Goal: Task Accomplishment & Management: Manage account settings

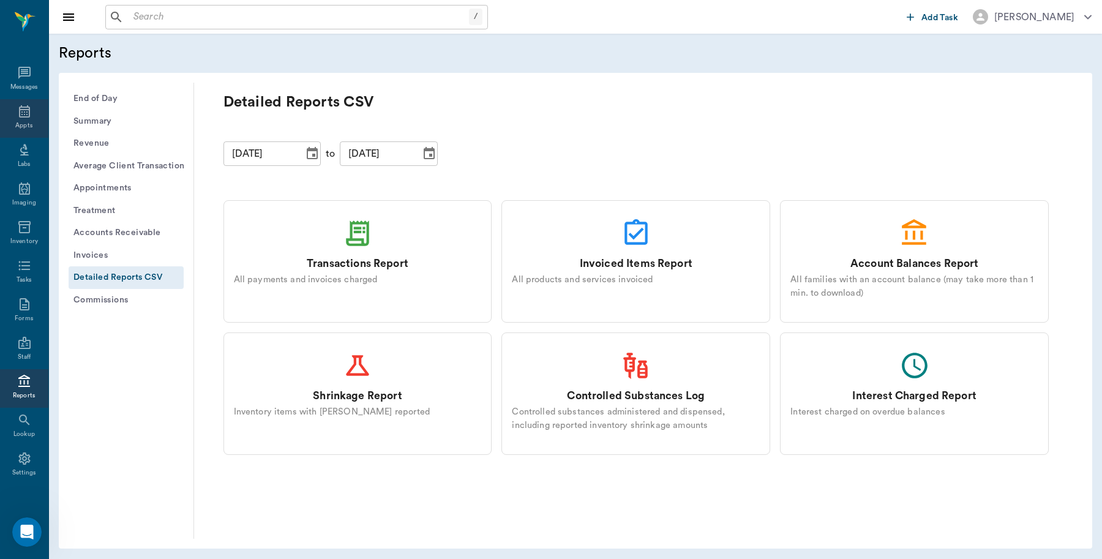
scroll to position [4, 0]
click at [7, 109] on div "Appts" at bounding box center [24, 115] width 48 height 39
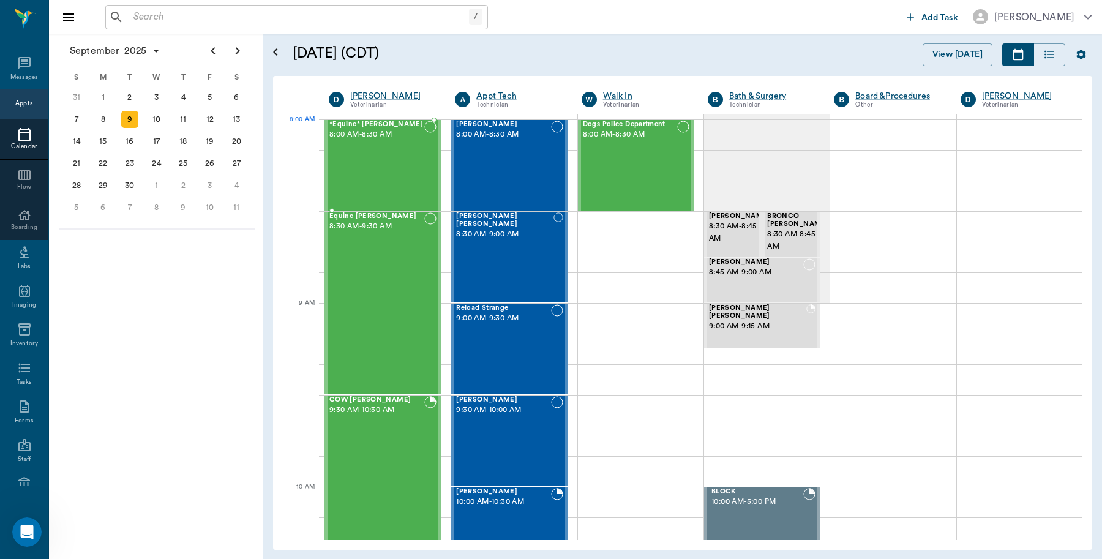
click at [372, 138] on span "8:00 AM - 8:30 AM" at bounding box center [376, 135] width 95 height 12
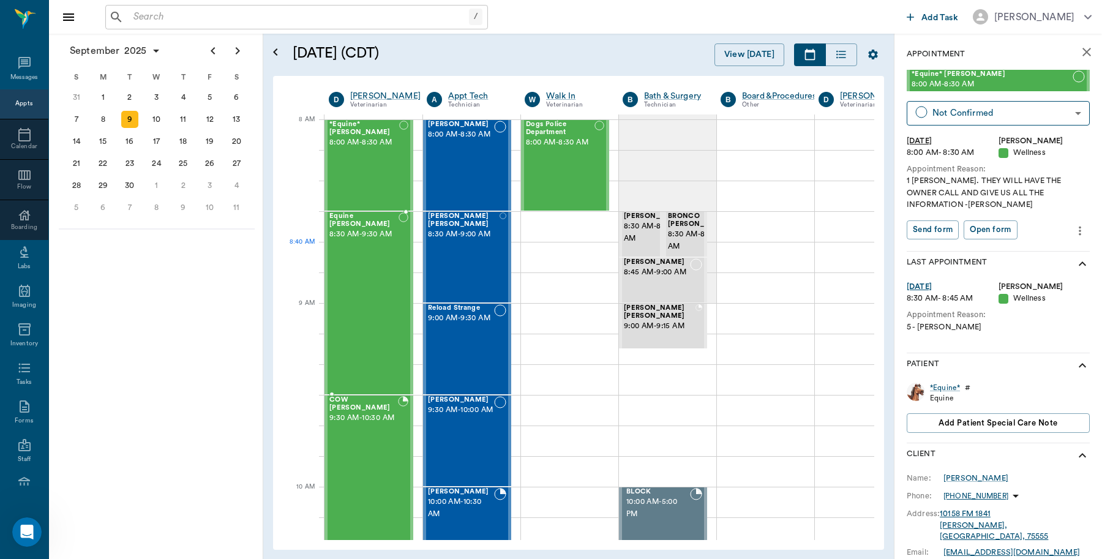
click at [385, 258] on div "Equine [PERSON_NAME] 8:30 AM - 9:30 AM" at bounding box center [363, 303] width 69 height 181
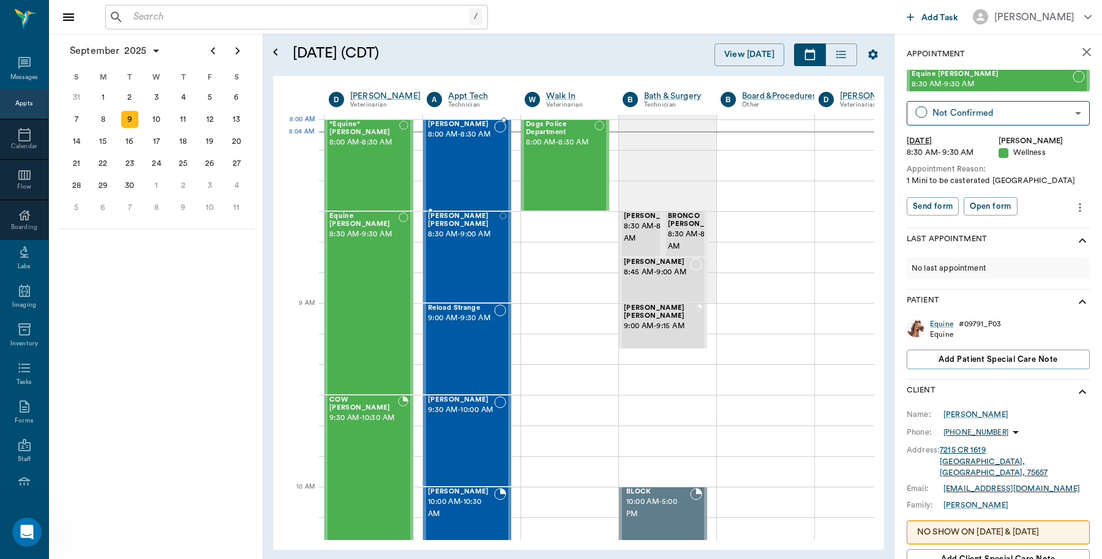
click at [472, 141] on span "8:00 AM - 8:30 AM" at bounding box center [461, 135] width 66 height 12
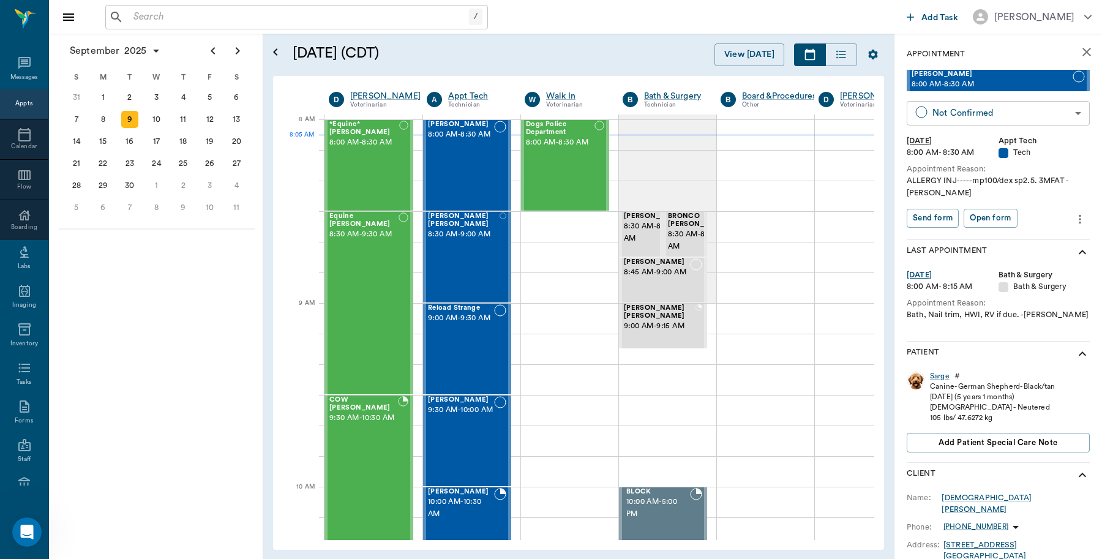
click at [990, 105] on body "/ ​ Add Task Dr. Bert Ellsworth Nectar Messages Appts Calendar Flow Boarding La…" at bounding box center [551, 279] width 1102 height 559
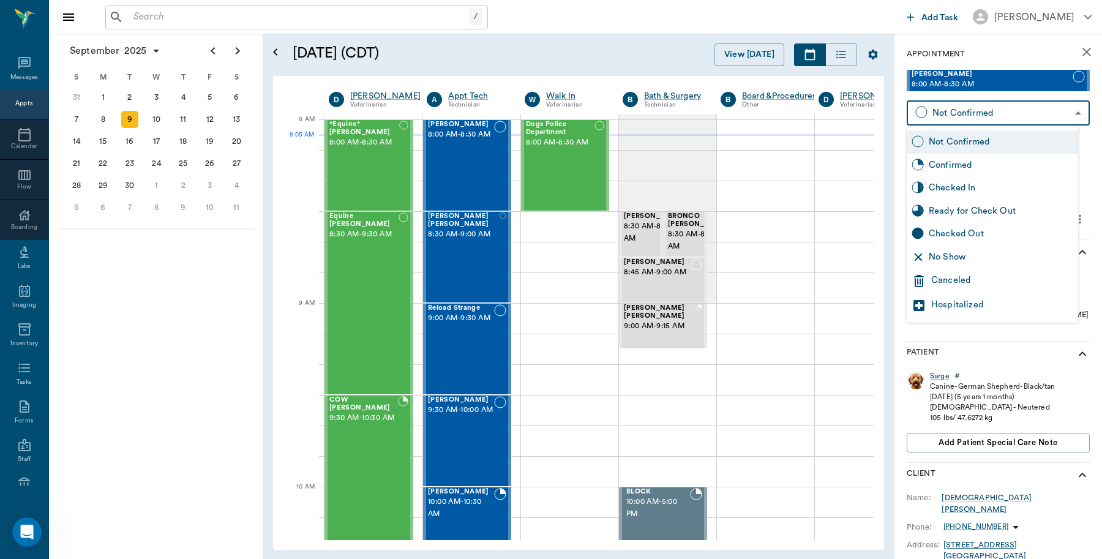
click at [985, 188] on div "Checked In" at bounding box center [1001, 187] width 145 height 13
type input "CHECKED_IN"
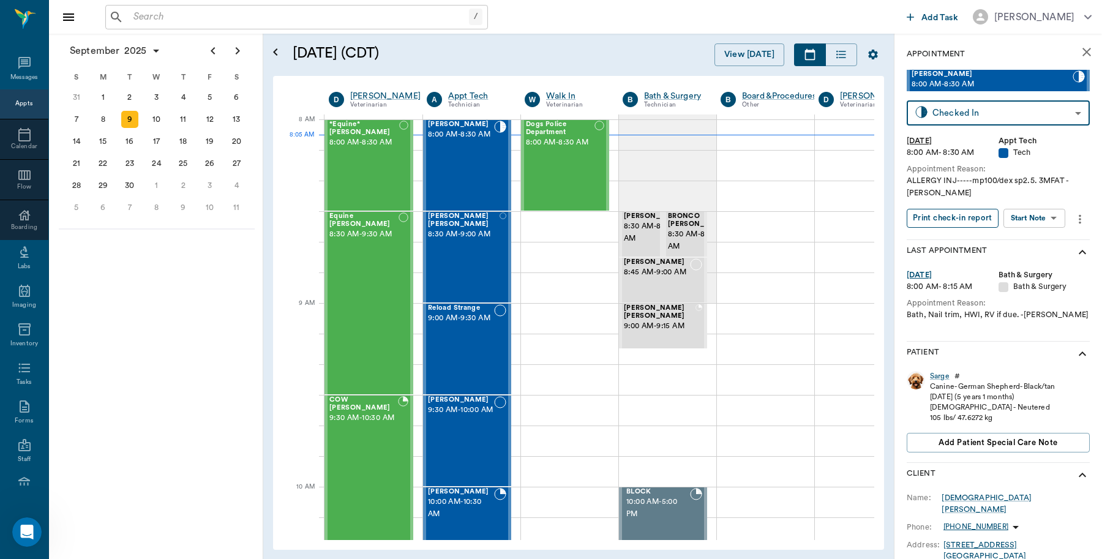
click at [973, 224] on button "Print check-in report" at bounding box center [953, 218] width 92 height 19
click at [195, 18] on input "text" at bounding box center [299, 17] width 341 height 17
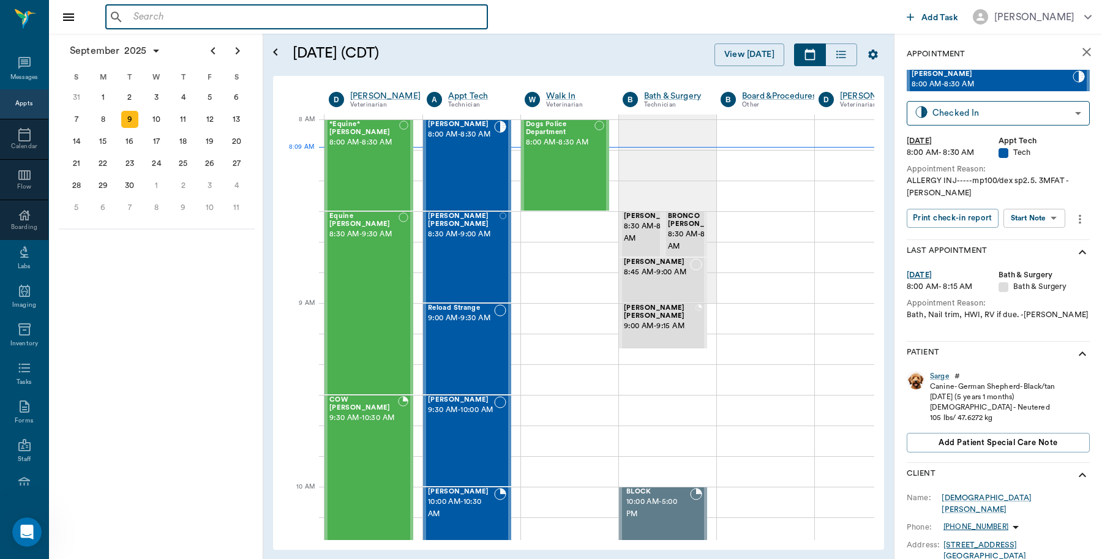
type input "J"
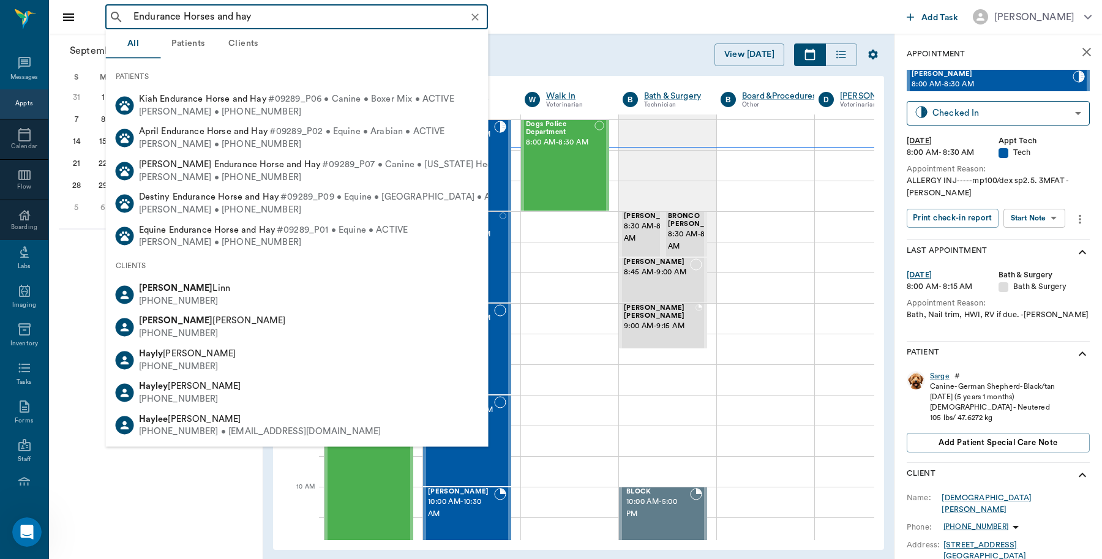
drag, startPoint x: 241, startPoint y: 13, endPoint x: 68, endPoint y: 20, distance: 172.8
click at [68, 20] on div "Endurance Horses and hay ​ Add Task Dr. Bert Ellsworth" at bounding box center [575, 17] width 1053 height 34
type input "J"
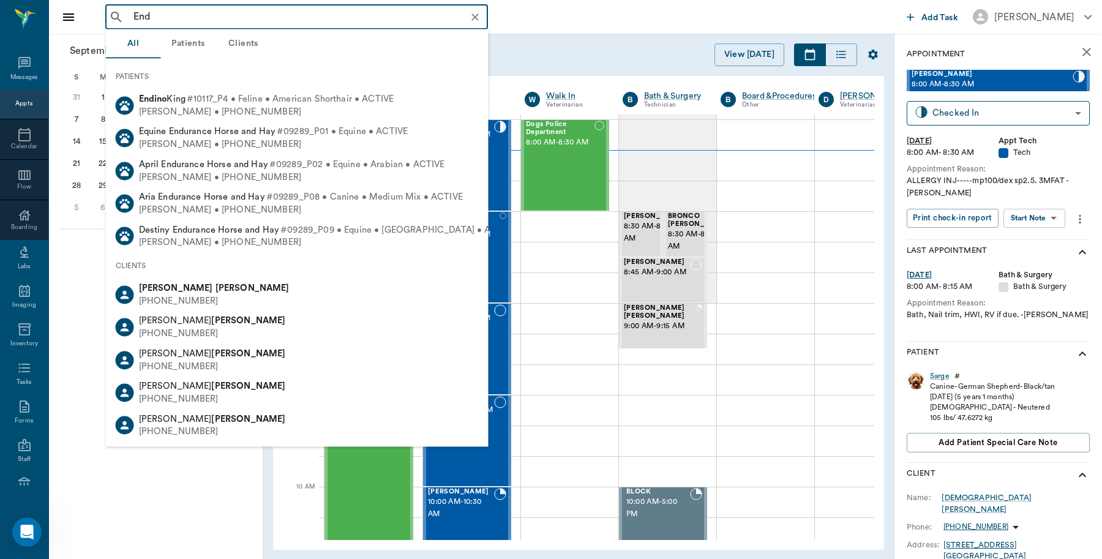
type input "End"
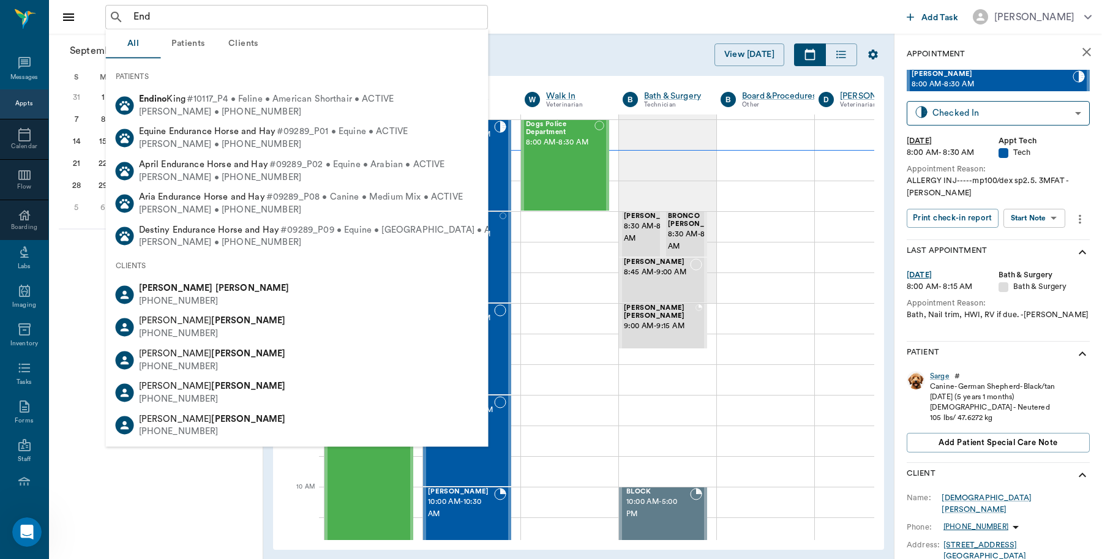
click at [251, 43] on button "Clients" at bounding box center [243, 43] width 55 height 29
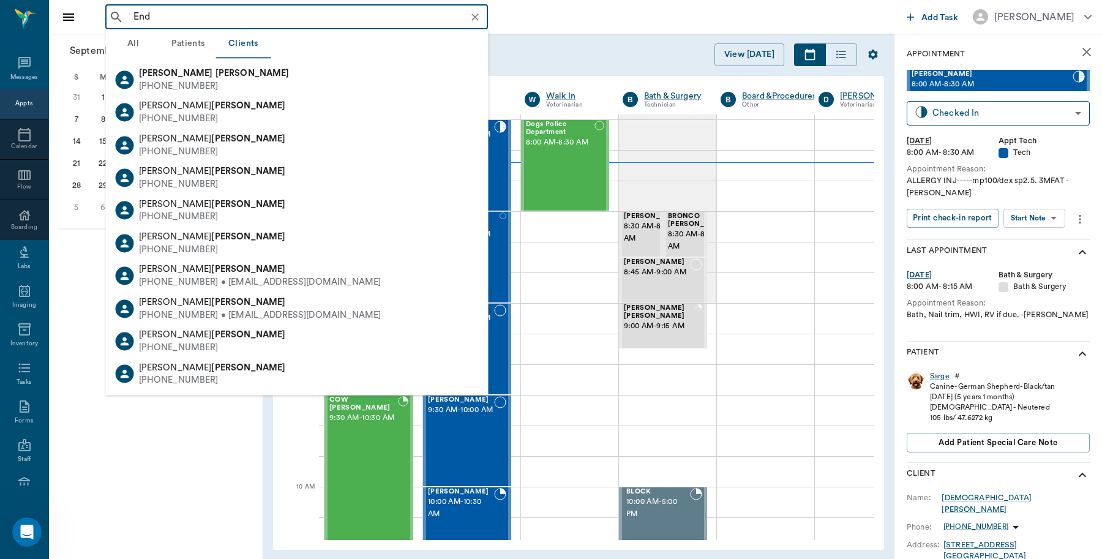
click at [655, 23] on div "End ​" at bounding box center [503, 17] width 797 height 24
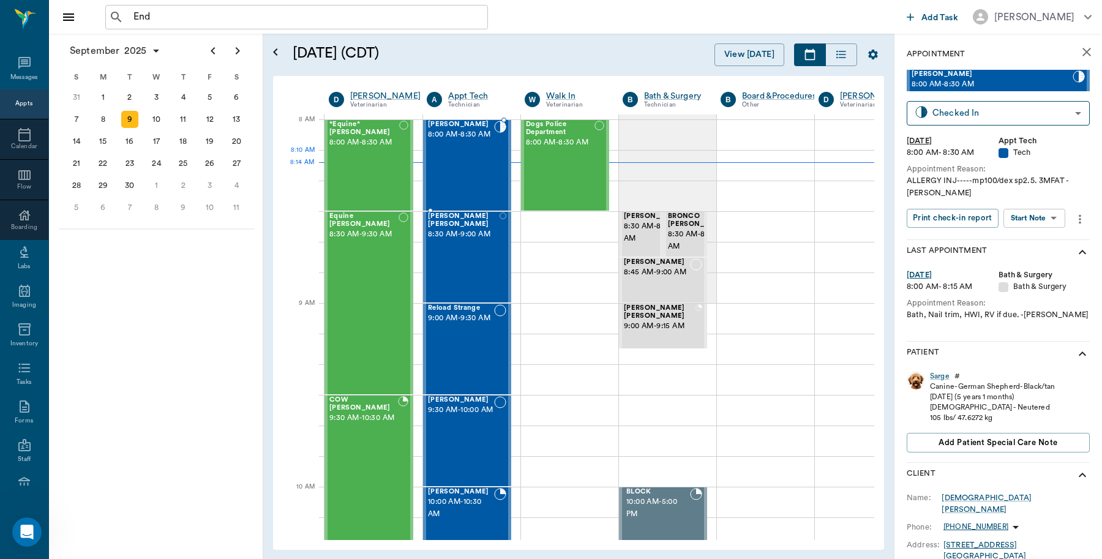
click at [478, 161] on div "[PERSON_NAME] 8:00 AM - 8:30 AM" at bounding box center [461, 165] width 66 height 89
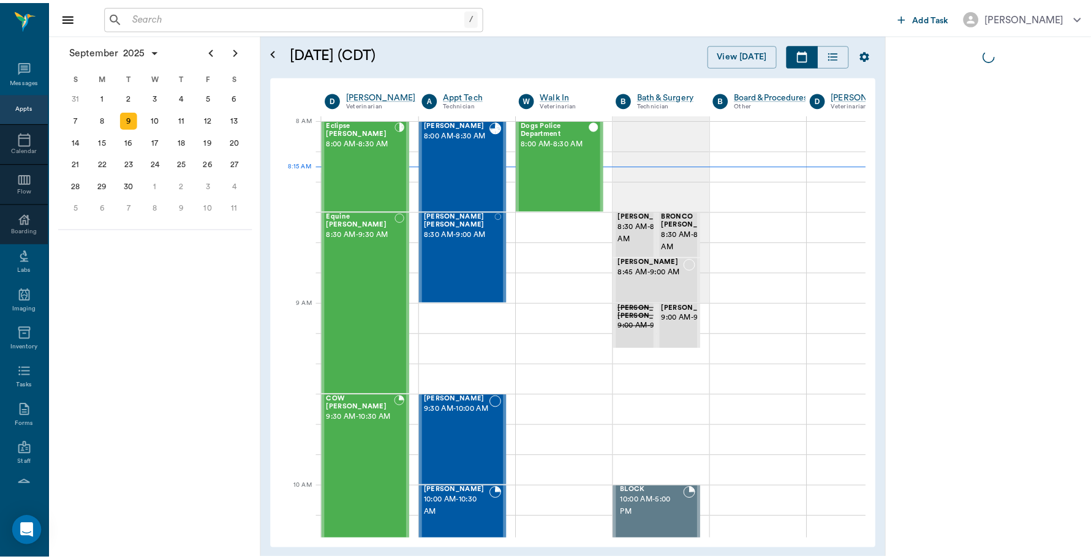
scroll to position [0, 1]
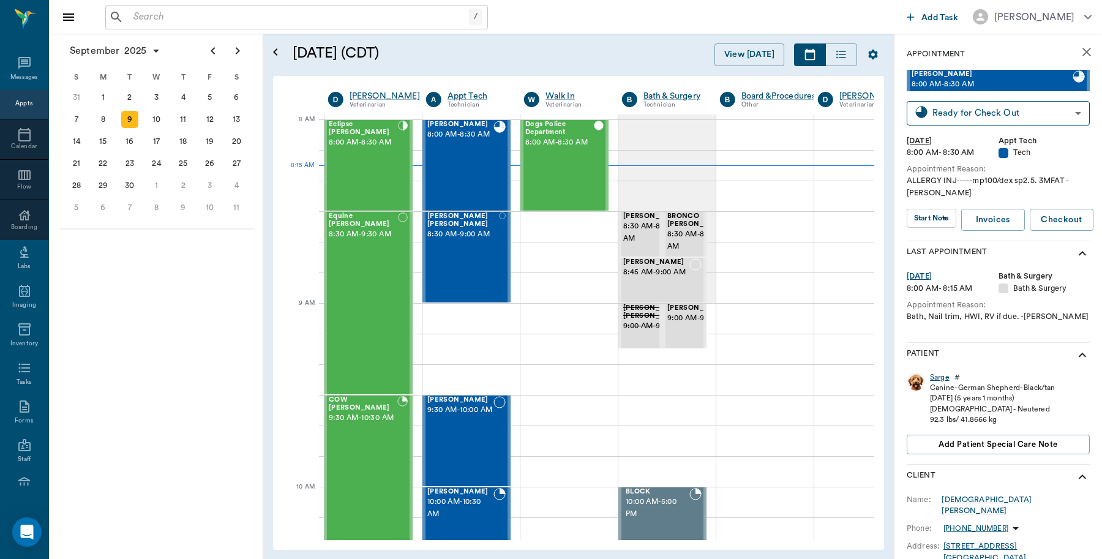
click at [942, 377] on div "Sarge" at bounding box center [940, 377] width 20 height 10
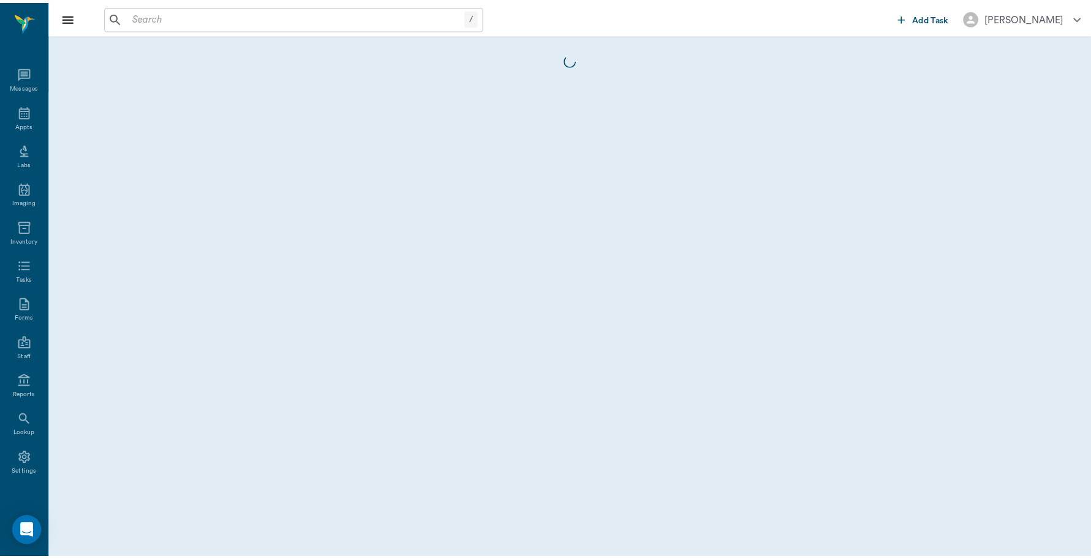
scroll to position [4, 0]
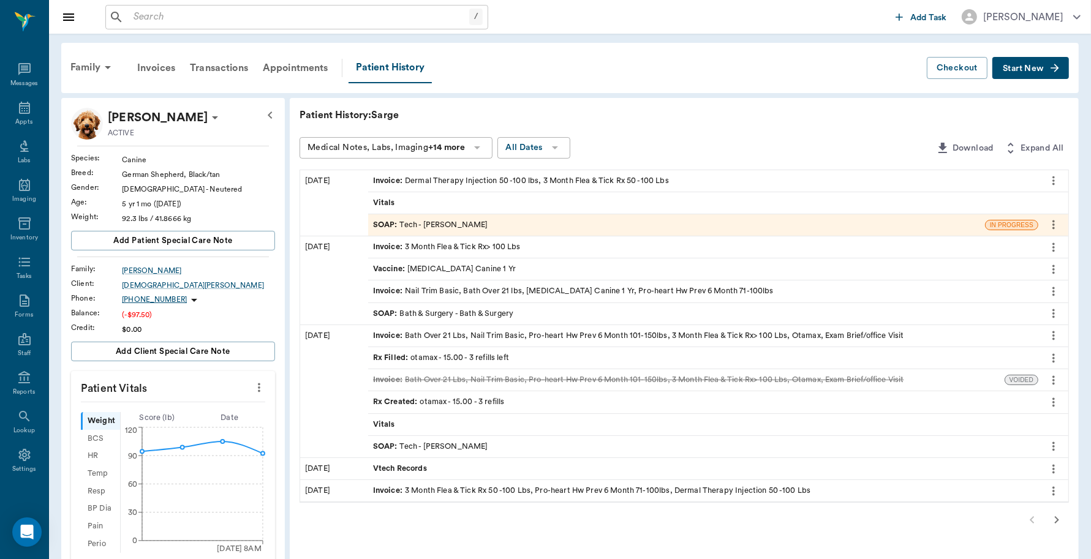
click at [552, 181] on div "Invoice : Dermal Therapy Injection 50 -100 lbs, 3 Month Flea & Tick Rx 50 -100 …" at bounding box center [521, 181] width 296 height 12
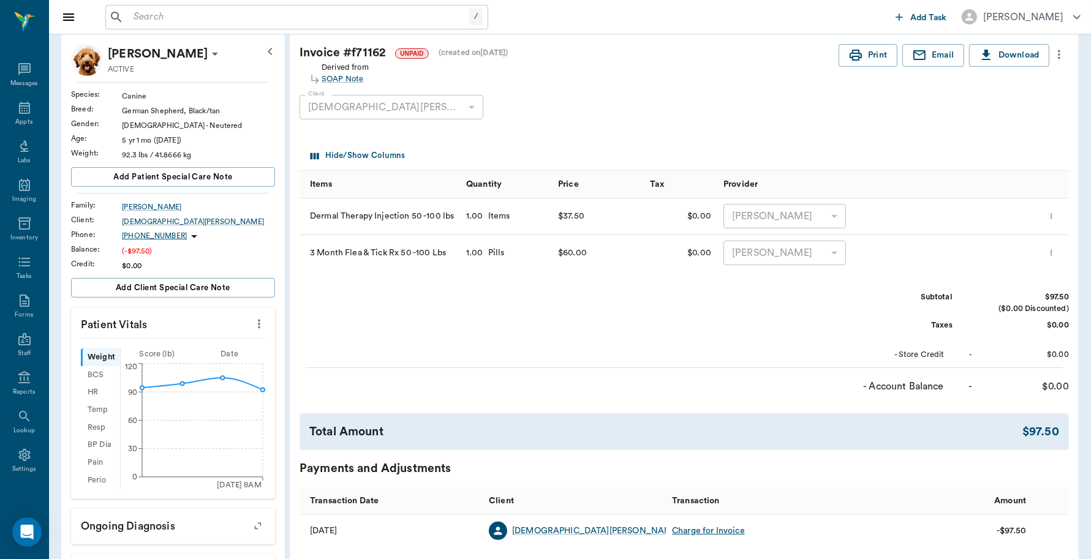
scroll to position [153, 0]
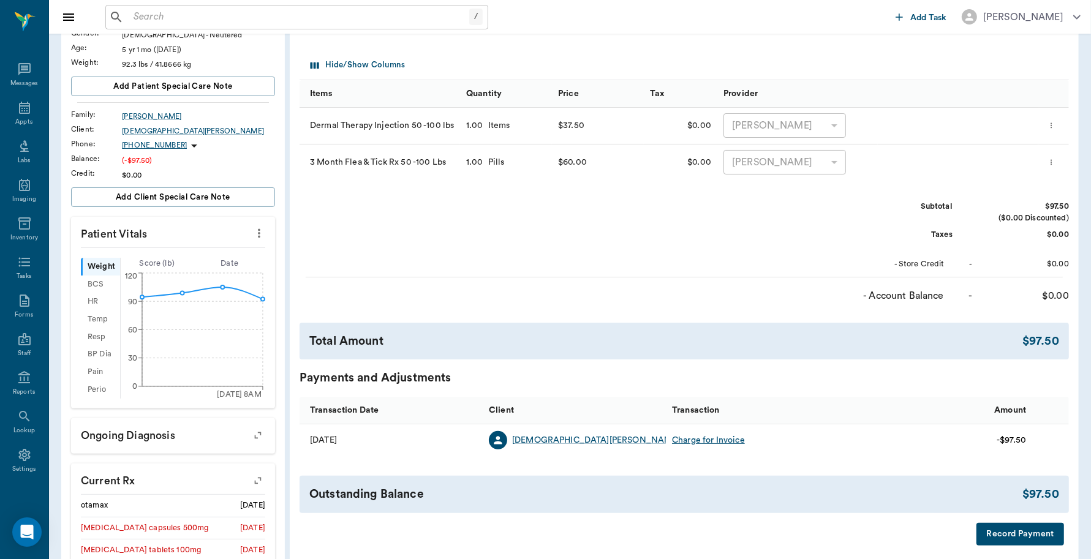
click at [1014, 536] on button "Record Payment" at bounding box center [1020, 534] width 88 height 23
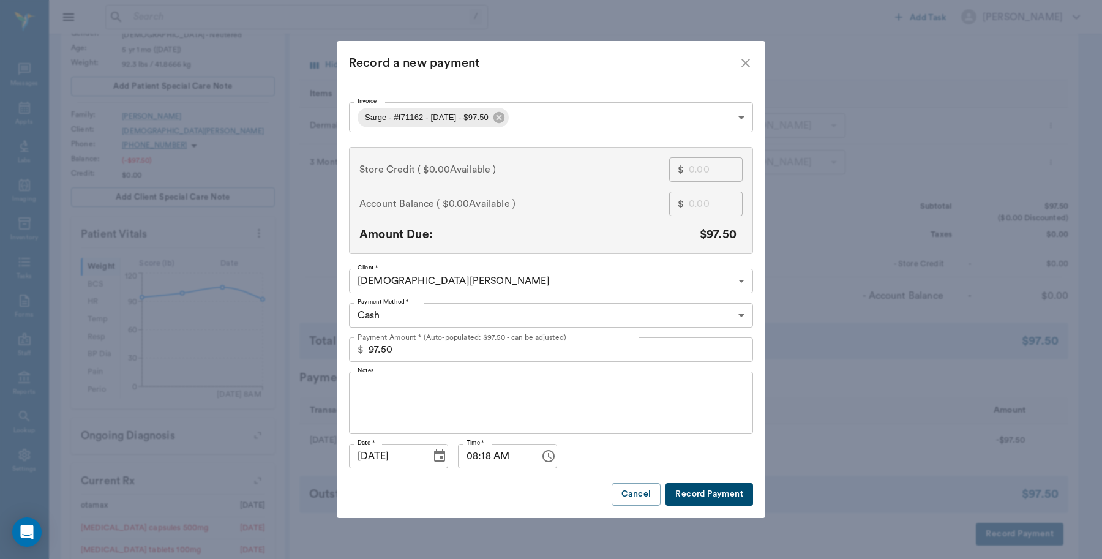
click at [489, 316] on body "/ ​ Add Task Dr. Bert Ellsworth Nectar Messages Appts Labs Imaging Inventory Ta…" at bounding box center [551, 329] width 1102 height 965
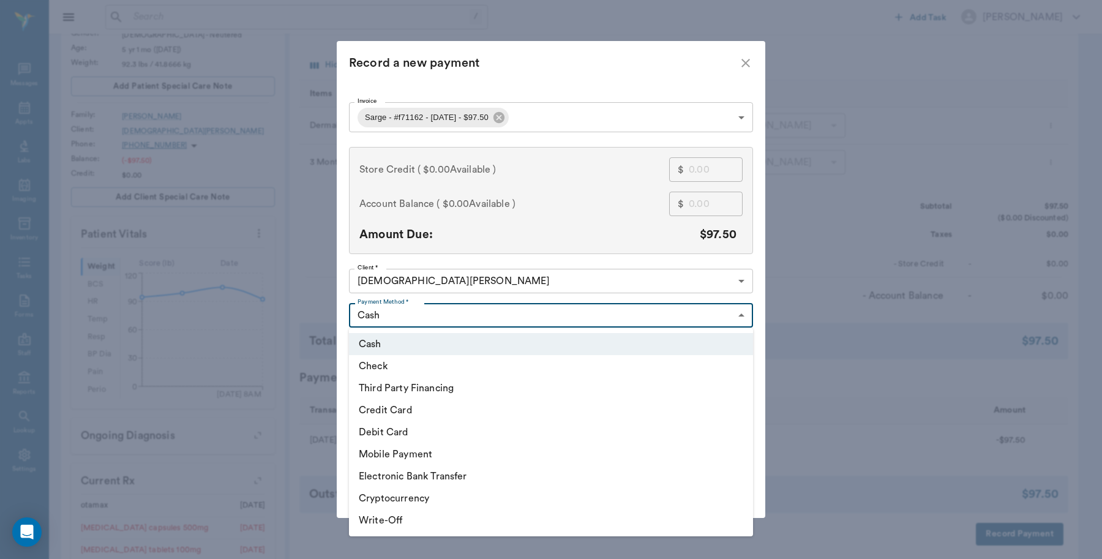
click at [398, 426] on li "Debit Card" at bounding box center [551, 432] width 404 height 22
type input "DEBIT_CARD"
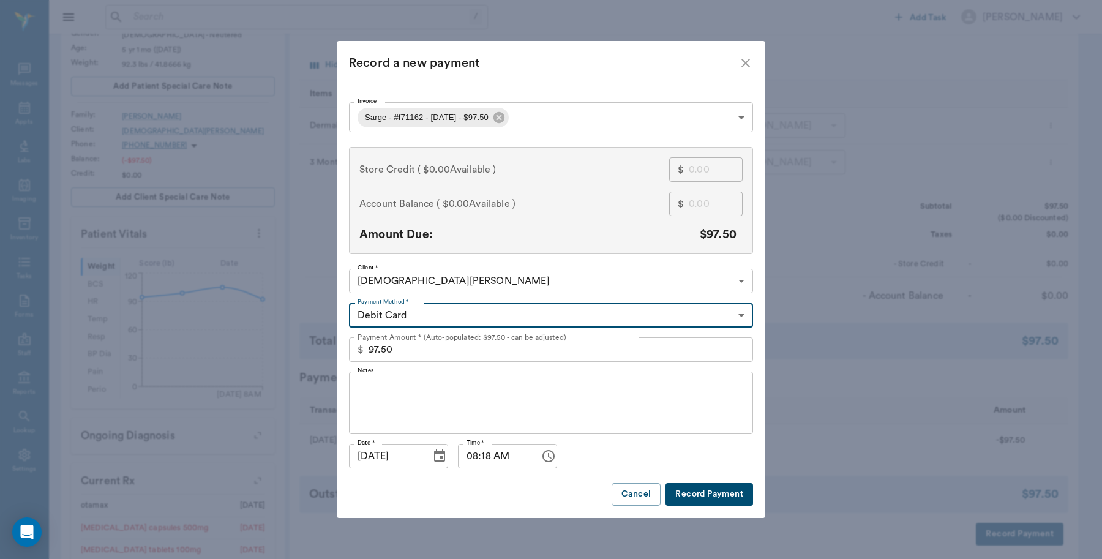
click at [718, 491] on button "Record Payment" at bounding box center [710, 494] width 88 height 23
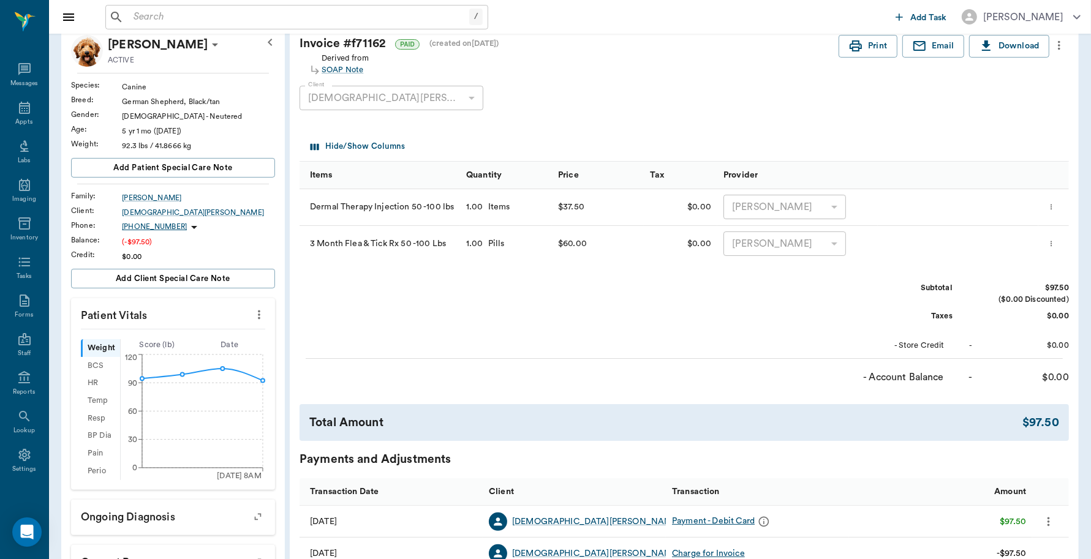
scroll to position [0, 0]
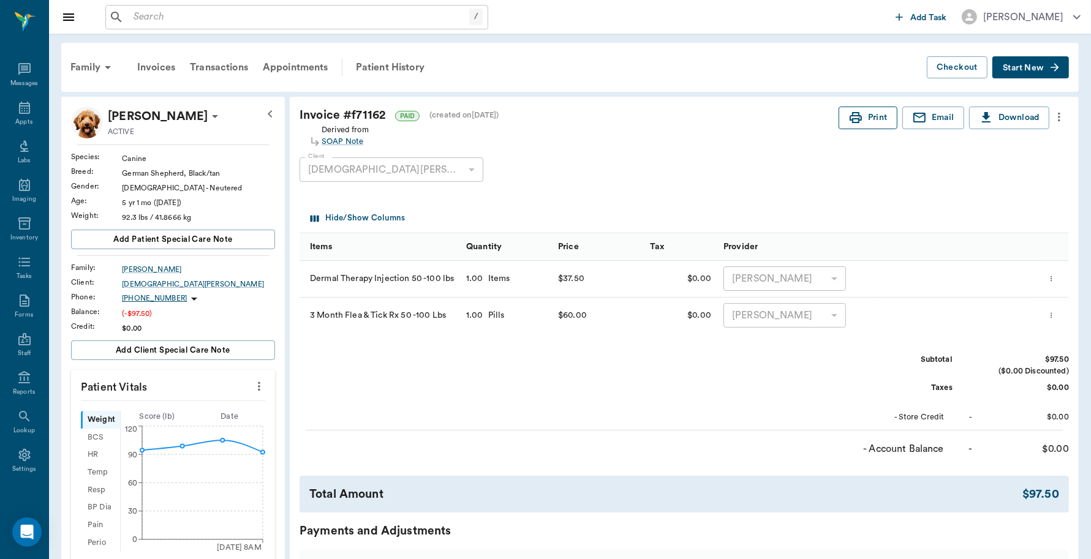
click at [861, 116] on button "Print" at bounding box center [867, 118] width 59 height 23
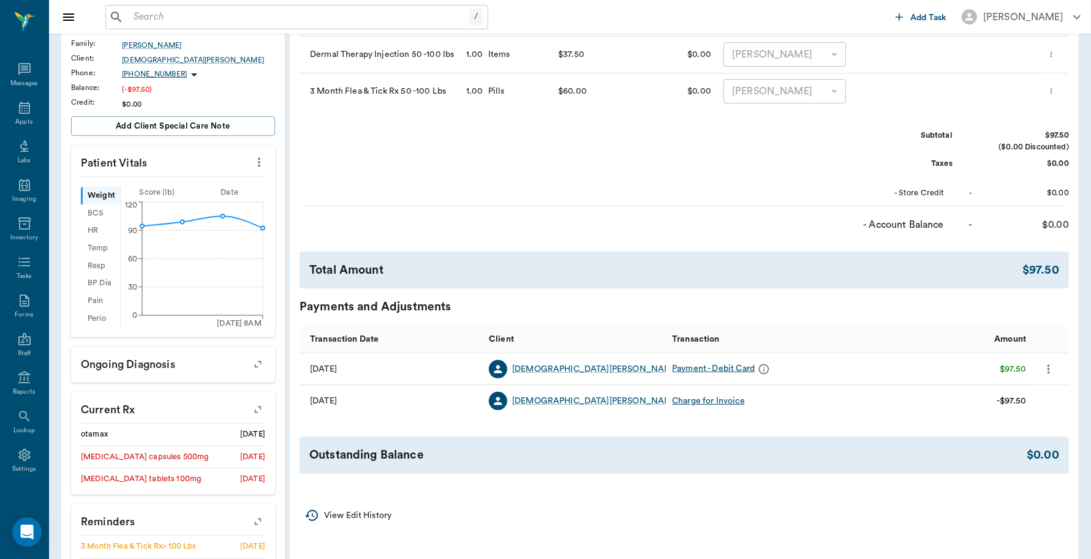
scroll to position [25, 0]
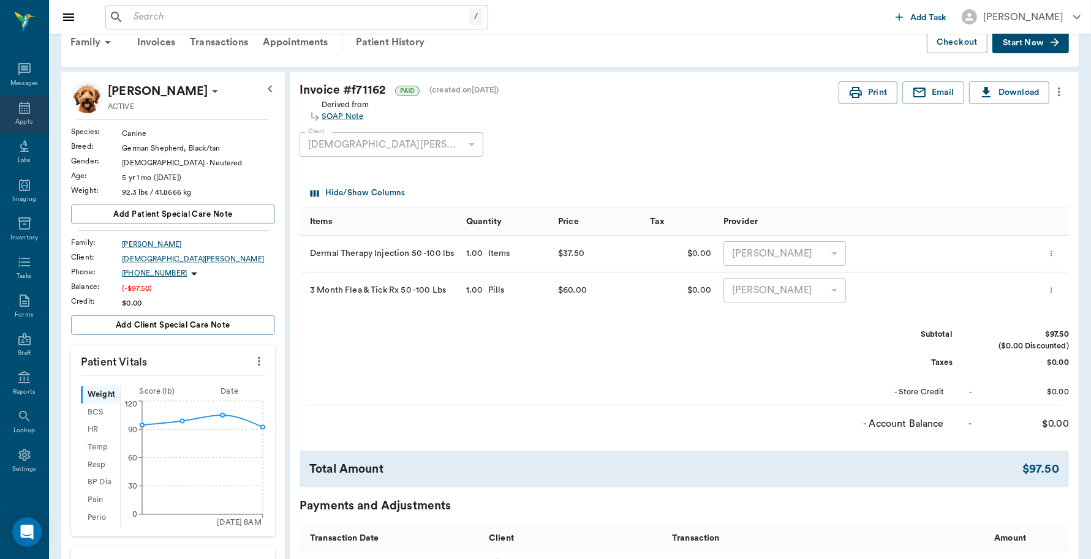
click at [20, 120] on div "Appts" at bounding box center [23, 122] width 17 height 9
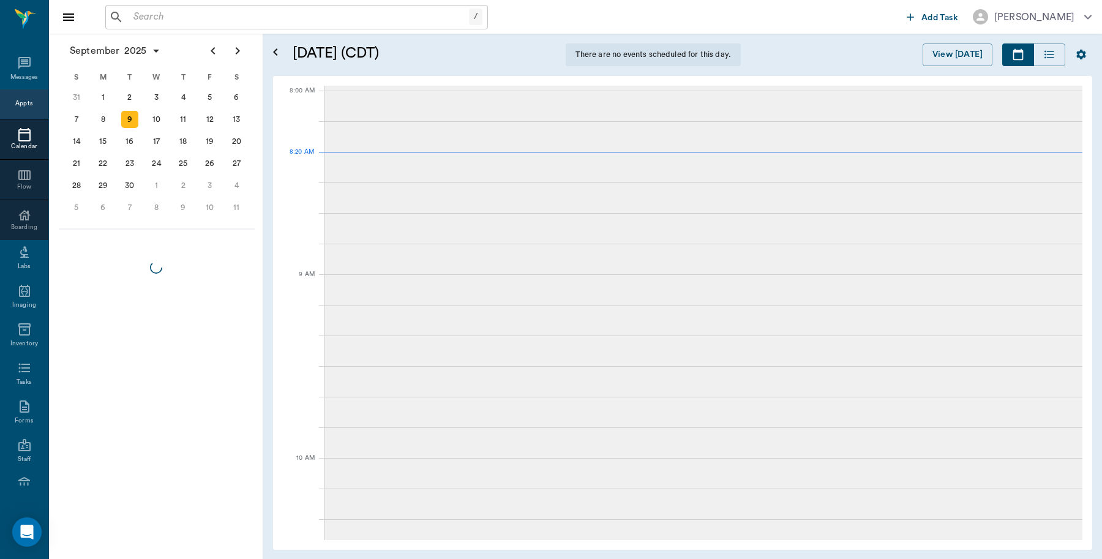
scroll to position [1, 0]
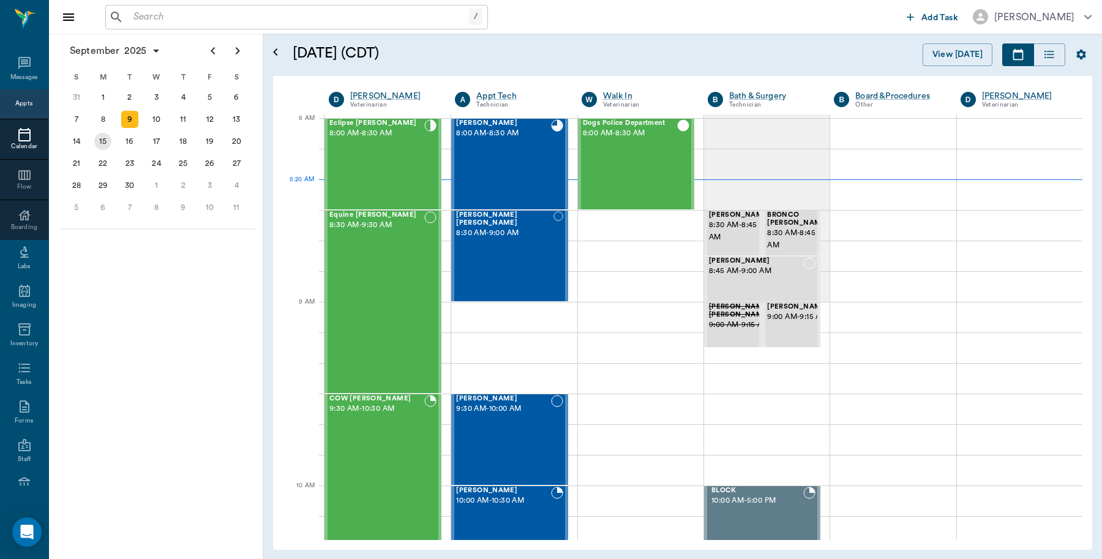
click at [105, 140] on div "15" at bounding box center [102, 141] width 17 height 17
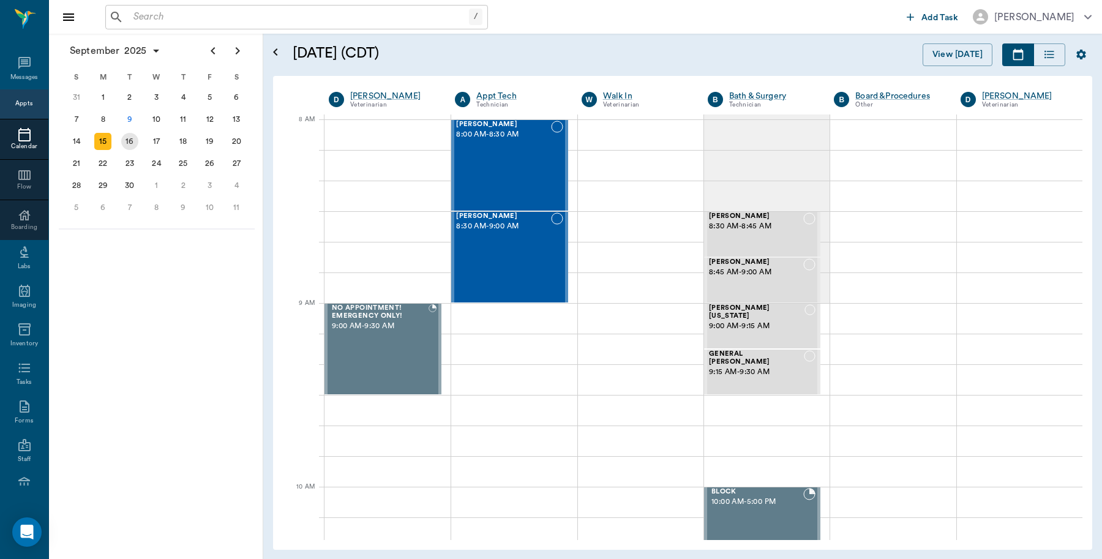
click at [135, 143] on div "16" at bounding box center [129, 141] width 17 height 17
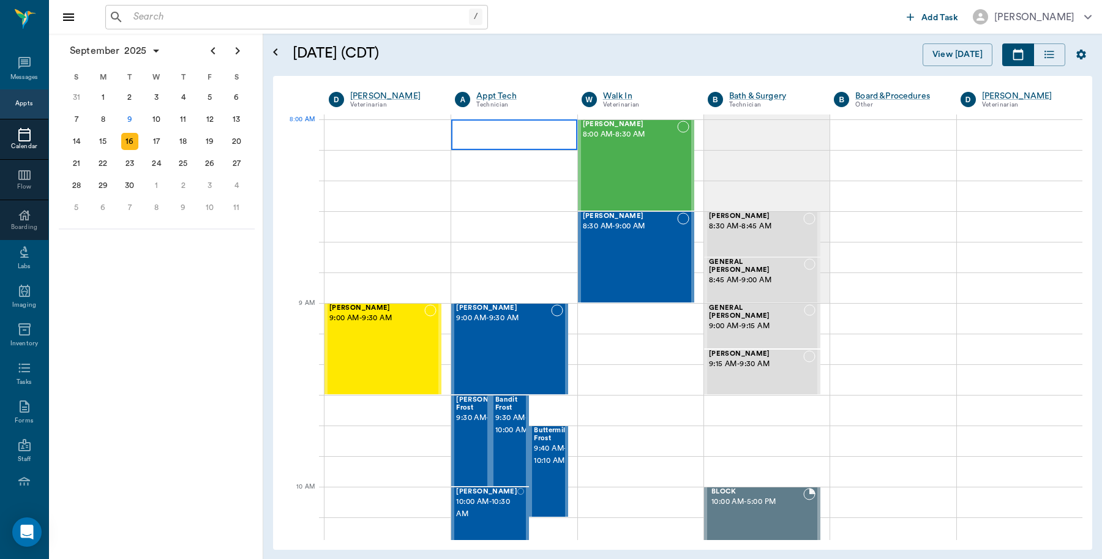
click at [524, 139] on div at bounding box center [514, 134] width 126 height 31
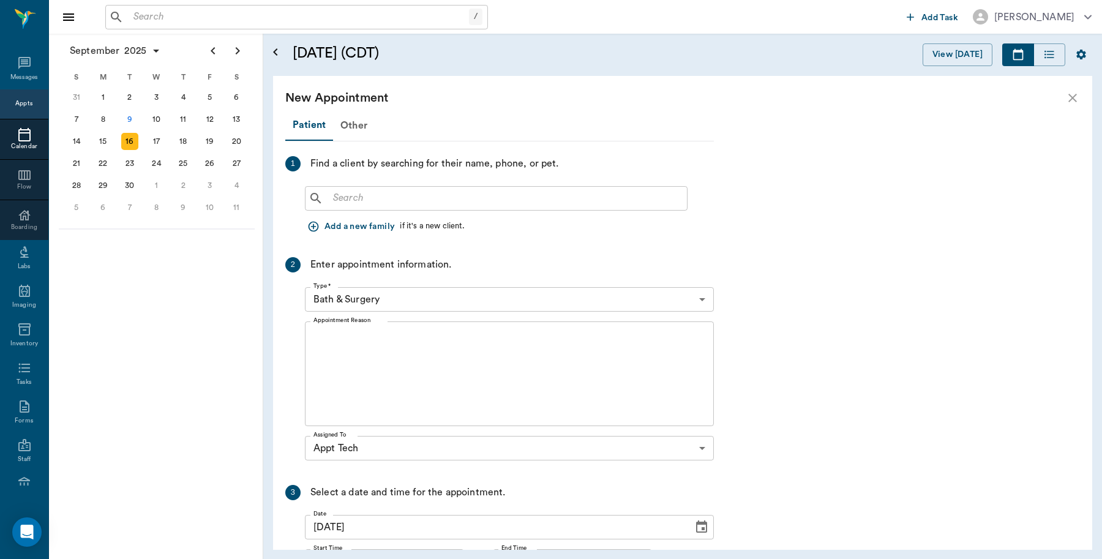
click at [458, 200] on input "text" at bounding box center [505, 198] width 354 height 17
click at [1075, 95] on icon "close" at bounding box center [1073, 98] width 15 height 15
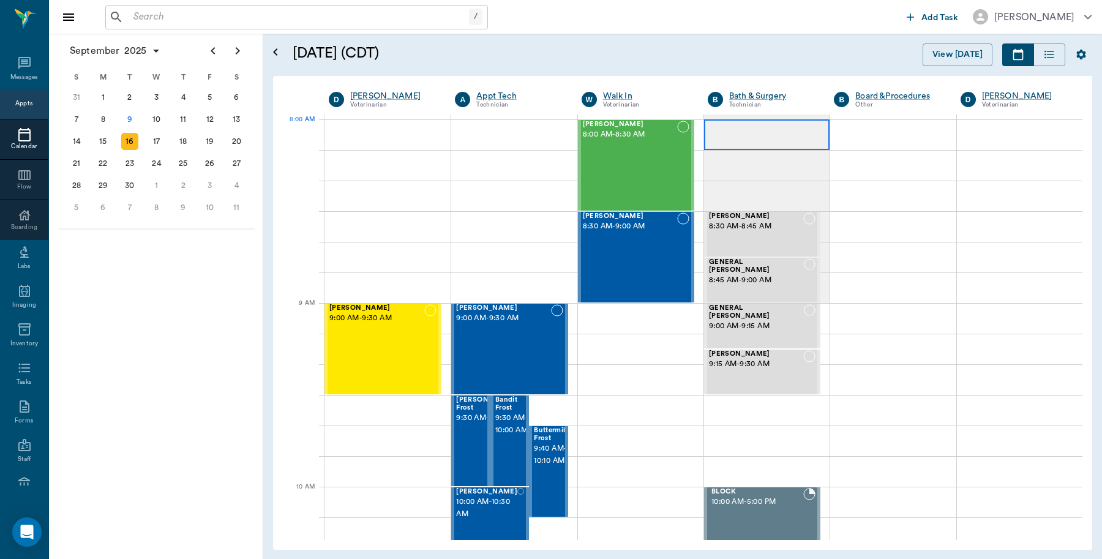
click at [761, 135] on div at bounding box center [767, 134] width 126 height 31
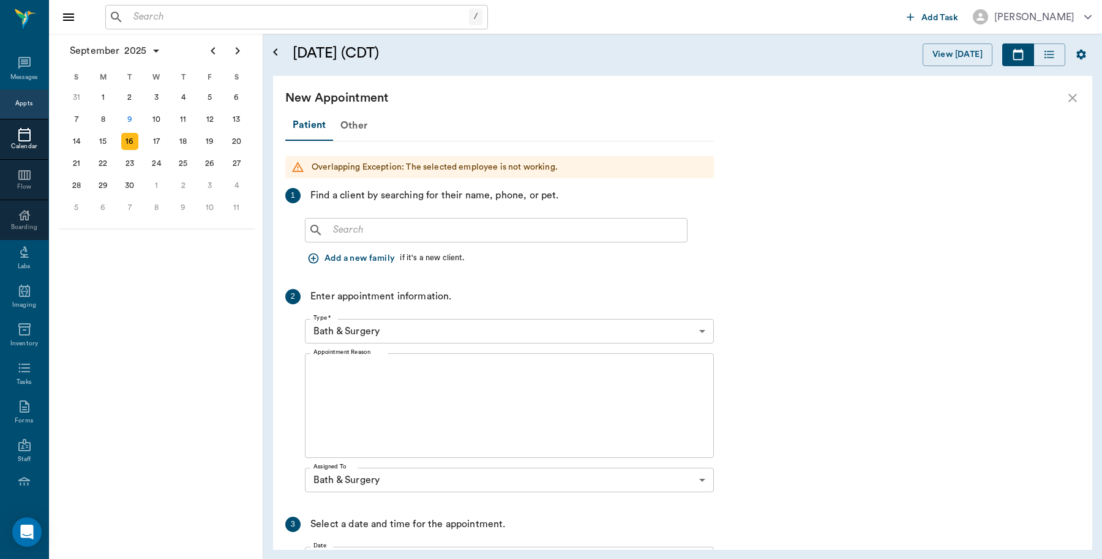
click at [420, 231] on input "text" at bounding box center [505, 230] width 354 height 17
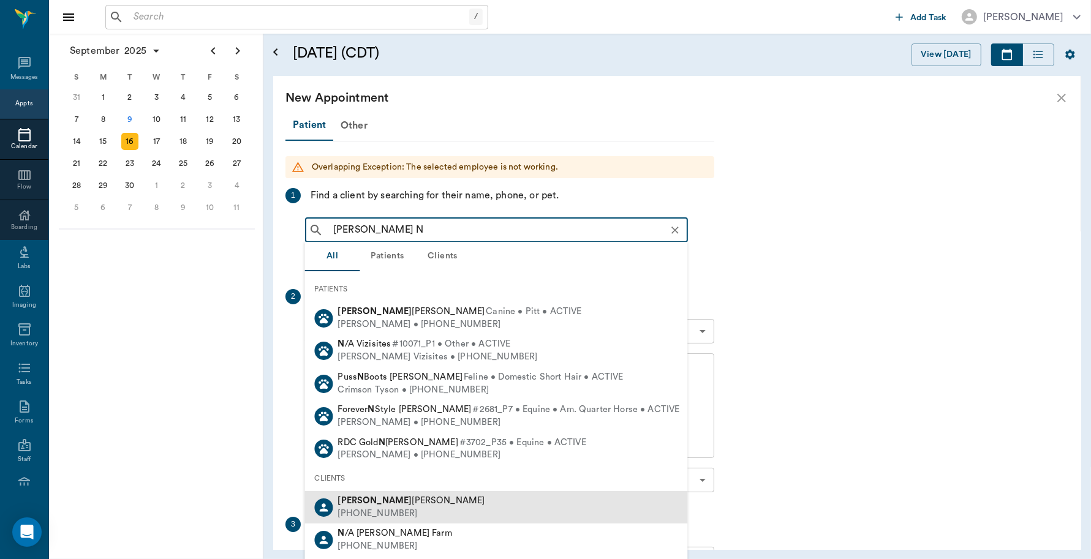
click at [372, 497] on span "Jeb Newkirk" at bounding box center [411, 500] width 147 height 9
type input "Jeb N"
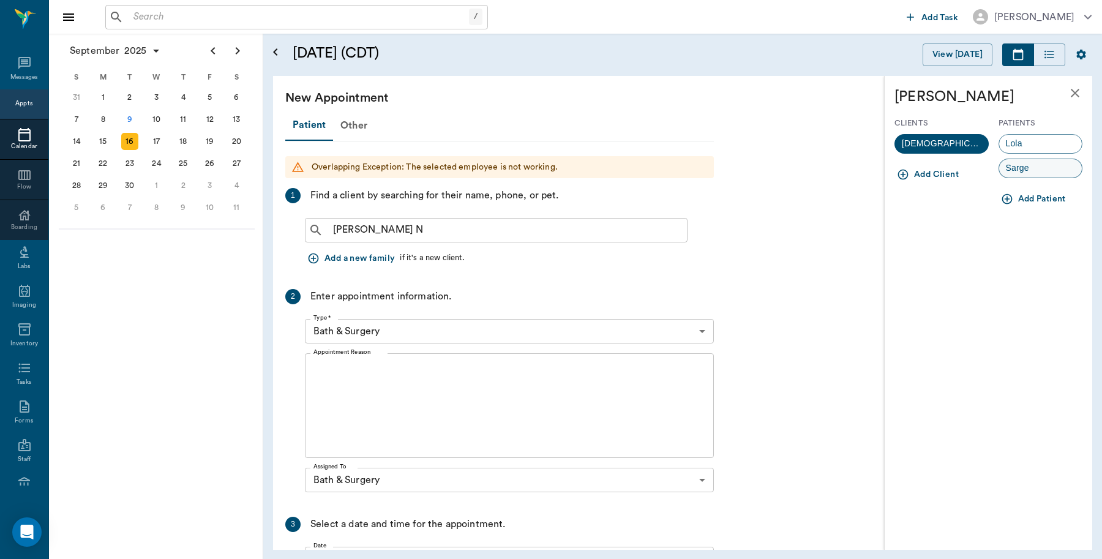
click at [1052, 175] on div "Sarge" at bounding box center [1041, 169] width 85 height 20
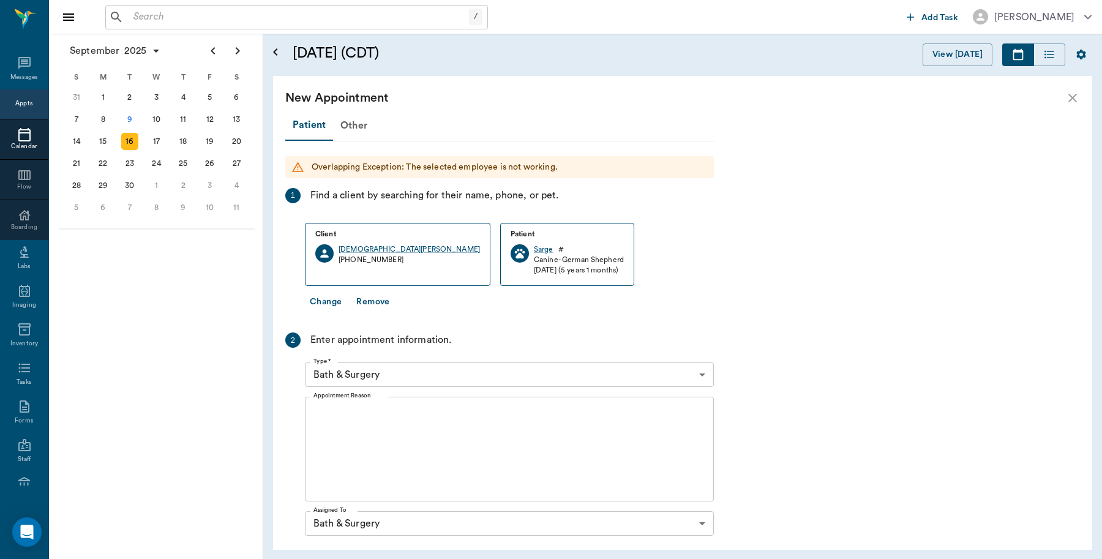
click at [412, 413] on textarea "Appointment Reason" at bounding box center [510, 449] width 392 height 85
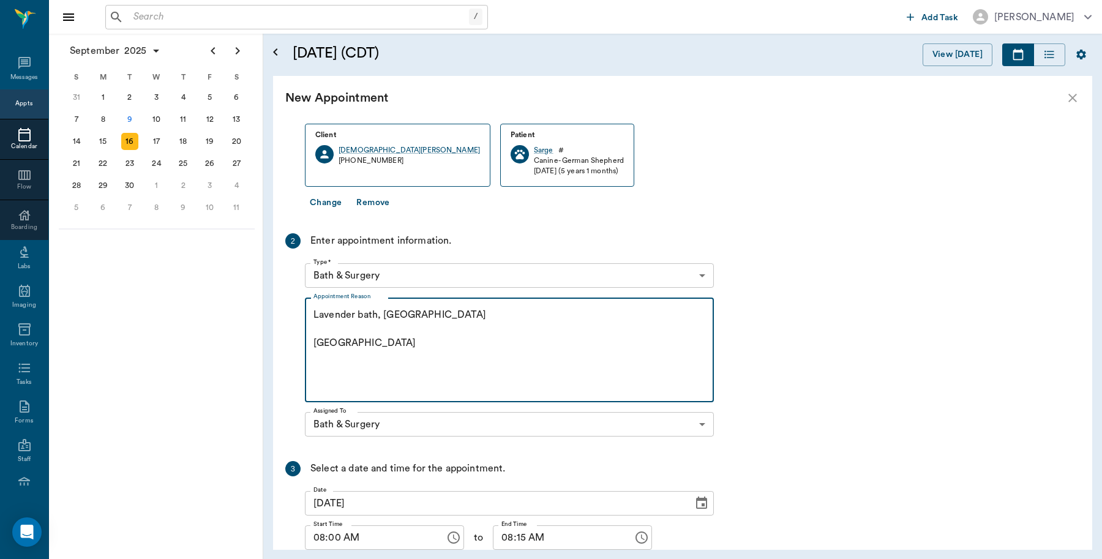
scroll to position [190, 0]
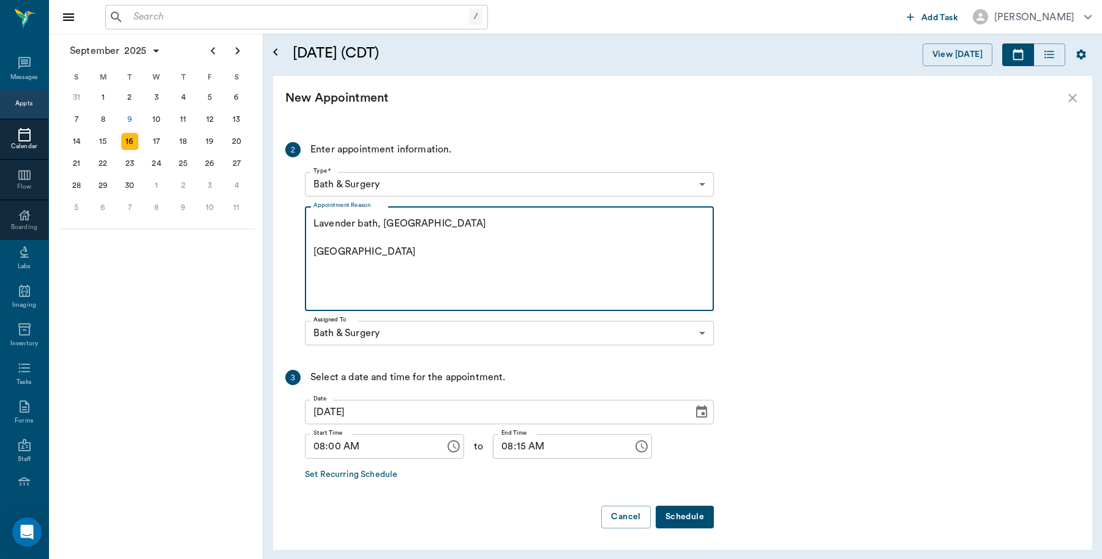
type textarea "Lavender bath, NT Caryn"
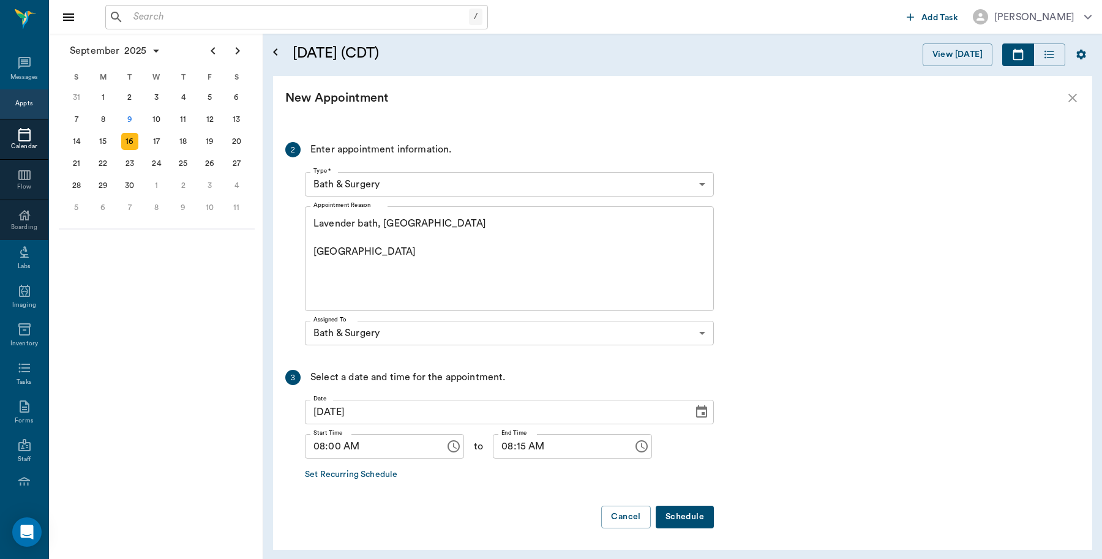
click at [701, 519] on button "Schedule" at bounding box center [685, 517] width 58 height 23
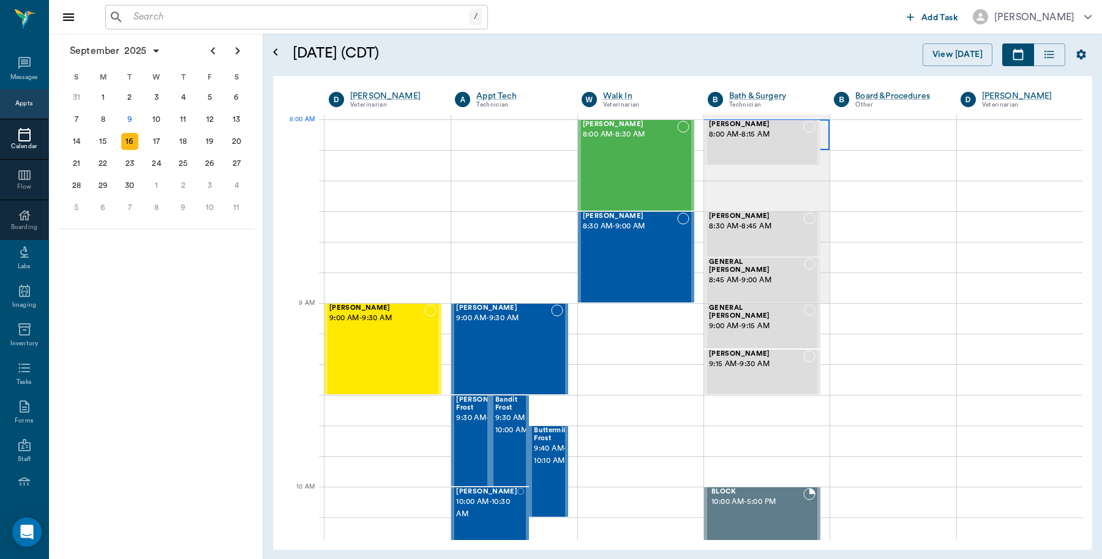
click at [815, 135] on div at bounding box center [767, 134] width 126 height 31
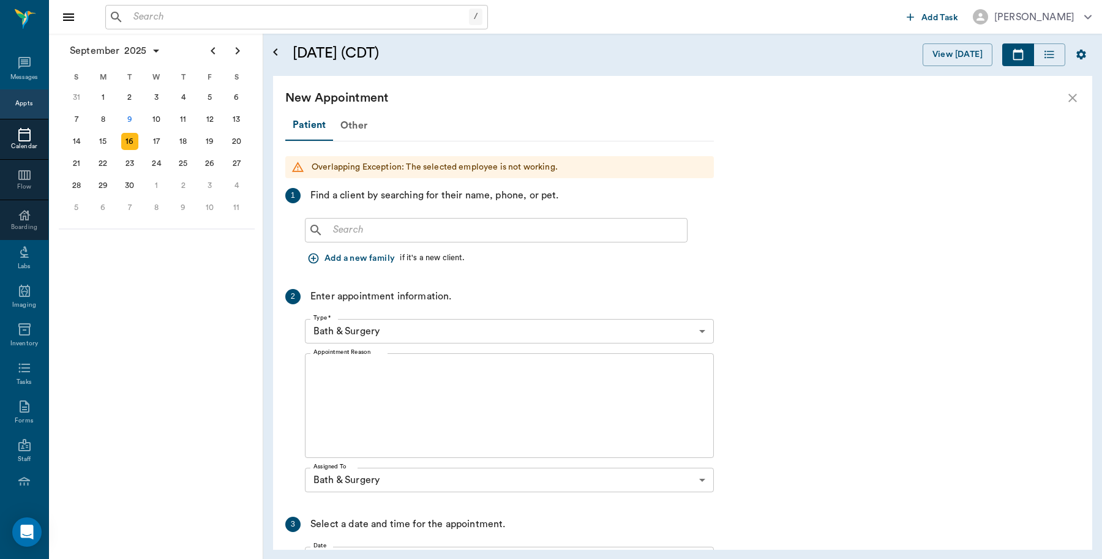
click at [412, 227] on input "text" at bounding box center [505, 230] width 354 height 17
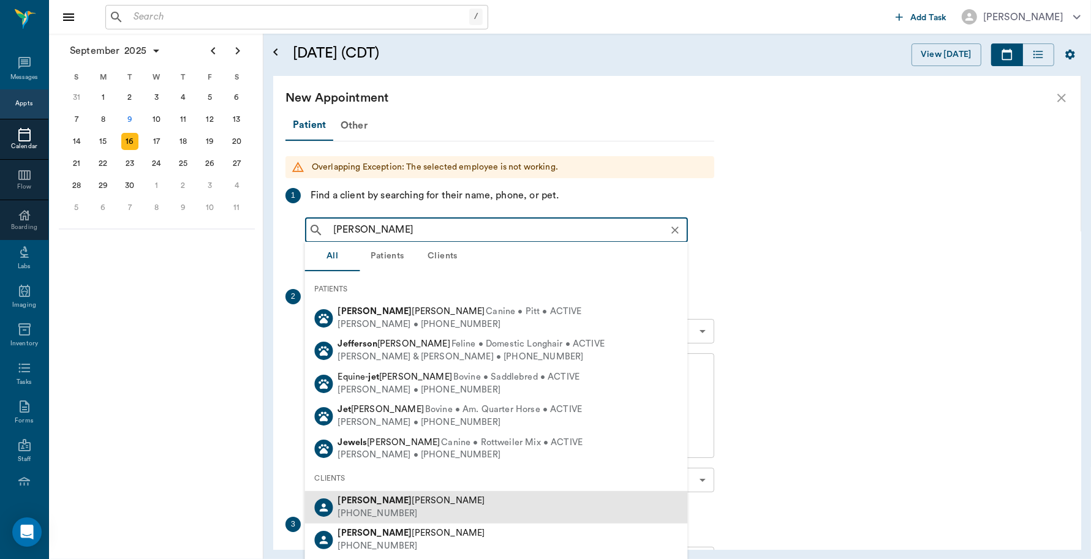
click at [375, 513] on div "(903) 691-0597" at bounding box center [411, 514] width 147 height 13
type input "JEB"
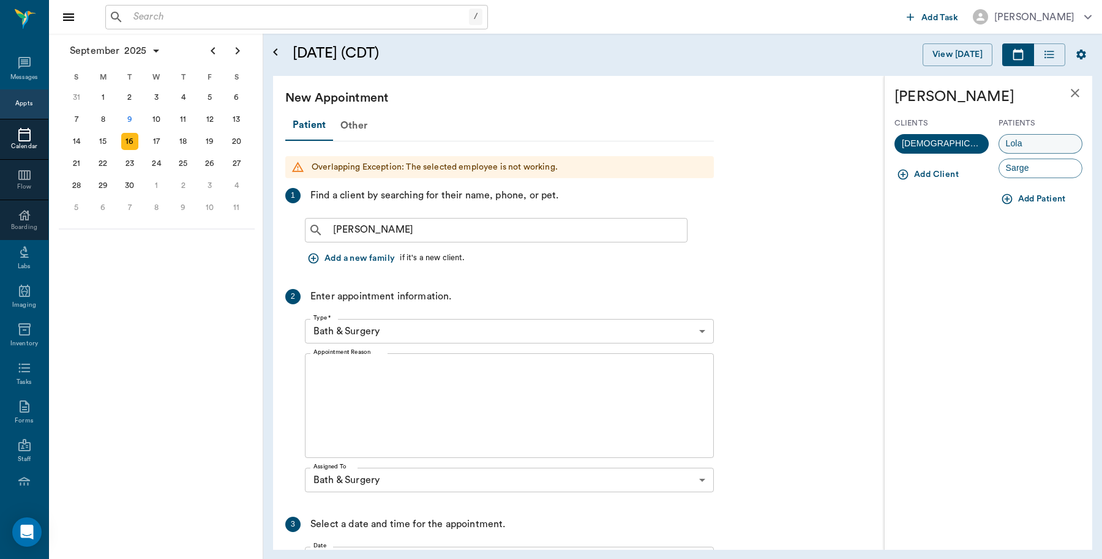
click at [1025, 141] on div "Lola" at bounding box center [1041, 144] width 85 height 20
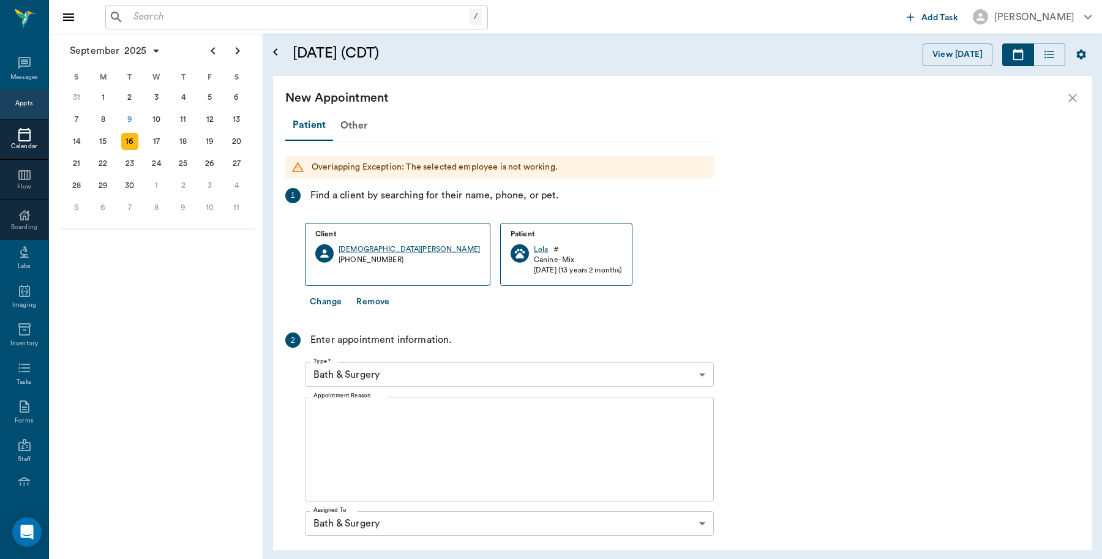
click at [397, 416] on textarea "Appointment Reason" at bounding box center [510, 449] width 392 height 85
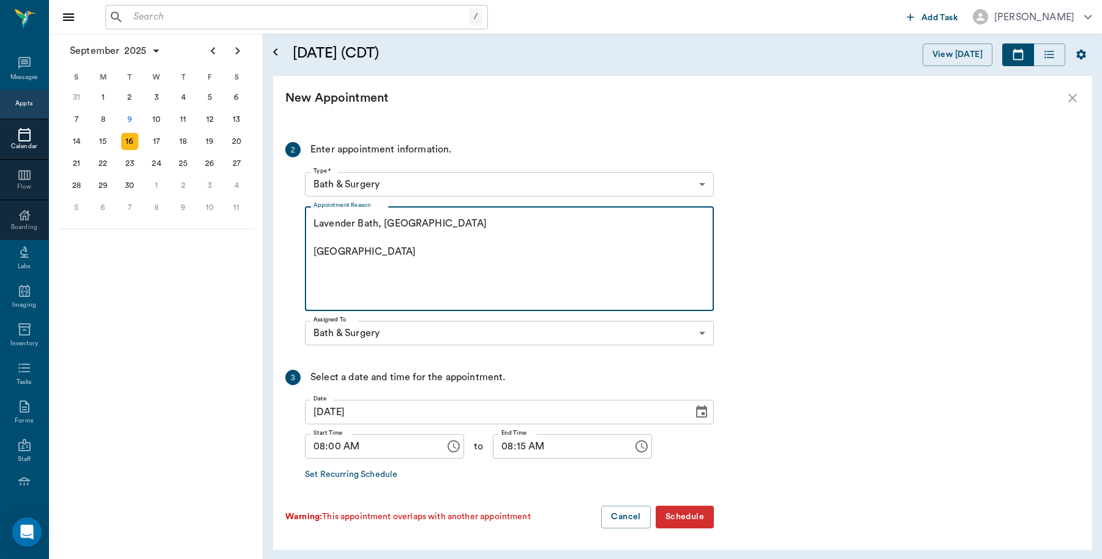
type textarea "Lavender Bath, NT Caryn"
click at [688, 516] on button "Schedule" at bounding box center [685, 517] width 58 height 23
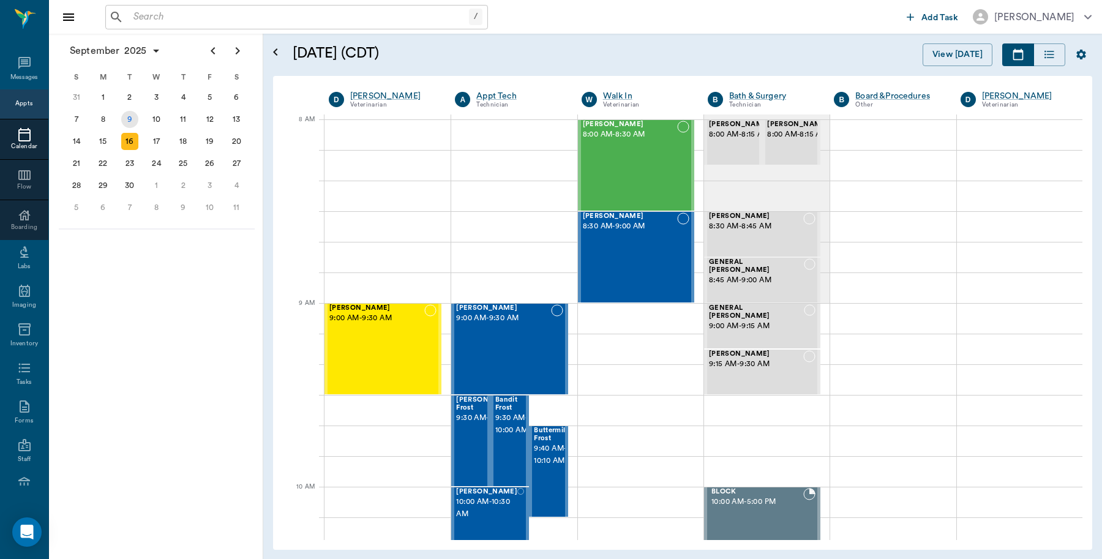
click at [126, 120] on div "9" at bounding box center [129, 119] width 17 height 17
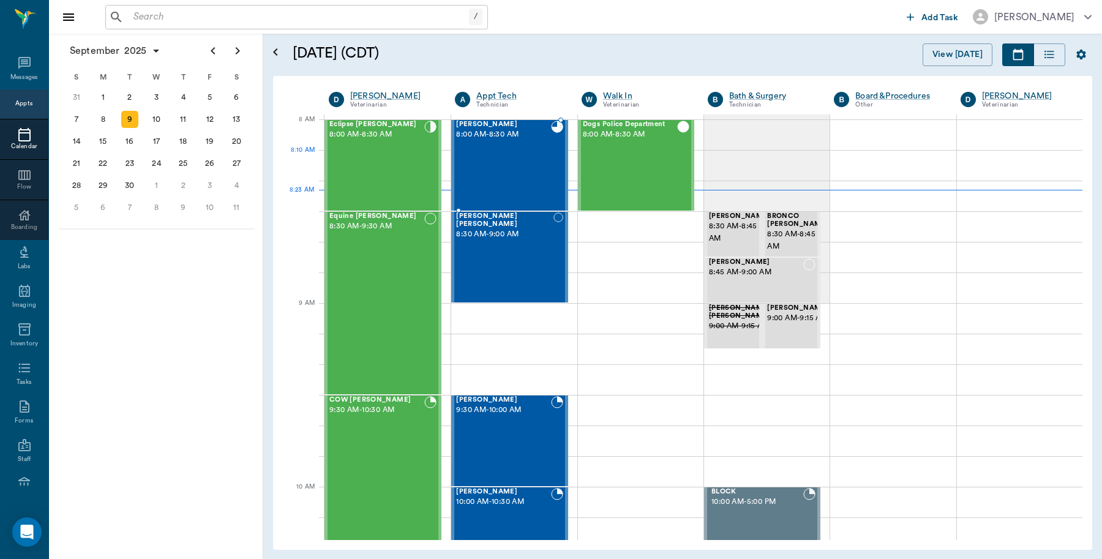
click at [492, 157] on div "Sarge Newkirk 8:00 AM - 8:30 AM" at bounding box center [503, 165] width 94 height 89
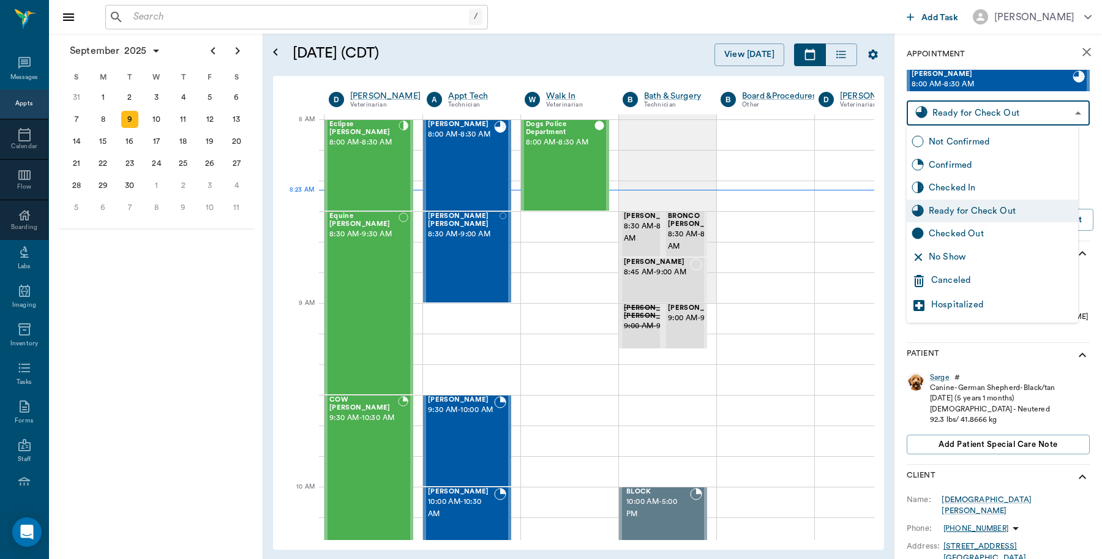
click at [1012, 118] on body "/ ​ Add Task Dr. Bert Ellsworth Nectar Messages Appts Calendar Flow Boarding La…" at bounding box center [551, 279] width 1102 height 559
click at [983, 234] on div "Checked Out" at bounding box center [1001, 233] width 145 height 13
type input "CHECKED_OUT"
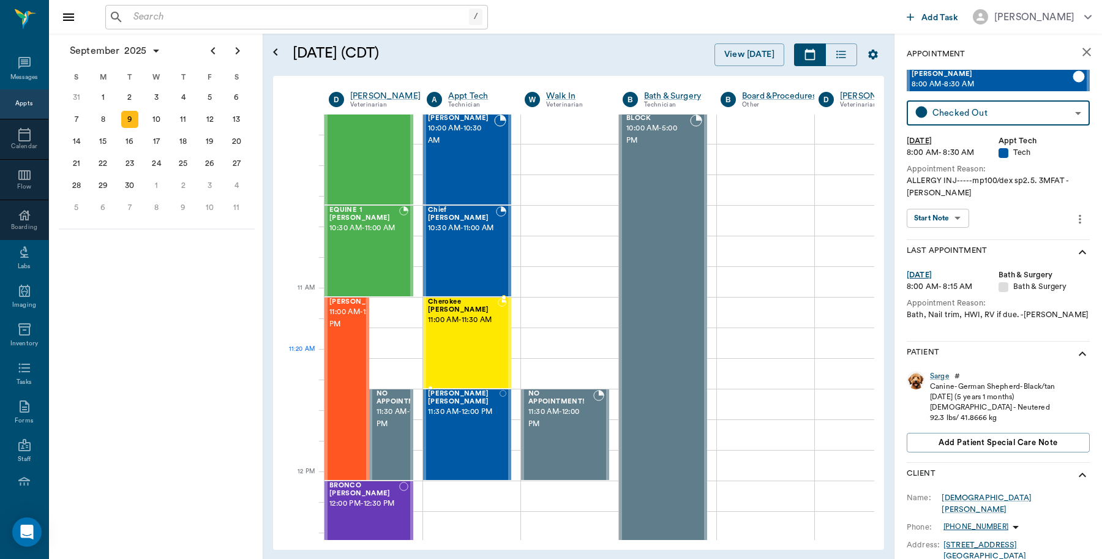
scroll to position [383, 0]
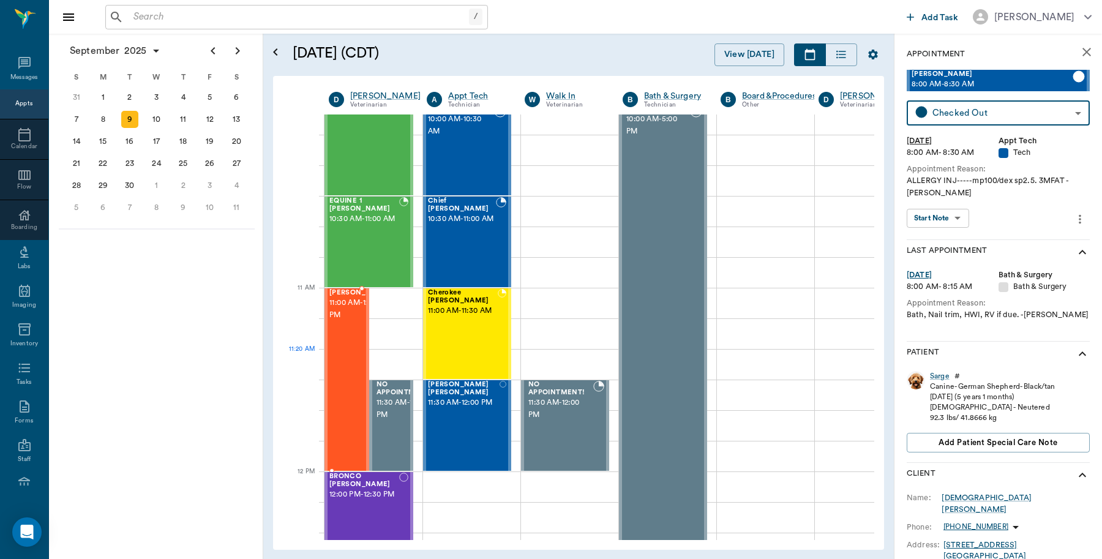
click at [351, 360] on div "twinkie Robinson 11:00 AM - 12:00 PM" at bounding box center [359, 379] width 61 height 181
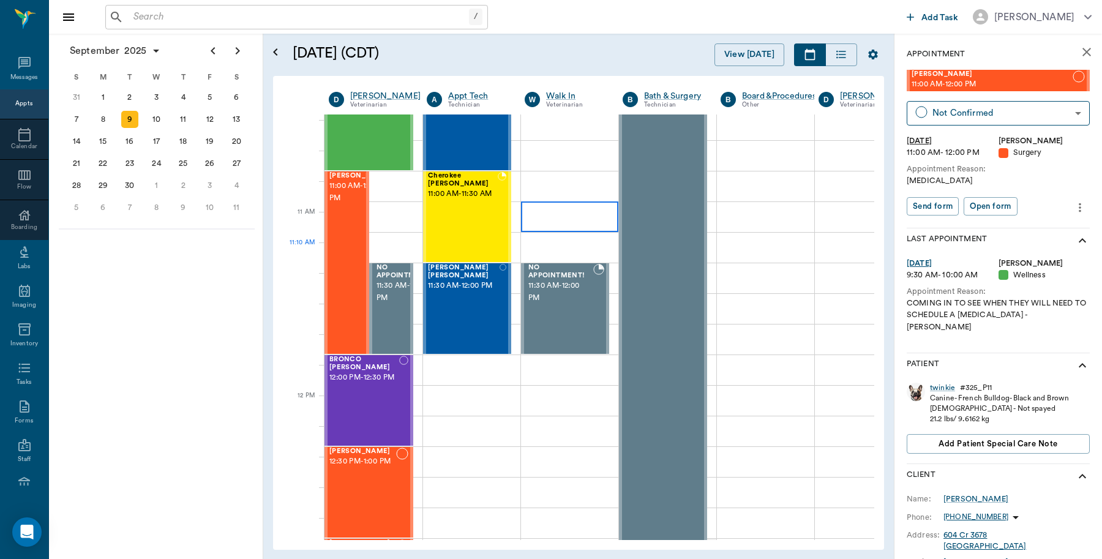
scroll to position [689, 0]
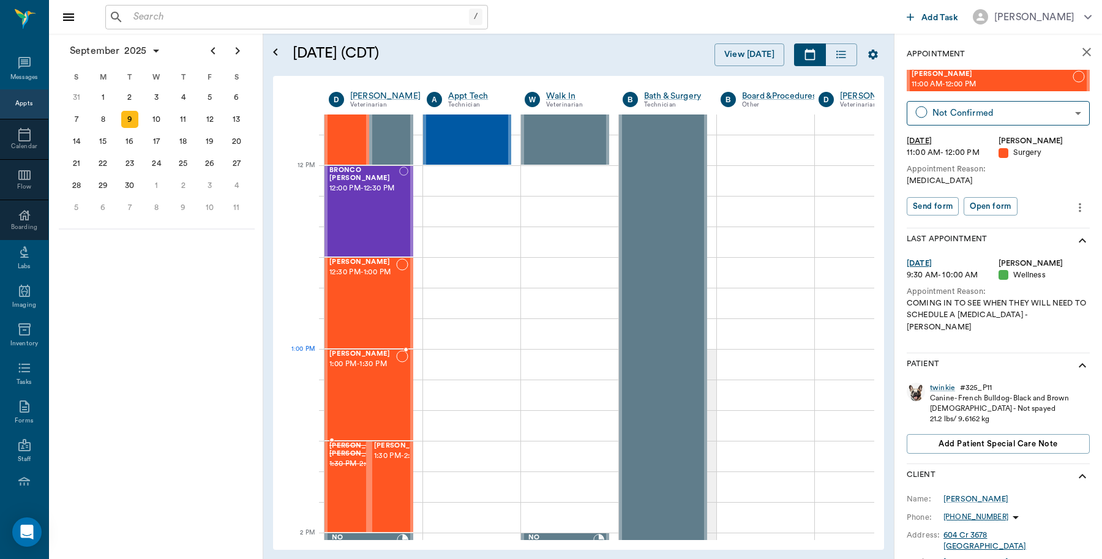
click at [374, 378] on div "Louise McWaters 1:00 PM - 1:30 PM" at bounding box center [362, 394] width 67 height 89
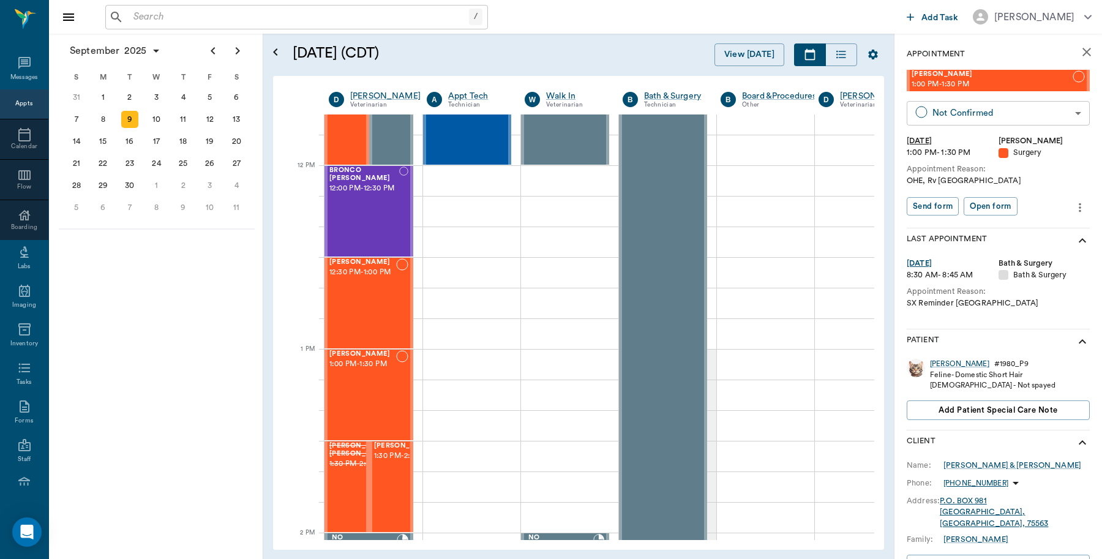
click at [972, 116] on body "/ ​ Add Task Dr. Bert Ellsworth Nectar Messages Appts Calendar Flow Boarding La…" at bounding box center [551, 279] width 1102 height 559
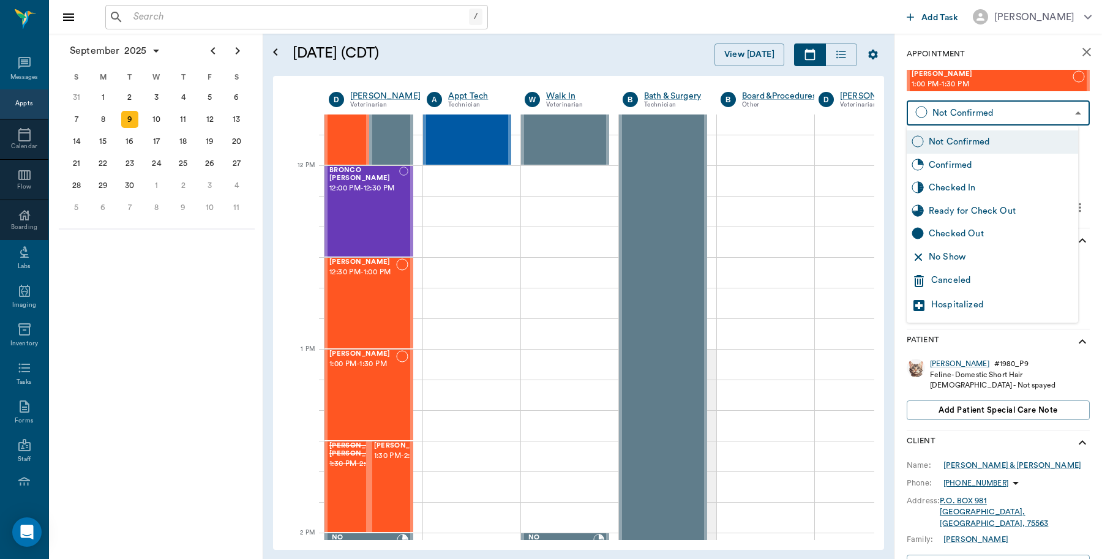
click at [965, 188] on div "Checked In" at bounding box center [1001, 187] width 145 height 13
type input "CHECKED_IN"
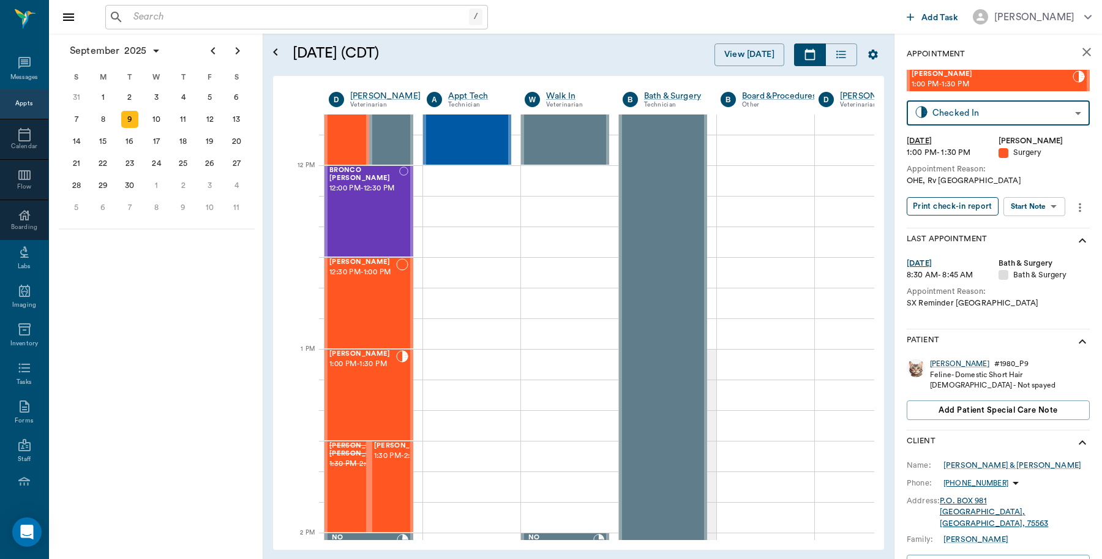
click at [968, 209] on button "Print check-in report" at bounding box center [953, 206] width 92 height 19
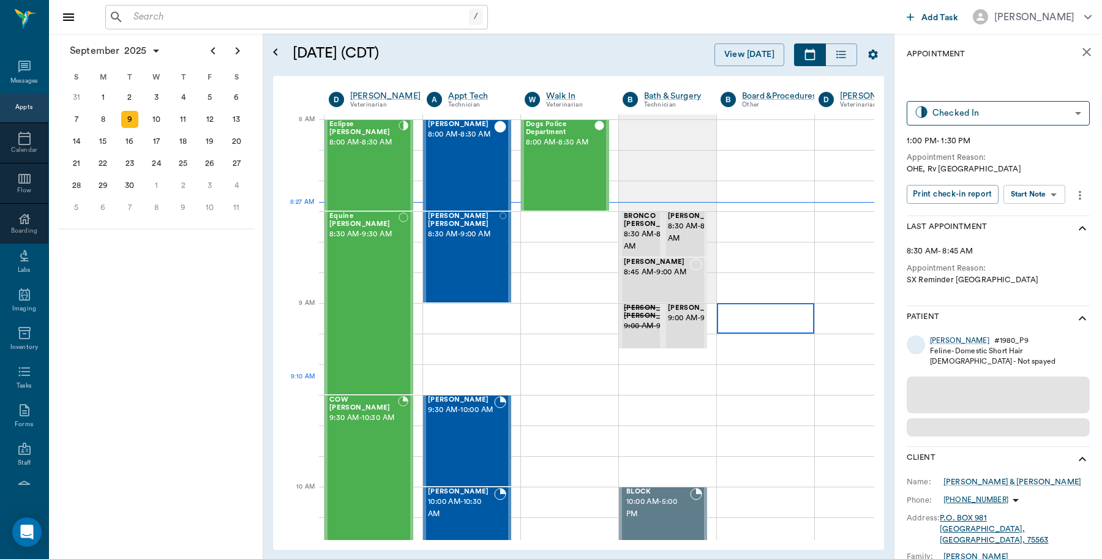
scroll to position [0, 1]
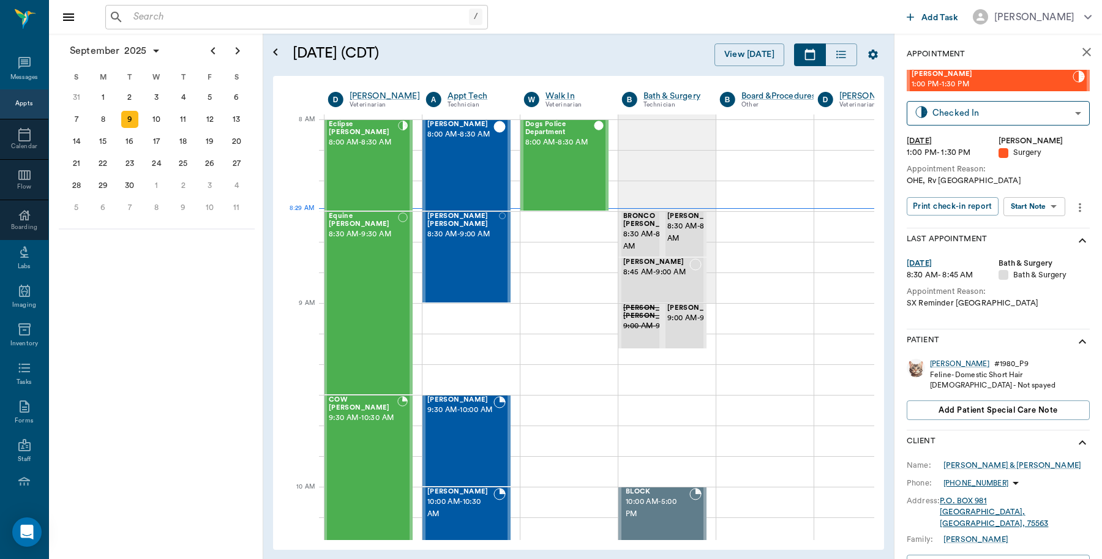
click at [241, 17] on input "text" at bounding box center [299, 17] width 341 height 17
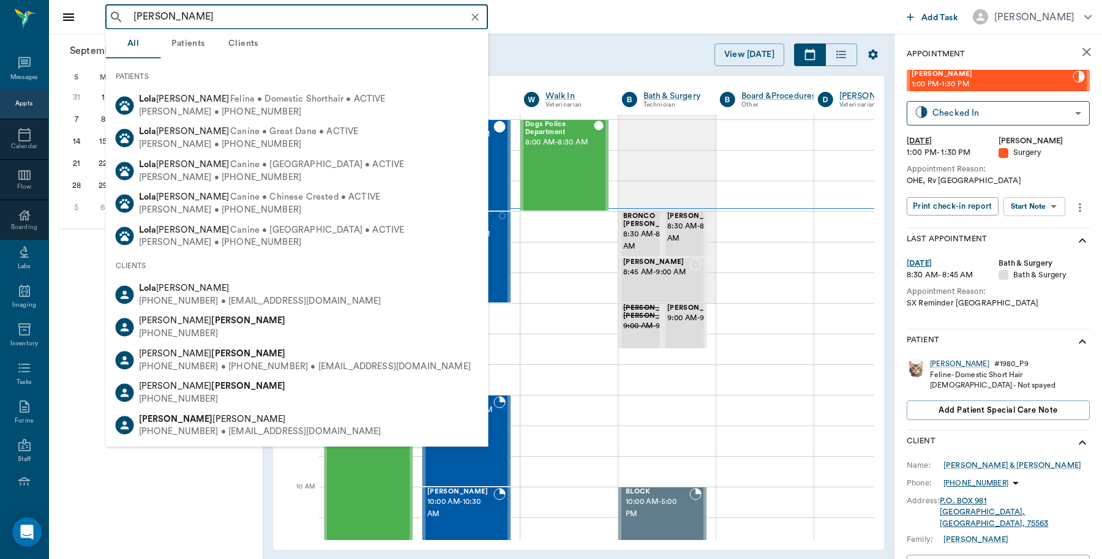
type input "lola wicks"
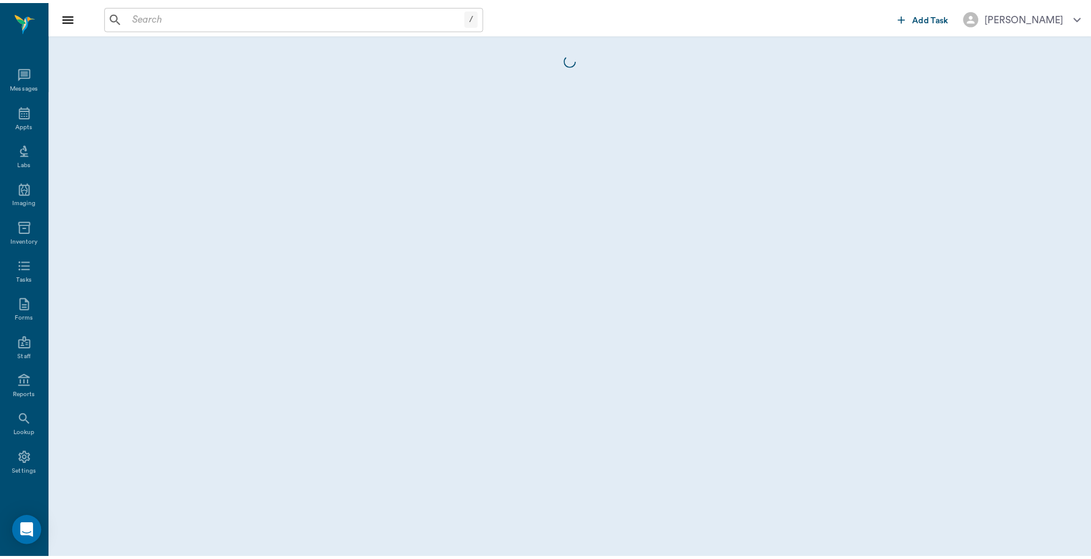
scroll to position [4, 0]
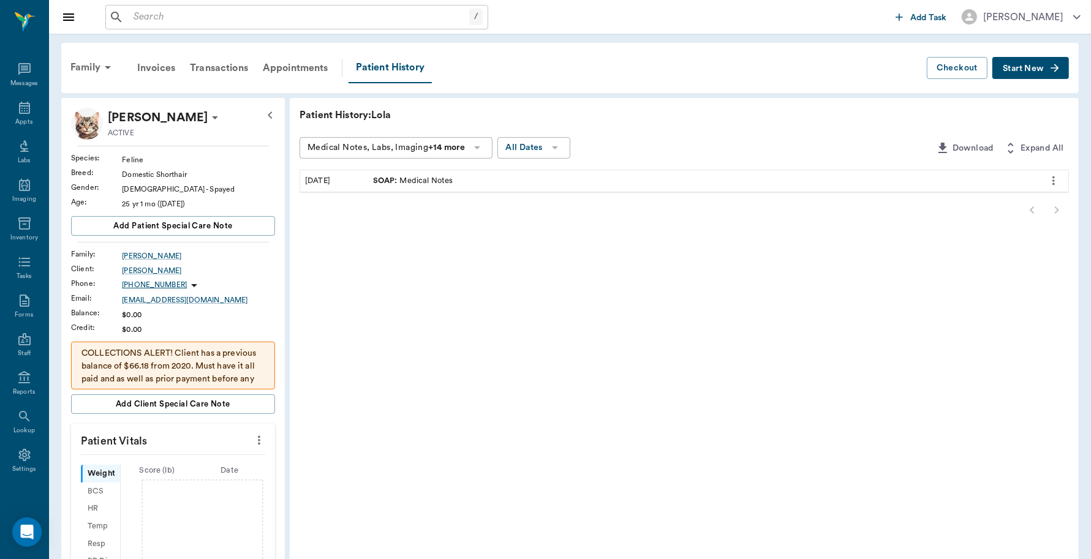
click at [179, 17] on input "text" at bounding box center [299, 17] width 341 height 17
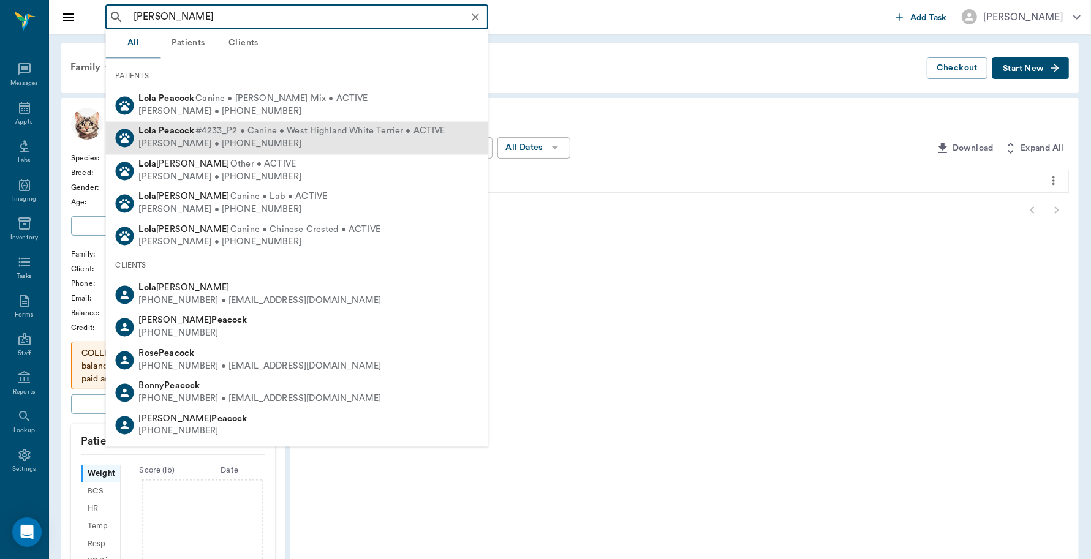
click at [175, 135] on div "Lola Peacock #4233_P2 • Canine • West Highland White Terrier • ACTIVE" at bounding box center [292, 132] width 306 height 13
type input "Lola Peacock"
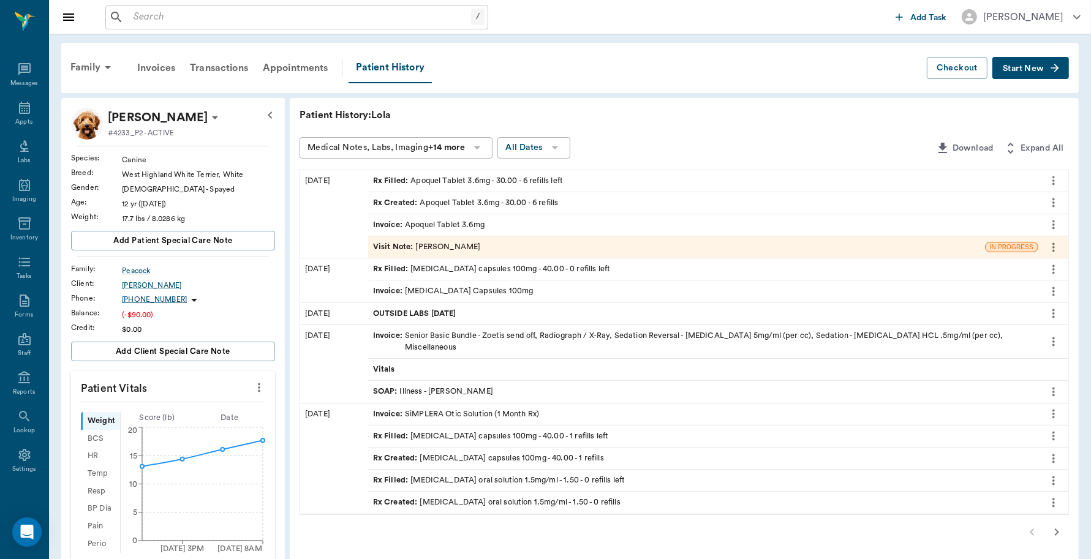
click at [479, 225] on div "Invoice : Apoquel Tablet 3.6mg" at bounding box center [428, 225] width 111 height 12
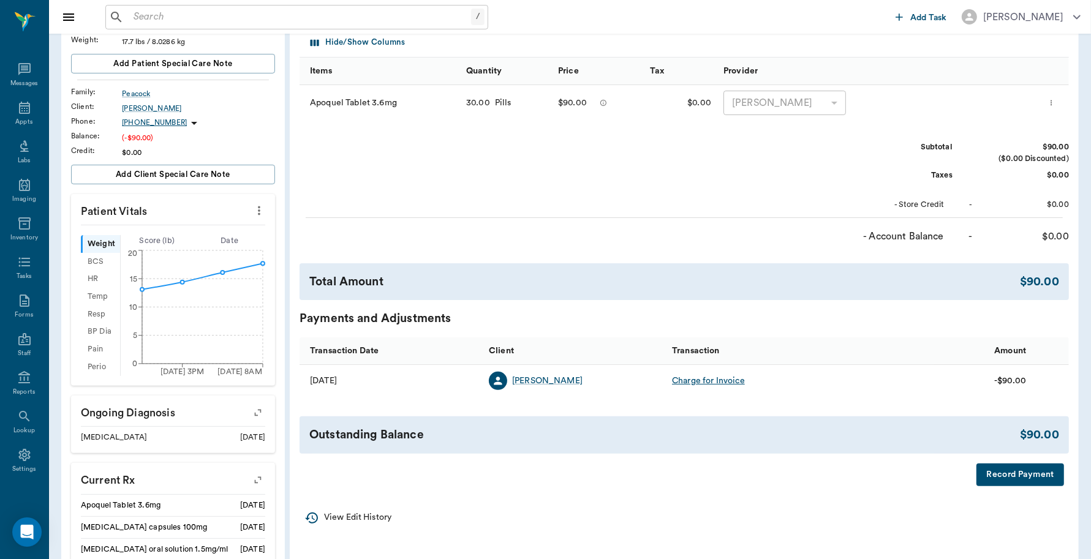
scroll to position [153, 0]
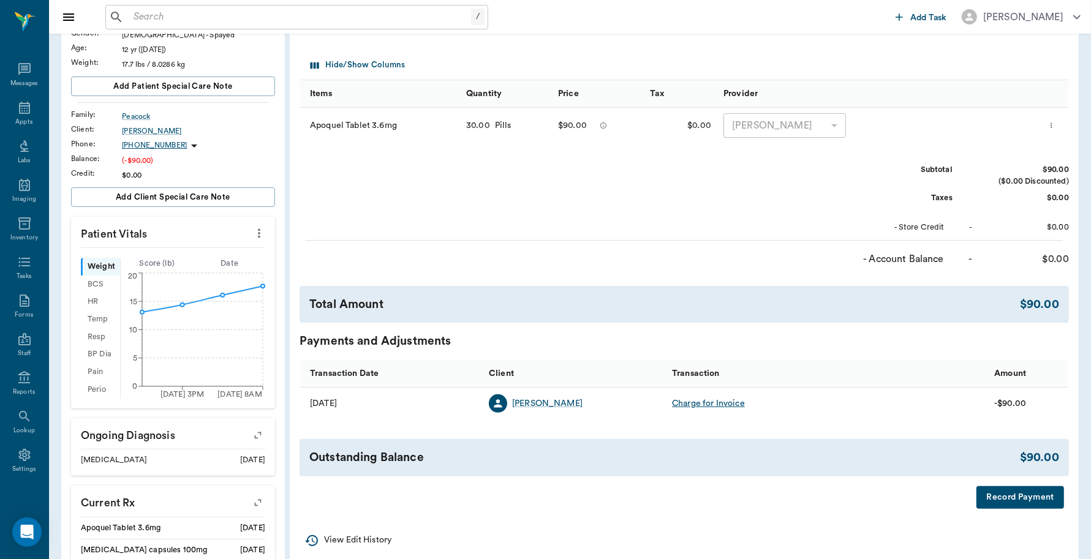
click at [1018, 492] on button "Record Payment" at bounding box center [1020, 497] width 88 height 23
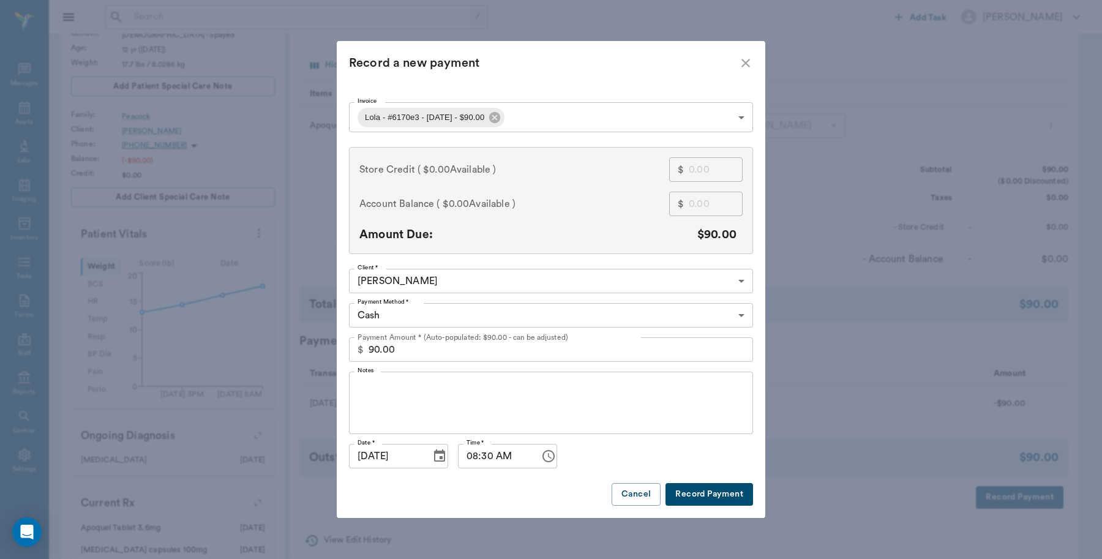
click at [479, 313] on body "/ ​ Add Task Dr. Bert Ellsworth Nectar Messages Appts Labs Imaging Inventory Ta…" at bounding box center [551, 307] width 1102 height 921
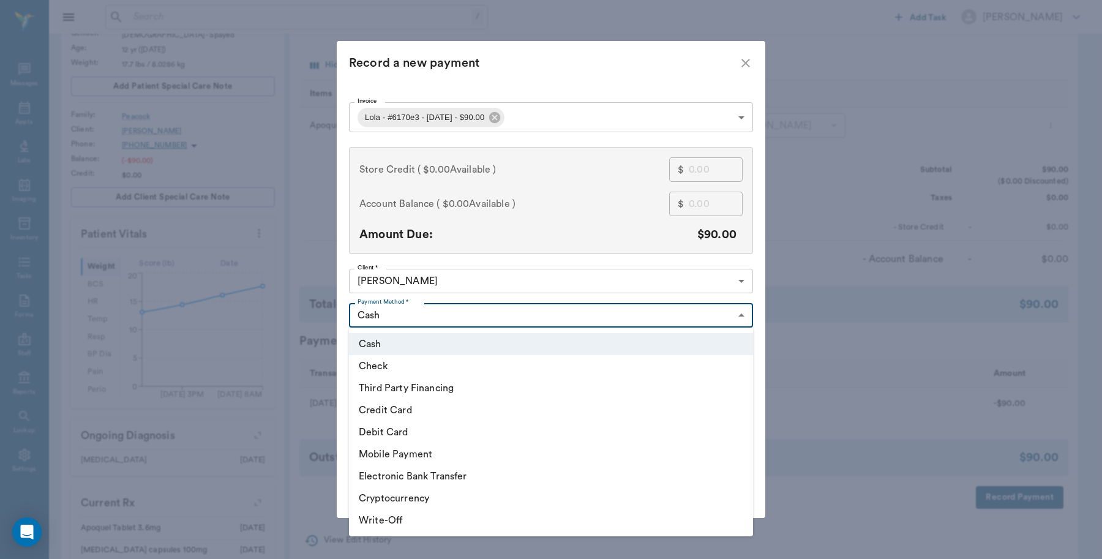
click at [389, 432] on li "Debit Card" at bounding box center [551, 432] width 404 height 22
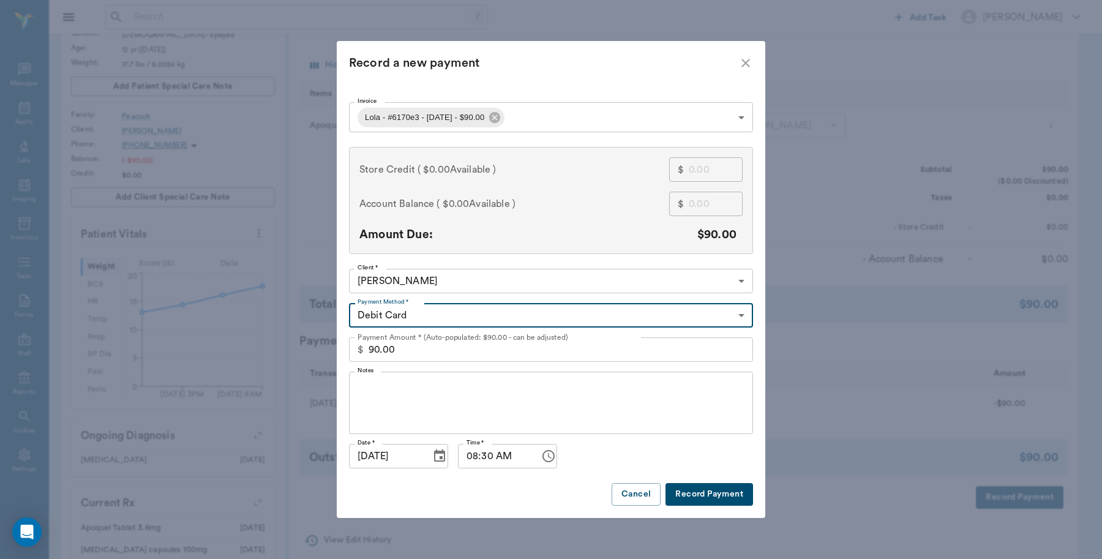
click at [424, 317] on body "/ ​ Add Task Dr. Bert Ellsworth Nectar Messages Appts Labs Imaging Inventory Ta…" at bounding box center [551, 307] width 1102 height 921
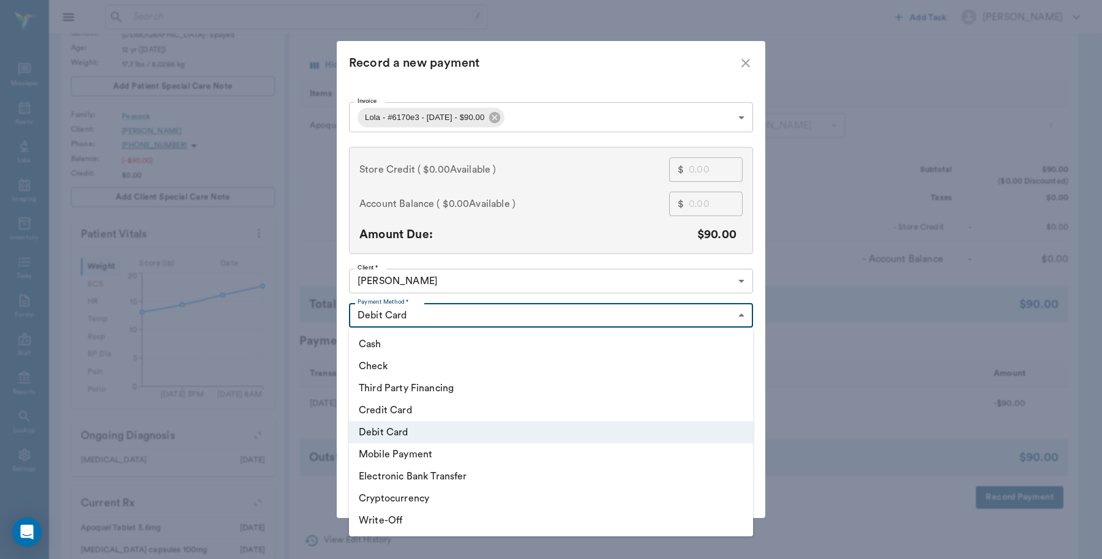
click at [392, 412] on li "Credit Card" at bounding box center [551, 410] width 404 height 22
type input "CREDIT_CARD"
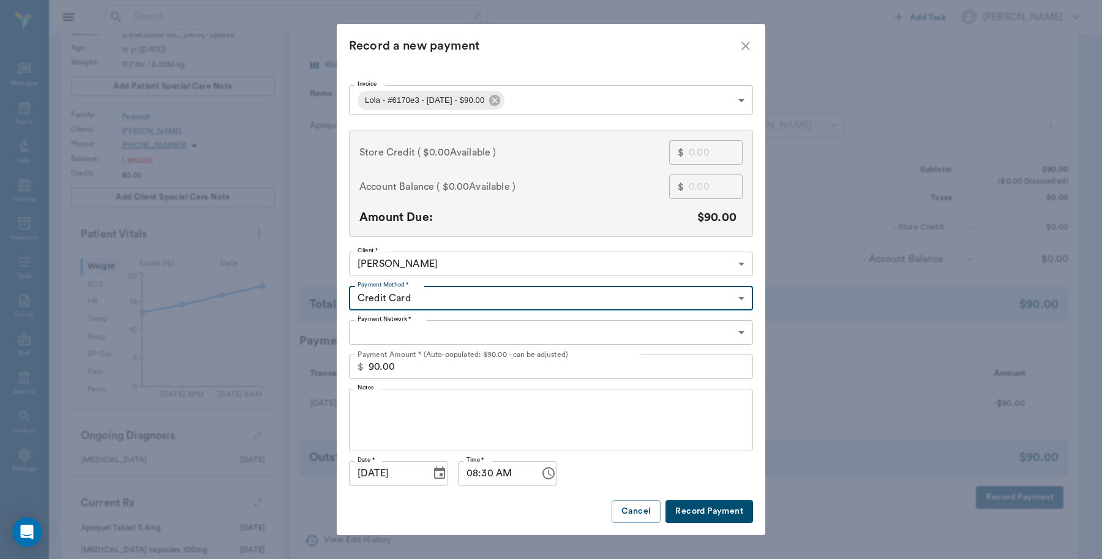
click at [484, 333] on body "/ ​ Add Task Dr. Bert Ellsworth Nectar Messages Appts Labs Imaging Inventory Ta…" at bounding box center [551, 307] width 1102 height 921
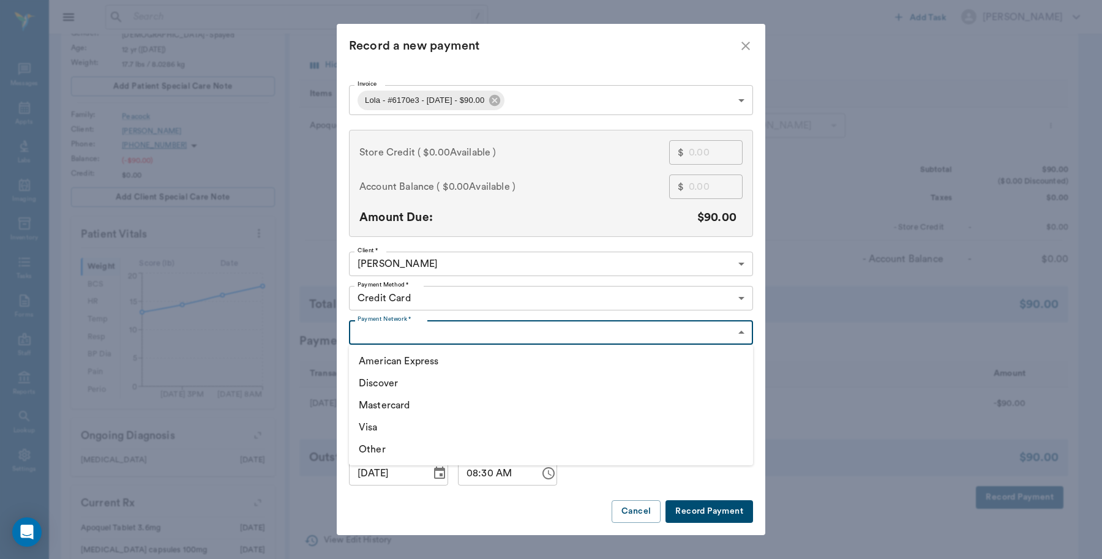
click at [367, 427] on li "Visa" at bounding box center [551, 427] width 404 height 22
type input "VISA"
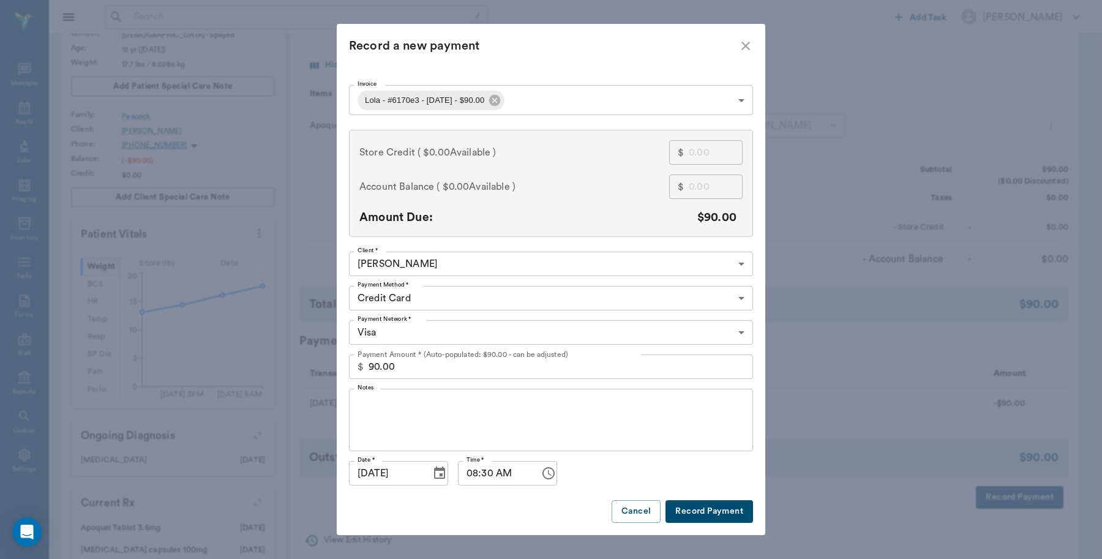
click at [693, 513] on button "Record Payment" at bounding box center [710, 511] width 88 height 23
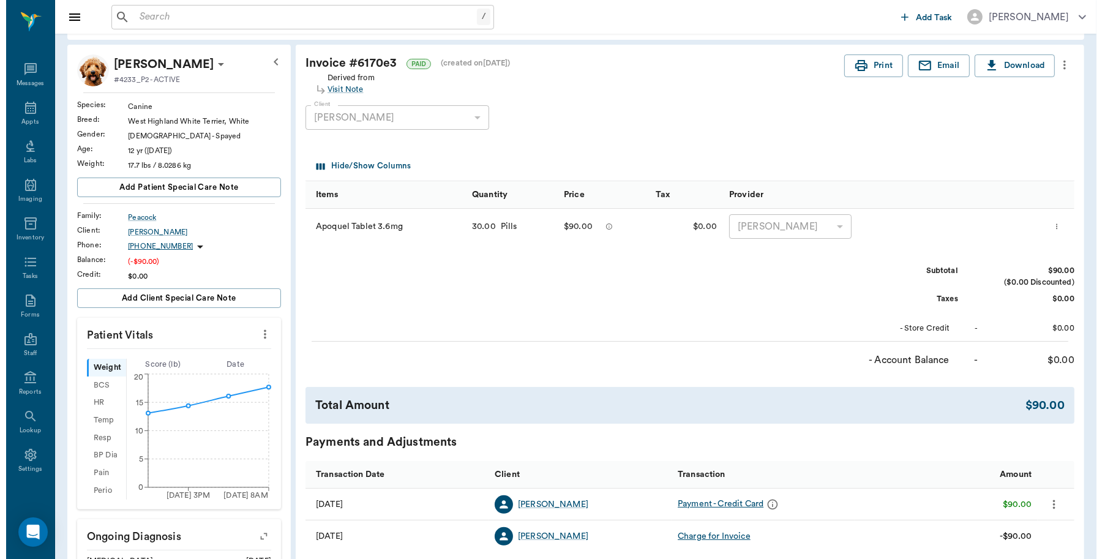
scroll to position [0, 0]
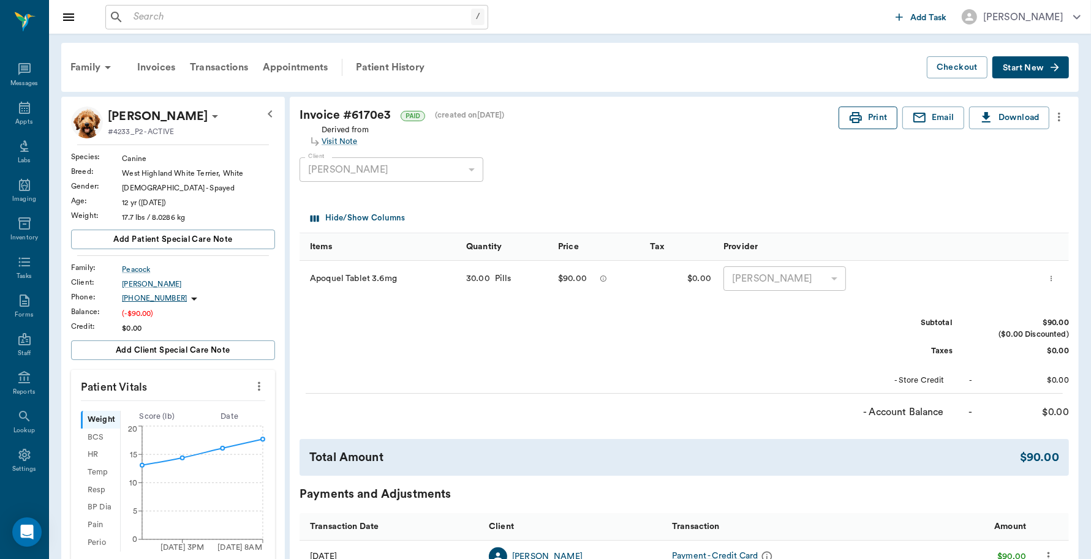
click at [851, 118] on icon "button" at bounding box center [855, 117] width 15 height 15
click at [132, 113] on p "Lola Peacock" at bounding box center [158, 117] width 100 height 20
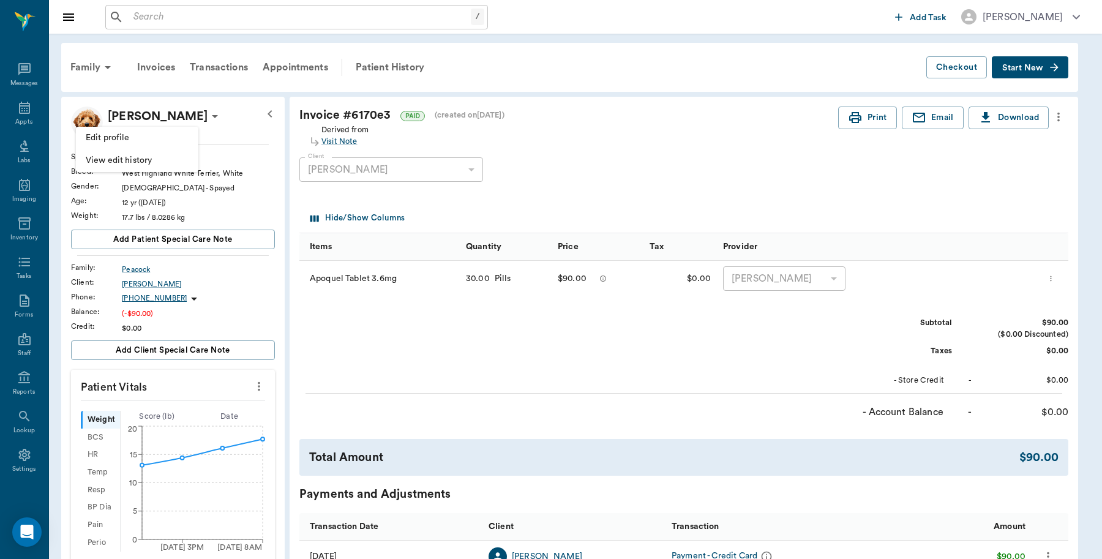
click at [130, 137] on span "Edit profile" at bounding box center [137, 138] width 103 height 13
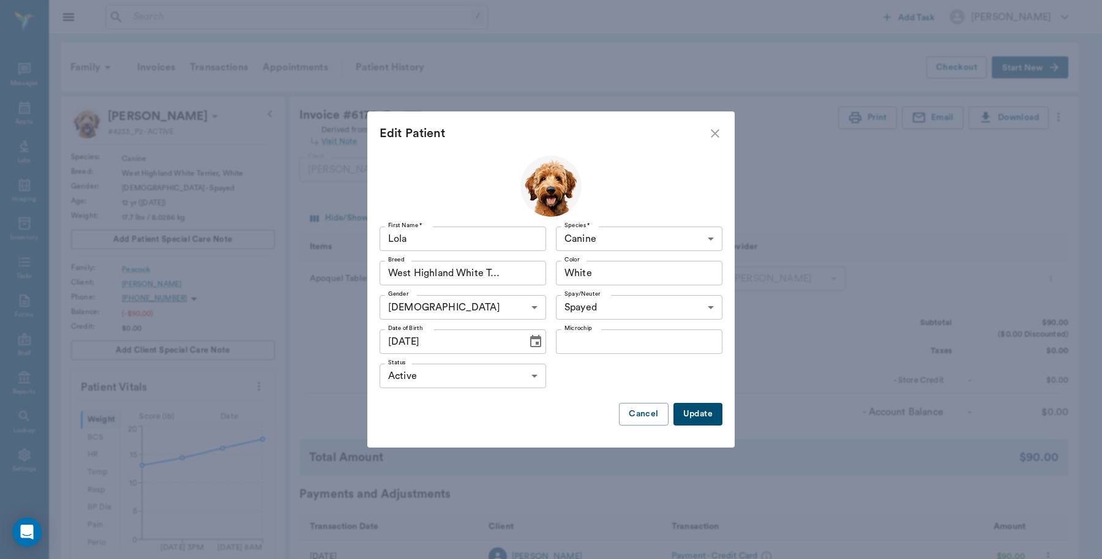
click at [714, 134] on icon "close" at bounding box center [715, 133] width 15 height 15
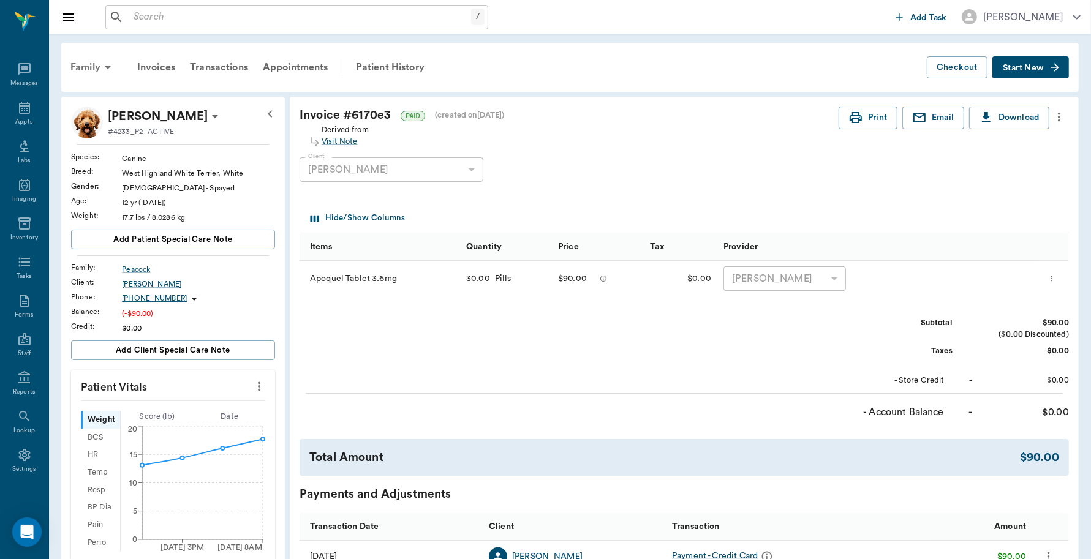
click at [81, 65] on div "Family" at bounding box center [92, 67] width 59 height 29
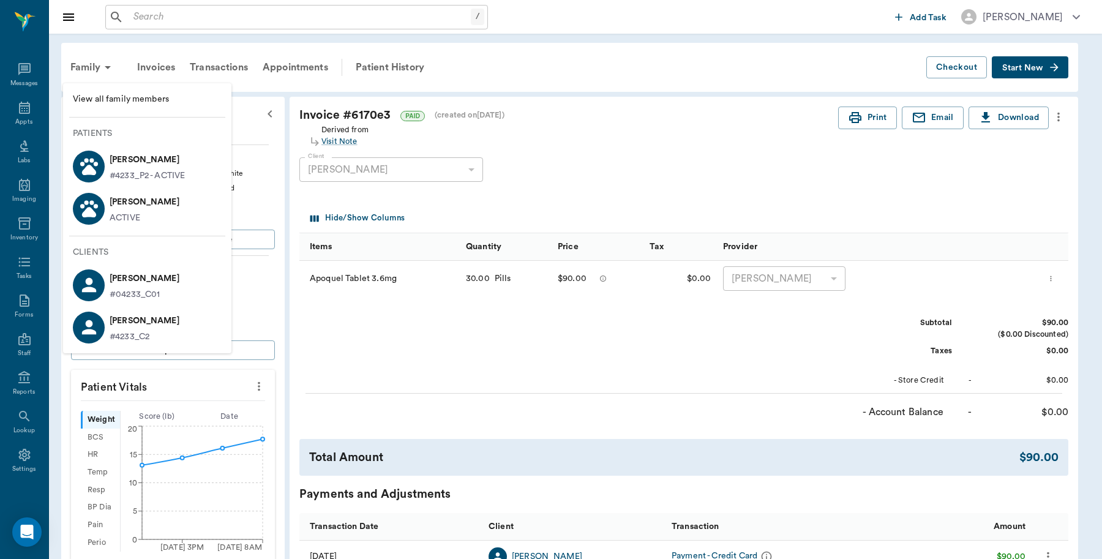
click at [111, 326] on p "Pamela Wicks" at bounding box center [145, 321] width 70 height 20
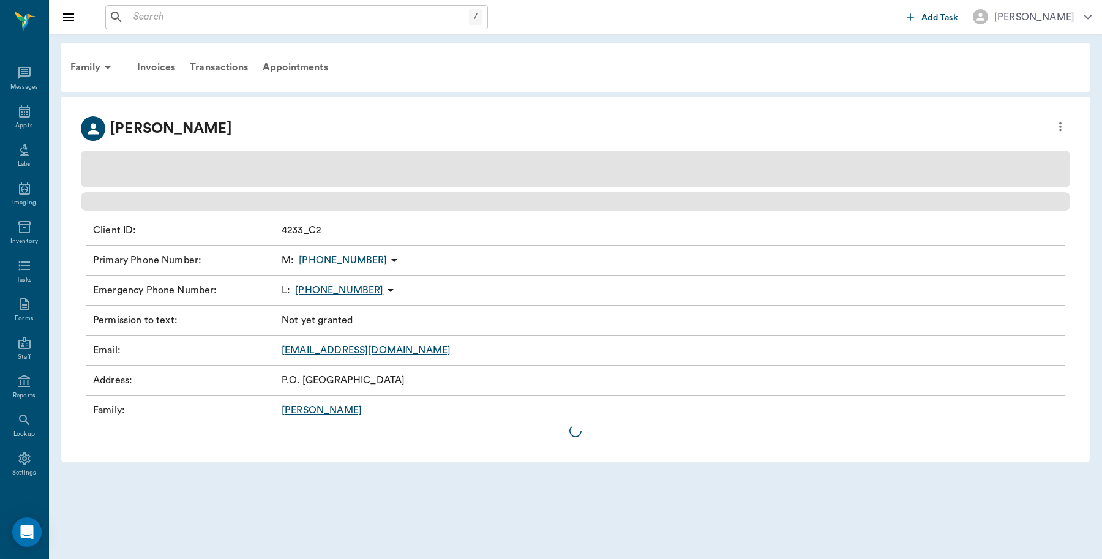
scroll to position [4, 0]
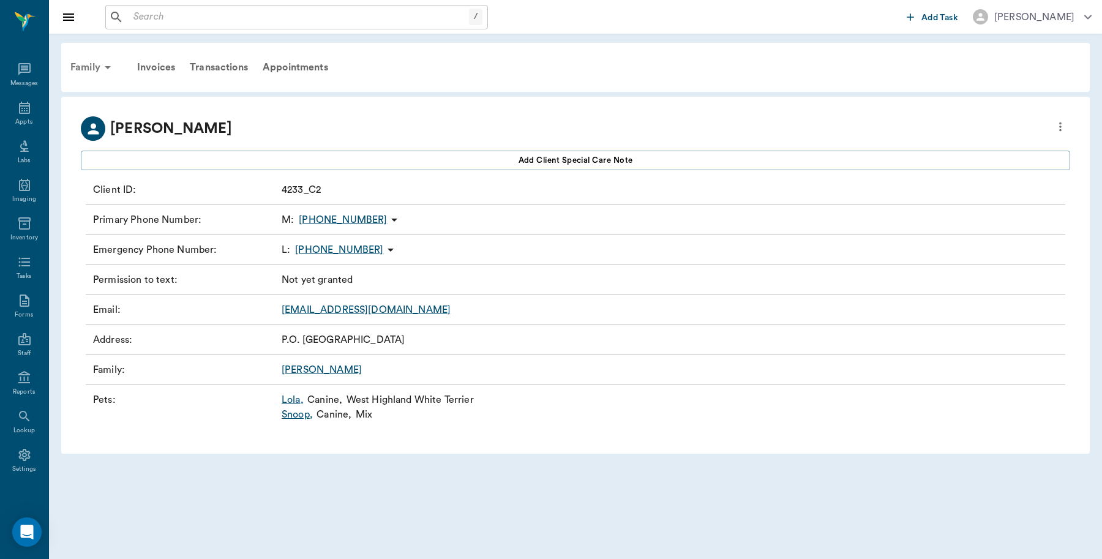
click at [86, 60] on div "Family" at bounding box center [92, 67] width 59 height 29
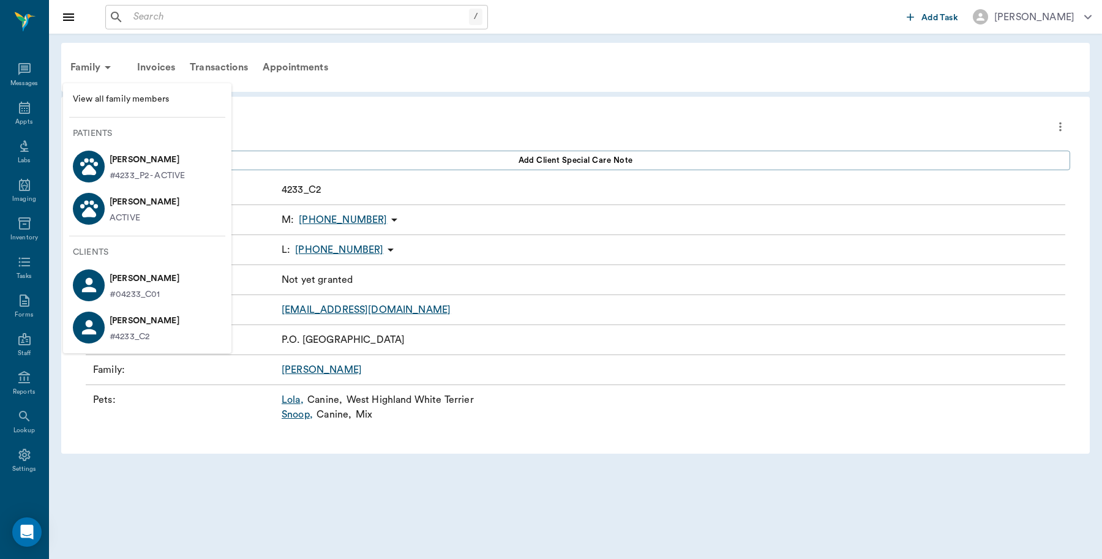
click at [129, 276] on p "Neal Peacock" at bounding box center [145, 279] width 70 height 20
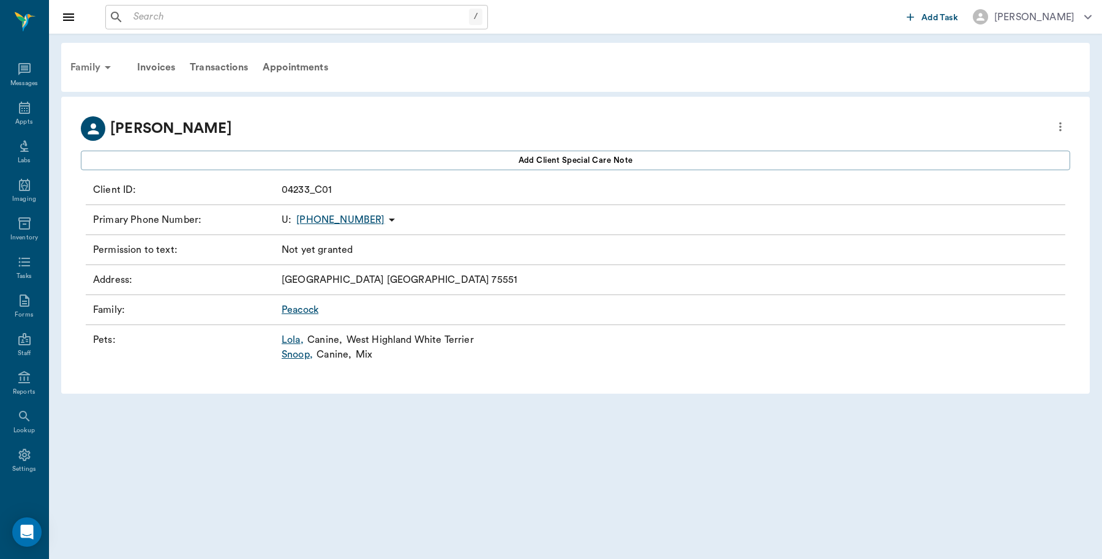
click at [81, 65] on div "Family" at bounding box center [92, 67] width 59 height 29
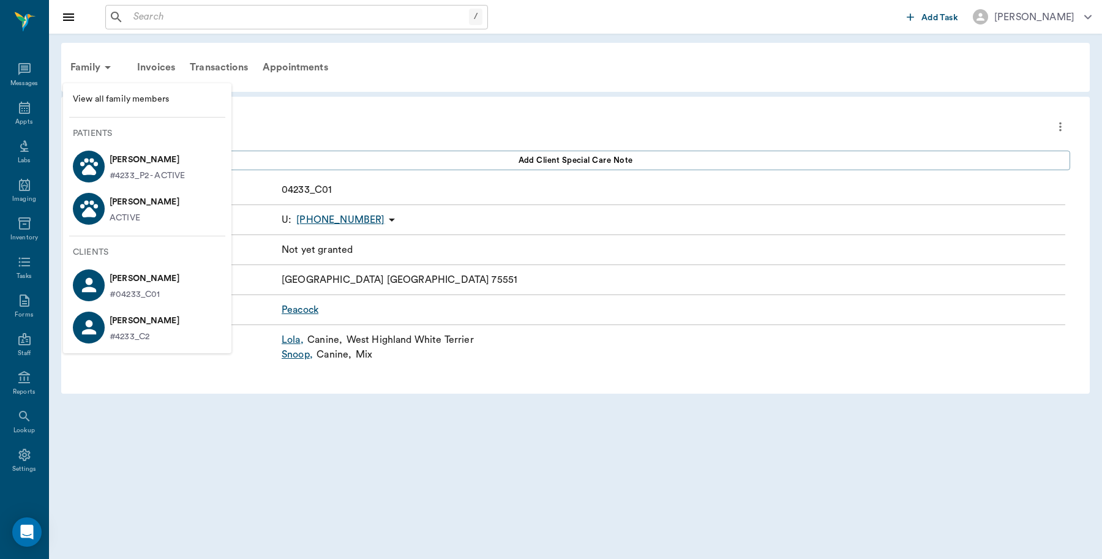
click at [110, 328] on p "Pamela Wicks" at bounding box center [145, 321] width 70 height 20
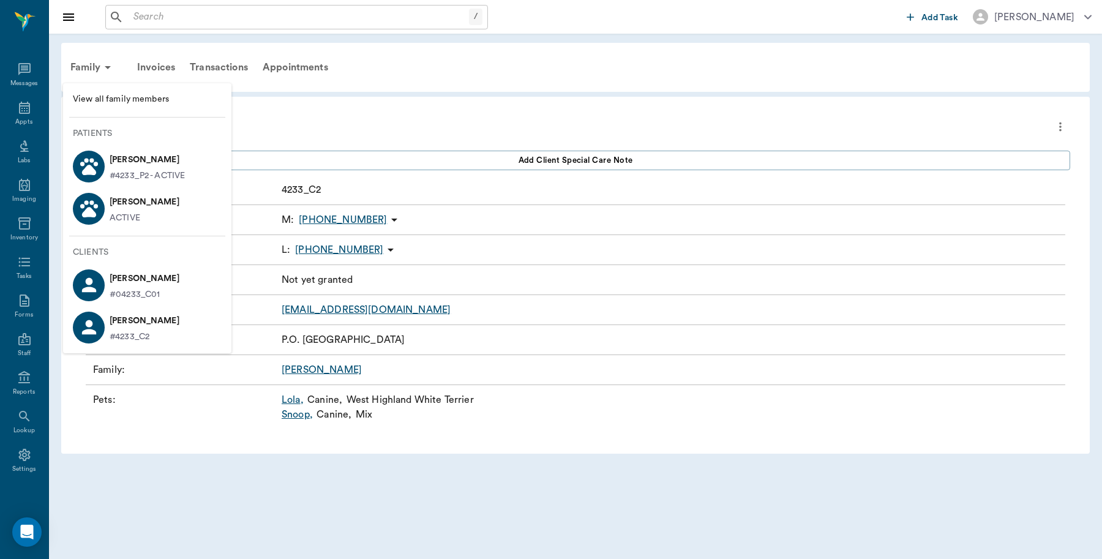
click at [440, 62] on div at bounding box center [551, 279] width 1102 height 559
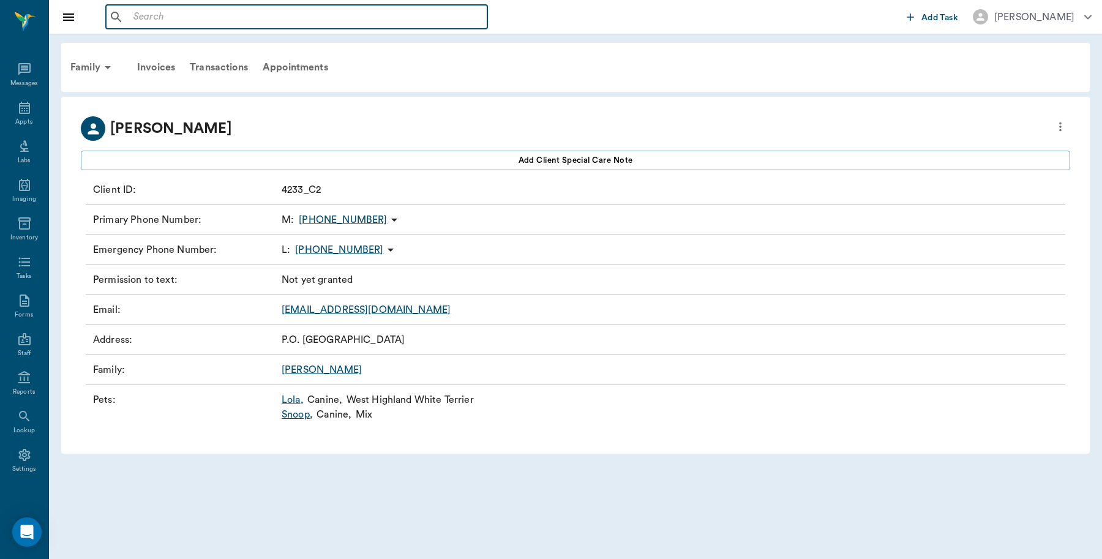
click at [317, 14] on input "text" at bounding box center [306, 17] width 354 height 17
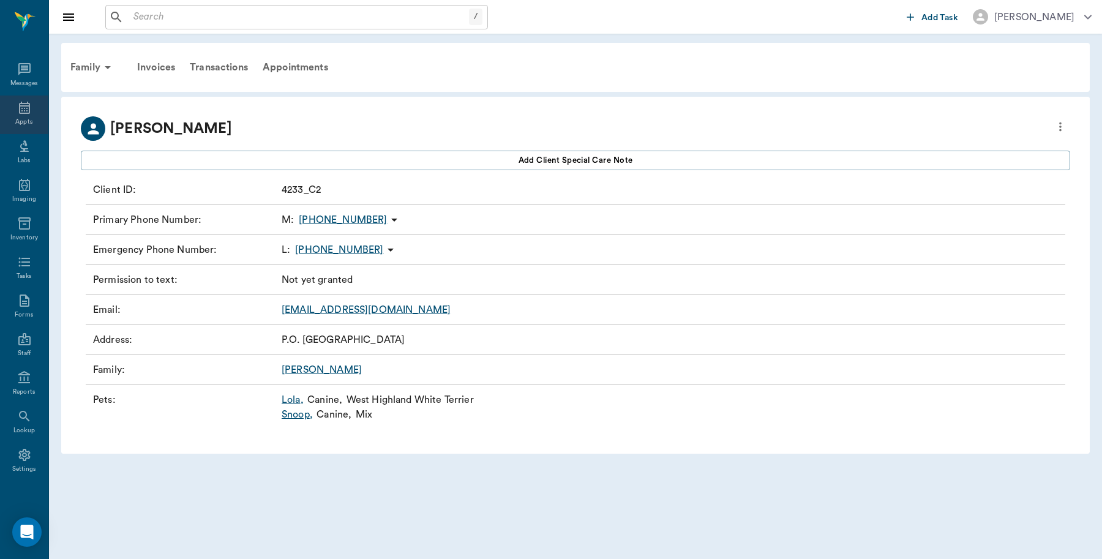
click at [8, 110] on div "Appts" at bounding box center [24, 115] width 48 height 39
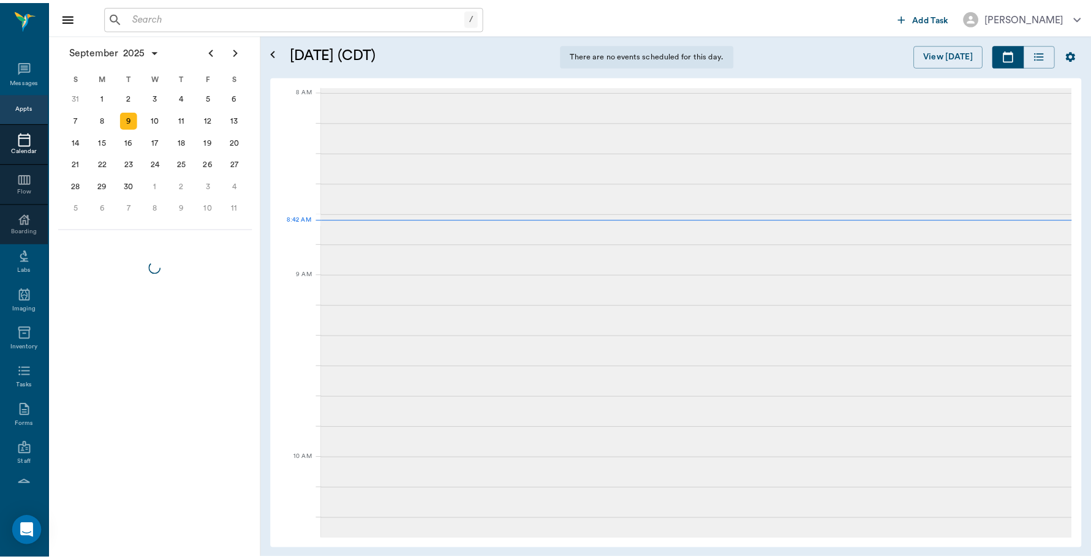
scroll to position [4, 0]
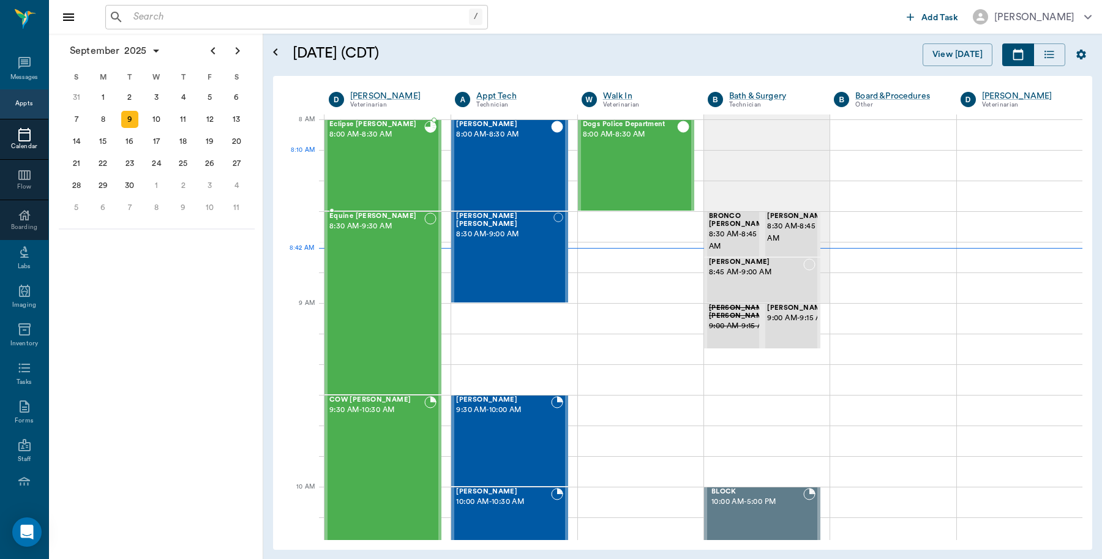
click at [377, 170] on div "Eclipse Glovier 8:00 AM - 8:30 AM" at bounding box center [376, 165] width 95 height 89
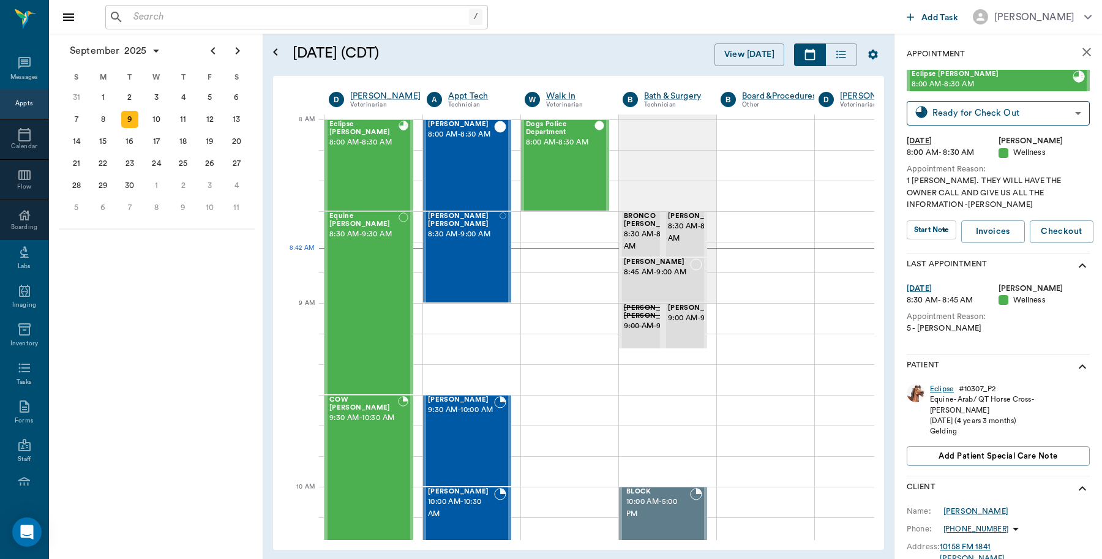
click at [941, 386] on div "Eclipse" at bounding box center [942, 389] width 24 height 10
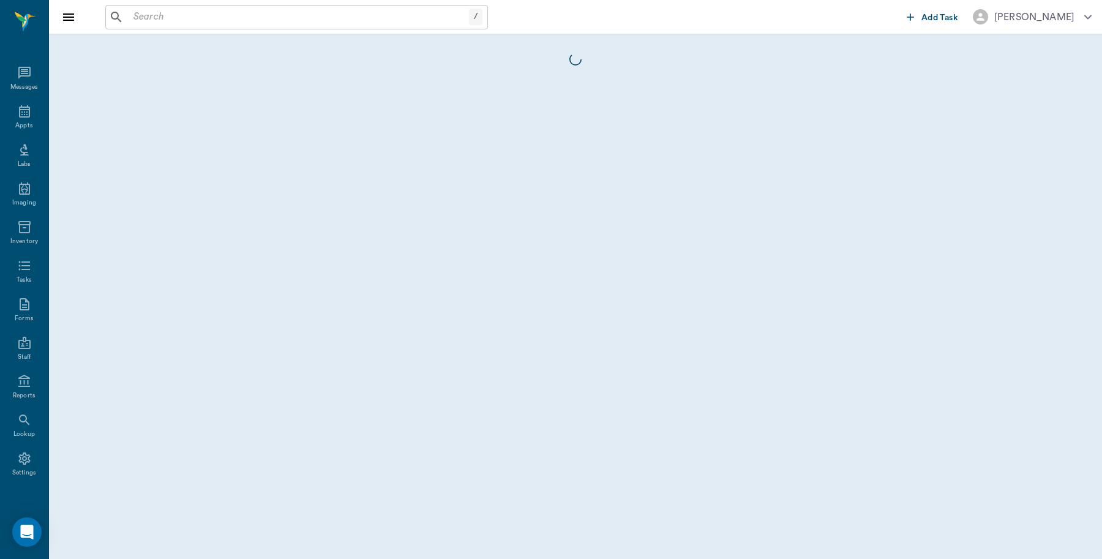
scroll to position [4, 0]
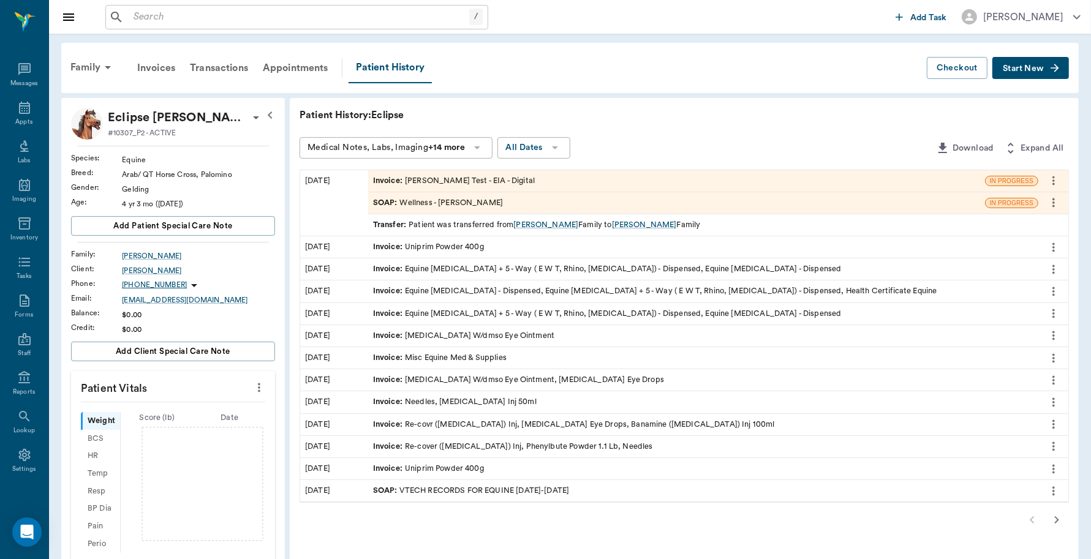
click at [450, 178] on div "Invoice : Coggin's Test - EIA - Digital" at bounding box center [454, 181] width 162 height 12
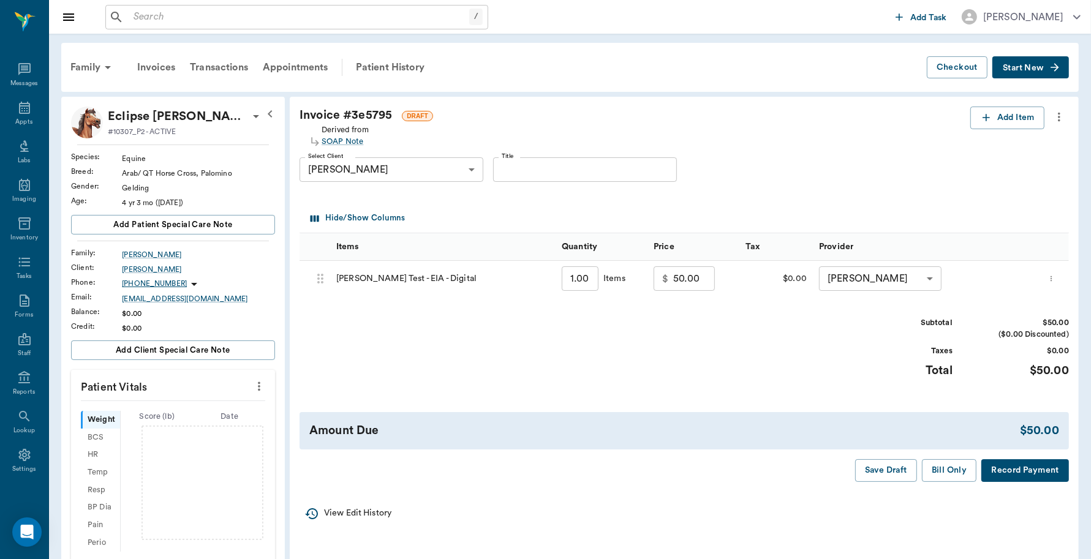
click at [991, 467] on button "Record Payment" at bounding box center [1025, 470] width 88 height 23
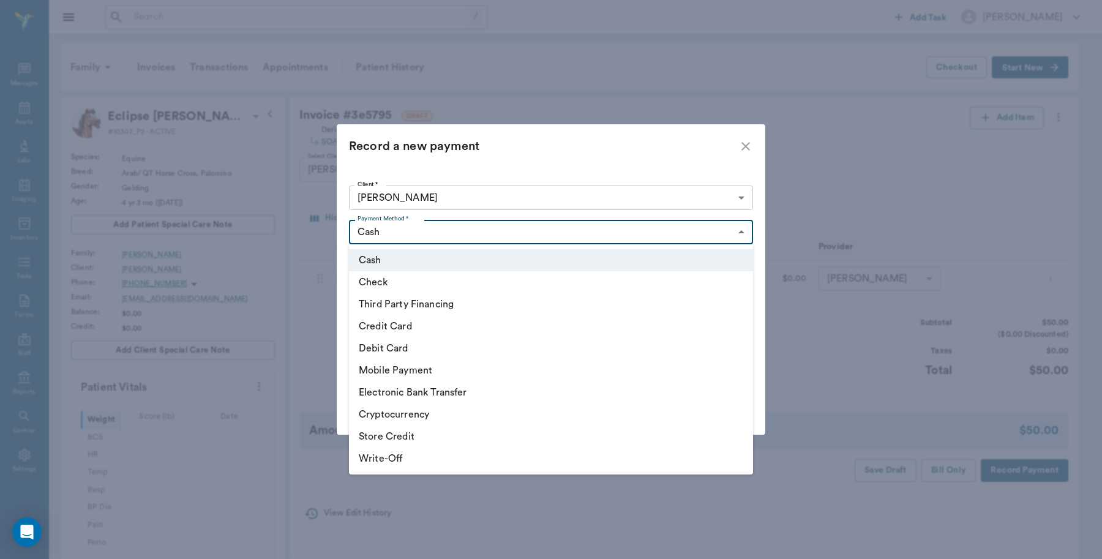
click at [487, 231] on body "/ ​ Add Task Dr. Bert Ellsworth Nectar Messages Appts Labs Imaging Inventory Ta…" at bounding box center [551, 427] width 1102 height 854
click at [408, 319] on li "Credit Card" at bounding box center [551, 326] width 404 height 22
type input "CREDIT_CARD"
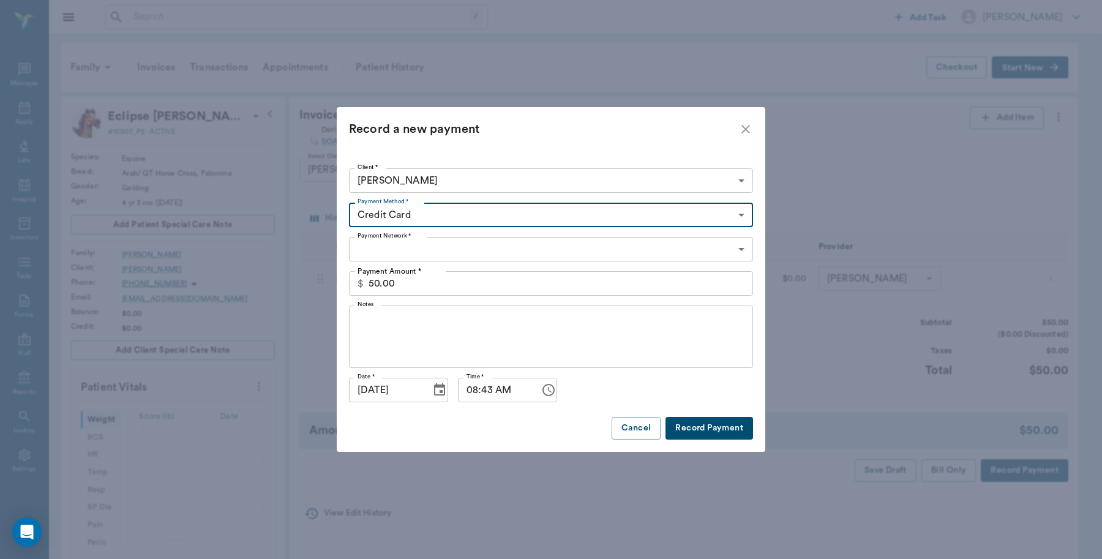
click at [429, 244] on body "/ ​ Add Task Dr. Bert Ellsworth Nectar Messages Appts Labs Imaging Inventory Ta…" at bounding box center [551, 427] width 1102 height 854
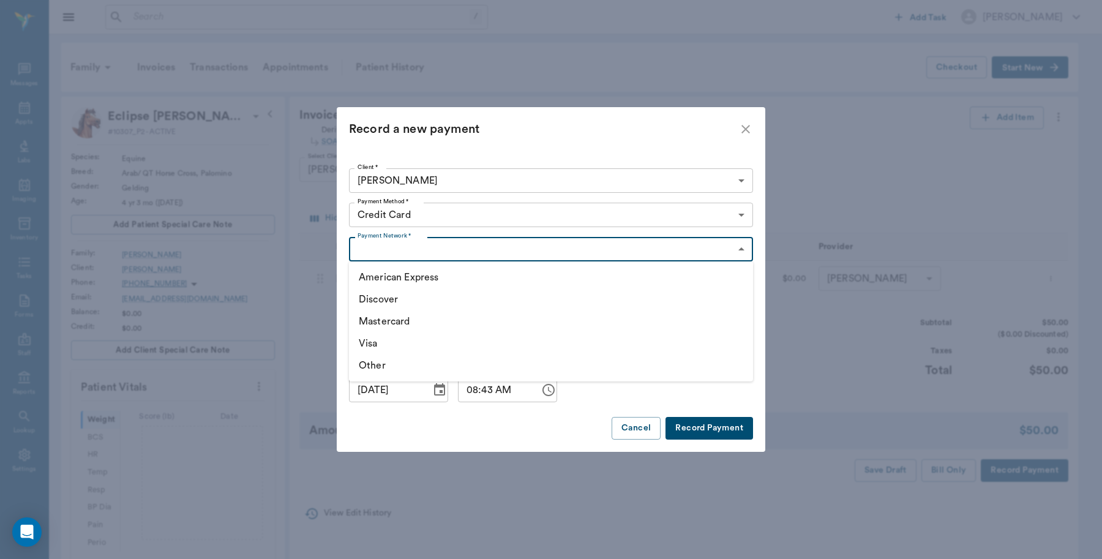
click at [406, 304] on li "Discover" at bounding box center [551, 299] width 404 height 22
type input "DISCOVER"
click at [692, 421] on button "Record Payment" at bounding box center [710, 428] width 88 height 23
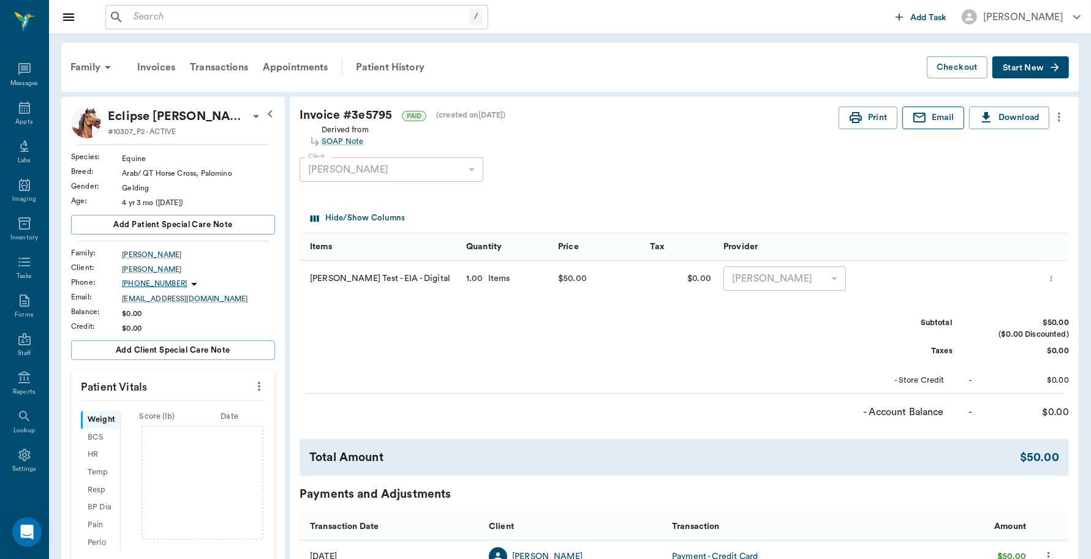
click at [932, 115] on button "Email" at bounding box center [933, 118] width 62 height 23
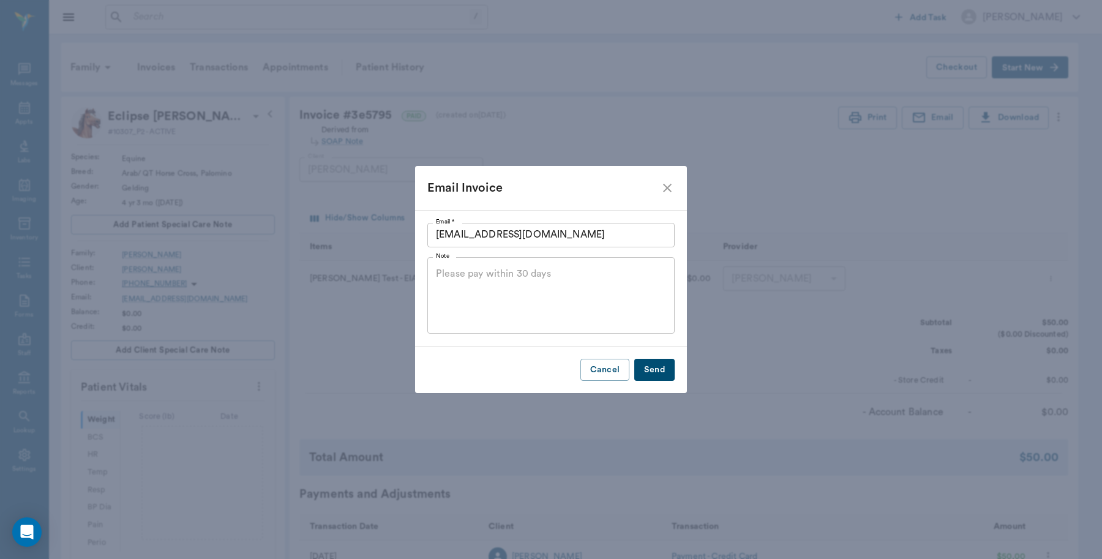
click at [658, 363] on button "Send" at bounding box center [654, 370] width 40 height 23
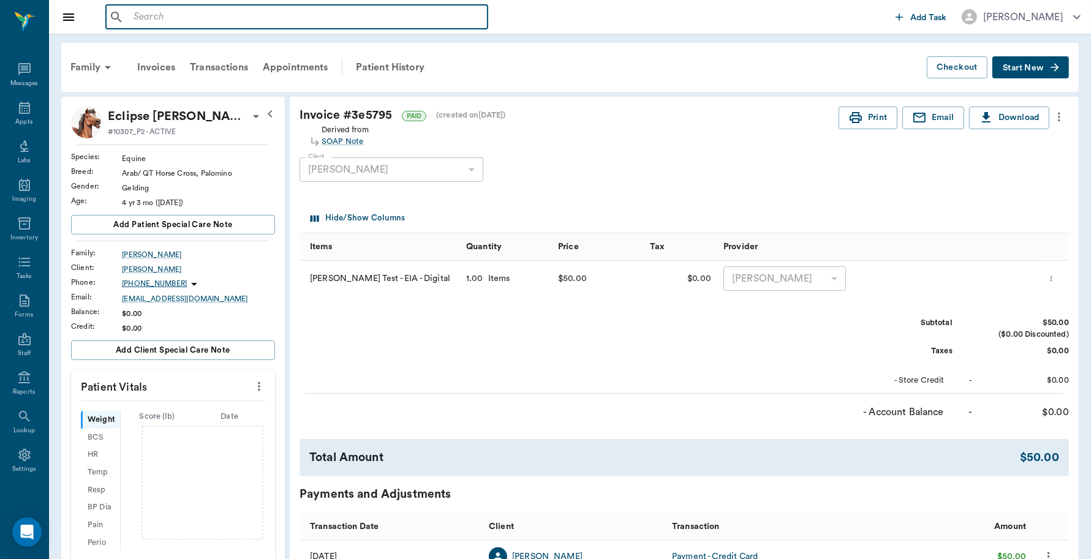
click at [277, 16] on input "text" at bounding box center [306, 17] width 354 height 17
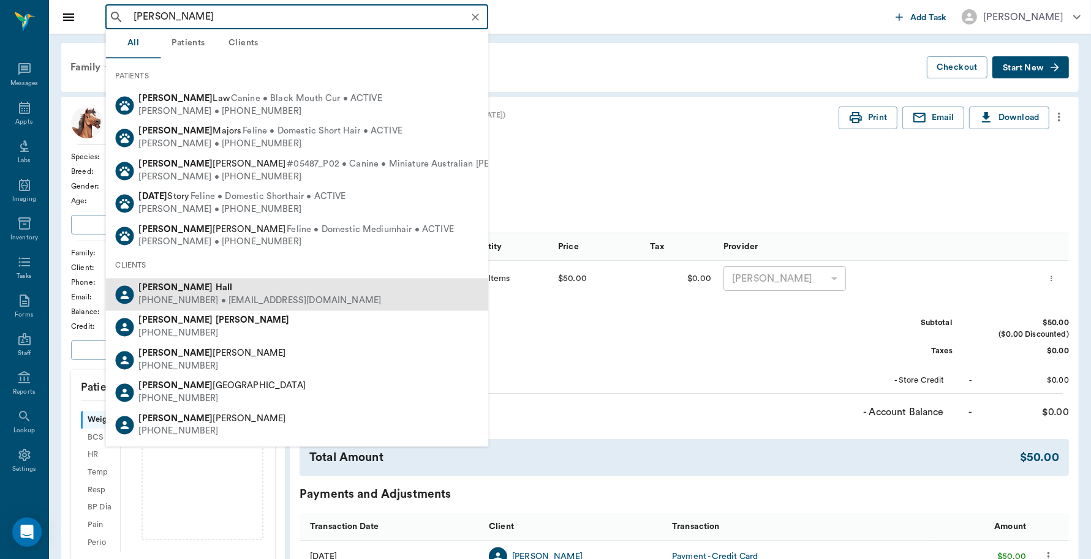
click at [169, 285] on b "Jennifer" at bounding box center [176, 288] width 74 height 9
type input "jennifer hall"
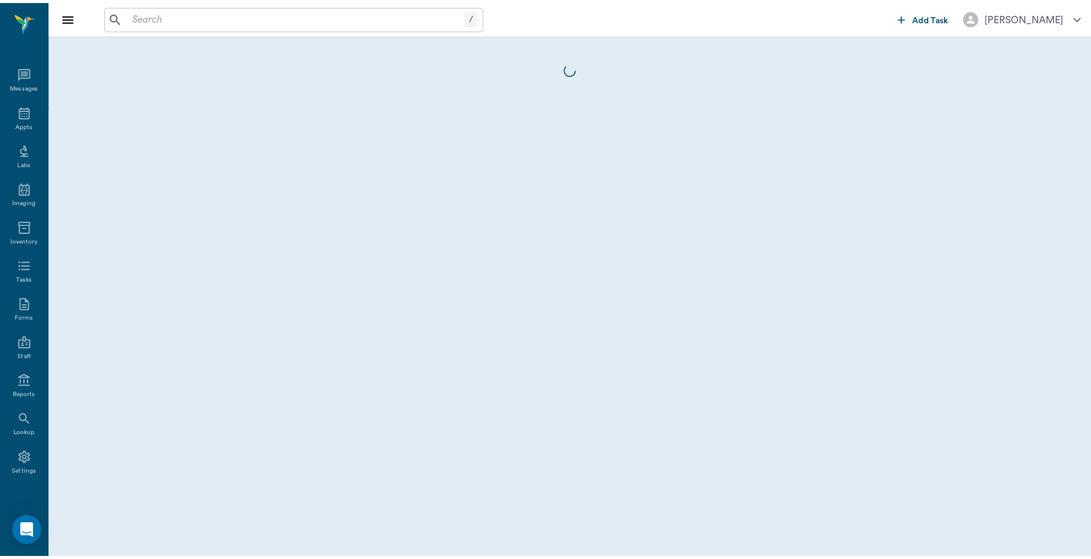
scroll to position [4, 0]
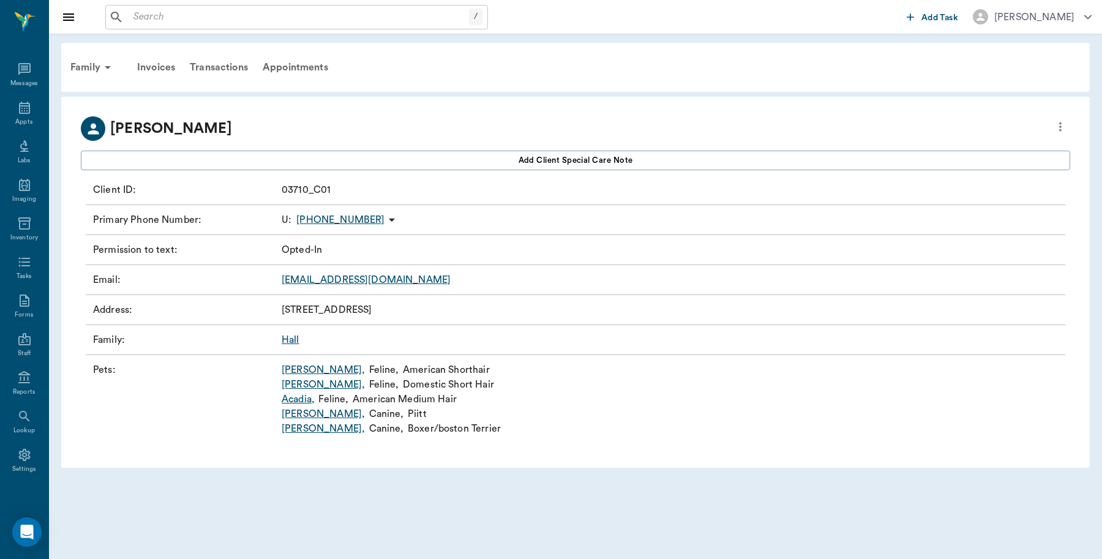
click at [298, 371] on link "Maria ," at bounding box center [323, 370] width 83 height 15
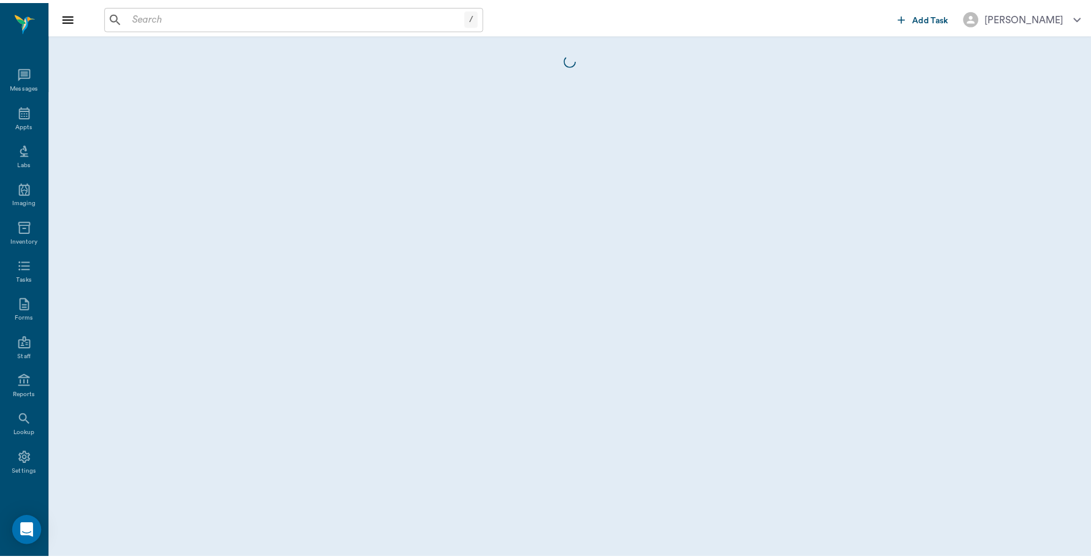
scroll to position [4, 0]
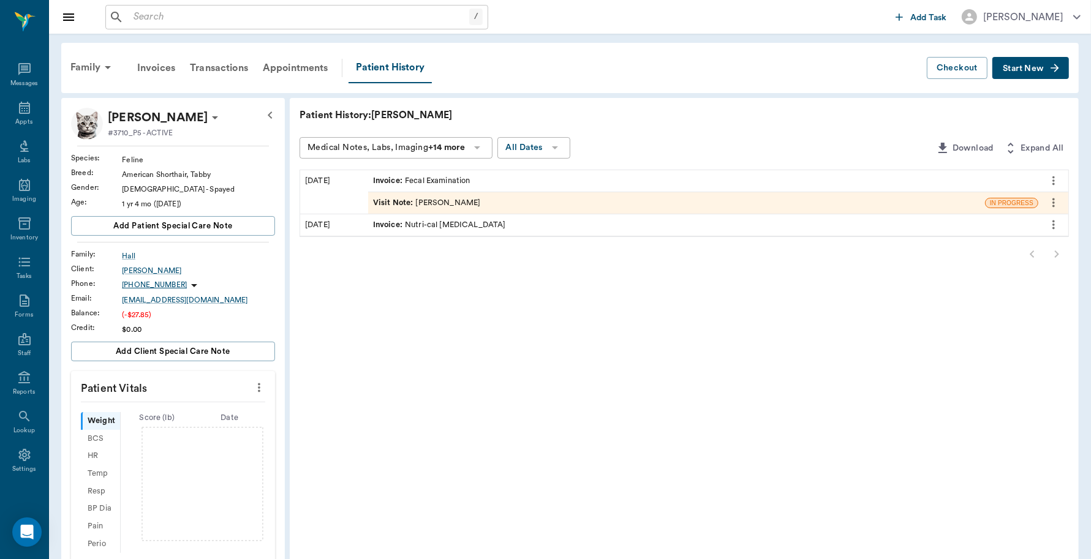
click at [445, 179] on div "Invoice : Fecal Examination" at bounding box center [421, 181] width 97 height 12
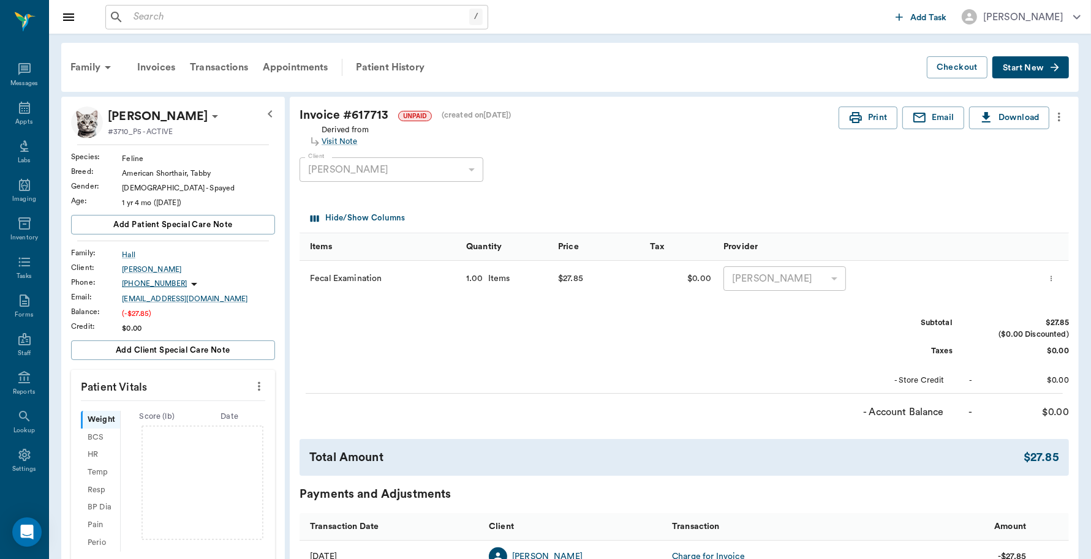
click at [1061, 115] on icon "more" at bounding box center [1058, 117] width 13 height 15
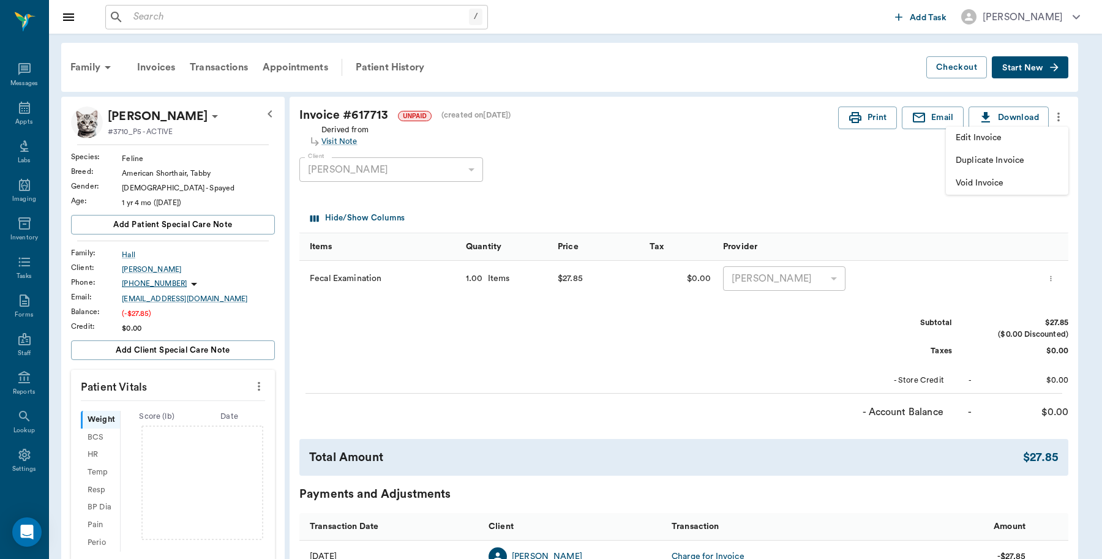
click at [1005, 137] on span "Edit Invoice" at bounding box center [1007, 138] width 103 height 13
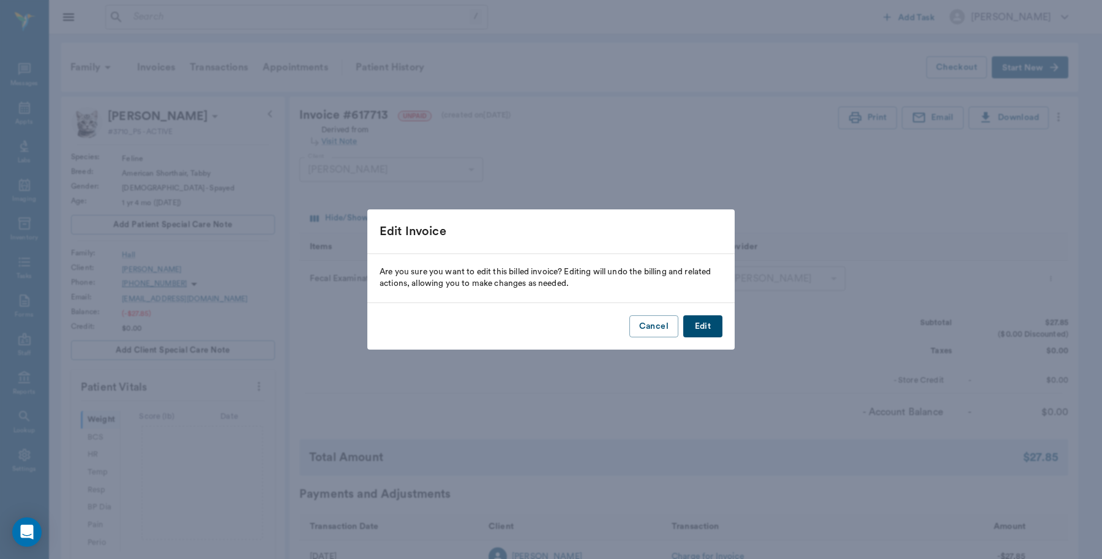
click at [699, 323] on button "Edit" at bounding box center [702, 326] width 39 height 23
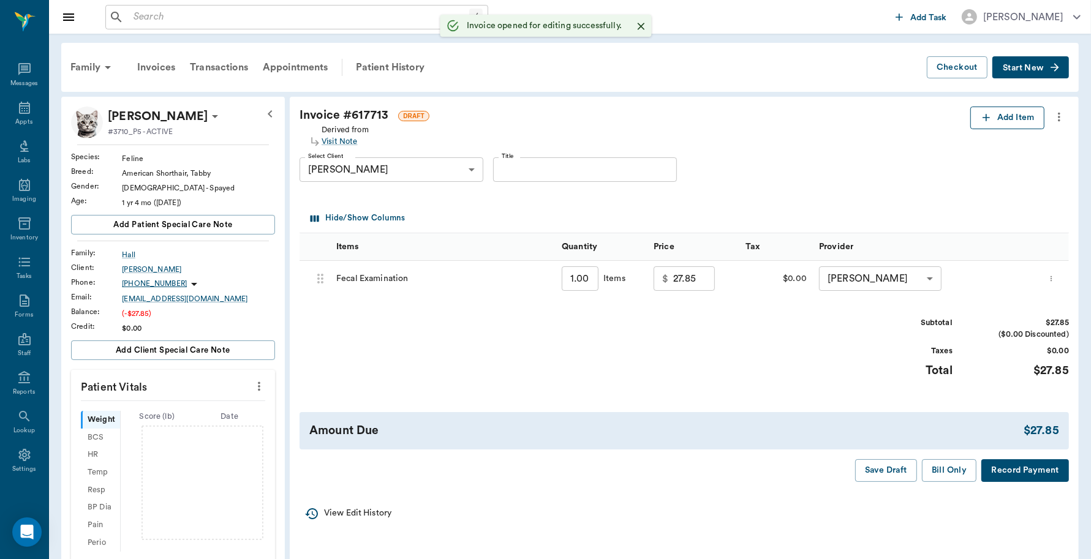
click at [980, 119] on icon "button" at bounding box center [986, 117] width 12 height 12
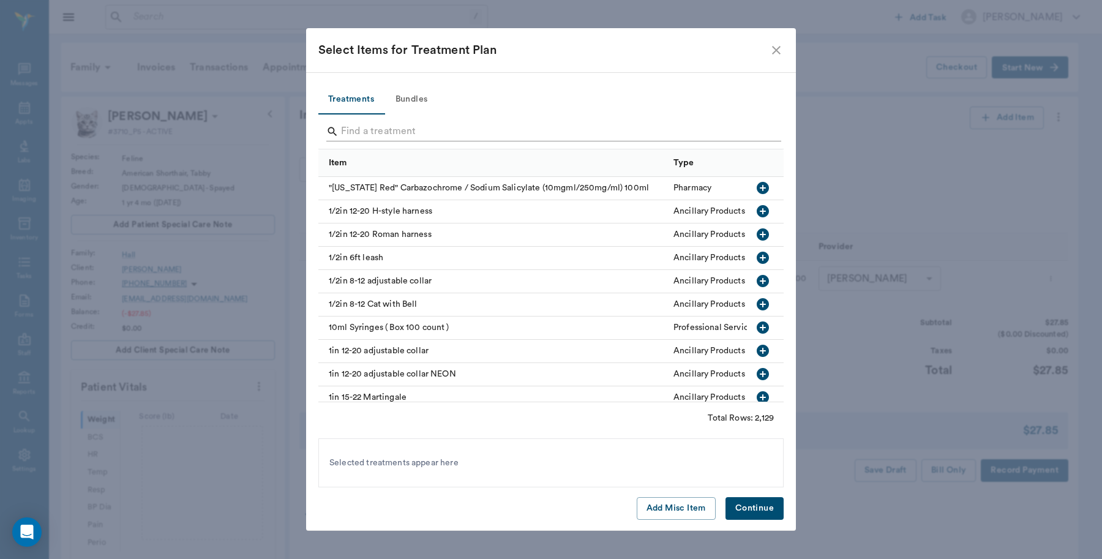
click at [374, 127] on input "Search" at bounding box center [552, 132] width 422 height 20
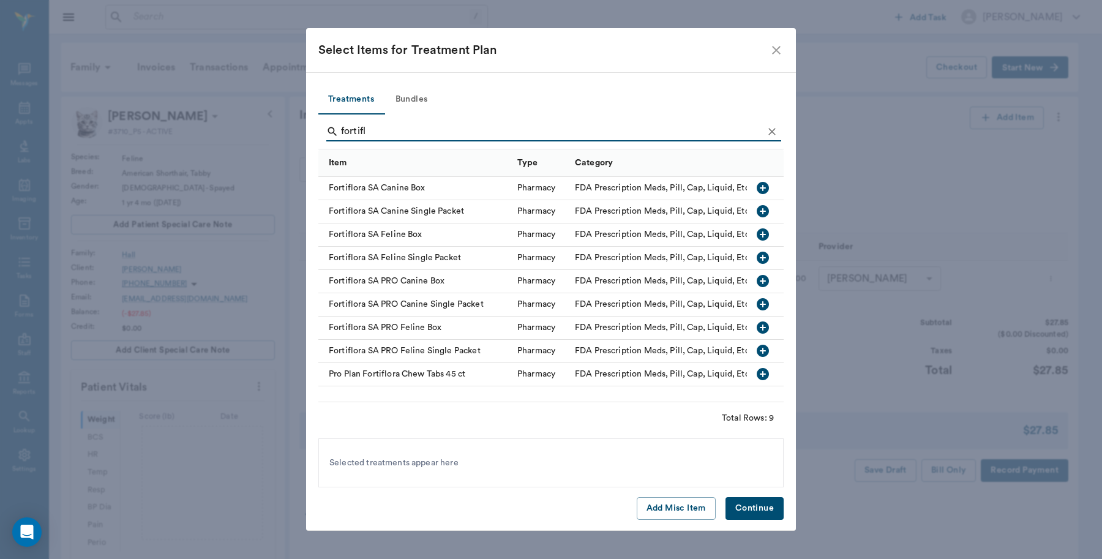
type input "fortifl"
click at [758, 260] on icon "button" at bounding box center [763, 258] width 12 height 12
click at [749, 506] on button "Continue" at bounding box center [755, 508] width 58 height 23
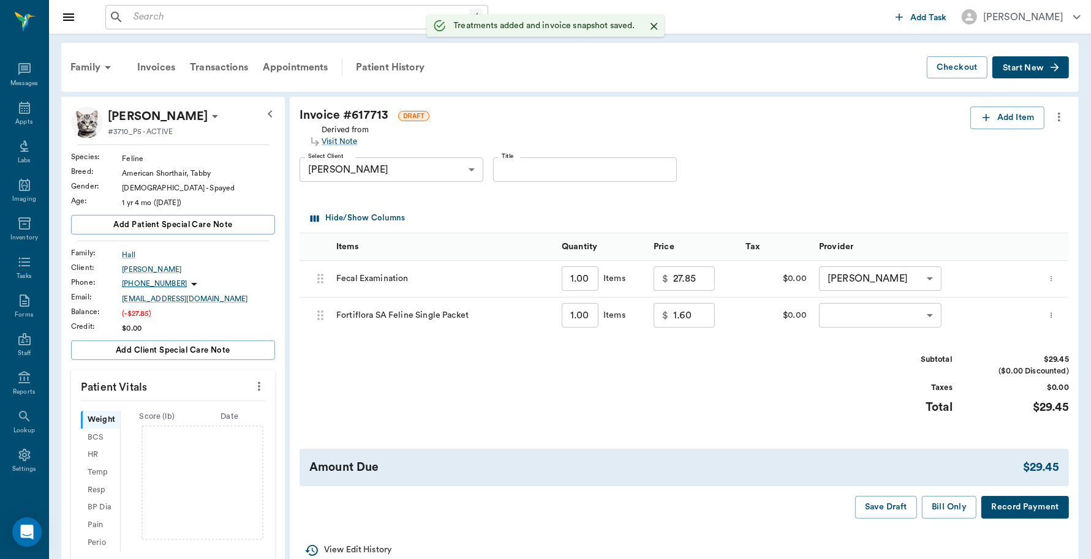
click at [591, 315] on input "1.00" at bounding box center [580, 315] width 37 height 24
type input "7"
type input "11.20"
type input "7"
click at [848, 319] on body "/ ​ Add Task Dr. Bert Ellsworth Nectar Messages Appts Labs Imaging Inventory Ta…" at bounding box center [545, 405] width 1091 height 810
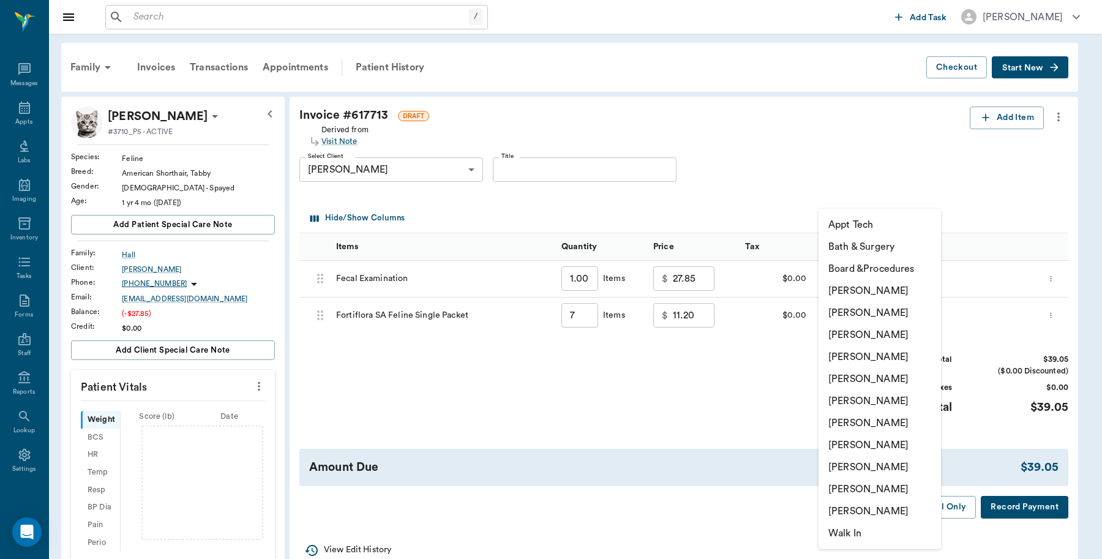
click at [860, 484] on li "Lorean Lingle" at bounding box center [880, 489] width 122 height 22
type input "none-63ec2ece52e12b0ba117cc90"
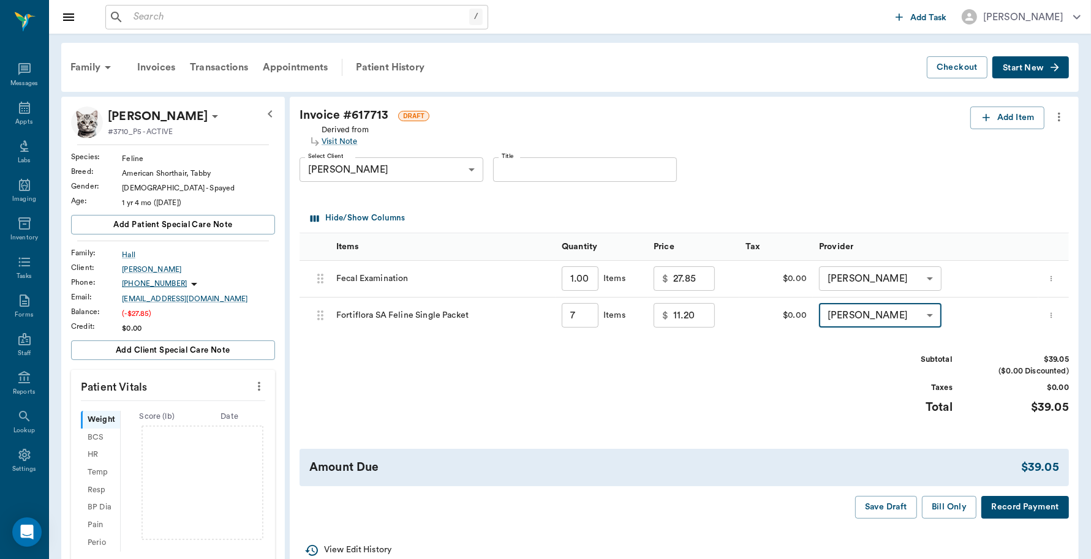
click at [999, 504] on button "Record Payment" at bounding box center [1025, 507] width 88 height 23
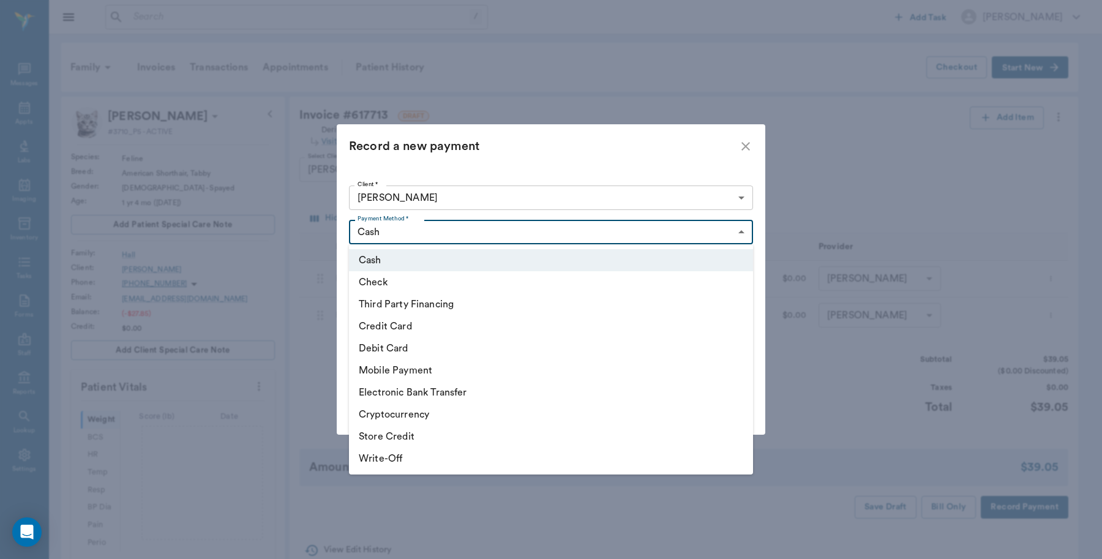
click at [408, 231] on body "/ ​ Add Task Dr. Bert Ellsworth Nectar Messages Appts Labs Imaging Inventory Ta…" at bounding box center [551, 405] width 1102 height 810
click at [368, 320] on li "Credit Card" at bounding box center [551, 326] width 404 height 22
type input "CREDIT_CARD"
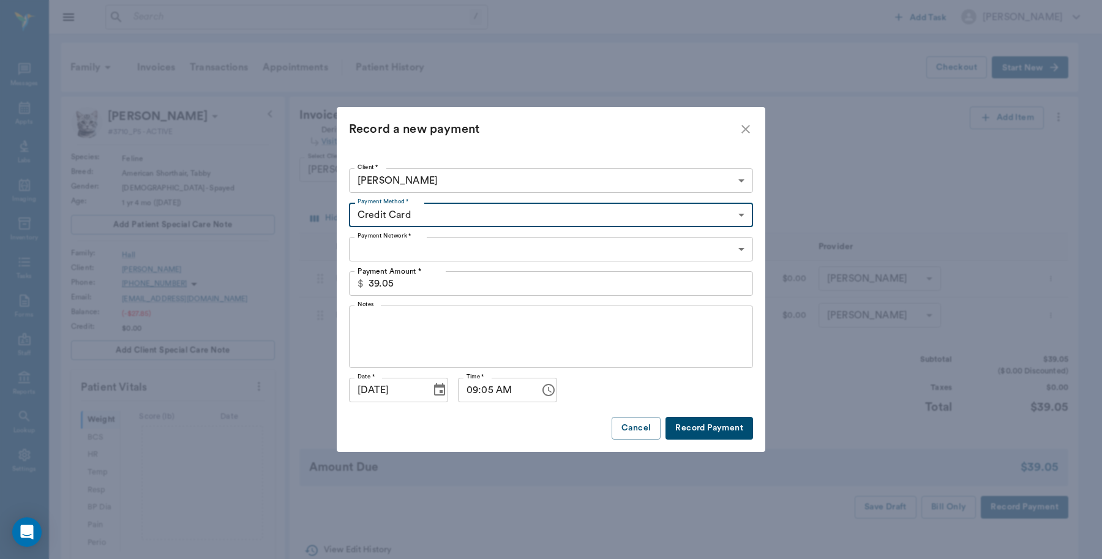
click at [399, 251] on body "/ ​ Add Task Dr. Bert Ellsworth Nectar Messages Appts Labs Imaging Inventory Ta…" at bounding box center [551, 405] width 1102 height 810
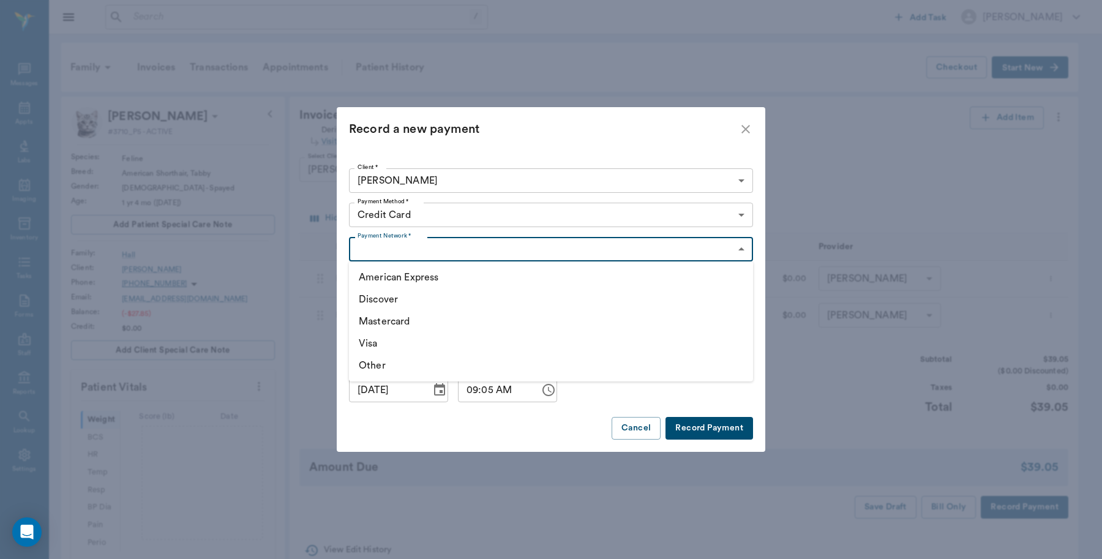
click at [386, 320] on li "Mastercard" at bounding box center [551, 322] width 404 height 22
type input "MASTERCARD"
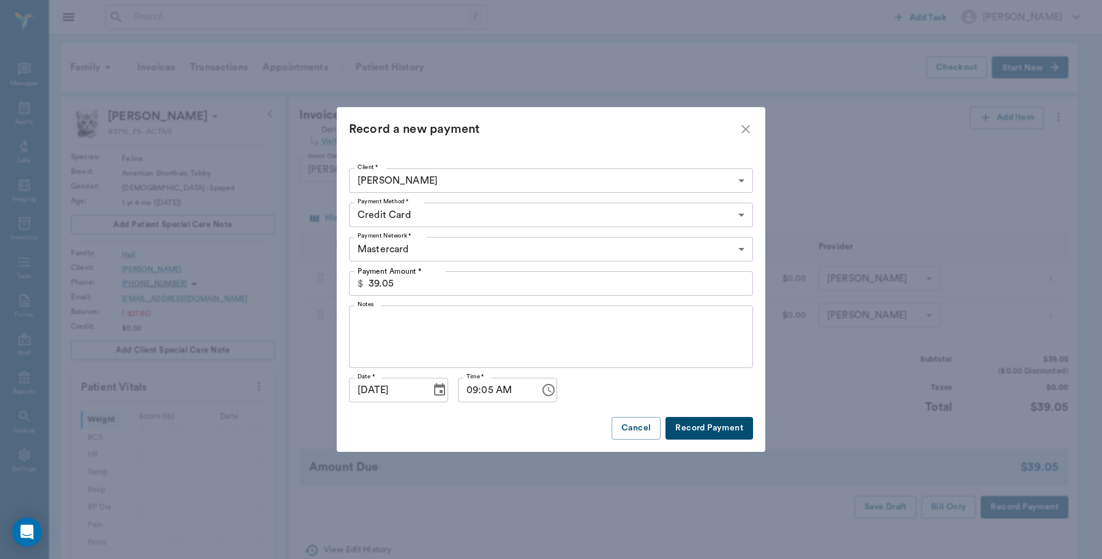
click at [690, 426] on button "Record Payment" at bounding box center [710, 428] width 88 height 23
type input "7.00"
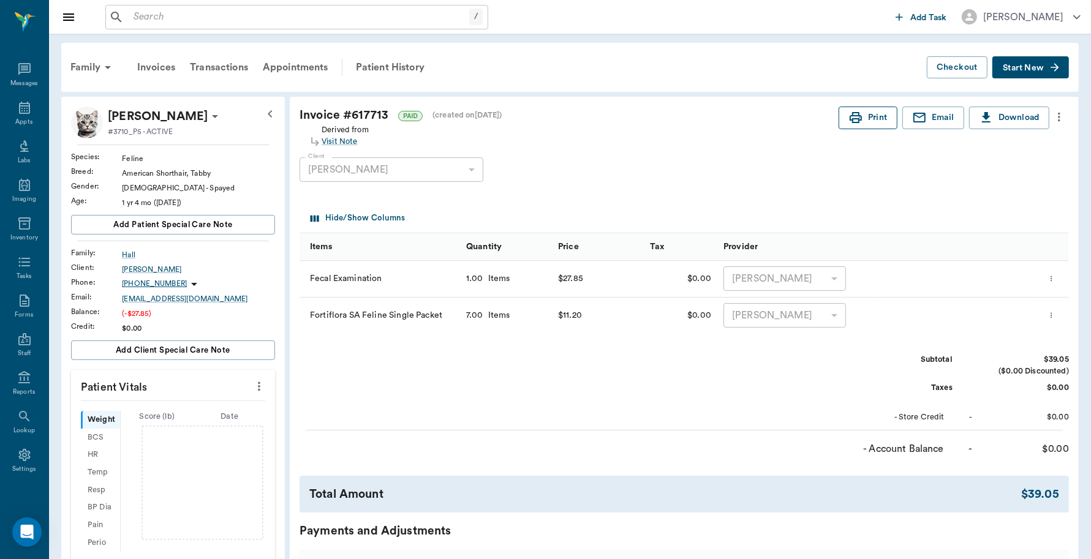
click at [867, 115] on button "Print" at bounding box center [867, 118] width 59 height 23
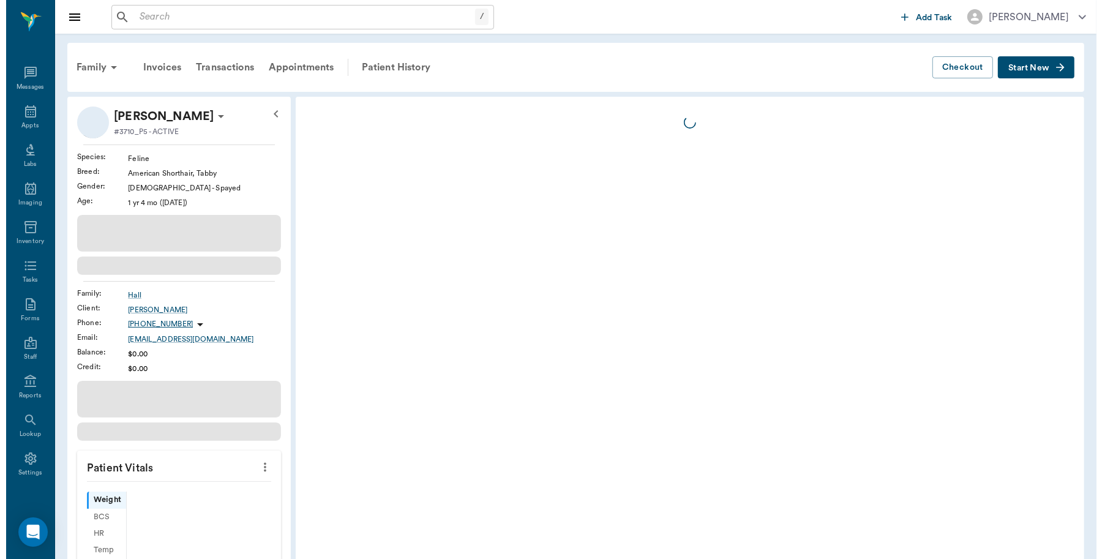
scroll to position [4, 0]
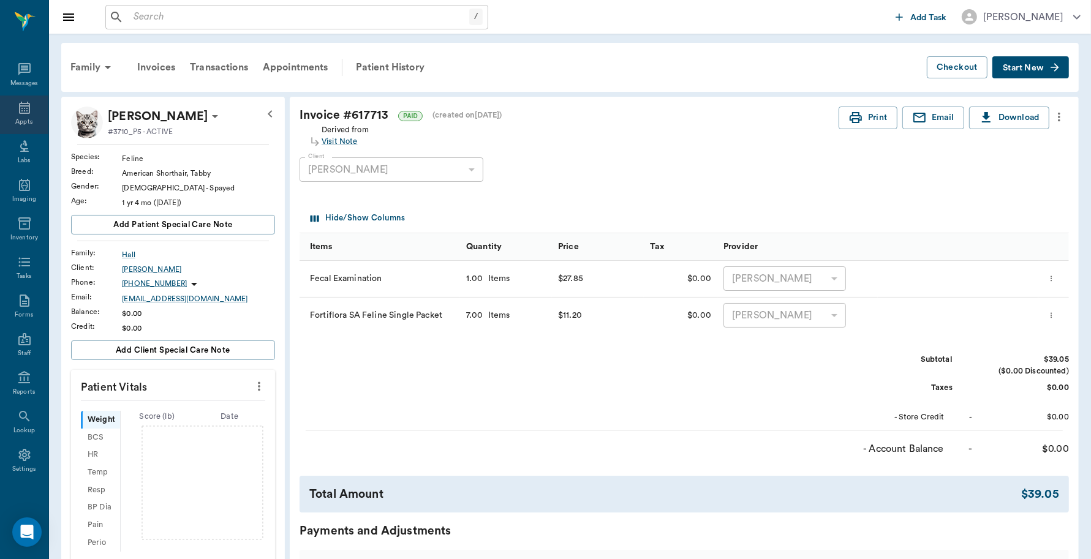
click at [28, 107] on div "Appts" at bounding box center [24, 115] width 48 height 39
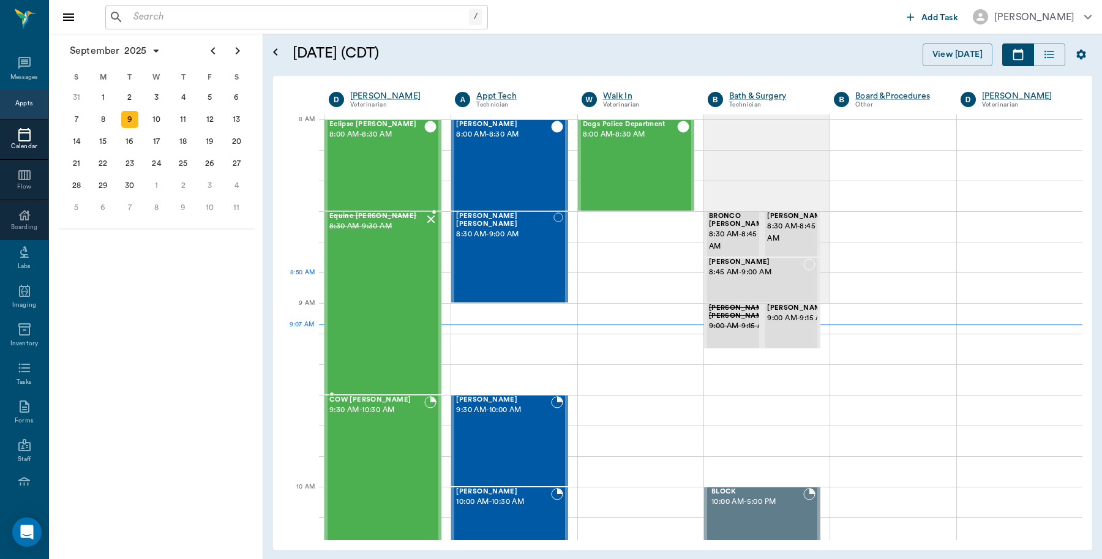
click at [394, 276] on div "Equine [PERSON_NAME] 8:30 AM - 9:30 AM" at bounding box center [376, 303] width 95 height 181
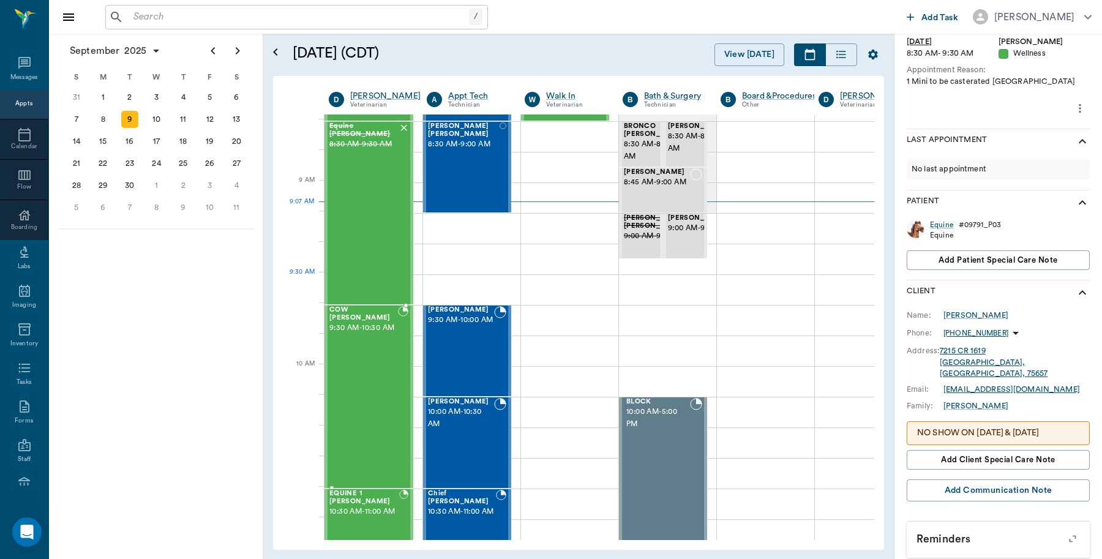
scroll to position [230, 0]
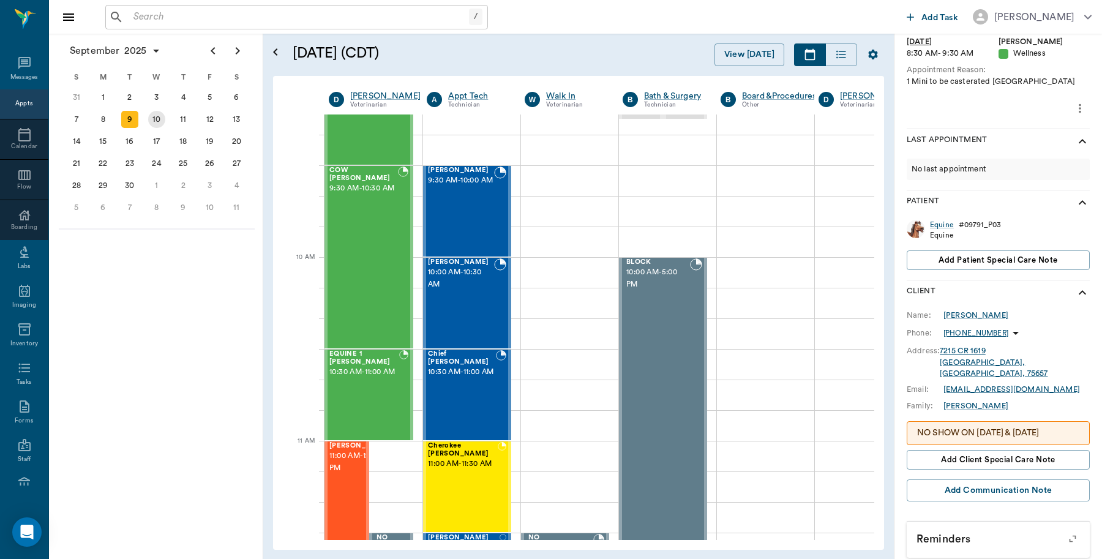
click at [154, 113] on div "10" at bounding box center [156, 119] width 17 height 17
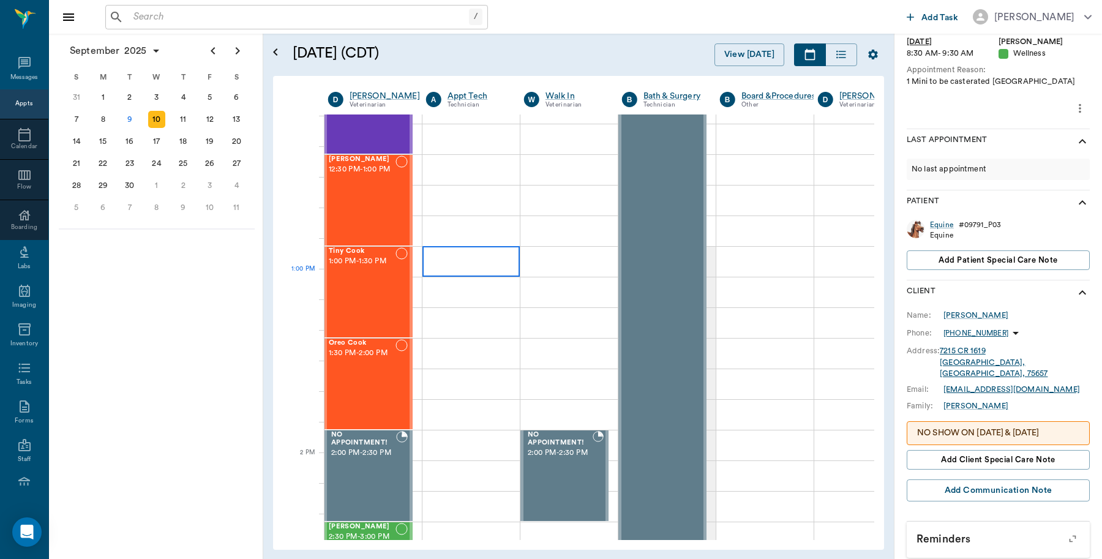
scroll to position [766, 1]
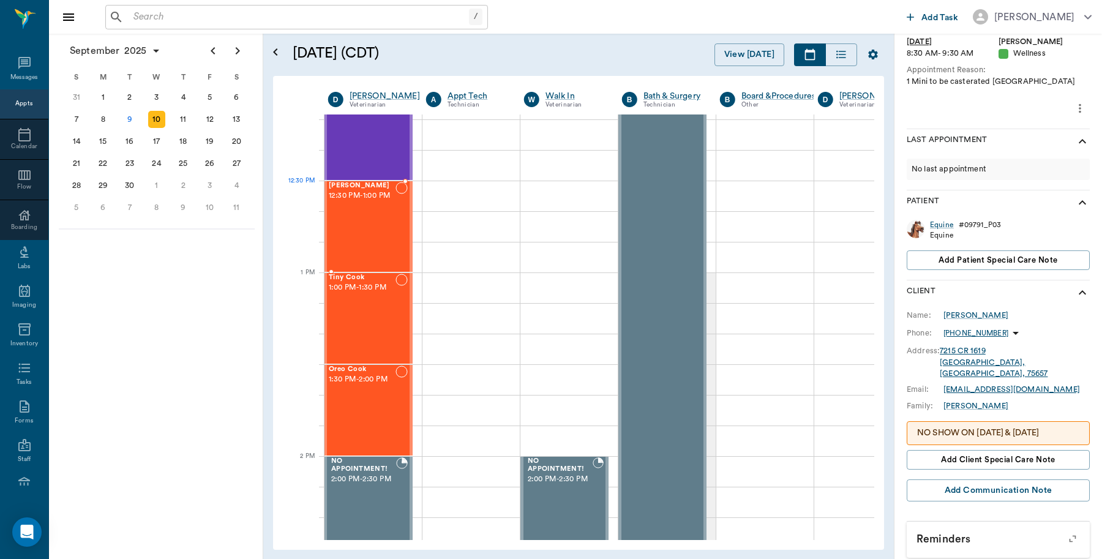
click at [362, 202] on span "12:30 PM - 1:00 PM" at bounding box center [362, 196] width 67 height 12
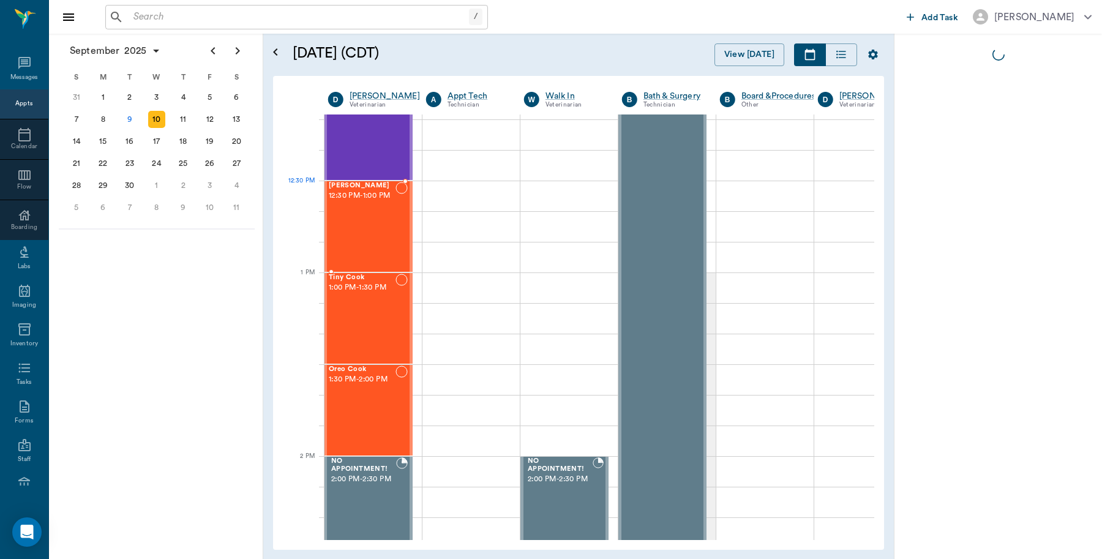
scroll to position [0, 0]
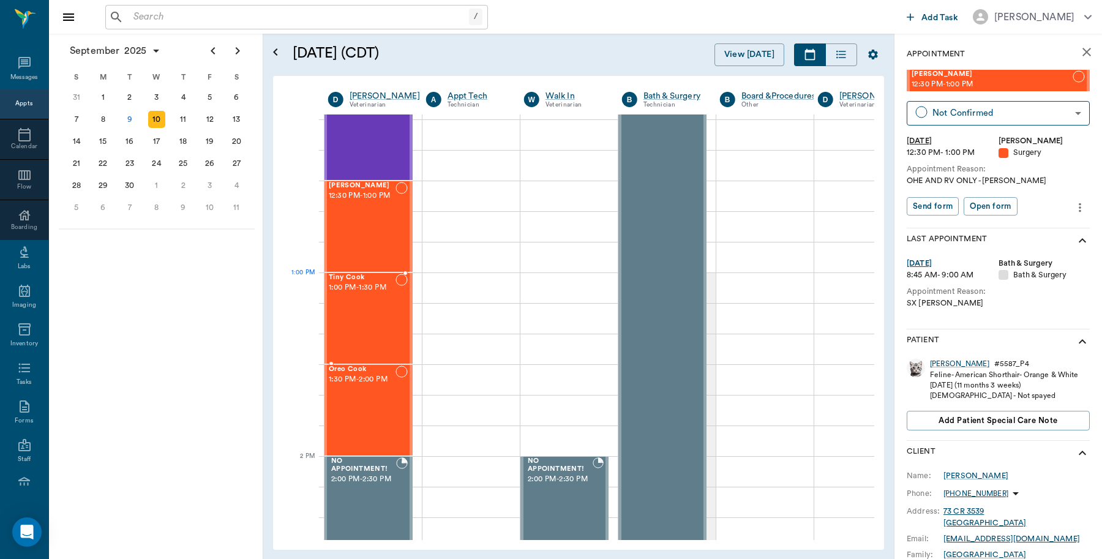
click at [344, 282] on span "1:00 PM - 1:30 PM" at bounding box center [362, 288] width 67 height 12
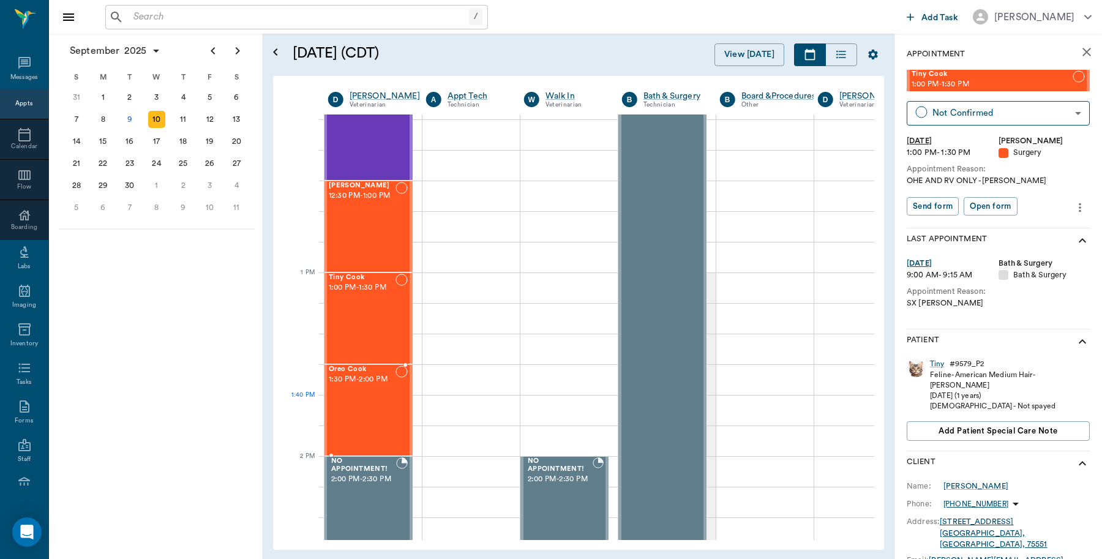
click at [353, 404] on div "Oreo Cook 1:30 PM - 2:00 PM" at bounding box center [362, 410] width 67 height 89
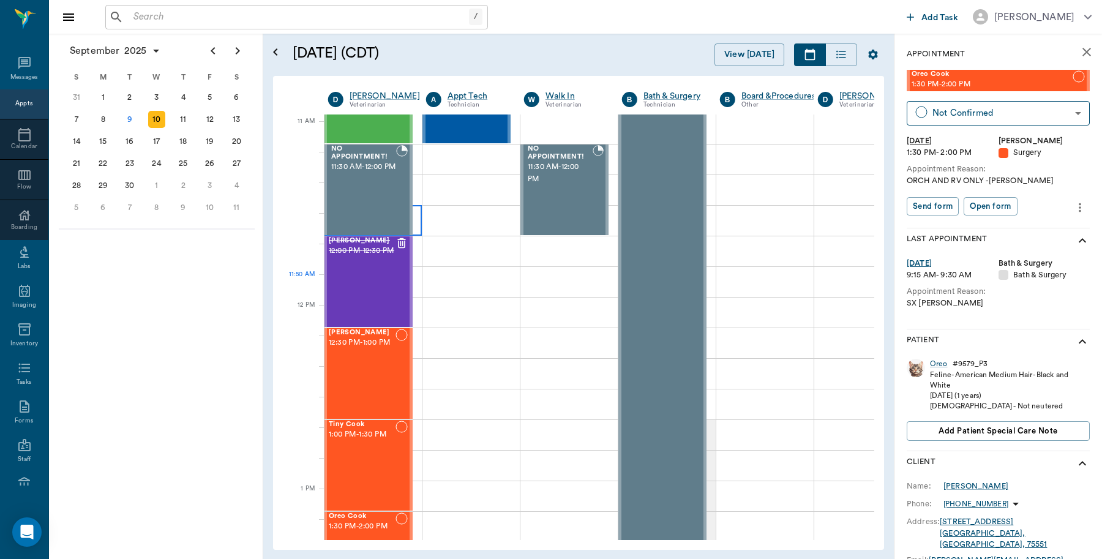
scroll to position [536, 1]
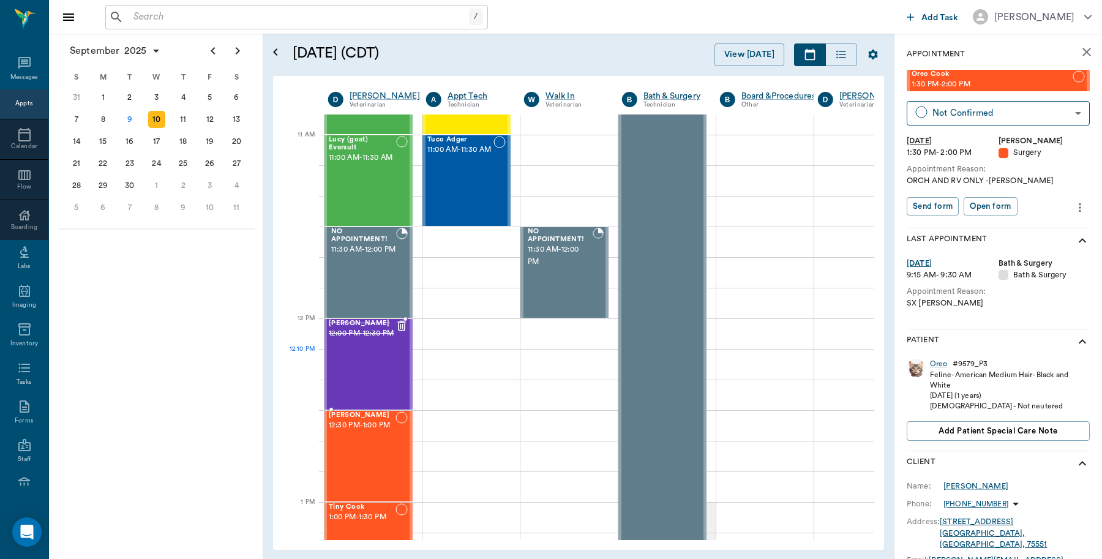
click at [374, 354] on div "Jack Smith 12:00 PM - 12:30 PM" at bounding box center [362, 364] width 67 height 89
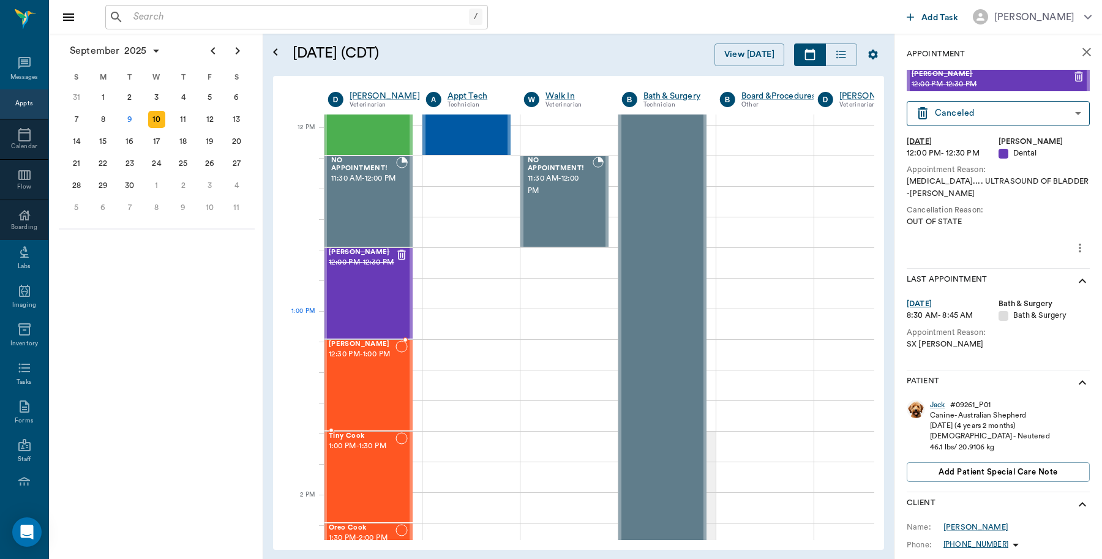
scroll to position [842, 1]
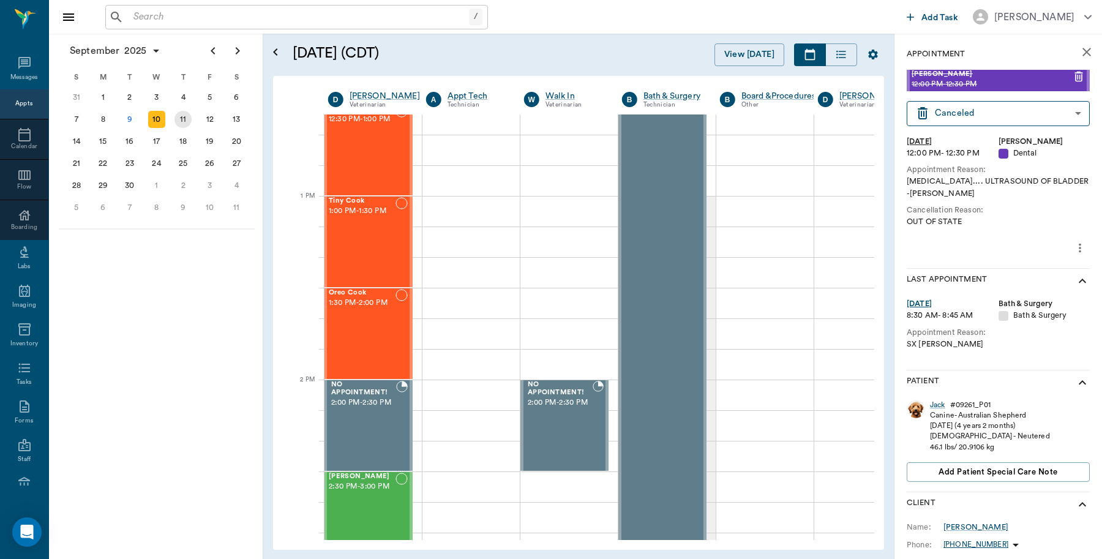
click at [189, 115] on div "11" at bounding box center [183, 119] width 17 height 17
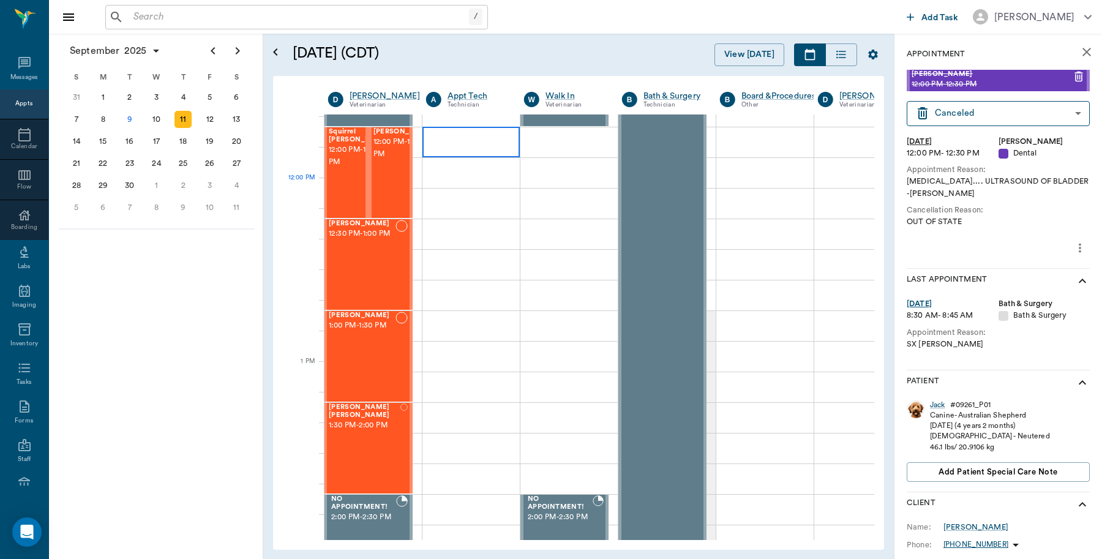
scroll to position [766, 1]
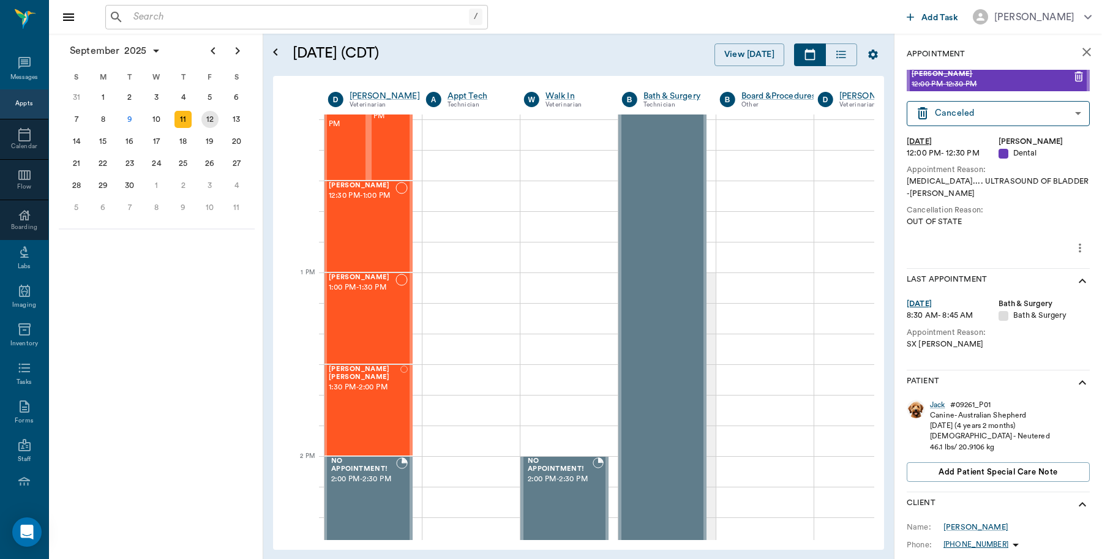
click at [216, 111] on div "12" at bounding box center [210, 119] width 27 height 22
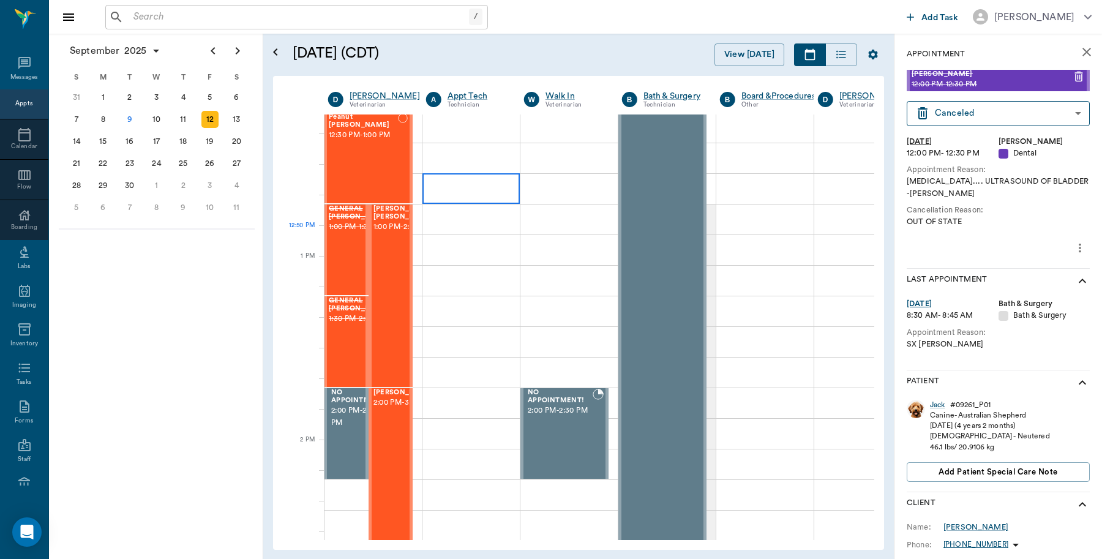
scroll to position [842, 1]
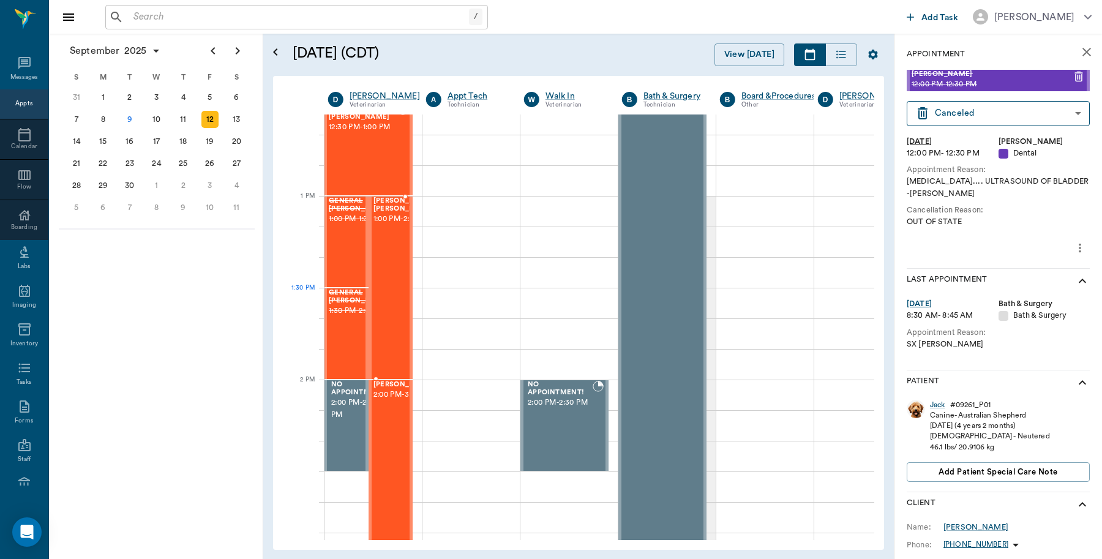
click at [380, 290] on div "Marley Barentine 1:00 PM - 2:00 PM" at bounding box center [404, 287] width 61 height 181
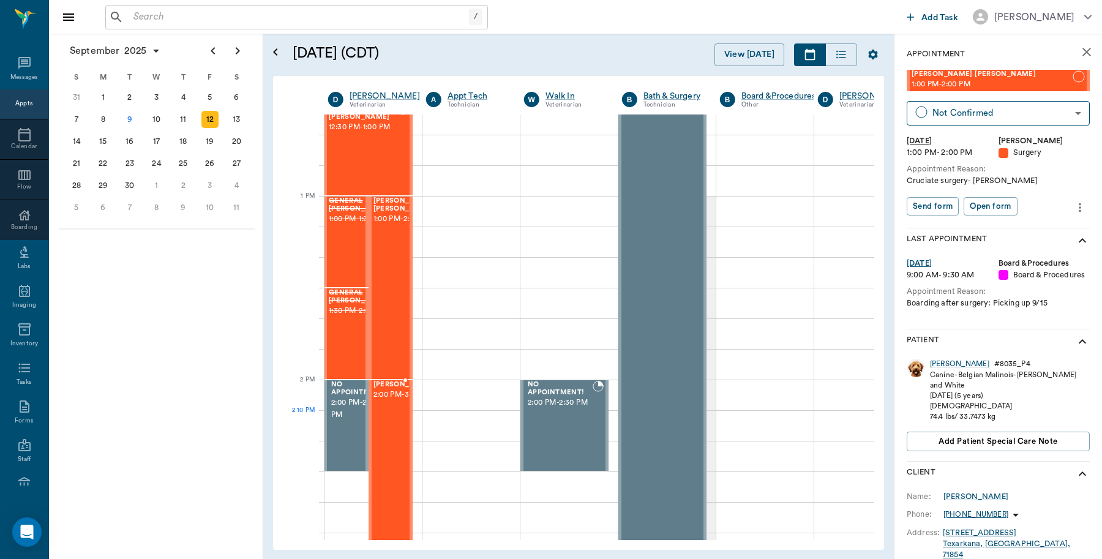
click at [393, 401] on span "2:00 PM - 3:00 PM" at bounding box center [404, 395] width 61 height 12
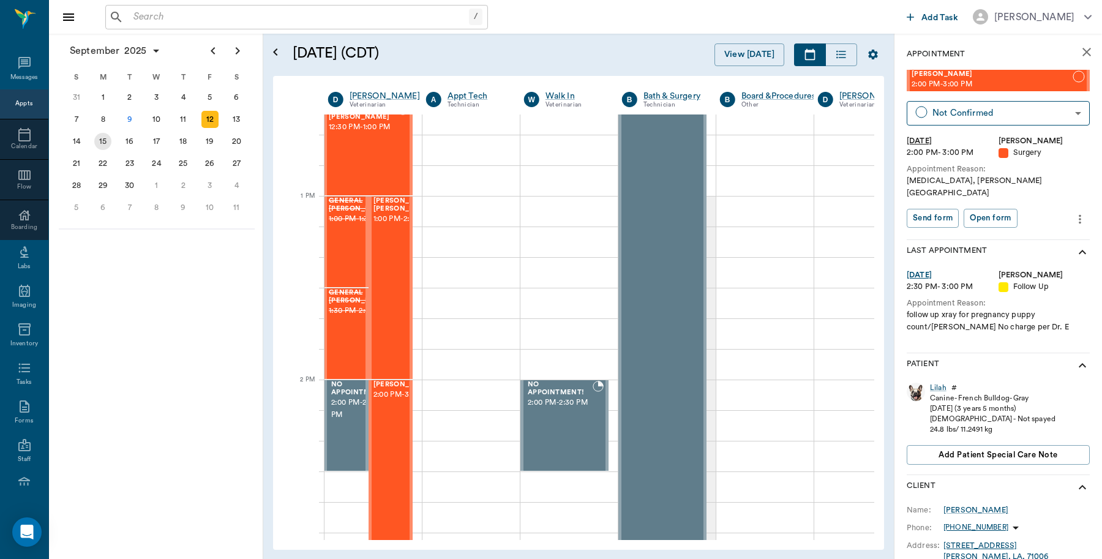
click at [103, 142] on div "15" at bounding box center [102, 141] width 17 height 17
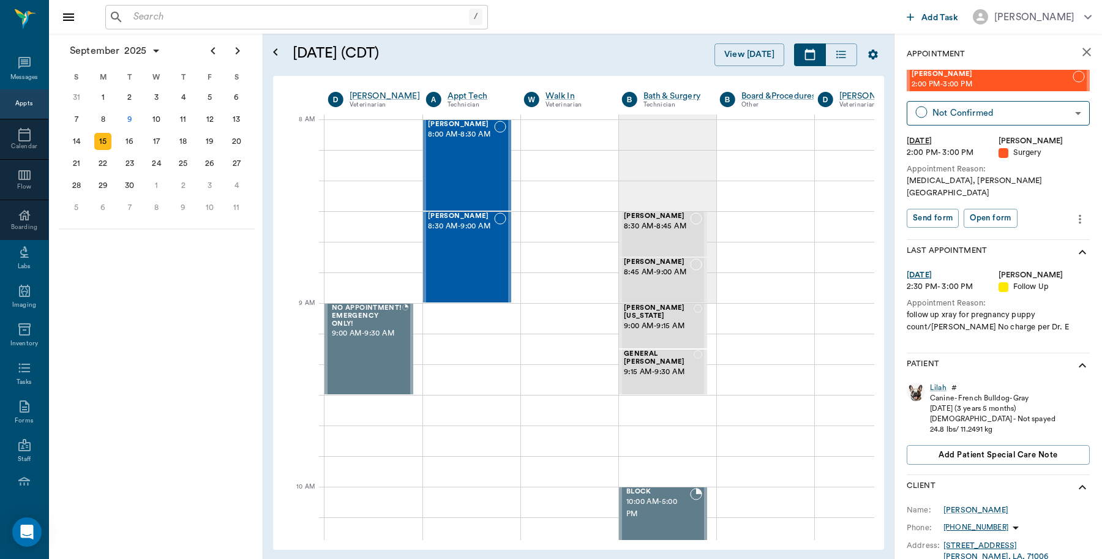
scroll to position [0, 1]
click at [127, 118] on div "9" at bounding box center [129, 119] width 17 height 17
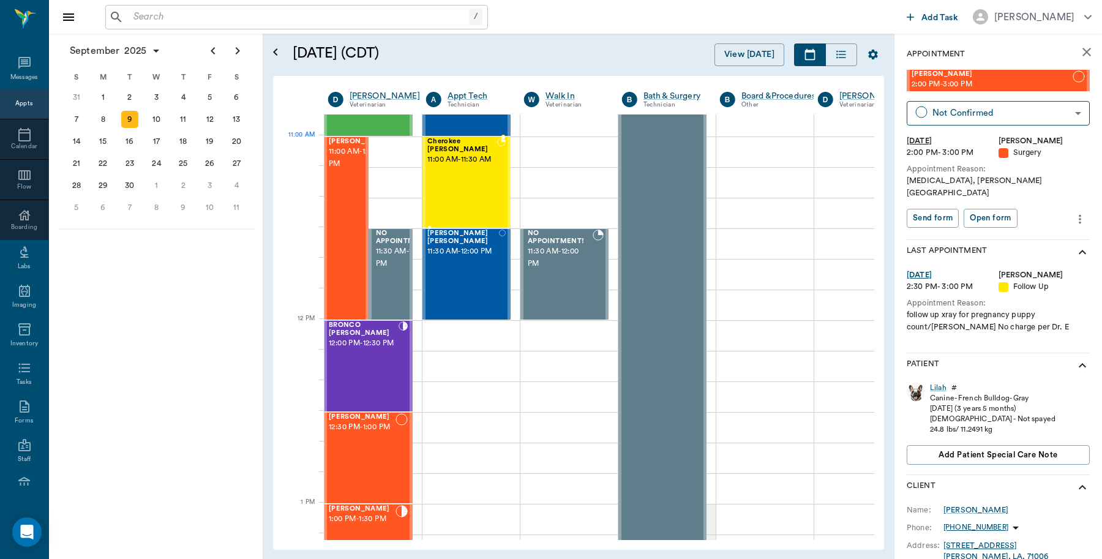
scroll to position [536, 1]
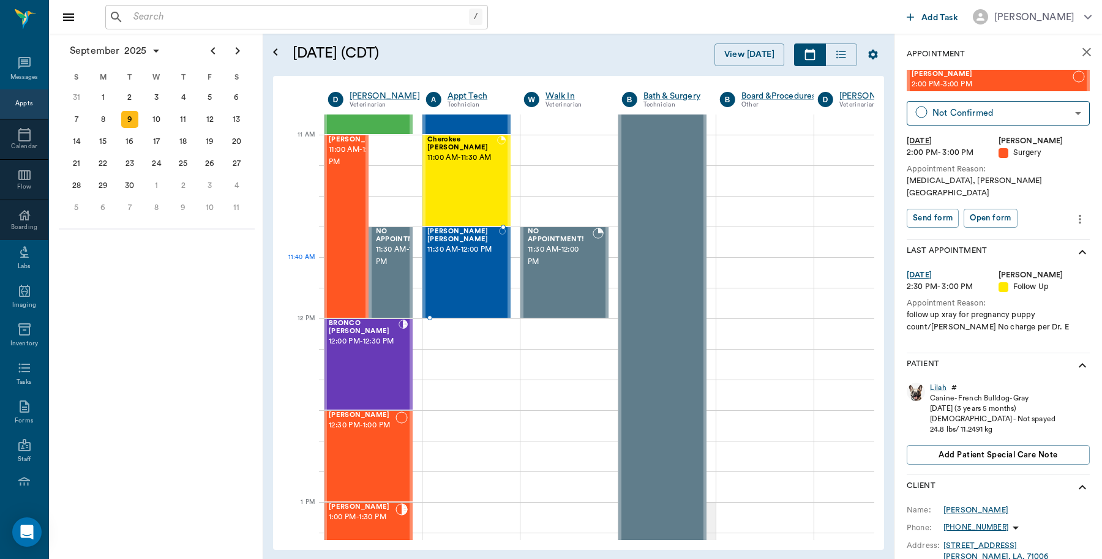
click at [465, 268] on div "Pence Mahoney 11:30 AM - 12:00 PM" at bounding box center [463, 272] width 72 height 89
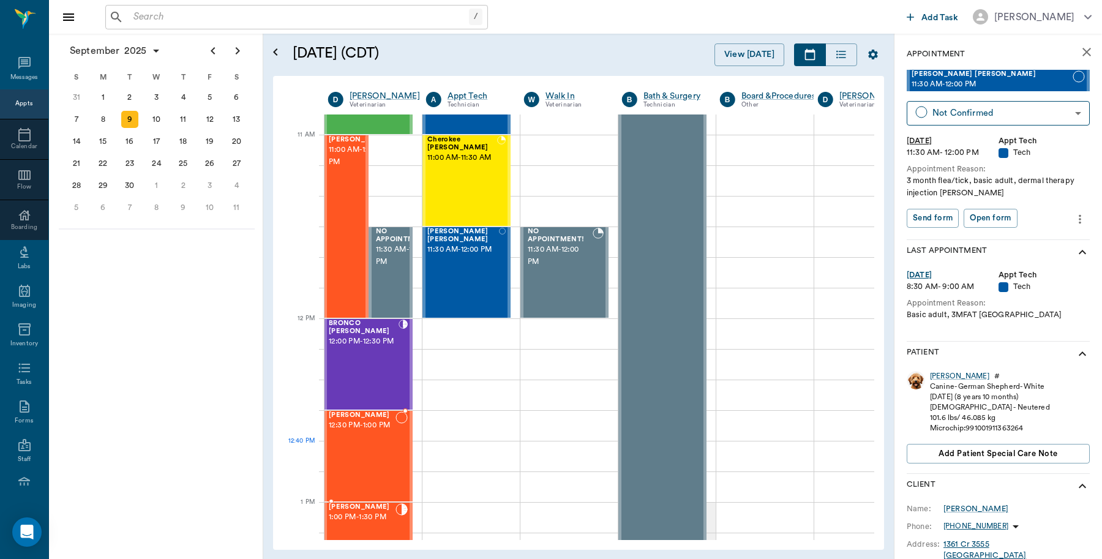
click at [388, 450] on div "Lilly Lindstrand 12:30 PM - 1:00 PM" at bounding box center [362, 456] width 67 height 89
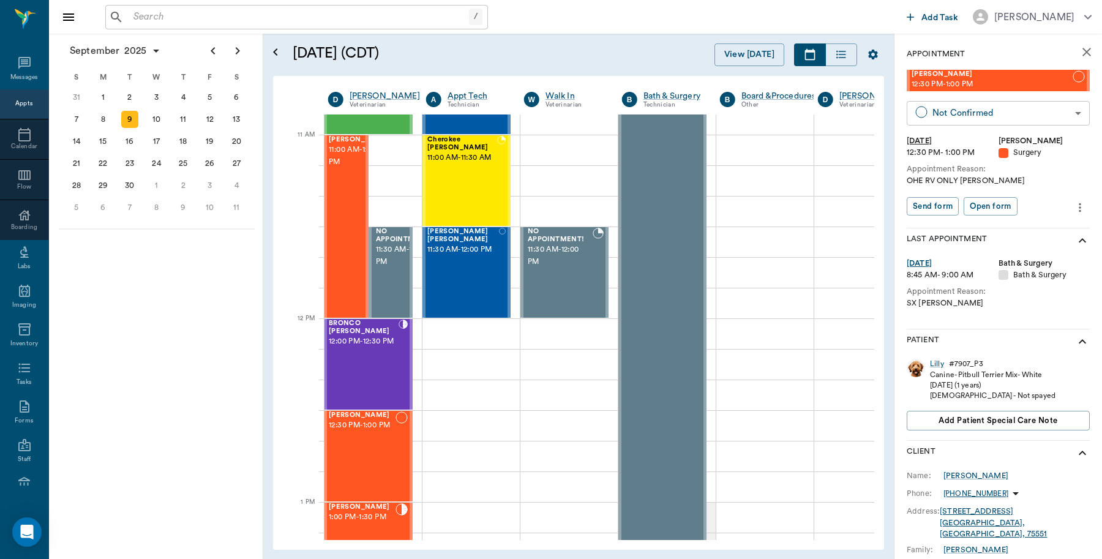
click at [989, 111] on body "/ ​ Add Task Dr. Bert Ellsworth Nectar Messages Appts Calendar Flow Boarding La…" at bounding box center [551, 279] width 1102 height 559
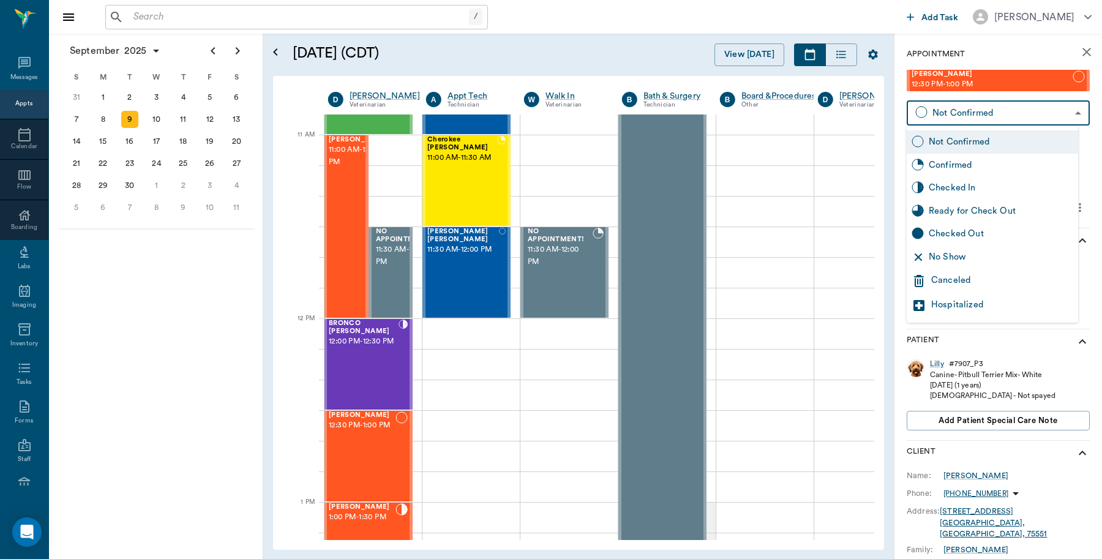
click at [947, 279] on div "Canceled" at bounding box center [1003, 281] width 142 height 15
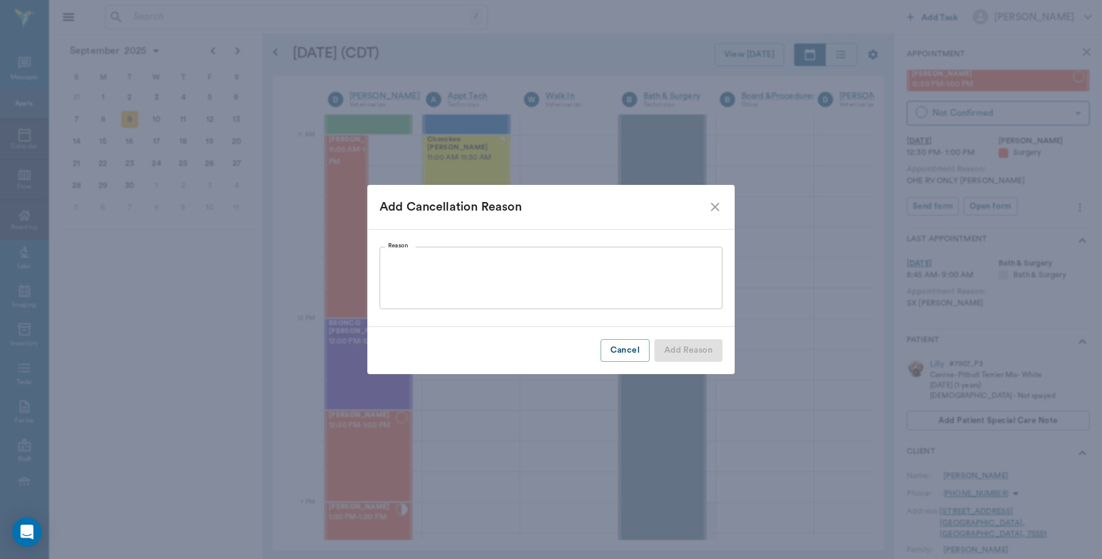
click at [487, 263] on textarea "Reason" at bounding box center [551, 278] width 326 height 42
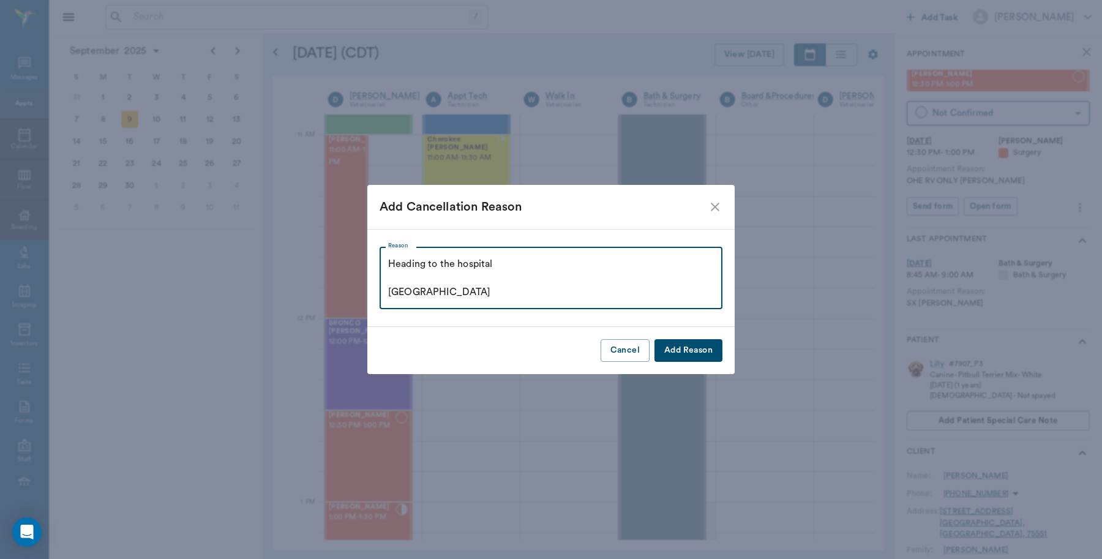
click at [390, 262] on textarea "Heading to the hospital Caryn" at bounding box center [551, 278] width 326 height 42
type textarea "Left a vm, heading to the hospital Caryn"
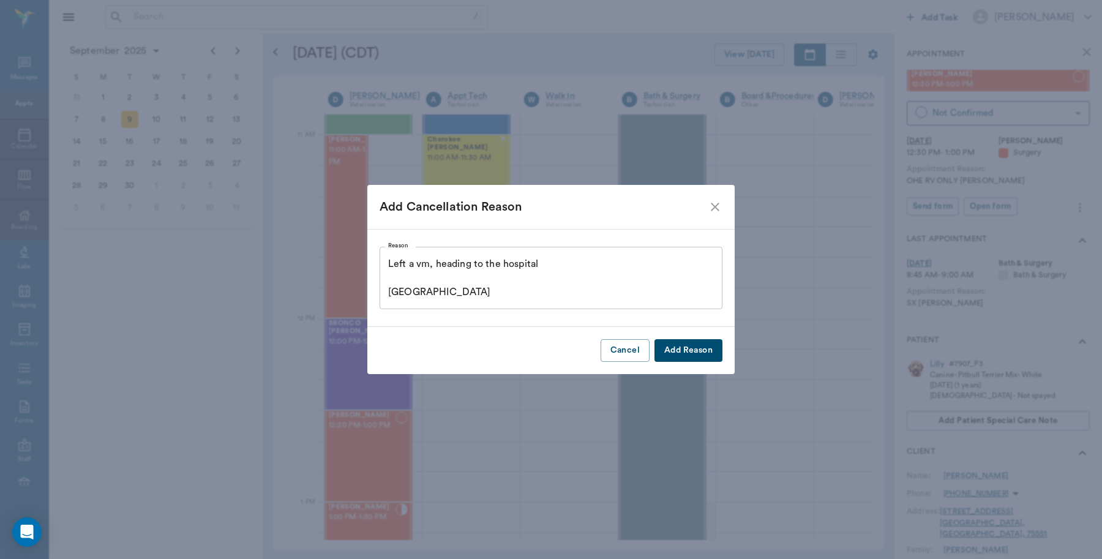
click at [696, 345] on button "Add Reason" at bounding box center [689, 350] width 68 height 23
type input "CANCELED"
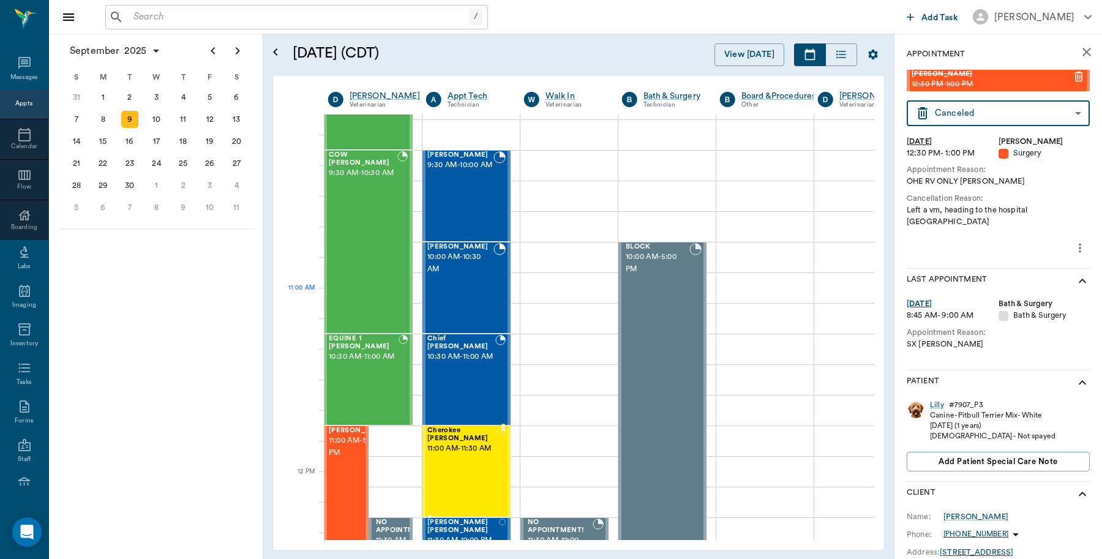
scroll to position [77, 1]
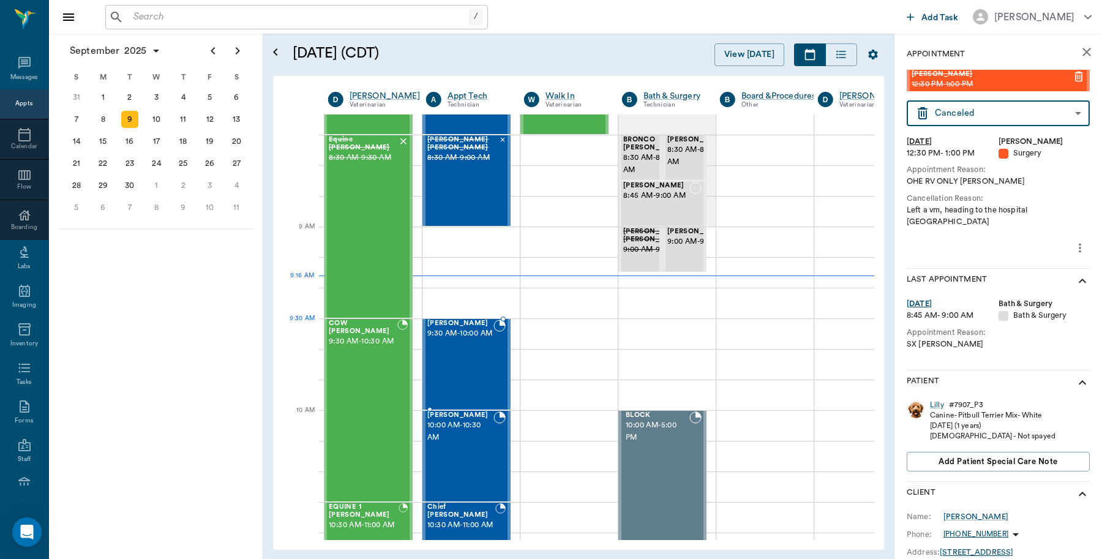
click at [478, 340] on span "9:30 AM - 10:00 AM" at bounding box center [460, 334] width 66 height 12
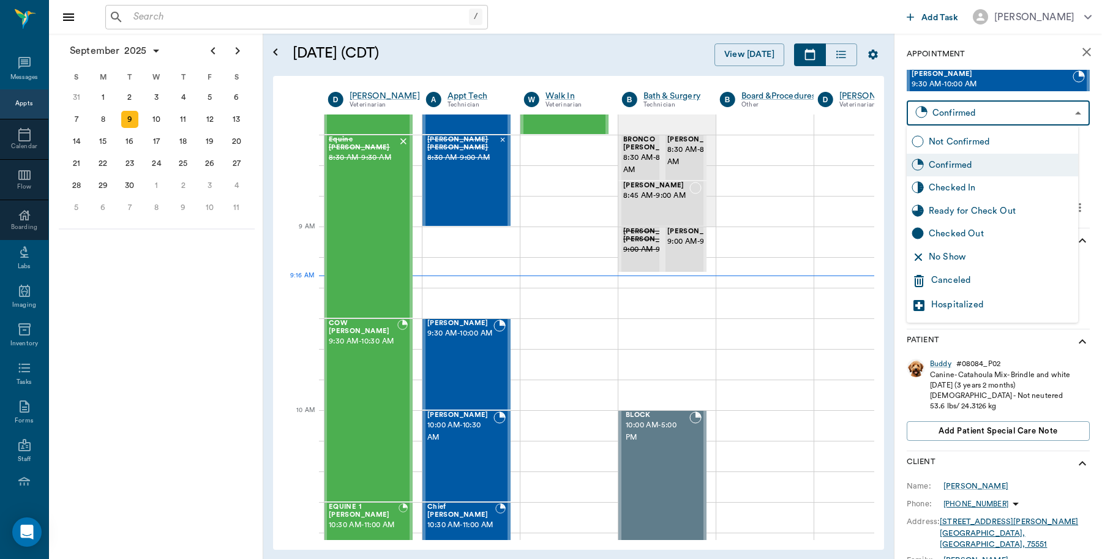
click at [950, 115] on body "/ ​ Add Task Dr. Bert Ellsworth Nectar Messages Appts Calendar Flow Boarding La…" at bounding box center [551, 279] width 1102 height 559
click at [943, 191] on div "Checked In" at bounding box center [1001, 187] width 145 height 13
type input "CHECKED_IN"
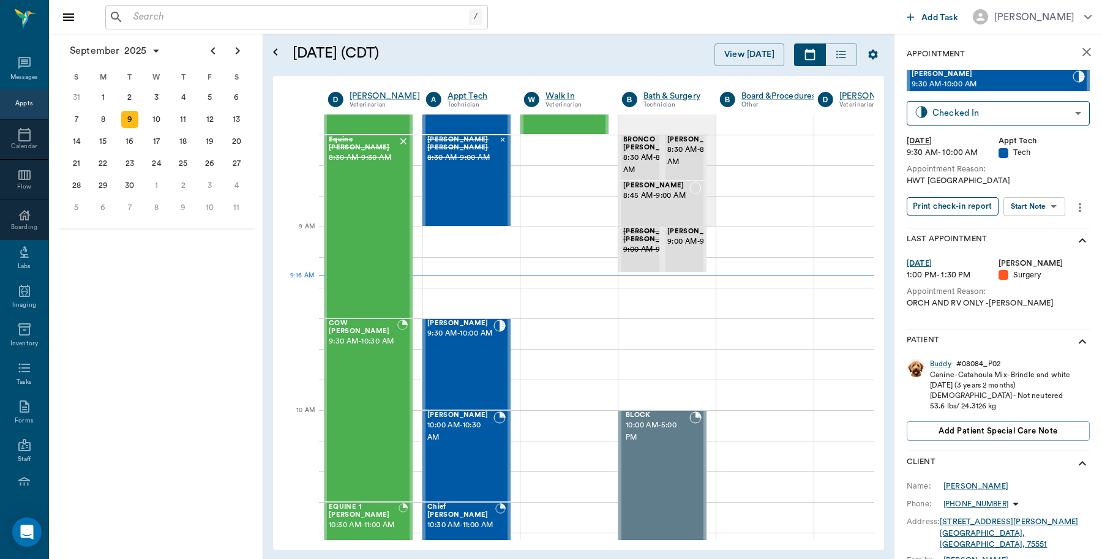
click at [944, 208] on button "Print check-in report" at bounding box center [953, 206] width 92 height 19
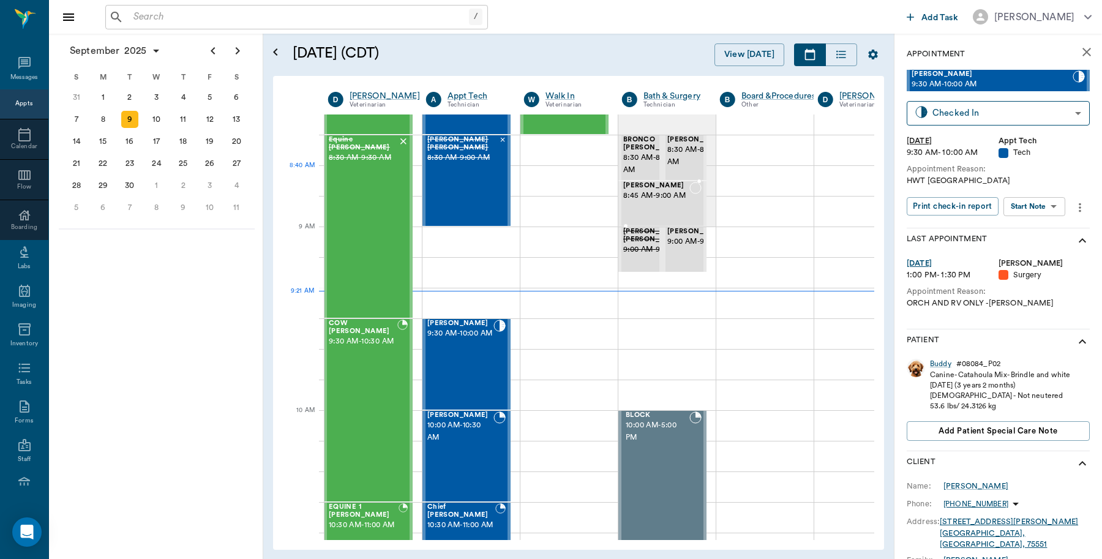
click at [663, 194] on span "8:45 AM - 9:00 AM" at bounding box center [656, 196] width 66 height 12
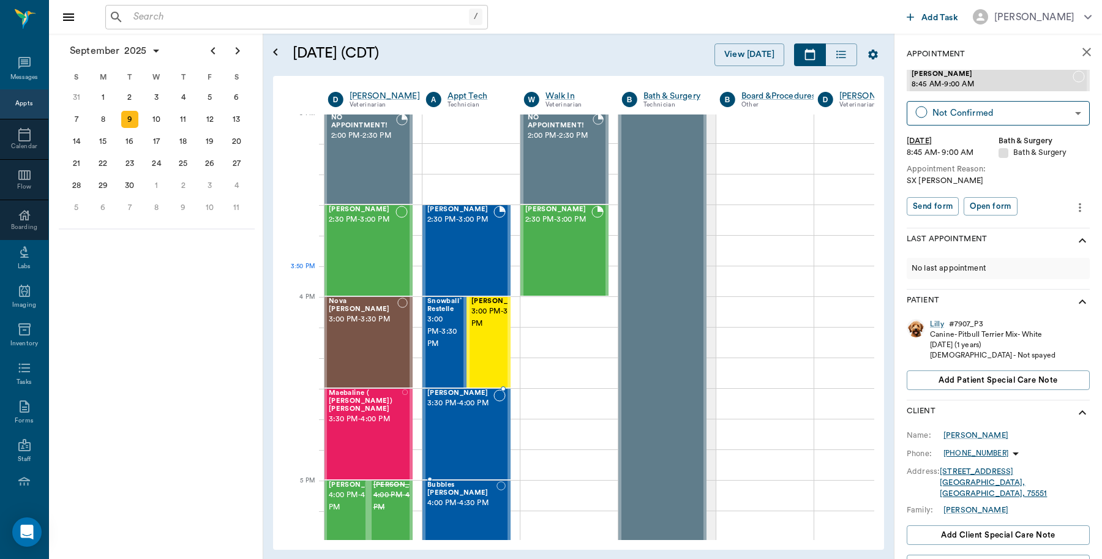
scroll to position [1301, 1]
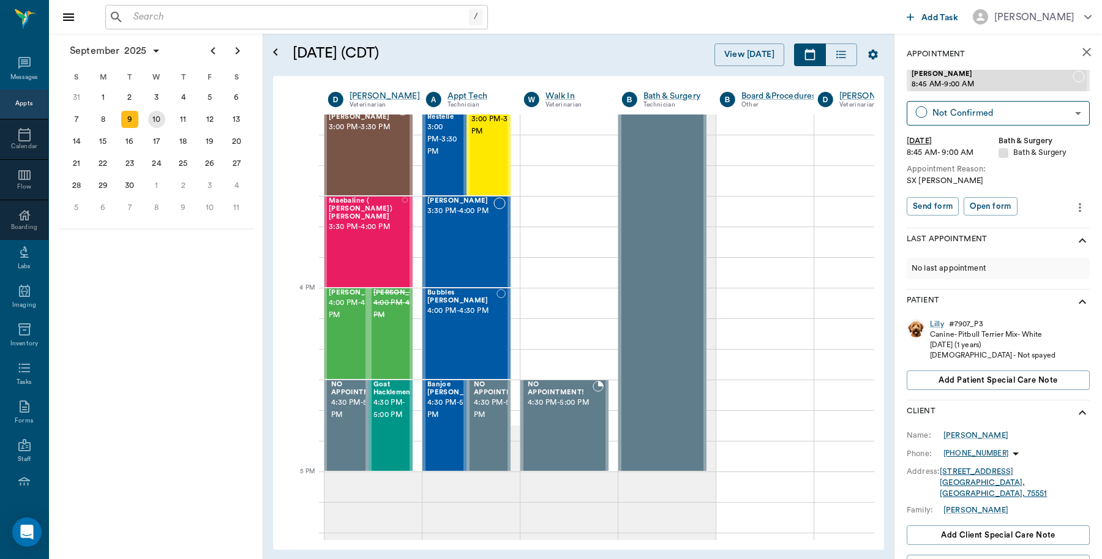
click at [160, 115] on div "10" at bounding box center [156, 119] width 17 height 17
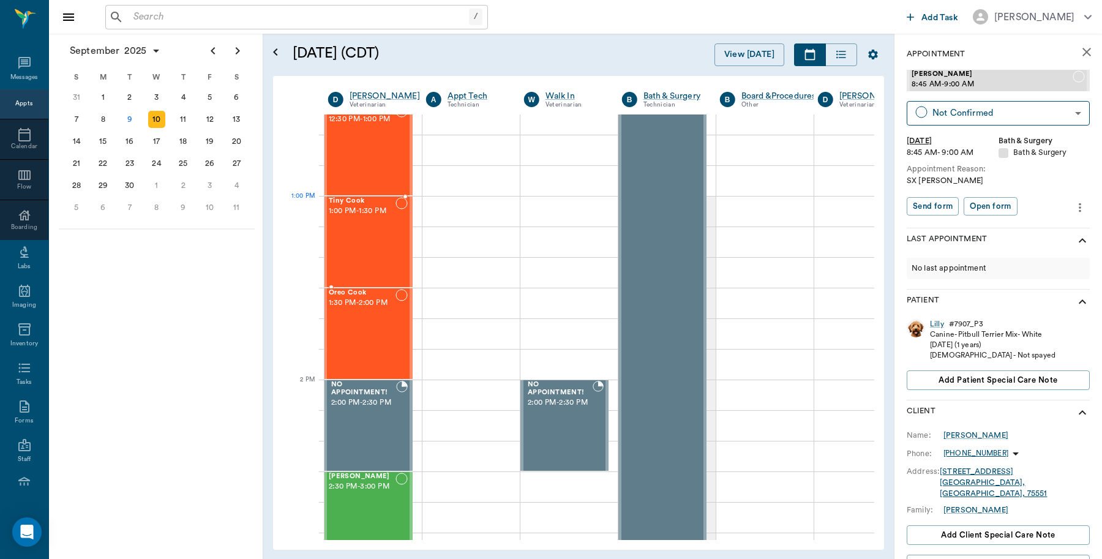
scroll to position [1072, 1]
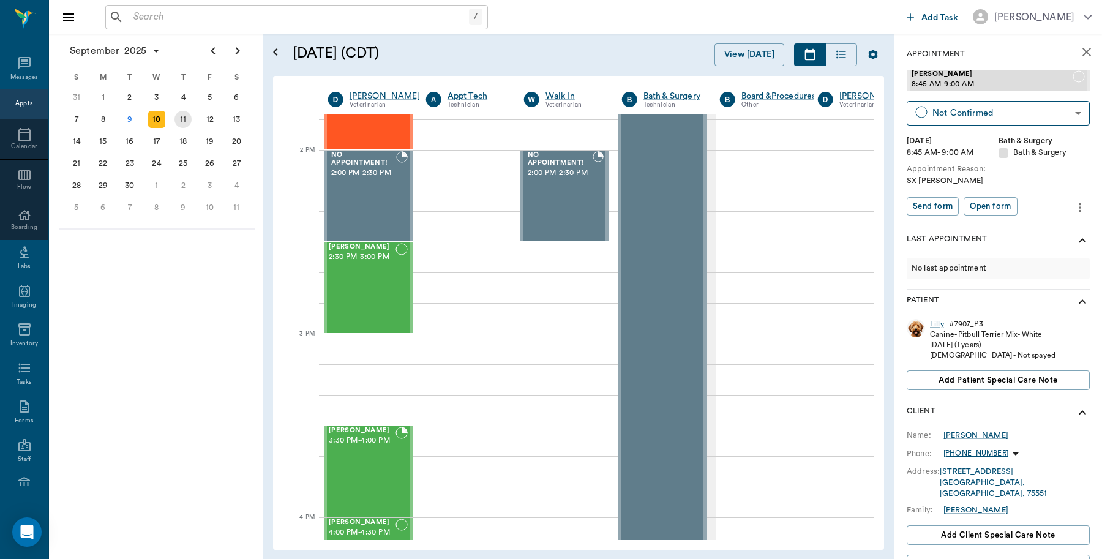
click at [185, 118] on div "11" at bounding box center [183, 119] width 17 height 17
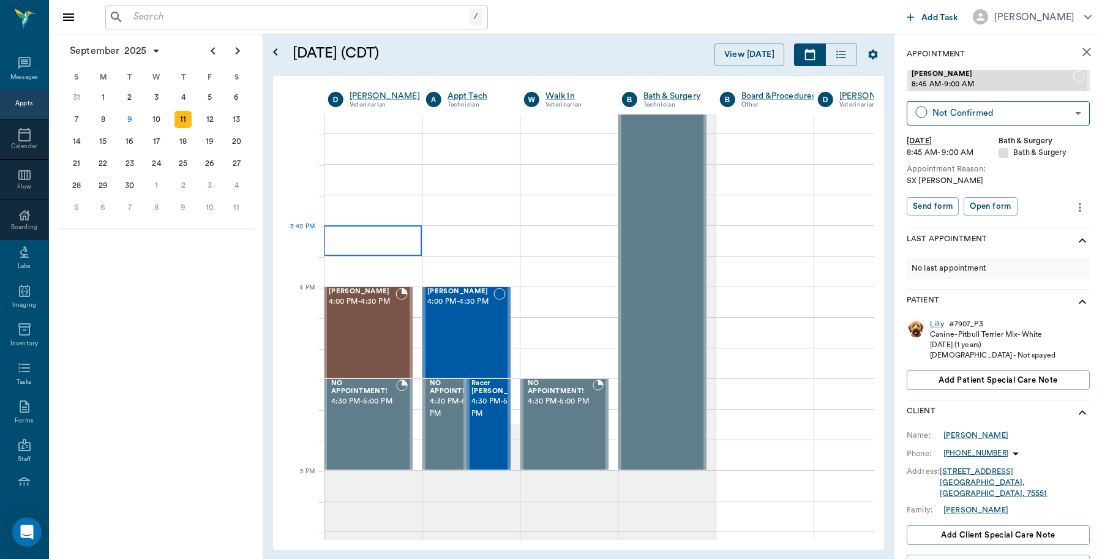
scroll to position [1301, 1]
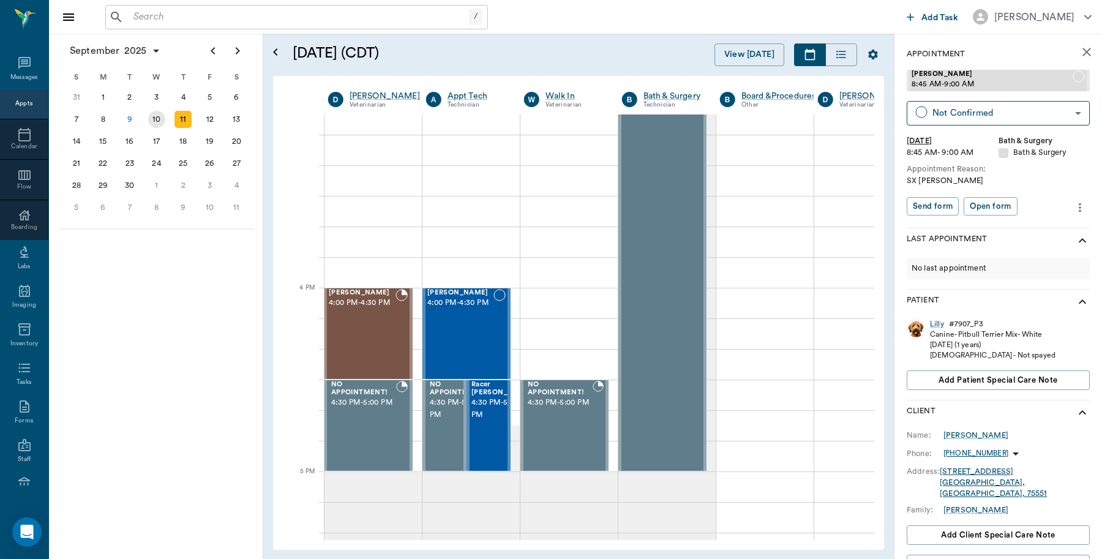
click at [160, 116] on div "10" at bounding box center [156, 119] width 17 height 17
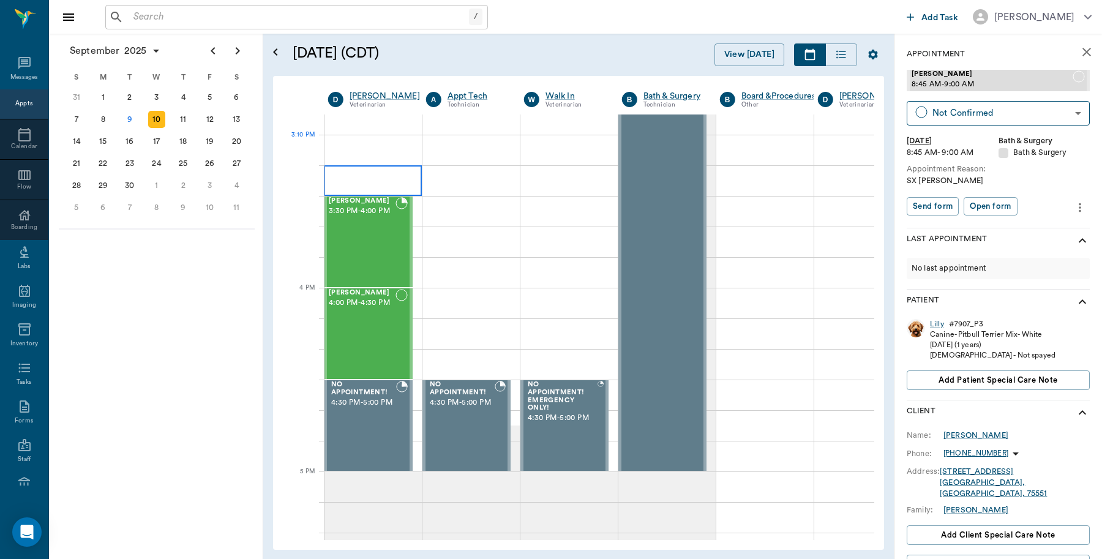
scroll to position [1225, 1]
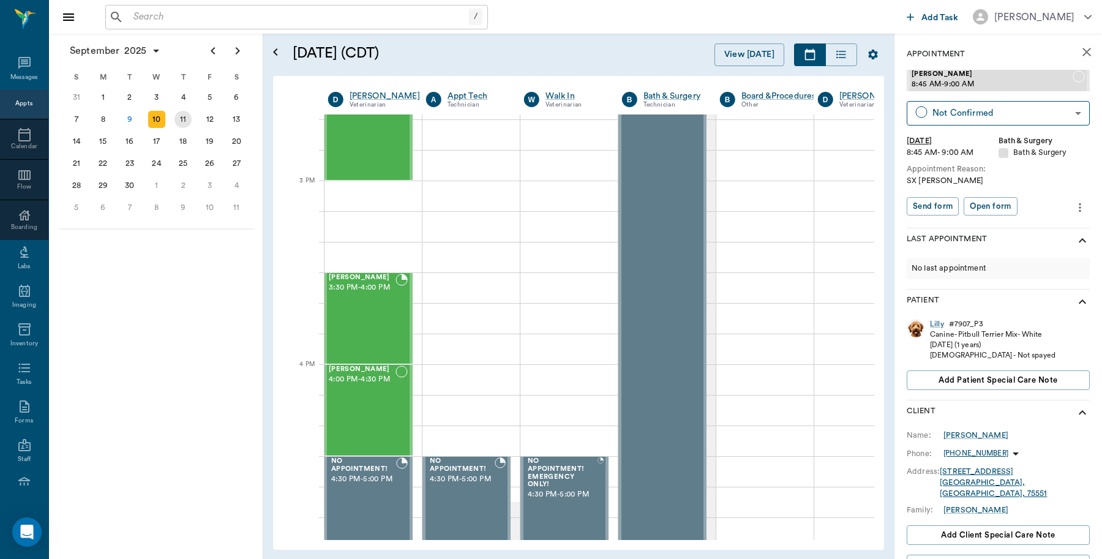
click at [184, 120] on div "11" at bounding box center [183, 119] width 17 height 17
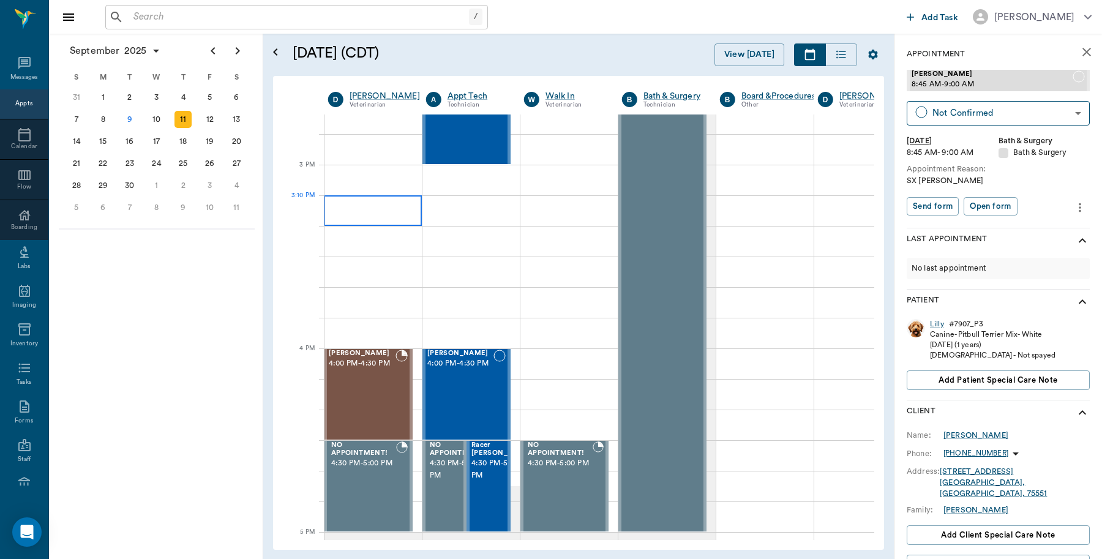
scroll to position [1225, 1]
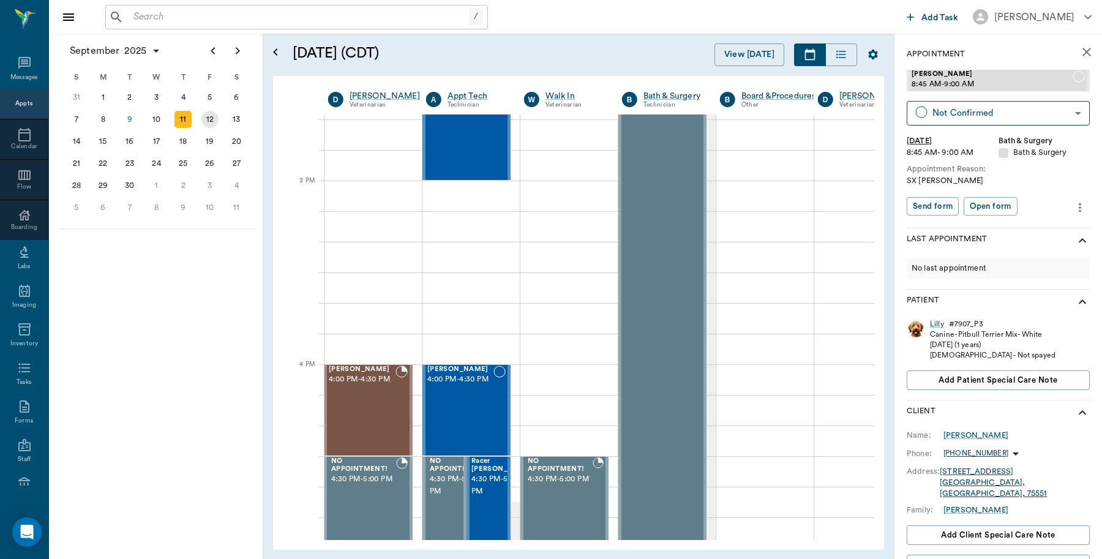
click at [200, 118] on div "12" at bounding box center [210, 119] width 27 height 22
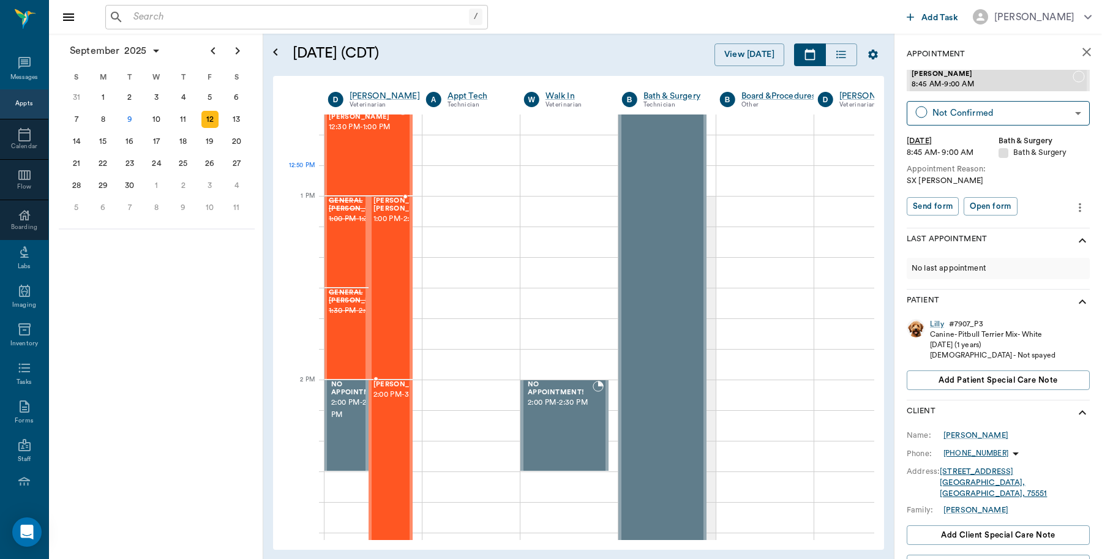
scroll to position [1225, 1]
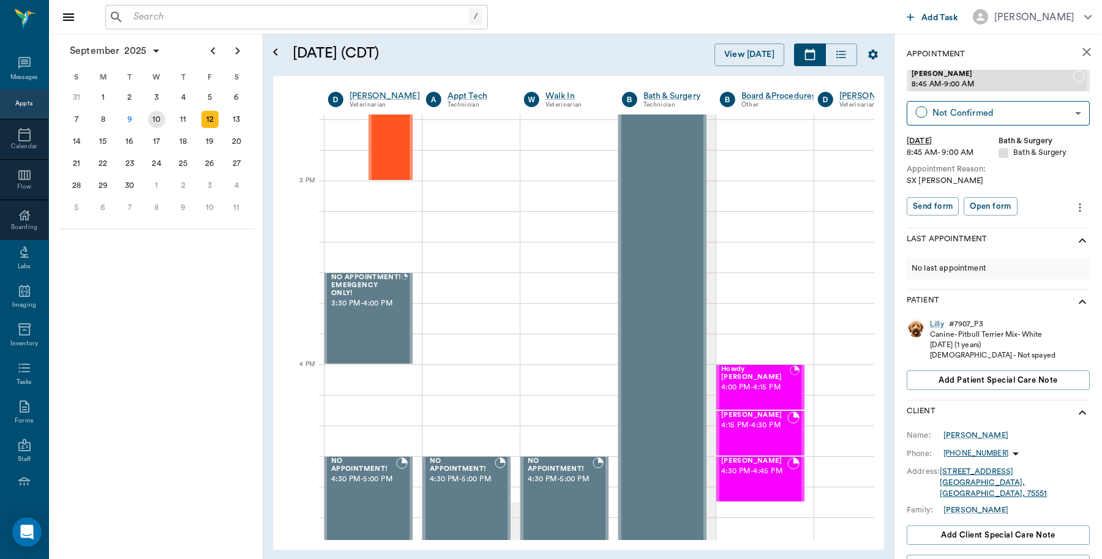
click at [156, 115] on div "10" at bounding box center [156, 119] width 17 height 17
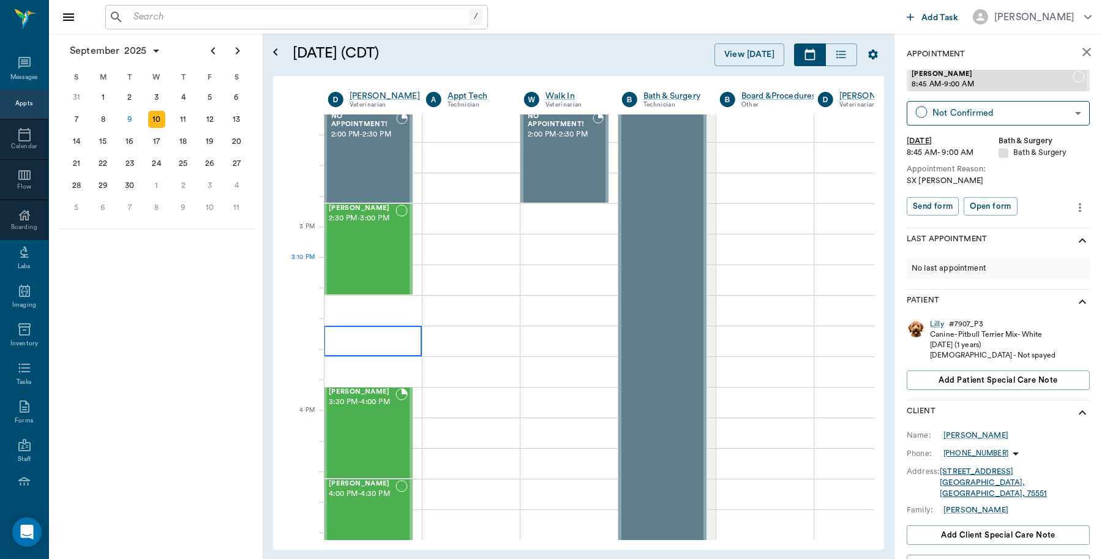
scroll to position [1225, 1]
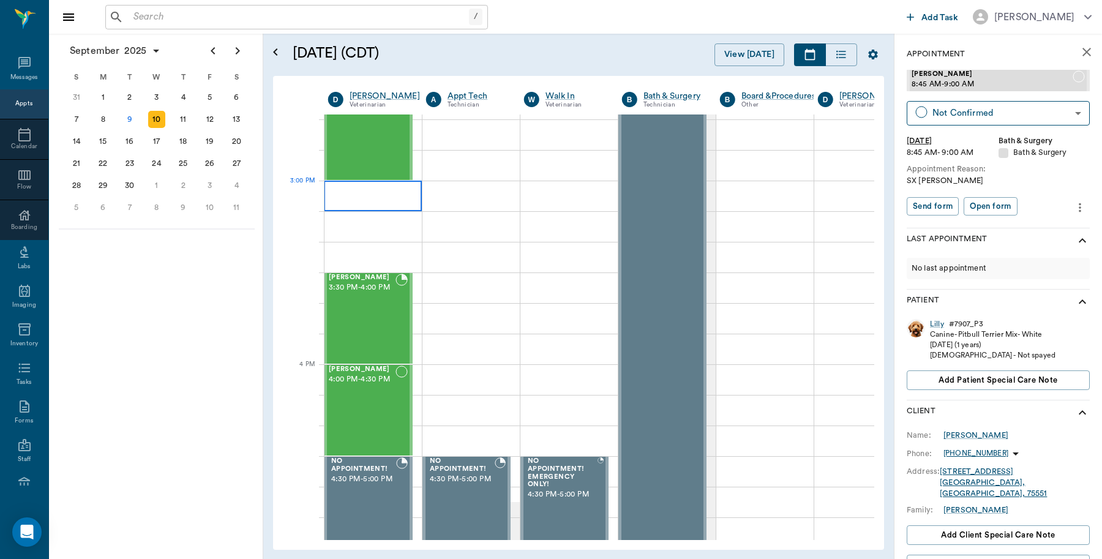
click at [356, 194] on div at bounding box center [373, 196] width 98 height 31
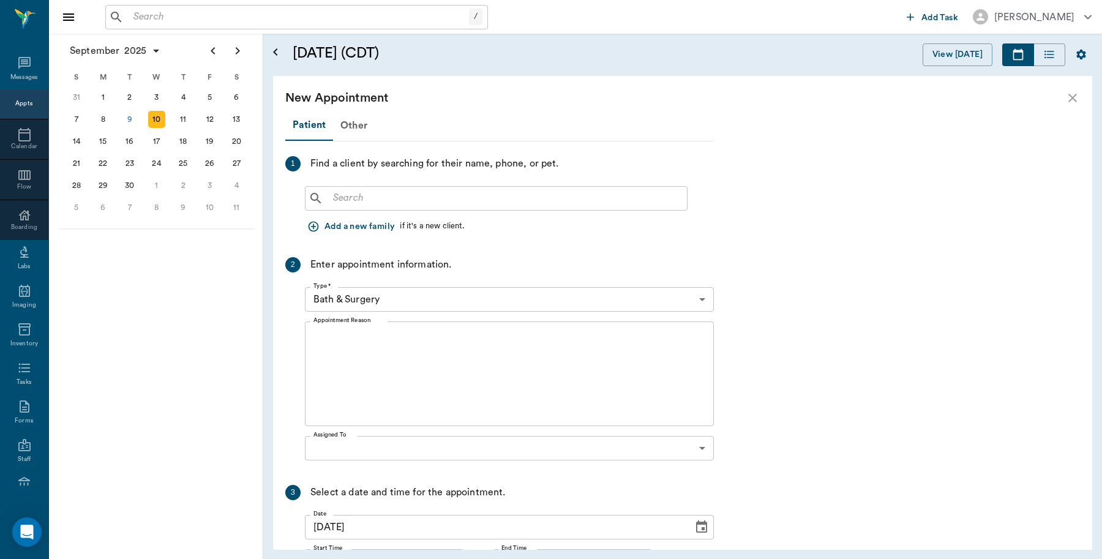
scroll to position [1225, 0]
click at [378, 199] on input "text" at bounding box center [505, 198] width 354 height 17
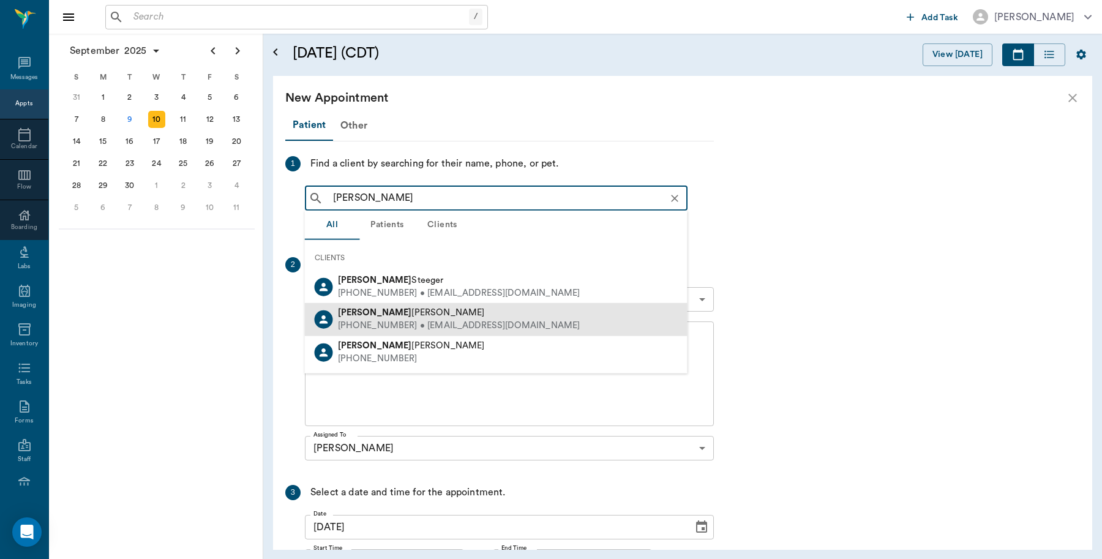
click at [363, 311] on b "Colleen" at bounding box center [375, 312] width 74 height 9
type input "Colleen"
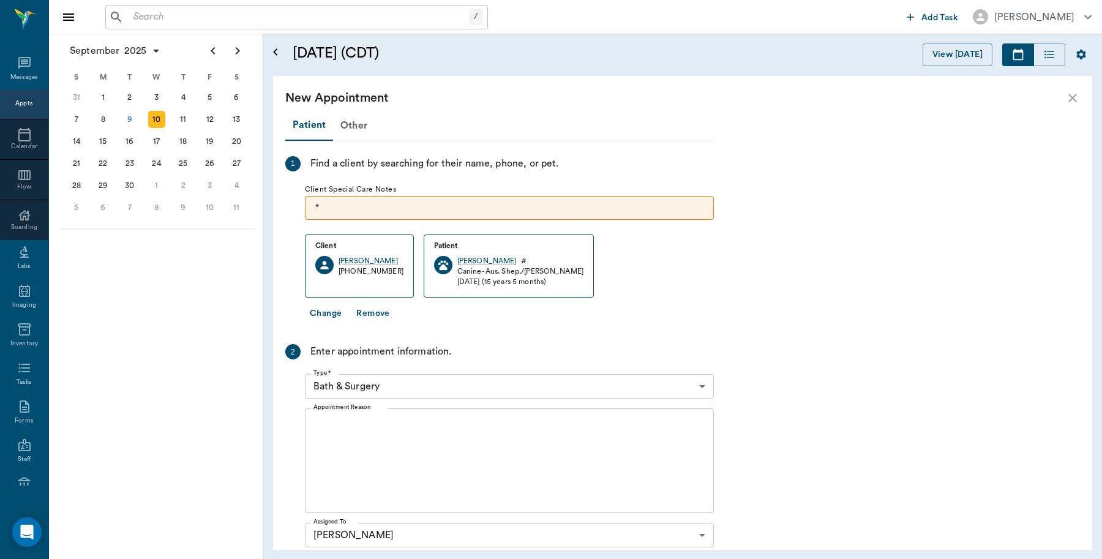
click at [374, 384] on body "/ ​ Add Task Dr. Bert Ellsworth Nectar Messages Appts Calendar Flow Boarding La…" at bounding box center [551, 279] width 1102 height 559
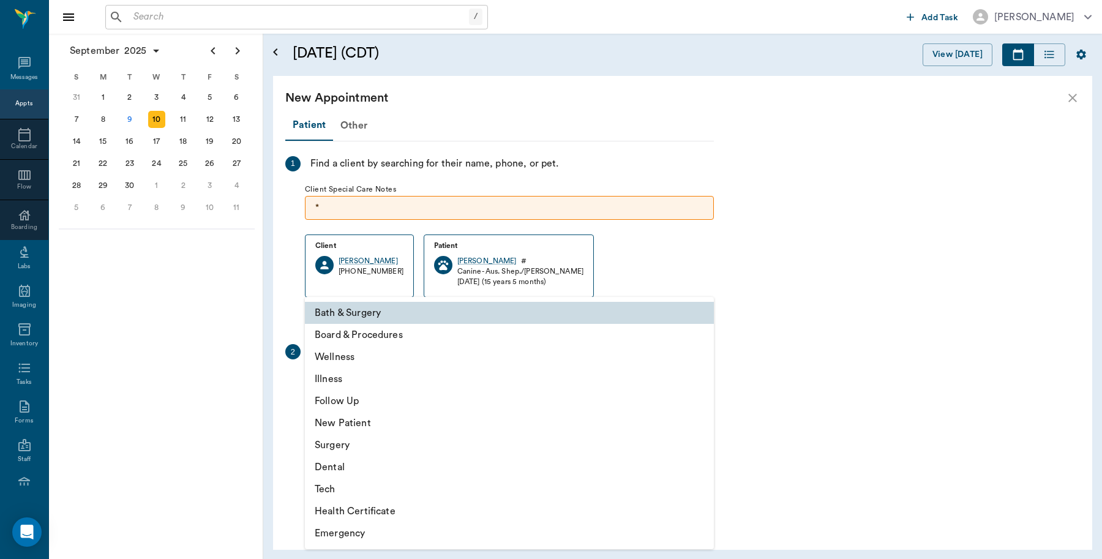
click at [350, 350] on li "Wellness" at bounding box center [509, 357] width 409 height 22
type input "65d2be4f46e3a538d89b8c14"
type input "03:30 PM"
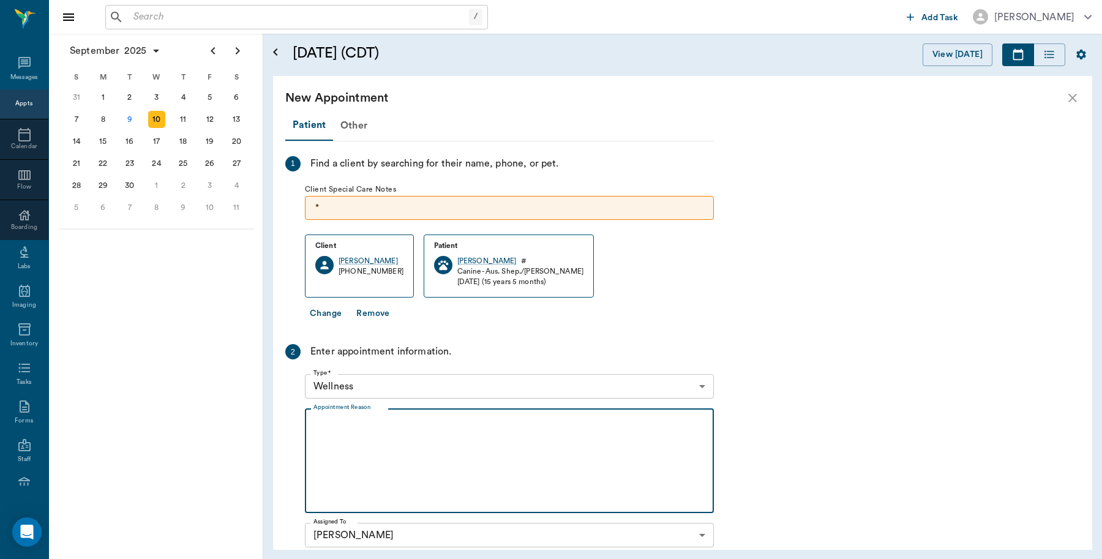
click at [387, 439] on textarea "Appointment Reason" at bounding box center [510, 461] width 392 height 85
type textarea "N"
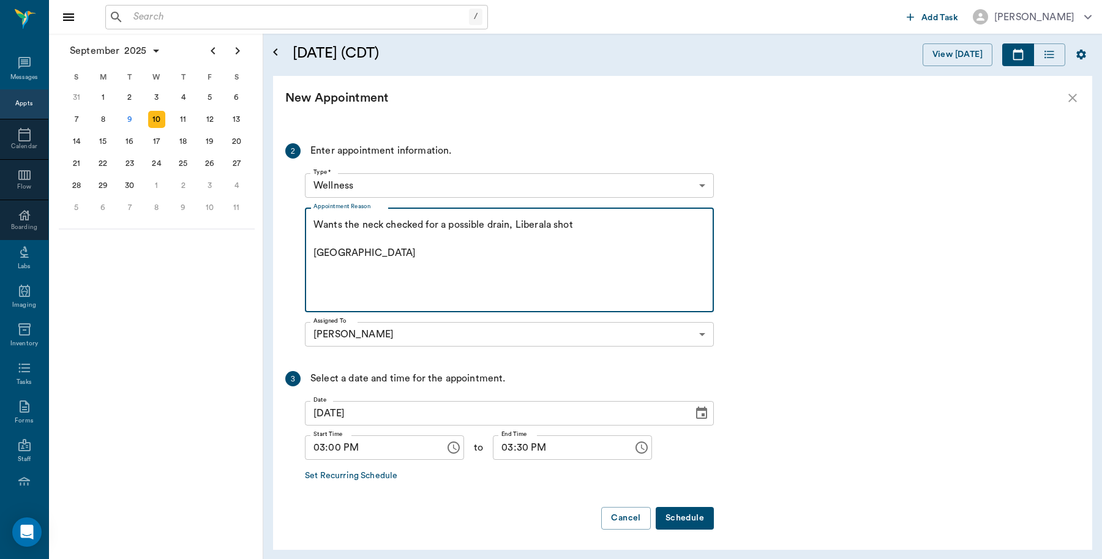
scroll to position [203, 0]
type textarea "Wants the neck checked for a possible drain, Liberala shot Caryn"
click at [691, 519] on button "Schedule" at bounding box center [685, 516] width 58 height 23
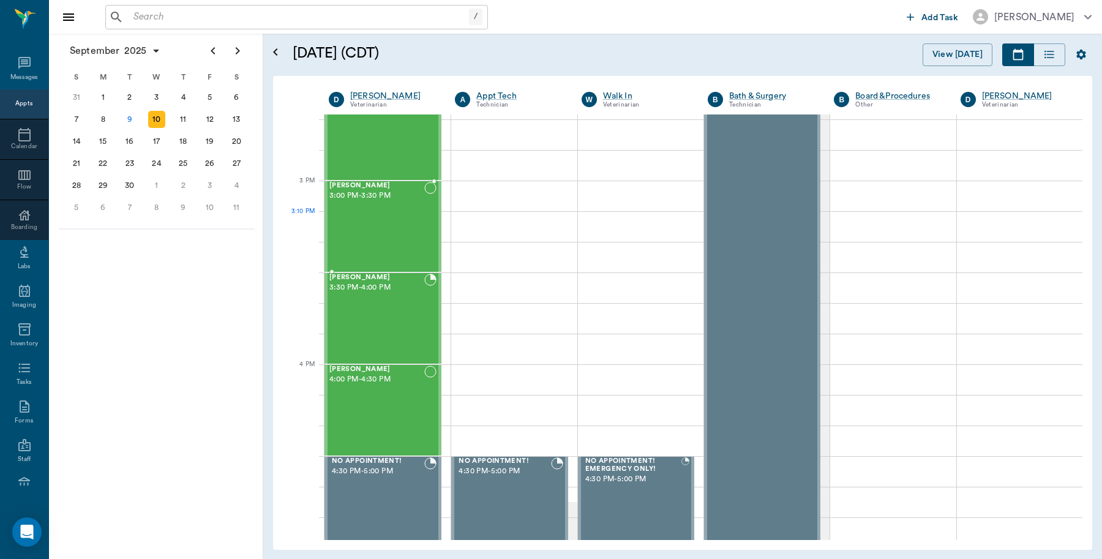
click at [414, 225] on div "Logan Caver 3:00 PM - 3:30 PM" at bounding box center [376, 226] width 95 height 89
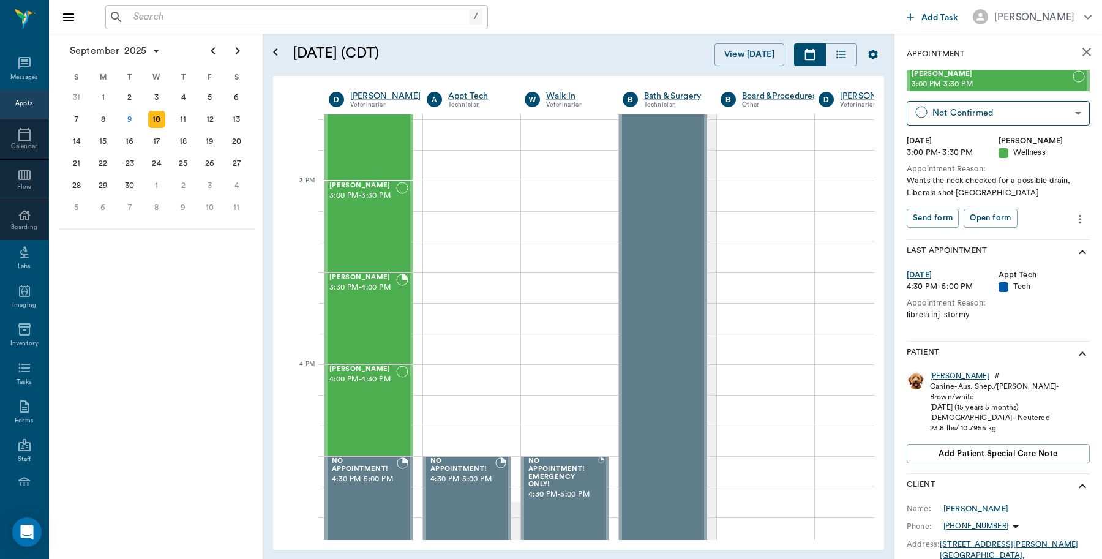
click at [940, 377] on div "Logan" at bounding box center [959, 376] width 59 height 10
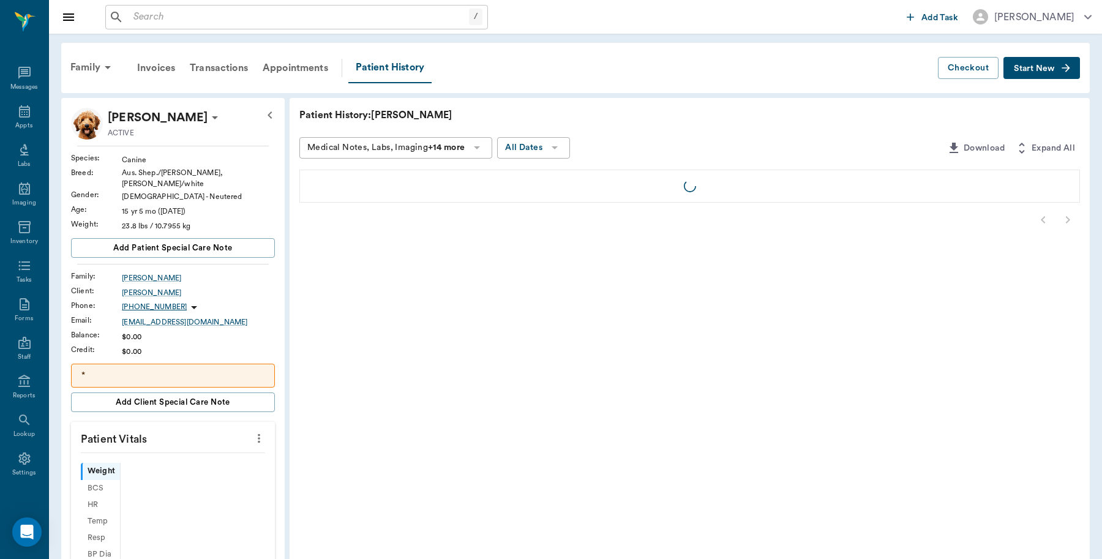
scroll to position [4, 0]
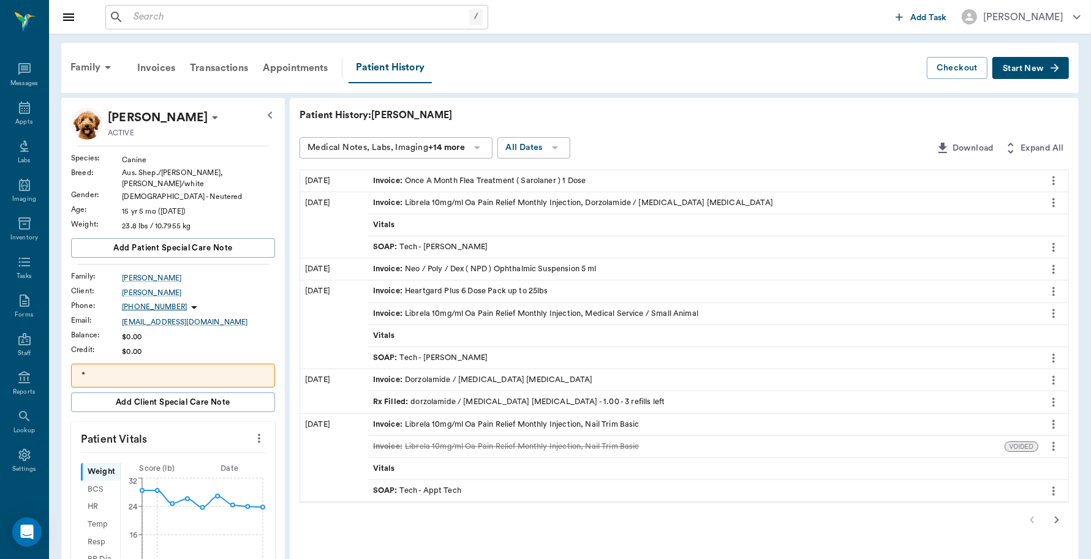
click at [467, 363] on div "SOAP : Tech - Daniel Virnala" at bounding box center [430, 358] width 115 height 12
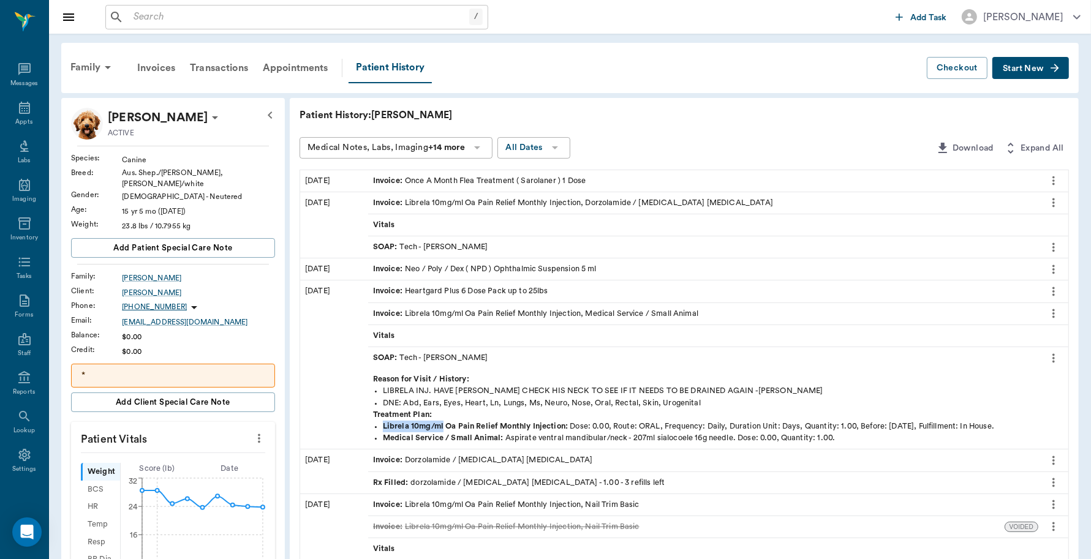
drag, startPoint x: 383, startPoint y: 426, endPoint x: 443, endPoint y: 426, distance: 60.0
click at [443, 426] on strong "Librela 10mg/ml Oa Pain Relief Monthly Injection :" at bounding box center [475, 426] width 185 height 7
copy strong "Librela 10mg/ml"
click at [23, 106] on icon at bounding box center [24, 108] width 11 height 12
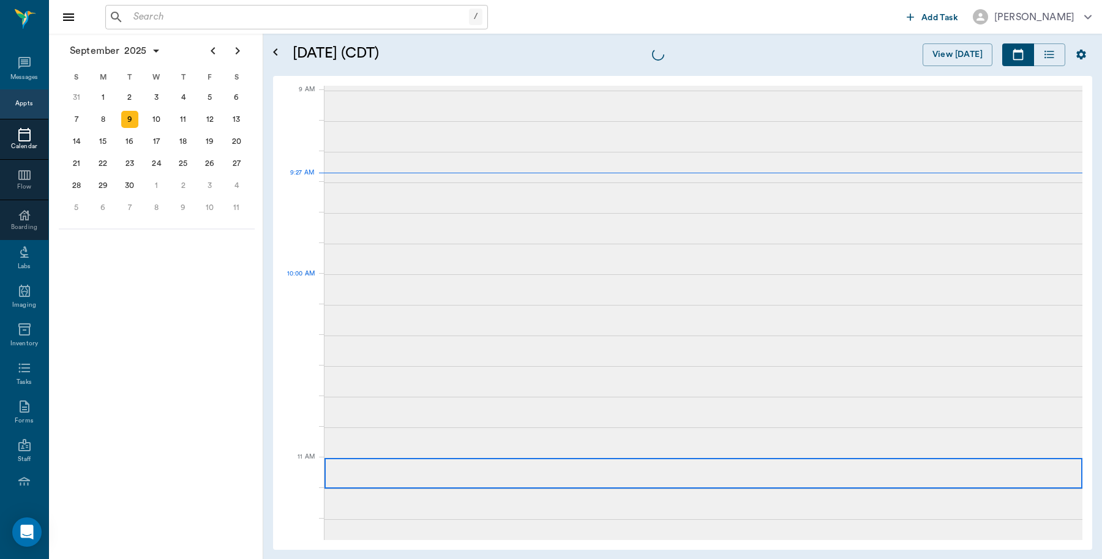
scroll to position [184, 0]
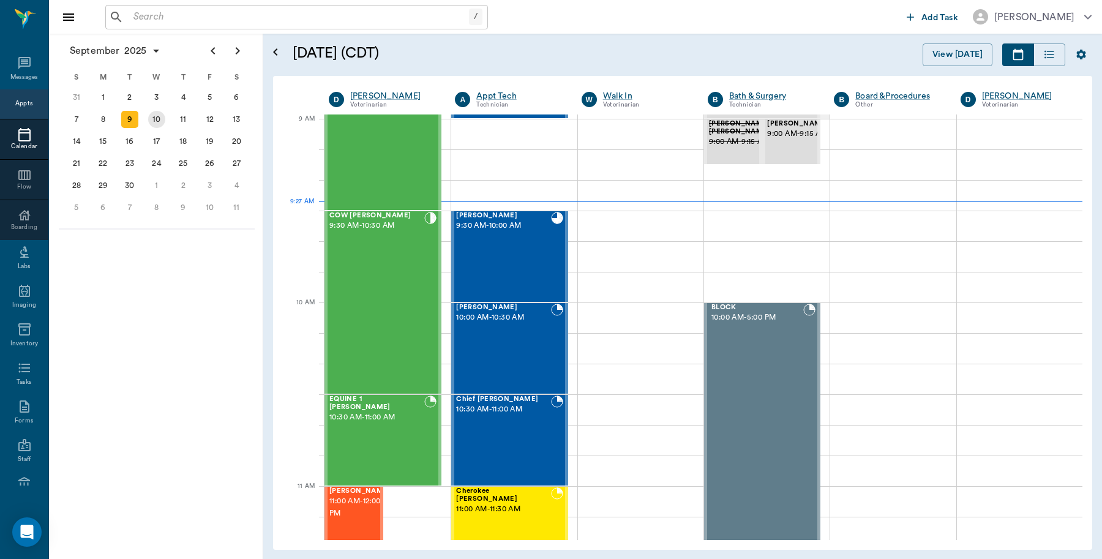
click at [154, 118] on div "10" at bounding box center [156, 119] width 17 height 17
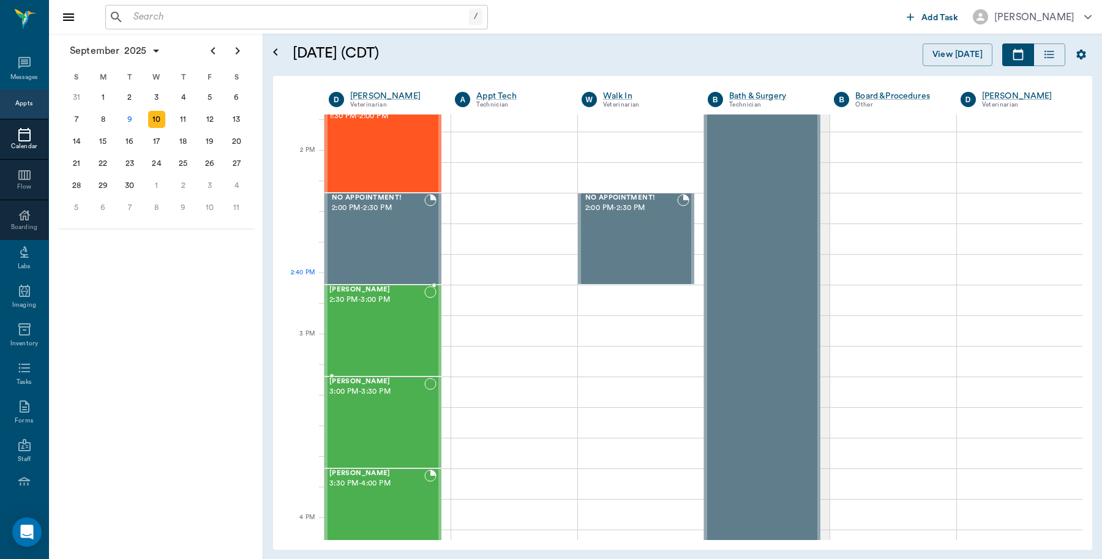
scroll to position [1072, 0]
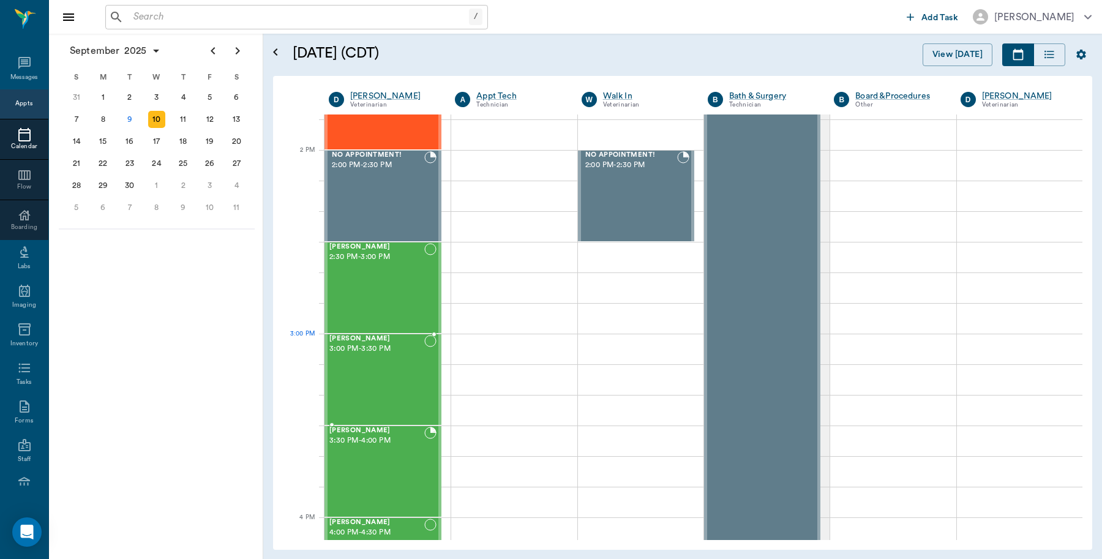
click at [377, 352] on span "3:00 PM - 3:30 PM" at bounding box center [376, 349] width 95 height 12
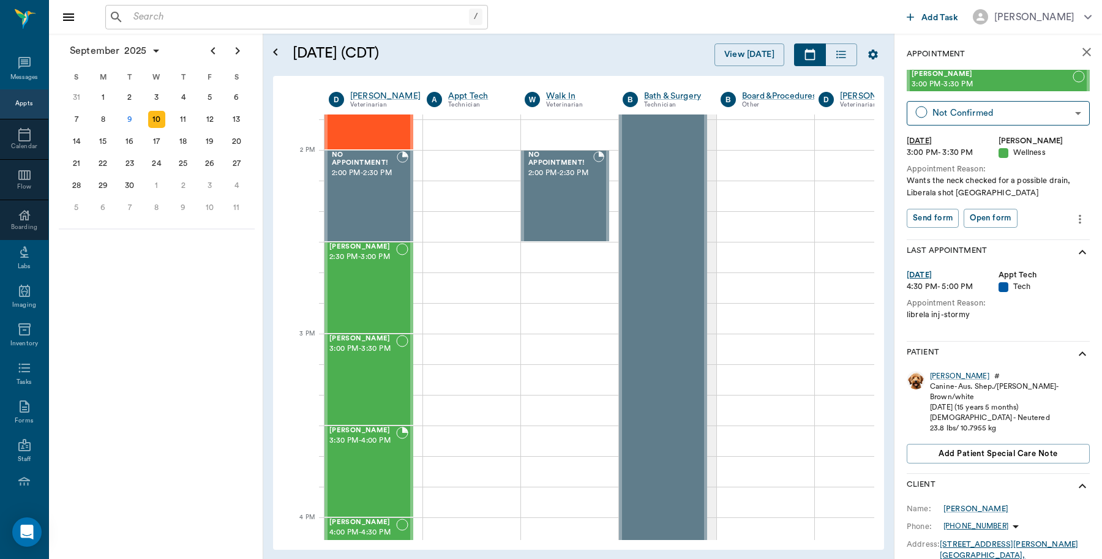
click at [1079, 218] on icon "more" at bounding box center [1080, 218] width 2 height 9
click at [1018, 239] on span "Edit appointment" at bounding box center [1017, 240] width 103 height 13
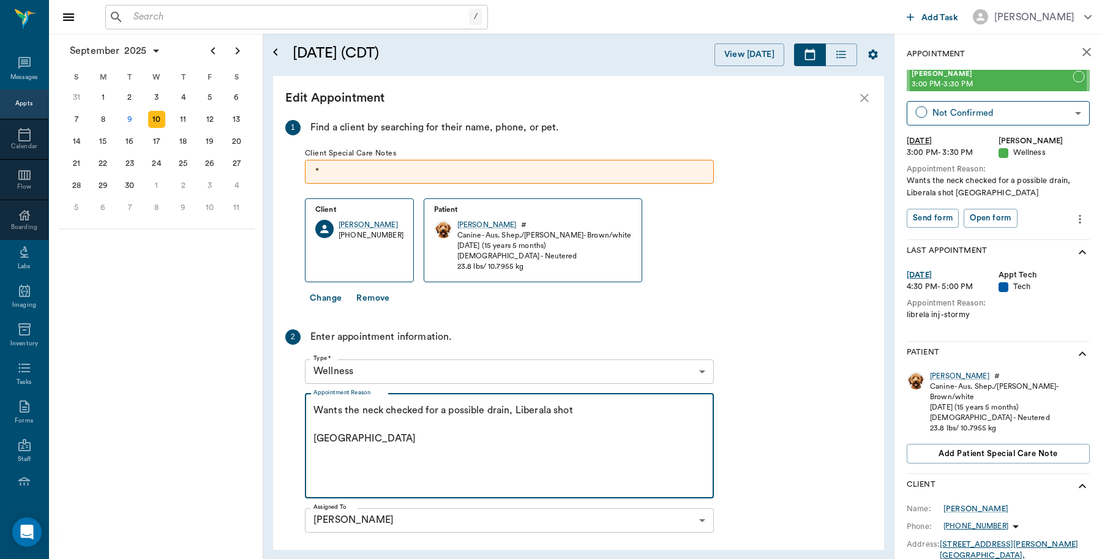
drag, startPoint x: 588, startPoint y: 411, endPoint x: 518, endPoint y: 418, distance: 70.8
click at [518, 418] on textarea "Wants the neck checked for a possible drain, Liberala shot Caryn" at bounding box center [510, 446] width 392 height 85
paste textarea "rela 10mg/ml"
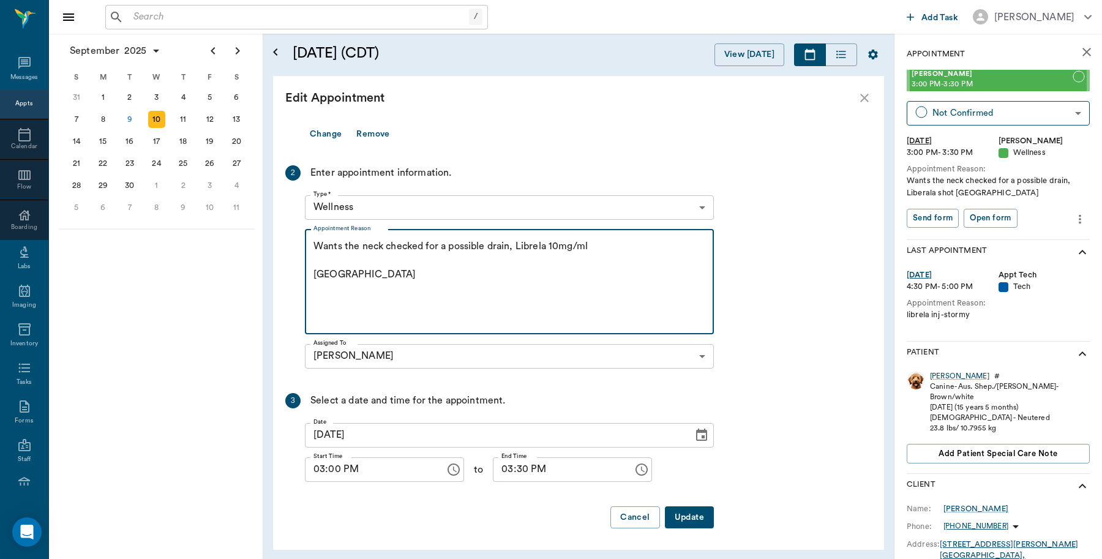
scroll to position [165, 0]
type textarea "Wants the neck checked for a possible drain, Librela 10mg/ml Caryn"
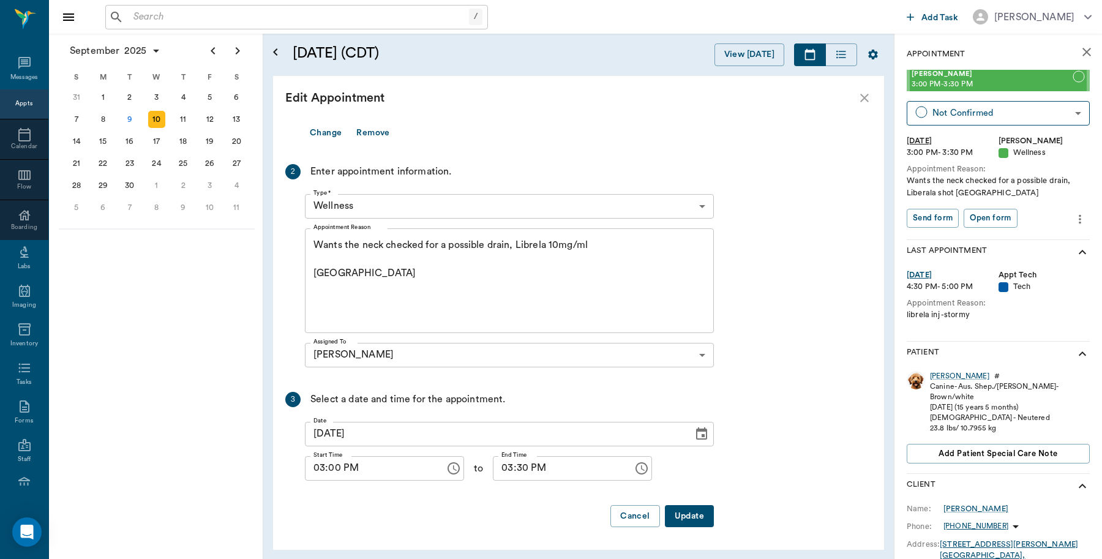
click at [687, 512] on button "Update" at bounding box center [689, 516] width 49 height 23
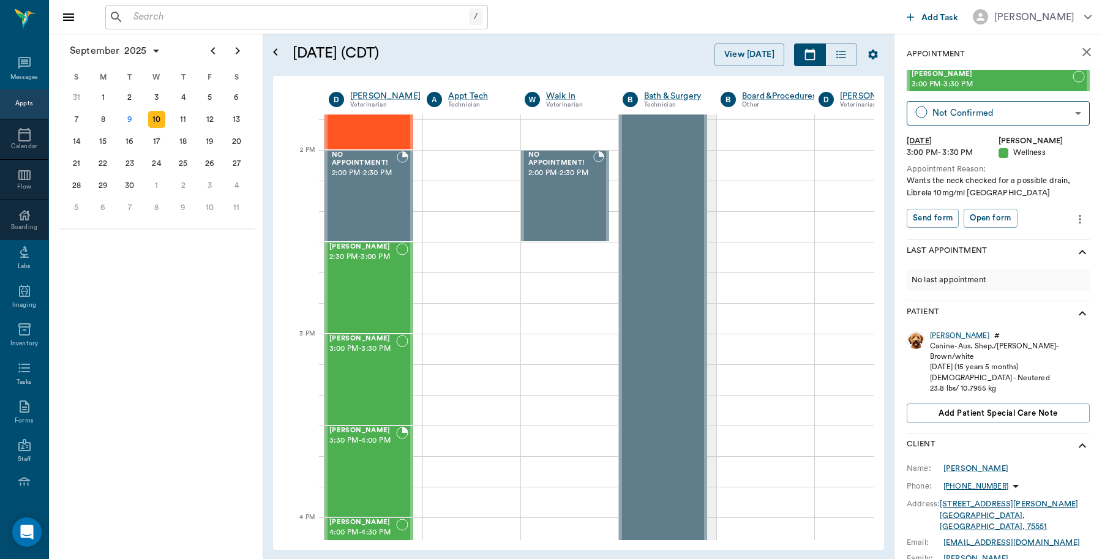
click at [1083, 52] on icon "close" at bounding box center [1087, 52] width 9 height 9
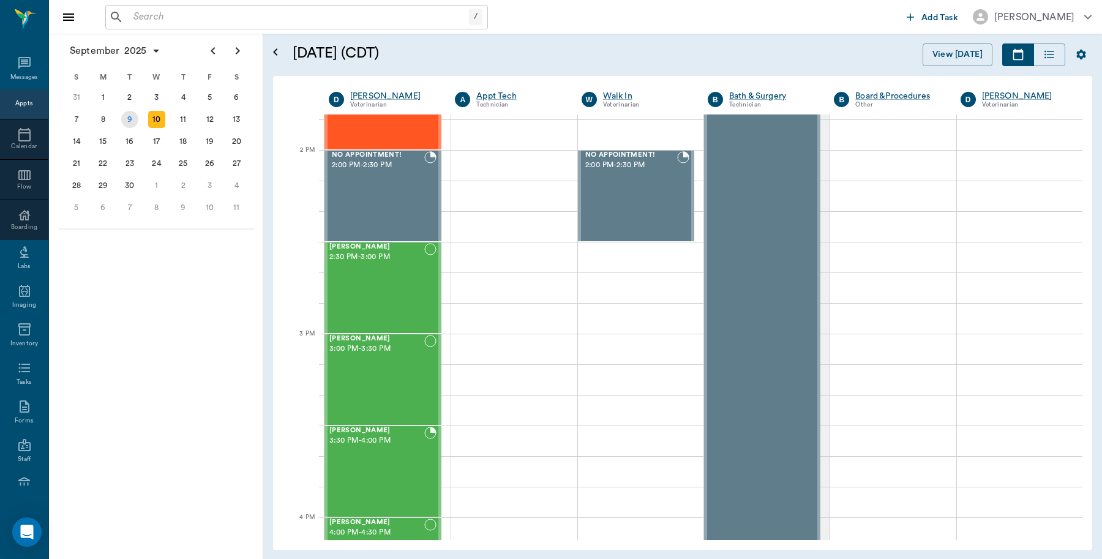
click at [133, 120] on div "9" at bounding box center [129, 119] width 17 height 17
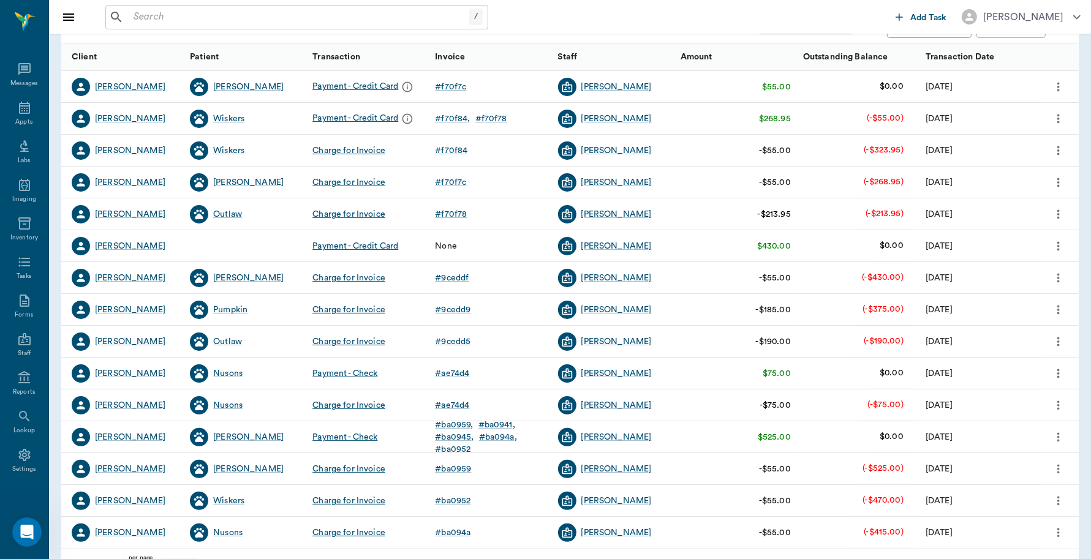
scroll to position [194, 0]
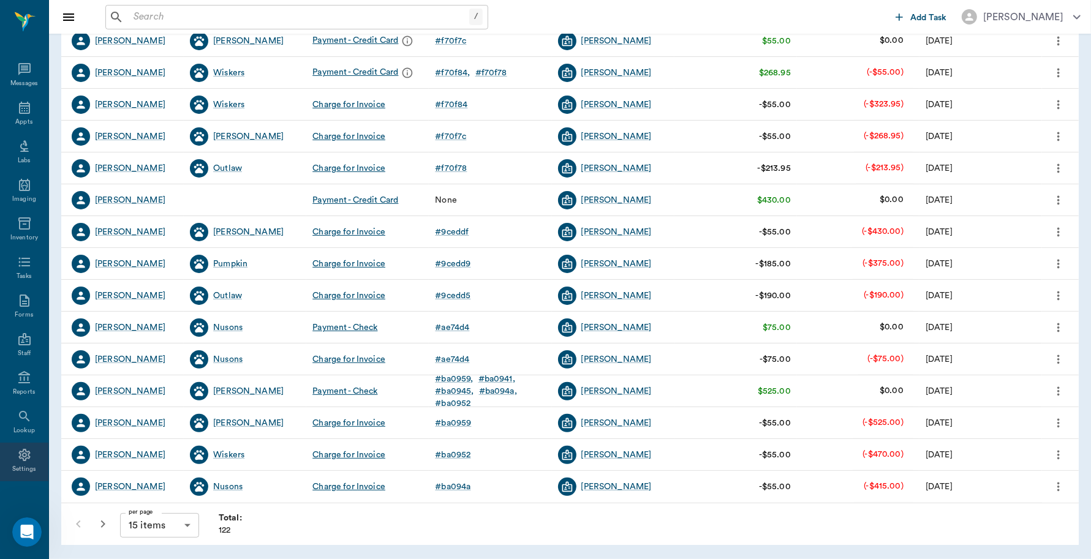
click at [18, 457] on icon at bounding box center [24, 455] width 12 height 12
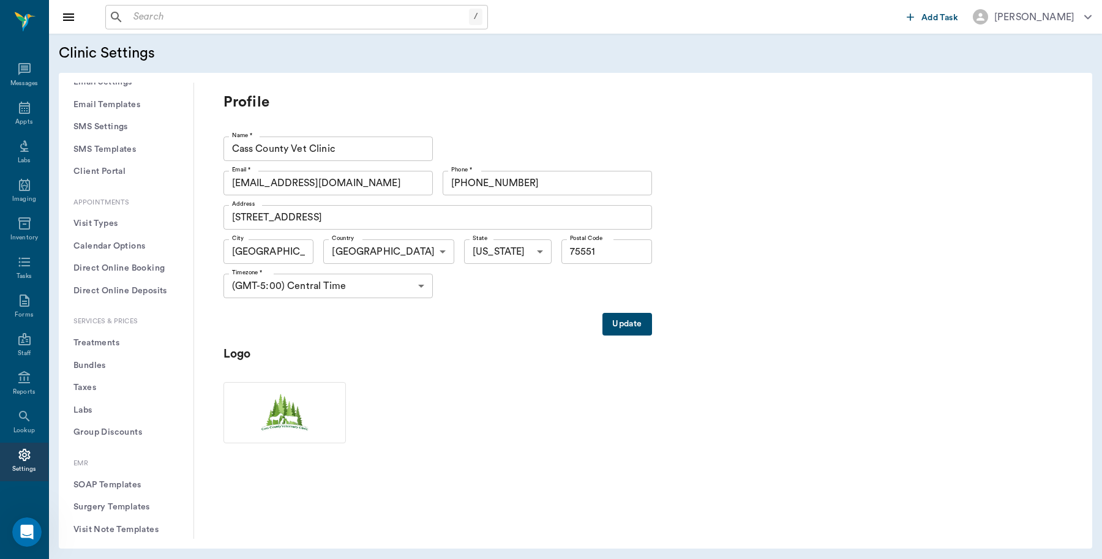
scroll to position [230, 0]
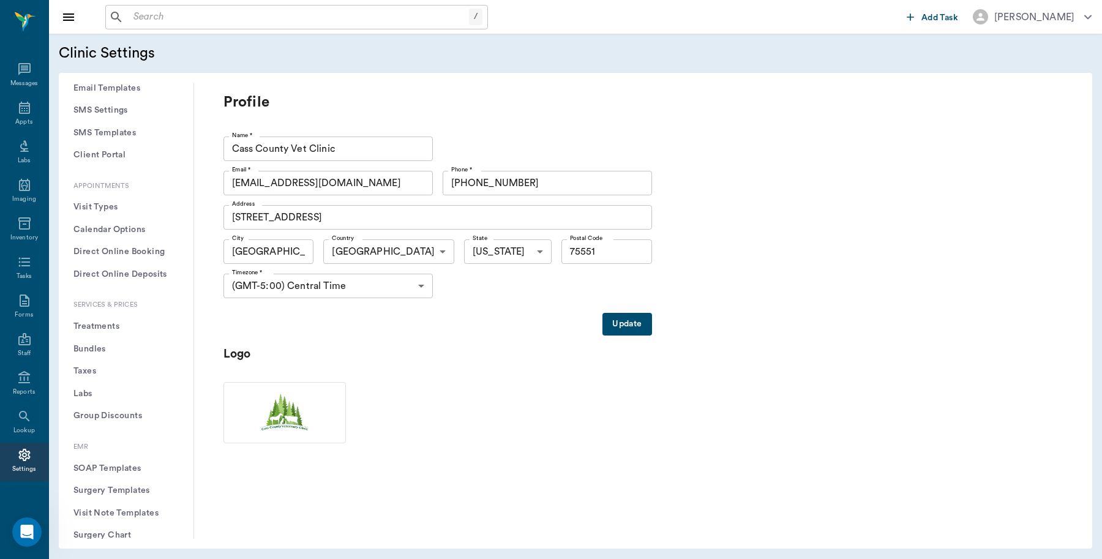
click at [108, 325] on button "Treatments" at bounding box center [126, 326] width 115 height 23
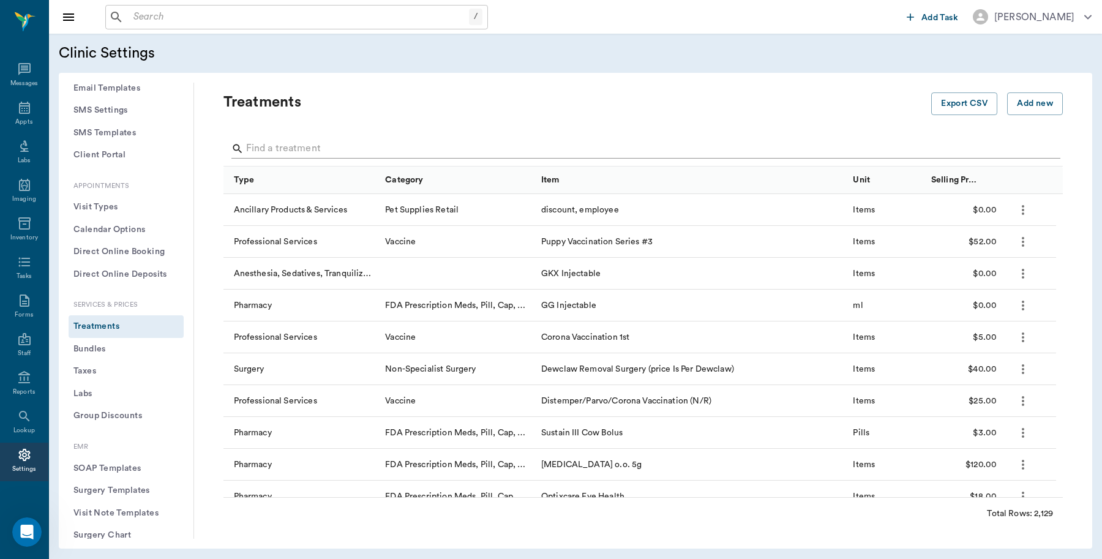
click at [320, 136] on div at bounding box center [645, 150] width 829 height 32
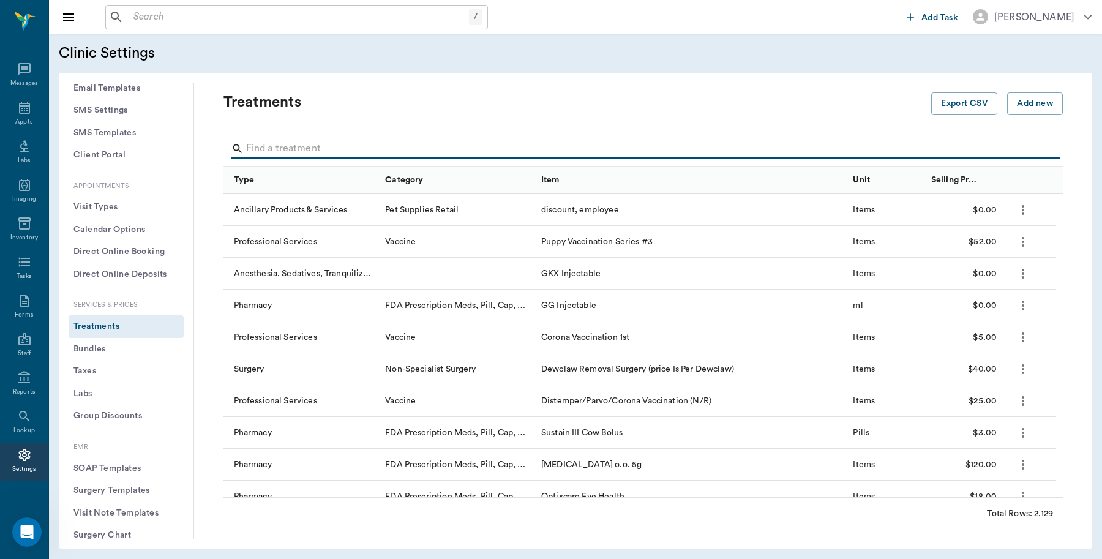
click at [314, 152] on input "Search" at bounding box center [644, 149] width 796 height 20
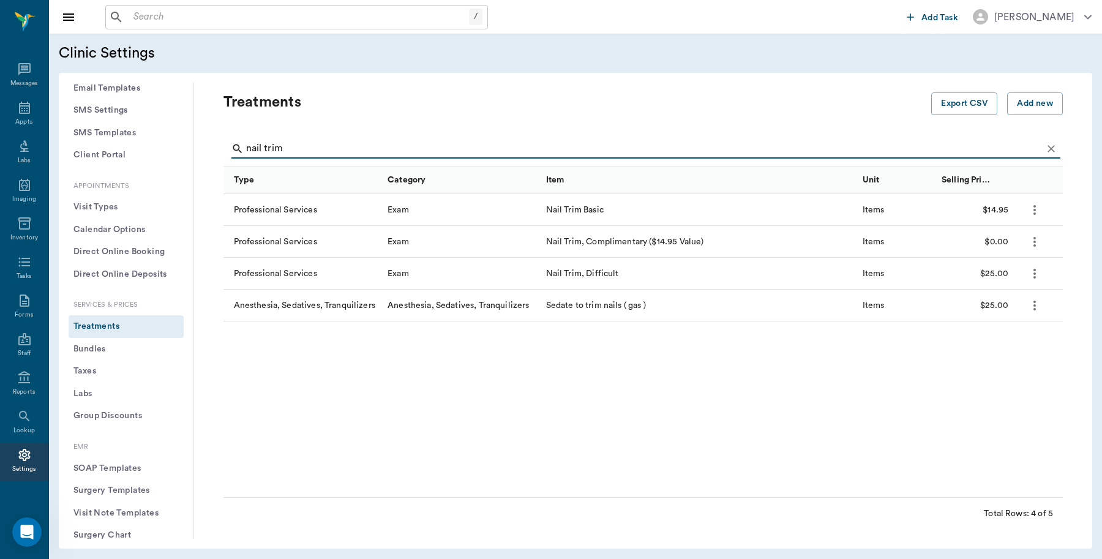
type input "nail trim"
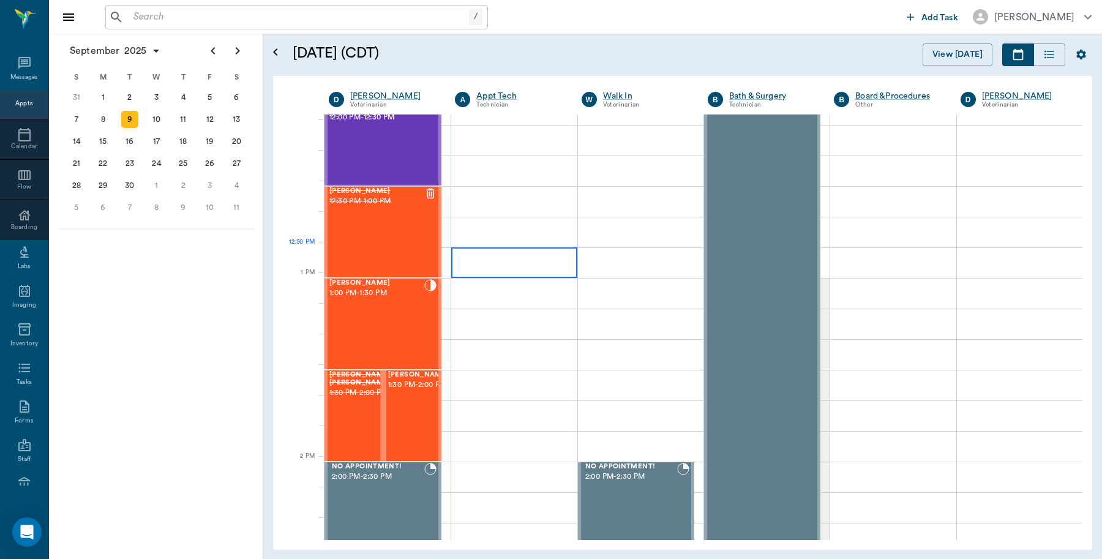
scroll to position [766, 0]
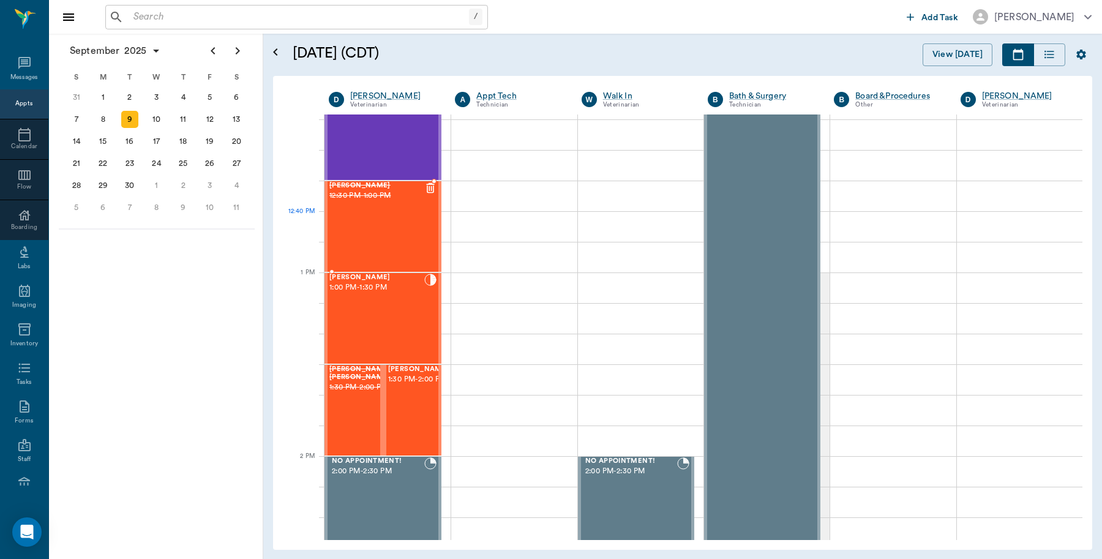
click at [372, 215] on div "[PERSON_NAME] 12:30 PM - 1:00 PM" at bounding box center [376, 226] width 95 height 89
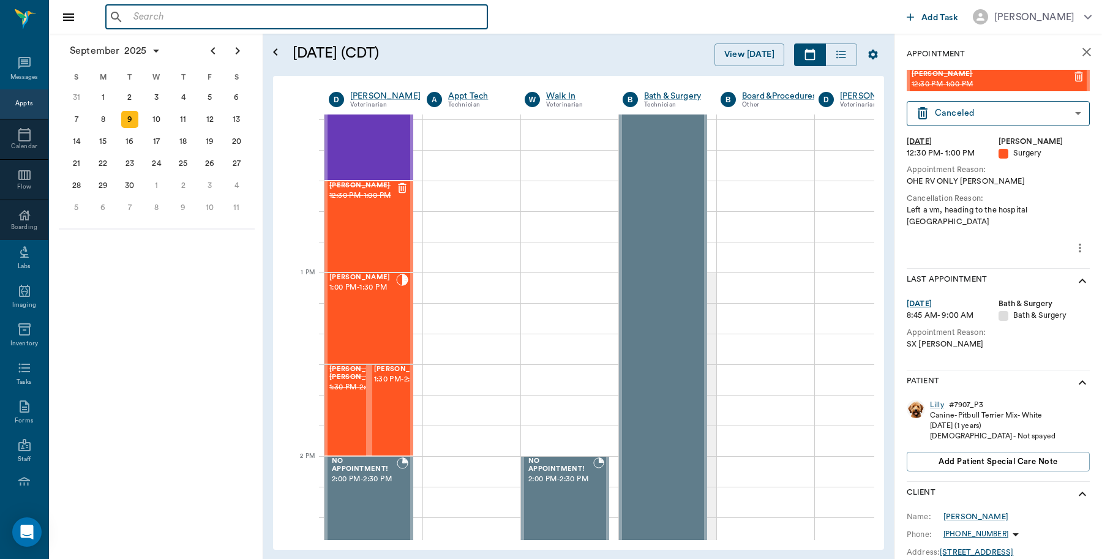
click at [262, 13] on input "text" at bounding box center [306, 17] width 354 height 17
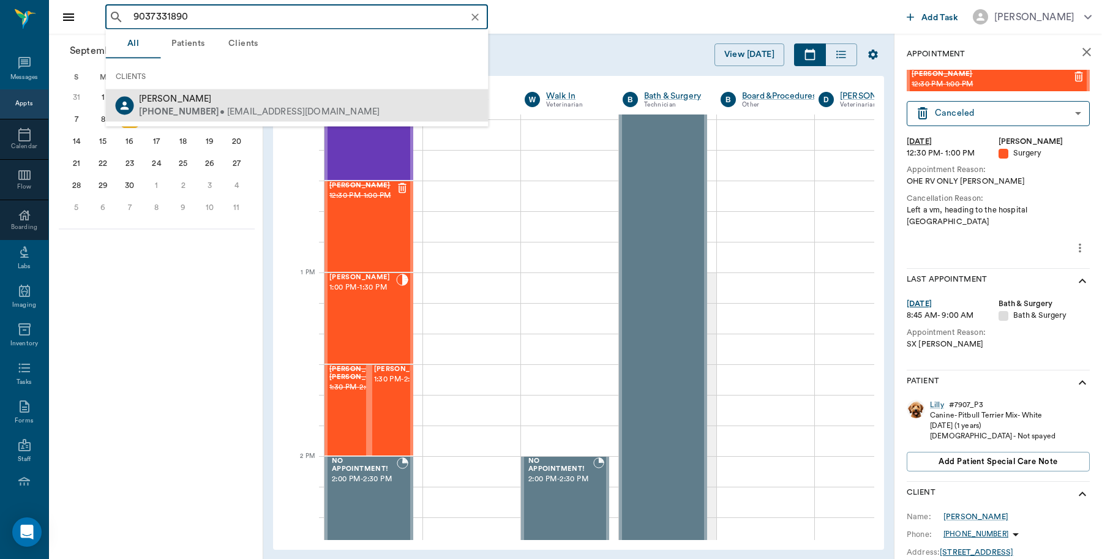
click at [228, 104] on div "[PERSON_NAME]" at bounding box center [259, 99] width 241 height 13
type input "9037331890"
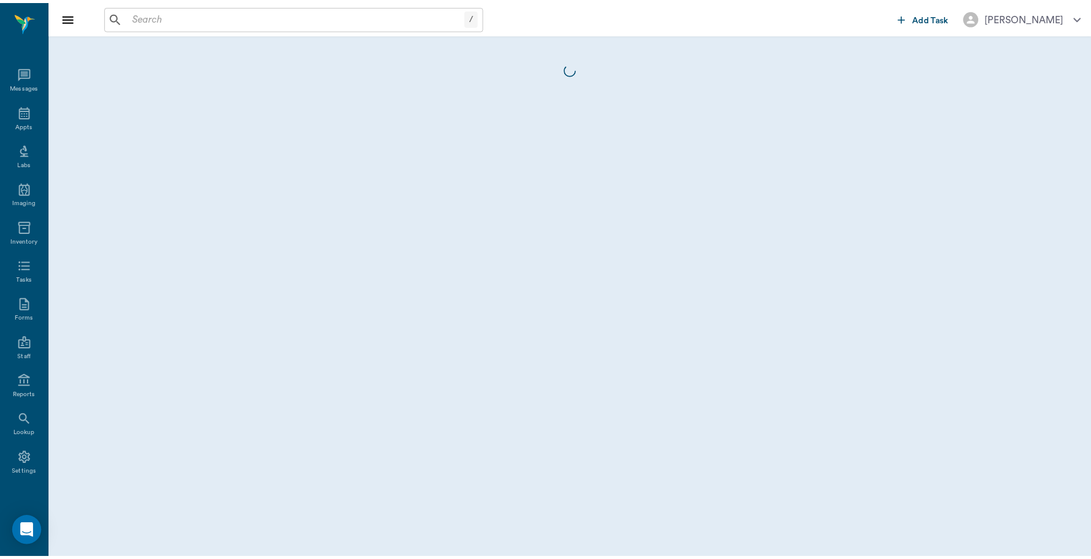
scroll to position [4, 0]
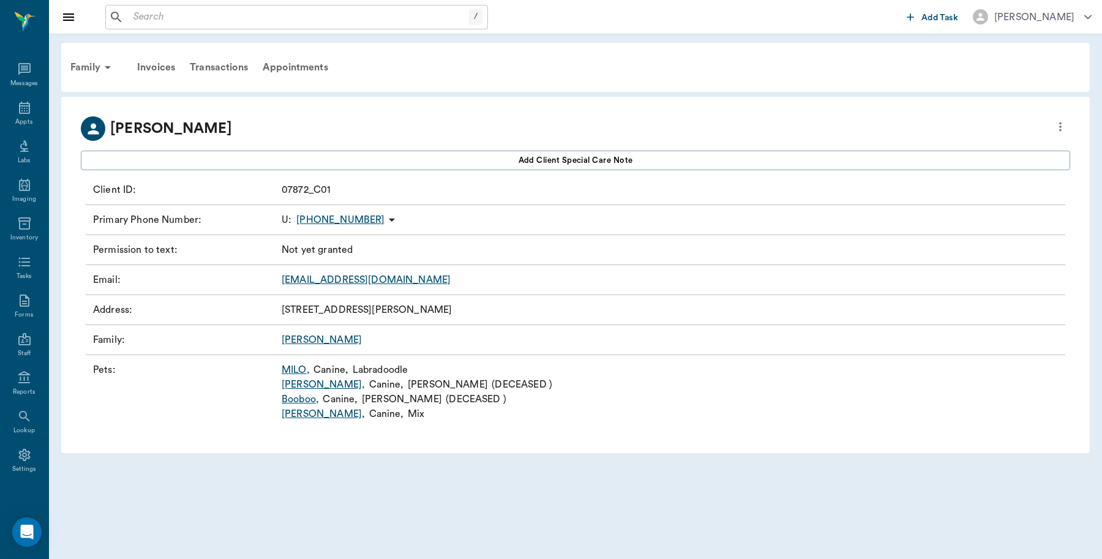
click at [301, 415] on link "[PERSON_NAME] ," at bounding box center [323, 414] width 83 height 15
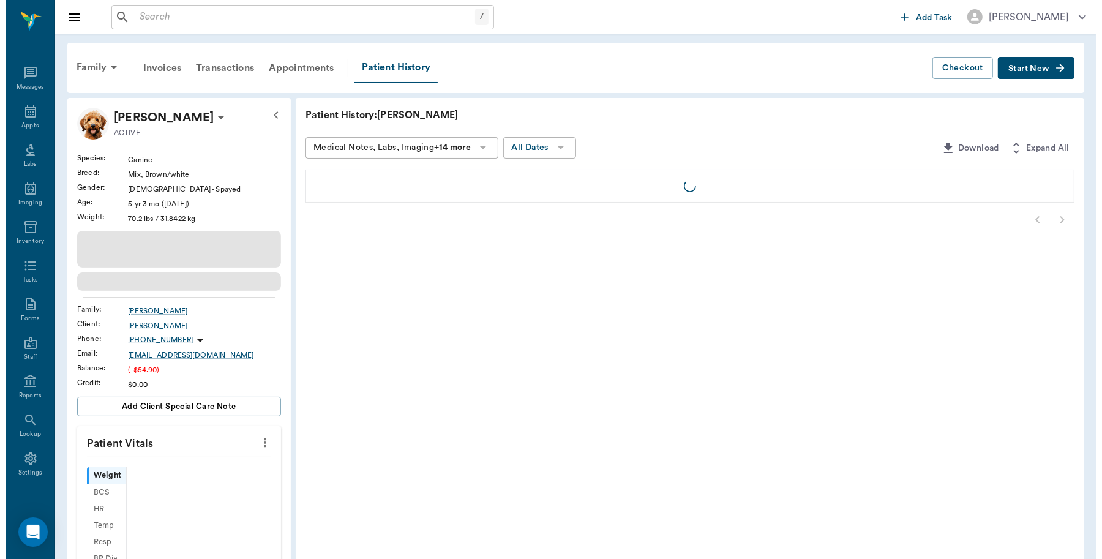
scroll to position [4, 0]
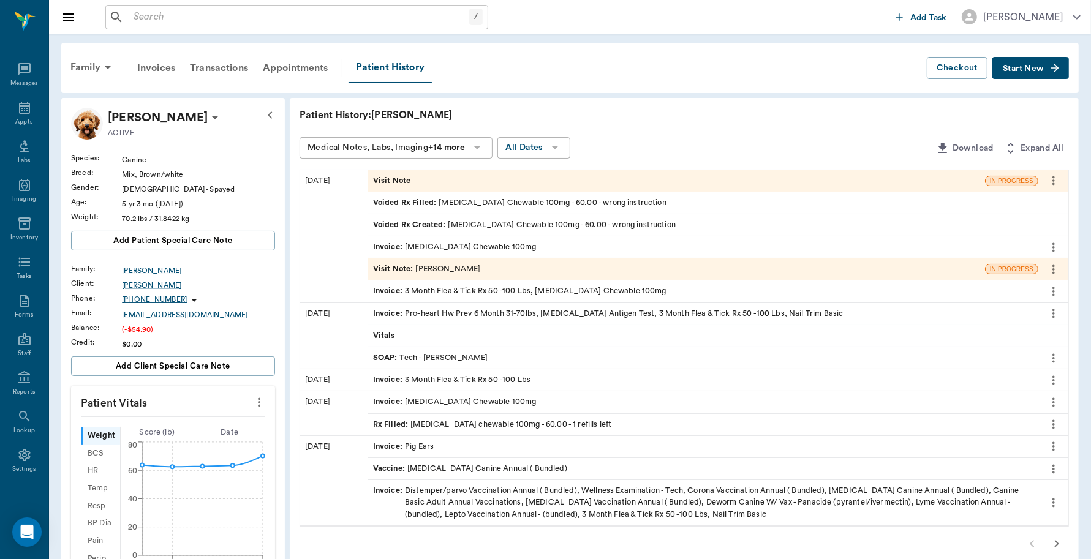
click at [492, 247] on div "Invoice : [MEDICAL_DATA] Chewable 100mg" at bounding box center [455, 247] width 164 height 12
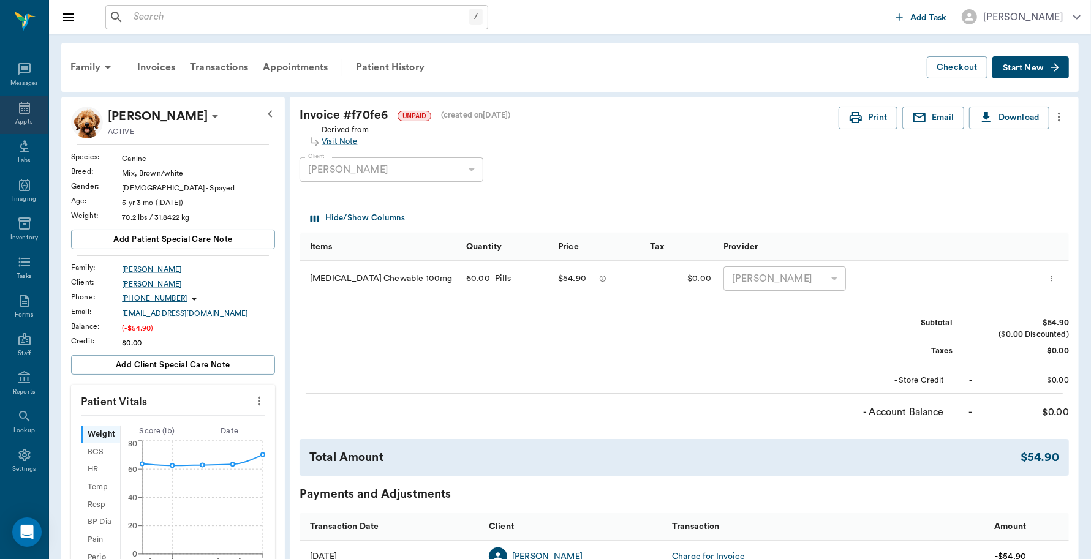
click at [15, 124] on div "Appts" at bounding box center [23, 122] width 17 height 9
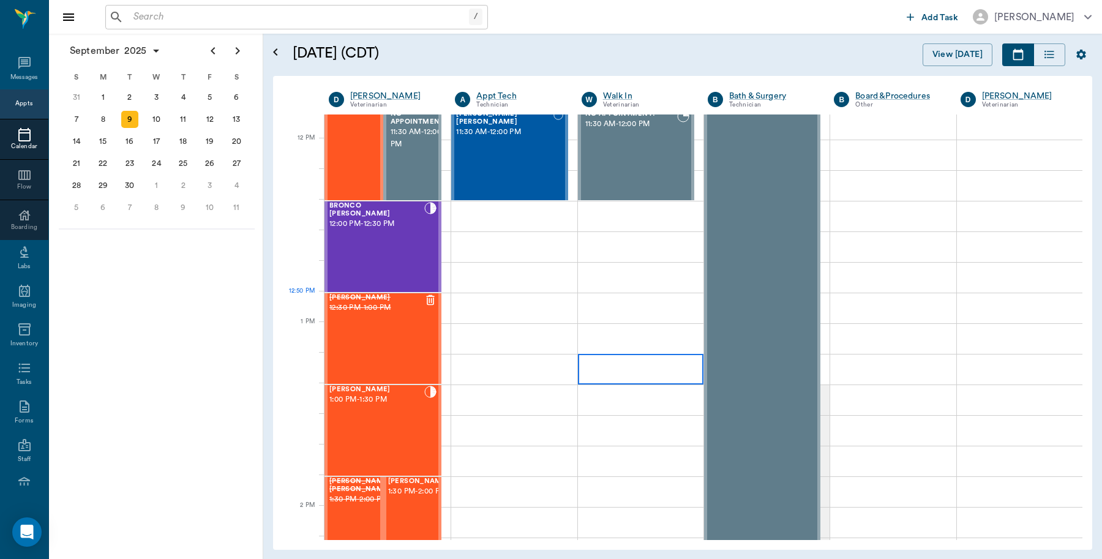
scroll to position [721, 0]
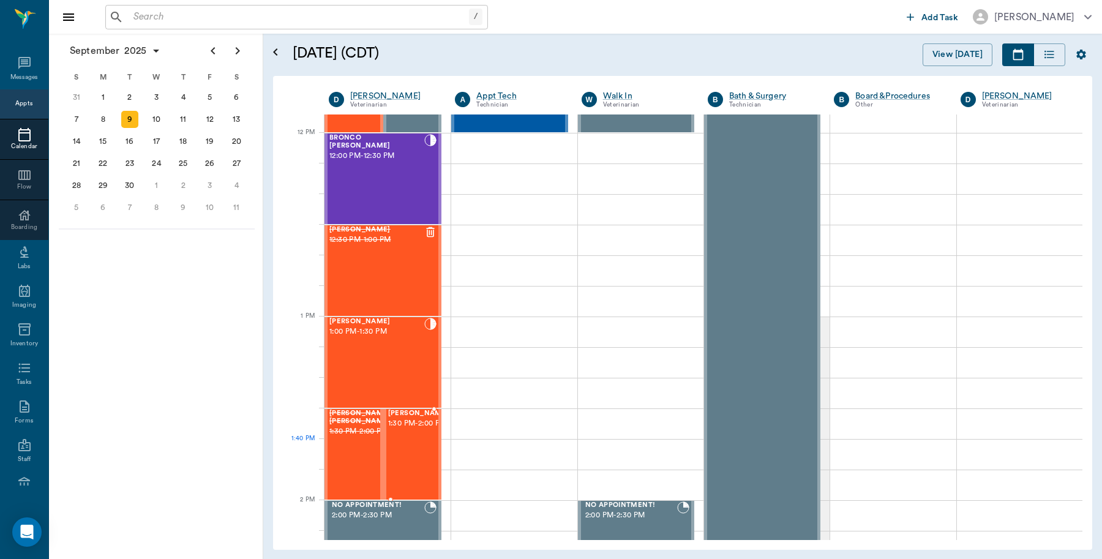
click at [402, 430] on span "1:30 PM - 2:00 PM" at bounding box center [418, 424] width 61 height 12
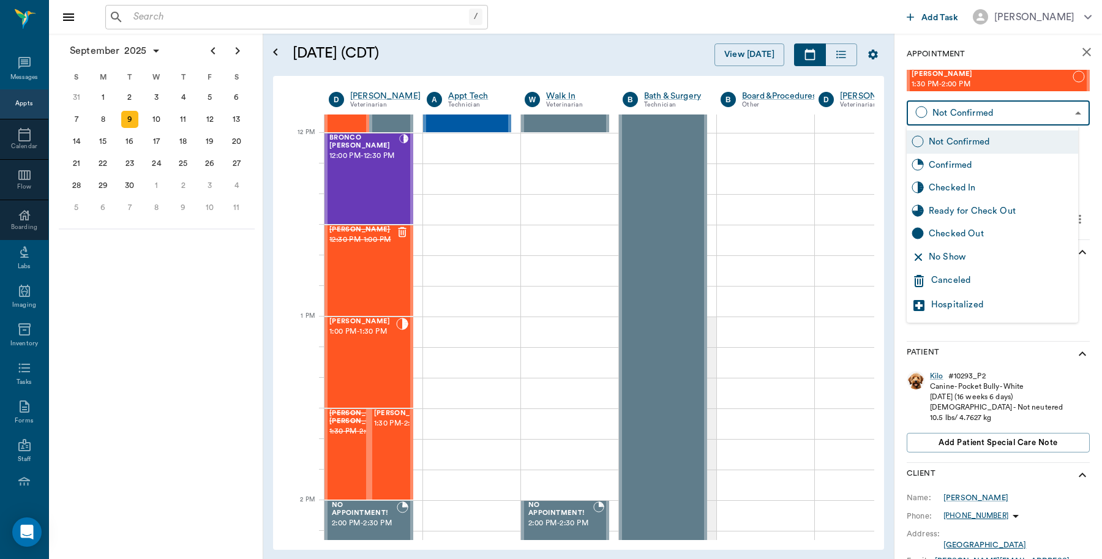
click at [965, 115] on body "/ ​ Add Task [PERSON_NAME] Nectar Messages Appts Calendar Flow Boarding Labs Im…" at bounding box center [551, 279] width 1102 height 559
click at [965, 187] on div "Checked In" at bounding box center [1001, 187] width 145 height 13
type input "CHECKED_IN"
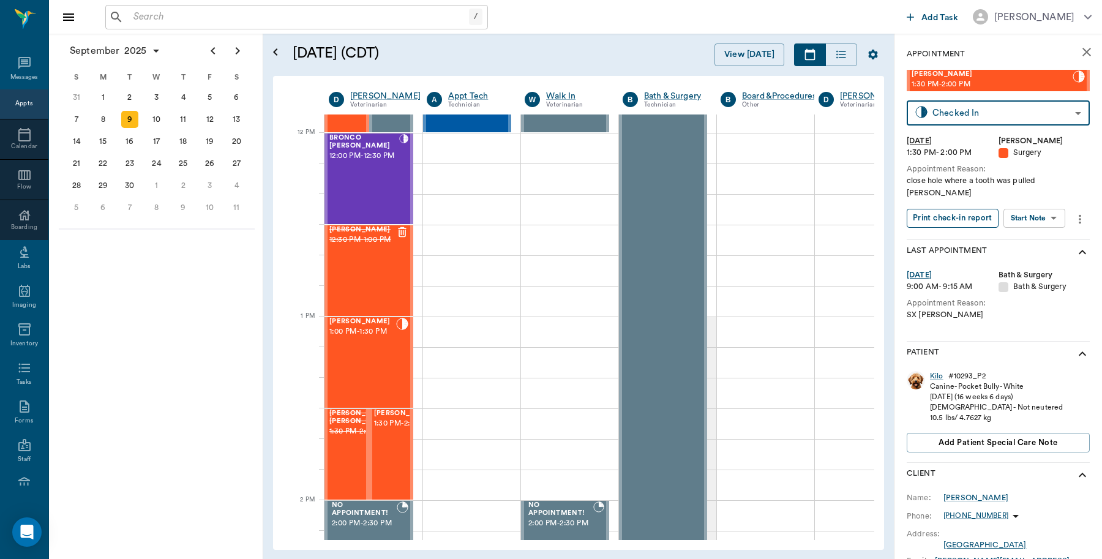
click at [974, 209] on button "Print check-in report" at bounding box center [953, 218] width 92 height 19
click at [168, 15] on input "text" at bounding box center [299, 17] width 341 height 17
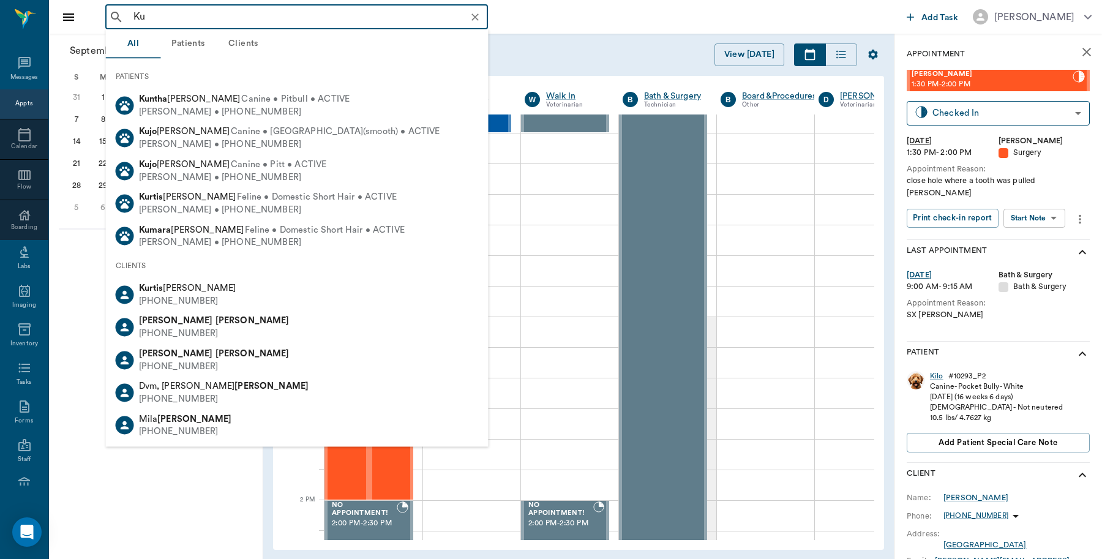
type input "K"
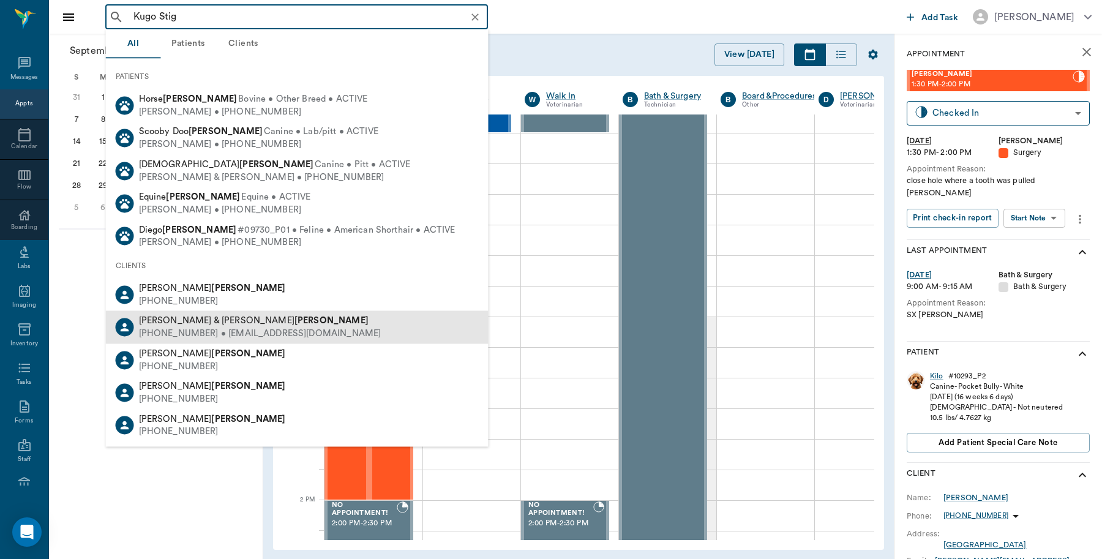
click at [206, 325] on div "[PERSON_NAME] & [PERSON_NAME]" at bounding box center [260, 321] width 243 height 13
type input "Kugo Stig"
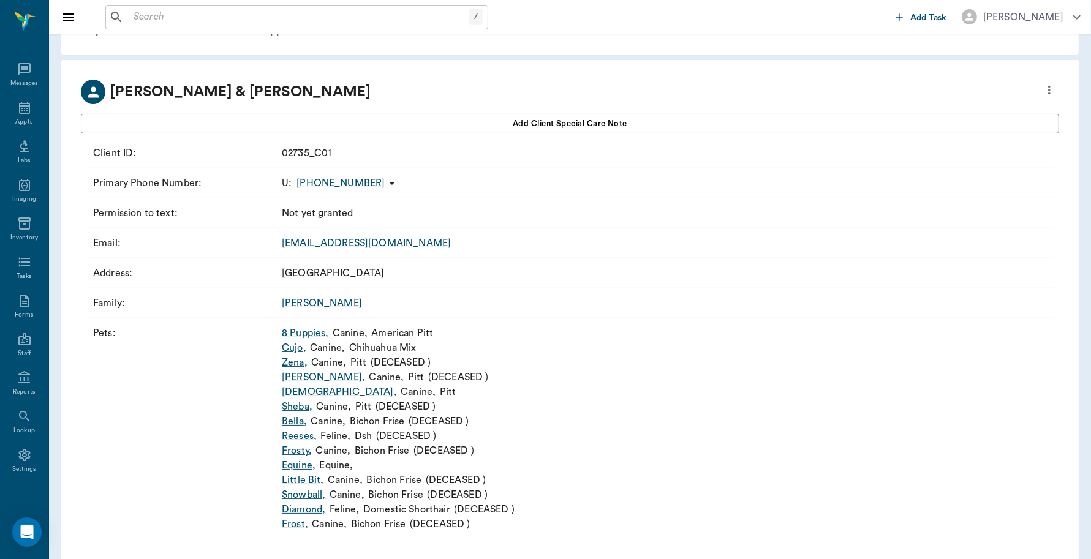
scroll to position [56, 0]
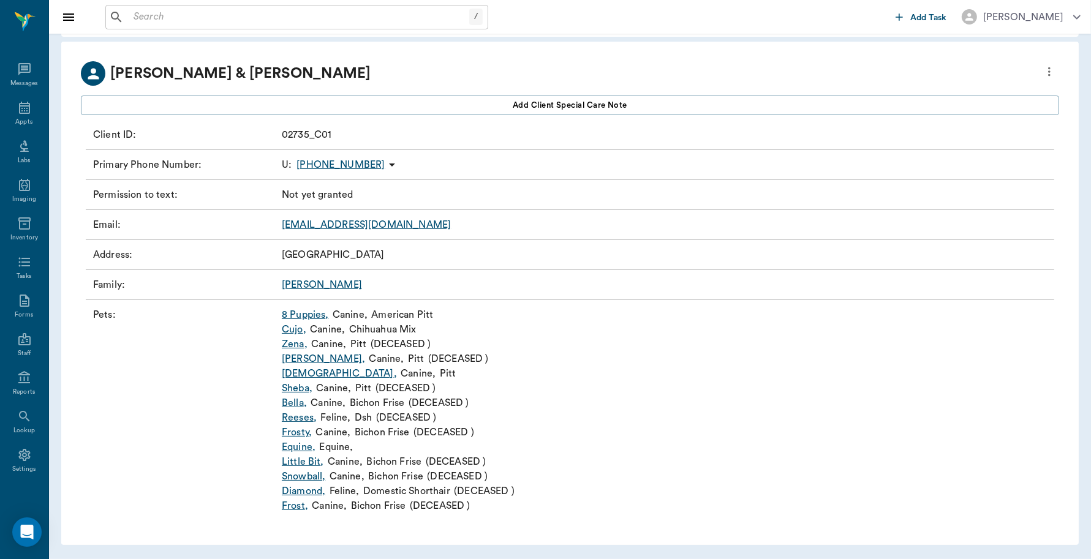
click at [294, 326] on link "Cujo ," at bounding box center [294, 329] width 24 height 15
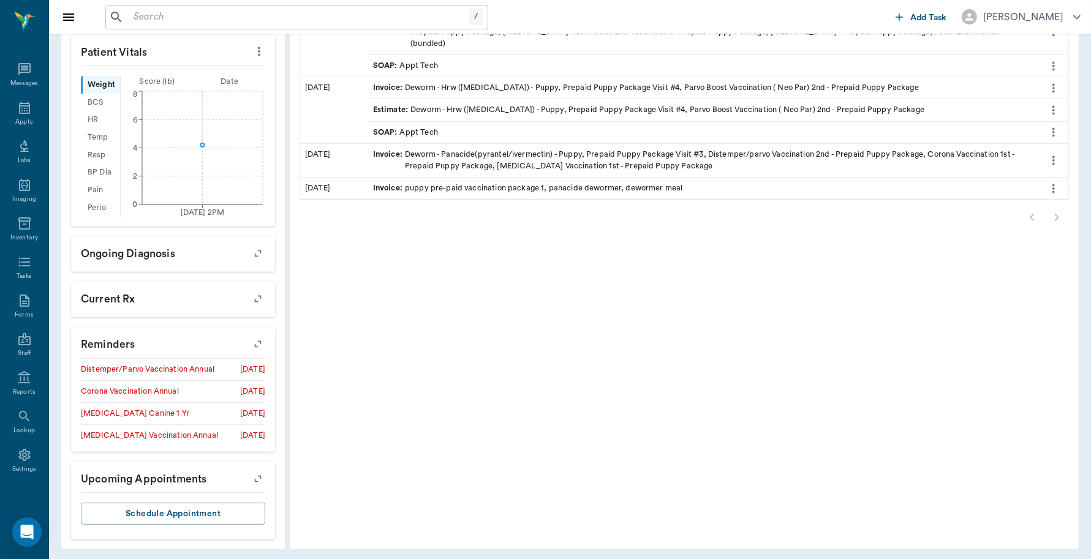
scroll to position [356, 0]
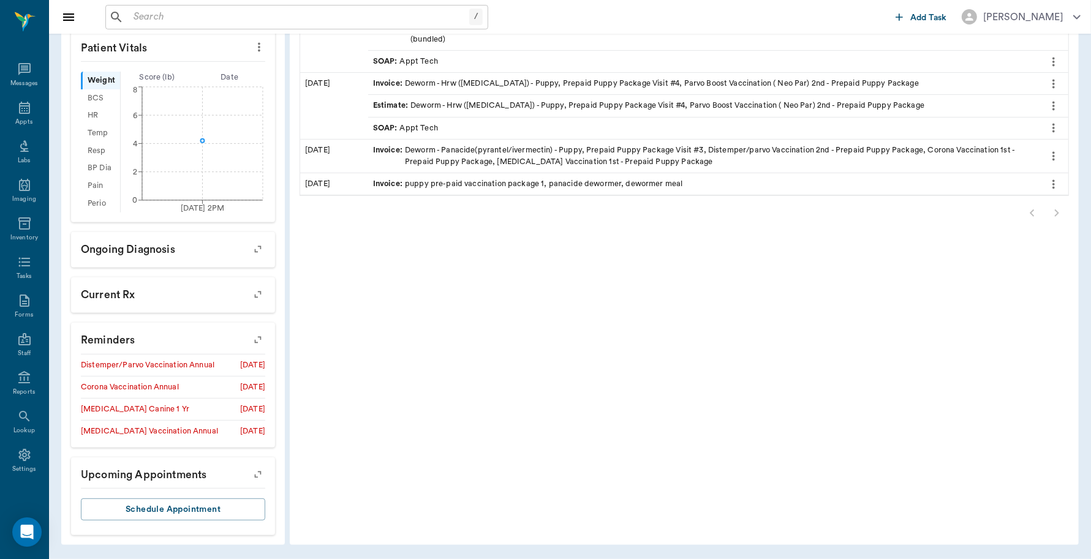
click at [262, 337] on icon "button" at bounding box center [257, 339] width 17 height 17
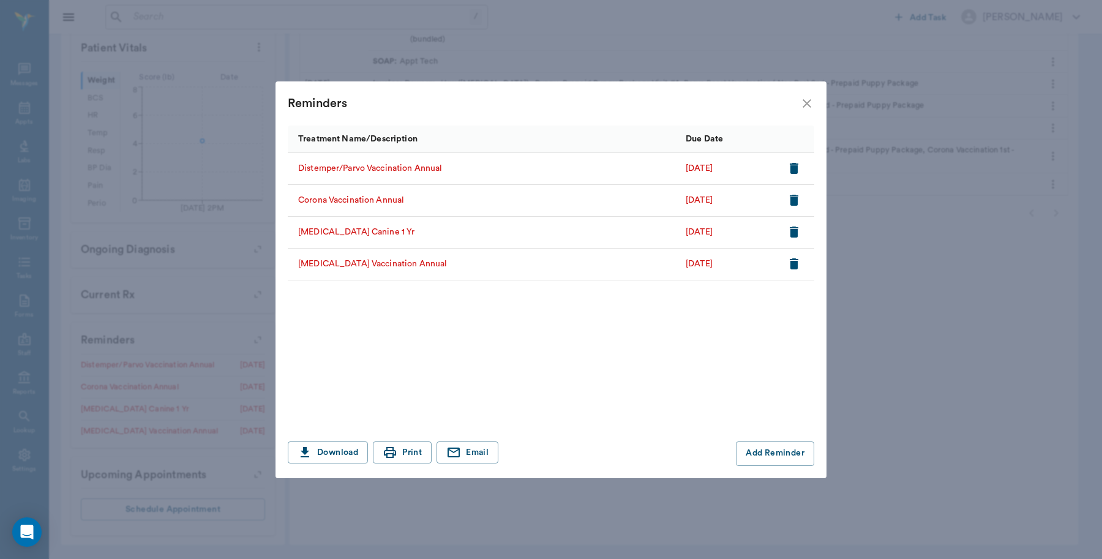
click at [808, 105] on icon "close" at bounding box center [807, 103] width 9 height 9
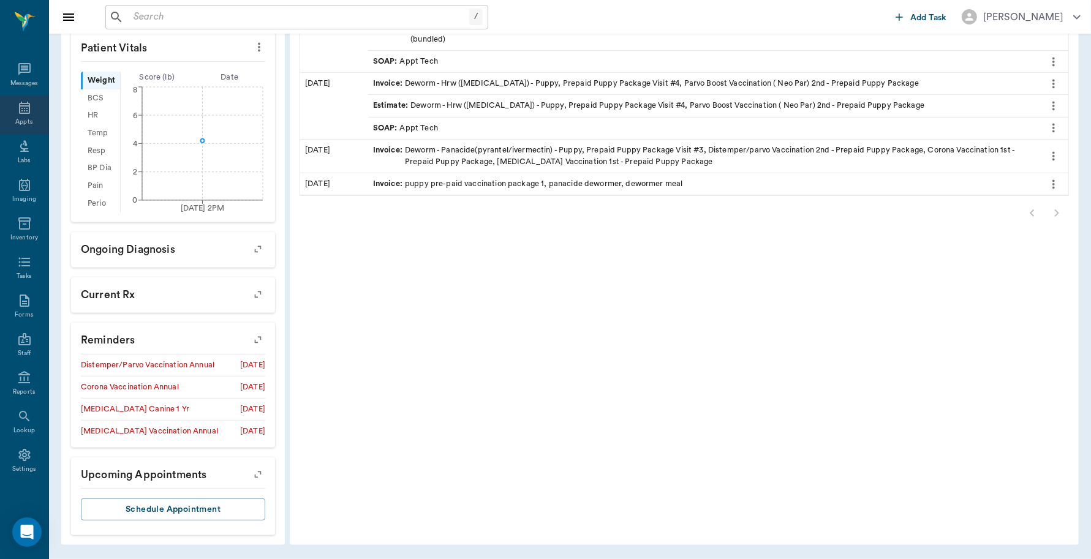
click at [8, 109] on div "Appts" at bounding box center [24, 115] width 48 height 39
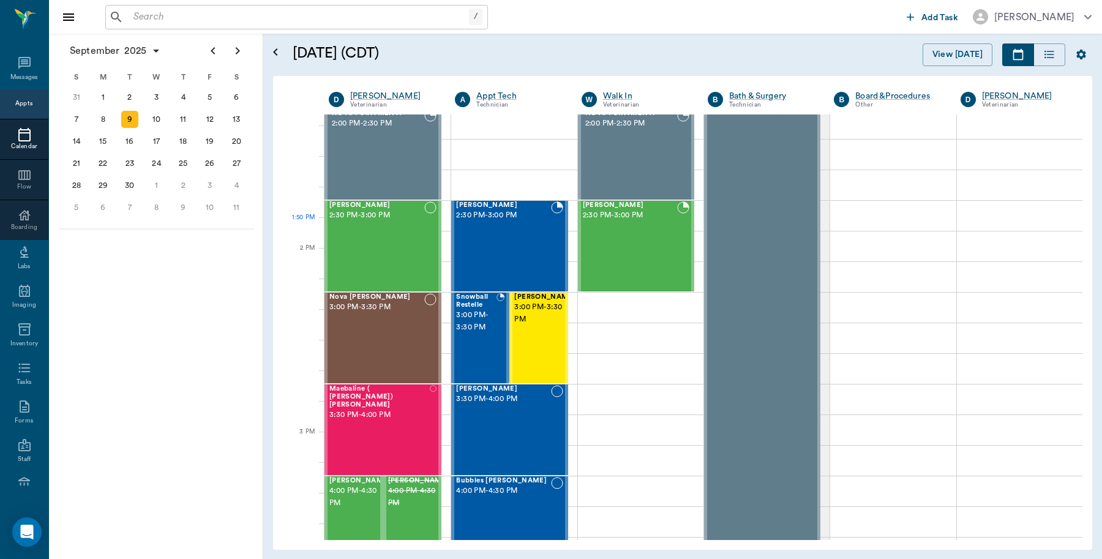
scroll to position [951, 0]
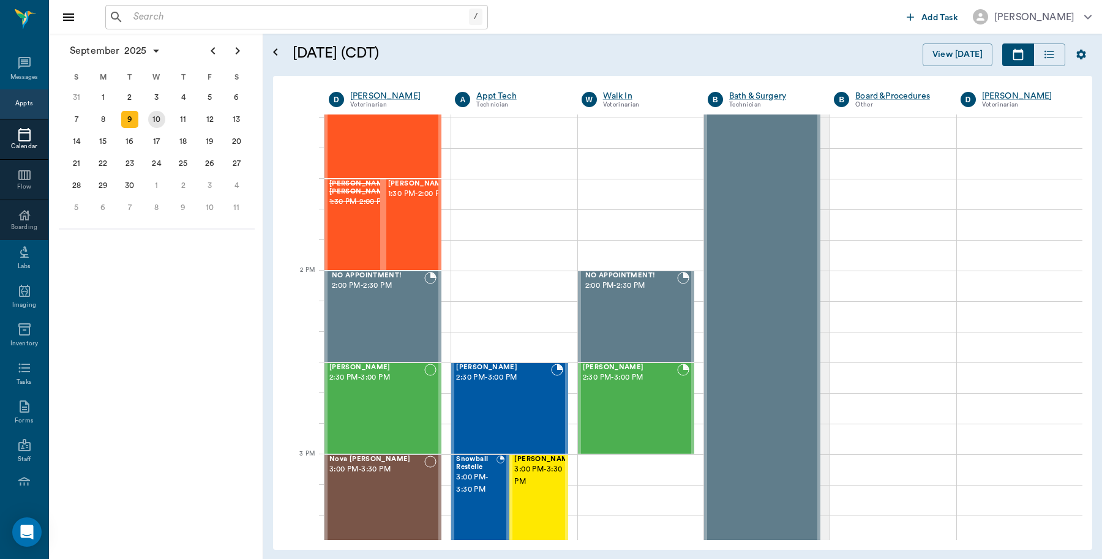
click at [151, 118] on div "10" at bounding box center [156, 119] width 17 height 17
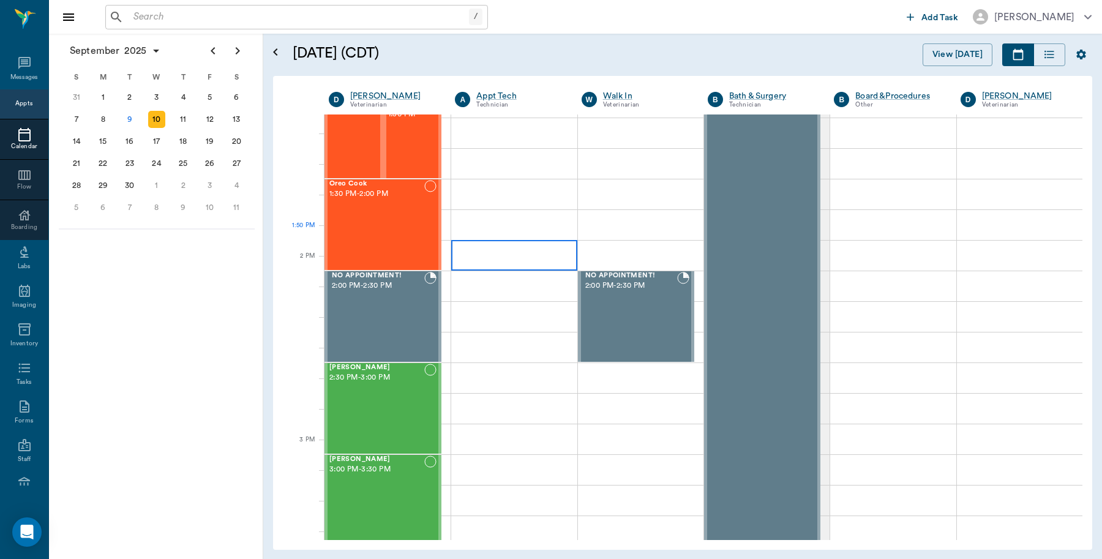
scroll to position [919, 0]
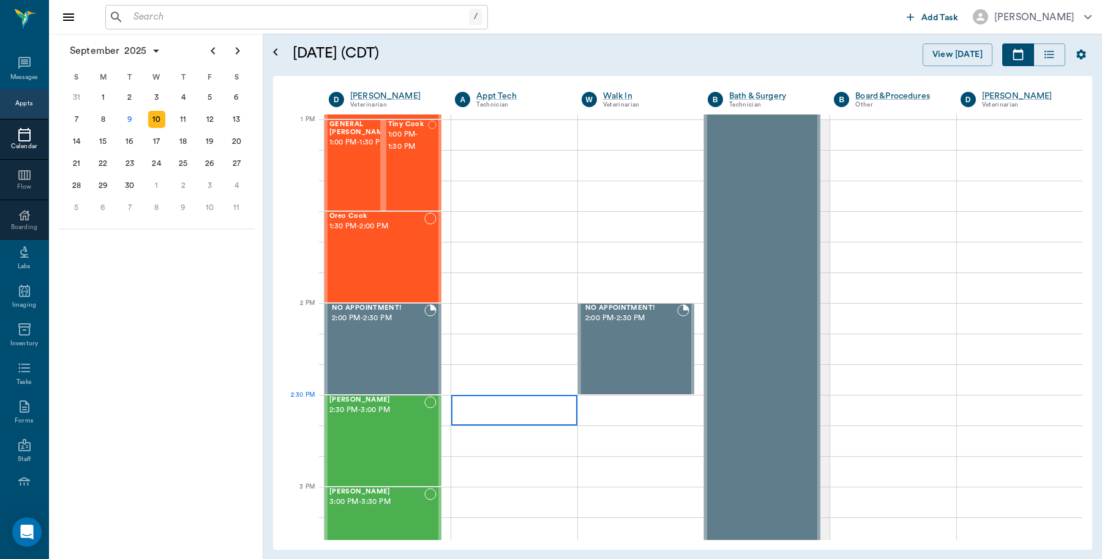
click at [500, 407] on div at bounding box center [514, 410] width 126 height 31
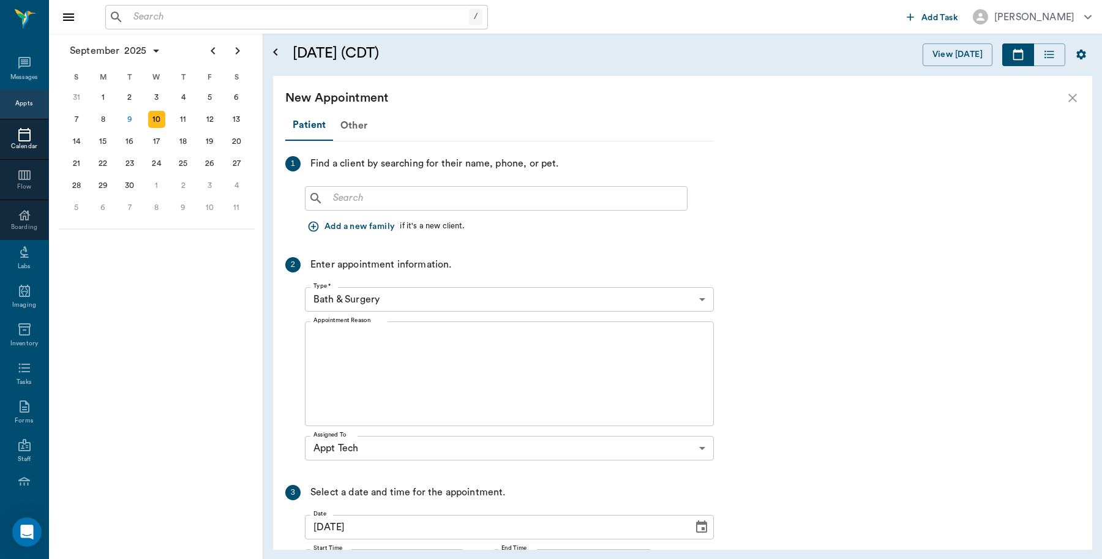
click at [397, 197] on input "text" at bounding box center [505, 198] width 354 height 17
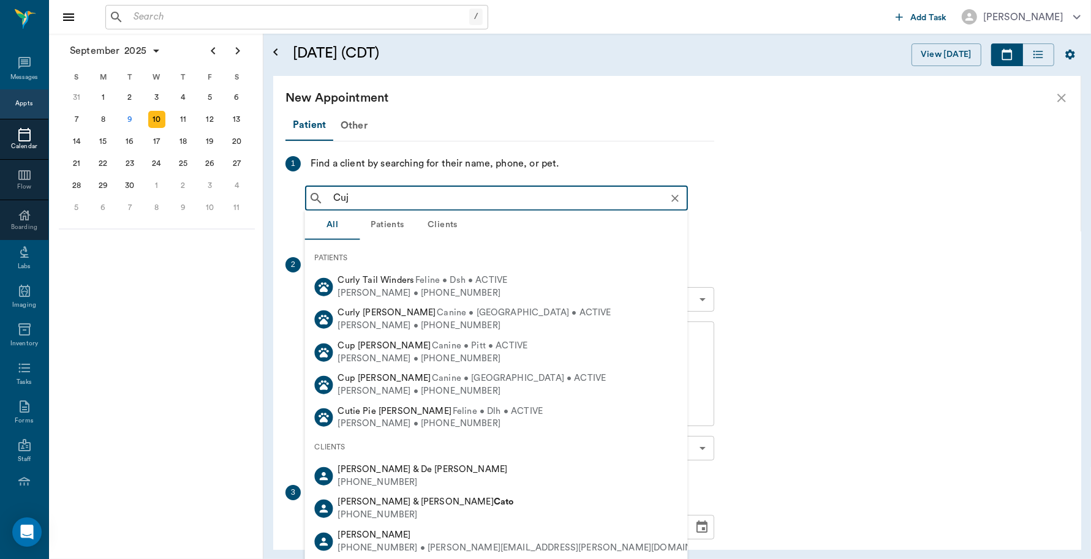
type input "Cujo"
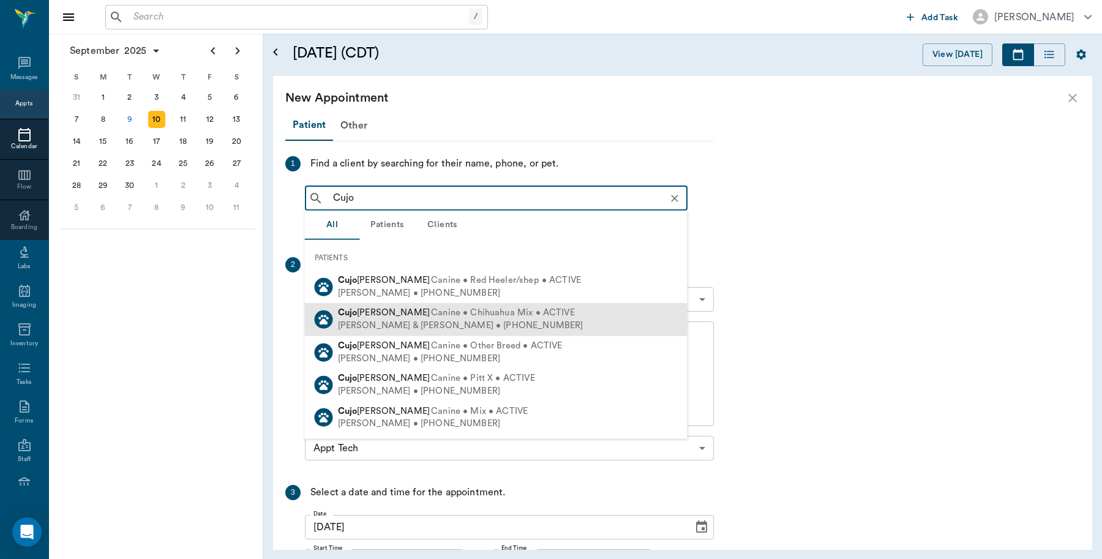
click at [377, 318] on div "Cujo Stiger Canine • Chihuahua Mix • ACTIVE" at bounding box center [461, 313] width 246 height 13
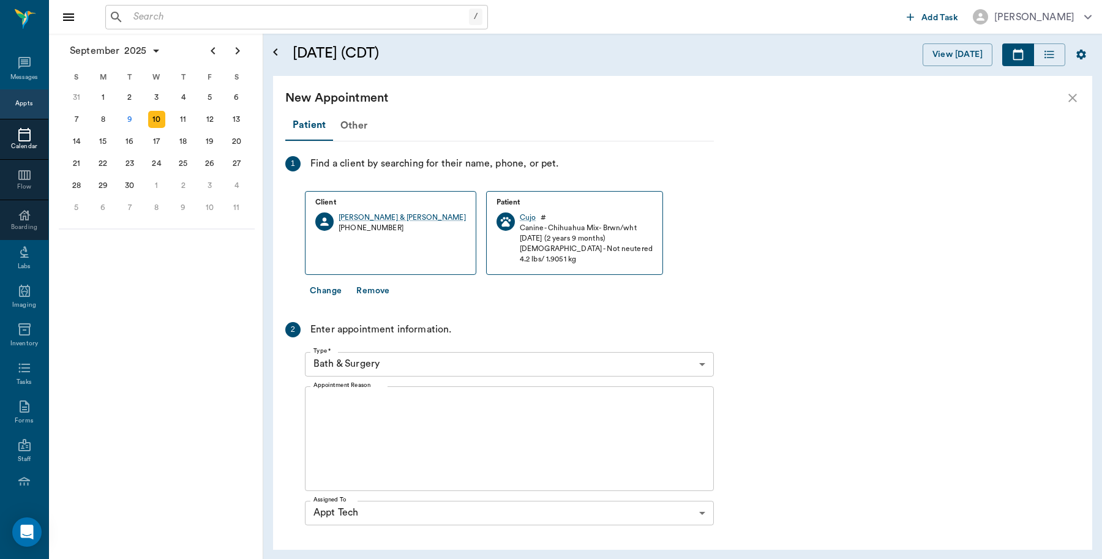
click at [405, 361] on body "/ ​ Add Task Dr. Bert Ellsworth Nectar Messages Appts Calendar Flow Boarding La…" at bounding box center [551, 279] width 1102 height 559
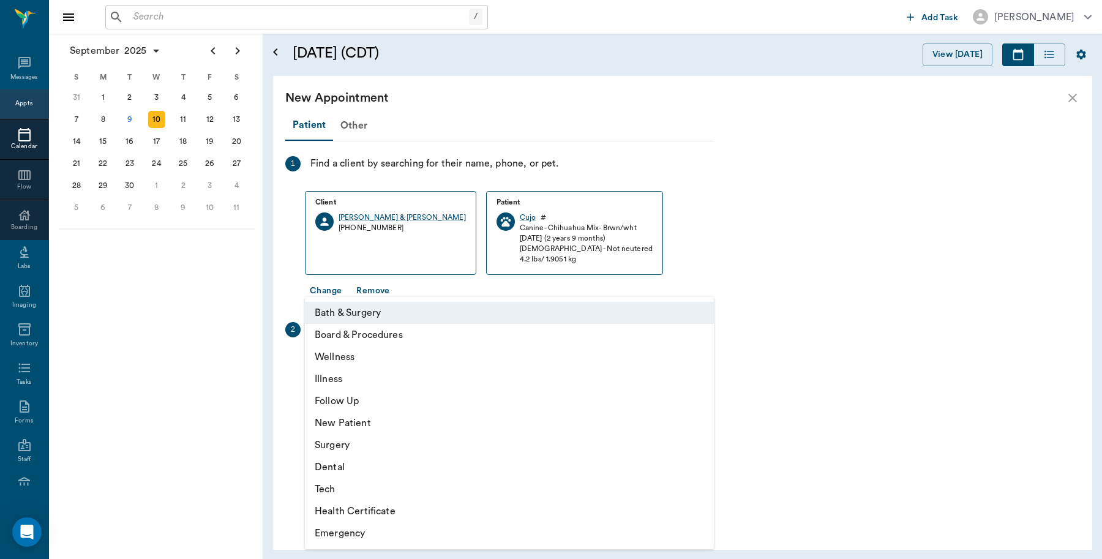
click at [329, 490] on li "Tech" at bounding box center [509, 489] width 409 height 22
type input "65d2be4f46e3a538d89b8c1a"
type input "03:00 PM"
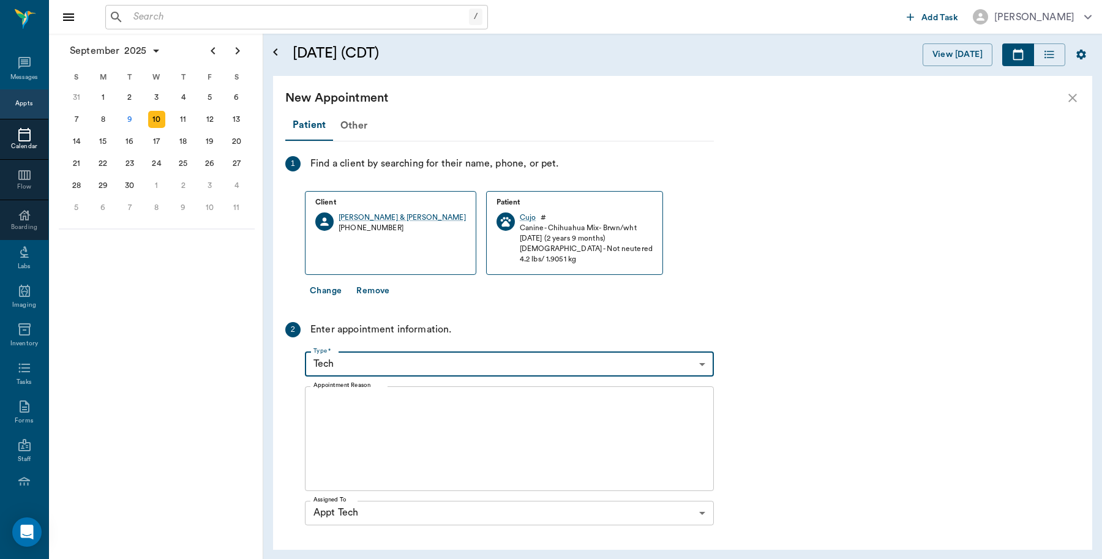
click at [394, 416] on textarea "Appointment Reason" at bounding box center [510, 438] width 392 height 85
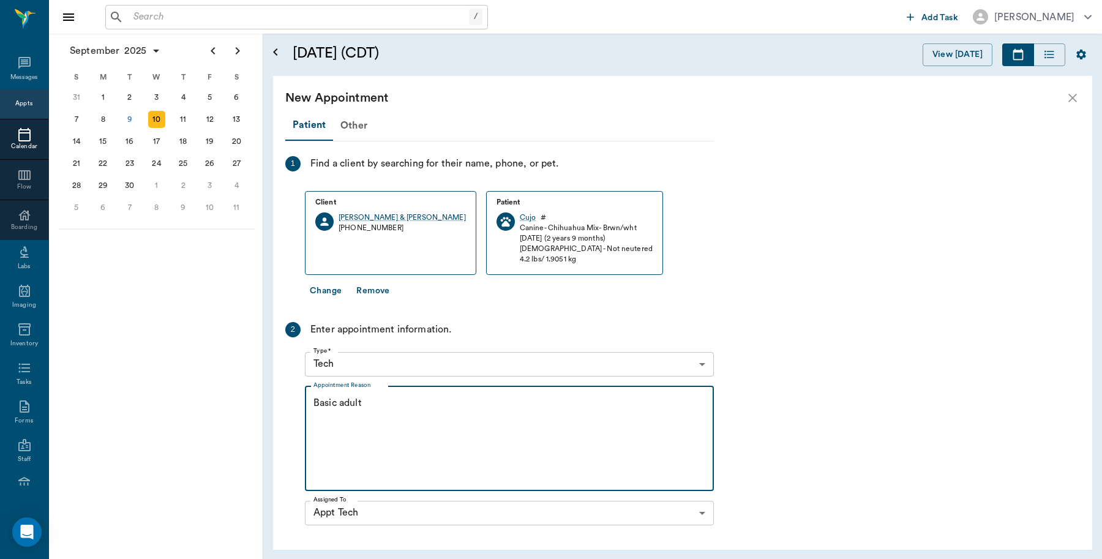
scroll to position [179, 0]
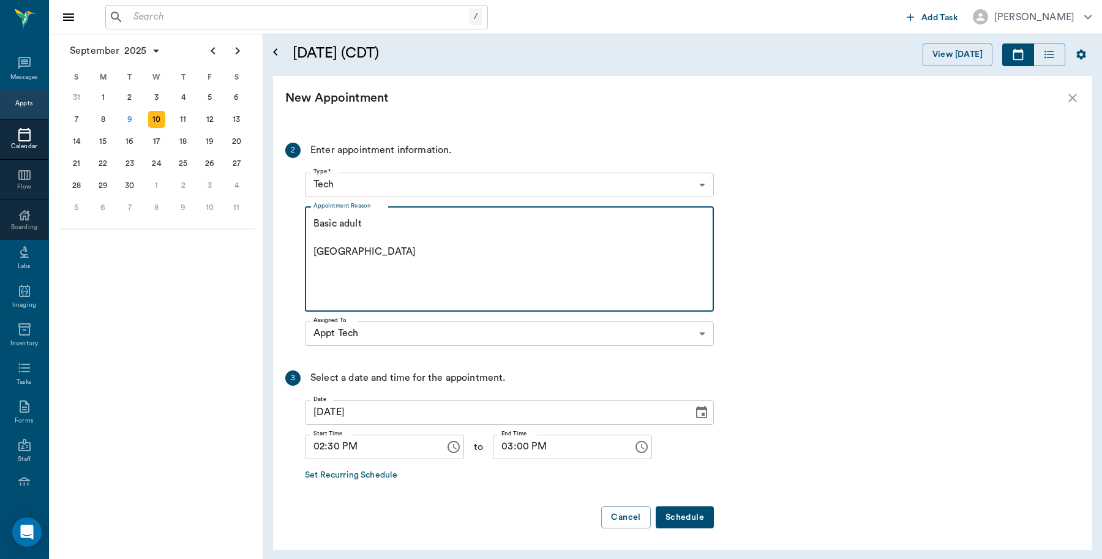
type textarea "Basic adult Caryn"
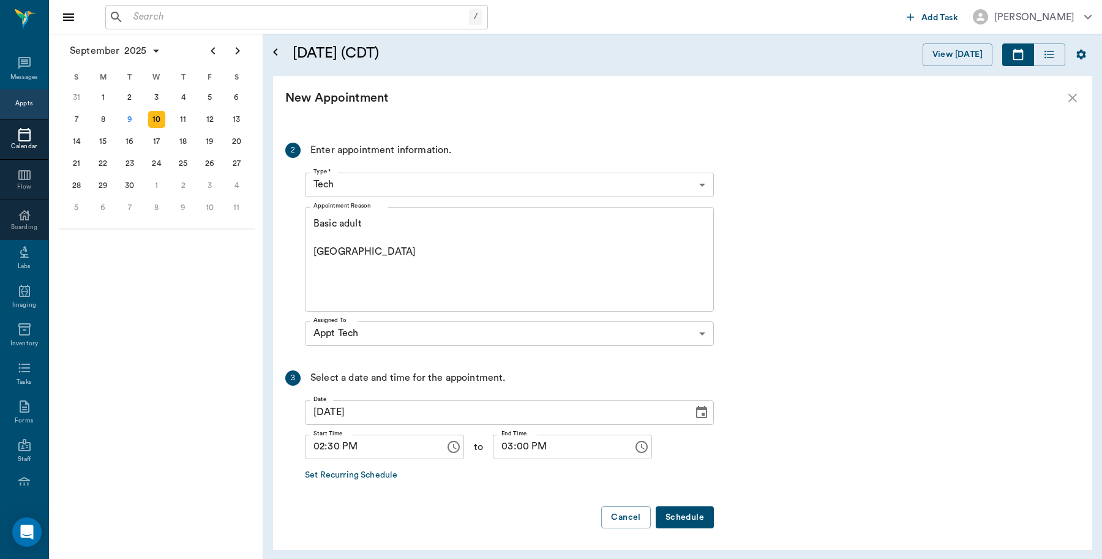
click at [709, 518] on button "Schedule" at bounding box center [685, 517] width 58 height 23
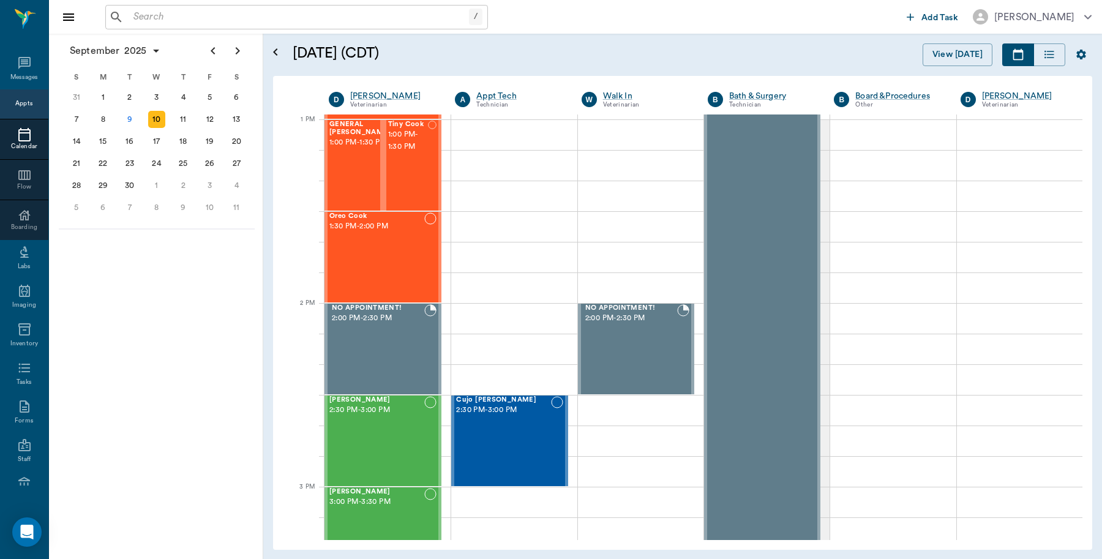
click at [194, 9] on input "text" at bounding box center [299, 17] width 341 height 17
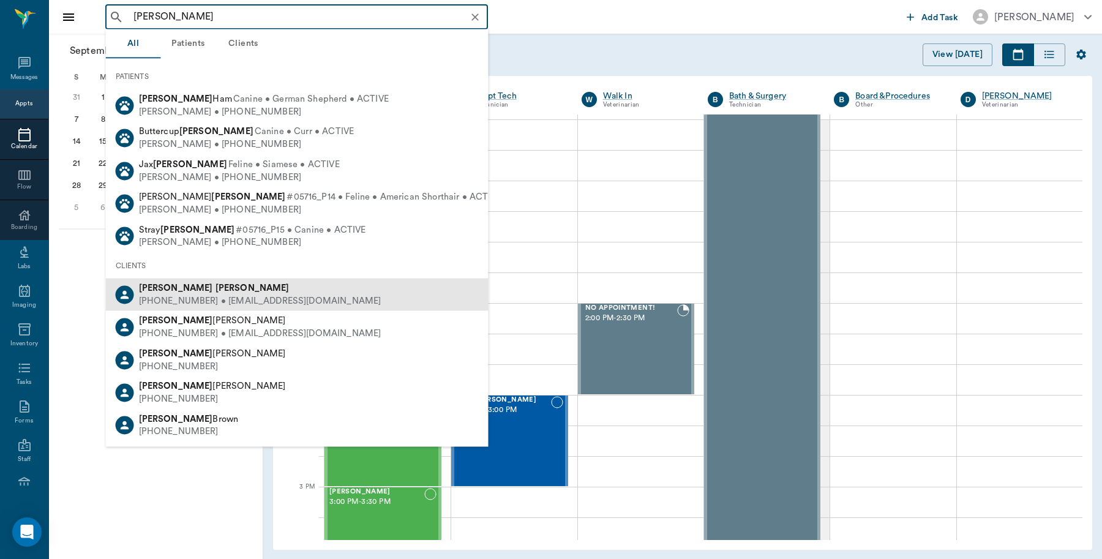
click at [211, 287] on div "Suzanne Drew" at bounding box center [260, 288] width 243 height 13
type input "Suzanne Drew"
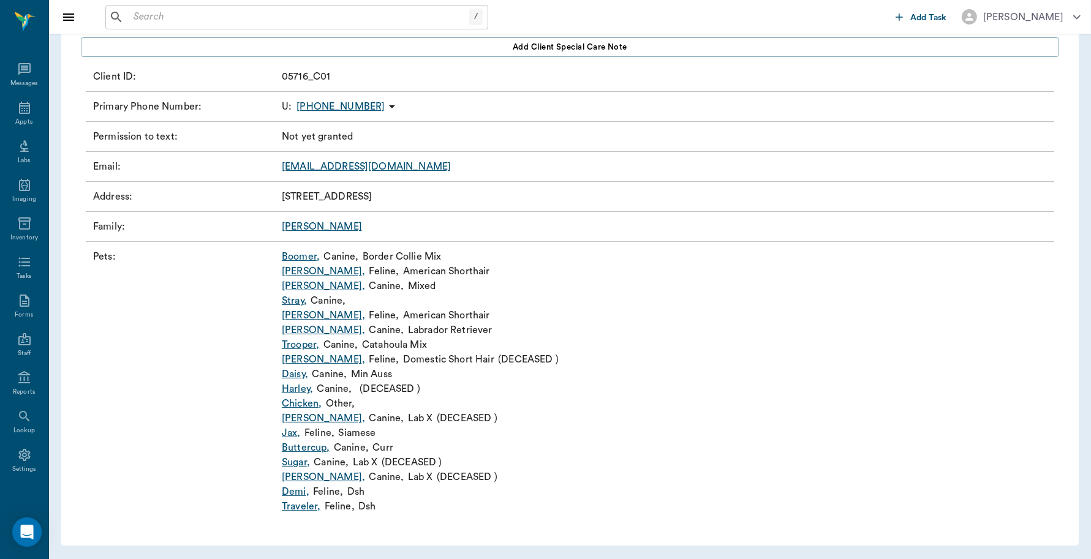
scroll to position [114, 0]
click at [297, 258] on link "Boomer ," at bounding box center [301, 256] width 38 height 15
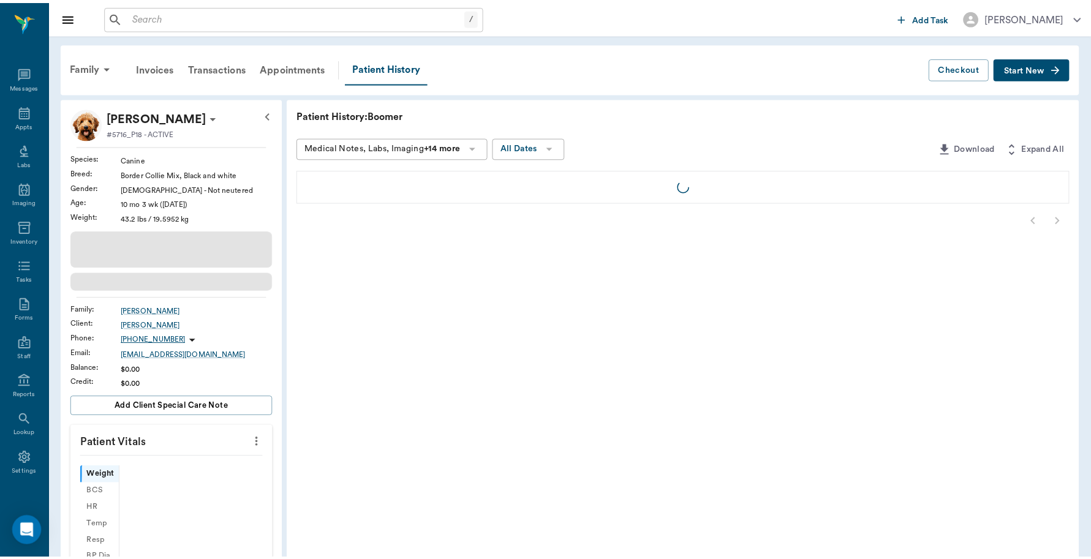
scroll to position [4, 0]
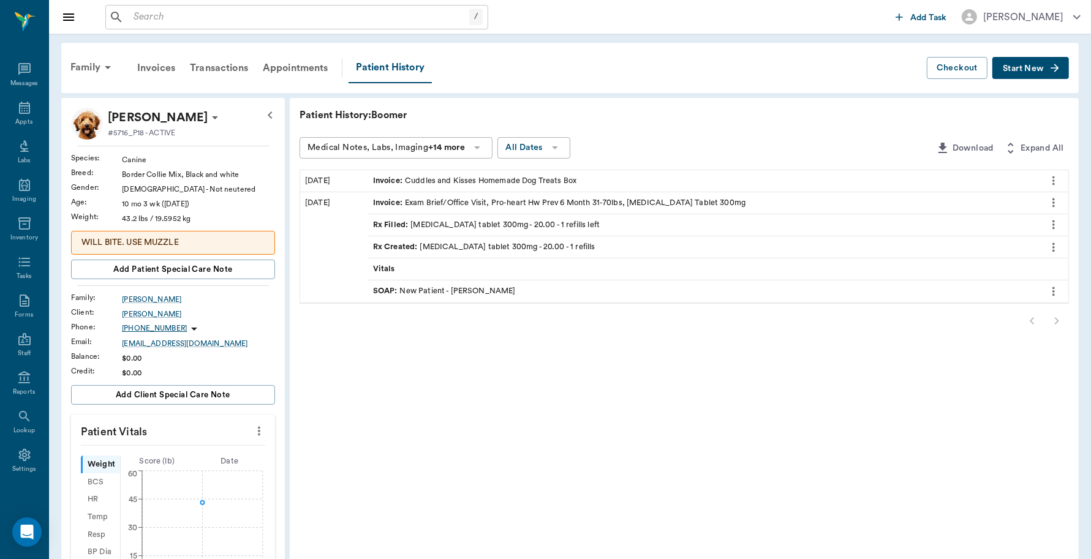
click at [448, 292] on div "SOAP : New Patient - Dr. Bert Ellsworth" at bounding box center [444, 291] width 143 height 12
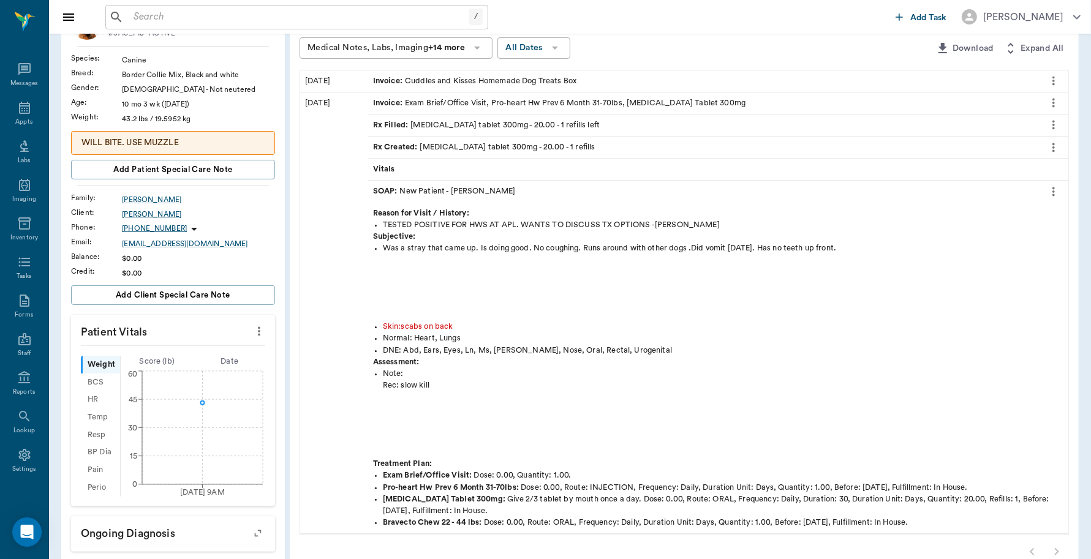
scroll to position [77, 0]
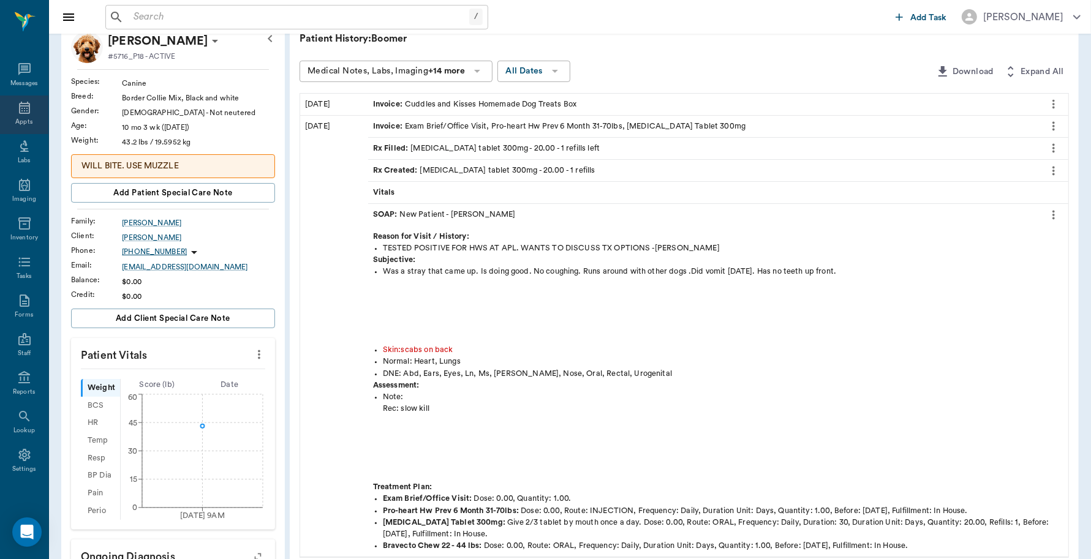
click at [5, 107] on div "Appts" at bounding box center [24, 115] width 48 height 39
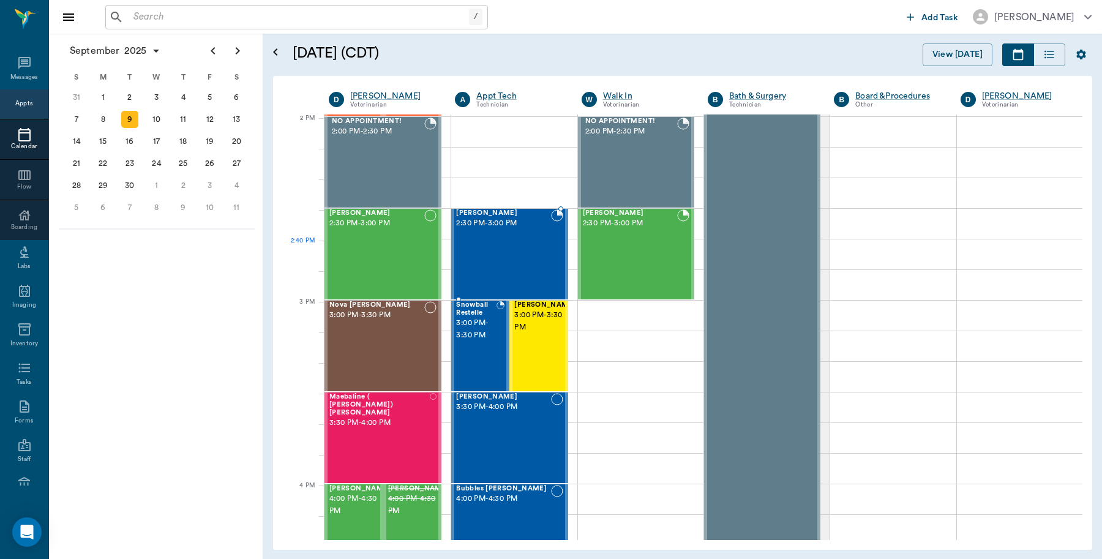
scroll to position [1104, 0]
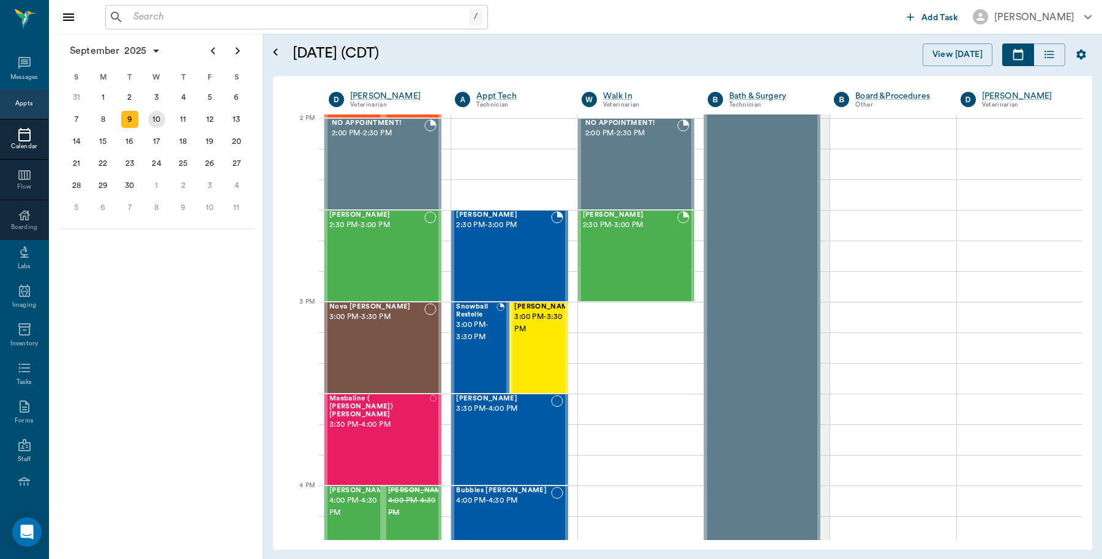
click at [158, 121] on div "10" at bounding box center [156, 119] width 17 height 17
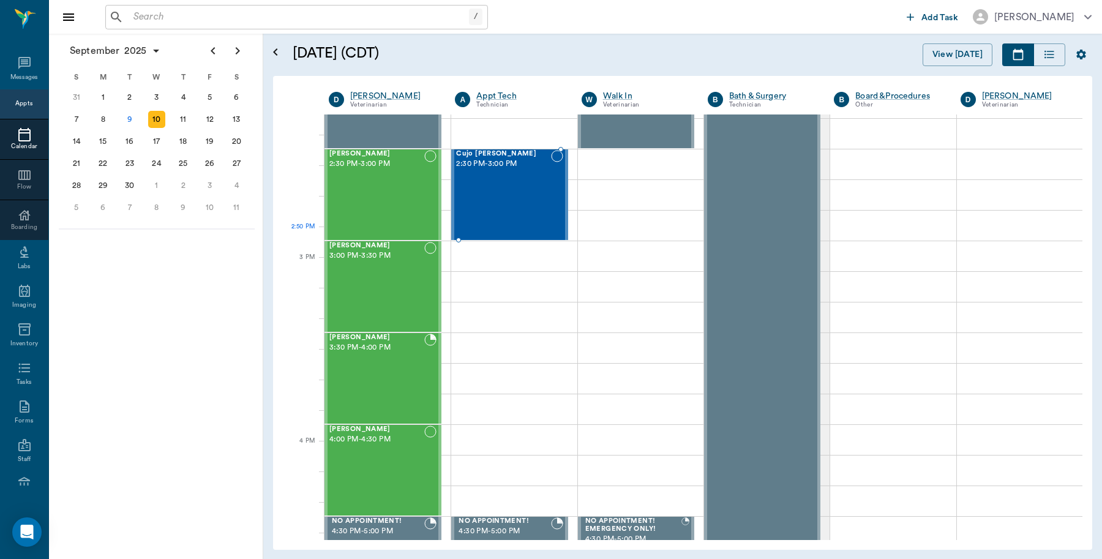
scroll to position [1148, 0]
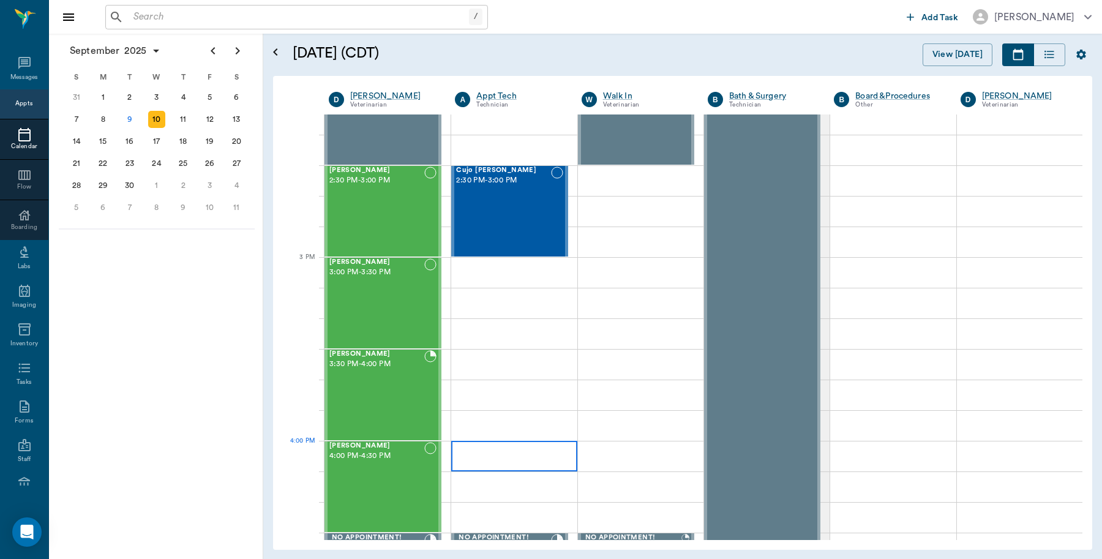
click at [499, 451] on div at bounding box center [514, 456] width 126 height 31
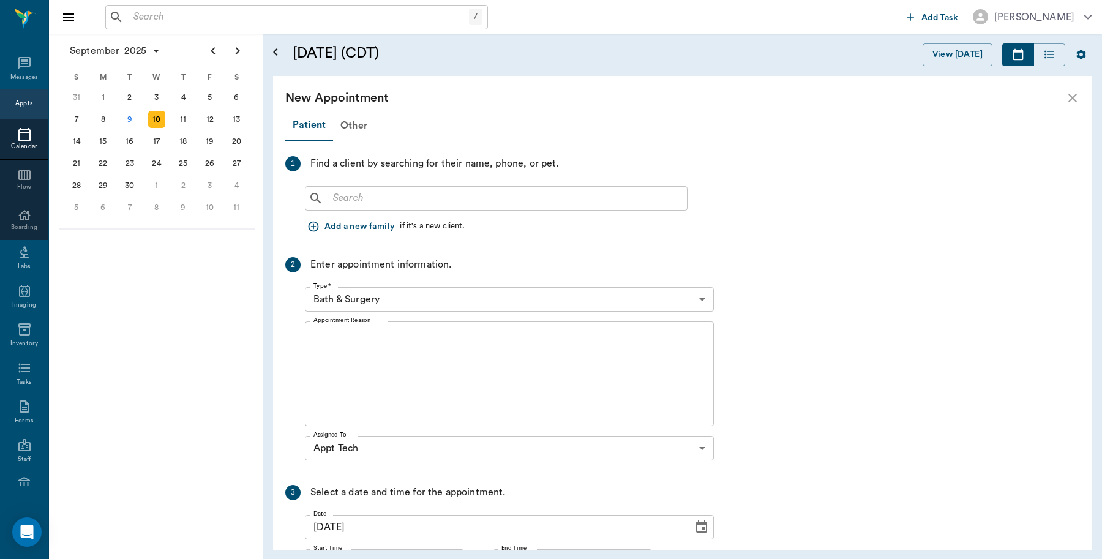
click at [467, 202] on input "text" at bounding box center [505, 198] width 354 height 17
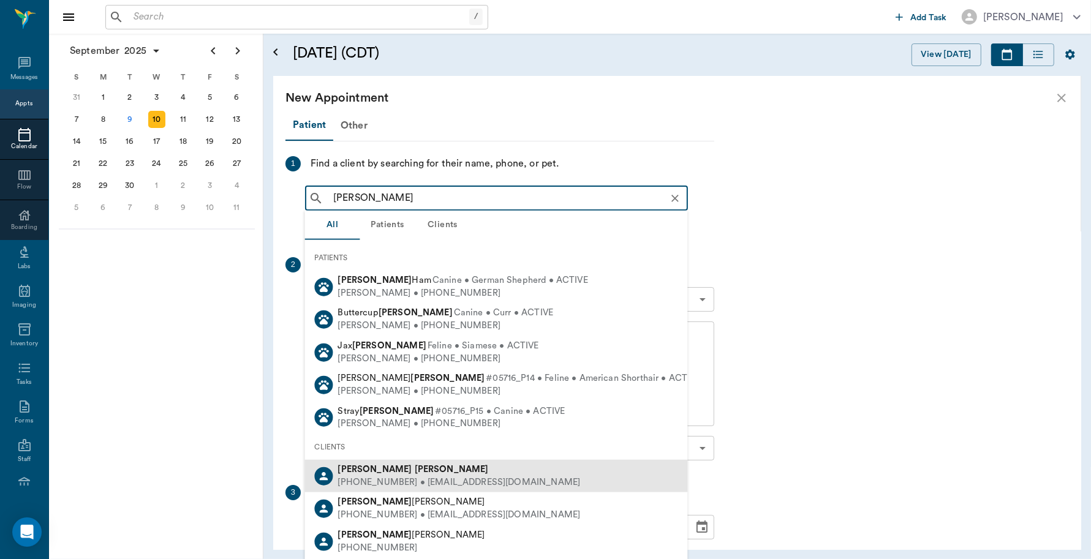
click at [421, 476] on div "(772) 359-4587 • SUZANNEDREW92@gmail.com" at bounding box center [459, 482] width 243 height 13
type input "Suzanne Drew"
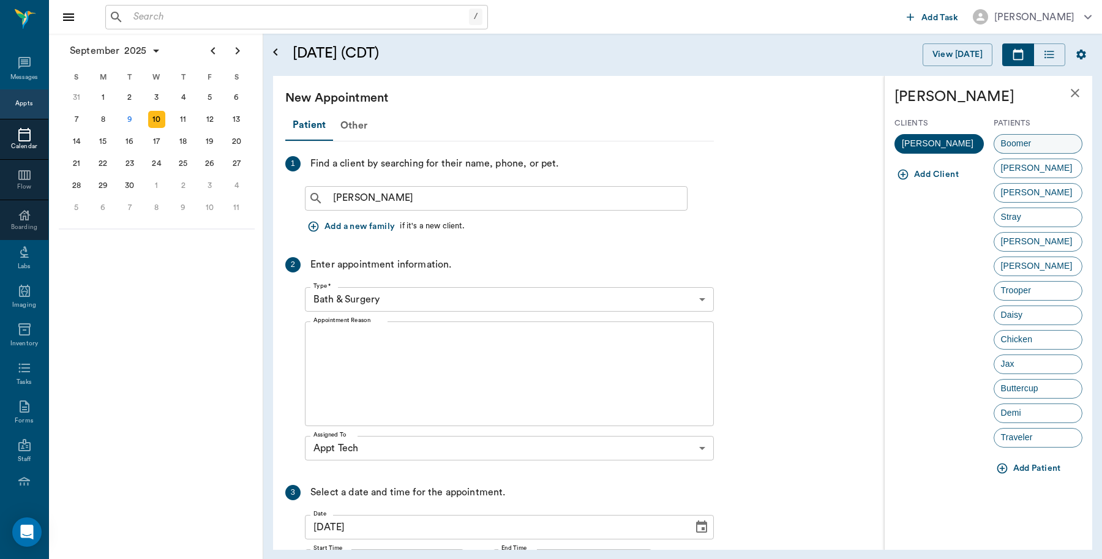
click at [1033, 141] on span "Boomer" at bounding box center [1017, 143] width 44 height 13
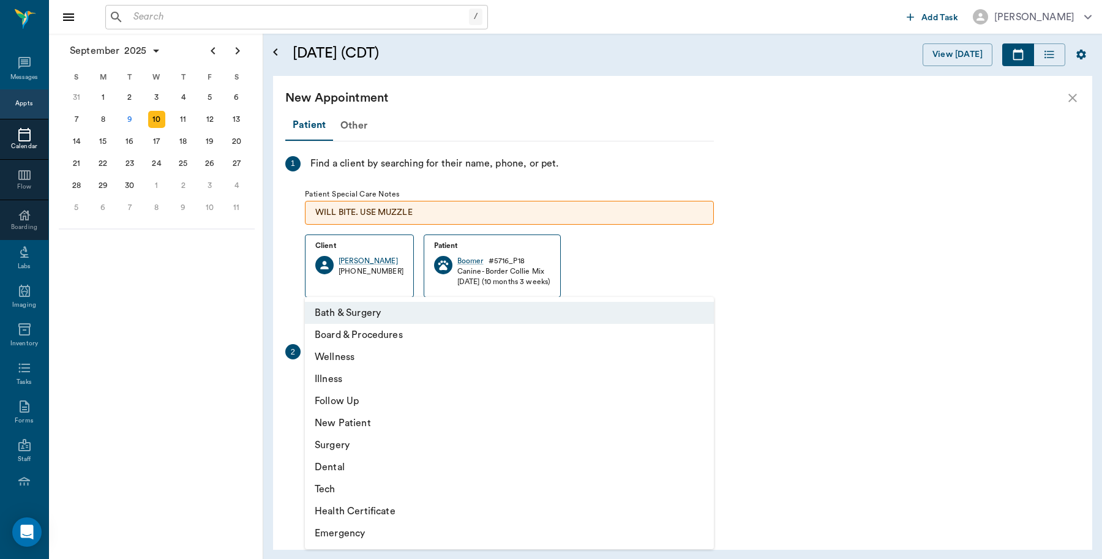
click at [412, 386] on body "/ ​ Add Task Dr. Bert Ellsworth Nectar Messages Appts Calendar Flow Boarding La…" at bounding box center [551, 279] width 1102 height 559
click at [339, 487] on li "Tech" at bounding box center [509, 489] width 409 height 22
type input "65d2be4f46e3a538d89b8c1a"
type input "04:30 PM"
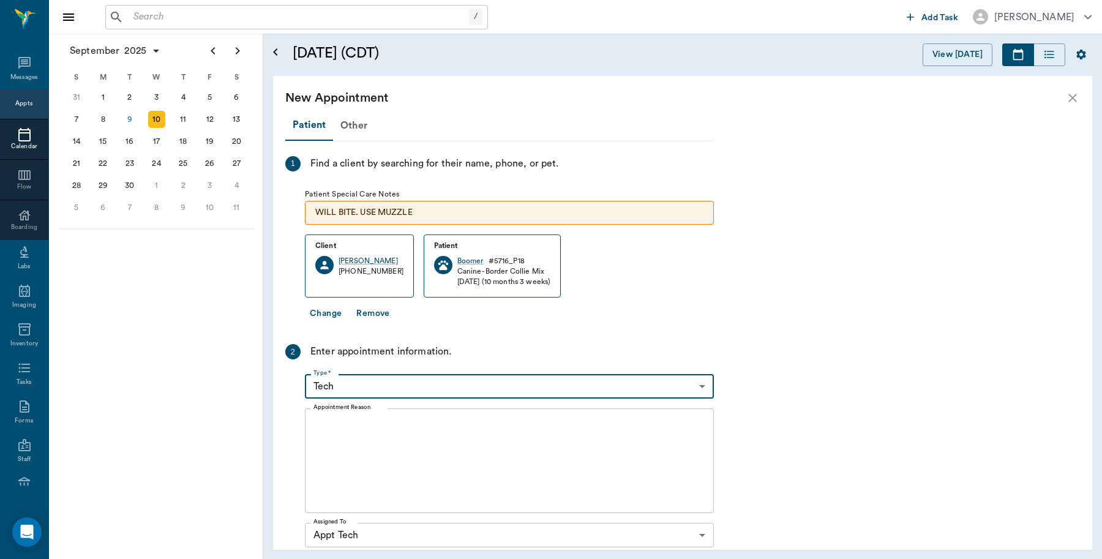
click at [410, 454] on textarea "Appointment Reason" at bounding box center [510, 461] width 392 height 85
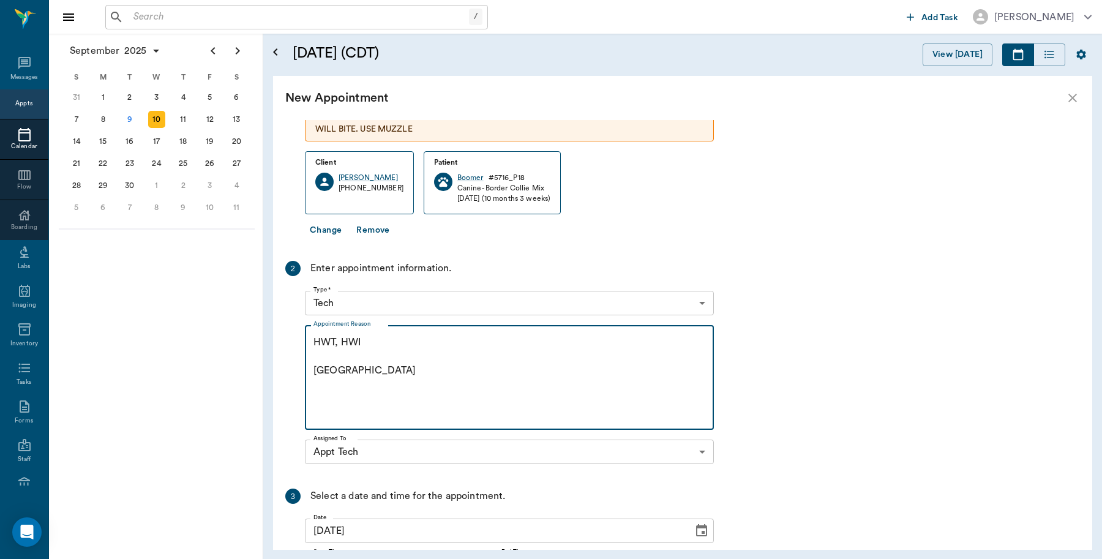
scroll to position [203, 0]
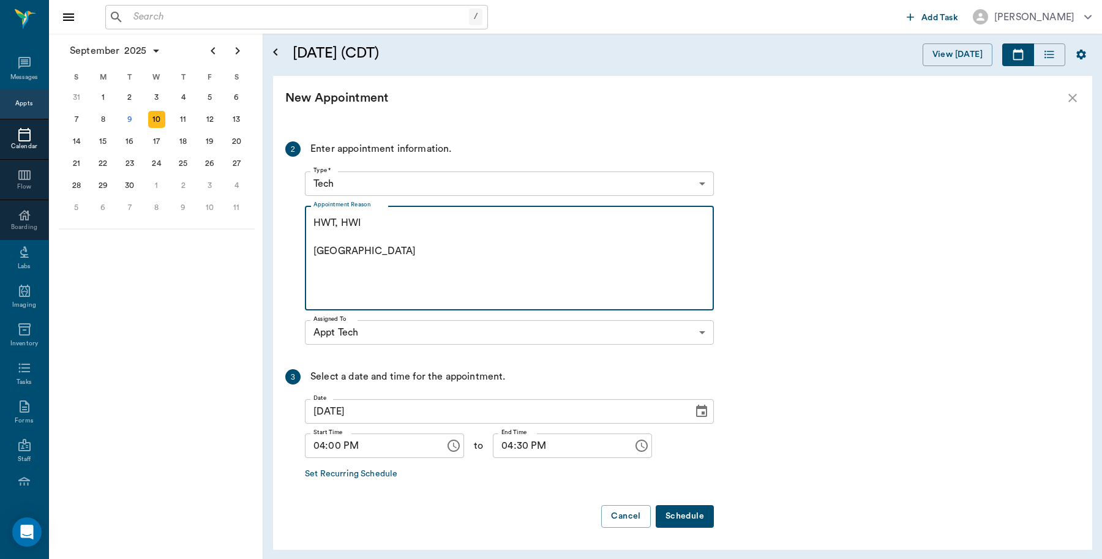
type textarea "HWT, HWI Caryn"
click at [698, 512] on button "Schedule" at bounding box center [685, 516] width 58 height 23
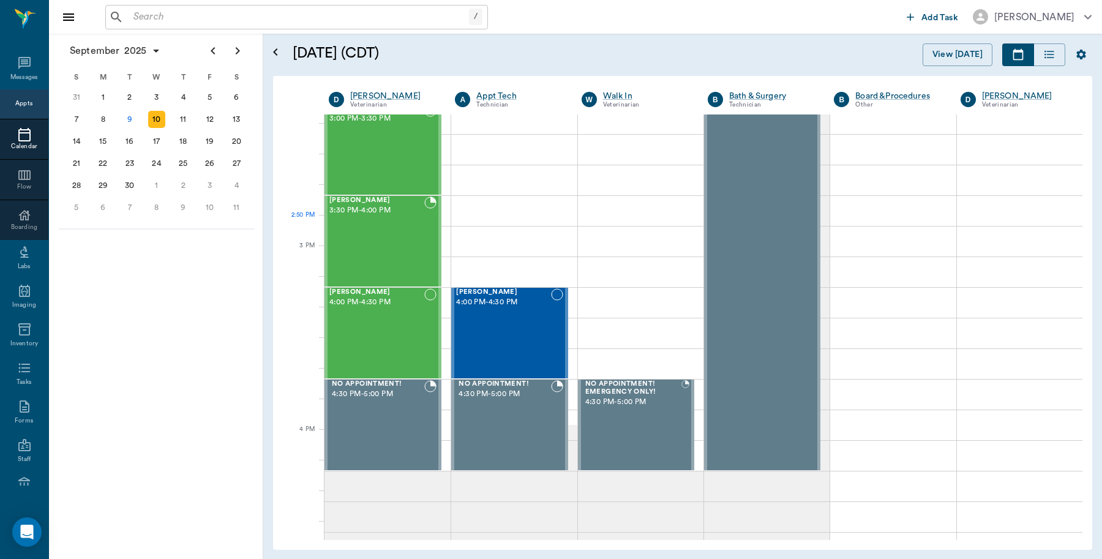
scroll to position [1148, 0]
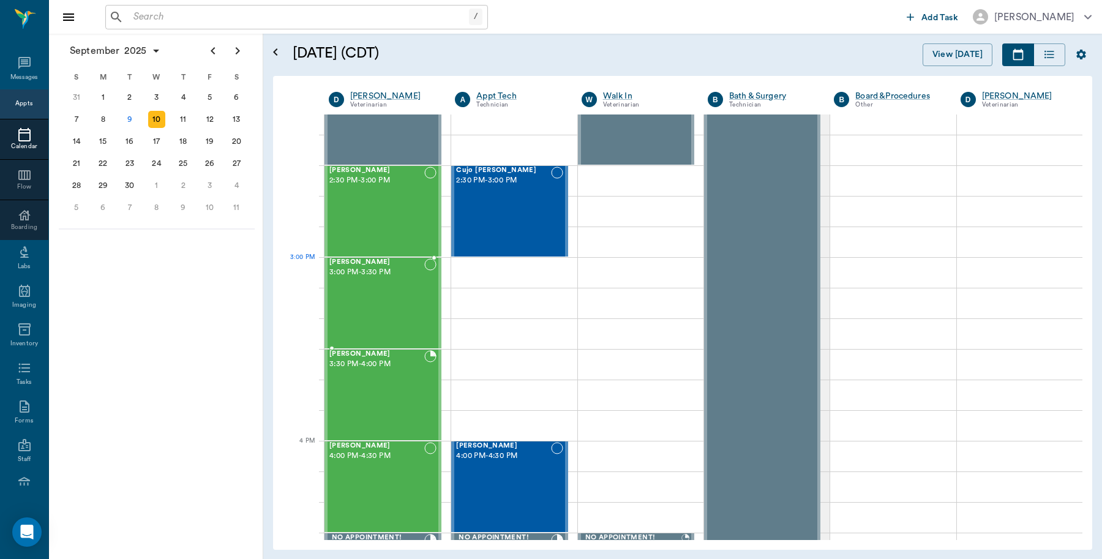
click at [380, 279] on span "3:00 PM - 3:30 PM" at bounding box center [376, 272] width 95 height 12
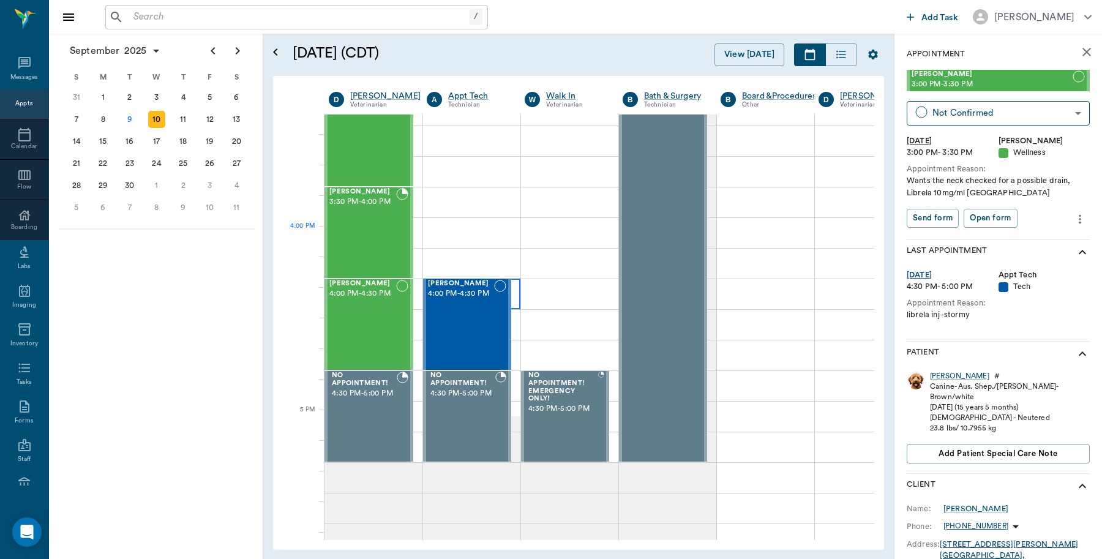
scroll to position [1301, 0]
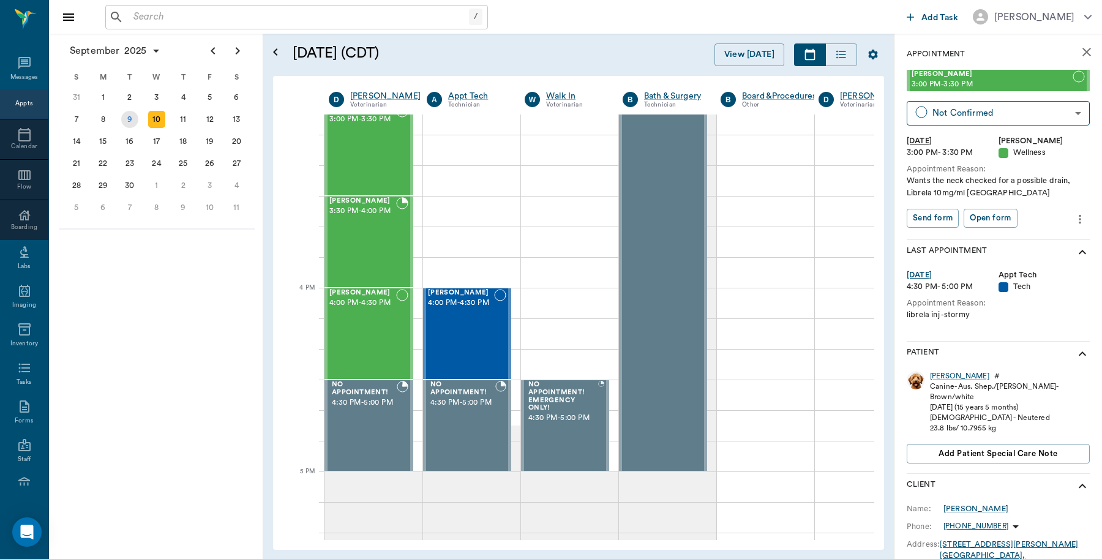
click at [133, 121] on div "9" at bounding box center [129, 119] width 17 height 17
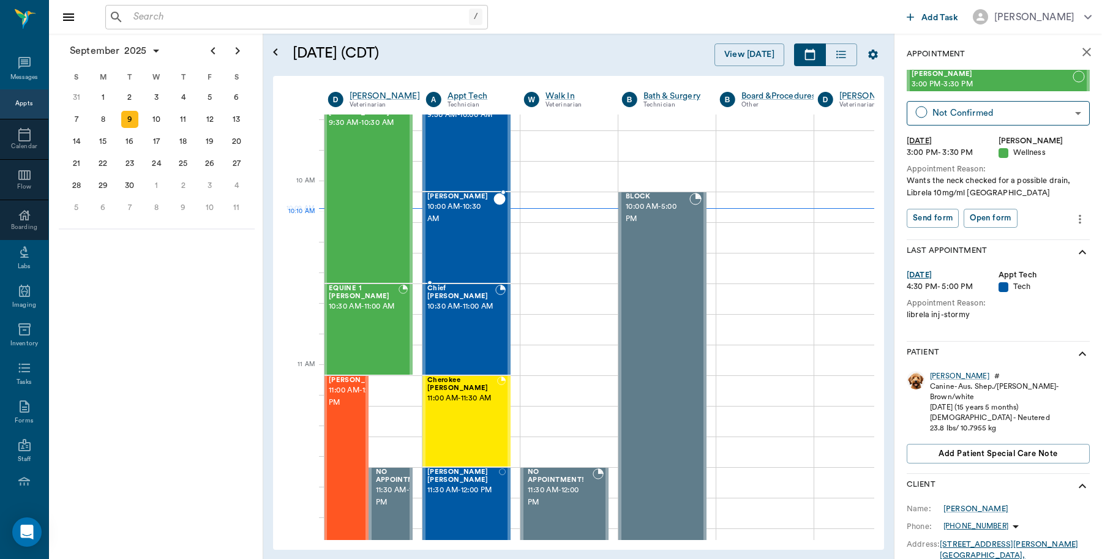
scroll to position [306, 1]
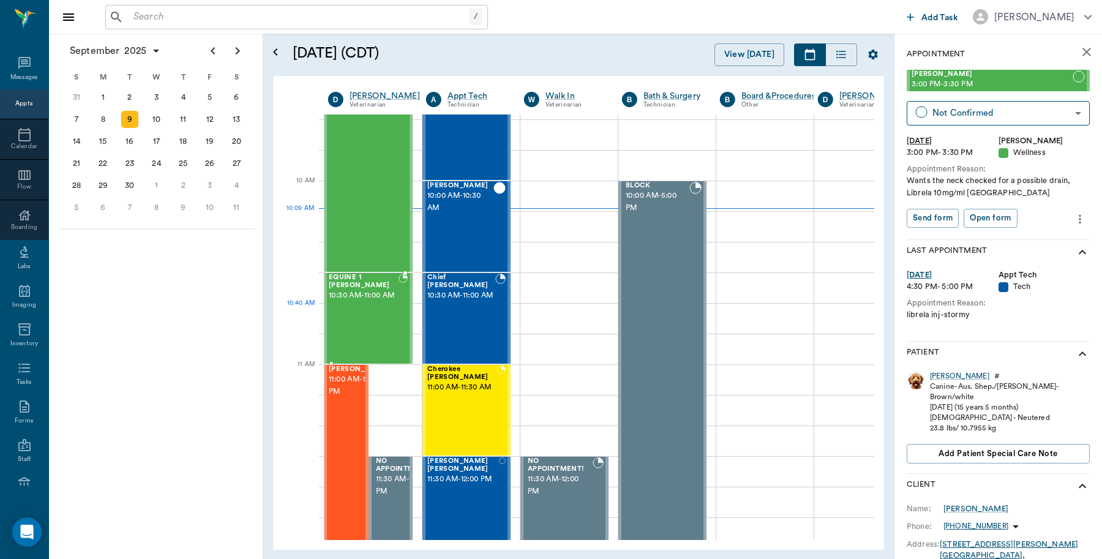
click at [375, 312] on div "EQUINE 1 HARRIS 10:30 AM - 11:00 AM" at bounding box center [364, 318] width 70 height 89
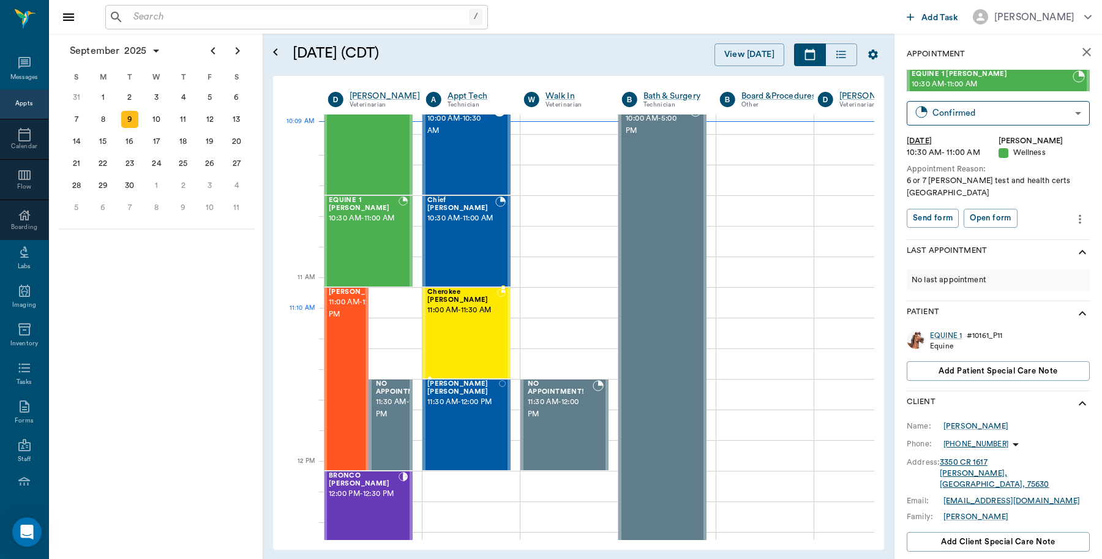
scroll to position [459, 1]
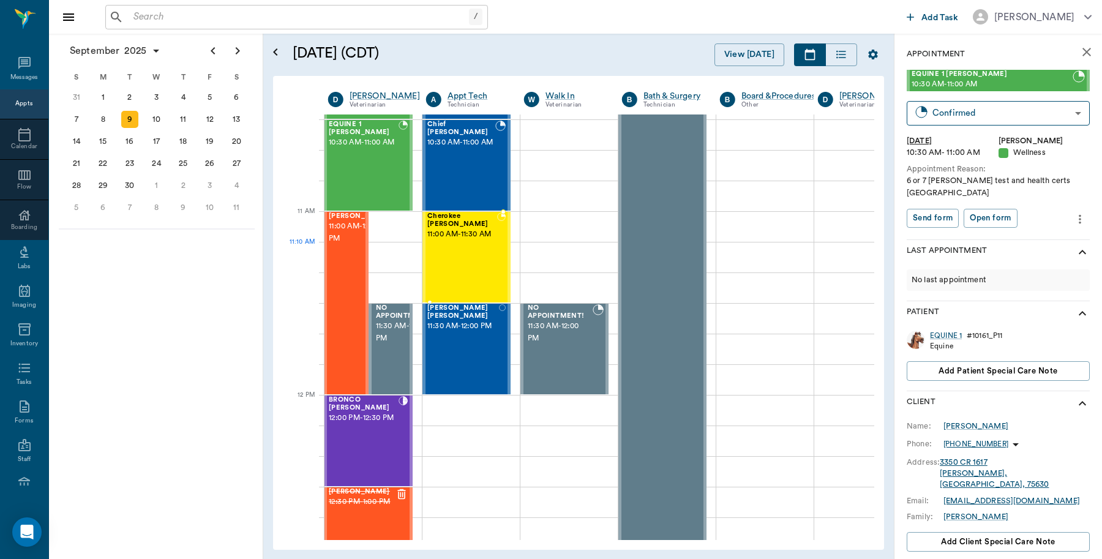
click at [448, 250] on div "Cherokee Farris 11:00 AM - 11:30 AM" at bounding box center [462, 257] width 70 height 89
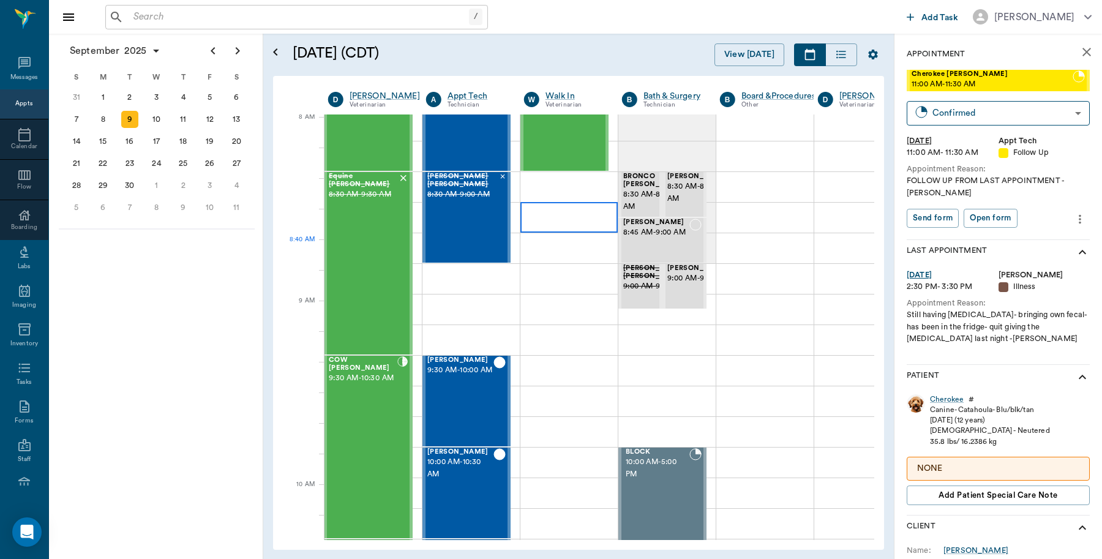
scroll to position [0, 1]
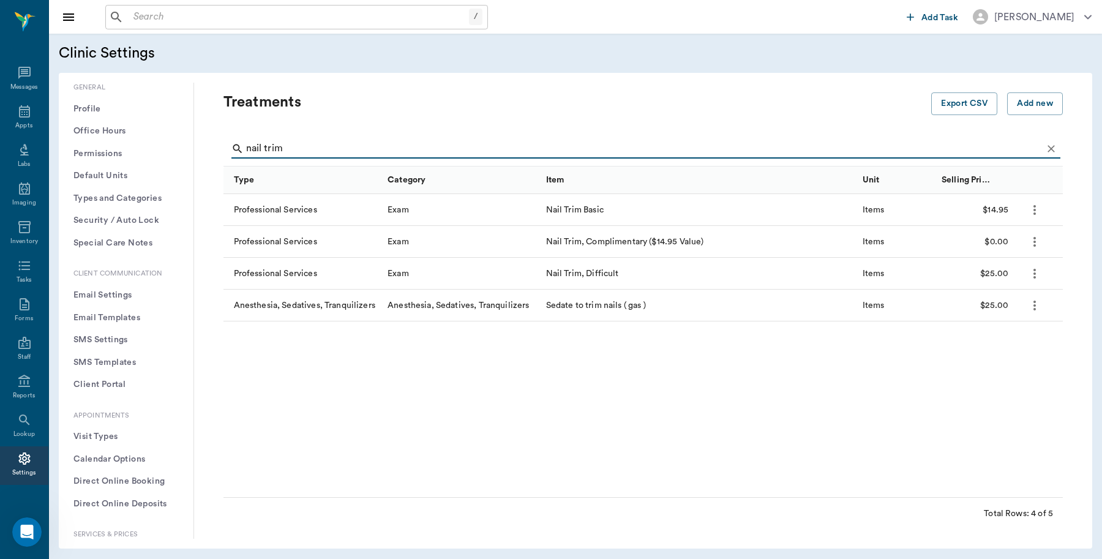
scroll to position [230, 0]
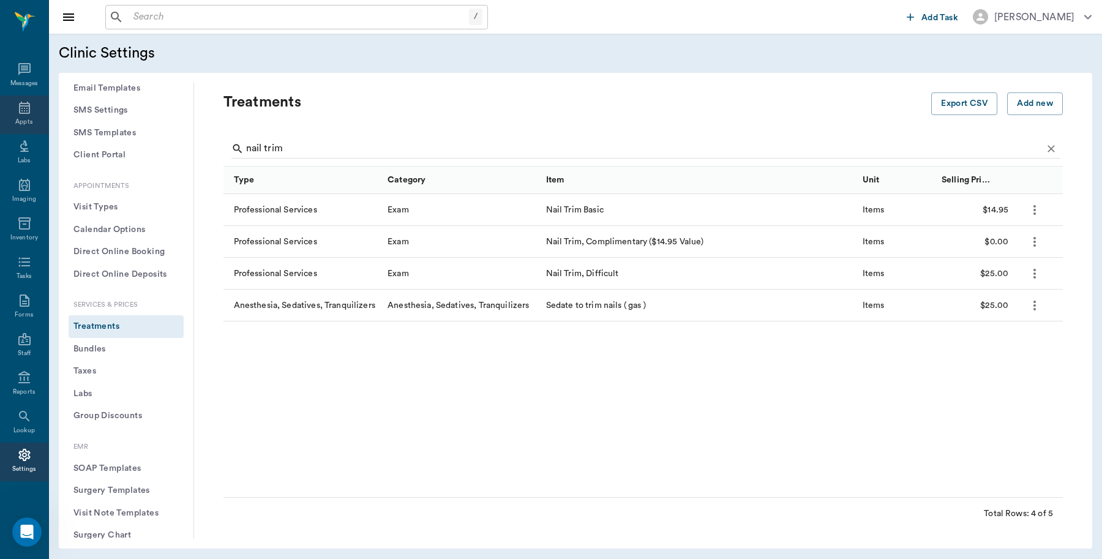
click at [8, 113] on div "Appts" at bounding box center [24, 115] width 48 height 39
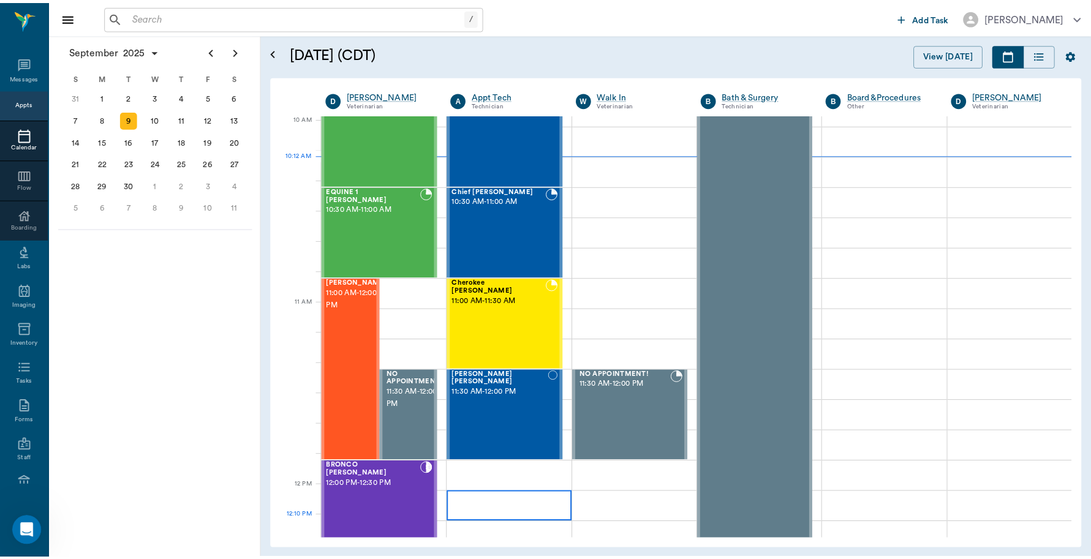
scroll to position [369, 0]
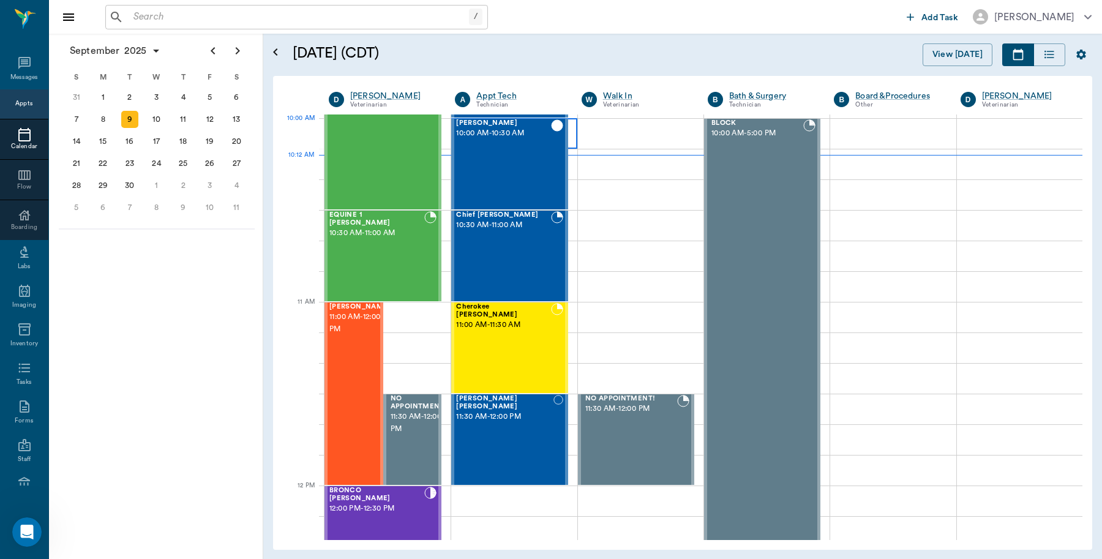
click at [568, 132] on div at bounding box center [514, 133] width 126 height 31
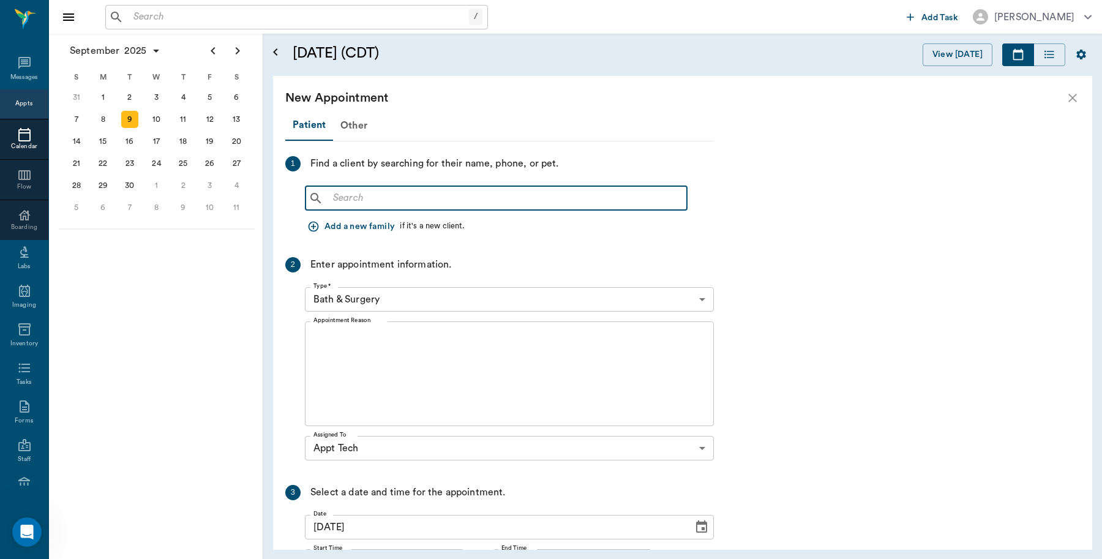
click at [450, 195] on input "text" at bounding box center [505, 198] width 354 height 17
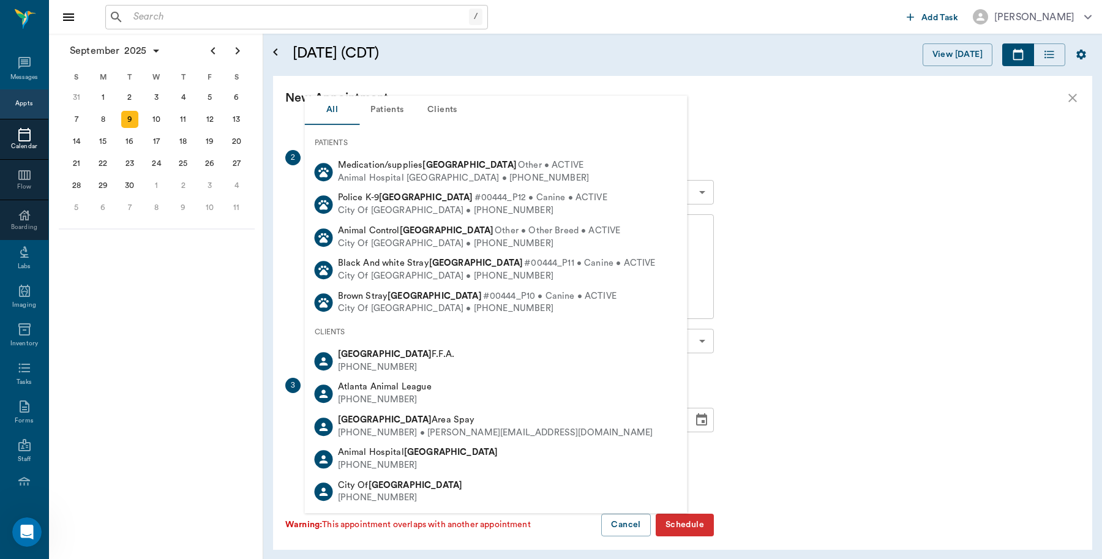
scroll to position [115, 0]
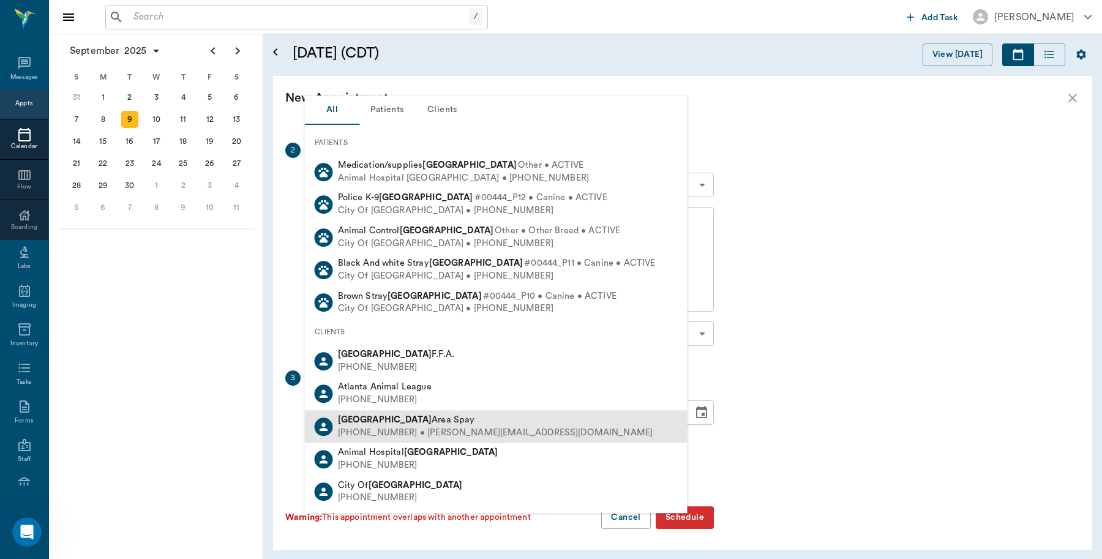
click at [418, 417] on div "Atlanta Area Spay" at bounding box center [495, 420] width 315 height 13
type input "Atanta"
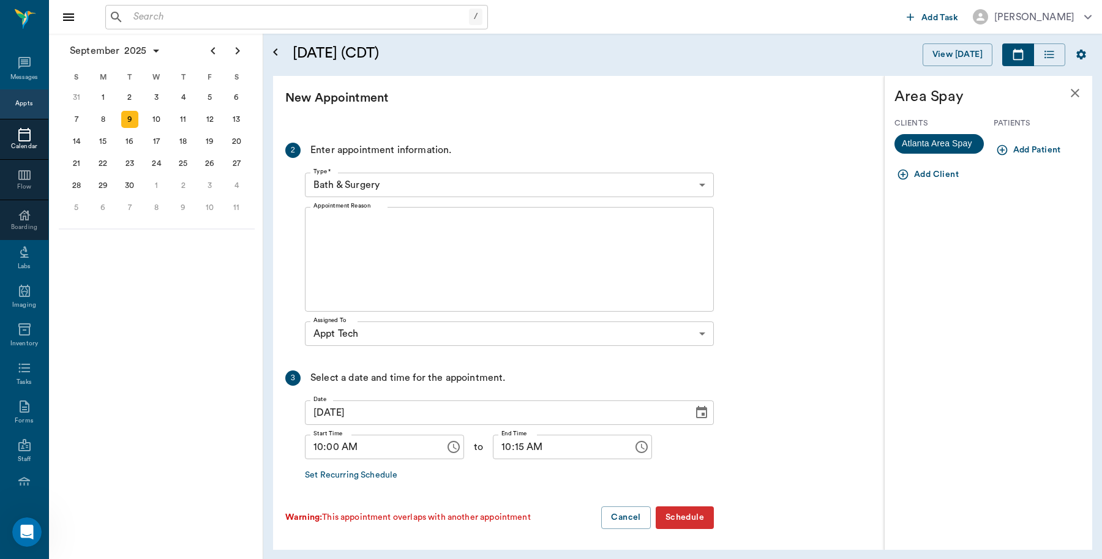
click at [1080, 95] on icon "close" at bounding box center [1075, 93] width 15 height 15
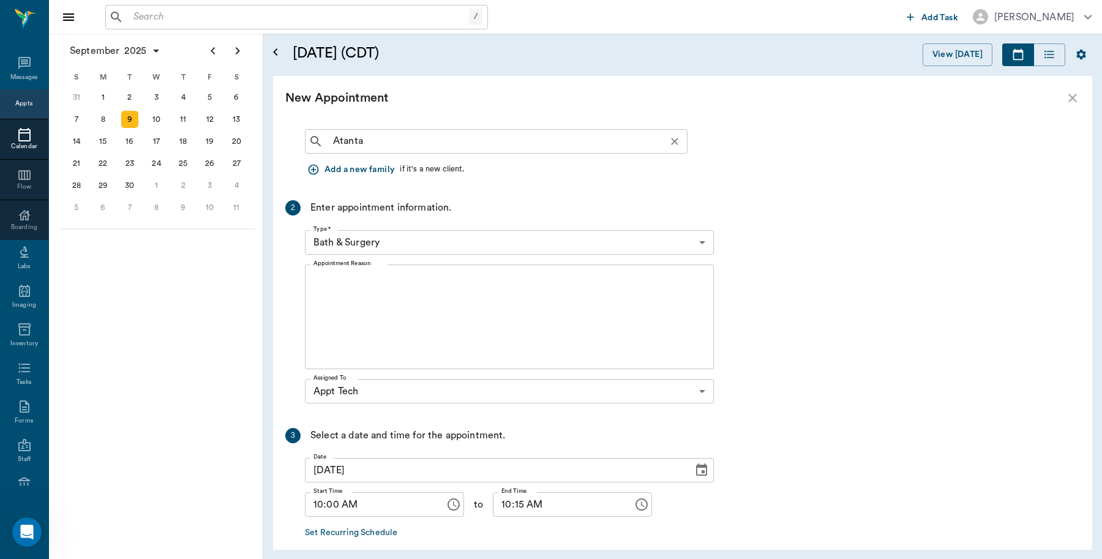
scroll to position [0, 0]
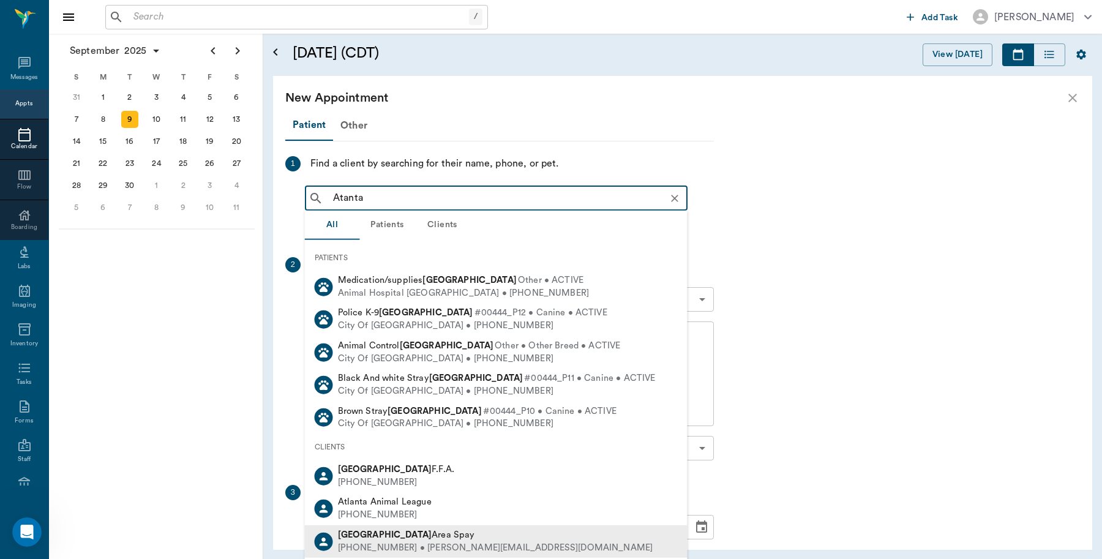
click at [402, 198] on input "Atanta" at bounding box center [506, 198] width 356 height 17
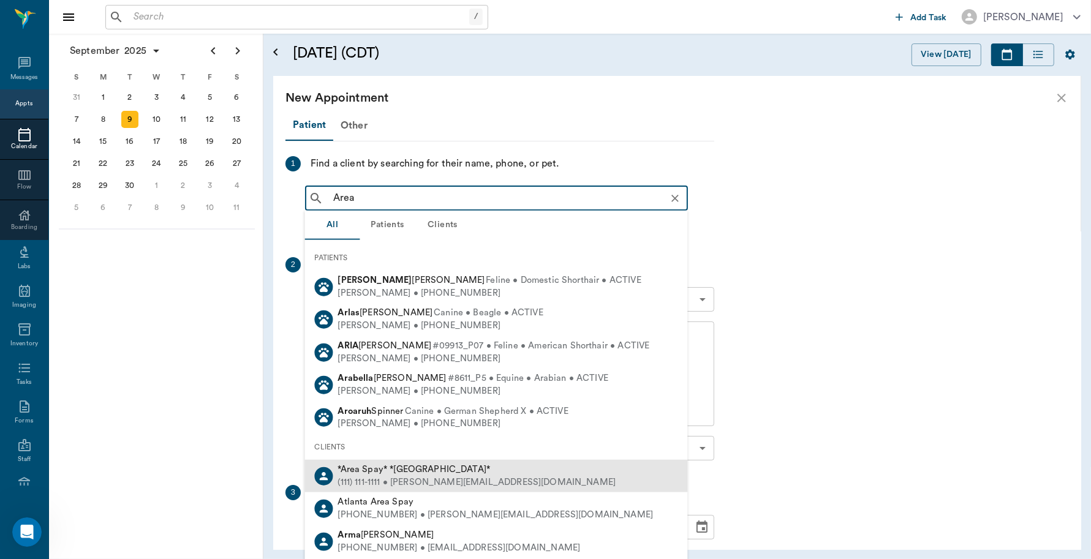
click at [394, 465] on span "*Area Spay* *[GEOGRAPHIC_DATA]*" at bounding box center [414, 469] width 152 height 9
type input "Area"
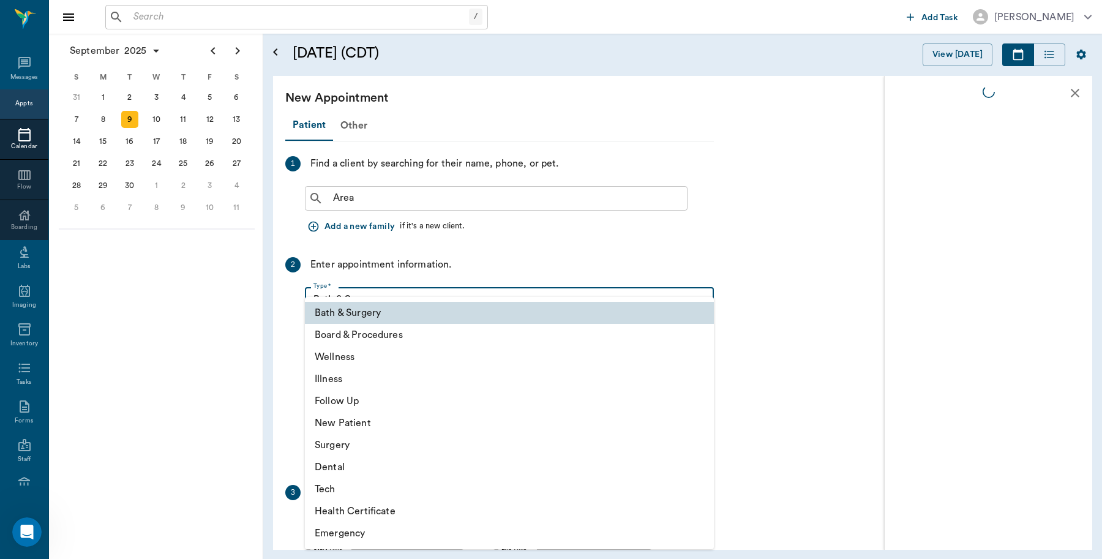
click at [366, 294] on body "/ ​ Add Task [PERSON_NAME] Nectar Messages Appts Calendar Flow Boarding Labs Im…" at bounding box center [551, 279] width 1102 height 559
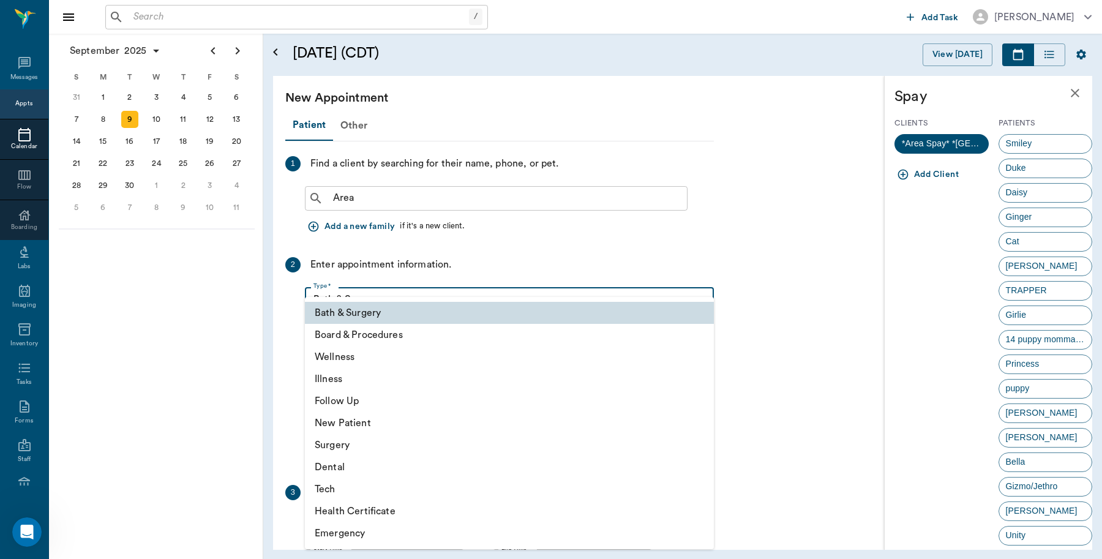
click at [338, 491] on li "Tech" at bounding box center [509, 489] width 409 height 22
type input "65d2be4f46e3a538d89b8c1a"
type input "10:30 AM"
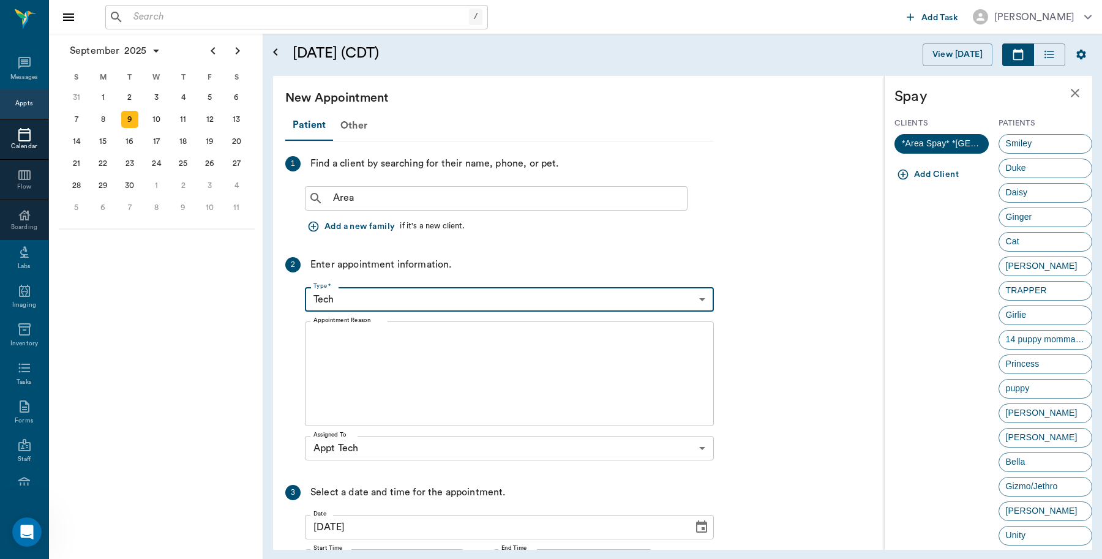
click at [388, 326] on div "x Appointment Reason" at bounding box center [509, 374] width 409 height 105
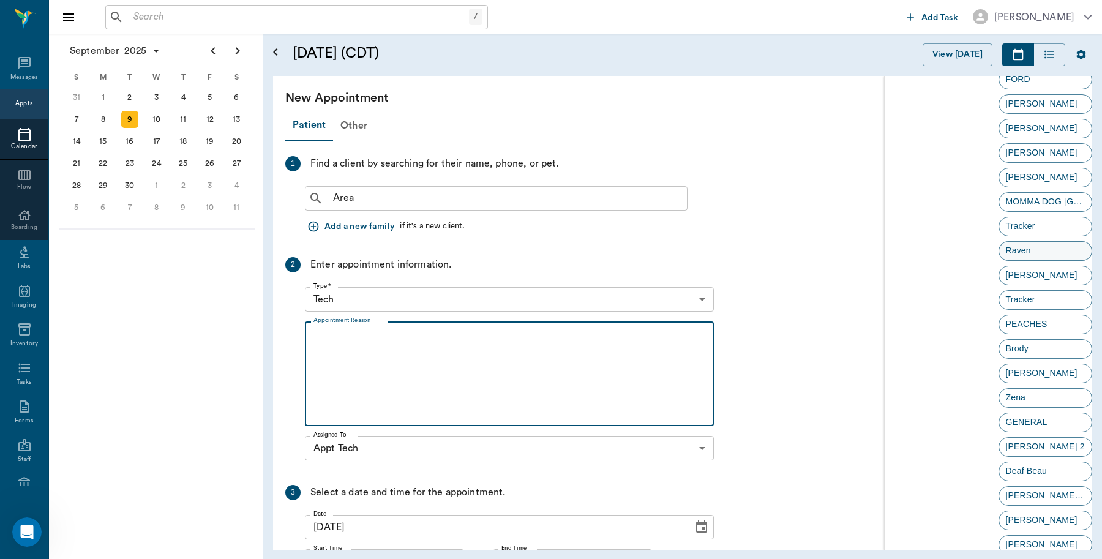
scroll to position [2373, 0]
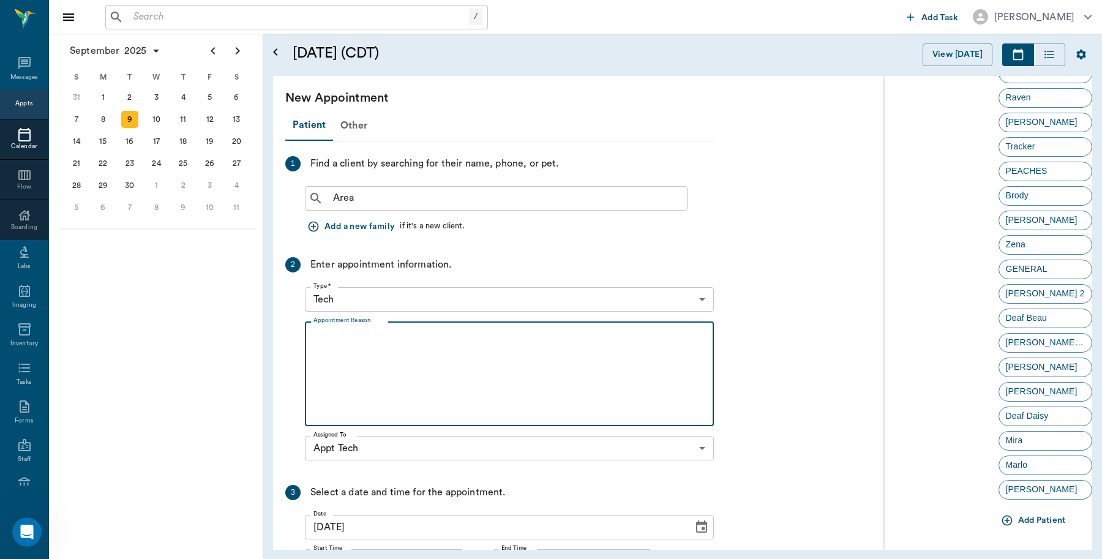
click at [1032, 519] on button "Add Patient" at bounding box center [1035, 521] width 72 height 23
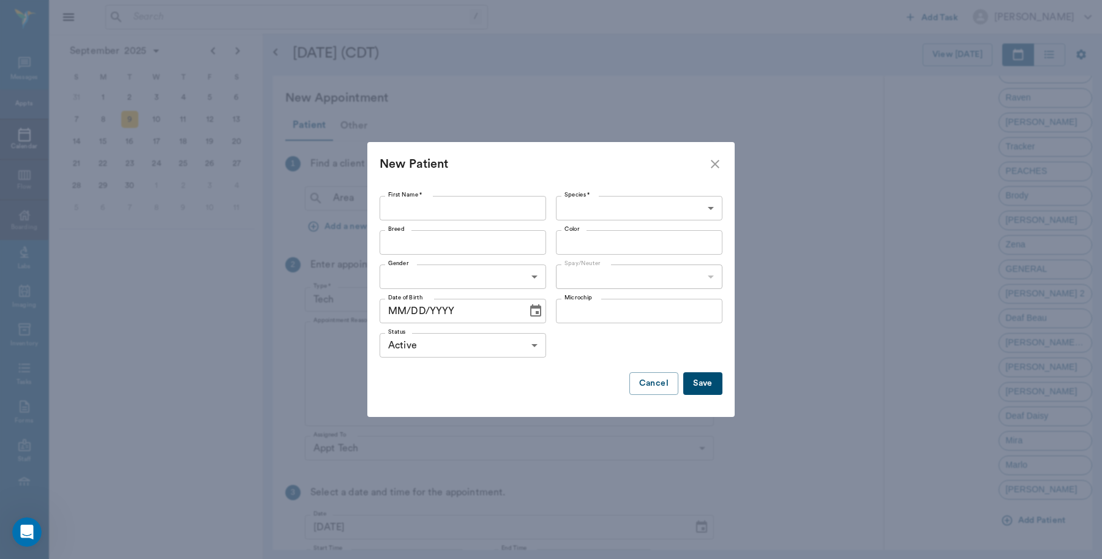
click at [473, 201] on input "First Name *" at bounding box center [463, 208] width 167 height 24
type input "Thor"
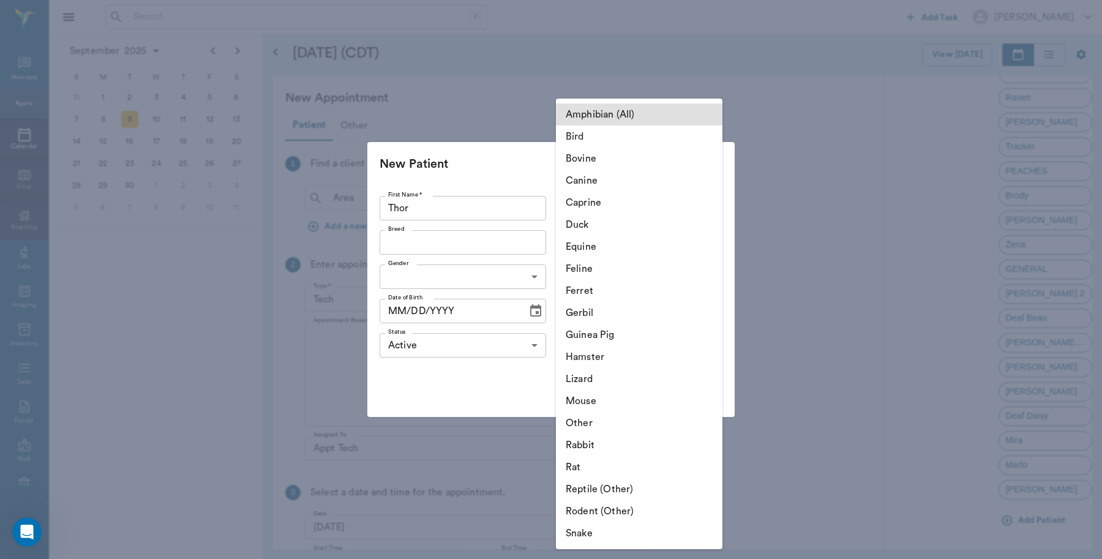
click at [626, 202] on body "/ ​ Add Task Dr. Bert Ellsworth Nectar Messages Appts Calendar Flow Boarding La…" at bounding box center [551, 279] width 1102 height 559
click at [611, 178] on li "Canine" at bounding box center [639, 181] width 167 height 22
type input "Canine"
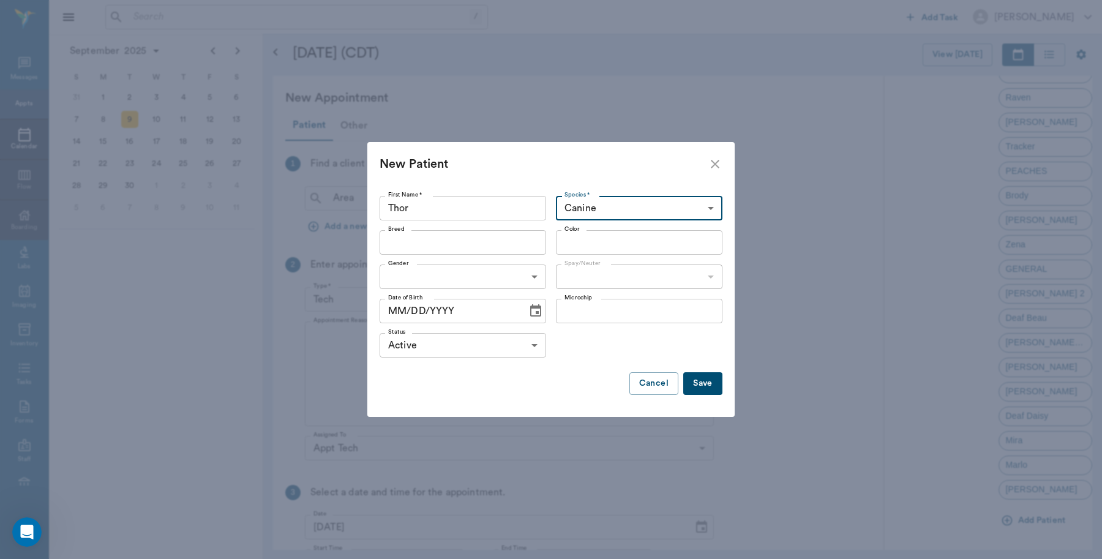
click at [458, 245] on input "Breed" at bounding box center [452, 242] width 139 height 17
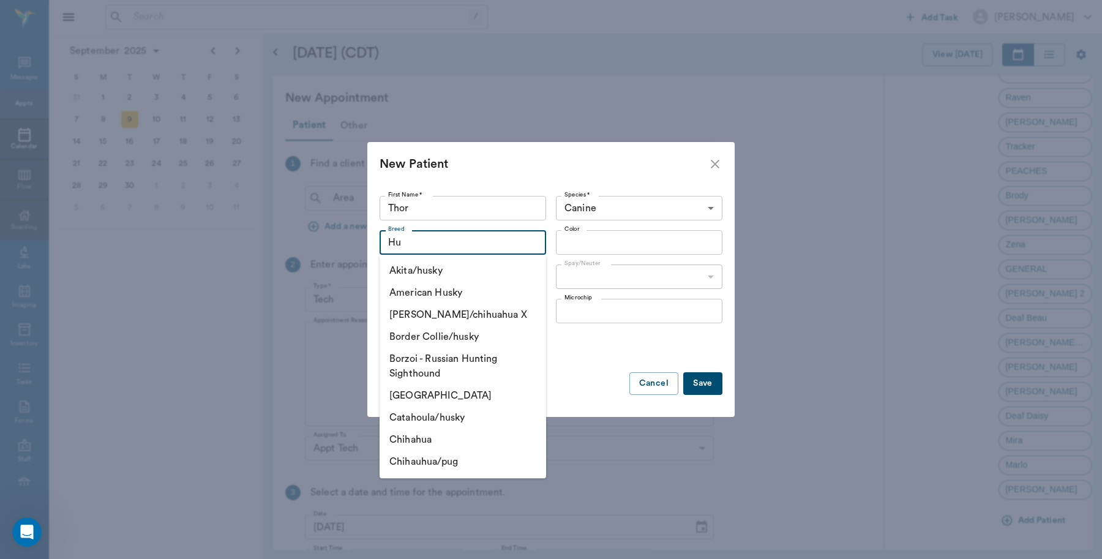
type input "H"
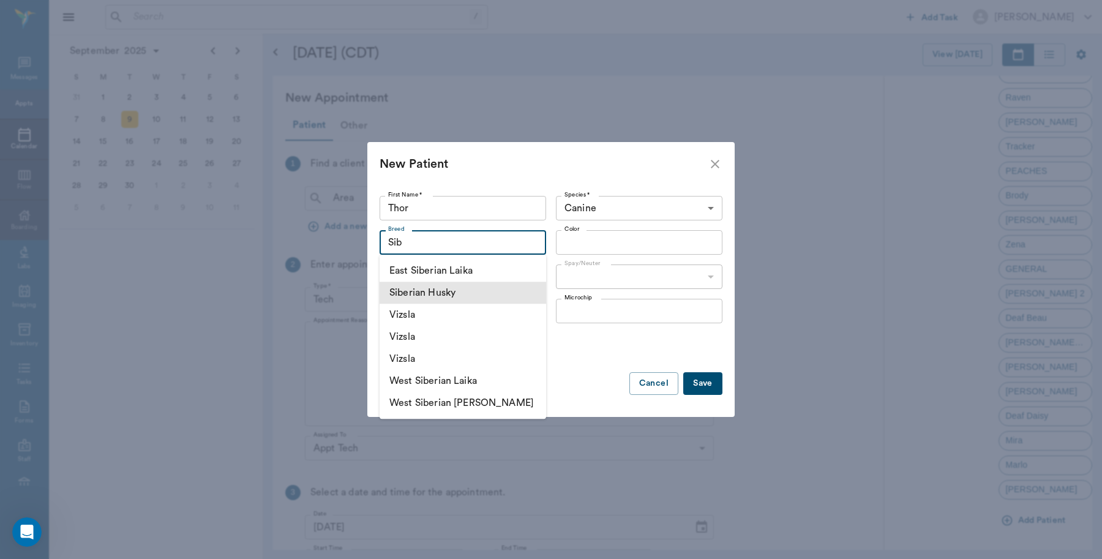
click at [478, 288] on li "Siberian Husky" at bounding box center [463, 293] width 167 height 22
type input "Siberian Husky"
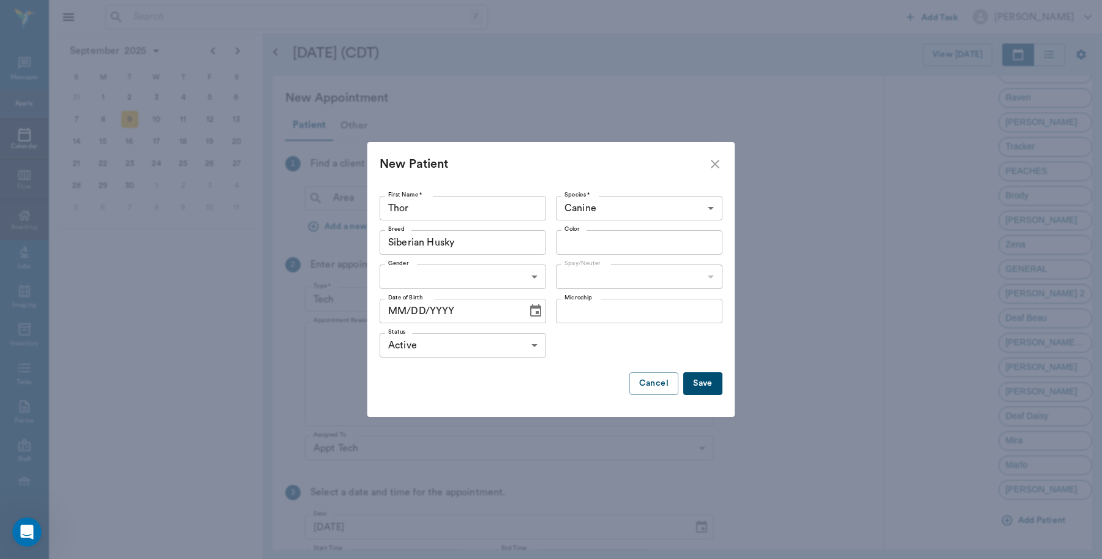
click at [596, 240] on input "Color" at bounding box center [629, 242] width 139 height 17
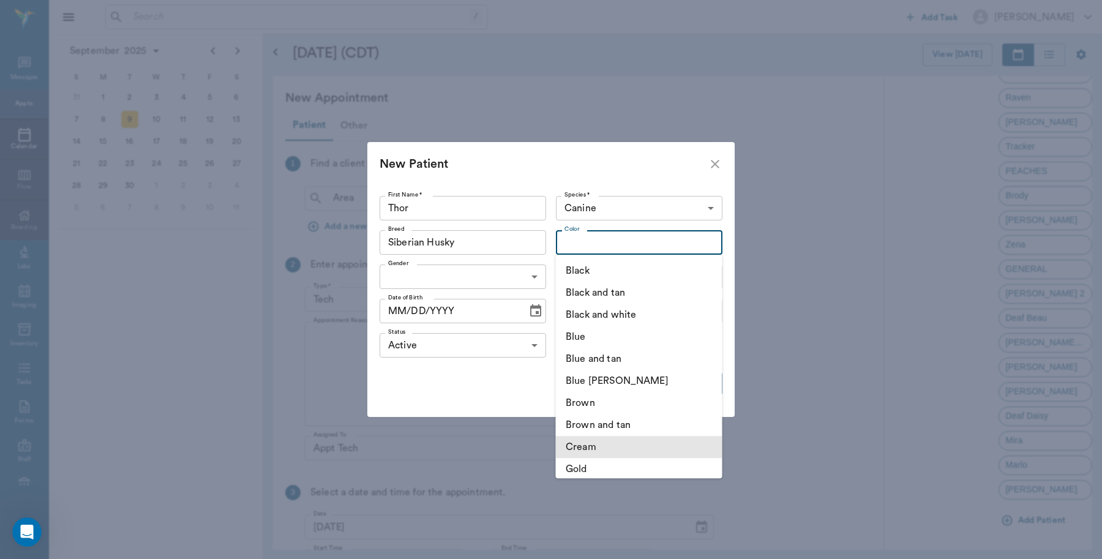
click at [584, 444] on li "Cream" at bounding box center [639, 447] width 167 height 22
type input "Cream"
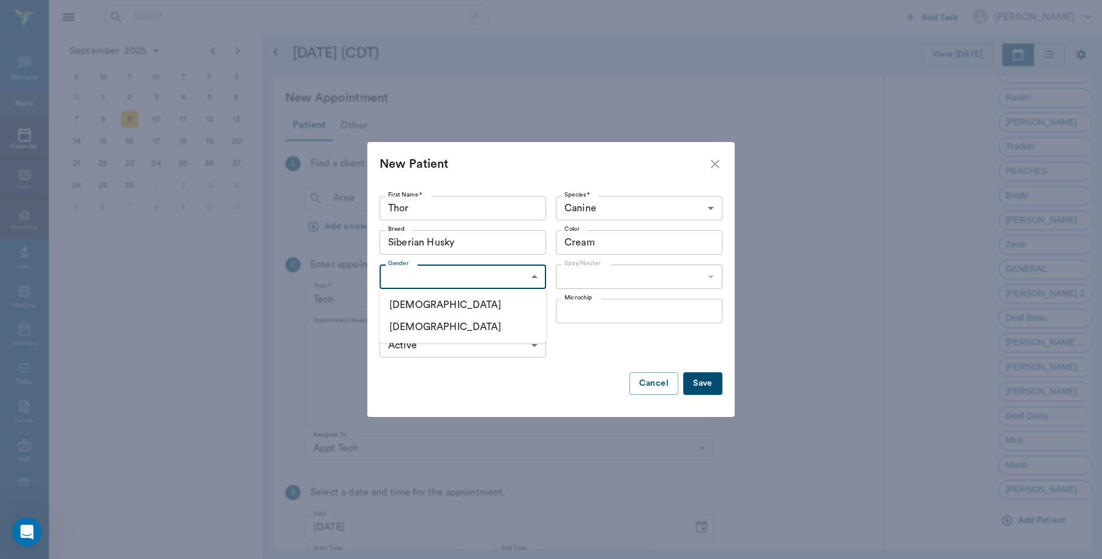
click at [484, 282] on body "/ ​ Add Task Dr. Bert Ellsworth Nectar Messages Appts Calendar Flow Boarding La…" at bounding box center [551, 279] width 1102 height 559
click at [492, 276] on div at bounding box center [551, 279] width 1102 height 559
click at [481, 273] on body "/ ​ Add Task Dr. Bert Ellsworth Nectar Messages Appts Calendar Flow Boarding La…" at bounding box center [551, 279] width 1102 height 559
click at [409, 308] on li "Male" at bounding box center [463, 305] width 167 height 22
type input "MALE"
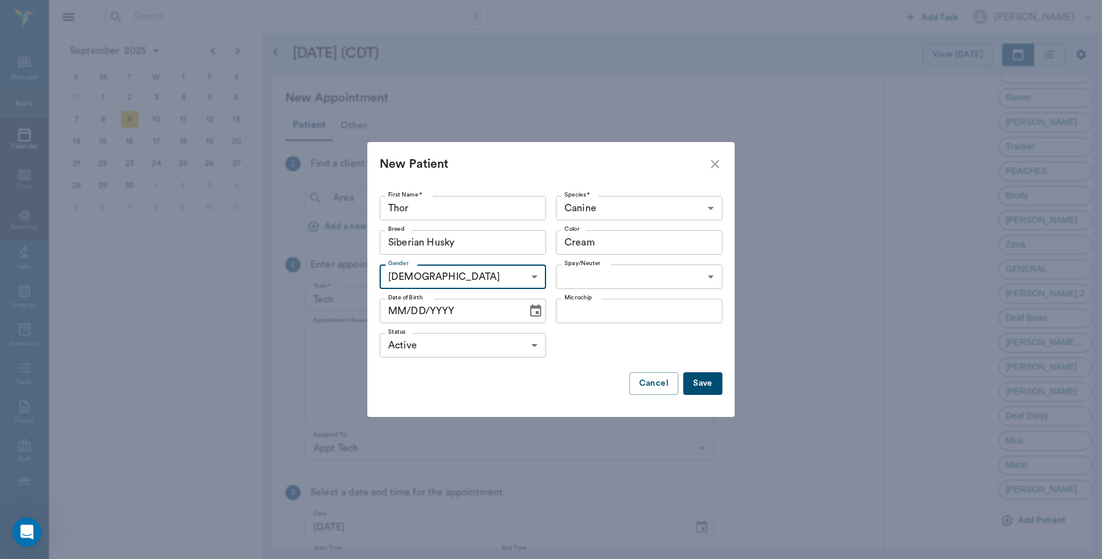
click at [631, 283] on body "/ ​ Add Task Dr. Bert Ellsworth Nectar Messages Appts Calendar Flow Boarding La…" at bounding box center [551, 279] width 1102 height 559
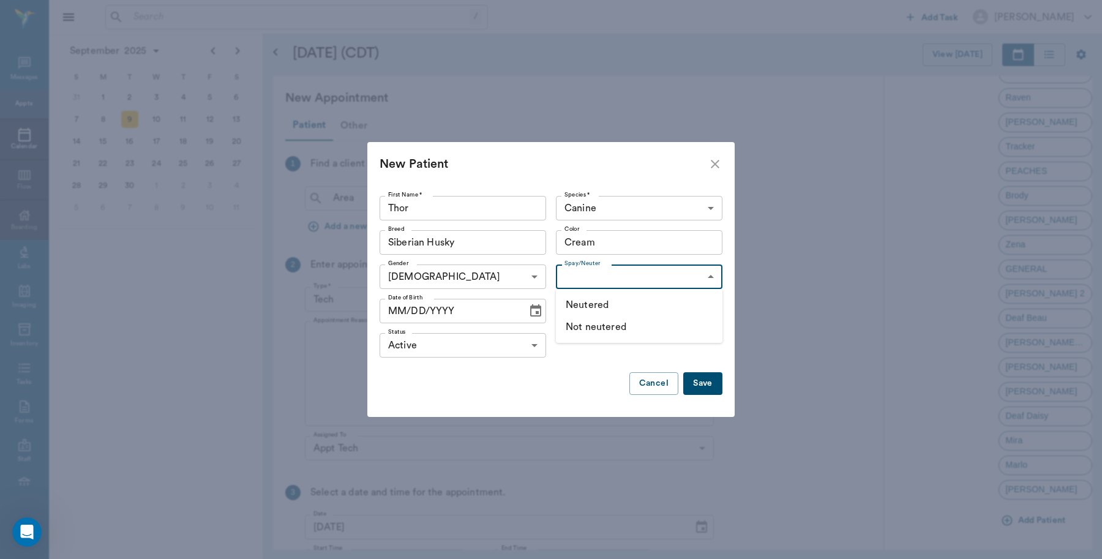
click at [595, 284] on div at bounding box center [551, 279] width 1102 height 559
click at [614, 274] on body "/ ​ Add Task Dr. Bert Ellsworth Nectar Messages Appts Calendar Flow Boarding La…" at bounding box center [551, 279] width 1102 height 559
click at [585, 326] on li "Not neutered" at bounding box center [639, 327] width 167 height 22
type input "false"
click at [533, 316] on icon "Choose date" at bounding box center [535, 310] width 11 height 12
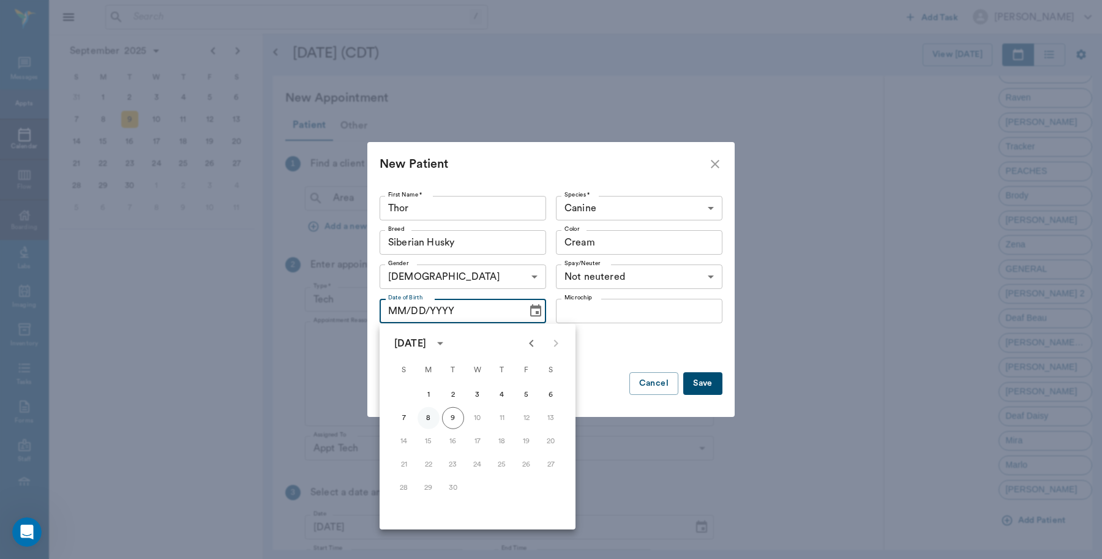
click at [427, 415] on button "8" at bounding box center [429, 418] width 22 height 22
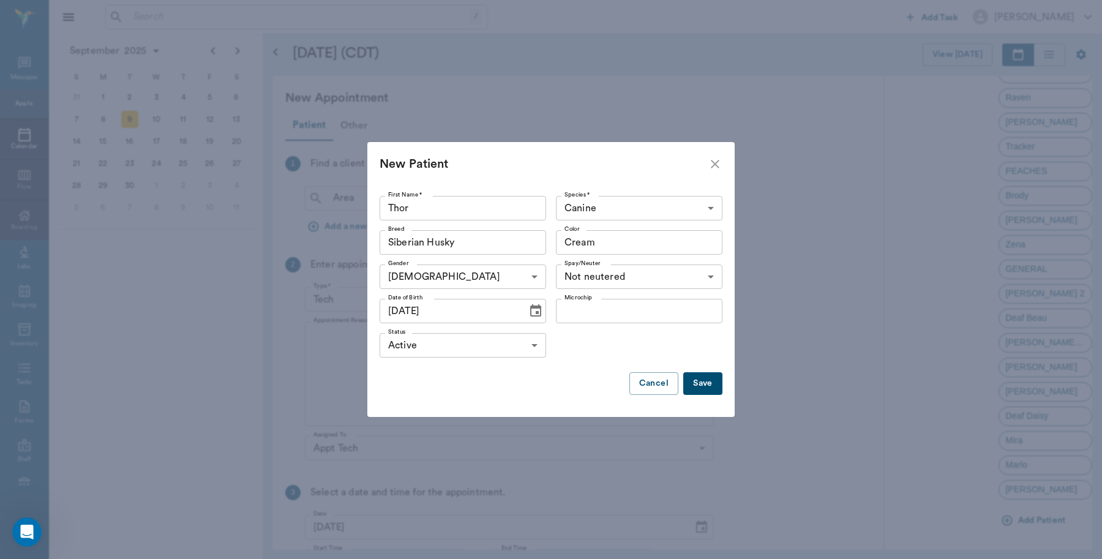
click at [536, 314] on icon "Choose date, selected date is Sep 8, 2025" at bounding box center [536, 311] width 15 height 15
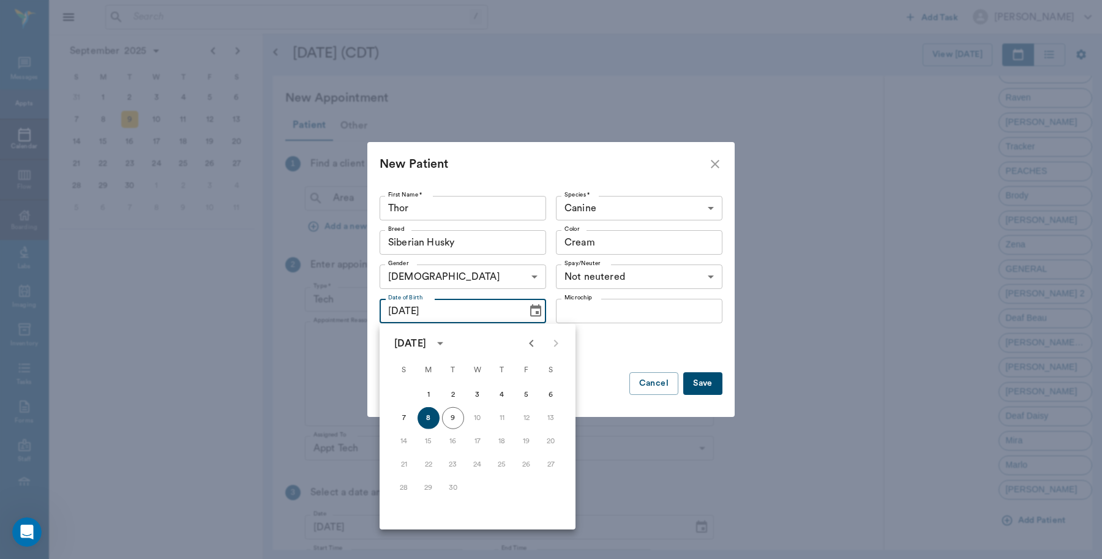
click at [535, 341] on icon "Previous month" at bounding box center [531, 343] width 15 height 15
click at [500, 416] on button "8" at bounding box center [502, 418] width 22 height 22
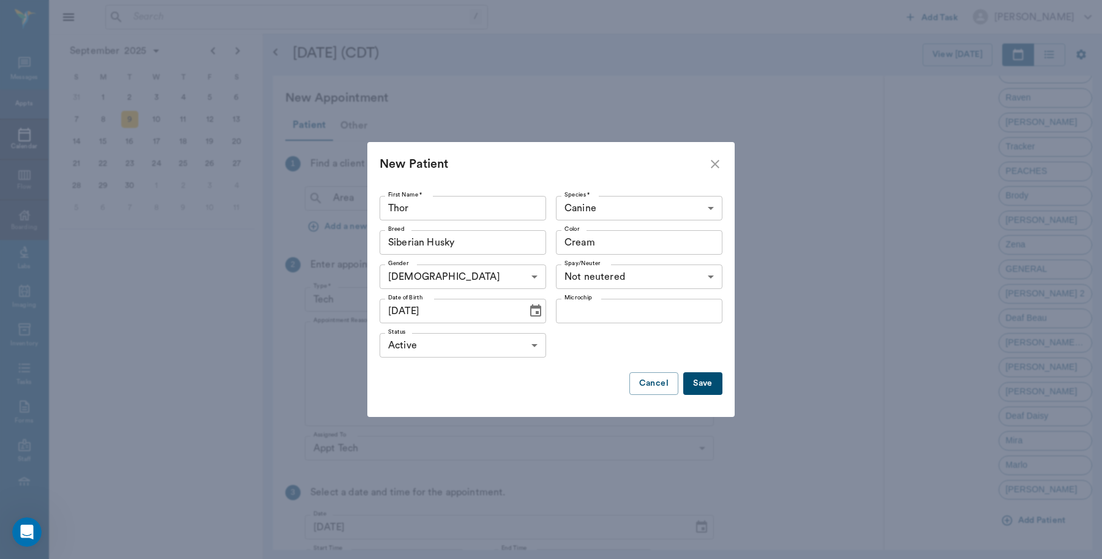
type input "05/08/2025"
click at [693, 383] on button "Save" at bounding box center [702, 383] width 39 height 23
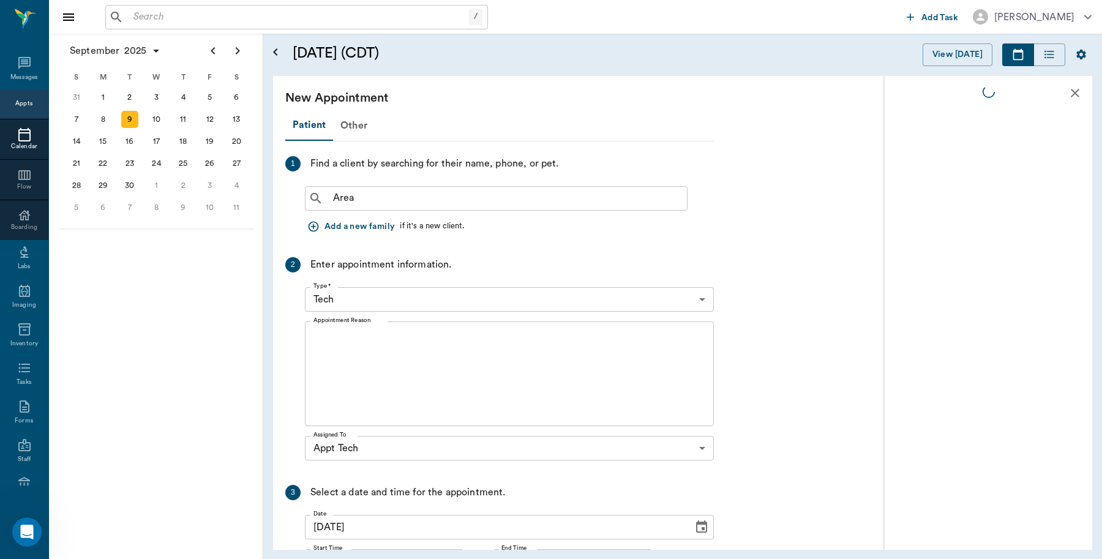
scroll to position [0, 0]
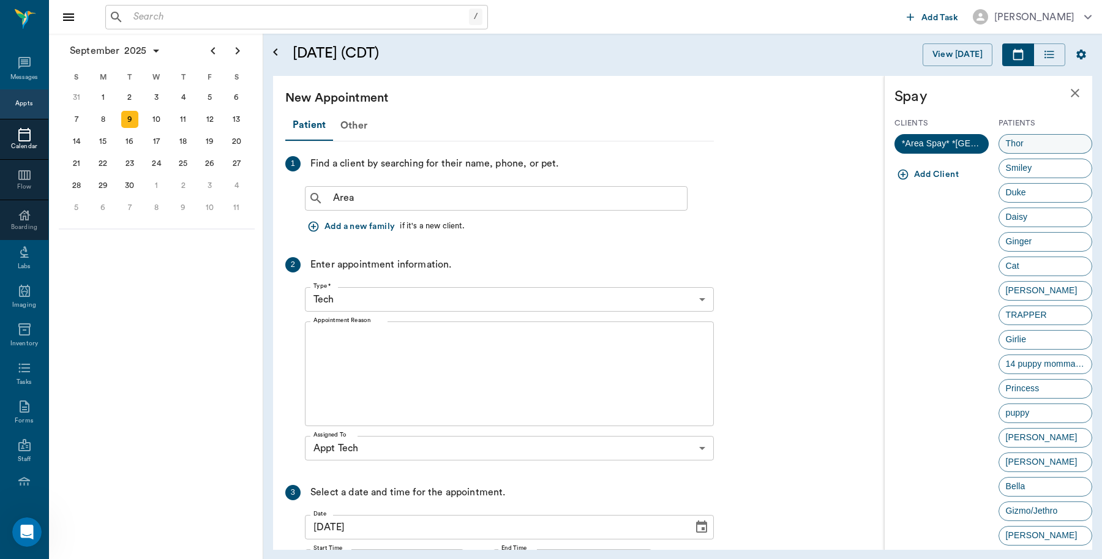
click at [1012, 141] on span "Thor" at bounding box center [1014, 143] width 31 height 13
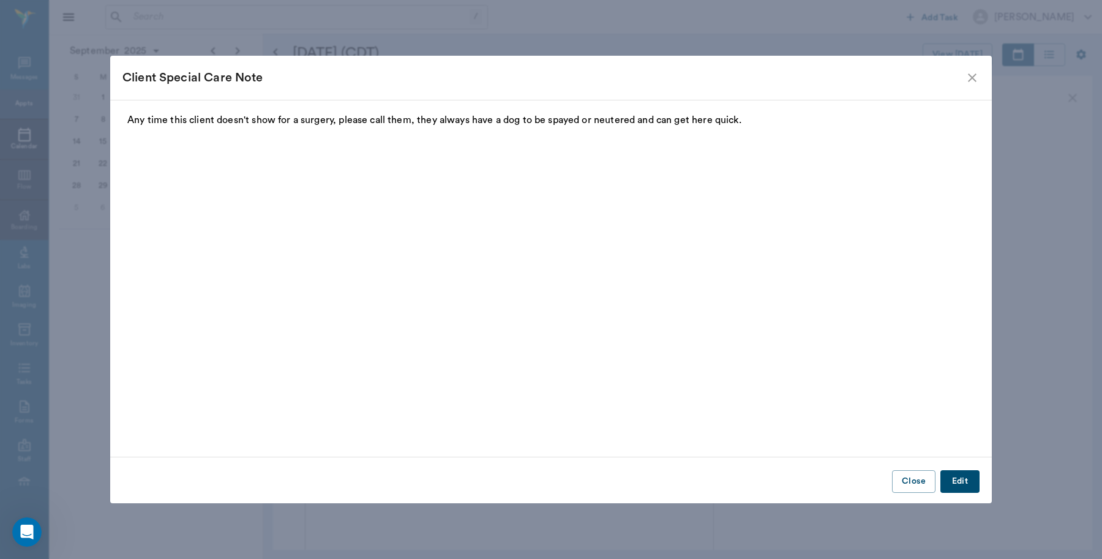
click at [971, 72] on icon "close" at bounding box center [972, 77] width 15 height 15
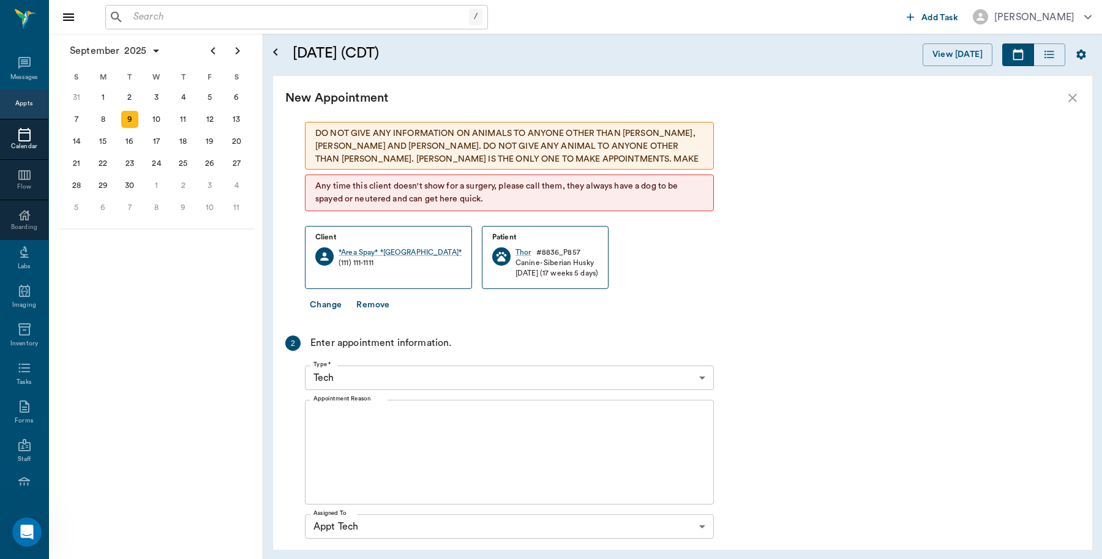
scroll to position [77, 0]
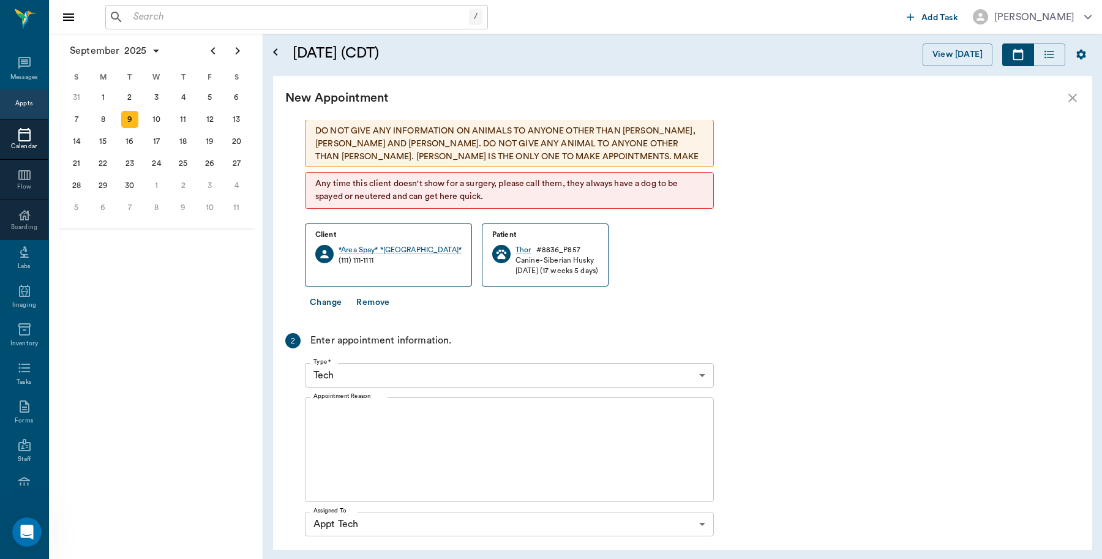
click at [389, 413] on textarea "Appointment Reason" at bounding box center [510, 450] width 392 height 85
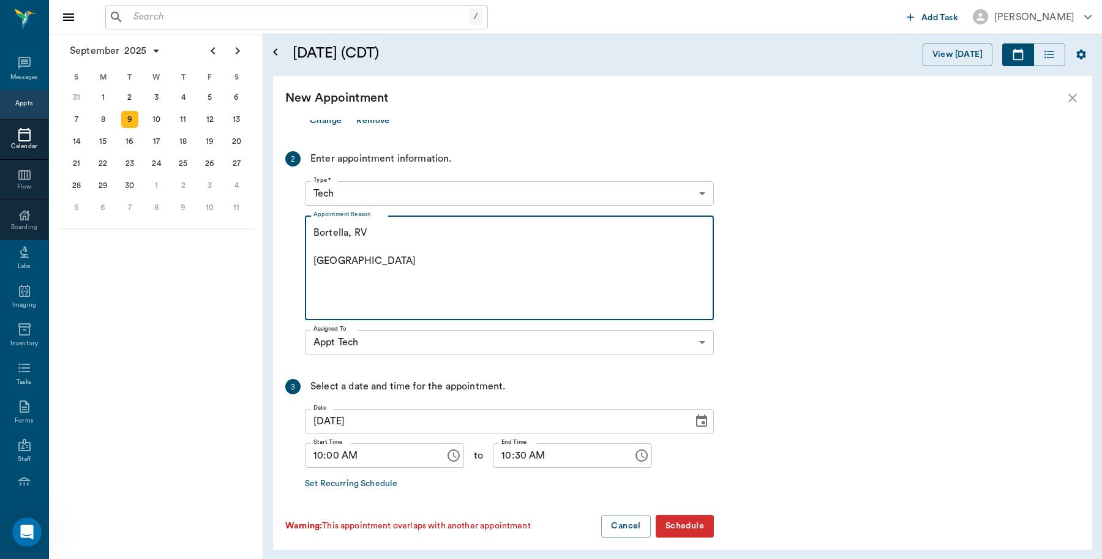
scroll to position [268, 0]
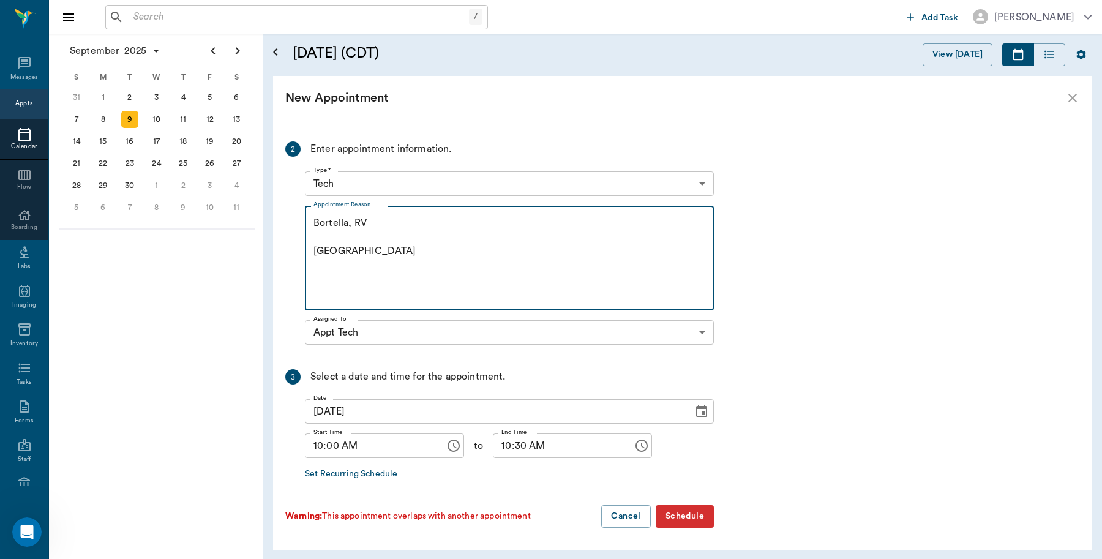
type textarea "Bortella, RV Caryn"
click at [702, 516] on button "Schedule" at bounding box center [685, 516] width 58 height 23
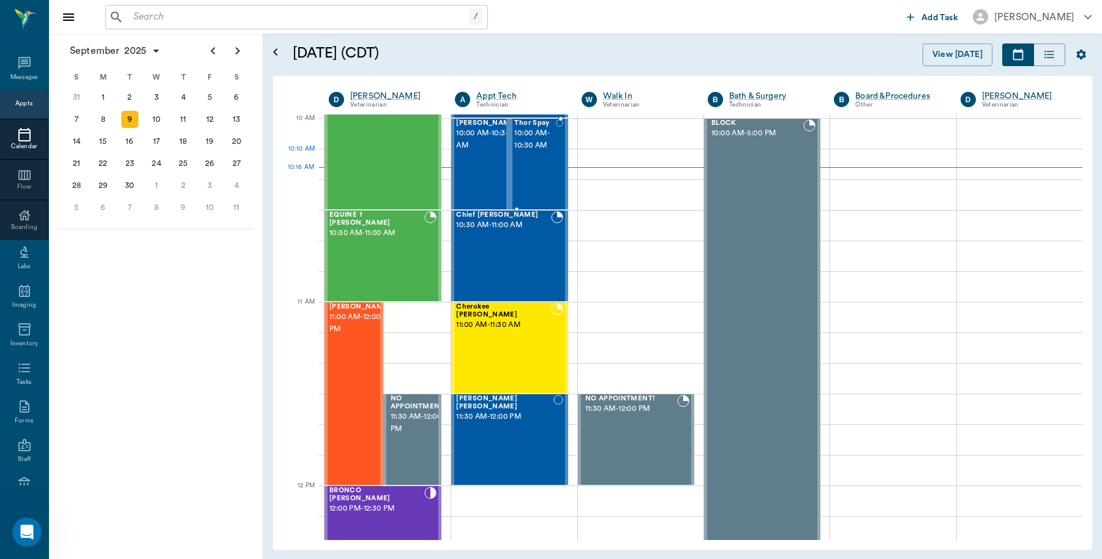
click at [530, 160] on div "Thor Spay 10:00 AM - 10:30 AM" at bounding box center [534, 163] width 41 height 89
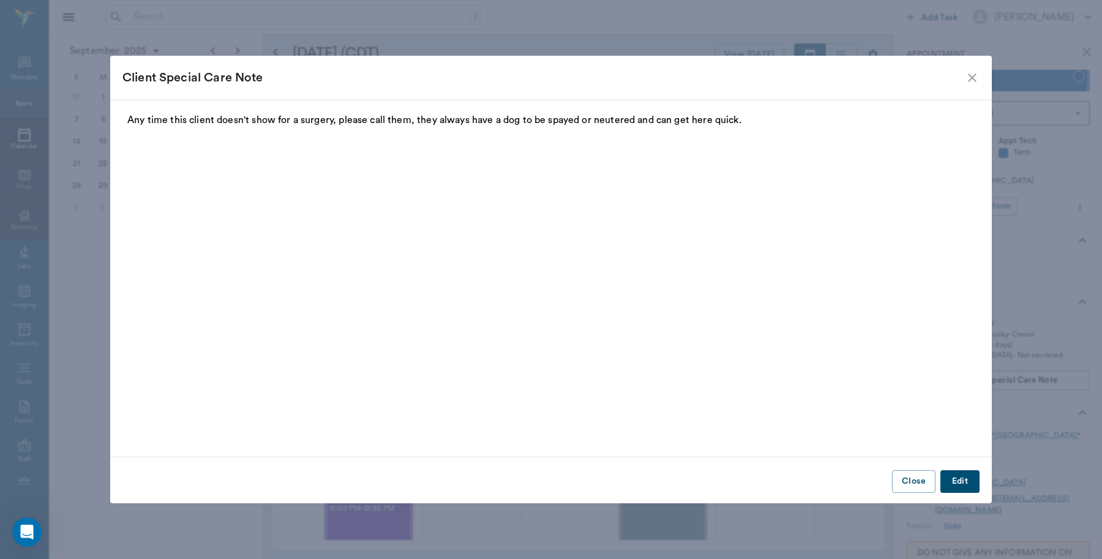
click at [971, 70] on icon "close" at bounding box center [972, 77] width 15 height 15
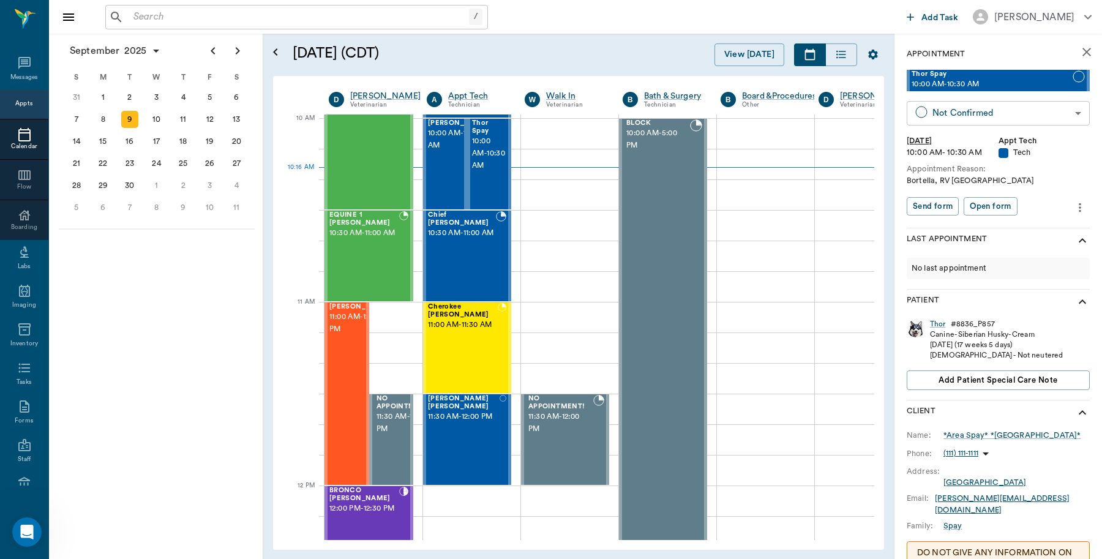
click at [984, 121] on body "/ ​ Add Task Dr. Bert Ellsworth Nectar Messages Appts Calendar Flow Boarding La…" at bounding box center [551, 279] width 1102 height 559
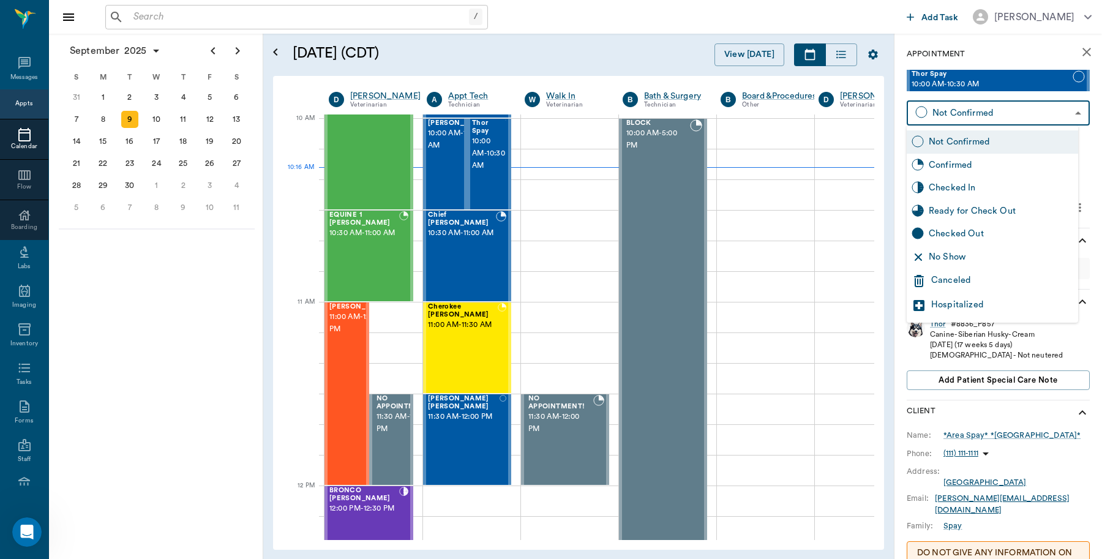
click at [950, 189] on div "Checked In" at bounding box center [1001, 187] width 145 height 13
type input "CHECKED_IN"
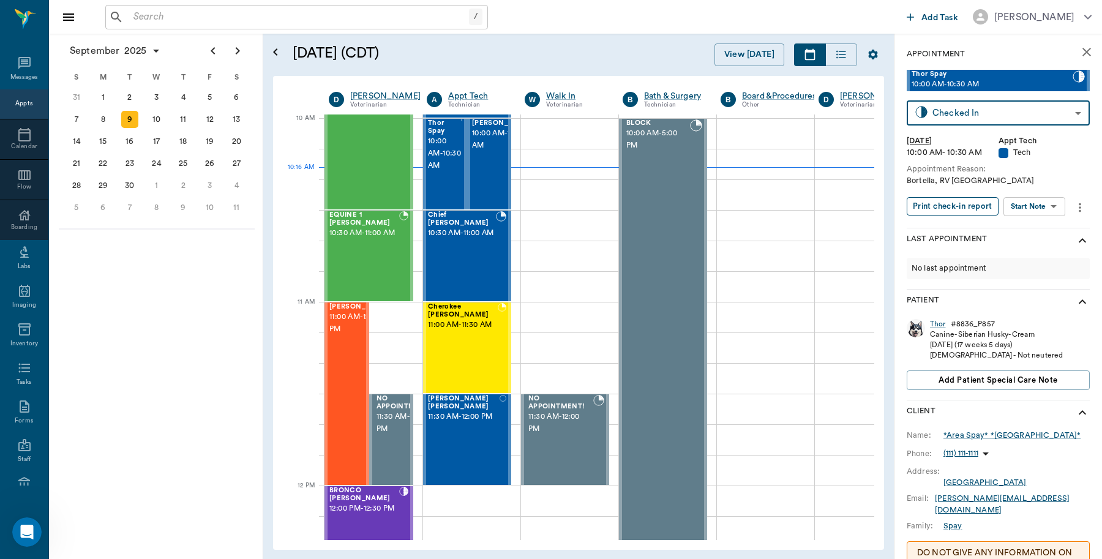
click at [935, 200] on button "Print check-in report" at bounding box center [953, 206] width 92 height 19
click at [349, 372] on div "twinkie Robinson 11:00 AM - 12:00 PM" at bounding box center [359, 393] width 61 height 181
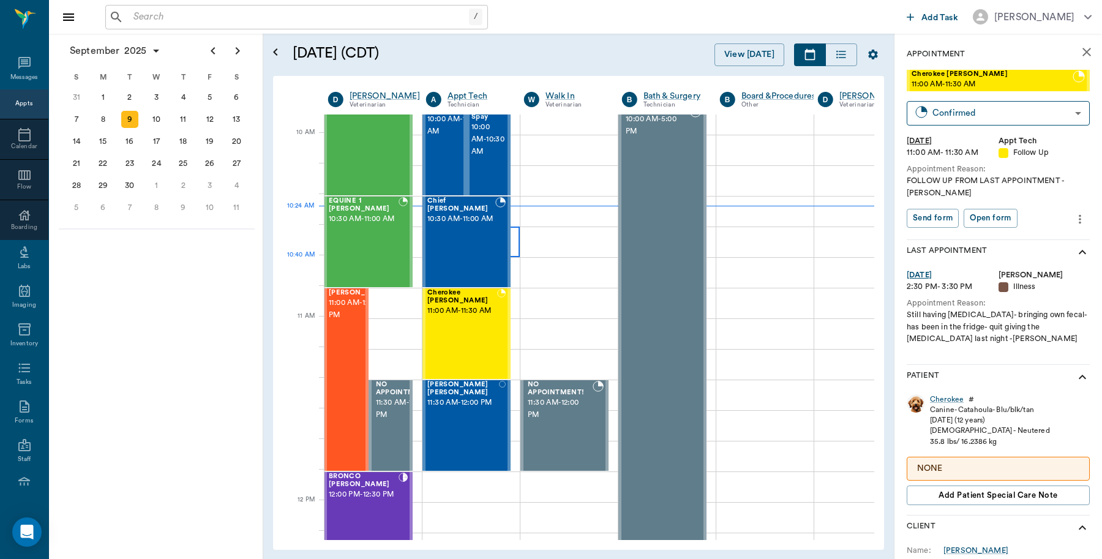
scroll to position [306, 1]
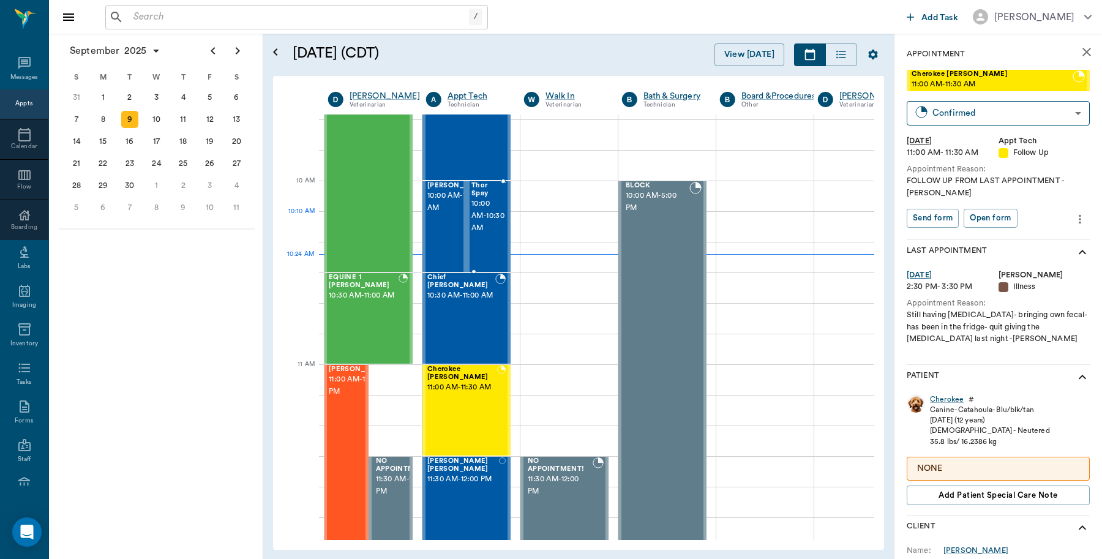
click at [481, 220] on span "10:00 AM - 10:30 AM" at bounding box center [488, 216] width 33 height 37
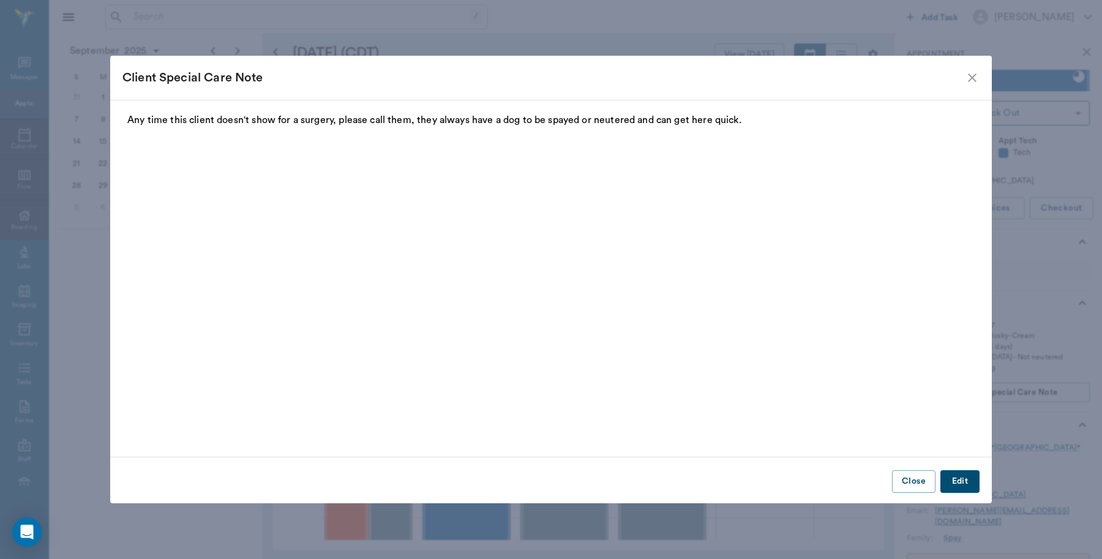
click at [978, 81] on icon "close" at bounding box center [972, 77] width 15 height 15
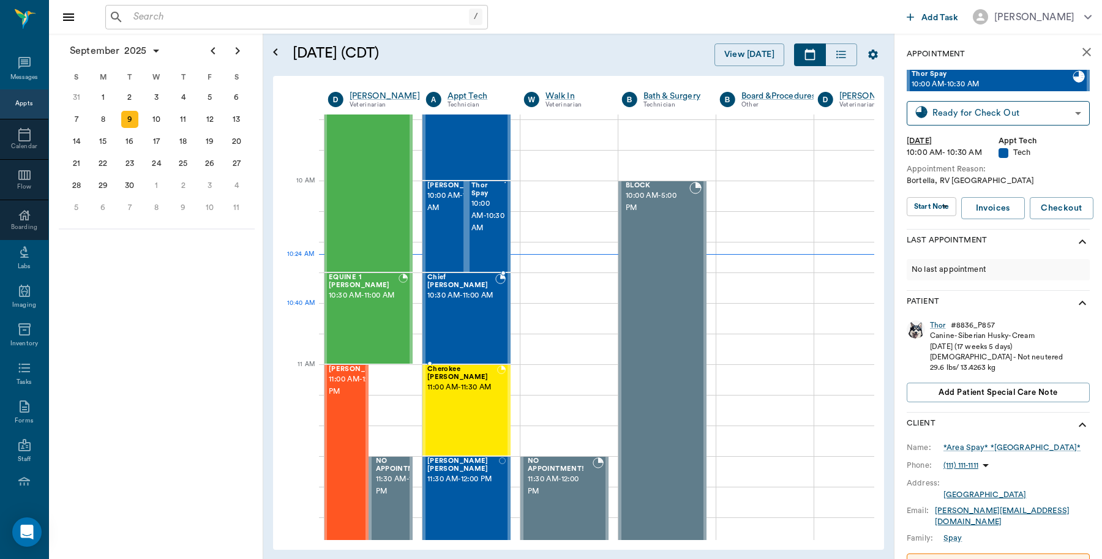
click at [483, 307] on div "Chief Healy 10:30 AM - 11:00 AM" at bounding box center [461, 318] width 68 height 89
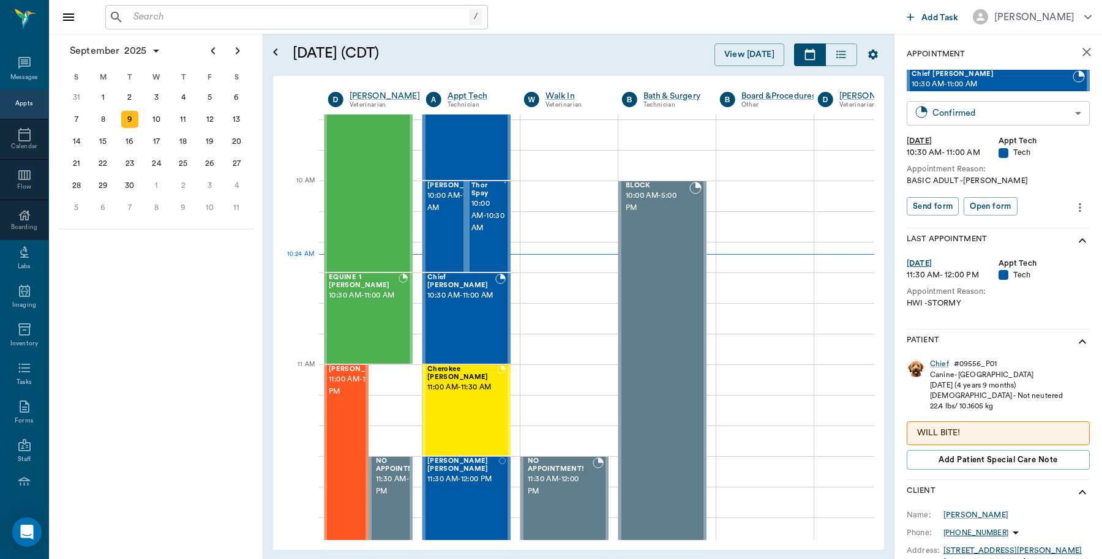
click at [959, 111] on body "/ ​ Add Task Dr. Bert Ellsworth Nectar Messages Appts Calendar Flow Boarding La…" at bounding box center [551, 279] width 1102 height 559
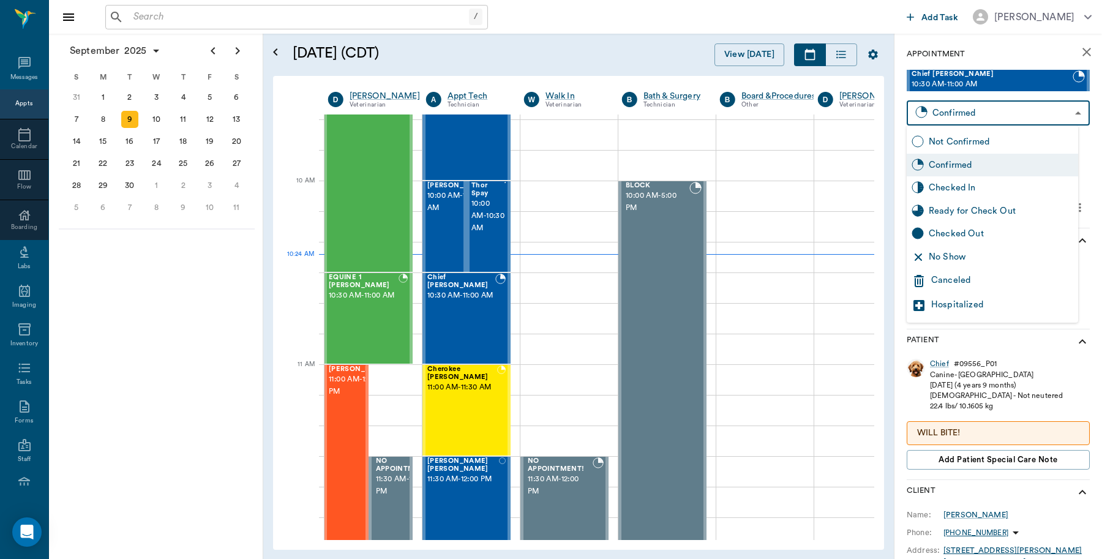
click at [945, 185] on div "Checked In" at bounding box center [1001, 187] width 145 height 13
type input "CHECKED_IN"
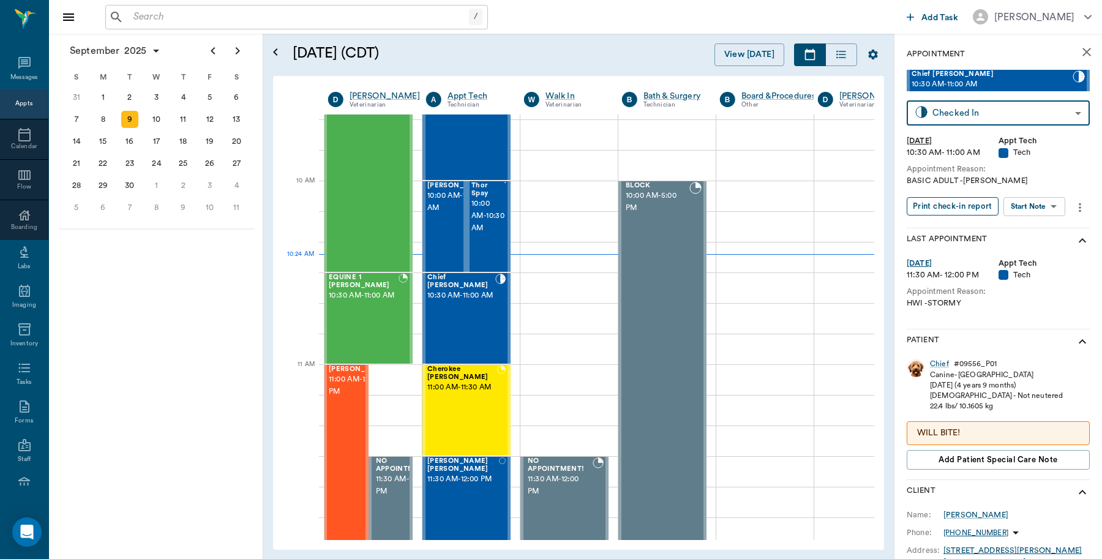
click at [950, 209] on button "Print check-in report" at bounding box center [953, 206] width 92 height 19
click at [489, 219] on span "10:00 AM - 10:30 AM" at bounding box center [488, 216] width 33 height 37
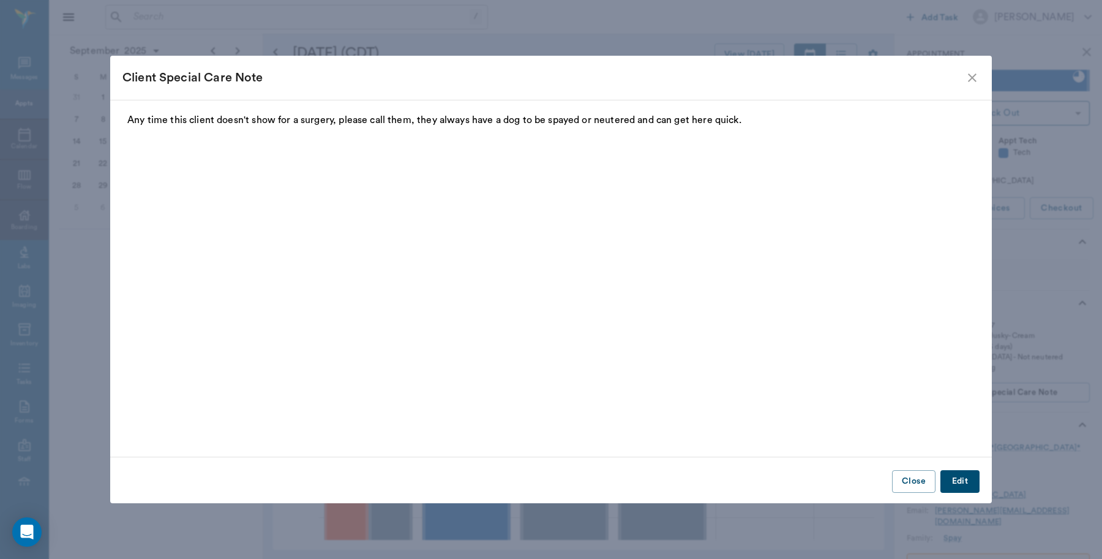
click at [972, 77] on icon "close" at bounding box center [972, 77] width 15 height 15
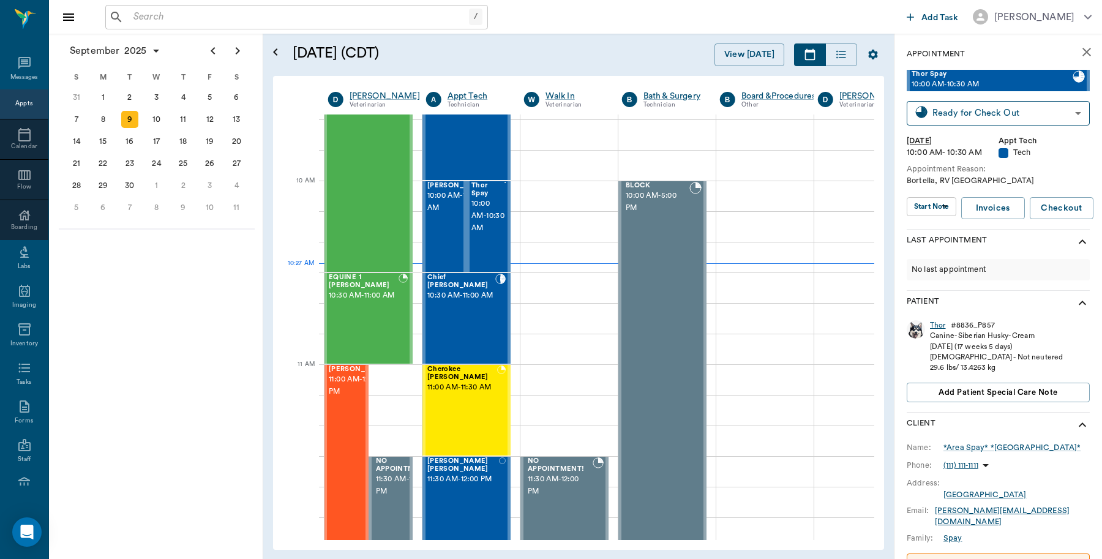
click at [933, 323] on div "Thor" at bounding box center [938, 325] width 16 height 10
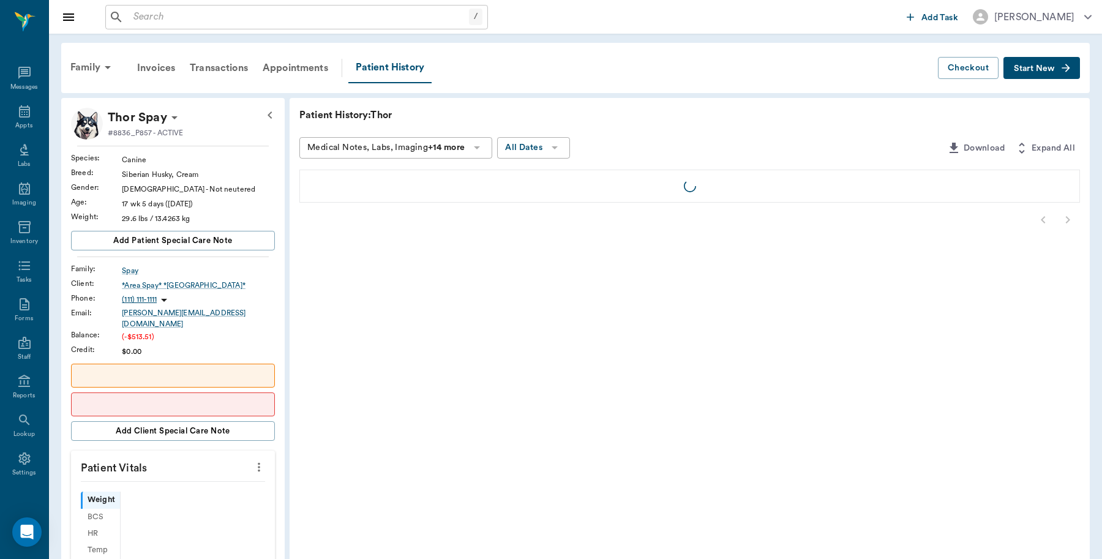
scroll to position [4, 0]
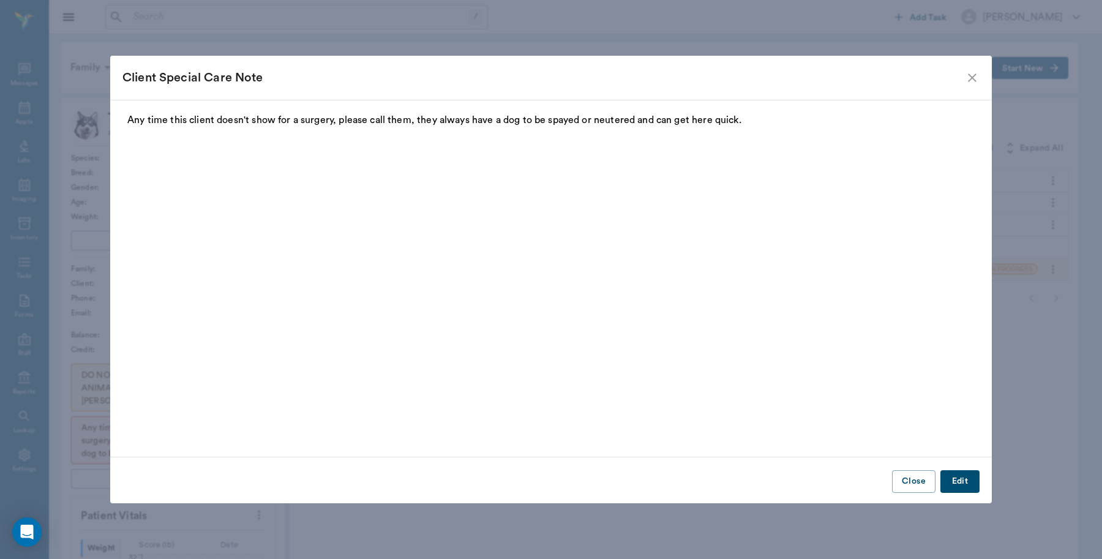
click at [954, 480] on button "Edit" at bounding box center [960, 481] width 39 height 23
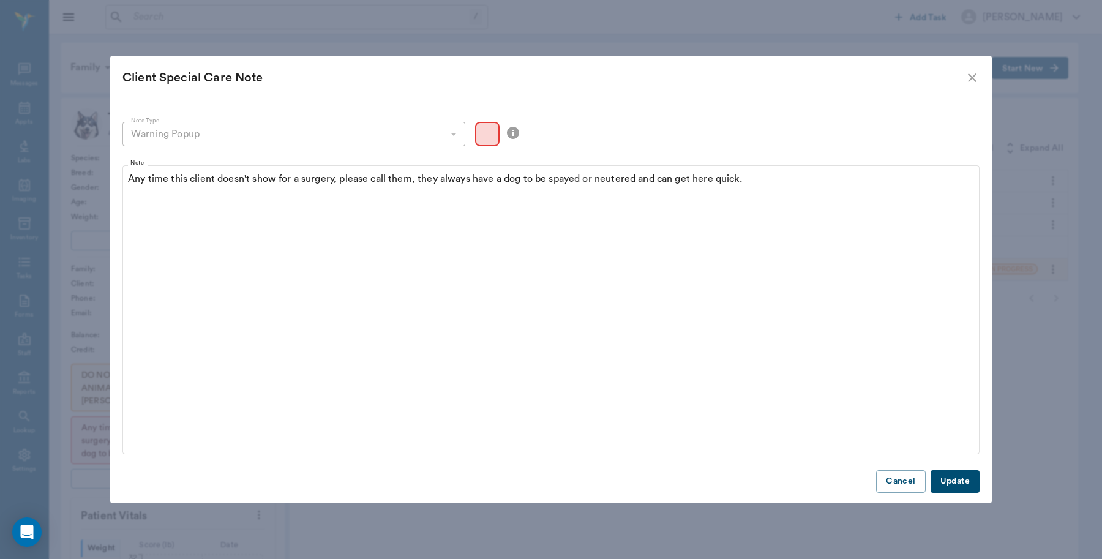
click at [977, 75] on icon "close" at bounding box center [972, 77] width 15 height 15
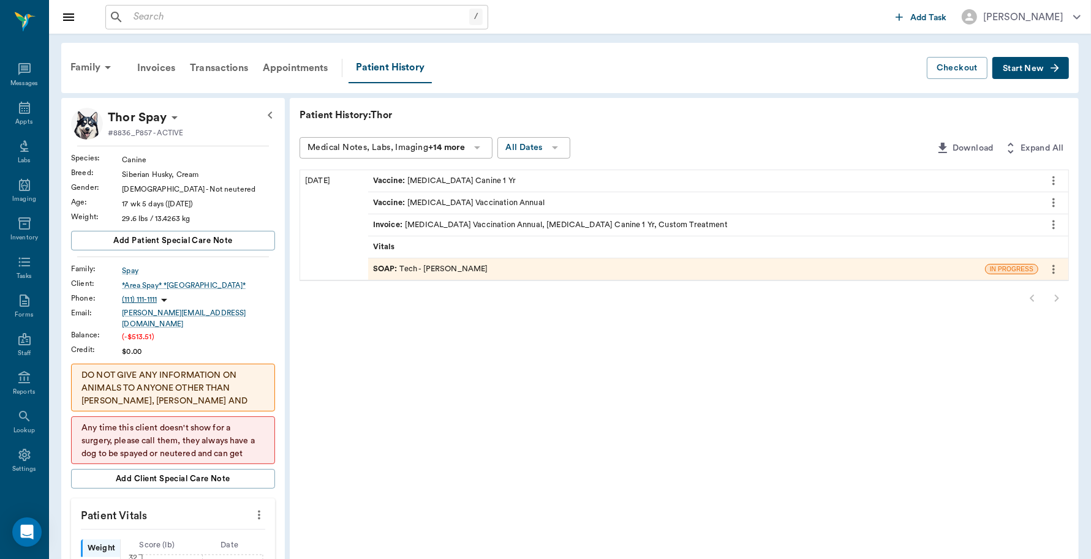
click at [491, 269] on div "SOAP : Tech - Julie Dickerson" at bounding box center [676, 268] width 617 height 21
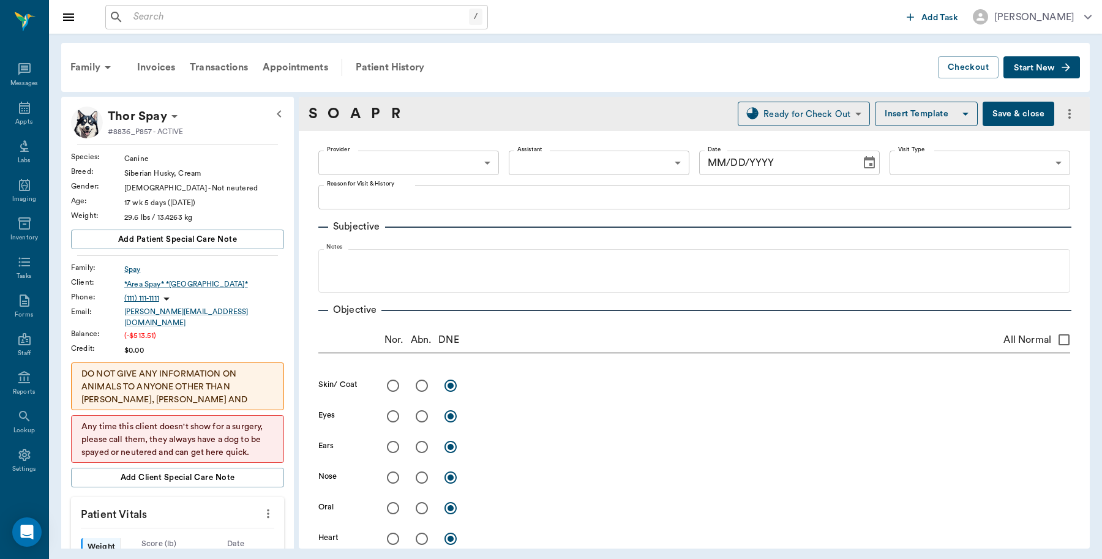
type input "63ec2e7e52e12b0ba117b124"
type input "65d2be4f46e3a538d89b8c1a"
type textarea "Bortella, RV Caryn"
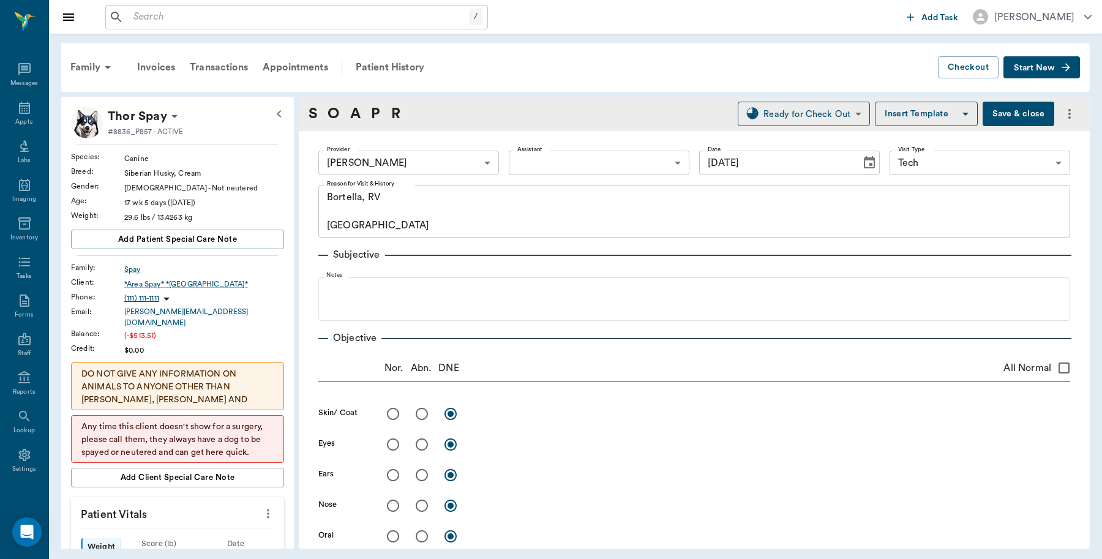
type input "[DATE]"
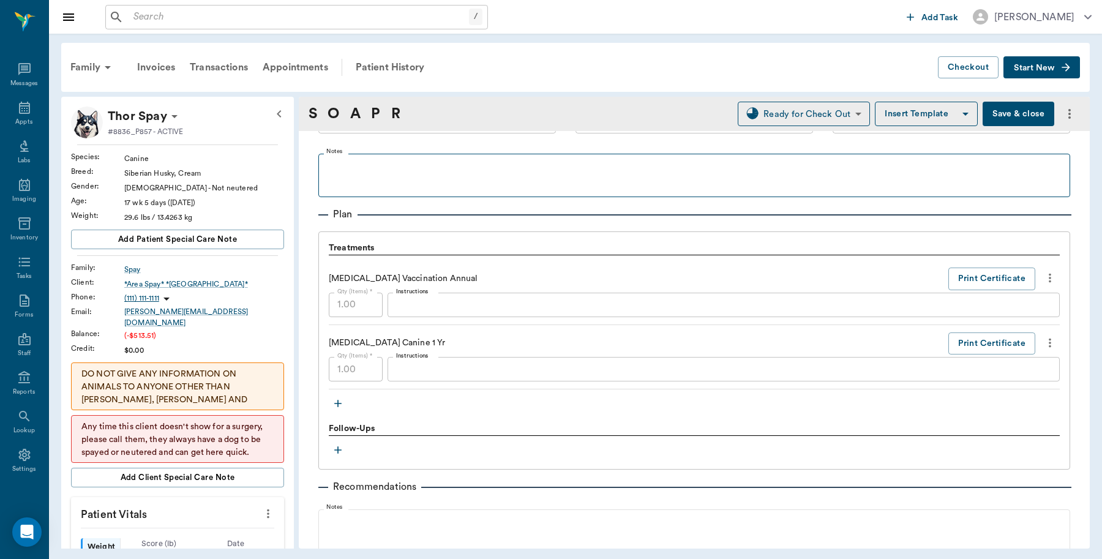
scroll to position [766, 0]
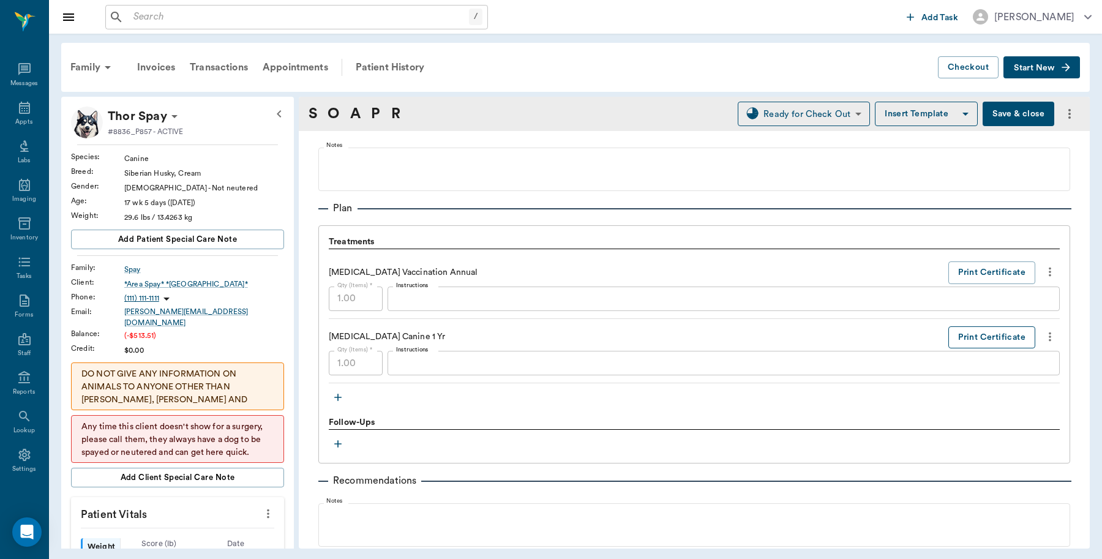
click at [993, 337] on button "Print Certificate" at bounding box center [992, 337] width 87 height 23
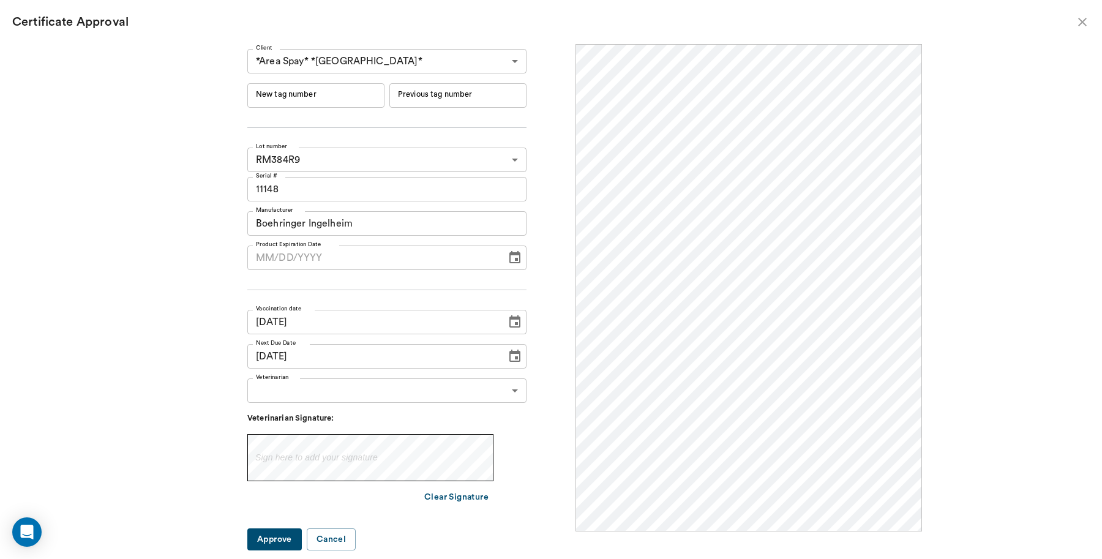
scroll to position [0, 0]
click at [361, 101] on input "New tag number" at bounding box center [315, 95] width 137 height 24
type input "251080"
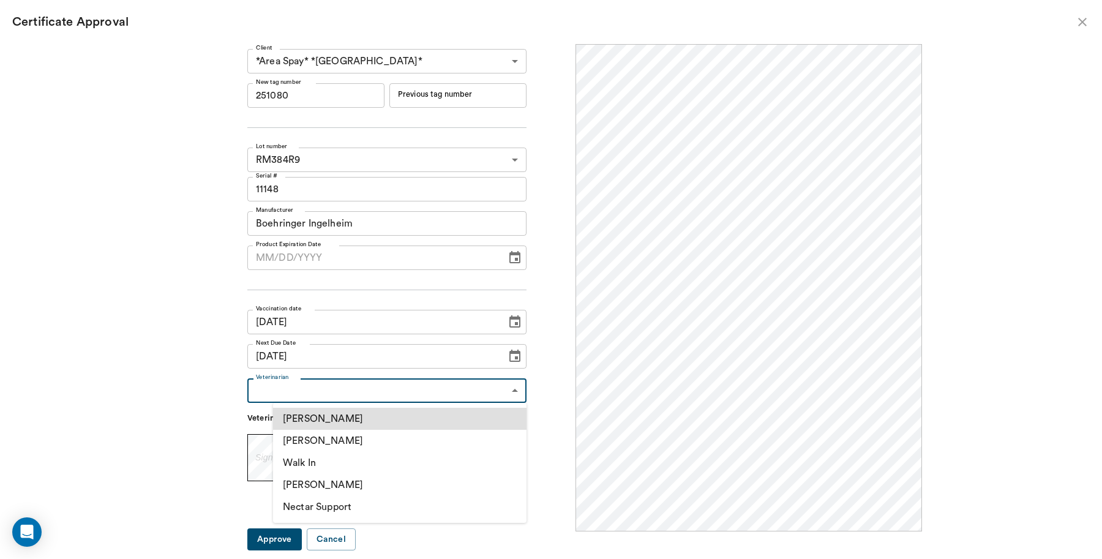
click at [311, 390] on body "/ ​ Add Task Dr. Bert Ellsworth Nectar Messages Appts Labs Imaging Inventory Ta…" at bounding box center [551, 279] width 1102 height 559
click at [328, 444] on li "[PERSON_NAME]" at bounding box center [400, 441] width 254 height 22
type input "63ec2f075fda476ae8351a4d"
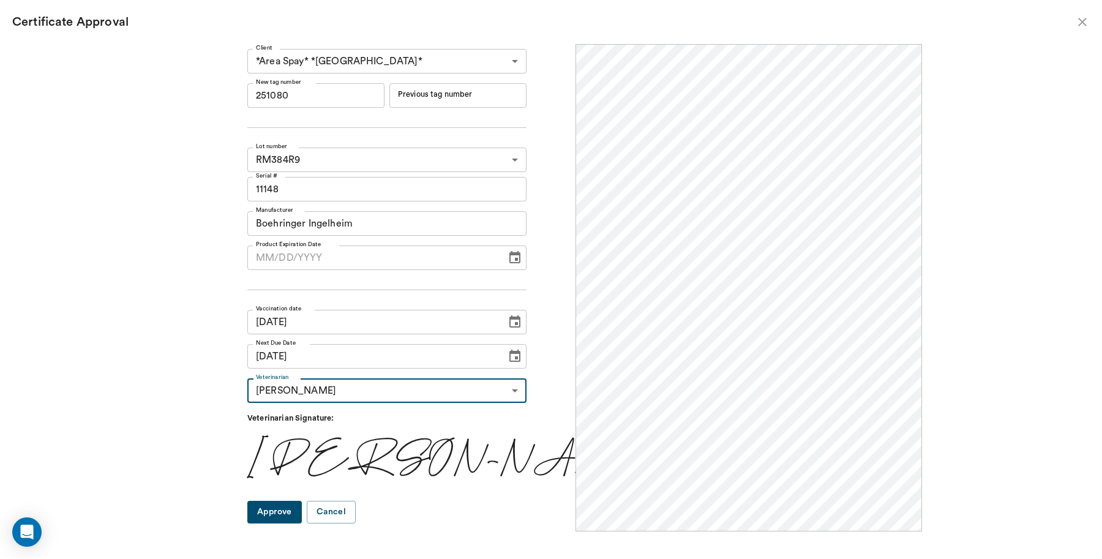
click at [299, 518] on button "Approve" at bounding box center [274, 512] width 55 height 23
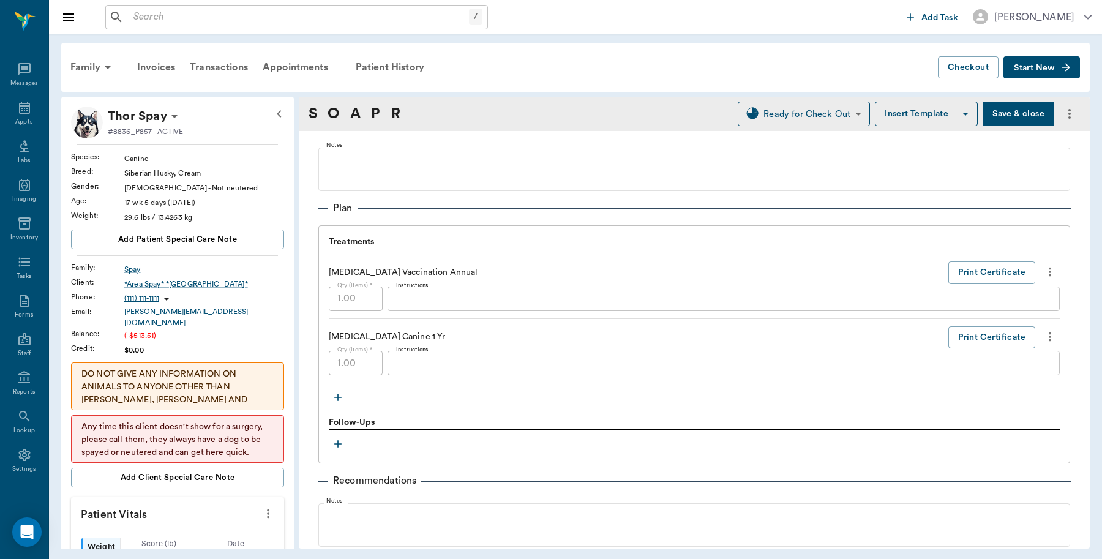
click at [1015, 117] on button "Save & close" at bounding box center [1019, 114] width 72 height 24
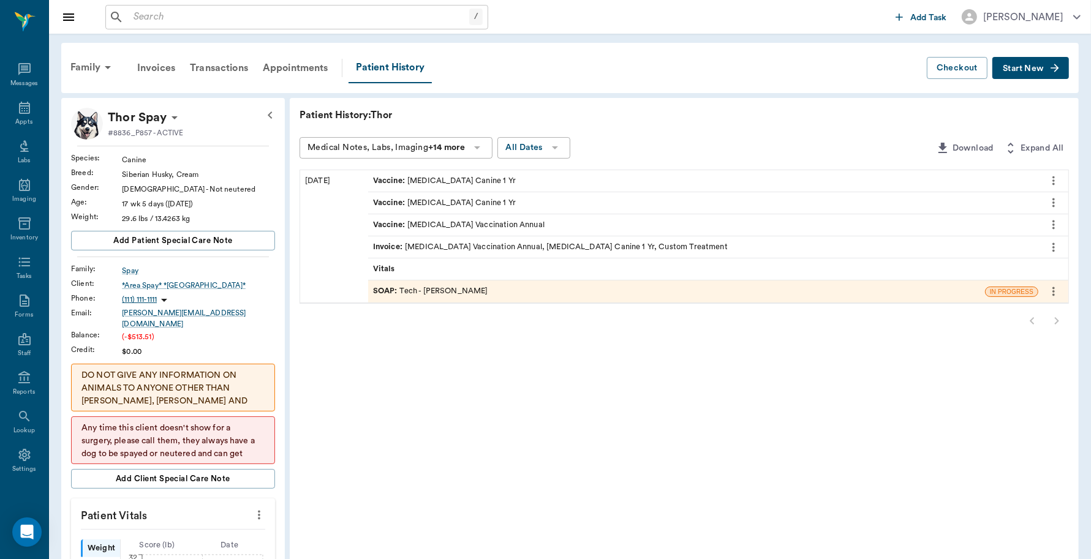
click at [507, 245] on div "Invoice : Bordetella Vaccination Annual, Rabies Vaccination Canine 1 Yr, Custom…" at bounding box center [550, 247] width 355 height 12
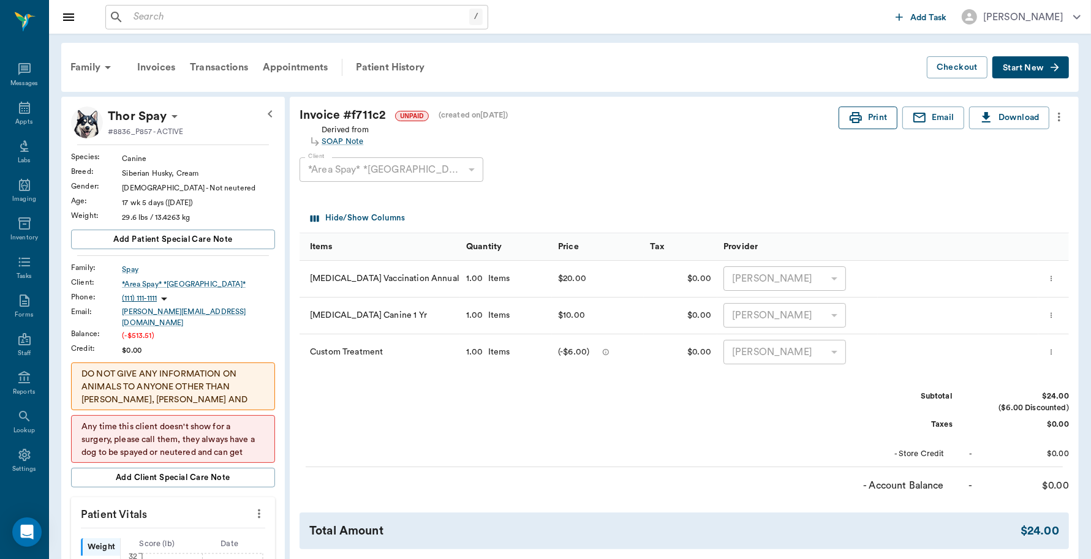
click at [862, 122] on button "Print" at bounding box center [867, 118] width 59 height 23
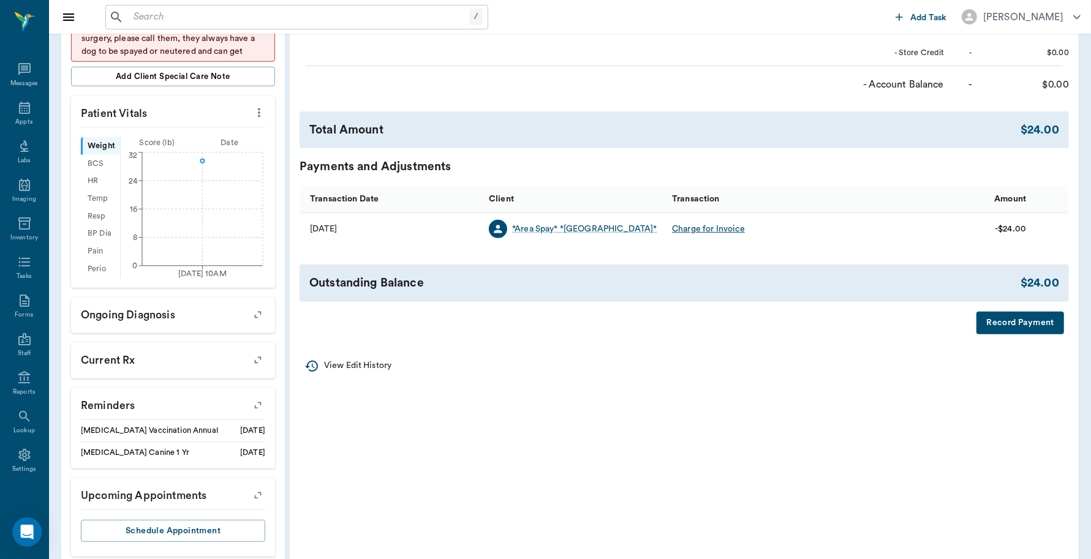
scroll to position [416, 0]
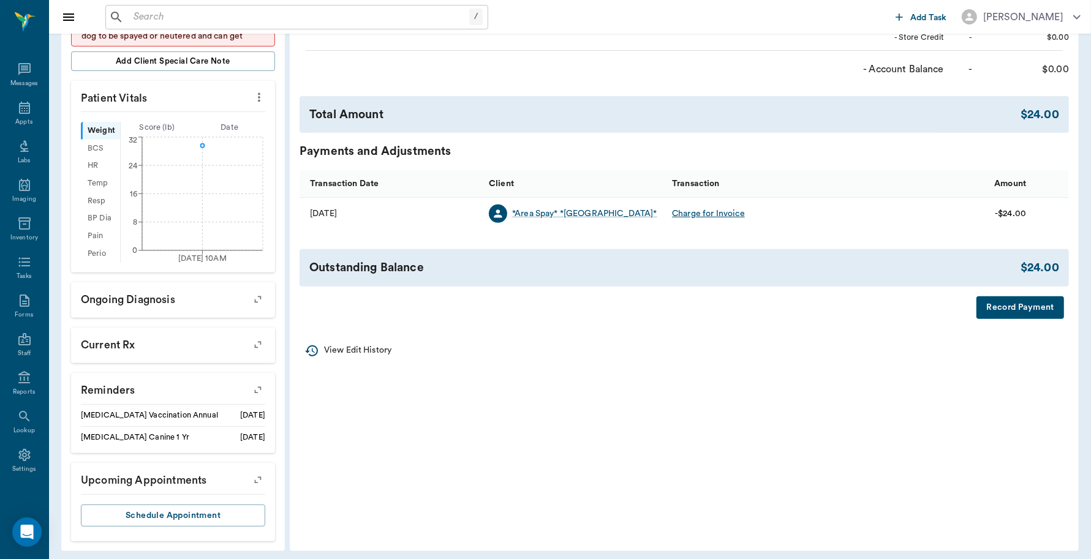
click at [258, 385] on icon "button" at bounding box center [257, 390] width 17 height 17
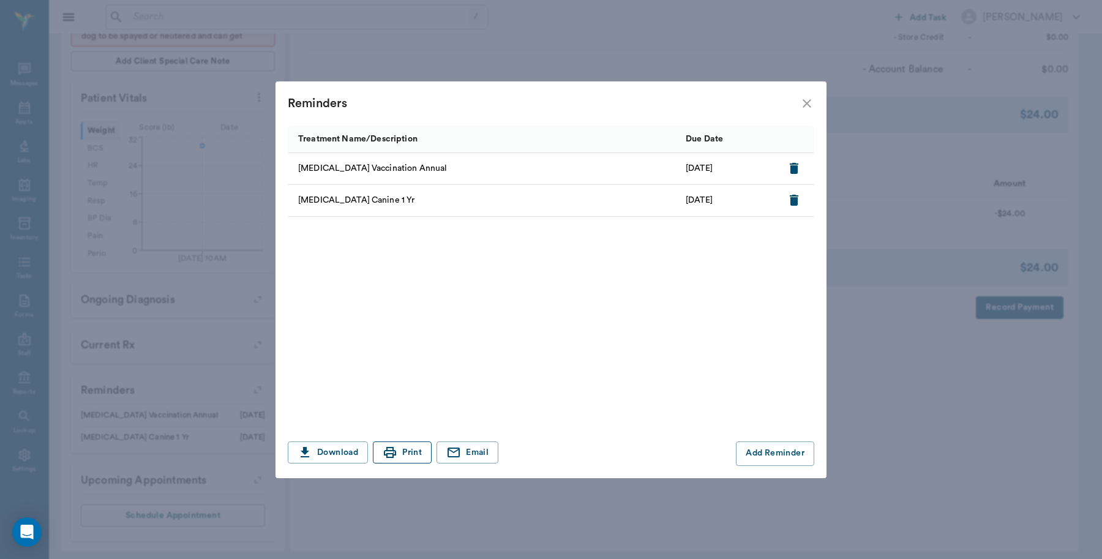
click at [412, 449] on button "Print" at bounding box center [402, 453] width 59 height 23
click at [807, 109] on icon "close" at bounding box center [807, 103] width 15 height 15
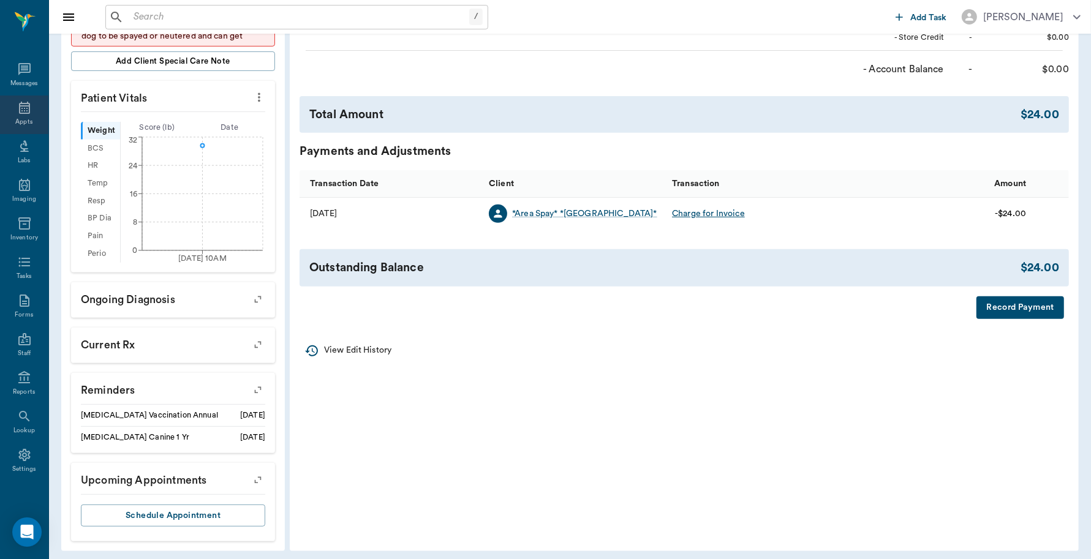
drag, startPoint x: 17, startPoint y: 115, endPoint x: 28, endPoint y: 118, distance: 11.6
click at [17, 115] on div "Appts" at bounding box center [24, 115] width 48 height 39
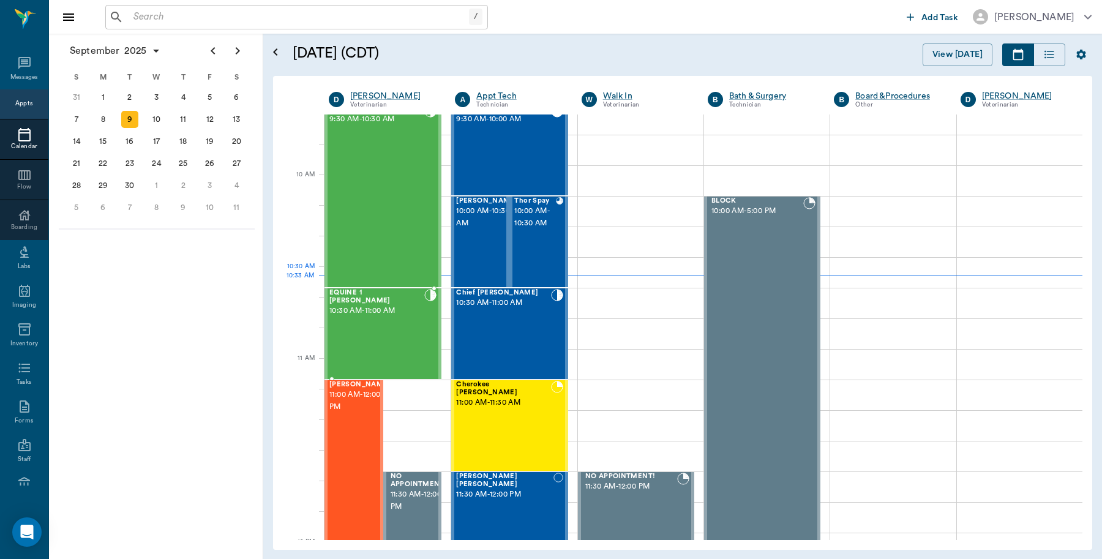
scroll to position [139, 0]
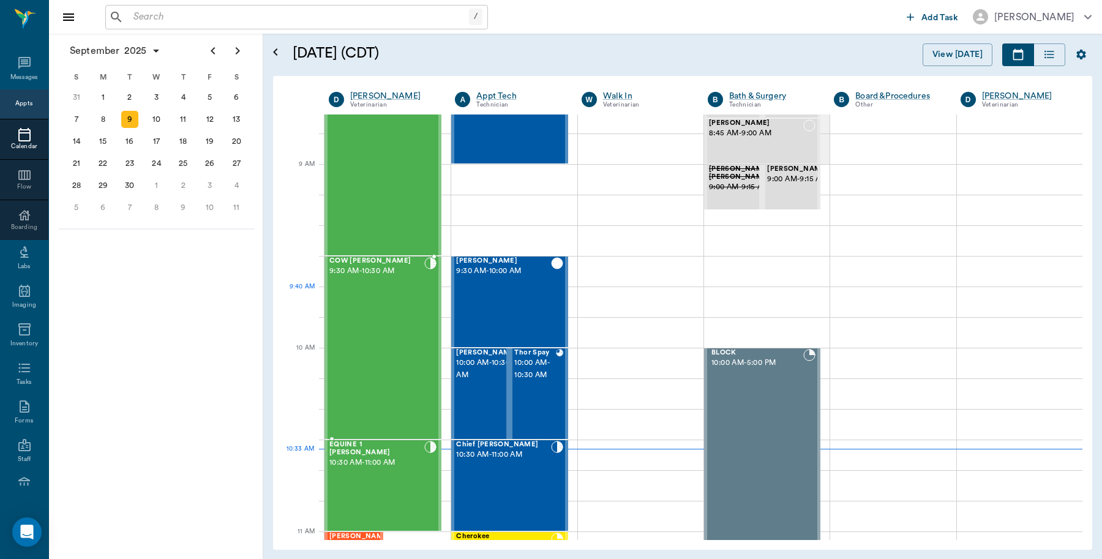
click at [375, 314] on div "COW Reid 9:30 AM - 10:30 AM" at bounding box center [376, 347] width 95 height 181
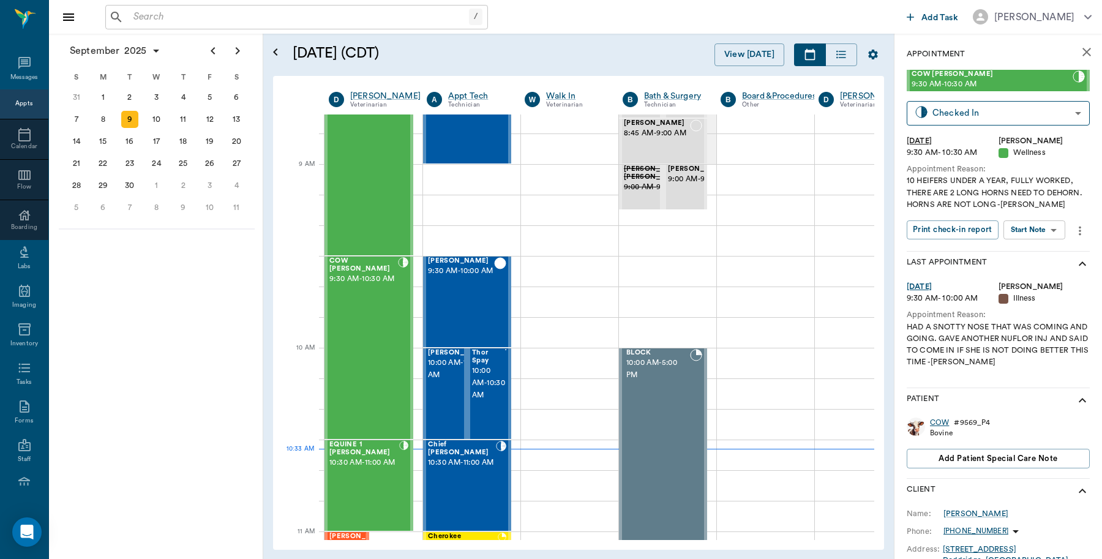
click at [942, 424] on div "COW" at bounding box center [939, 423] width 19 height 10
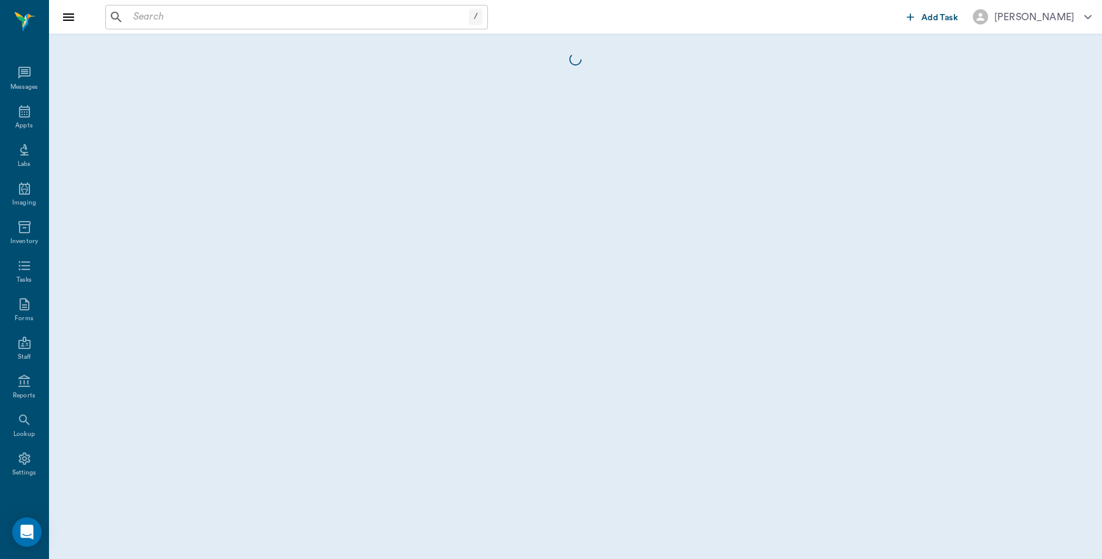
scroll to position [4, 0]
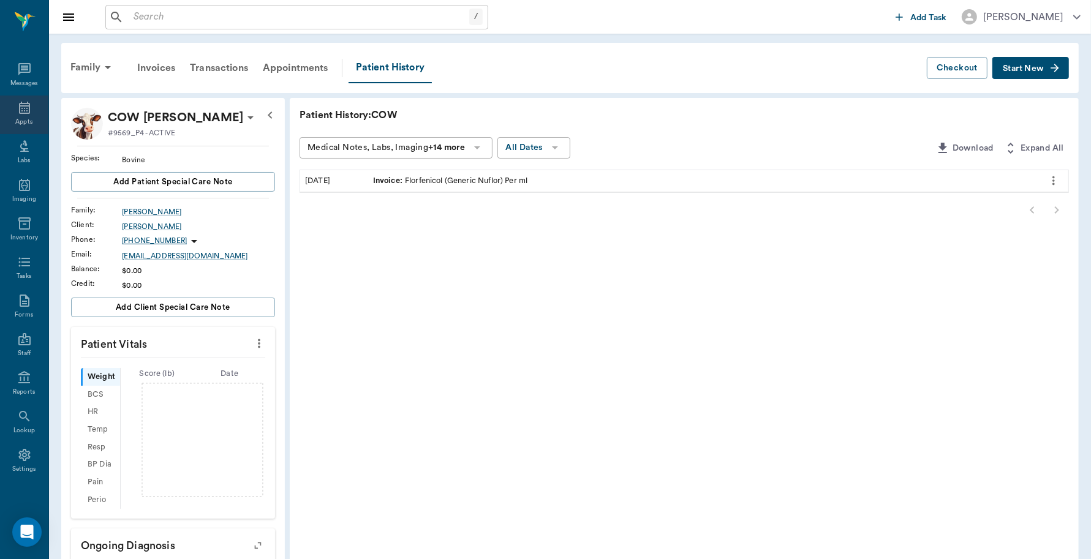
click at [25, 110] on icon at bounding box center [24, 107] width 15 height 15
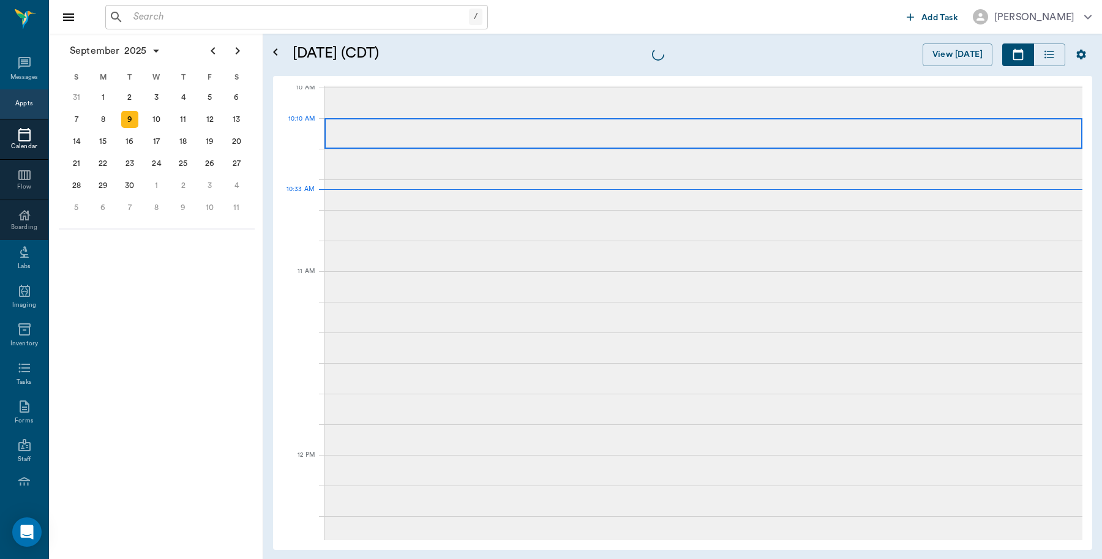
scroll to position [369, 0]
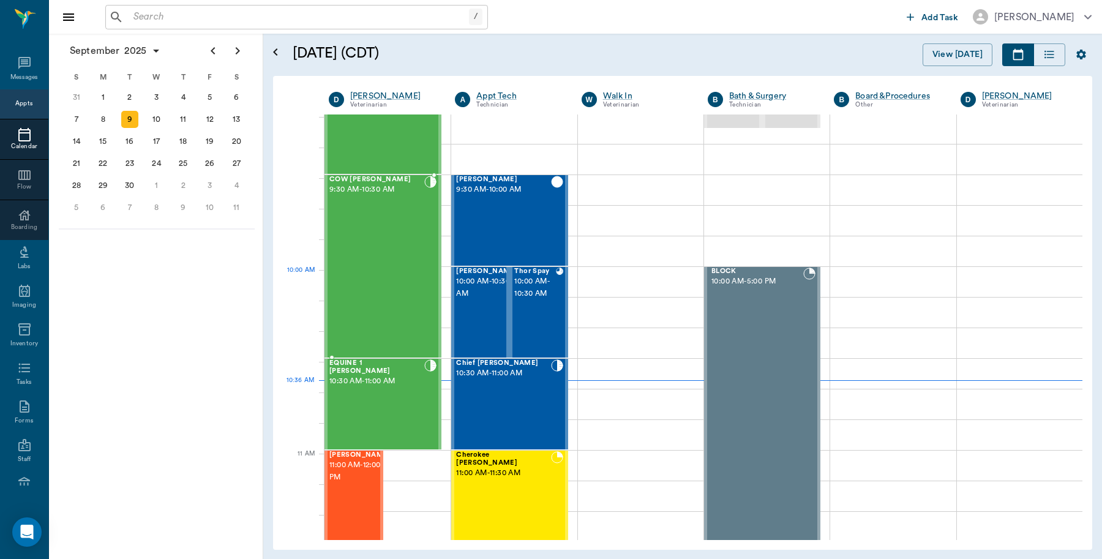
scroll to position [216, 0]
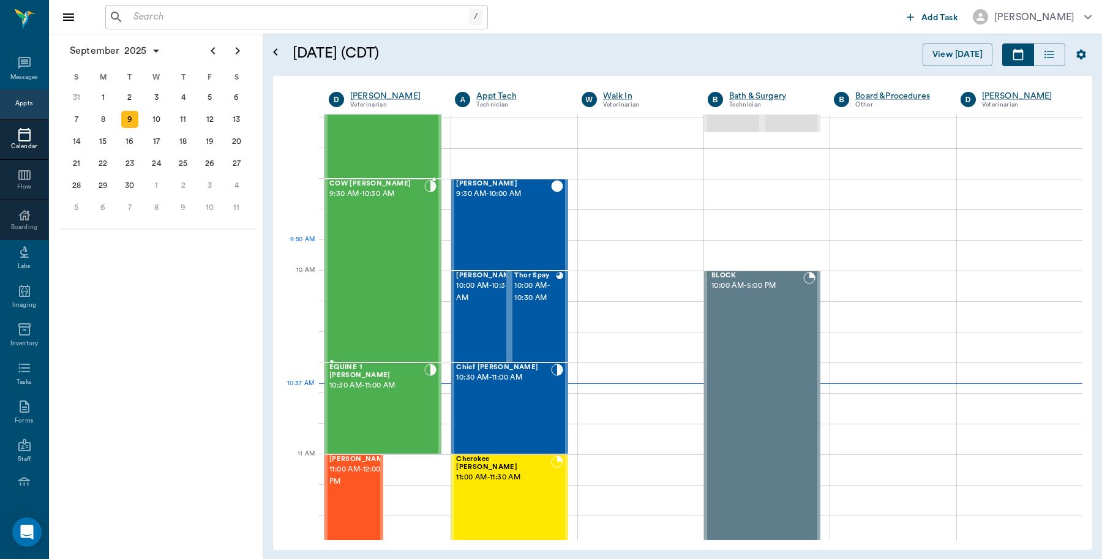
click at [380, 269] on div "COW [PERSON_NAME] 9:30 AM - 10:30 AM" at bounding box center [376, 270] width 95 height 181
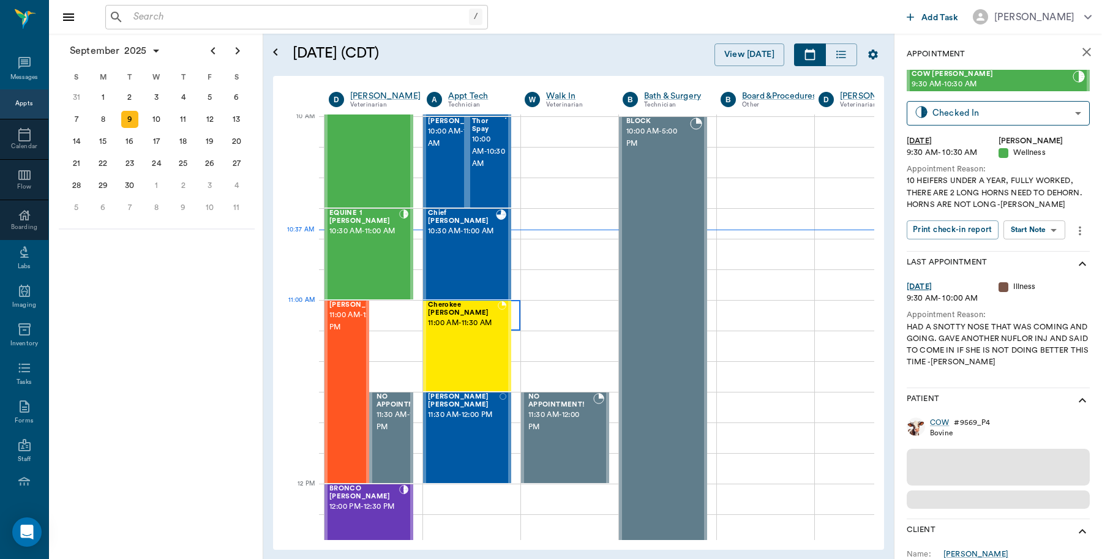
scroll to position [369, 1]
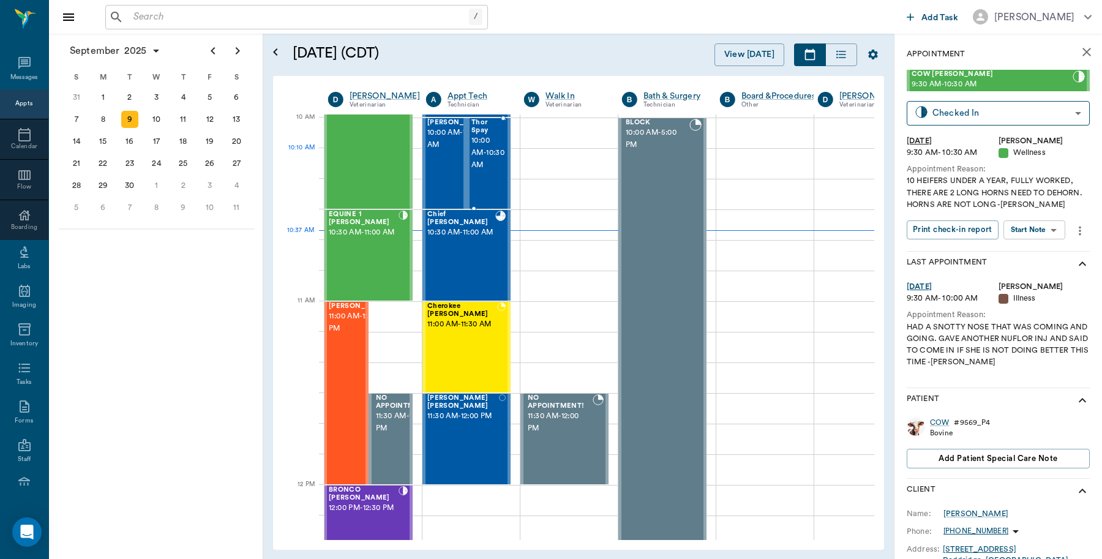
click at [498, 151] on span "10:00 AM - 10:30 AM" at bounding box center [488, 153] width 33 height 37
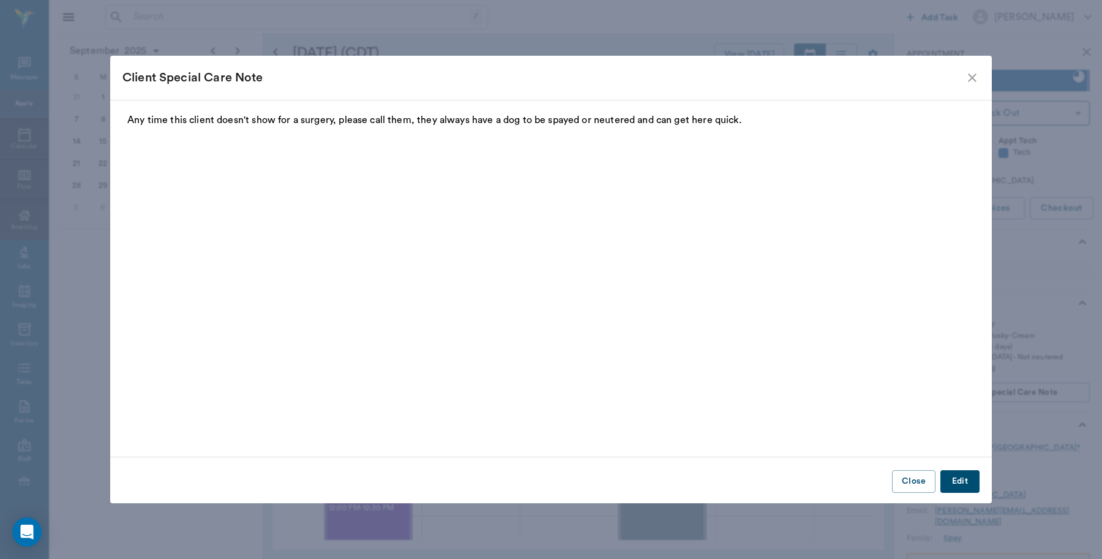
click at [974, 73] on icon "close" at bounding box center [972, 77] width 15 height 15
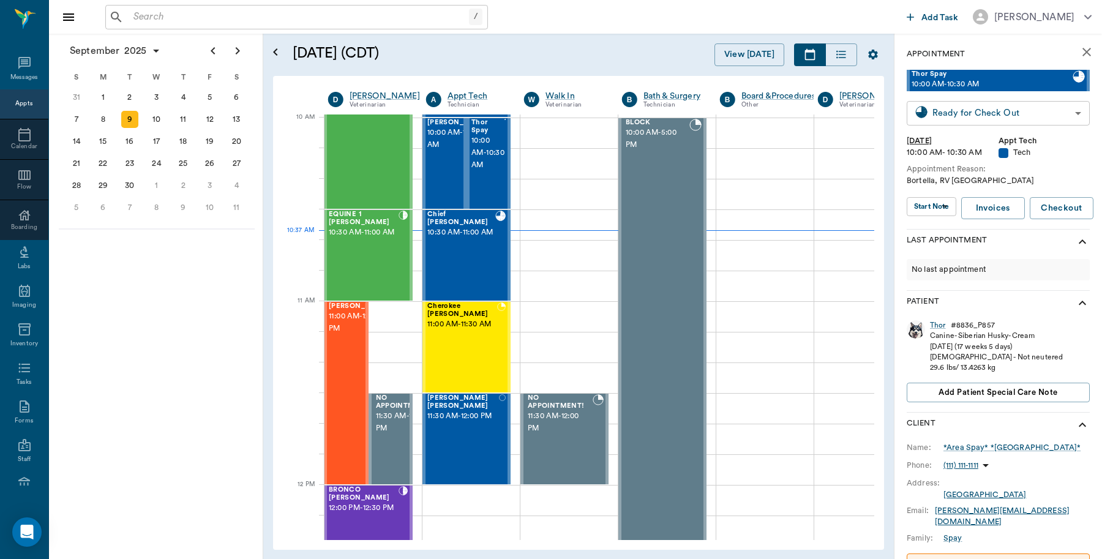
click at [1011, 115] on body "/ ​ Add Task [PERSON_NAME] Nectar Messages Appts Calendar Flow Boarding Labs Im…" at bounding box center [551, 279] width 1102 height 559
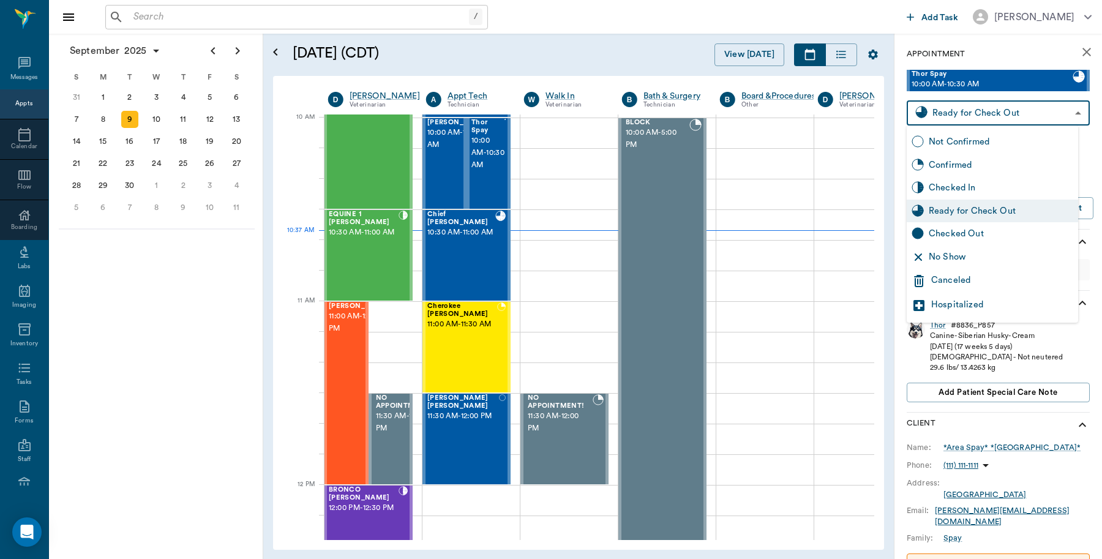
click at [968, 234] on div "Checked Out" at bounding box center [1001, 233] width 145 height 13
type input "CHECKED_OUT"
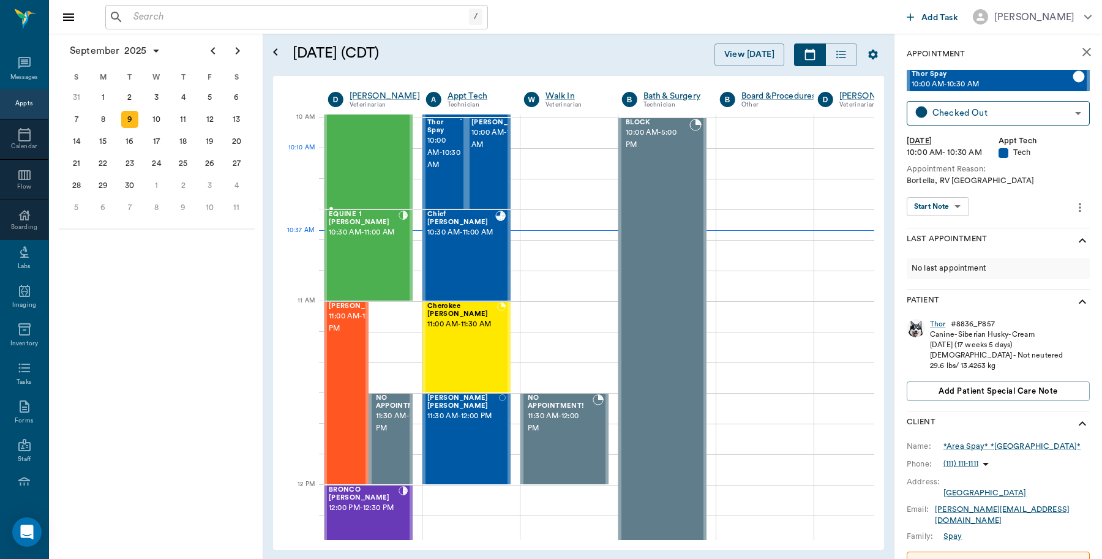
click at [377, 160] on div "COW [PERSON_NAME] 9:30 AM - 10:30 AM" at bounding box center [363, 117] width 69 height 181
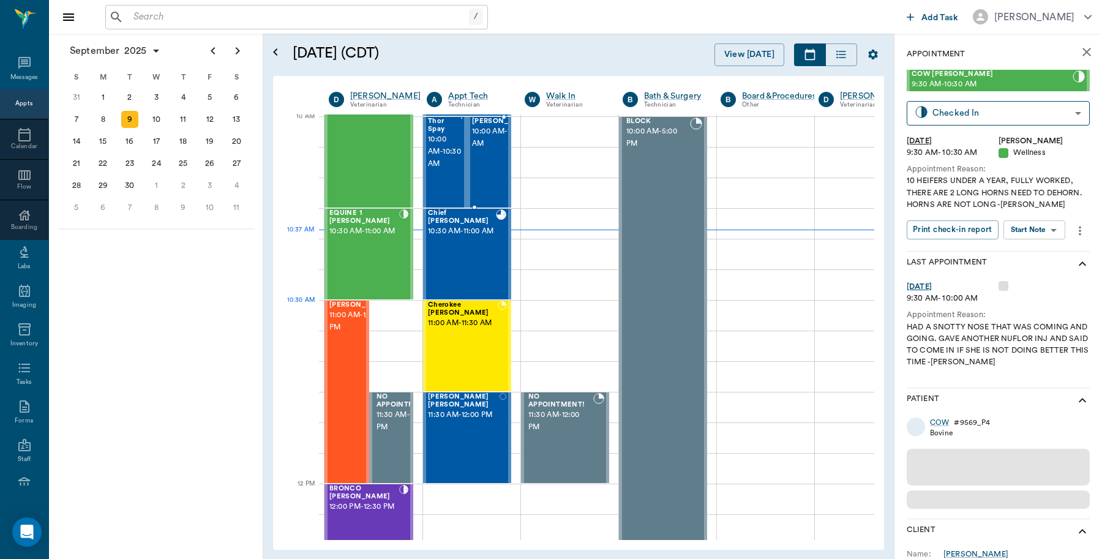
scroll to position [369, 1]
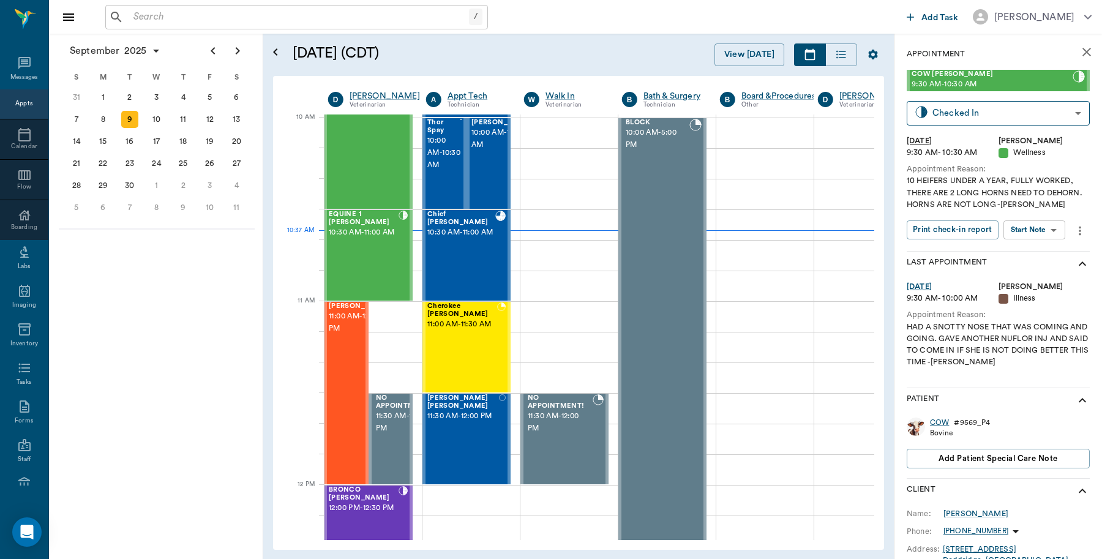
click at [937, 421] on div "COW" at bounding box center [939, 423] width 19 height 10
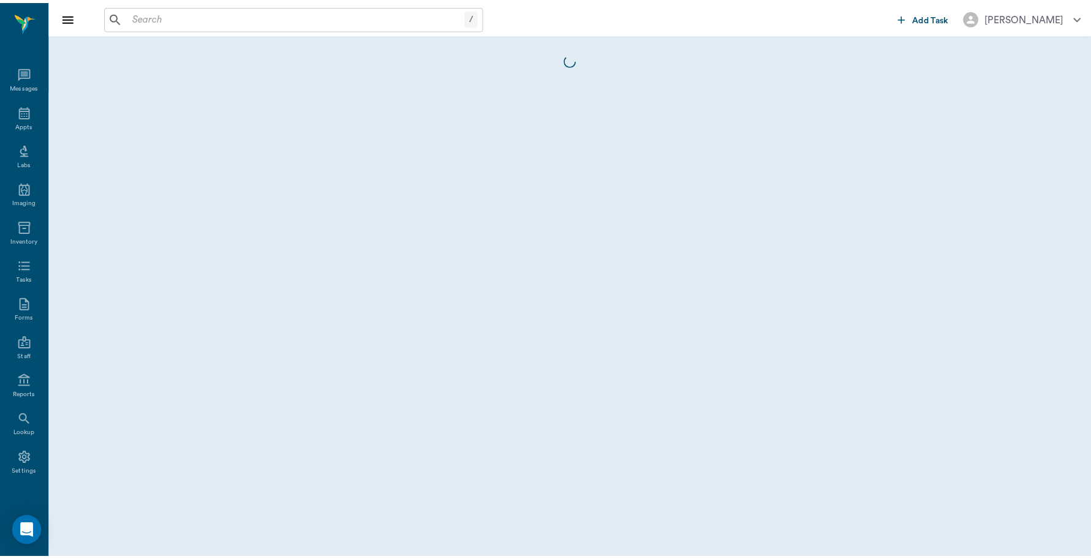
scroll to position [4, 0]
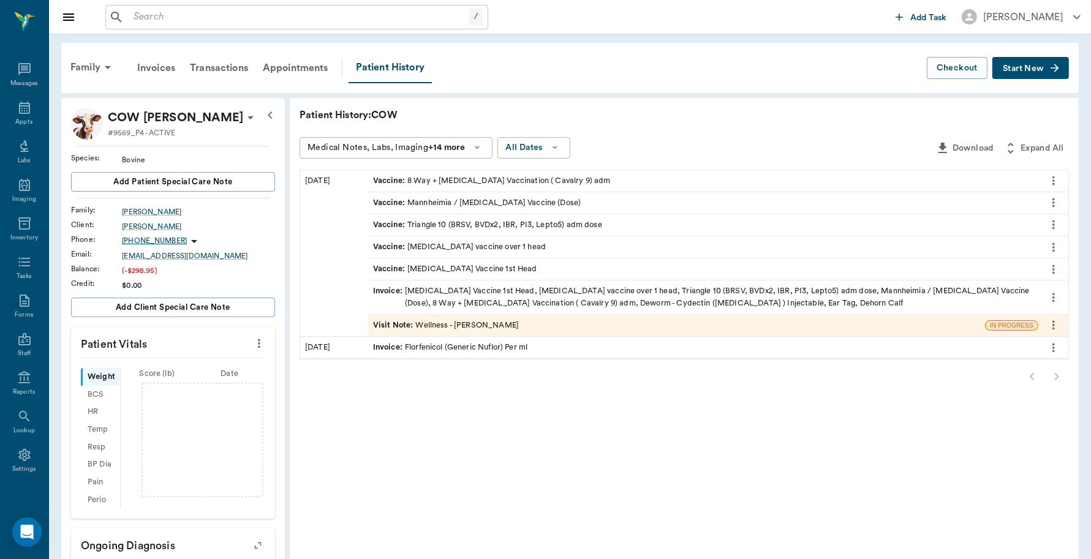
click at [513, 299] on div "Invoice : [MEDICAL_DATA] Vaccine 1st Head, [MEDICAL_DATA] vaccine over 1 head, …" at bounding box center [703, 296] width 660 height 23
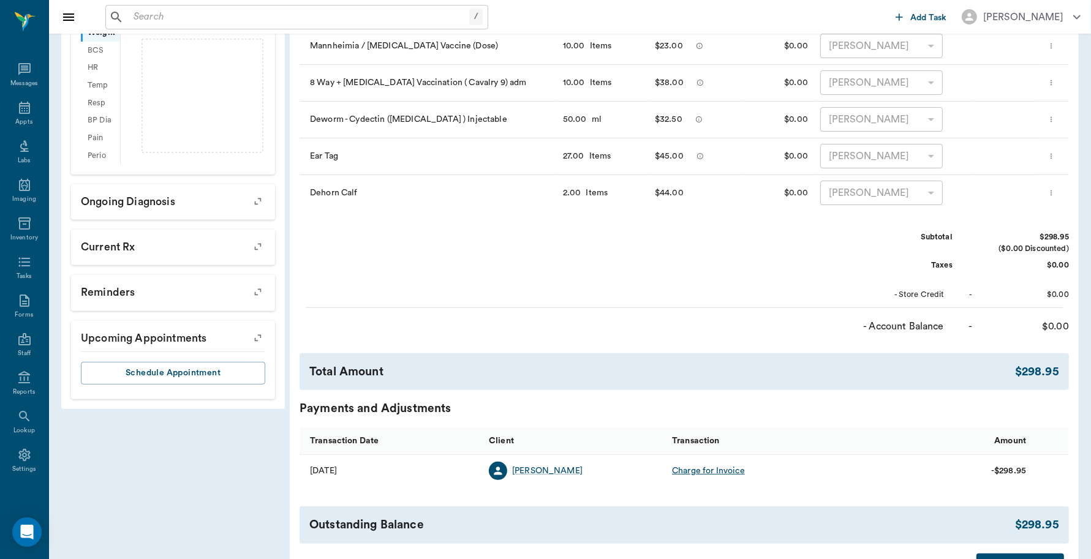
scroll to position [383, 0]
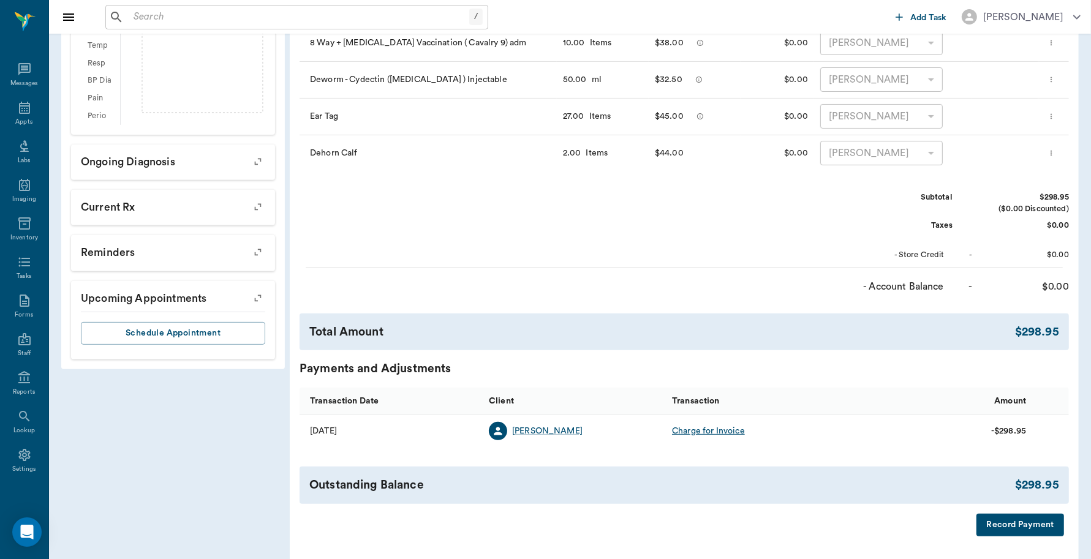
click at [1020, 533] on button "Record Payment" at bounding box center [1020, 525] width 88 height 23
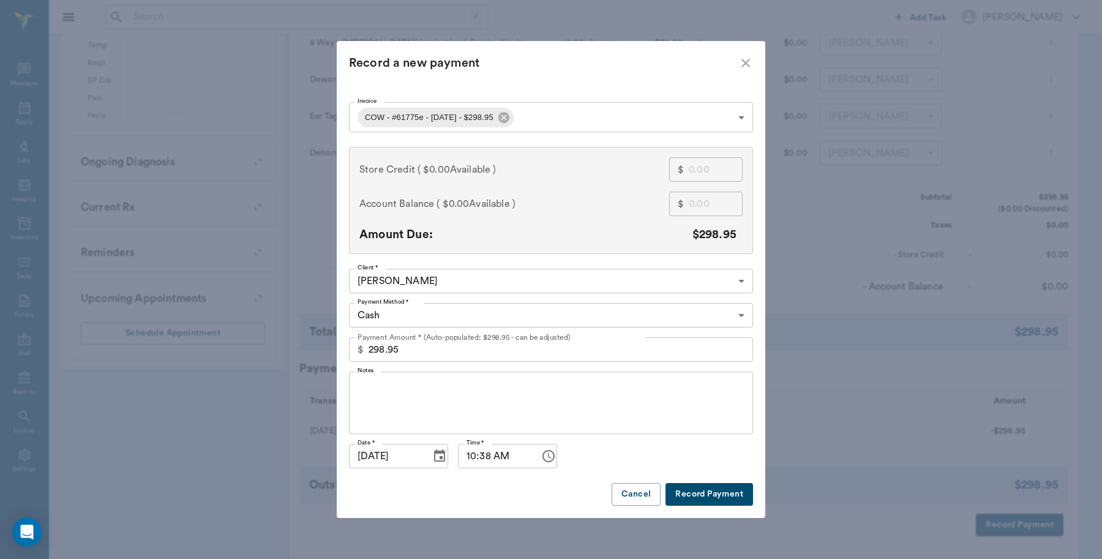
click at [408, 314] on body "/ ​ Add Task [PERSON_NAME] Nectar Messages Appts Labs Imaging Inventory Tasks F…" at bounding box center [551, 110] width 1102 height 987
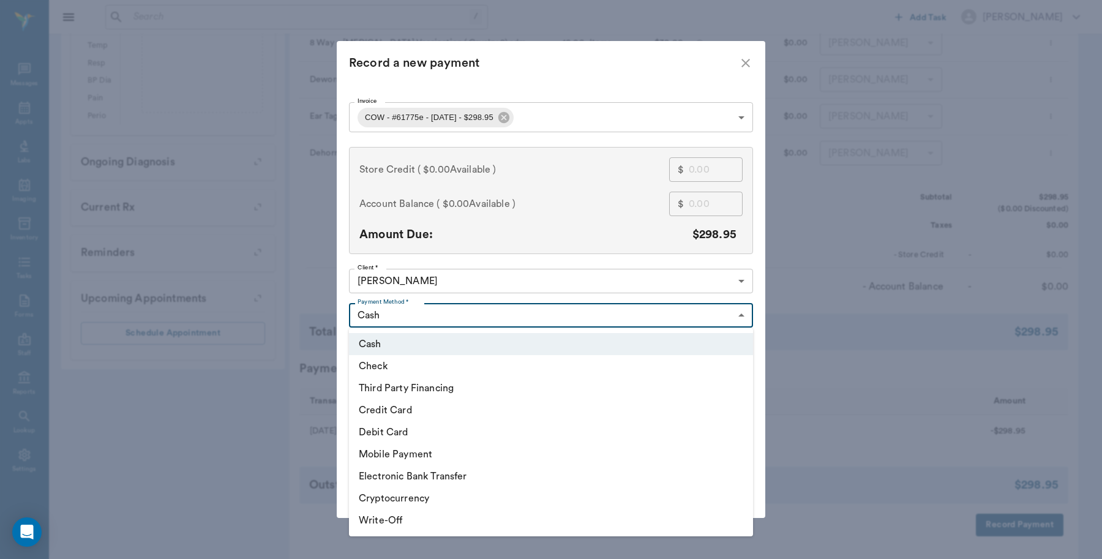
click at [405, 430] on li "Debit Card" at bounding box center [551, 432] width 404 height 22
type input "DEBIT_CARD"
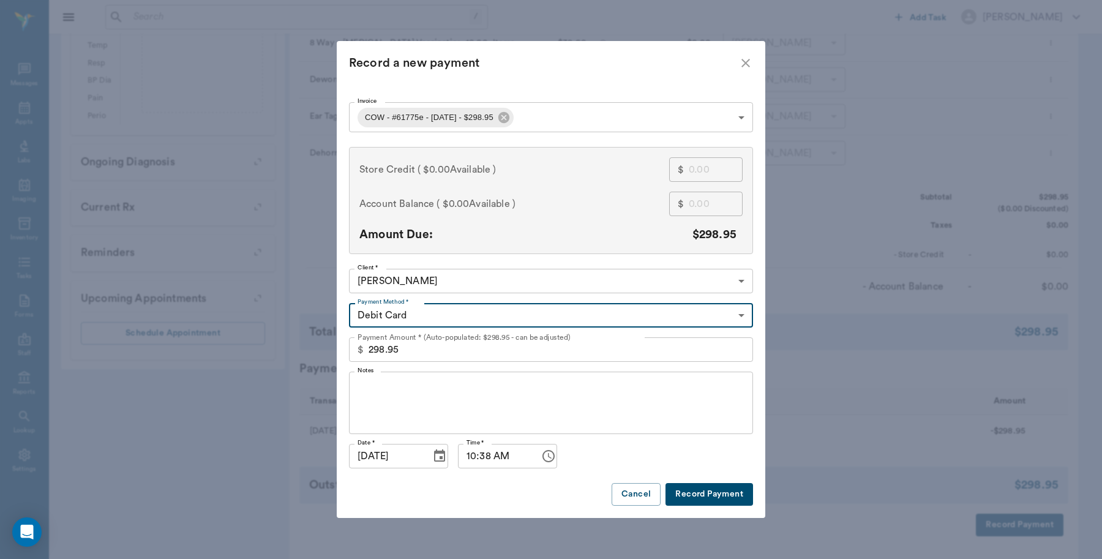
click at [706, 487] on button "Record Payment" at bounding box center [710, 494] width 88 height 23
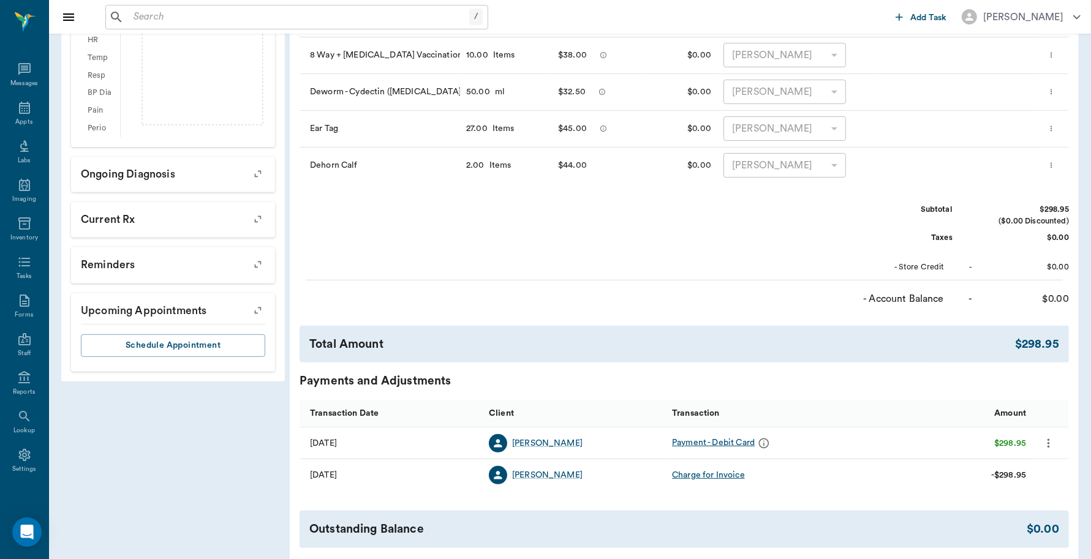
scroll to position [77, 0]
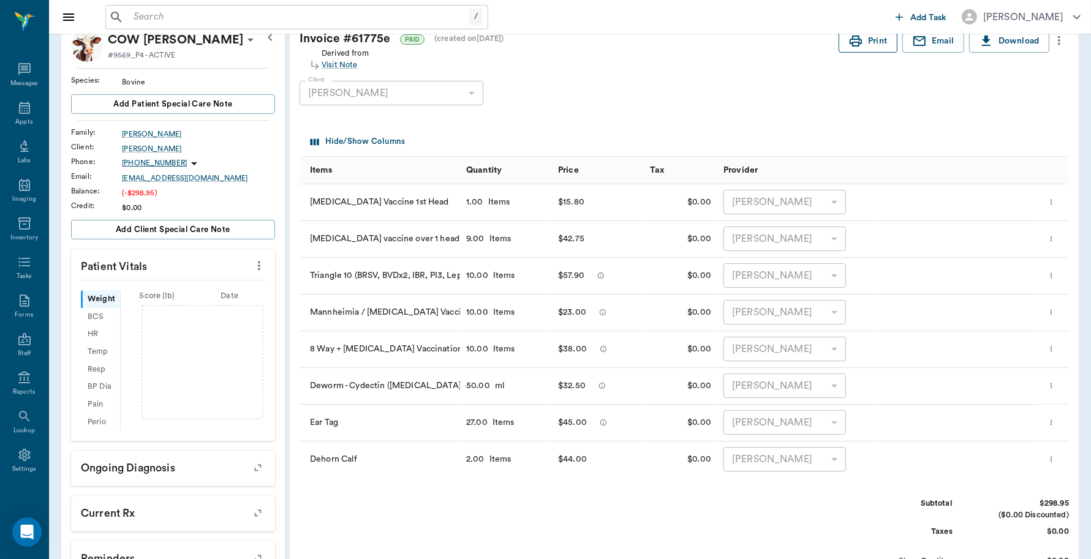
click at [870, 40] on button "Print" at bounding box center [867, 41] width 59 height 23
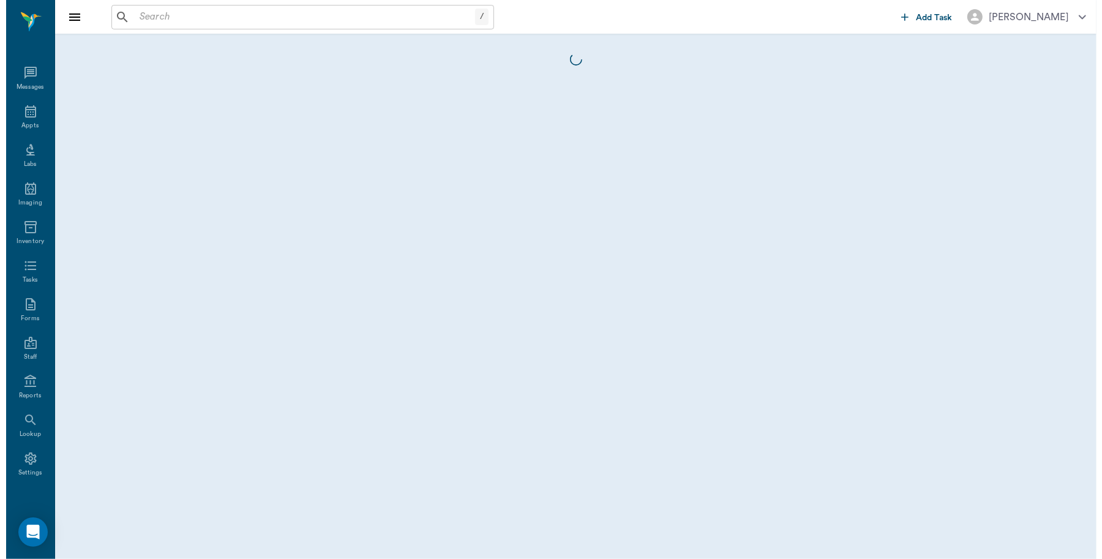
scroll to position [4, 0]
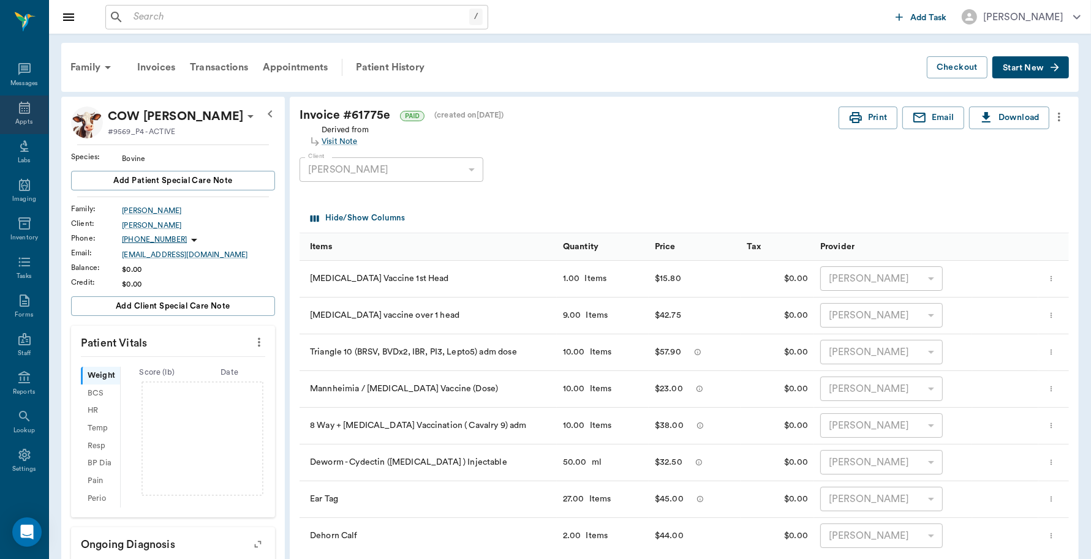
click at [19, 109] on icon at bounding box center [24, 108] width 11 height 12
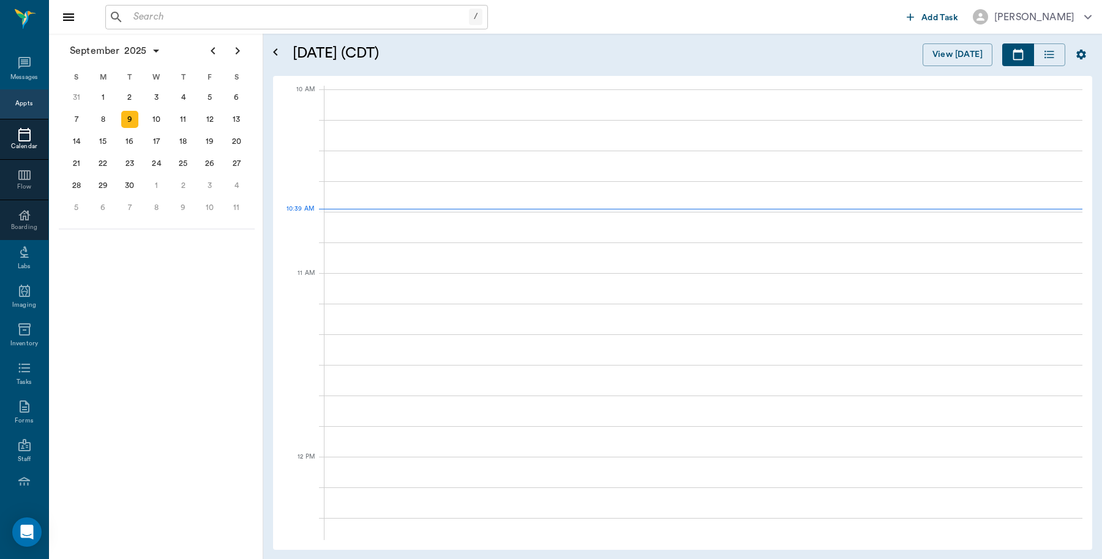
scroll to position [368, 0]
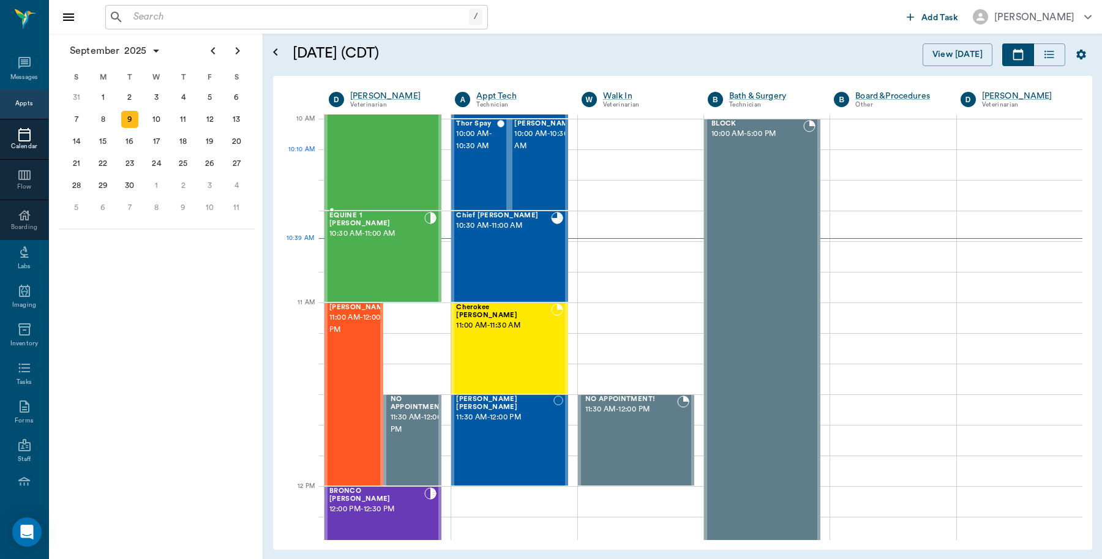
click at [385, 151] on div "COW [PERSON_NAME] 9:30 AM - 10:30 AM" at bounding box center [376, 118] width 95 height 181
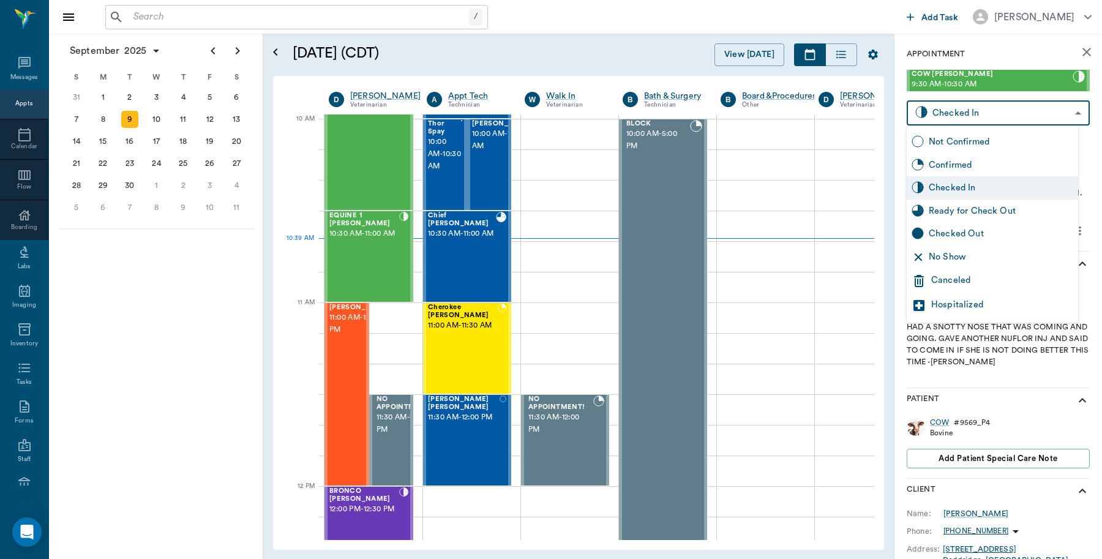
click at [1025, 111] on body "/ ​ Add Task [PERSON_NAME] Nectar Messages Appts Calendar Flow Boarding Labs Im…" at bounding box center [551, 279] width 1102 height 559
click at [989, 234] on div "Checked Out" at bounding box center [1001, 233] width 145 height 13
type input "CHECKED_OUT"
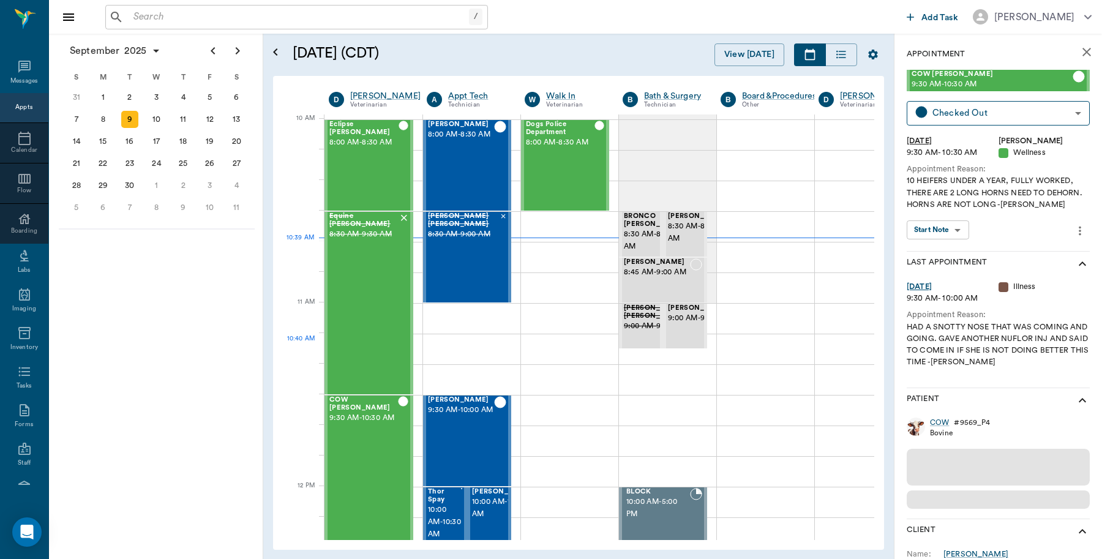
scroll to position [368, 1]
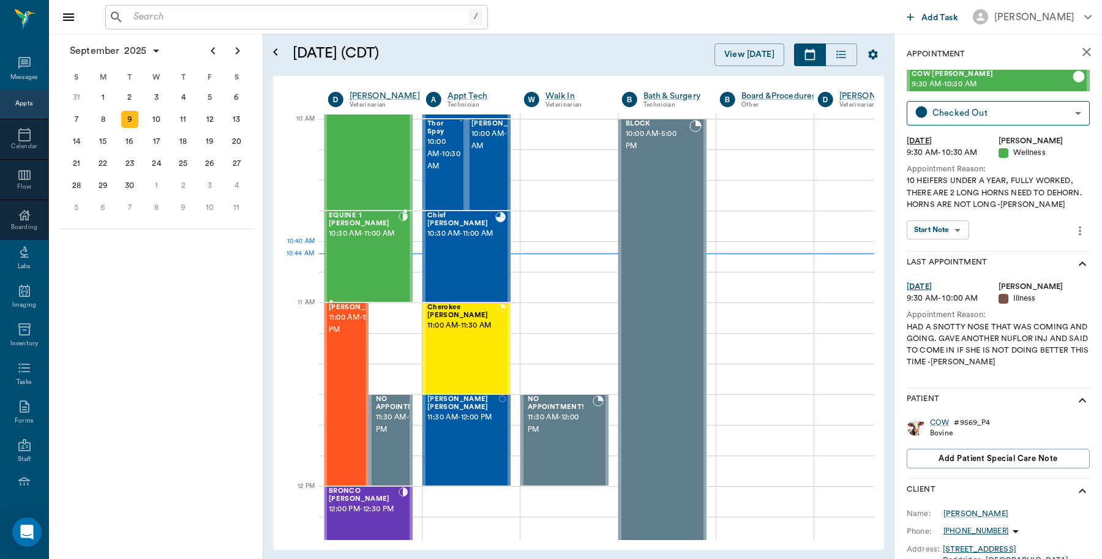
click at [380, 249] on div "EQUINE 1 [PERSON_NAME] 10:30 AM - 11:00 AM" at bounding box center [364, 256] width 70 height 89
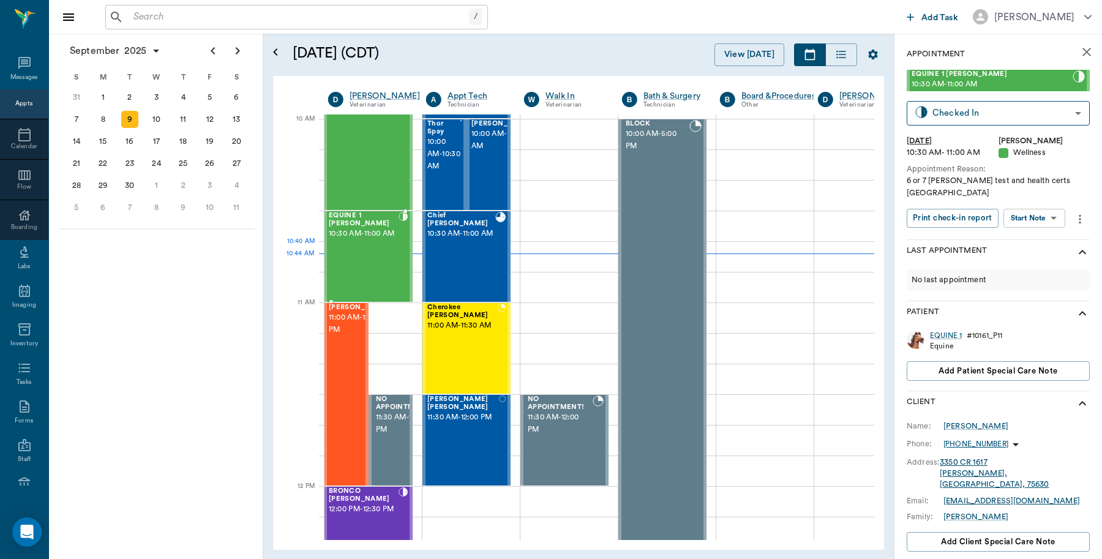
click at [375, 245] on div "EQUINE 1 [PERSON_NAME] 10:30 AM - 11:00 AM" at bounding box center [364, 256] width 70 height 89
click at [1080, 212] on icon "more" at bounding box center [1080, 219] width 13 height 15
click at [1023, 280] on span "Edit appointment" at bounding box center [1026, 286] width 103 height 13
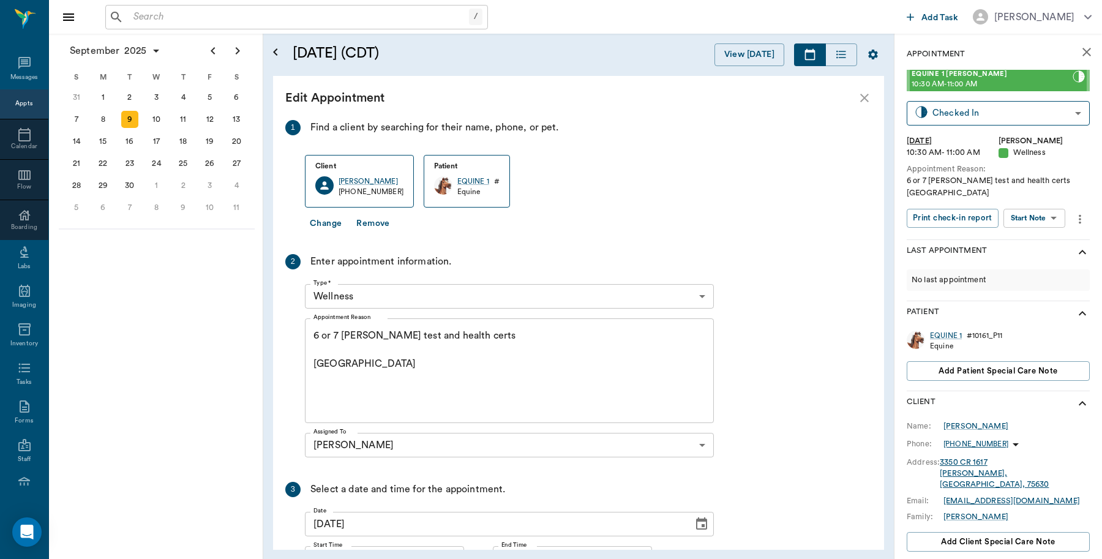
click at [328, 222] on button "Change" at bounding box center [326, 224] width 42 height 23
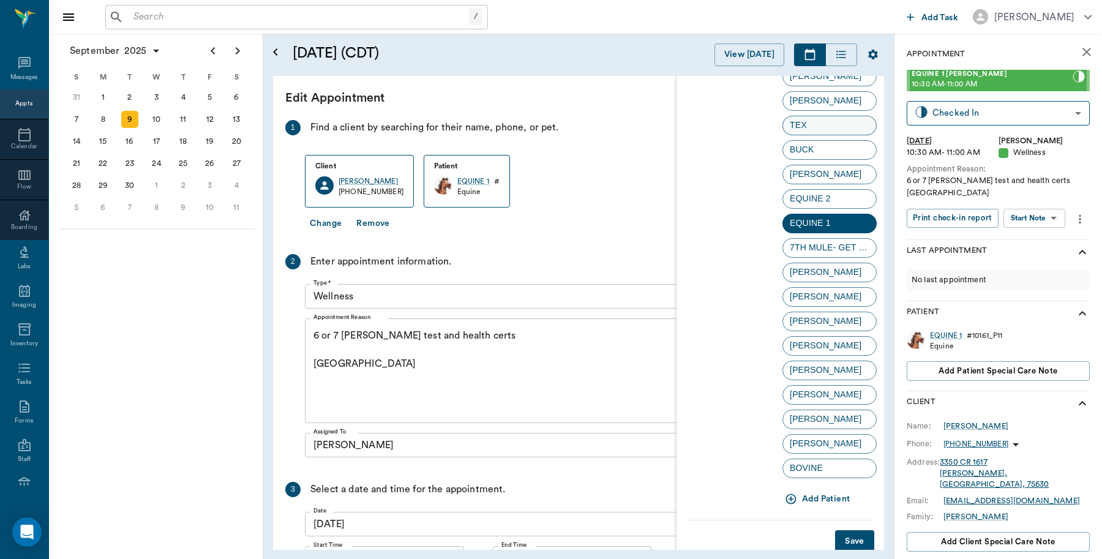
scroll to position [138, 0]
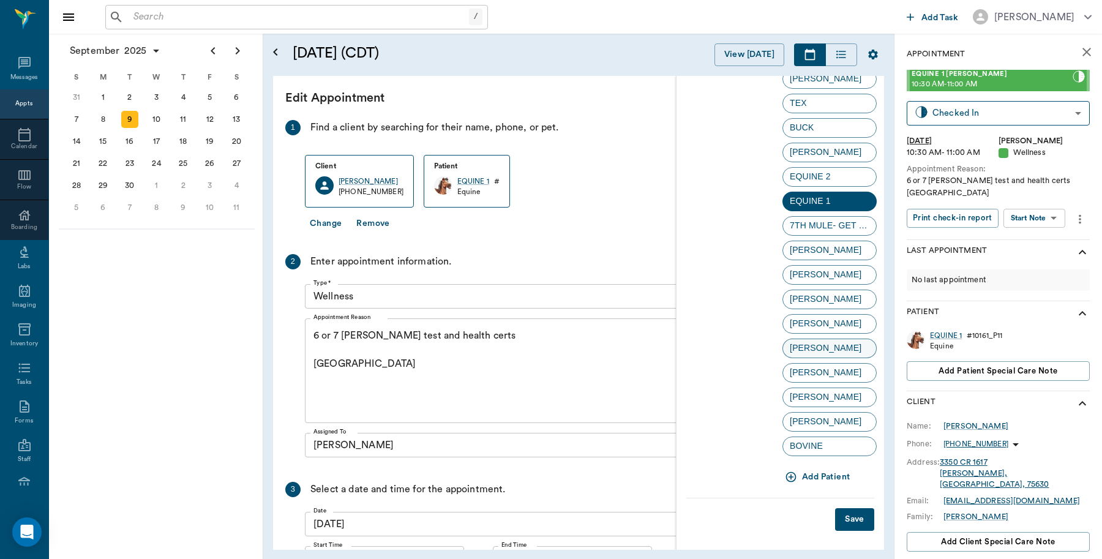
click at [811, 347] on span "[PERSON_NAME]" at bounding box center [825, 348] width 85 height 13
click at [845, 514] on button "Save" at bounding box center [854, 519] width 39 height 23
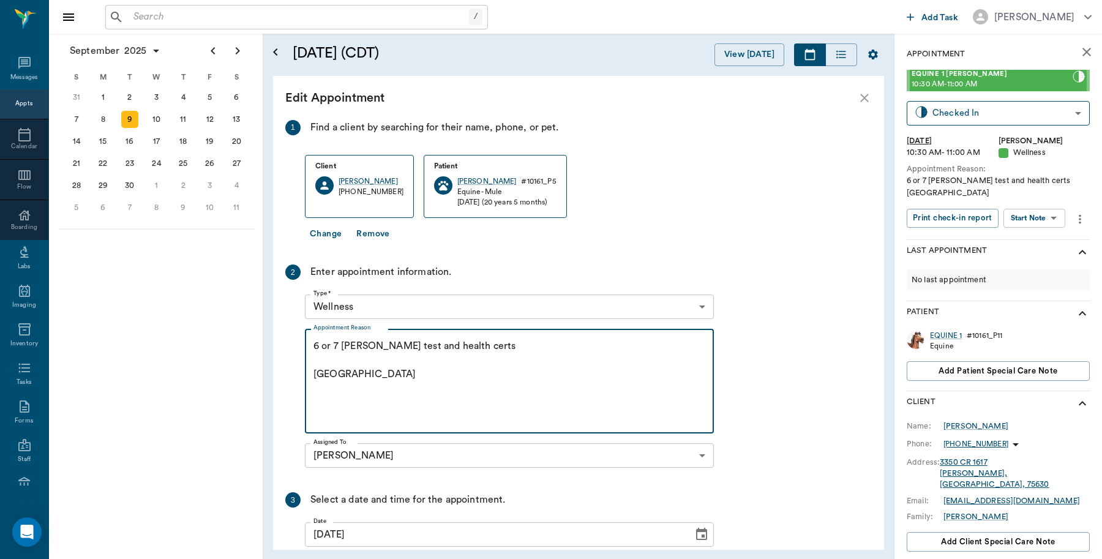
drag, startPoint x: 487, startPoint y: 347, endPoint x: 276, endPoint y: 320, distance: 212.4
click at [276, 320] on div "1 Find a client by searching for their name, phone, or pet. Client [PERSON_NAME…" at bounding box center [578, 335] width 611 height 430
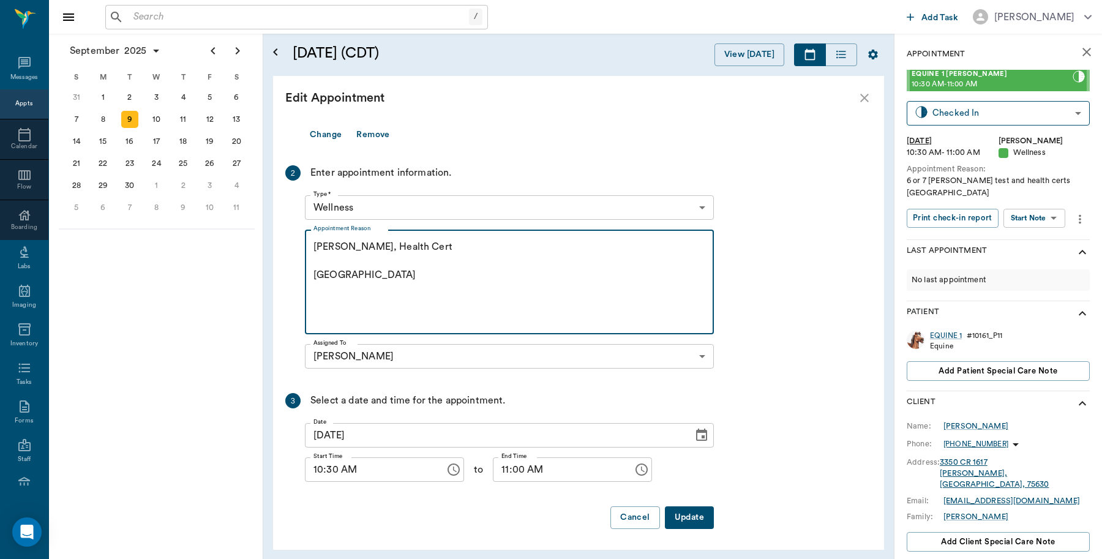
scroll to position [100, 0]
type textarea "[PERSON_NAME], Health Cert [GEOGRAPHIC_DATA]"
click at [688, 513] on button "Update" at bounding box center [689, 517] width 49 height 23
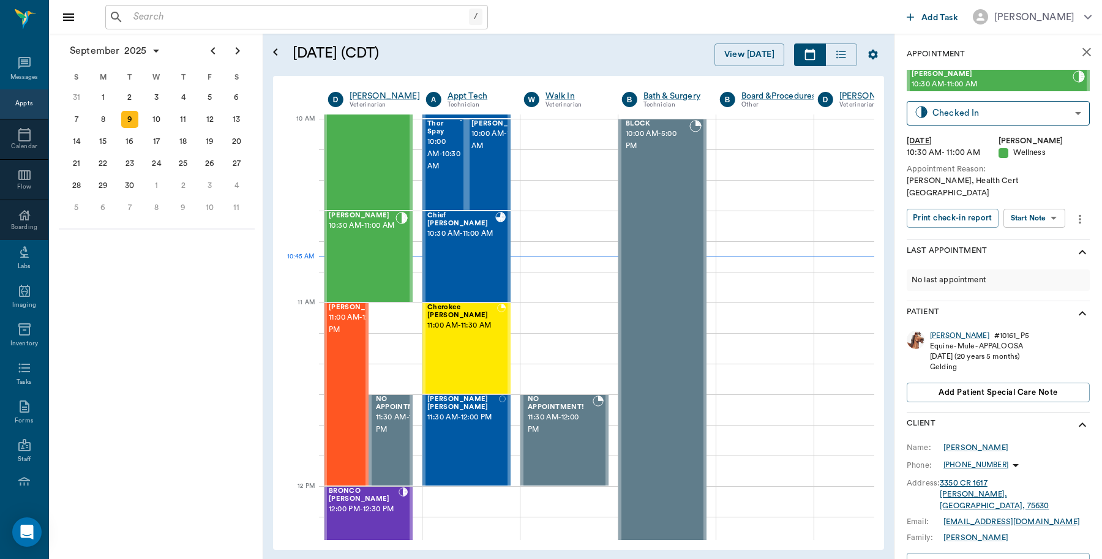
click at [1080, 48] on icon "close" at bounding box center [1087, 52] width 15 height 15
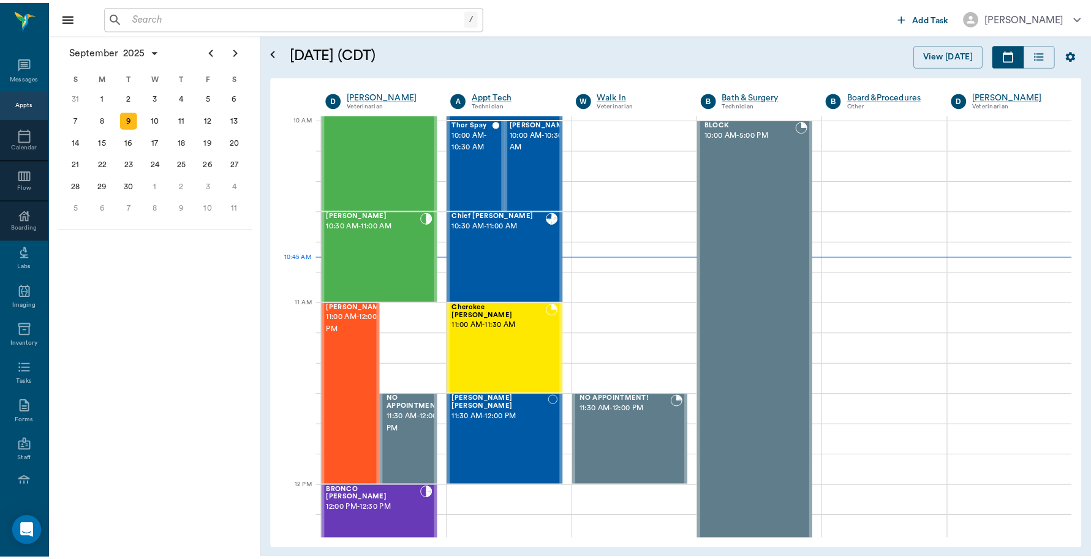
scroll to position [368, 0]
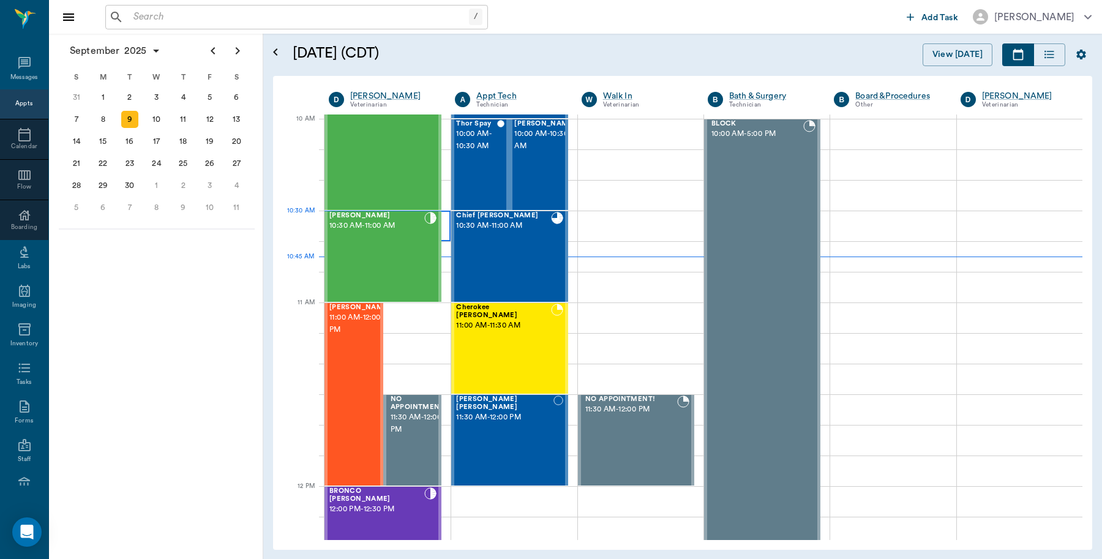
click at [445, 236] on div at bounding box center [388, 226] width 126 height 31
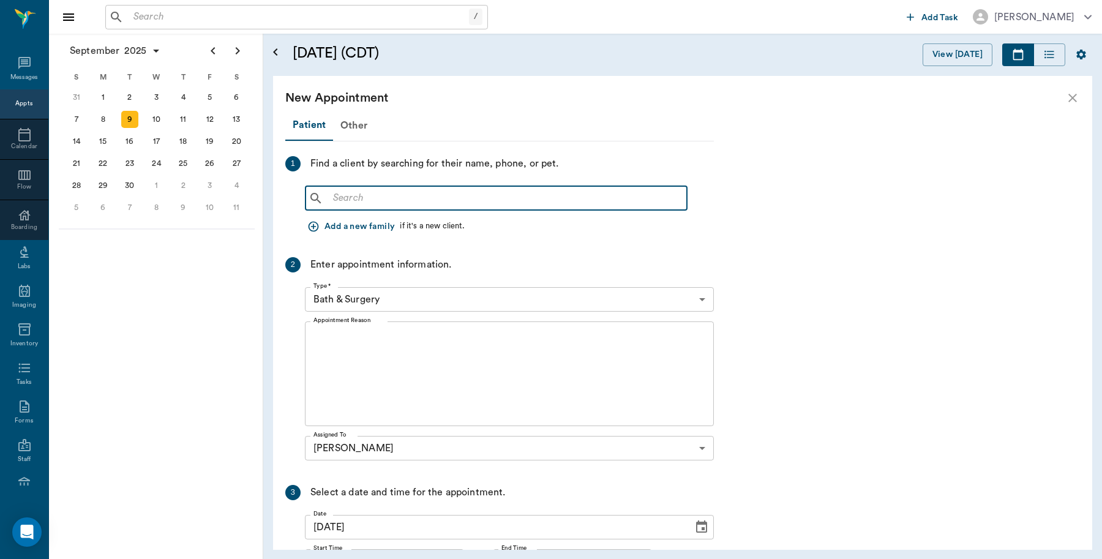
click at [445, 197] on input "text" at bounding box center [505, 198] width 354 height 17
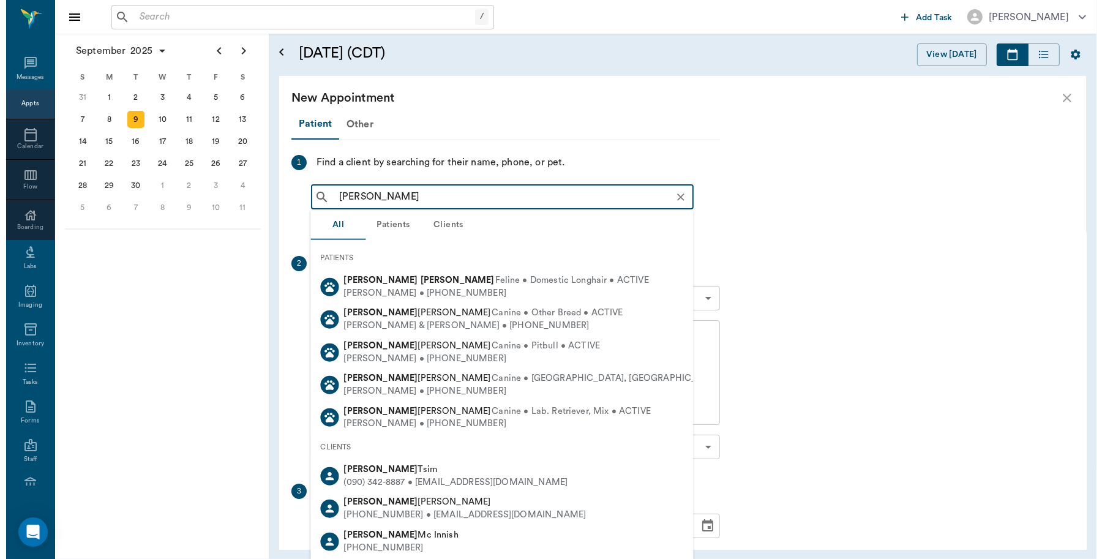
scroll to position [0, 0]
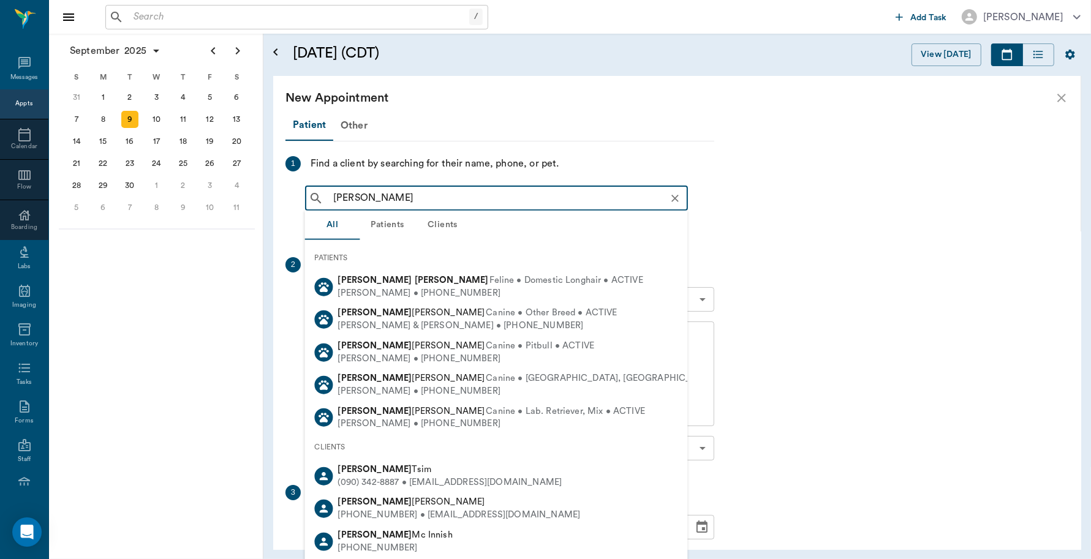
drag, startPoint x: 358, startPoint y: 194, endPoint x: 297, endPoint y: 196, distance: 61.3
click at [297, 196] on div "1 Find a client by searching for their name, phone, or pet. [PERSON_NAME] ​ Add…" at bounding box center [499, 197] width 429 height 82
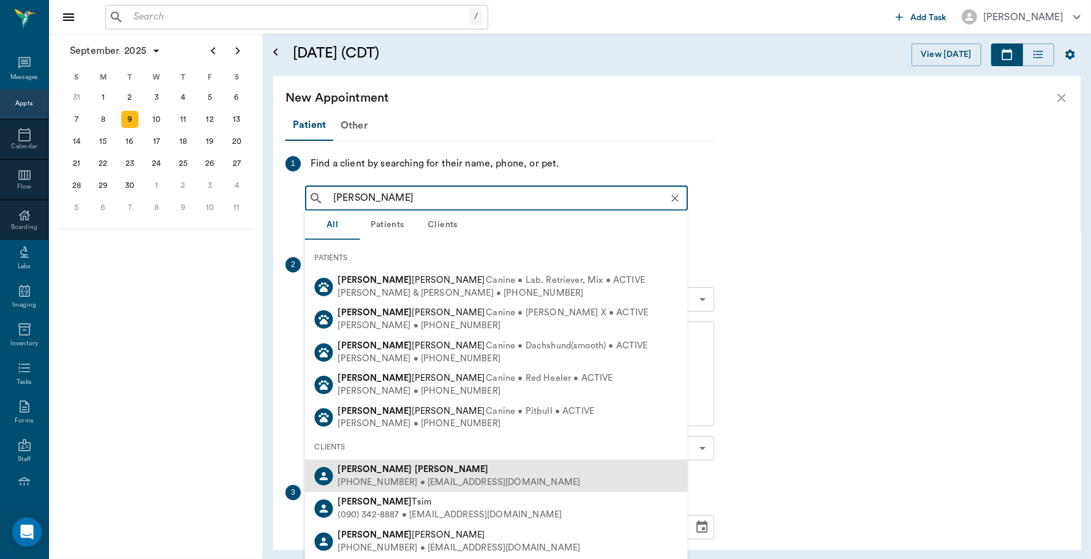
click at [415, 472] on b "[PERSON_NAME]" at bounding box center [452, 469] width 74 height 9
type input "[PERSON_NAME]"
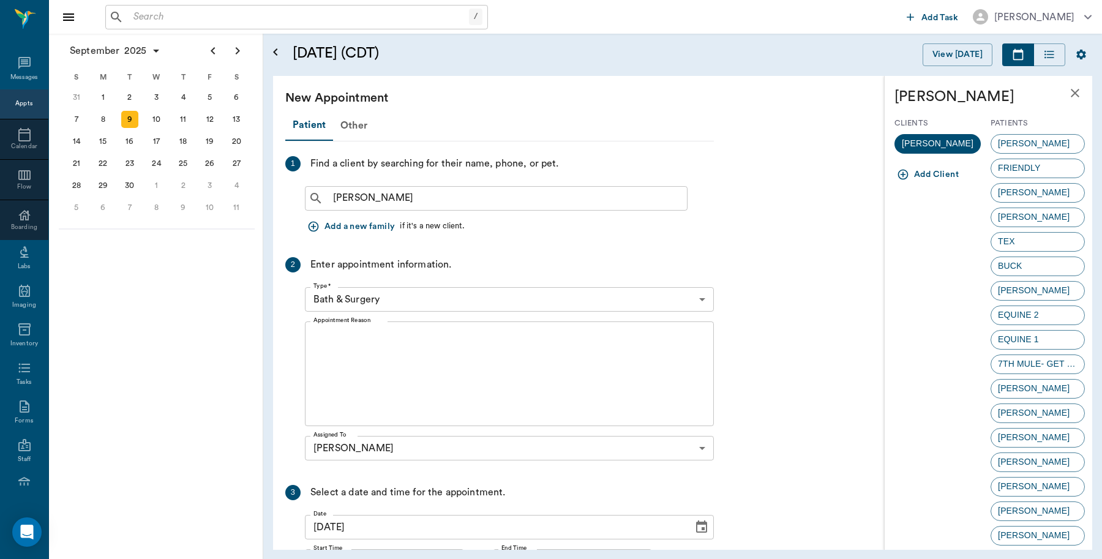
click at [432, 297] on body "/ ​ Add Task [PERSON_NAME] Nectar Messages Appts Calendar Flow Boarding Labs Im…" at bounding box center [551, 279] width 1102 height 559
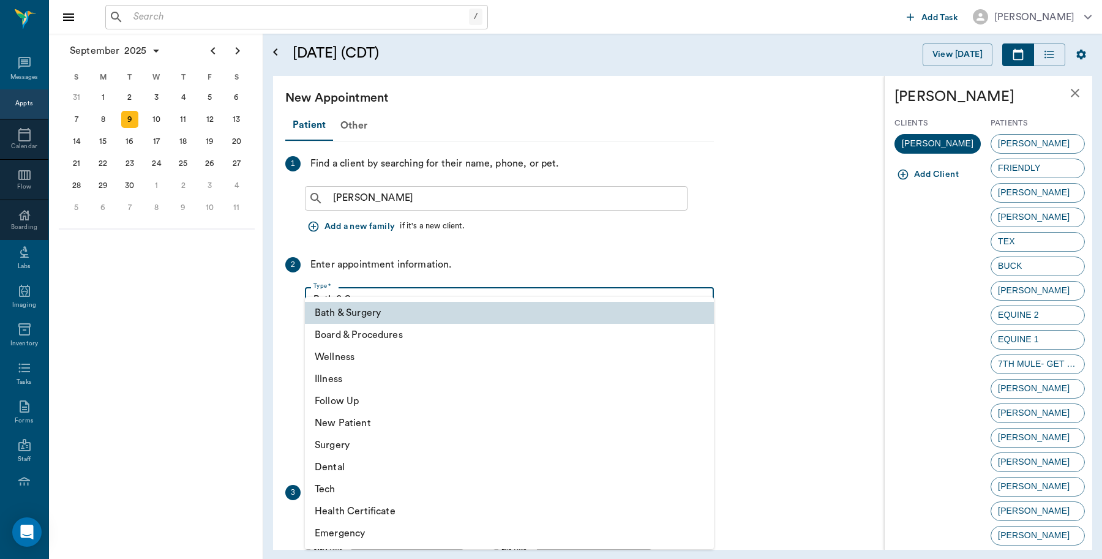
click at [363, 357] on li "Wellness" at bounding box center [509, 357] width 409 height 22
type input "65d2be4f46e3a538d89b8c14"
type input "11:00 AM"
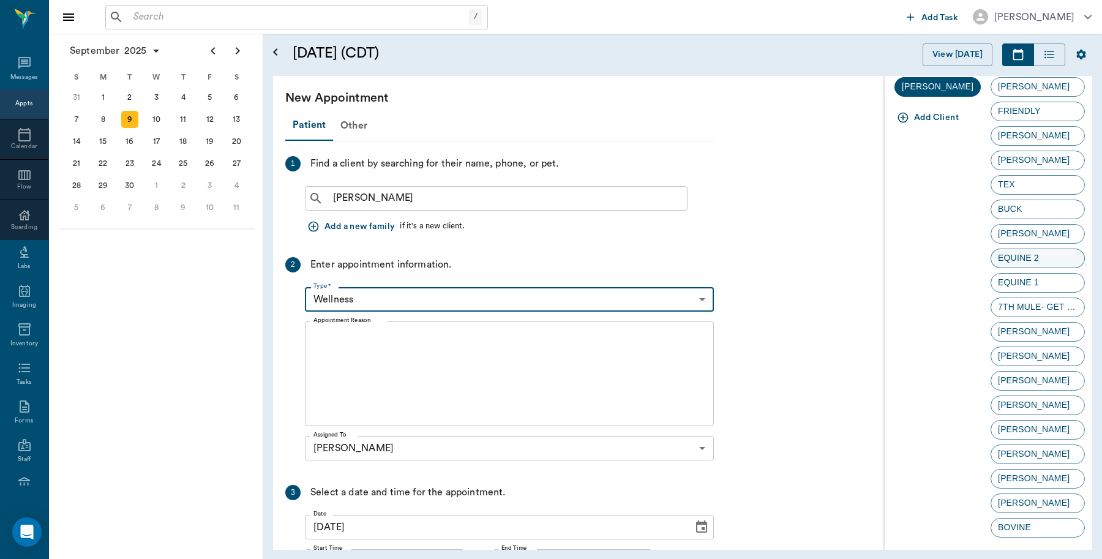
scroll to position [96, 0]
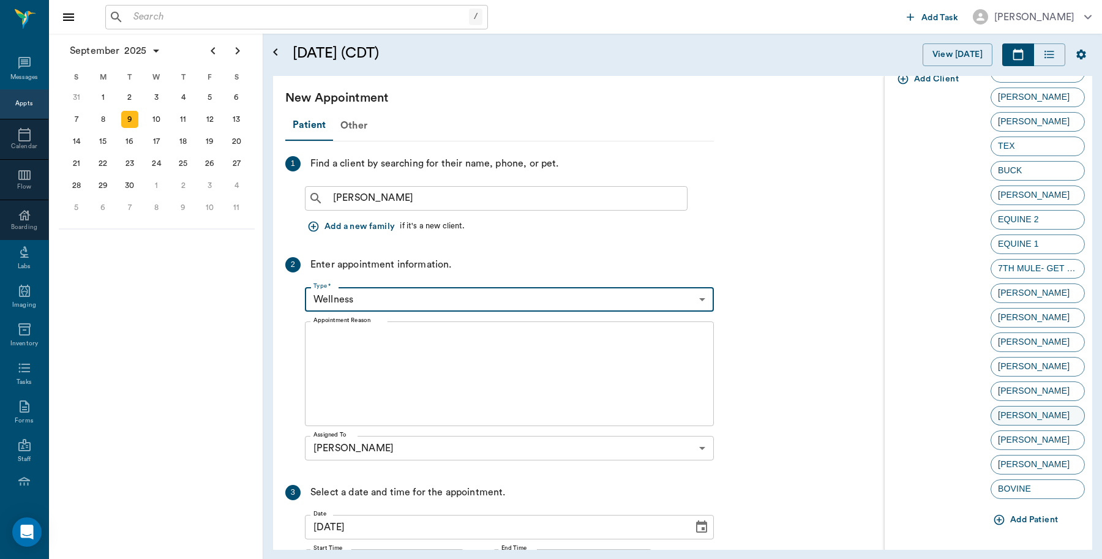
click at [1014, 412] on span "[PERSON_NAME]" at bounding box center [1034, 415] width 85 height 13
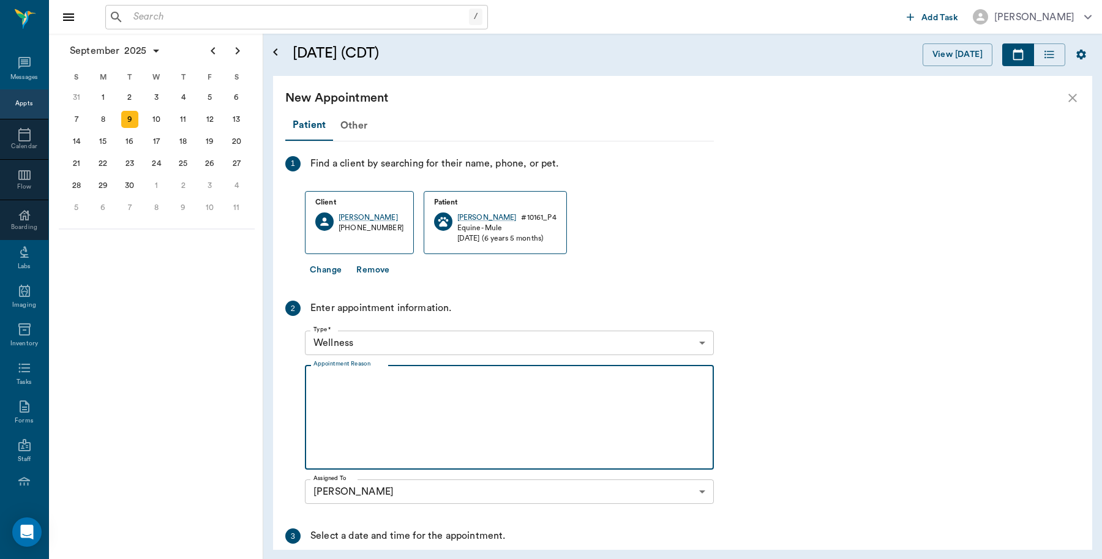
click at [396, 380] on textarea "Appointment Reason" at bounding box center [510, 417] width 392 height 85
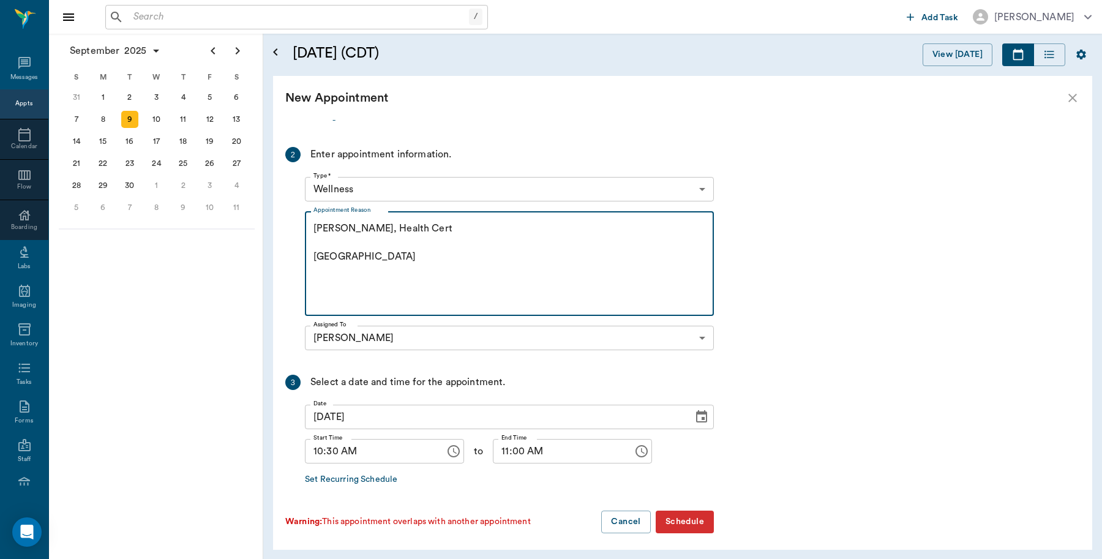
scroll to position [159, 0]
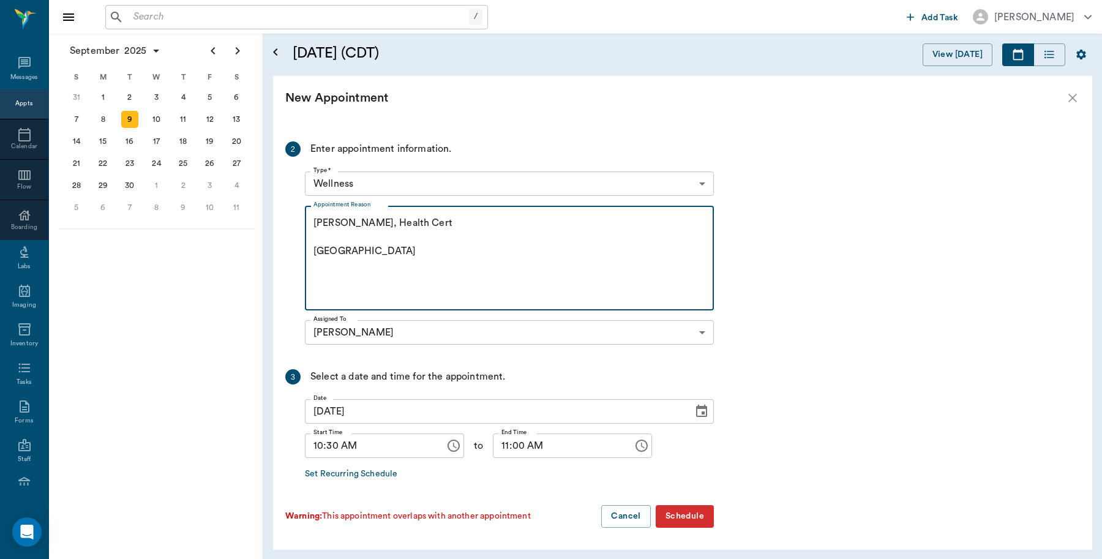
type textarea "Coggins, Health Cert Caryn"
click at [705, 519] on button "Schedule" at bounding box center [685, 516] width 58 height 23
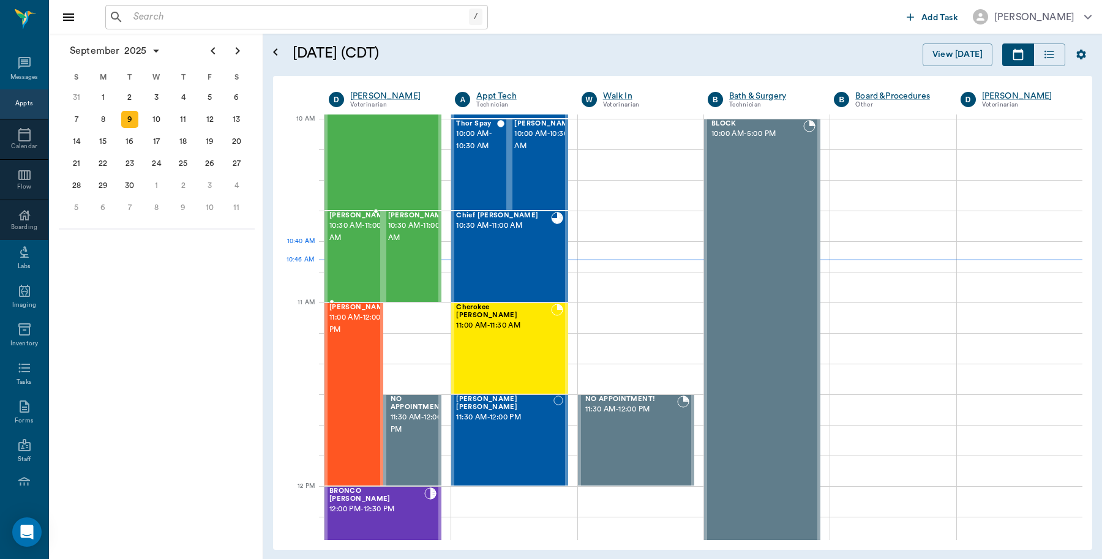
click at [338, 243] on span "10:30 AM - 11:00 AM" at bounding box center [359, 232] width 61 height 24
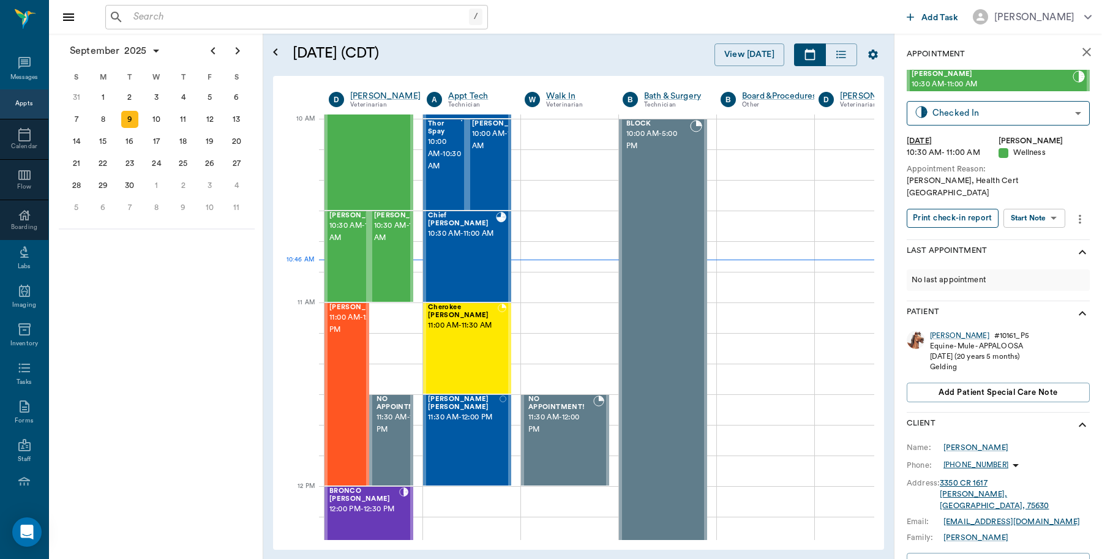
click at [935, 209] on button "Print check-in report" at bounding box center [953, 218] width 92 height 19
click at [400, 243] on span "10:30 AM - 11:00 AM" at bounding box center [404, 232] width 61 height 24
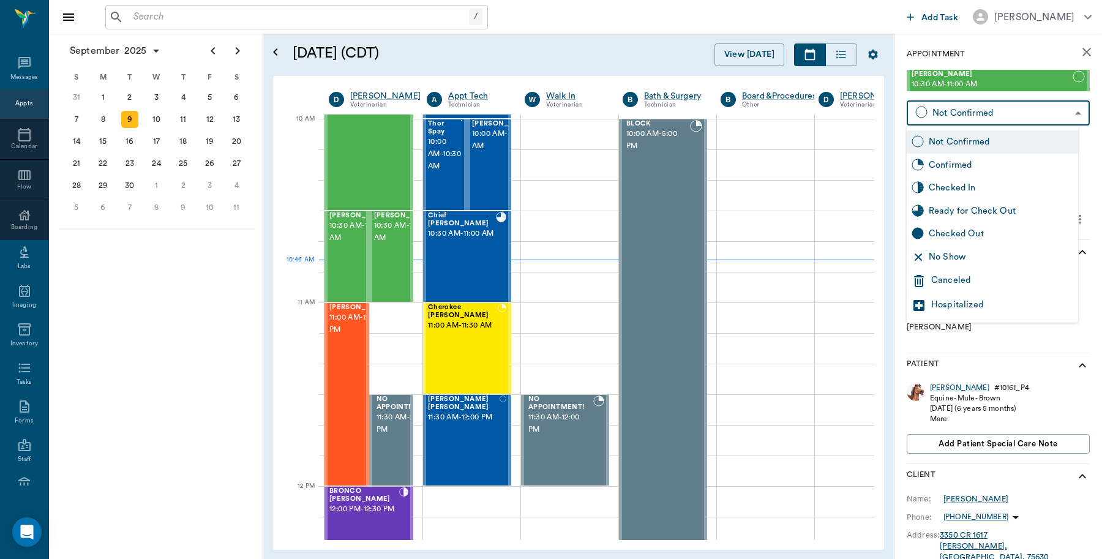
click at [950, 116] on body "/ ​ Add Task Dr. Bert Ellsworth Nectar Messages Appts Calendar Flow Boarding La…" at bounding box center [551, 279] width 1102 height 559
click at [938, 190] on div "Checked In" at bounding box center [1001, 187] width 145 height 13
type input "CHECKED_IN"
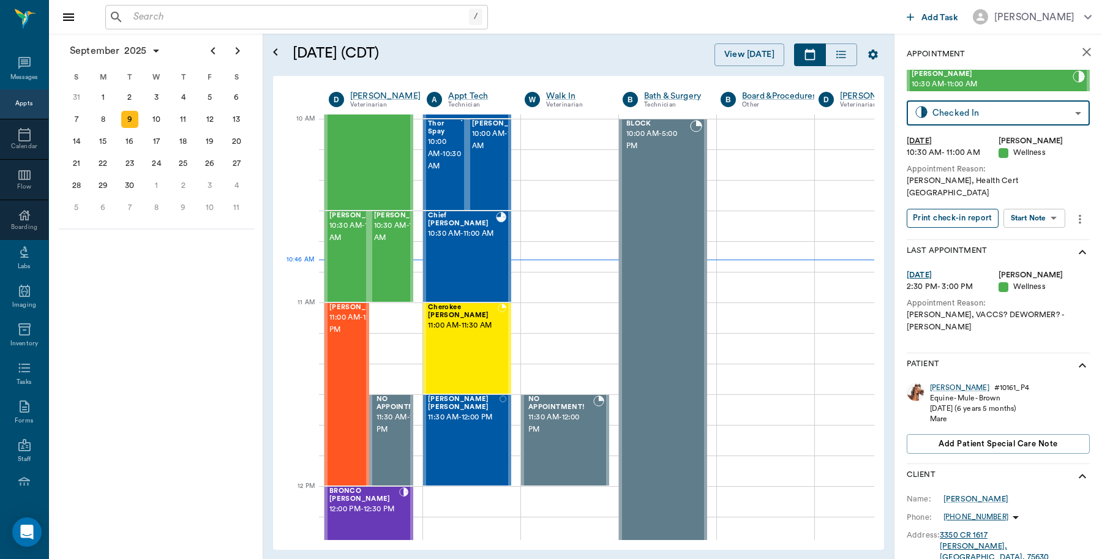
click at [933, 209] on button "Print check-in report" at bounding box center [953, 218] width 92 height 19
click at [420, 225] on div at bounding box center [374, 226] width 98 height 31
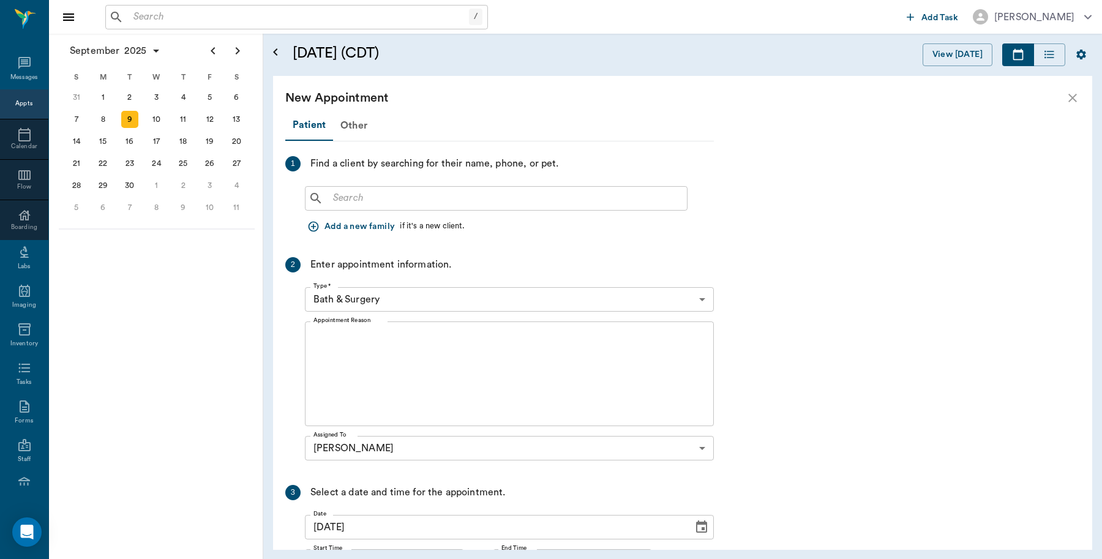
click at [513, 198] on input "text" at bounding box center [505, 198] width 354 height 17
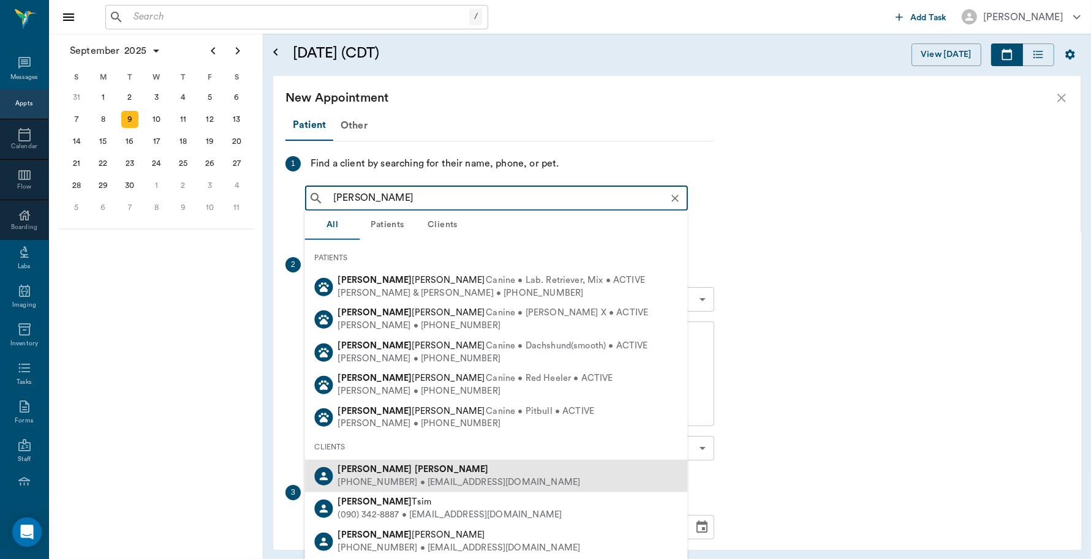
click at [415, 465] on b "HARRIS" at bounding box center [452, 469] width 74 height 9
type input "Rex Harris"
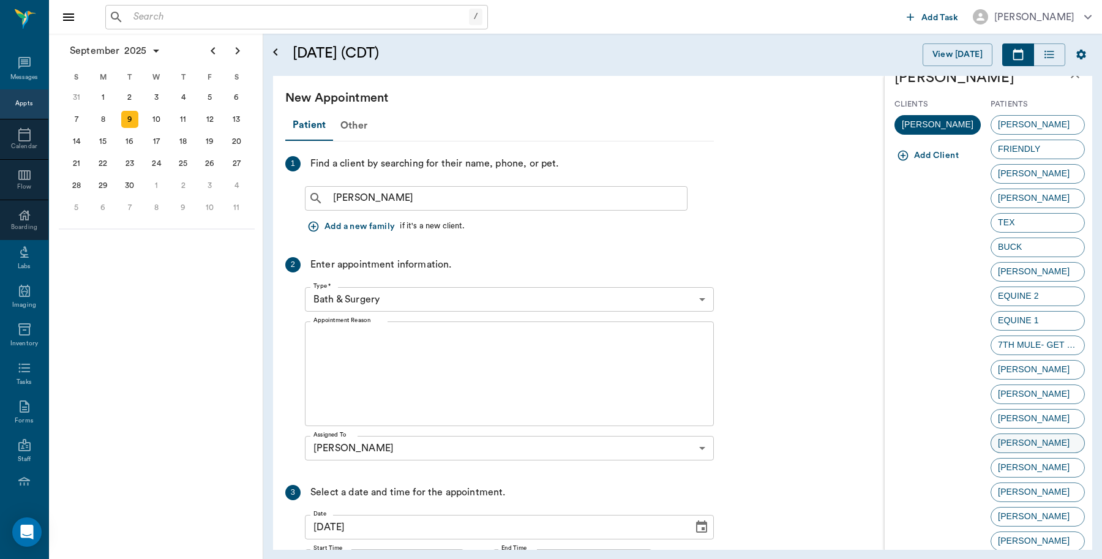
scroll to position [96, 0]
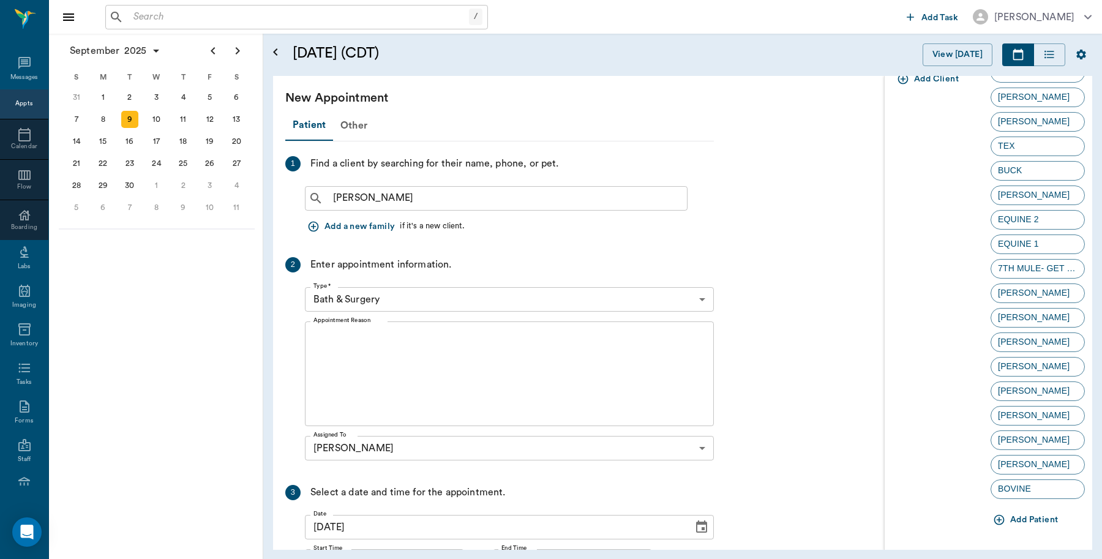
click at [1034, 515] on button "Add Patient" at bounding box center [1027, 520] width 72 height 23
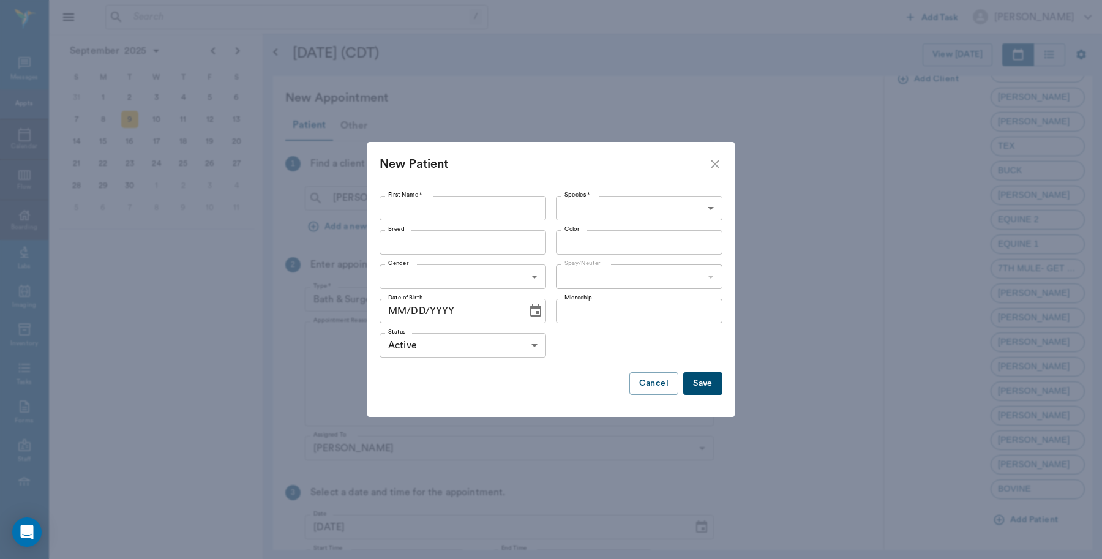
click at [482, 203] on input "First Name *" at bounding box center [463, 208] width 167 height 24
type input "Buckshot"
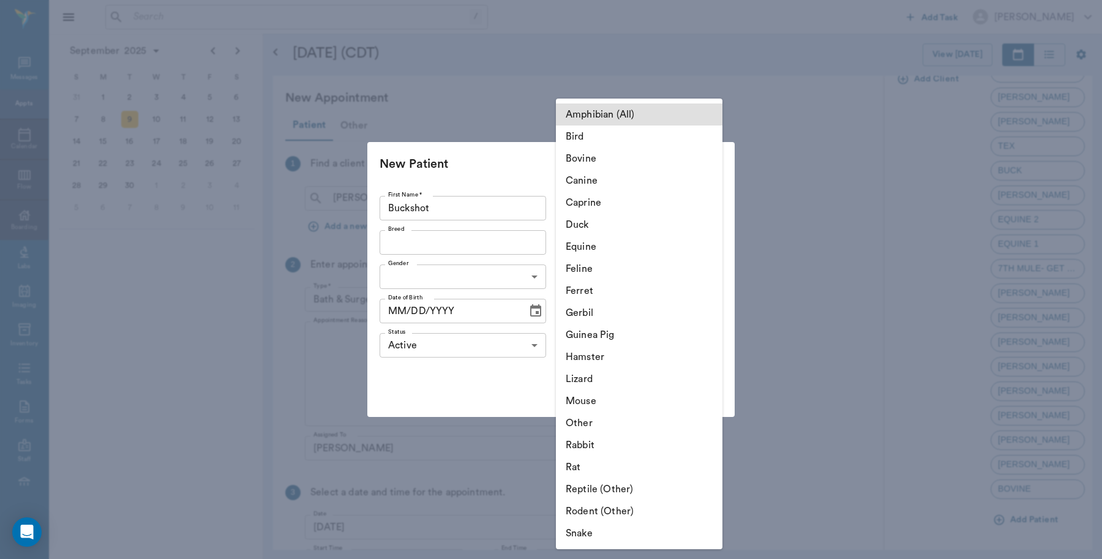
click at [695, 208] on body "/ ​ Add Task Dr. Bert Ellsworth Nectar Messages Appts Calendar Flow Boarding La…" at bounding box center [551, 279] width 1102 height 559
click at [594, 246] on li "Equine" at bounding box center [639, 247] width 167 height 22
type input "Equine"
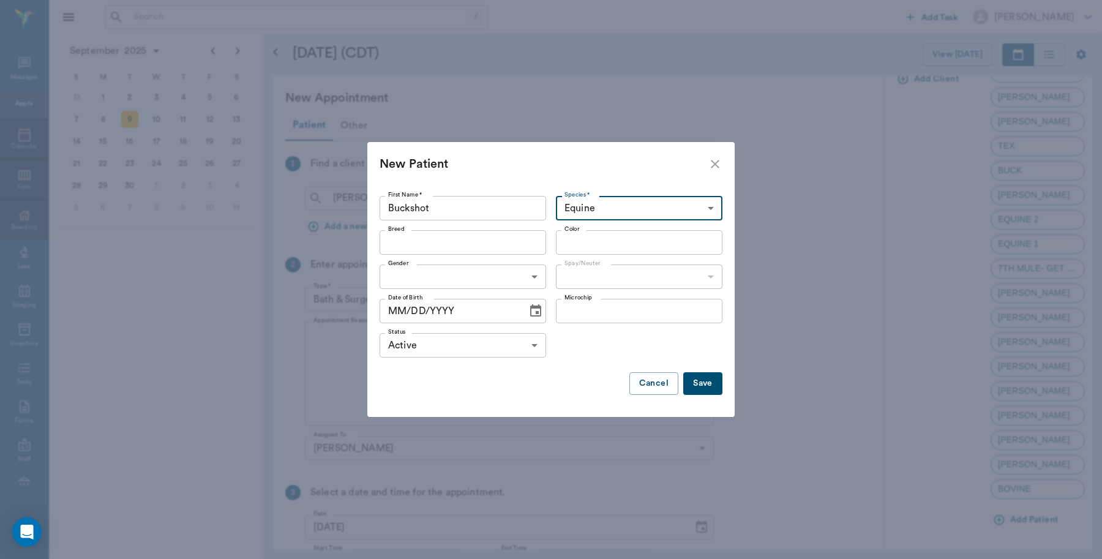
click at [694, 381] on button "Save" at bounding box center [702, 383] width 39 height 23
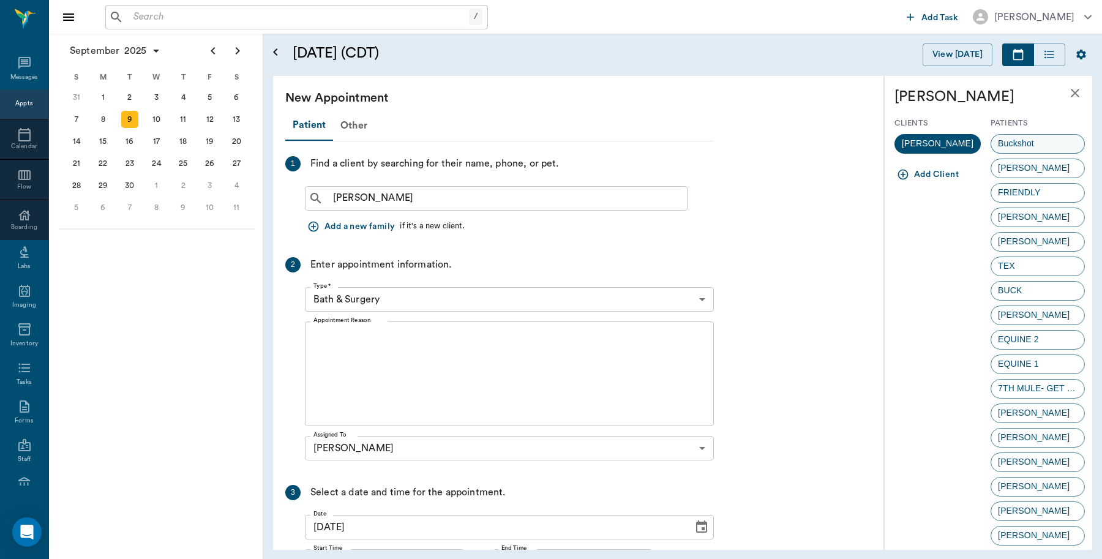
click at [1025, 145] on span "Buckshot" at bounding box center [1017, 143] width 50 height 13
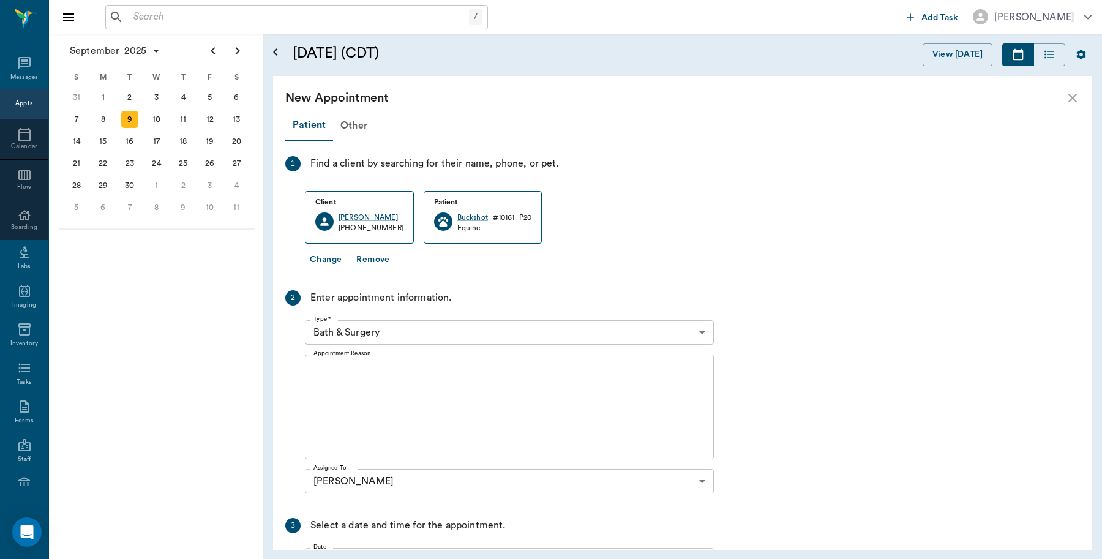
click at [457, 394] on textarea "Appointment Reason" at bounding box center [510, 407] width 392 height 85
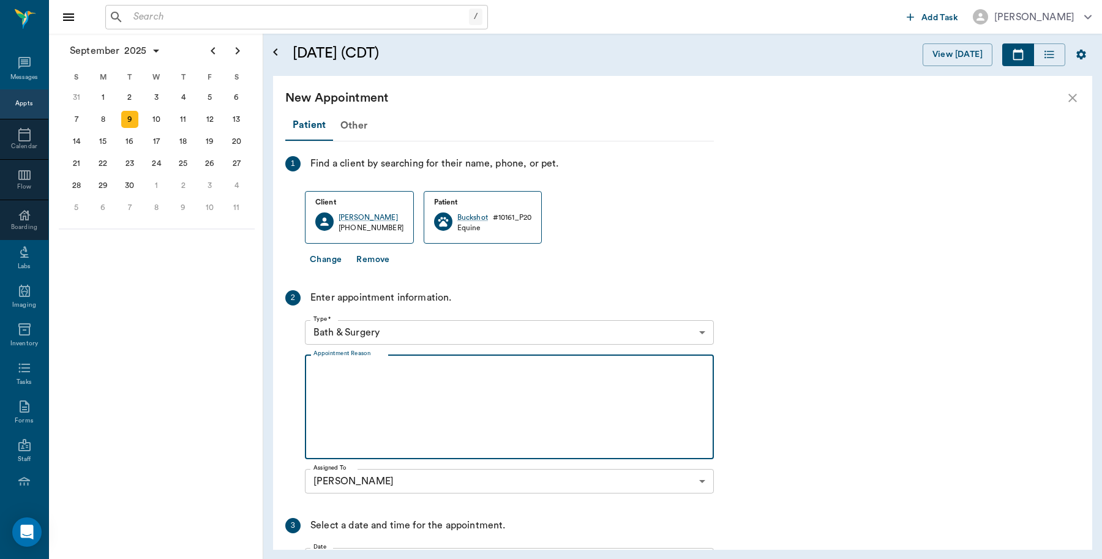
click at [470, 325] on body "/ ​ Add Task Dr. Bert Ellsworth Nectar Messages Appts Calendar Flow Boarding La…" at bounding box center [551, 279] width 1102 height 559
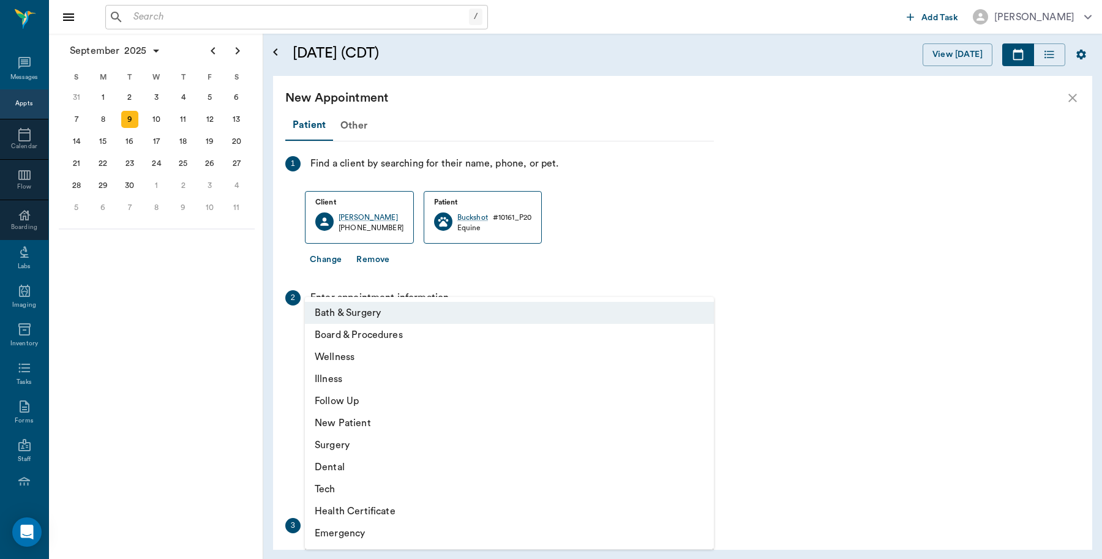
click at [365, 358] on li "Wellness" at bounding box center [509, 357] width 409 height 22
type input "65d2be4f46e3a538d89b8c14"
type input "11:00 AM"
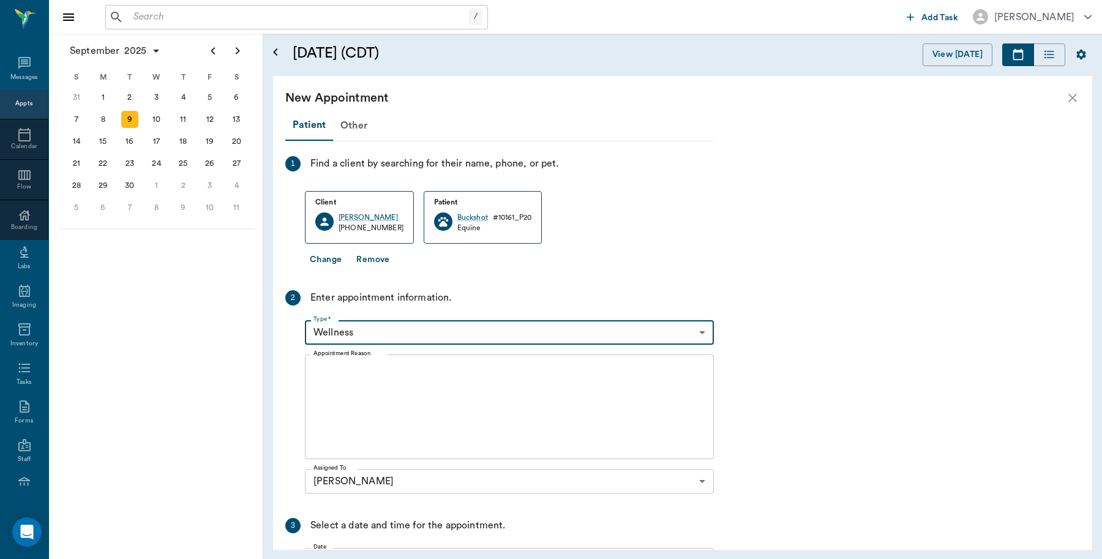
click at [486, 412] on textarea "Appointment Reason" at bounding box center [510, 407] width 392 height 85
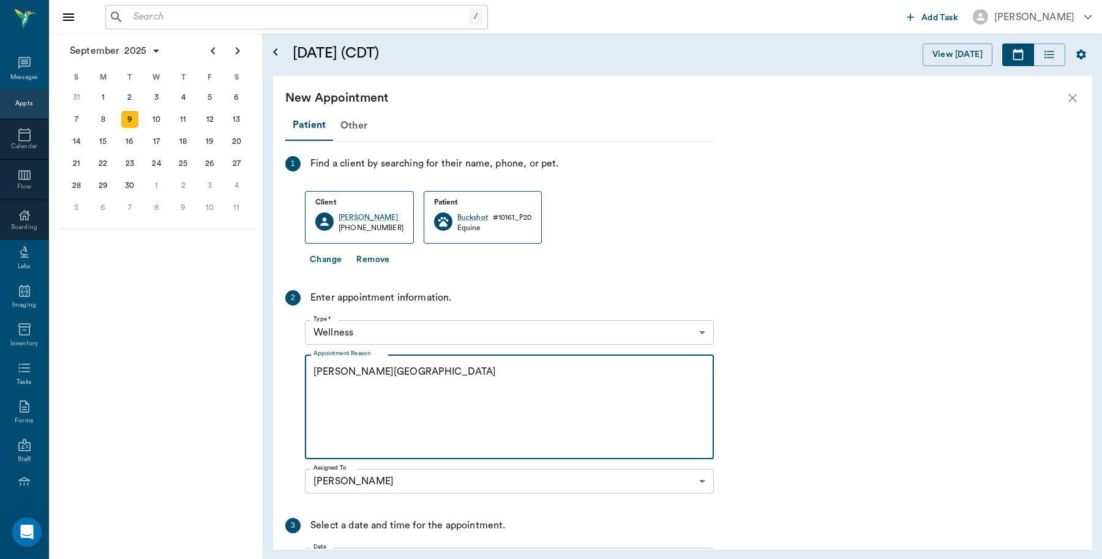
scroll to position [148, 0]
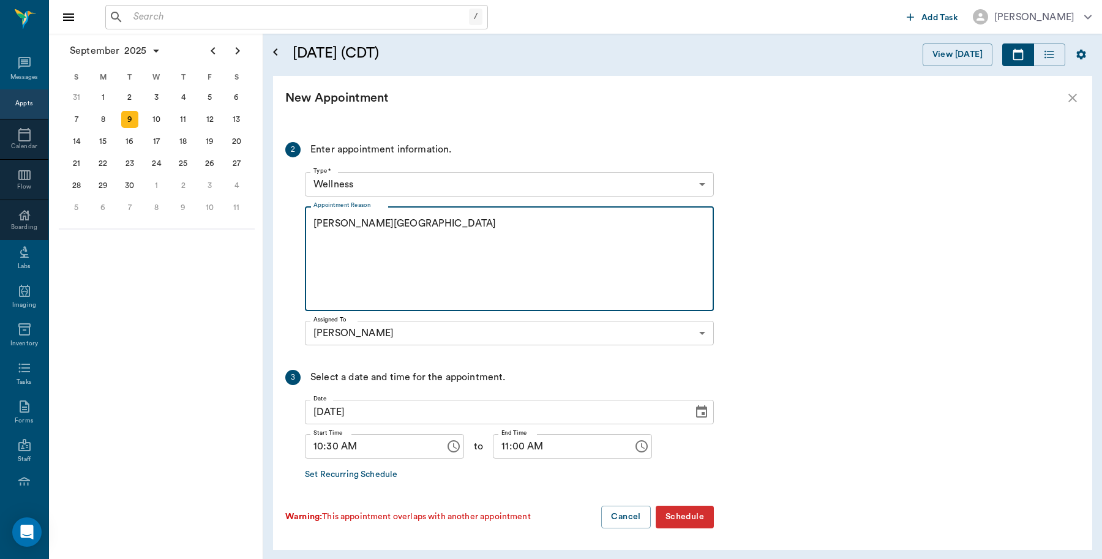
type textarea "Coggins Caryn"
click at [679, 513] on button "Schedule" at bounding box center [685, 517] width 58 height 23
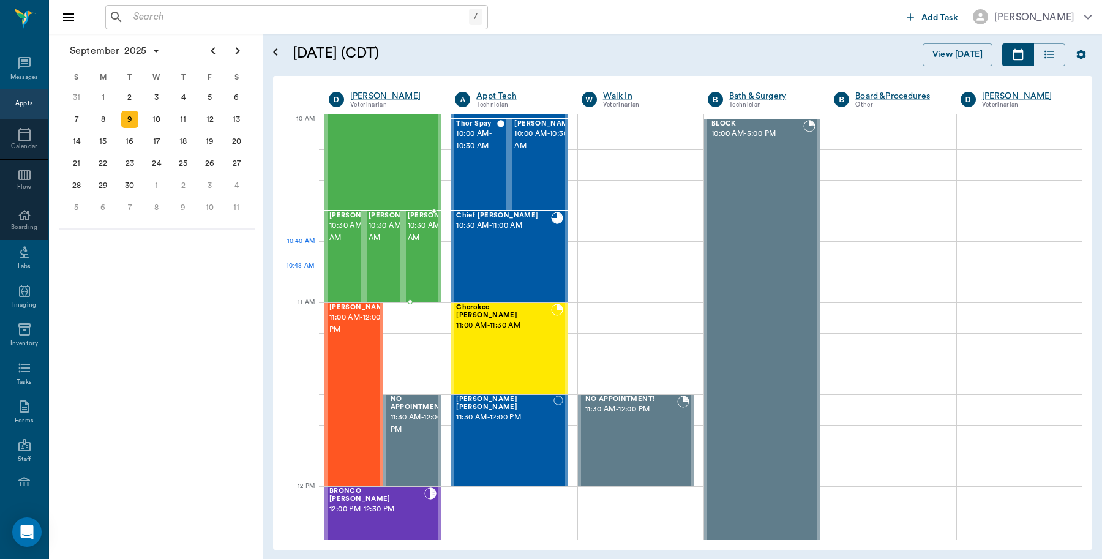
click at [423, 243] on span "10:30 AM - 11:00 AM" at bounding box center [438, 232] width 61 height 24
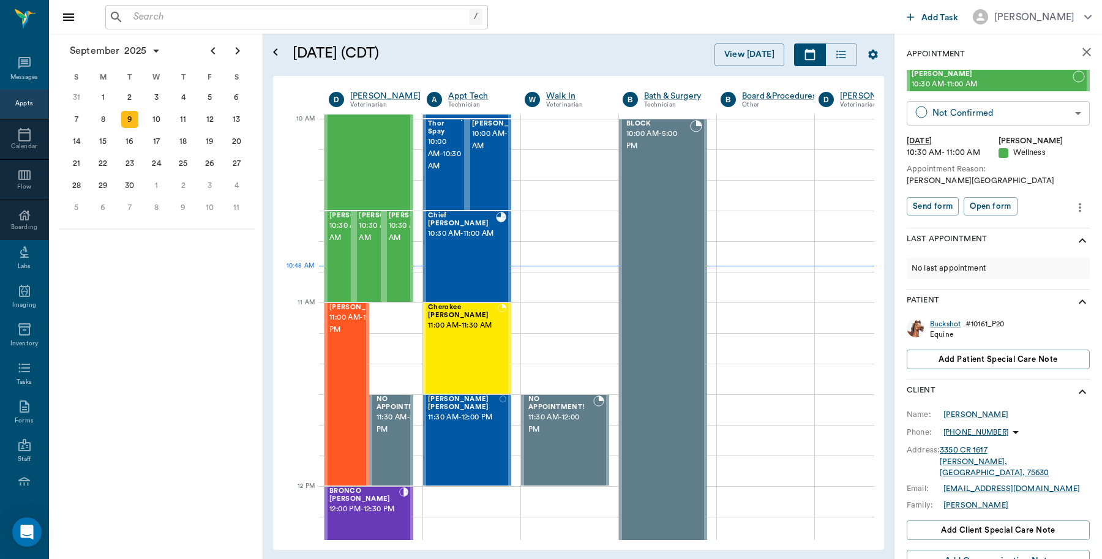
click at [1017, 118] on body "/ ​ Add Task Dr. Bert Ellsworth Nectar Messages Appts Calendar Flow Boarding La…" at bounding box center [551, 279] width 1102 height 559
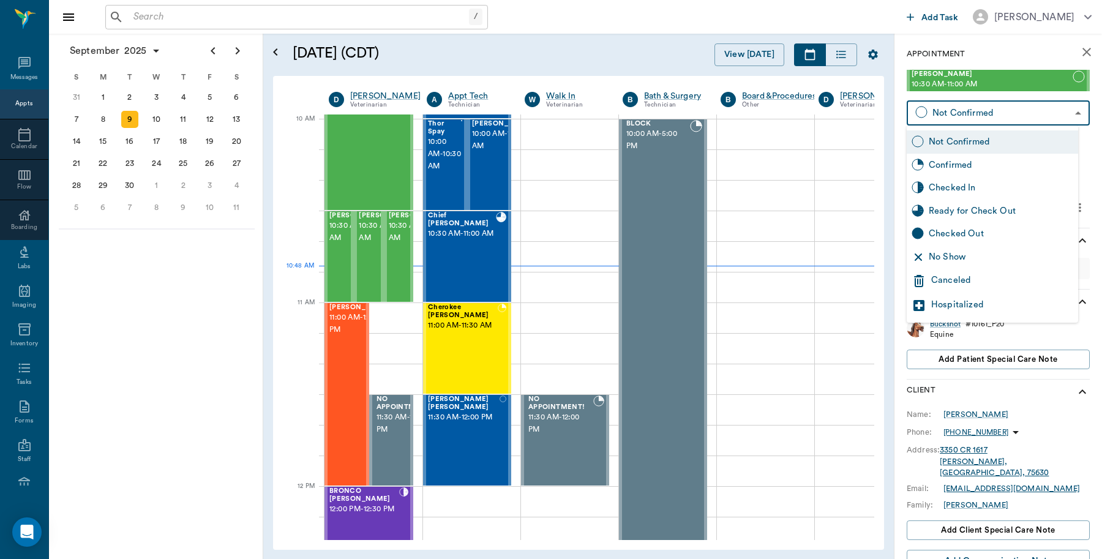
click at [955, 183] on div "Checked In" at bounding box center [1001, 187] width 145 height 13
type input "CHECKED_IN"
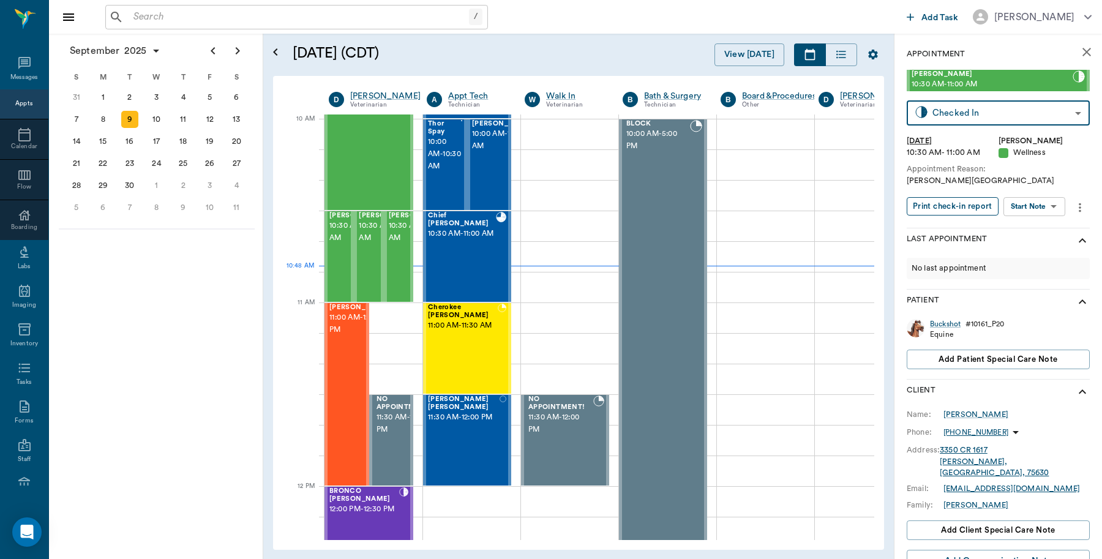
click at [960, 203] on button "Print check-in report" at bounding box center [953, 206] width 92 height 19
click at [415, 222] on div at bounding box center [374, 226] width 98 height 31
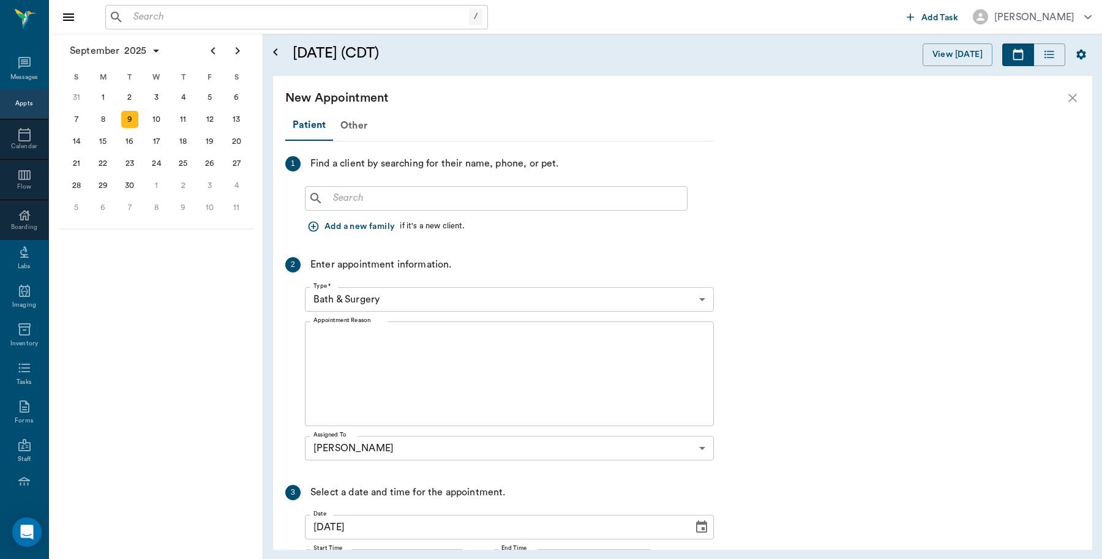
click at [424, 194] on input "text" at bounding box center [505, 198] width 354 height 17
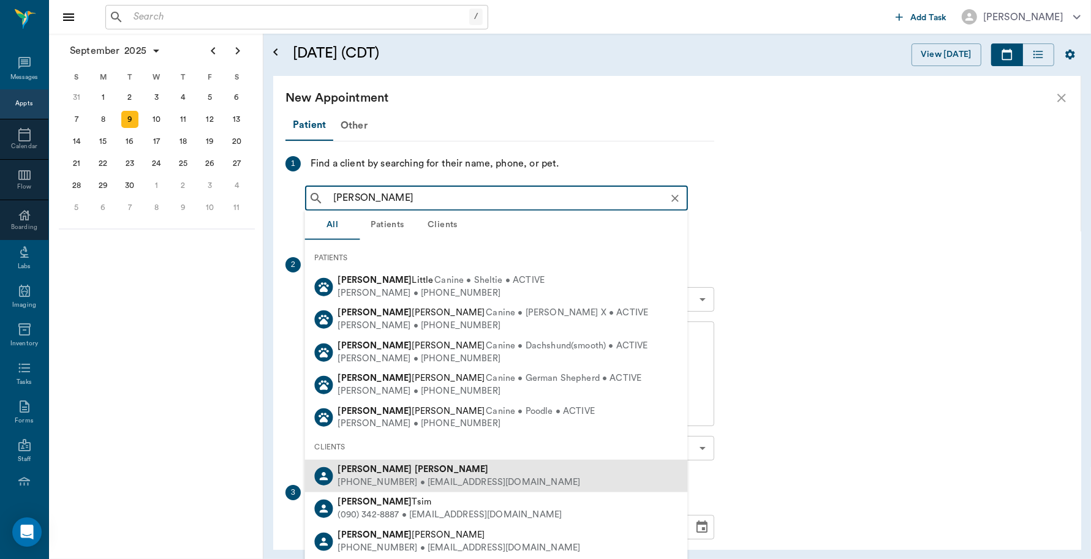
click at [380, 476] on div "(903) 824-7418 • ROWDYHALEY2010@gmail.com" at bounding box center [459, 482] width 243 height 13
type input "Rex Harris"
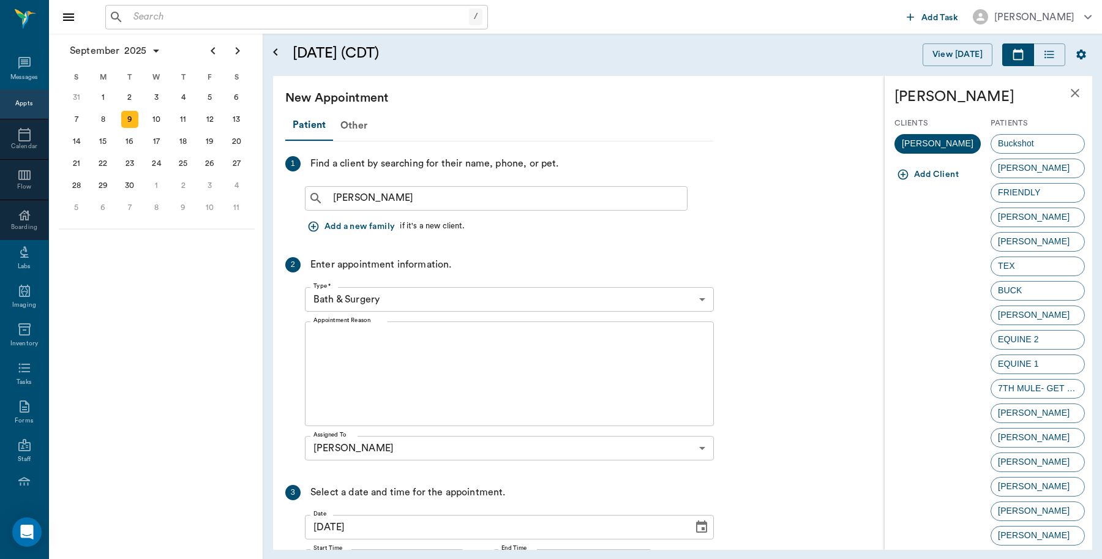
click at [467, 304] on body "/ ​ Add Task Dr. Bert Ellsworth Nectar Messages Appts Calendar Flow Boarding La…" at bounding box center [551, 279] width 1102 height 559
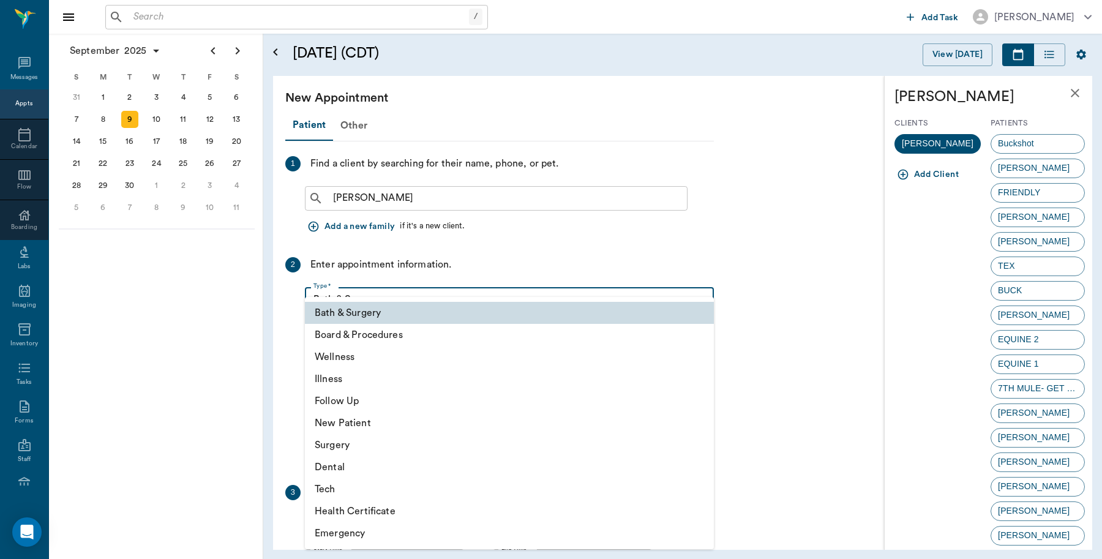
click at [350, 359] on li "Wellness" at bounding box center [509, 357] width 409 height 22
type input "65d2be4f46e3a538d89b8c14"
type input "11:00 AM"
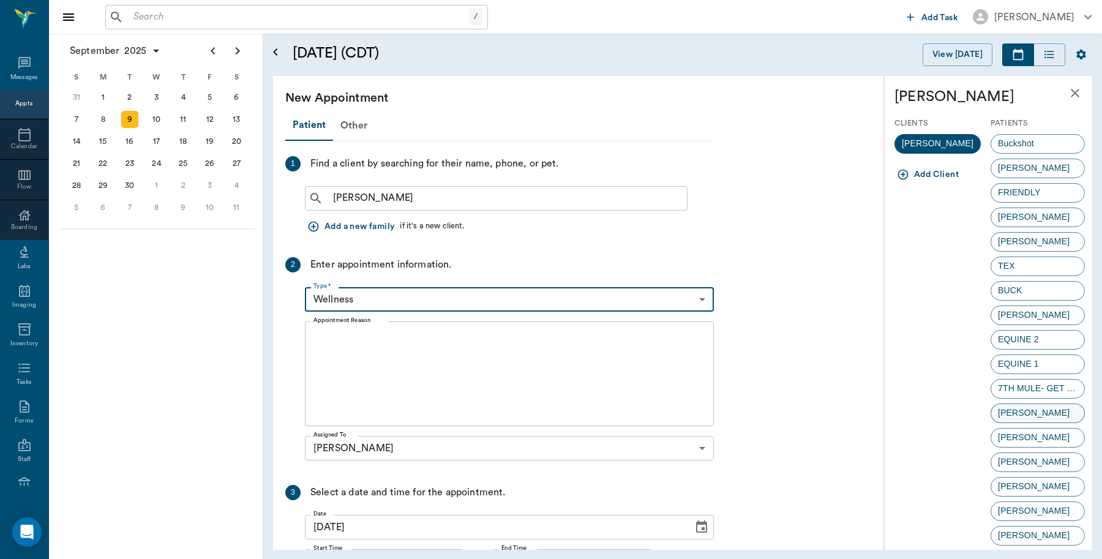
click at [1036, 411] on div "LEE" at bounding box center [1038, 414] width 94 height 20
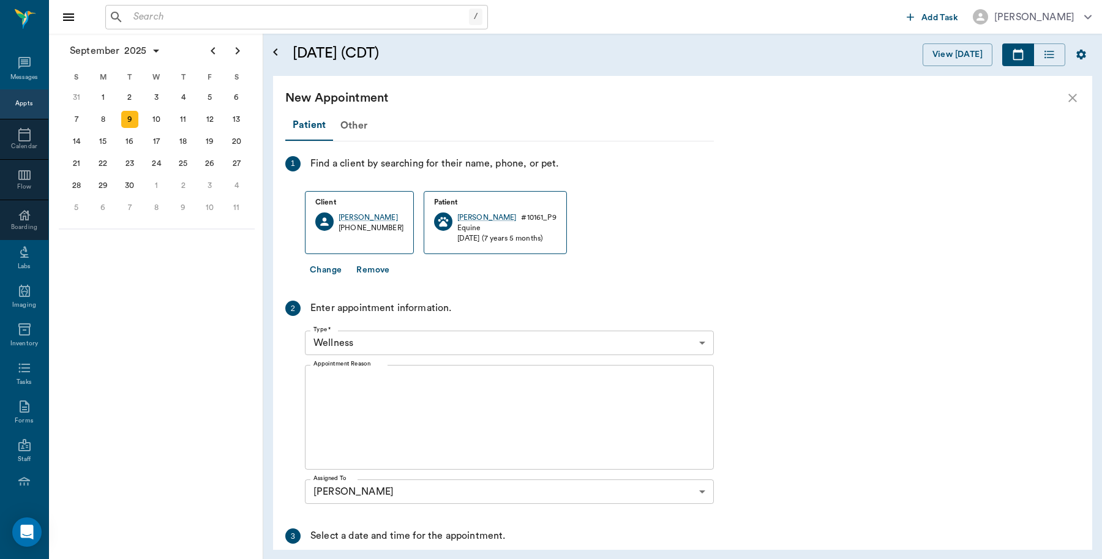
click at [444, 424] on textarea "Appointment Reason" at bounding box center [510, 417] width 392 height 85
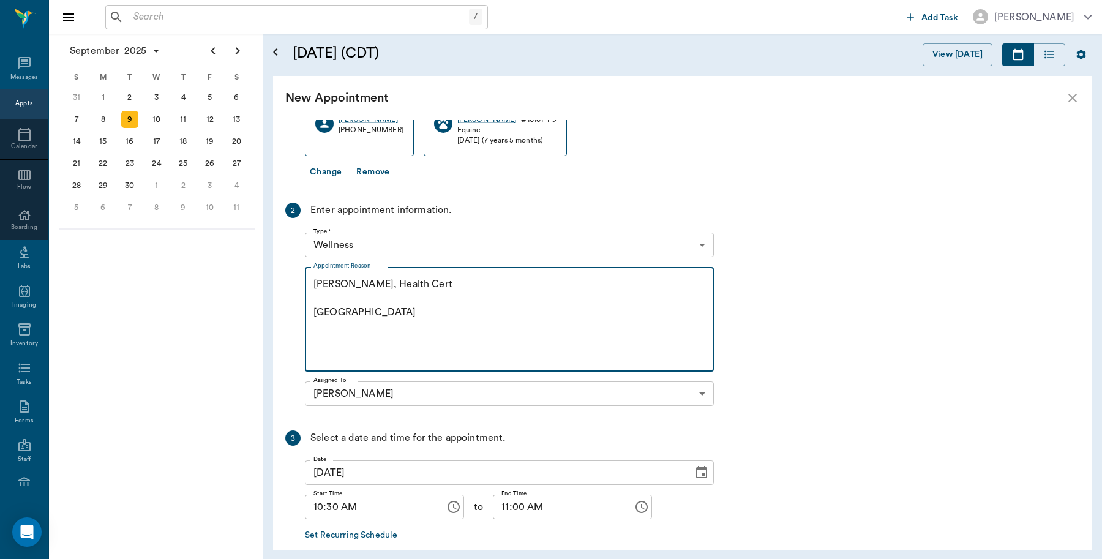
scroll to position [159, 0]
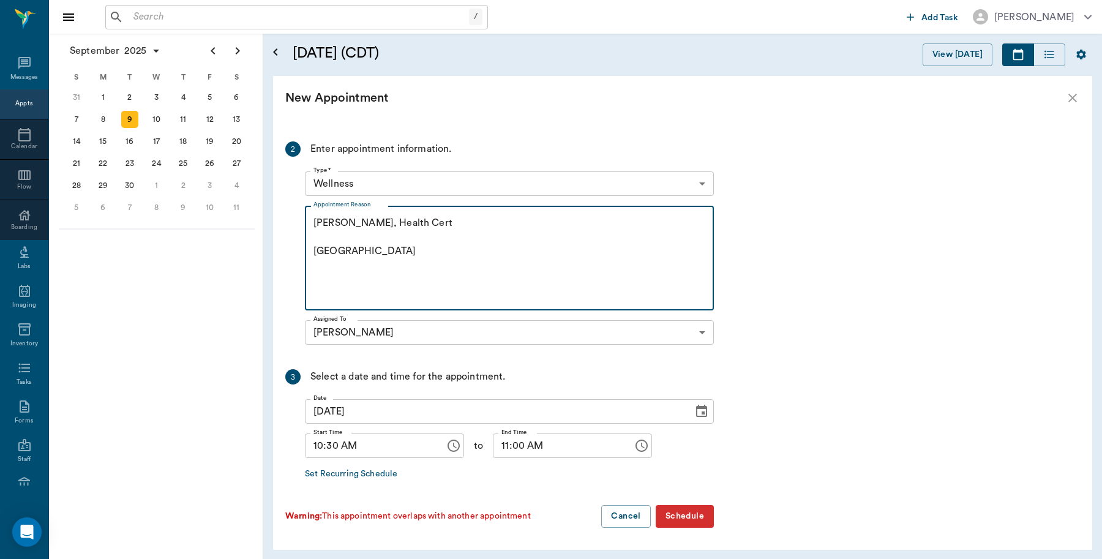
type textarea "Coggins, Health Cert Caryn"
click at [680, 510] on button "Schedule" at bounding box center [685, 516] width 58 height 23
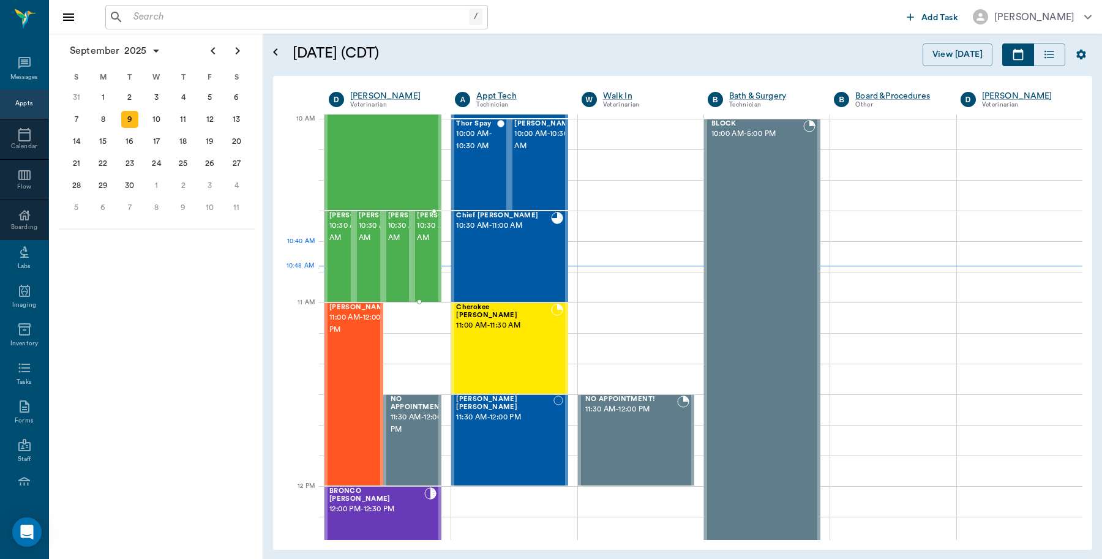
click at [427, 244] on span "10:30 AM - 11:00 AM" at bounding box center [447, 232] width 61 height 24
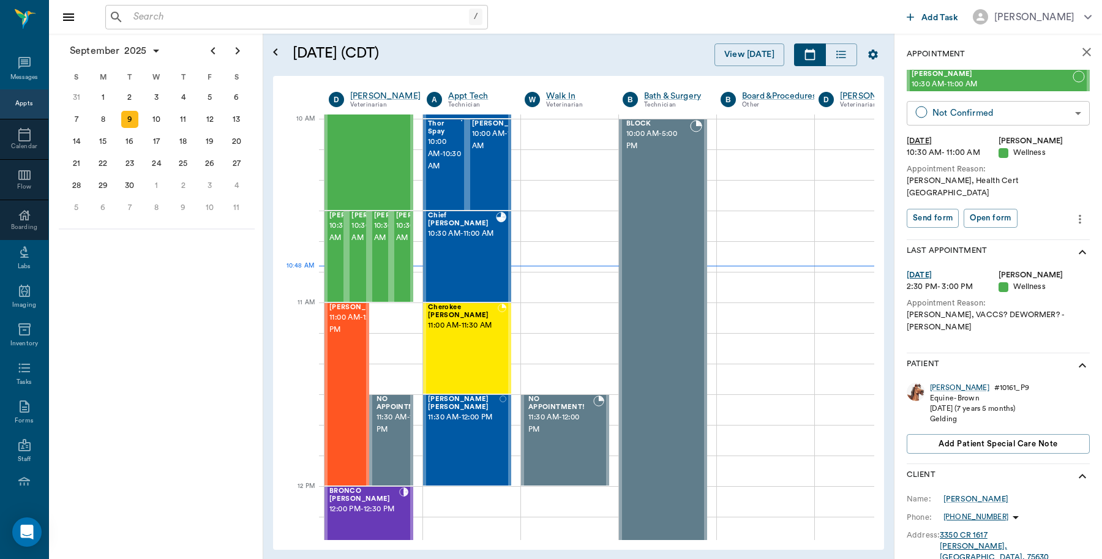
click at [966, 121] on body "/ ​ Add Task Dr. Bert Ellsworth Nectar Messages Appts Calendar Flow Boarding La…" at bounding box center [551, 279] width 1102 height 559
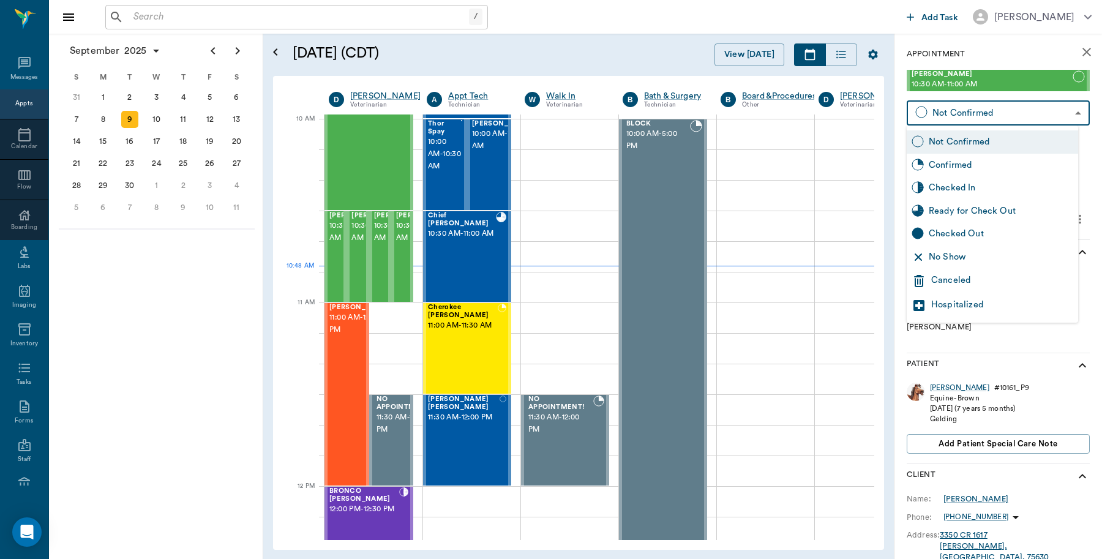
click at [950, 190] on div "Checked In" at bounding box center [1001, 187] width 145 height 13
type input "CHECKED_IN"
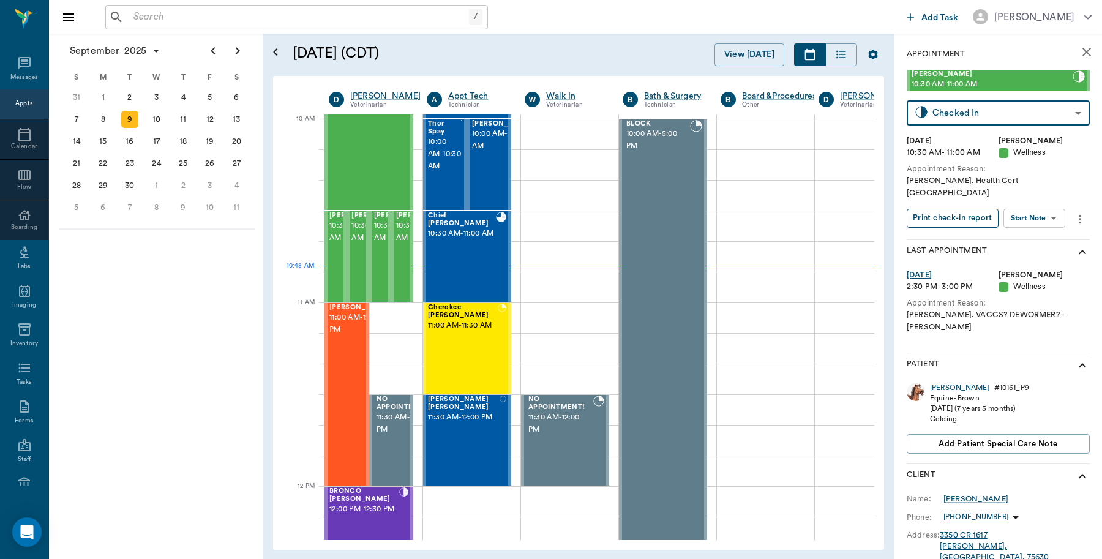
click at [950, 209] on button "Print check-in report" at bounding box center [953, 218] width 92 height 19
click at [414, 225] on div at bounding box center [374, 226] width 98 height 31
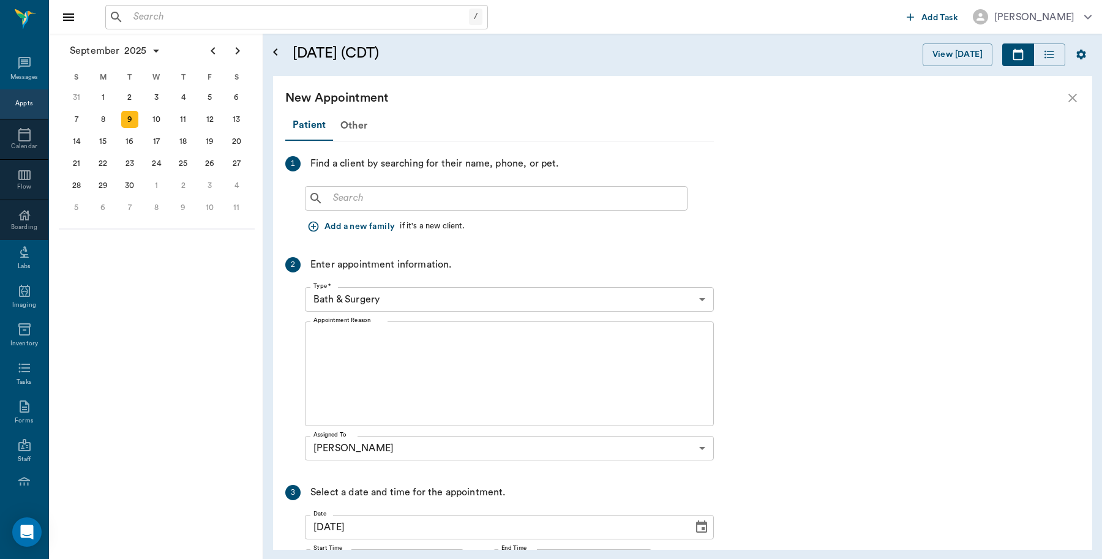
click at [508, 204] on input "text" at bounding box center [505, 198] width 354 height 17
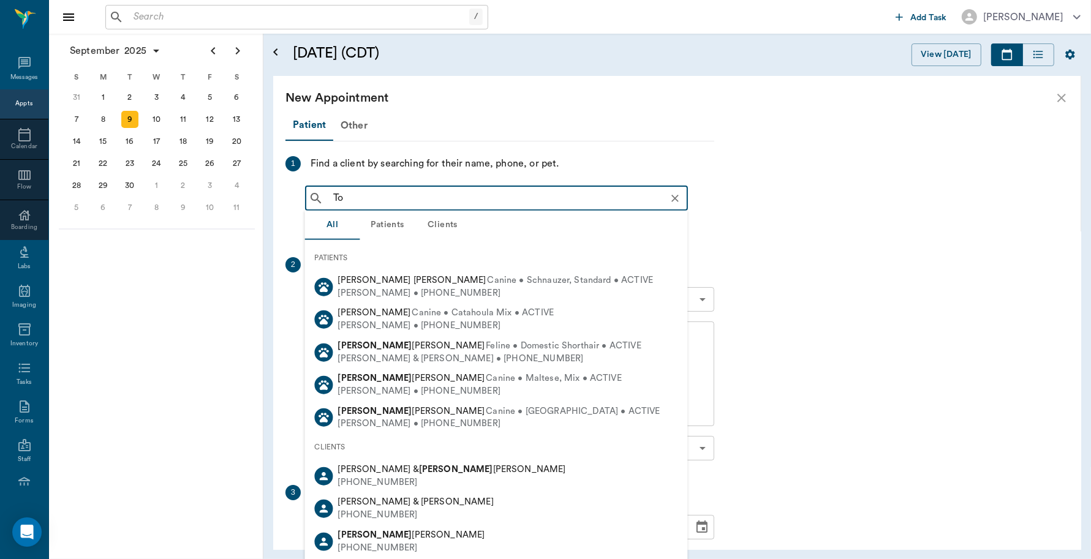
type input "T"
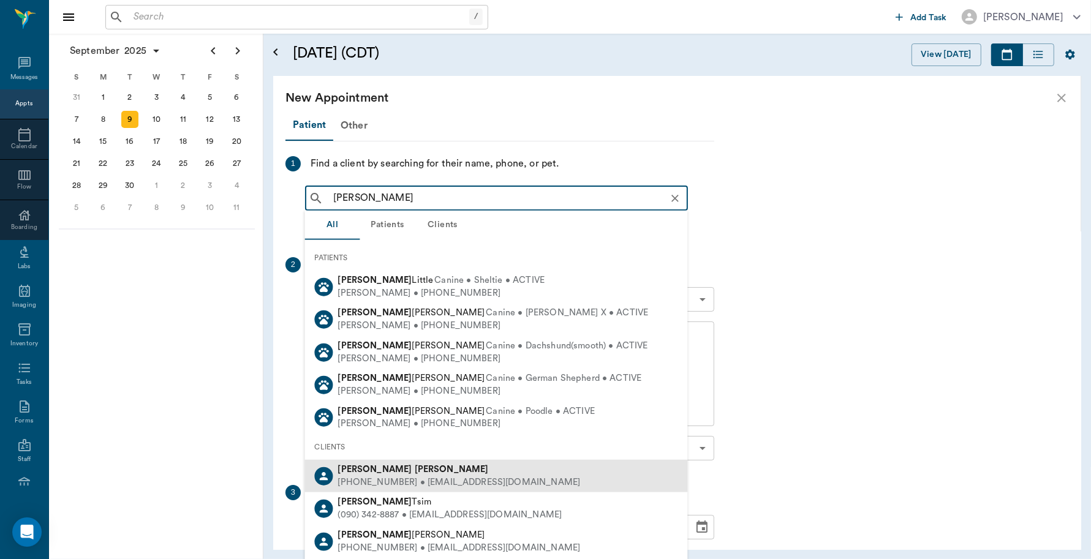
click at [402, 476] on div "(903) 824-7418 • ROWDYHALEY2010@gmail.com" at bounding box center [459, 482] width 243 height 13
type input "Rex Harris"
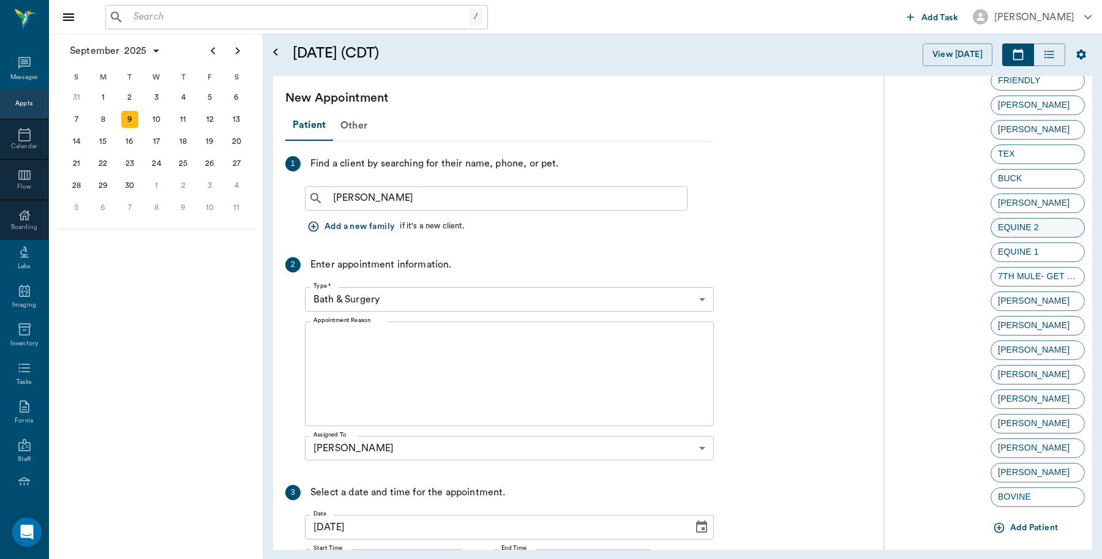
scroll to position [120, 0]
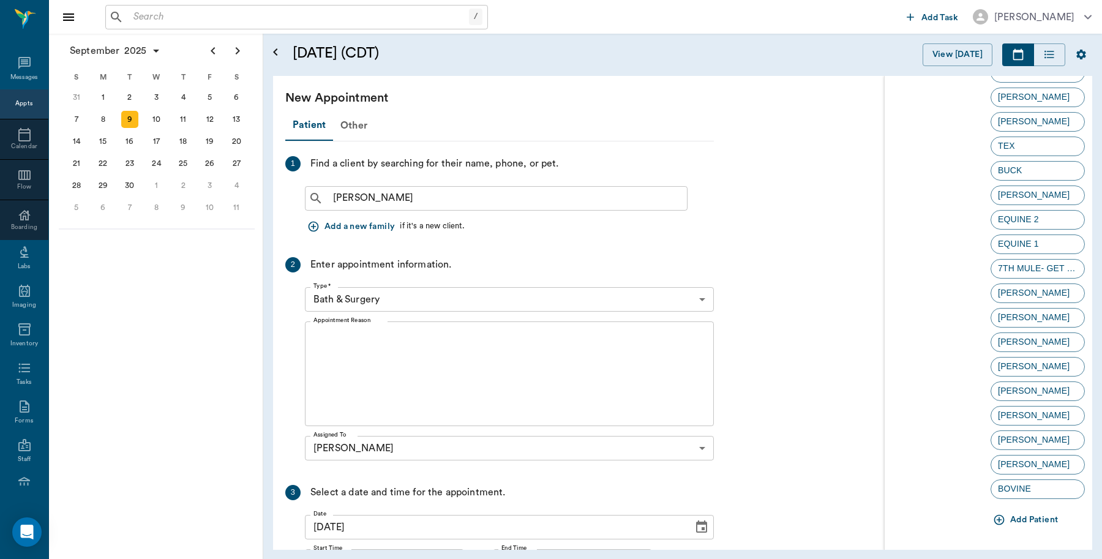
click at [432, 293] on body "/ ​ Add Task Dr. Bert Ellsworth Nectar Messages Appts Calendar Flow Boarding La…" at bounding box center [551, 279] width 1102 height 559
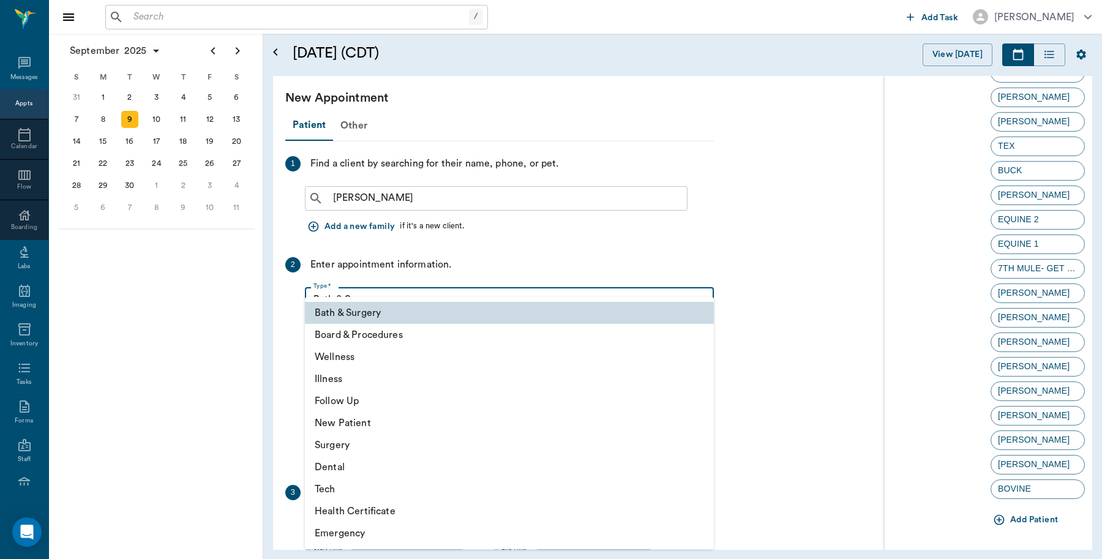
click at [371, 358] on li "Wellness" at bounding box center [509, 357] width 409 height 22
type input "65d2be4f46e3a538d89b8c14"
type input "11:00 AM"
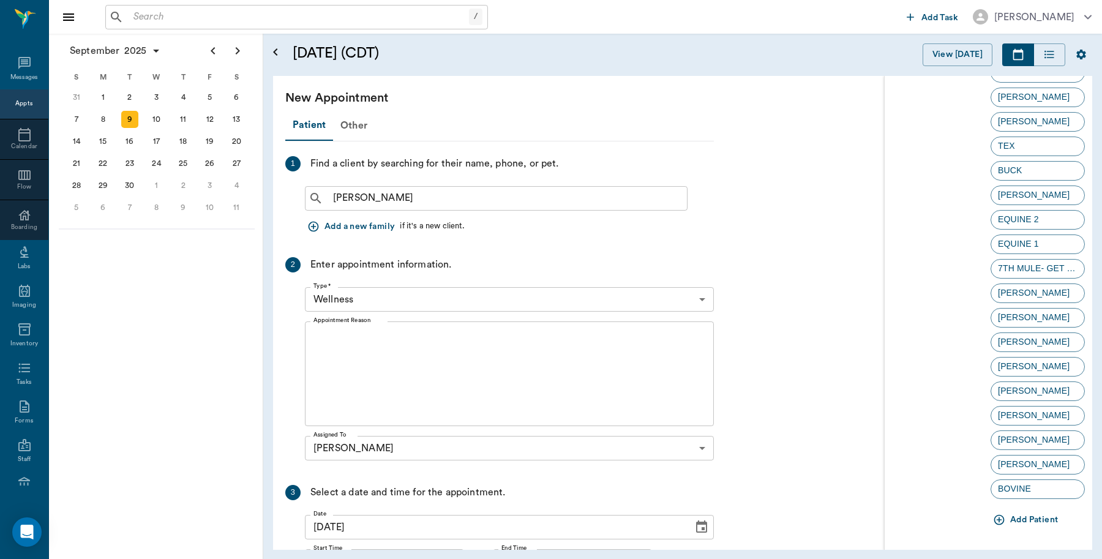
click at [1003, 518] on button "Add Patient" at bounding box center [1027, 520] width 72 height 23
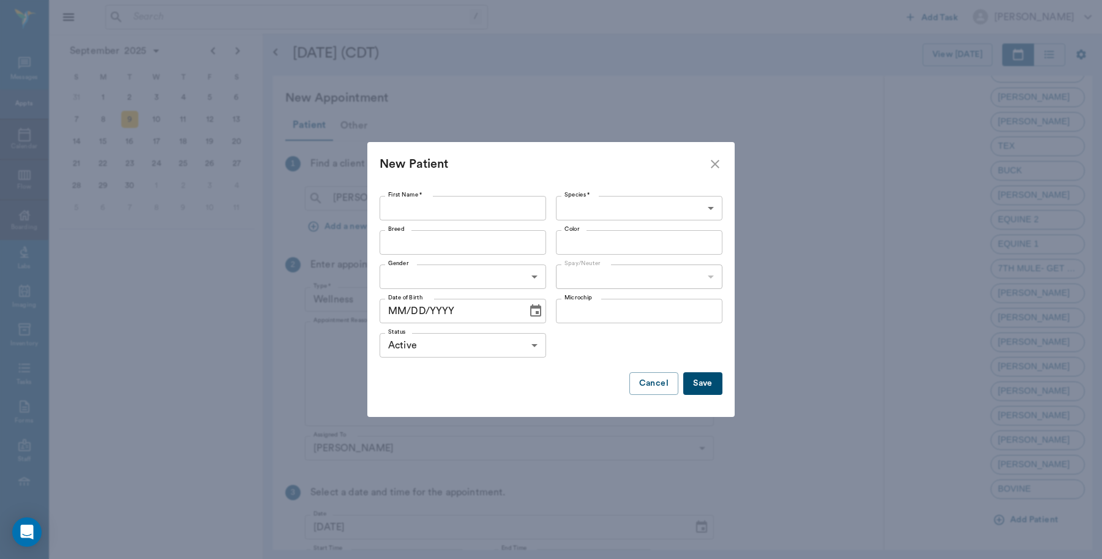
click at [510, 206] on input "First Name *" at bounding box center [463, 208] width 167 height 24
type input "Toby"
click at [610, 208] on body "/ ​ Add Task Dr. Bert Ellsworth Nectar Messages Appts Calendar Flow Boarding La…" at bounding box center [551, 279] width 1102 height 559
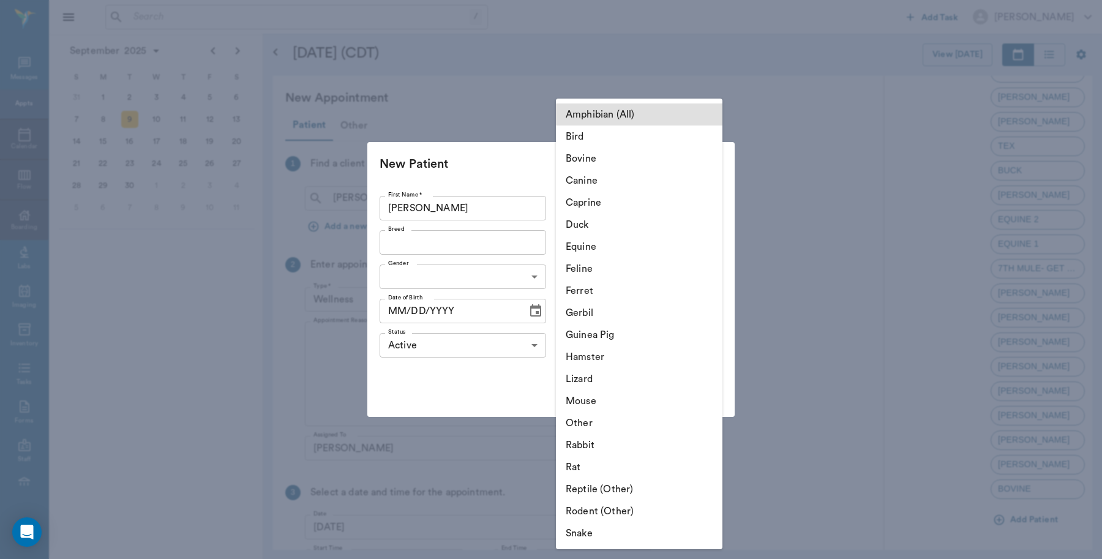
click at [595, 252] on li "Equine" at bounding box center [639, 247] width 167 height 22
type input "Equine"
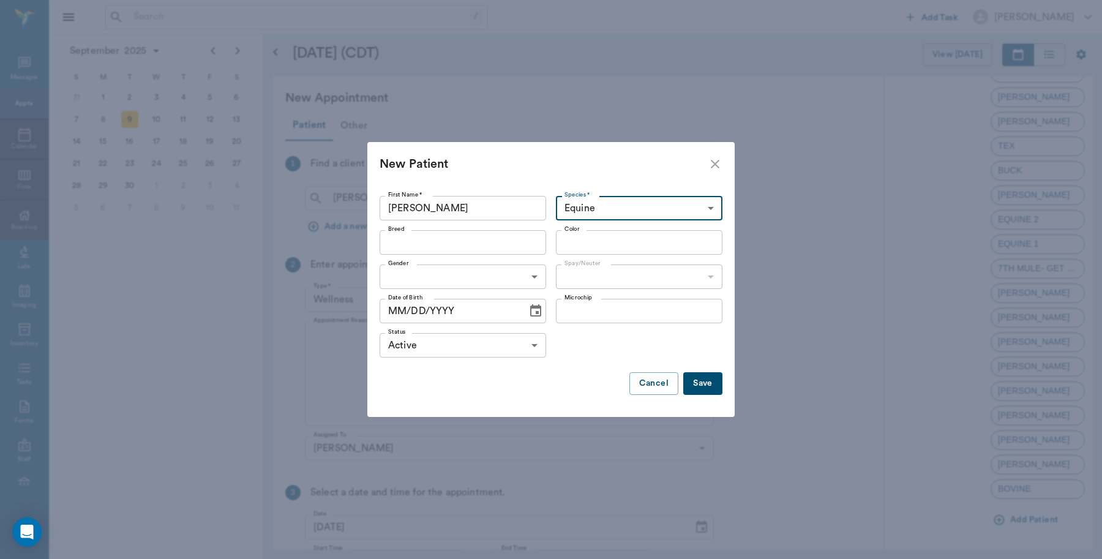
click at [699, 386] on button "Save" at bounding box center [702, 383] width 39 height 23
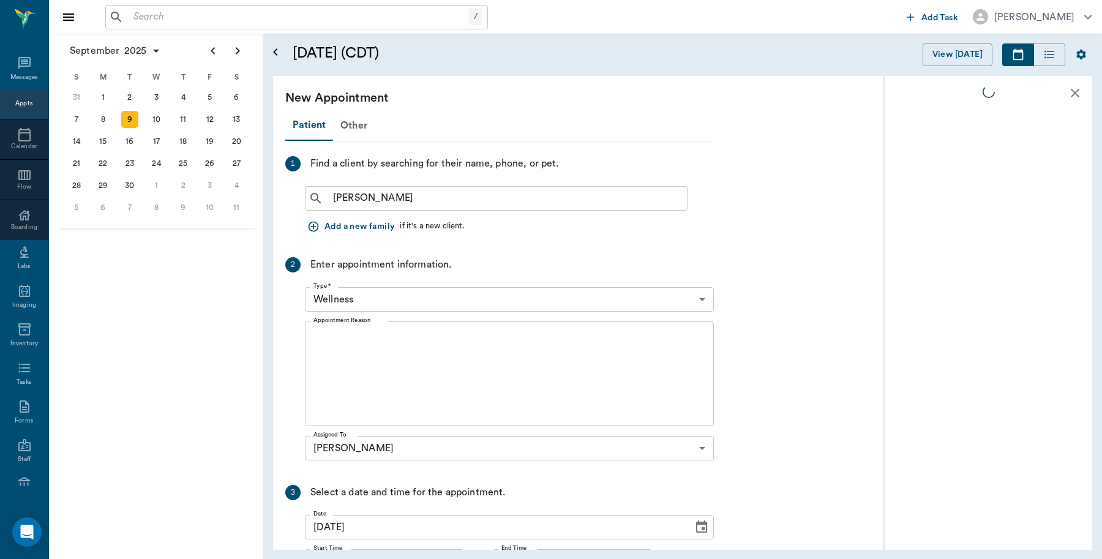
scroll to position [0, 0]
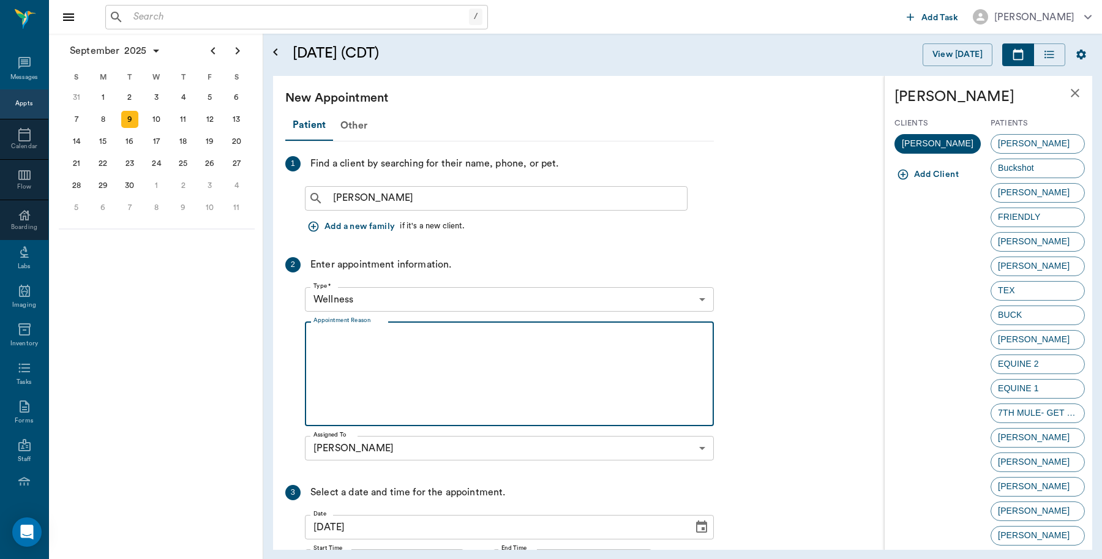
click at [405, 347] on textarea "Appointment Reason" at bounding box center [510, 374] width 392 height 85
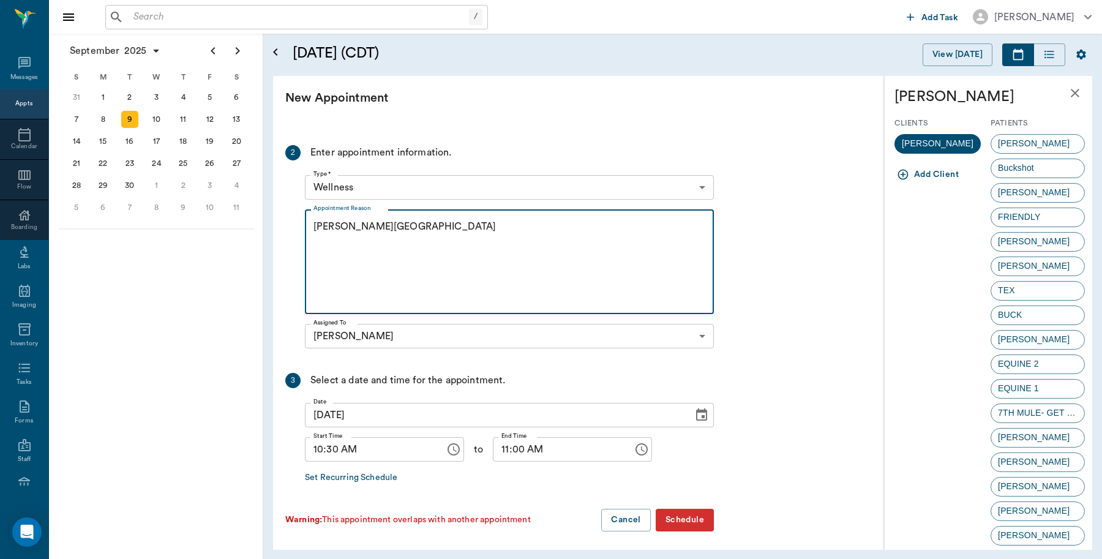
scroll to position [115, 0]
type textarea "Coggins Caryn"
click at [677, 511] on button "Schedule" at bounding box center [685, 517] width 58 height 23
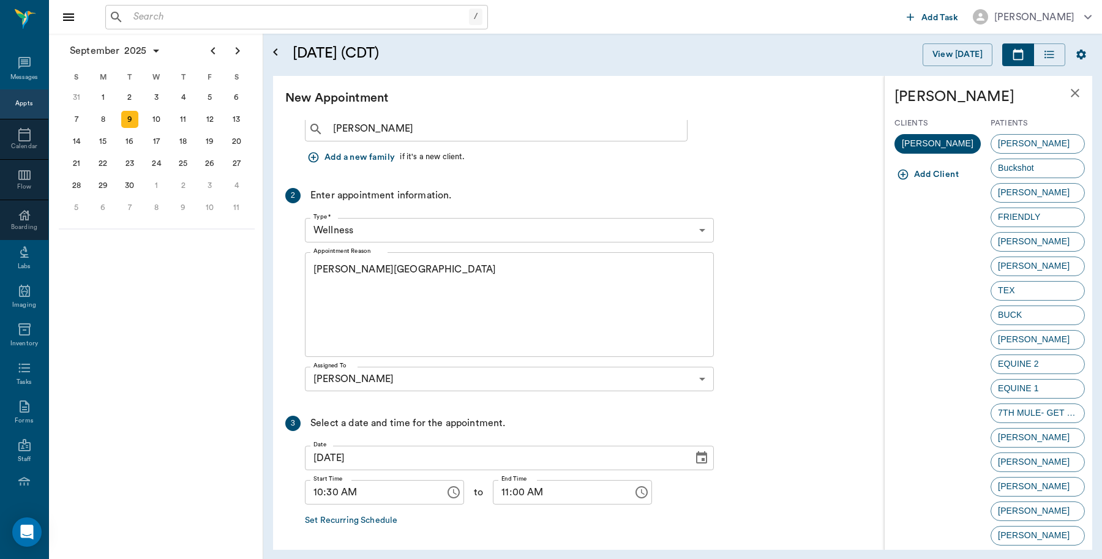
scroll to position [0, 0]
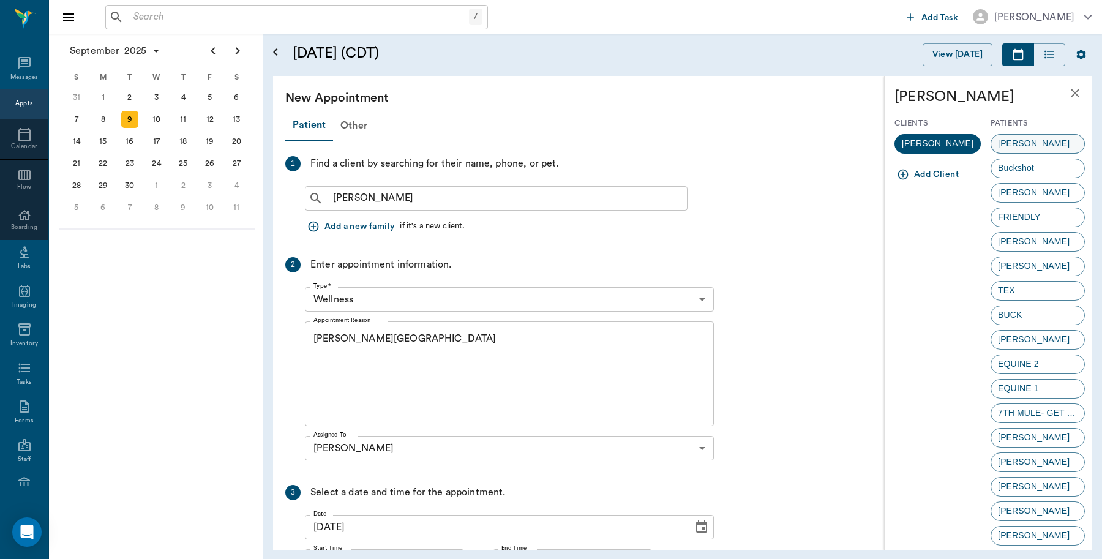
click at [1024, 141] on div "Toby" at bounding box center [1038, 144] width 94 height 20
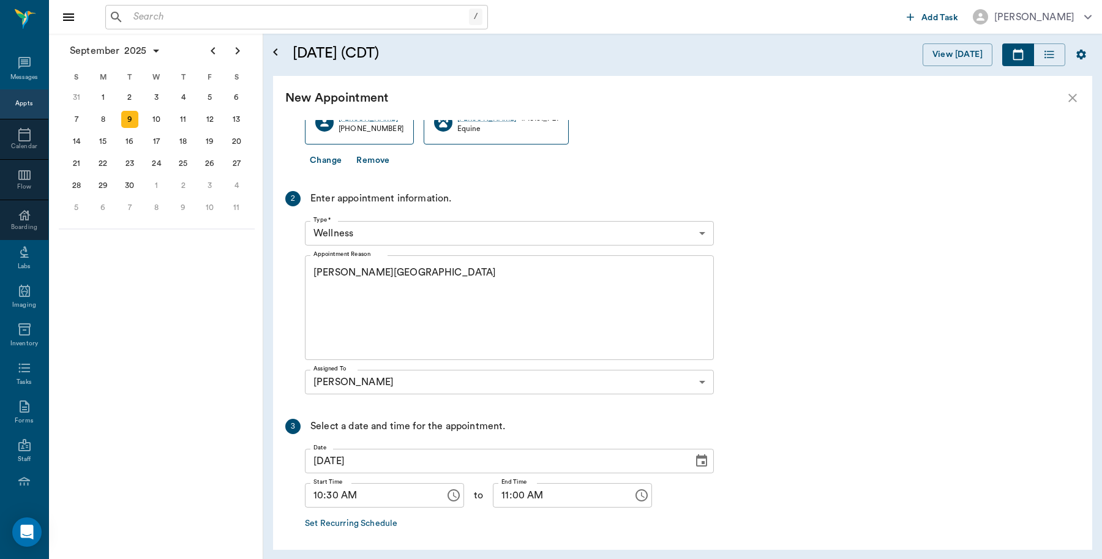
scroll to position [160, 0]
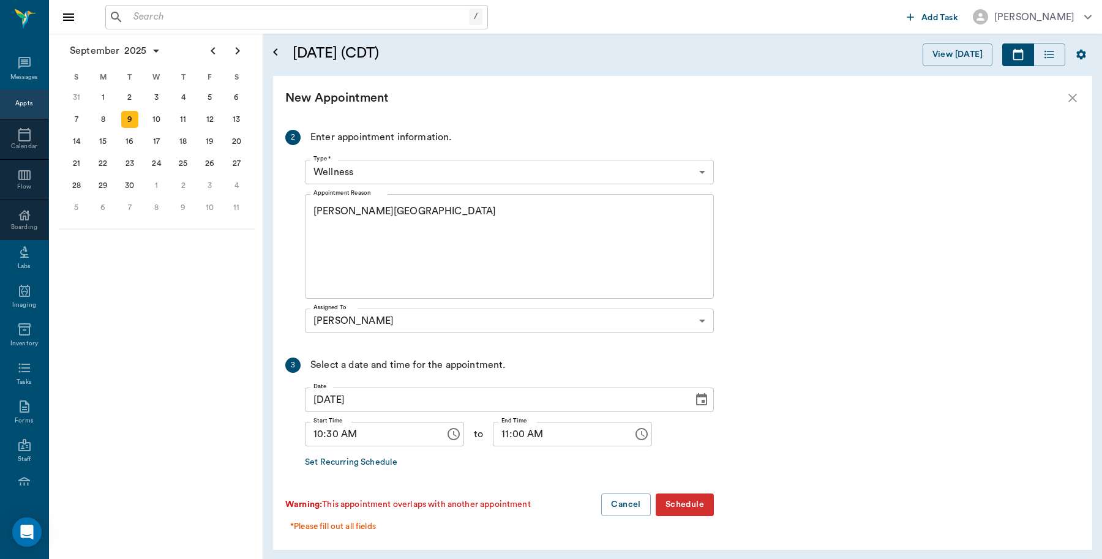
click at [694, 507] on button "Schedule" at bounding box center [685, 505] width 58 height 23
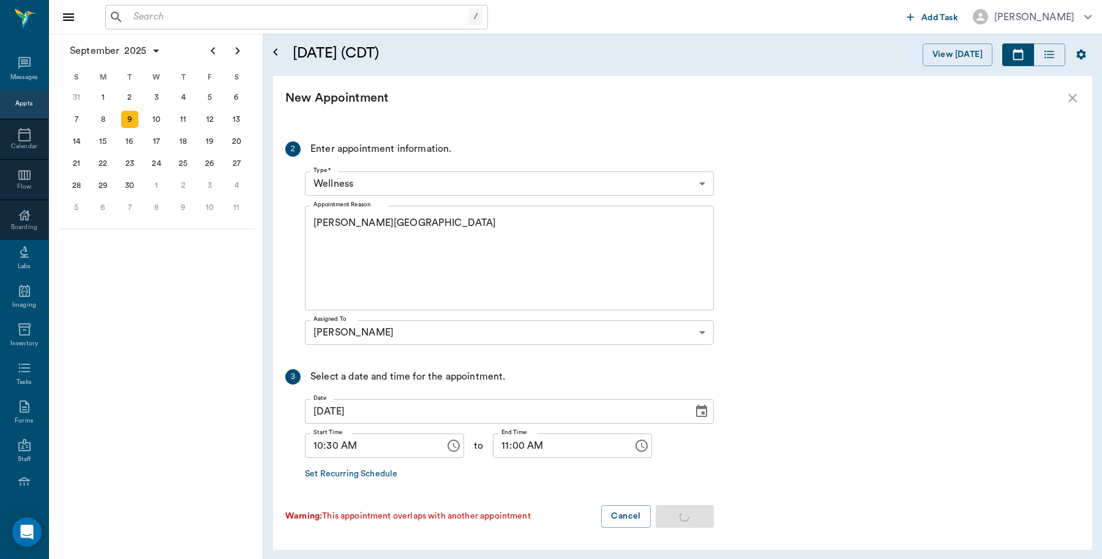
scroll to position [148, 0]
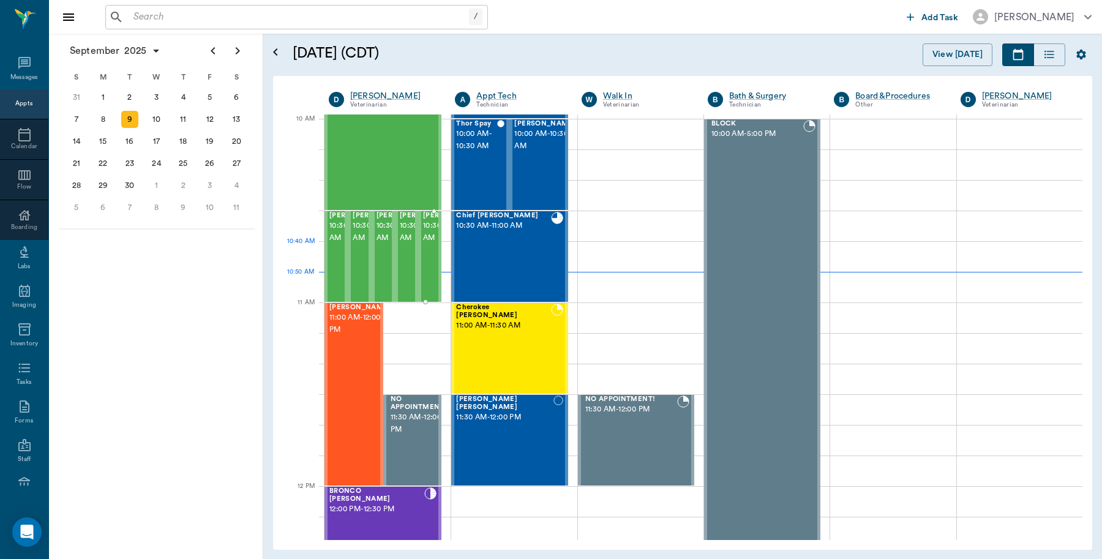
click at [427, 244] on span "10:30 AM - 11:00 AM" at bounding box center [453, 232] width 61 height 24
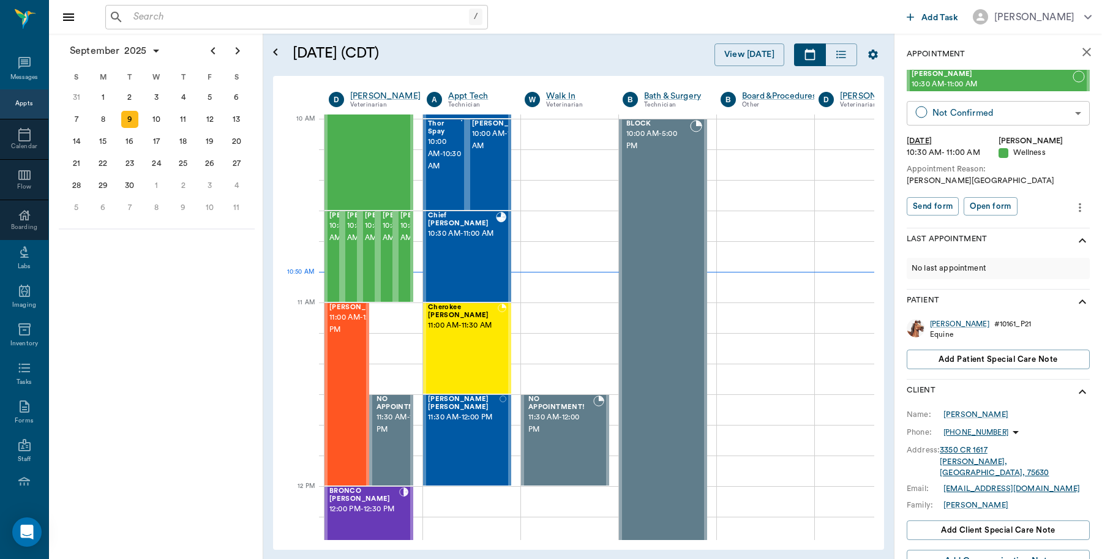
click at [960, 111] on body "/ ​ Add Task Dr. Bert Ellsworth Nectar Messages Appts Calendar Flow Boarding La…" at bounding box center [551, 279] width 1102 height 559
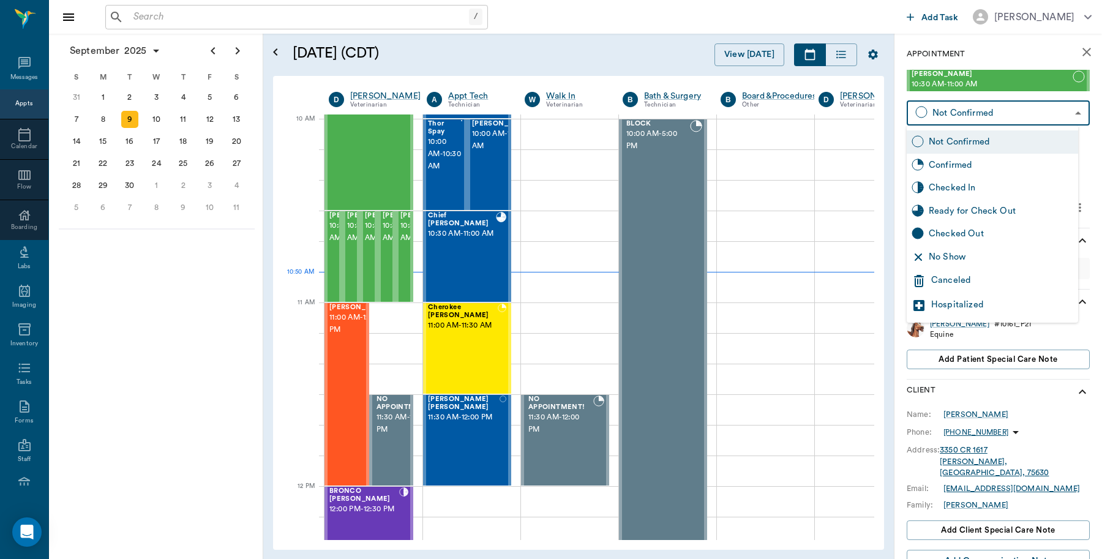
click at [954, 190] on div "Checked In" at bounding box center [1001, 187] width 145 height 13
type input "CHECKED_IN"
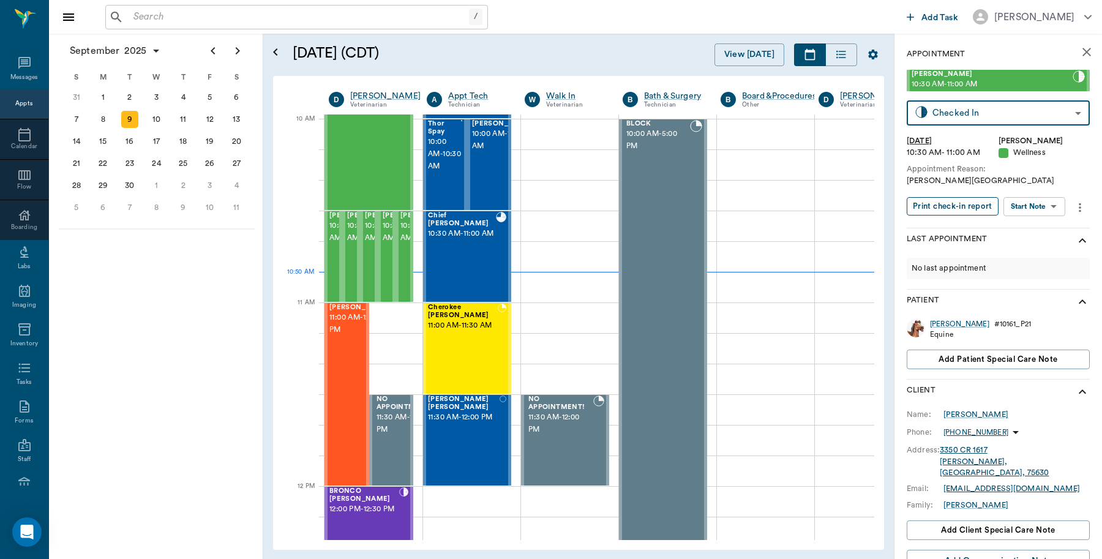
click at [950, 201] on button "Print check-in report" at bounding box center [953, 206] width 92 height 19
click at [418, 222] on div at bounding box center [374, 226] width 98 height 31
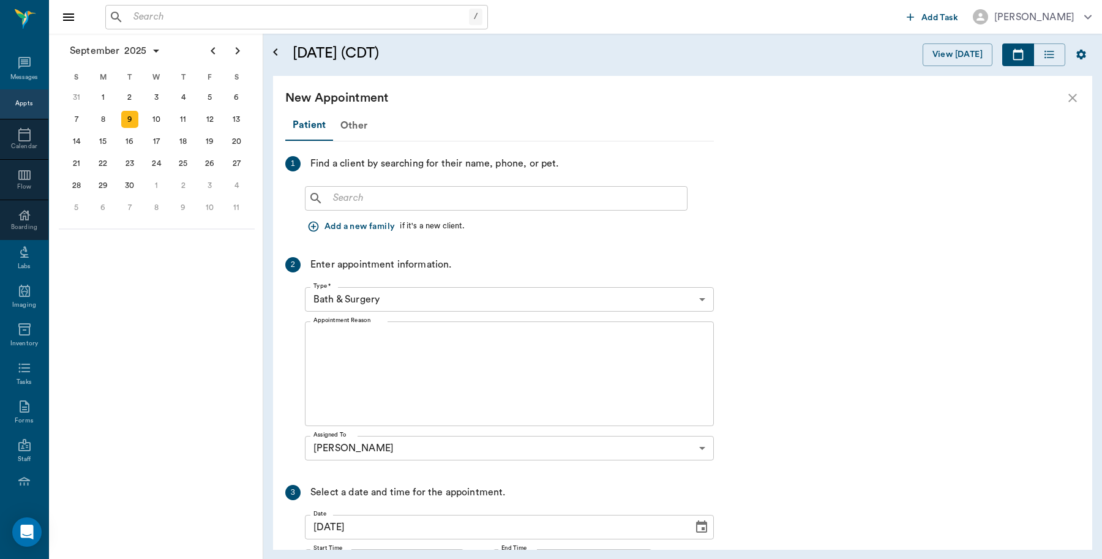
click at [433, 195] on input "text" at bounding box center [505, 198] width 354 height 17
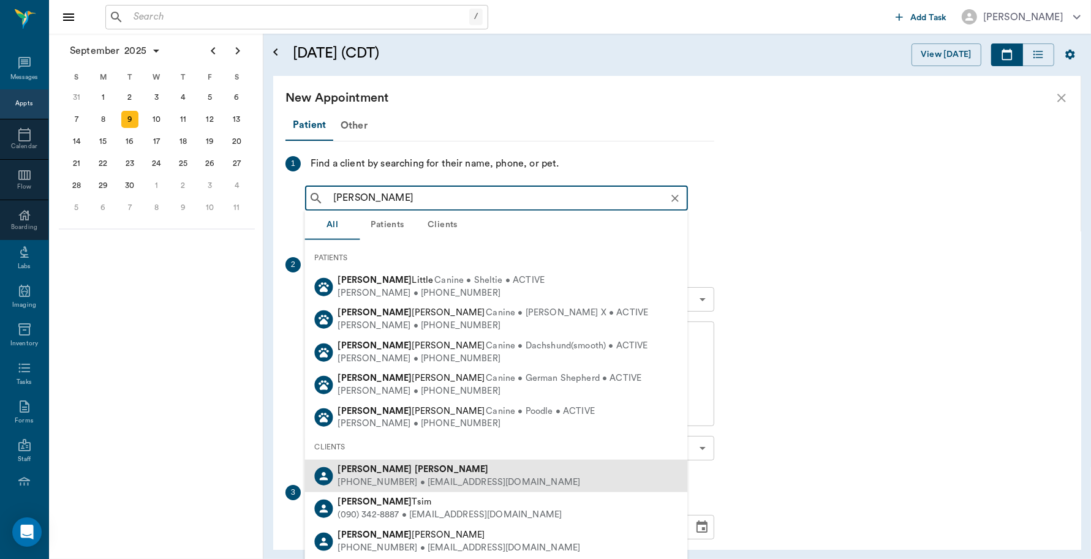
click at [380, 478] on div "(903) 824-7418 • ROWDYHALEY2010@gmail.com" at bounding box center [459, 482] width 243 height 13
type input "Rex Harris"
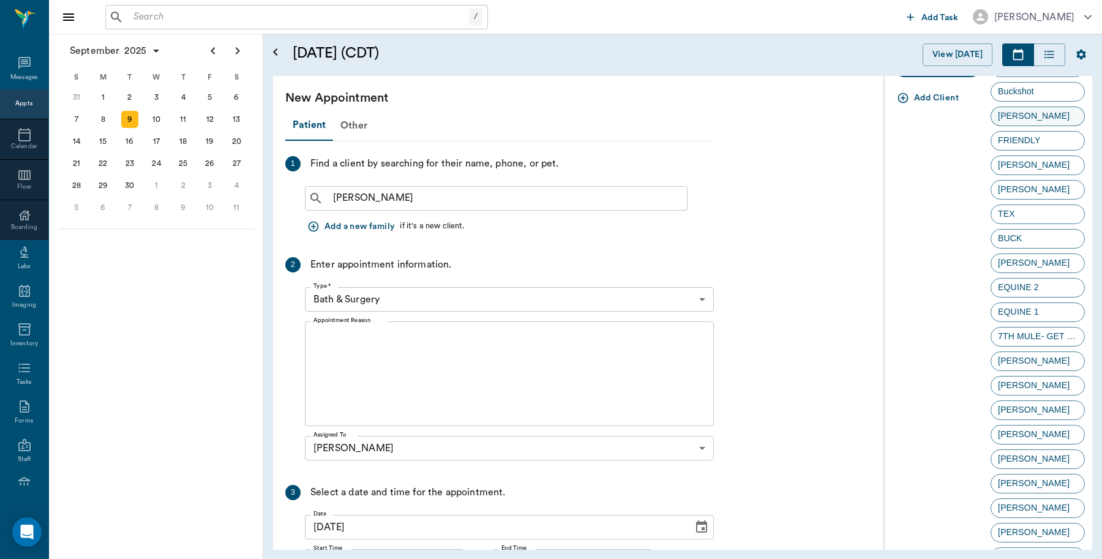
scroll to position [145, 0]
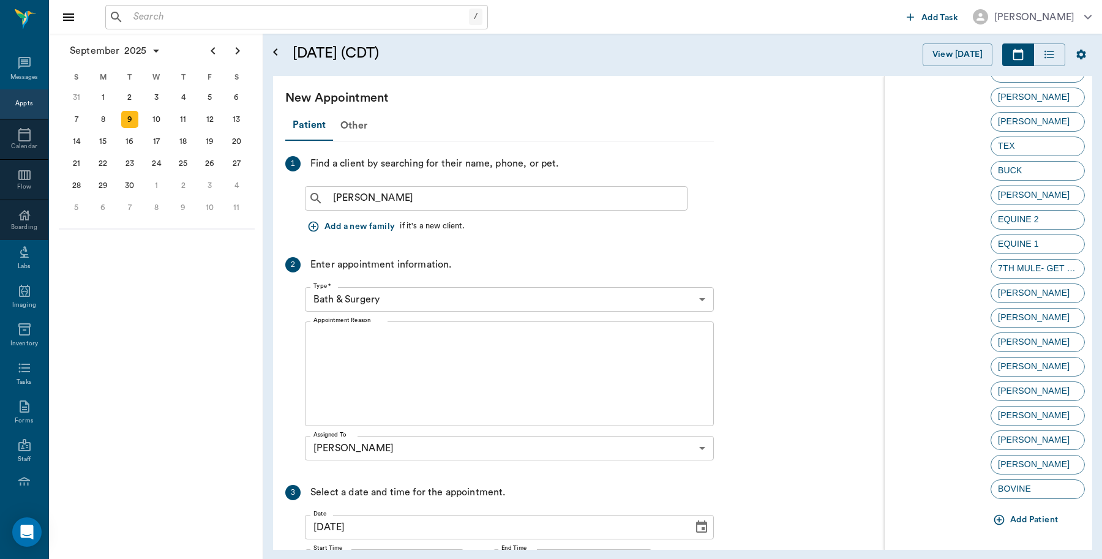
click at [1006, 521] on button "Add Patient" at bounding box center [1027, 520] width 72 height 23
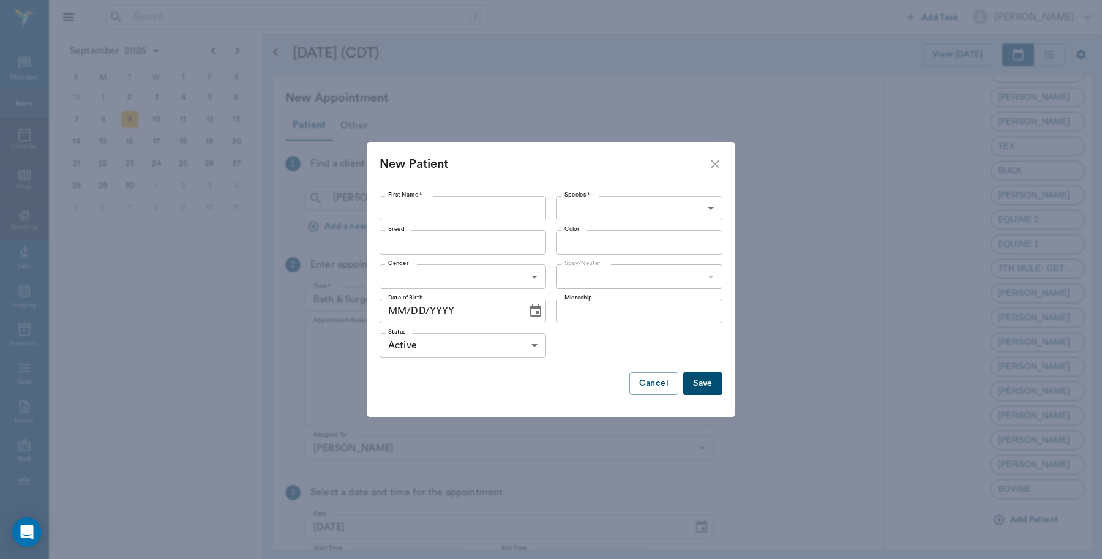
click at [487, 213] on input "First Name *" at bounding box center [463, 208] width 167 height 24
type input "Dolly"
click at [707, 221] on div "Species * ​ Species *" at bounding box center [636, 208] width 171 height 34
click at [672, 197] on body "/ ​ Add Task Dr. Bert Ellsworth Nectar Messages Appts Calendar Flow Boarding La…" at bounding box center [551, 279] width 1102 height 559
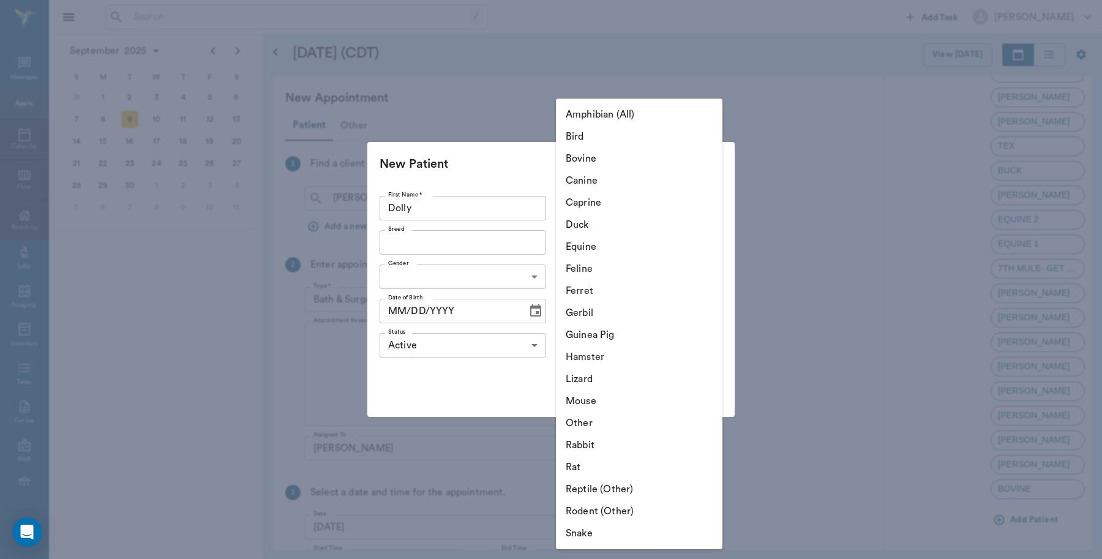
click at [606, 248] on li "Equine" at bounding box center [639, 247] width 167 height 22
type input "Equine"
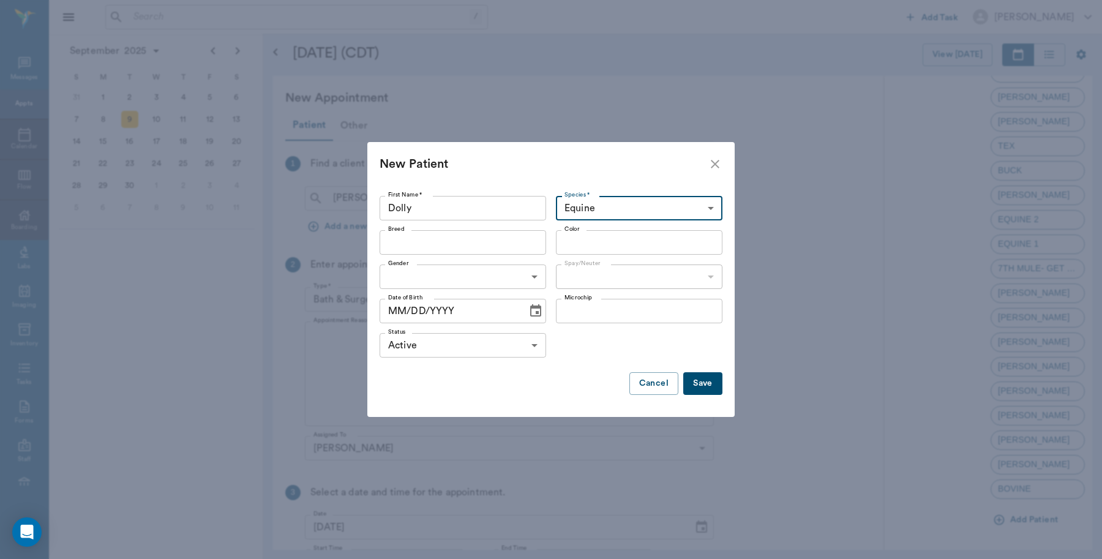
click at [713, 378] on button "Save" at bounding box center [702, 383] width 39 height 23
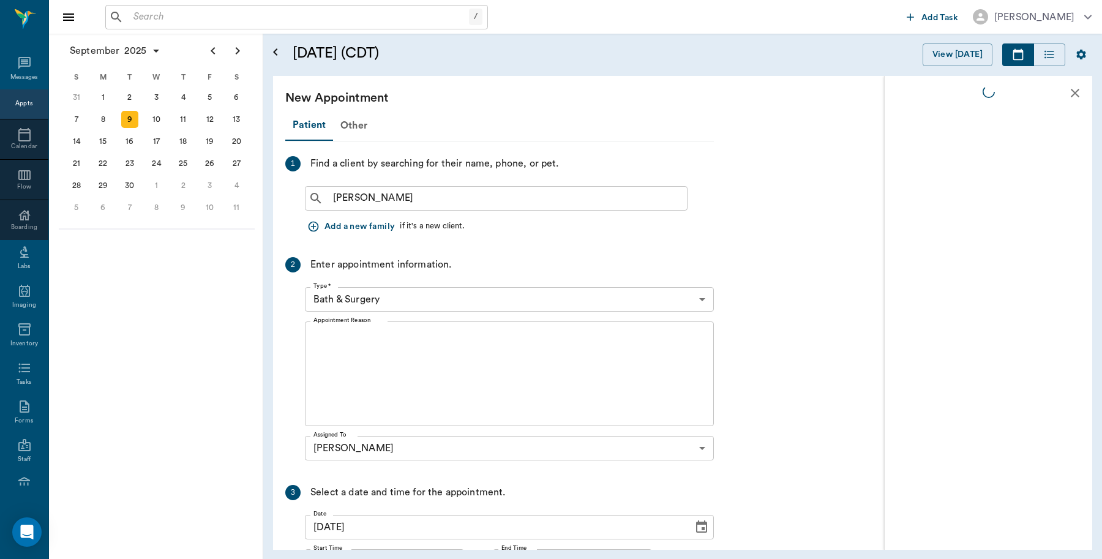
scroll to position [0, 0]
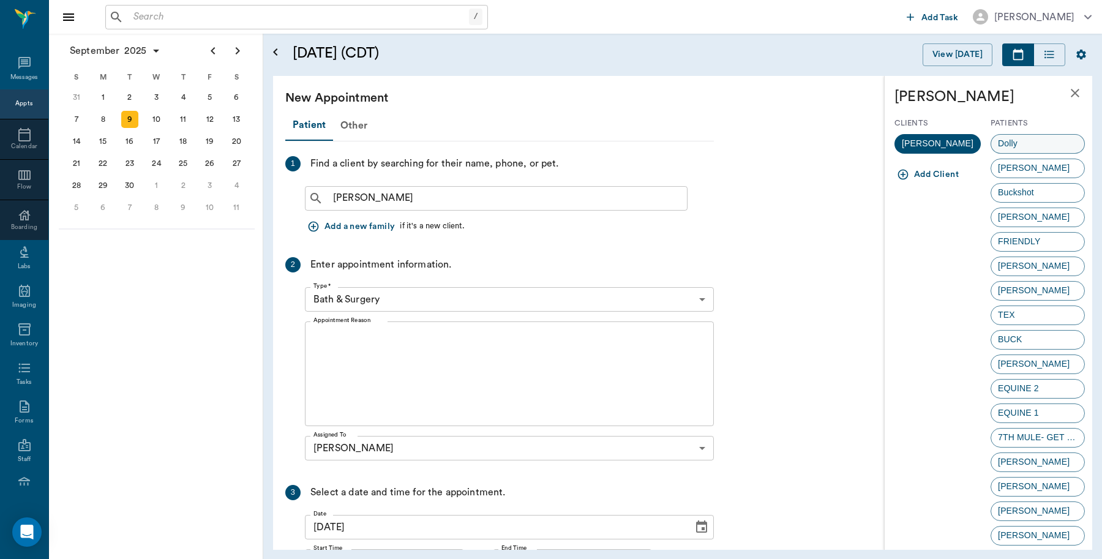
click at [1015, 141] on span "Dolly" at bounding box center [1008, 143] width 33 height 13
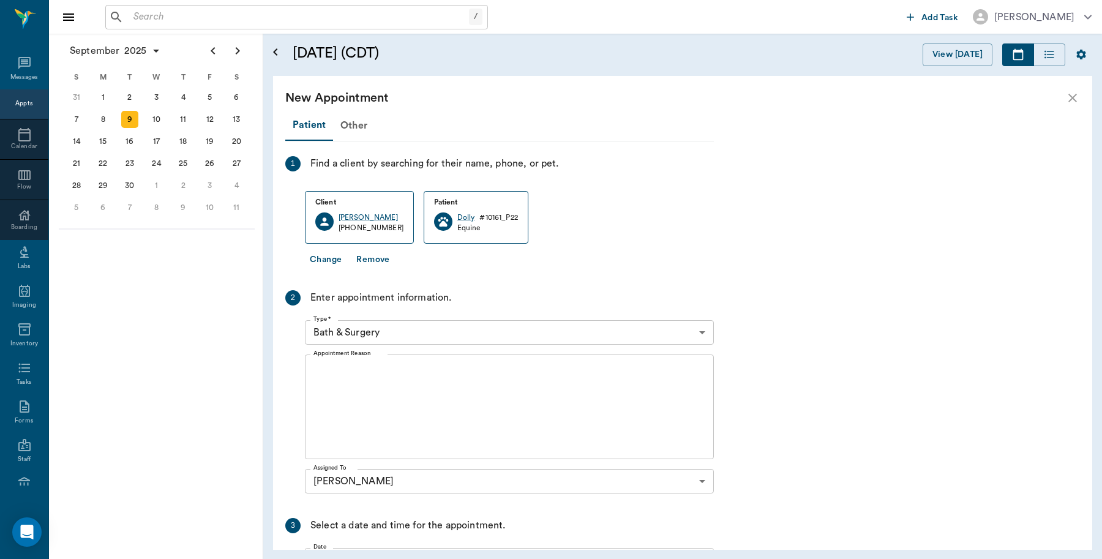
click at [387, 334] on body "/ ​ Add Task Dr. Bert Ellsworth Nectar Messages Appts Calendar Flow Boarding La…" at bounding box center [551, 279] width 1102 height 559
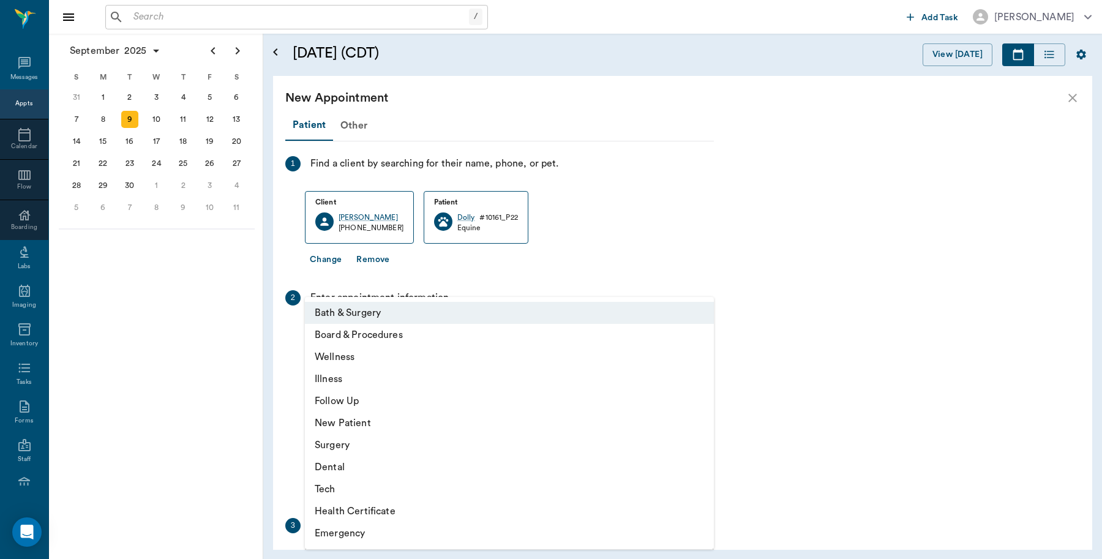
click at [369, 350] on li "Wellness" at bounding box center [509, 357] width 409 height 22
type input "65d2be4f46e3a538d89b8c14"
type input "11:00 AM"
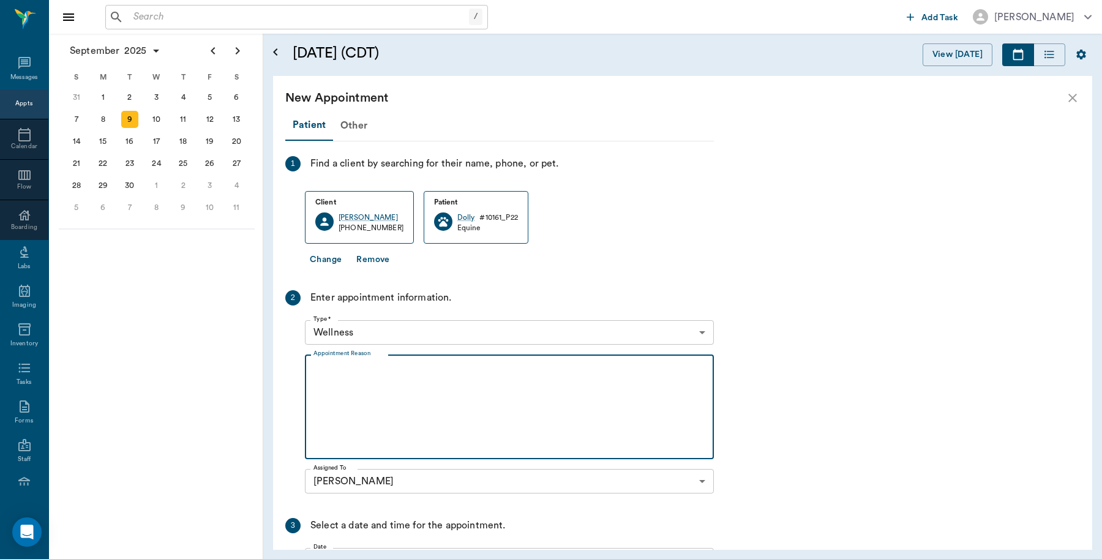
click at [363, 377] on textarea "Appointment Reason" at bounding box center [510, 407] width 392 height 85
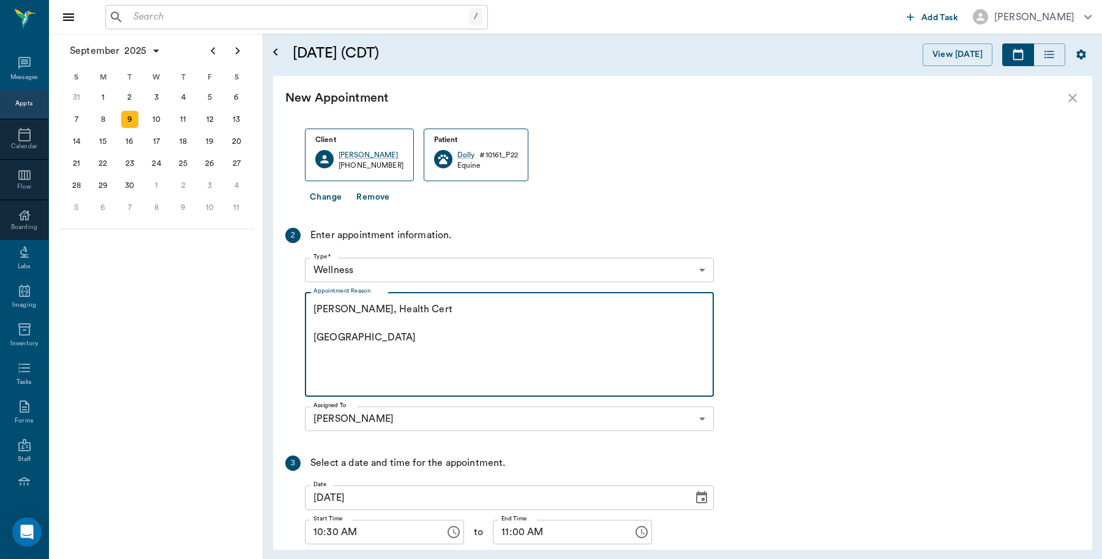
scroll to position [148, 0]
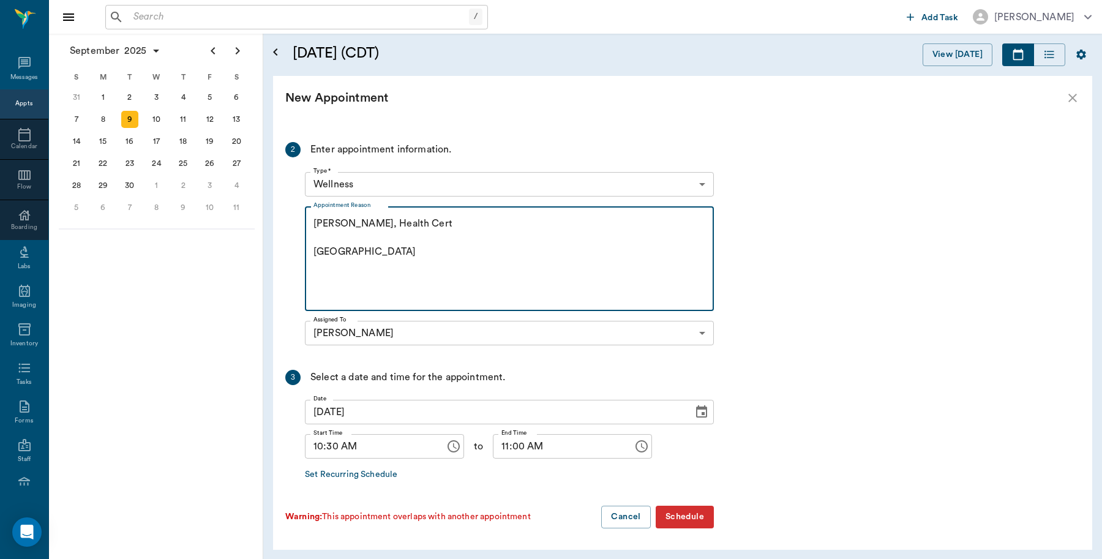
type textarea "Coggins, Health Cert Caryn"
click at [701, 510] on button "Schedule" at bounding box center [685, 517] width 58 height 23
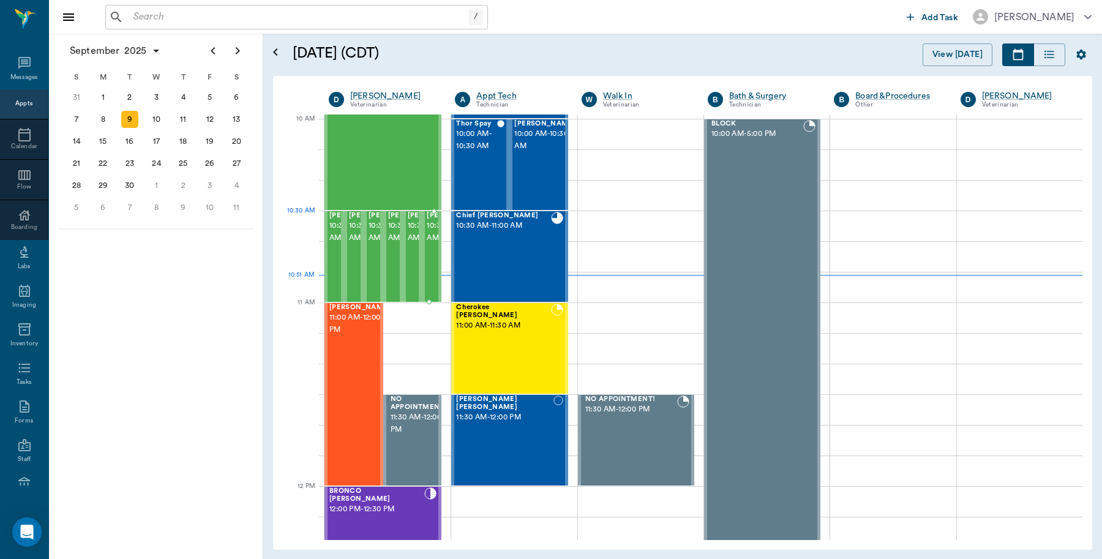
click at [432, 234] on span "10:30 AM - 11:00 AM" at bounding box center [457, 232] width 61 height 24
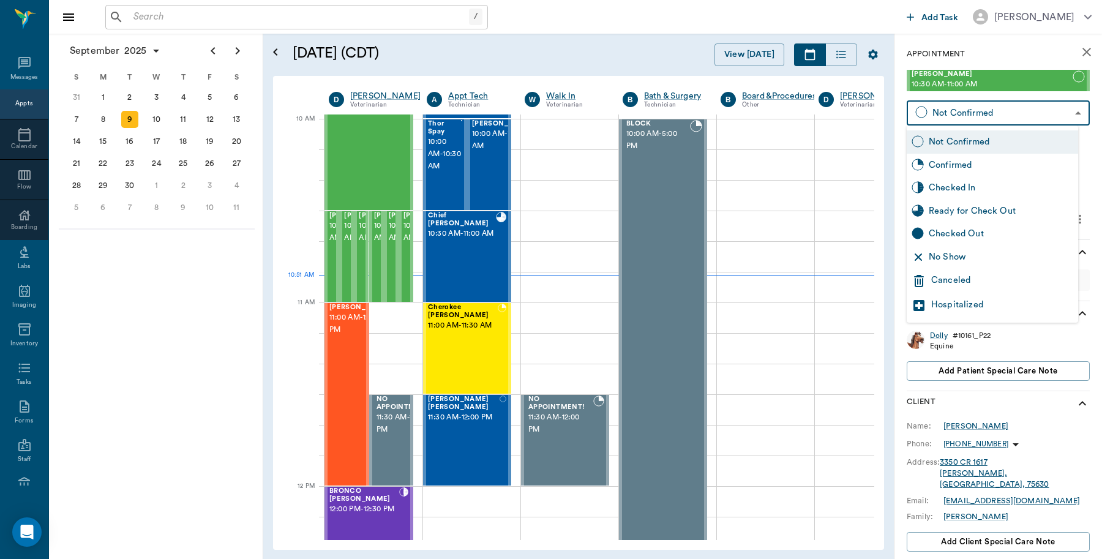
click at [1014, 111] on body "/ ​ Add Task Dr. Bert Ellsworth Nectar Messages Appts Calendar Flow Boarding La…" at bounding box center [551, 279] width 1102 height 559
click at [950, 187] on div "Checked In" at bounding box center [1001, 187] width 145 height 13
type input "CHECKED_IN"
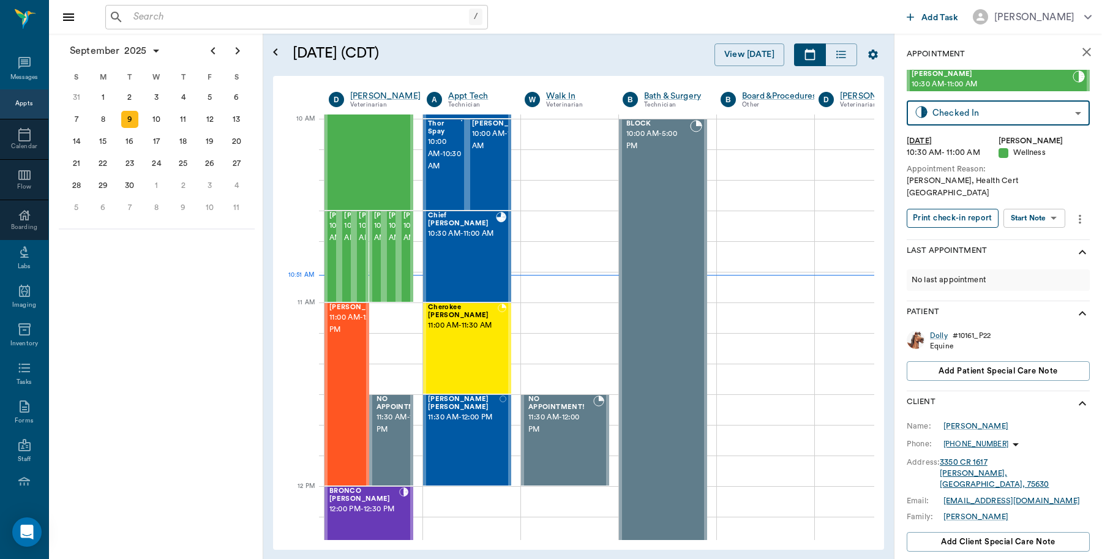
click at [968, 209] on button "Print check-in report" at bounding box center [953, 218] width 92 height 19
click at [420, 222] on div at bounding box center [374, 226] width 98 height 31
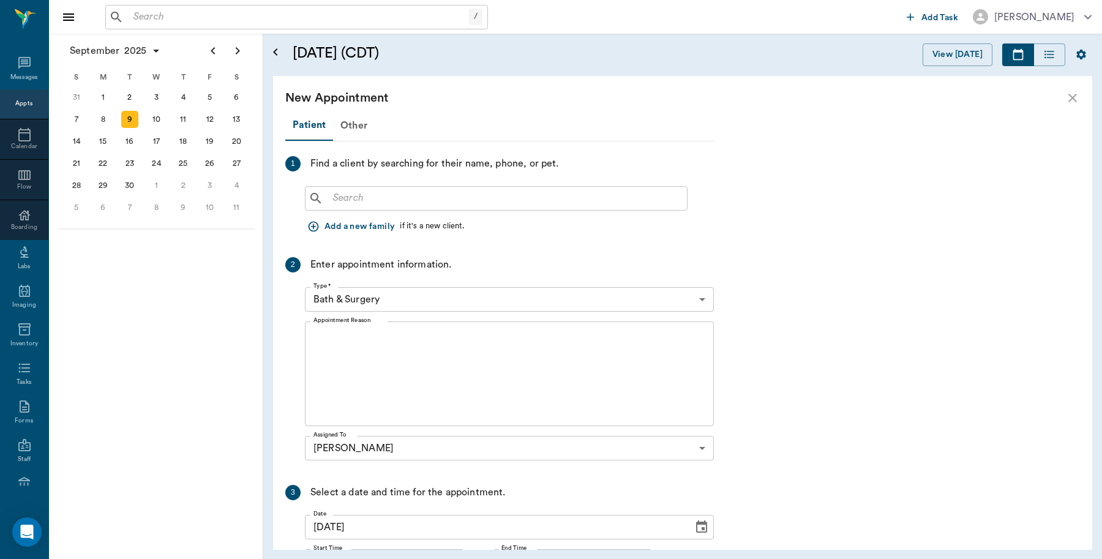
click at [437, 190] on input "text" at bounding box center [505, 198] width 354 height 17
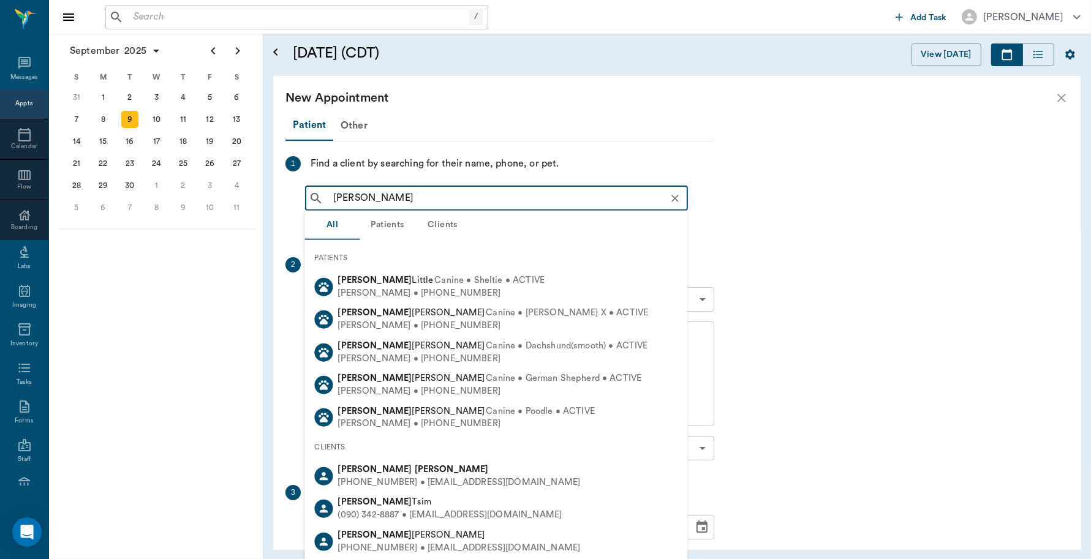
click at [400, 476] on div "(903) 824-7418 • ROWDYHALEY2010@gmail.com" at bounding box center [459, 482] width 243 height 13
type input "Rex Harris"
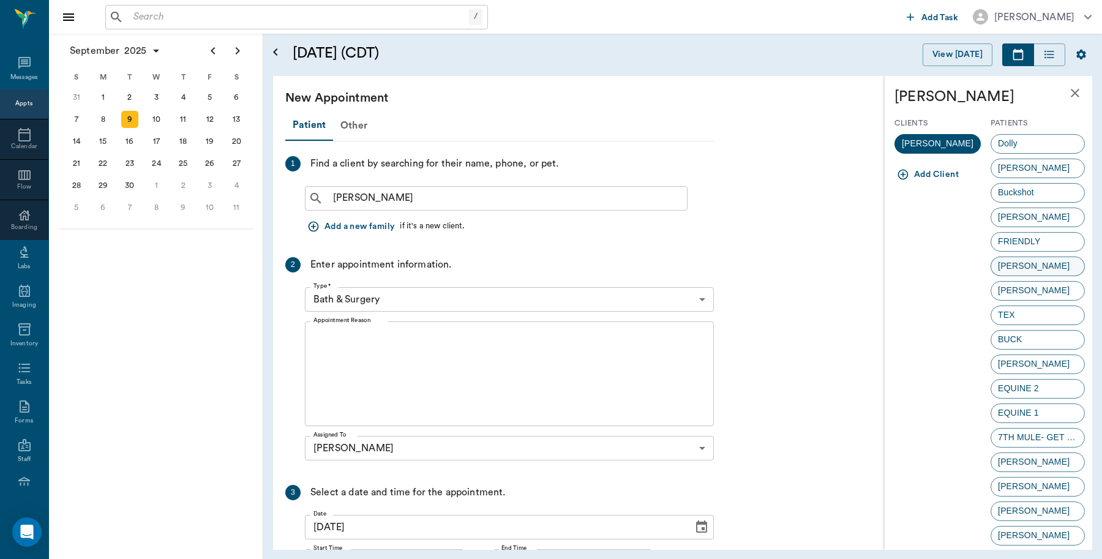
scroll to position [169, 0]
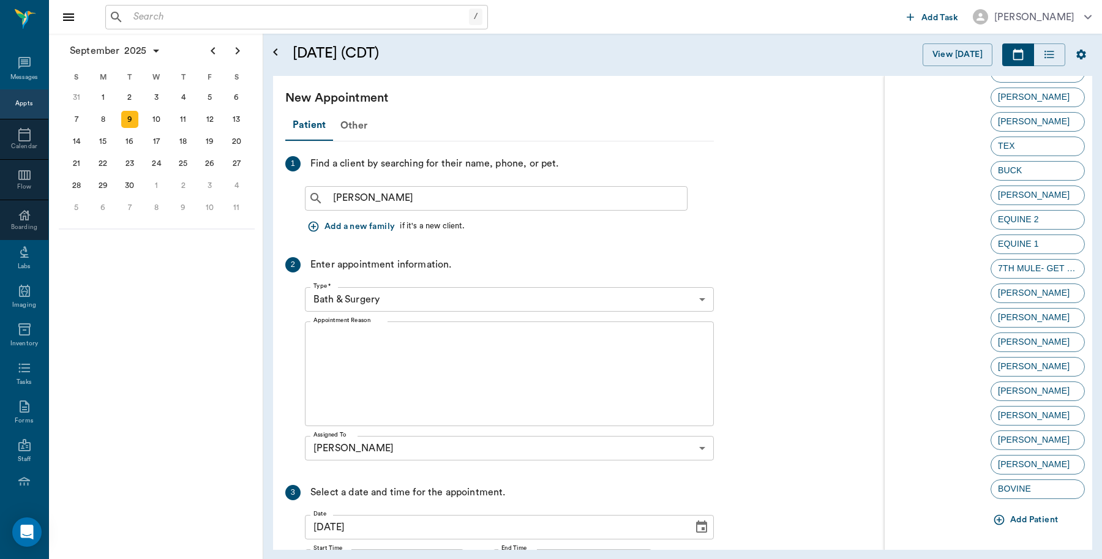
click at [1031, 516] on button "Add Patient" at bounding box center [1027, 520] width 72 height 23
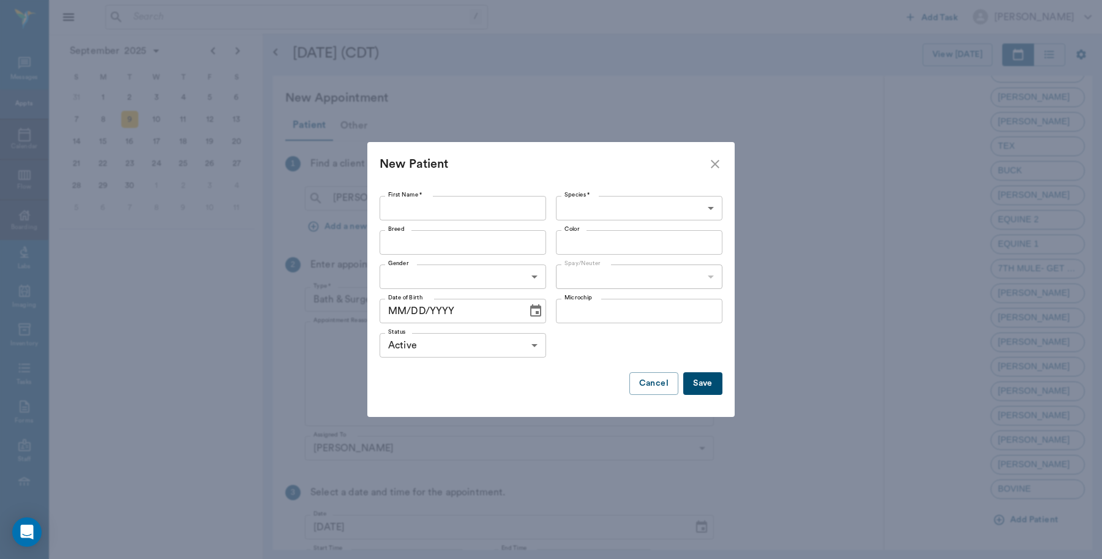
click at [440, 207] on input "First Name *" at bounding box center [463, 208] width 167 height 24
type input "Molly"
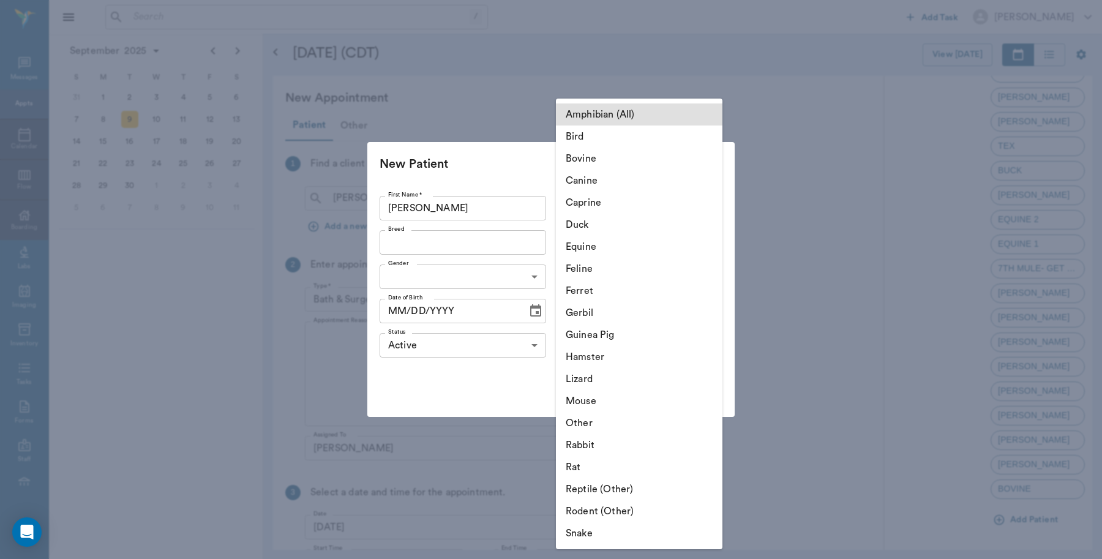
click at [607, 199] on body "/ ​ Add Task Dr. Bert Ellsworth Nectar Messages Appts Calendar Flow Boarding La…" at bounding box center [551, 279] width 1102 height 559
click at [600, 245] on li "Equine" at bounding box center [639, 247] width 167 height 22
type input "Equine"
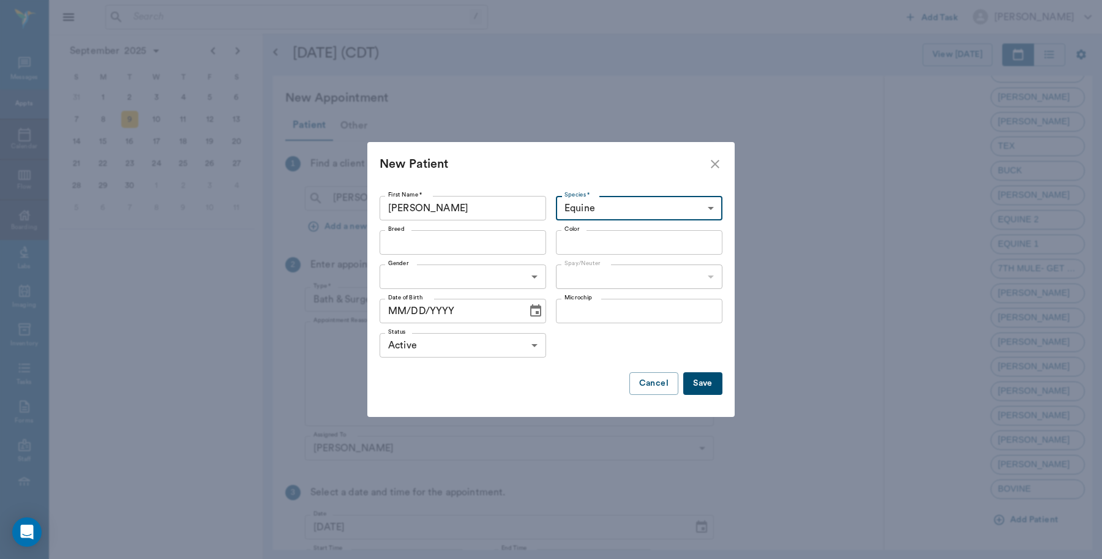
click at [706, 380] on button "Save" at bounding box center [702, 383] width 39 height 23
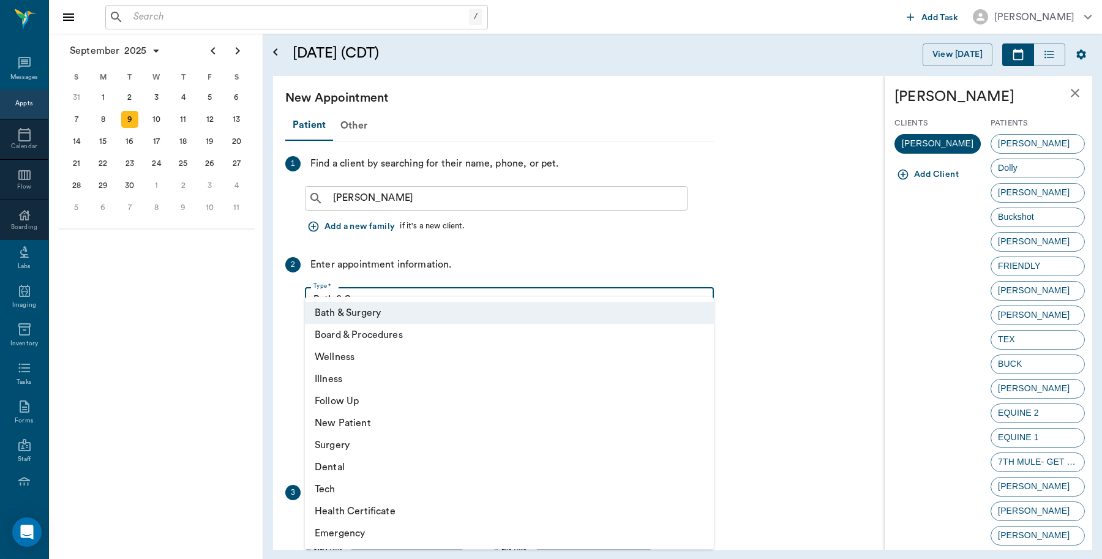
click at [442, 299] on body "/ ​ Add Task Dr. Bert Ellsworth Nectar Messages Appts Calendar Flow Boarding La…" at bounding box center [551, 279] width 1102 height 559
drag, startPoint x: 347, startPoint y: 353, endPoint x: 361, endPoint y: 344, distance: 17.7
click at [348, 353] on li "Wellness" at bounding box center [509, 357] width 409 height 22
type input "65d2be4f46e3a538d89b8c14"
type input "11:00 AM"
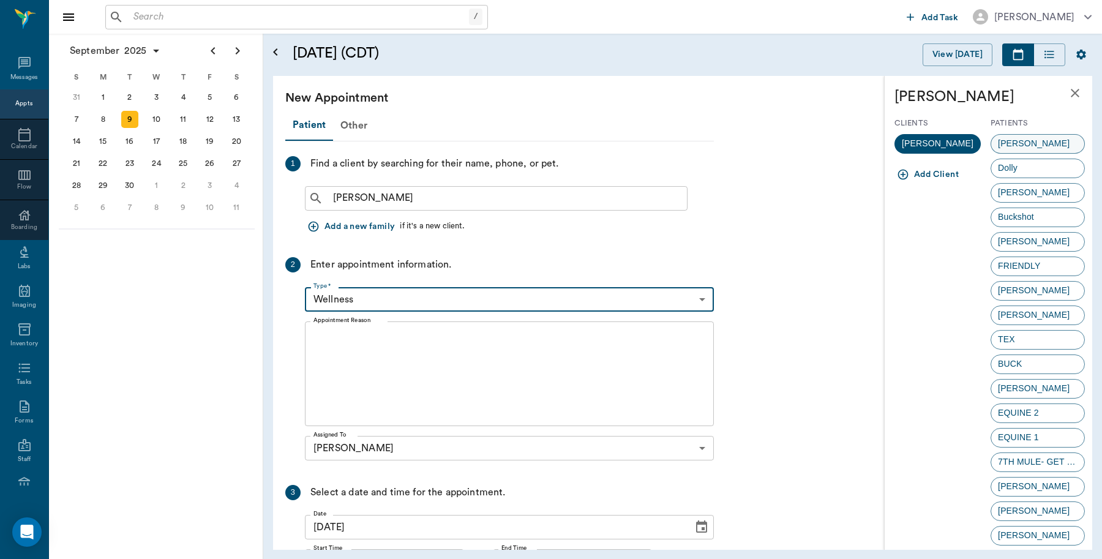
click at [1009, 141] on span "Molly" at bounding box center [1034, 143] width 85 height 13
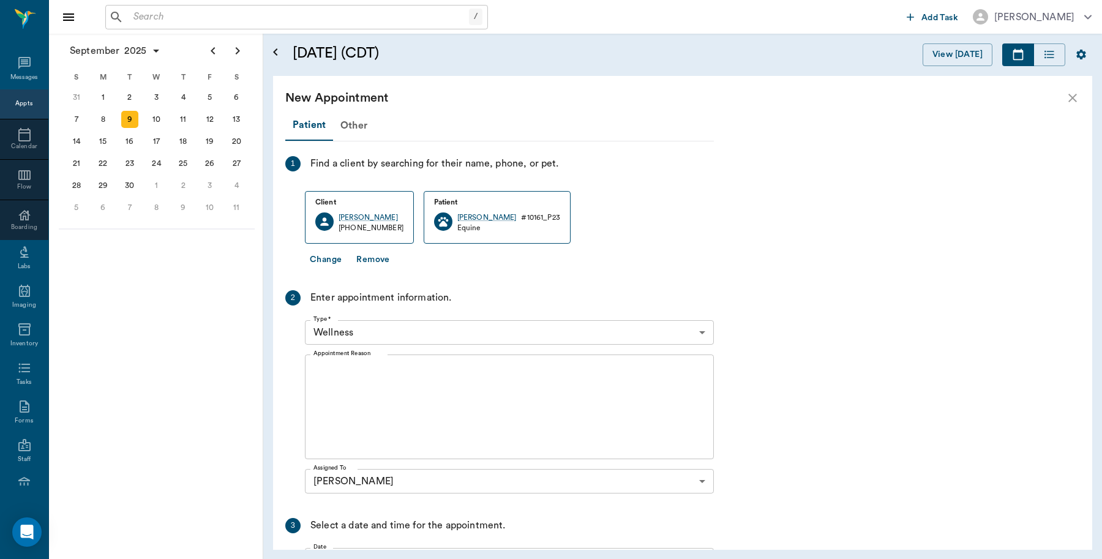
click at [415, 378] on textarea "Appointment Reason" at bounding box center [510, 407] width 392 height 85
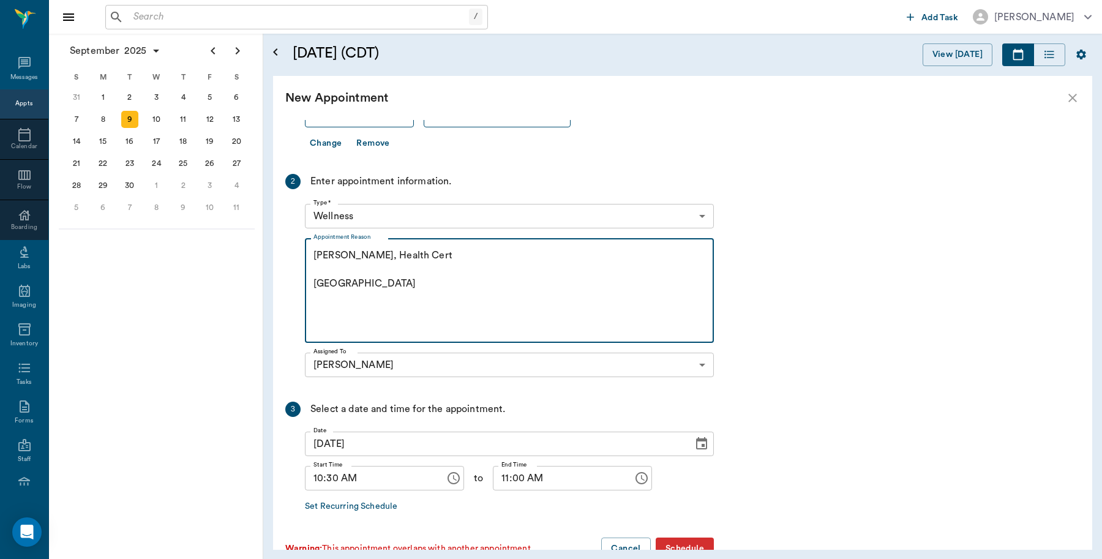
scroll to position [148, 0]
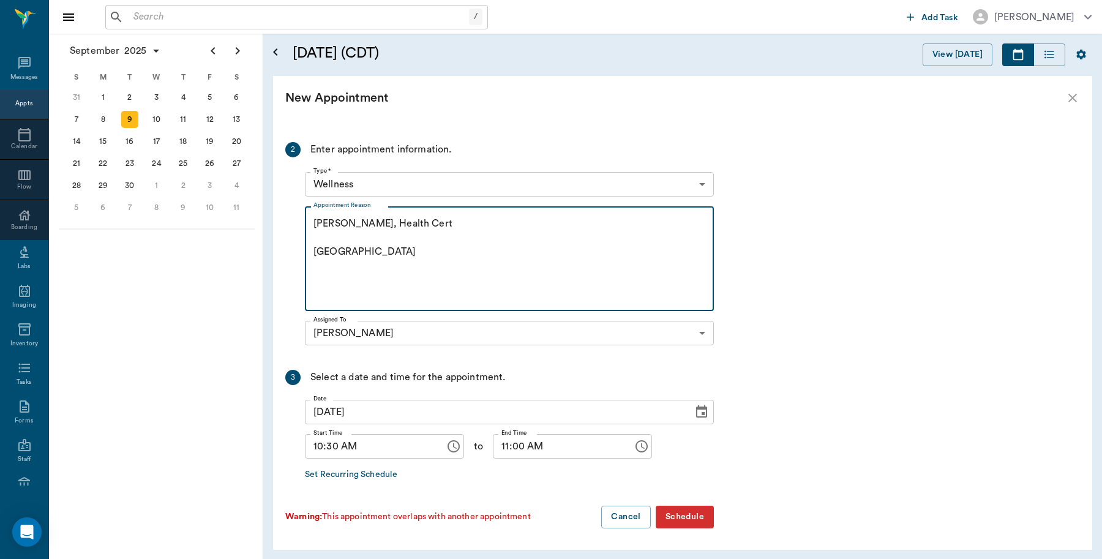
type textarea "Coggins, Health Cert Caryn"
click at [690, 518] on button "Schedule" at bounding box center [685, 517] width 58 height 23
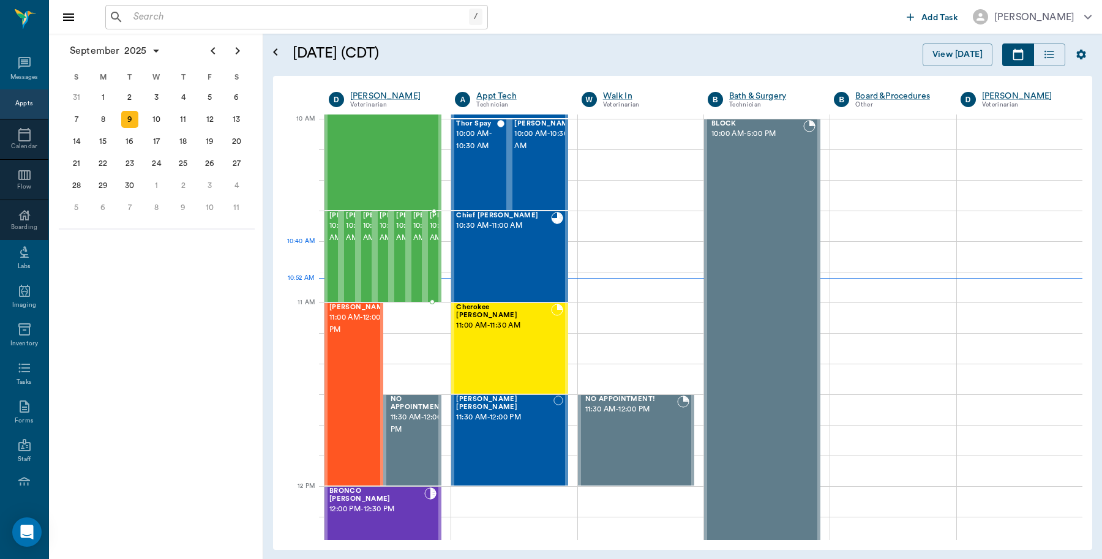
click at [433, 243] on span "10:30 AM - 11:00 AM" at bounding box center [460, 232] width 61 height 24
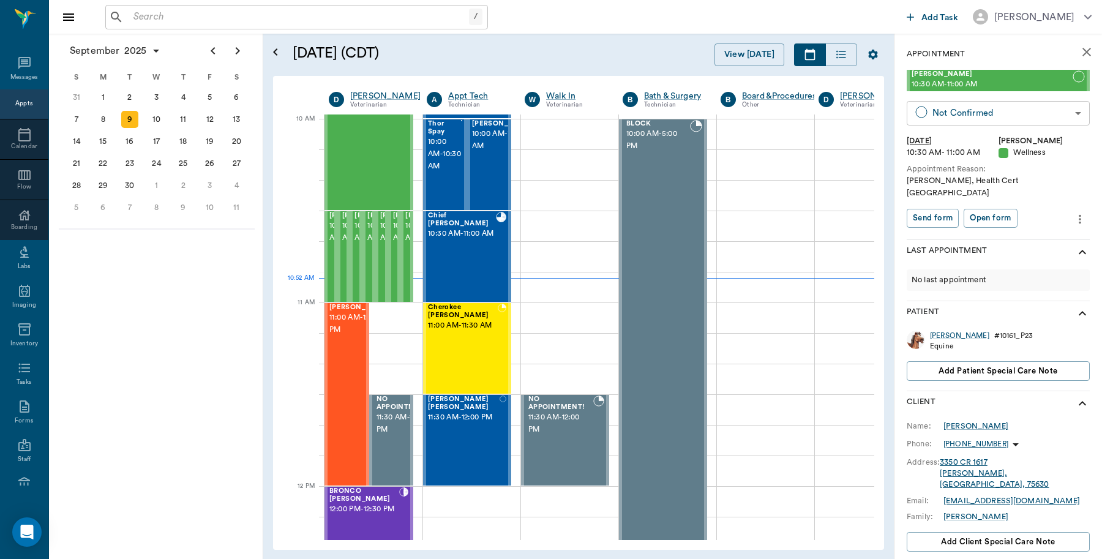
click at [985, 108] on body "/ ​ Add Task Dr. Bert Ellsworth Nectar Messages Appts Calendar Flow Boarding La…" at bounding box center [551, 279] width 1102 height 559
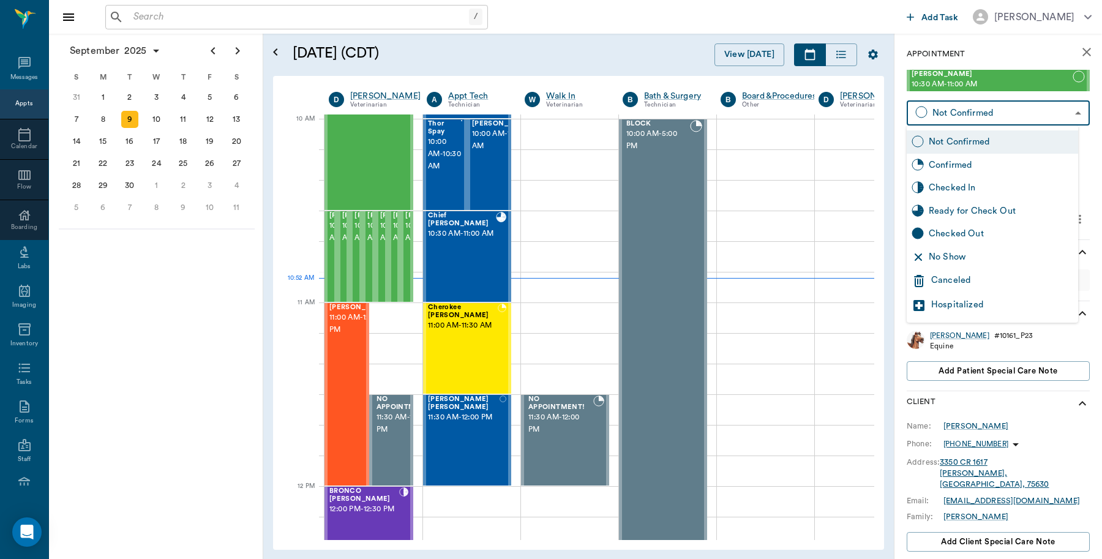
click at [975, 190] on div "Checked In" at bounding box center [1001, 187] width 145 height 13
type input "CHECKED_IN"
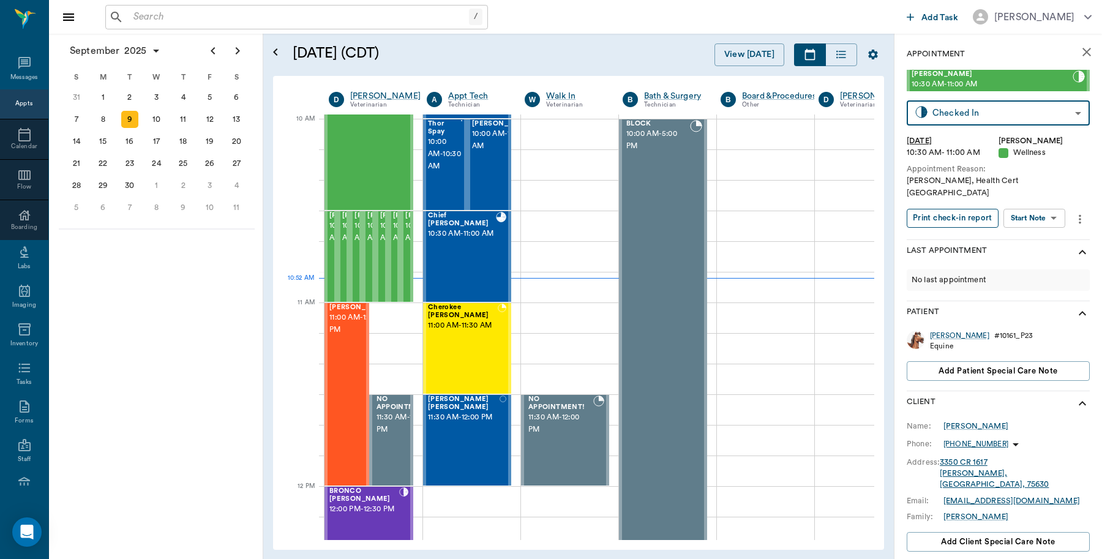
click at [973, 209] on button "Print check-in report" at bounding box center [953, 218] width 92 height 19
click at [251, 19] on input "text" at bounding box center [299, 17] width 341 height 17
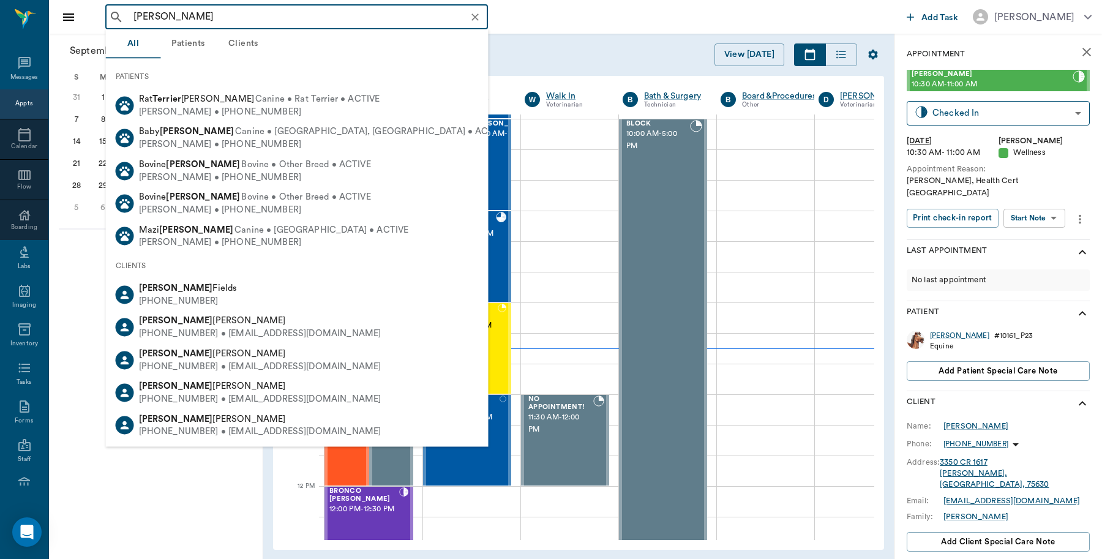
click at [151, 12] on input "Terri Mills" at bounding box center [307, 17] width 356 height 17
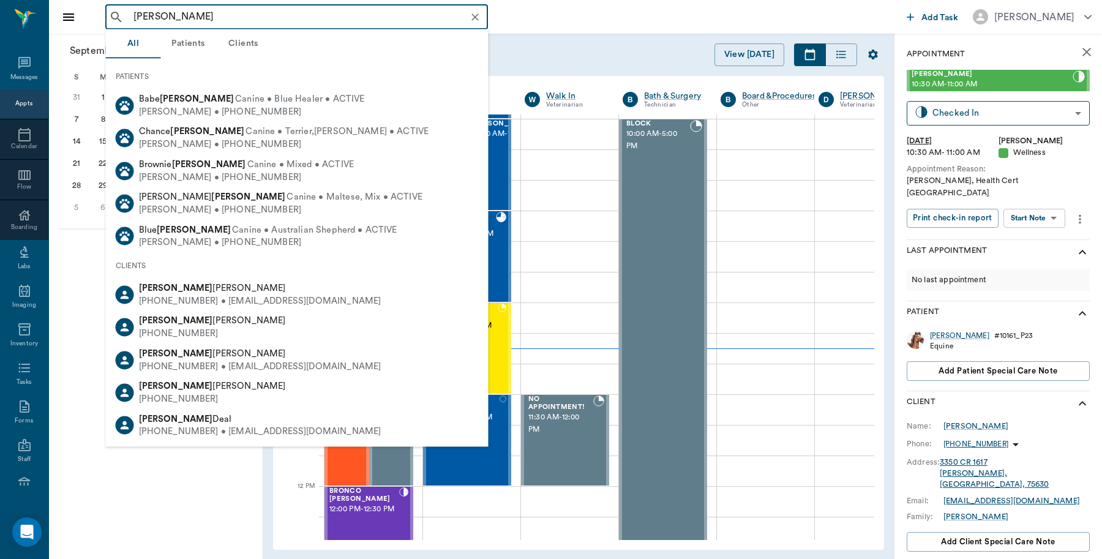
type input "Terry Mills"
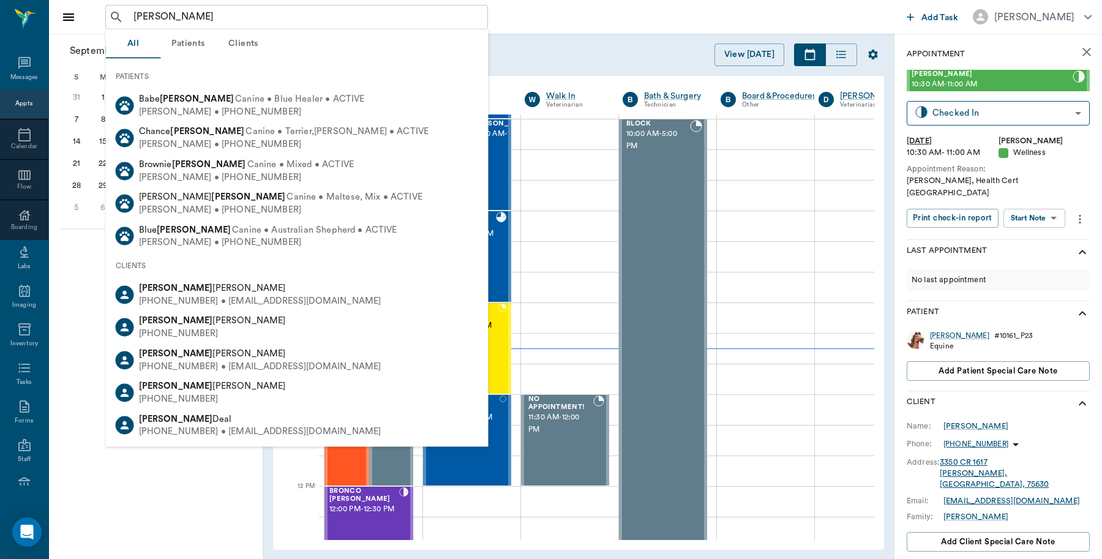
click at [246, 43] on button "Clients" at bounding box center [243, 43] width 55 height 29
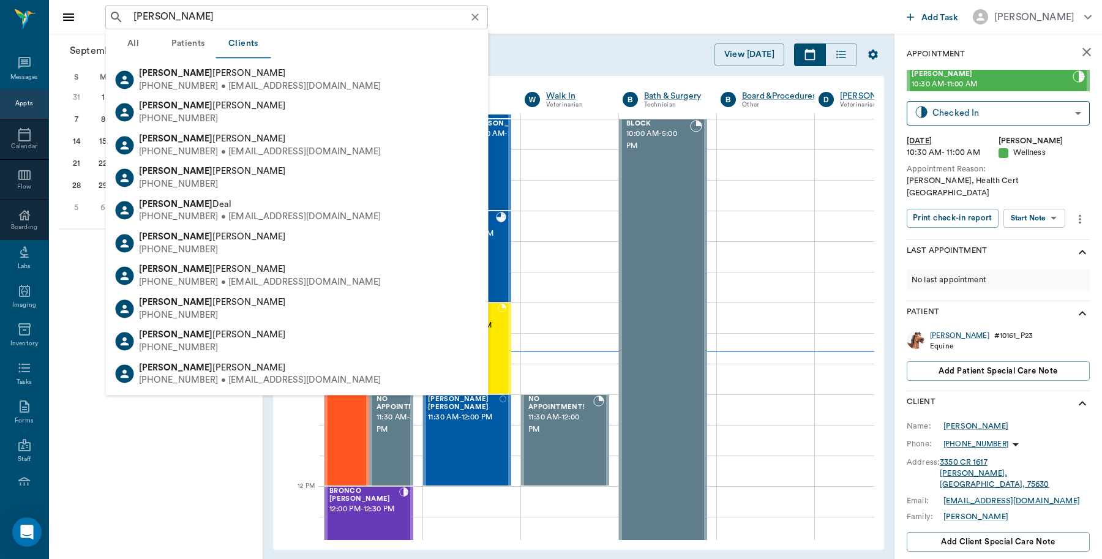
click at [481, 16] on icon "Clear" at bounding box center [475, 17] width 12 height 12
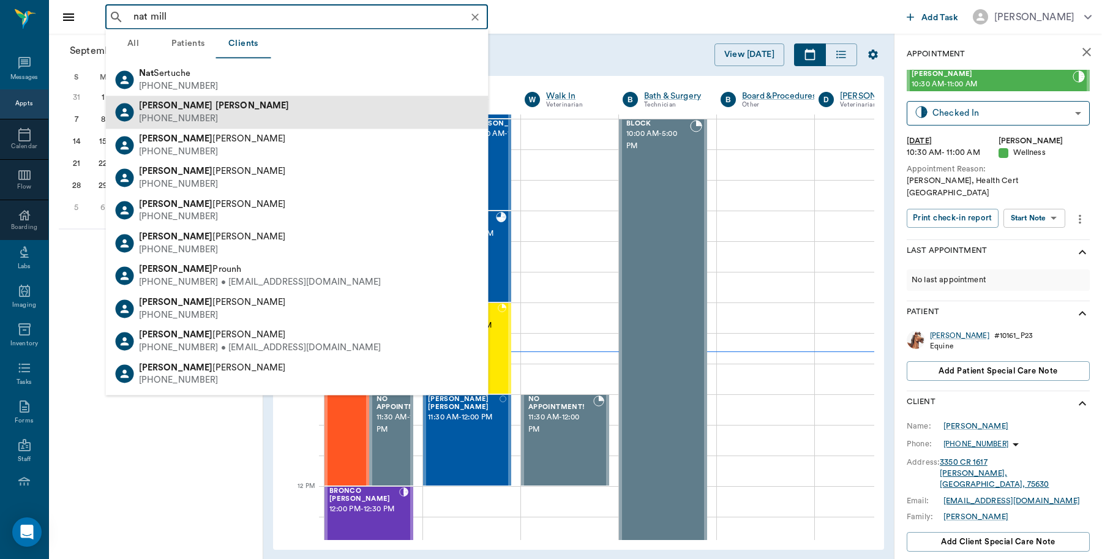
click at [170, 113] on div "(903) 824-0223" at bounding box center [214, 119] width 151 height 13
type input "nat mill"
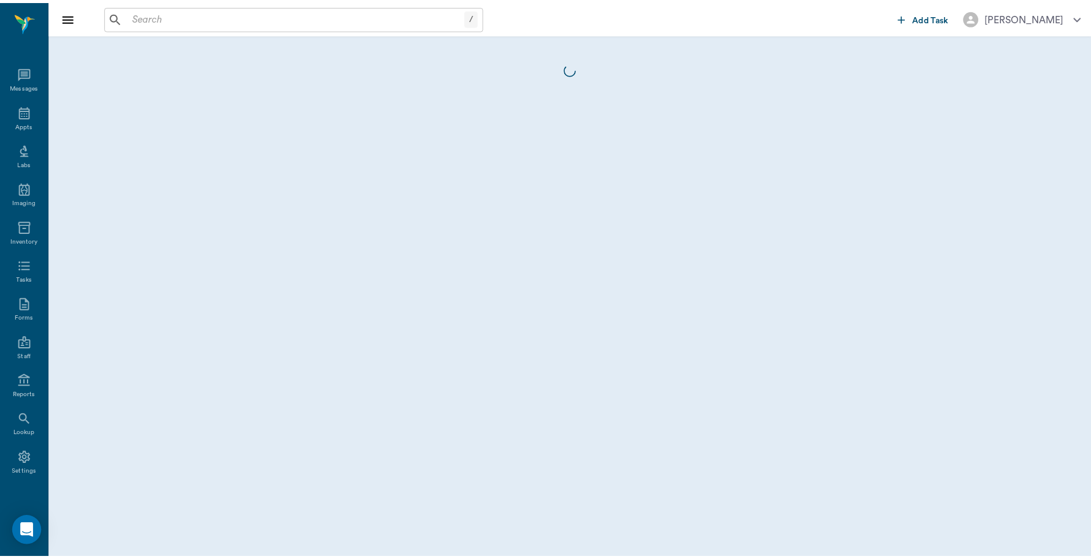
scroll to position [4, 0]
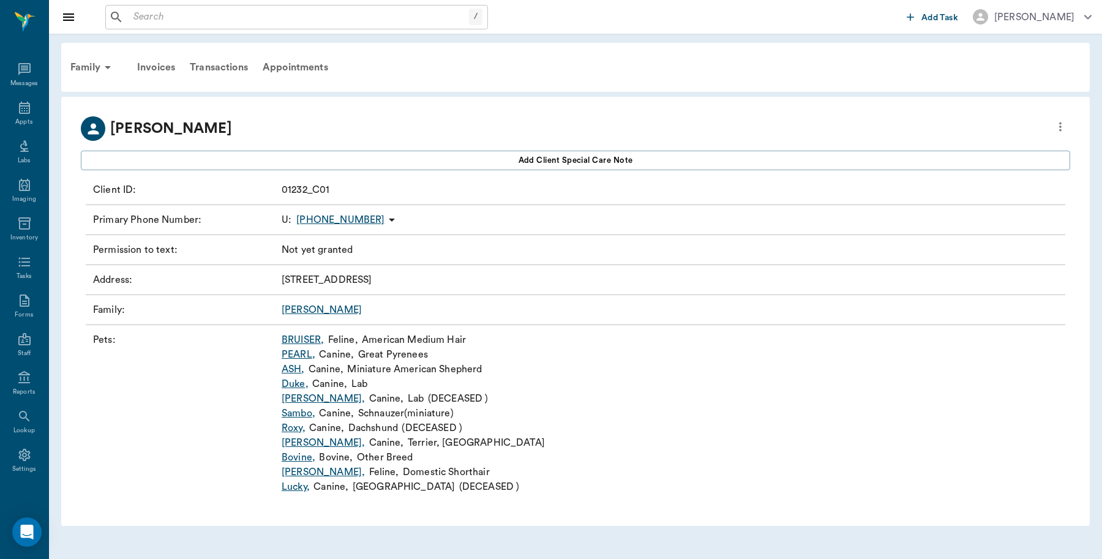
click at [305, 455] on link "Bovine ," at bounding box center [299, 457] width 34 height 15
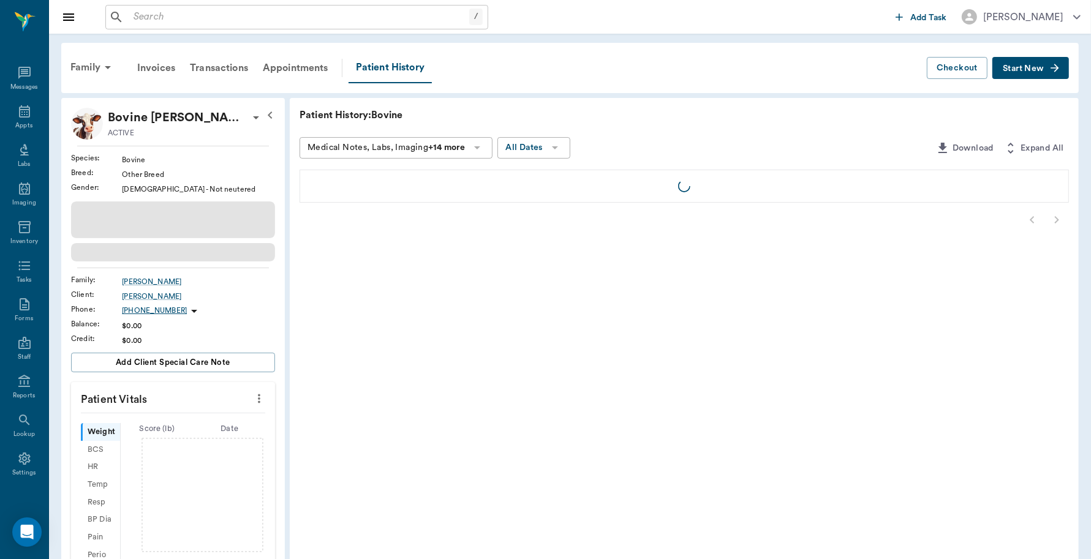
scroll to position [4, 0]
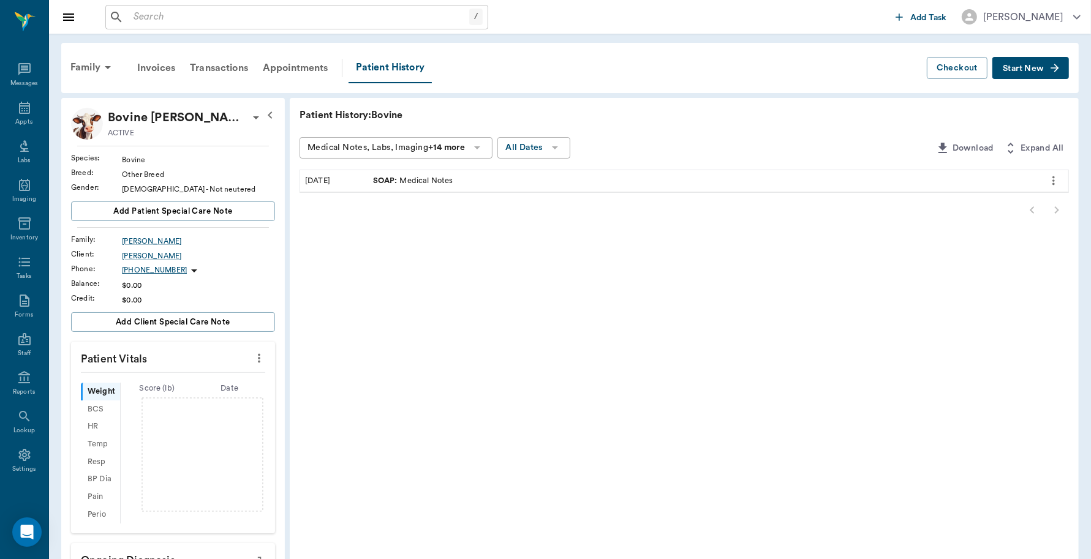
click at [1042, 69] on span "Start New" at bounding box center [1023, 69] width 41 height 0
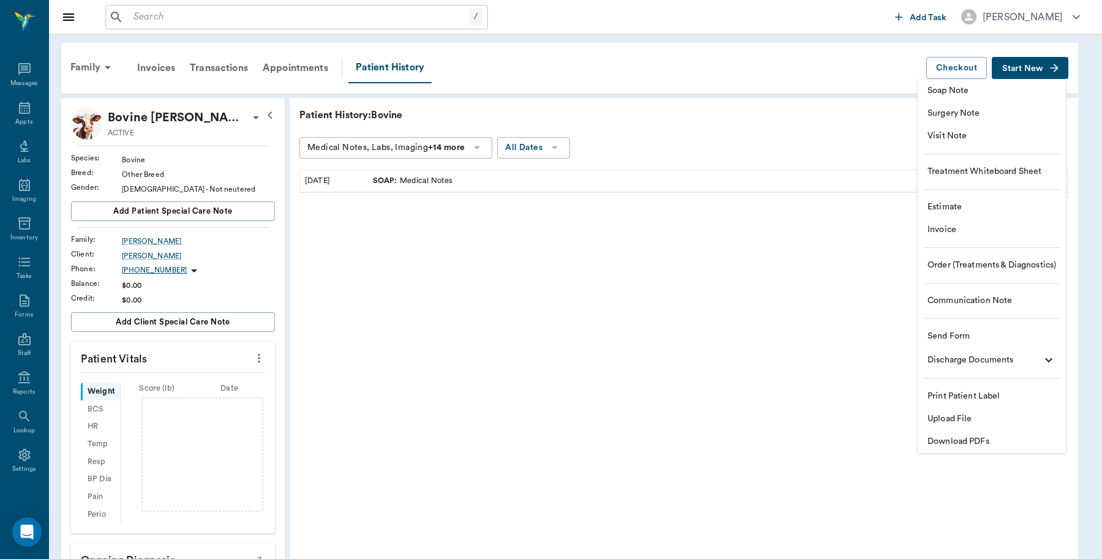
click at [962, 228] on span "Invoice" at bounding box center [992, 230] width 129 height 13
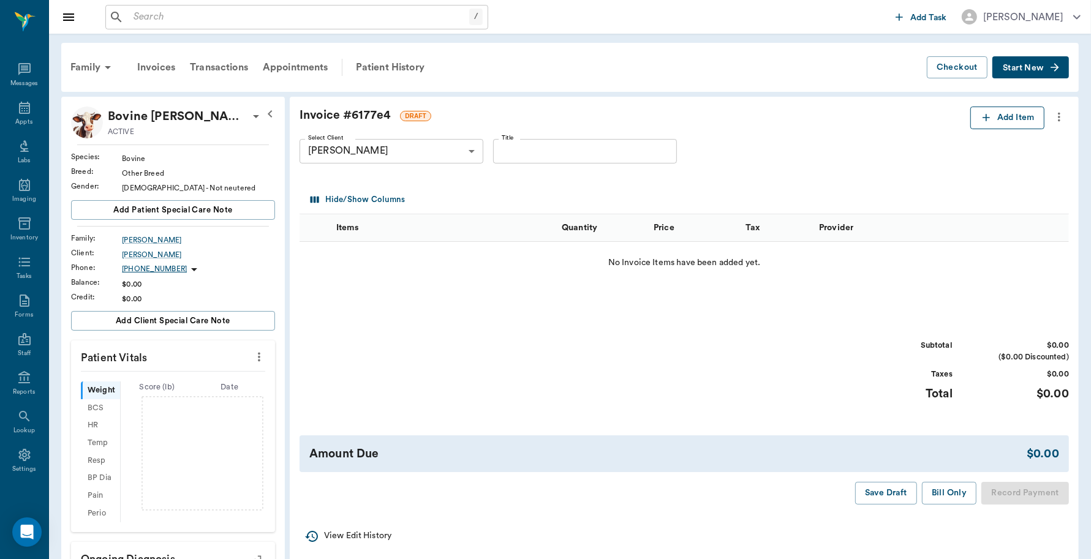
click at [1003, 116] on button "Add Item" at bounding box center [1007, 118] width 74 height 23
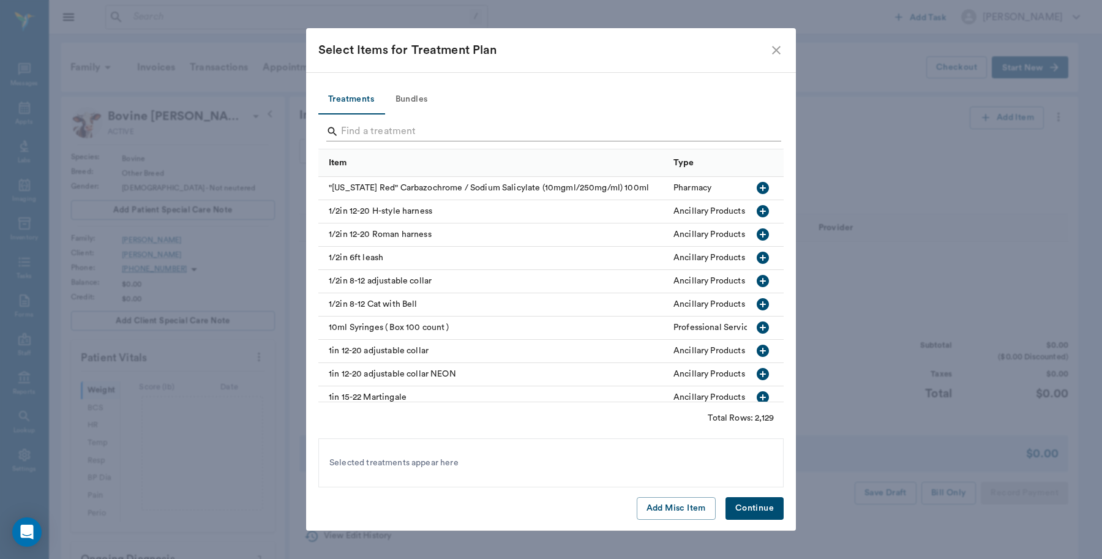
click at [521, 132] on input "Search" at bounding box center [552, 132] width 422 height 20
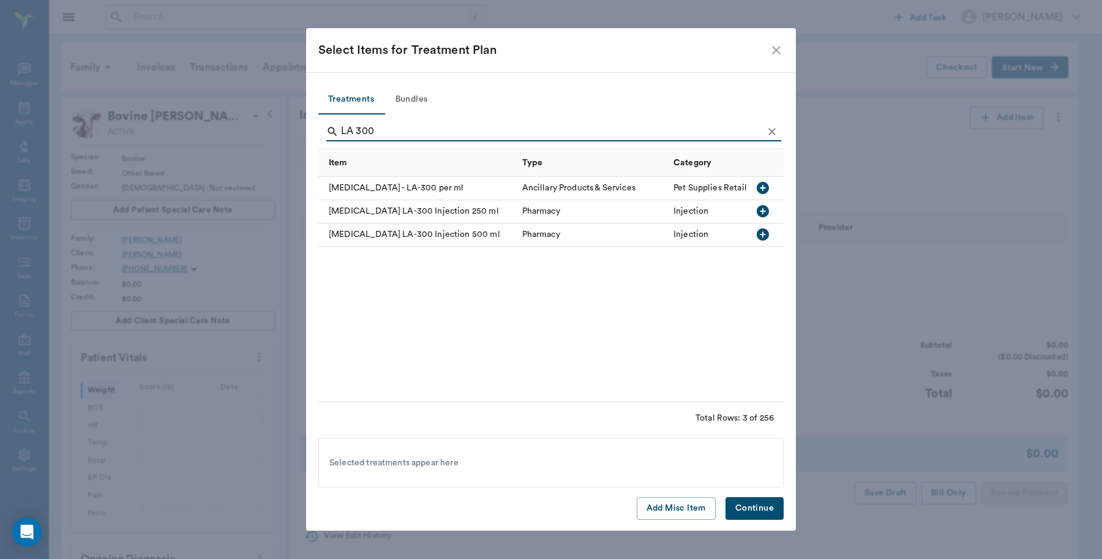
type input "LA 300"
click at [764, 188] on icon "button" at bounding box center [763, 188] width 15 height 15
click at [761, 230] on icon "button" at bounding box center [763, 234] width 12 height 12
click at [757, 507] on button "Continue" at bounding box center [755, 508] width 58 height 23
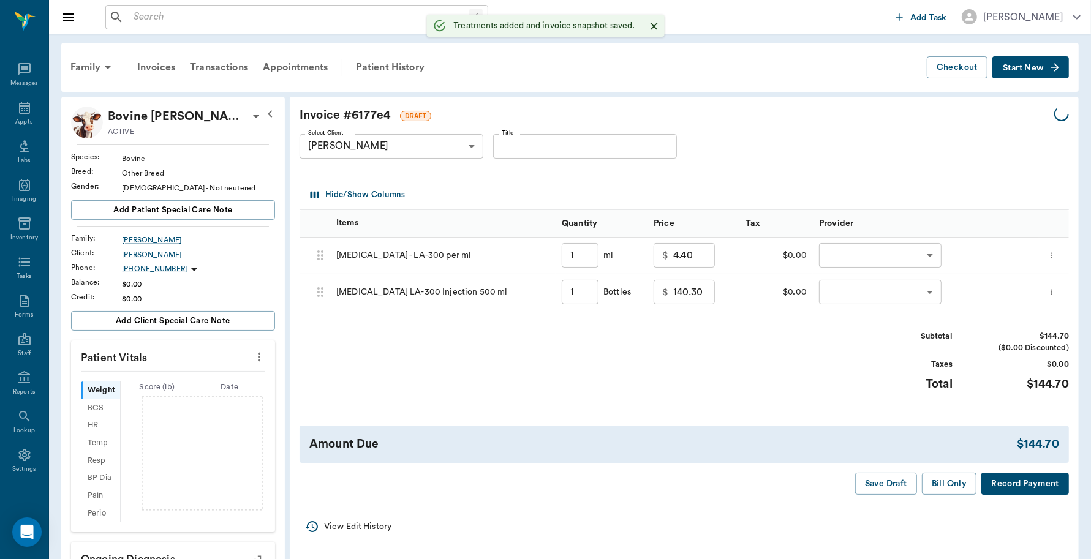
type input "1.00"
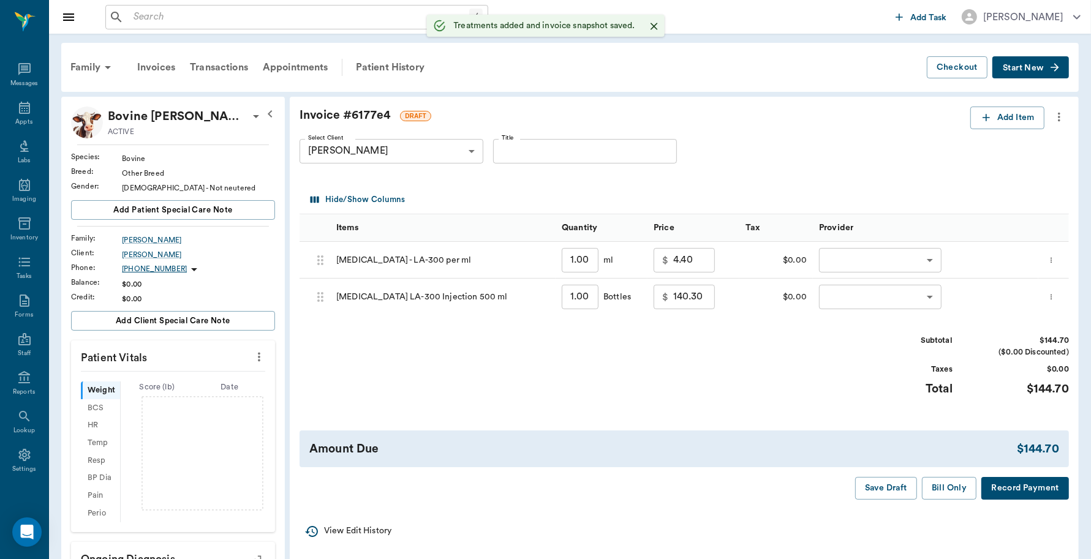
click at [589, 259] on input "1.00" at bounding box center [580, 260] width 37 height 24
type input "5"
type input "6.00"
type input "50"
type input "24.00"
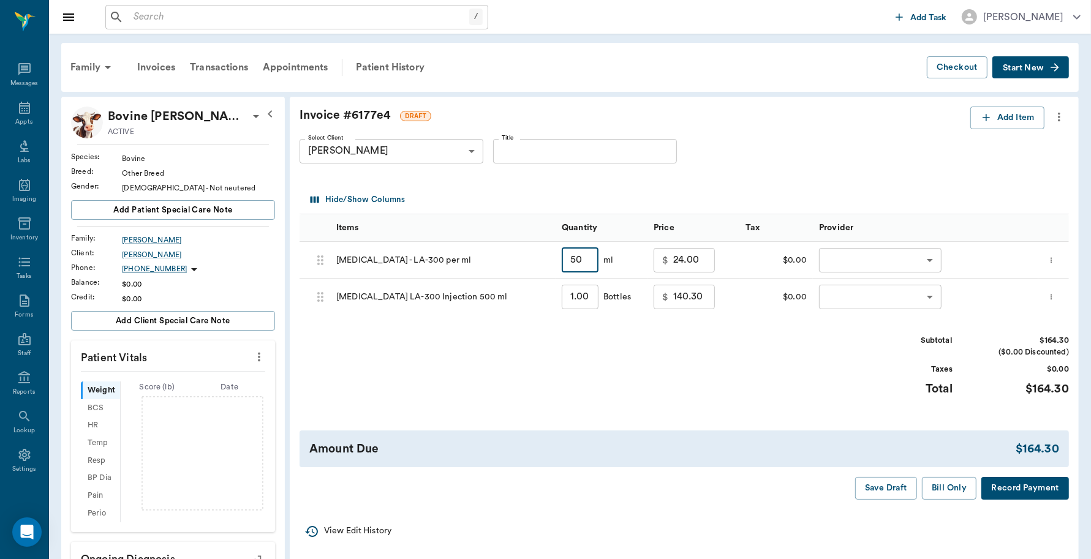
type input "50"
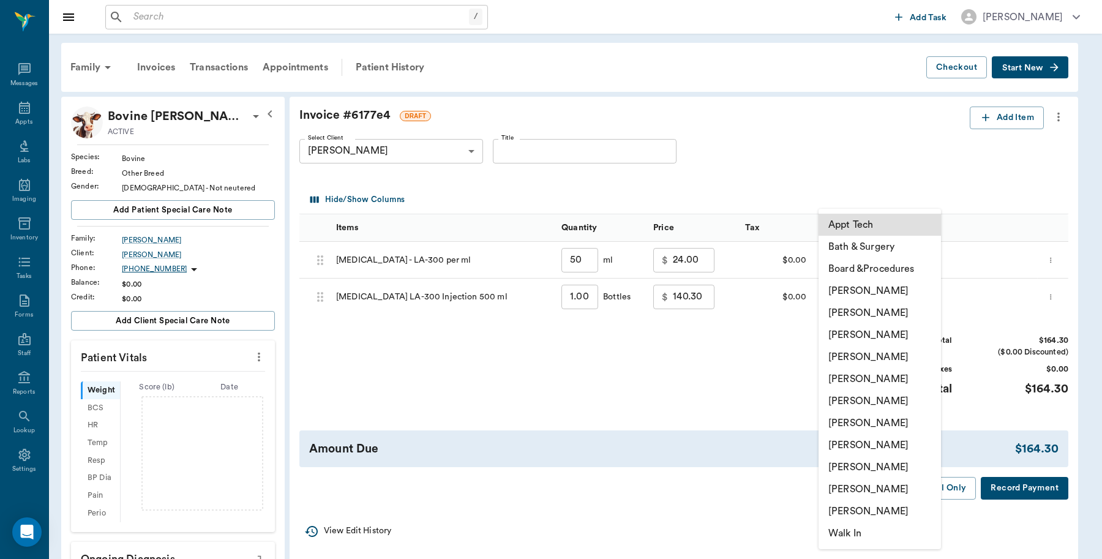
click at [837, 255] on body "/ ​ Add Task Dr. Bert Ellsworth Nectar Messages Appts Labs Imaging Inventory Ta…" at bounding box center [551, 390] width 1102 height 781
click at [867, 284] on li "Caryn Watson" at bounding box center [880, 291] width 122 height 22
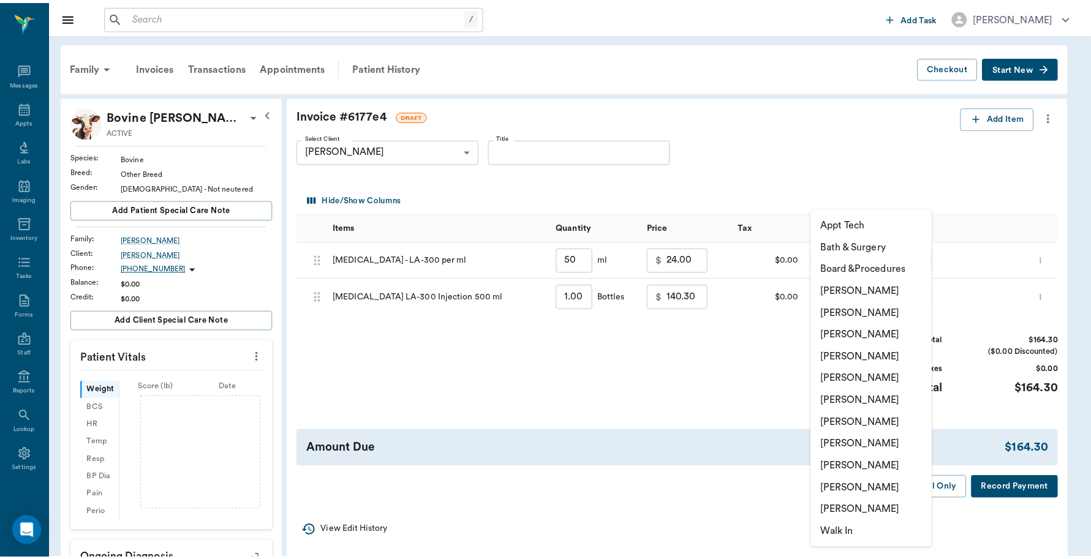
type input "none-6899ea08ed37b777db10de45"
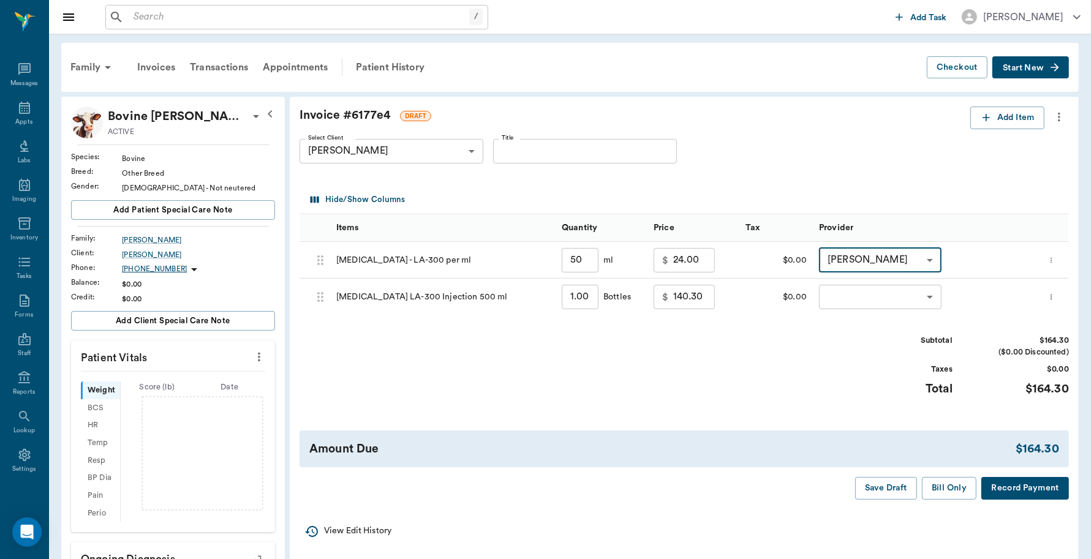
click at [865, 294] on body "/ ​ Add Task Dr. Bert Ellsworth Nectar Messages Appts Labs Imaging Inventory Ta…" at bounding box center [545, 390] width 1091 height 781
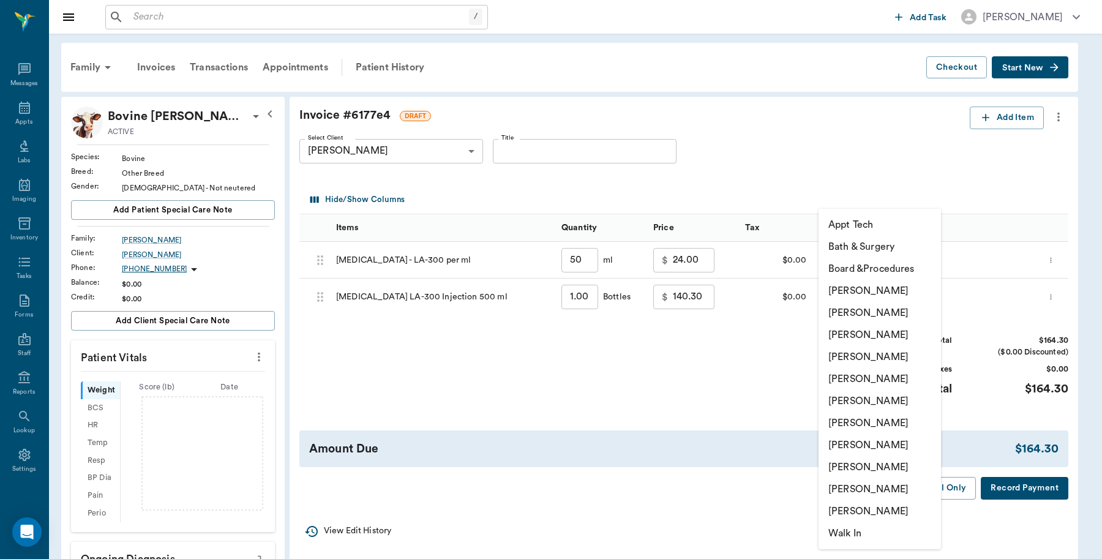
click at [868, 294] on li "Caryn Watson" at bounding box center [880, 291] width 122 height 22
type input "none-6899ea08ed37b777db10de45"
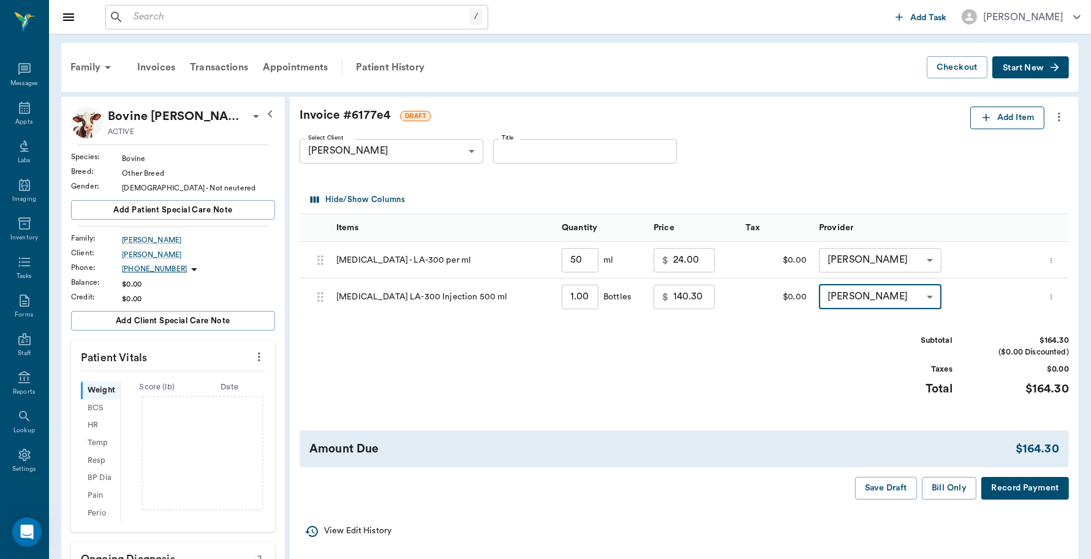
click at [1017, 122] on button "Add Item" at bounding box center [1007, 118] width 74 height 23
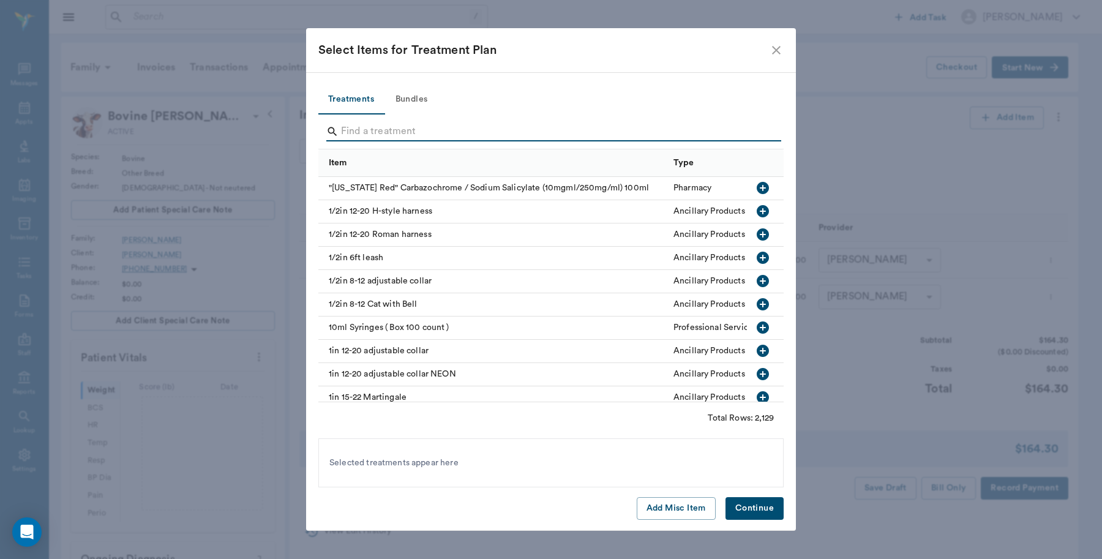
click at [418, 127] on input "Search" at bounding box center [552, 132] width 422 height 20
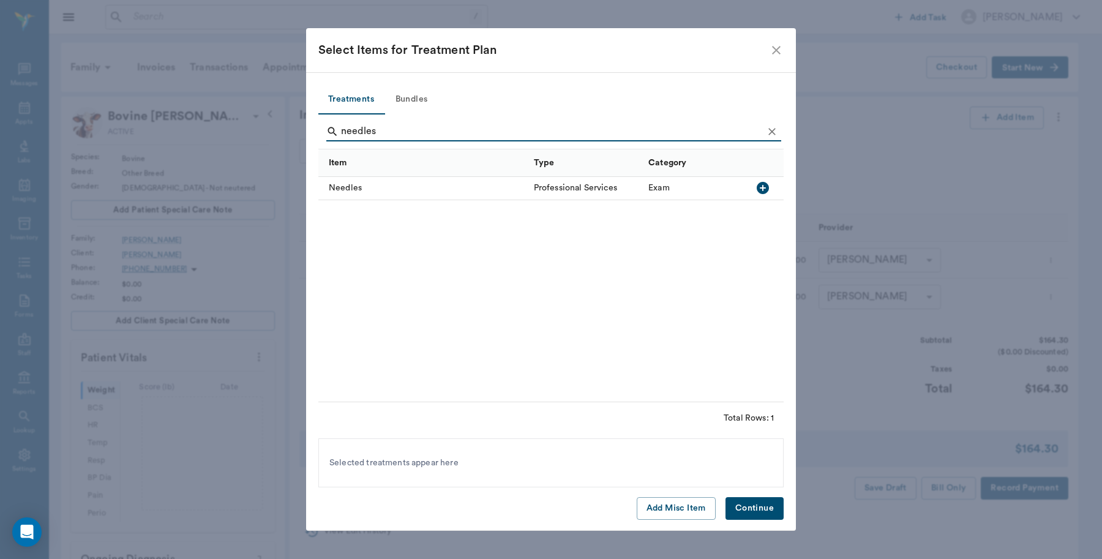
type input "needles"
click at [766, 187] on icon "button" at bounding box center [763, 188] width 12 height 12
click at [762, 506] on button "Continue" at bounding box center [755, 508] width 58 height 23
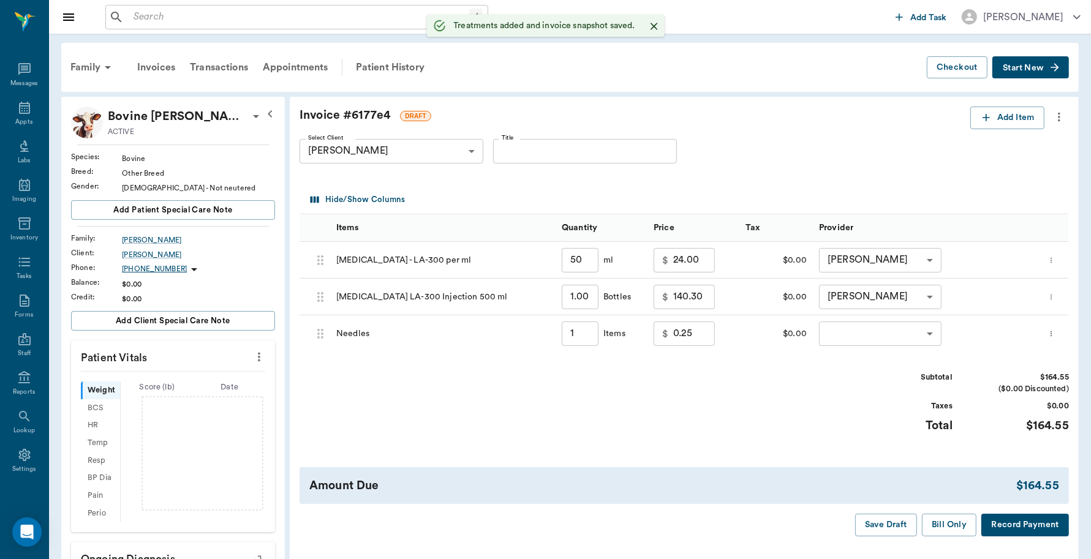
type input "50.00"
type input "1.00"
click at [886, 334] on body "/ ​ Add Task Dr. Bert Ellsworth Nectar Messages Appts Labs Imaging Inventory Ta…" at bounding box center [545, 390] width 1091 height 781
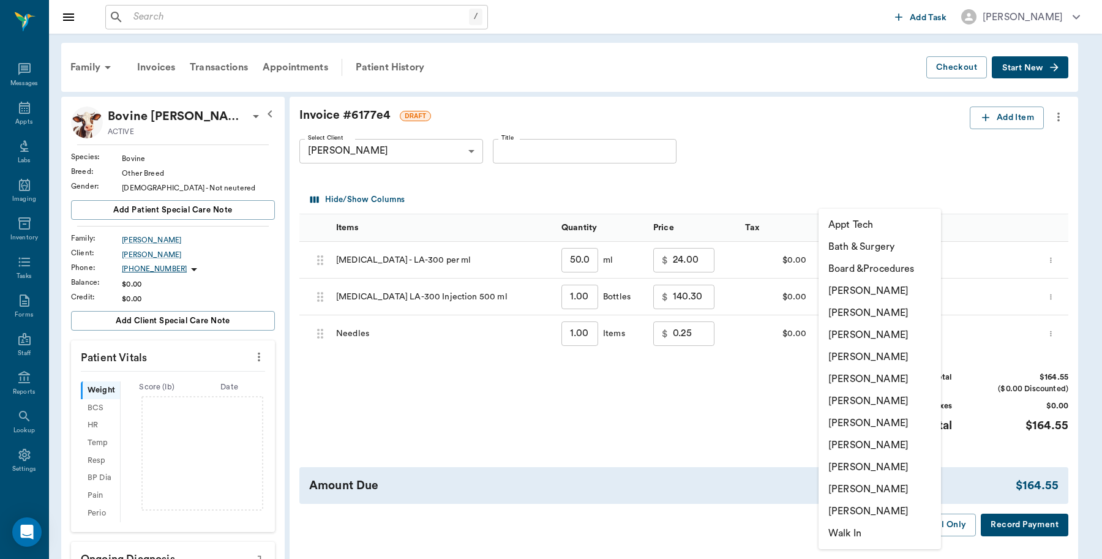
click at [881, 288] on li "Caryn Watson" at bounding box center [880, 291] width 122 height 22
type input "none-6899ea08ed37b777db10de45"
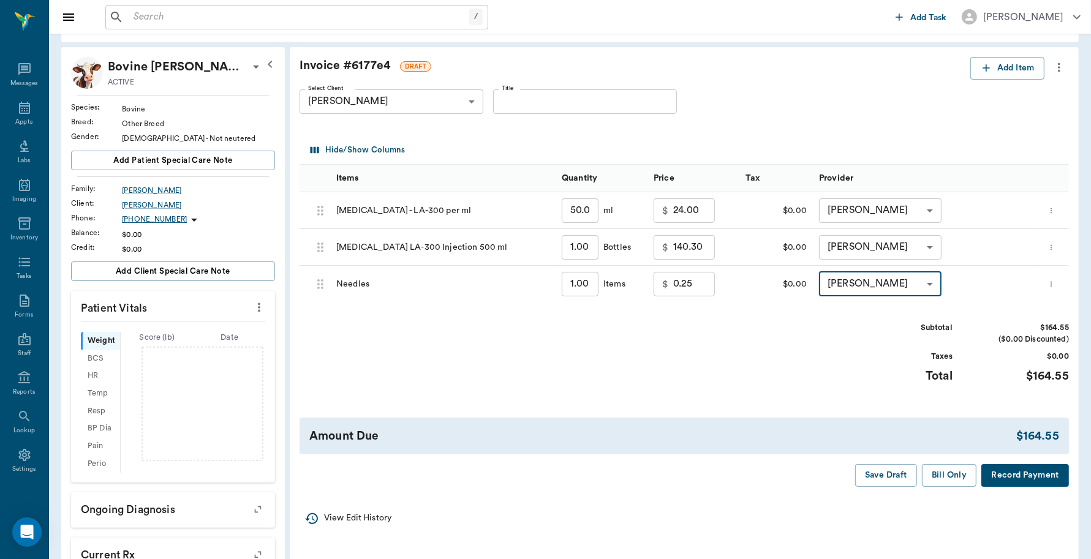
scroll to position [77, 0]
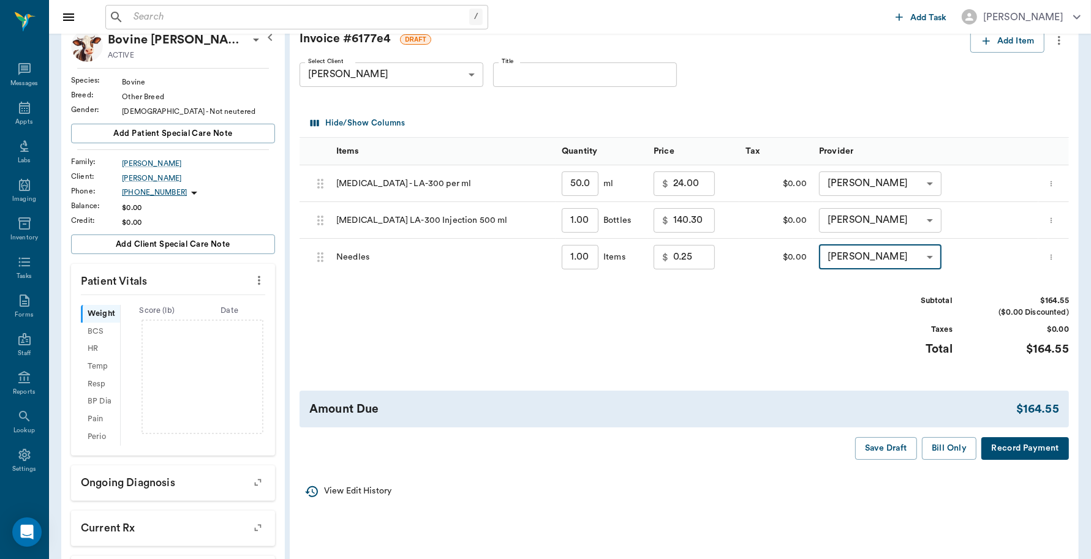
click at [1004, 443] on button "Record Payment" at bounding box center [1025, 448] width 88 height 23
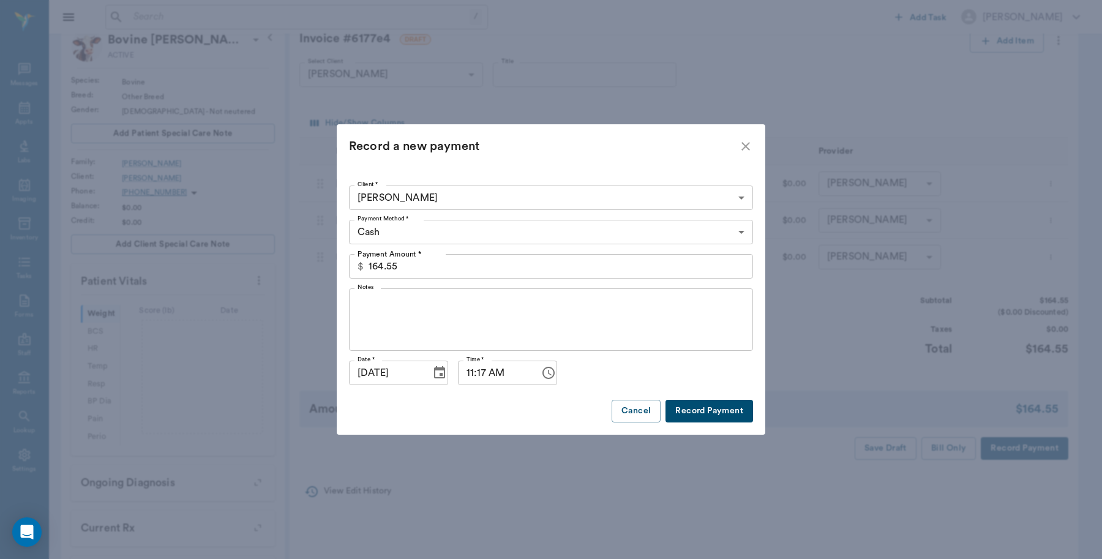
click at [493, 236] on body "/ ​ Add Task Dr. Bert Ellsworth Nectar Messages Appts Labs Imaging Inventory Ta…" at bounding box center [551, 313] width 1102 height 781
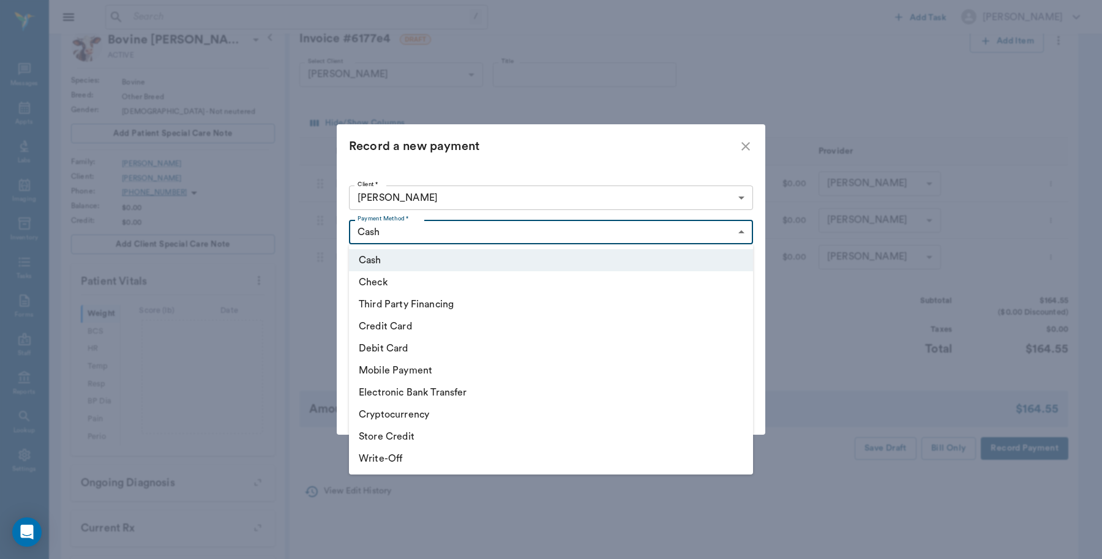
click at [405, 350] on li "Debit Card" at bounding box center [551, 348] width 404 height 22
type input "DEBIT_CARD"
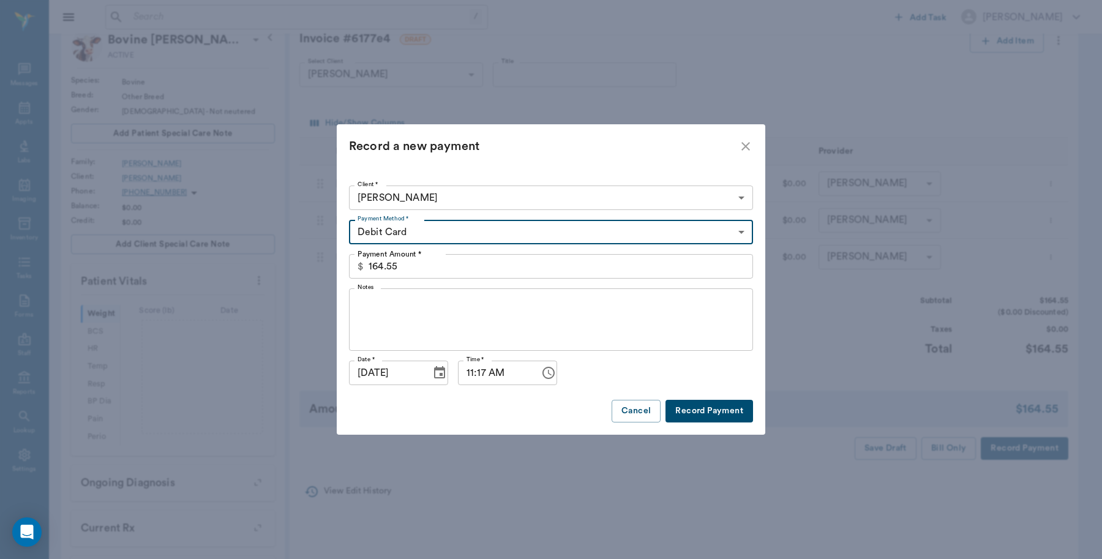
click at [687, 407] on button "Record Payment" at bounding box center [710, 411] width 88 height 23
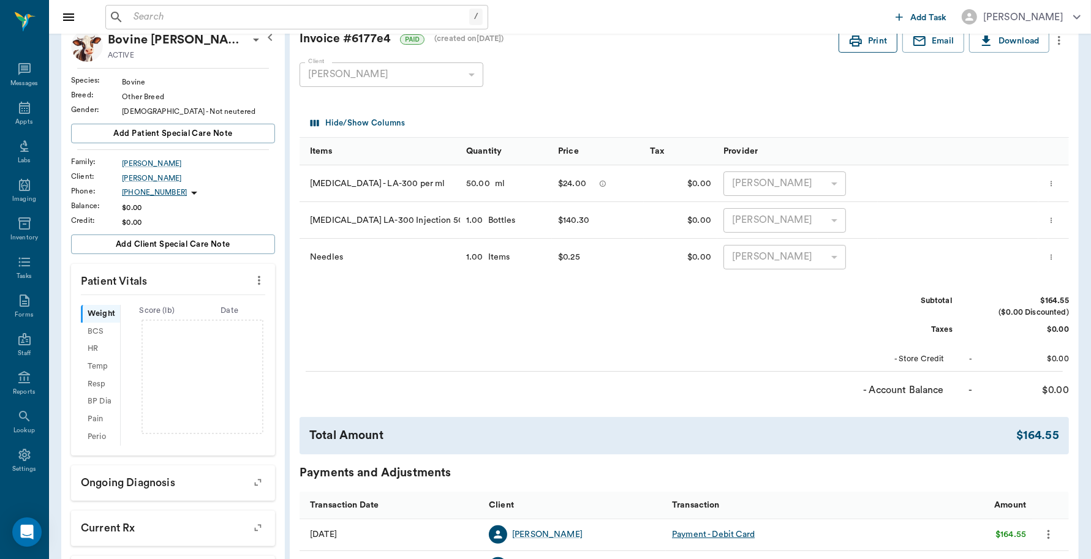
click at [862, 40] on button "Print" at bounding box center [867, 41] width 59 height 23
click at [21, 108] on icon at bounding box center [24, 107] width 15 height 15
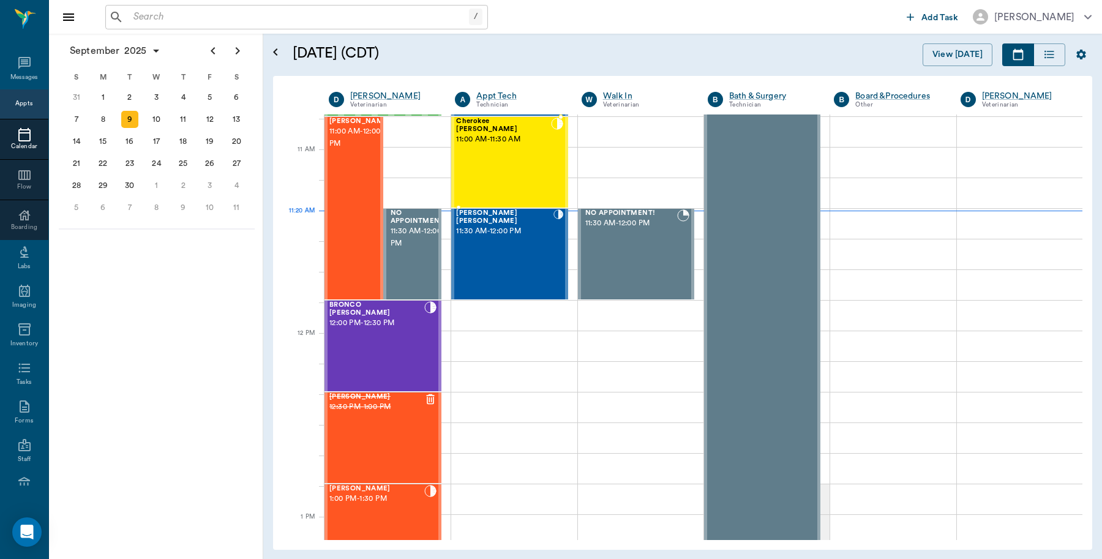
scroll to position [325, 0]
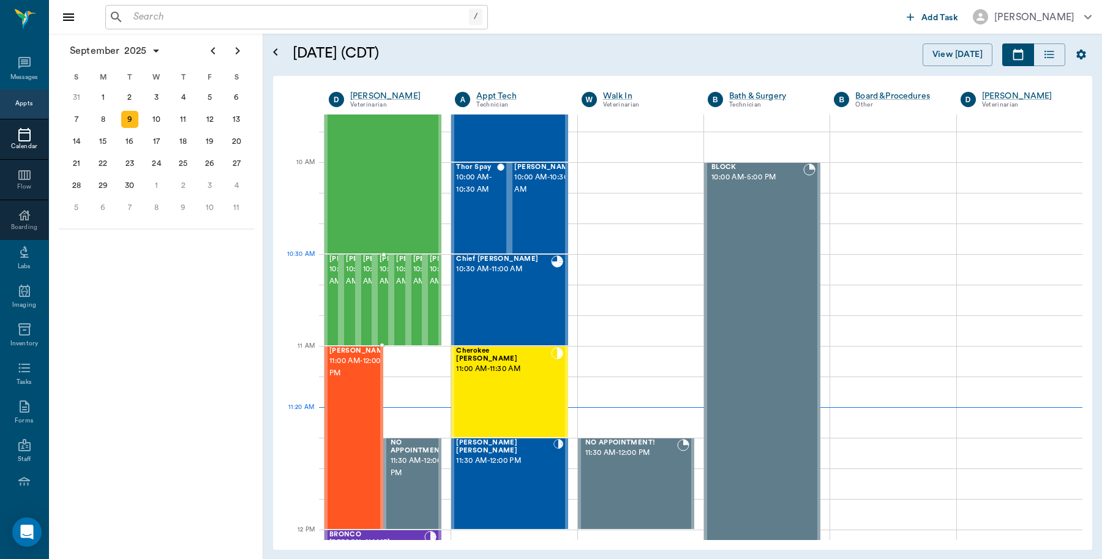
click at [380, 273] on span "10:30 AM - 11:00 AM" at bounding box center [410, 275] width 61 height 24
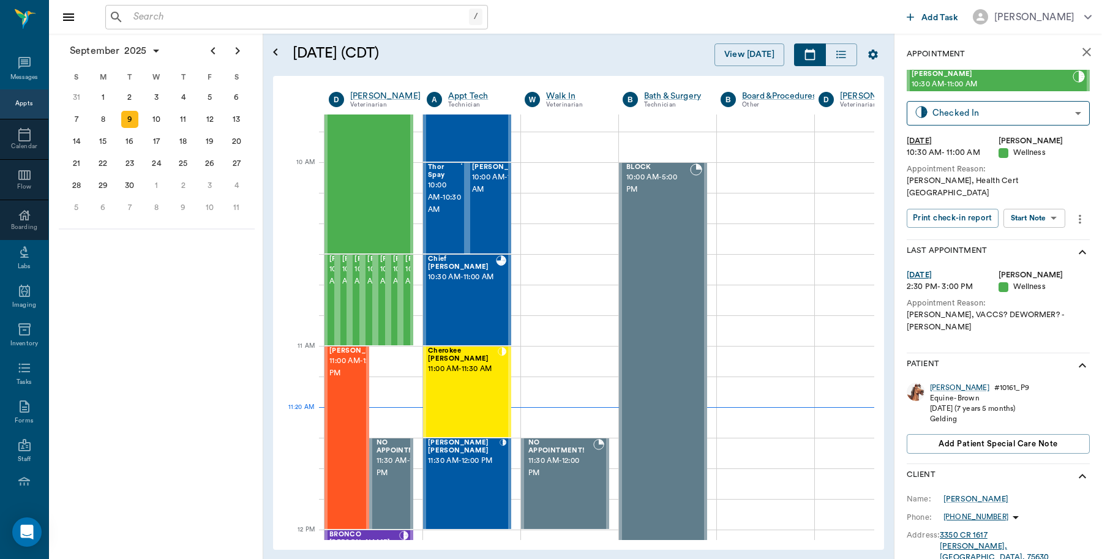
click at [1075, 212] on icon "more" at bounding box center [1080, 219] width 13 height 15
click at [1006, 287] on span "Edit appointment" at bounding box center [1026, 286] width 103 height 13
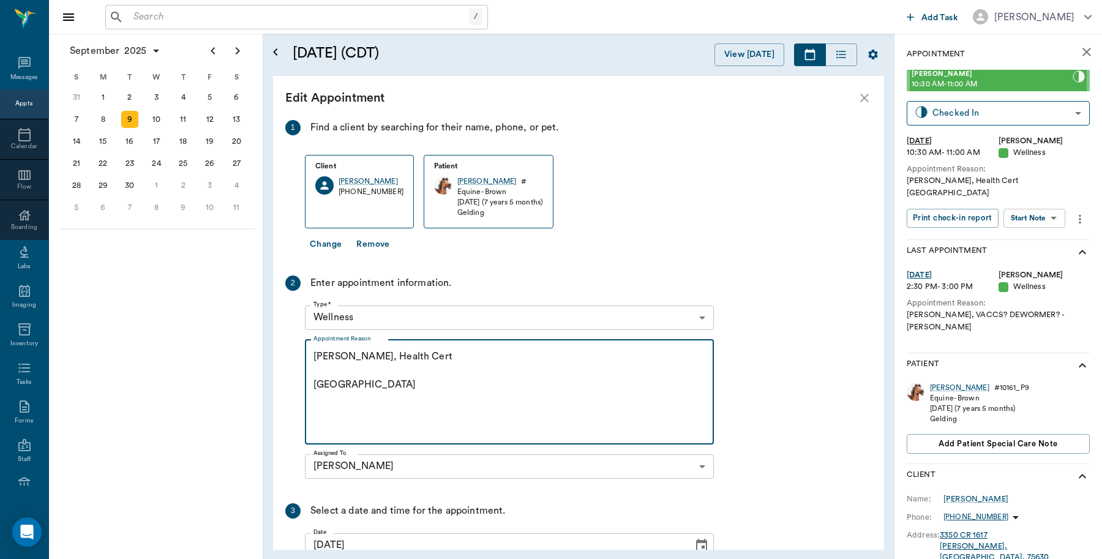
drag, startPoint x: 351, startPoint y: 356, endPoint x: 260, endPoint y: 356, distance: 90.6
click at [260, 356] on div "September 2025 S M T W T F S 27 28 29 30 31 Aug 1 2 3 4 5 6 7 8 9 10 11 12 13 1…" at bounding box center [575, 296] width 1053 height 525
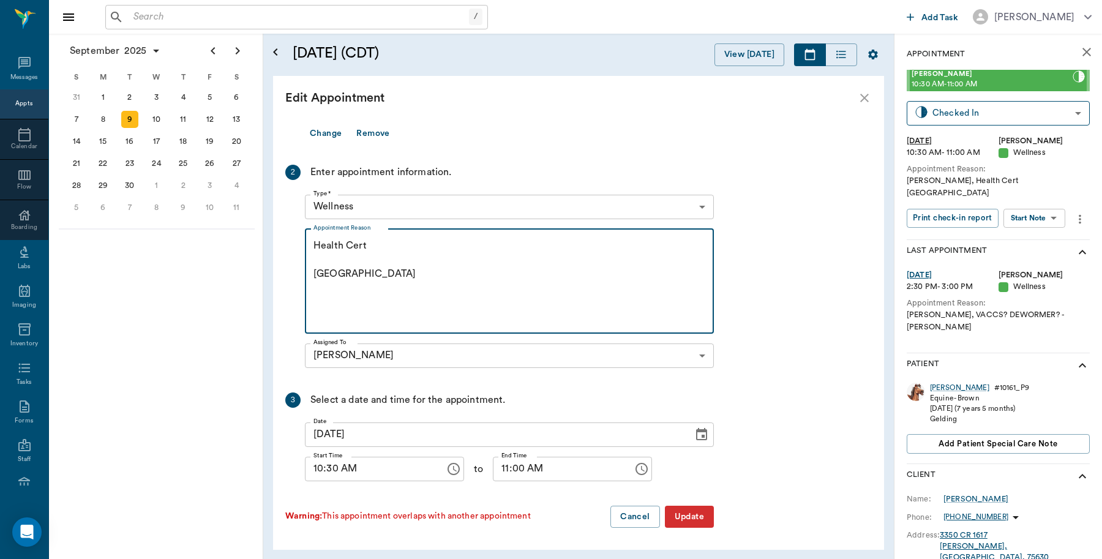
type textarea "Health Cert Caryn"
click at [694, 518] on button "Update" at bounding box center [689, 517] width 49 height 23
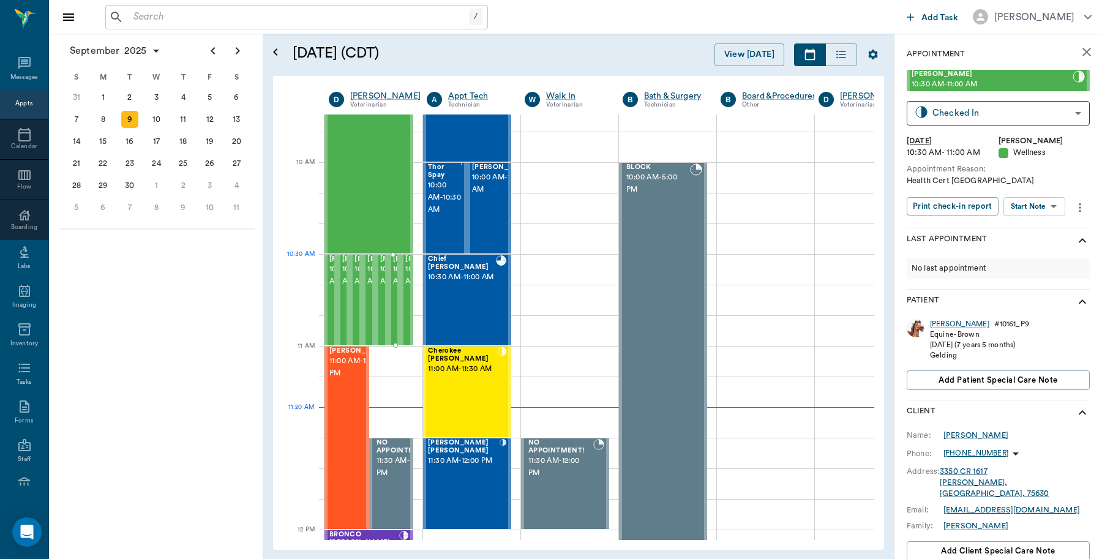
click at [395, 274] on span "10:30 AM - 11:00 AM" at bounding box center [423, 275] width 61 height 24
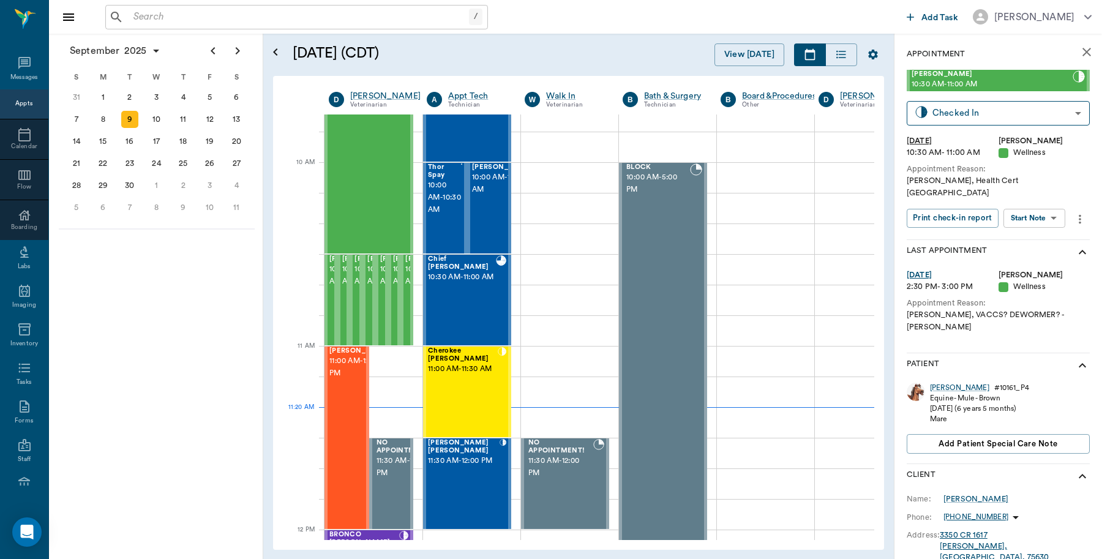
click at [1080, 212] on icon "more" at bounding box center [1080, 219] width 13 height 15
click at [1012, 286] on span "Edit appointment" at bounding box center [1026, 286] width 103 height 13
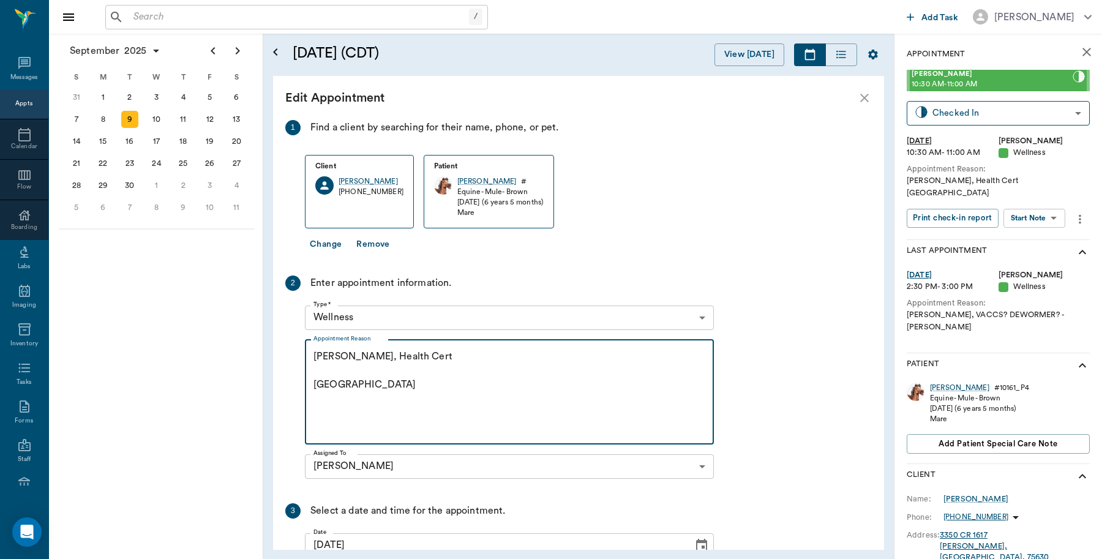
drag, startPoint x: 356, startPoint y: 357, endPoint x: 301, endPoint y: 310, distance: 73.0
click at [288, 360] on div "2 Enter appointment information. Type * Wellness 65d2be4f46e3a538d89b8c14 Type …" at bounding box center [499, 380] width 429 height 208
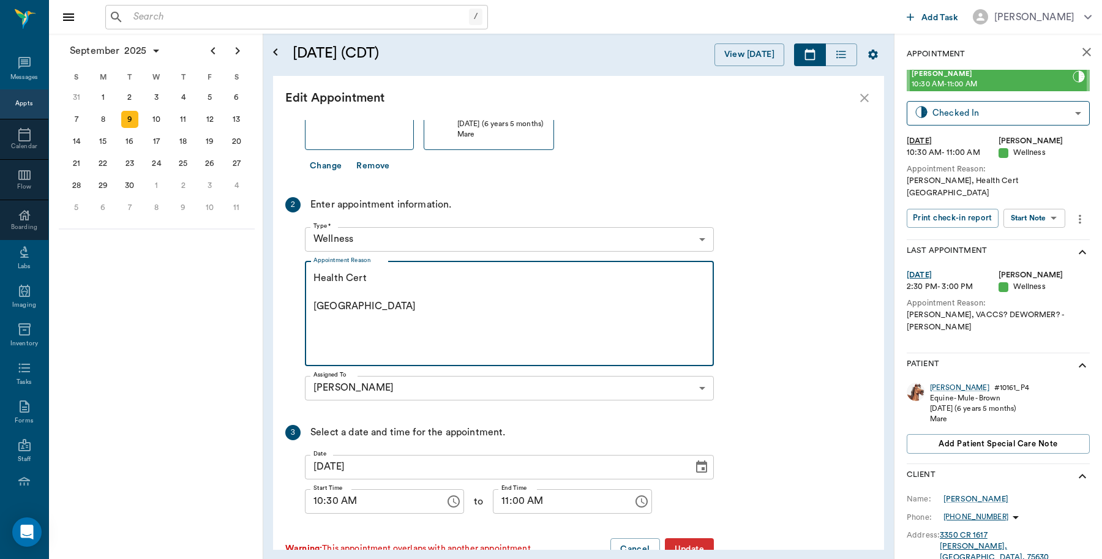
scroll to position [111, 0]
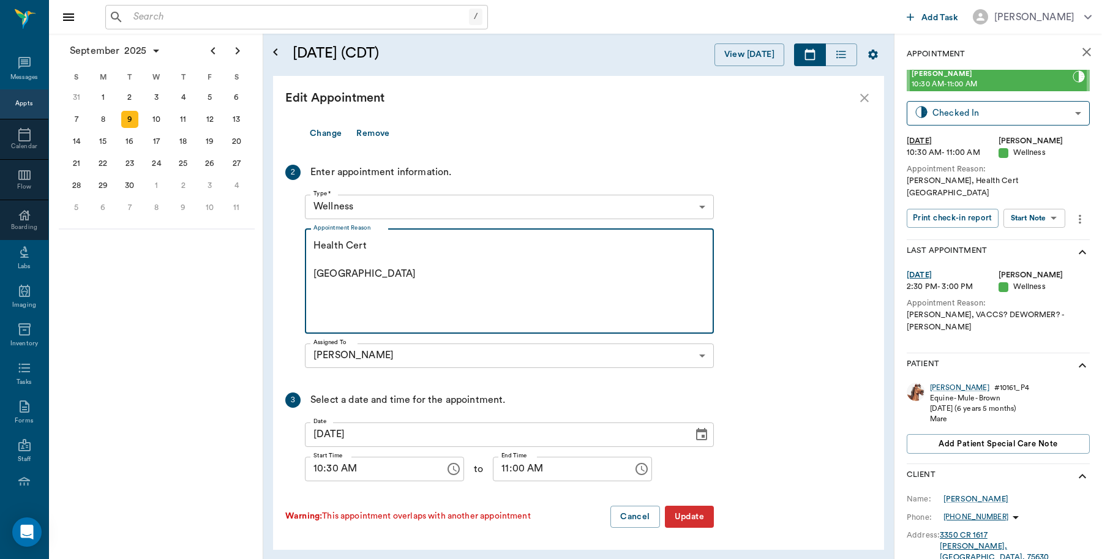
type textarea "Health Cert Caryn"
click at [692, 522] on button "Update" at bounding box center [689, 517] width 49 height 23
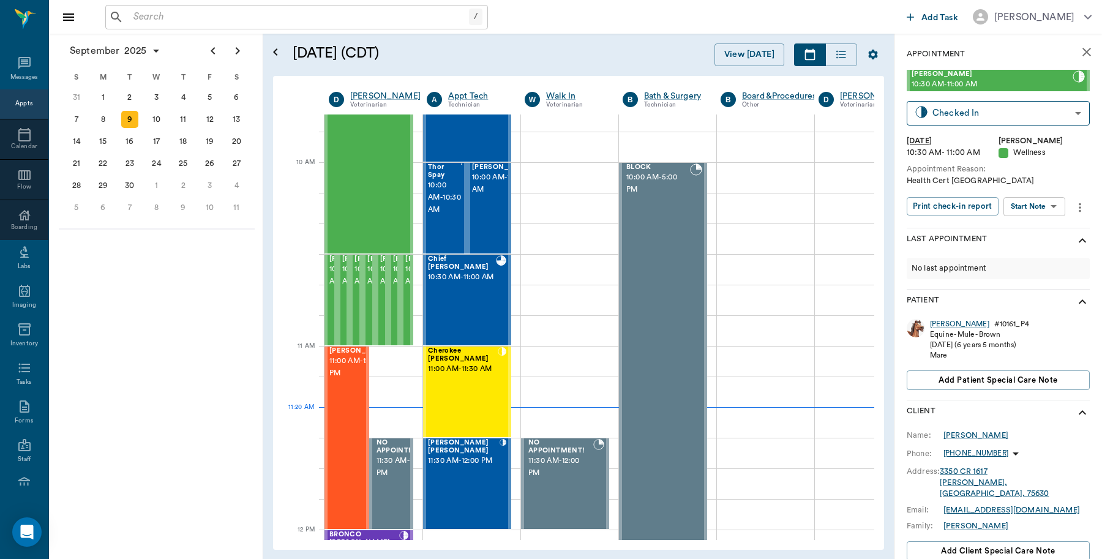
click at [1080, 55] on icon "close" at bounding box center [1087, 52] width 15 height 15
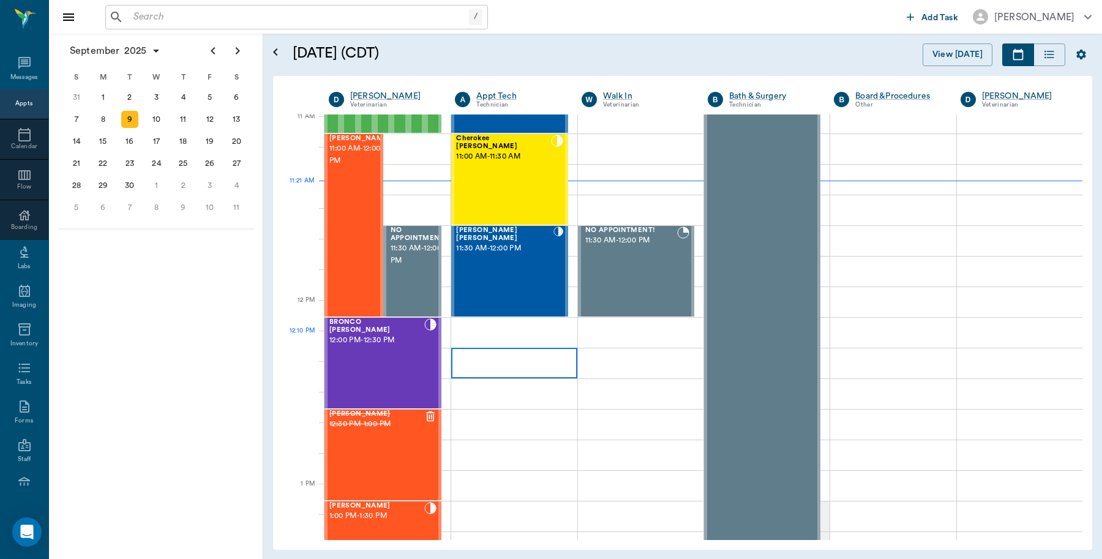
scroll to position [554, 0]
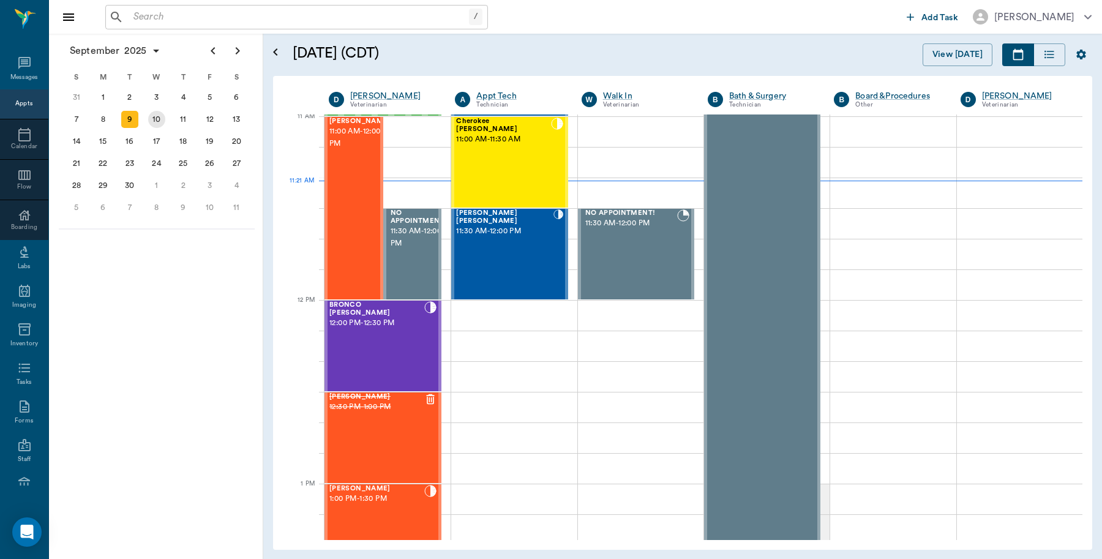
click at [156, 118] on div "10" at bounding box center [156, 119] width 17 height 17
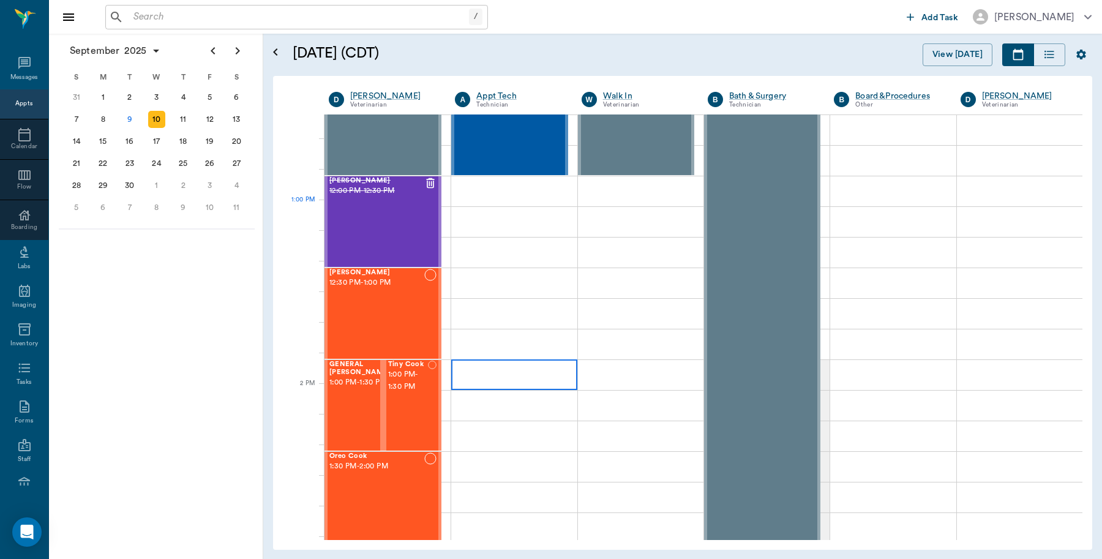
scroll to position [842, 0]
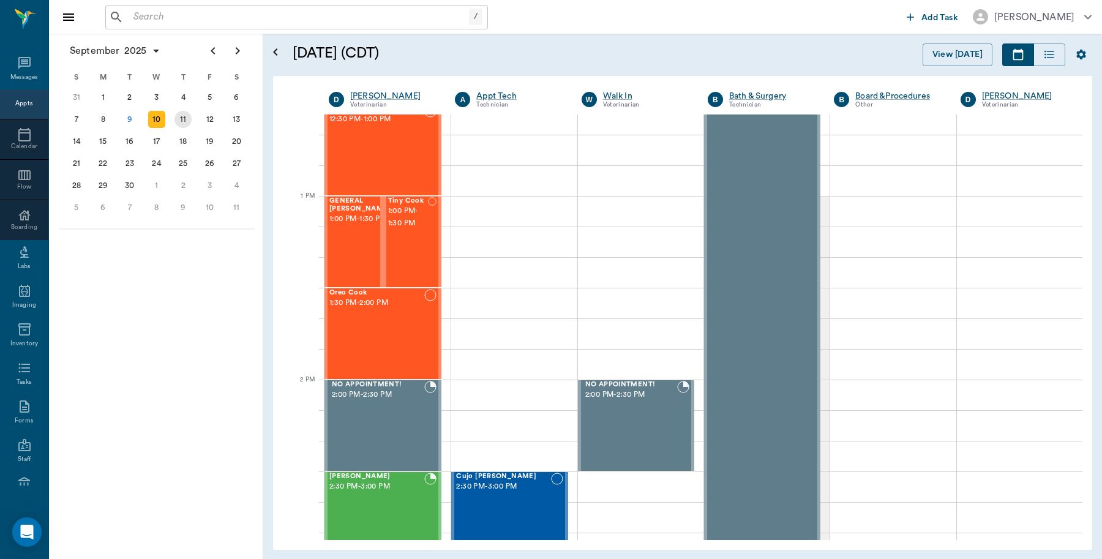
click at [185, 122] on div "11" at bounding box center [183, 119] width 17 height 17
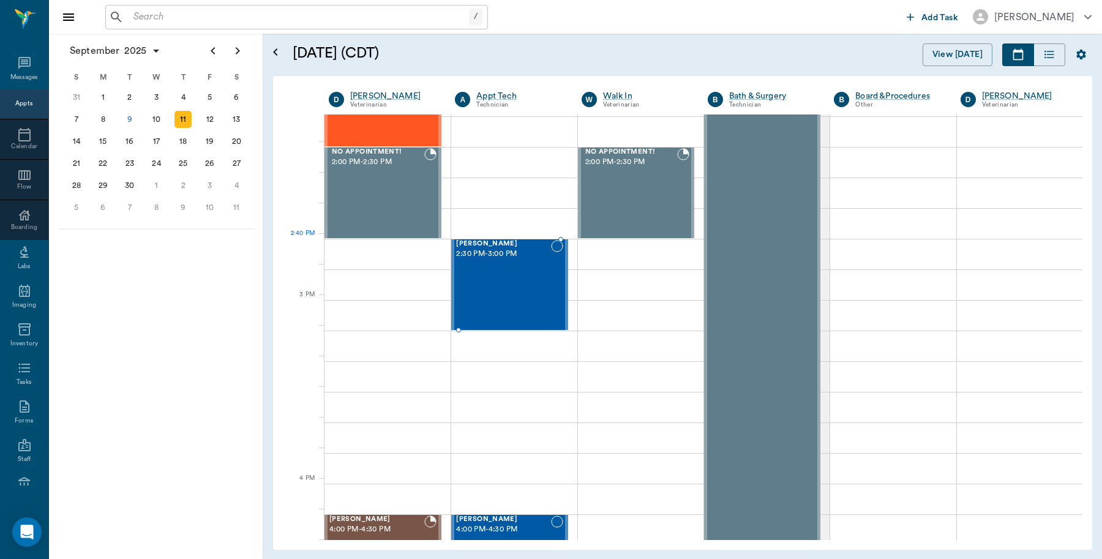
scroll to position [1225, 0]
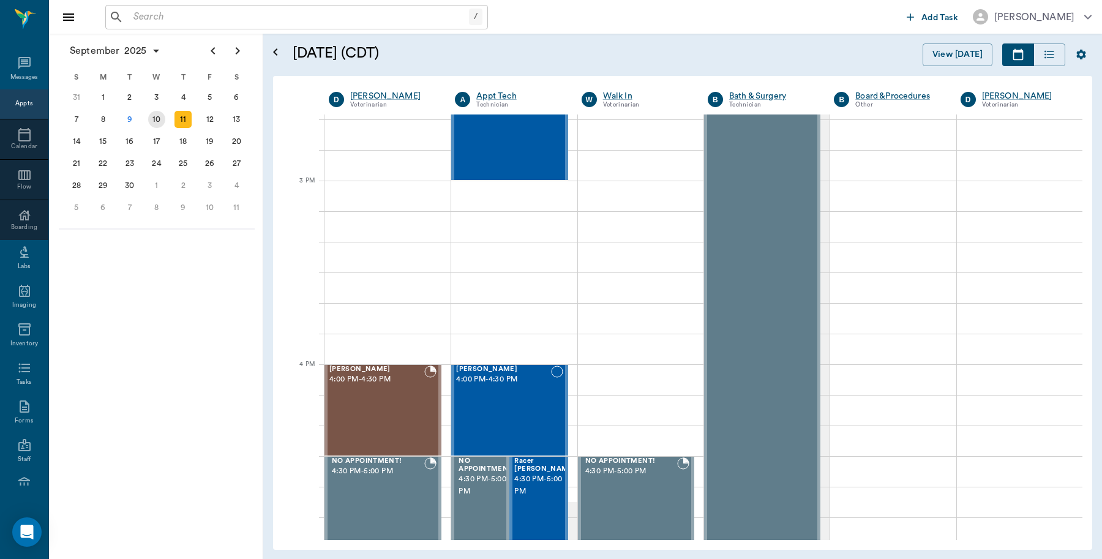
click at [157, 114] on div "10" at bounding box center [156, 119] width 17 height 17
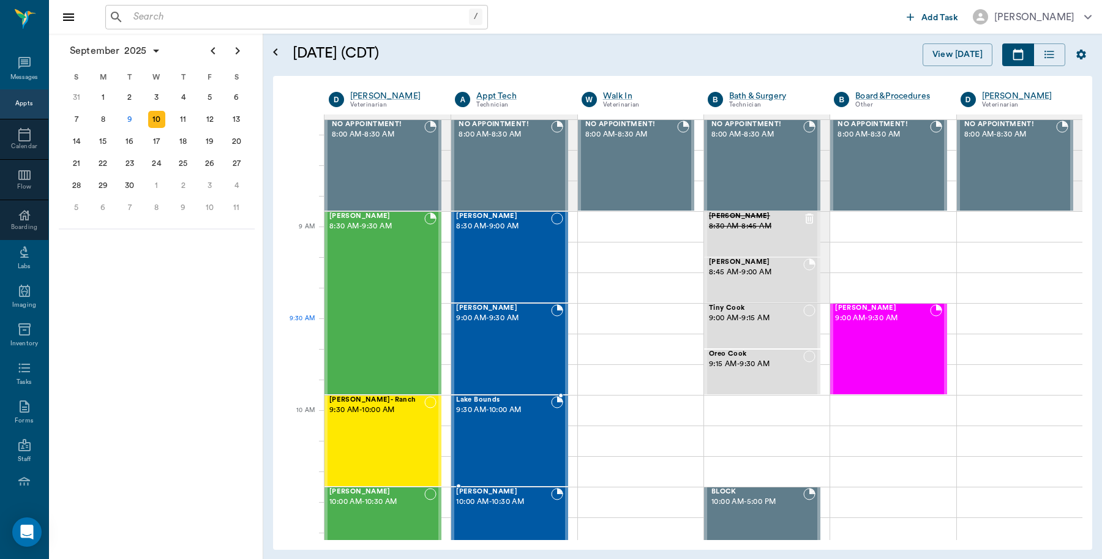
scroll to position [153, 0]
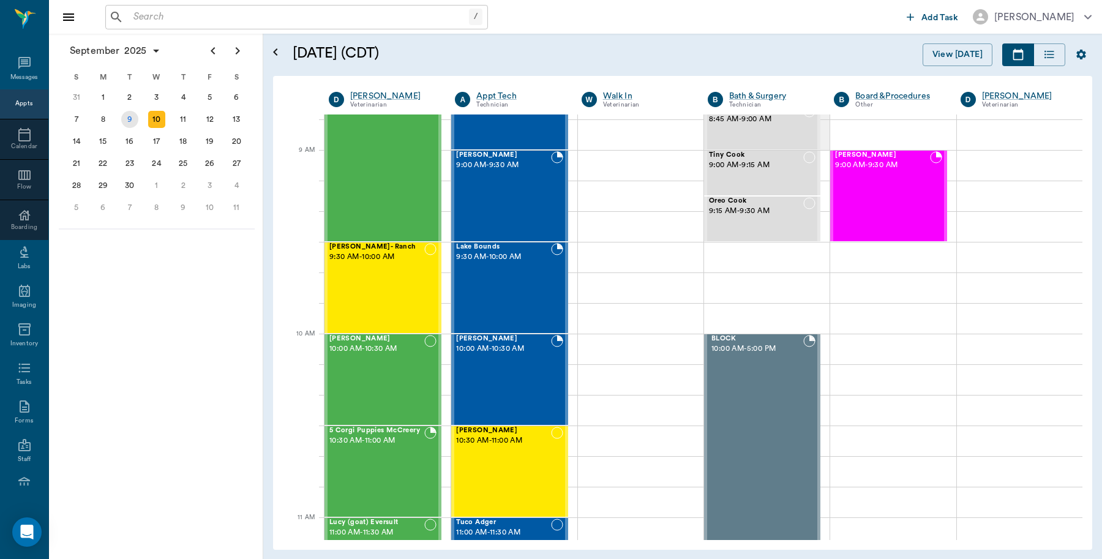
click at [130, 119] on div "9" at bounding box center [129, 119] width 17 height 17
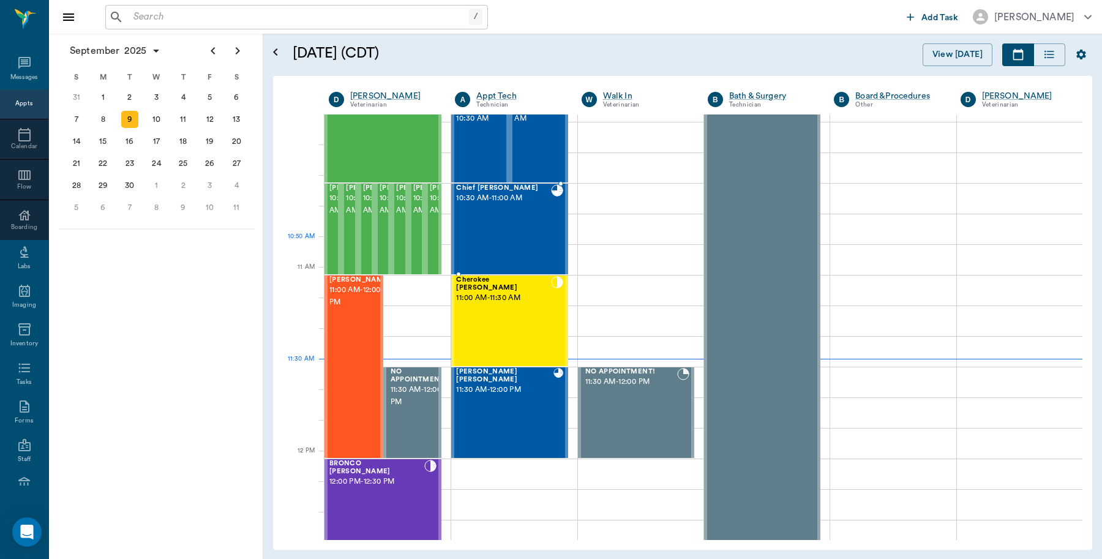
scroll to position [383, 0]
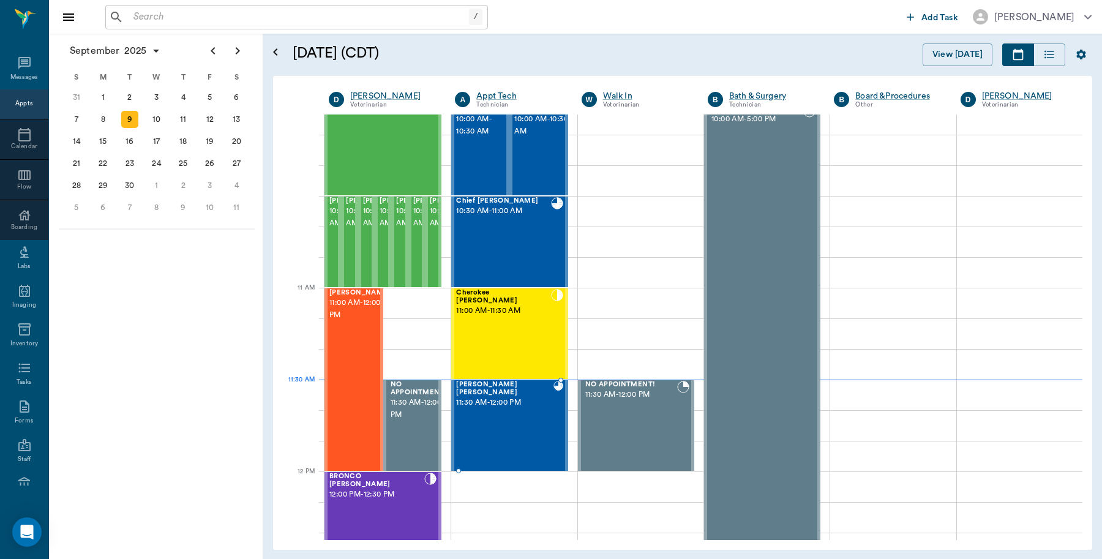
click at [506, 408] on div "[PERSON_NAME] [PERSON_NAME] 11:30 AM - 12:00 PM" at bounding box center [504, 425] width 97 height 89
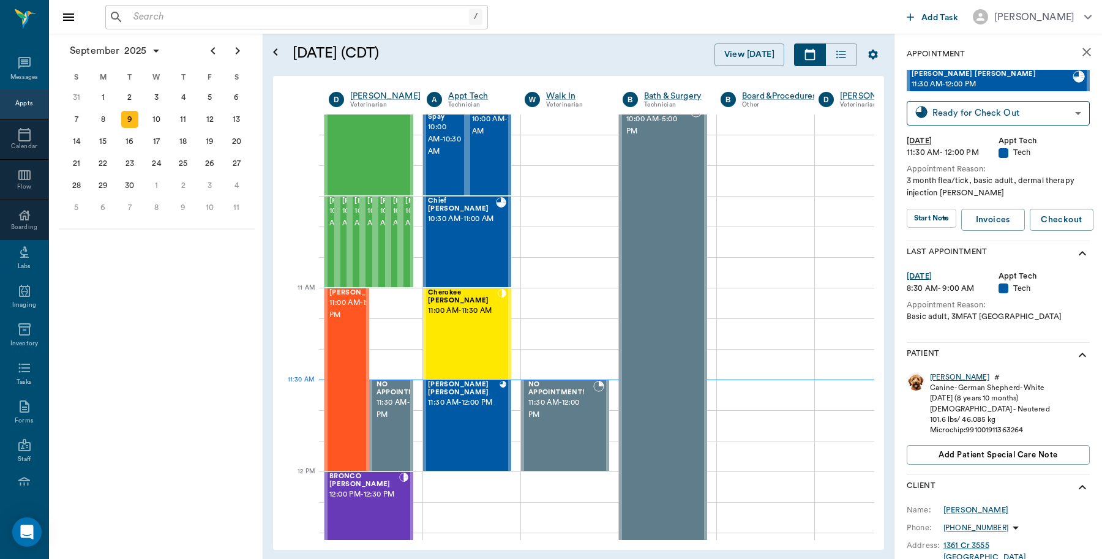
click at [938, 378] on div "[PERSON_NAME]" at bounding box center [959, 377] width 59 height 10
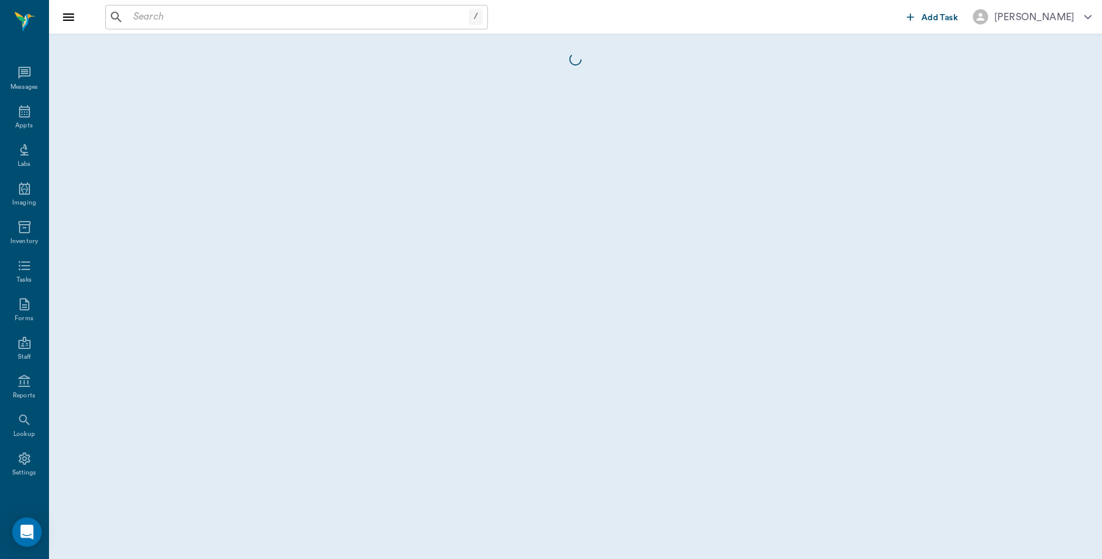
scroll to position [4, 0]
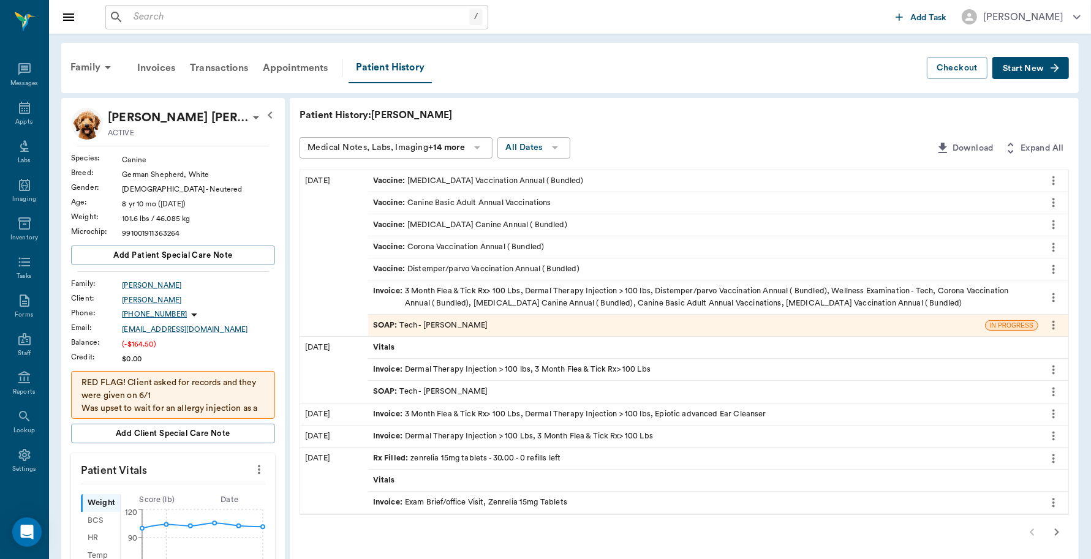
click at [540, 328] on div "SOAP : Tech - [PERSON_NAME]" at bounding box center [676, 325] width 617 height 21
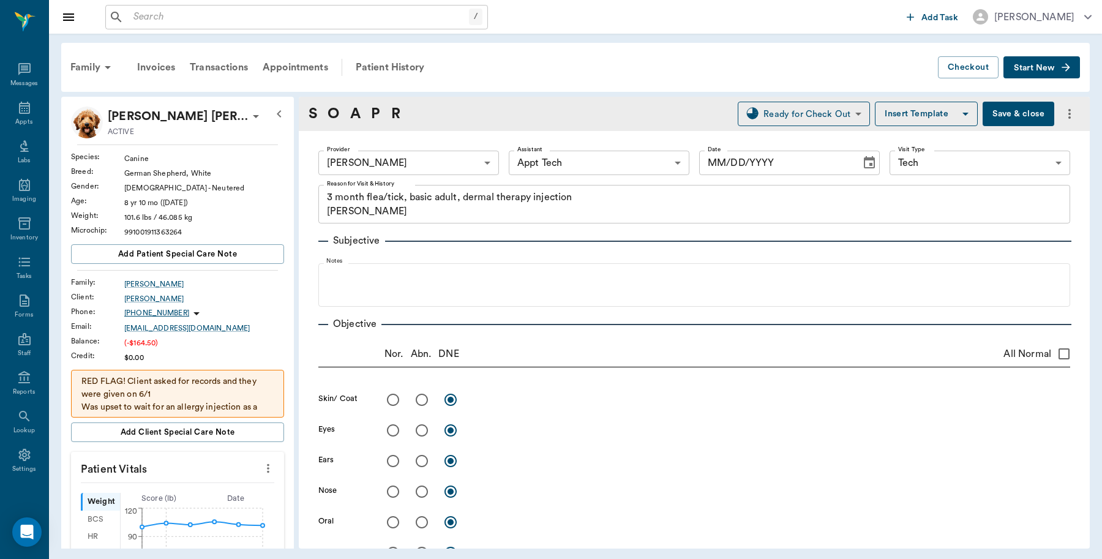
type input "642ef10e332a41444de2bad1"
type input "63ec2f075fda476ae8351a4c"
type input "65d2be4f46e3a538d89b8c1a"
type textarea "3 month flea/tick, basic adult, dermal therapy injection [PERSON_NAME]"
type input "[DATE]"
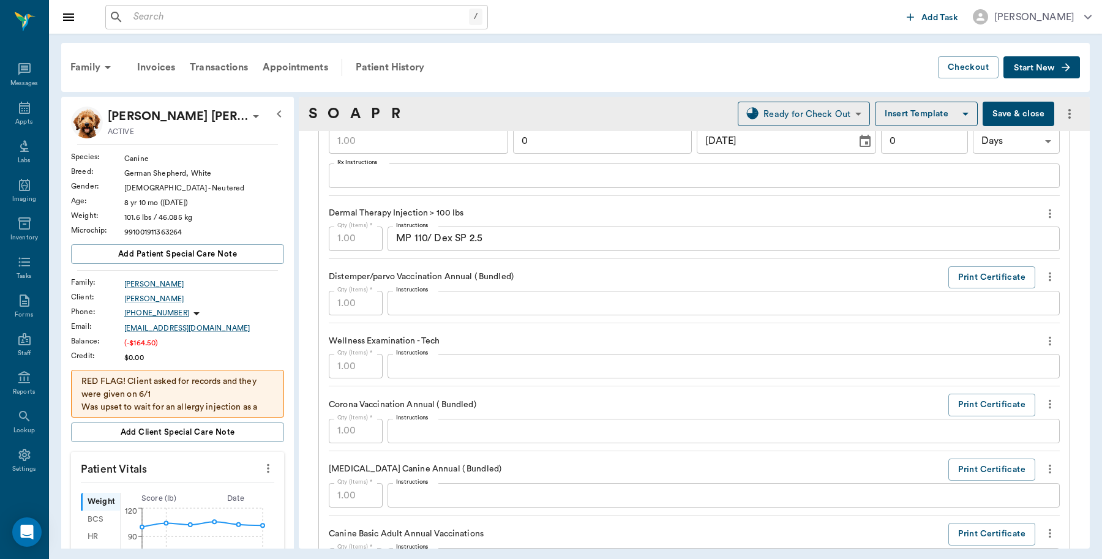
scroll to position [995, 0]
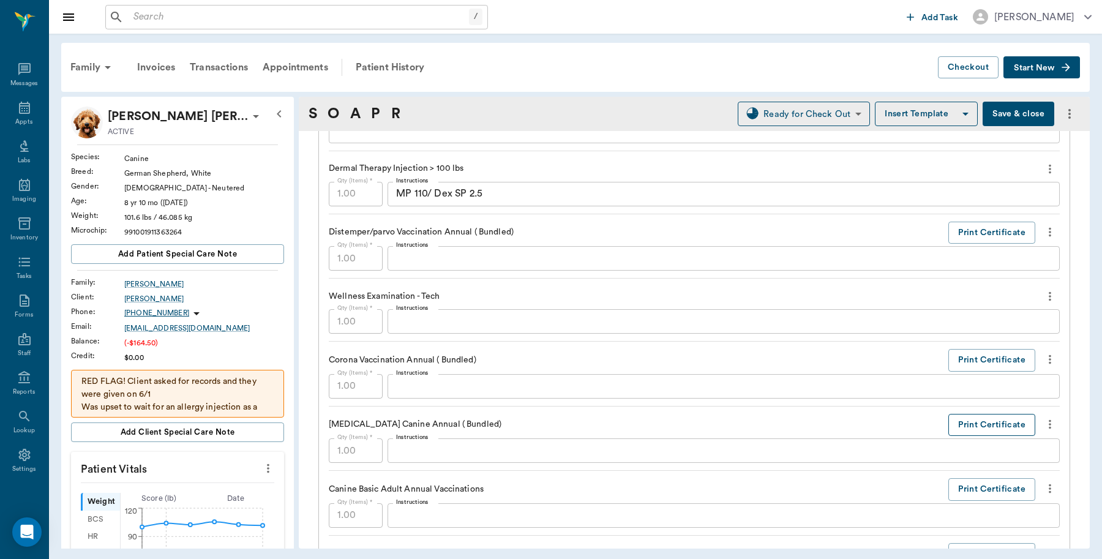
click at [960, 427] on button "Print Certificate" at bounding box center [992, 425] width 87 height 23
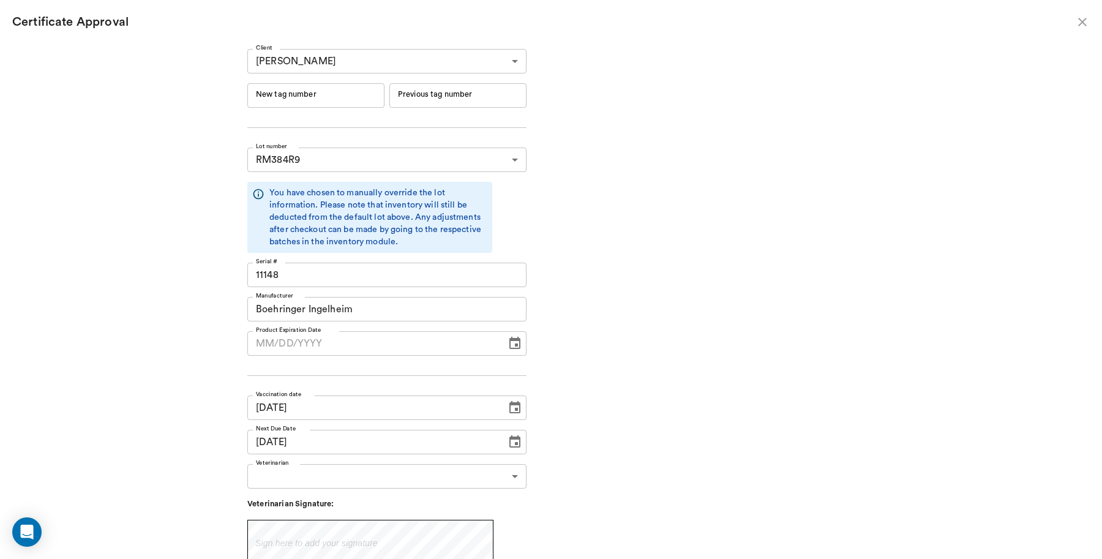
type input "[DATE]"
type input "244617"
type input "244616"
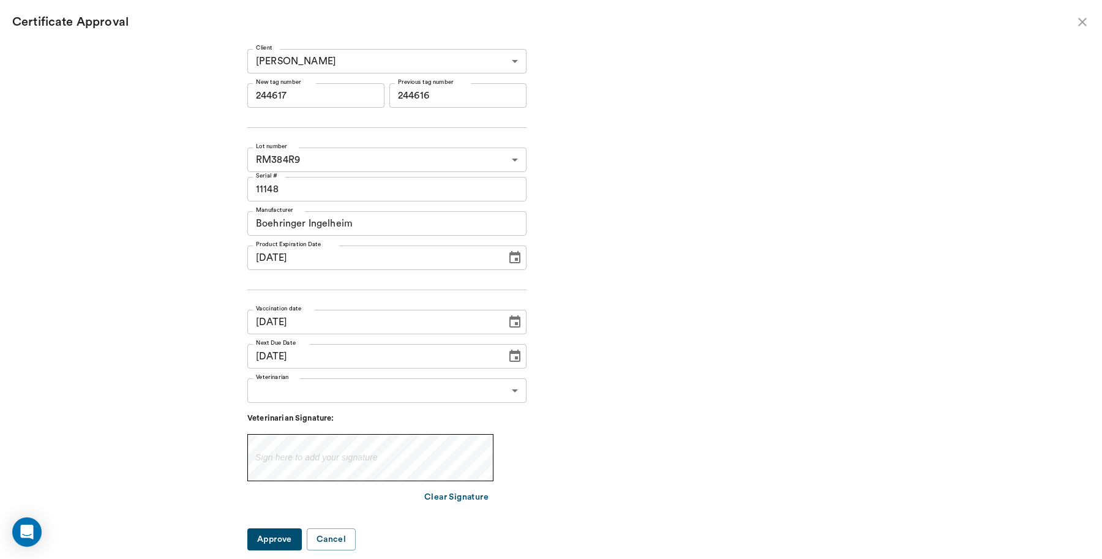
type input "[DATE]"
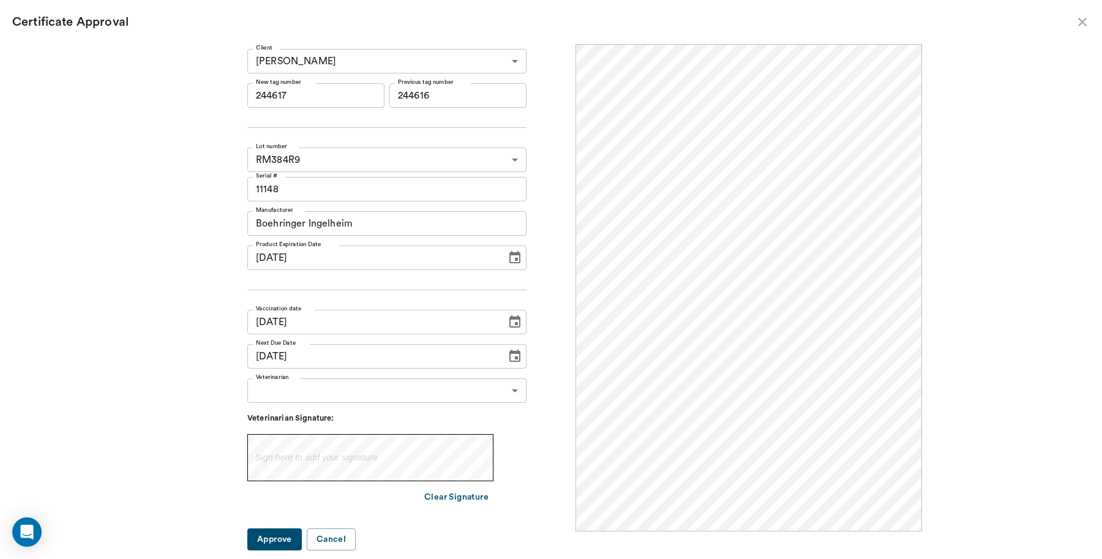
scroll to position [0, 0]
drag, startPoint x: 337, startPoint y: 94, endPoint x: 255, endPoint y: 105, distance: 82.9
click at [255, 105] on div "Client [PERSON_NAME] 63ec2ebb52e12b0ba117c678 Client New tag number 244617 New …" at bounding box center [551, 295] width 742 height 503
type input "251081"
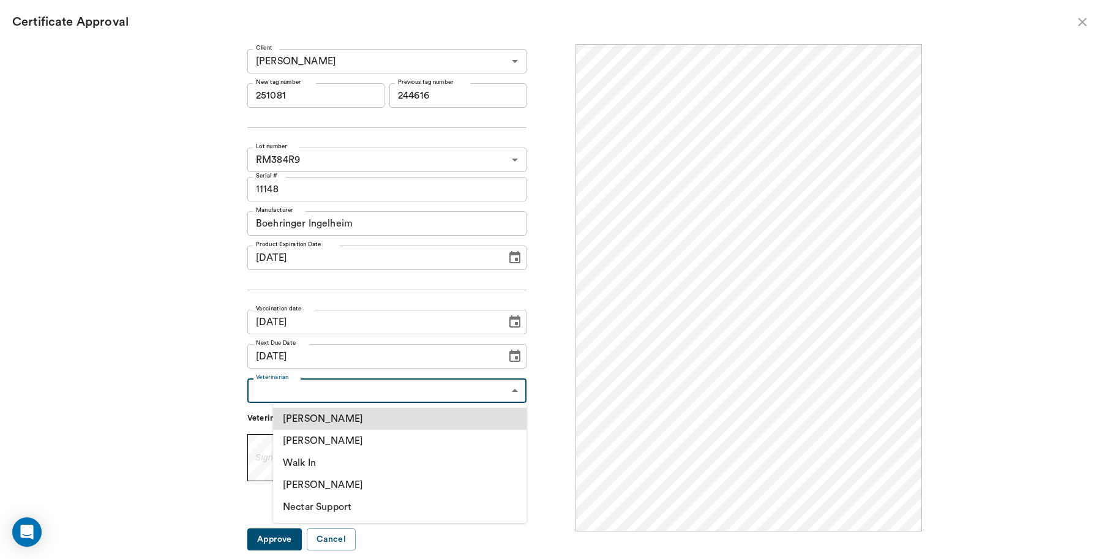
click at [350, 397] on body "/ ​ Add Task [PERSON_NAME] Nectar Messages Appts Labs Imaging Inventory Tasks F…" at bounding box center [551, 279] width 1102 height 559
click at [347, 444] on li "[PERSON_NAME]" at bounding box center [400, 441] width 254 height 22
type input "63ec2f075fda476ae8351a4d"
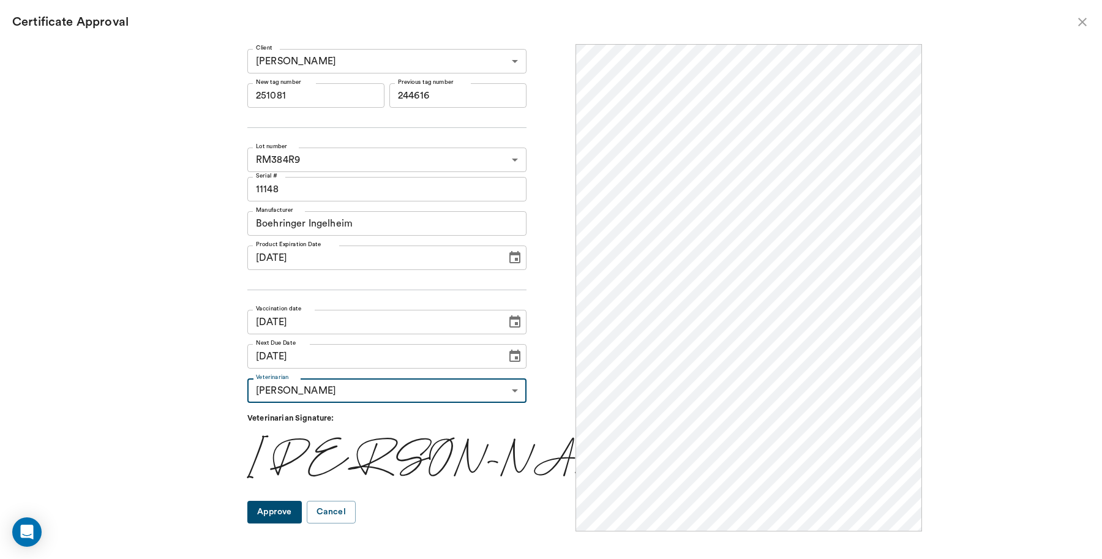
click at [302, 515] on button "Approve" at bounding box center [274, 512] width 55 height 23
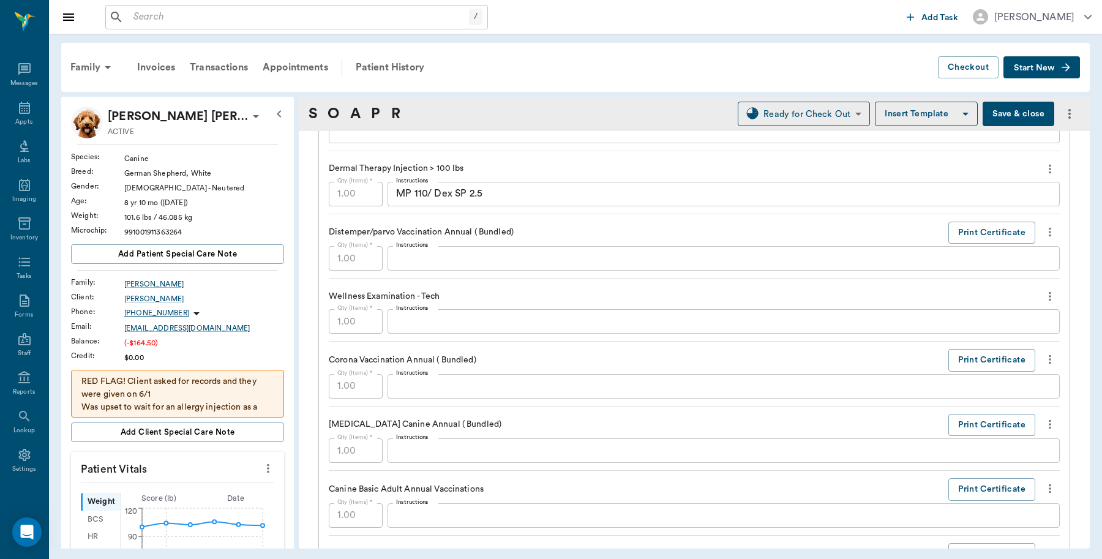
click at [998, 106] on button "Save & close" at bounding box center [1019, 114] width 72 height 24
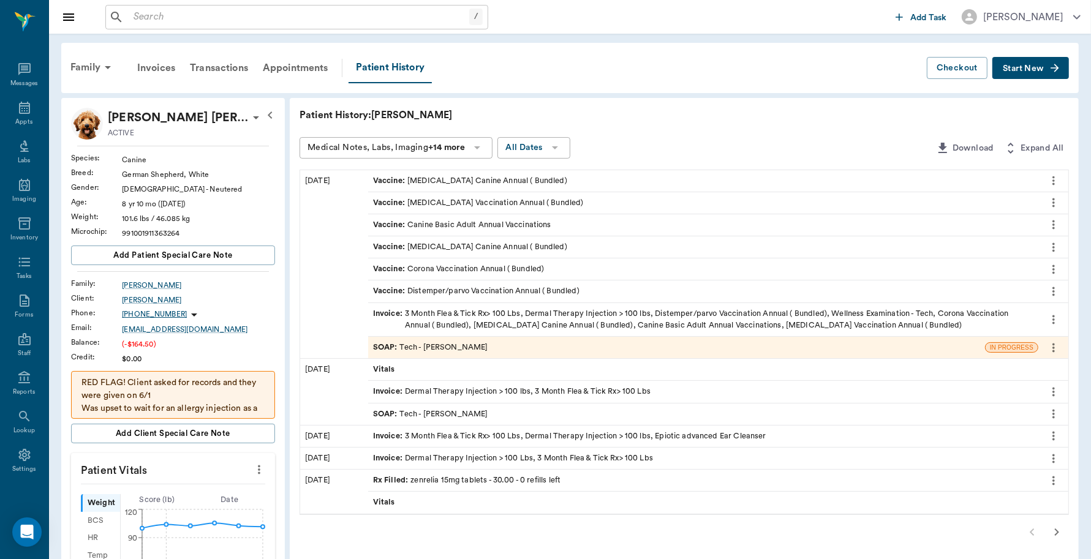
click at [560, 312] on div "Invoice : 3 Month Flea & Tick Rx> 100 Lbs, Dermal Therapy Injection > 100 lbs, …" at bounding box center [703, 319] width 660 height 23
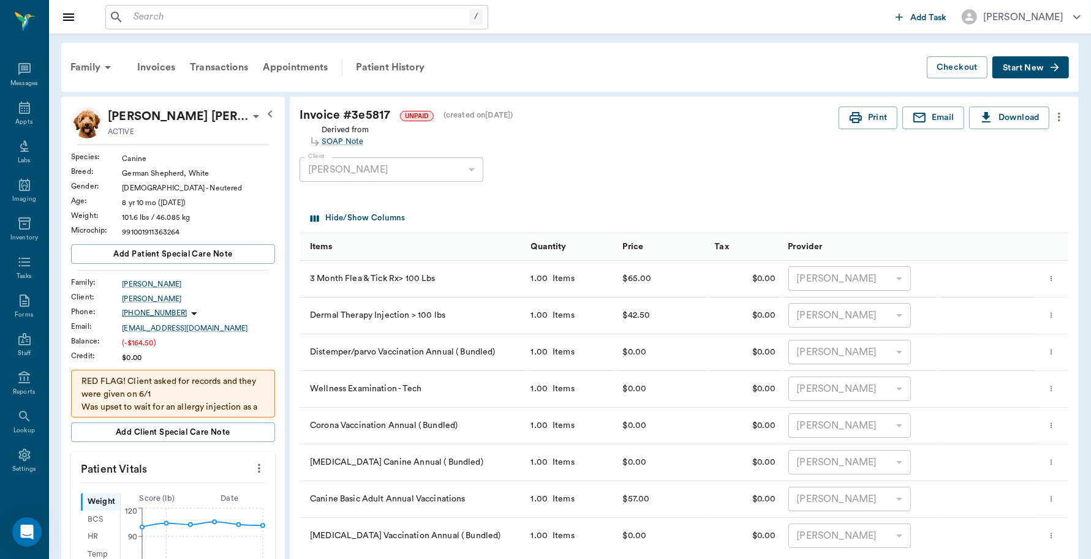
click at [1025, 68] on span "Start New" at bounding box center [1023, 68] width 41 height 0
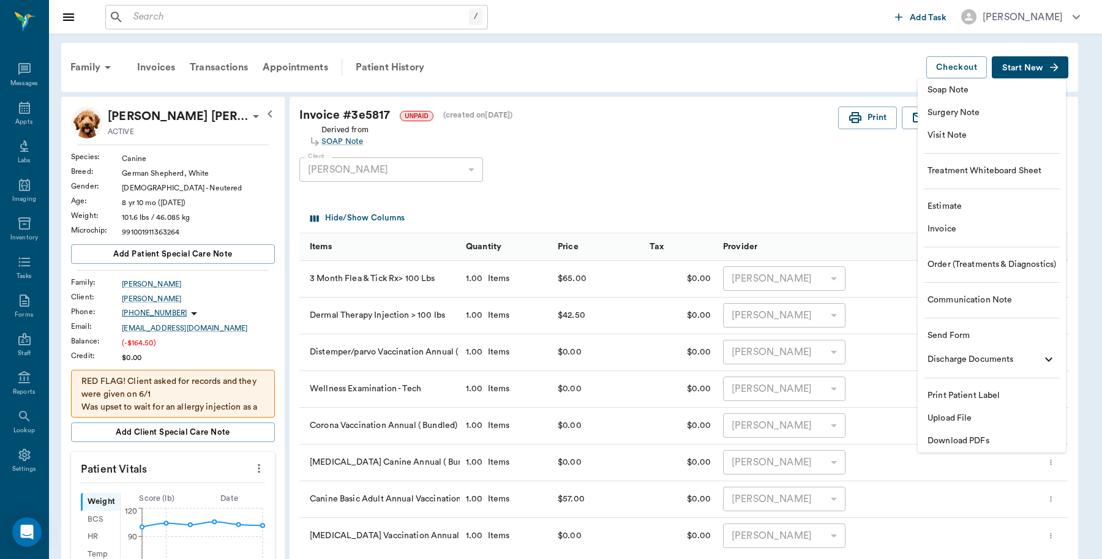
click at [950, 231] on span "Invoice" at bounding box center [992, 229] width 129 height 13
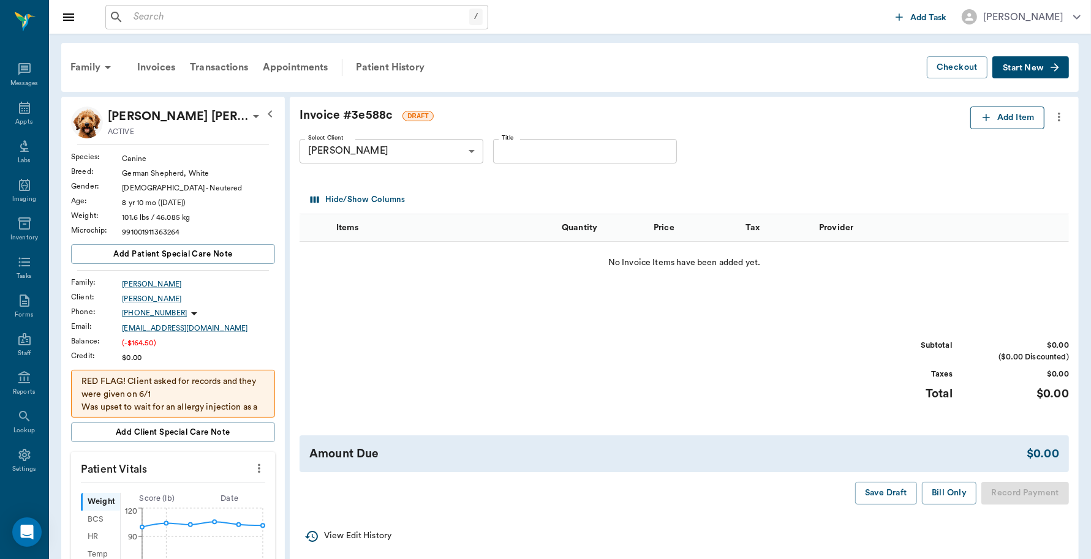
click at [1025, 121] on button "Add Item" at bounding box center [1007, 118] width 74 height 23
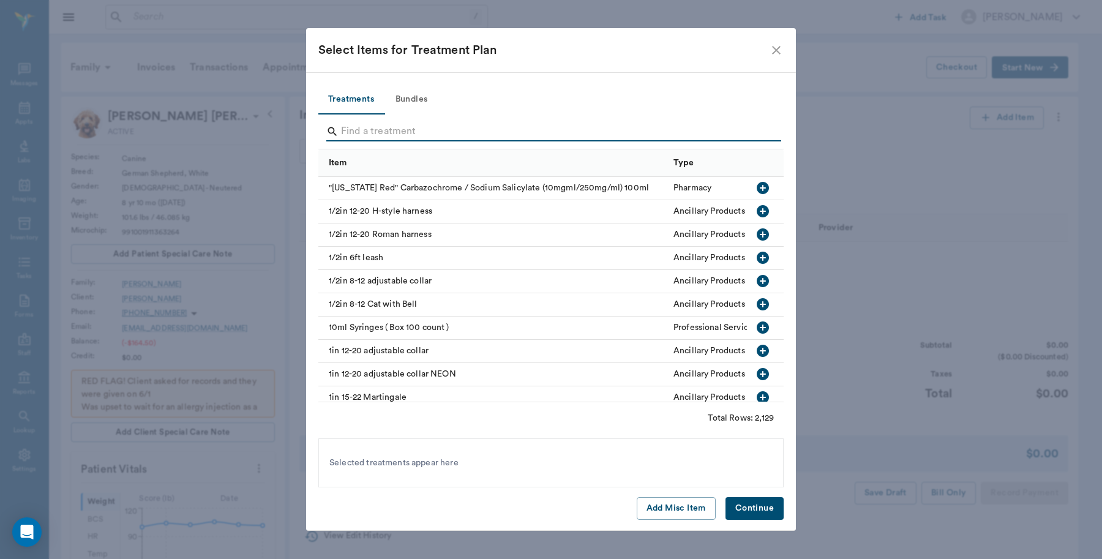
click at [429, 123] on input "Search" at bounding box center [552, 132] width 422 height 20
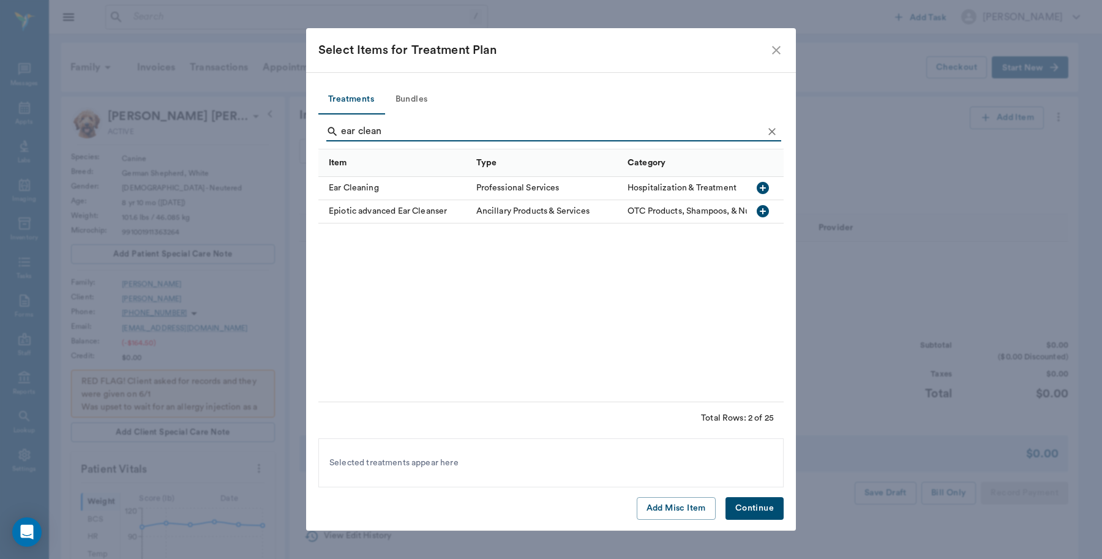
type input "ear clean"
click at [760, 210] on icon "button" at bounding box center [763, 211] width 12 height 12
click at [769, 513] on button "Continue" at bounding box center [755, 508] width 58 height 23
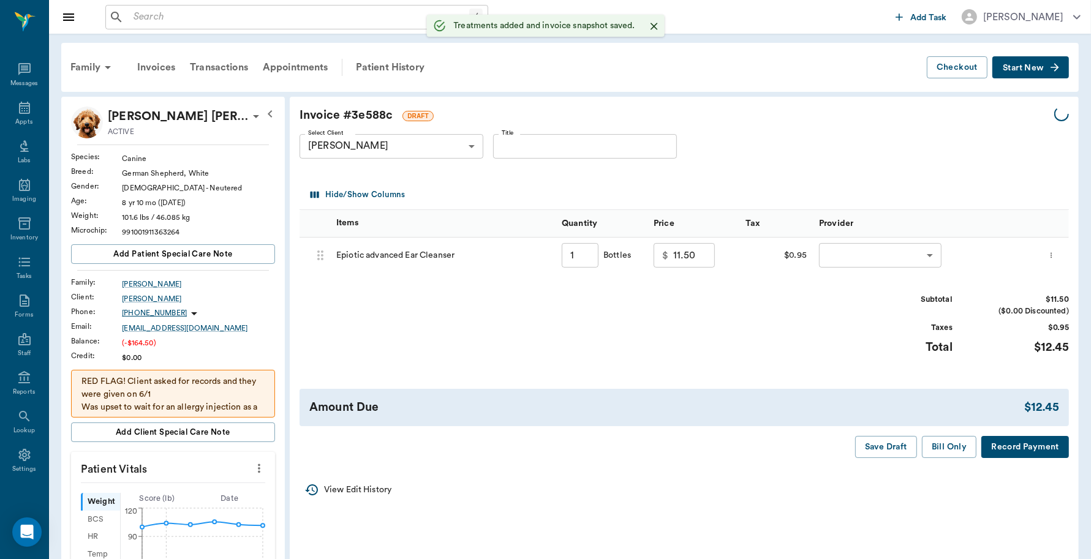
type input "1.00"
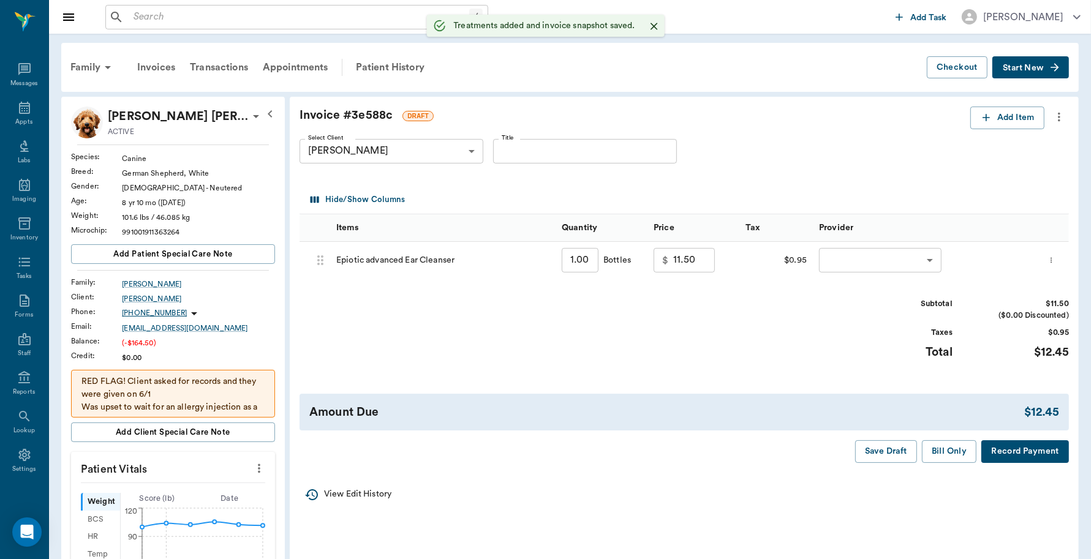
click at [865, 267] on body "/ ​ Add Task [PERSON_NAME] Nectar Messages Appts Labs Imaging Inventory Tasks F…" at bounding box center [545, 501] width 1091 height 1003
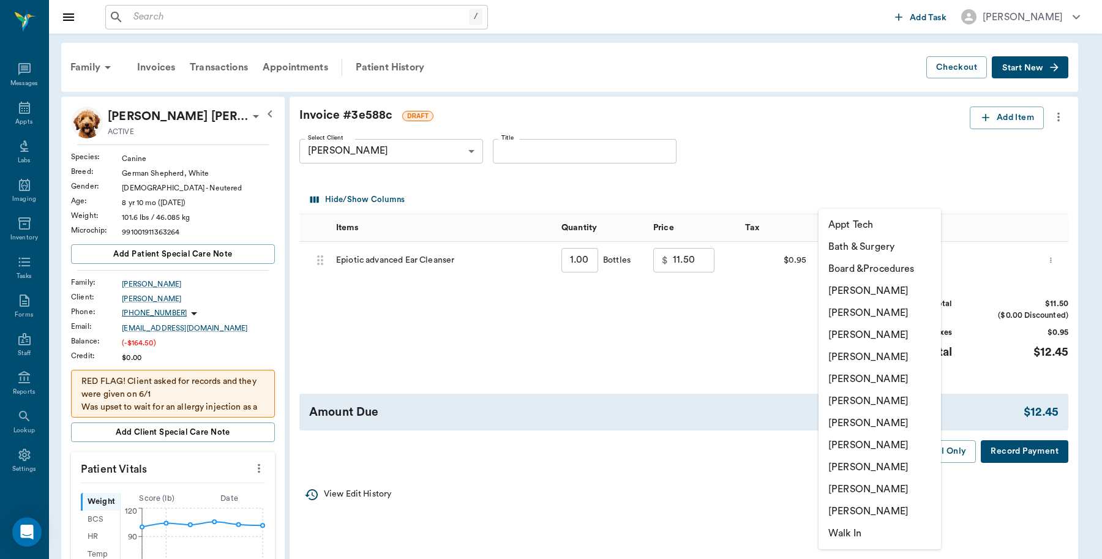
click at [857, 293] on li "[PERSON_NAME]" at bounding box center [880, 291] width 122 height 22
type input "none-6899ea08ed37b777db10de45"
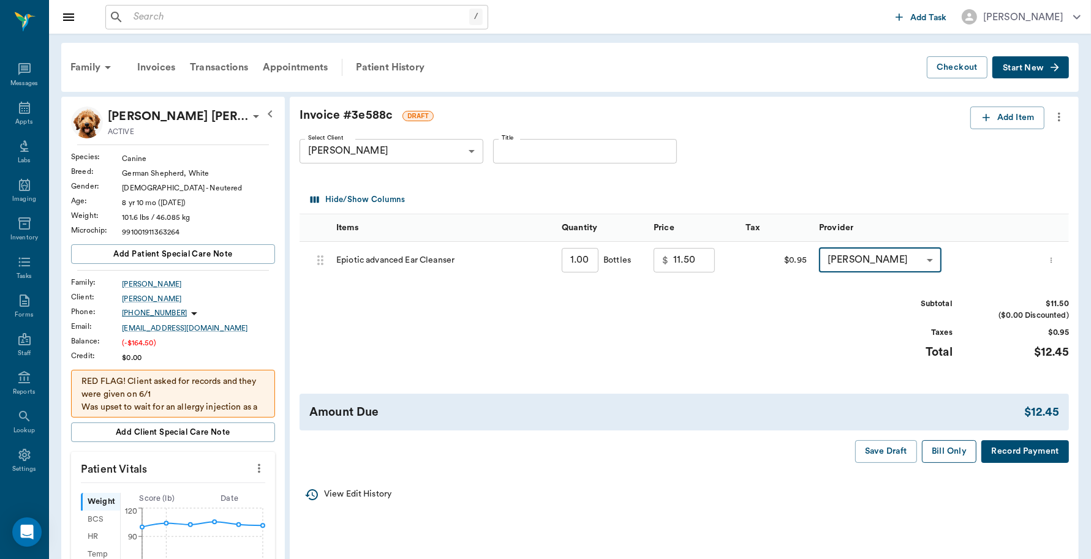
click at [951, 459] on button "Bill Only" at bounding box center [949, 451] width 55 height 23
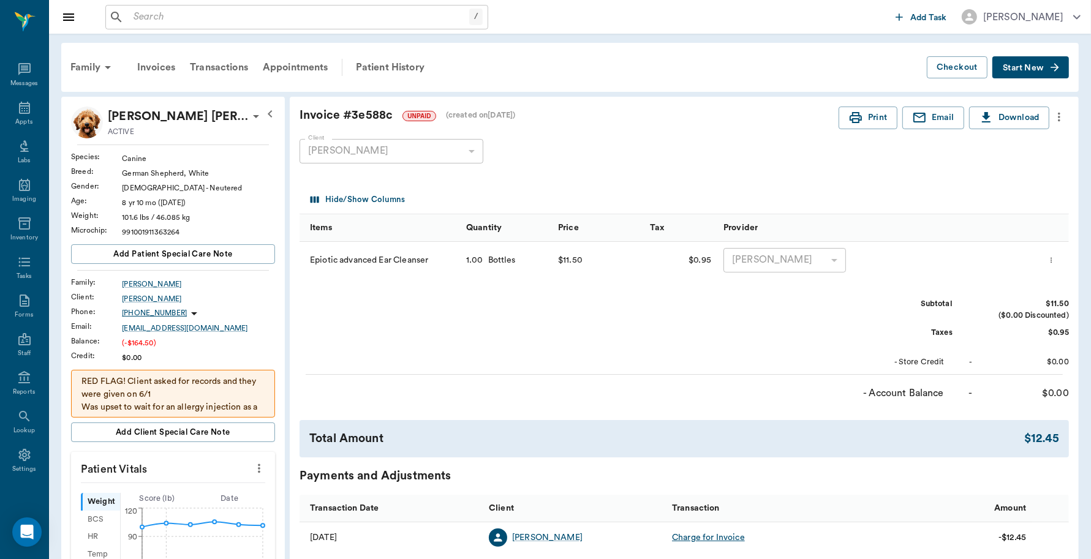
click at [1058, 115] on icon "more" at bounding box center [1058, 117] width 13 height 15
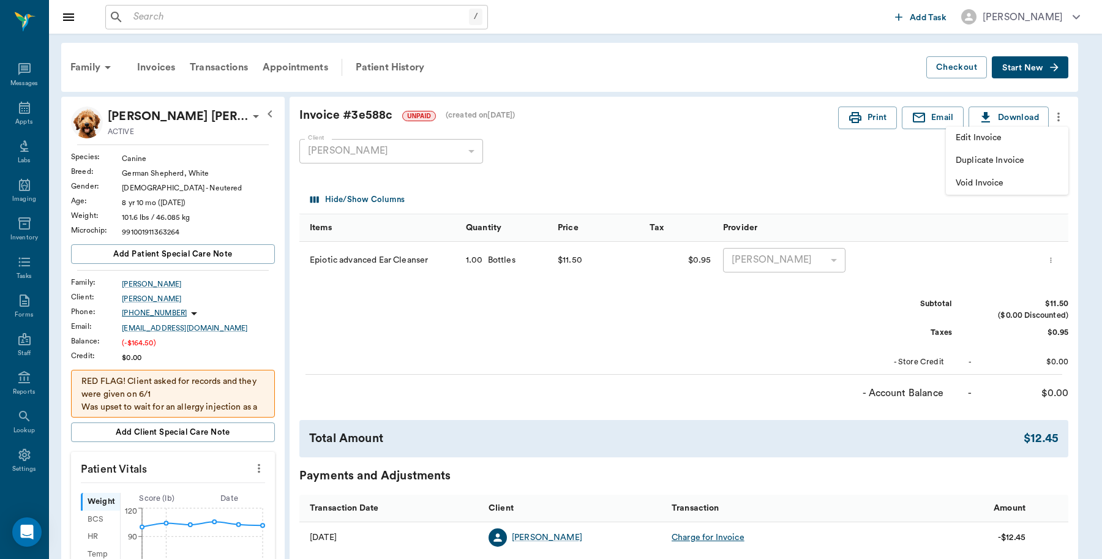
click at [994, 181] on span "Void Invoice" at bounding box center [1007, 183] width 103 height 13
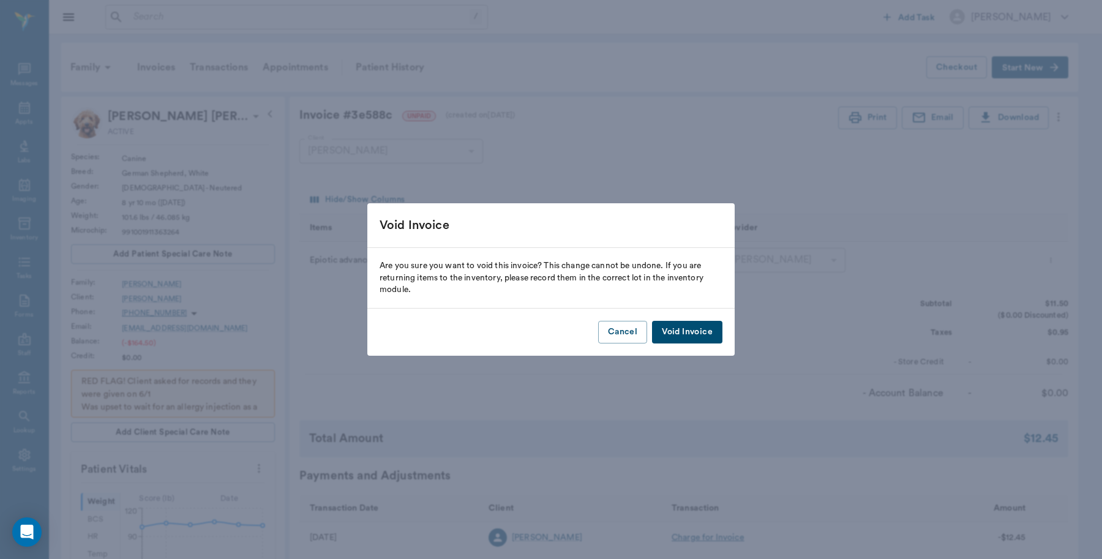
click at [695, 334] on button "Void Invoice" at bounding box center [687, 332] width 70 height 23
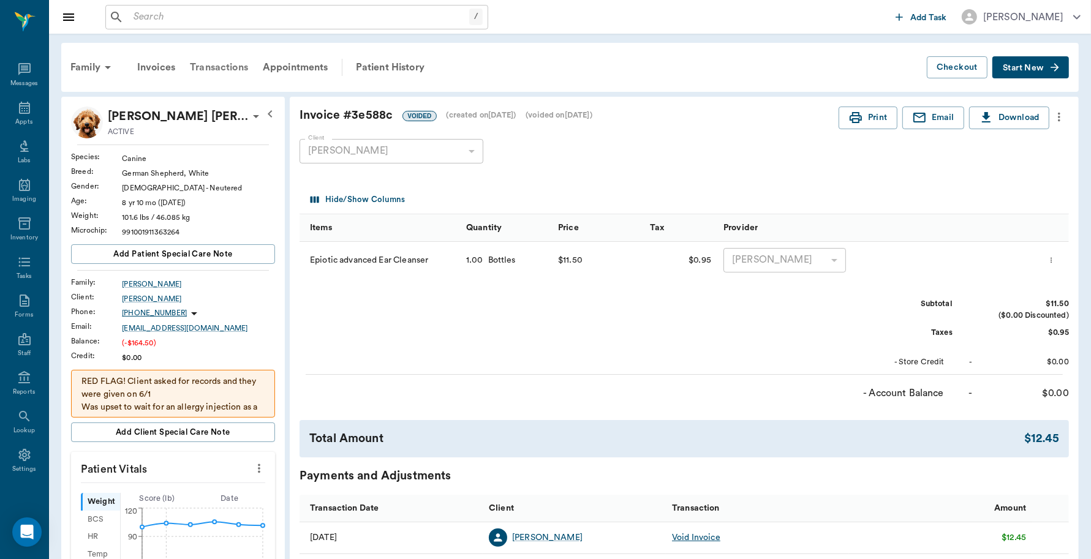
click at [214, 64] on div "Transactions" at bounding box center [219, 67] width 73 height 29
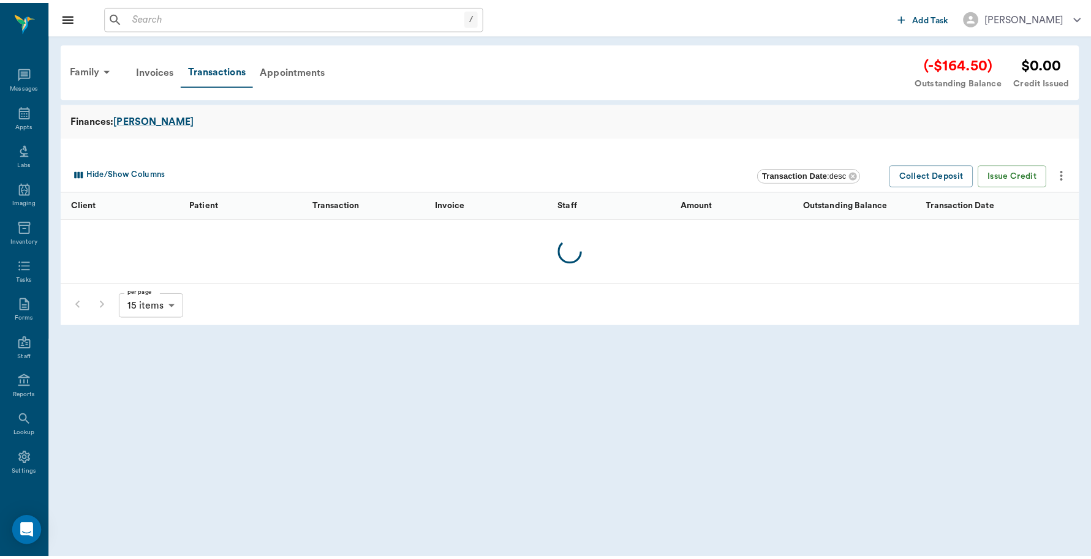
scroll to position [4, 0]
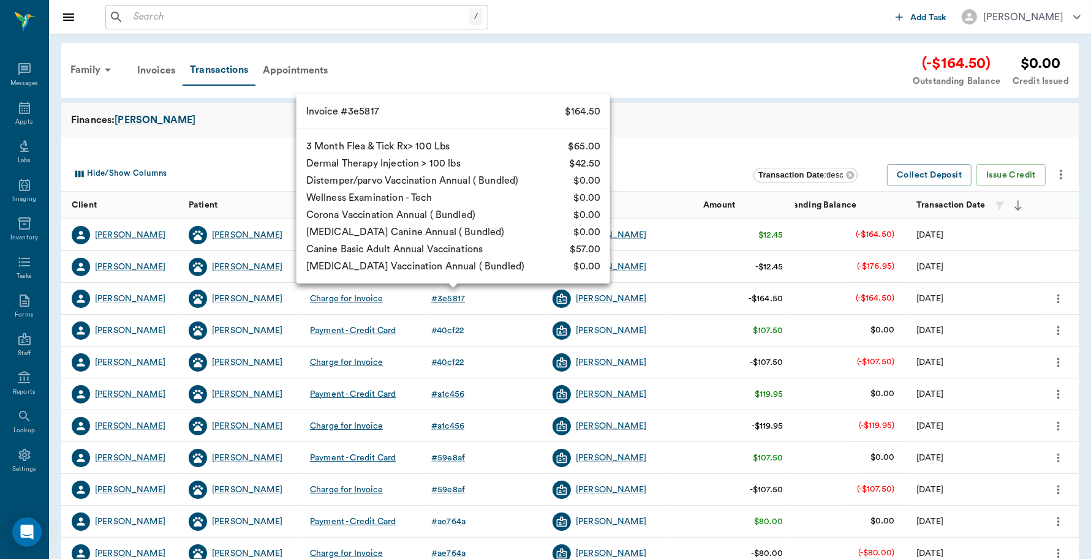
click at [445, 304] on div "# 3e5817" at bounding box center [448, 299] width 34 height 12
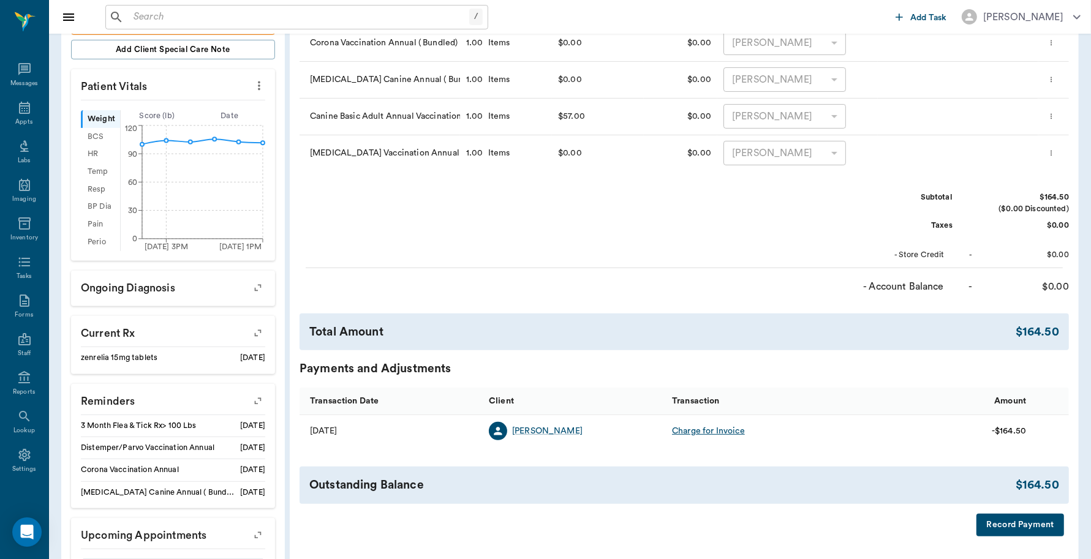
scroll to position [445, 0]
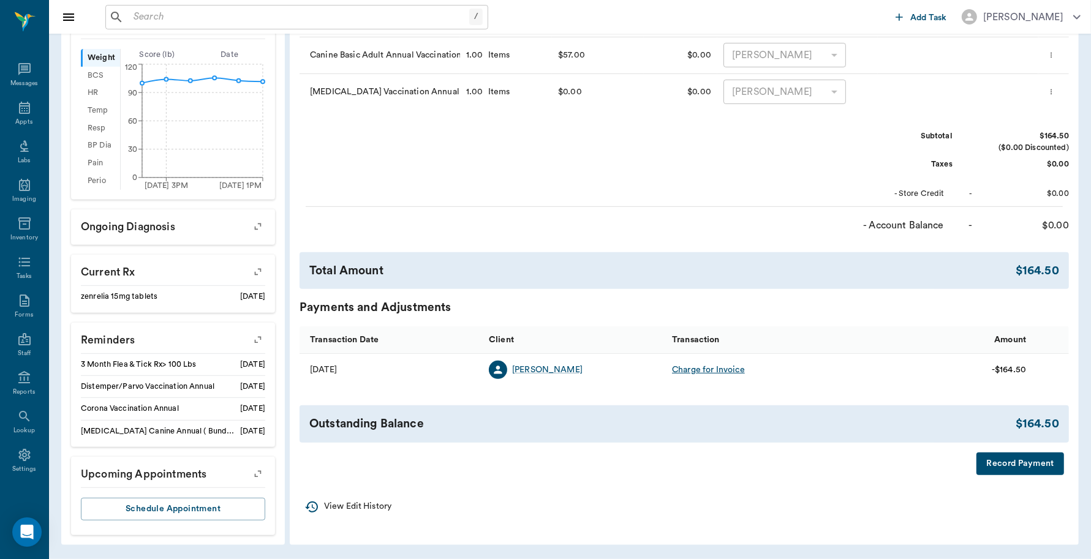
click at [1018, 460] on button "Record Payment" at bounding box center [1020, 464] width 88 height 23
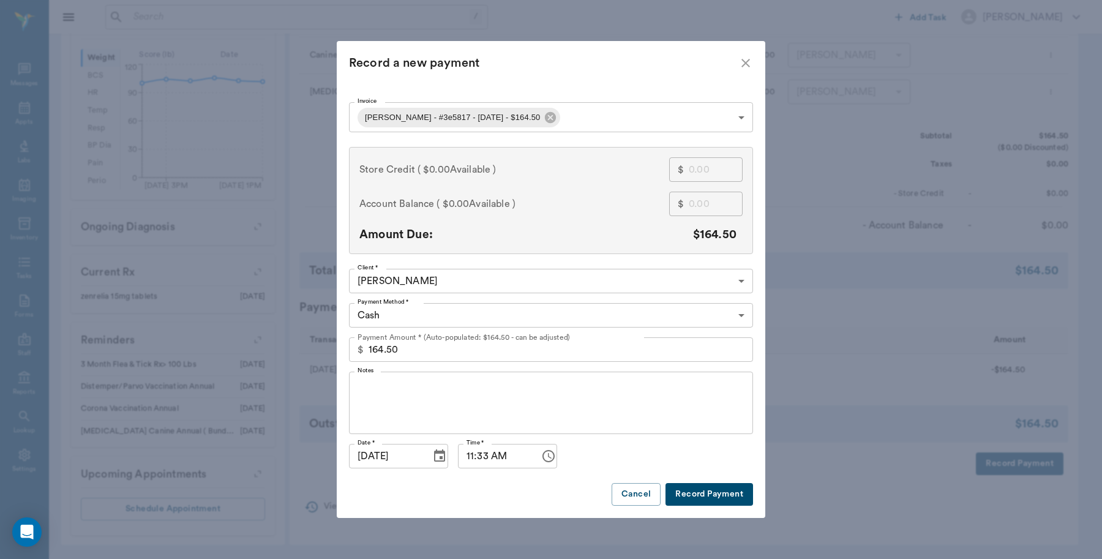
click at [598, 311] on body "/ ​ Add Task [PERSON_NAME] Nectar Messages Appts Labs Imaging Inventory Tasks F…" at bounding box center [551, 57] width 1102 height 1003
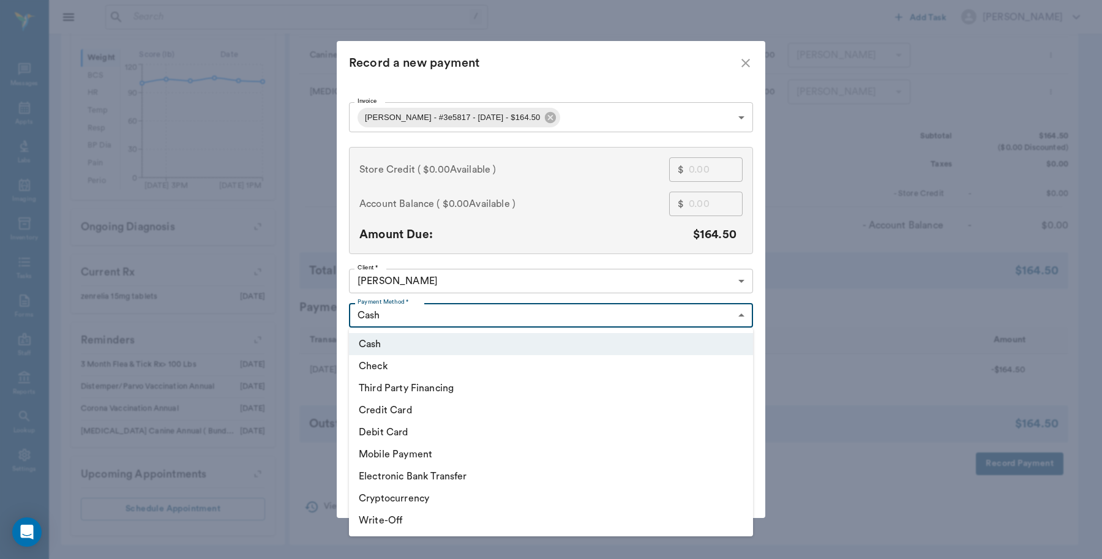
click at [412, 427] on li "Debit Card" at bounding box center [551, 432] width 404 height 22
type input "DEBIT_CARD"
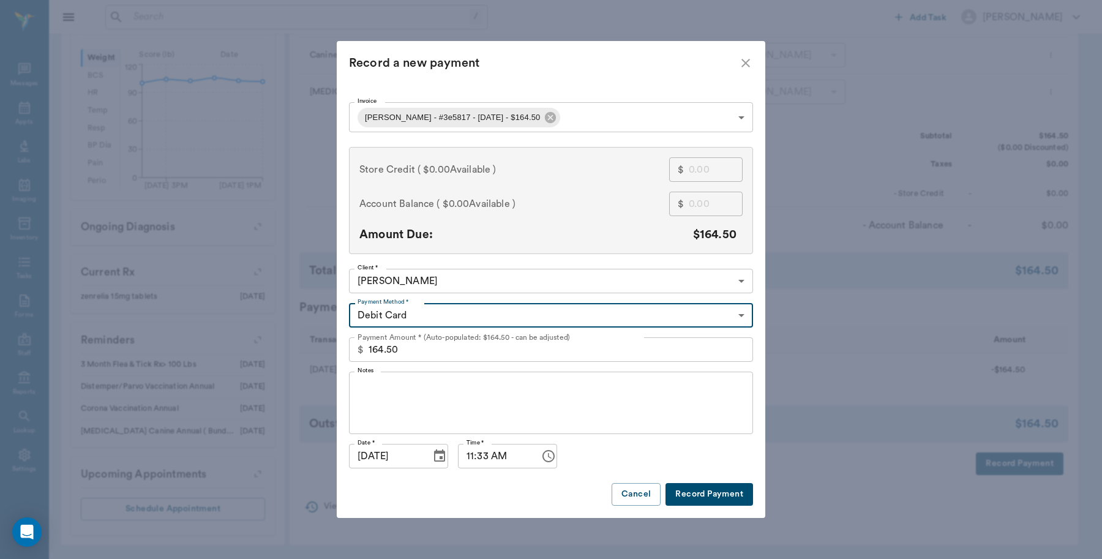
click at [698, 484] on button "Record Payment" at bounding box center [710, 494] width 88 height 23
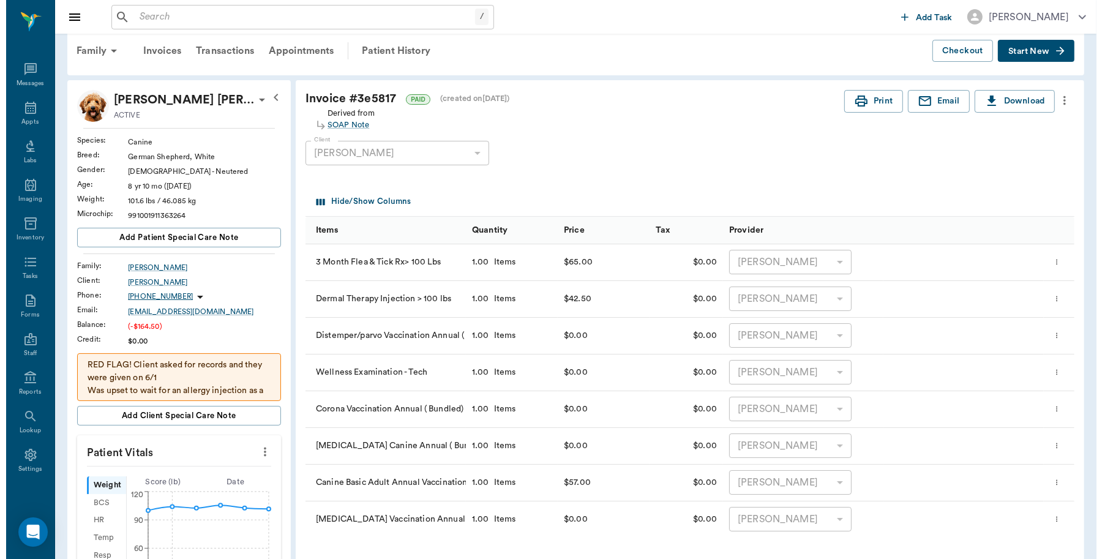
scroll to position [0, 0]
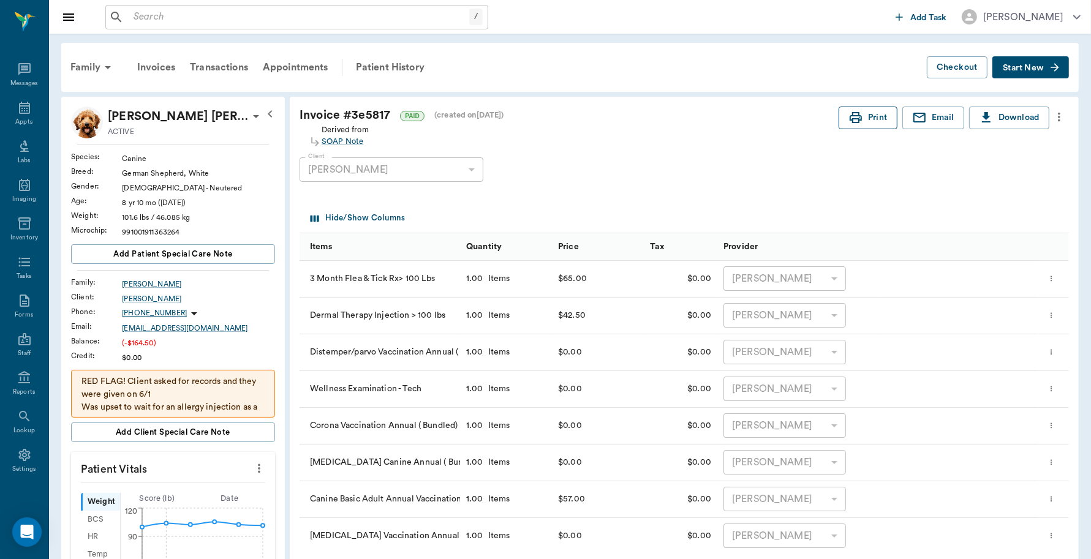
click at [864, 119] on button "Print" at bounding box center [867, 118] width 59 height 23
click at [23, 108] on icon at bounding box center [24, 108] width 11 height 12
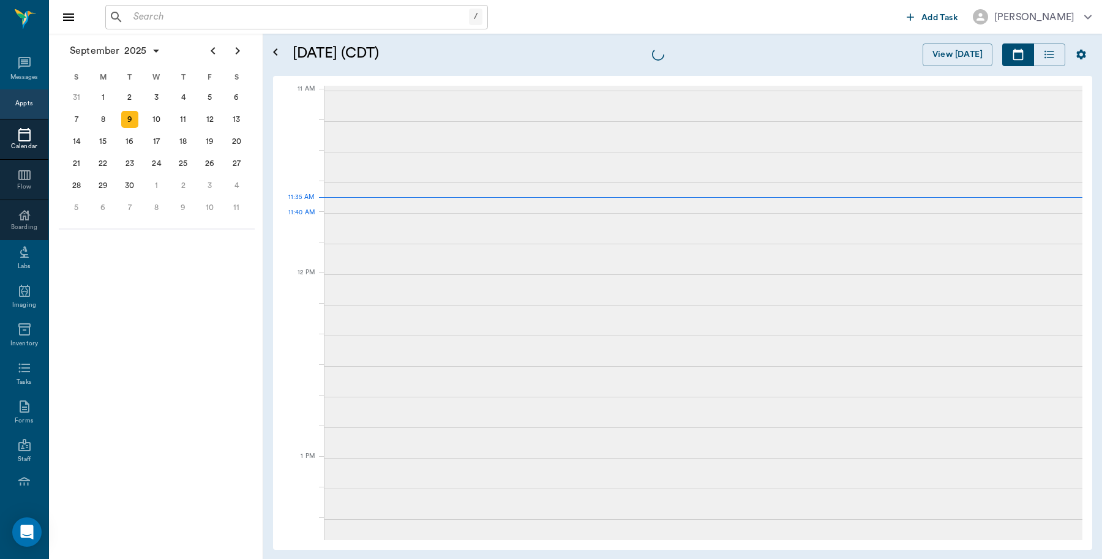
scroll to position [552, 0]
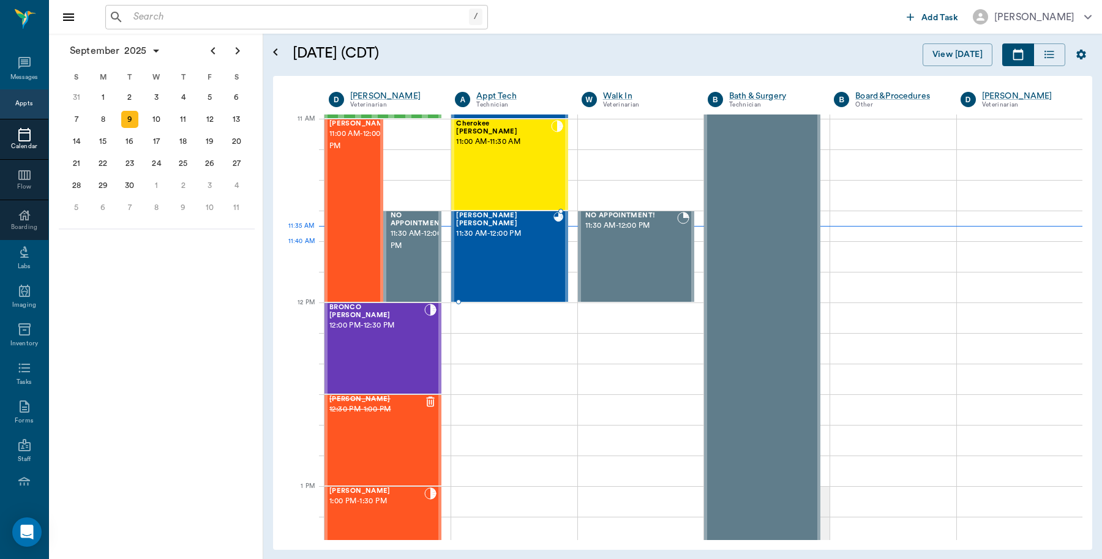
click at [514, 246] on div "[PERSON_NAME] [PERSON_NAME] 11:30 AM - 12:00 PM" at bounding box center [504, 256] width 97 height 89
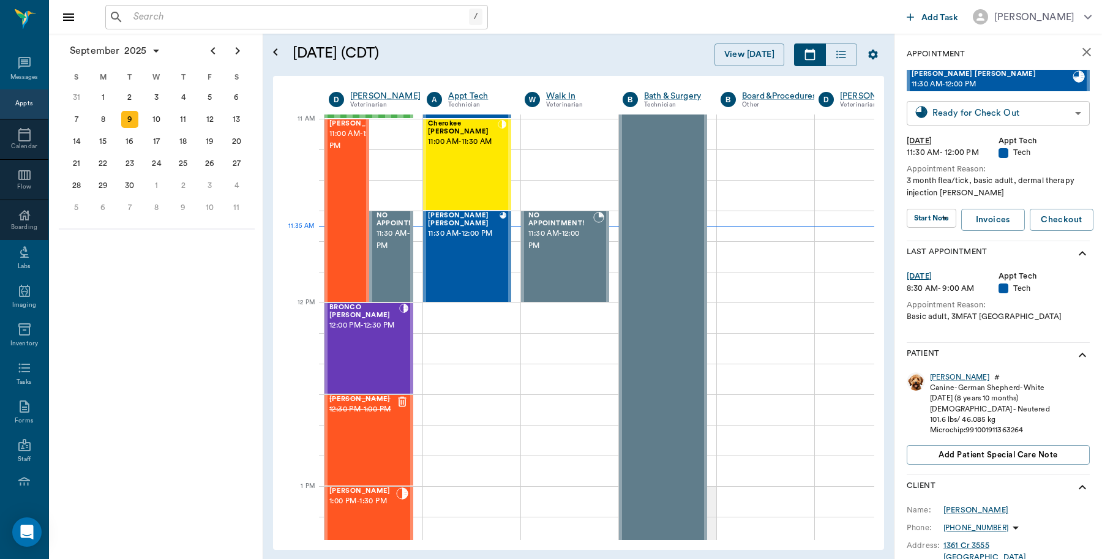
click at [1052, 115] on body "/ ​ Add Task [PERSON_NAME] Nectar Messages Appts Calendar Flow Boarding Labs Im…" at bounding box center [551, 279] width 1102 height 559
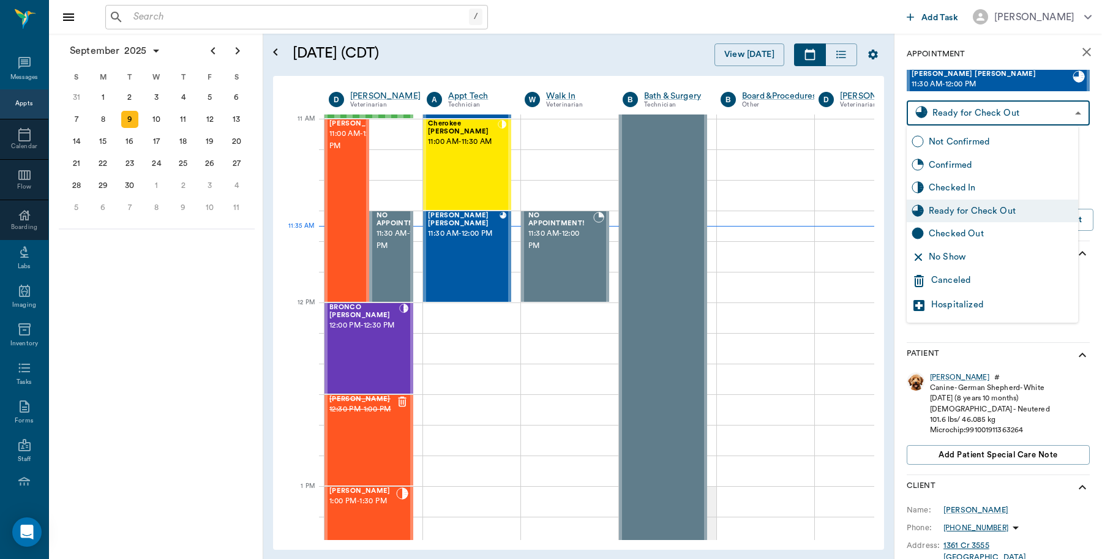
click at [975, 240] on div "Checked Out" at bounding box center [1001, 233] width 145 height 13
type input "CHECKED_OUT"
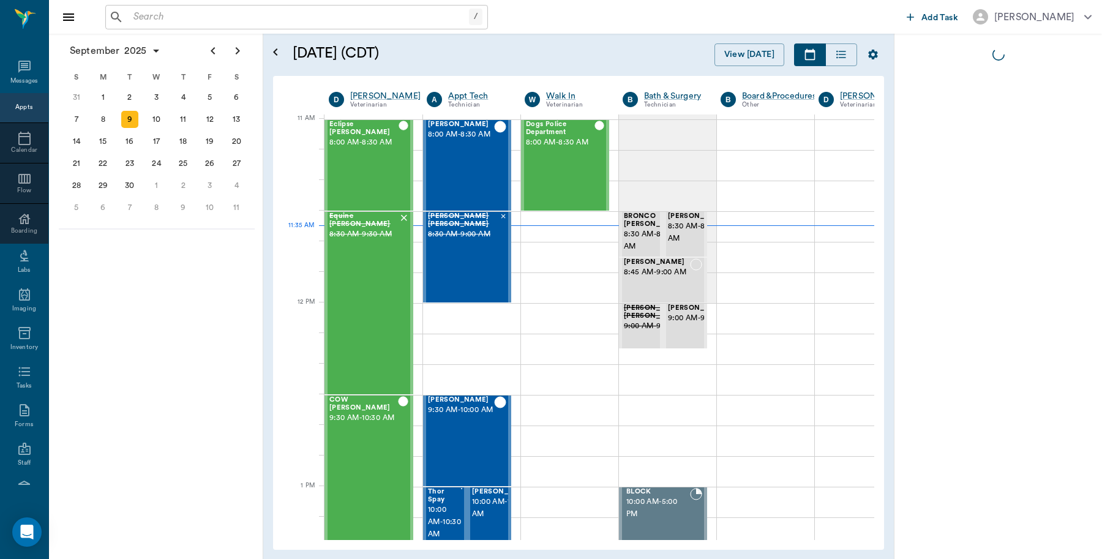
scroll to position [4, 0]
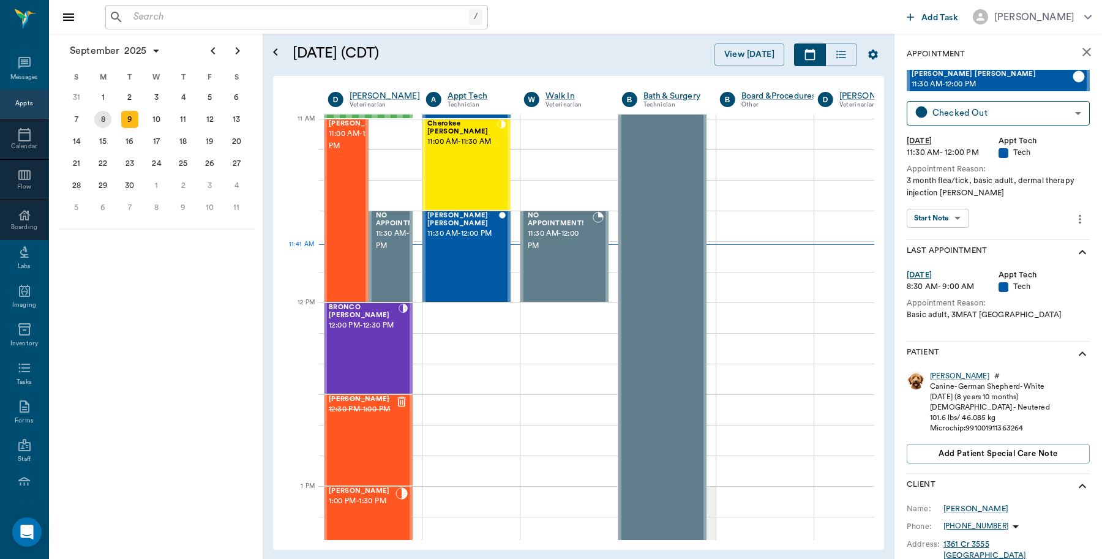
click at [112, 119] on div "8" at bounding box center [103, 119] width 27 height 22
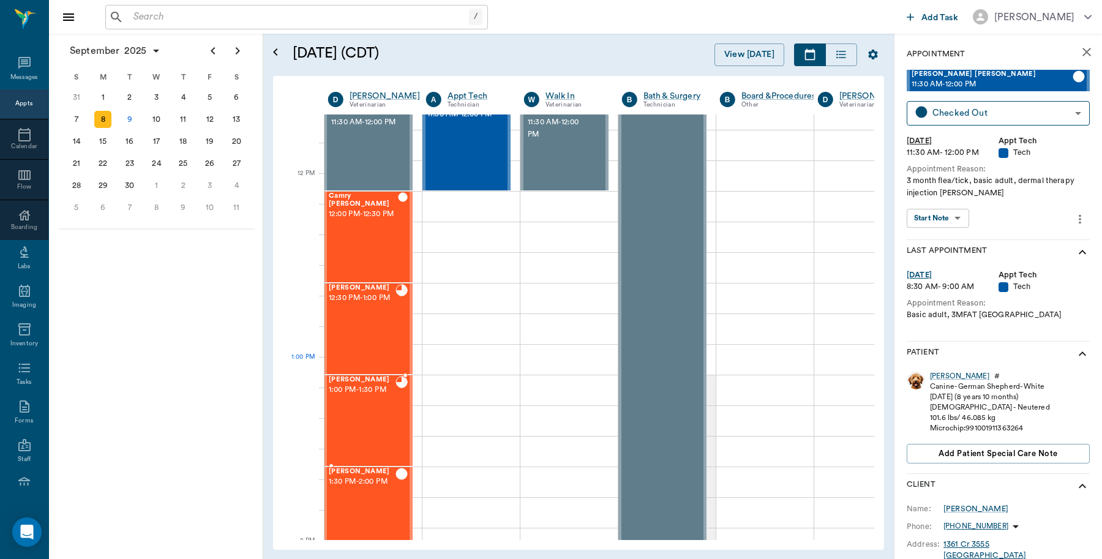
scroll to position [689, 1]
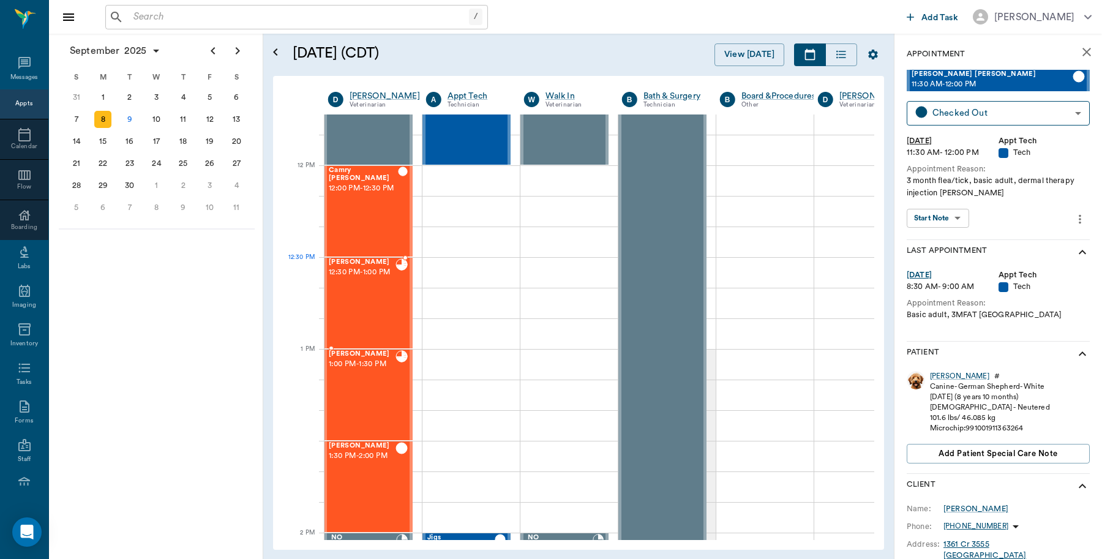
click at [371, 279] on span "12:30 PM - 1:00 PM" at bounding box center [362, 272] width 67 height 12
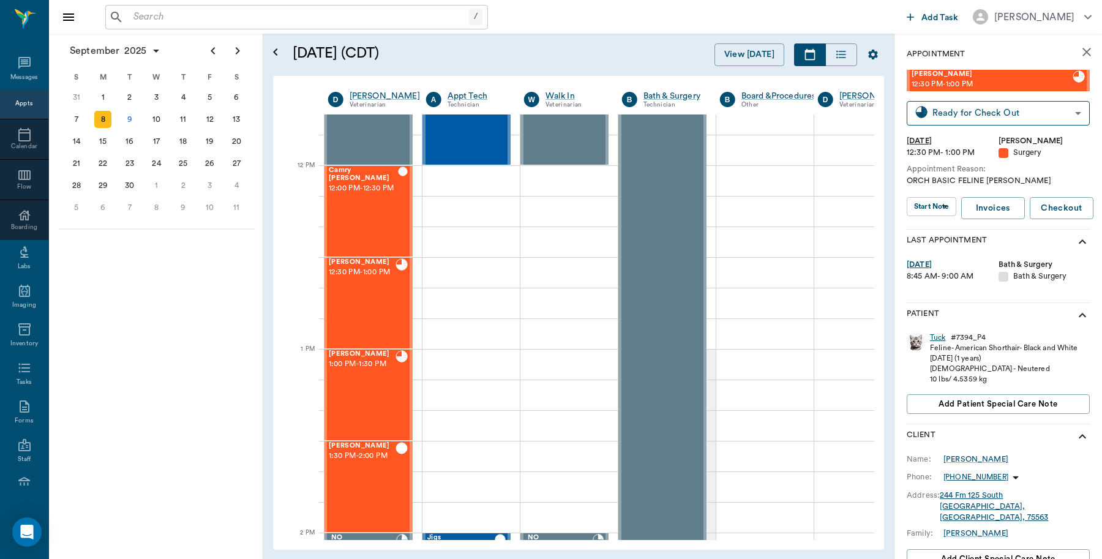
click at [938, 341] on div "Tuck" at bounding box center [938, 338] width 16 height 10
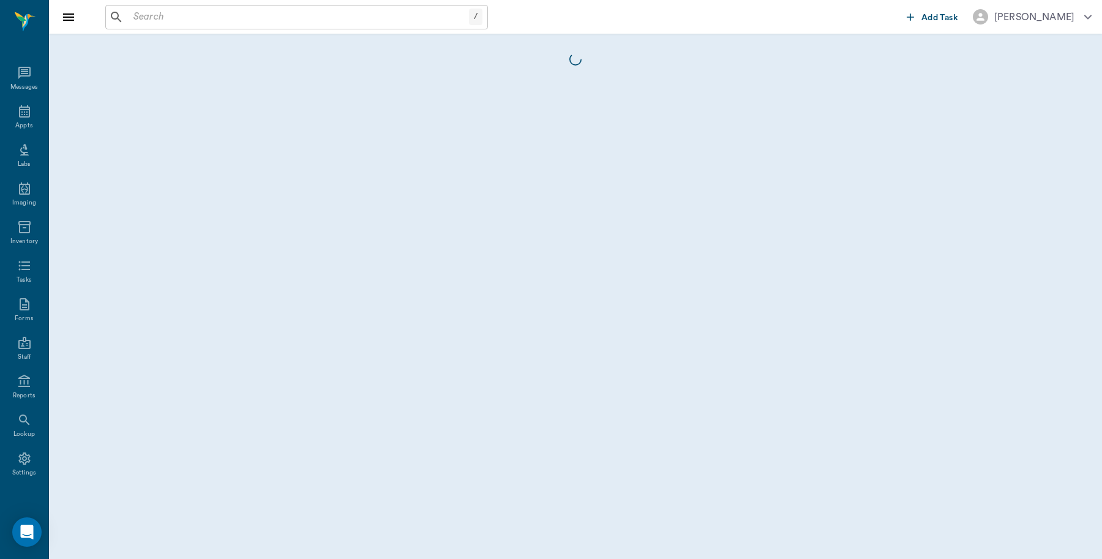
scroll to position [4, 0]
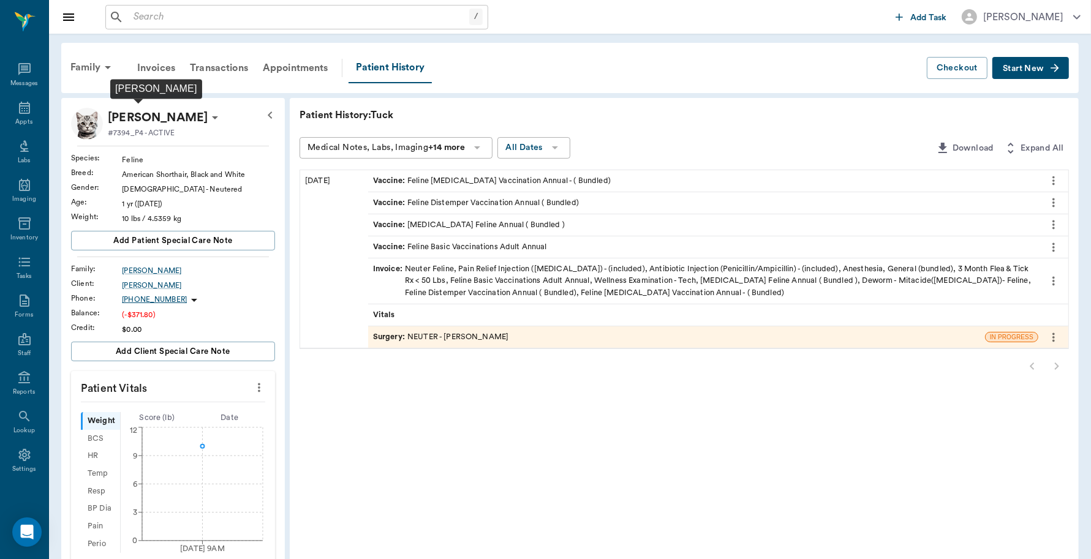
click at [121, 115] on p "[PERSON_NAME]" at bounding box center [158, 118] width 100 height 20
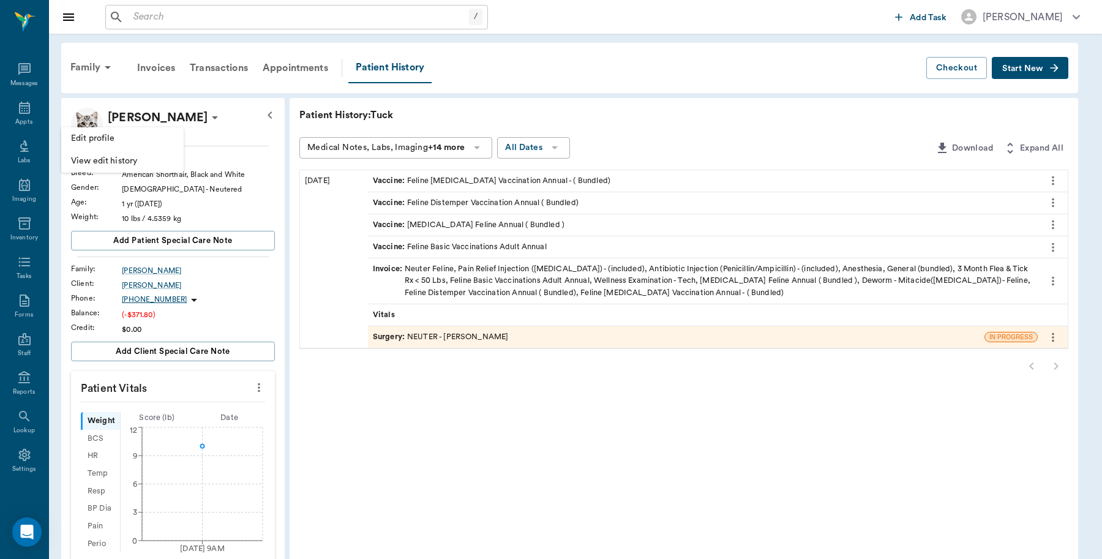
click at [246, 121] on div at bounding box center [551, 279] width 1102 height 559
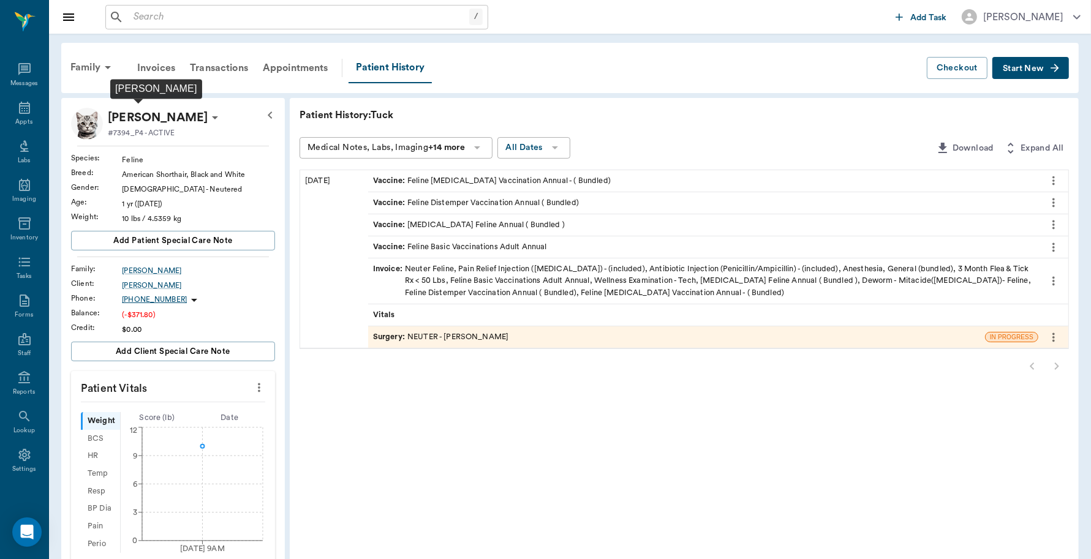
click at [164, 121] on p "[PERSON_NAME]" at bounding box center [158, 118] width 100 height 20
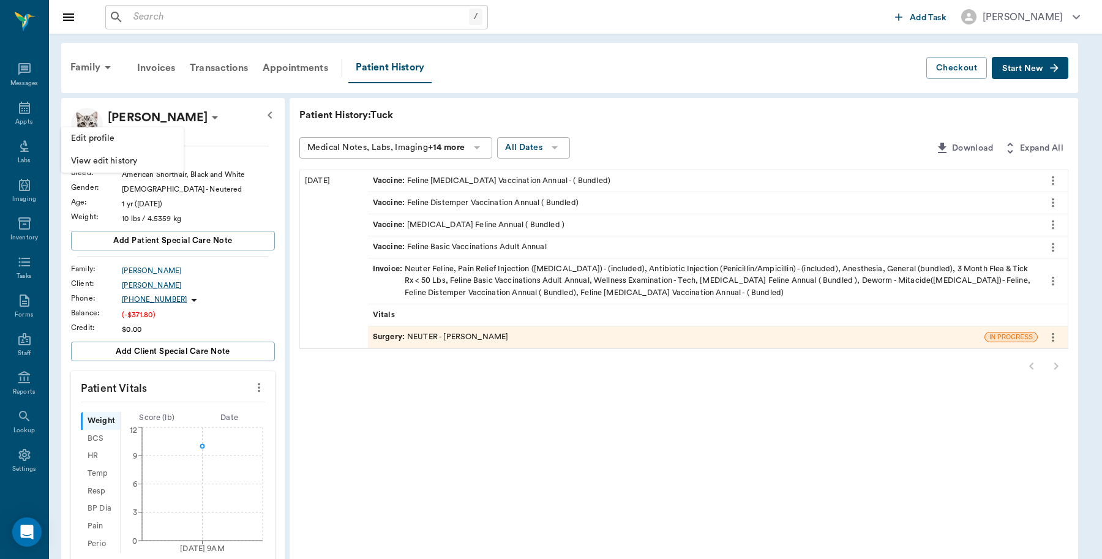
click at [245, 120] on div at bounding box center [551, 279] width 1102 height 559
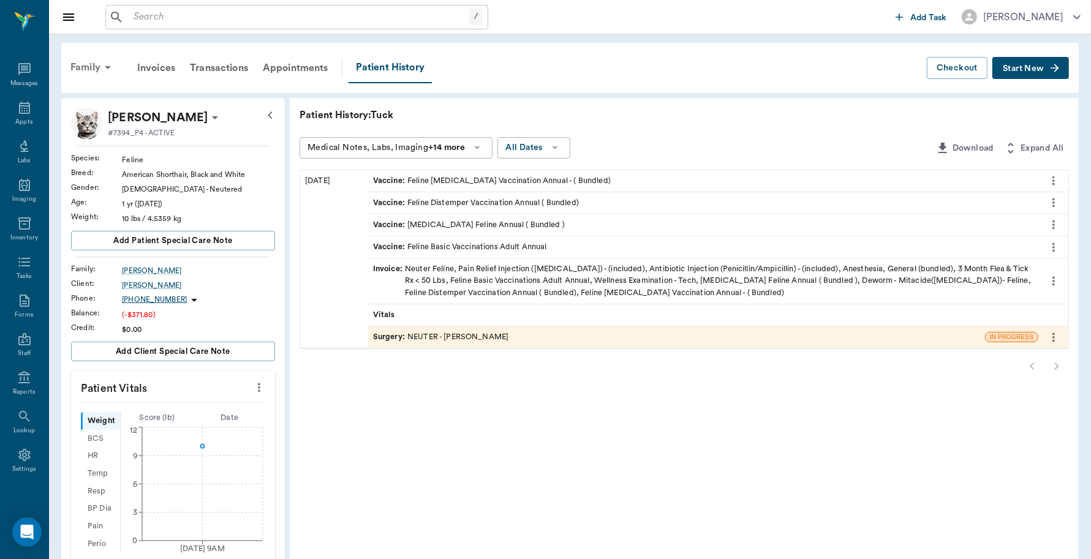
click at [72, 59] on div "Family" at bounding box center [92, 67] width 59 height 29
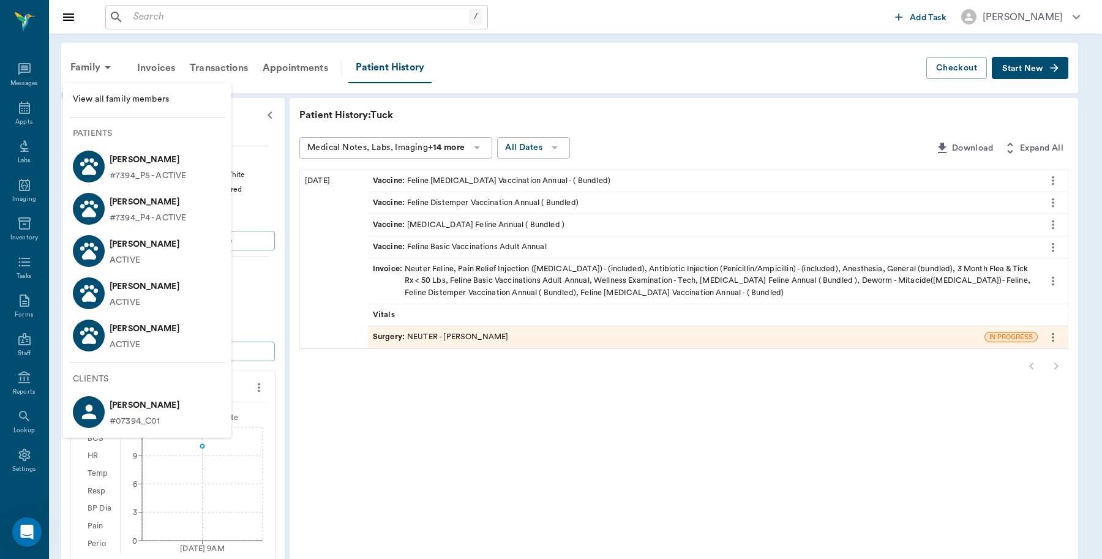
click at [108, 172] on div "[PERSON_NAME] #7394_P5 - ACTIVE" at bounding box center [145, 166] width 81 height 32
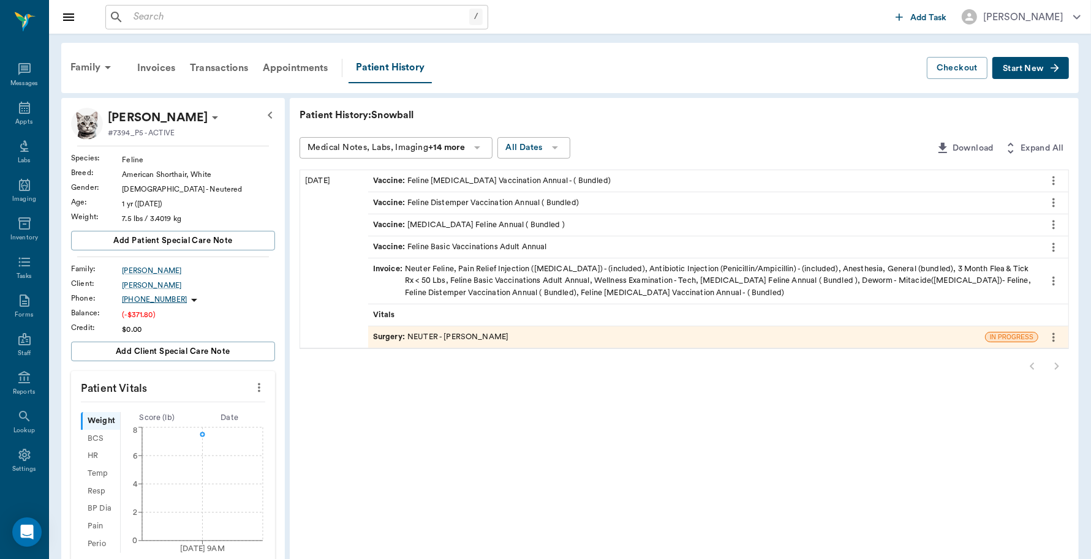
drag, startPoint x: 81, startPoint y: 62, endPoint x: 85, endPoint y: 56, distance: 6.8
click at [81, 62] on div "Family" at bounding box center [92, 67] width 59 height 29
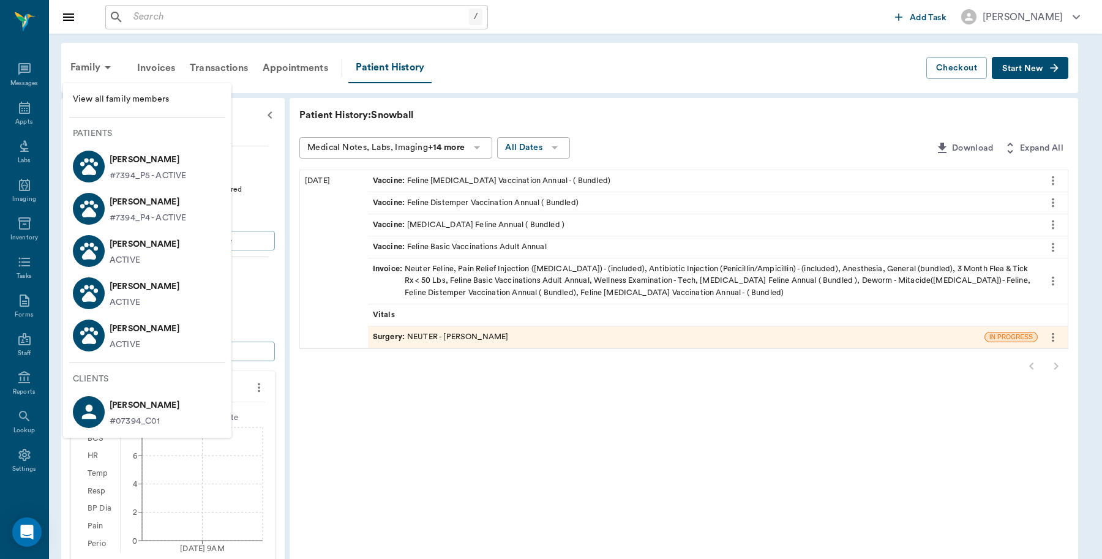
click at [96, 200] on icon at bounding box center [88, 208] width 21 height 21
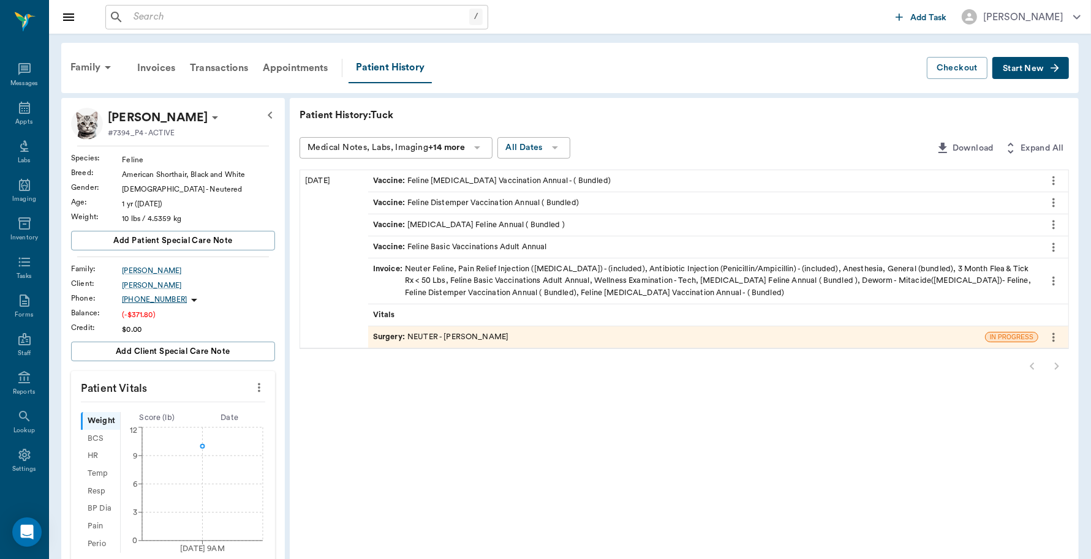
click at [538, 337] on div "Surgery : NEUTER - [PERSON_NAME]" at bounding box center [676, 336] width 617 height 21
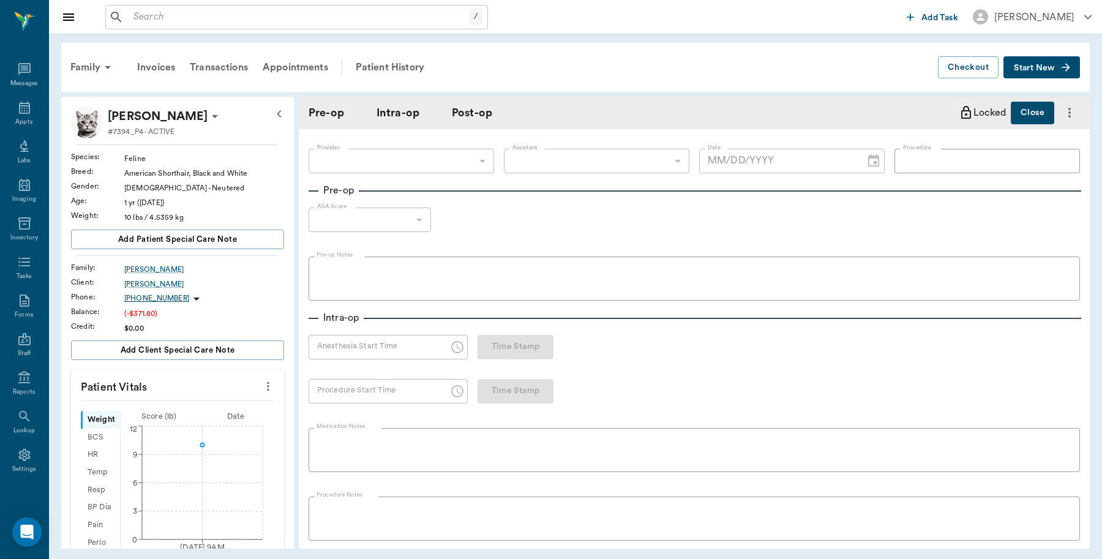
type input "63ec2f075fda476ae8351a4d"
type input "63ec2e7e52e12b0ba117b124"
type input "NEUTER"
type input "1"
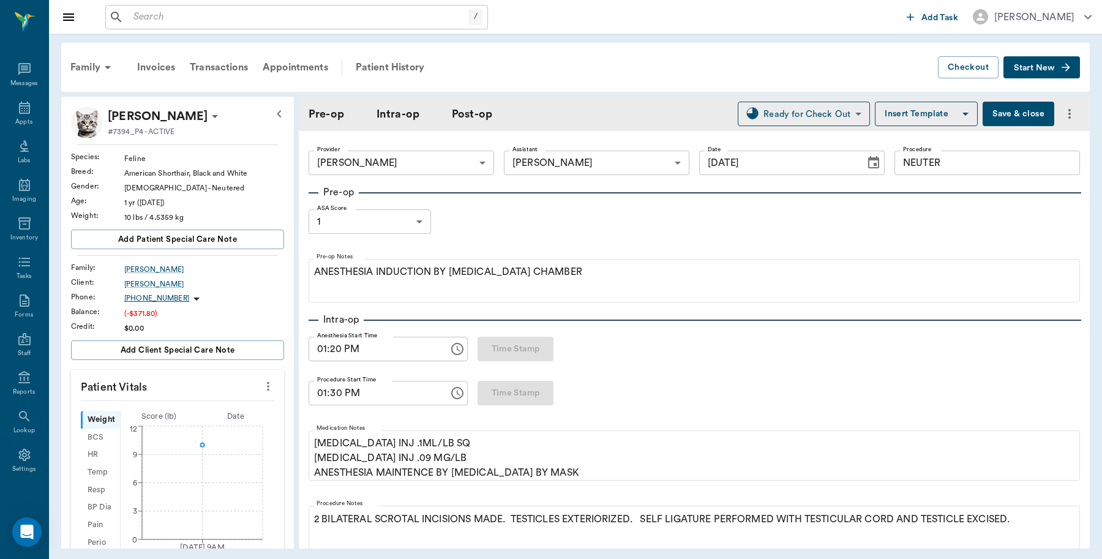
type input "[DATE]"
type input "01:20 PM"
type input "01:30 PM"
type input "01:32 PM"
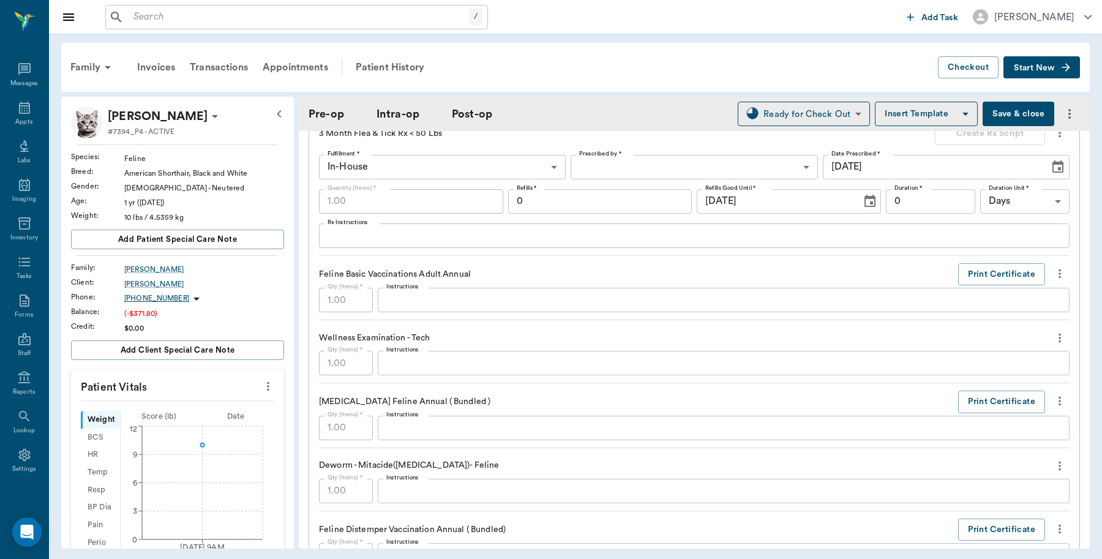
scroll to position [1378, 0]
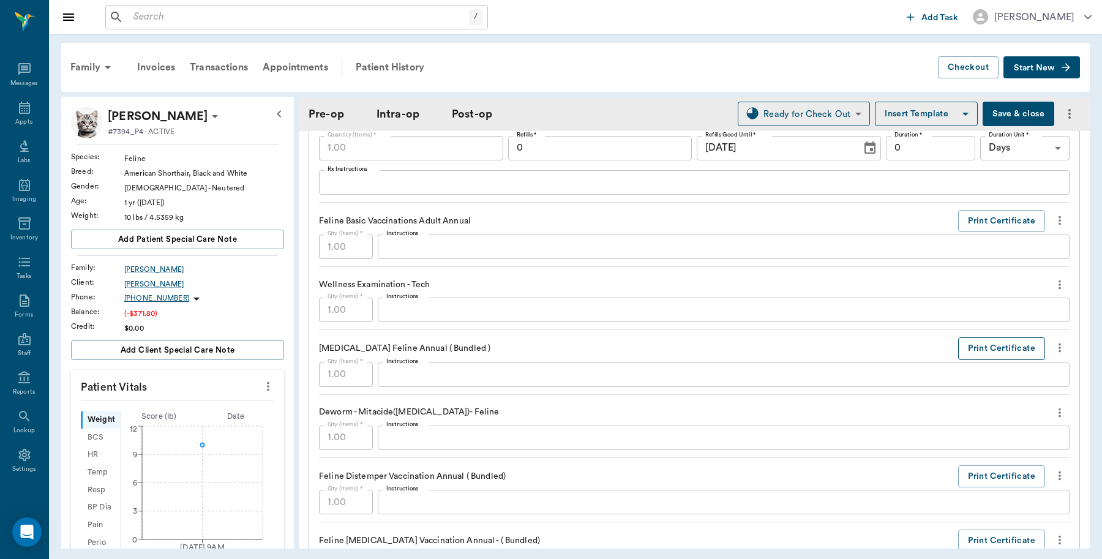
click at [998, 348] on button "Print Certificate" at bounding box center [1001, 348] width 87 height 23
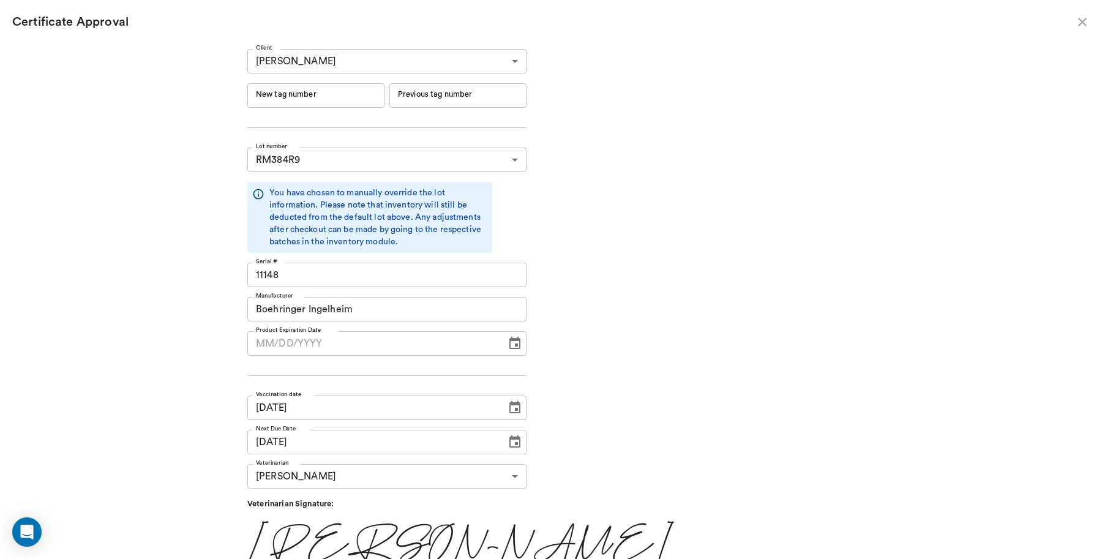
type input "[DATE]"
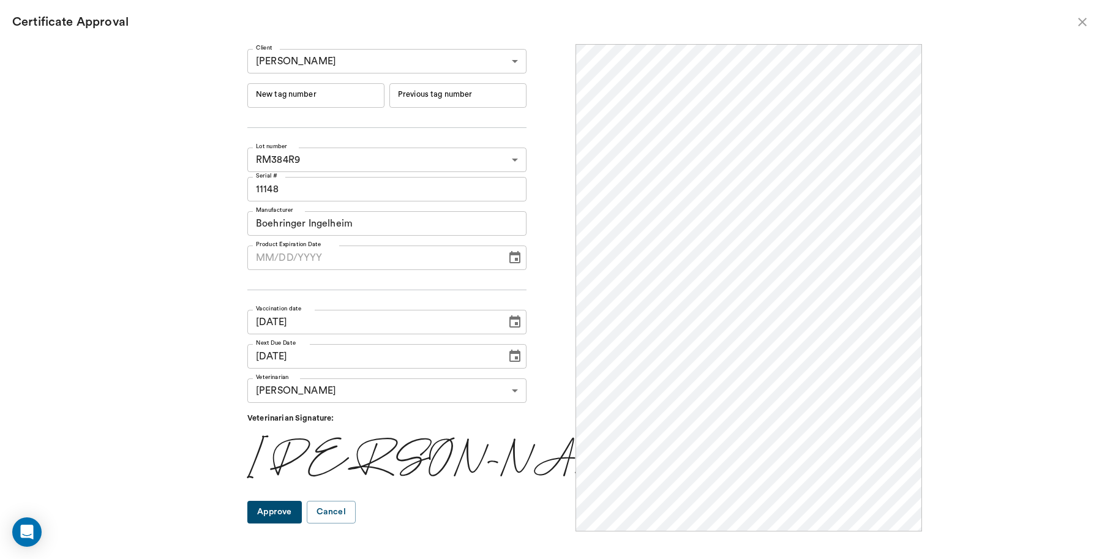
scroll to position [0, 0]
click at [296, 87] on div "New tag number New tag number" at bounding box center [315, 95] width 137 height 24
type input "251082"
click at [295, 506] on button "Approve" at bounding box center [274, 512] width 55 height 23
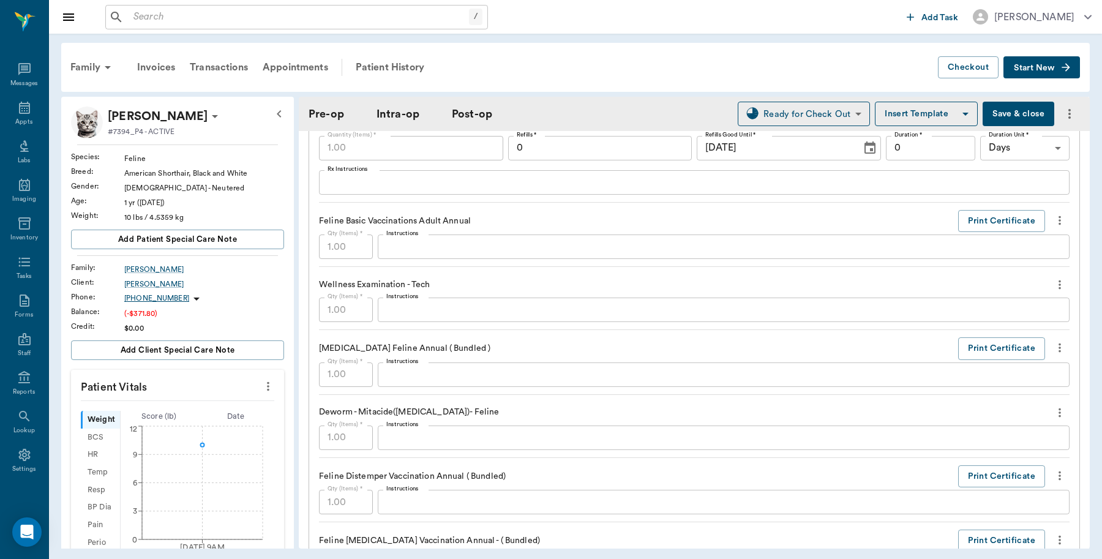
click at [1015, 115] on button "Save & close" at bounding box center [1019, 114] width 72 height 24
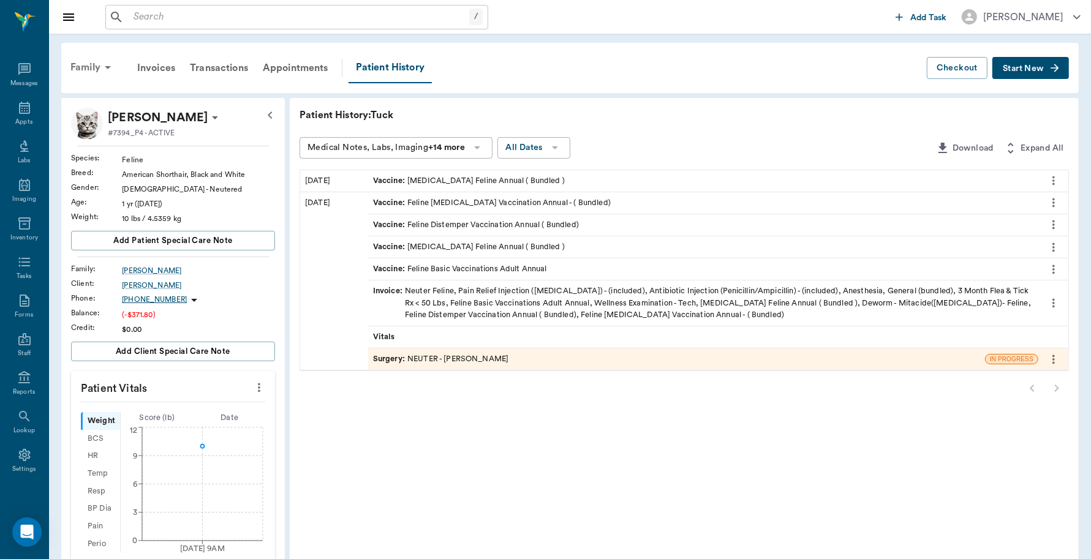
click at [96, 69] on div "Family" at bounding box center [92, 67] width 59 height 29
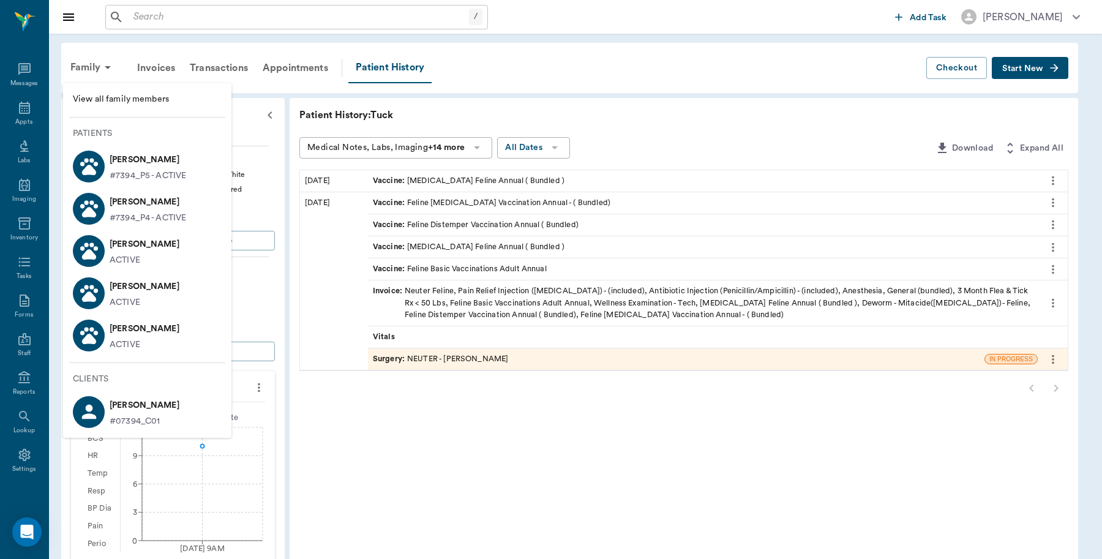
click at [132, 160] on p "[PERSON_NAME]" at bounding box center [148, 160] width 77 height 20
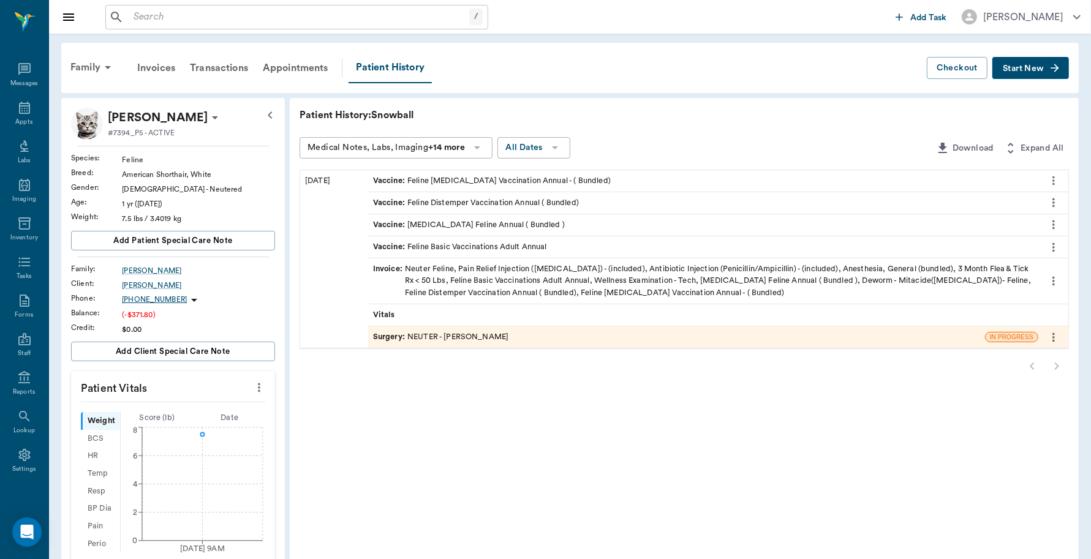
click at [480, 343] on div "Surgery : NEUTER - [PERSON_NAME]" at bounding box center [441, 337] width 136 height 12
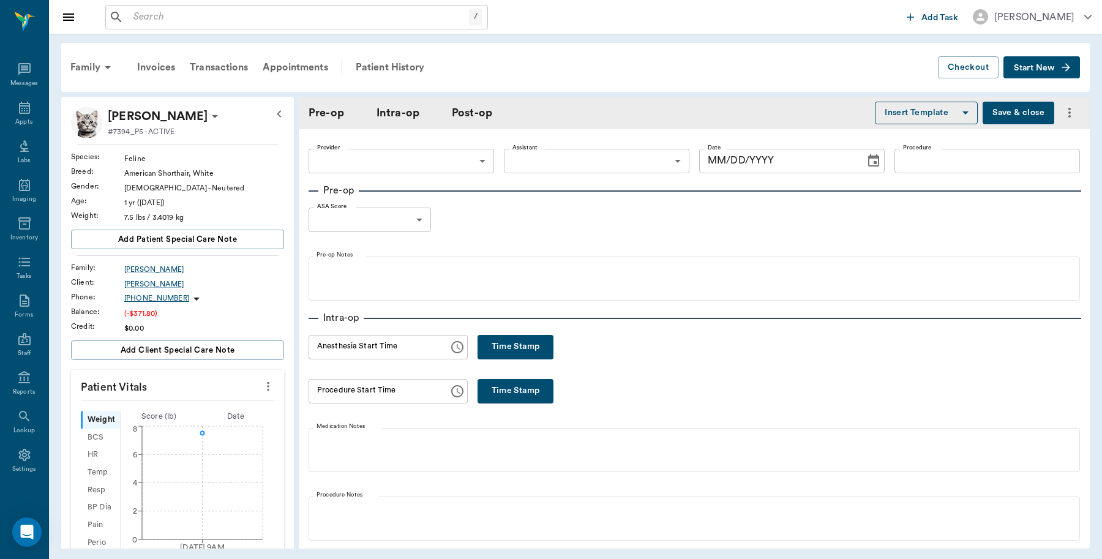
type input "63ec2f075fda476ae8351a4d"
type input "63ec2e7e52e12b0ba117b124"
type input "NEUTER"
type input "1"
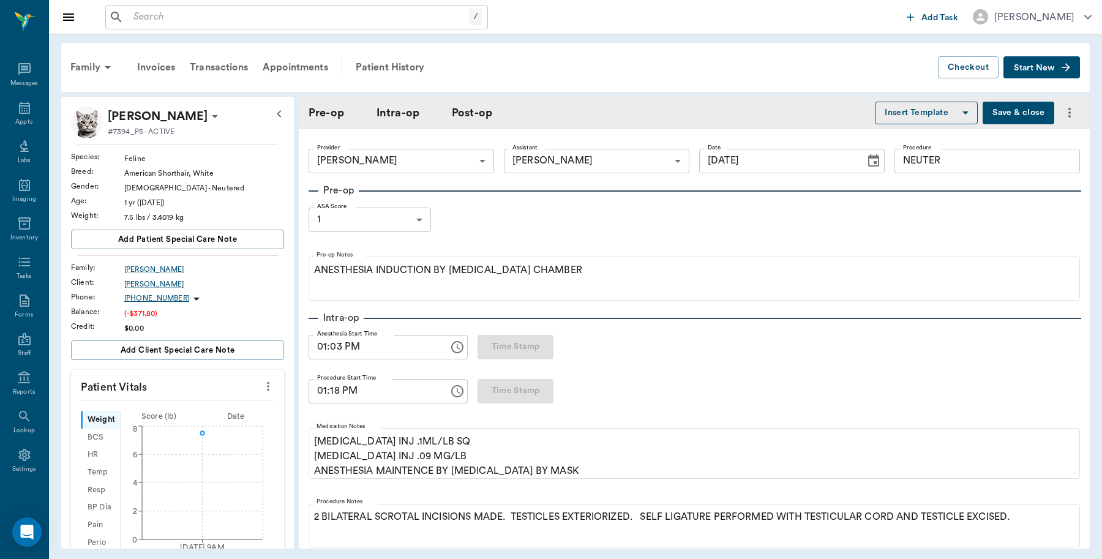
type input "[DATE]"
type input "01:03 PM"
type input "01:18 PM"
type input "01:21 PM"
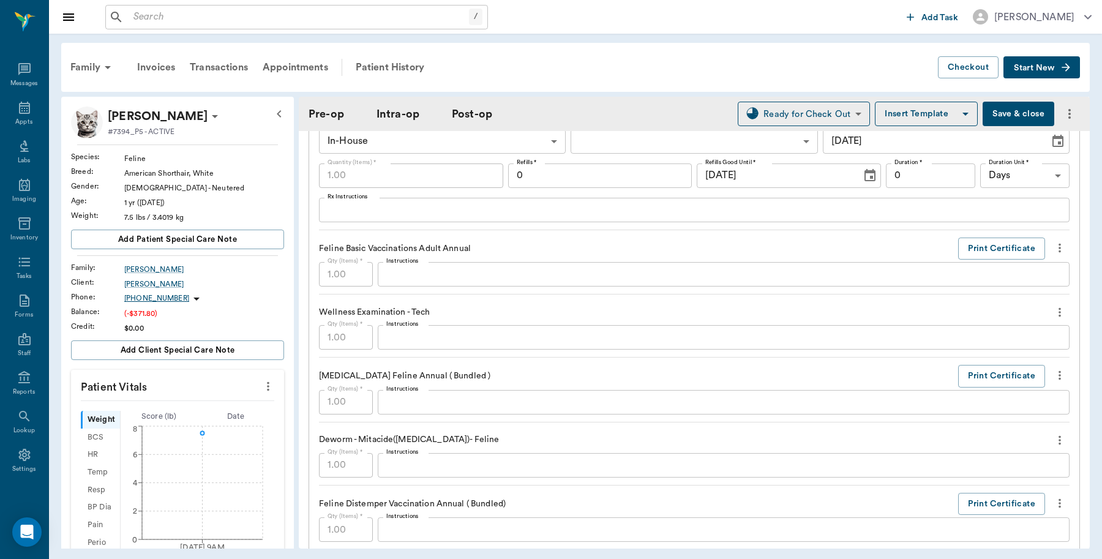
scroll to position [1378, 0]
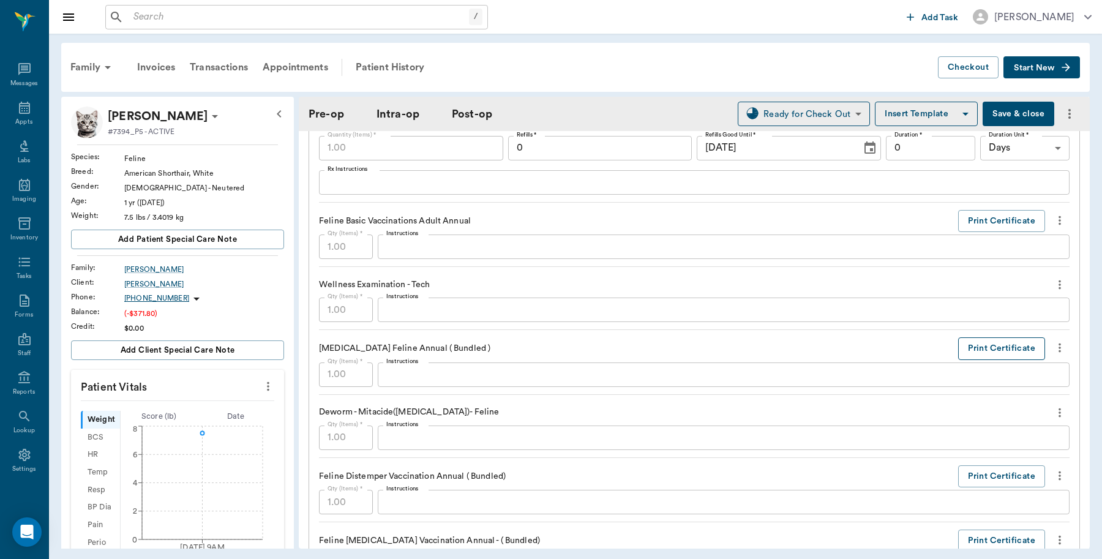
click at [965, 348] on button "Print Certificate" at bounding box center [1001, 348] width 87 height 23
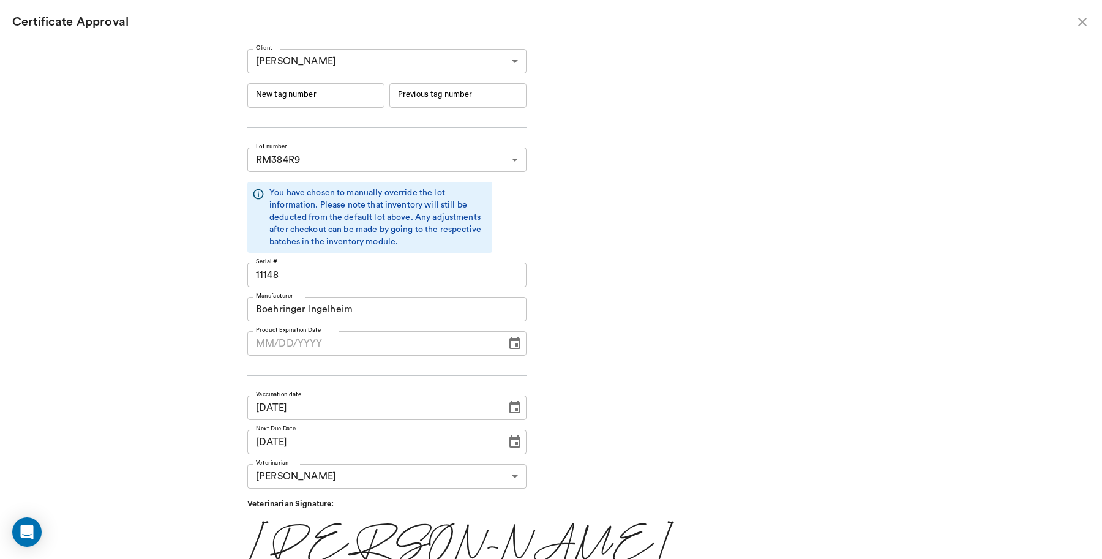
type input "[DATE]"
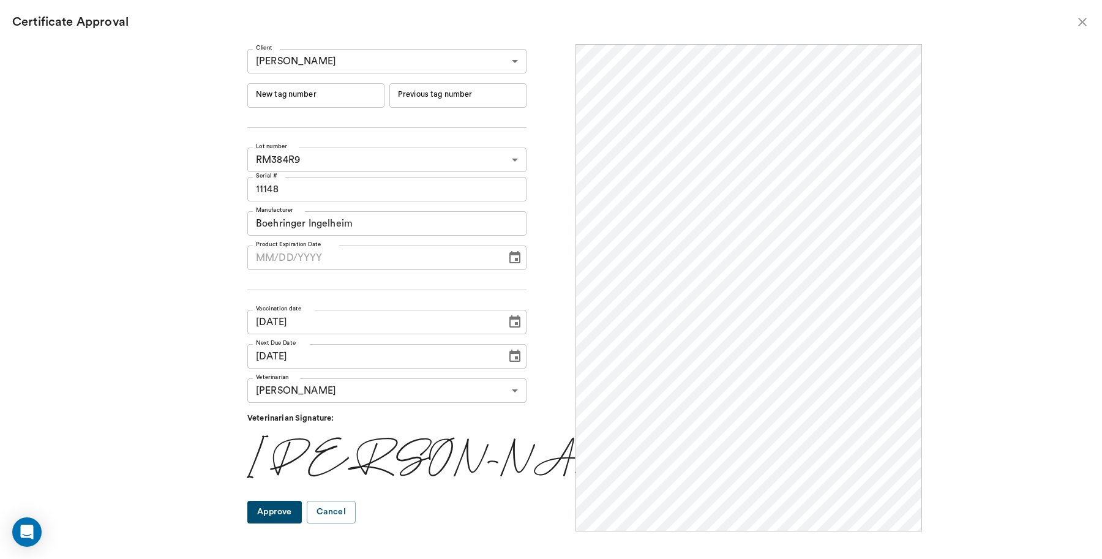
scroll to position [0, 0]
click at [300, 101] on input "New tag number" at bounding box center [315, 95] width 137 height 24
type input "251083"
click at [301, 516] on button "Approve" at bounding box center [274, 512] width 55 height 23
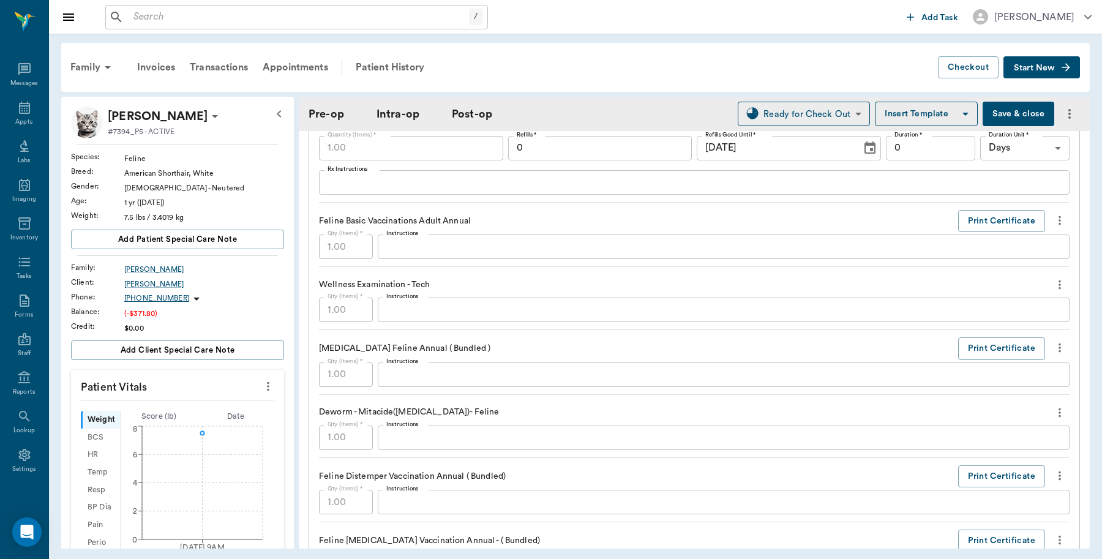
click at [996, 110] on button "Save & close" at bounding box center [1019, 114] width 72 height 24
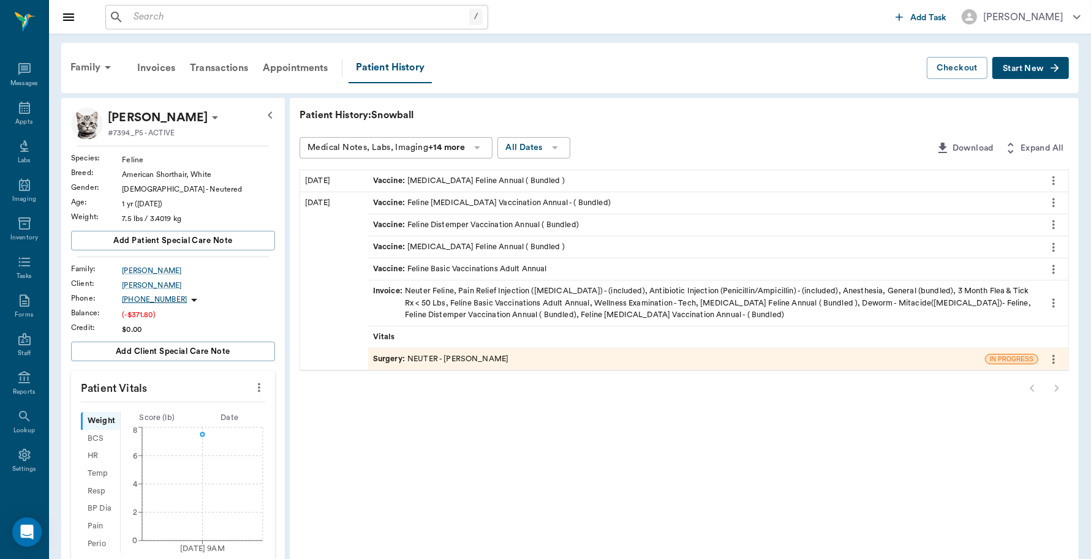
click at [1041, 69] on span "Start New" at bounding box center [1023, 69] width 41 height 0
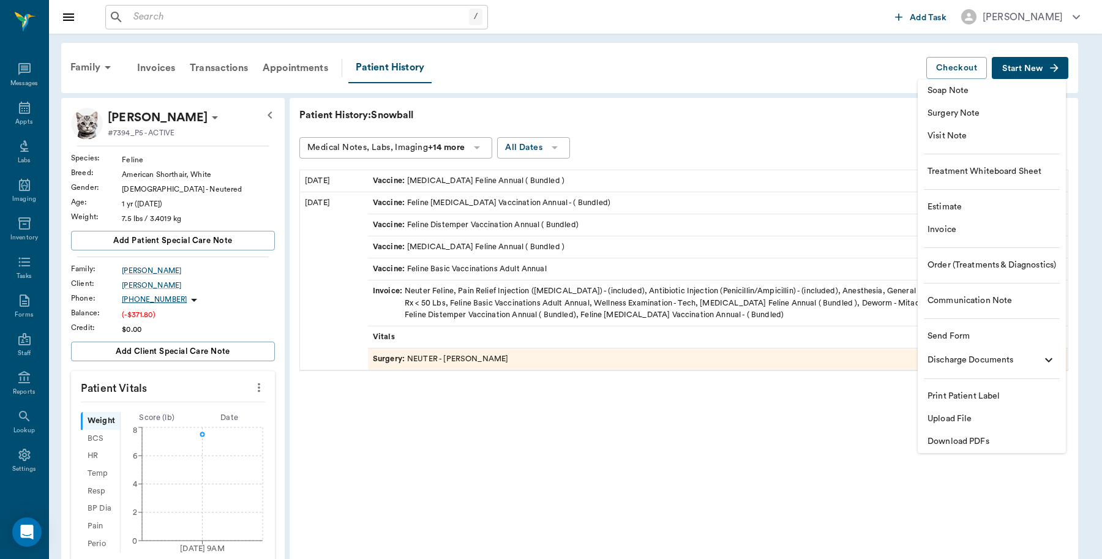
click at [971, 227] on span "Invoice" at bounding box center [992, 230] width 129 height 13
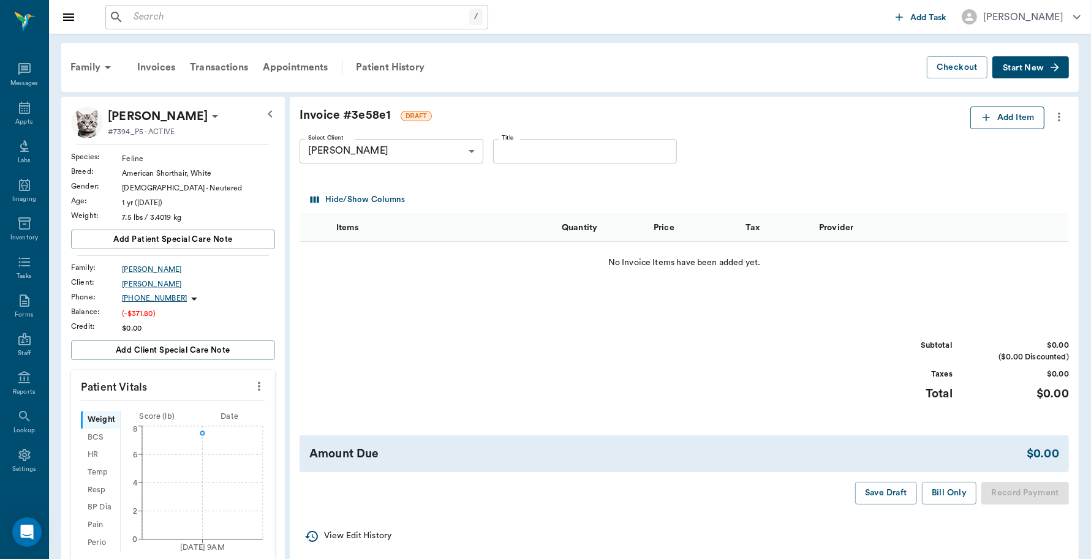
click at [1009, 109] on button "Add Item" at bounding box center [1007, 118] width 74 height 23
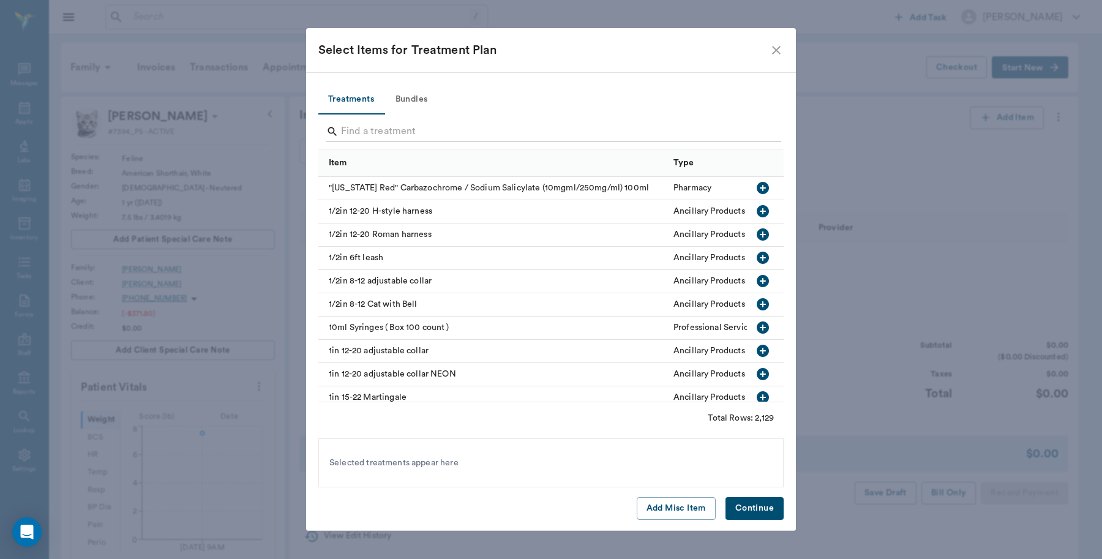
click at [447, 127] on input "Search" at bounding box center [552, 132] width 422 height 20
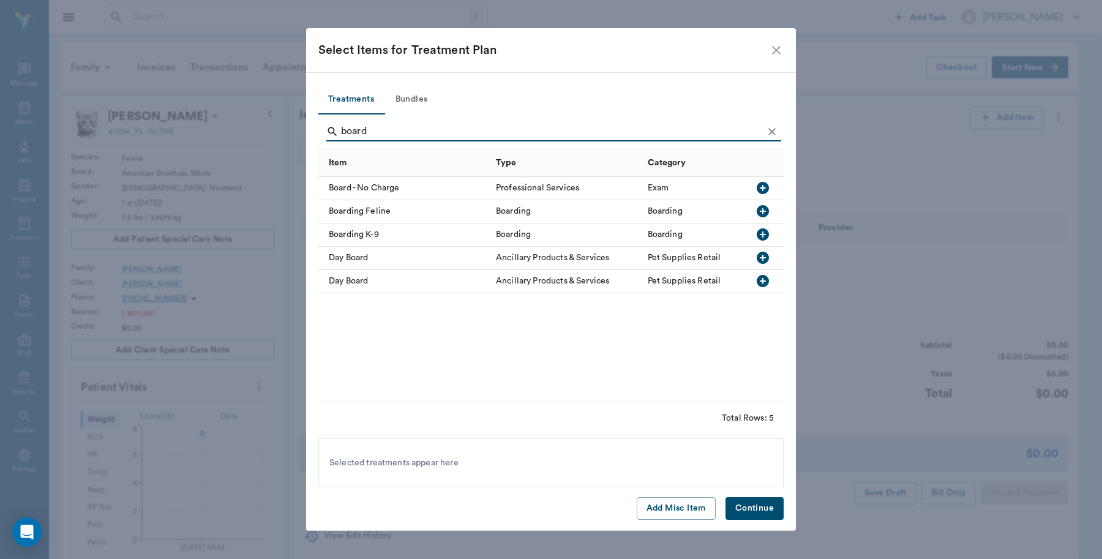
type input "board"
click at [764, 213] on icon "button" at bounding box center [763, 211] width 12 height 12
click at [767, 503] on button "Continue" at bounding box center [755, 508] width 58 height 23
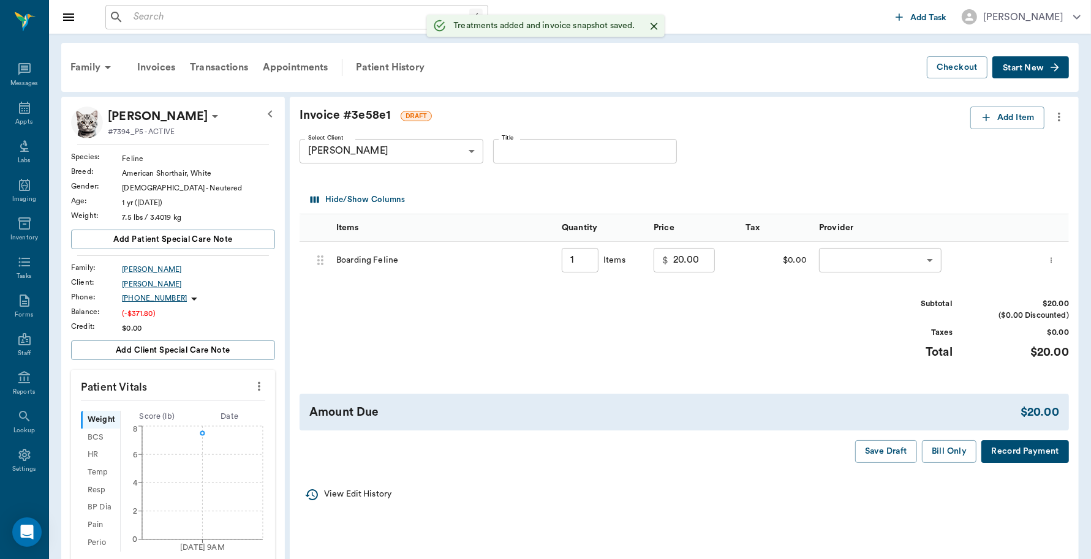
type input "1.00"
click at [860, 268] on body "/ ​ Add Task [PERSON_NAME] Nectar Messages Appts Labs Imaging Inventory Tasks F…" at bounding box center [545, 449] width 1091 height 898
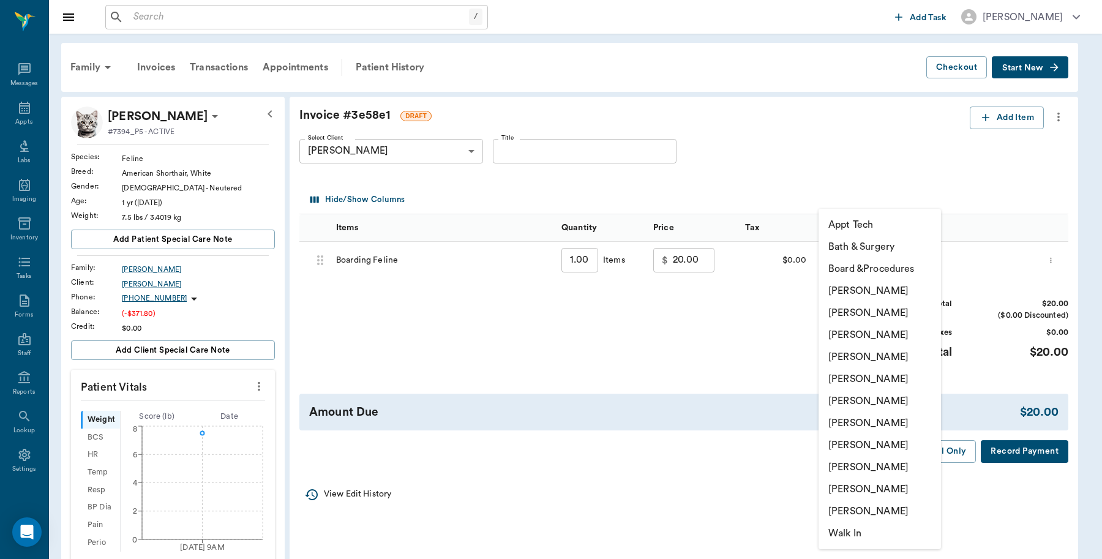
click at [859, 290] on li "[PERSON_NAME]" at bounding box center [880, 291] width 122 height 22
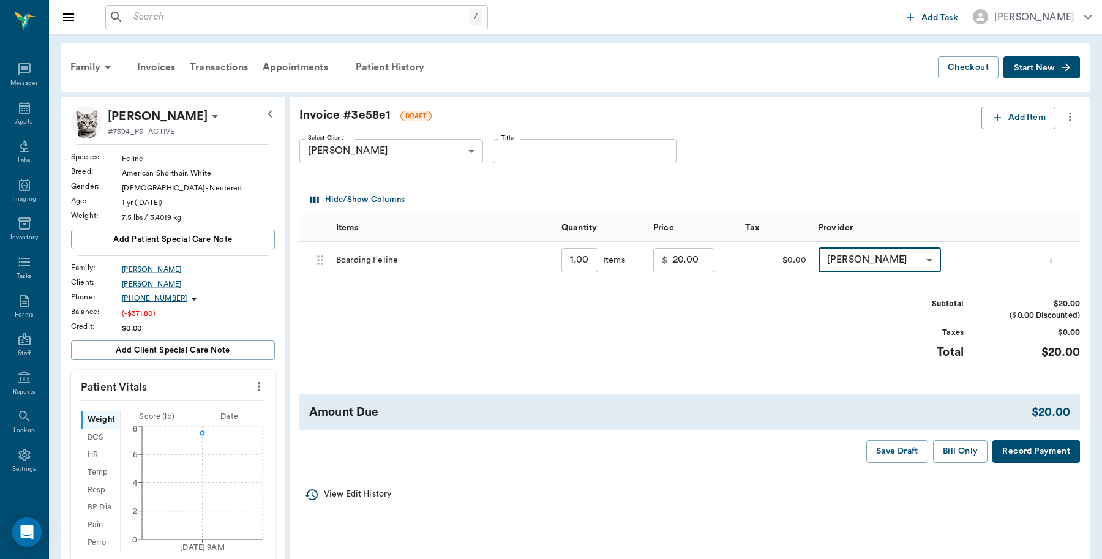
type input "none-6899ea08ed37b777db10de45"
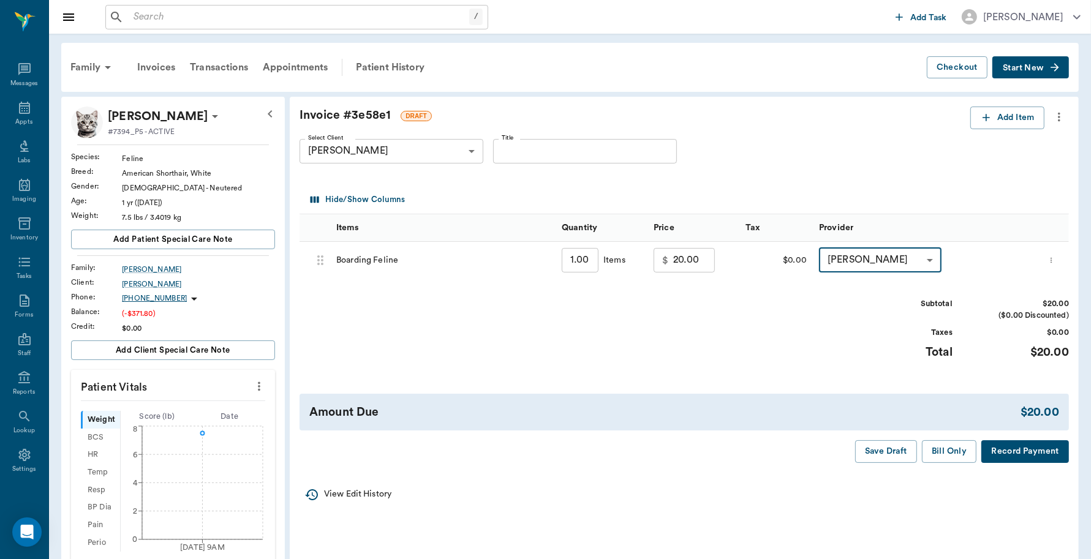
click at [947, 452] on button "Bill Only" at bounding box center [949, 451] width 55 height 23
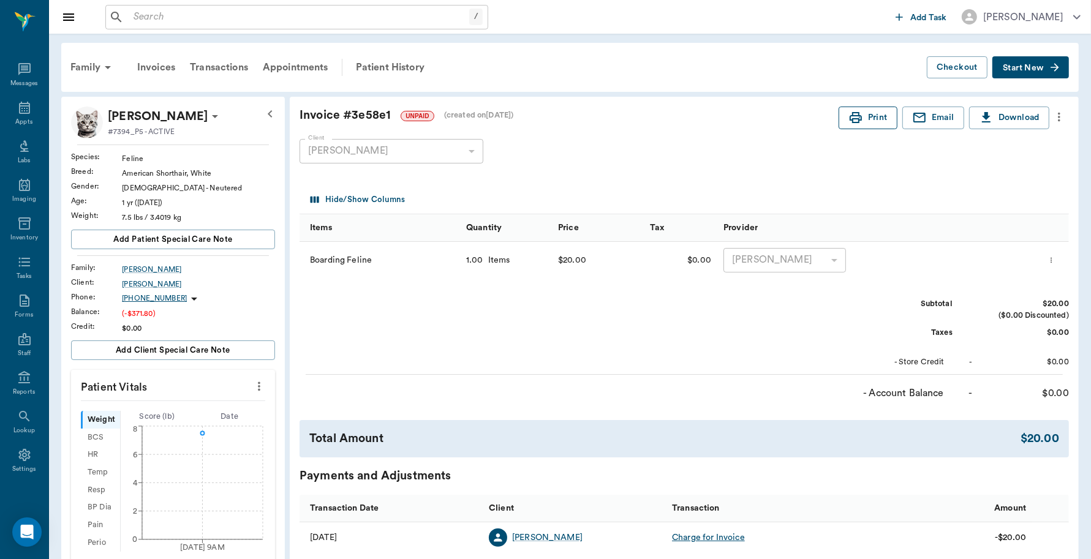
click at [857, 118] on icon "button" at bounding box center [855, 117] width 12 height 11
click at [89, 67] on div "Family" at bounding box center [92, 67] width 59 height 29
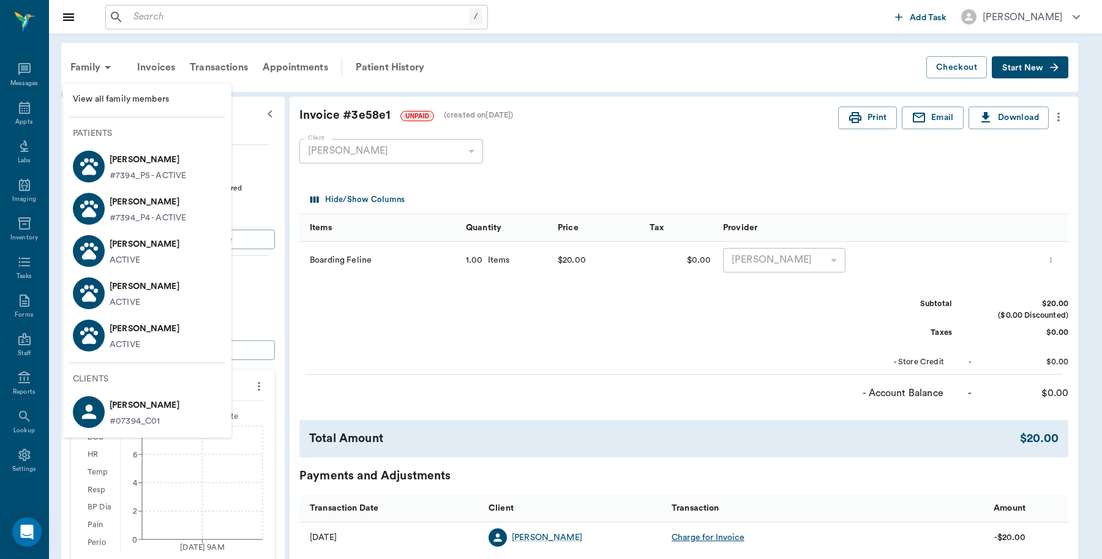
click at [99, 203] on div at bounding box center [89, 209] width 32 height 32
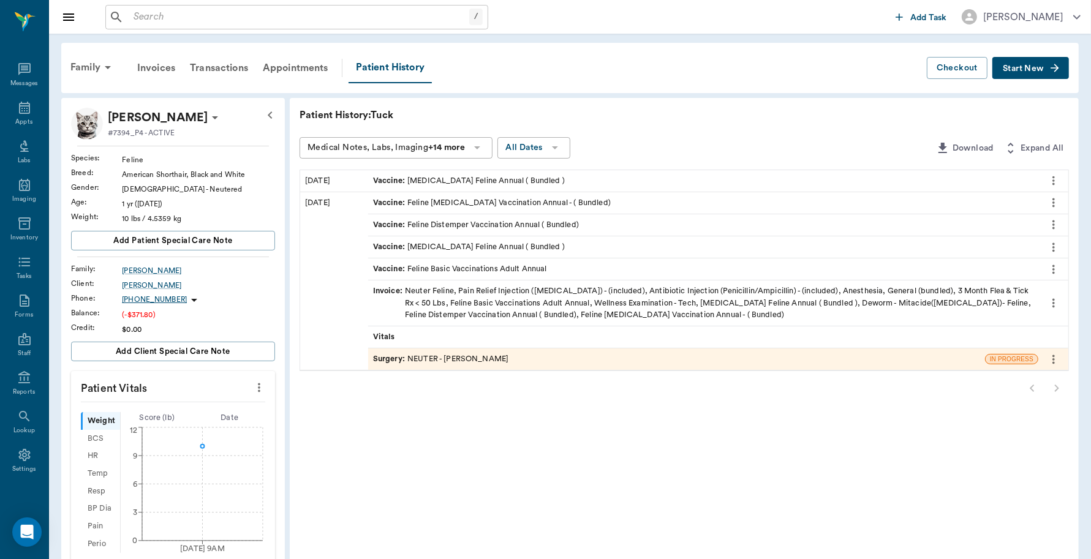
click at [1048, 65] on icon "button" at bounding box center [1054, 68] width 12 height 12
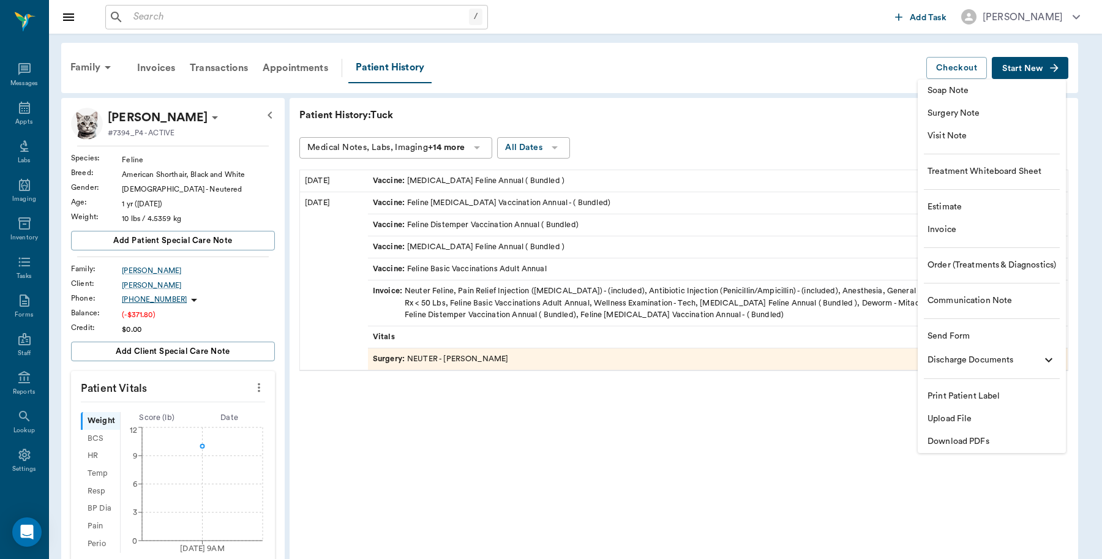
click at [952, 235] on span "Invoice" at bounding box center [992, 230] width 129 height 13
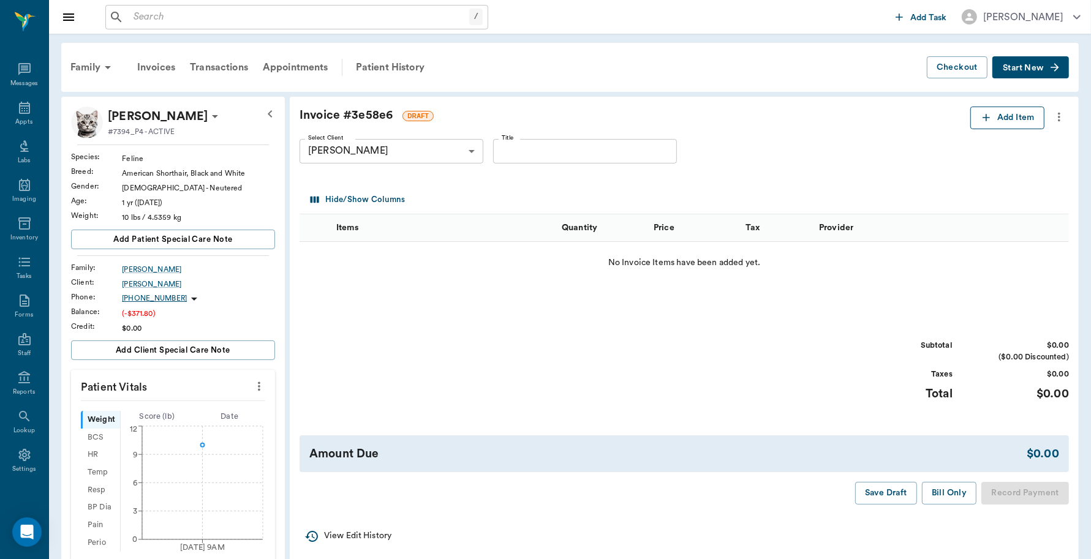
click at [1027, 120] on button "Add Item" at bounding box center [1007, 118] width 74 height 23
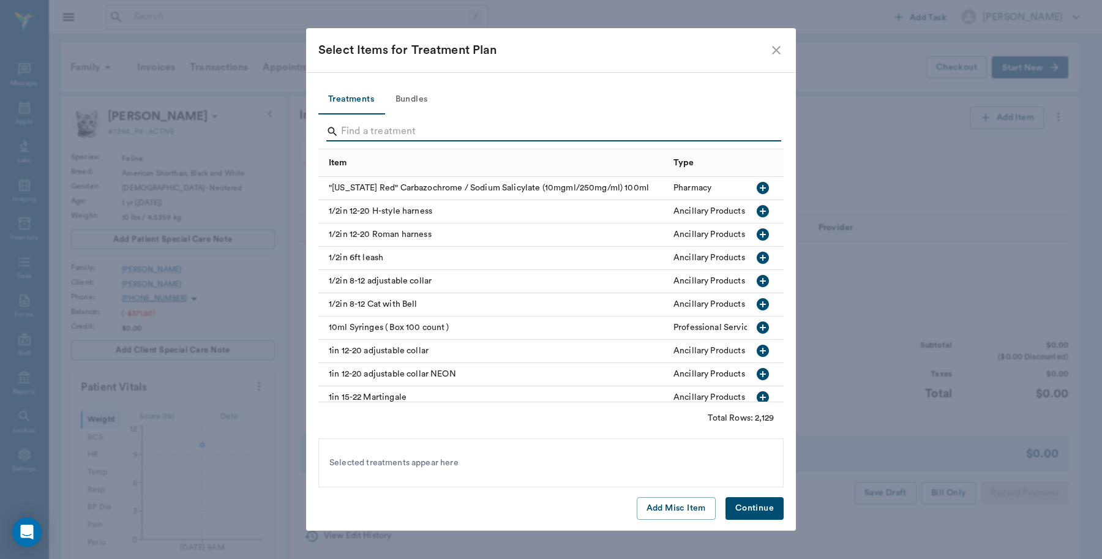
click at [443, 124] on input "Search" at bounding box center [552, 132] width 422 height 20
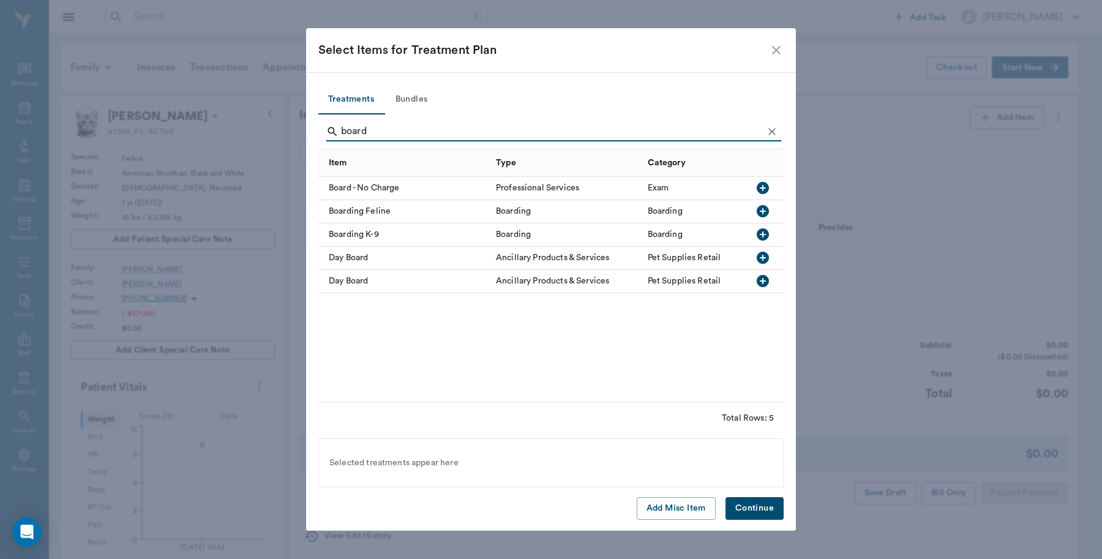
type input "board"
click at [759, 209] on icon "button" at bounding box center [763, 211] width 12 height 12
click at [747, 508] on button "Continue" at bounding box center [755, 508] width 58 height 23
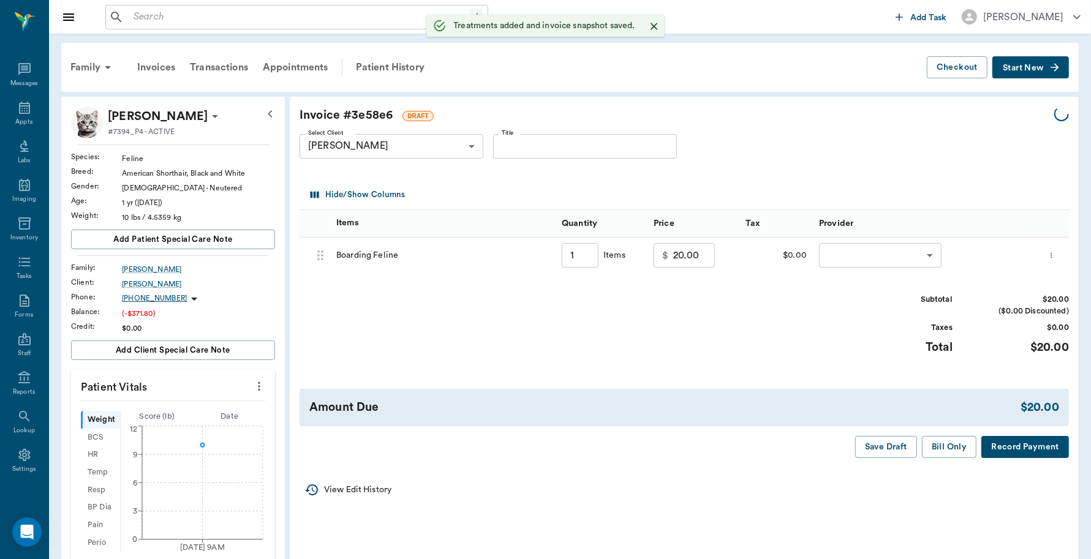
type input "1.00"
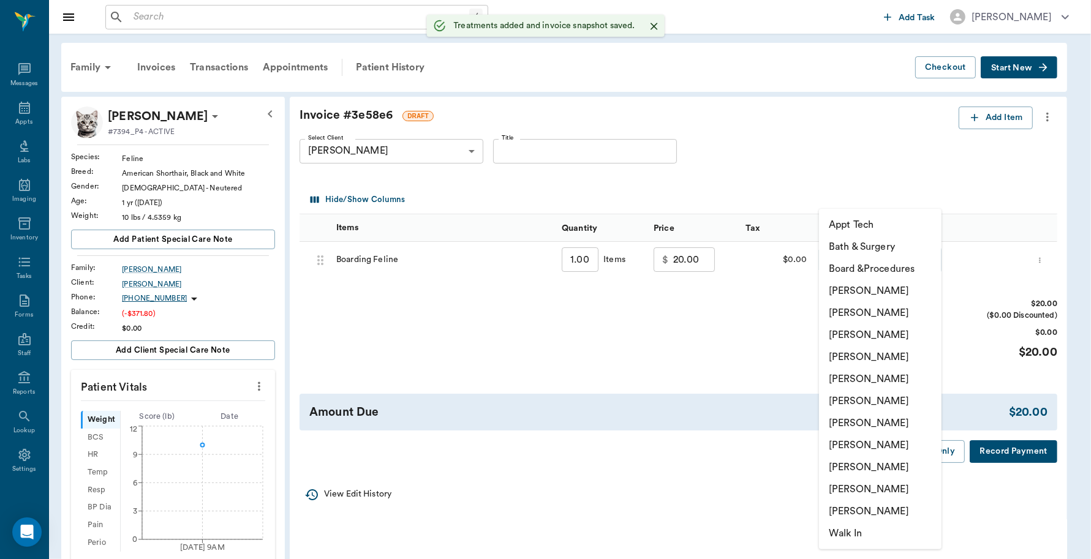
click at [886, 265] on body "/ ​ Add Task [PERSON_NAME] Nectar Messages Appts Labs Imaging Inventory Tasks F…" at bounding box center [545, 449] width 1091 height 898
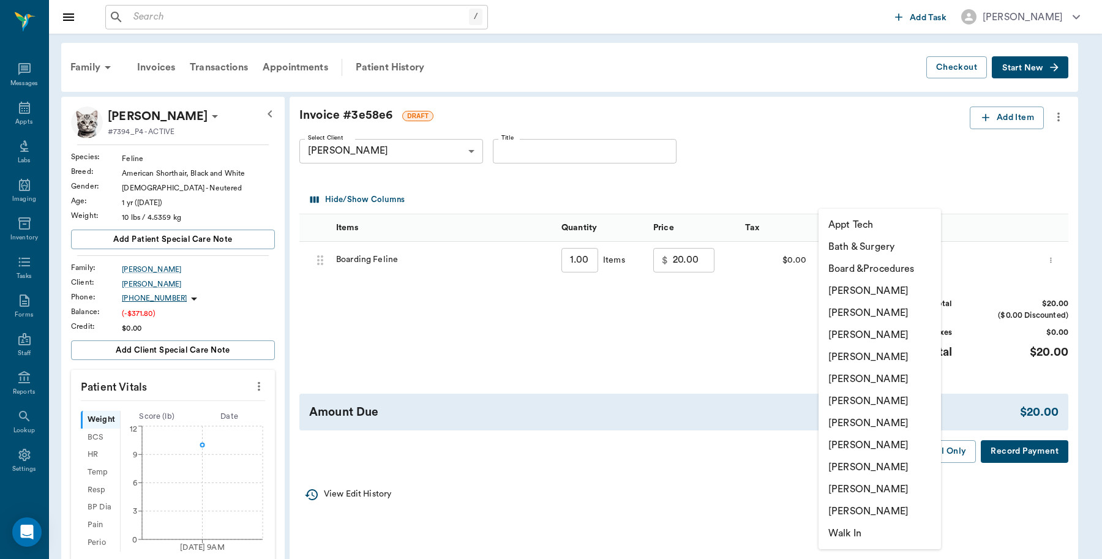
click at [854, 289] on li "[PERSON_NAME]" at bounding box center [880, 291] width 122 height 22
type input "none-6899ea08ed37b777db10de45"
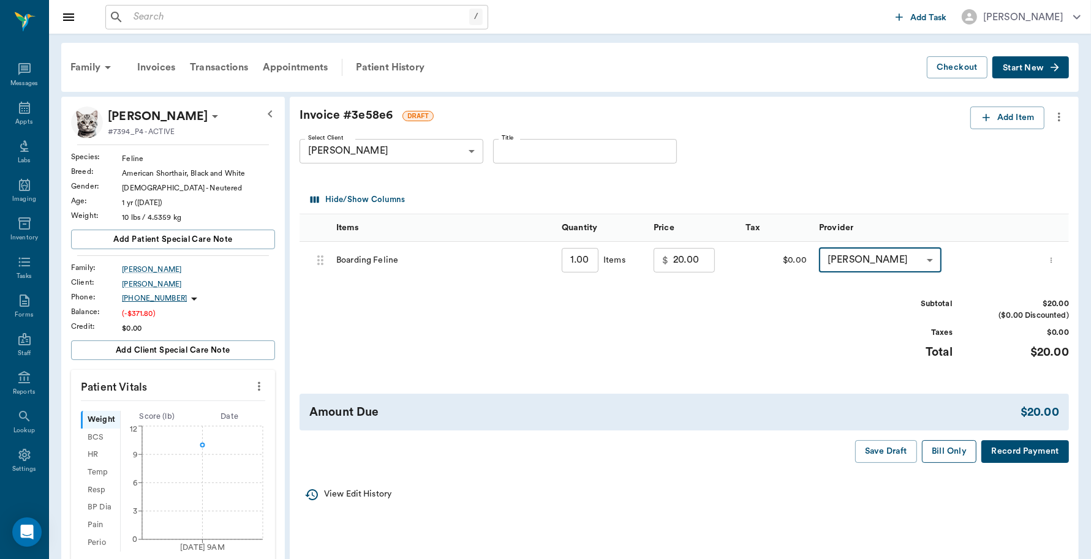
click at [944, 457] on button "Bill Only" at bounding box center [949, 451] width 55 height 23
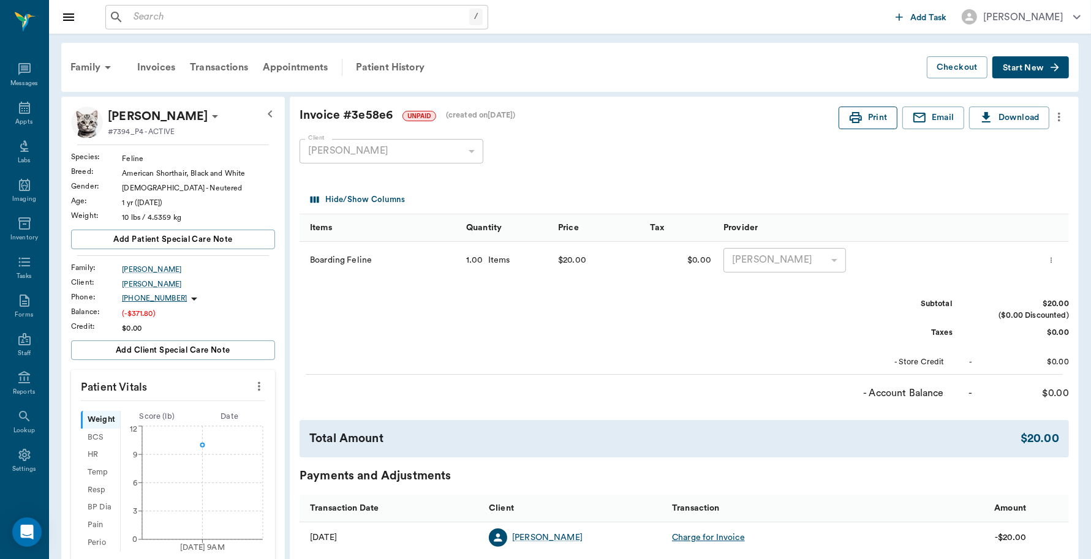
click at [855, 118] on icon "button" at bounding box center [855, 117] width 12 height 11
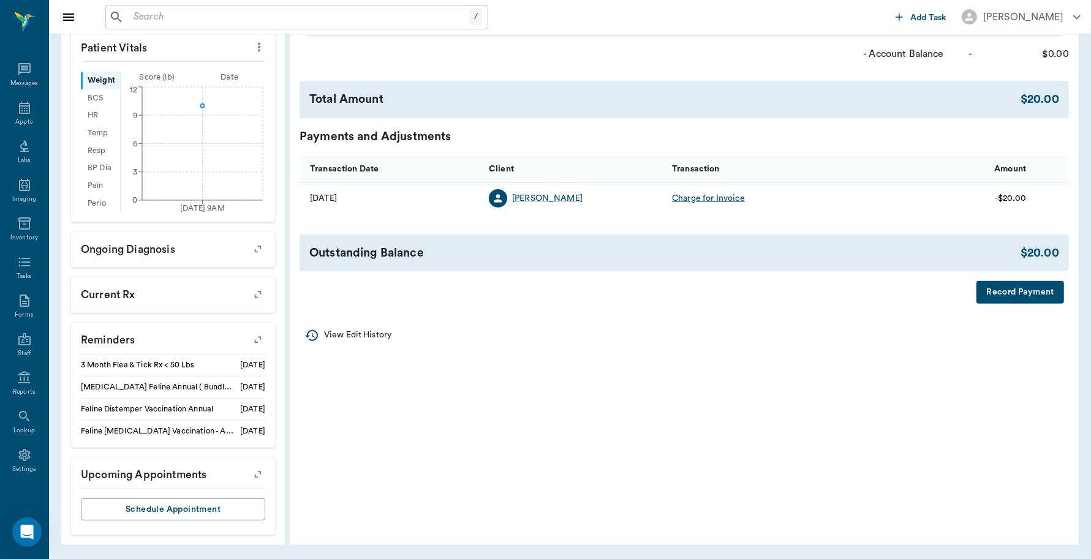
click at [1032, 292] on button "Record Payment" at bounding box center [1020, 292] width 88 height 23
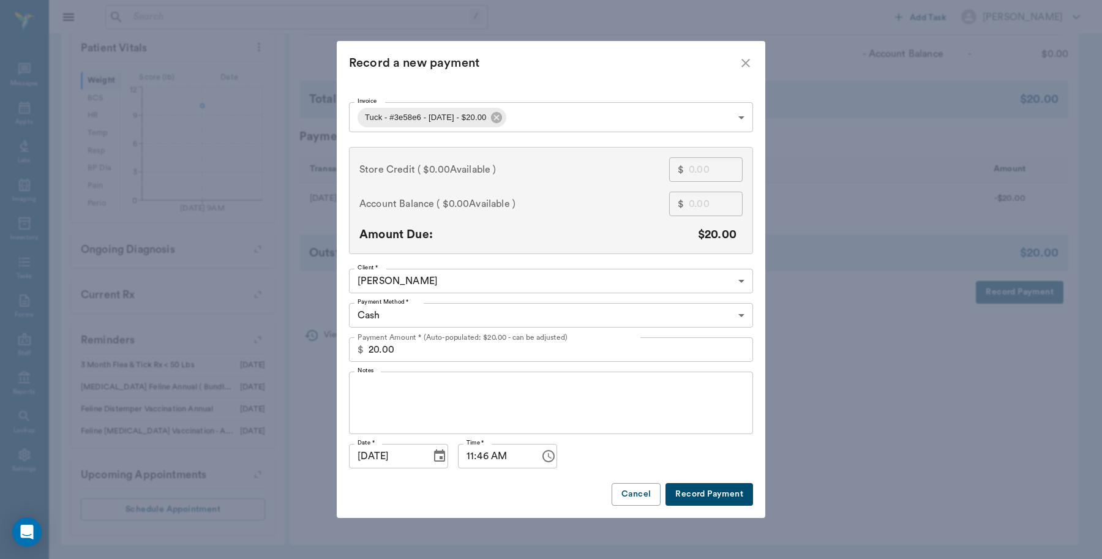
click at [573, 121] on body "/ ​ Add Task [PERSON_NAME] Nectar Messages Appts Labs Imaging Inventory Tasks F…" at bounding box center [551, 110] width 1102 height 898
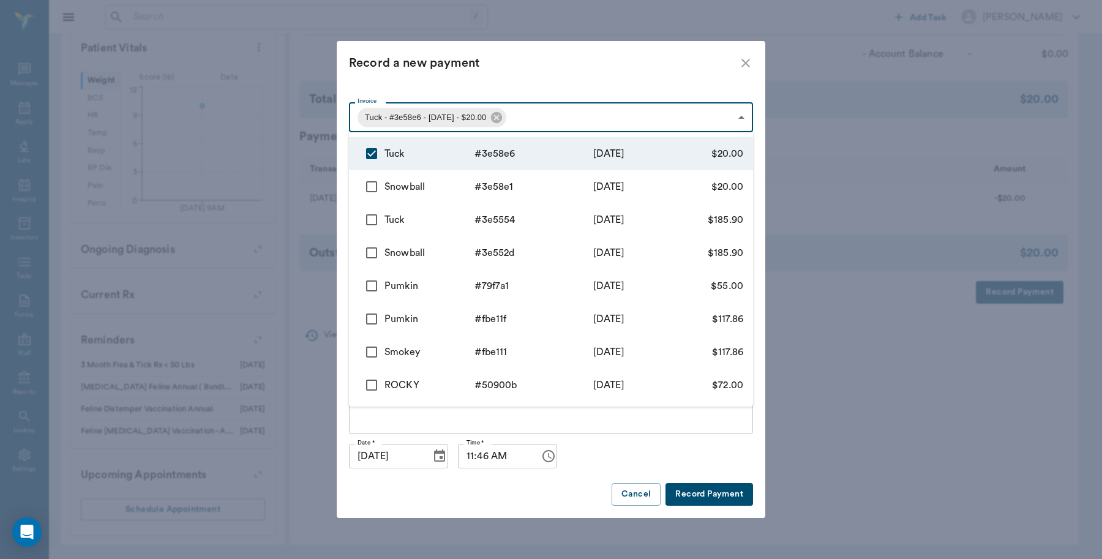
click at [375, 181] on input "checkbox" at bounding box center [372, 187] width 26 height 26
checkbox input "true"
type input "68c059d4bf9cc4c5503e58e6,68c059b9bf9cc4c5503e58e1"
type input "40.00"
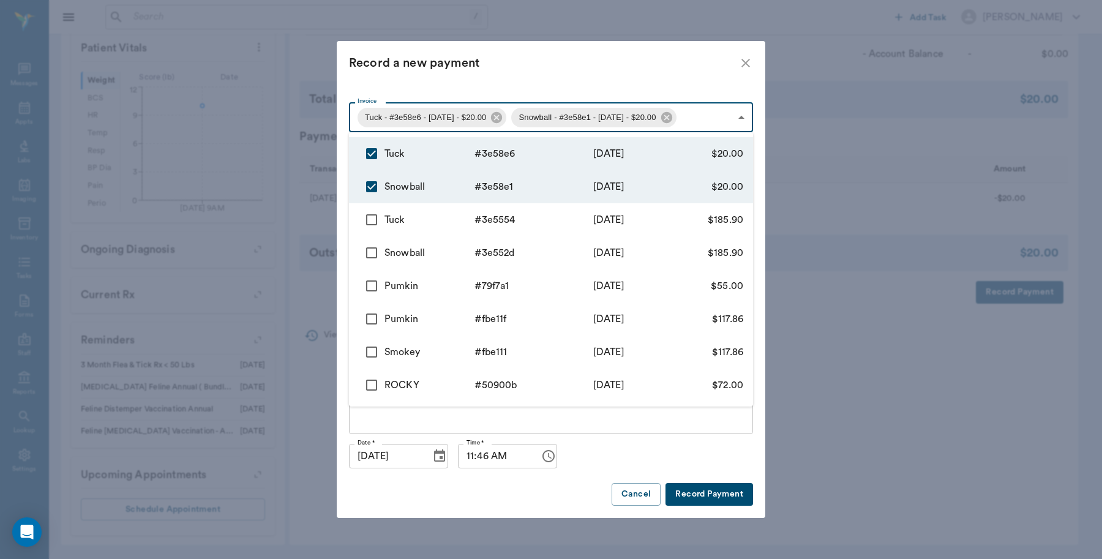
drag, startPoint x: 375, startPoint y: 215, endPoint x: 381, endPoint y: 240, distance: 25.7
click at [375, 216] on input "checkbox" at bounding box center [372, 220] width 26 height 26
checkbox input "true"
type input "68c059d4bf9cc4c5503e58e6,68c059b9bf9cc4c5503e58e1,68bee869bf9cc4c5503e5554"
type input "225.90"
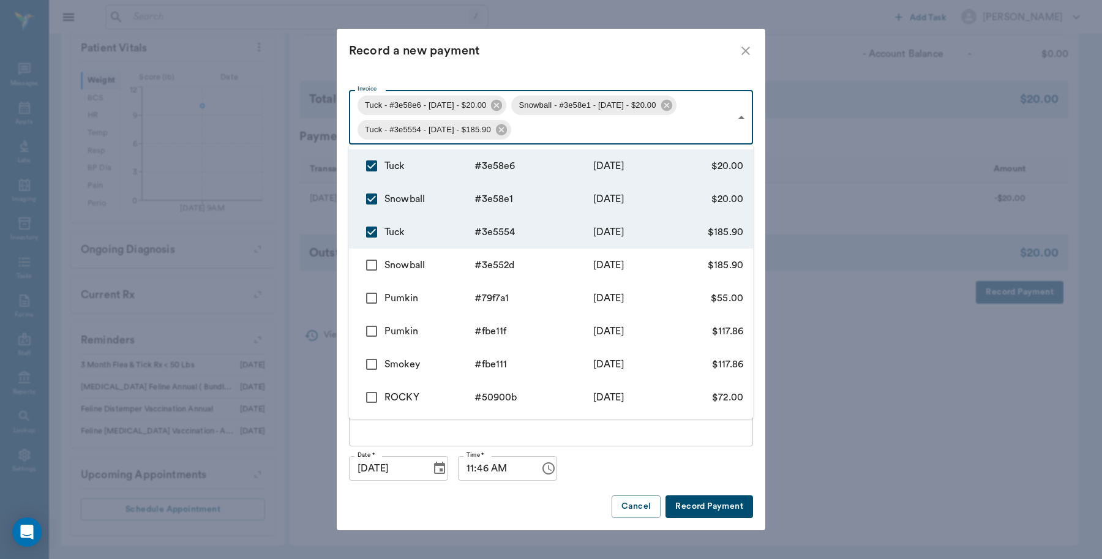
click at [375, 264] on input "checkbox" at bounding box center [372, 265] width 26 height 26
checkbox input "true"
type input "68c059d4bf9cc4c5503e58e6,68c059b9bf9cc4c5503e58e1,68bee869bf9cc4c5503e5554,68be…"
type input "411.80"
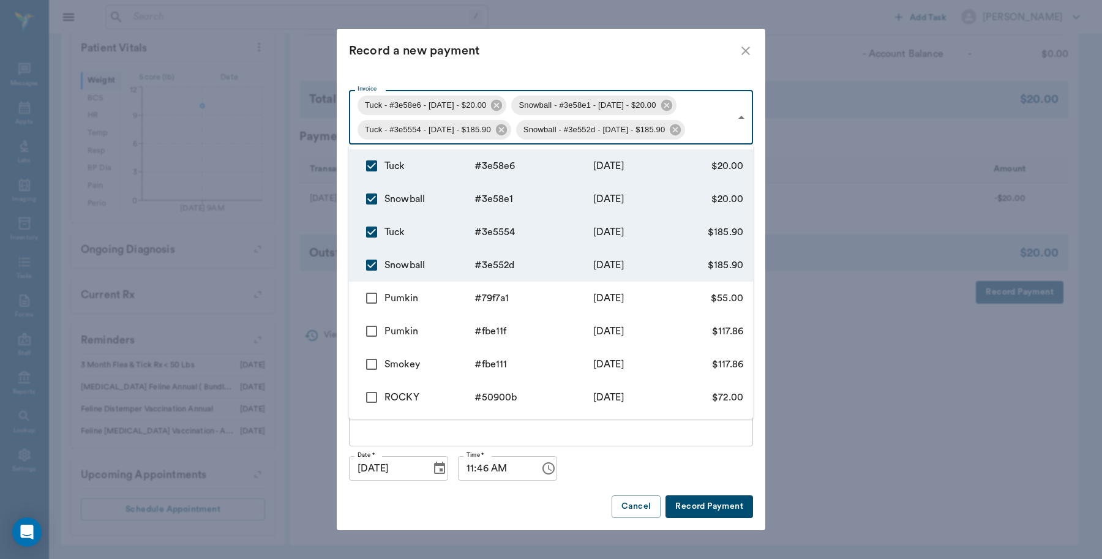
click at [637, 454] on div at bounding box center [551, 279] width 1102 height 559
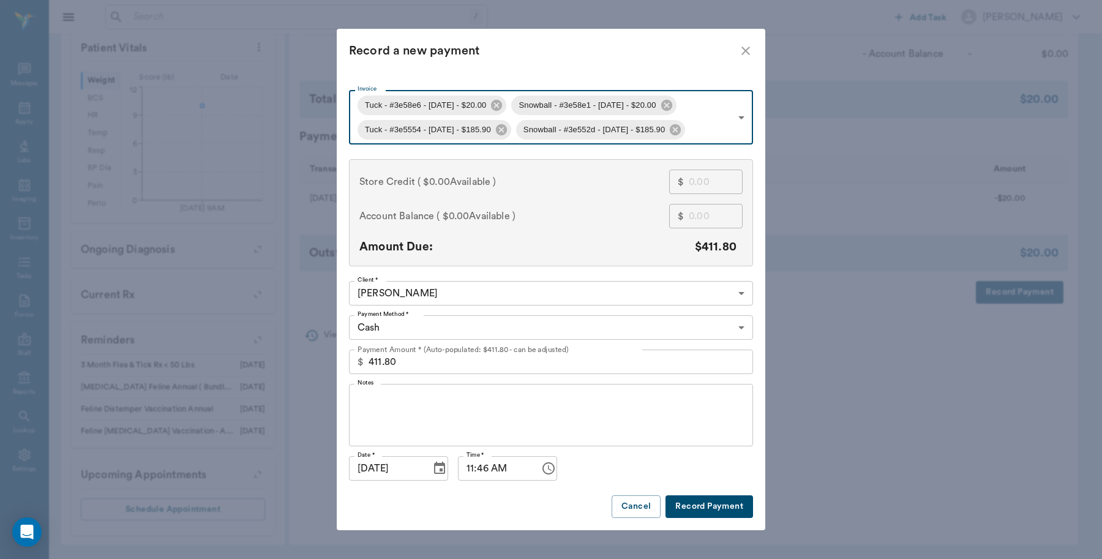
type input "68c059d4bf9cc4c5503e58e6"
type input "20.00"
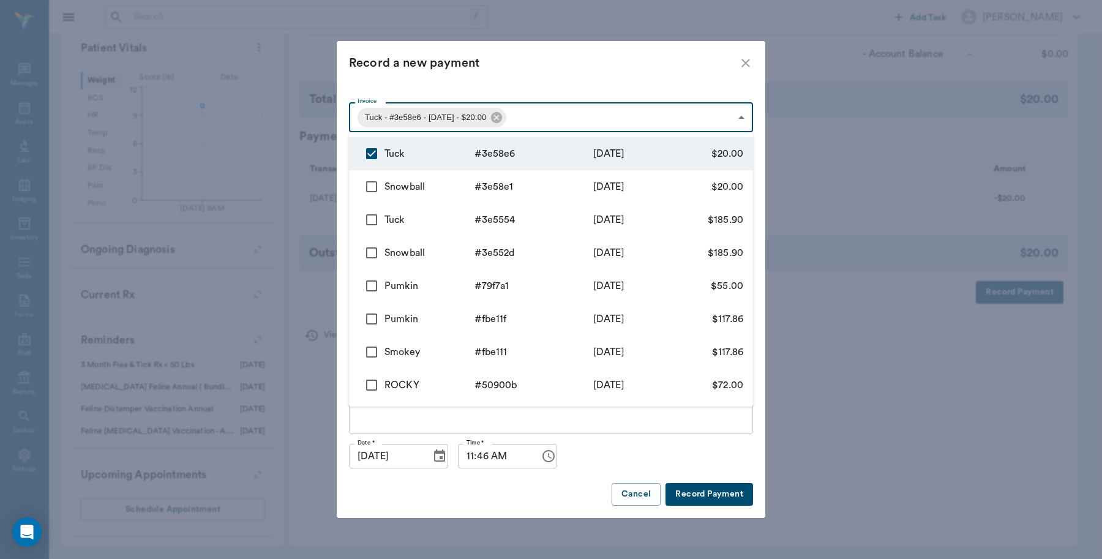
click at [546, 121] on body "/ ​ Add Task [PERSON_NAME] Nectar Messages Appts Labs Imaging Inventory Tasks F…" at bounding box center [551, 110] width 1102 height 898
click at [366, 185] on input "checkbox" at bounding box center [372, 187] width 26 height 26
checkbox input "true"
type input "68c059d4bf9cc4c5503e58e6,68c059b9bf9cc4c5503e58e1"
type input "40.00"
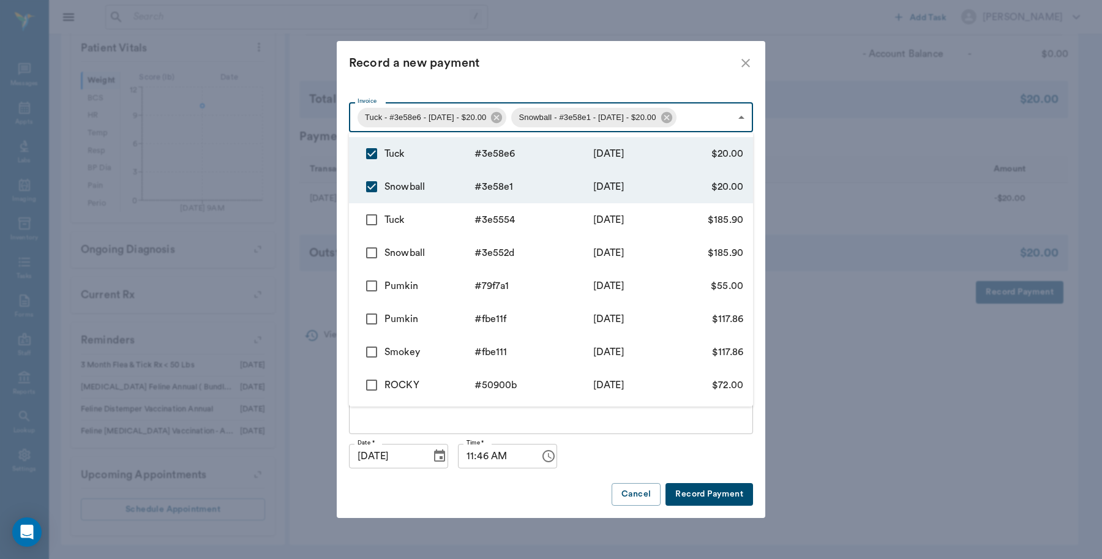
click at [374, 222] on input "checkbox" at bounding box center [372, 220] width 26 height 26
checkbox input "true"
type input "68c059d4bf9cc4c5503e58e6,68c059b9bf9cc4c5503e58e1,68bee869bf9cc4c5503e5554"
type input "225.90"
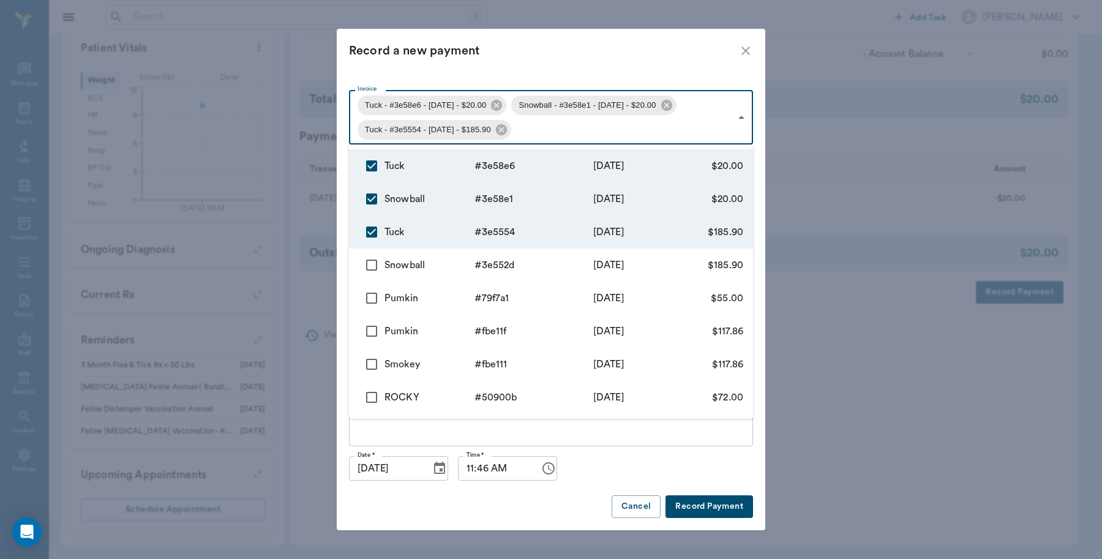
click at [372, 268] on input "checkbox" at bounding box center [372, 265] width 26 height 26
checkbox input "true"
type input "68c059d4bf9cc4c5503e58e6,68c059b9bf9cc4c5503e58e1,68bee869bf9cc4c5503e5554,68be…"
type input "411.80"
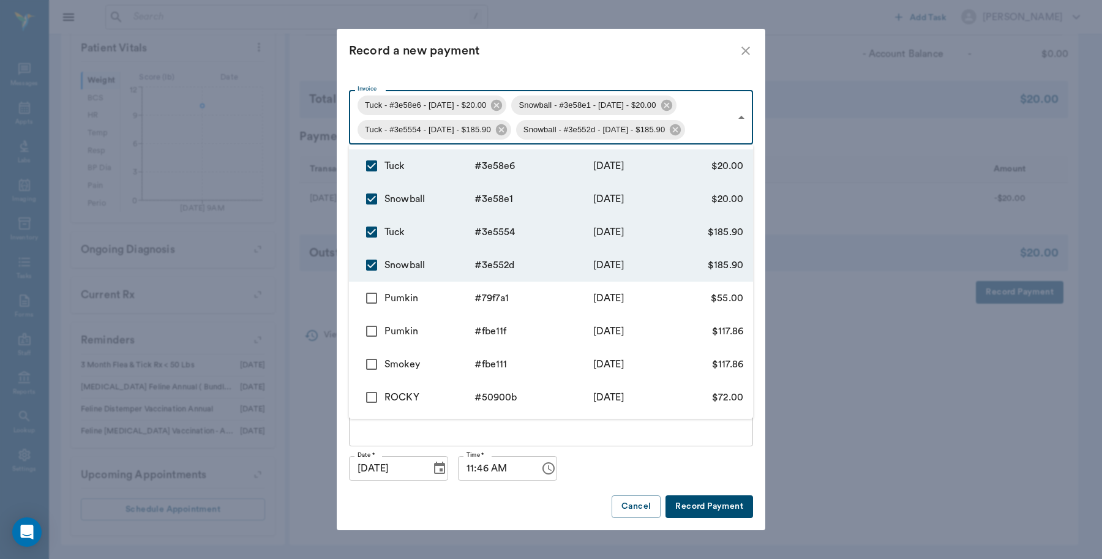
click at [626, 470] on div at bounding box center [551, 279] width 1102 height 559
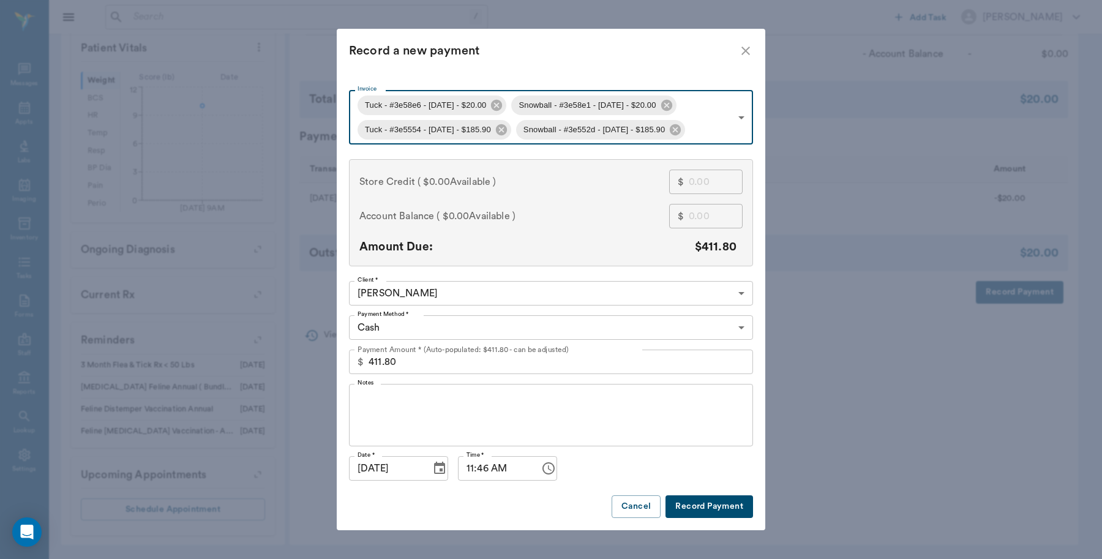
click at [458, 328] on body "/ ​ Add Task [PERSON_NAME] Nectar Messages Appts Labs Imaging Inventory Tasks F…" at bounding box center [551, 110] width 1102 height 898
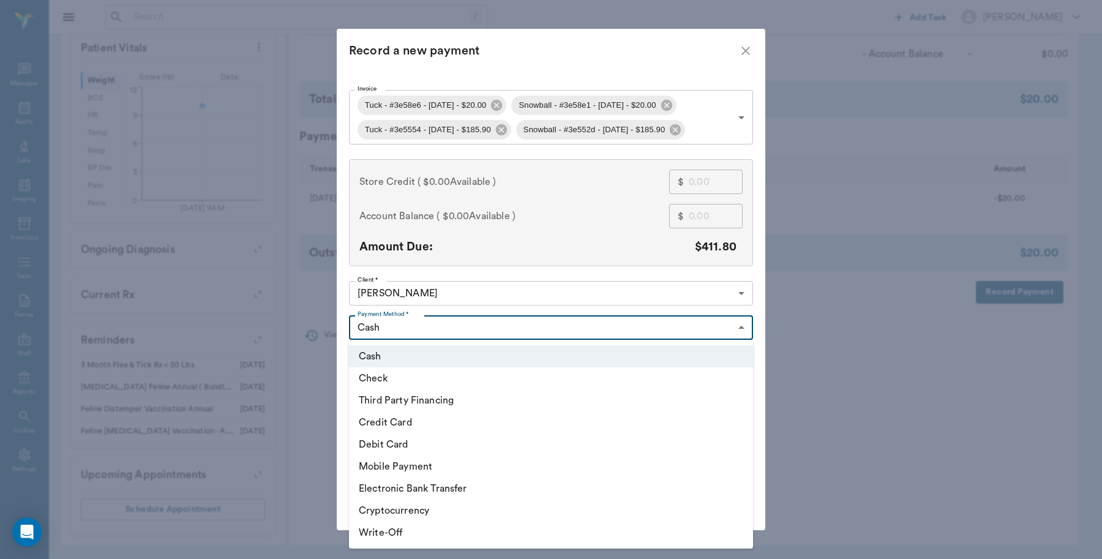
click at [408, 446] on li "Debit Card" at bounding box center [551, 445] width 404 height 22
type input "DEBIT_CARD"
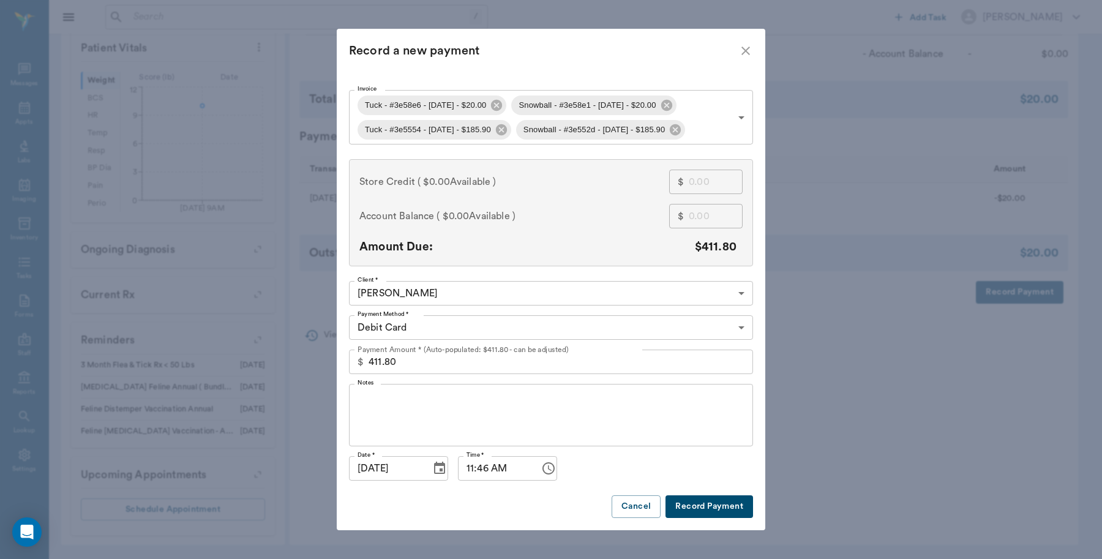
click at [702, 500] on button "Record Payment" at bounding box center [710, 506] width 88 height 23
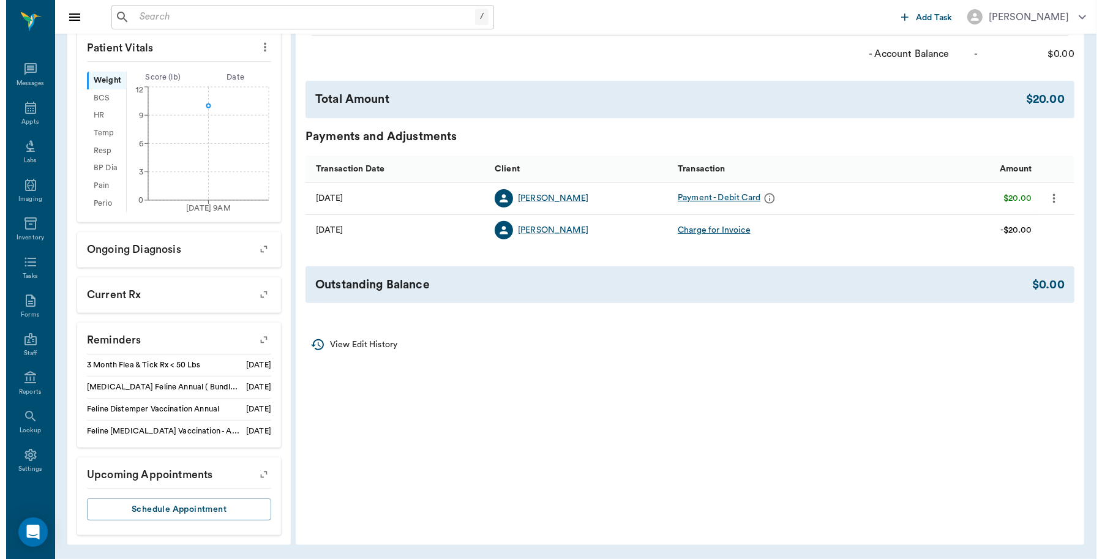
scroll to position [0, 0]
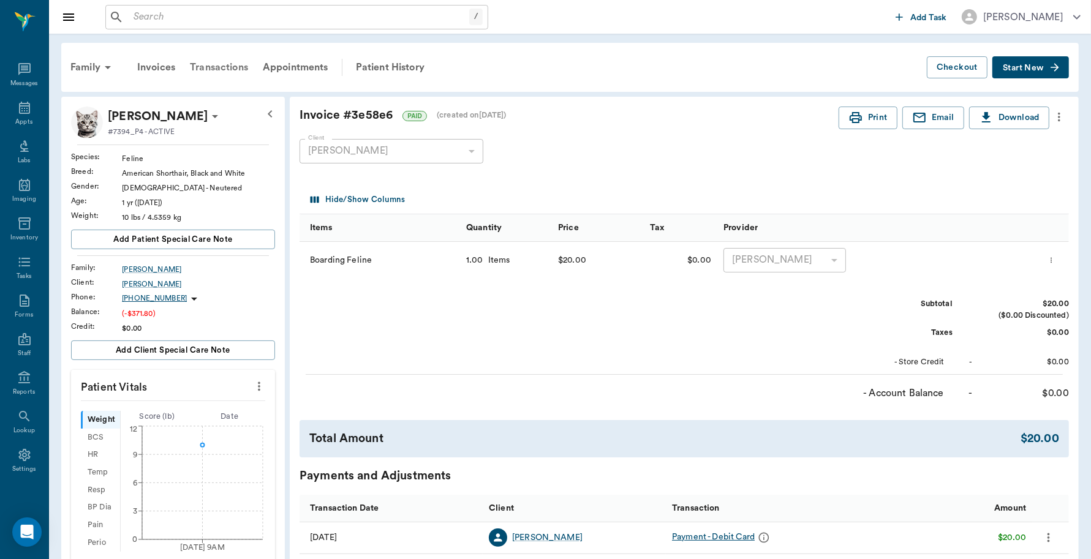
click at [217, 65] on div "Transactions" at bounding box center [219, 67] width 73 height 29
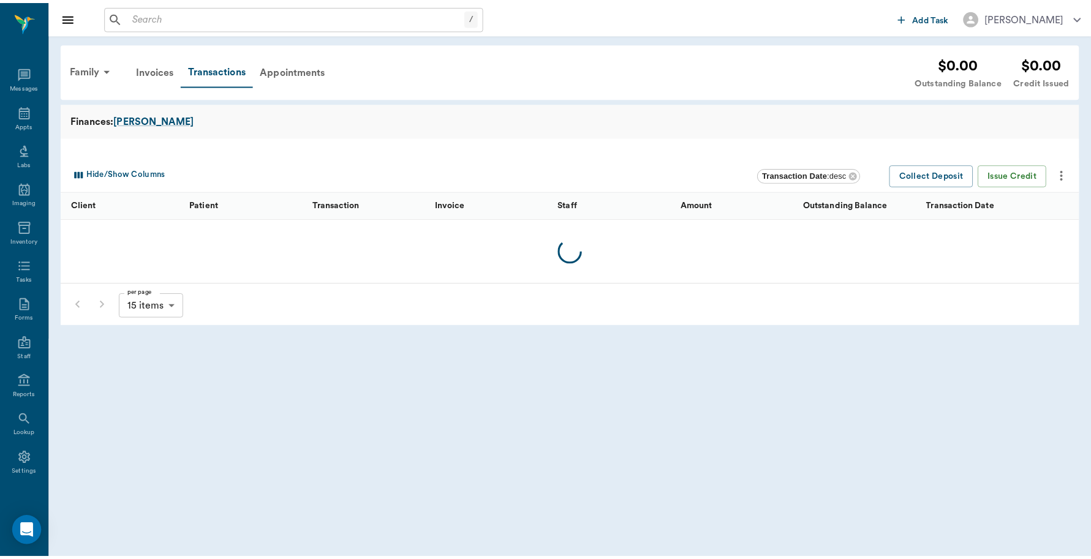
scroll to position [4, 0]
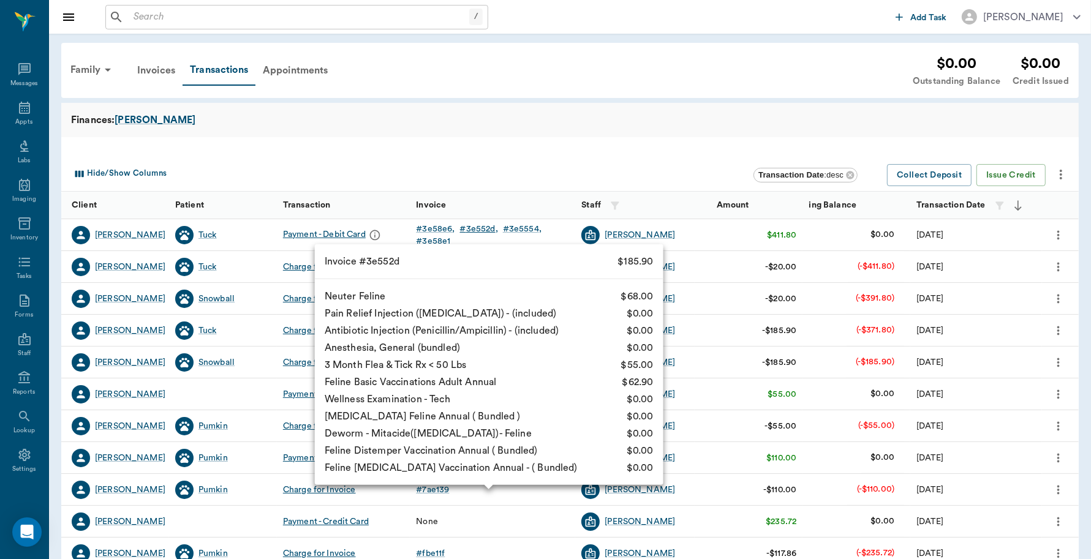
click at [470, 230] on div "# 3e552d" at bounding box center [479, 229] width 38 height 12
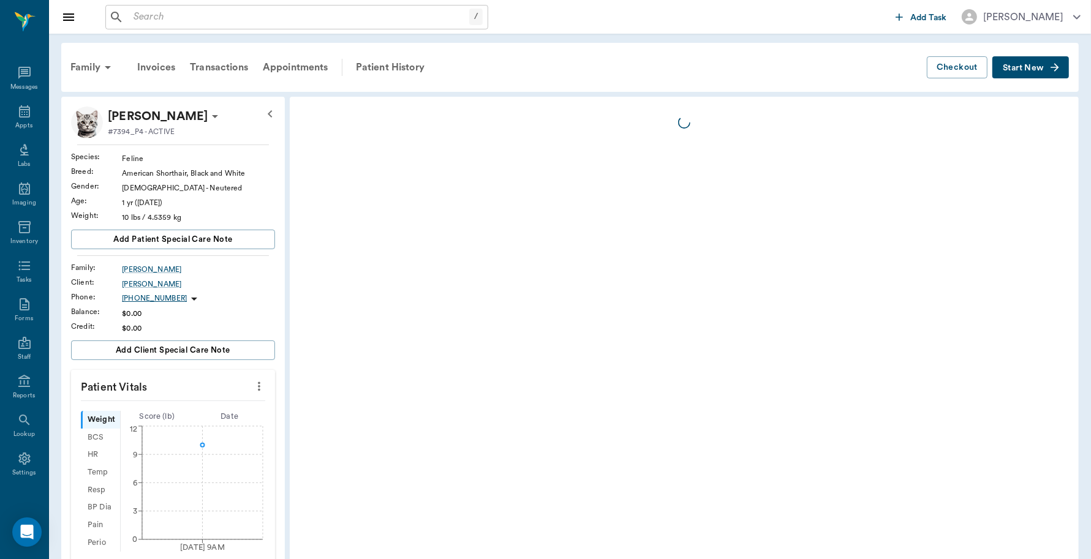
scroll to position [4, 0]
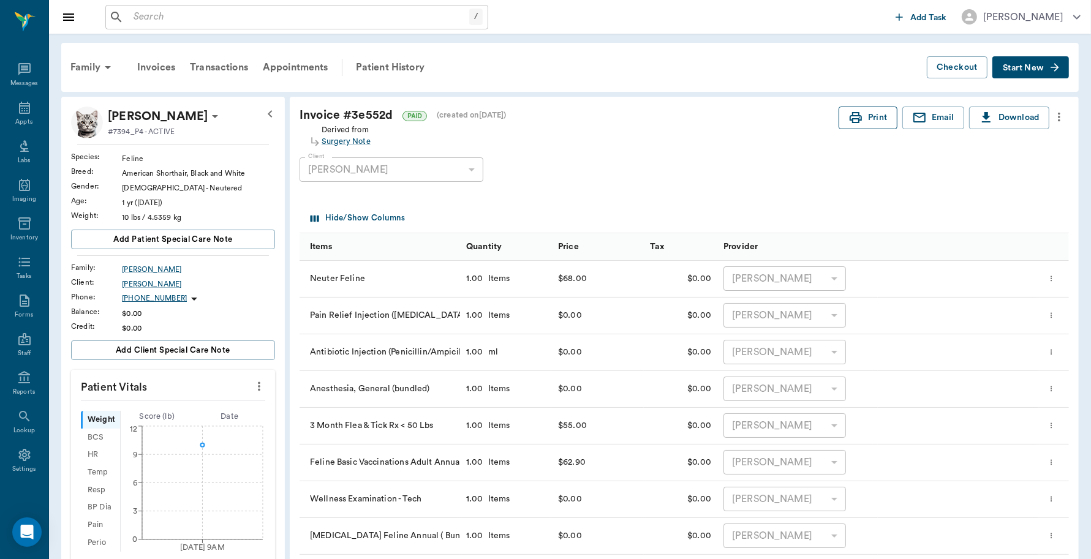
click at [867, 122] on button "Print" at bounding box center [867, 118] width 59 height 23
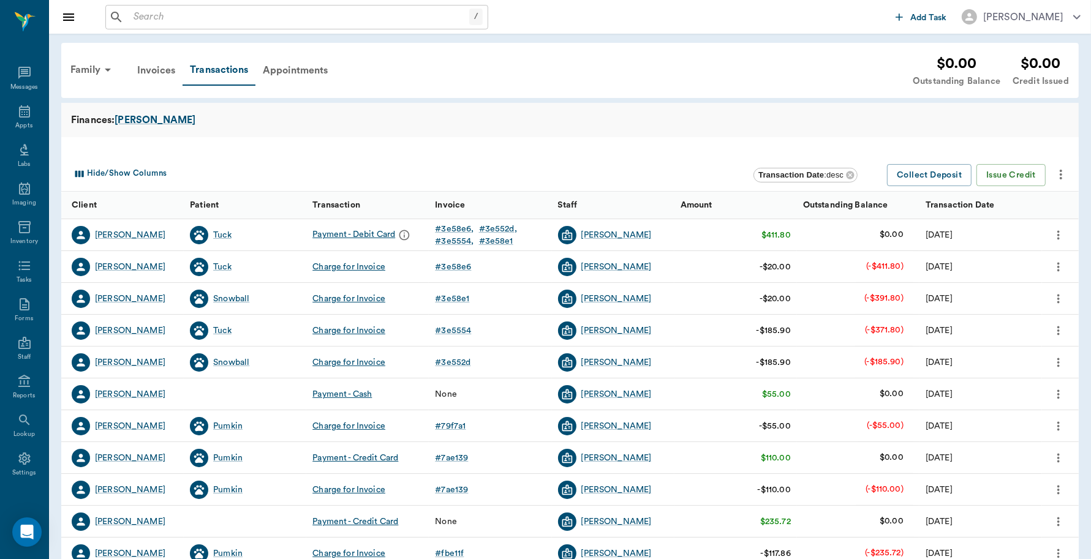
scroll to position [4, 0]
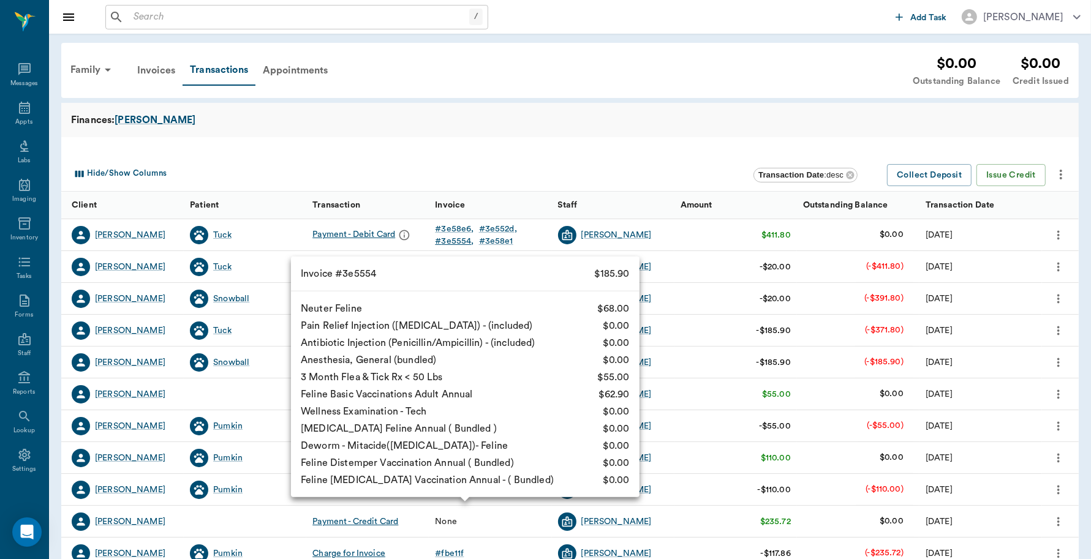
click at [453, 236] on div "# 3e5554" at bounding box center [454, 241] width 39 height 12
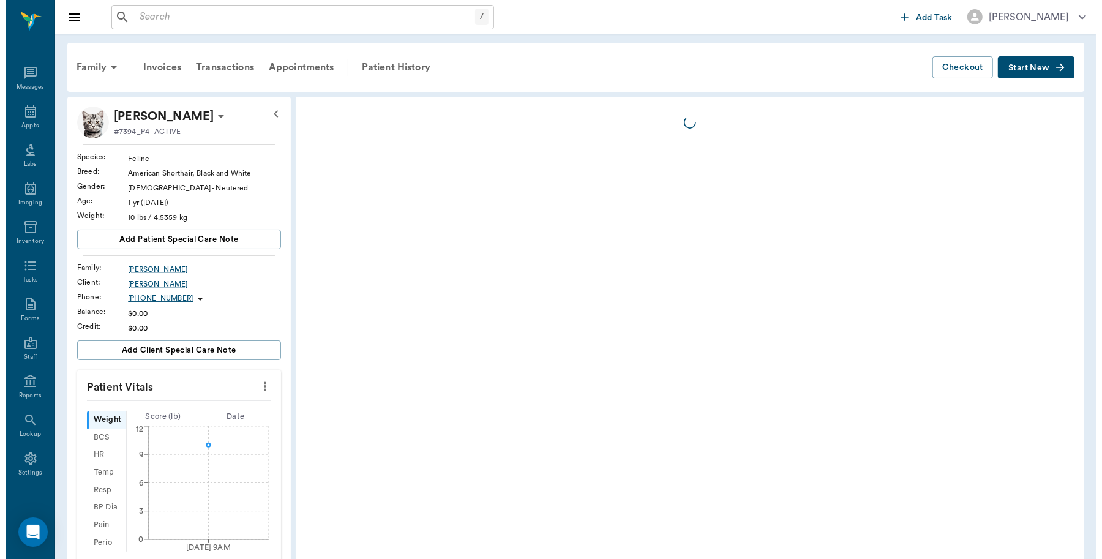
scroll to position [4, 0]
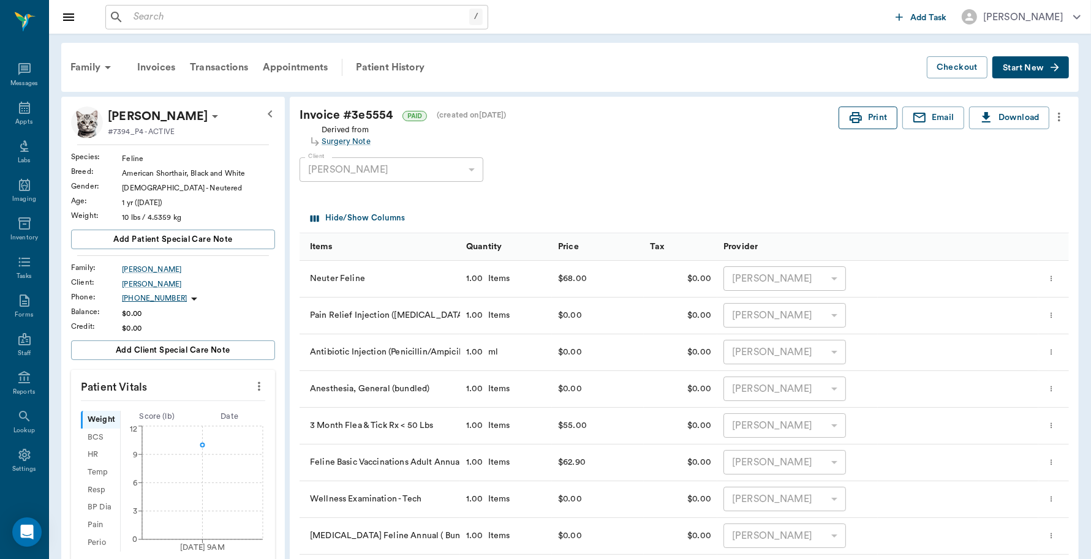
click at [877, 122] on button "Print" at bounding box center [867, 118] width 59 height 23
click at [16, 96] on div "Appts" at bounding box center [24, 115] width 48 height 39
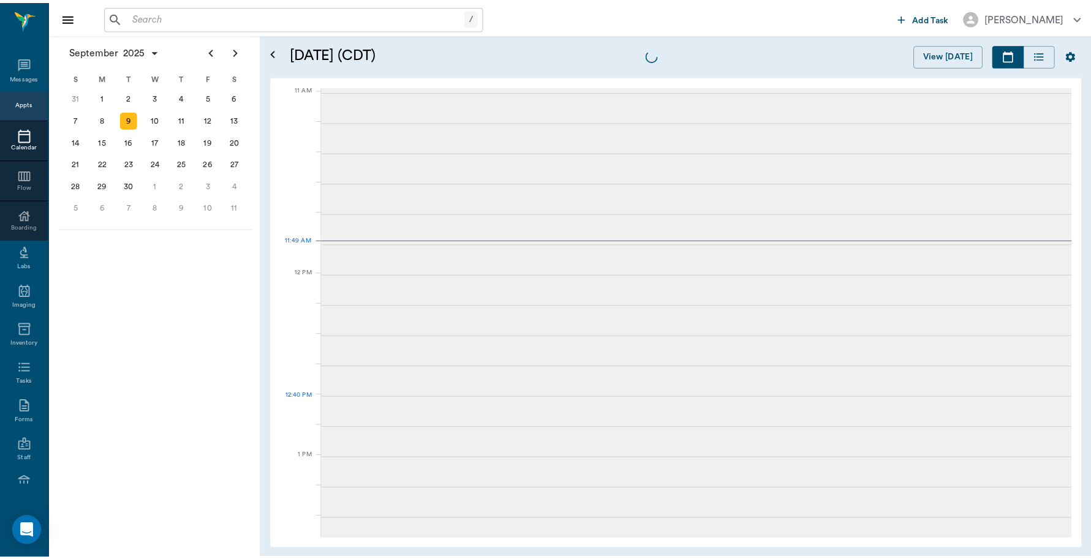
scroll to position [552, 0]
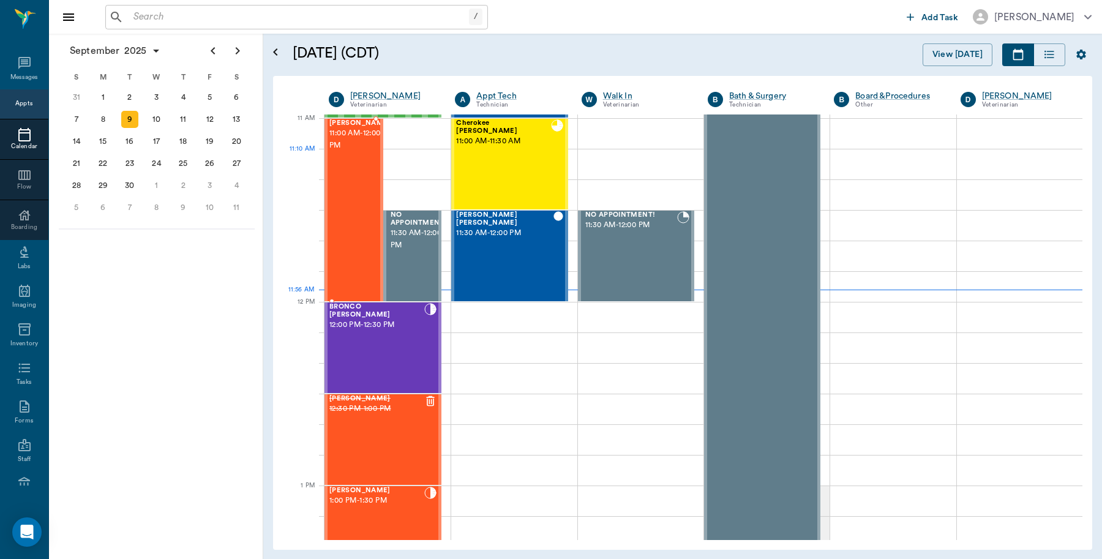
click at [346, 173] on div "[PERSON_NAME] 11:00 AM - 12:00 PM" at bounding box center [359, 209] width 61 height 181
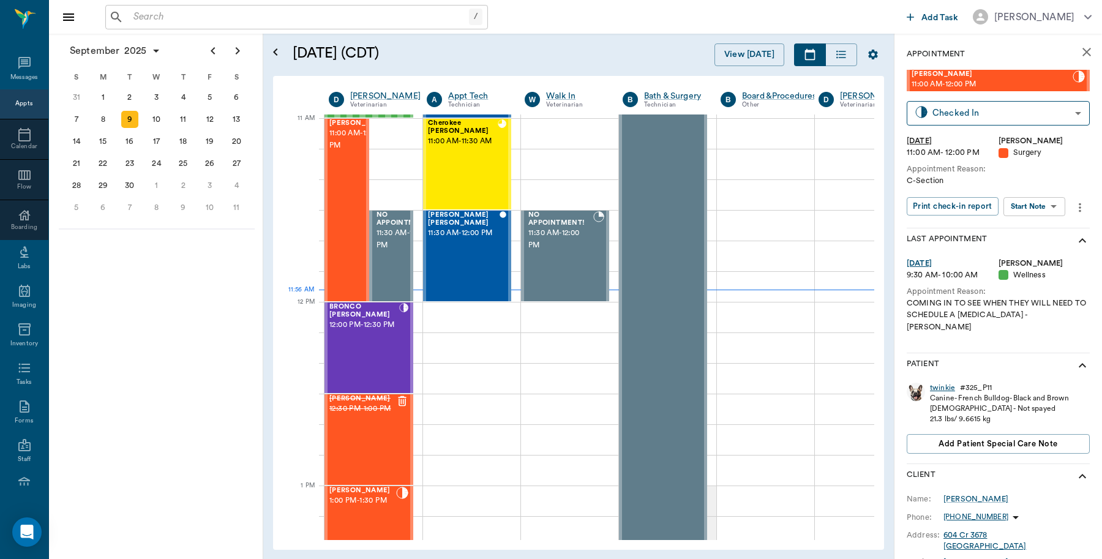
click at [942, 383] on div "twinkie" at bounding box center [942, 388] width 25 height 10
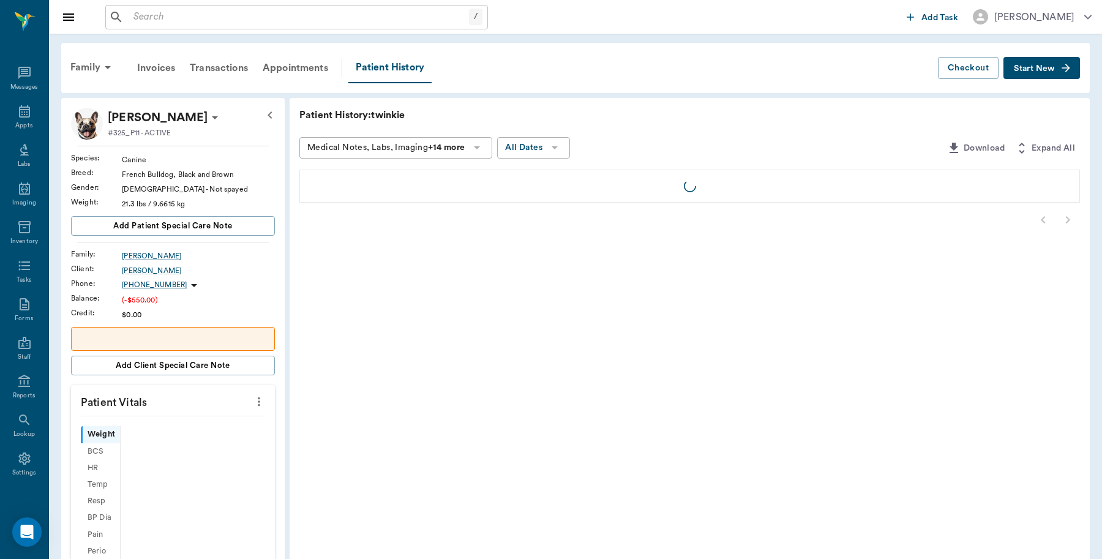
scroll to position [4, 0]
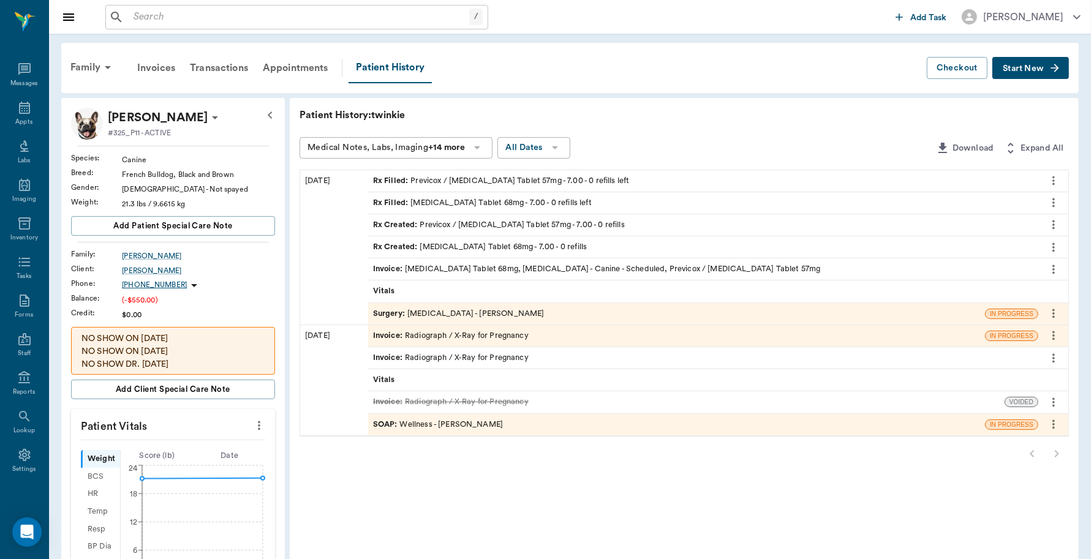
click at [565, 267] on div "Invoice : [MEDICAL_DATA] Tablet 68mg, [MEDICAL_DATA] - Canine - Scheduled, Prev…" at bounding box center [597, 269] width 448 height 12
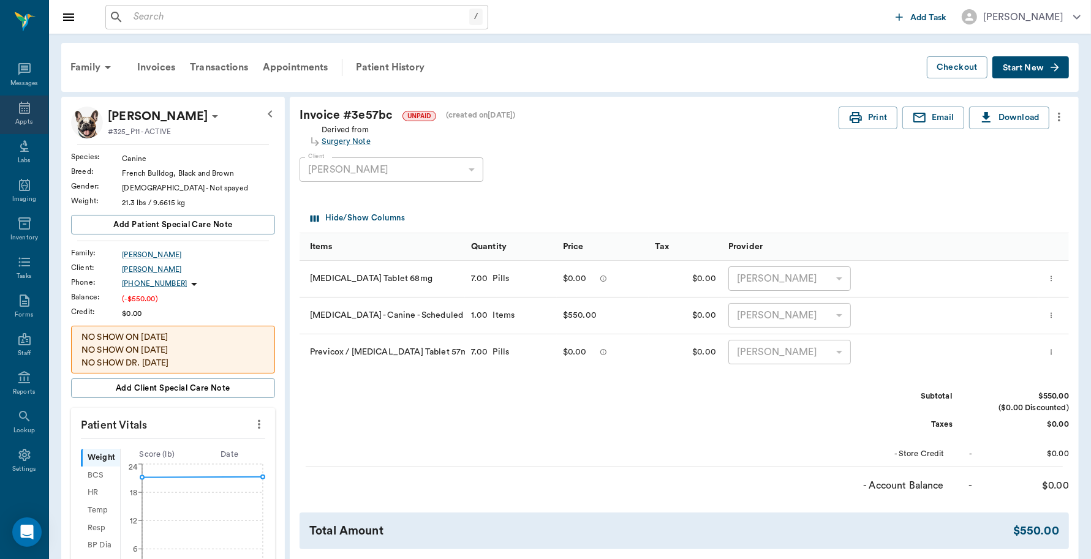
click at [15, 115] on div "Appts" at bounding box center [24, 115] width 48 height 39
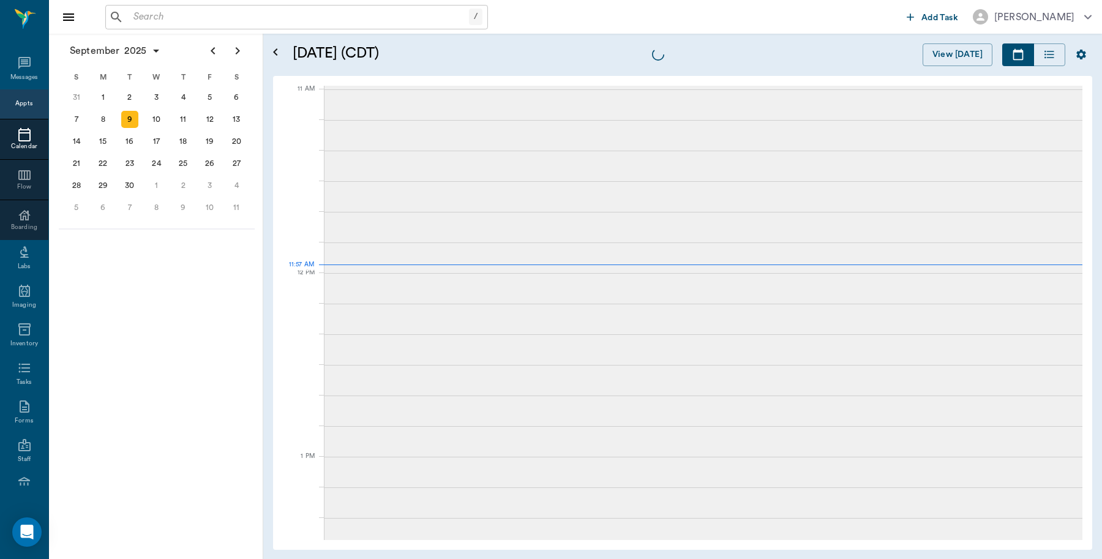
scroll to position [551, 0]
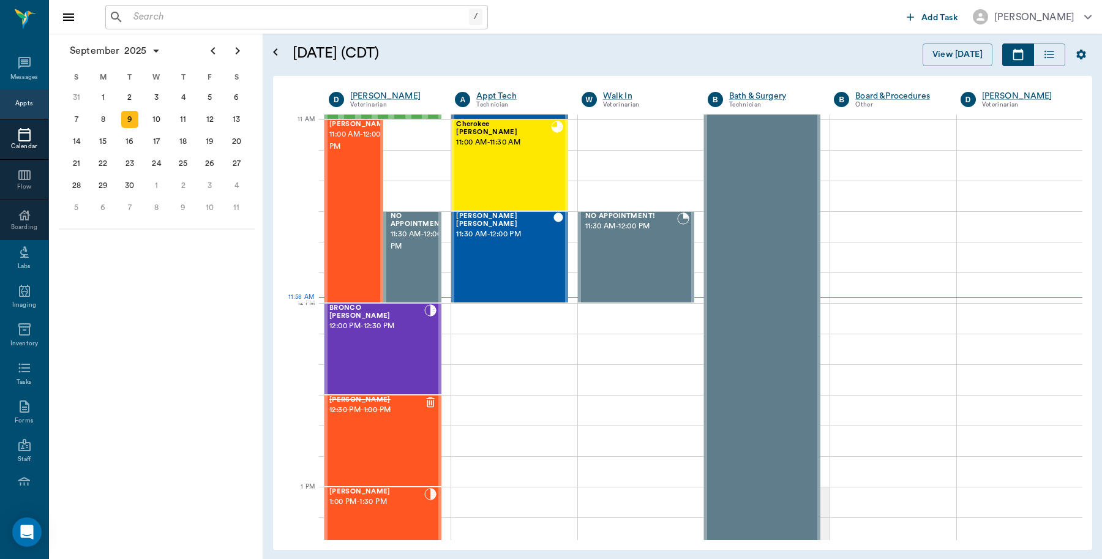
click at [228, 16] on input "text" at bounding box center [299, 17] width 341 height 17
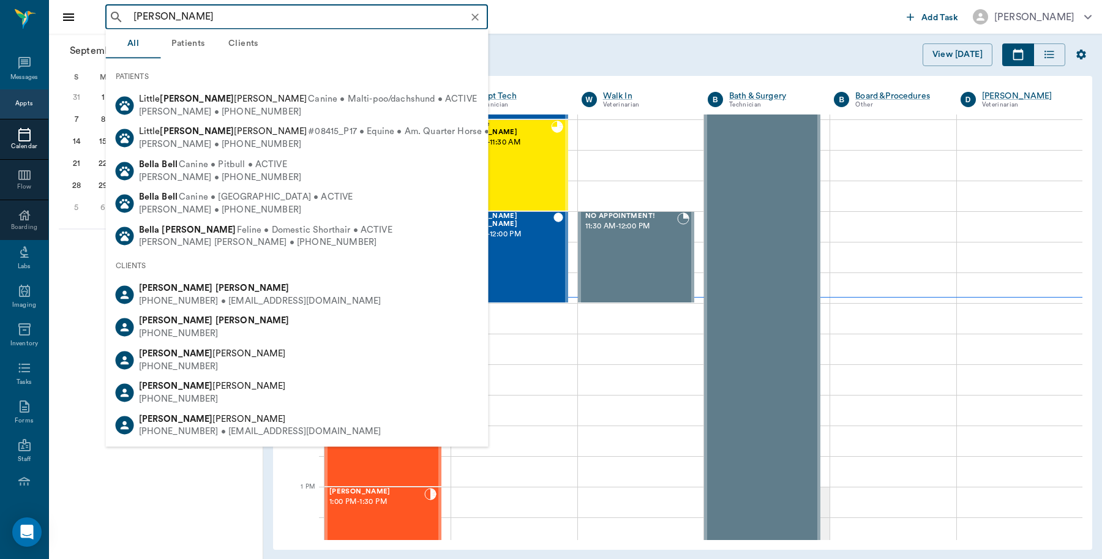
click at [200, 295] on div "[PHONE_NUMBER] • [EMAIL_ADDRESS][DOMAIN_NAME]" at bounding box center [260, 301] width 243 height 13
type input "[PERSON_NAME]"
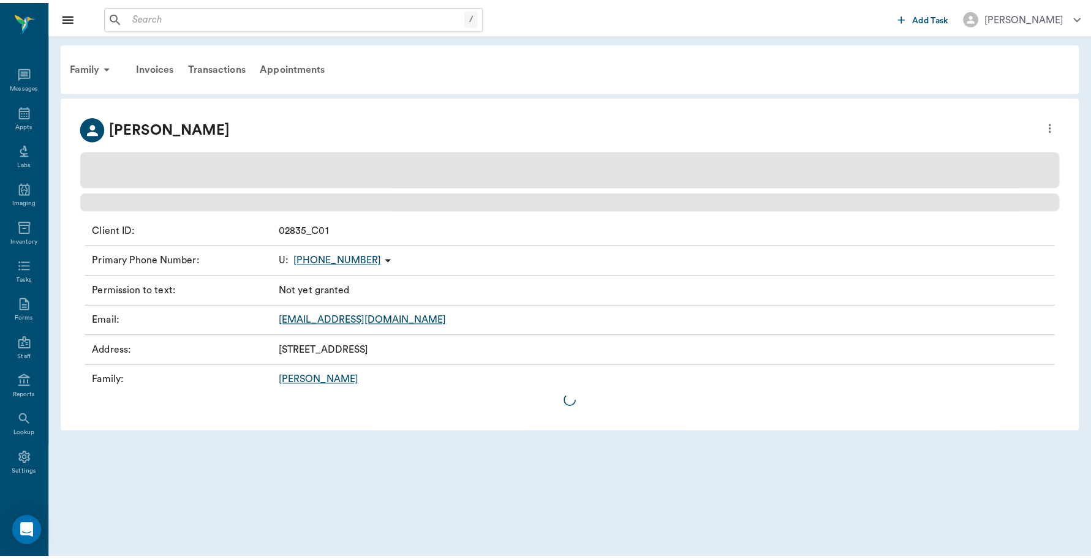
scroll to position [4, 0]
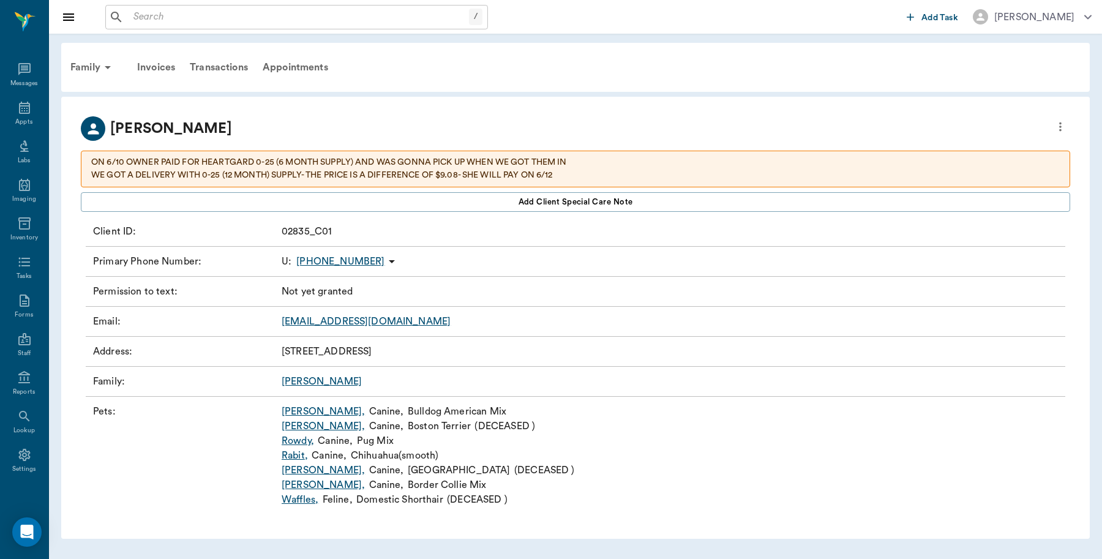
click at [294, 408] on link "[PERSON_NAME] ," at bounding box center [323, 411] width 83 height 15
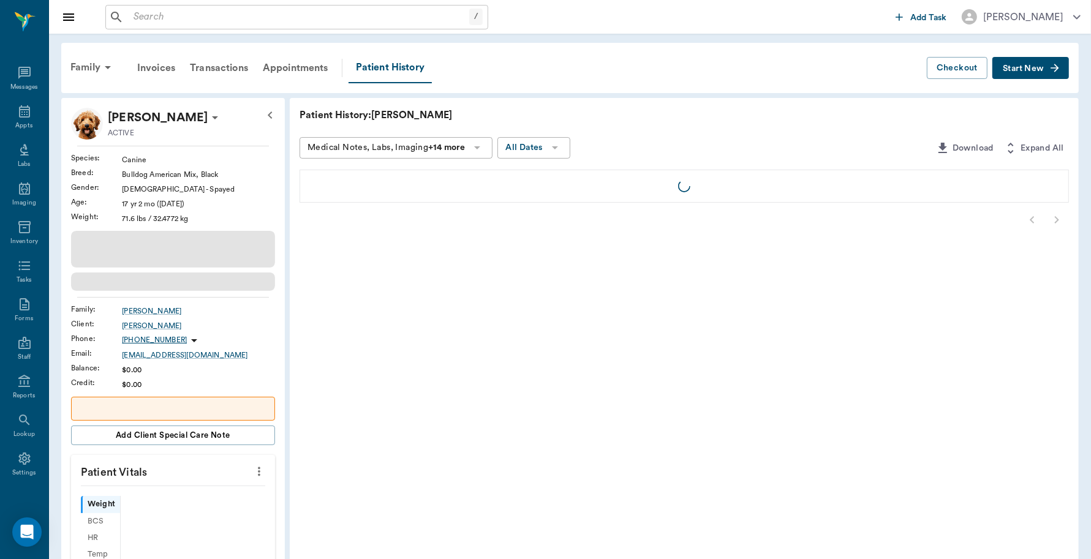
scroll to position [4, 0]
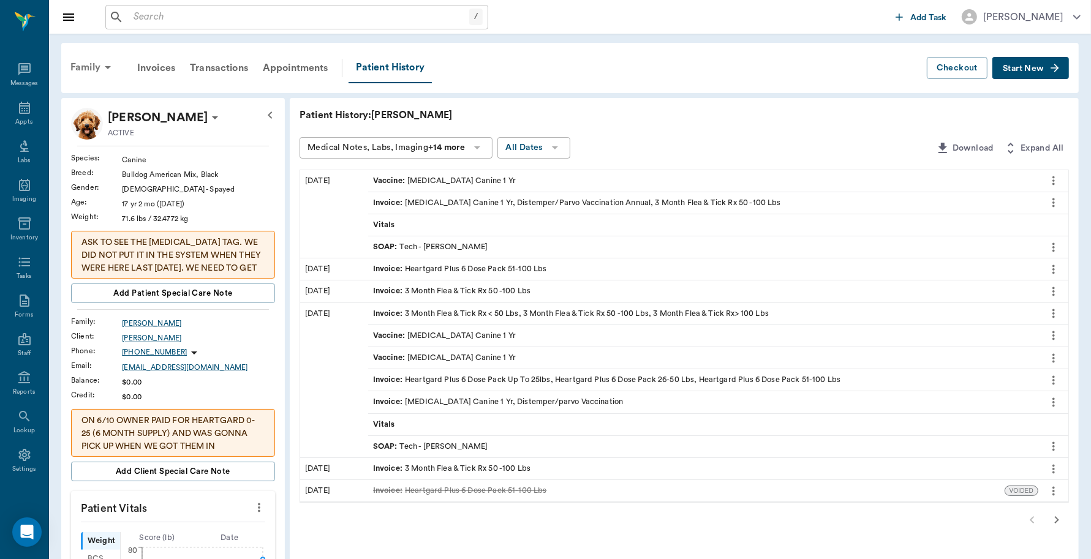
click at [99, 65] on div "Family" at bounding box center [92, 67] width 59 height 29
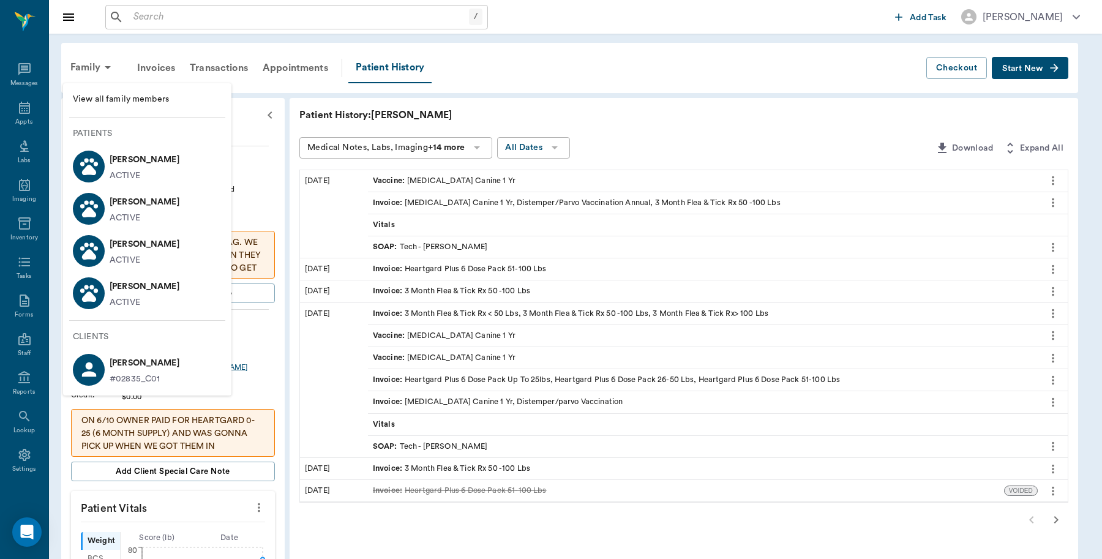
click at [102, 94] on span "View all family members" at bounding box center [147, 99] width 149 height 13
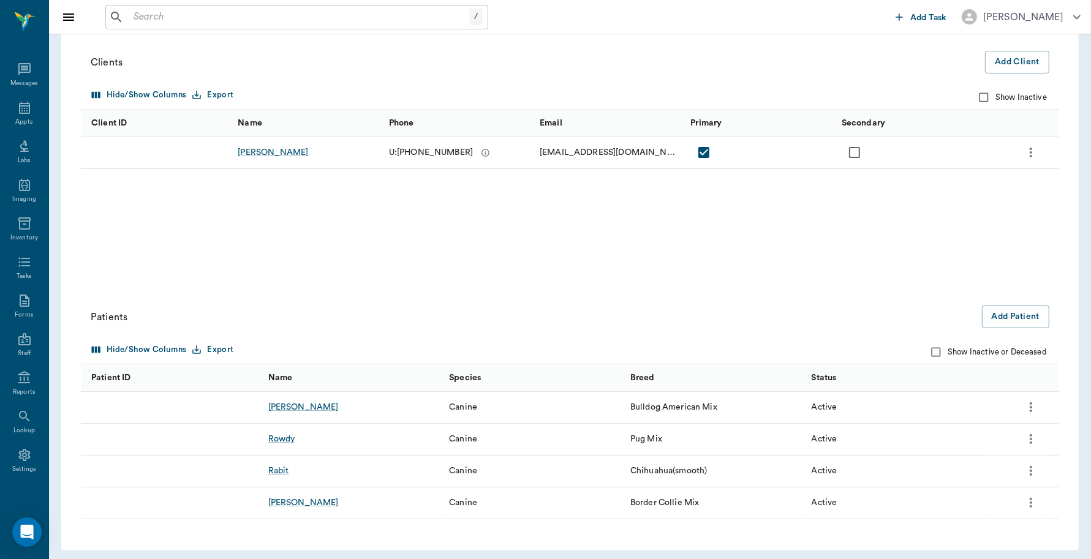
scroll to position [132, 0]
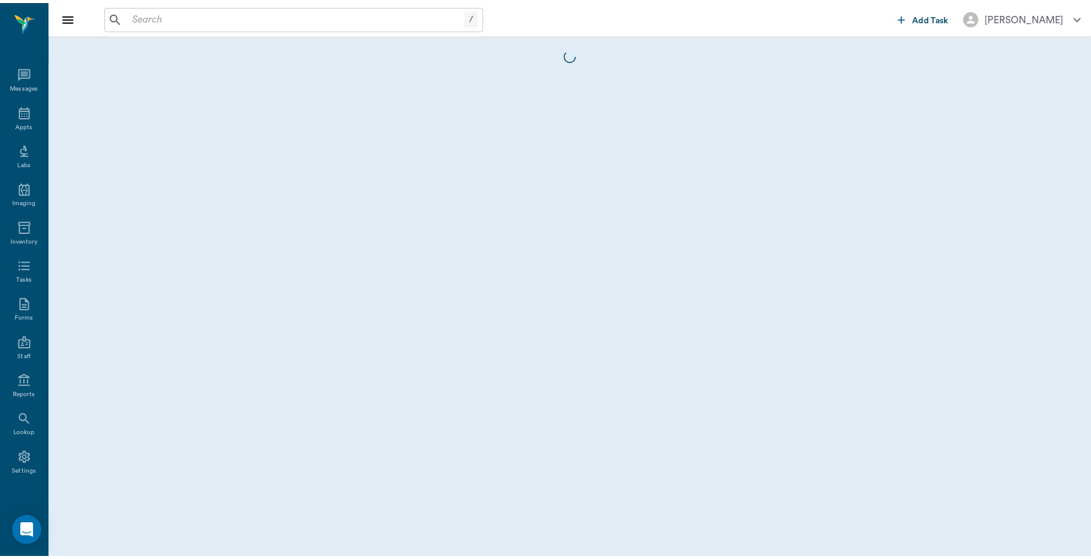
scroll to position [4, 0]
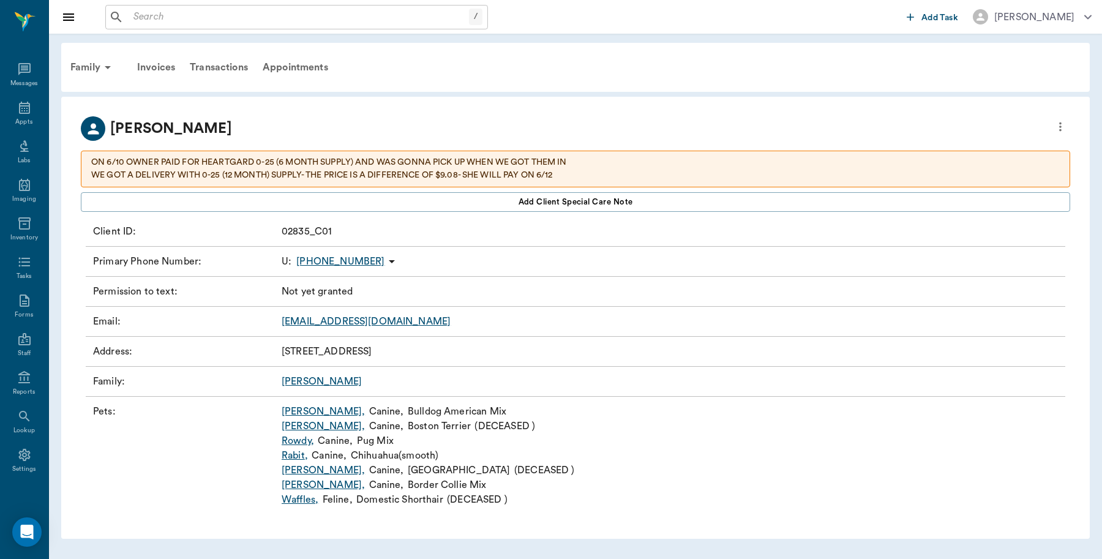
click at [293, 442] on link "Rowdy ," at bounding box center [298, 441] width 32 height 15
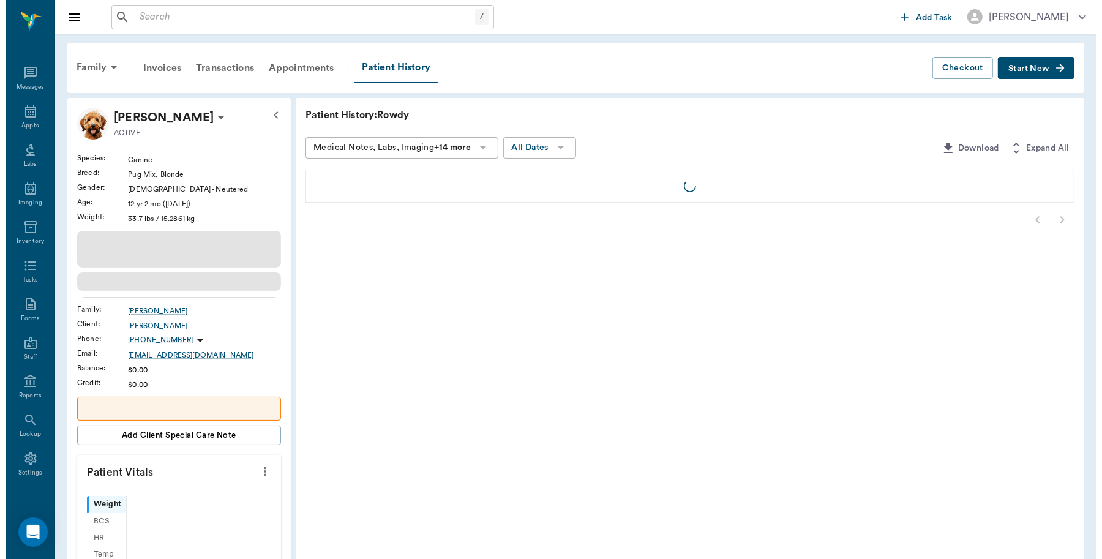
scroll to position [4, 0]
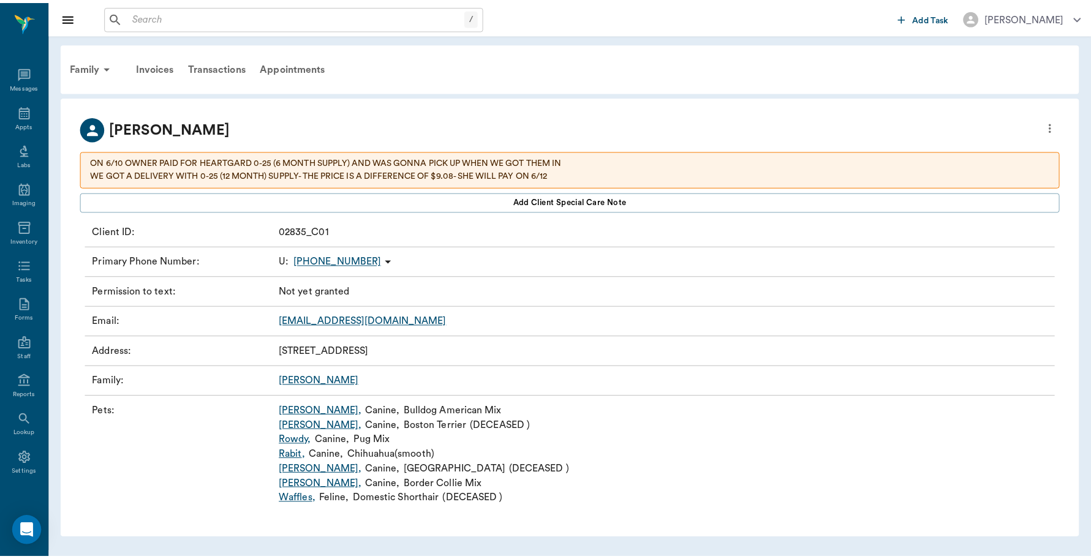
scroll to position [4, 0]
click at [299, 489] on link "[PERSON_NAME] ," at bounding box center [323, 485] width 83 height 15
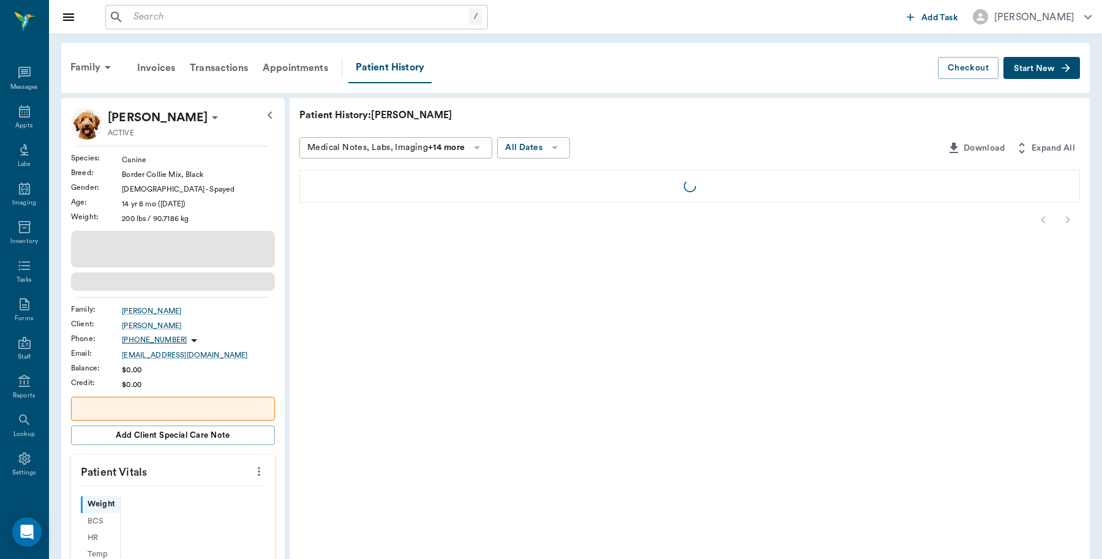
scroll to position [4, 0]
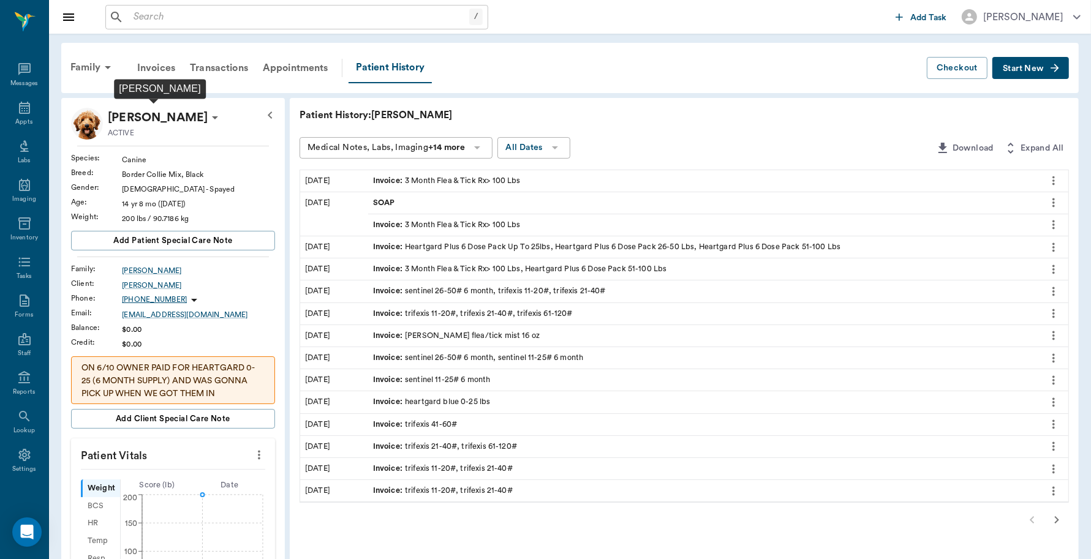
click at [178, 115] on p "[PERSON_NAME]" at bounding box center [158, 118] width 100 height 20
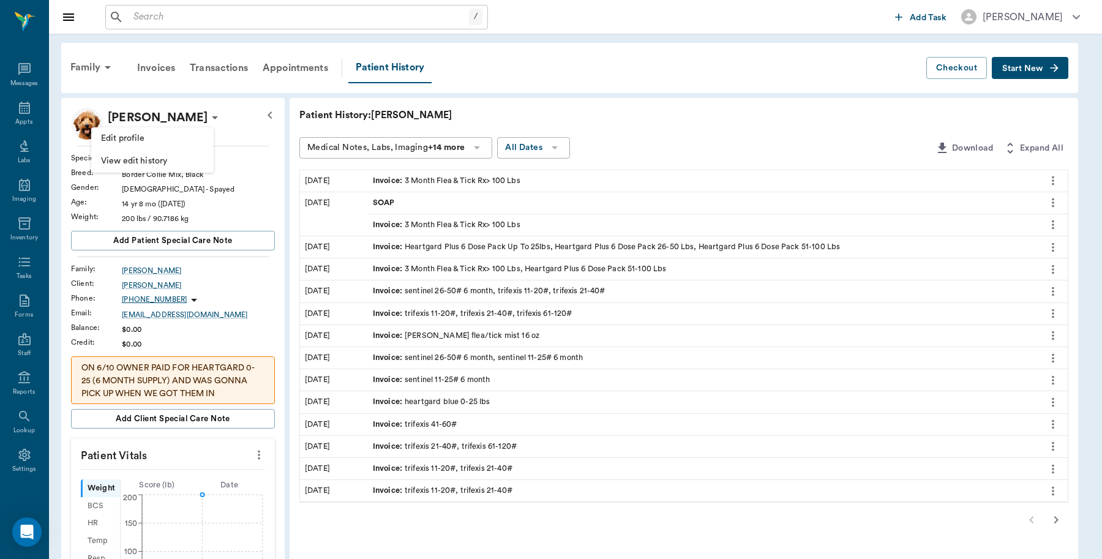
click at [118, 141] on span "Edit profile" at bounding box center [152, 138] width 103 height 13
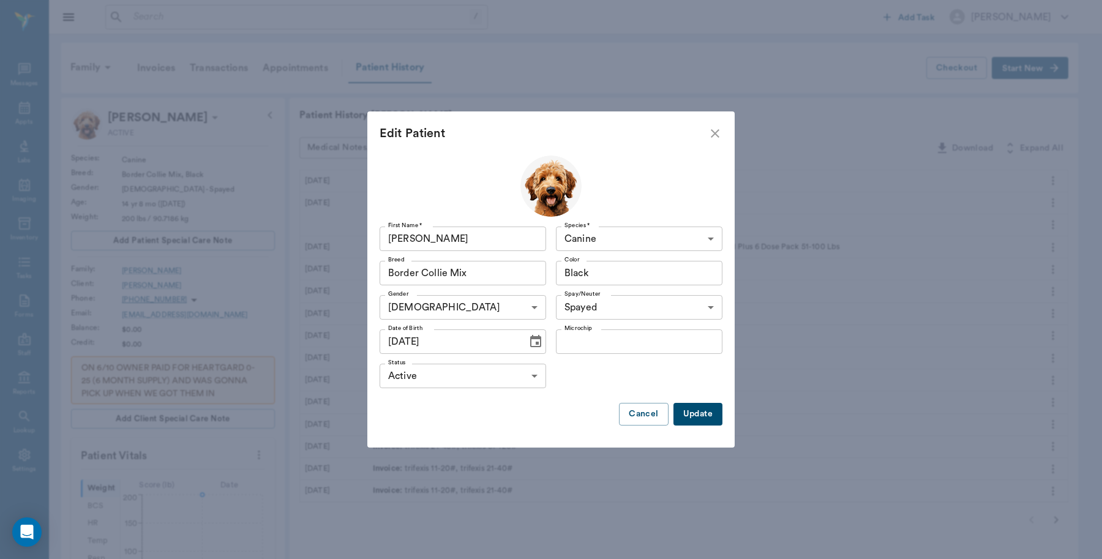
click at [531, 372] on body "/ ​ Add Task Dr. Bert Ellsworth Nectar Messages Appts Labs Imaging Inventory Ta…" at bounding box center [551, 450] width 1102 height 901
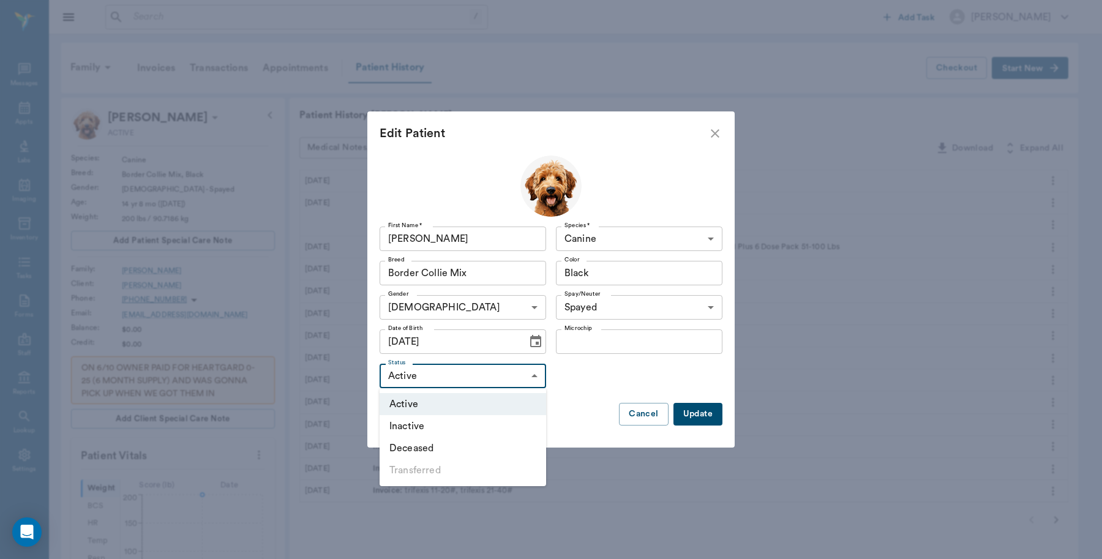
click at [426, 443] on li "Deceased" at bounding box center [463, 448] width 167 height 22
type input "DECEASED"
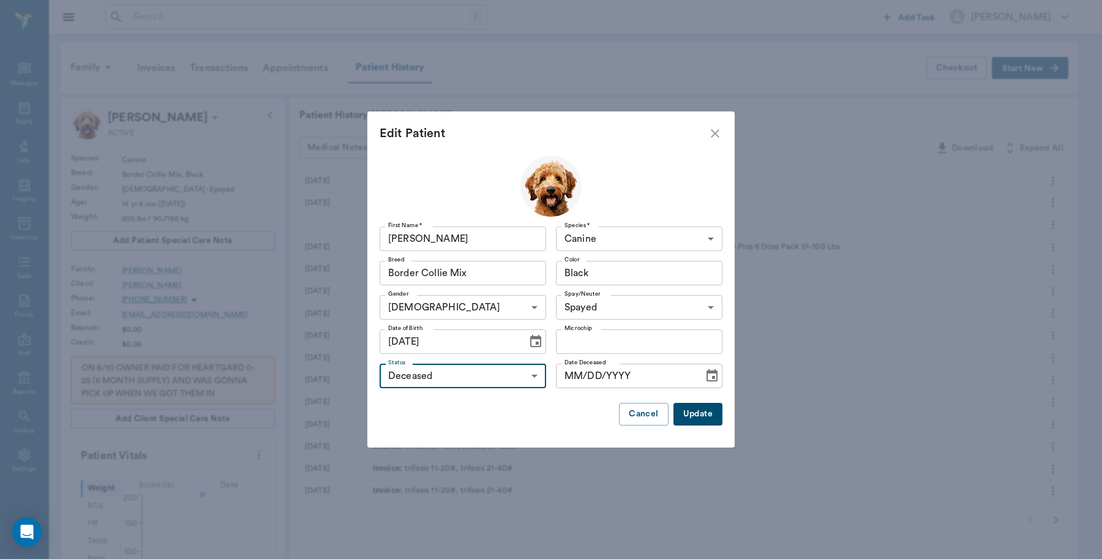
click at [710, 412] on button "Update" at bounding box center [698, 414] width 49 height 23
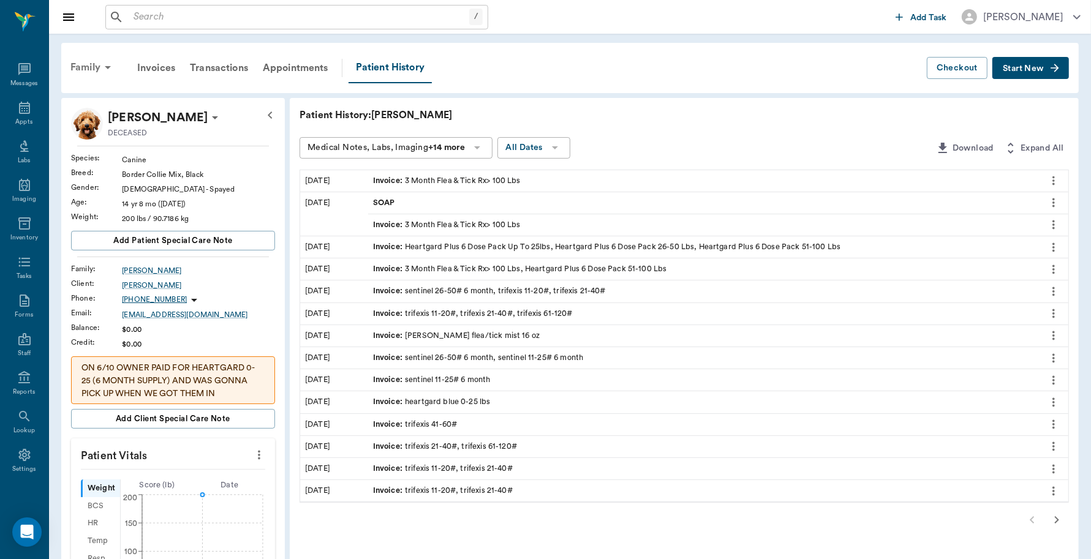
click at [91, 70] on div "Family" at bounding box center [92, 67] width 59 height 29
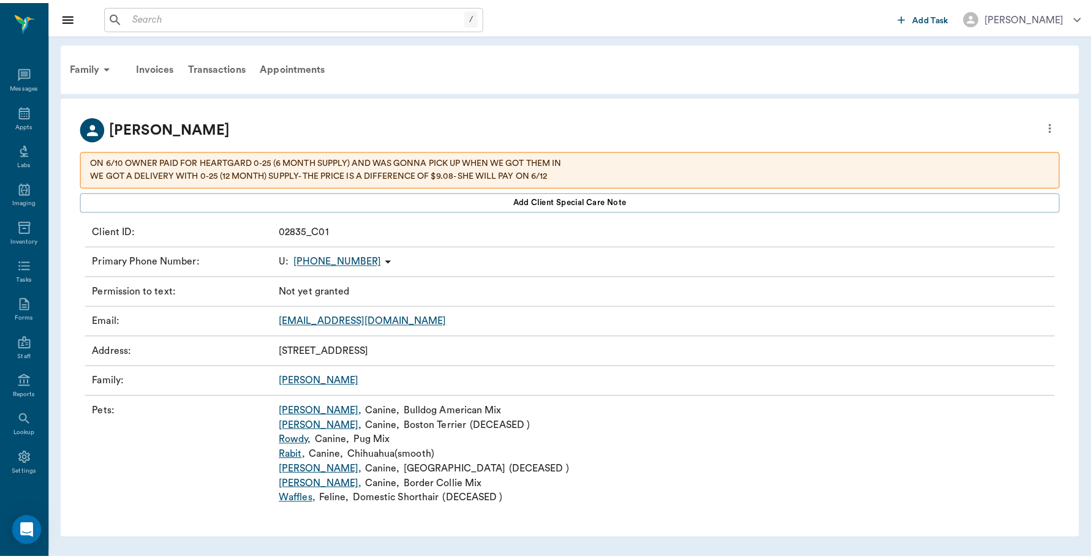
scroll to position [4, 0]
click at [296, 454] on link "Rabit ," at bounding box center [295, 455] width 26 height 15
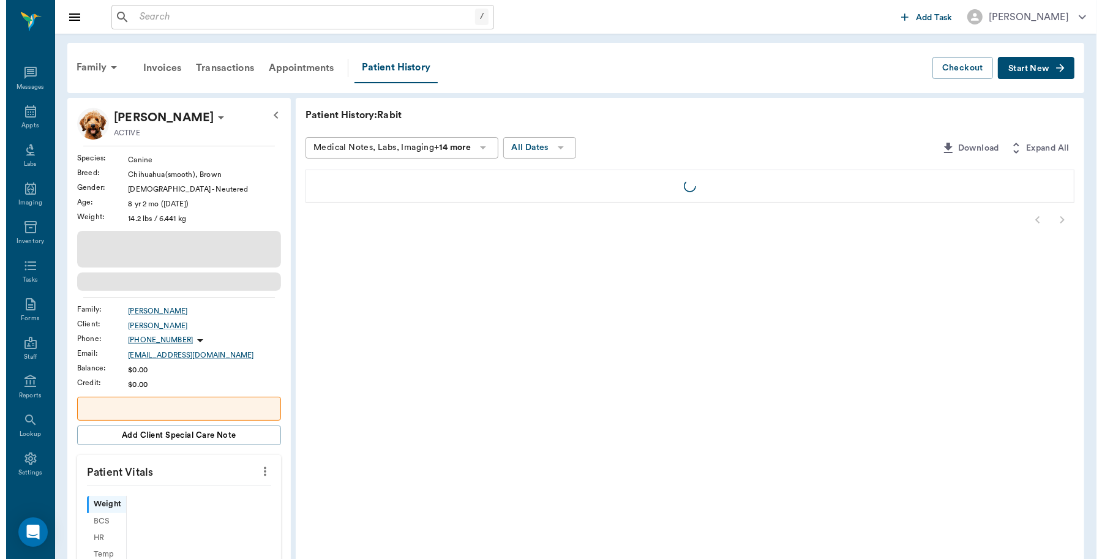
scroll to position [4, 0]
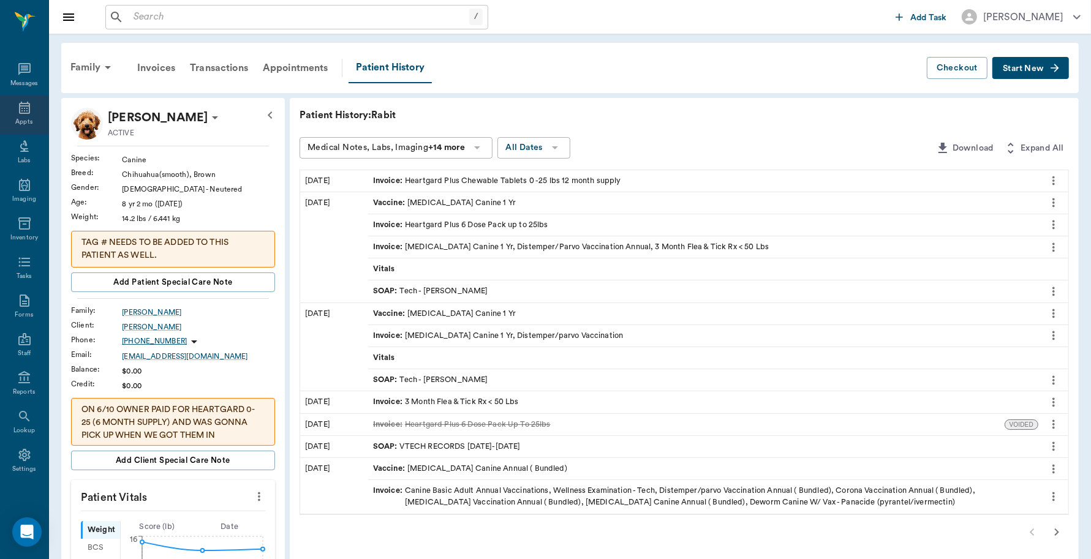
drag, startPoint x: 492, startPoint y: 434, endPoint x: 23, endPoint y: 111, distance: 568.9
click at [23, 111] on icon at bounding box center [24, 108] width 11 height 12
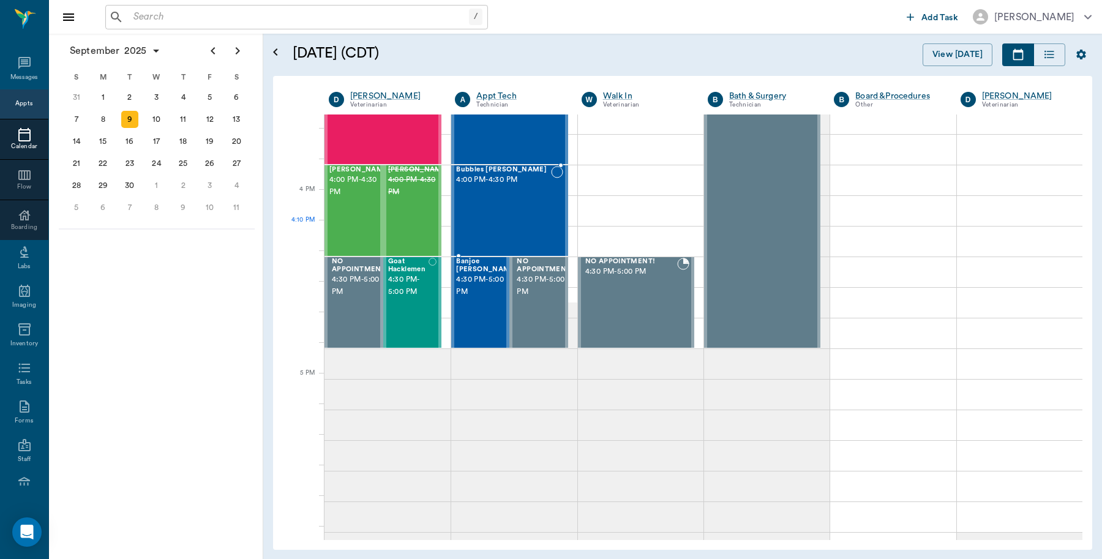
scroll to position [1425, 0]
click at [157, 118] on div "10" at bounding box center [156, 119] width 17 height 17
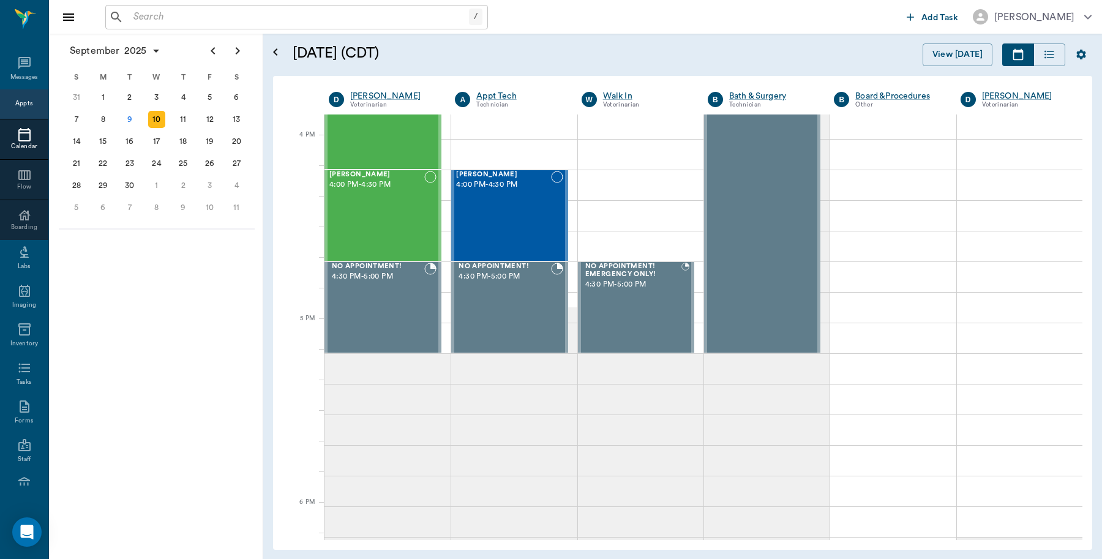
scroll to position [1455, 0]
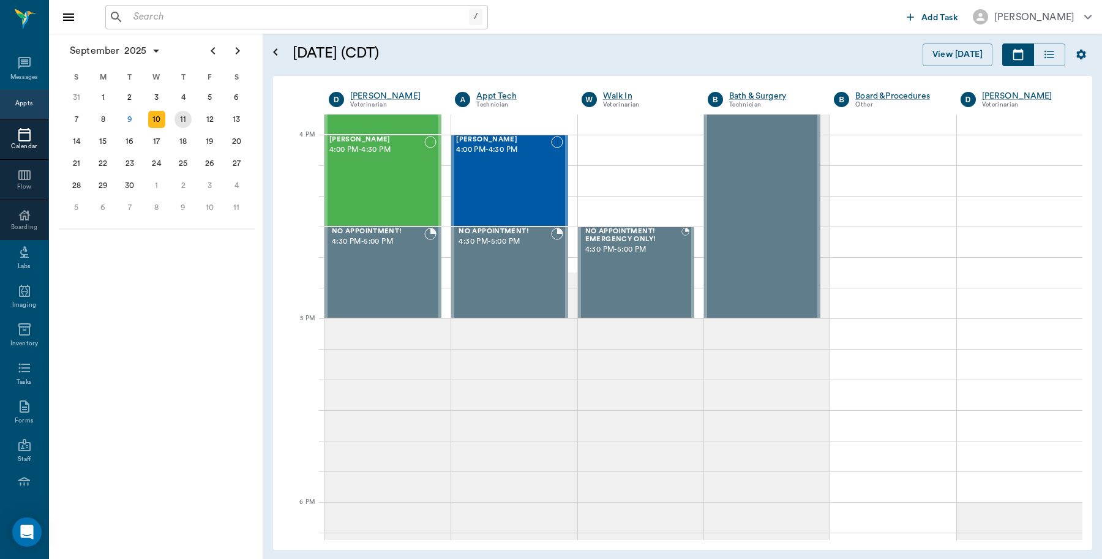
click at [181, 115] on div "11" at bounding box center [183, 119] width 17 height 17
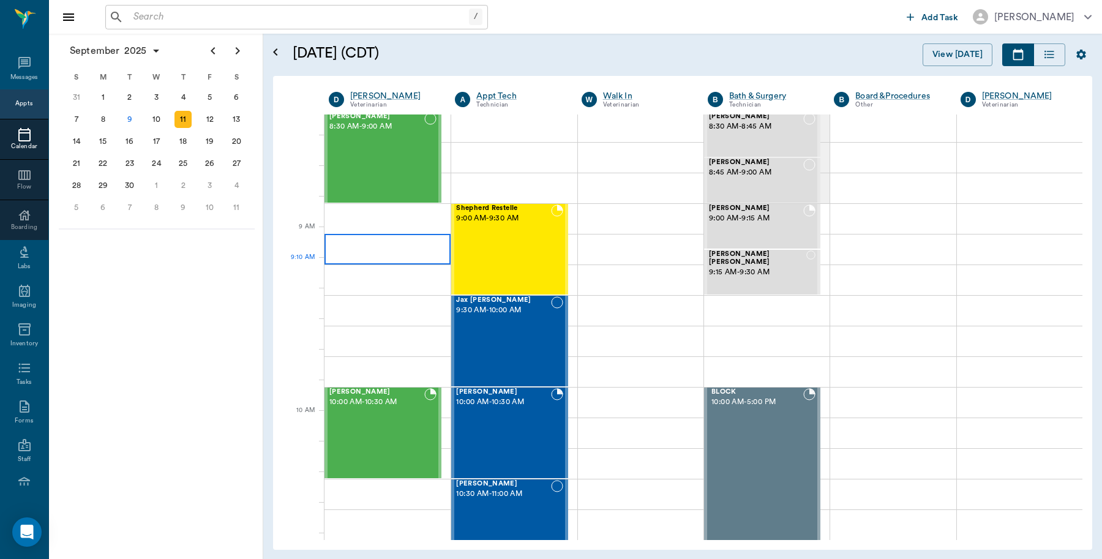
scroll to position [77, 0]
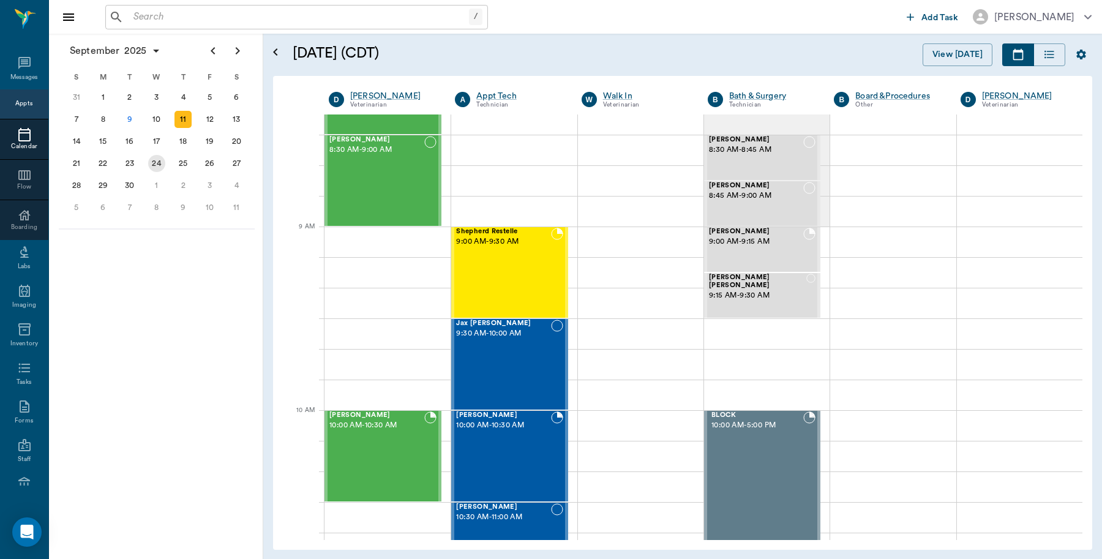
click at [153, 162] on div "24" at bounding box center [156, 163] width 17 height 17
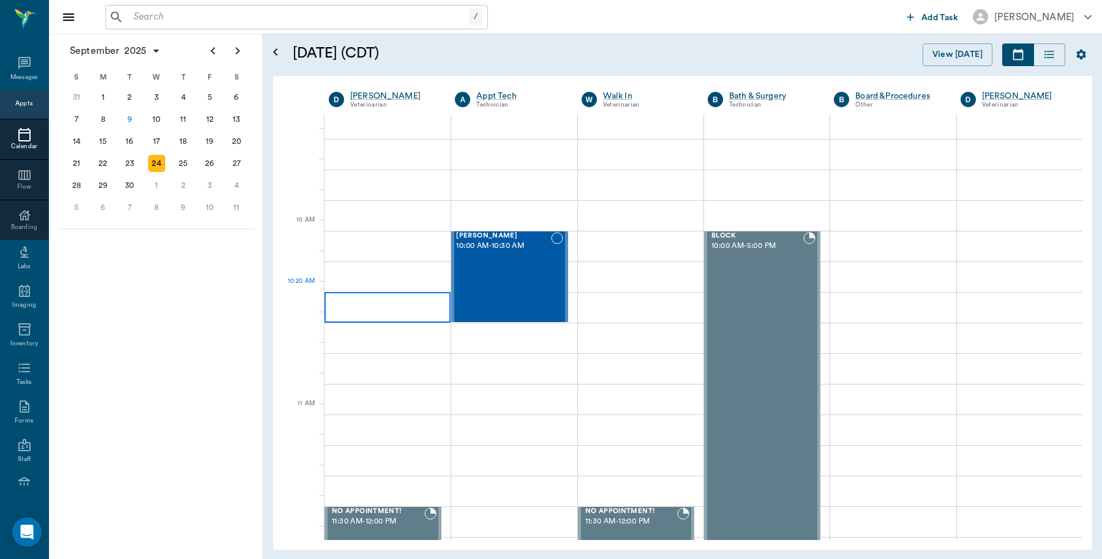
scroll to position [230, 0]
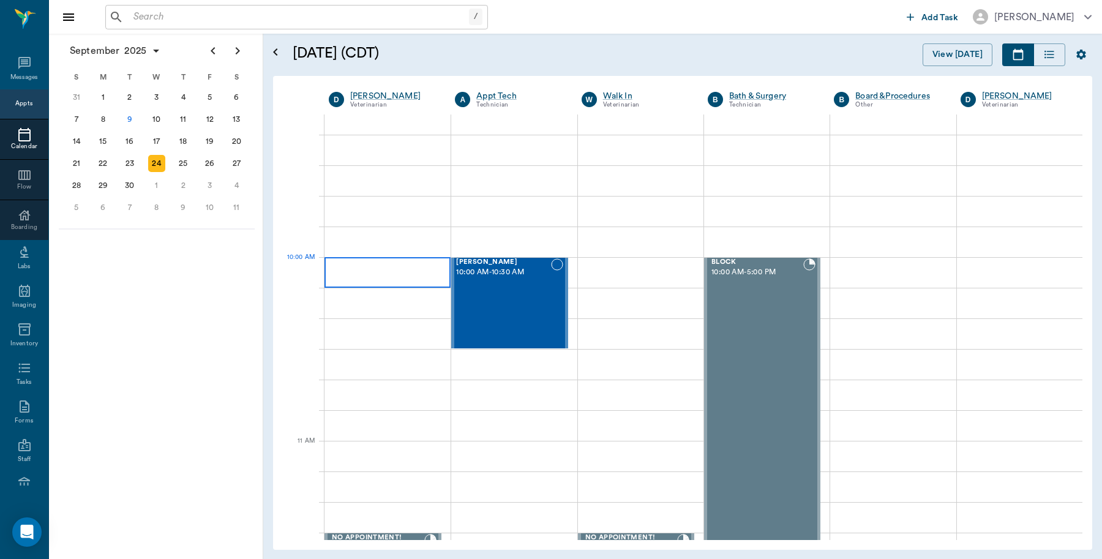
click at [362, 271] on div at bounding box center [388, 272] width 126 height 31
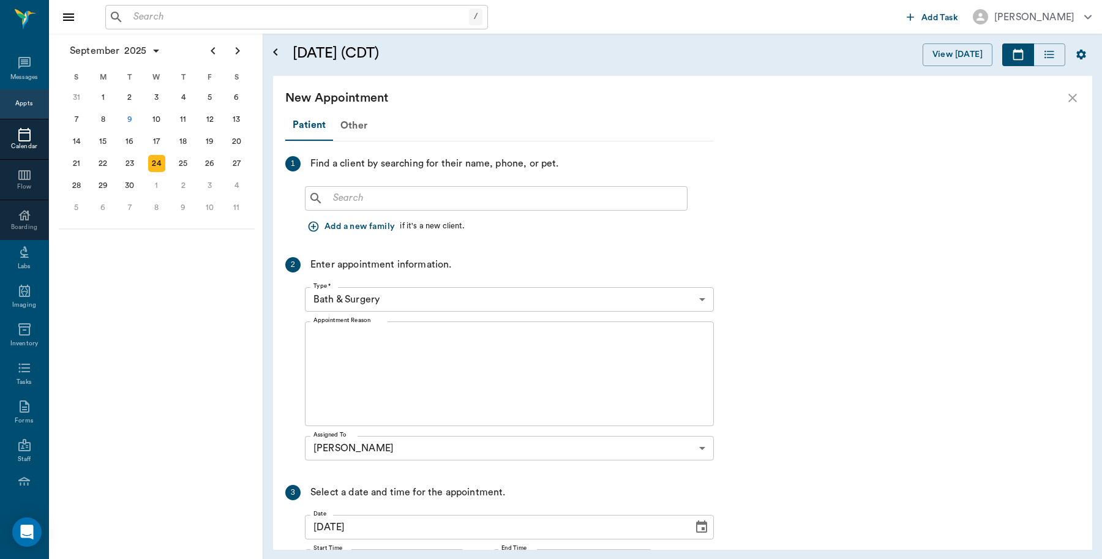
click at [405, 204] on input "text" at bounding box center [505, 198] width 354 height 17
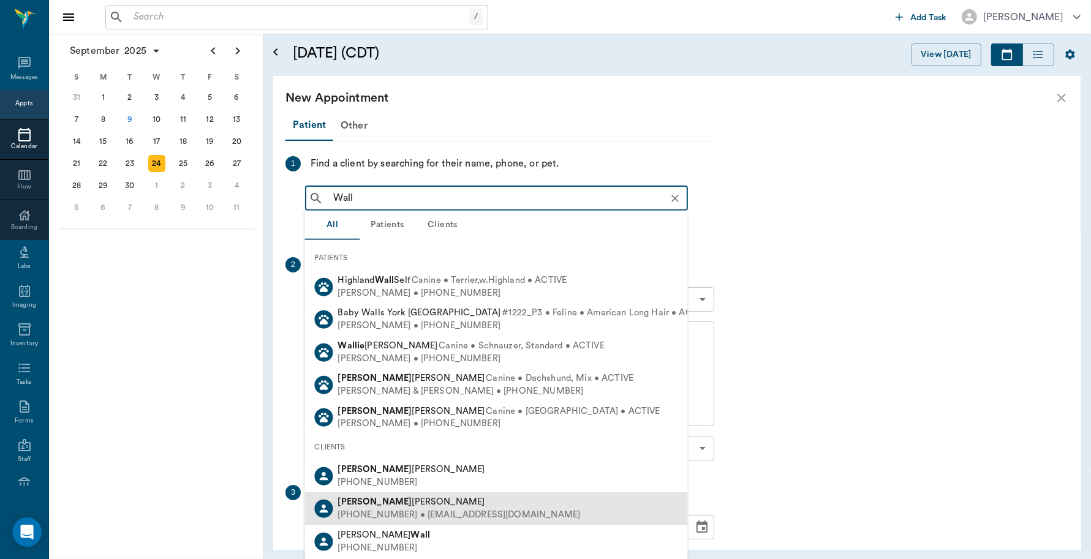
click at [382, 503] on span "Wallace Vloedman" at bounding box center [411, 501] width 147 height 9
type input "Wall"
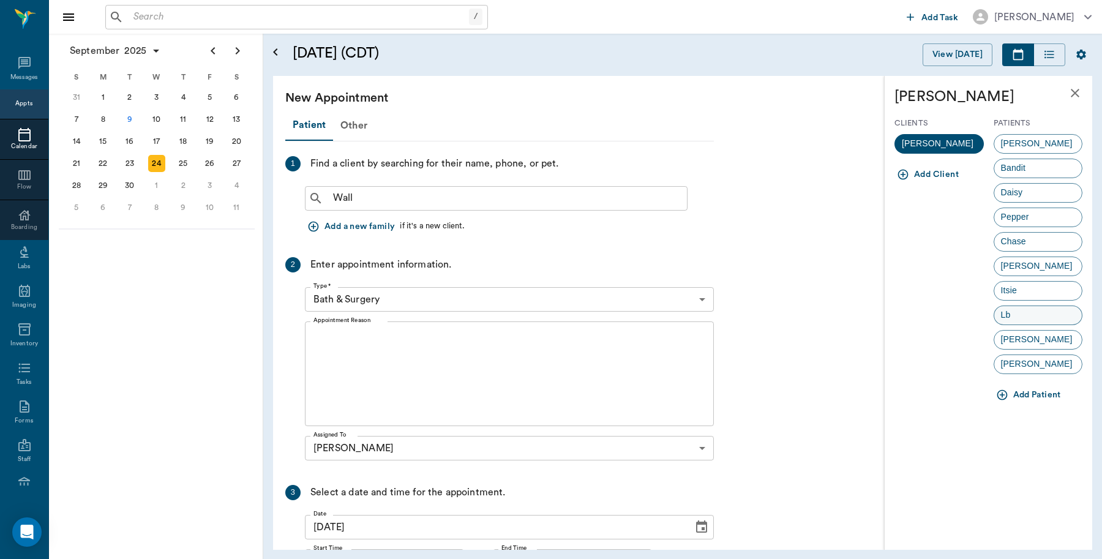
click at [1026, 317] on div "Lb" at bounding box center [1038, 316] width 89 height 20
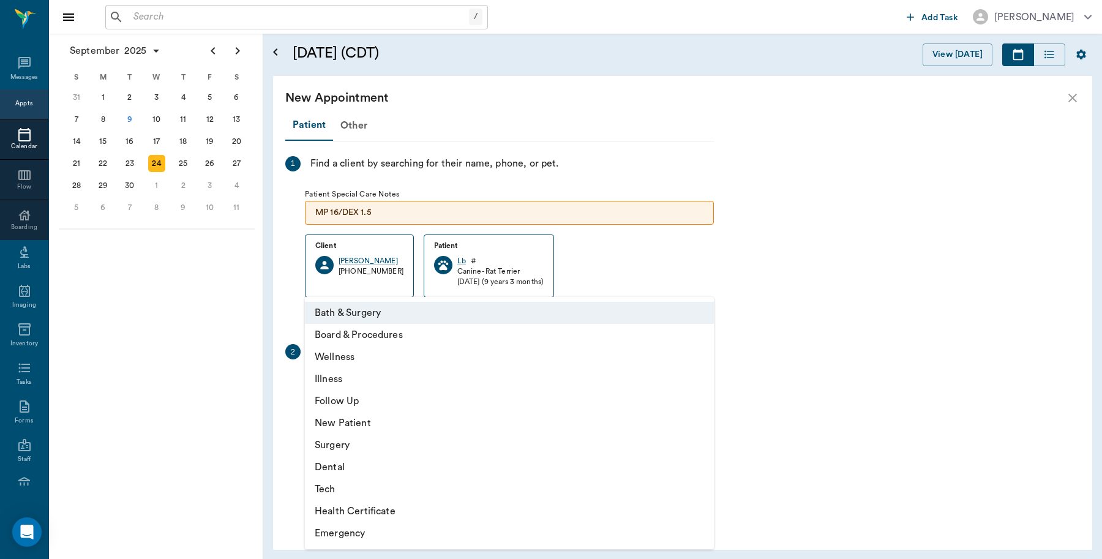
click at [400, 388] on body "/ ​ Add Task Dr. Bert Ellsworth Nectar Messages Appts Calendar Flow Boarding La…" at bounding box center [551, 279] width 1102 height 559
click at [344, 355] on li "Wellness" at bounding box center [509, 357] width 409 height 22
type input "65d2be4f46e3a538d89b8c14"
type input "10:30 AM"
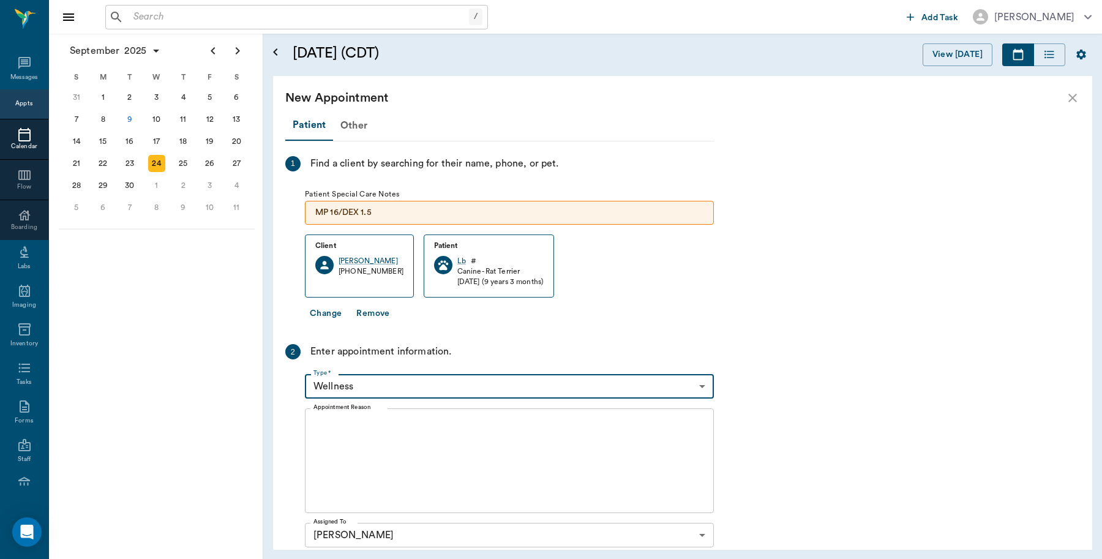
click at [399, 445] on textarea "Appointment Reason" at bounding box center [510, 461] width 392 height 85
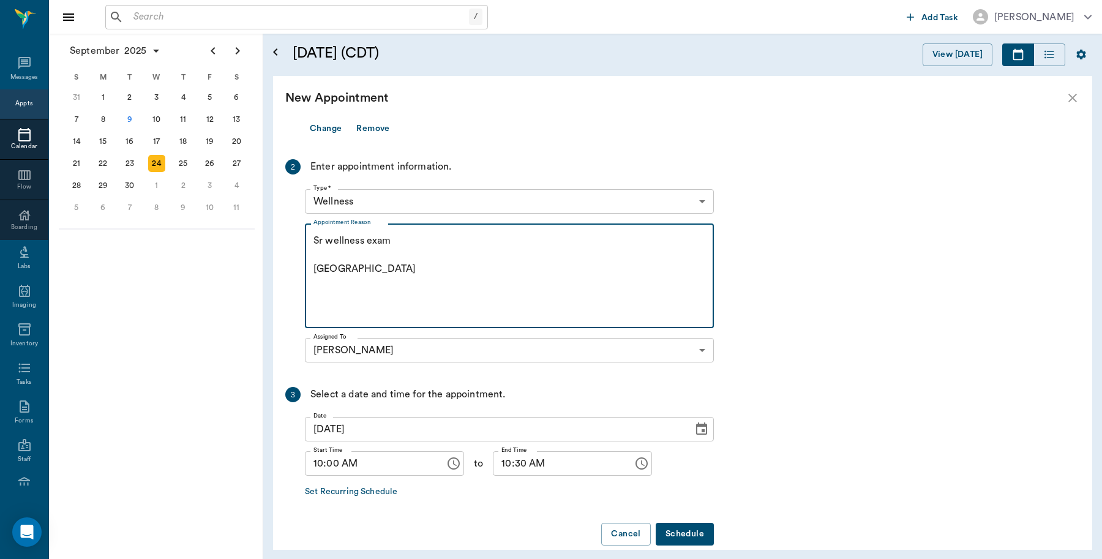
scroll to position [203, 0]
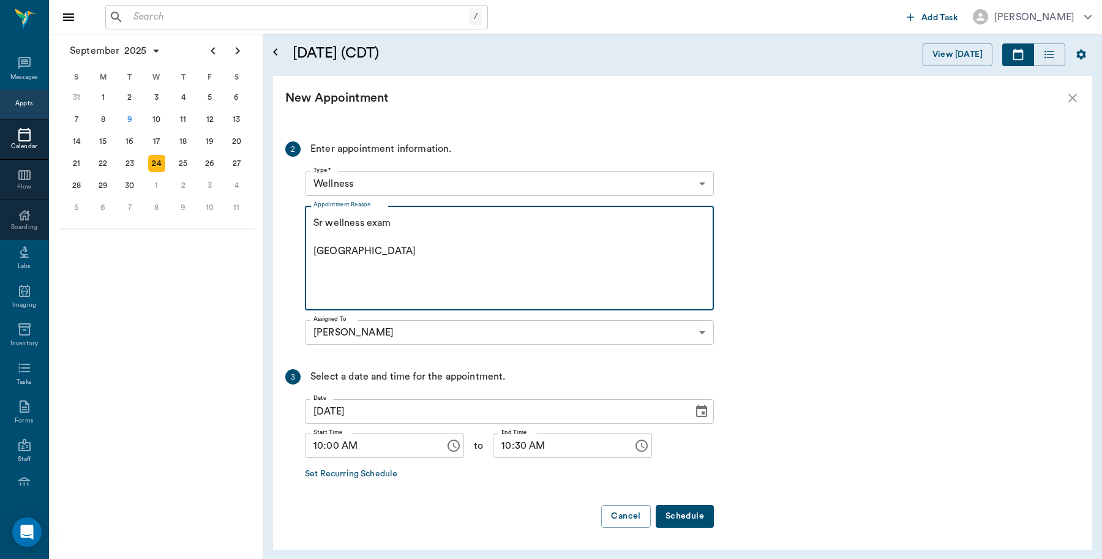
type textarea "Sr wellness exam Caryn"
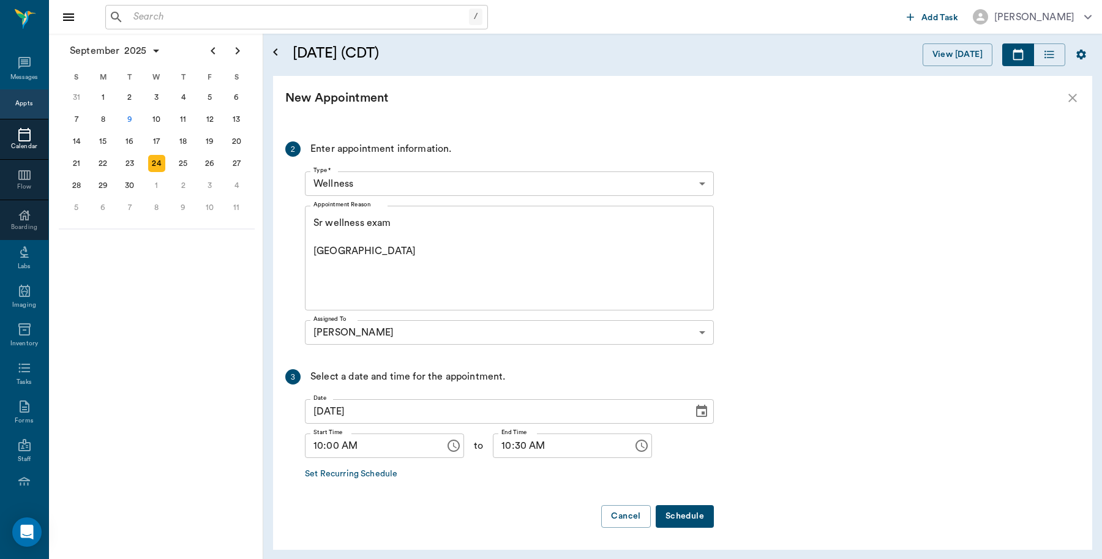
click at [702, 521] on button "Schedule" at bounding box center [685, 516] width 58 height 23
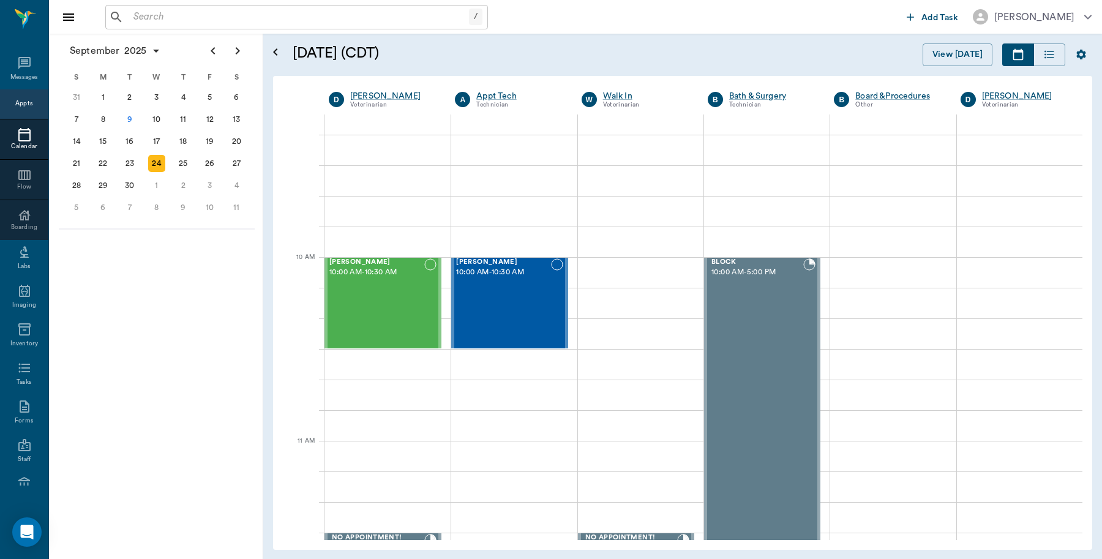
click at [194, 13] on input "text" at bounding box center [299, 17] width 341 height 17
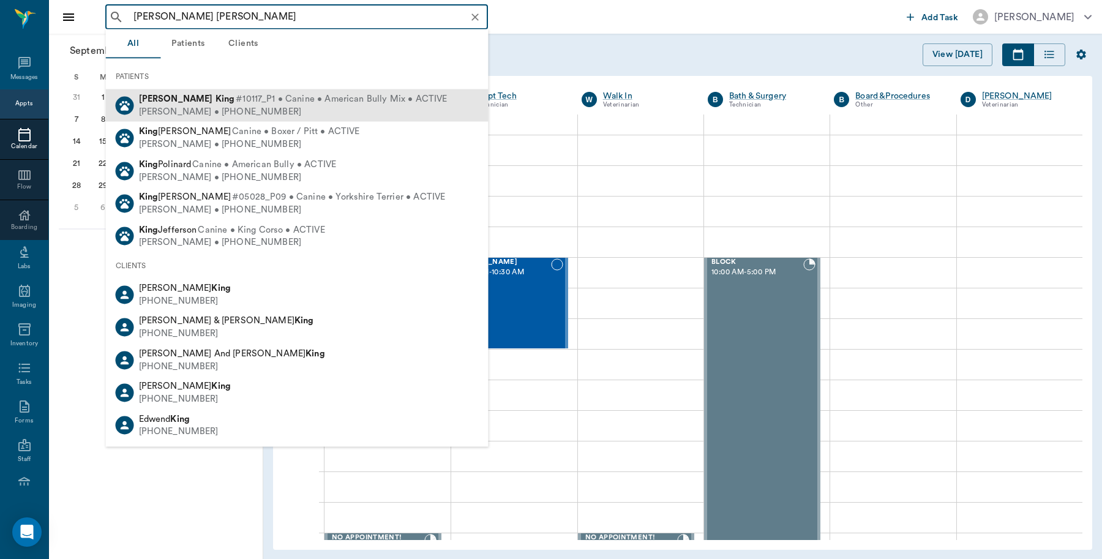
click at [236, 99] on span "#10117_P1 • Canine • American Bully Mix • ACTIVE" at bounding box center [341, 99] width 211 height 13
type input "[PERSON_NAME] [PERSON_NAME]"
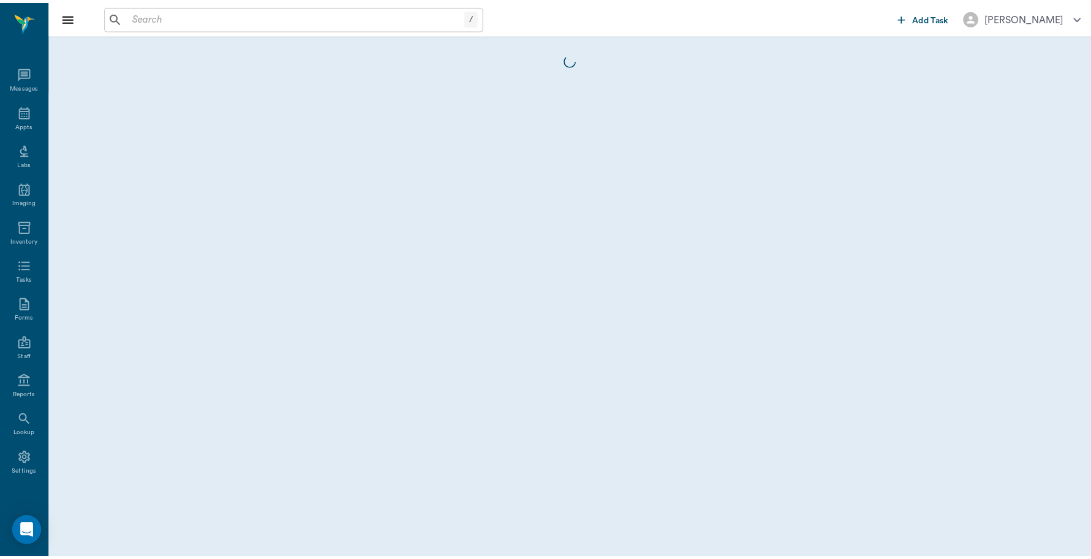
scroll to position [4, 0]
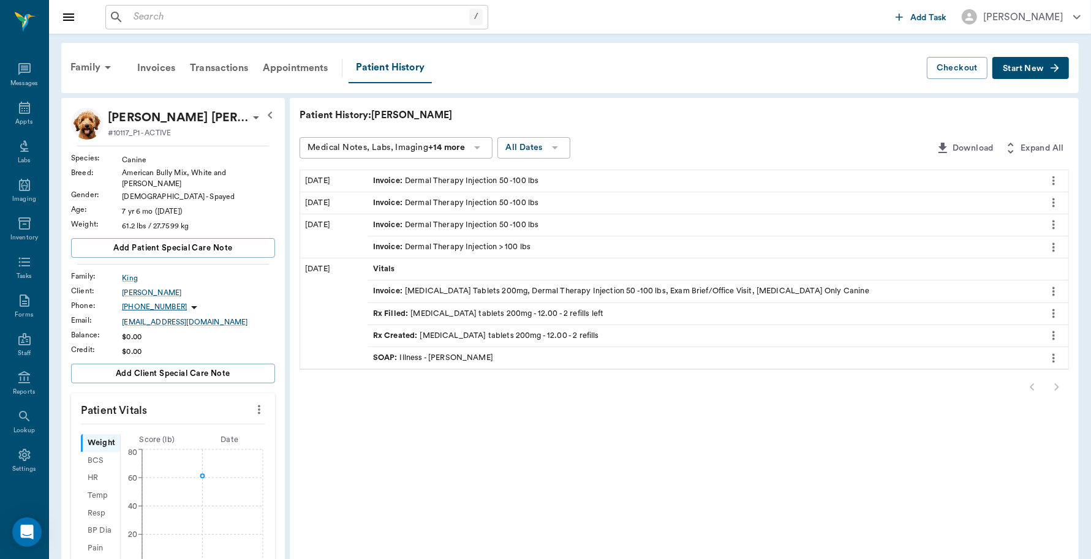
click at [458, 361] on div "SOAP : Illness - Dr. Bert Ellsworth" at bounding box center [433, 358] width 120 height 12
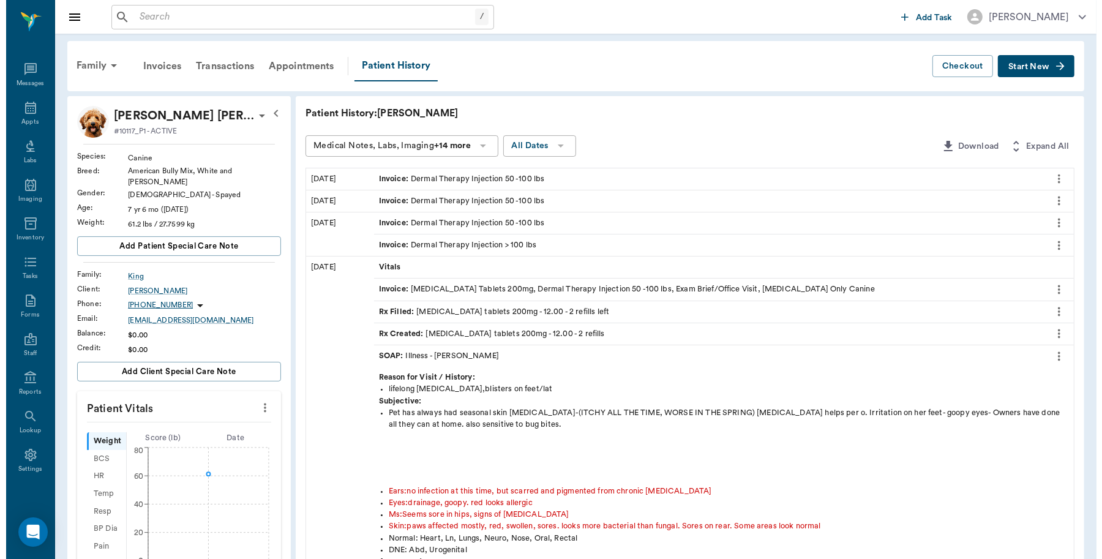
scroll to position [0, 0]
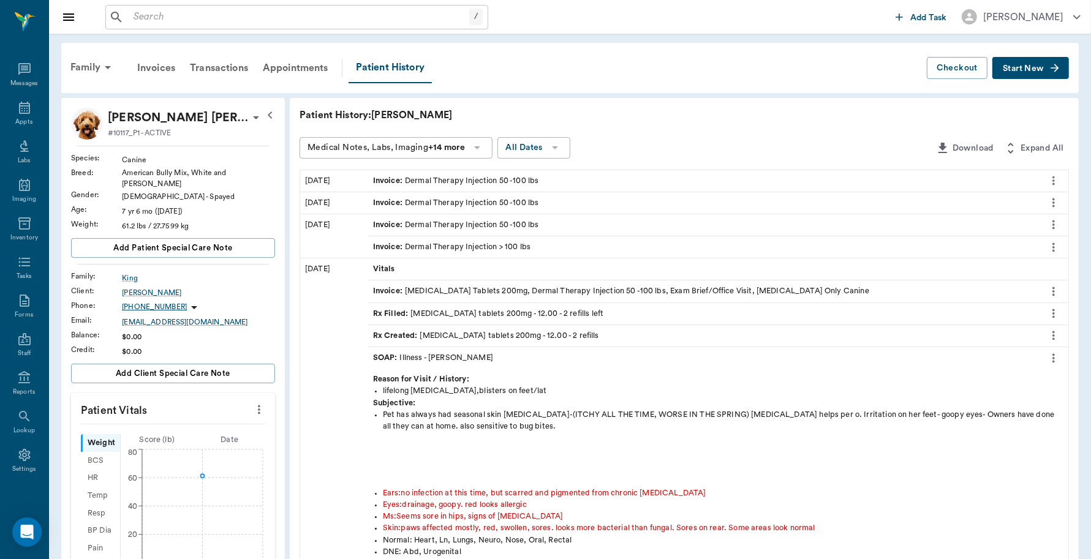
click at [1020, 69] on span "Start New" at bounding box center [1023, 69] width 41 height 0
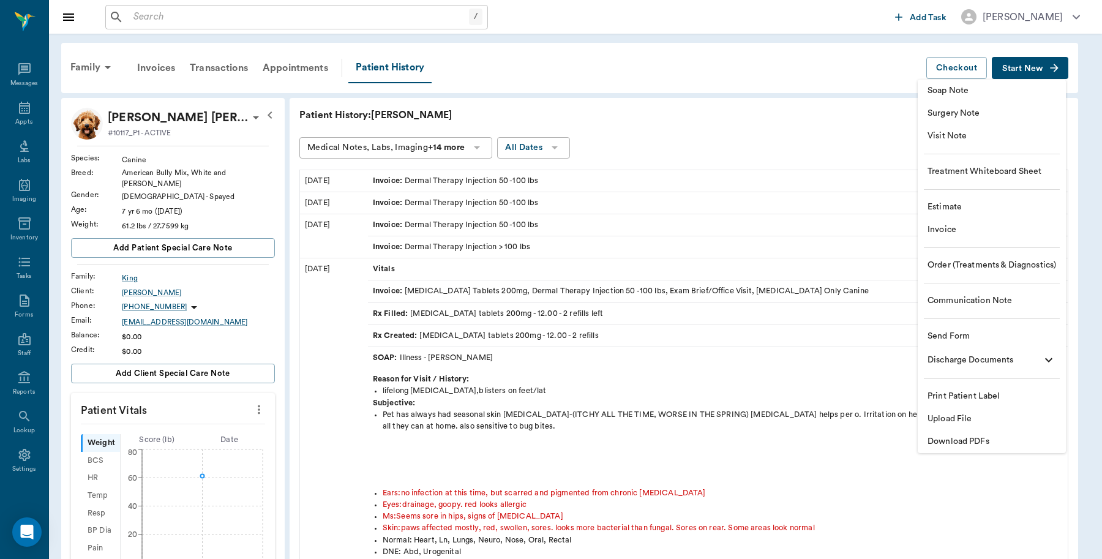
click at [949, 233] on span "Invoice" at bounding box center [992, 230] width 129 height 13
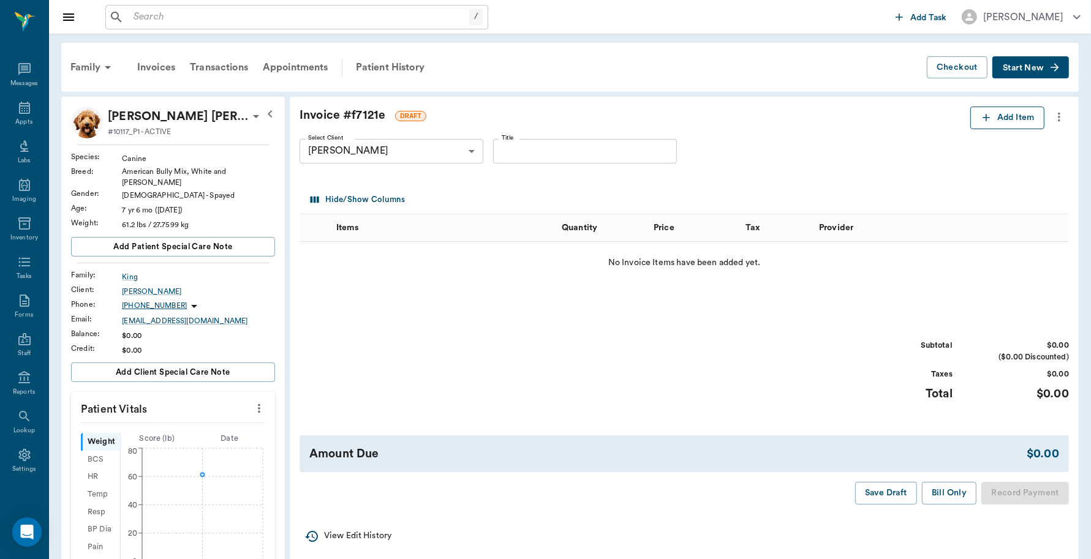
click at [989, 119] on icon "button" at bounding box center [986, 117] width 12 height 12
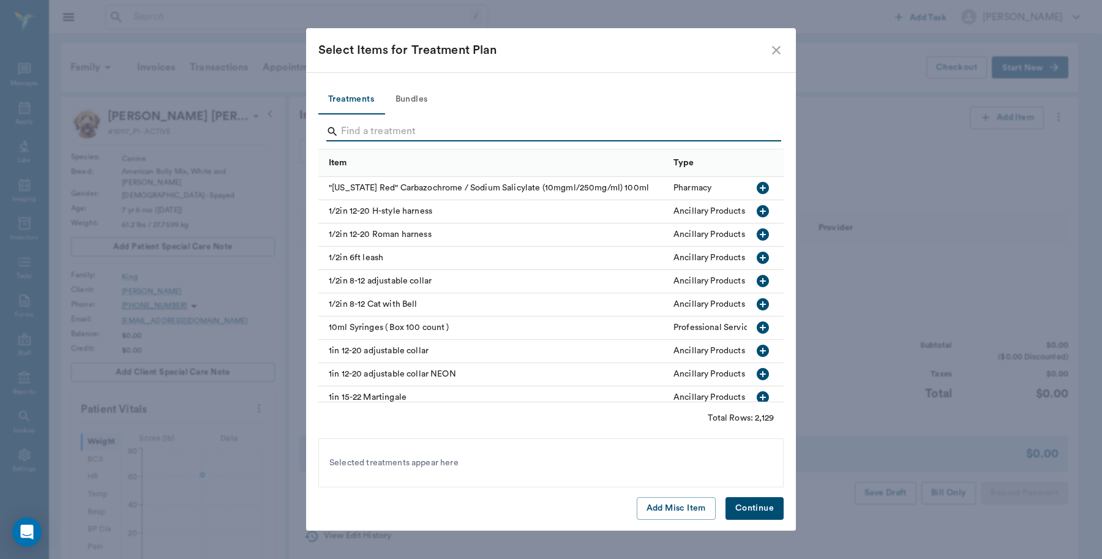
click at [400, 130] on input "Search" at bounding box center [552, 132] width 422 height 20
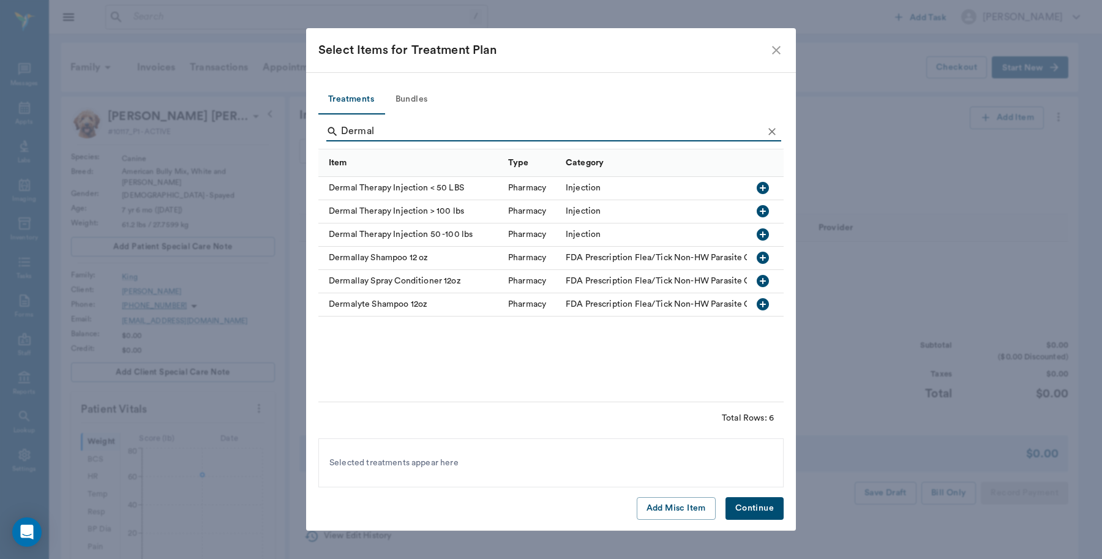
type input "Dermal"
click at [766, 233] on icon "button" at bounding box center [763, 234] width 12 height 12
click at [758, 502] on button "Continue" at bounding box center [755, 508] width 58 height 23
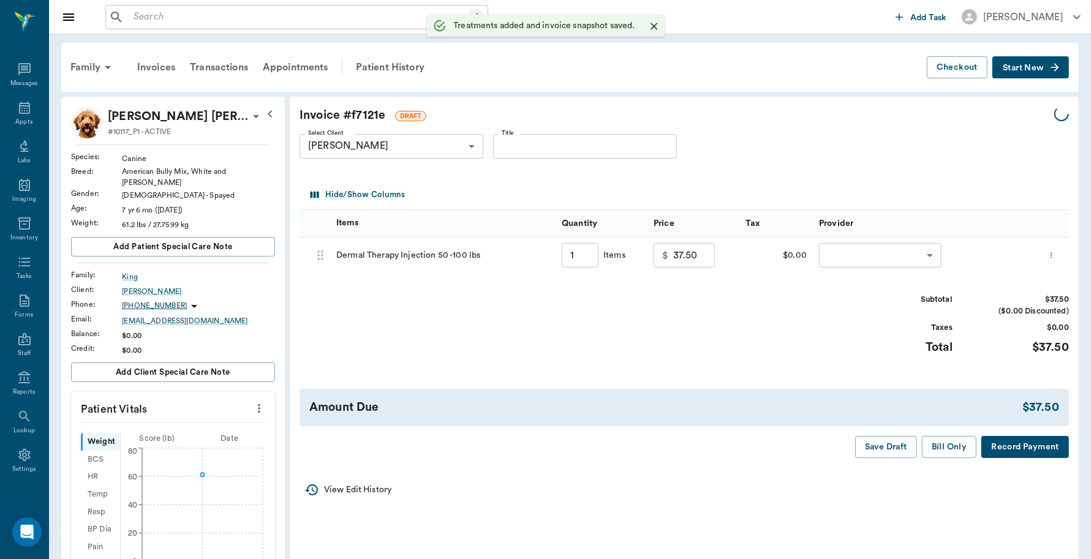
type input "1.00"
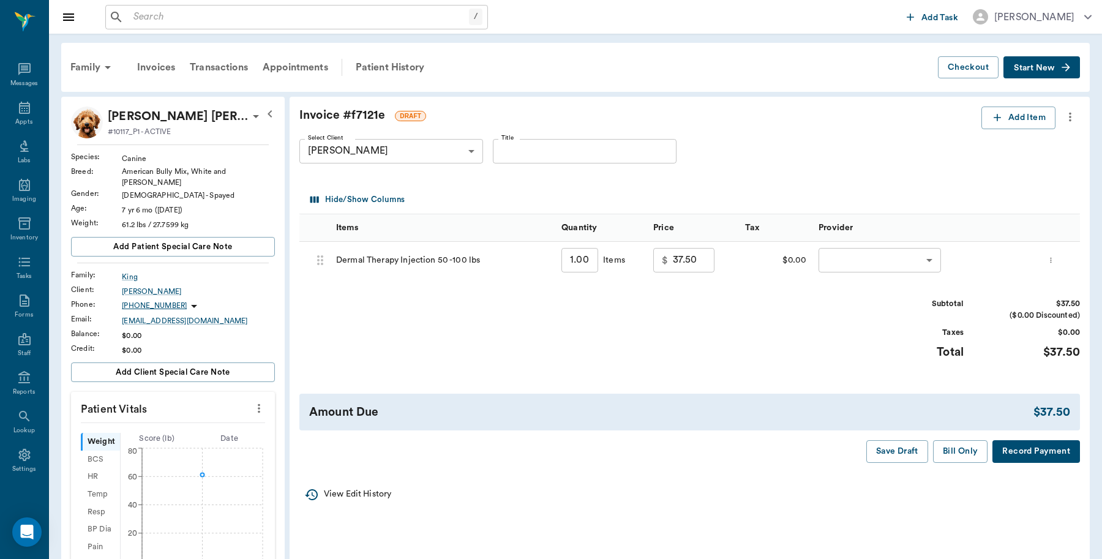
click at [858, 268] on body "/ ​ Add Task [PERSON_NAME] Nectar Messages Appts Labs Imaging Inventory Tasks F…" at bounding box center [551, 471] width 1102 height 943
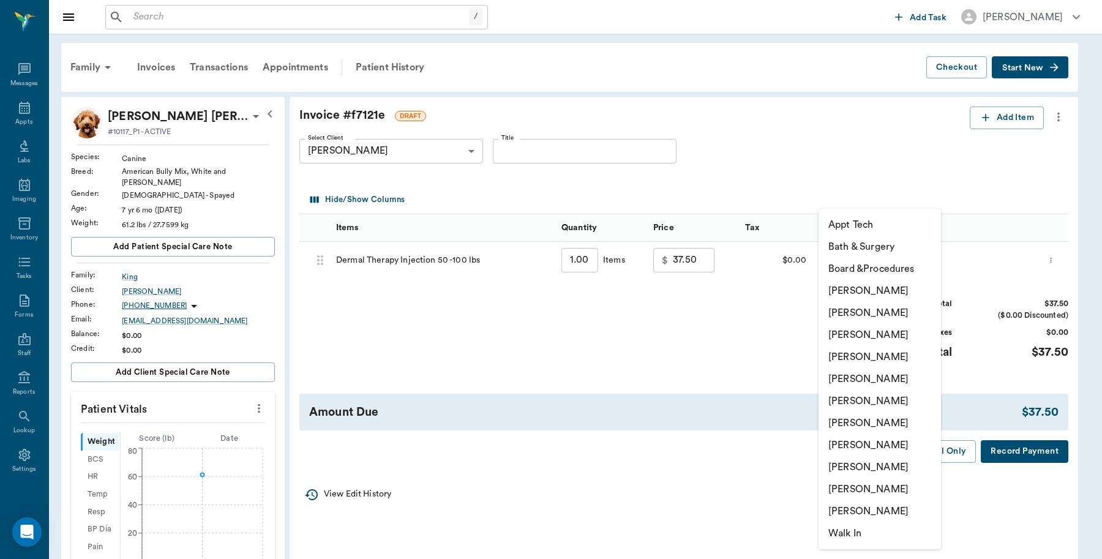
click at [852, 289] on li "[PERSON_NAME]" at bounding box center [880, 291] width 122 height 22
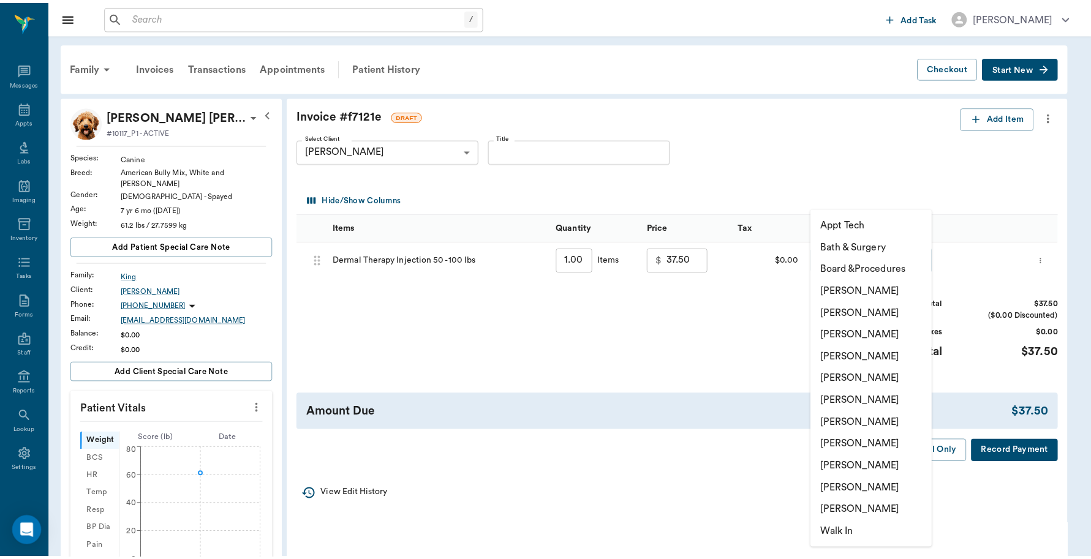
type input "none-6899ea08ed37b777db10de45"
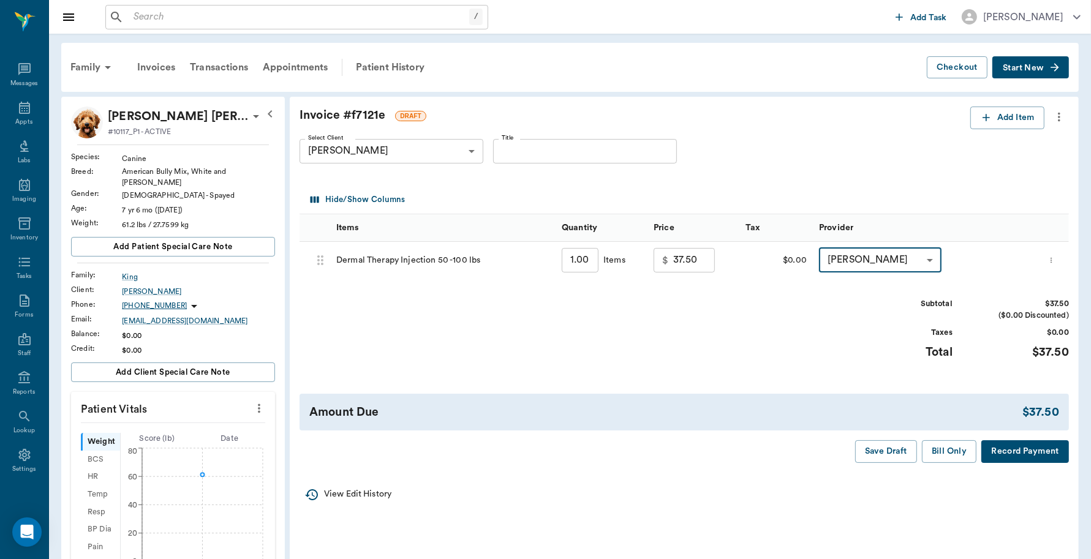
click at [1020, 457] on button "Record Payment" at bounding box center [1025, 451] width 88 height 23
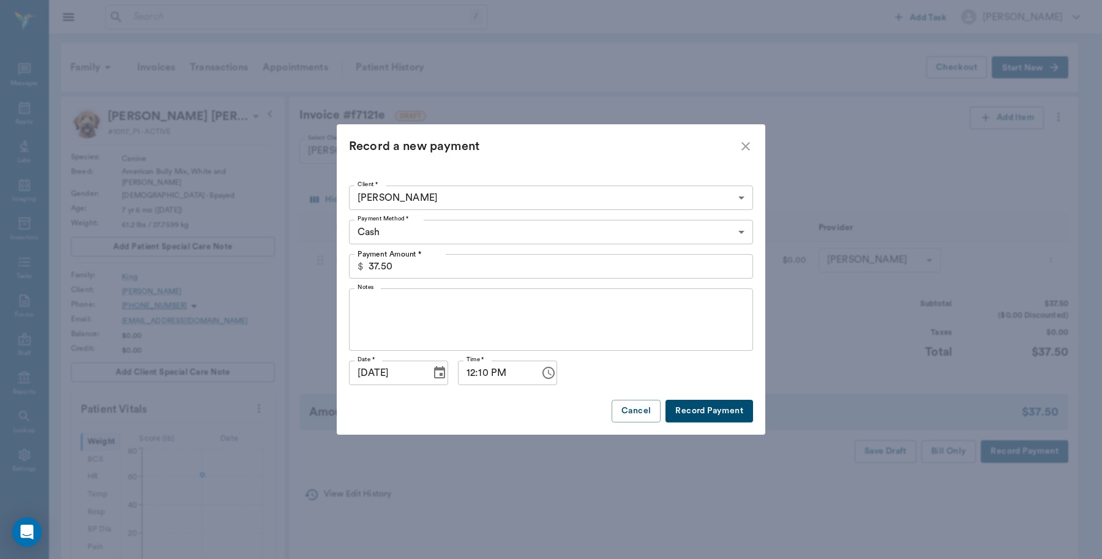
click at [431, 227] on body "/ ​ Add Task [PERSON_NAME] Nectar Messages Appts Labs Imaging Inventory Tasks F…" at bounding box center [551, 471] width 1102 height 943
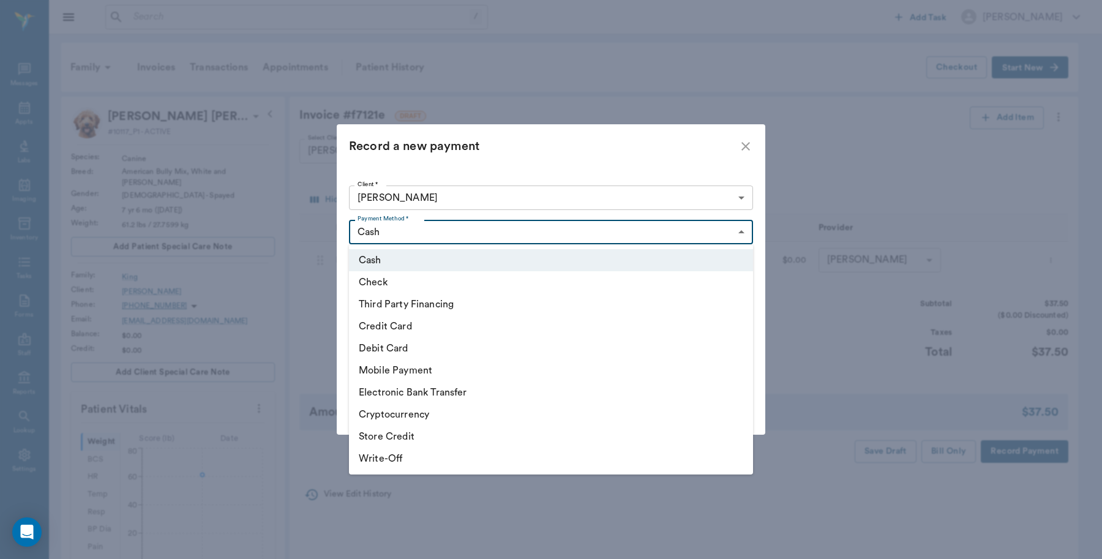
click at [399, 350] on li "Debit Card" at bounding box center [551, 348] width 404 height 22
type input "DEBIT_CARD"
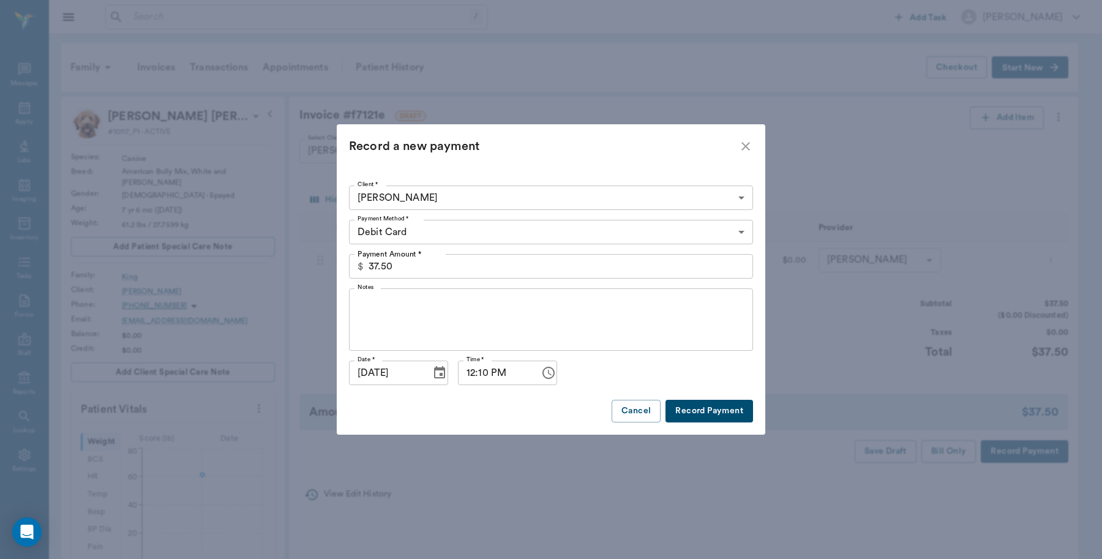
click at [698, 415] on button "Record Payment" at bounding box center [710, 411] width 88 height 23
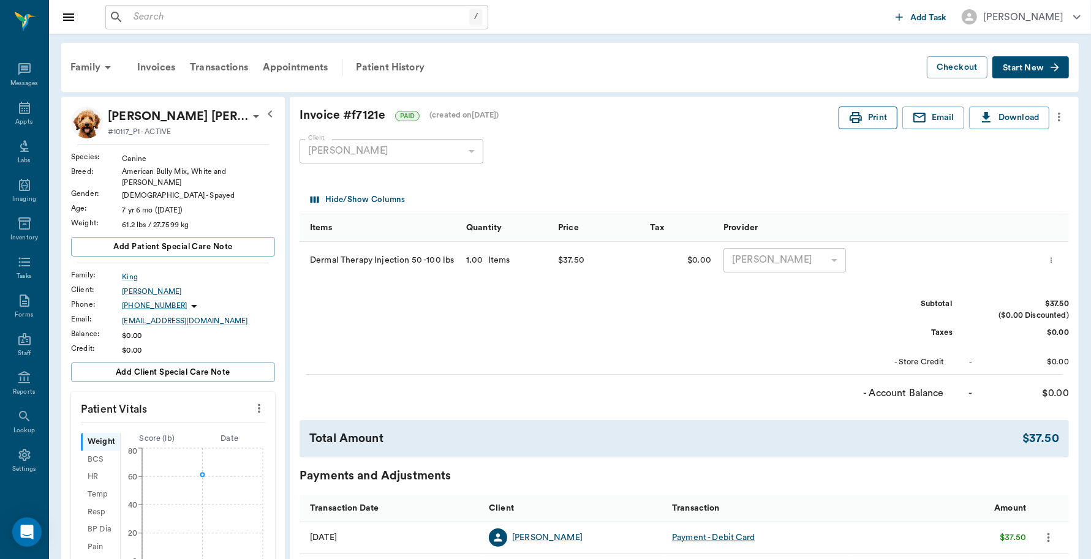
click at [867, 115] on button "Print" at bounding box center [867, 118] width 59 height 23
click at [17, 108] on icon at bounding box center [24, 107] width 15 height 15
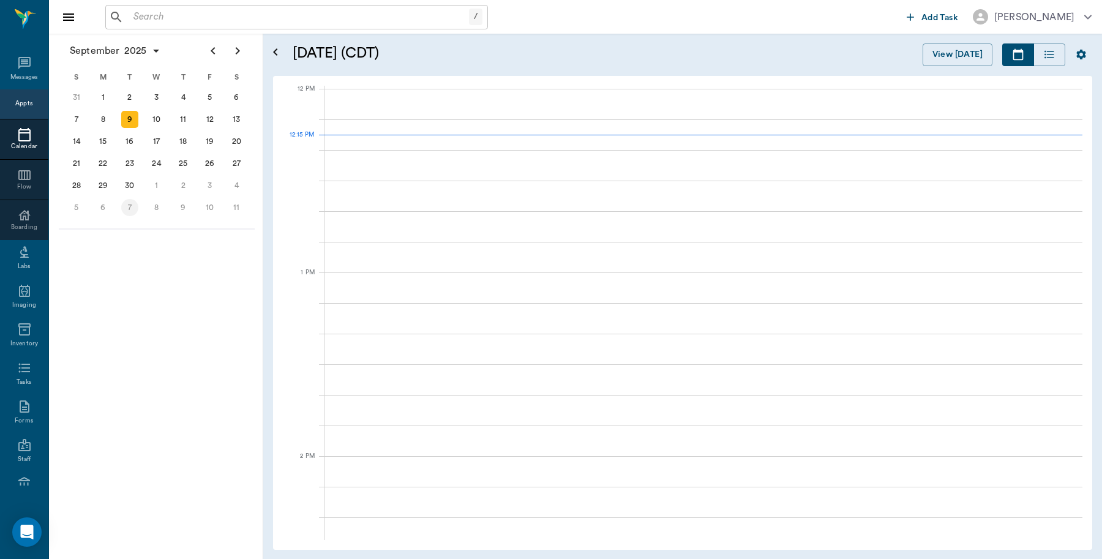
scroll to position [736, 0]
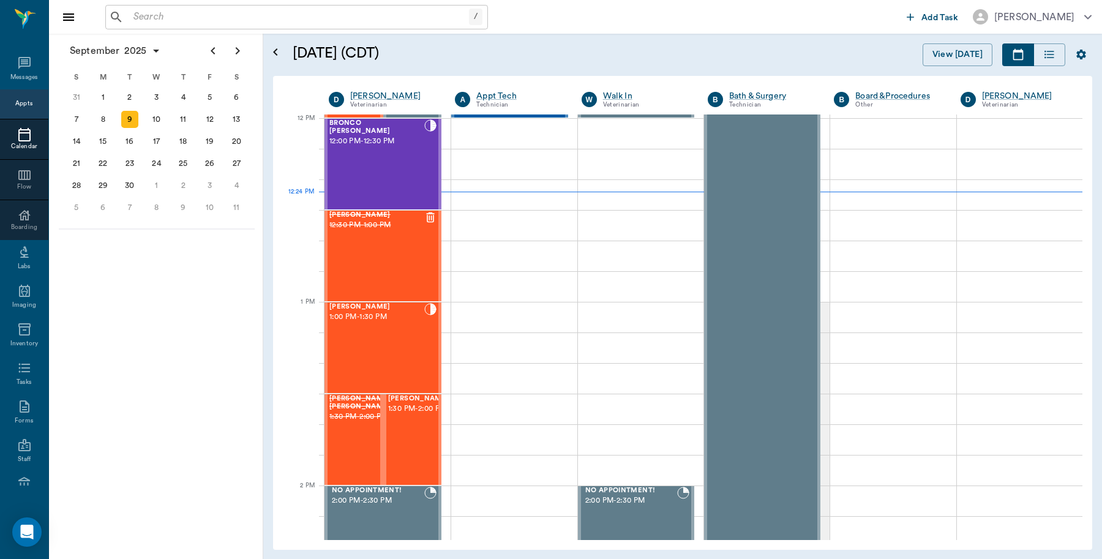
click at [148, 12] on input "text" at bounding box center [299, 17] width 341 height 17
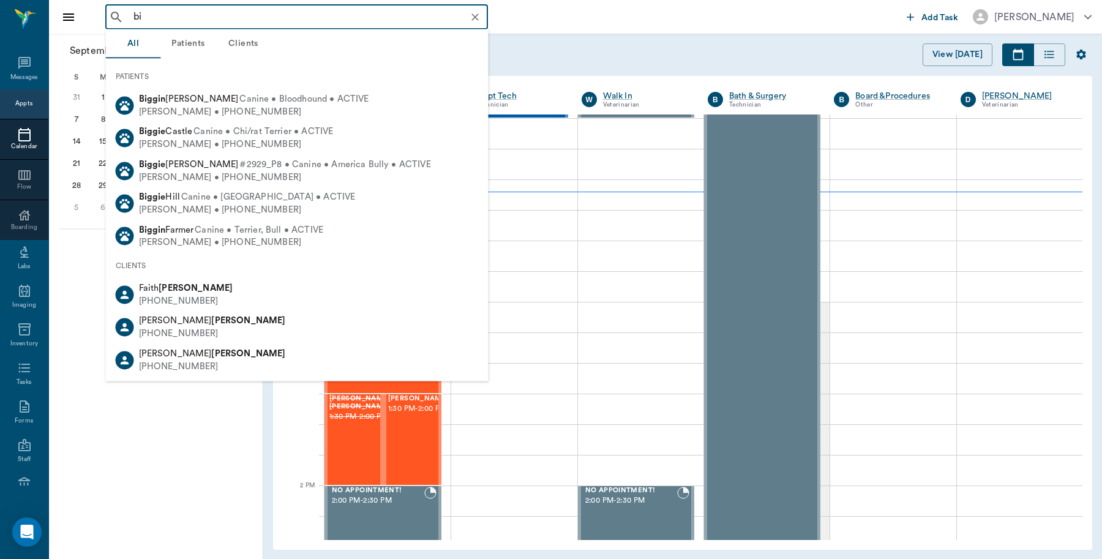
type input "b"
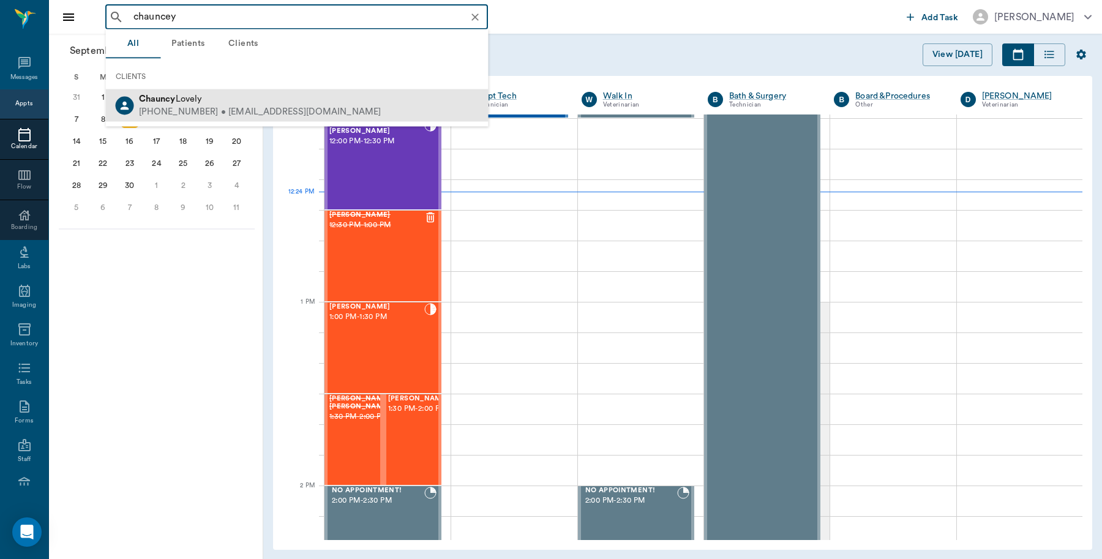
click at [243, 95] on div "Chauncy Lovely" at bounding box center [260, 99] width 243 height 13
type input "chauncey"
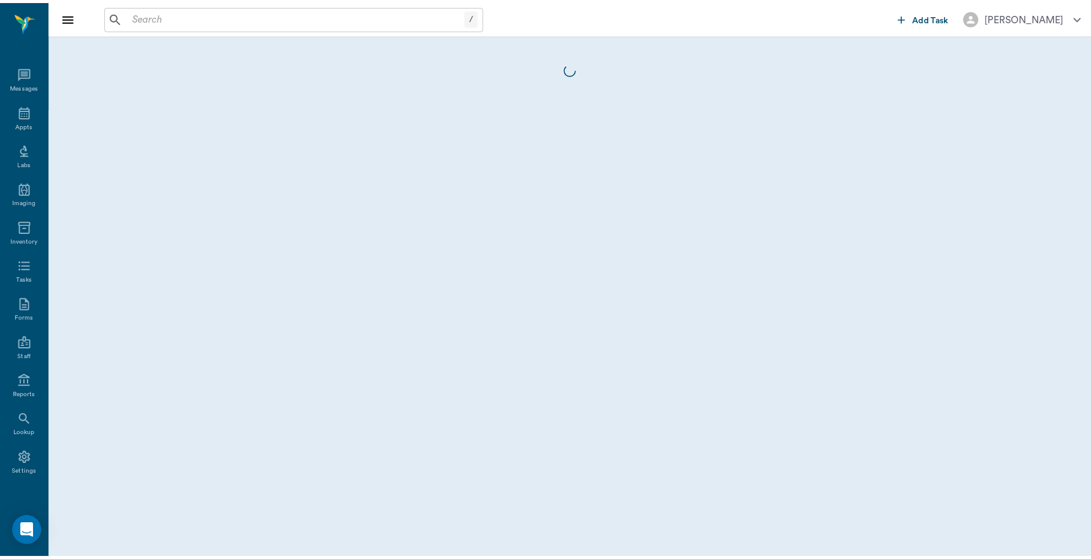
scroll to position [4, 0]
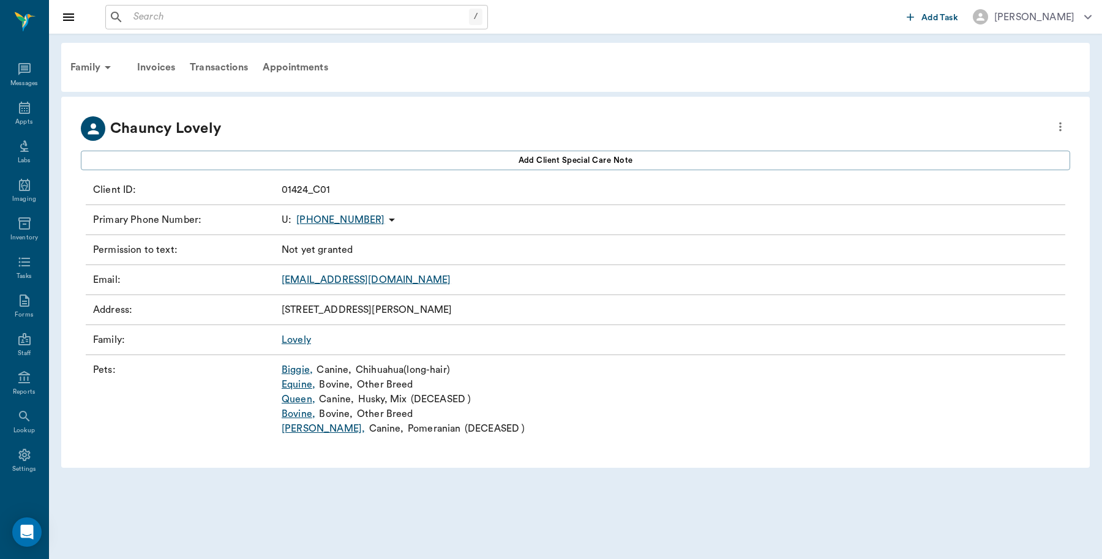
click at [300, 368] on link "Biggie ," at bounding box center [297, 370] width 31 height 15
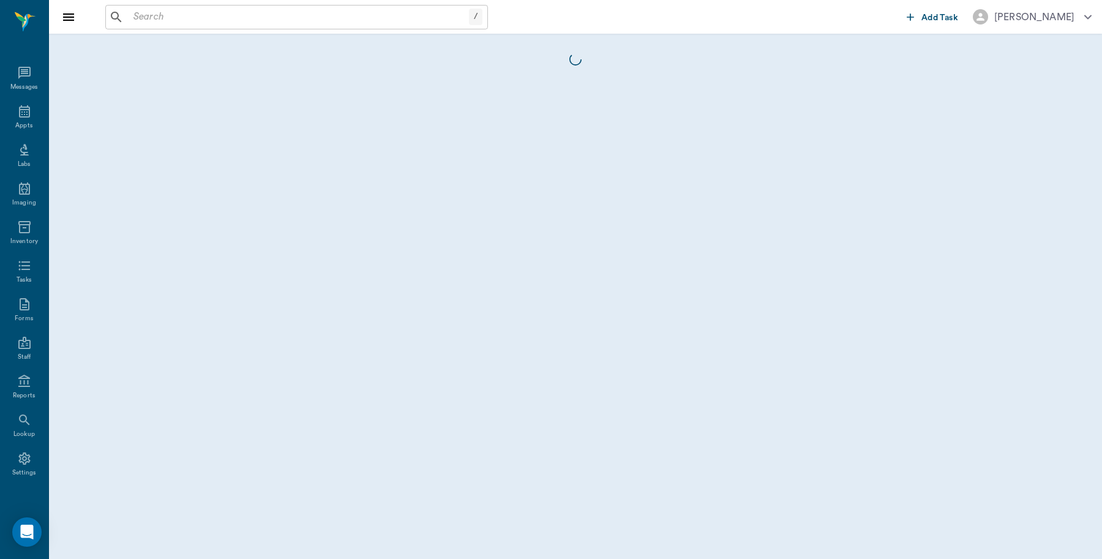
scroll to position [4, 0]
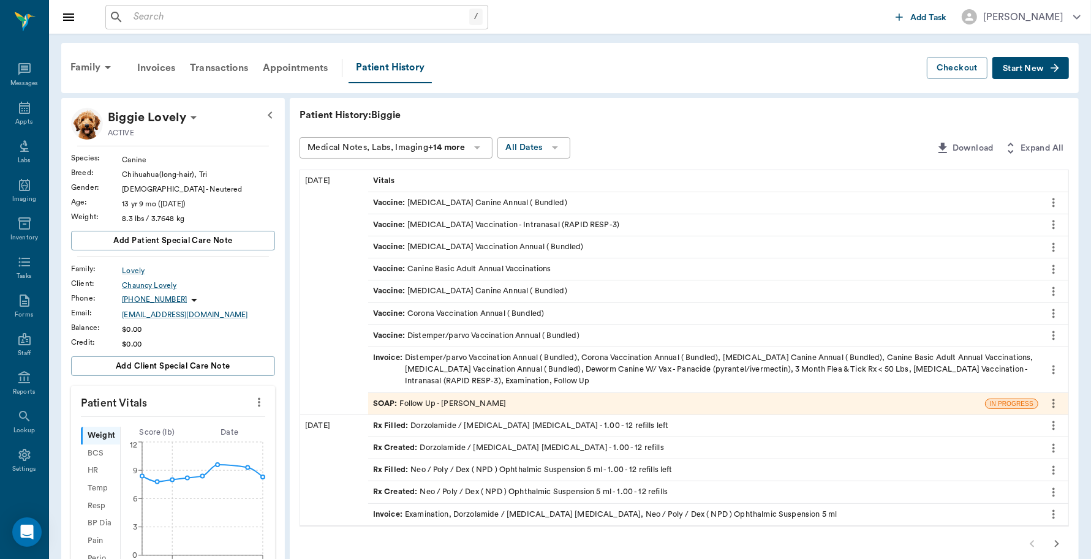
click at [1026, 62] on button "Start New" at bounding box center [1030, 68] width 77 height 23
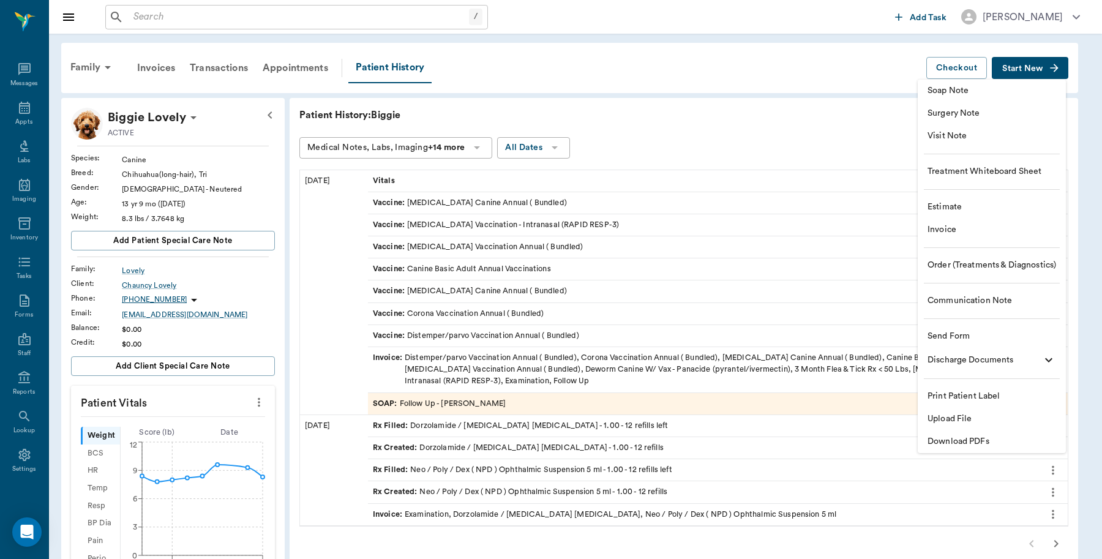
click at [944, 233] on span "Invoice" at bounding box center [992, 230] width 129 height 13
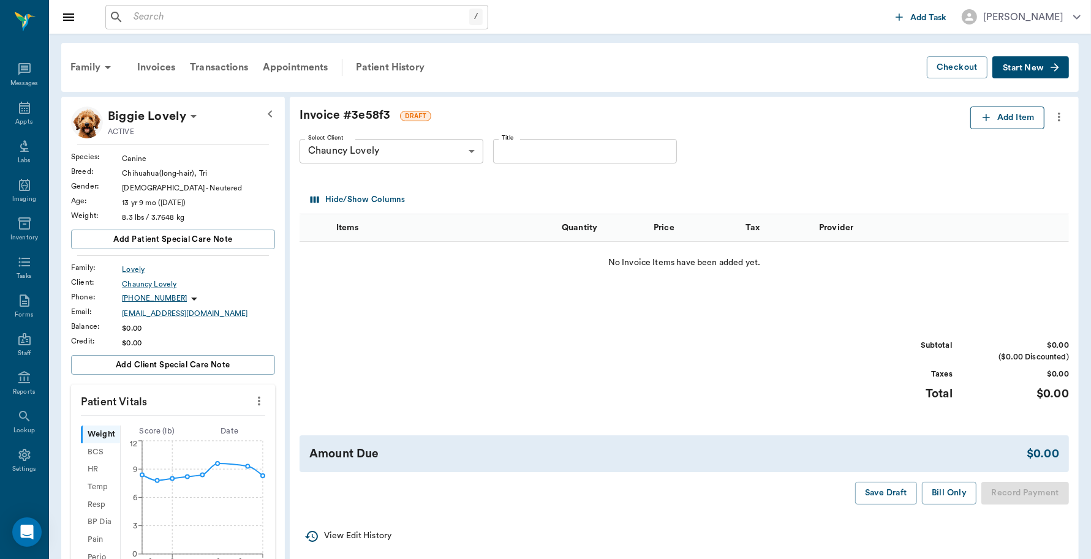
click at [1006, 116] on button "Add Item" at bounding box center [1007, 118] width 74 height 23
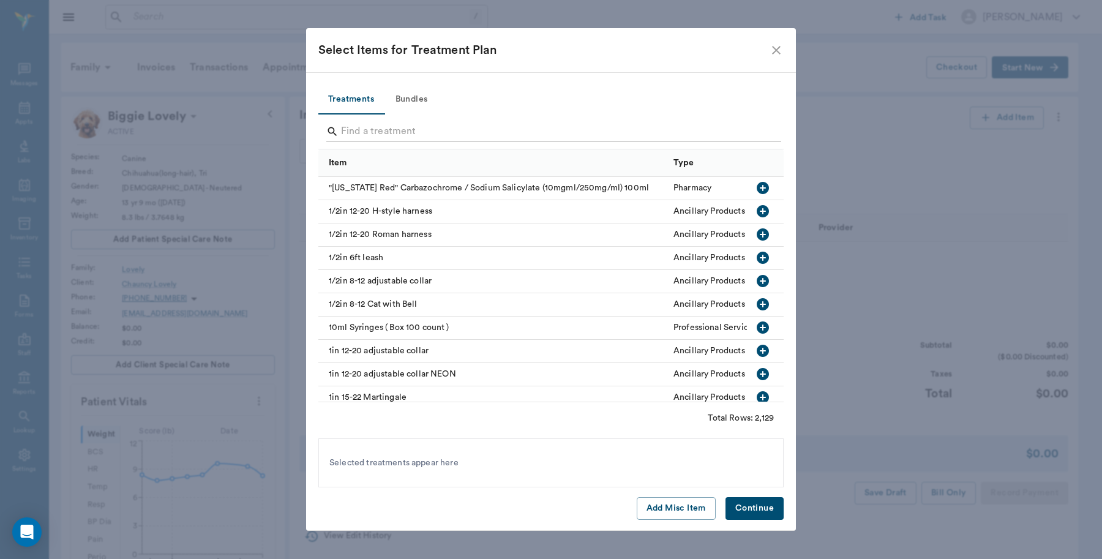
click at [497, 127] on input "Search" at bounding box center [552, 132] width 422 height 20
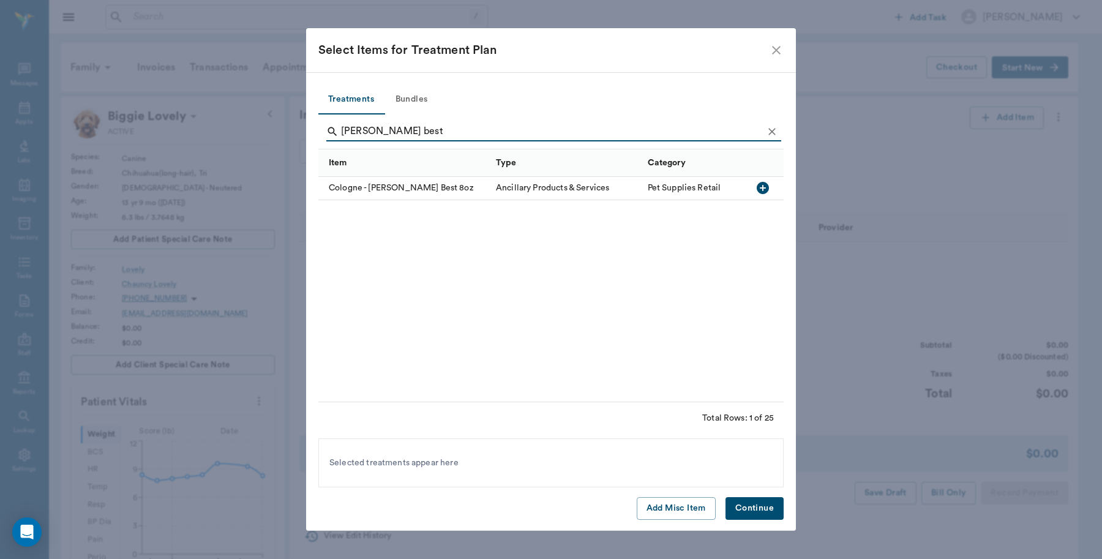
type input "[PERSON_NAME] best"
click at [766, 186] on icon "button" at bounding box center [763, 188] width 12 height 12
click at [744, 511] on button "Continue" at bounding box center [755, 508] width 58 height 23
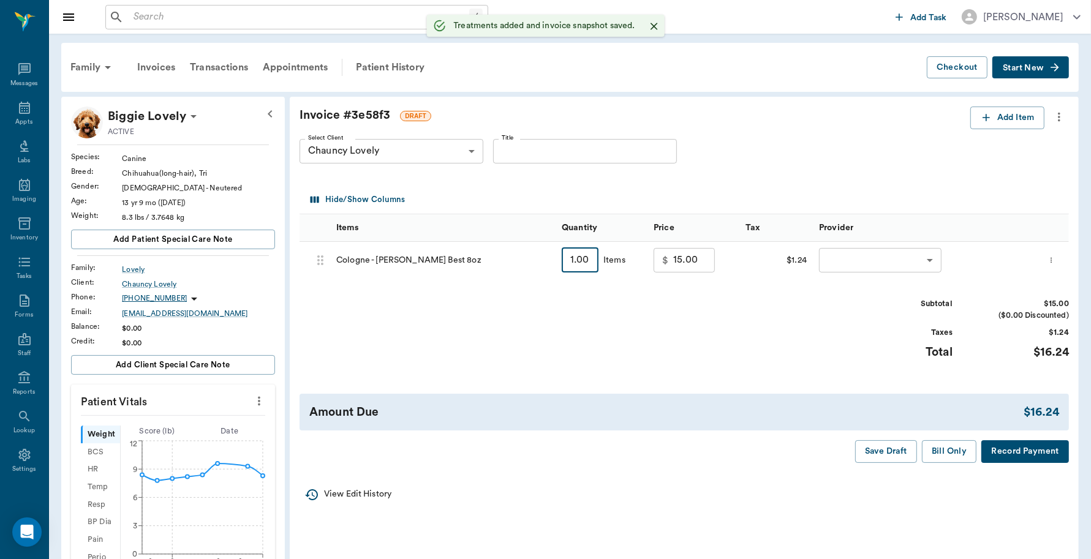
type input "2"
type input "30.00"
type input "2"
click at [873, 261] on body "/ ​ Add Task [PERSON_NAME] Nectar Messages Appts Labs Imaging Inventory Tasks F…" at bounding box center [545, 512] width 1091 height 1024
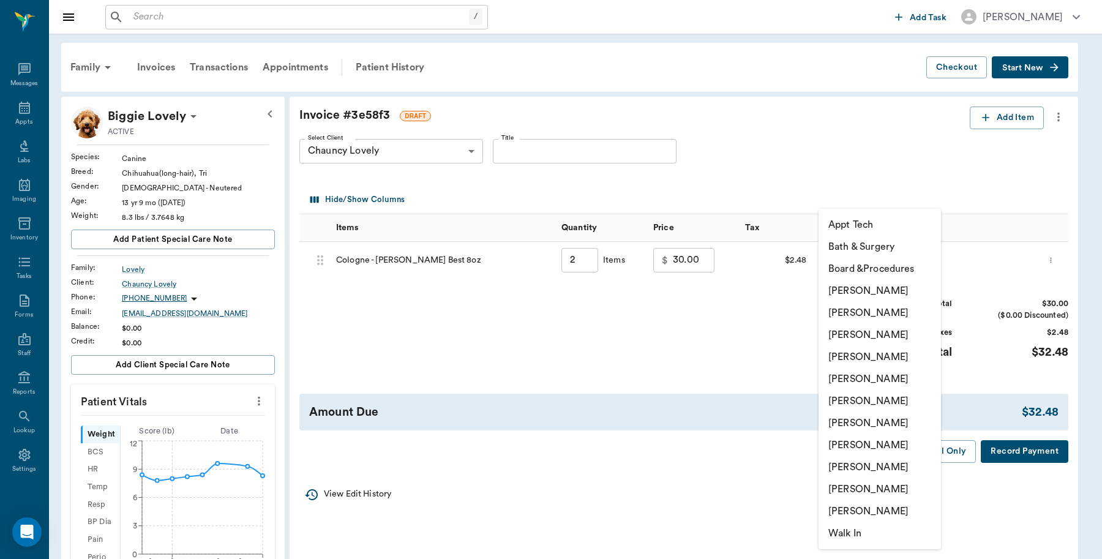
click at [867, 285] on li "[PERSON_NAME]" at bounding box center [880, 291] width 122 height 22
type input "none-6899ea08ed37b777db10de45"
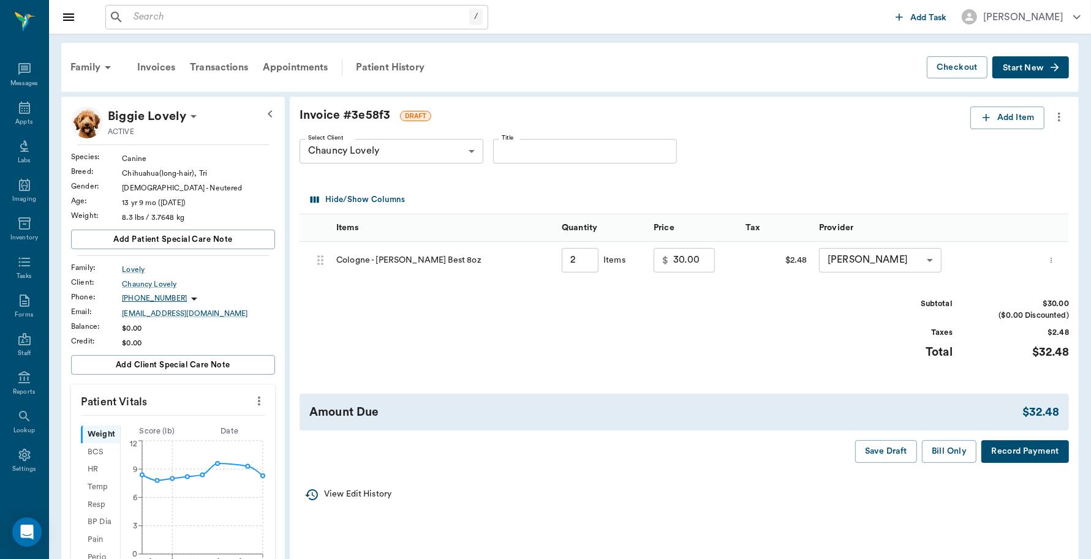
click at [1001, 449] on button "Record Payment" at bounding box center [1025, 451] width 88 height 23
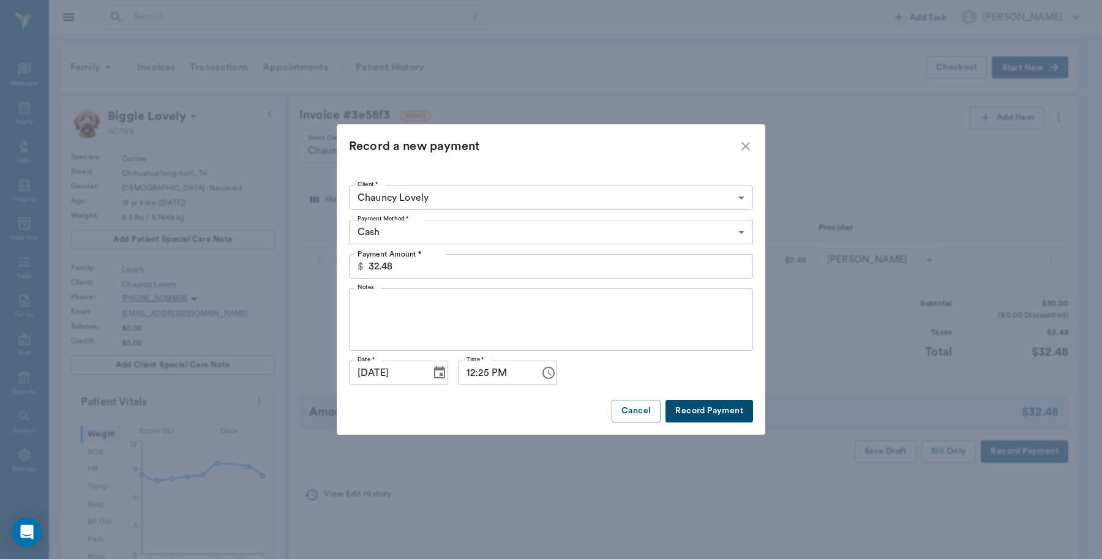
click at [387, 228] on body "/ ​ Add Task [PERSON_NAME] Nectar Messages Appts Labs Imaging Inventory Tasks F…" at bounding box center [551, 512] width 1102 height 1024
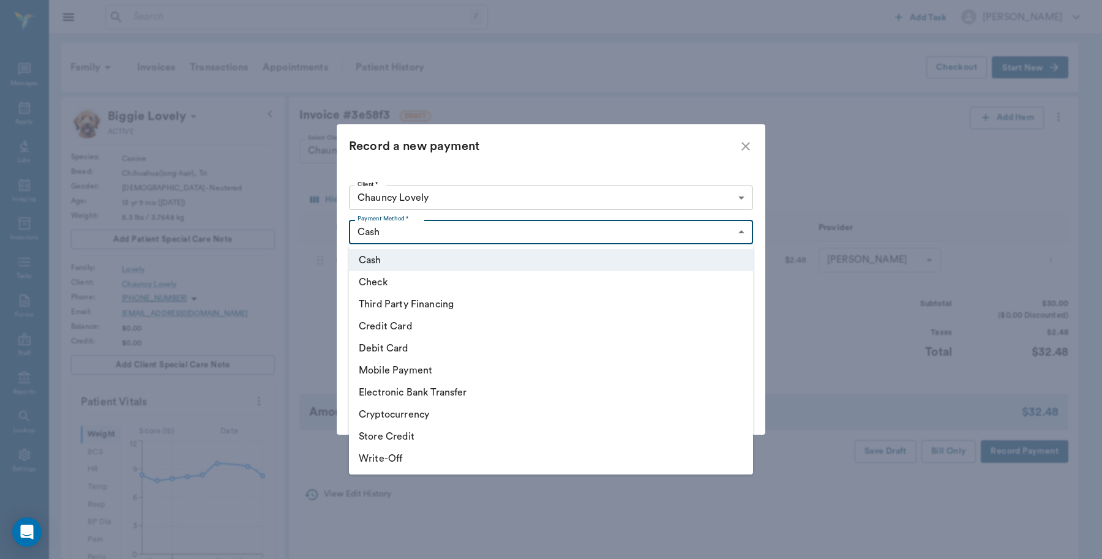
click at [401, 345] on li "Debit Card" at bounding box center [551, 348] width 404 height 22
type input "DEBIT_CARD"
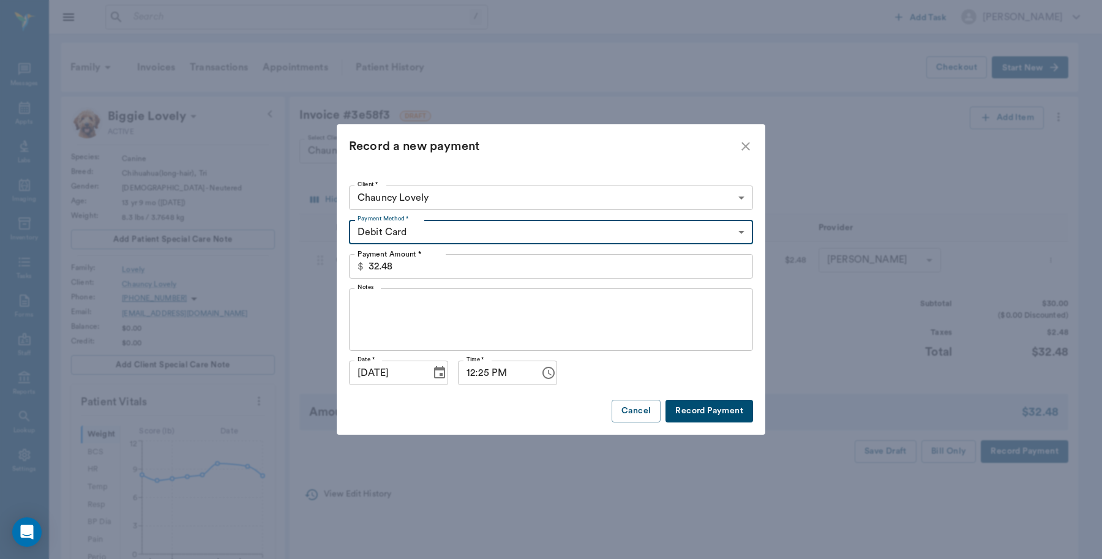
click at [720, 415] on button "Record Payment" at bounding box center [710, 411] width 88 height 23
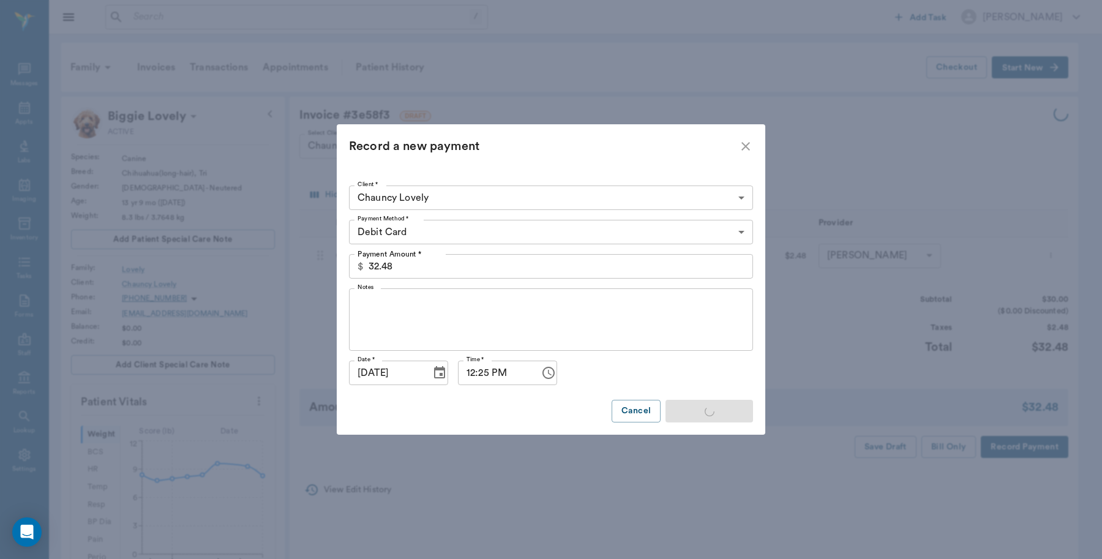
type input "2.00"
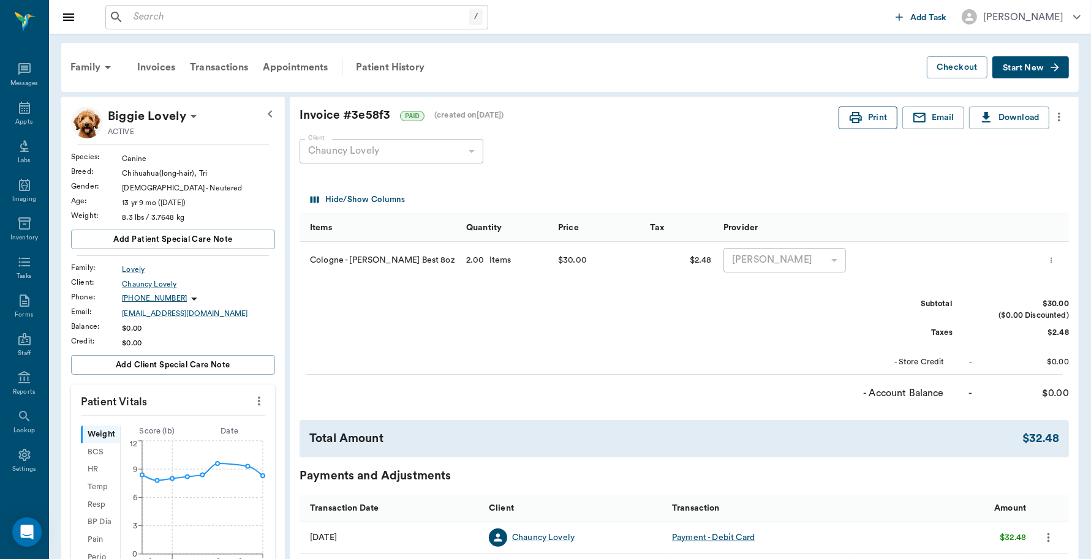
click at [852, 108] on button "Print" at bounding box center [867, 118] width 59 height 23
click at [13, 115] on div "Appts" at bounding box center [24, 115] width 48 height 39
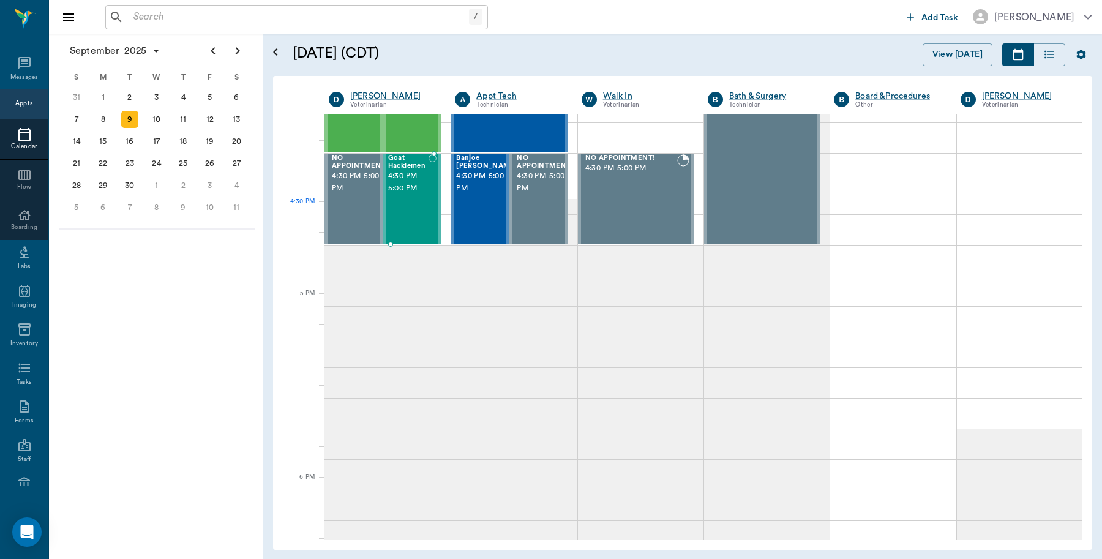
scroll to position [1349, 0]
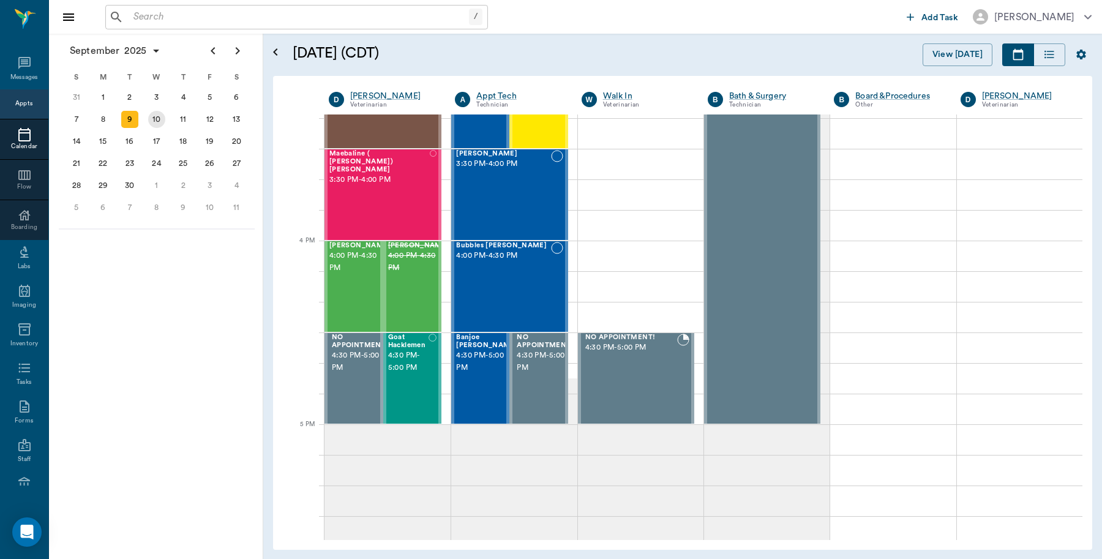
click at [158, 114] on div "10" at bounding box center [156, 119] width 17 height 17
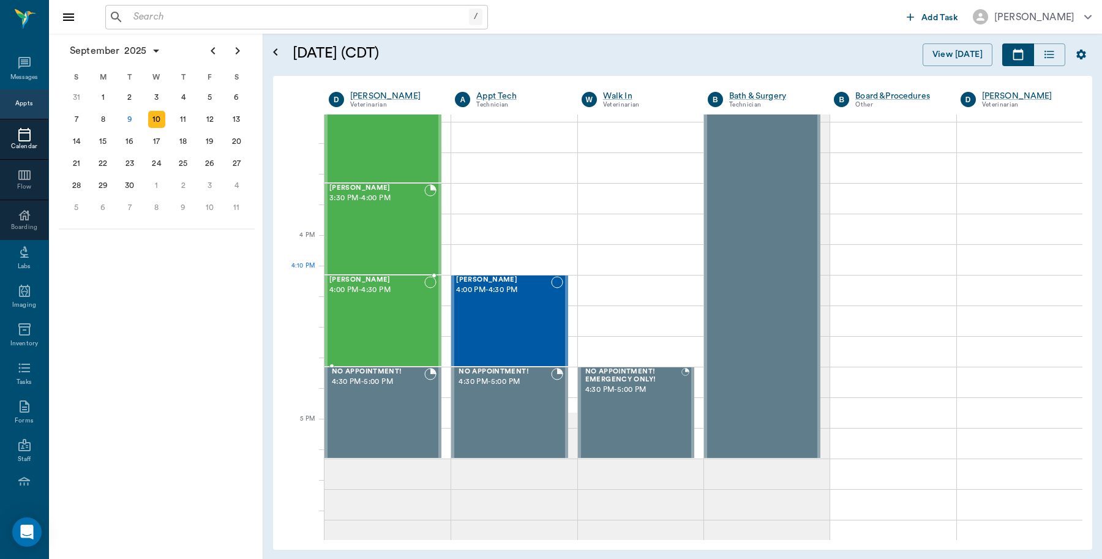
scroll to position [1301, 0]
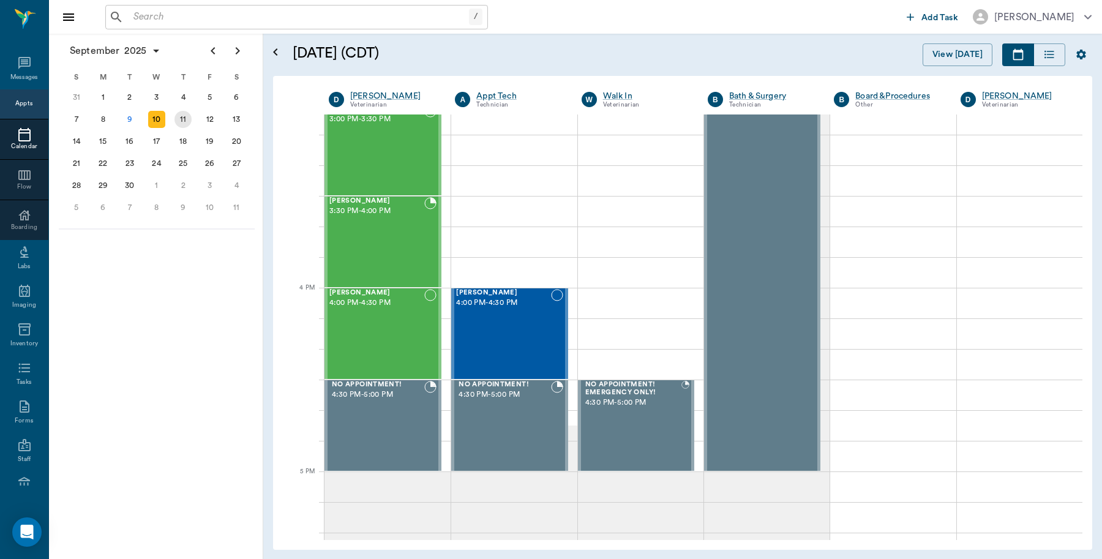
click at [185, 118] on div "11" at bounding box center [183, 119] width 17 height 17
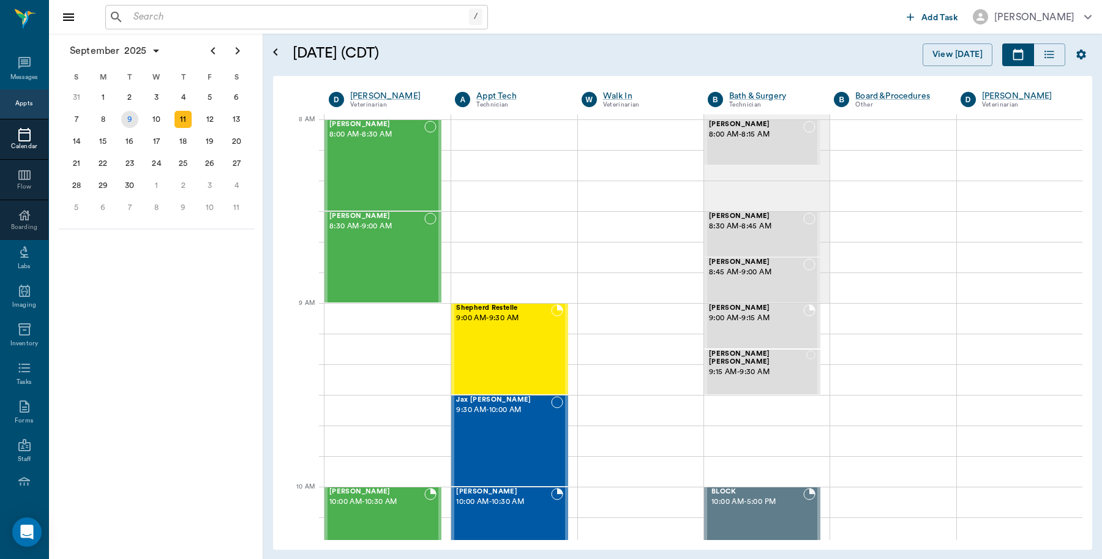
click at [129, 117] on div "9" at bounding box center [129, 119] width 17 height 17
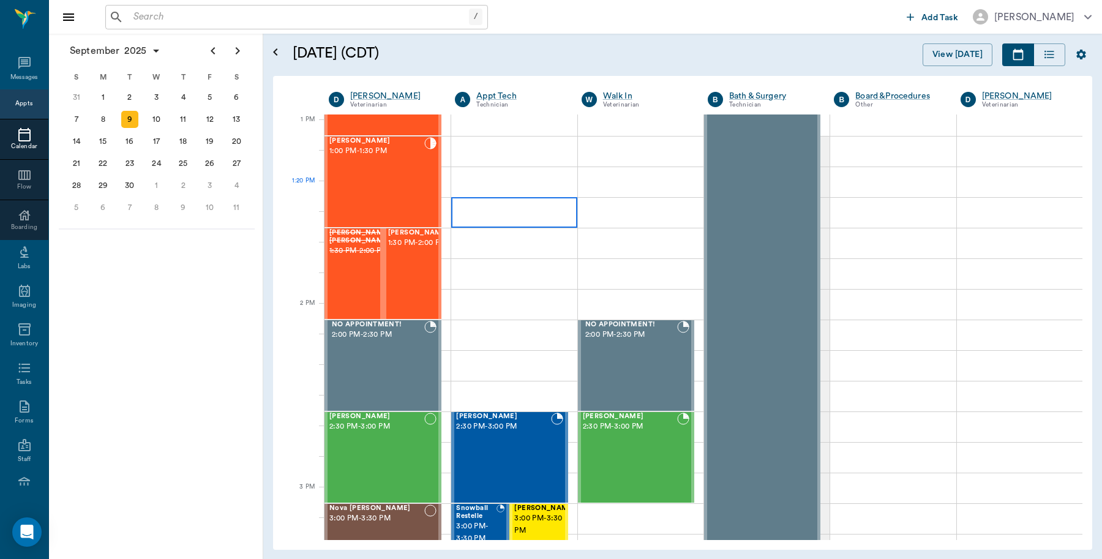
scroll to position [919, 0]
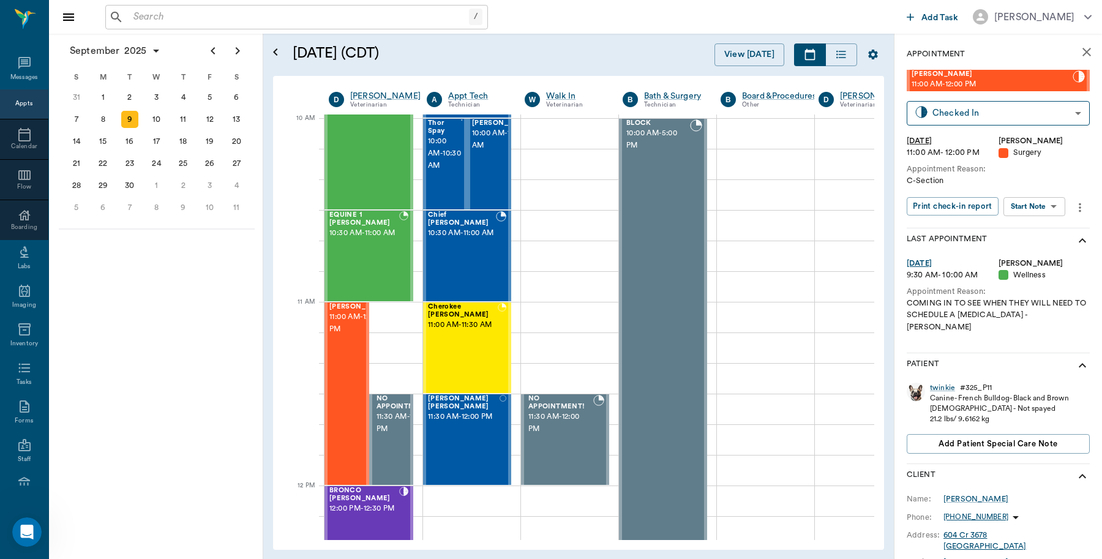
scroll to position [109, 0]
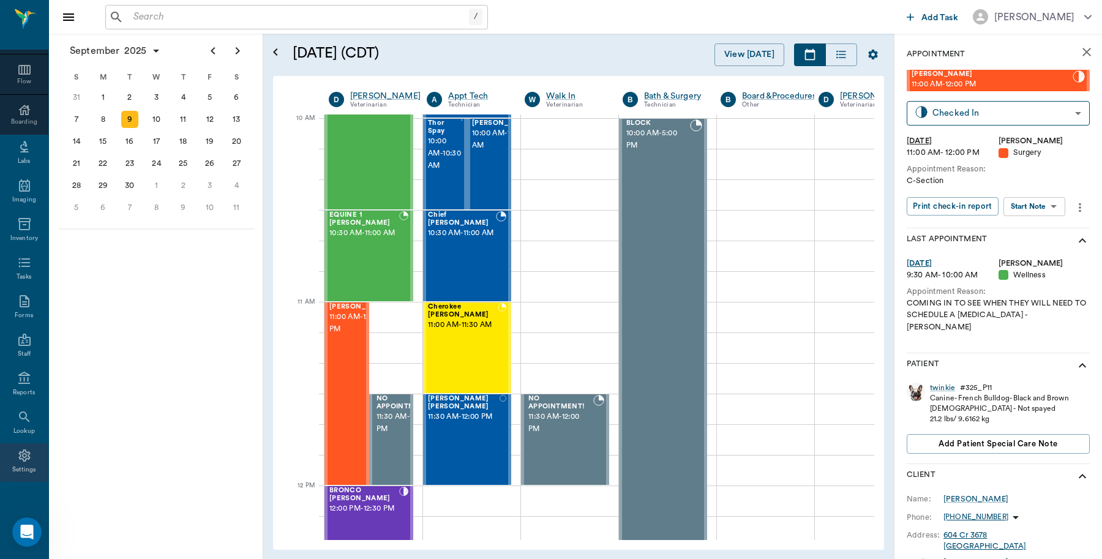
click at [17, 452] on icon at bounding box center [24, 455] width 15 height 15
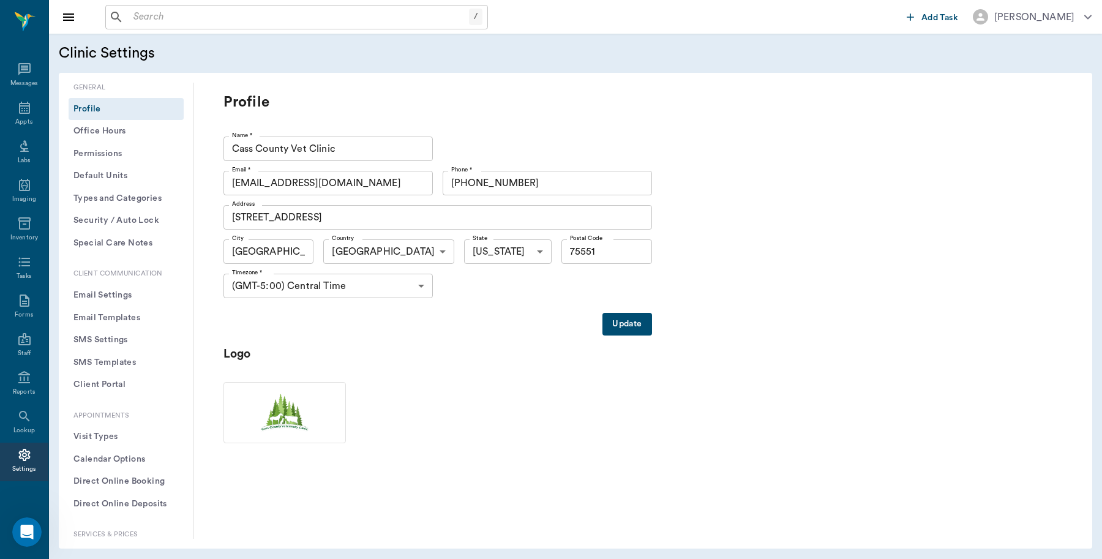
scroll to position [306, 0]
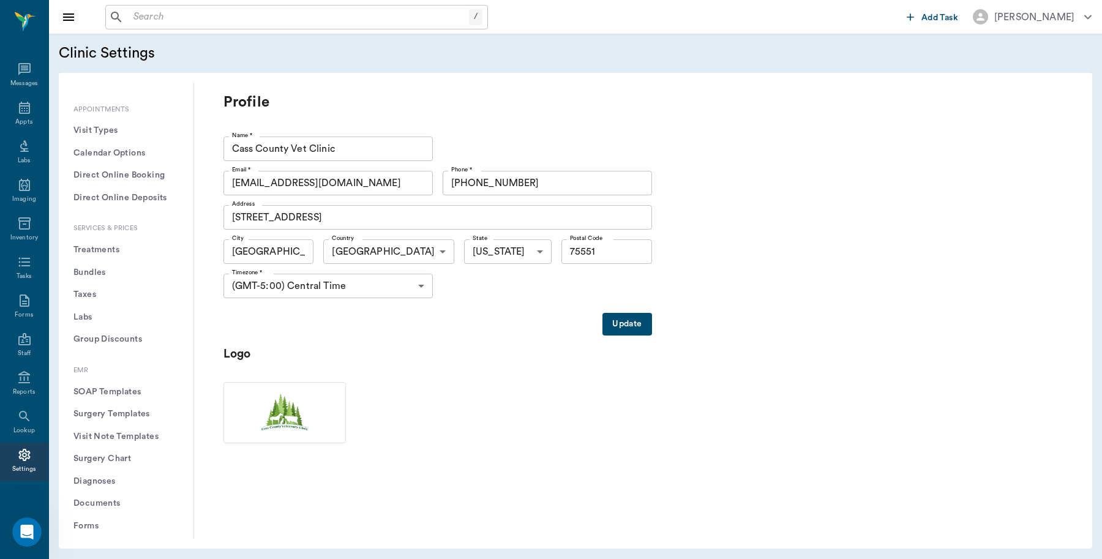
click at [108, 252] on button "Treatments" at bounding box center [126, 250] width 115 height 23
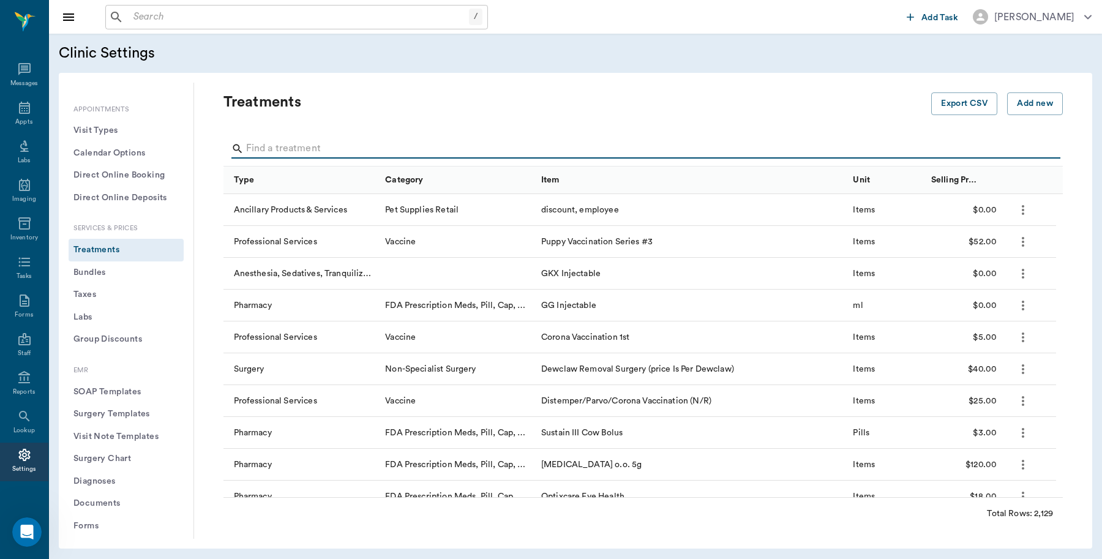
click at [364, 141] on input "Search" at bounding box center [644, 149] width 796 height 20
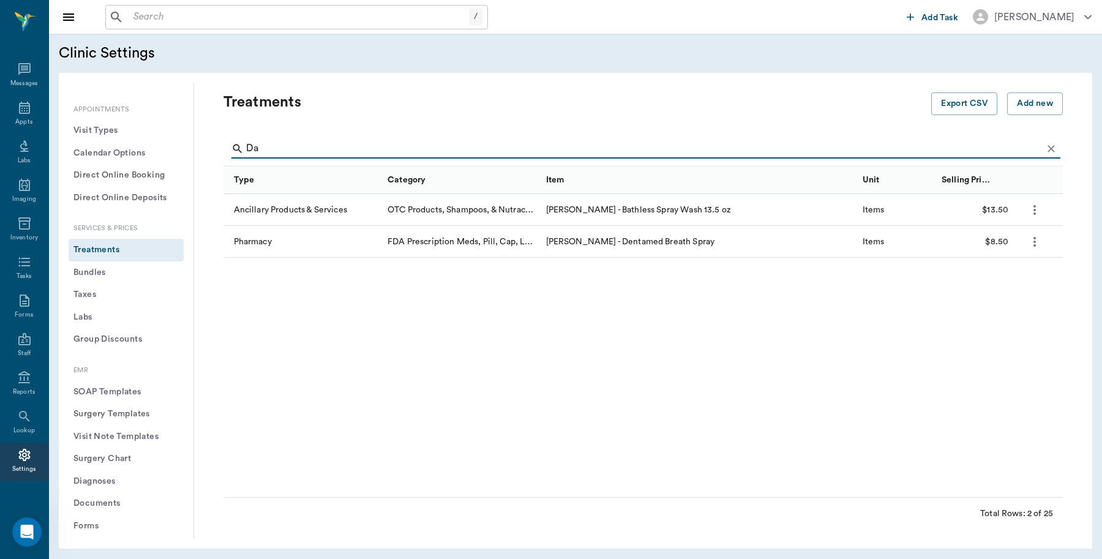
type input "D"
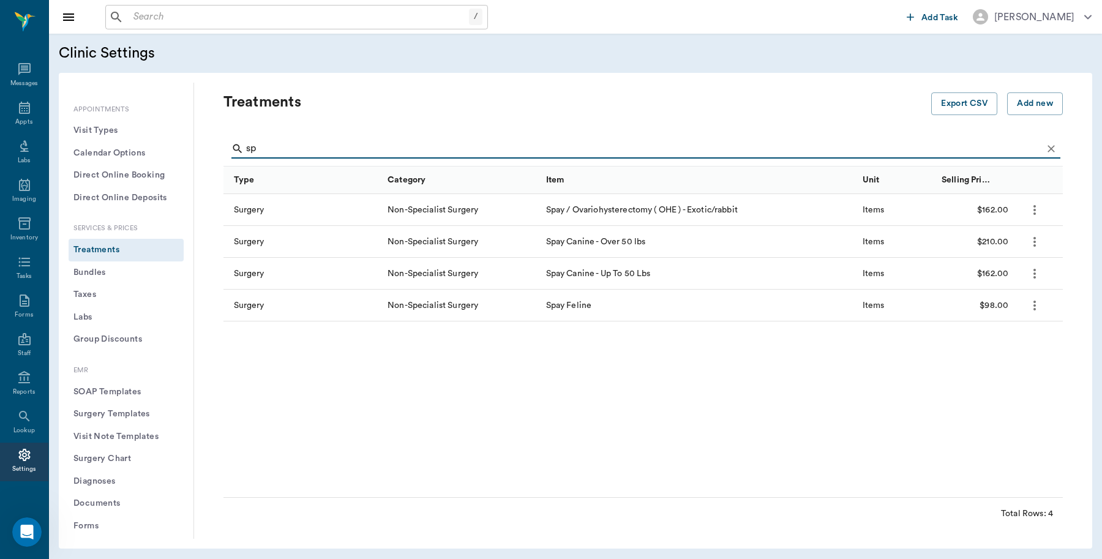
type input "s"
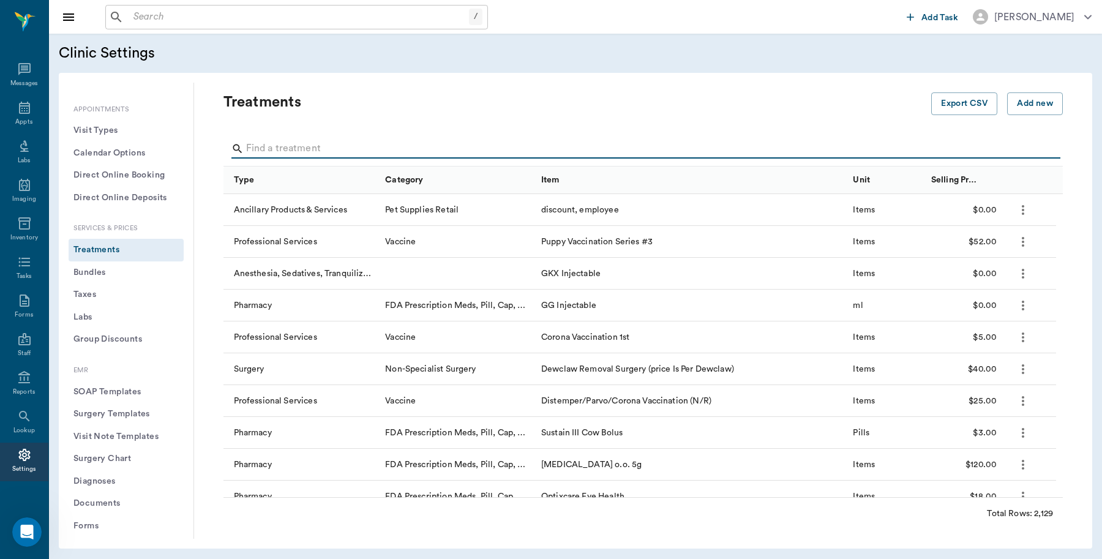
click at [363, 150] on input "Search" at bounding box center [644, 149] width 796 height 20
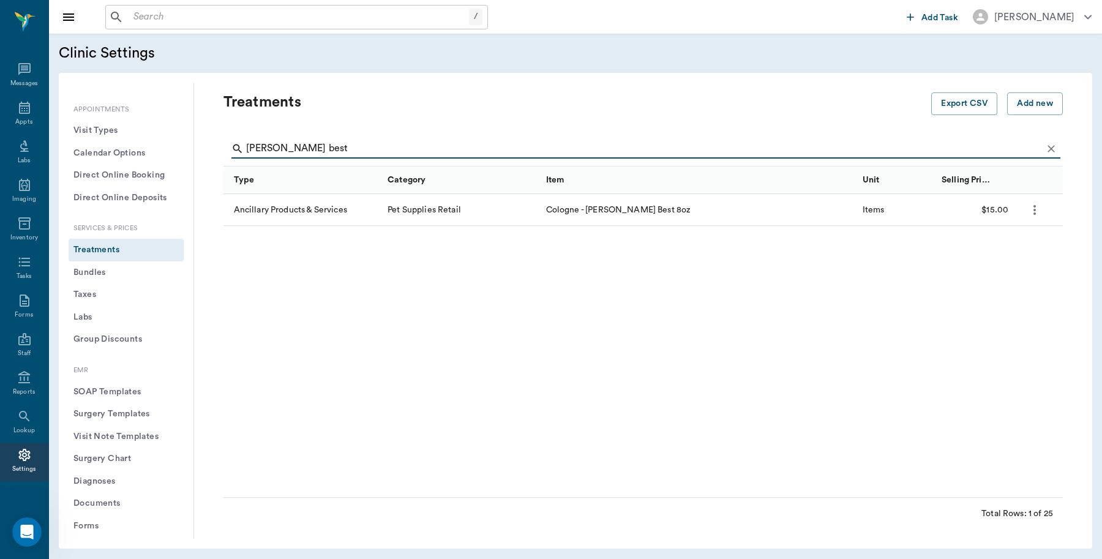
type input "davis best"
click at [119, 503] on button "Documents" at bounding box center [126, 503] width 115 height 23
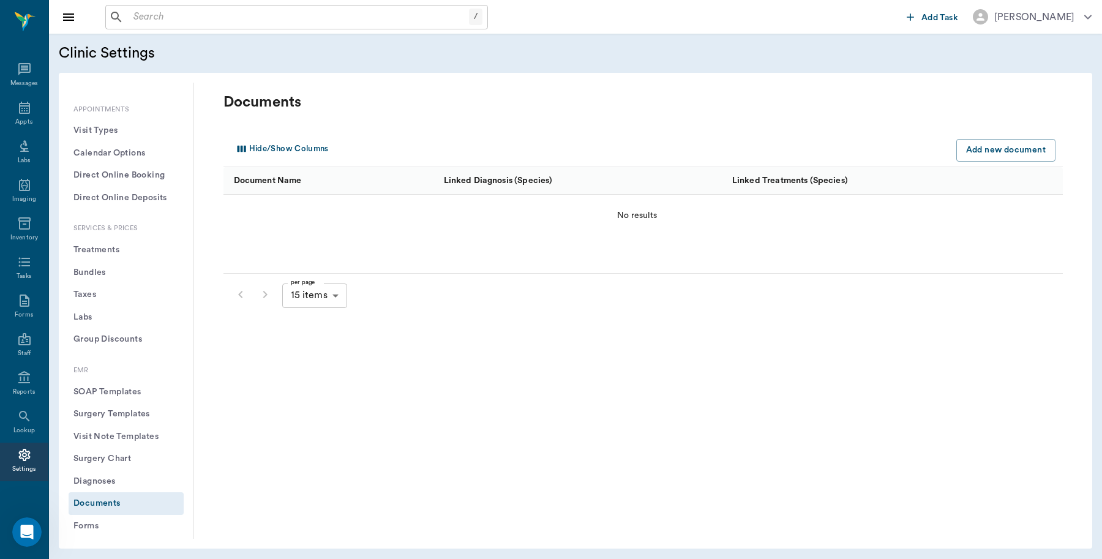
click at [104, 247] on button "Treatments" at bounding box center [126, 250] width 115 height 23
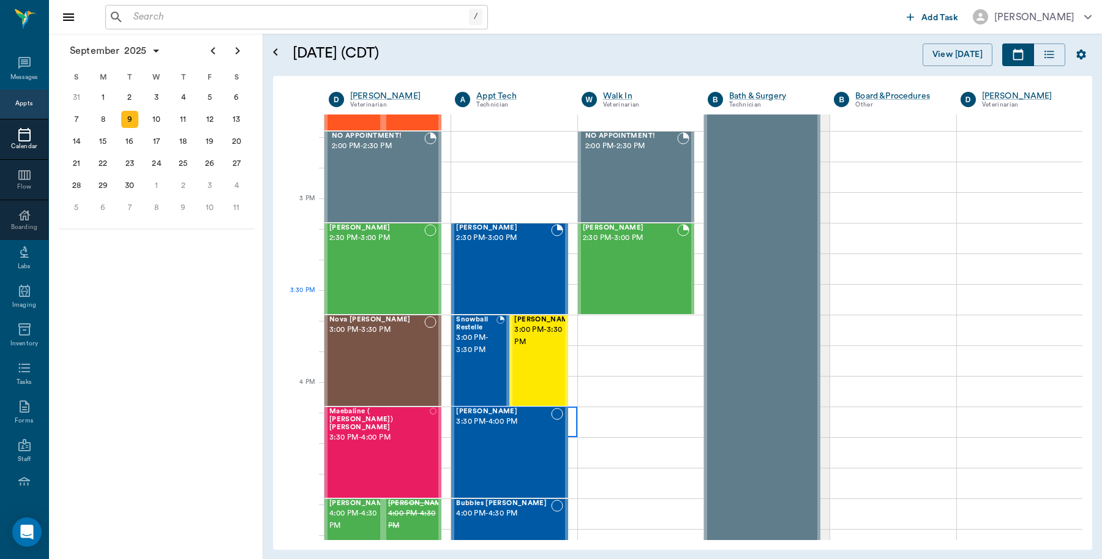
scroll to position [1225, 0]
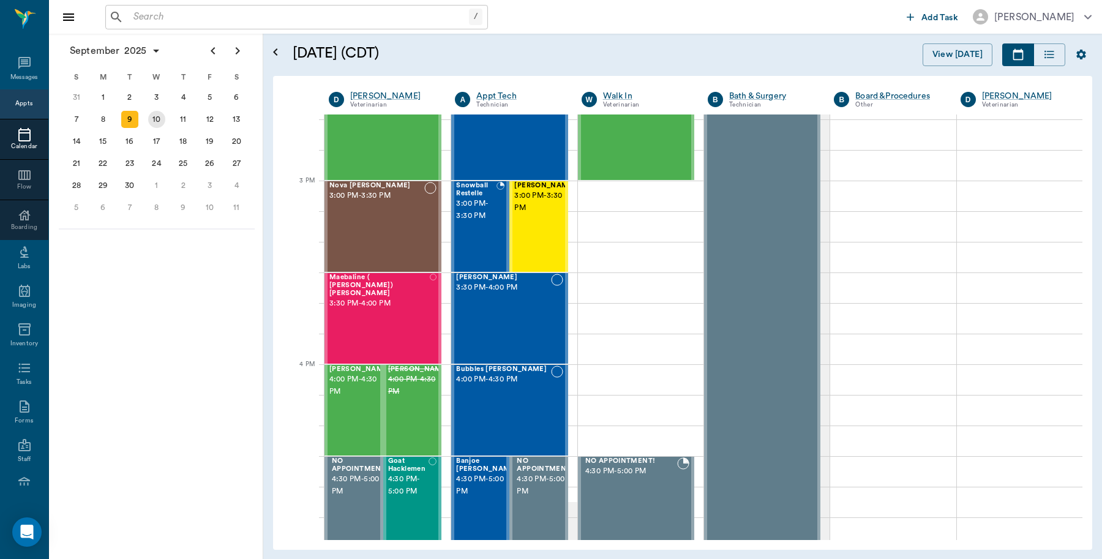
click at [161, 118] on div "10" at bounding box center [156, 119] width 17 height 17
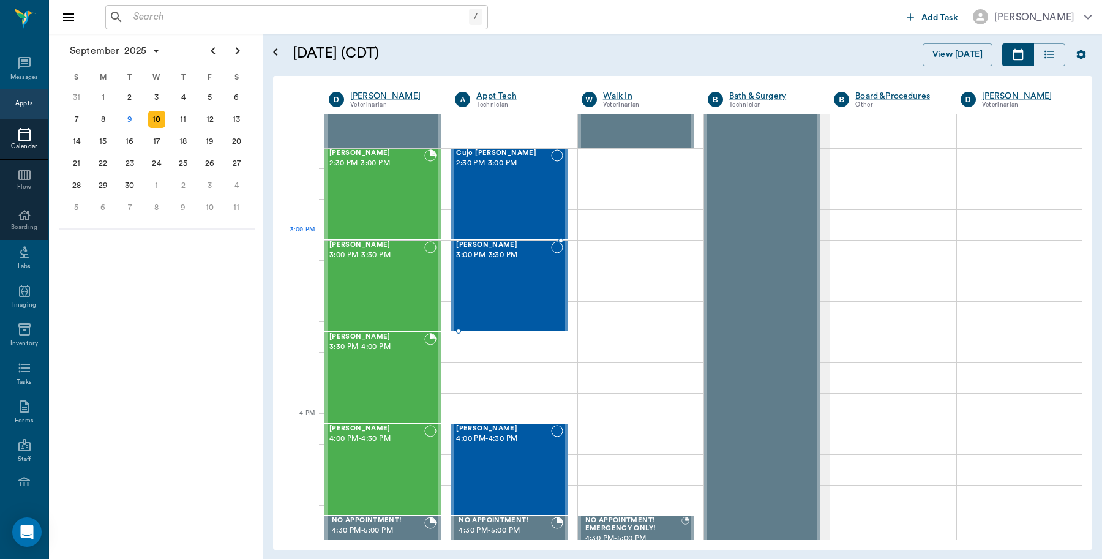
scroll to position [1148, 0]
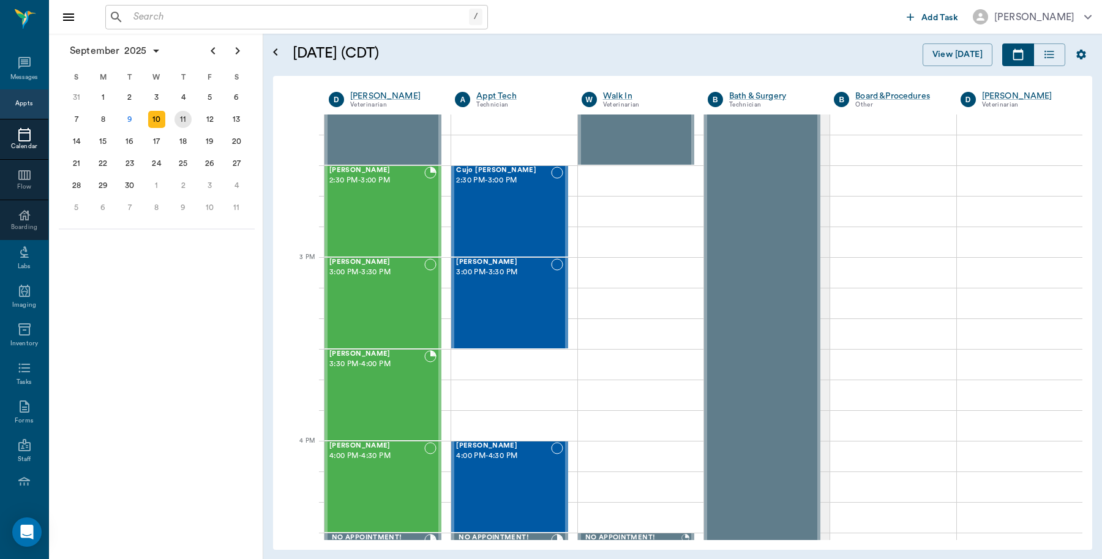
click at [179, 116] on div "11" at bounding box center [183, 119] width 17 height 17
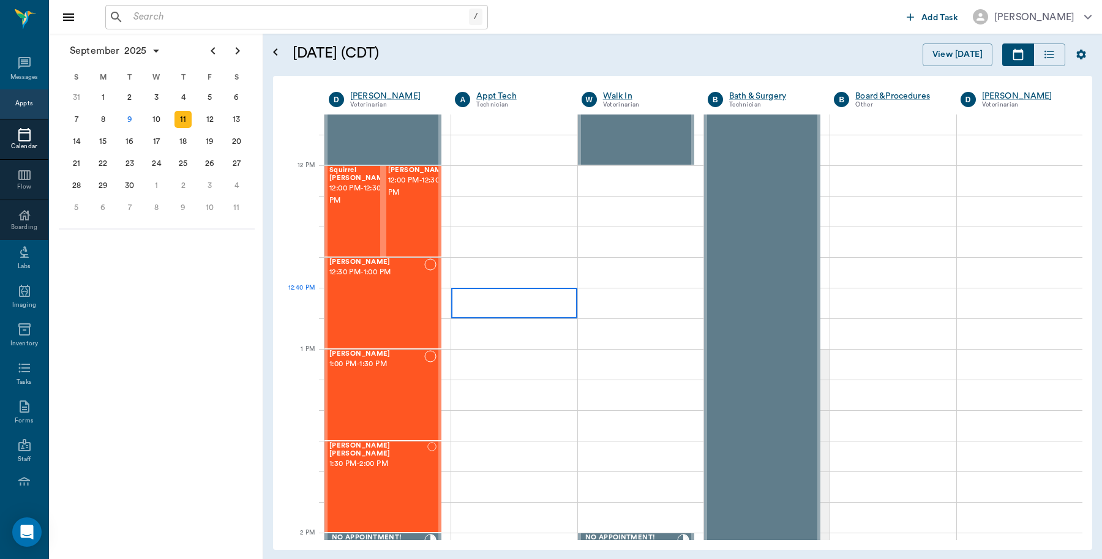
scroll to position [766, 0]
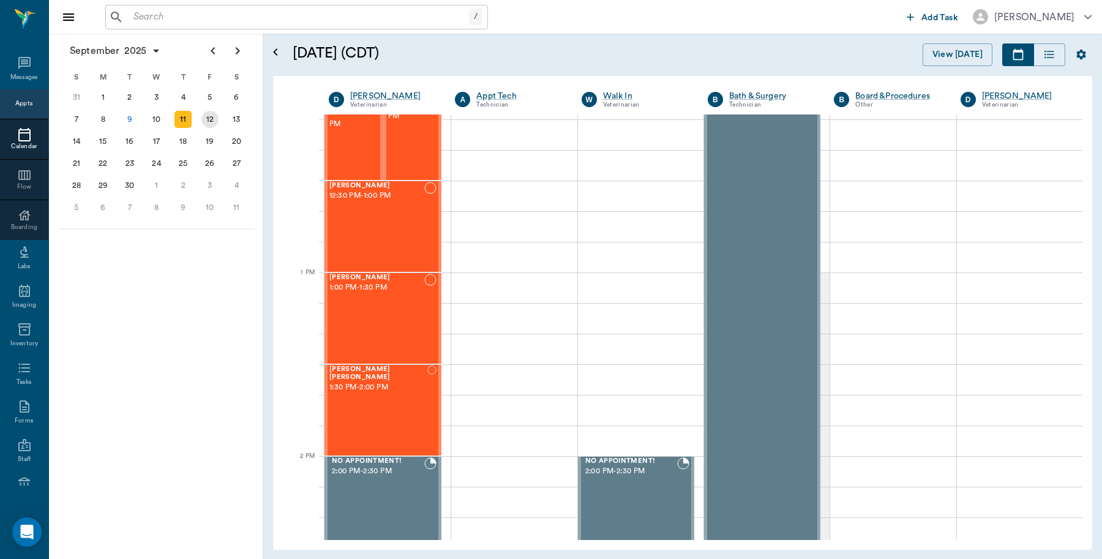
click at [210, 119] on div "12" at bounding box center [209, 119] width 17 height 17
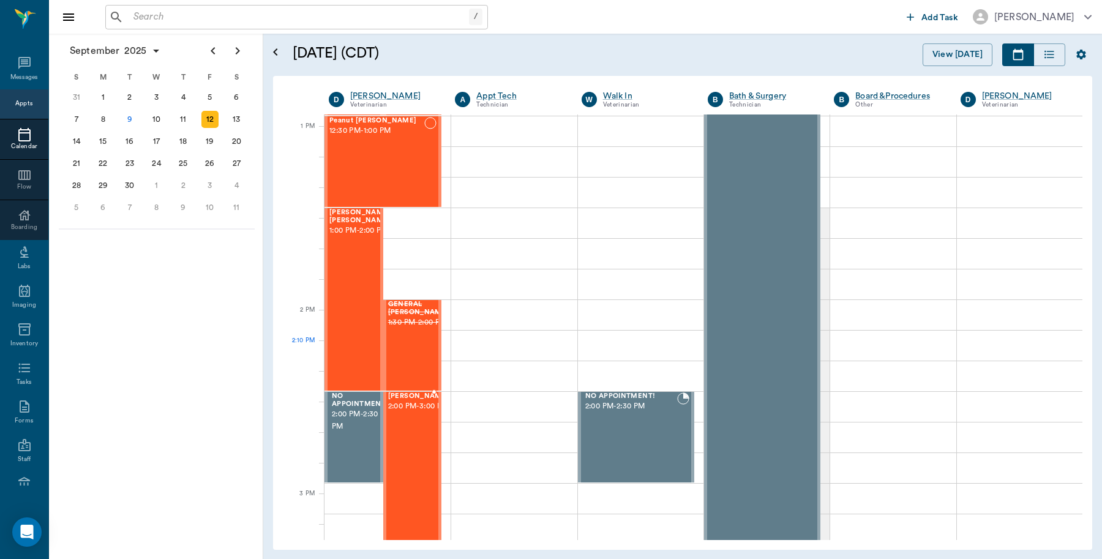
scroll to position [919, 0]
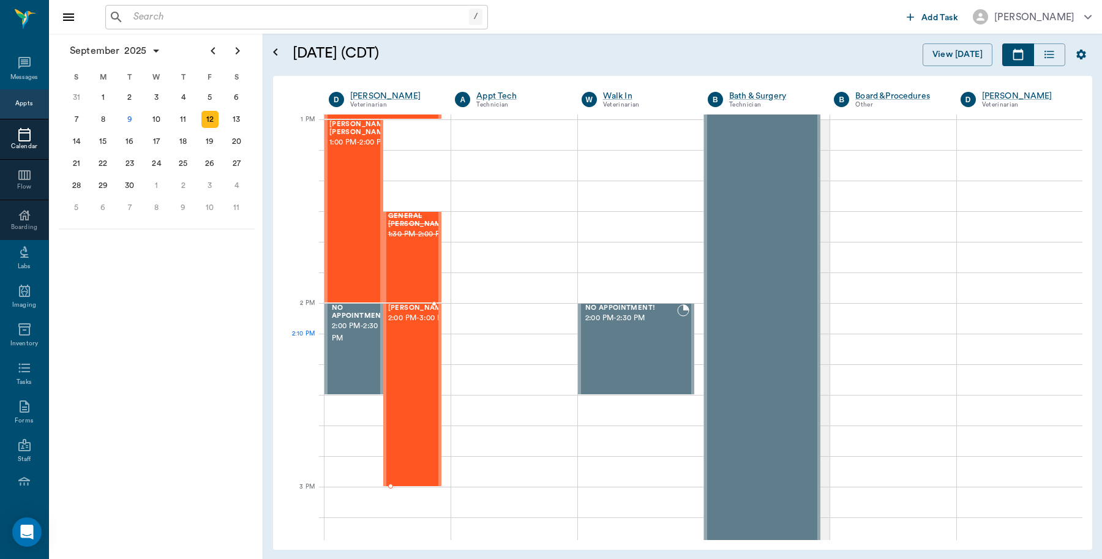
click at [400, 348] on div "Lilah Stephens 2:00 PM - 3:00 PM" at bounding box center [418, 394] width 61 height 181
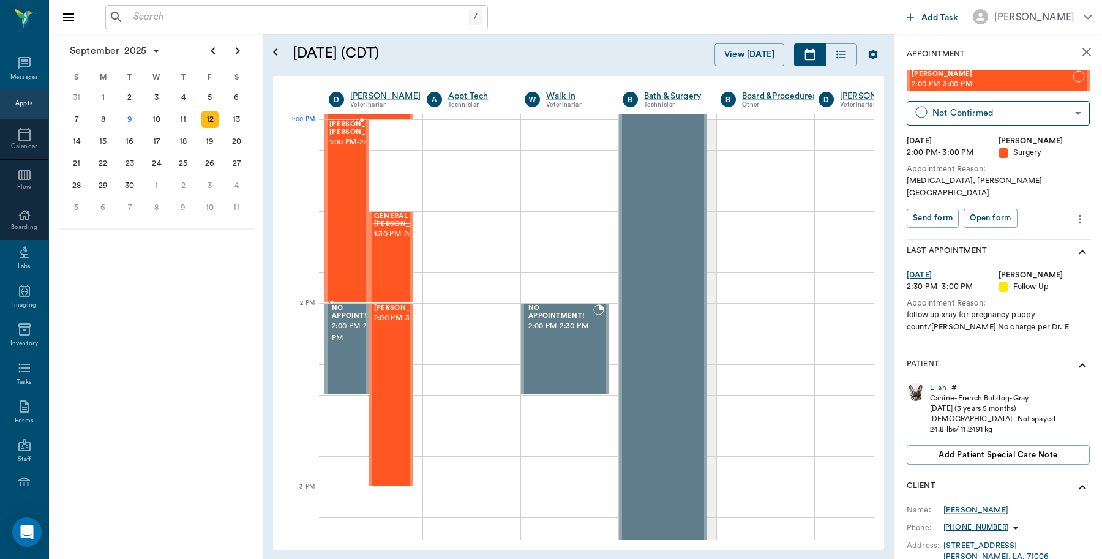
click at [353, 149] on span "1:00 PM - 2:00 PM" at bounding box center [359, 143] width 61 height 12
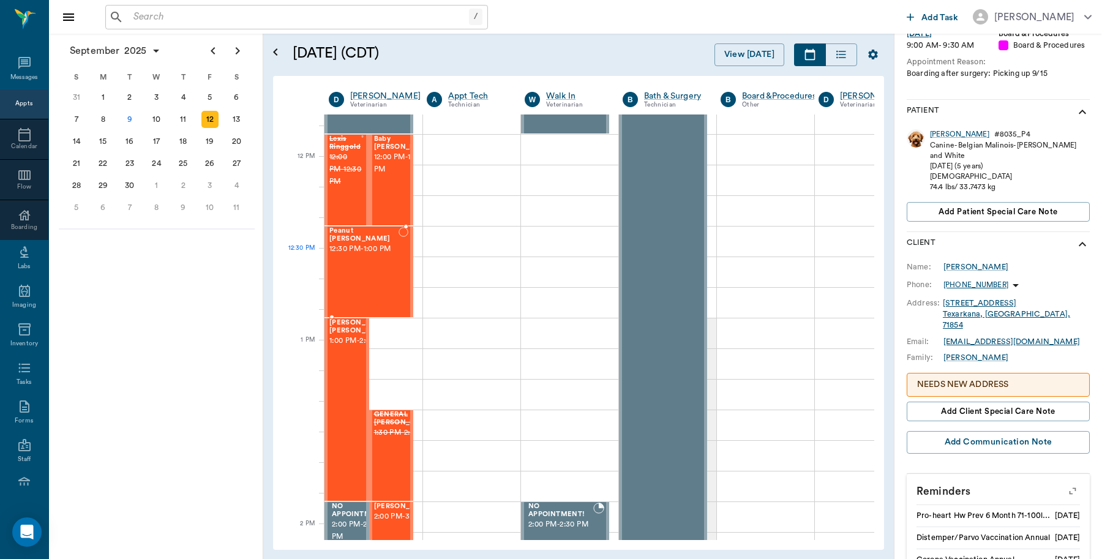
scroll to position [689, 0]
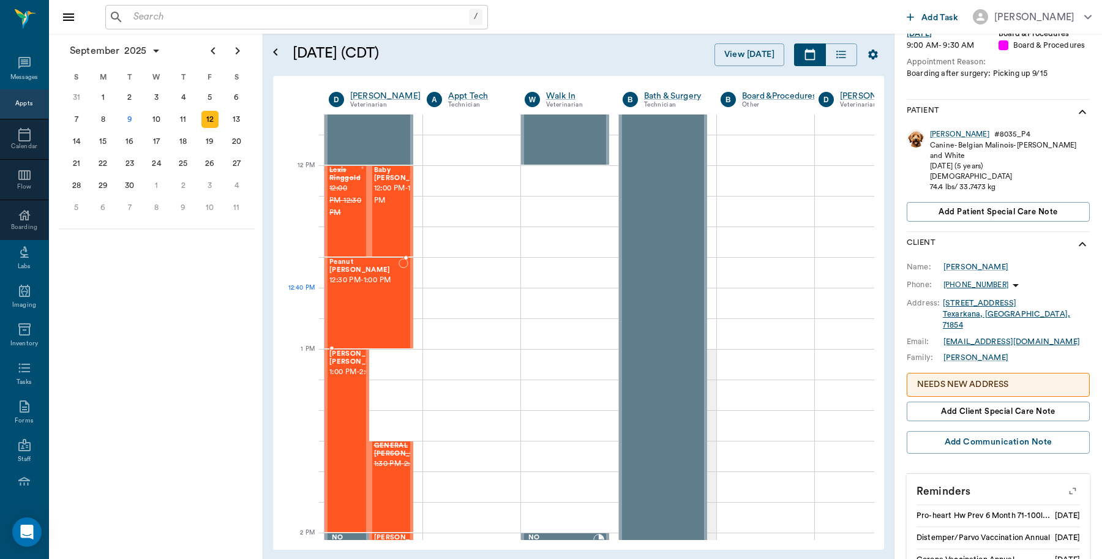
click at [378, 313] on div "Peanut Owens 12:30 PM - 1:00 PM" at bounding box center [363, 302] width 69 height 89
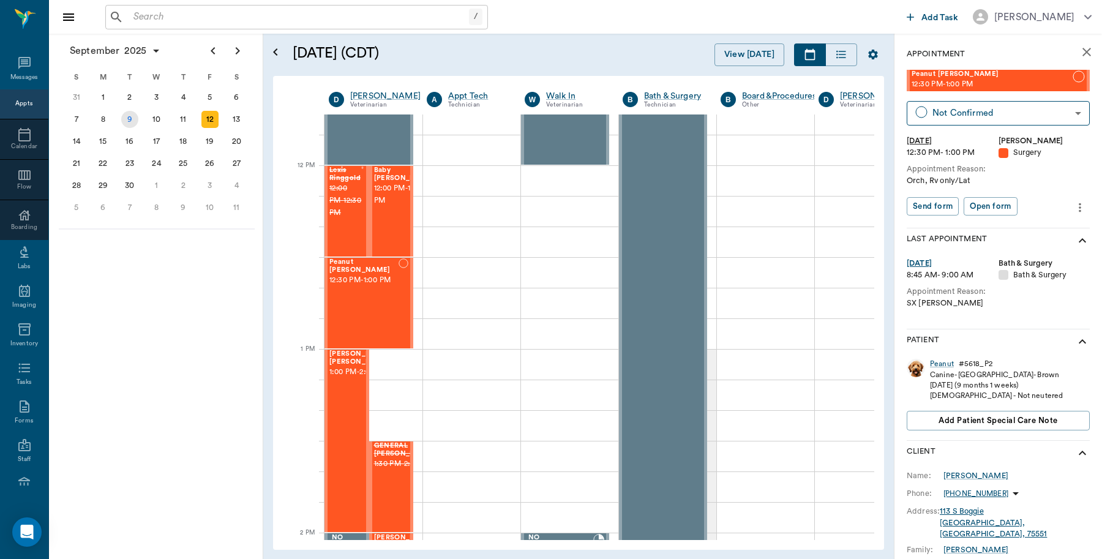
click at [126, 124] on div "9" at bounding box center [129, 119] width 17 height 17
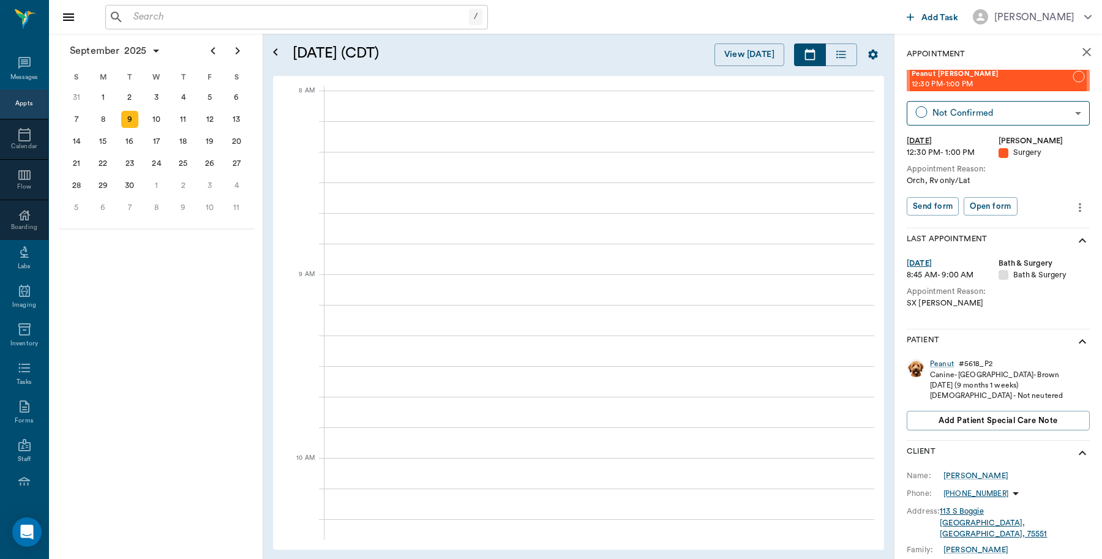
click at [216, 10] on input "text" at bounding box center [299, 17] width 341 height 17
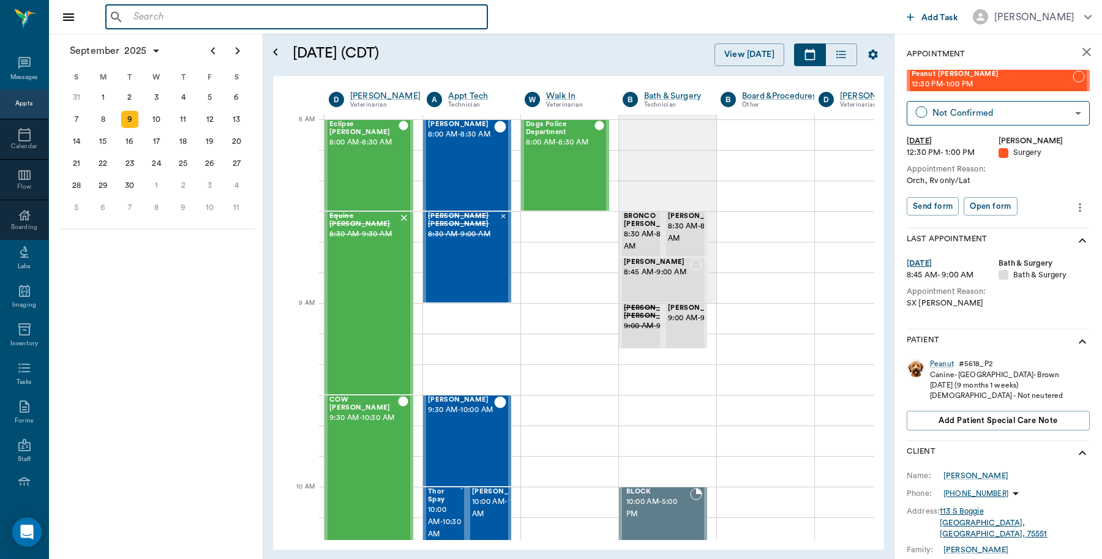
scroll to position [0, 1]
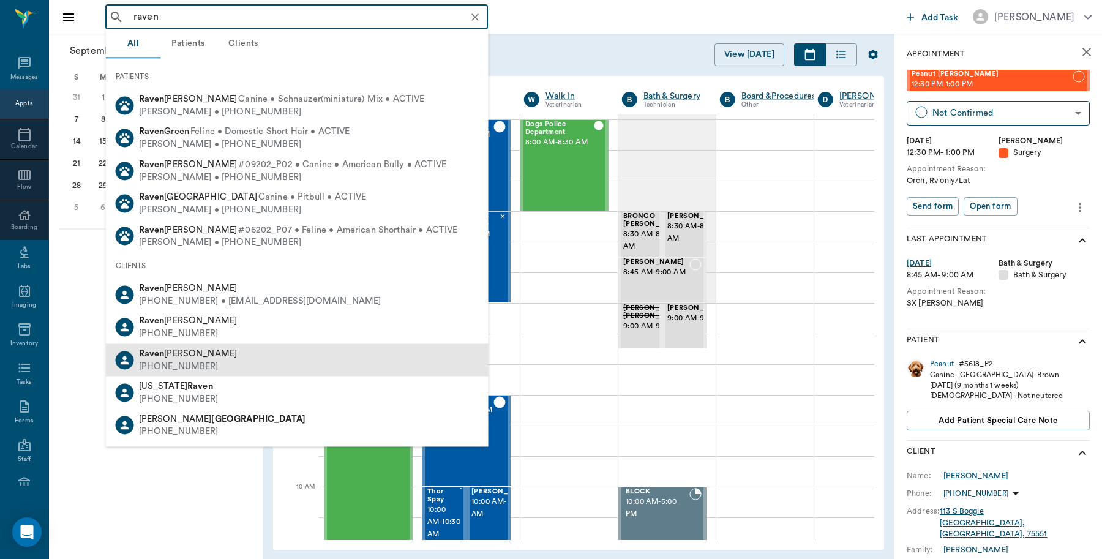
click at [190, 355] on span "Raven Robinson" at bounding box center [188, 352] width 99 height 9
type input "raven"
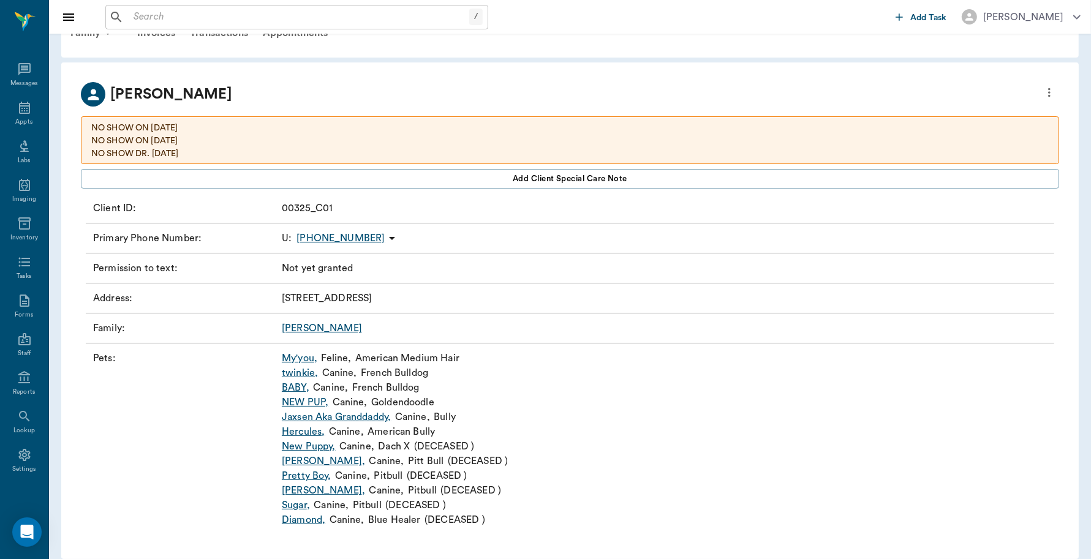
scroll to position [49, 0]
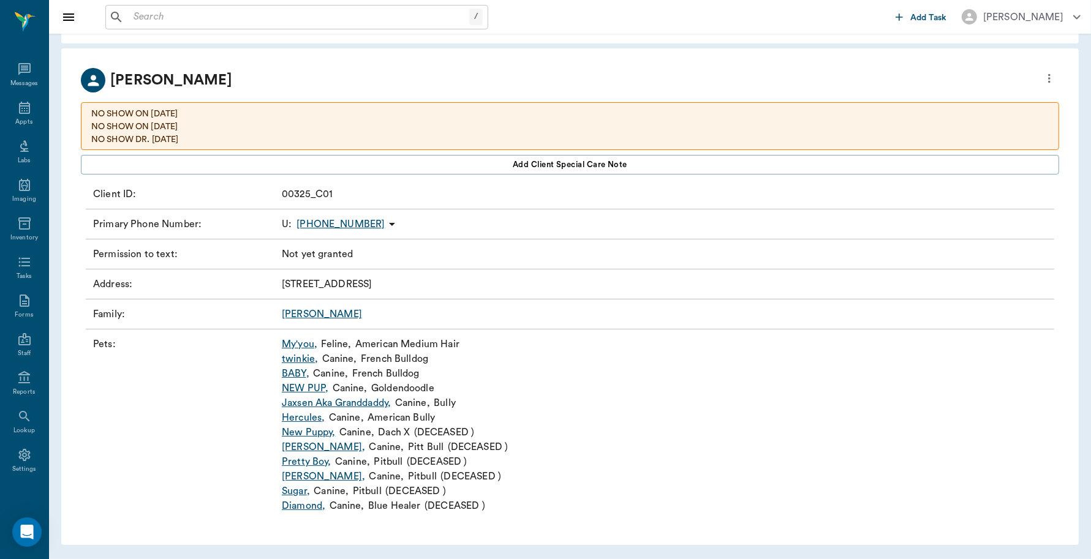
click at [304, 359] on link "twinkie ," at bounding box center [300, 359] width 36 height 15
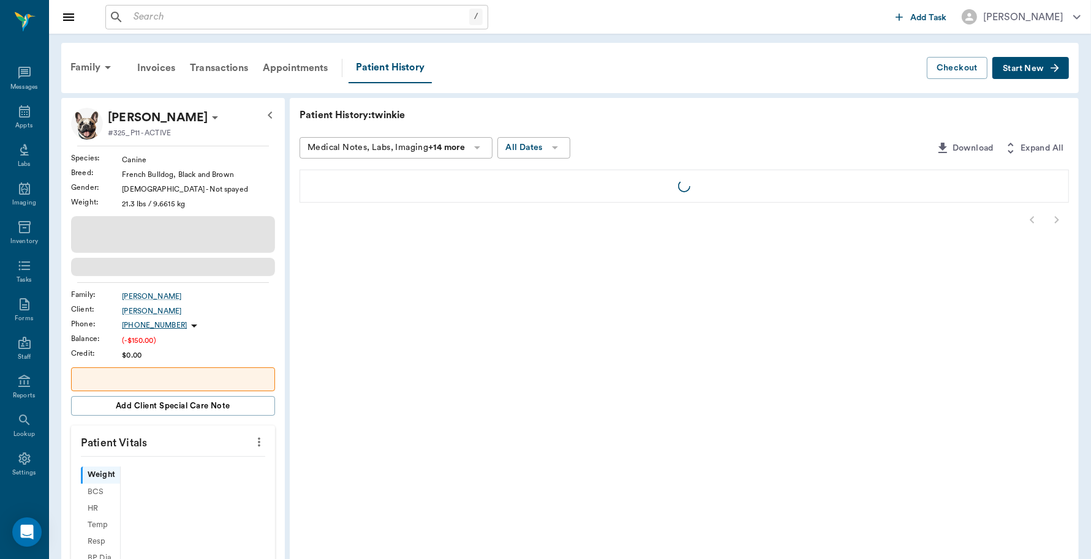
scroll to position [4, 0]
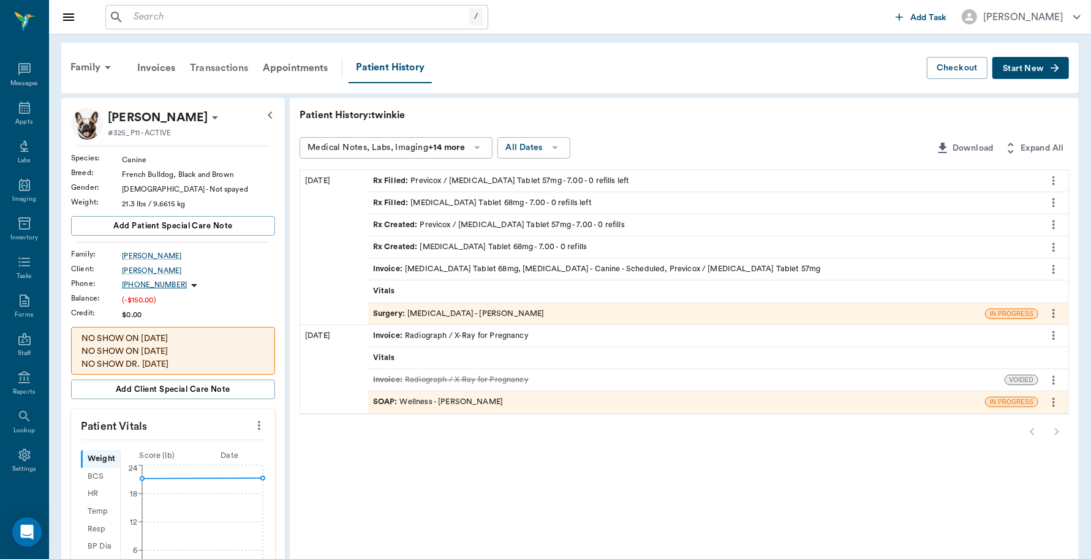
click at [233, 66] on div "Transactions" at bounding box center [219, 67] width 73 height 29
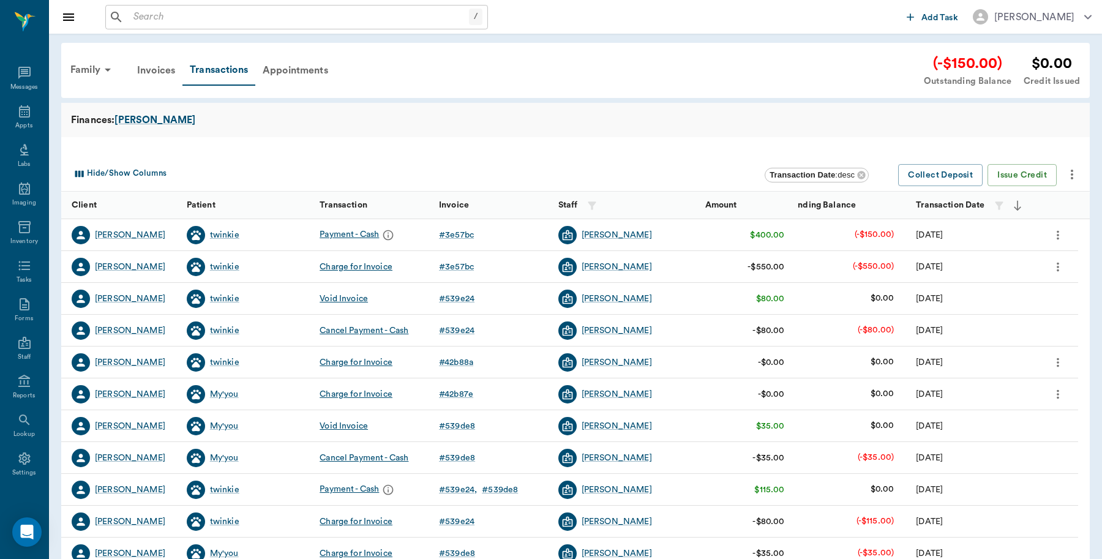
scroll to position [4, 0]
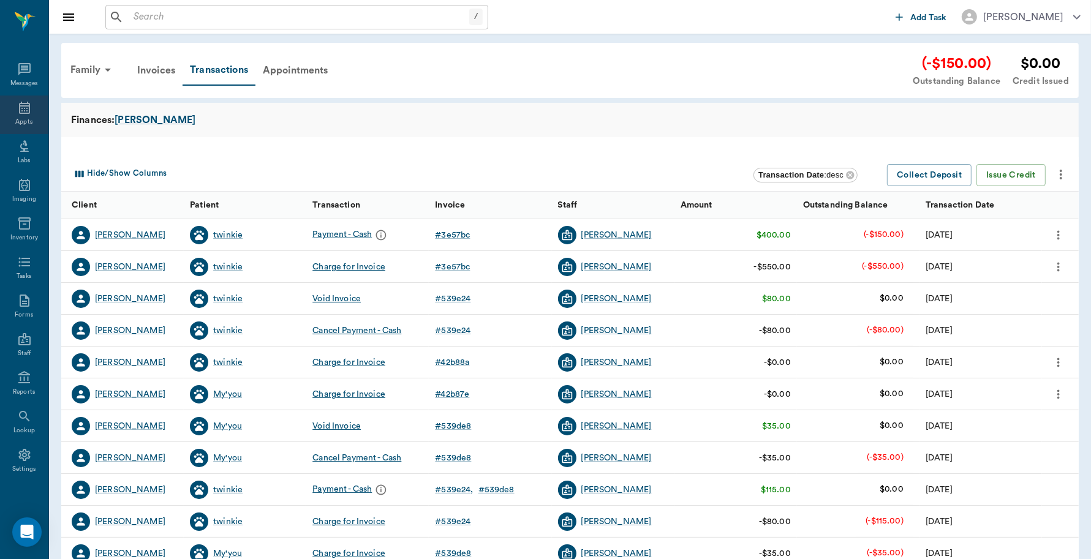
click at [9, 119] on div "Appts" at bounding box center [24, 115] width 48 height 39
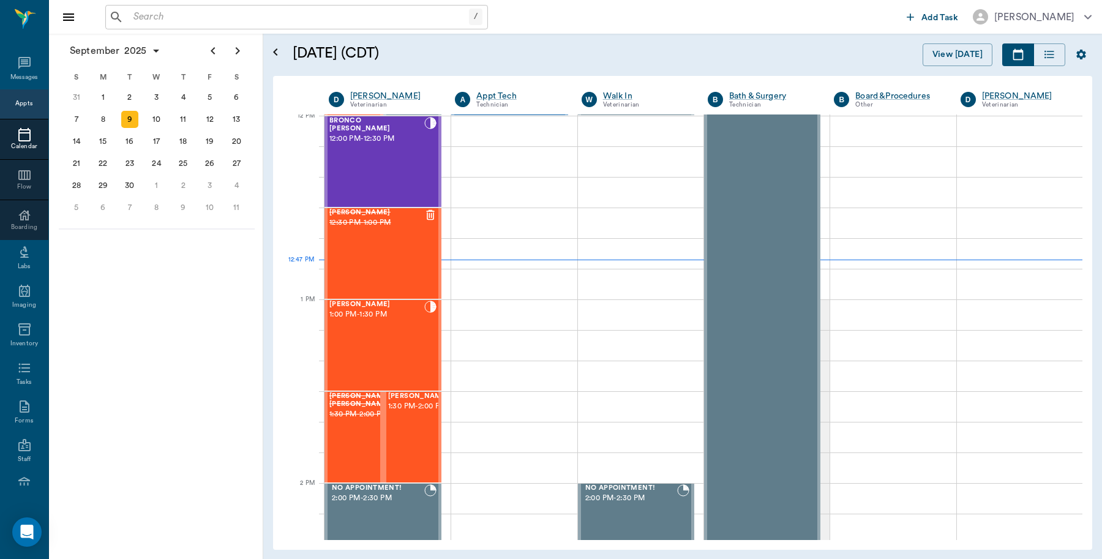
scroll to position [738, 0]
click at [151, 119] on div "10" at bounding box center [156, 119] width 17 height 17
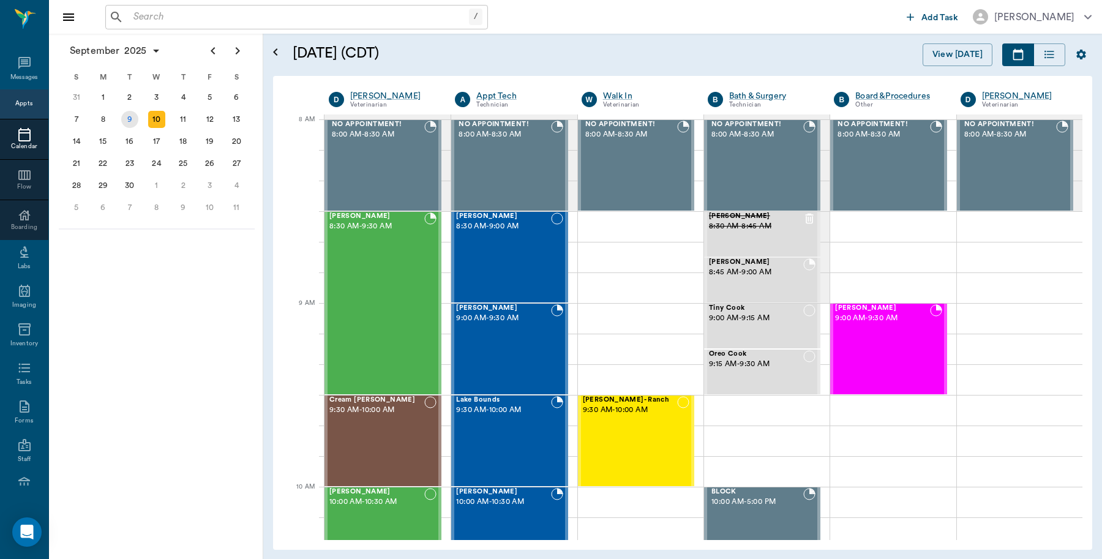
click at [127, 115] on div "9" at bounding box center [129, 119] width 17 height 17
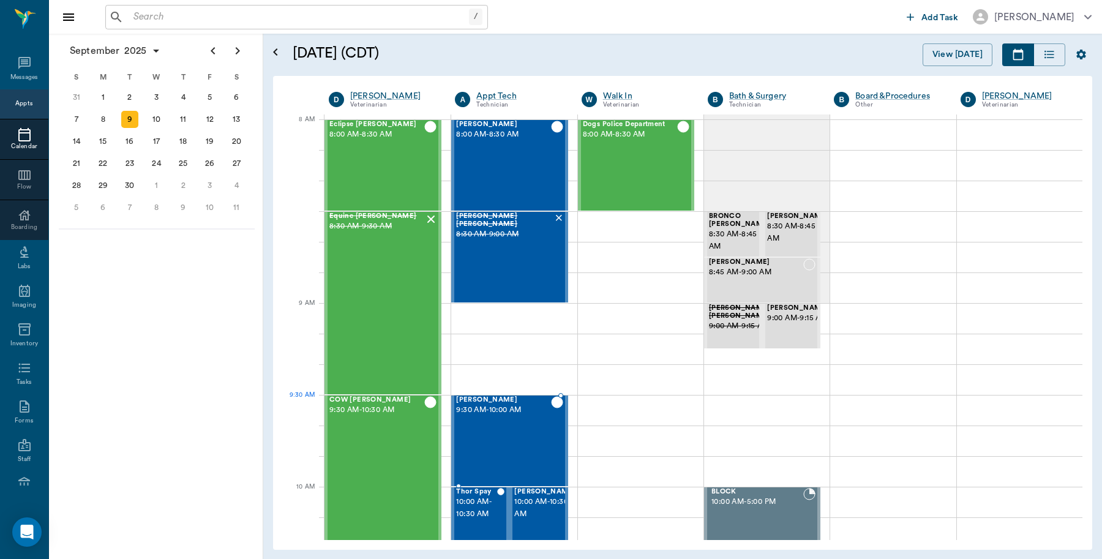
click at [518, 418] on div "Buddy Lutrick 9:30 AM - 10:00 AM" at bounding box center [503, 440] width 94 height 89
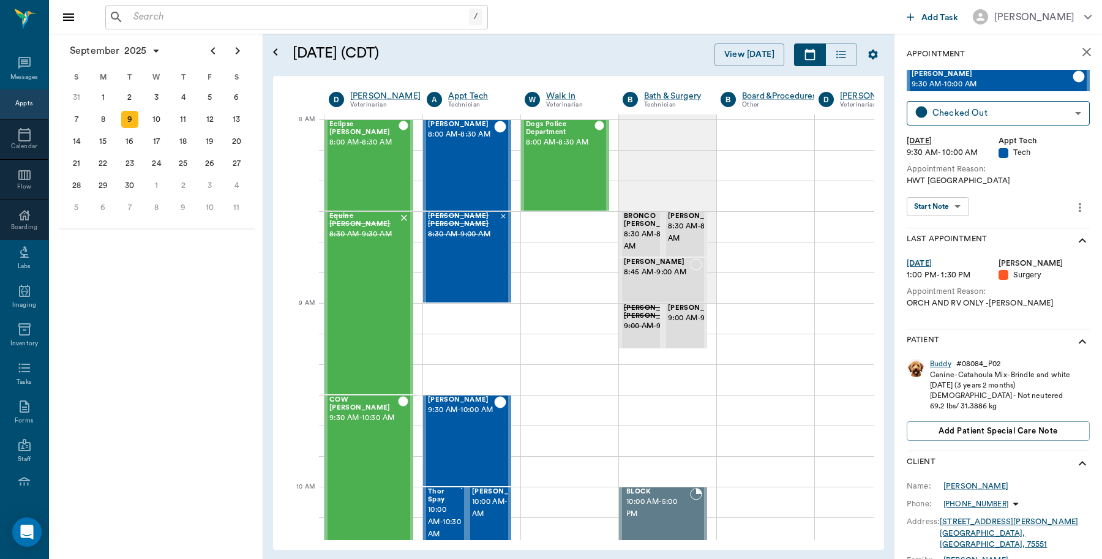
click at [940, 363] on div "Buddy" at bounding box center [940, 364] width 21 height 10
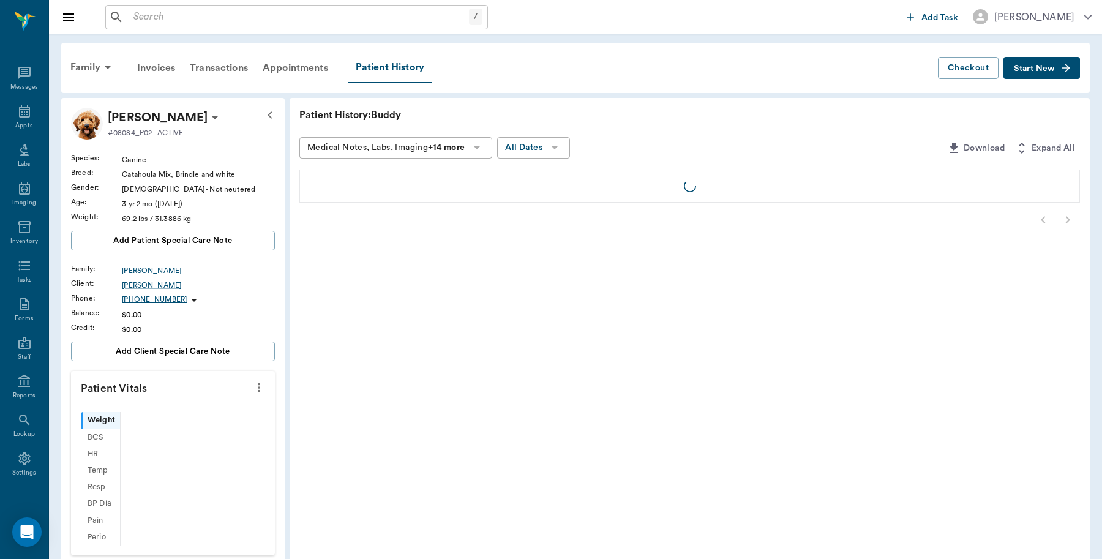
scroll to position [4, 0]
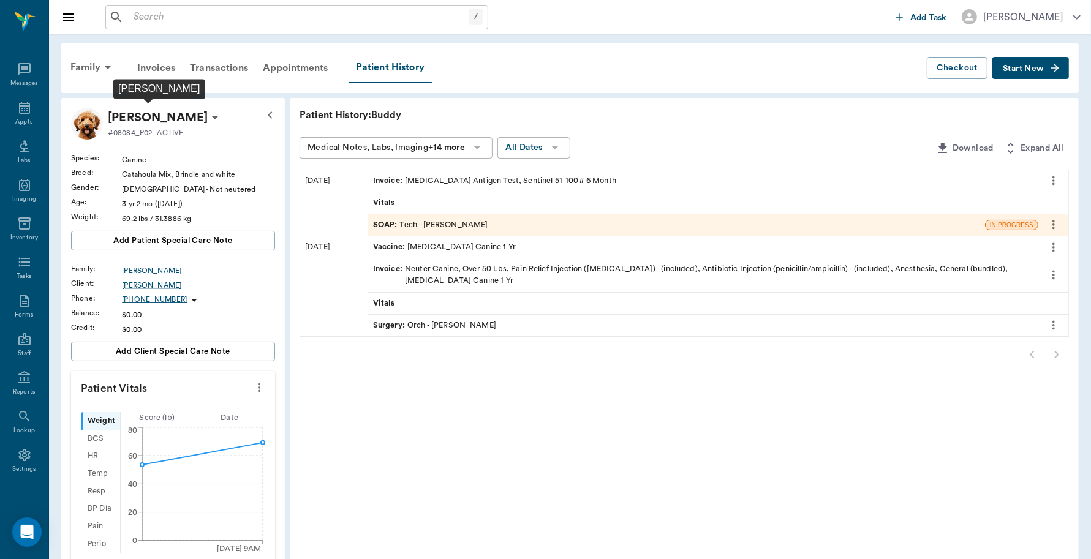
click at [181, 115] on p "[PERSON_NAME]" at bounding box center [158, 118] width 100 height 20
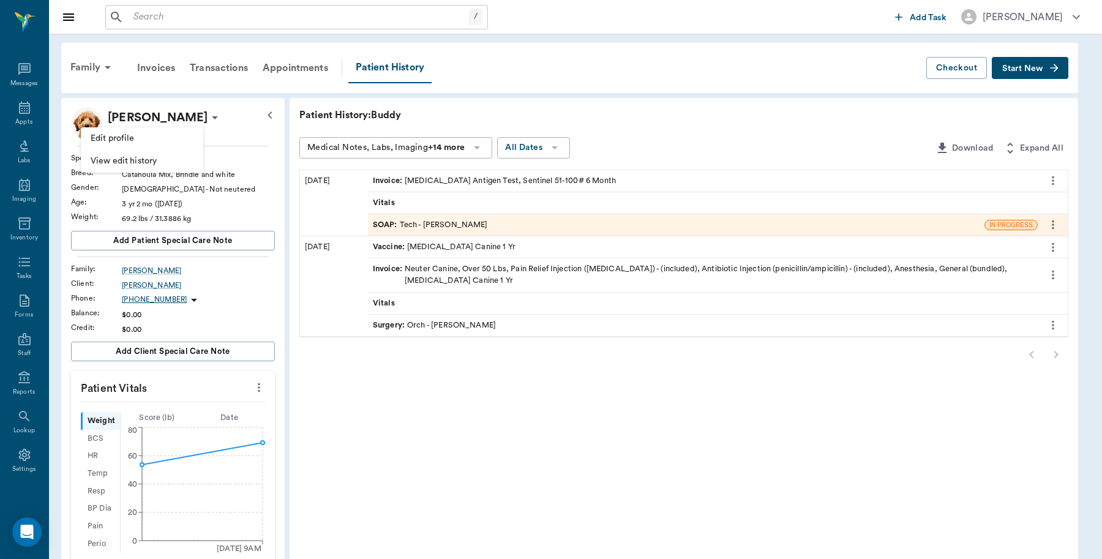
click at [110, 138] on span "Edit profile" at bounding box center [142, 138] width 103 height 13
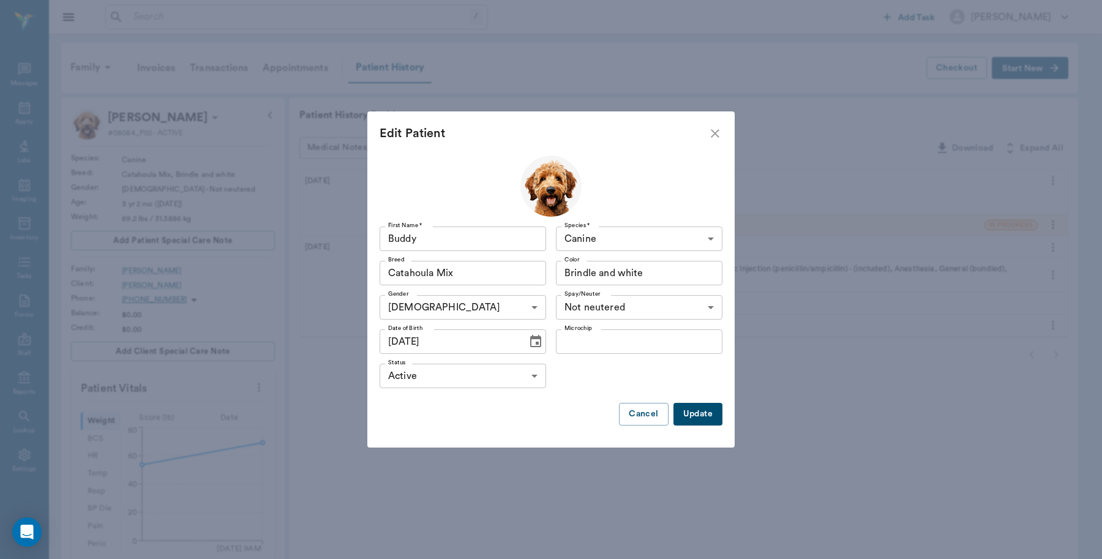
click at [672, 301] on body "/ ​ Add Task Dr. Bert Ellsworth Nectar Messages Appts Labs Imaging Inventory Ta…" at bounding box center [551, 428] width 1102 height 856
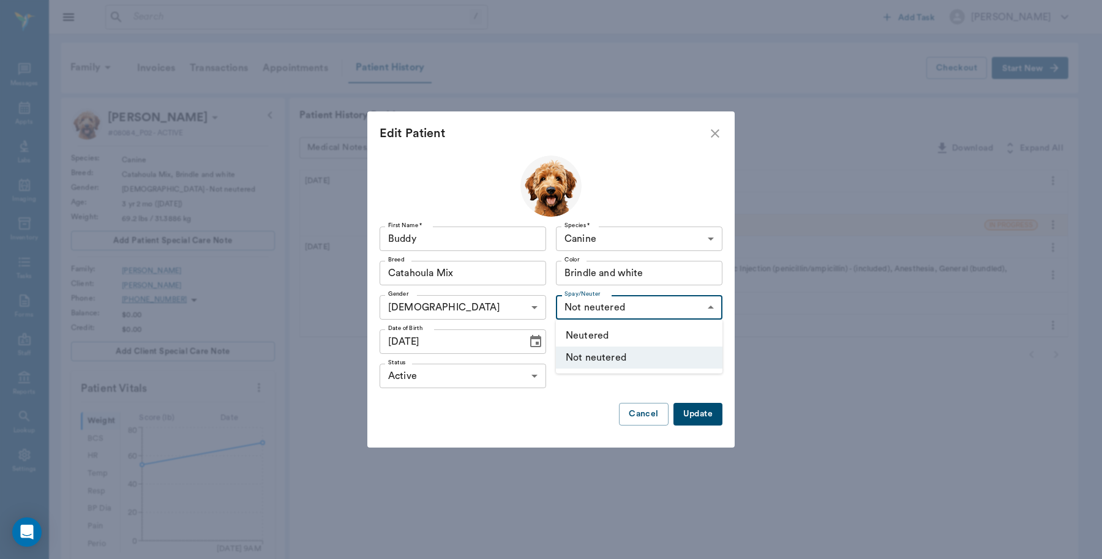
click at [641, 337] on li "Neutered" at bounding box center [639, 336] width 167 height 22
type input "true"
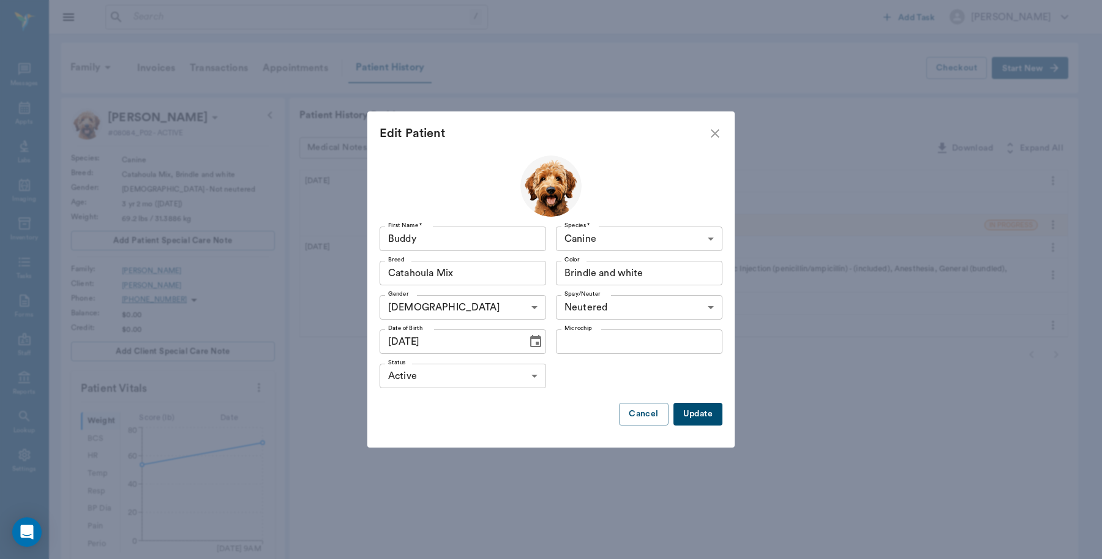
click at [699, 417] on button "Update" at bounding box center [698, 414] width 49 height 23
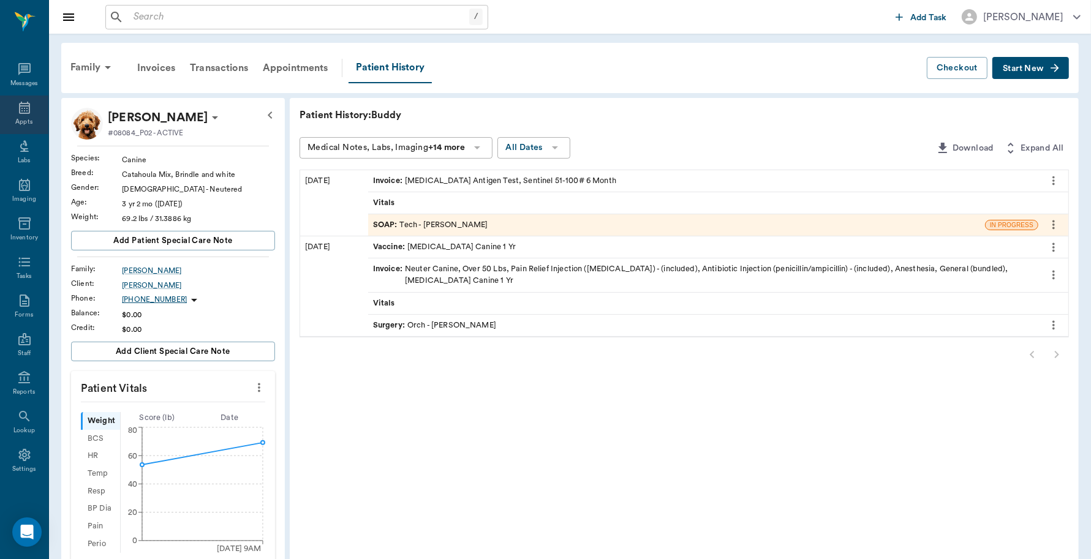
click at [21, 127] on div "Appts" at bounding box center [24, 115] width 48 height 39
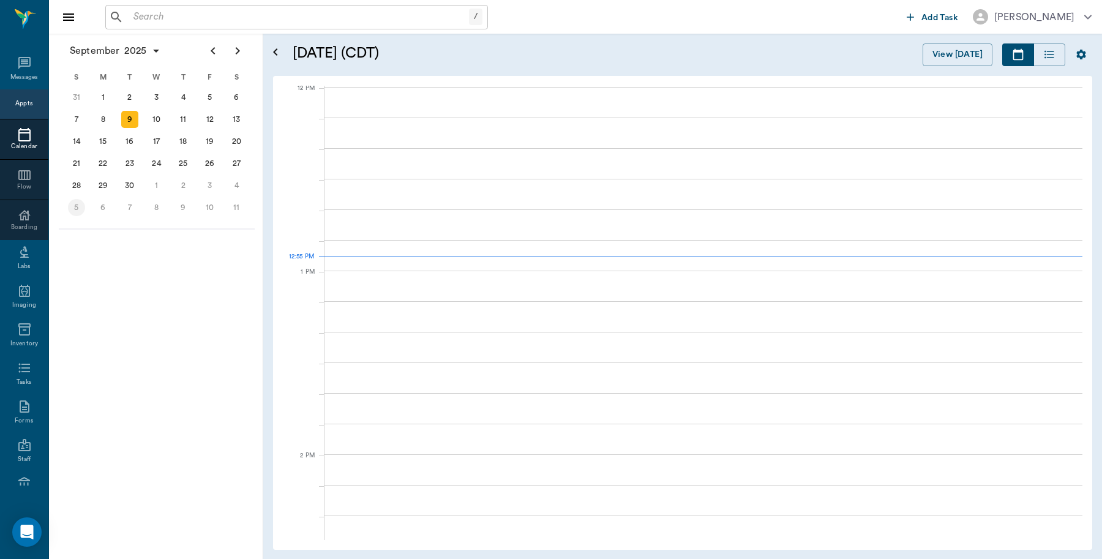
scroll to position [737, 0]
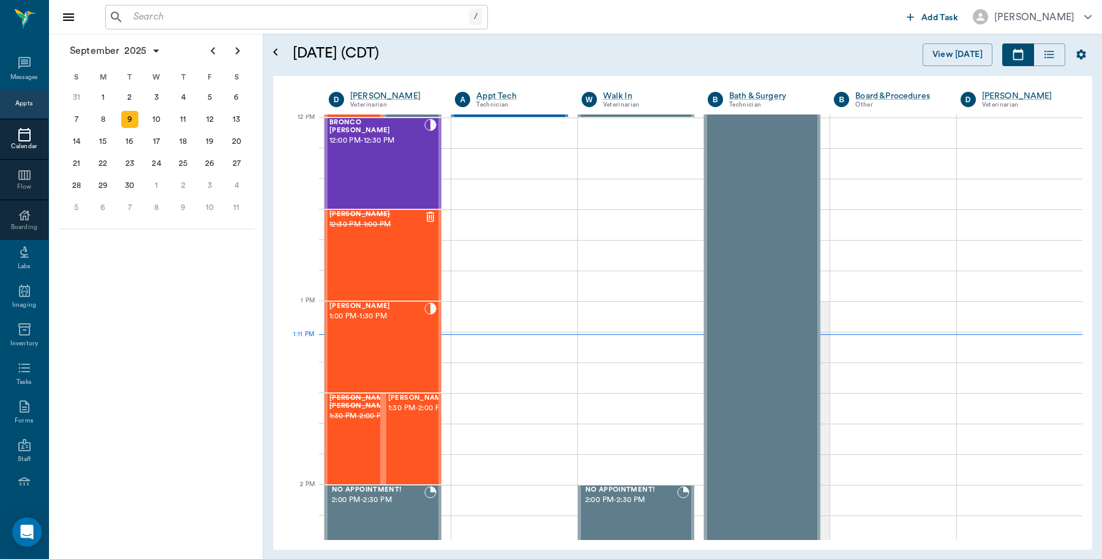
click at [216, 9] on input "text" at bounding box center [299, 17] width 341 height 17
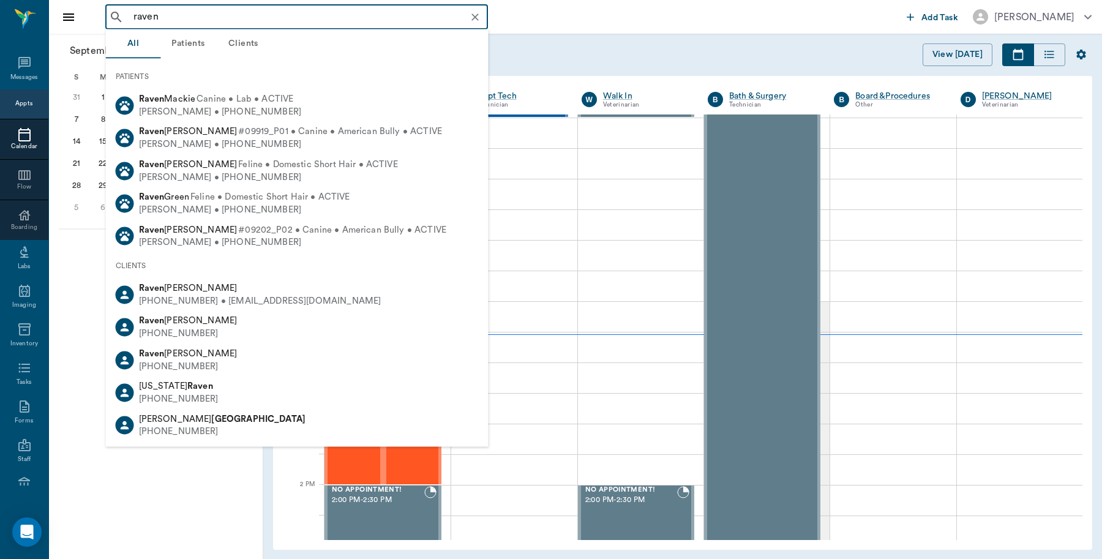
type input "raven"
click at [20, 91] on div "Appts" at bounding box center [24, 103] width 48 height 29
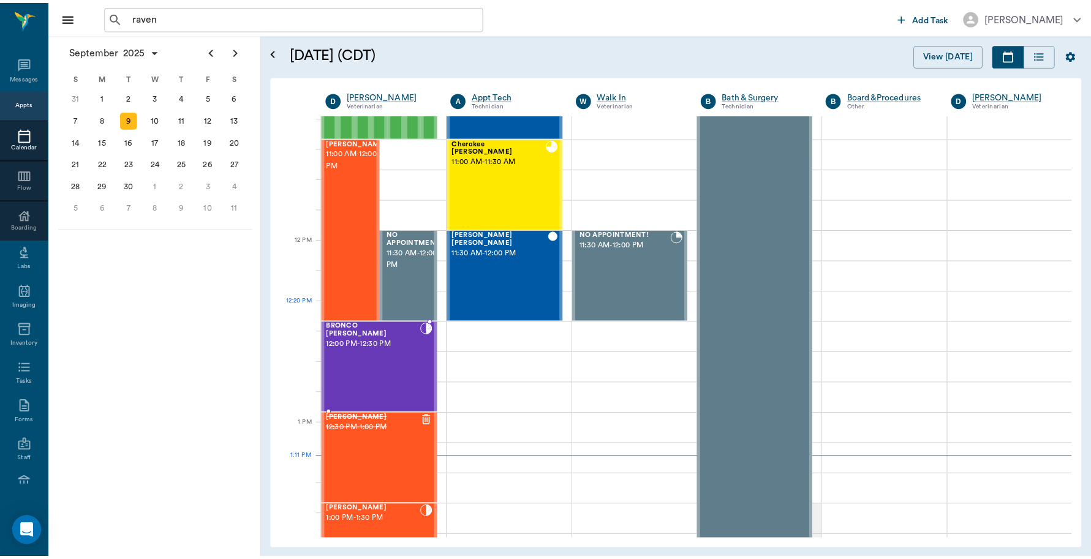
scroll to position [385, 0]
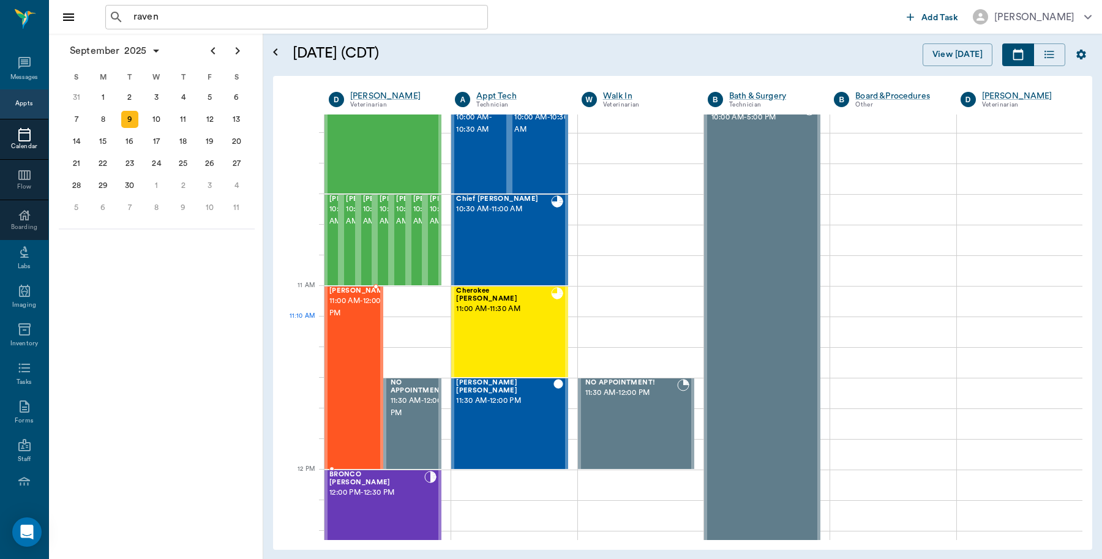
click at [350, 334] on div "twinkie Robinson 11:00 AM - 12:00 PM" at bounding box center [359, 377] width 61 height 181
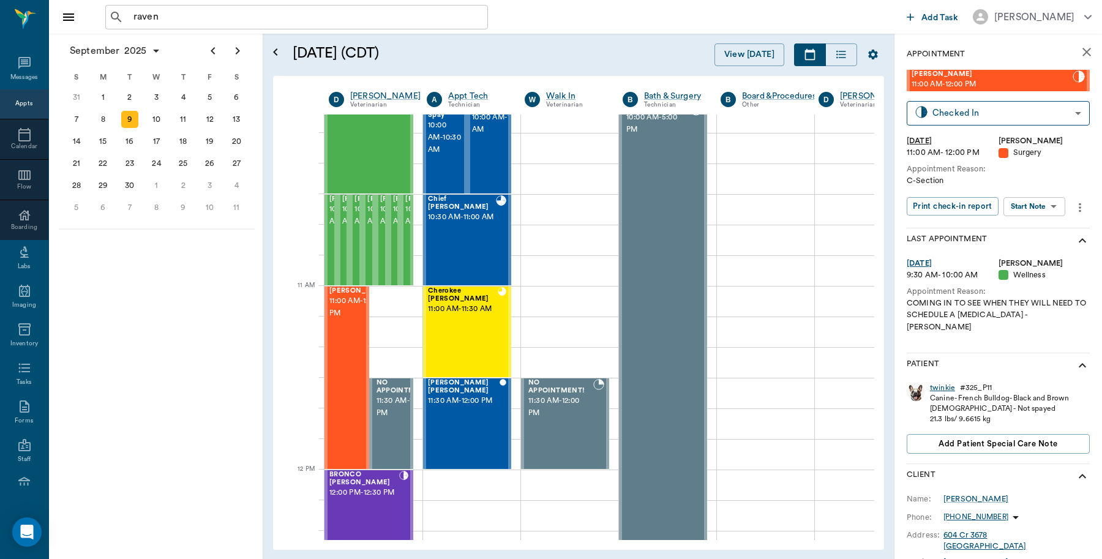
click at [936, 383] on div "twinkie" at bounding box center [942, 388] width 25 height 10
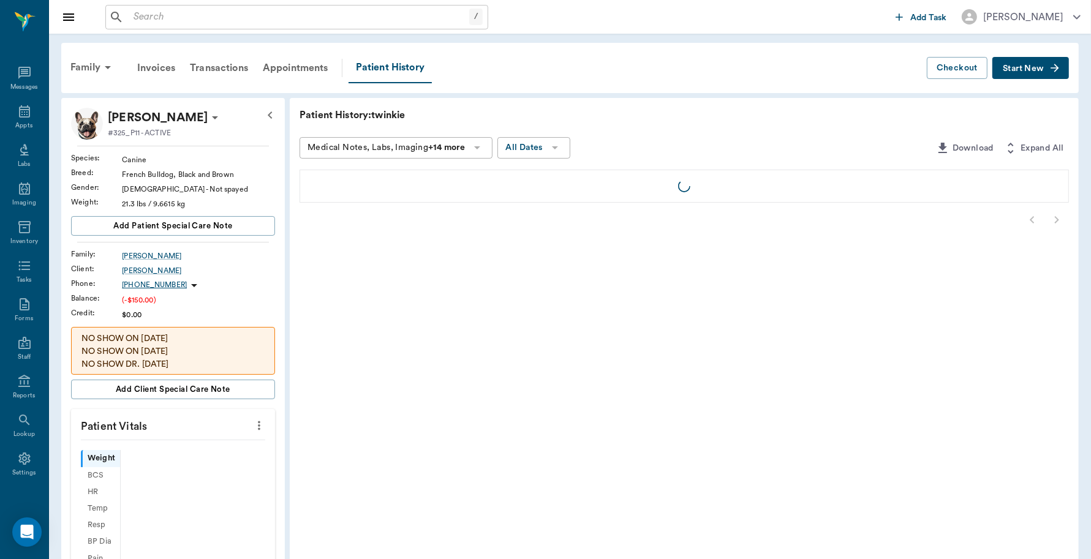
scroll to position [4, 0]
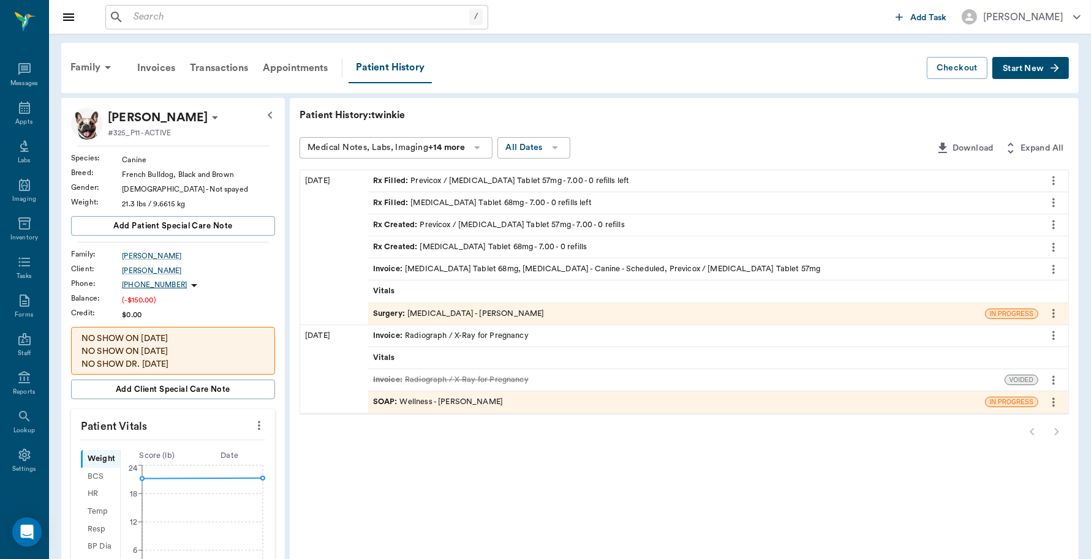
click at [473, 267] on div "Invoice : Enrofloxacin Tablet 68mg, C- Section - Canine - Scheduled, Previcox /…" at bounding box center [597, 269] width 448 height 12
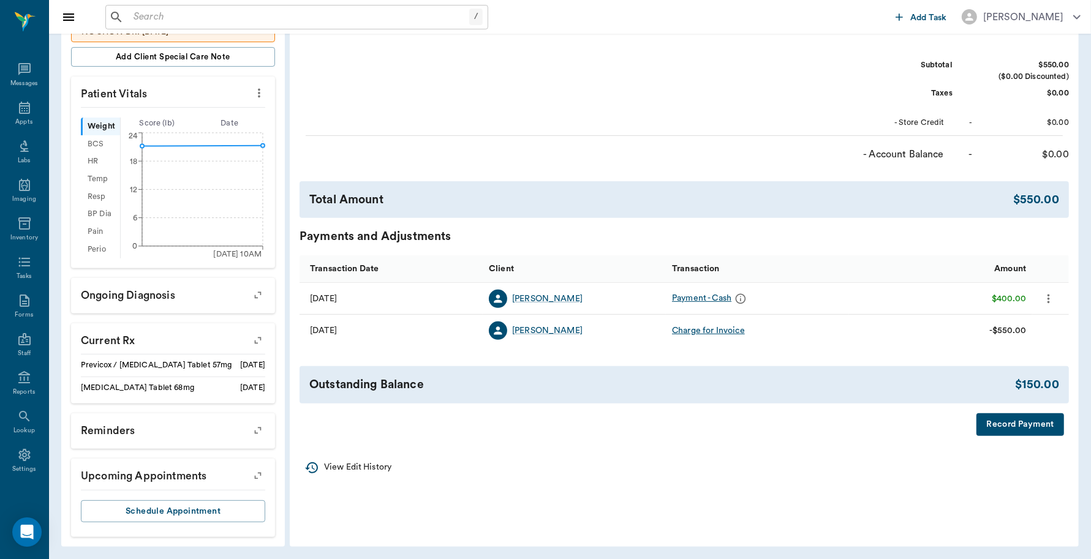
scroll to position [334, 0]
click at [1015, 424] on button "Record Payment" at bounding box center [1020, 423] width 88 height 23
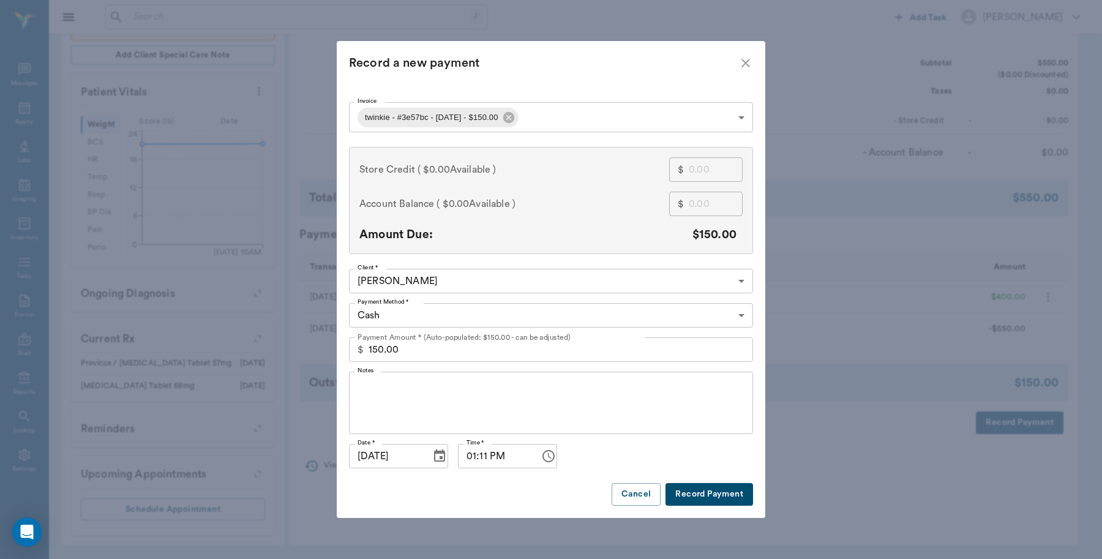
click at [427, 319] on body "/ ​ Add Task Dr. Bert Ellsworth Nectar Messages Appts Labs Imaging Inventory Ta…" at bounding box center [551, 113] width 1102 height 892
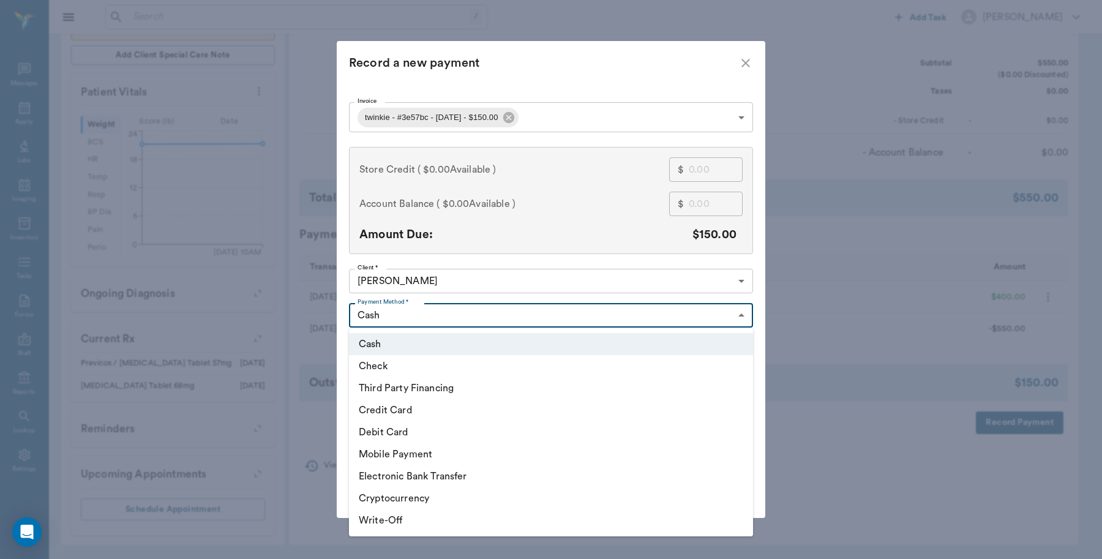
click at [405, 435] on li "Debit Card" at bounding box center [551, 432] width 404 height 22
type input "DEBIT_CARD"
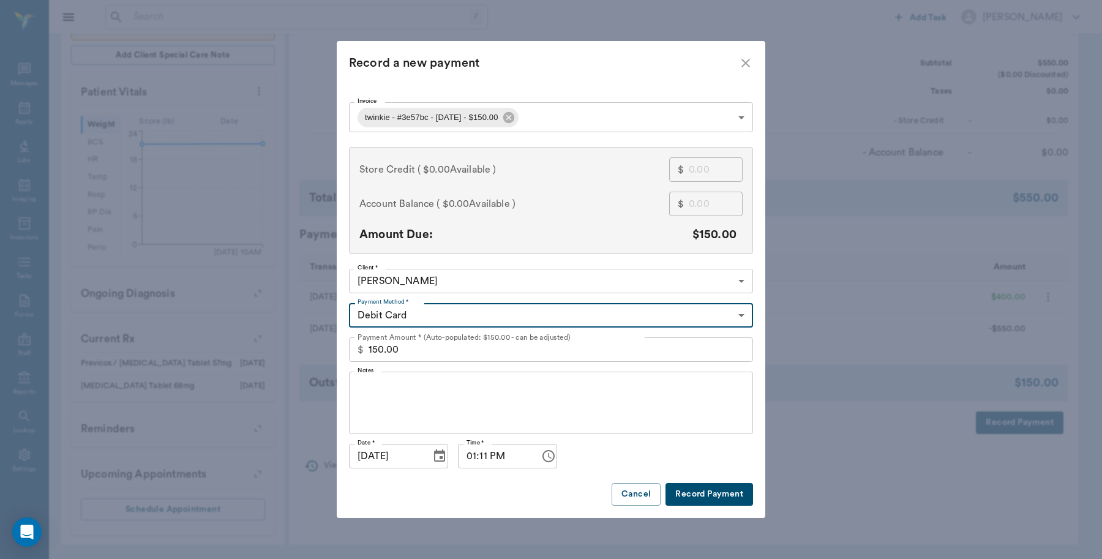
click at [720, 491] on button "Record Payment" at bounding box center [710, 494] width 88 height 23
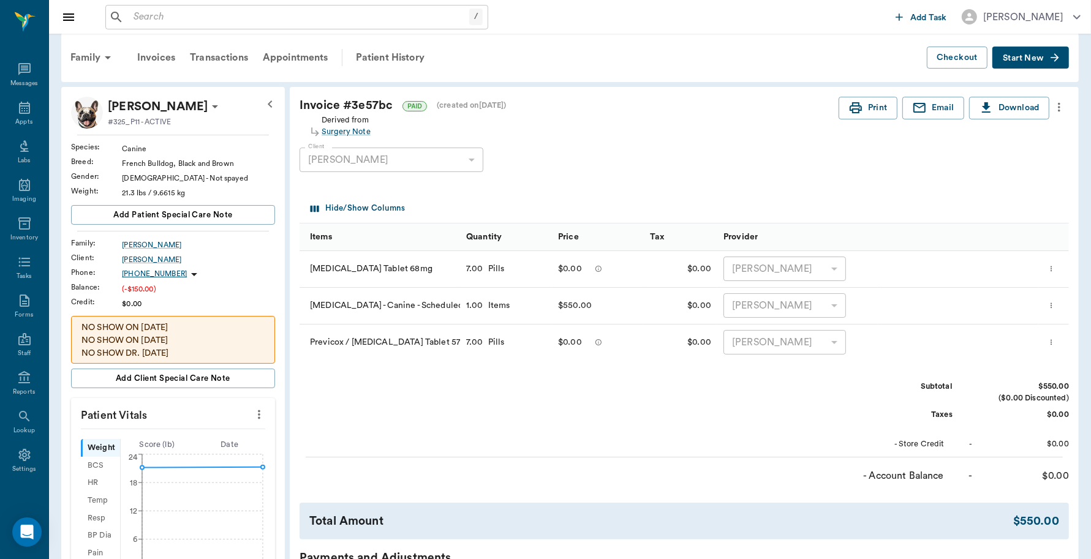
scroll to position [0, 0]
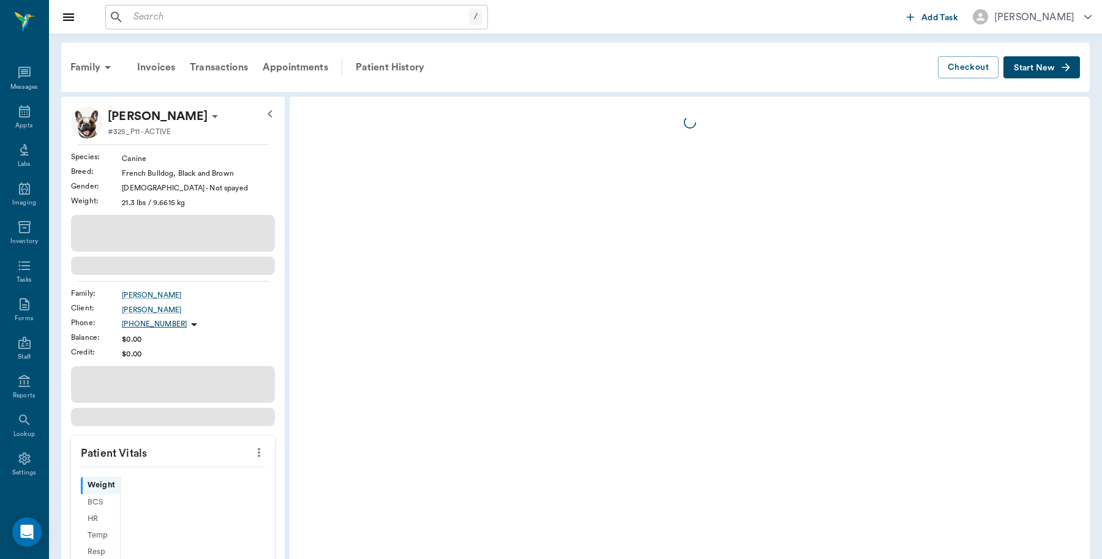
scroll to position [4, 0]
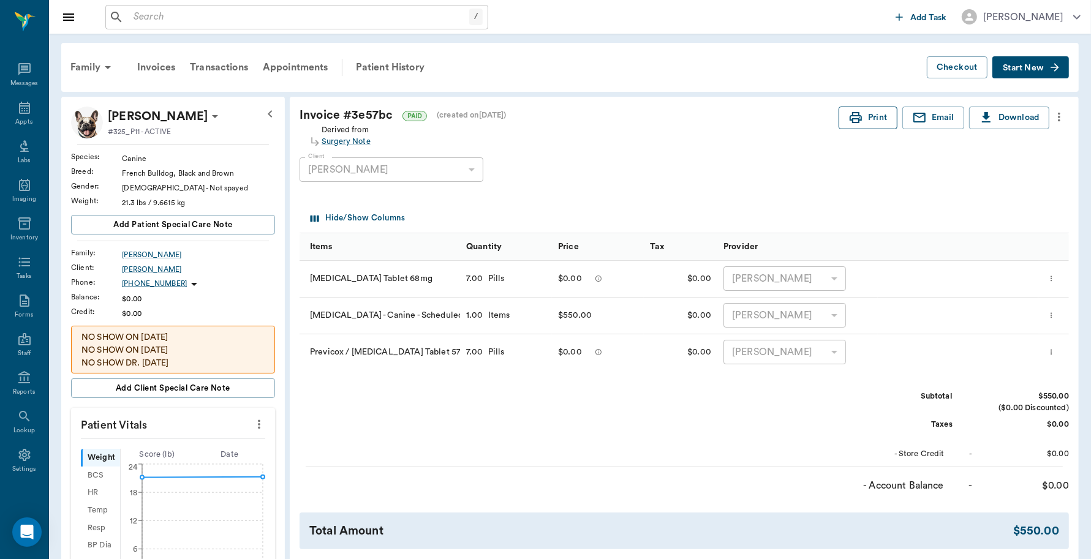
click at [849, 118] on icon "button" at bounding box center [855, 117] width 15 height 15
click at [17, 106] on icon at bounding box center [24, 107] width 15 height 15
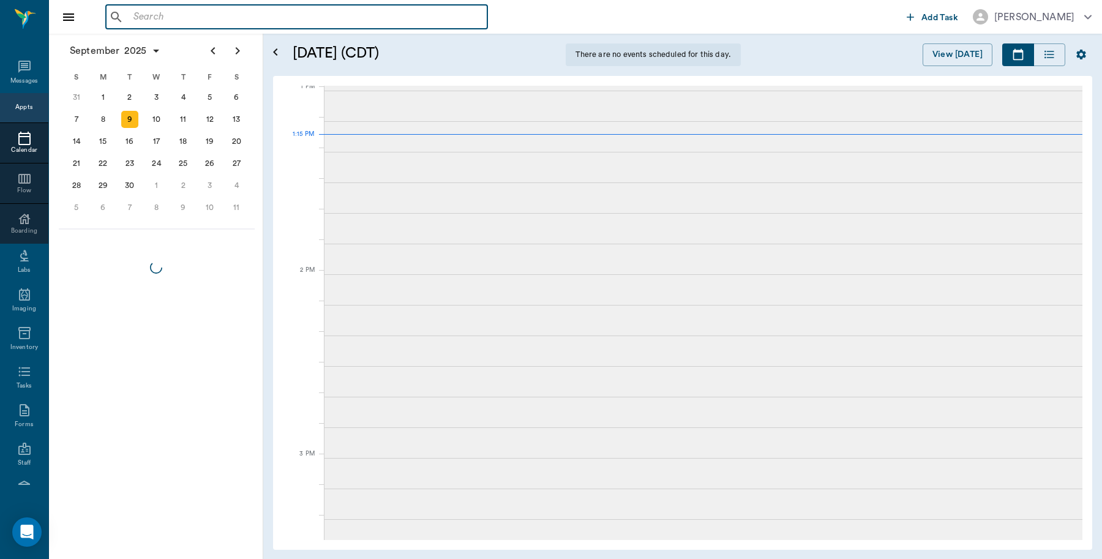
click at [161, 11] on input "text" at bounding box center [306, 17] width 354 height 17
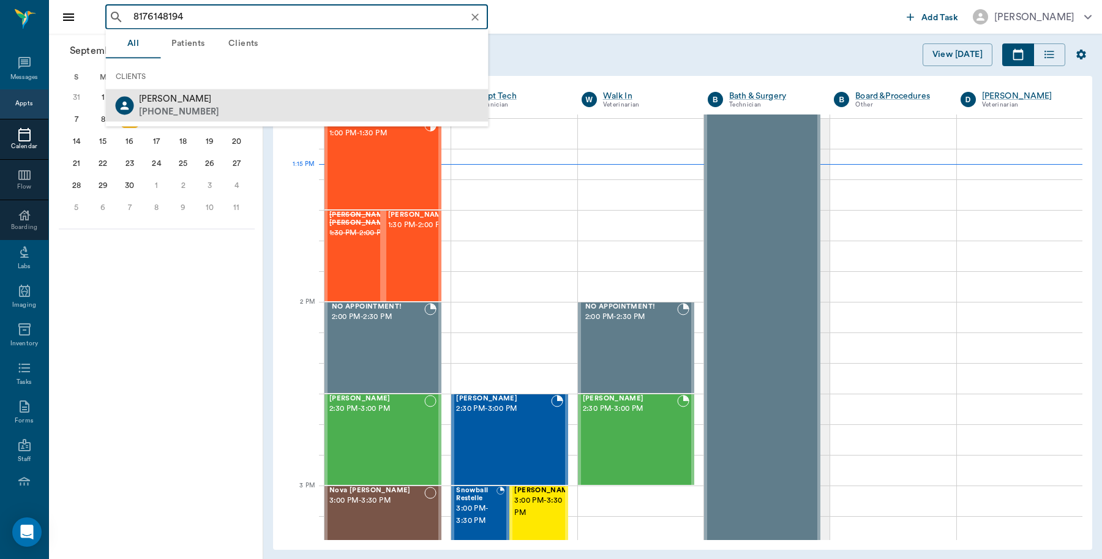
click at [222, 104] on div "[PERSON_NAME] [PHONE_NUMBER]" at bounding box center [297, 105] width 383 height 32
type input "8176148194"
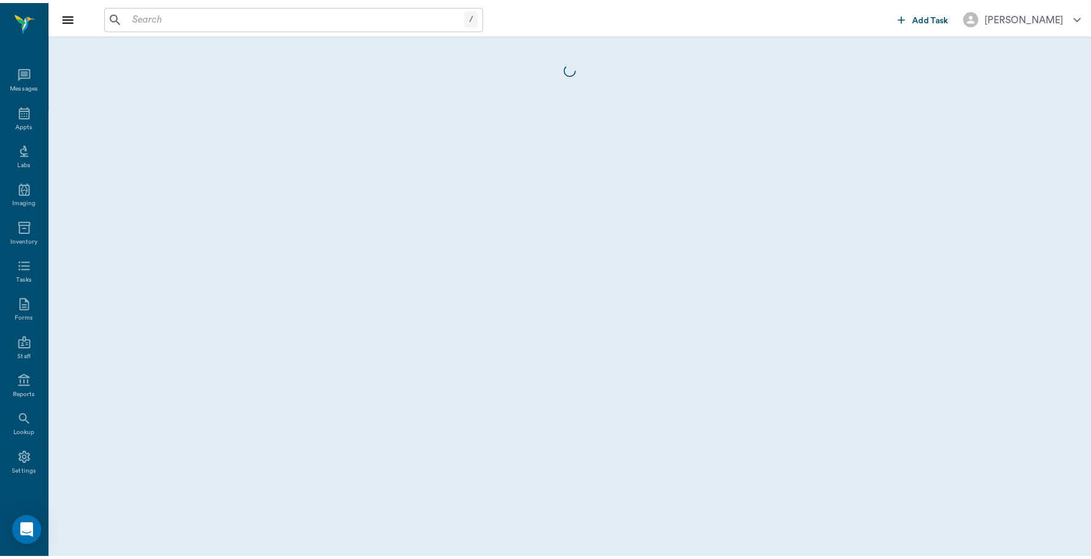
scroll to position [4, 0]
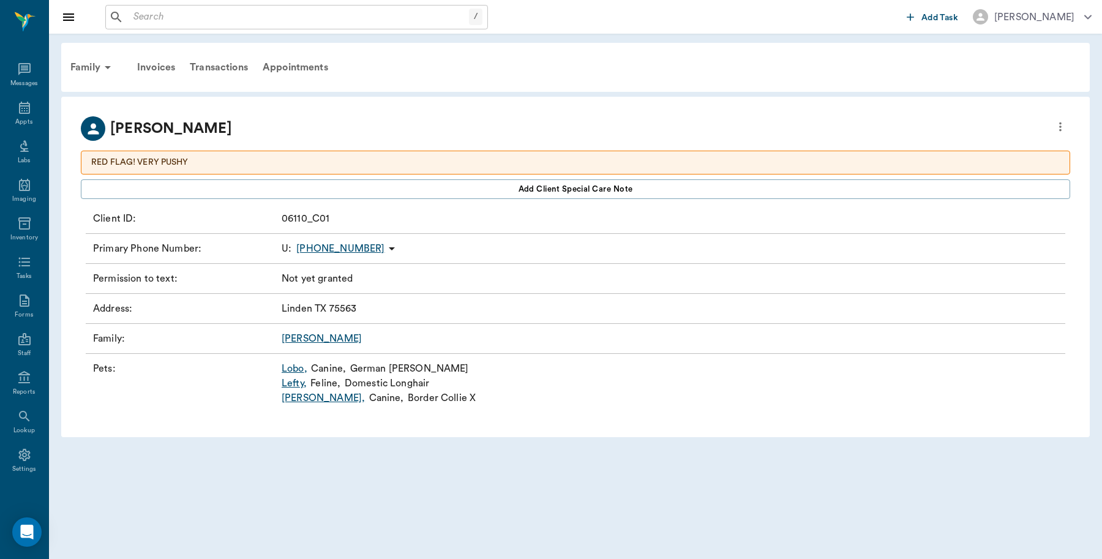
click at [291, 371] on link "Lobo ," at bounding box center [295, 368] width 26 height 15
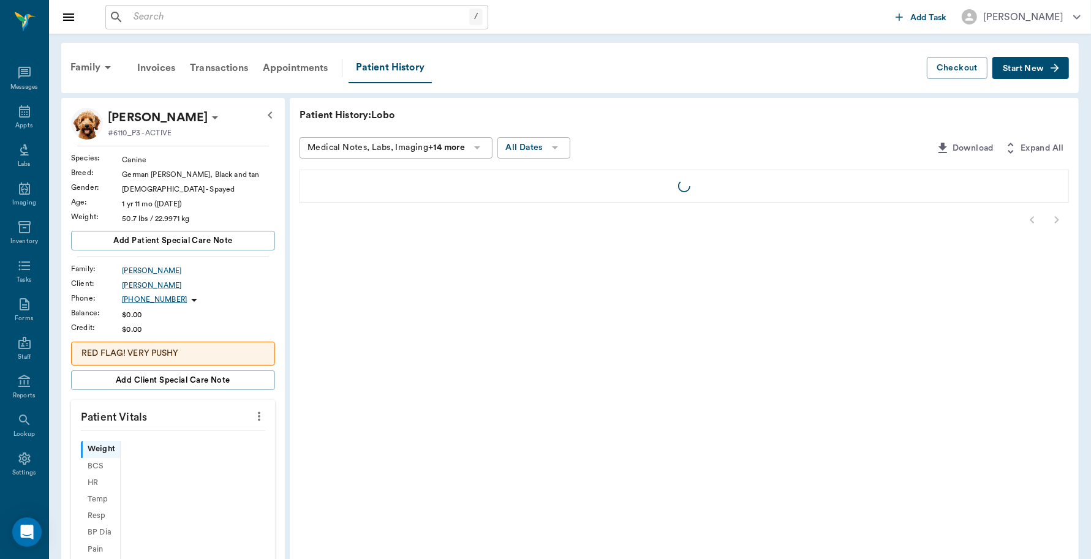
scroll to position [4, 0]
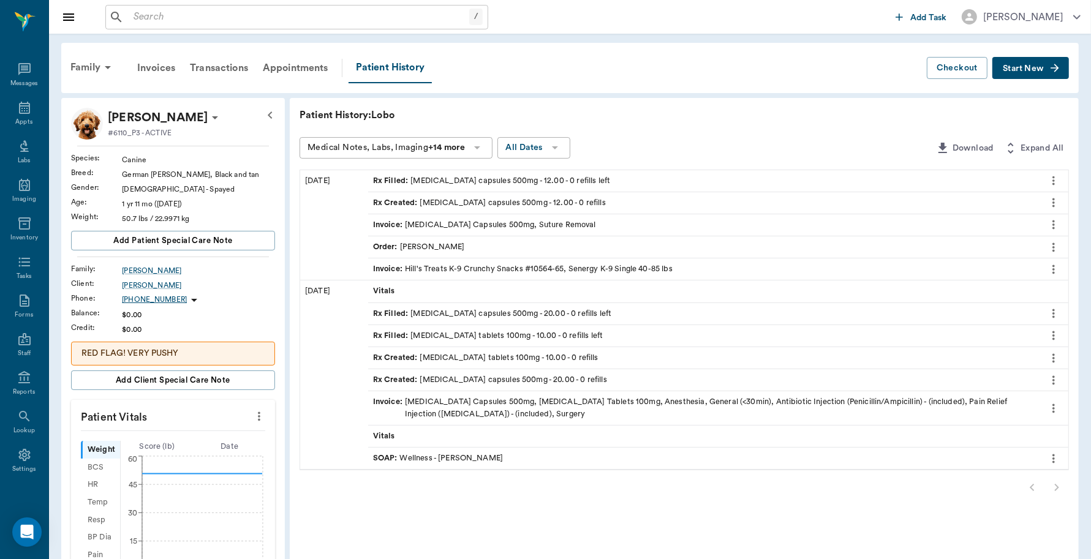
click at [1041, 69] on span "Start New" at bounding box center [1023, 69] width 41 height 0
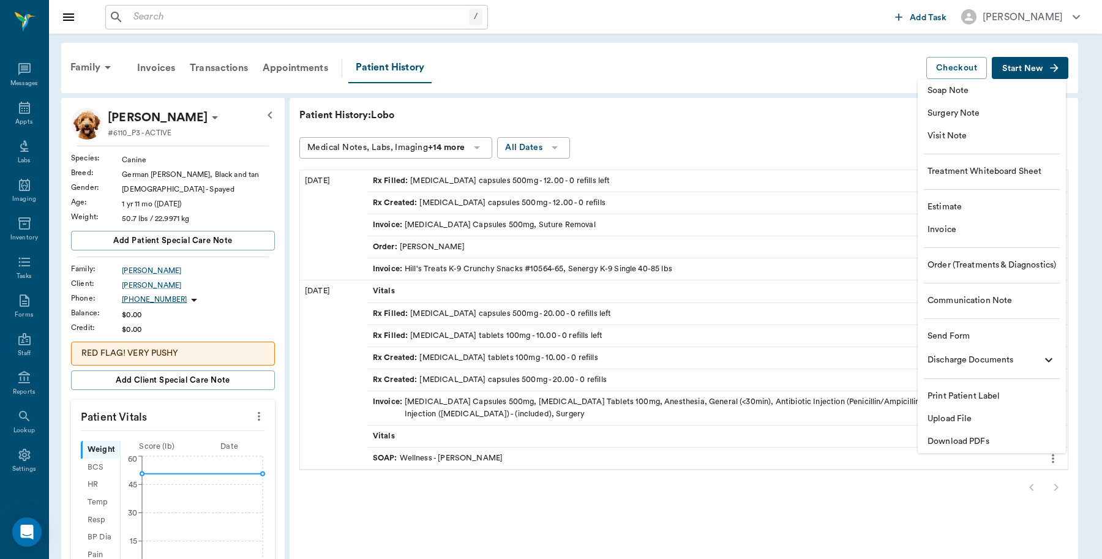
click at [938, 225] on span "Invoice" at bounding box center [992, 230] width 129 height 13
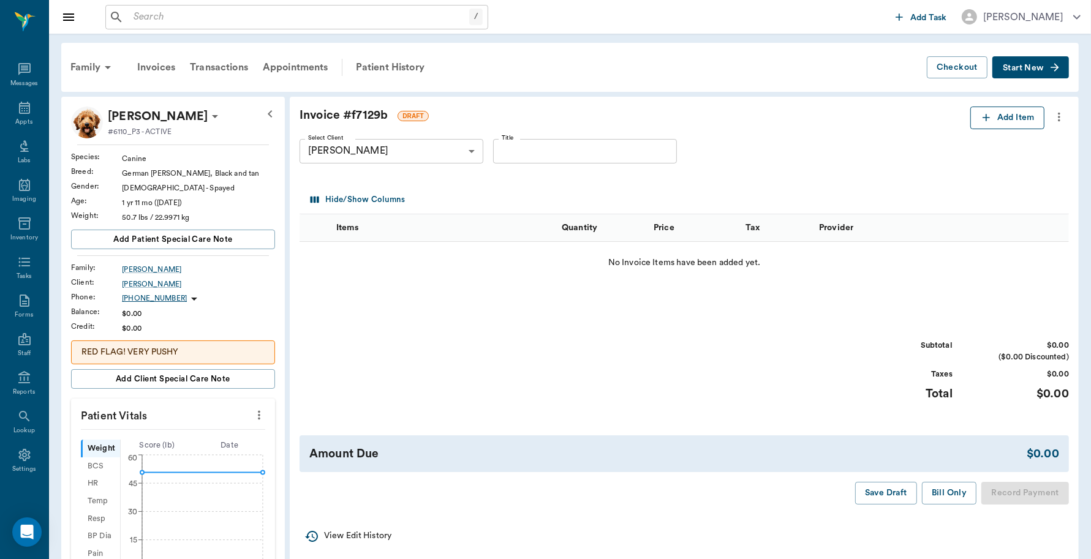
click at [997, 121] on button "Add Item" at bounding box center [1007, 118] width 74 height 23
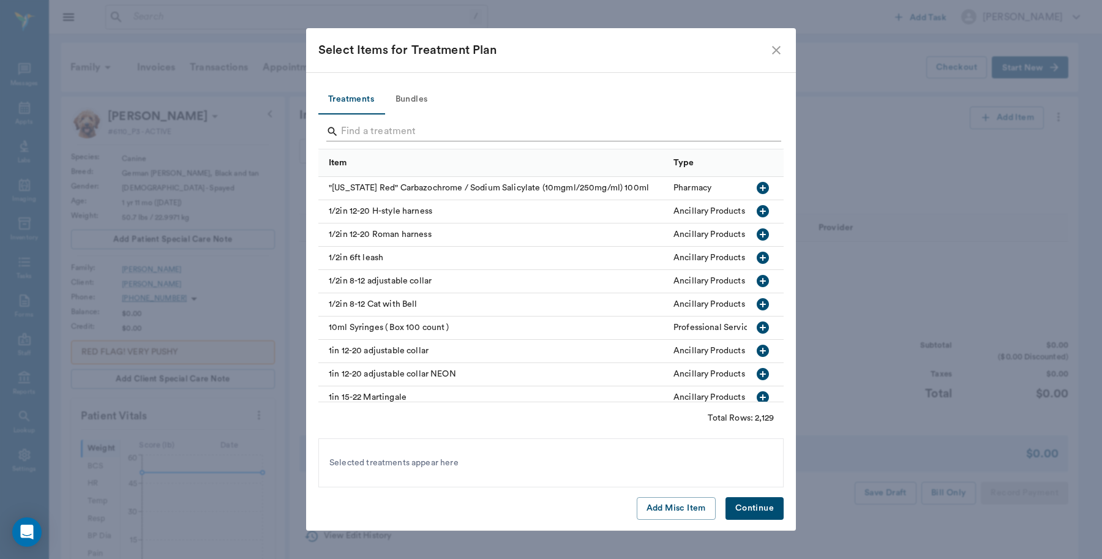
click at [439, 124] on input "Search" at bounding box center [552, 132] width 422 height 20
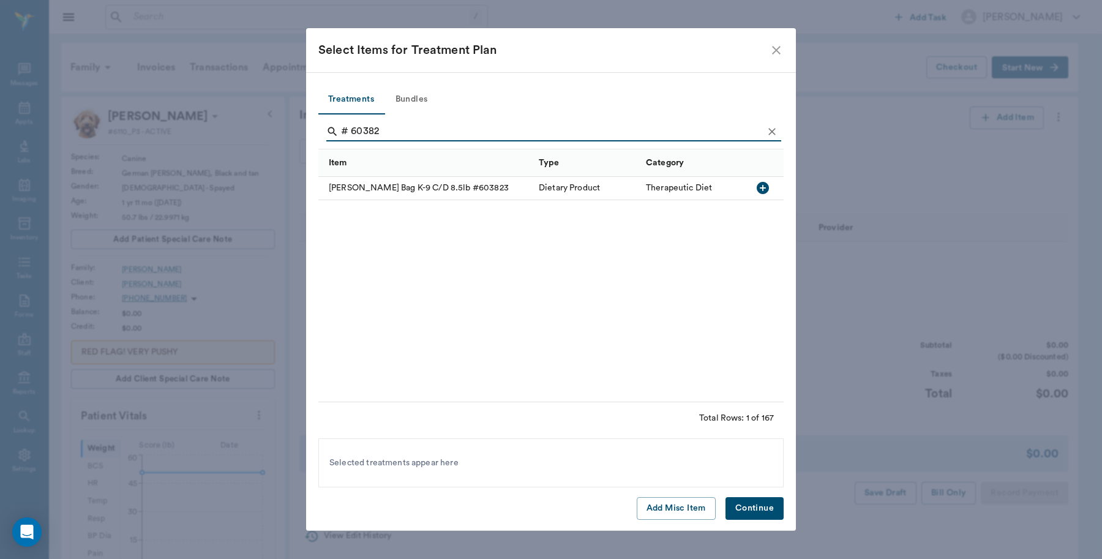
click at [766, 188] on icon "button" at bounding box center [763, 188] width 15 height 15
type input "# 9376"
click at [764, 182] on icon "button" at bounding box center [763, 188] width 15 height 15
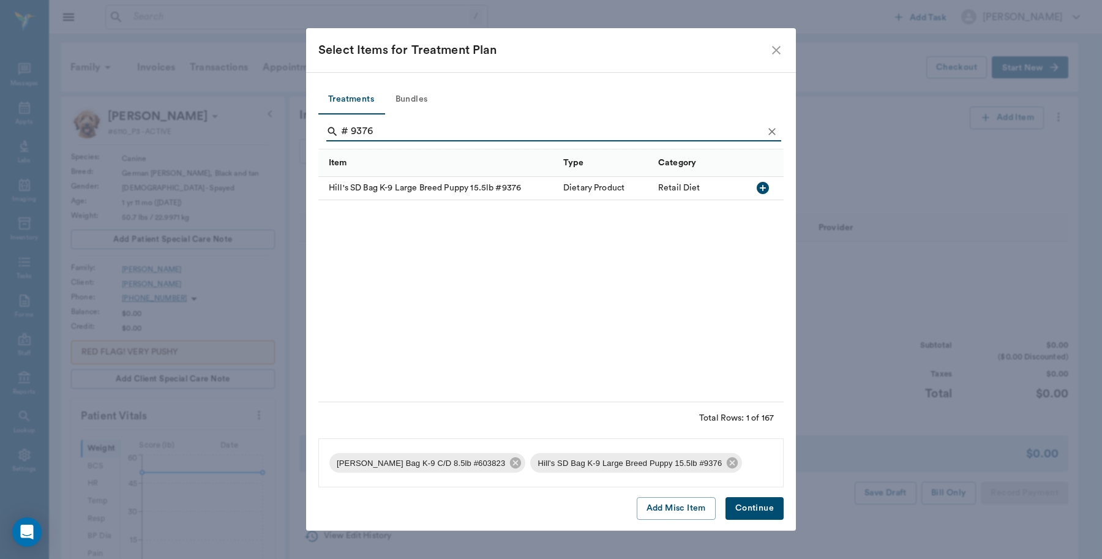
click at [757, 513] on button "Continue" at bounding box center [755, 508] width 58 height 23
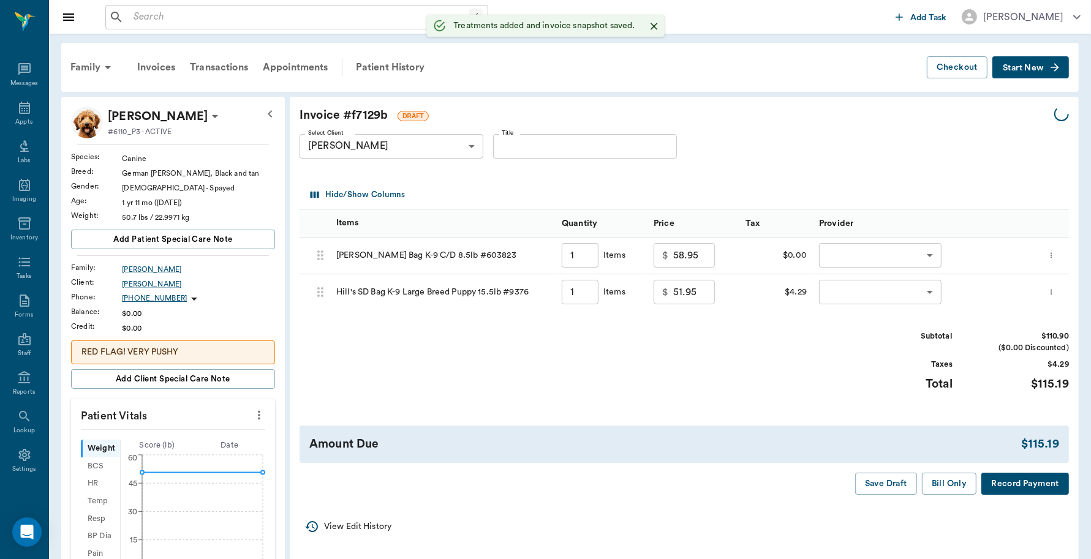
type input "1.00"
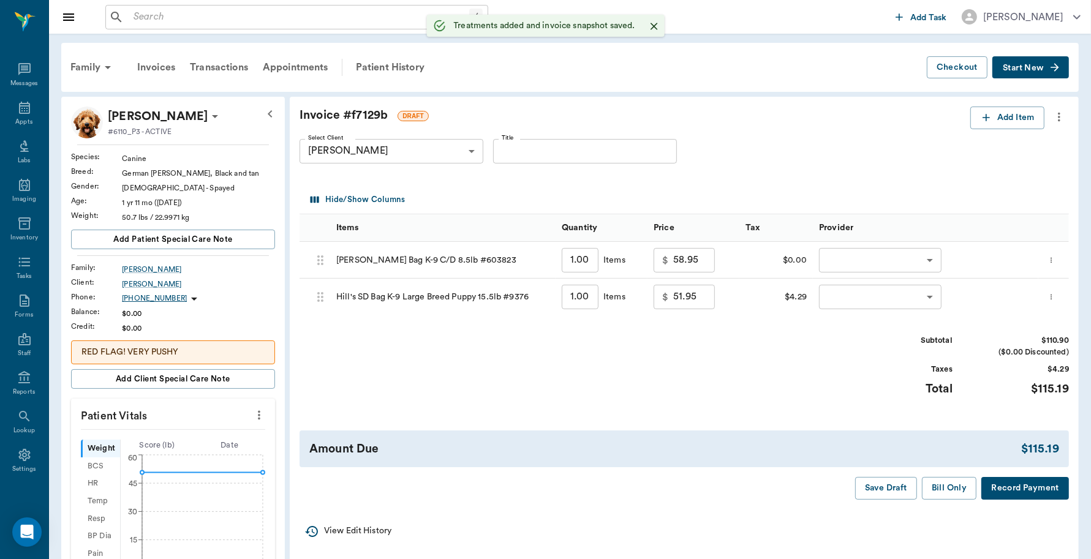
click at [889, 261] on body "/ ​ Add Task [PERSON_NAME] Nectar Messages Appts Labs Imaging Inventory Tasks F…" at bounding box center [545, 452] width 1091 height 905
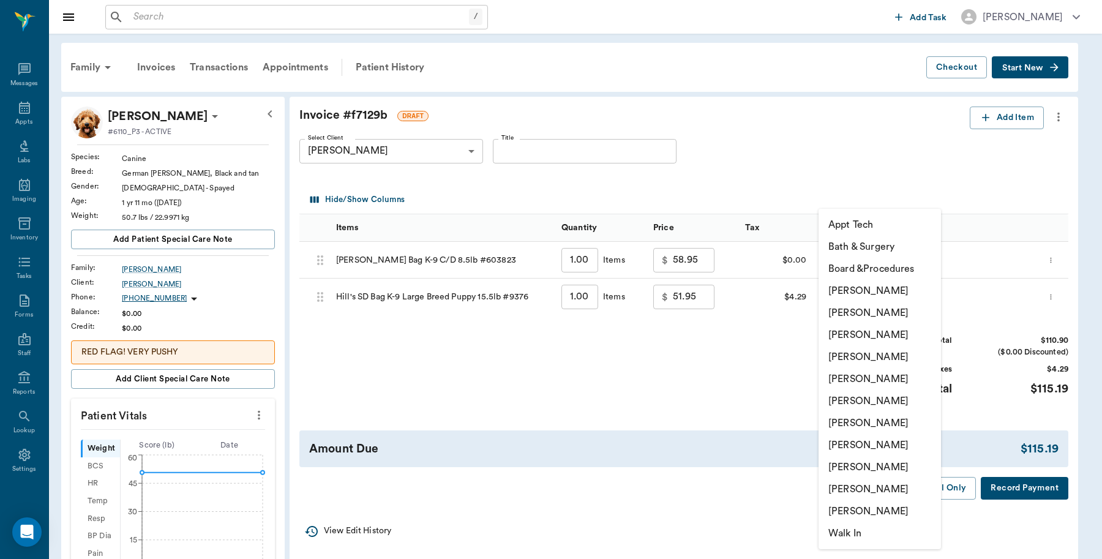
click at [845, 290] on li "[PERSON_NAME]" at bounding box center [880, 291] width 122 height 22
type input "none-6899ea08ed37b777db10de45"
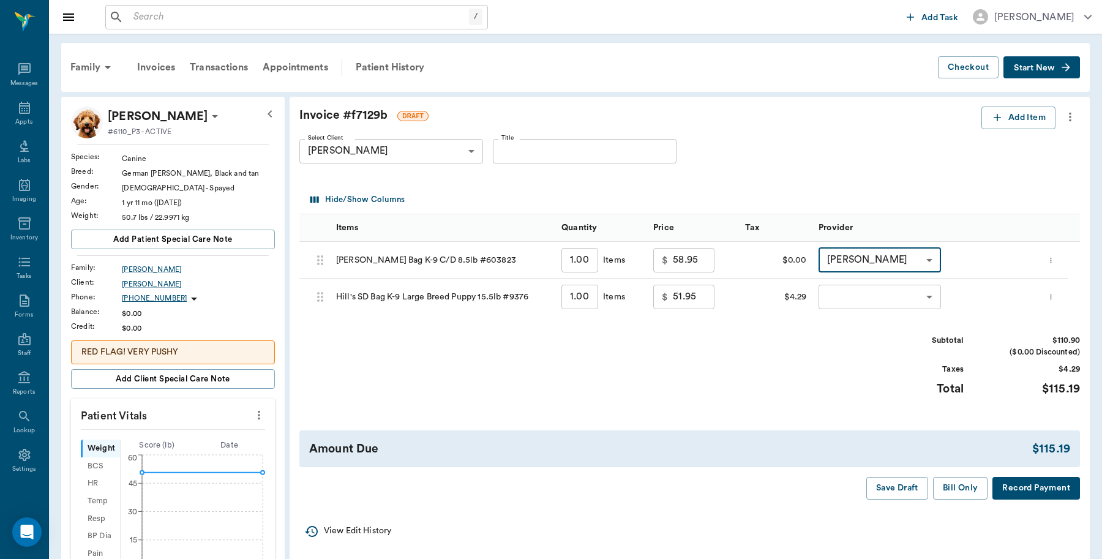
click at [885, 295] on body "/ ​ Add Task [PERSON_NAME] Nectar Messages Appts Labs Imaging Inventory Tasks F…" at bounding box center [551, 452] width 1102 height 905
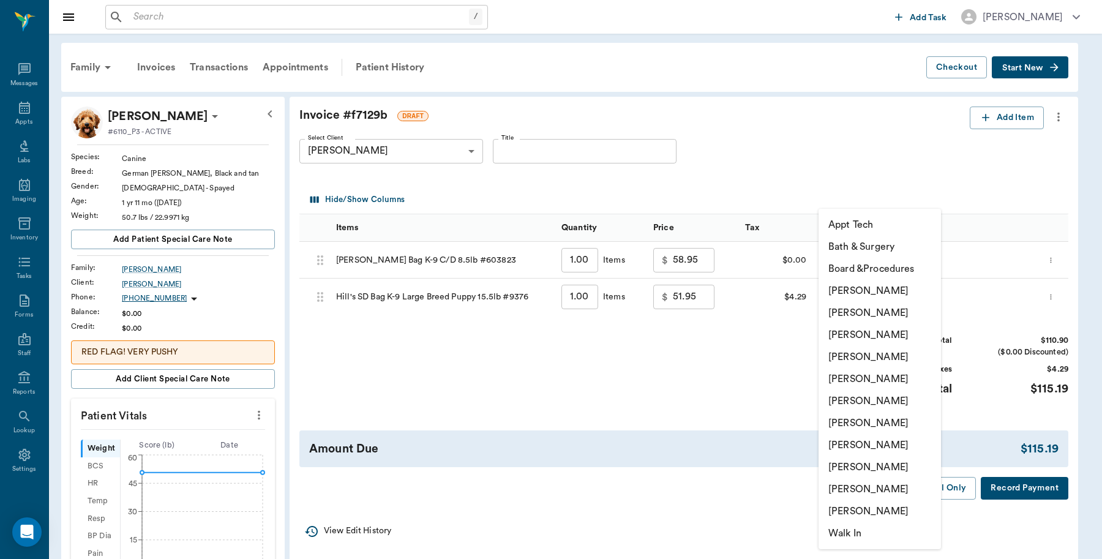
click at [870, 288] on li "[PERSON_NAME]" at bounding box center [880, 291] width 122 height 22
type input "none-6899ea08ed37b777db10de45"
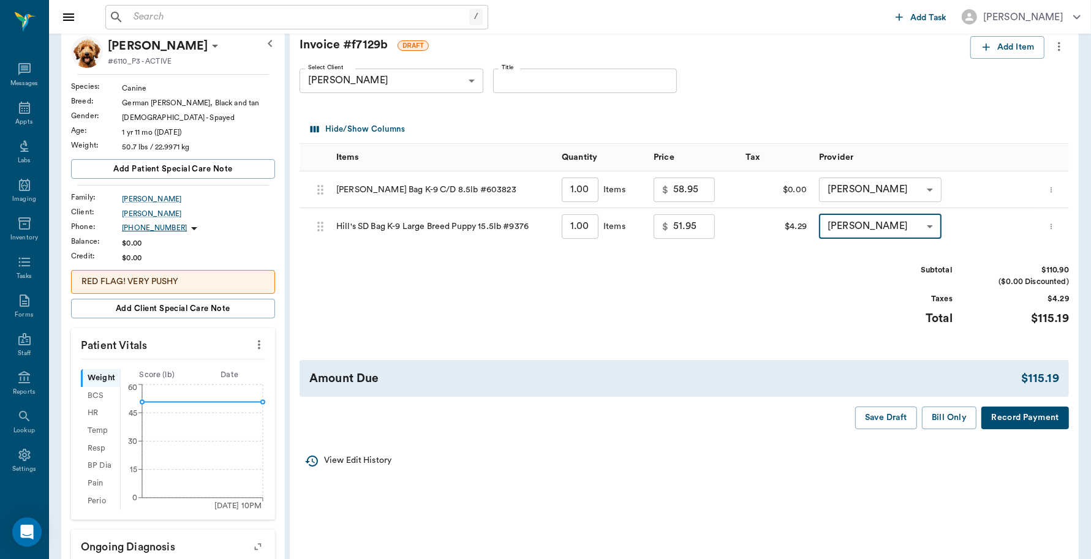
scroll to position [153, 0]
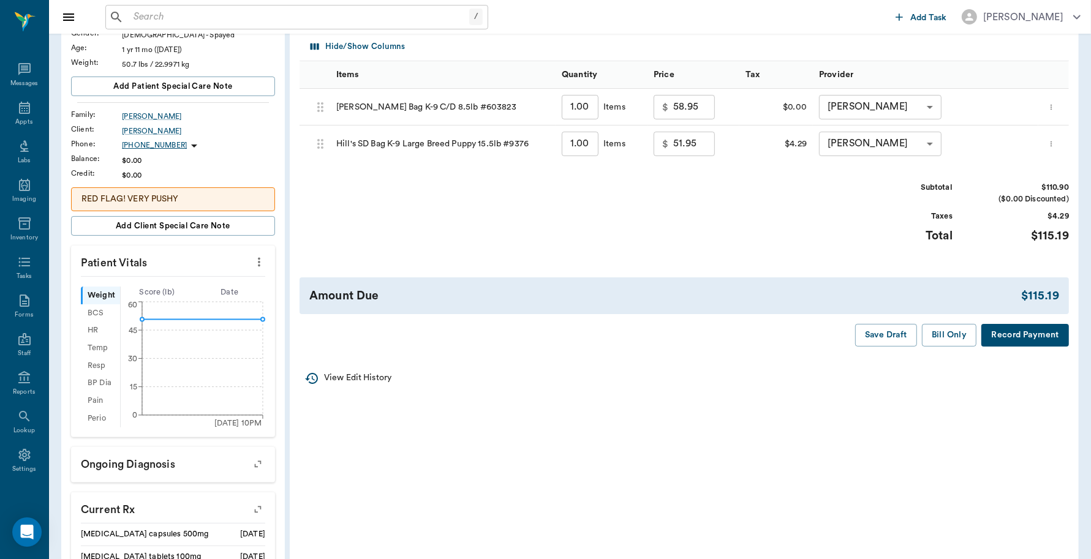
click at [1006, 336] on button "Record Payment" at bounding box center [1025, 335] width 88 height 23
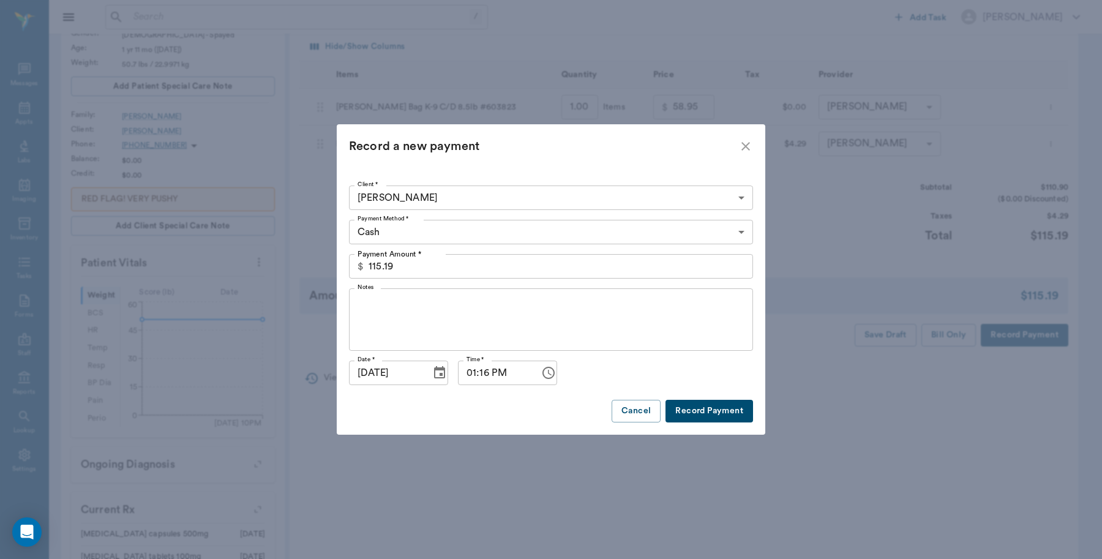
click at [435, 239] on body "/ ​ Add Task [PERSON_NAME] Nectar Messages Appts Labs Imaging Inventory Tasks F…" at bounding box center [551, 299] width 1102 height 905
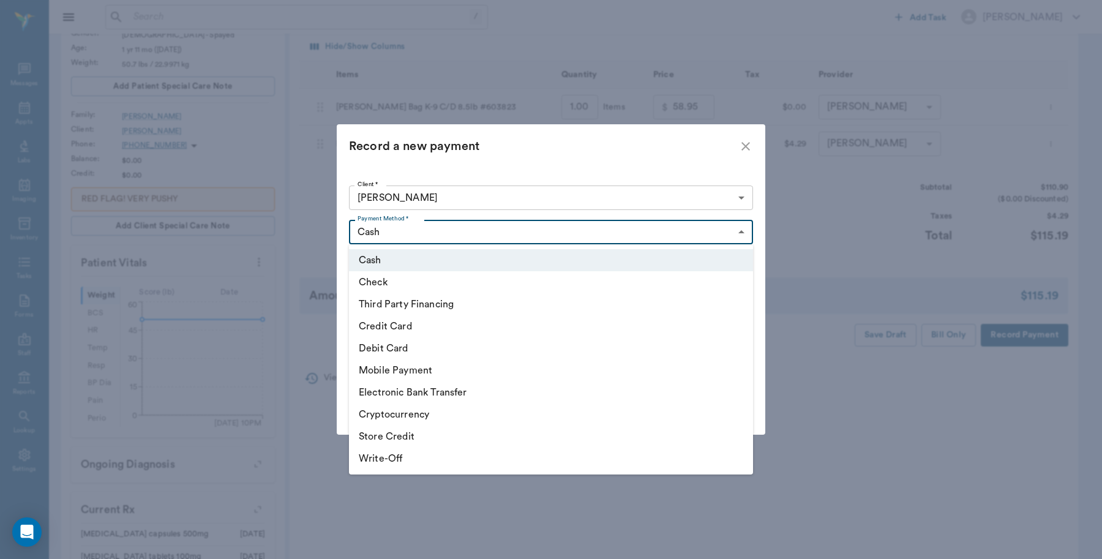
click at [415, 326] on li "Credit Card" at bounding box center [551, 326] width 404 height 22
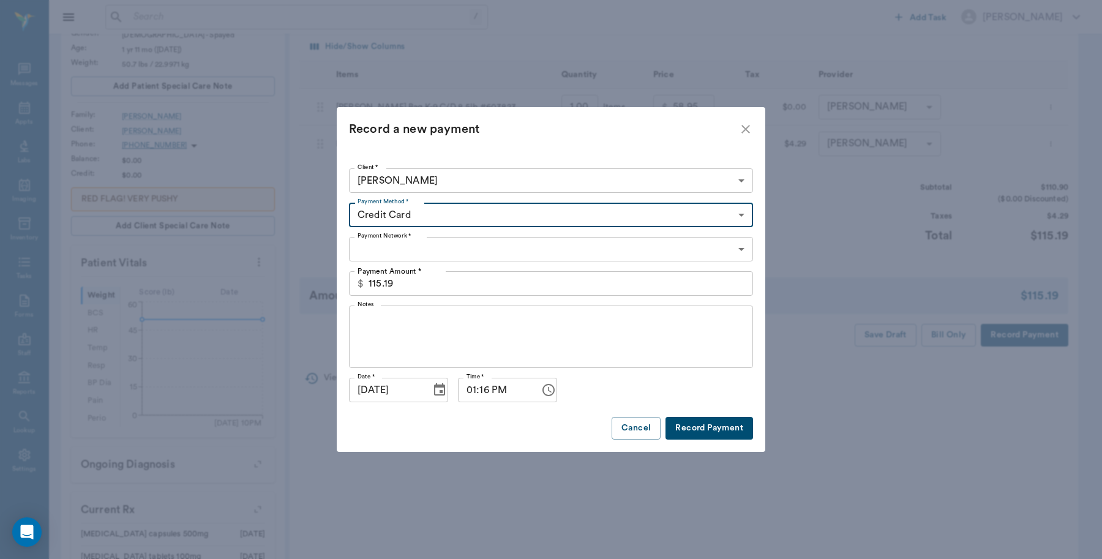
click at [426, 213] on body "/ ​ Add Task [PERSON_NAME] Nectar Messages Appts Labs Imaging Inventory Tasks F…" at bounding box center [551, 299] width 1102 height 905
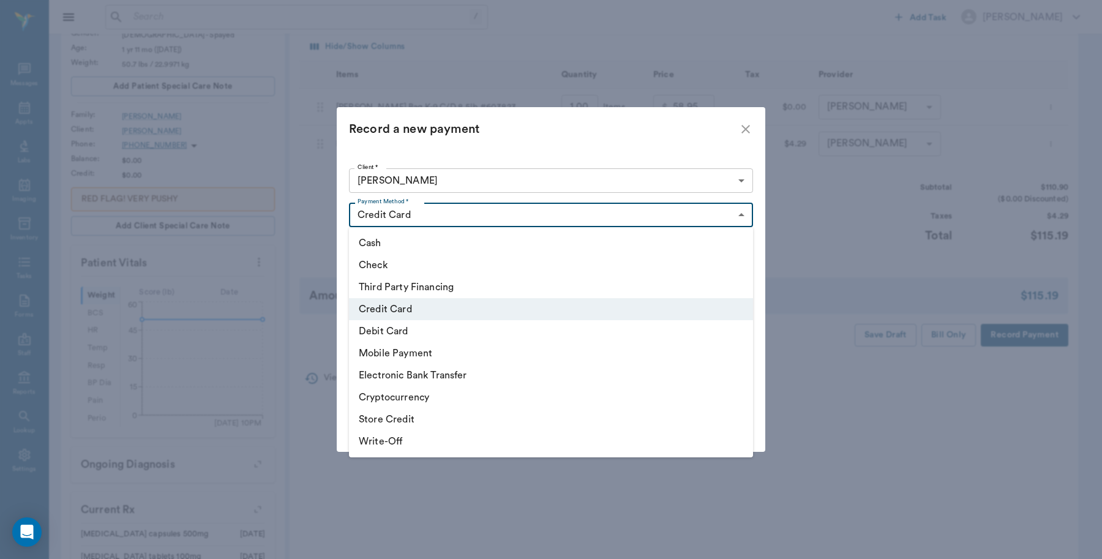
click at [418, 329] on li "Debit Card" at bounding box center [551, 331] width 404 height 22
type input "DEBIT_CARD"
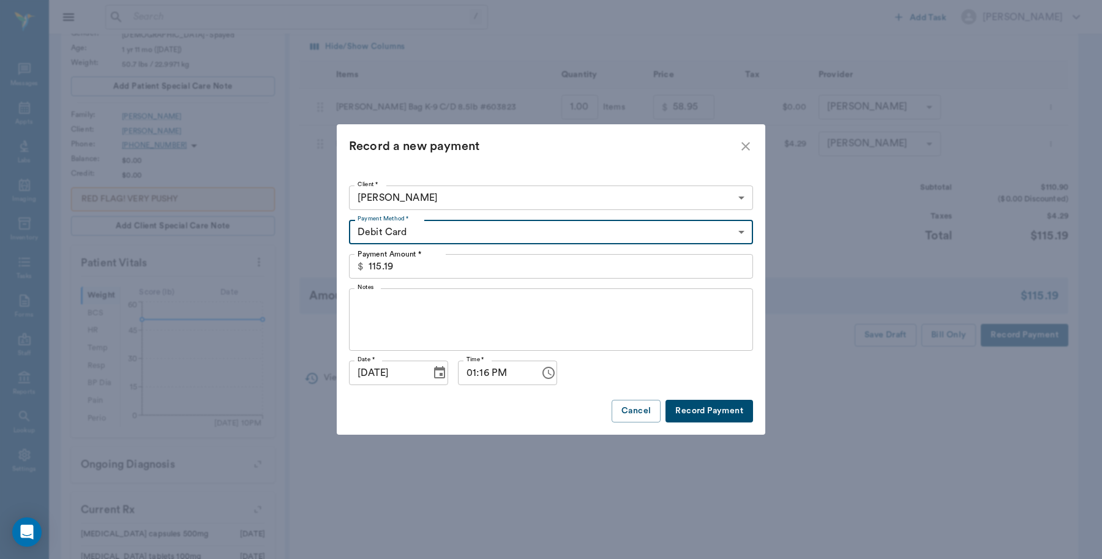
click at [732, 411] on button "Record Payment" at bounding box center [710, 411] width 88 height 23
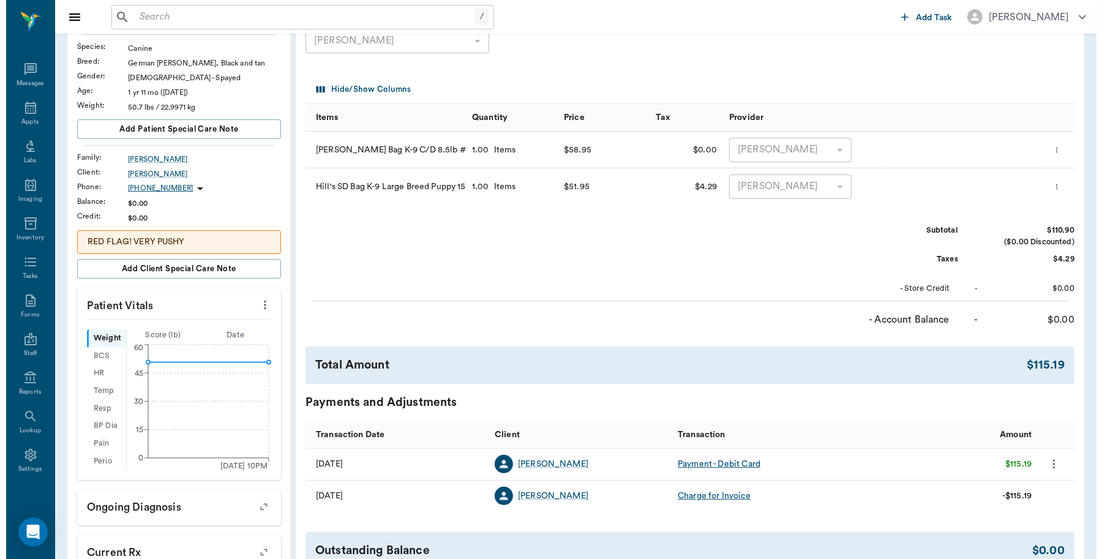
scroll to position [0, 0]
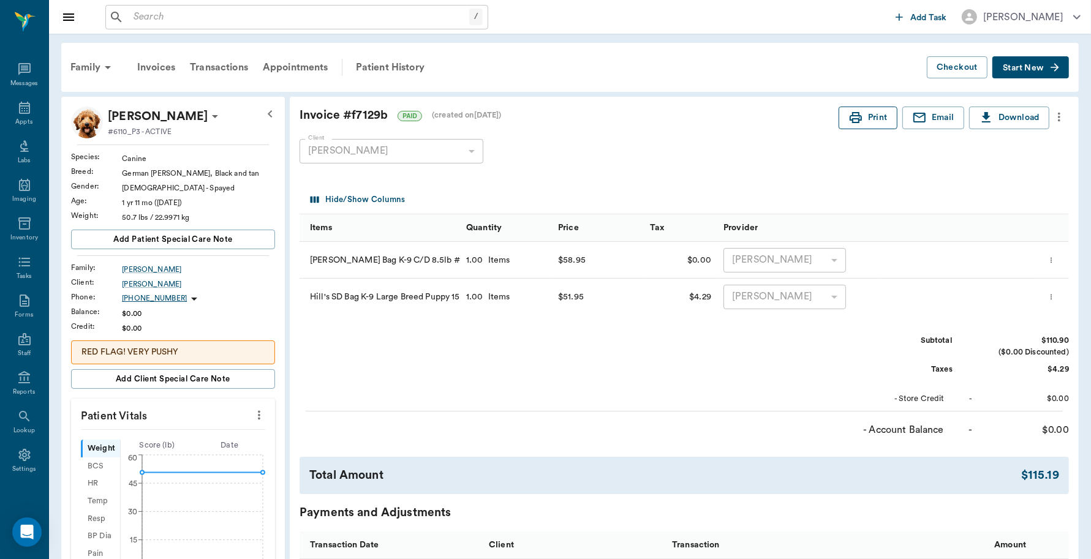
click at [876, 120] on button "Print" at bounding box center [867, 118] width 59 height 23
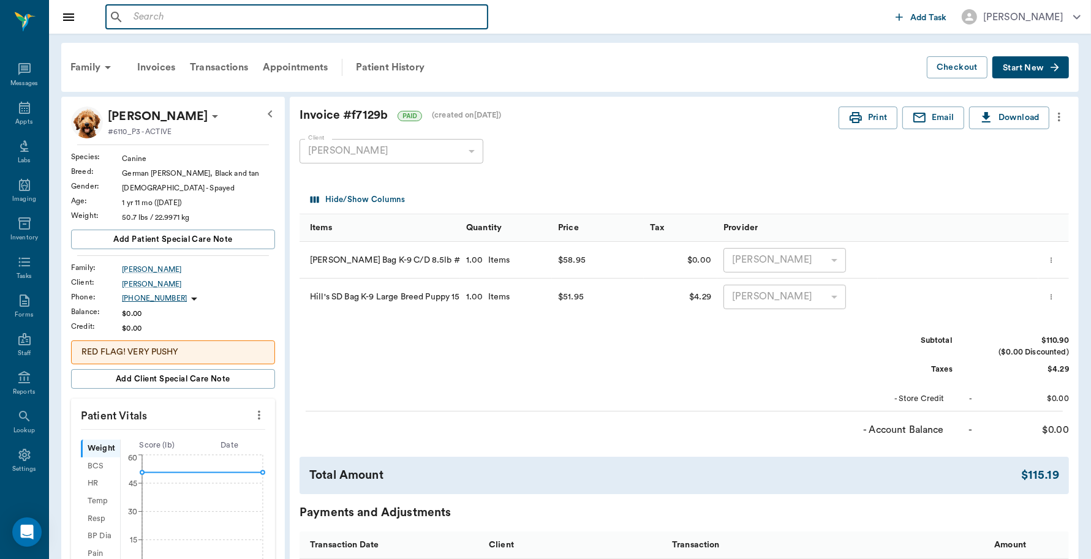
click at [210, 22] on input "text" at bounding box center [306, 17] width 354 height 17
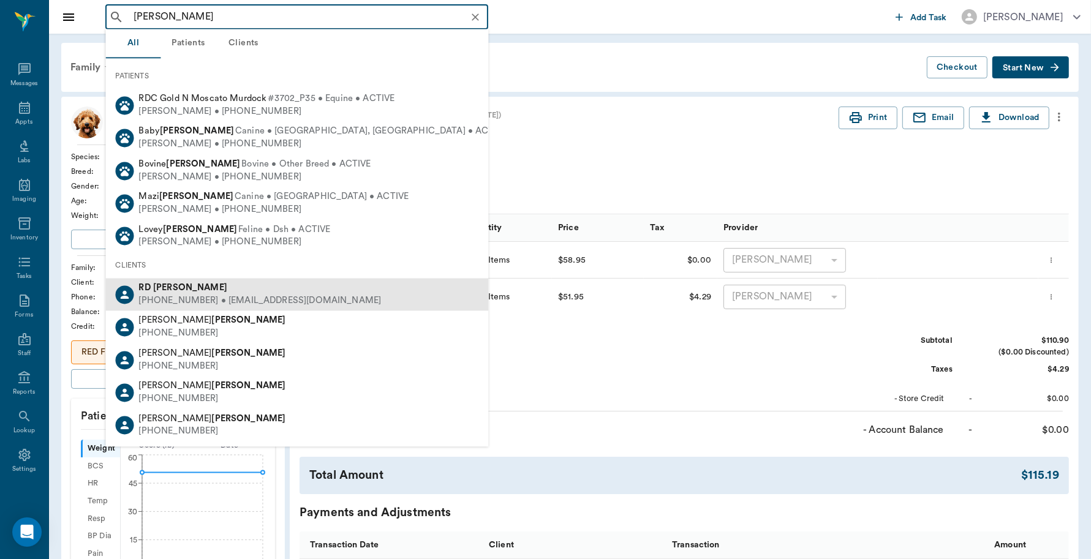
click at [202, 295] on div "[PHONE_NUMBER] • [EMAIL_ADDRESS][DOMAIN_NAME]" at bounding box center [260, 301] width 243 height 13
type input "[PERSON_NAME]"
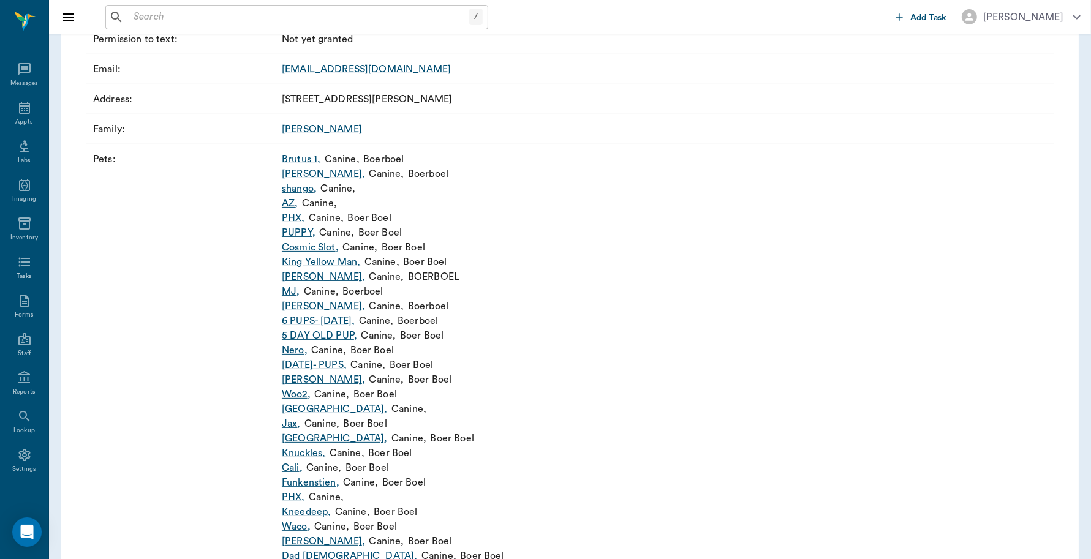
scroll to position [153, 0]
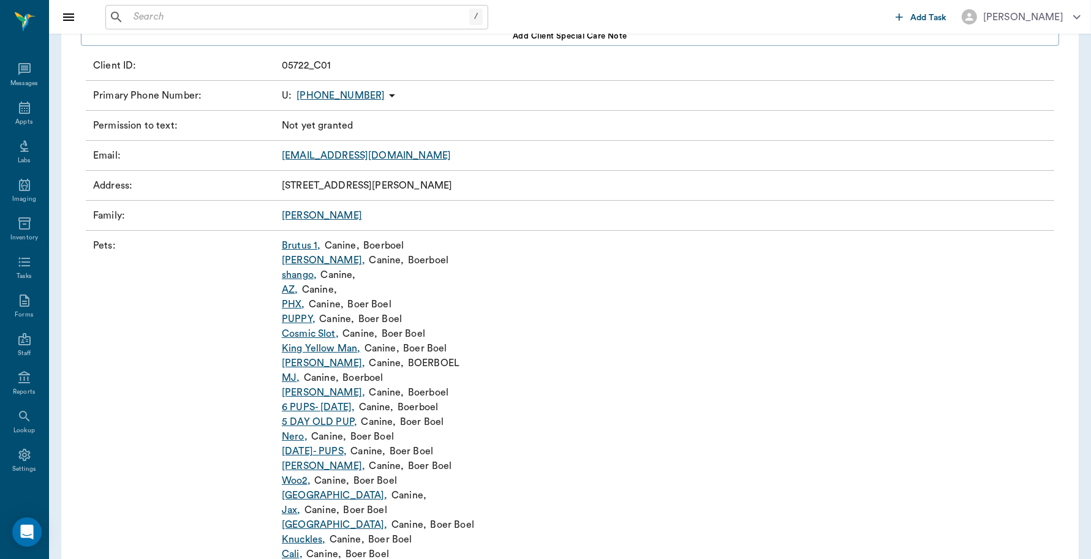
click at [301, 243] on link "Brutus 1 ," at bounding box center [301, 245] width 39 height 15
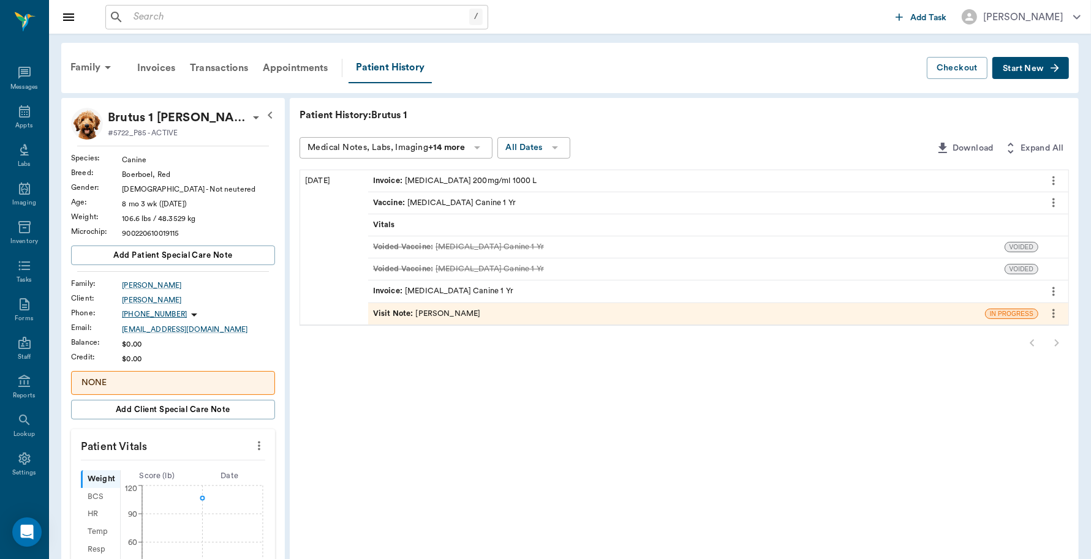
scroll to position [4, 0]
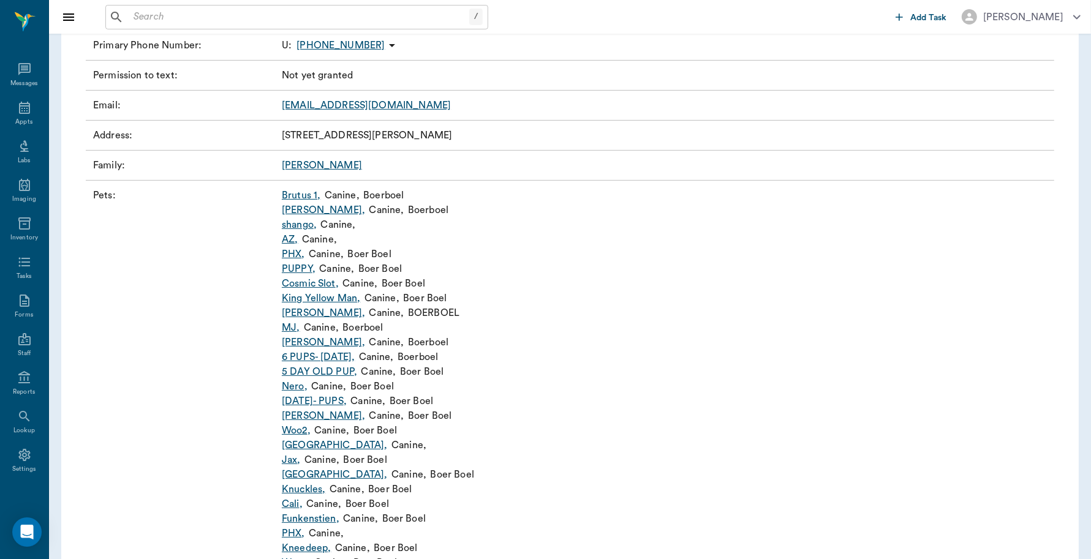
scroll to position [230, 0]
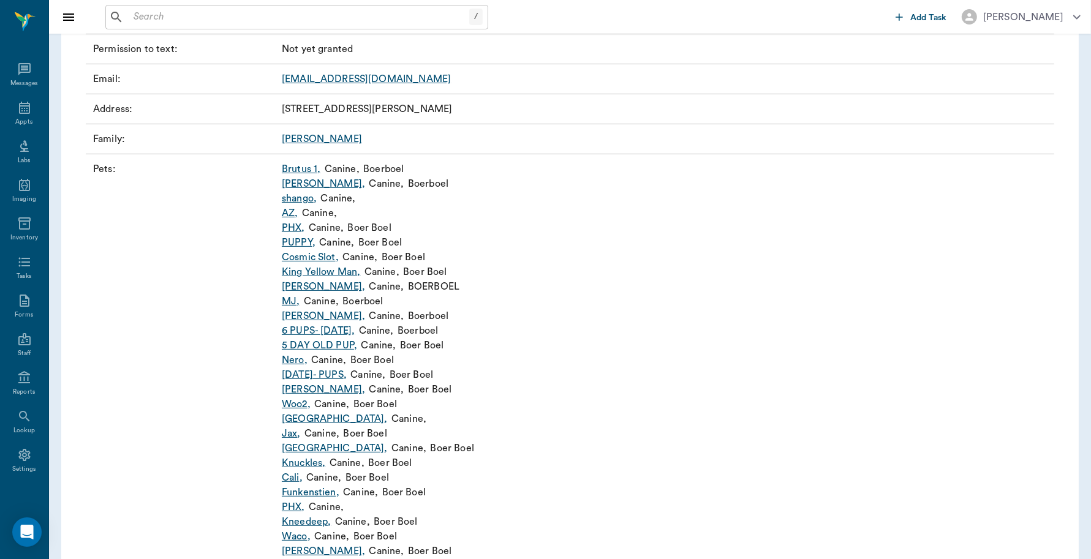
click at [295, 173] on link "Brutus 1 ," at bounding box center [301, 169] width 39 height 15
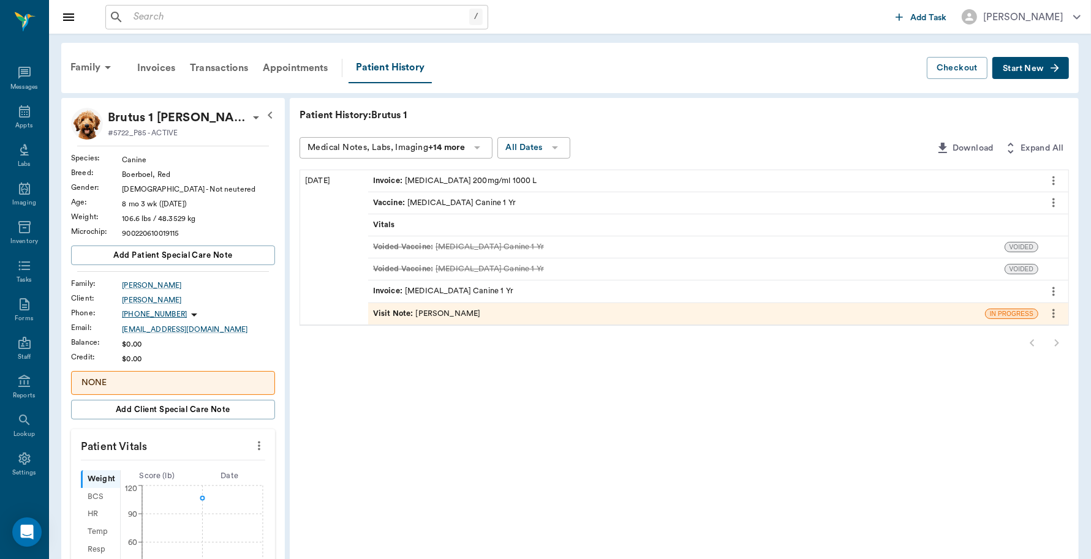
scroll to position [4, 0]
click at [546, 182] on div "Invoice : [MEDICAL_DATA] 200mg/ml 1000 L" at bounding box center [703, 180] width 670 height 21
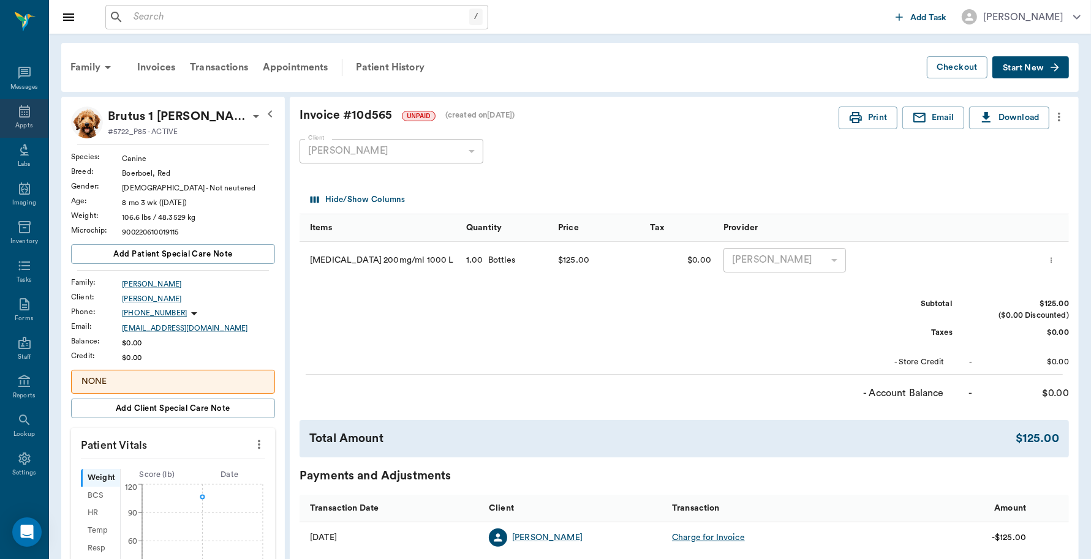
click at [23, 118] on div "Appts" at bounding box center [24, 118] width 48 height 39
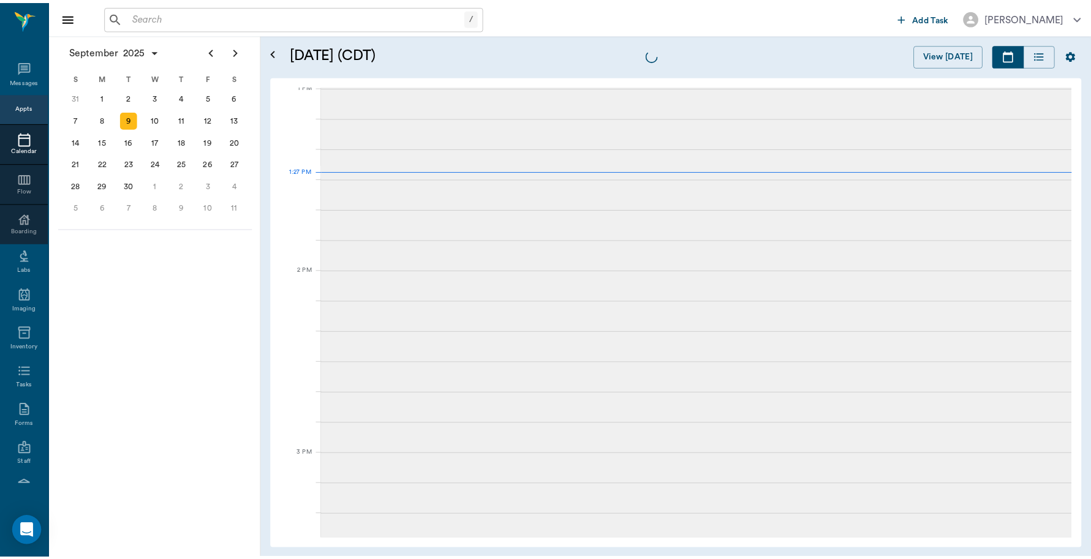
scroll to position [920, 0]
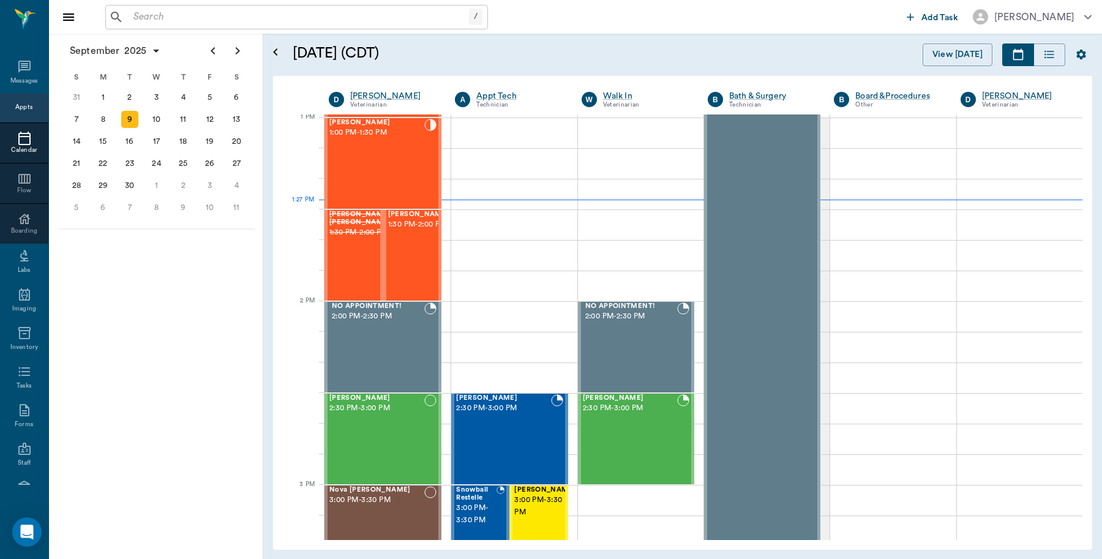
click at [167, 7] on div "/ ​" at bounding box center [296, 17] width 383 height 24
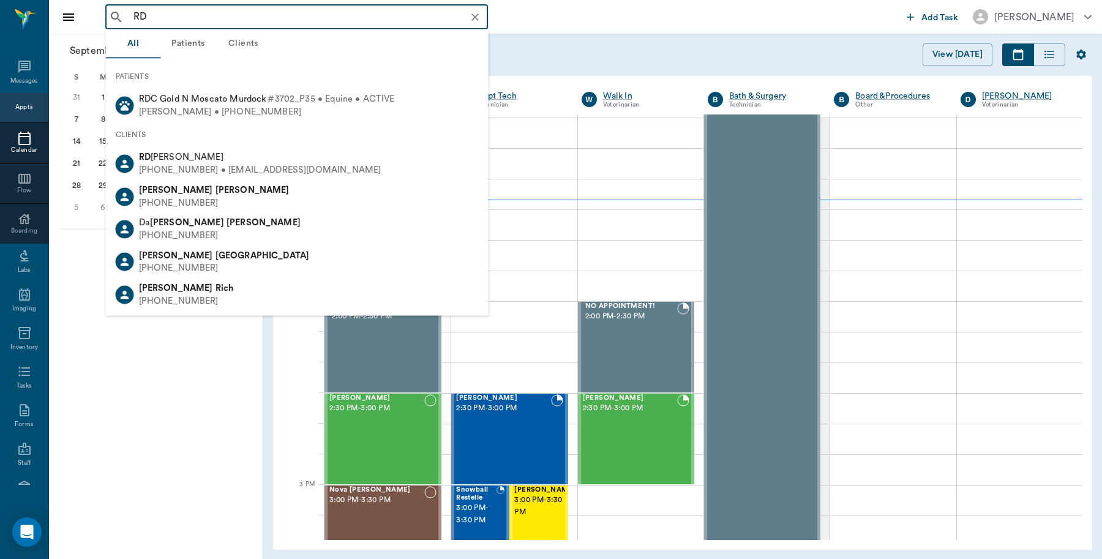
type input "RD"
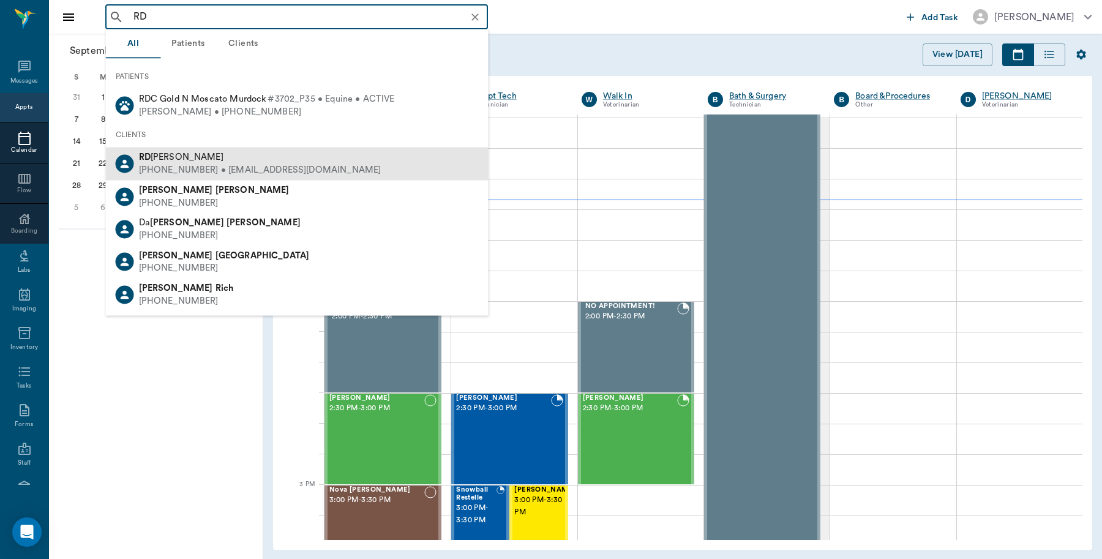
click at [167, 157] on span "[PERSON_NAME]" at bounding box center [181, 156] width 85 height 9
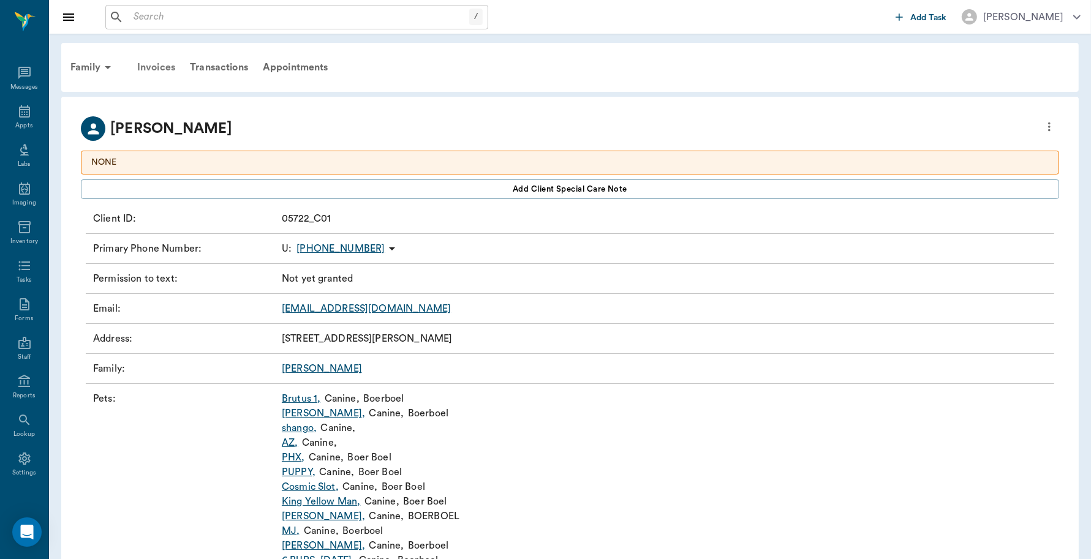
click at [160, 69] on div "Invoices" at bounding box center [156, 67] width 53 height 29
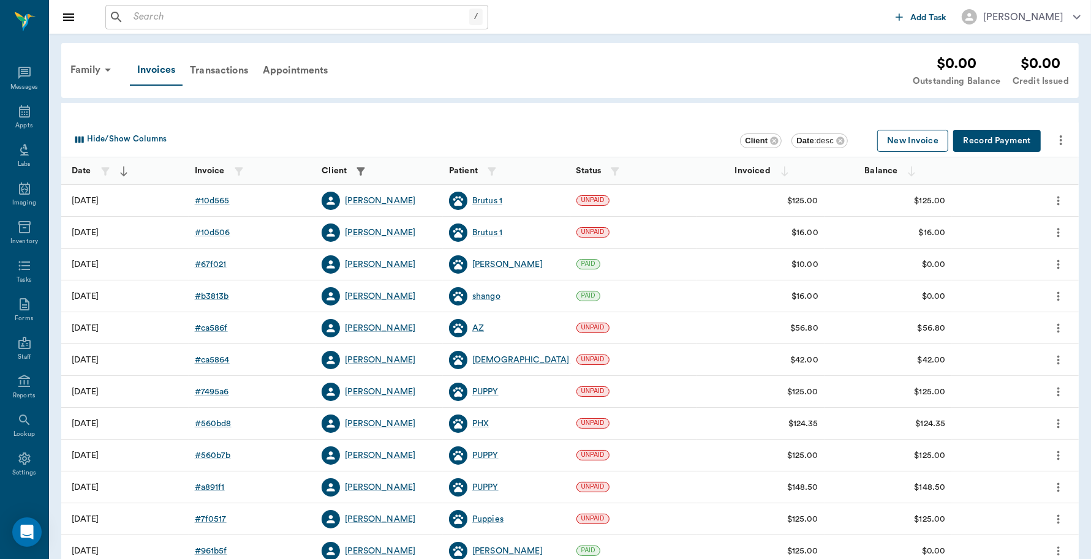
click at [903, 144] on button "New Invoice" at bounding box center [912, 141] width 71 height 23
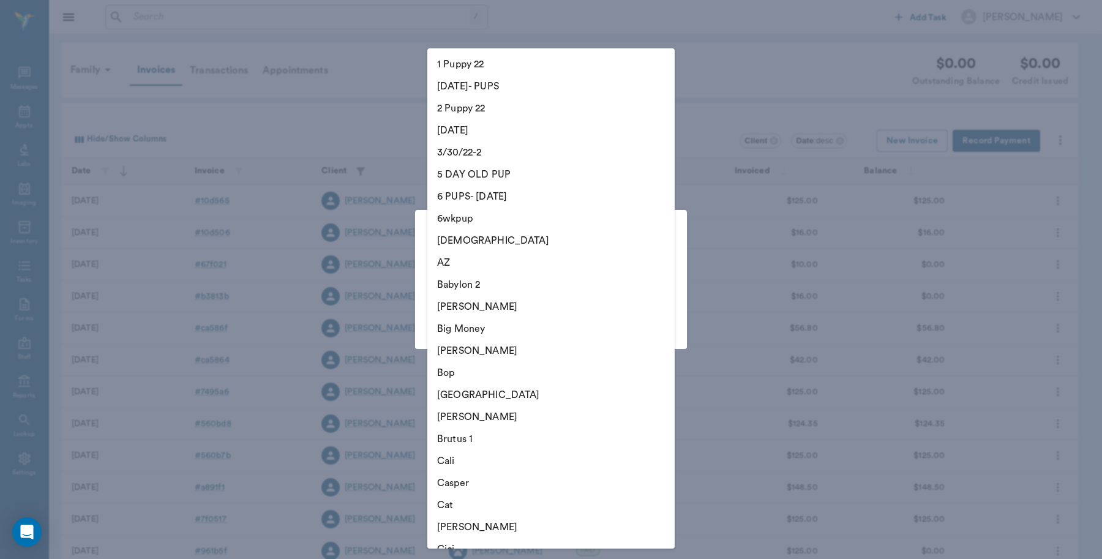
click at [662, 285] on body "/ ​ Add Task [PERSON_NAME] Nectar Messages Appts Labs Imaging Inventory Tasks F…" at bounding box center [551, 359] width 1102 height 719
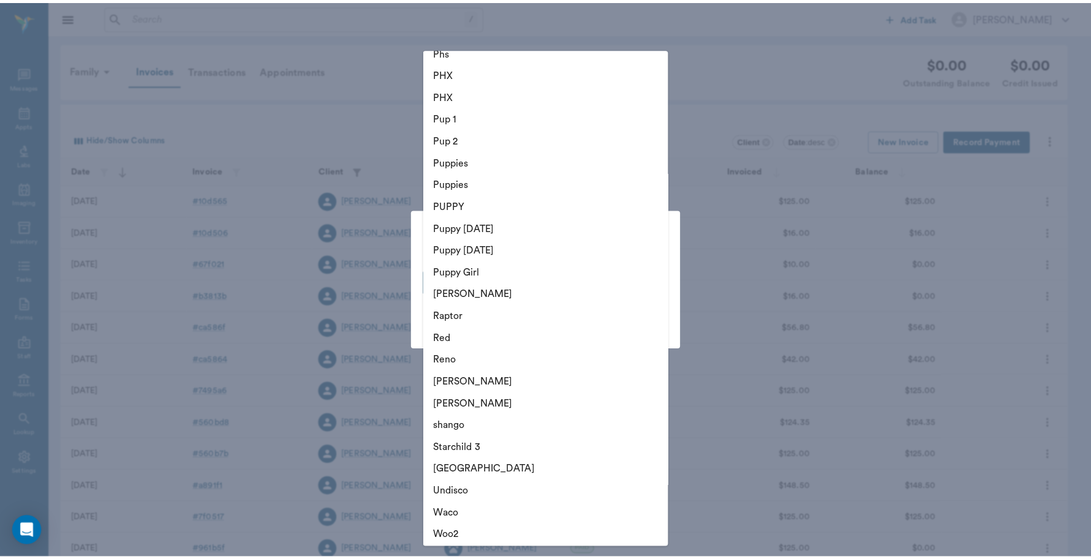
scroll to position [1316, 0]
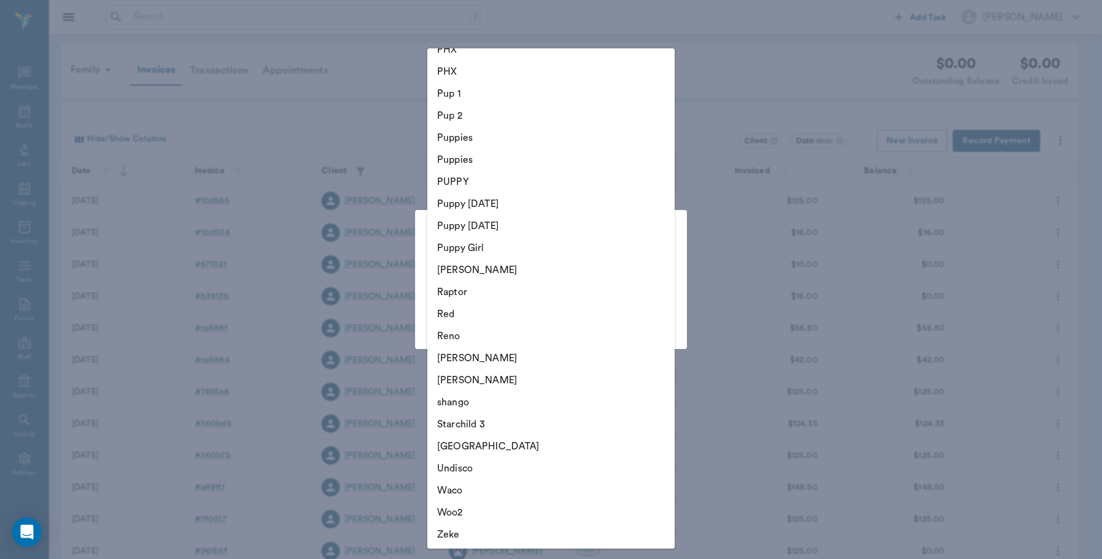
click at [318, 107] on div at bounding box center [551, 279] width 1102 height 559
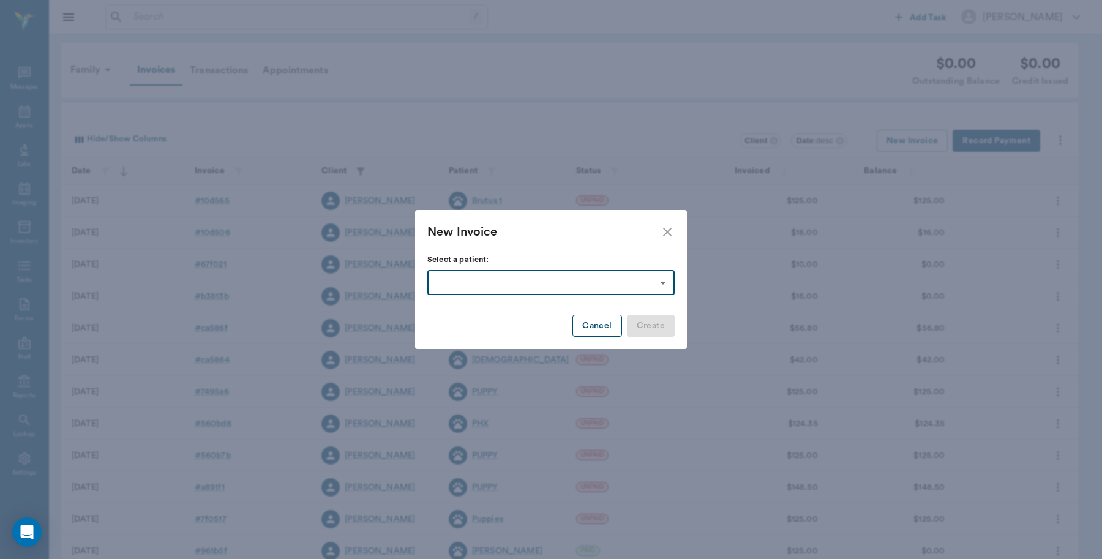
click at [598, 331] on button "Cancel" at bounding box center [597, 326] width 49 height 23
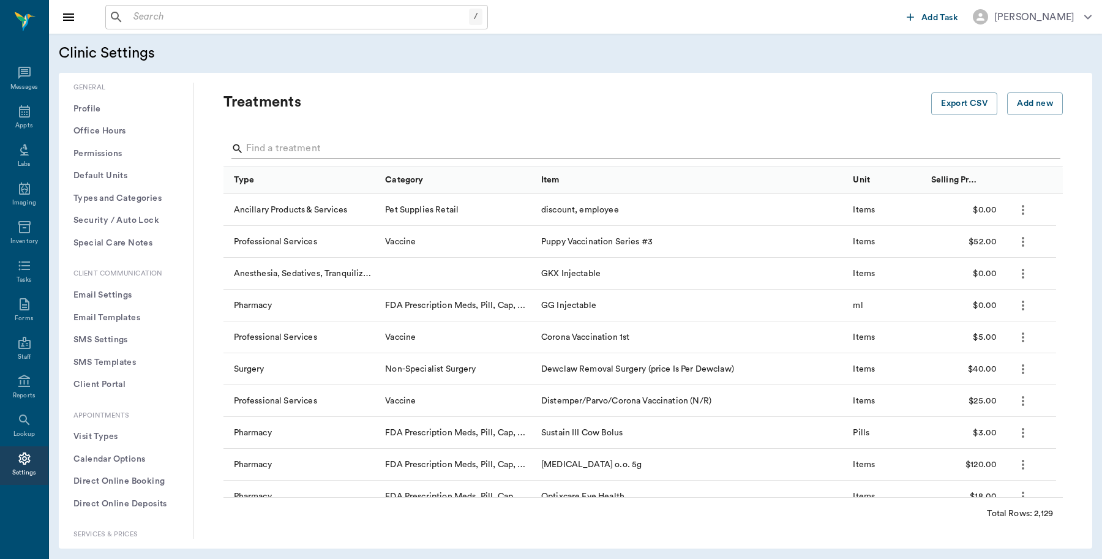
click at [326, 140] on input "Search" at bounding box center [644, 149] width 796 height 20
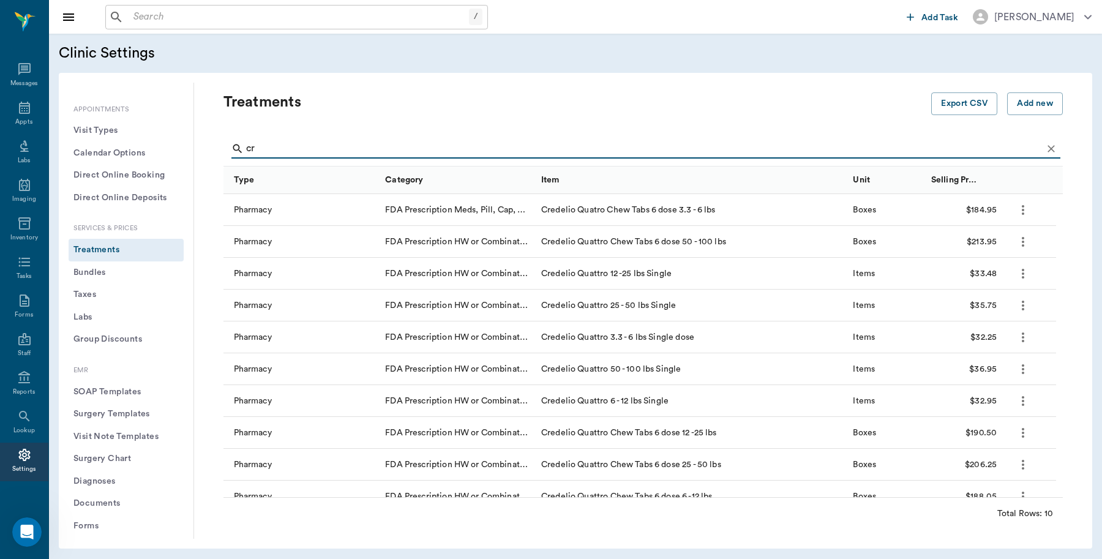
type input "c"
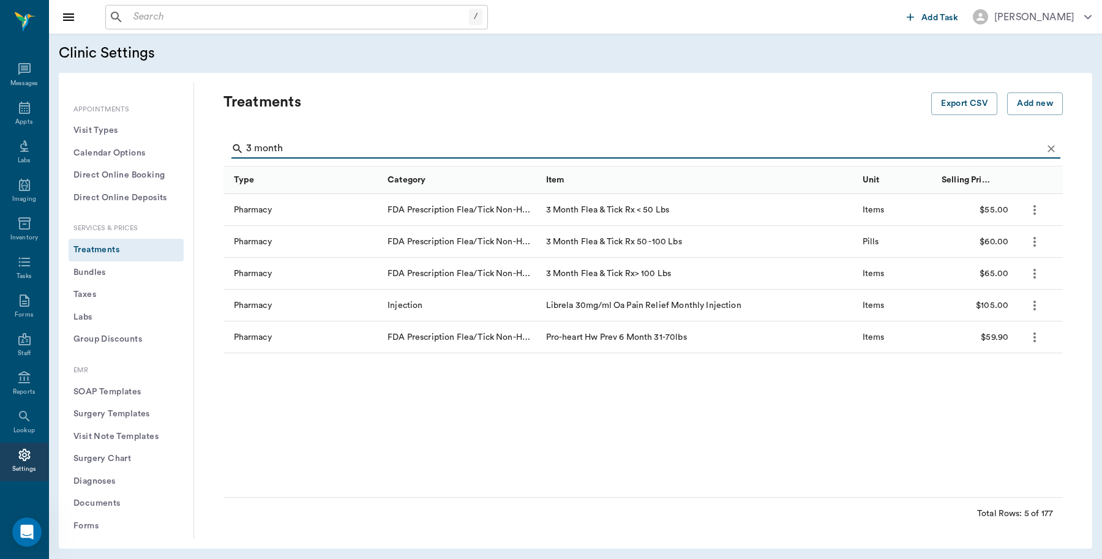
type input "3 month"
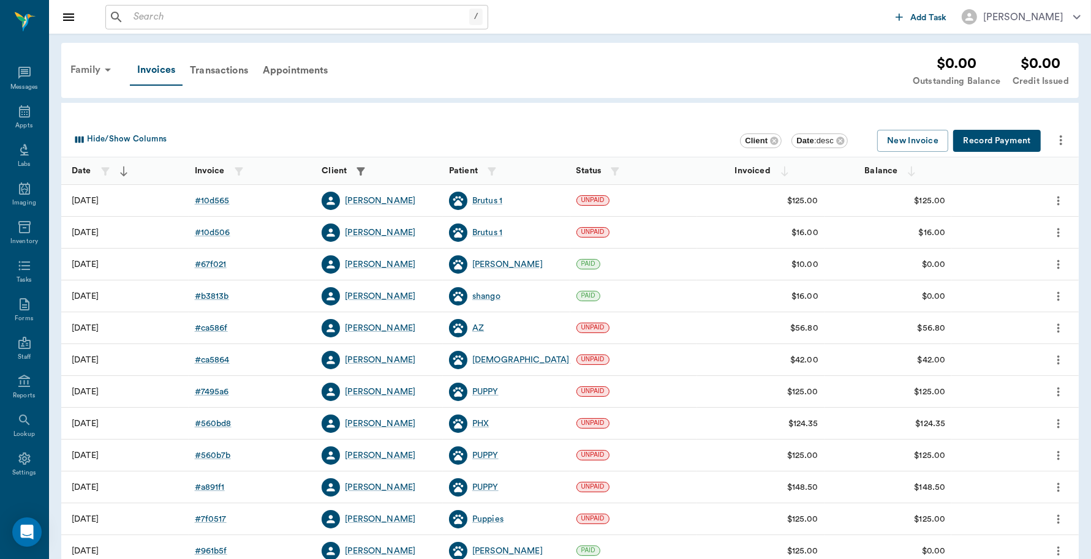
click at [90, 66] on div "Family" at bounding box center [92, 69] width 59 height 29
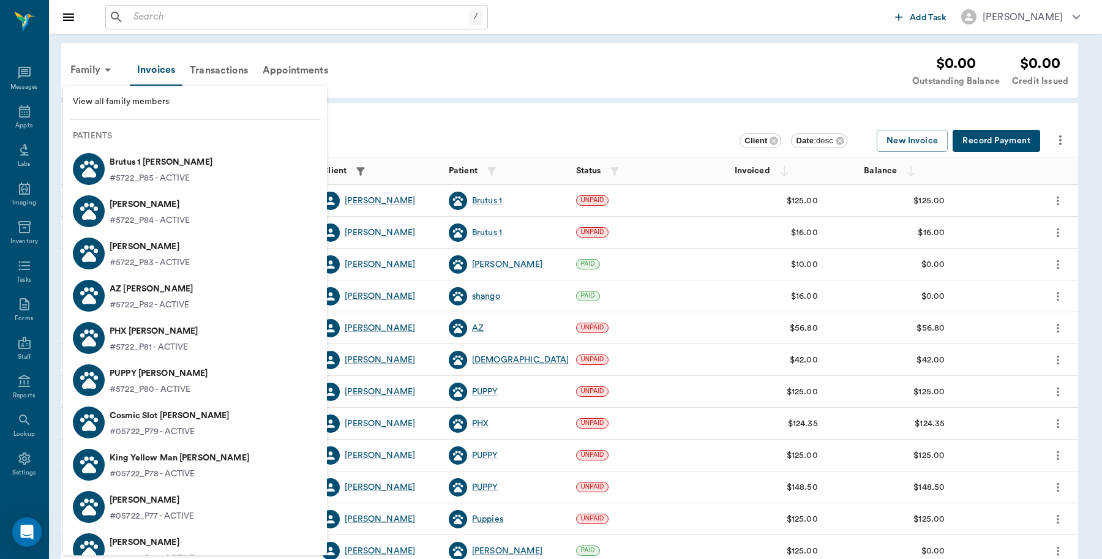
click at [116, 374] on p "PUPPY [PERSON_NAME]" at bounding box center [159, 374] width 99 height 20
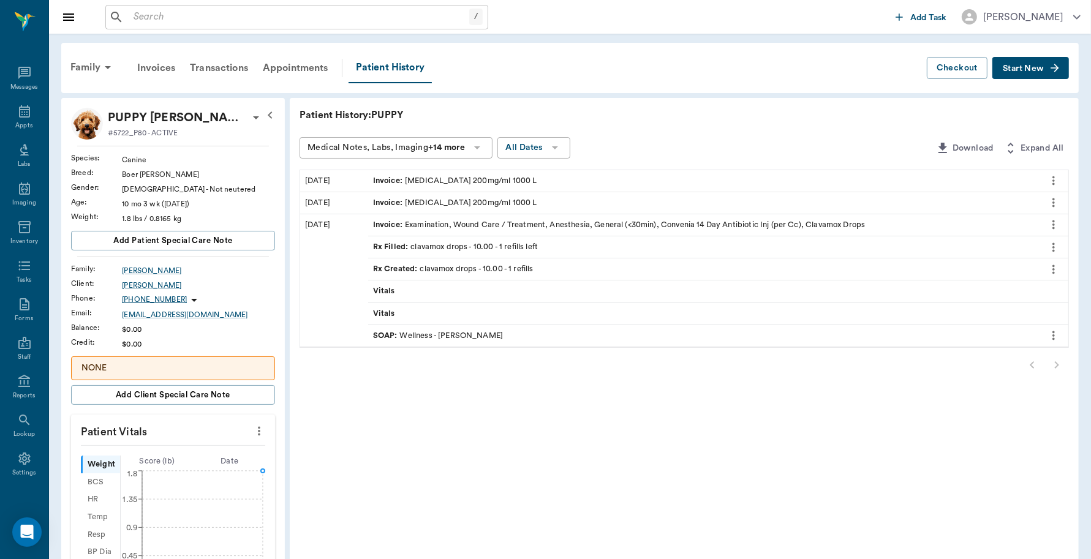
click at [1023, 69] on span "Start New" at bounding box center [1023, 69] width 41 height 0
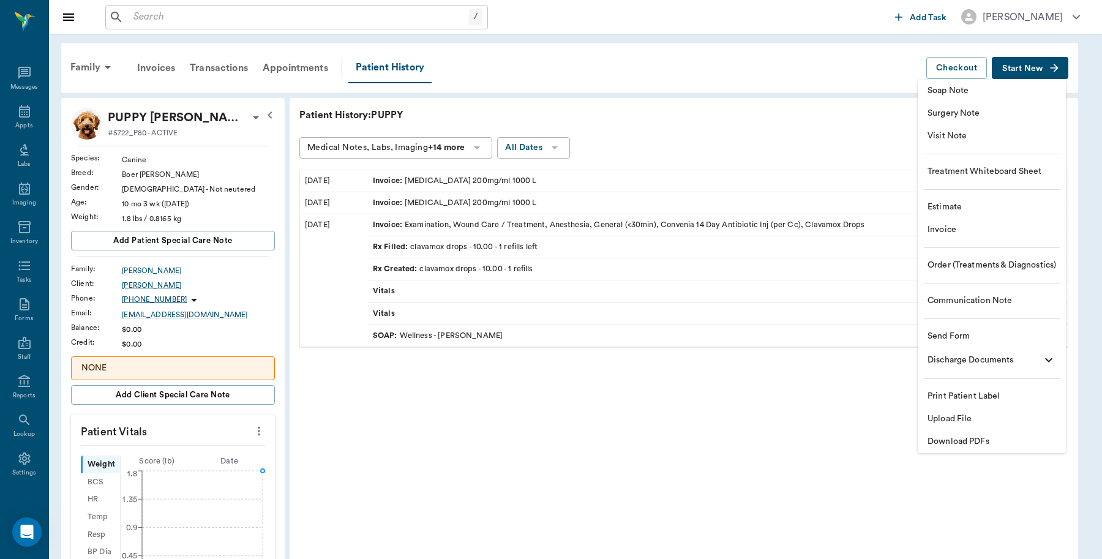
click at [936, 228] on span "Invoice" at bounding box center [992, 230] width 129 height 13
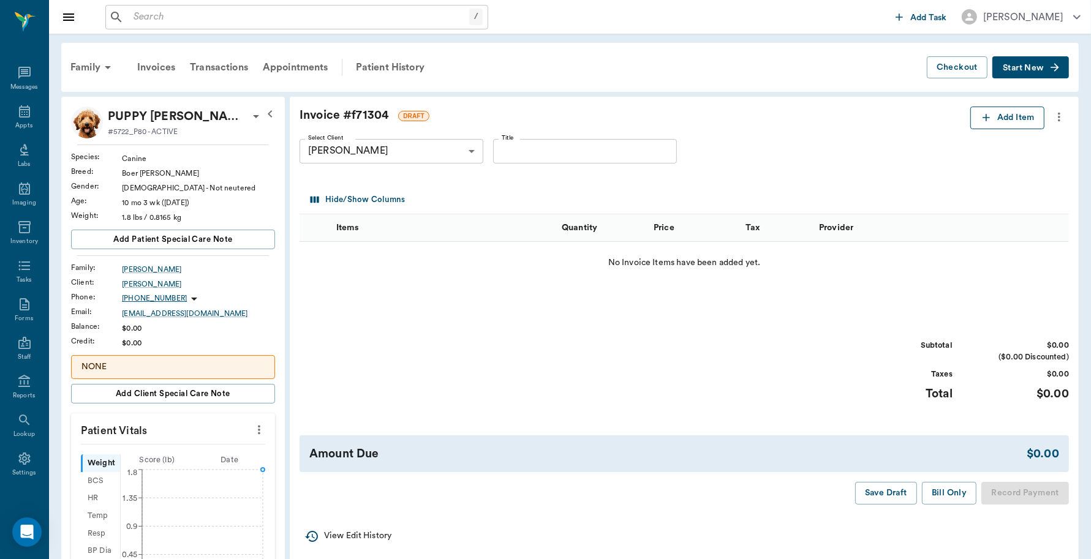
click at [996, 117] on button "Add Item" at bounding box center [1007, 118] width 74 height 23
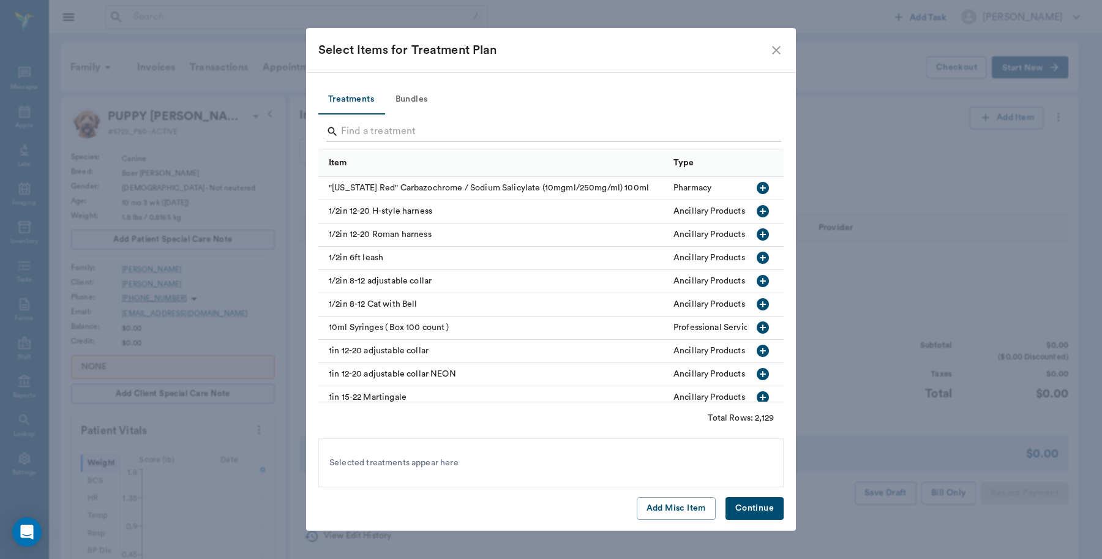
click at [449, 129] on input "Search" at bounding box center [552, 132] width 422 height 20
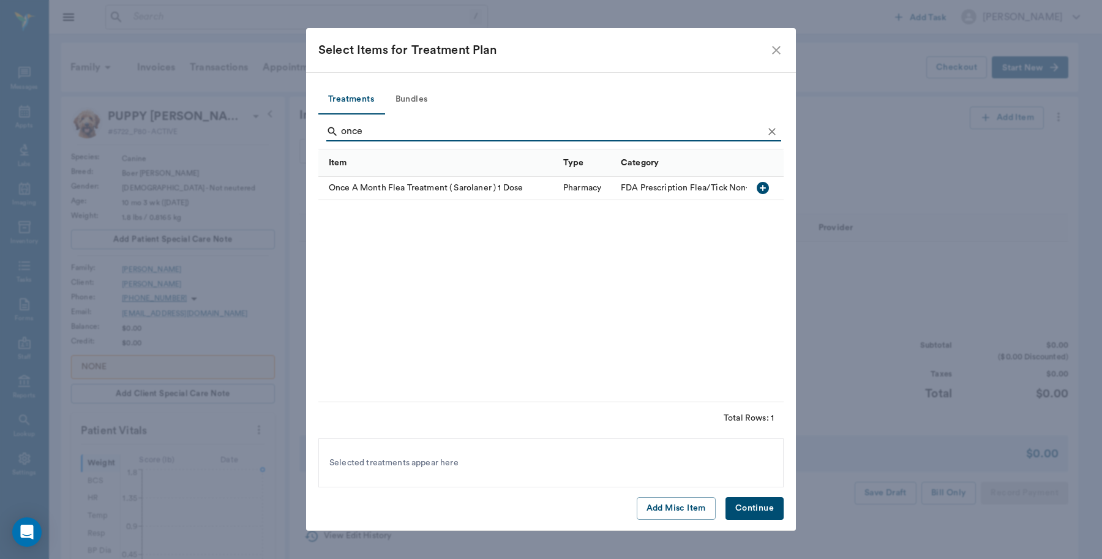
type input "once"
click at [758, 190] on icon "button" at bounding box center [763, 188] width 12 height 12
click at [764, 510] on button "Continue" at bounding box center [755, 508] width 58 height 23
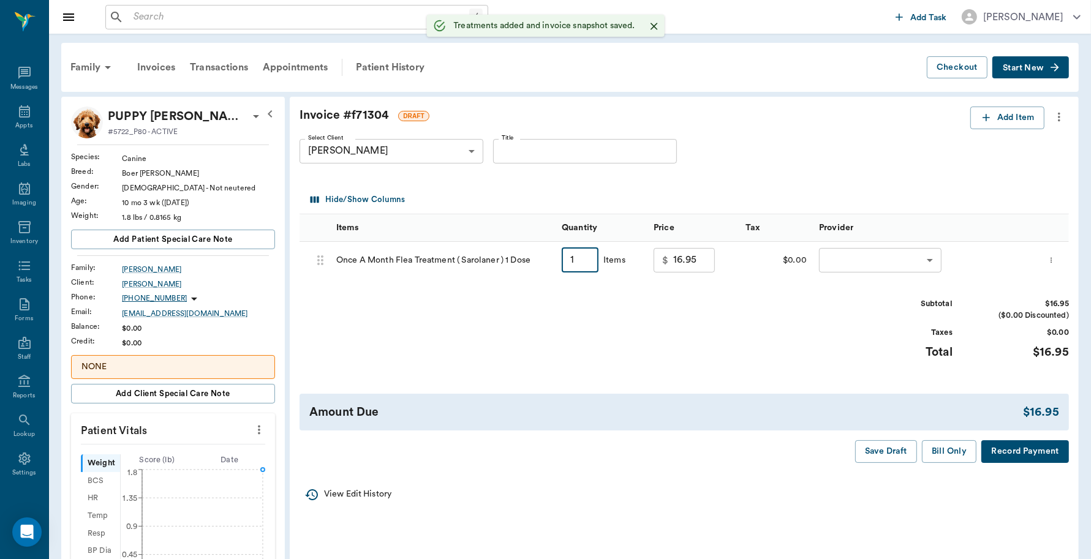
type input "10"
type input "169.50"
type input "10"
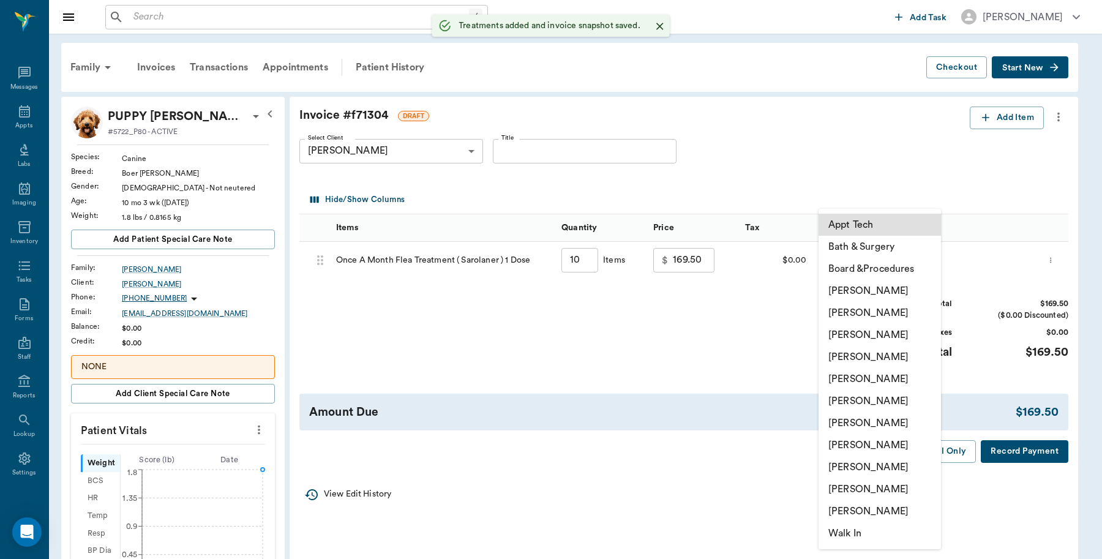
click at [833, 258] on body "/ ​ Add Task [PERSON_NAME] Nectar Messages Appts Labs Imaging Inventory Tasks F…" at bounding box center [551, 438] width 1102 height 876
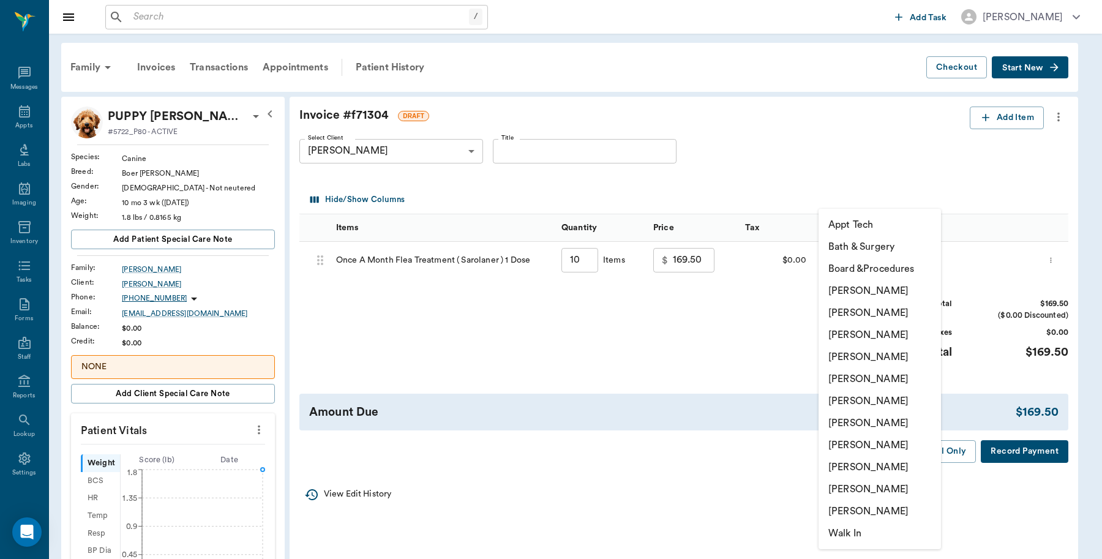
click at [876, 287] on li "[PERSON_NAME]" at bounding box center [880, 291] width 122 height 22
type input "none-6899ea08ed37b777db10de45"
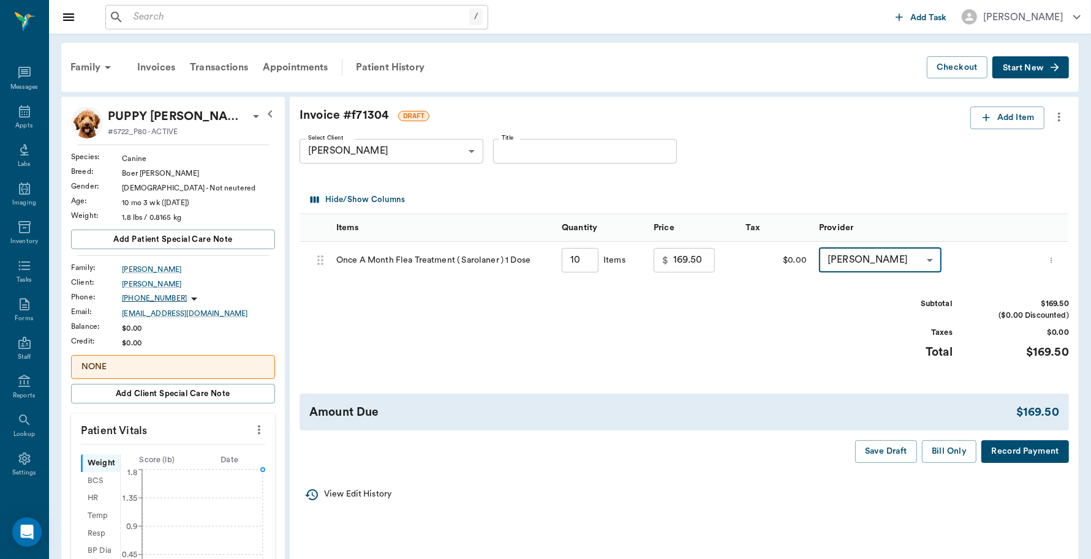
click at [1043, 452] on button "Record Payment" at bounding box center [1025, 451] width 88 height 23
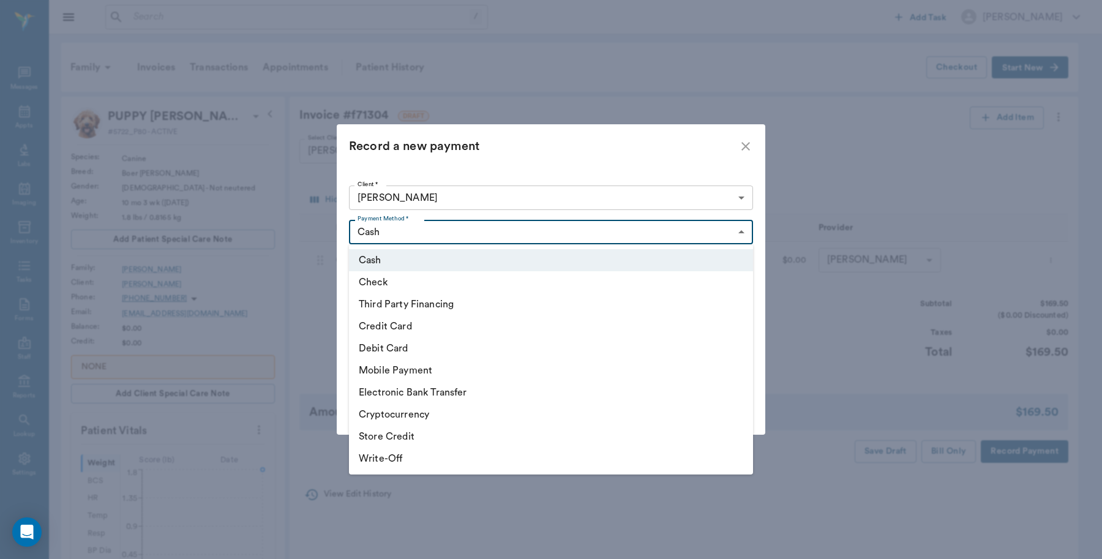
click at [454, 230] on body "/ ​ Add Task [PERSON_NAME] Nectar Messages Appts Labs Imaging Inventory Tasks F…" at bounding box center [551, 438] width 1102 height 876
click at [442, 344] on li "Debit Card" at bounding box center [551, 348] width 404 height 22
type input "DEBIT_CARD"
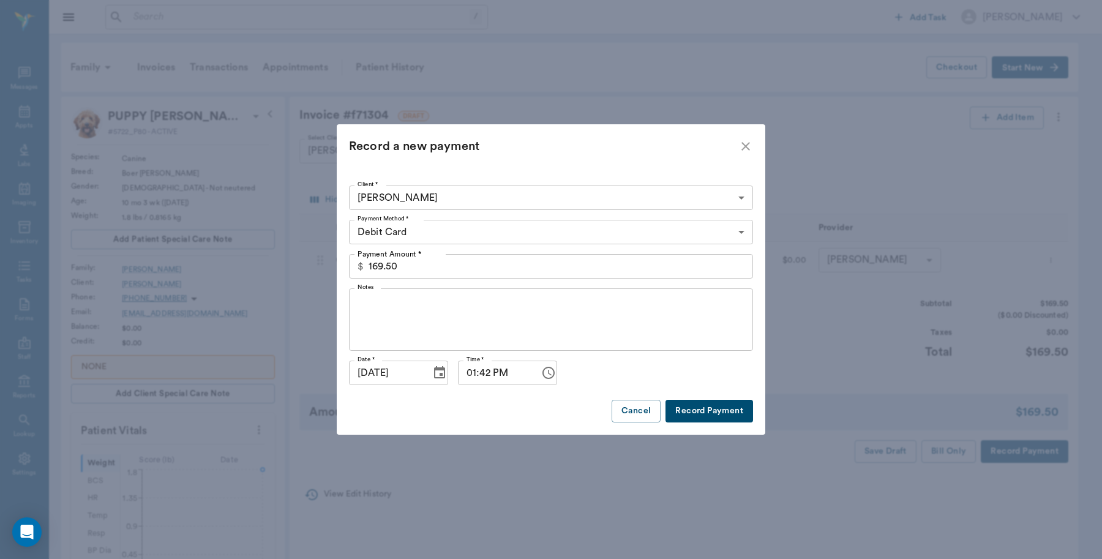
click at [708, 400] on button "Record Payment" at bounding box center [710, 411] width 88 height 23
type input "10.00"
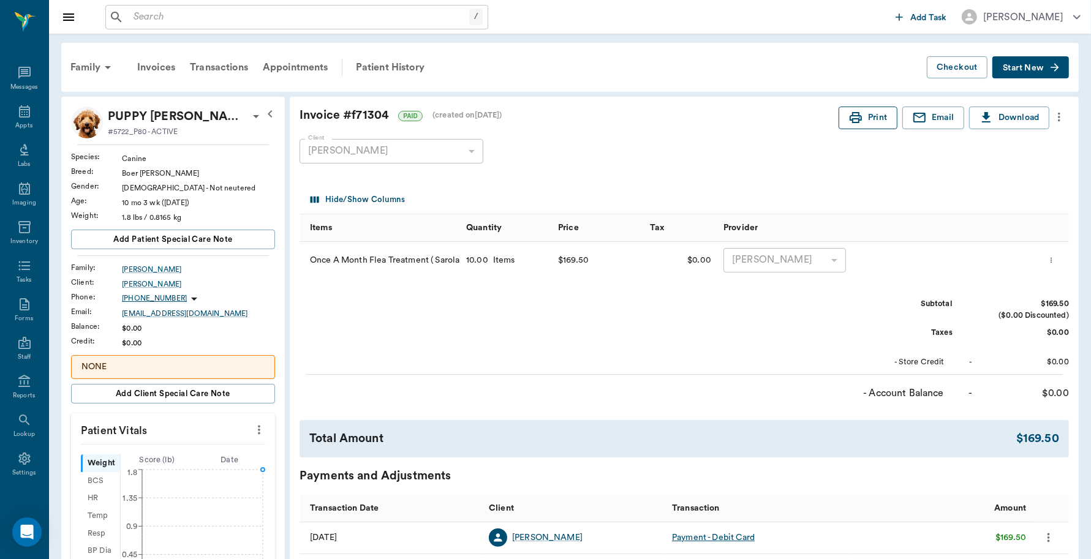
click at [874, 115] on button "Print" at bounding box center [867, 118] width 59 height 23
click at [1027, 68] on span "Start New" at bounding box center [1023, 68] width 41 height 0
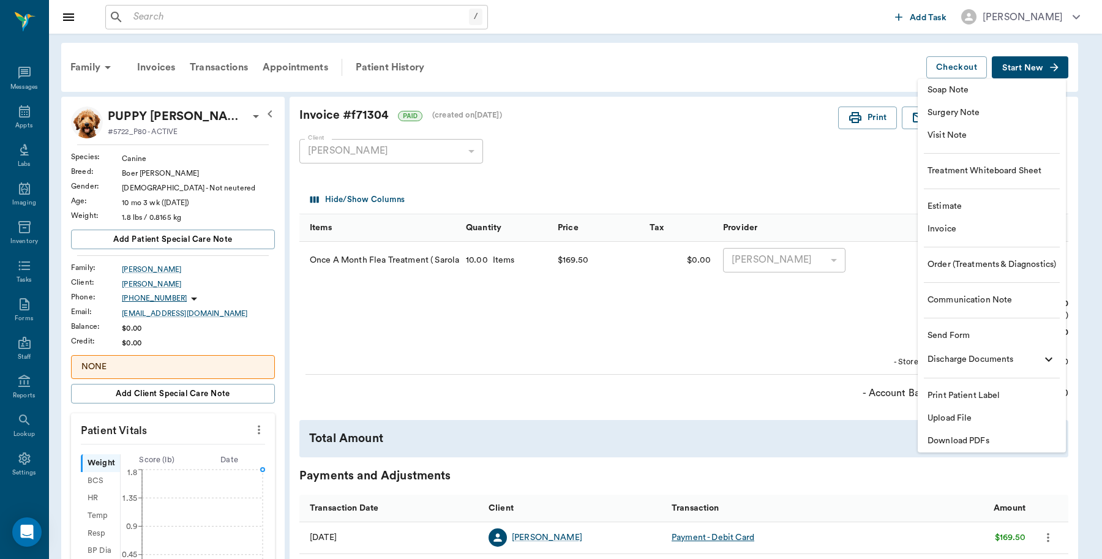
click at [949, 227] on span "Invoice" at bounding box center [992, 229] width 129 height 13
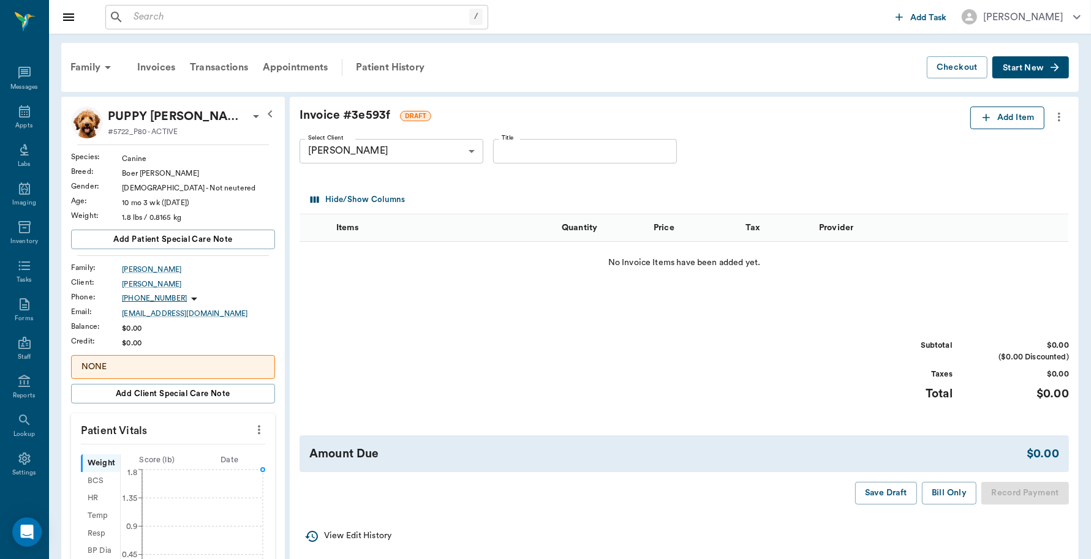
click at [1018, 118] on button "Add Item" at bounding box center [1007, 118] width 74 height 23
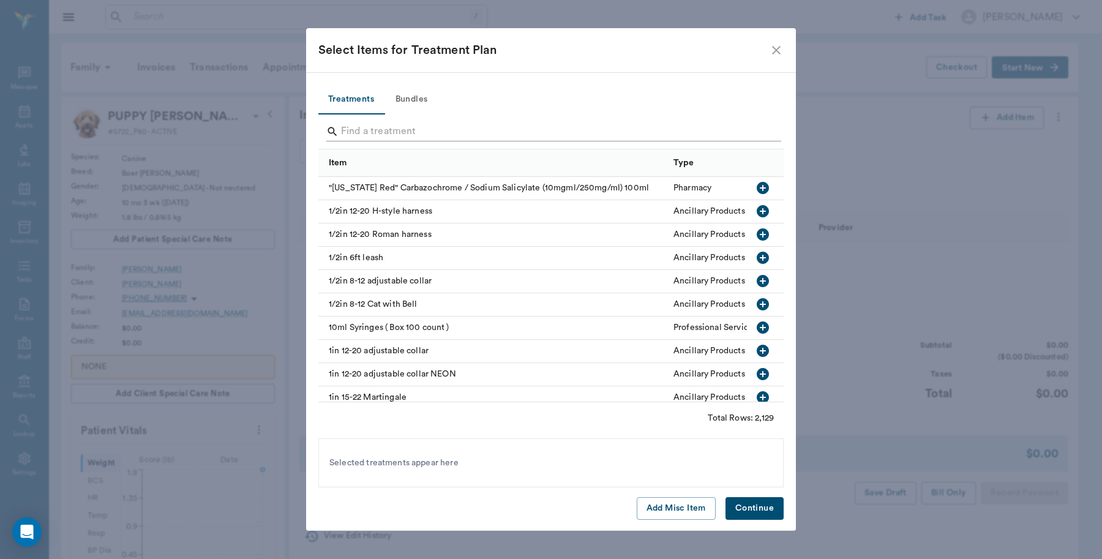
click at [480, 135] on input "Search" at bounding box center [552, 132] width 422 height 20
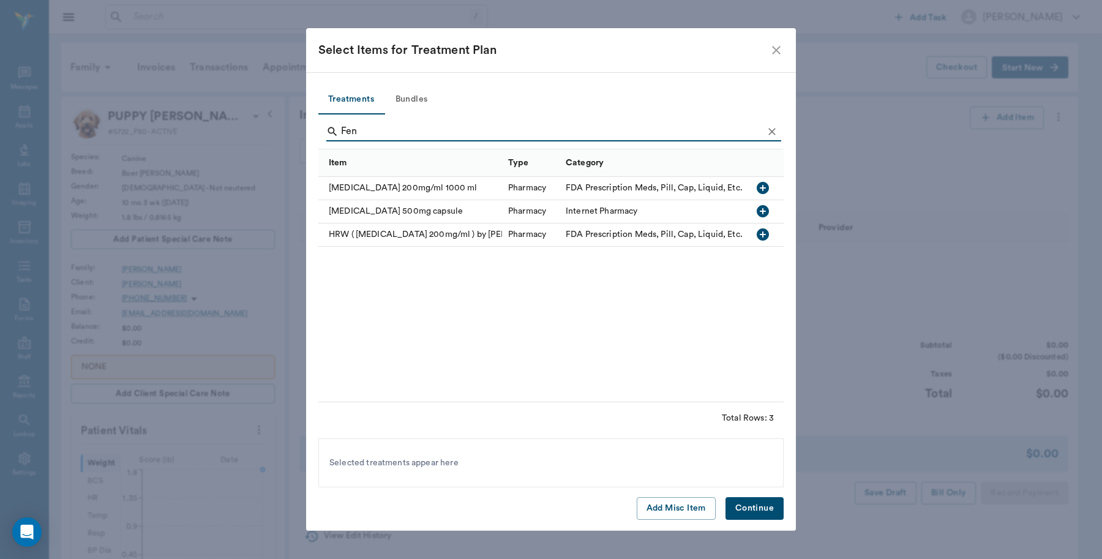
type input "Fen"
click at [761, 182] on icon "button" at bounding box center [763, 188] width 15 height 15
click at [755, 510] on button "Continue" at bounding box center [755, 508] width 58 height 23
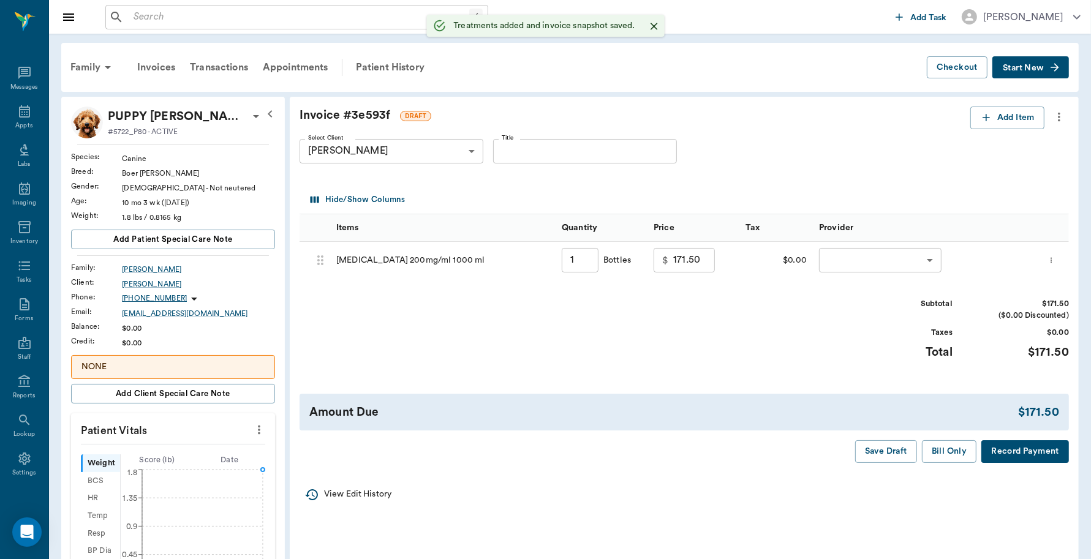
type input "1.00"
click at [862, 262] on body "/ ​ Add Task [PERSON_NAME] Nectar Messages Appts Labs Imaging Inventory Tasks F…" at bounding box center [545, 438] width 1091 height 876
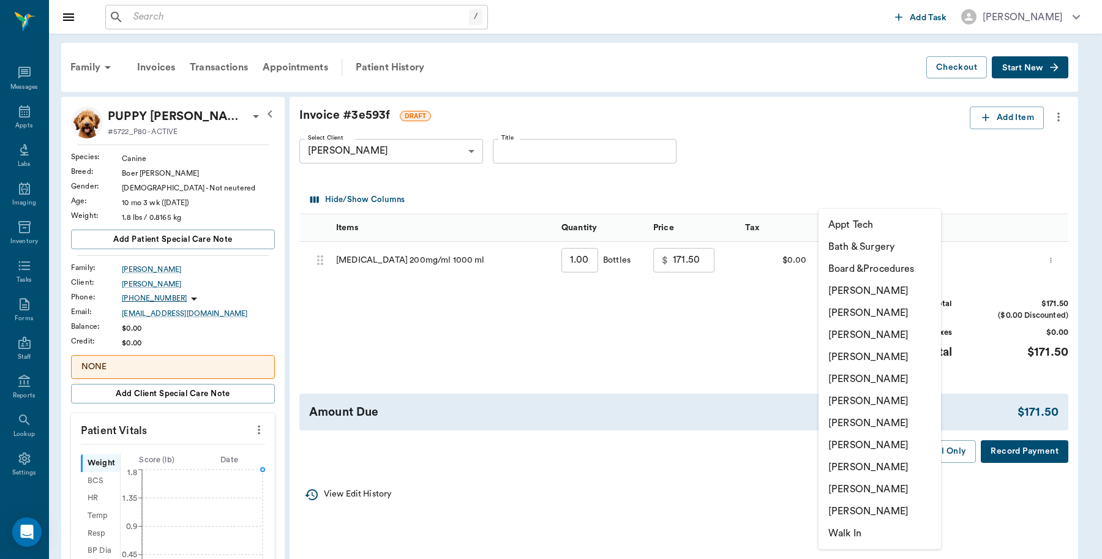
click at [858, 291] on li "[PERSON_NAME]" at bounding box center [880, 291] width 122 height 22
type input "none-6899ea08ed37b777db10de45"
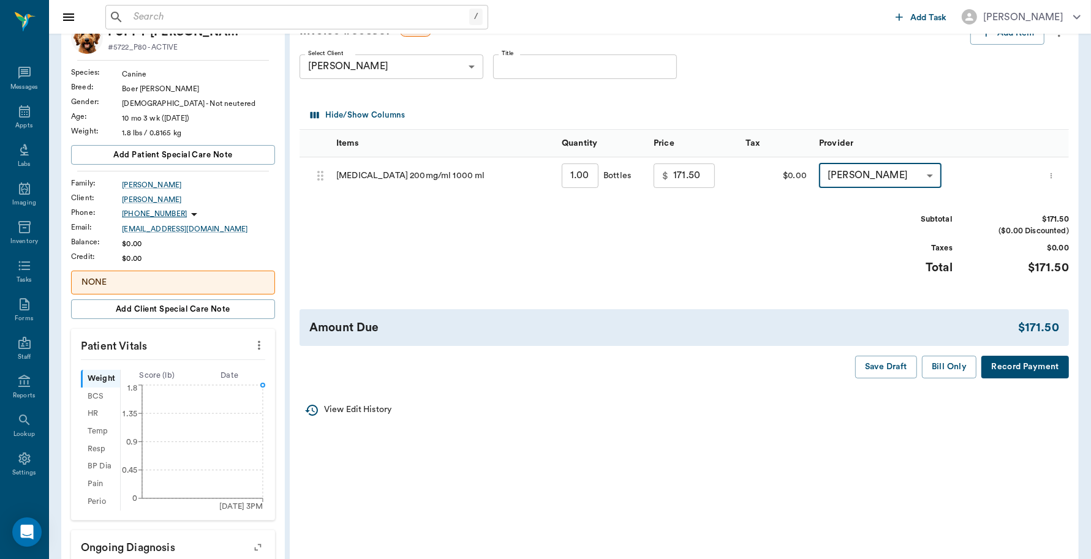
scroll to position [153, 0]
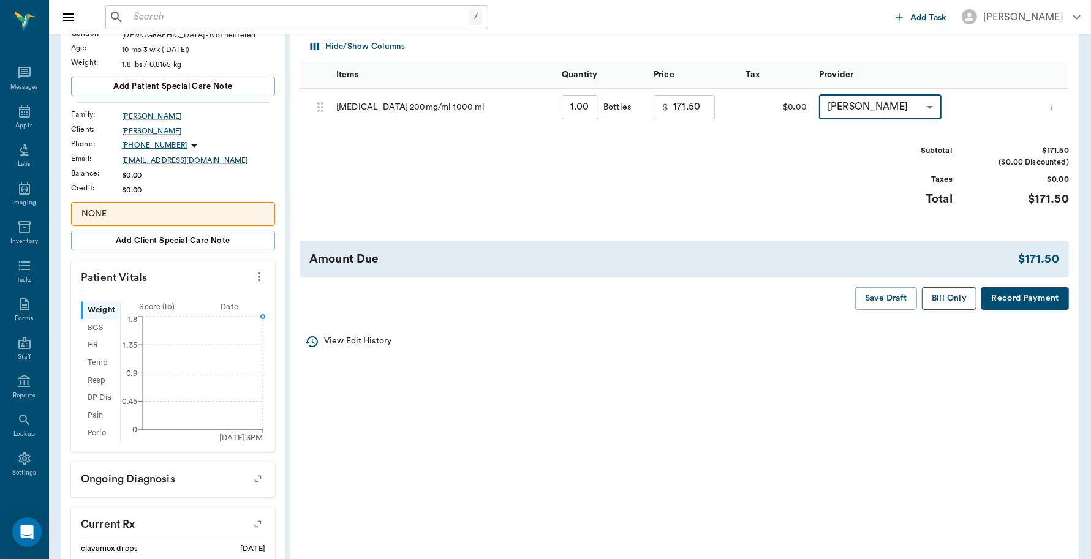
click at [947, 306] on button "Bill Only" at bounding box center [949, 298] width 55 height 23
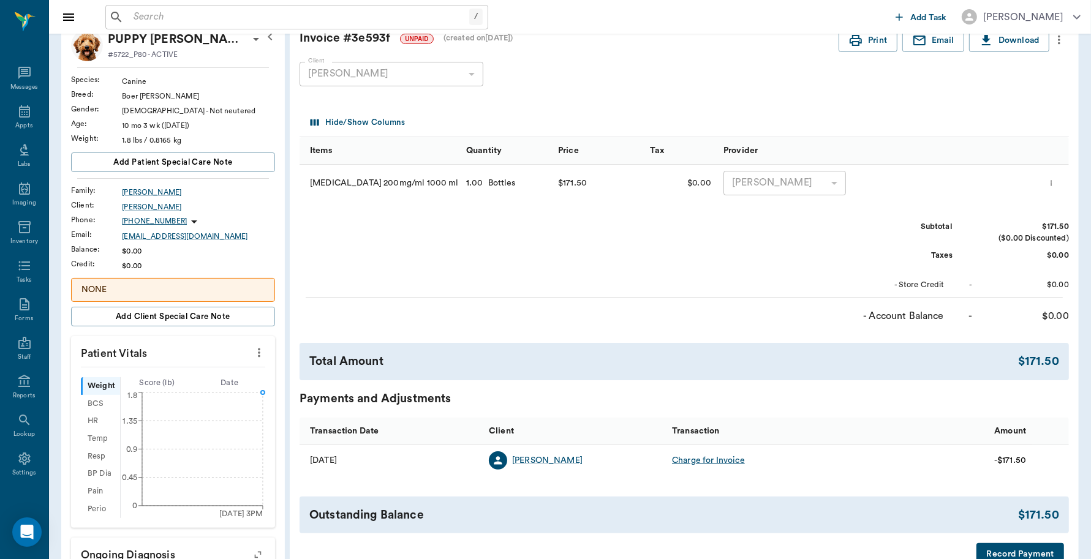
scroll to position [0, 0]
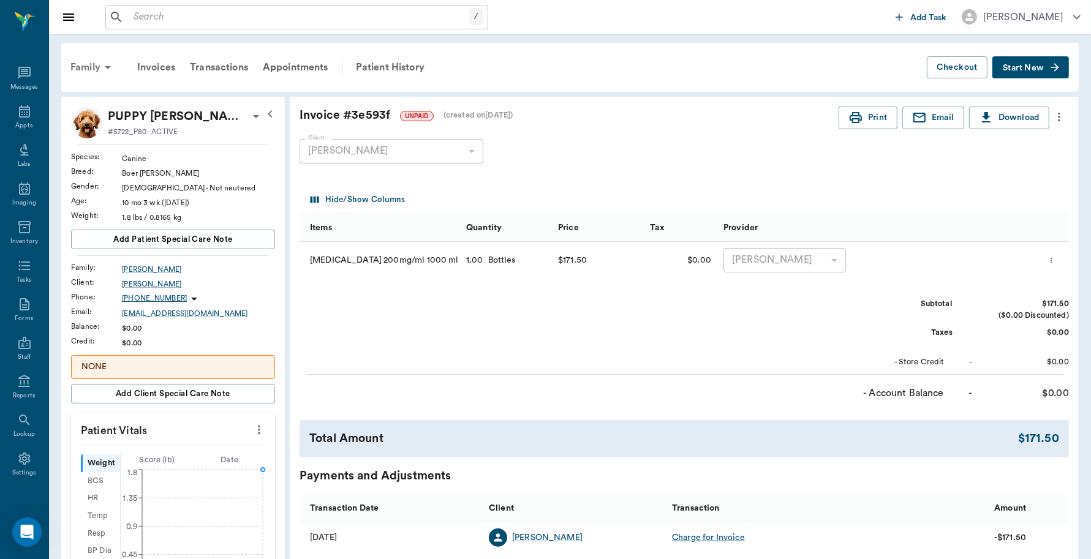
click at [87, 66] on div "Family" at bounding box center [92, 67] width 59 height 29
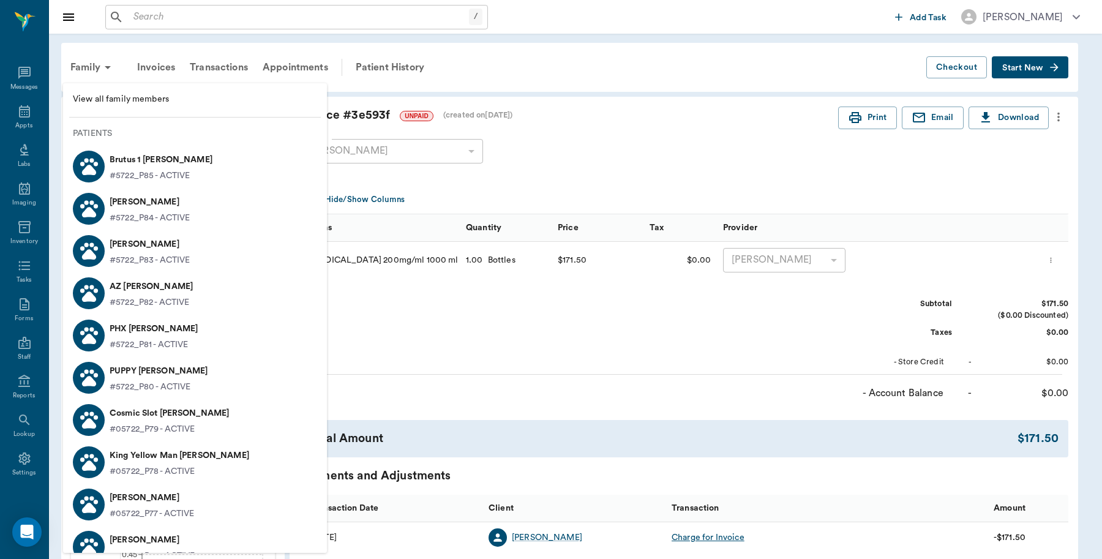
click at [234, 69] on div at bounding box center [551, 279] width 1102 height 559
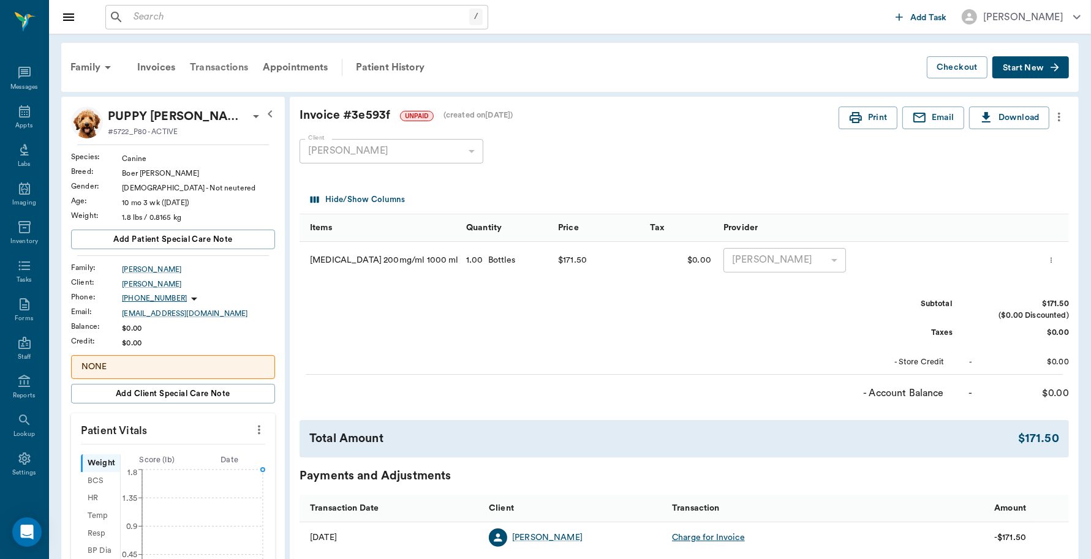
click at [225, 60] on div "Transactions" at bounding box center [219, 67] width 73 height 29
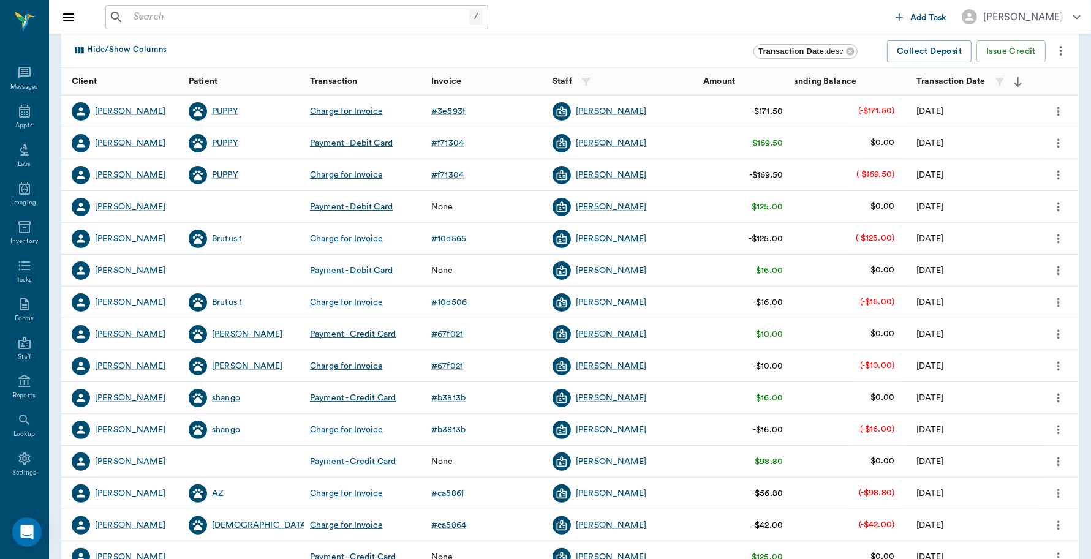
scroll to position [153, 0]
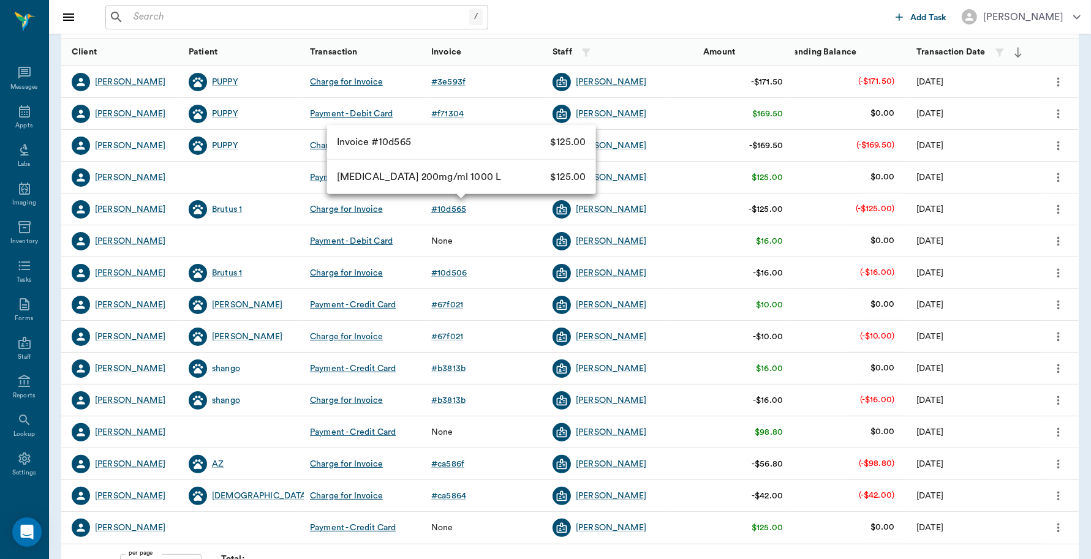
click at [451, 210] on div "# 10d565" at bounding box center [448, 209] width 35 height 12
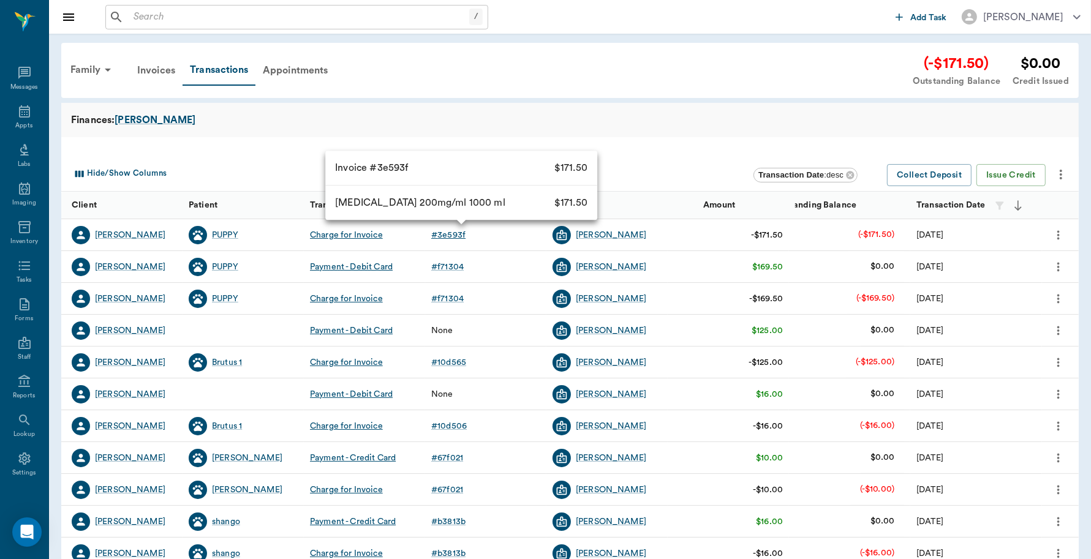
click at [458, 234] on div "# 3e593f" at bounding box center [448, 235] width 34 height 12
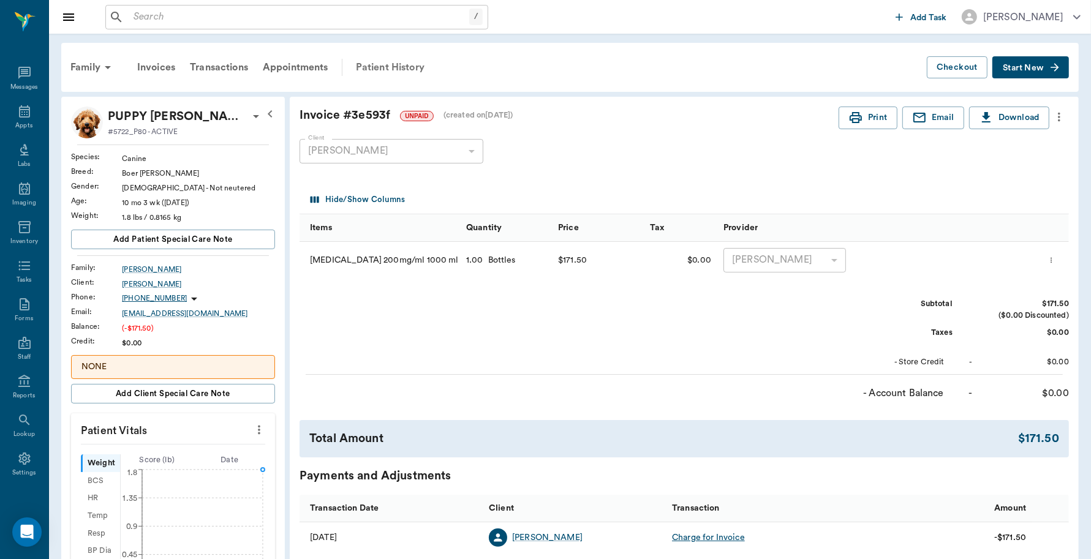
click at [386, 66] on div "Patient History" at bounding box center [389, 67] width 83 height 29
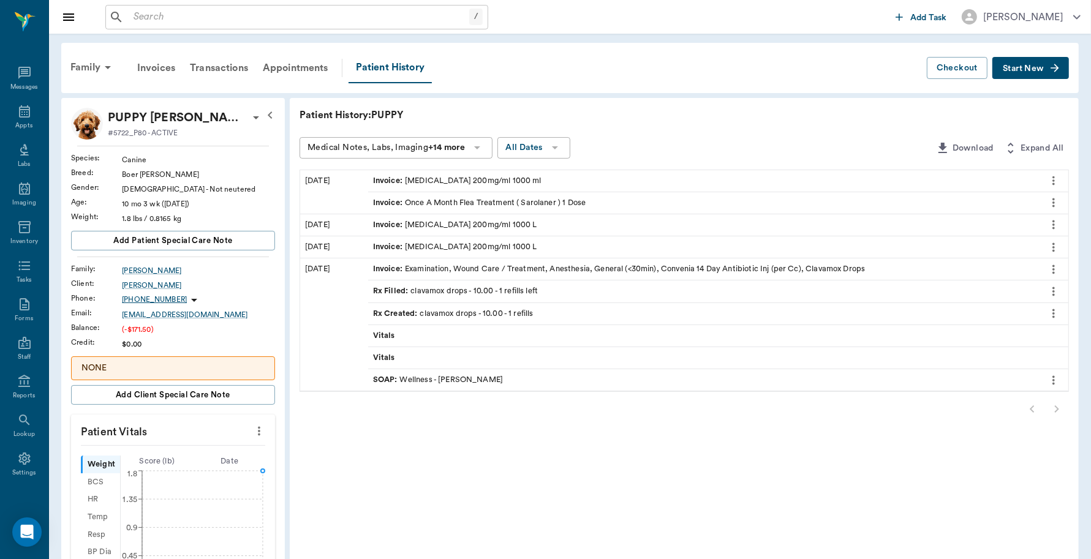
click at [441, 218] on div "Invoice : [MEDICAL_DATA] 200mg/ml 1000 L" at bounding box center [703, 224] width 670 height 21
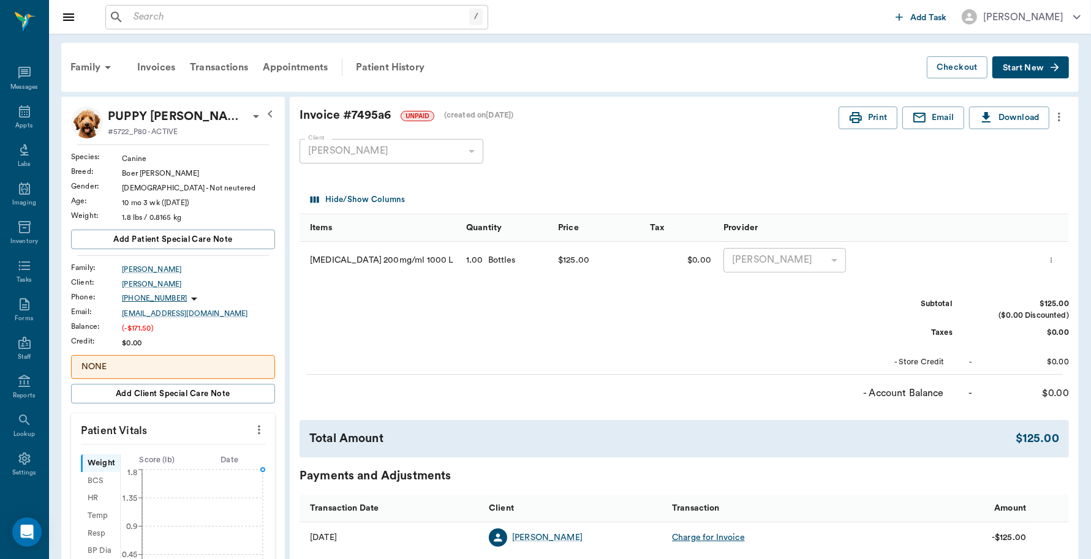
click at [193, 374] on p "NONE" at bounding box center [172, 367] width 183 height 13
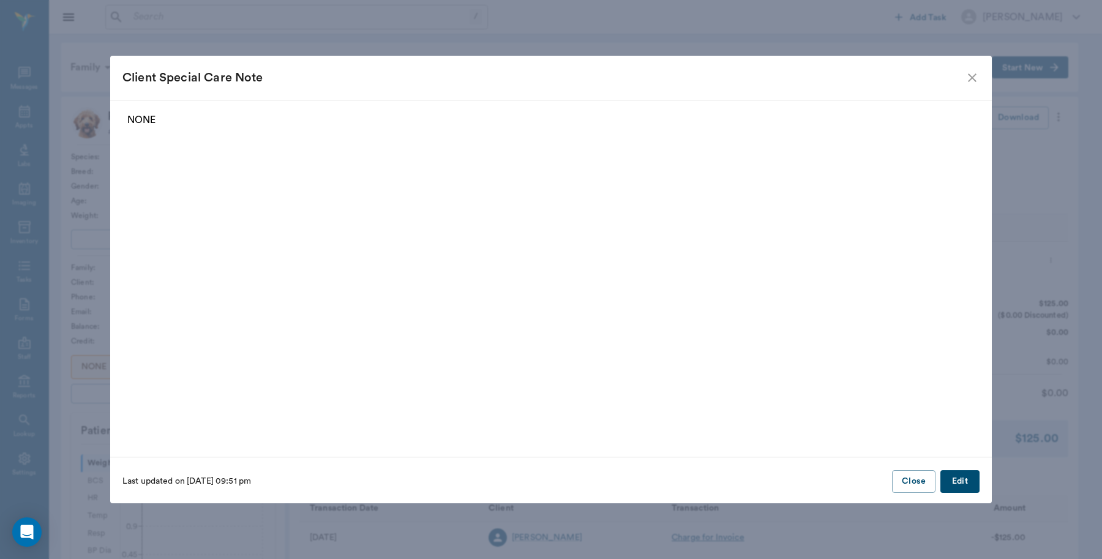
click at [946, 483] on button "Edit" at bounding box center [960, 481] width 39 height 23
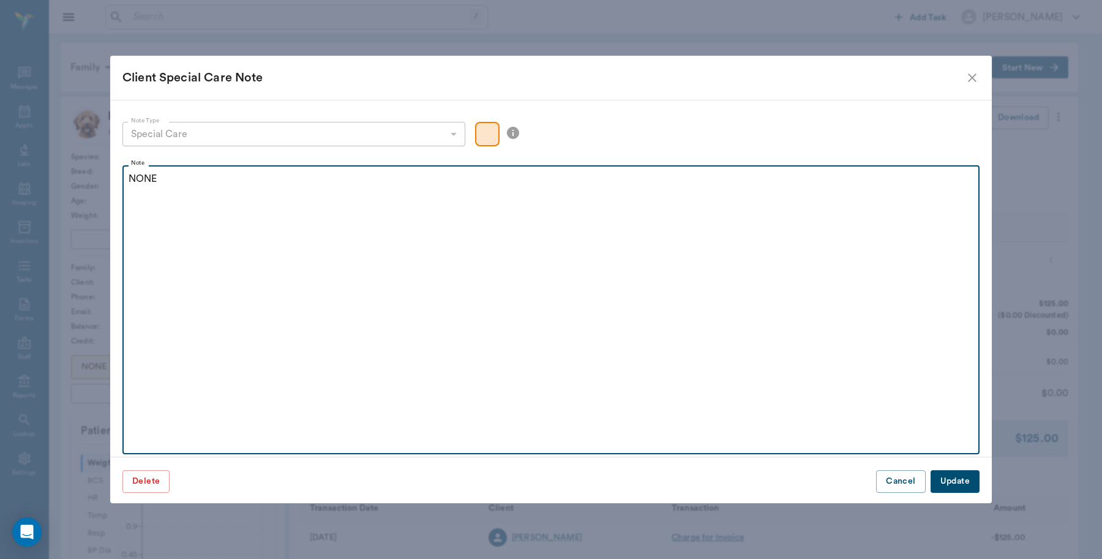
click at [154, 175] on p "NONE" at bounding box center [551, 178] width 845 height 15
click at [158, 185] on p "NONE" at bounding box center [551, 178] width 845 height 15
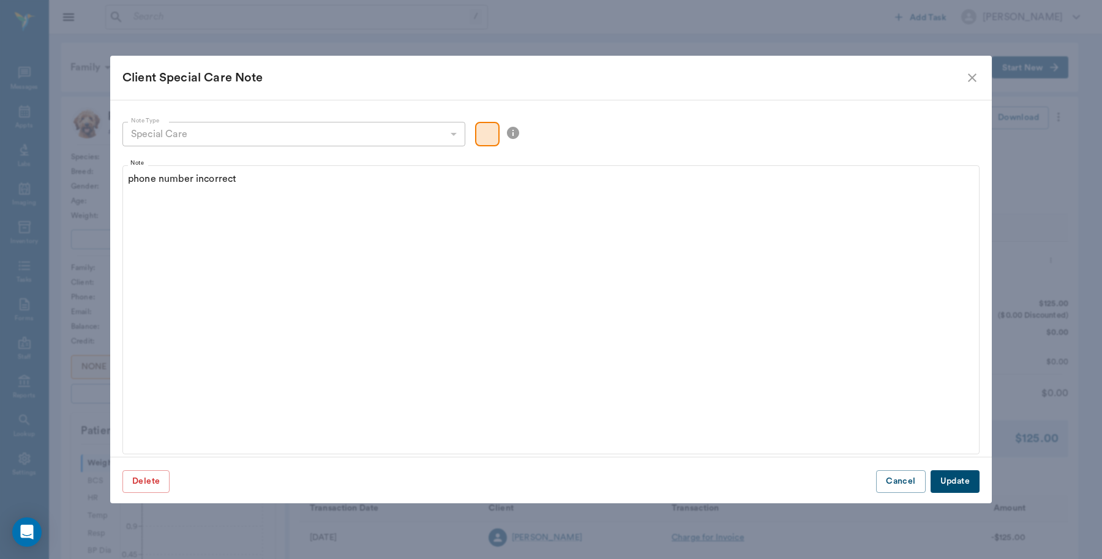
click at [962, 479] on button "Update" at bounding box center [955, 481] width 49 height 23
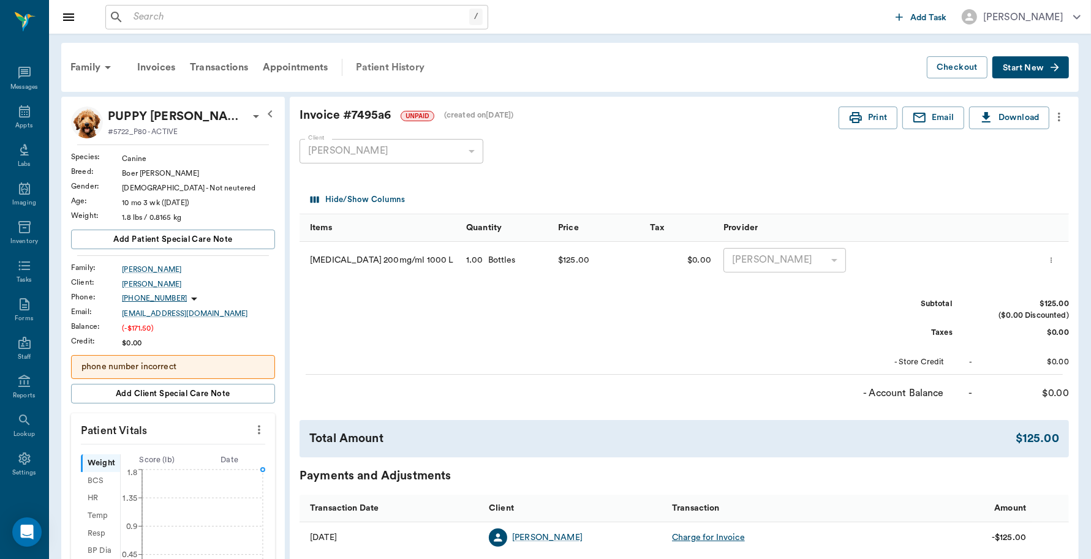
click at [412, 68] on div "Patient History" at bounding box center [389, 67] width 83 height 29
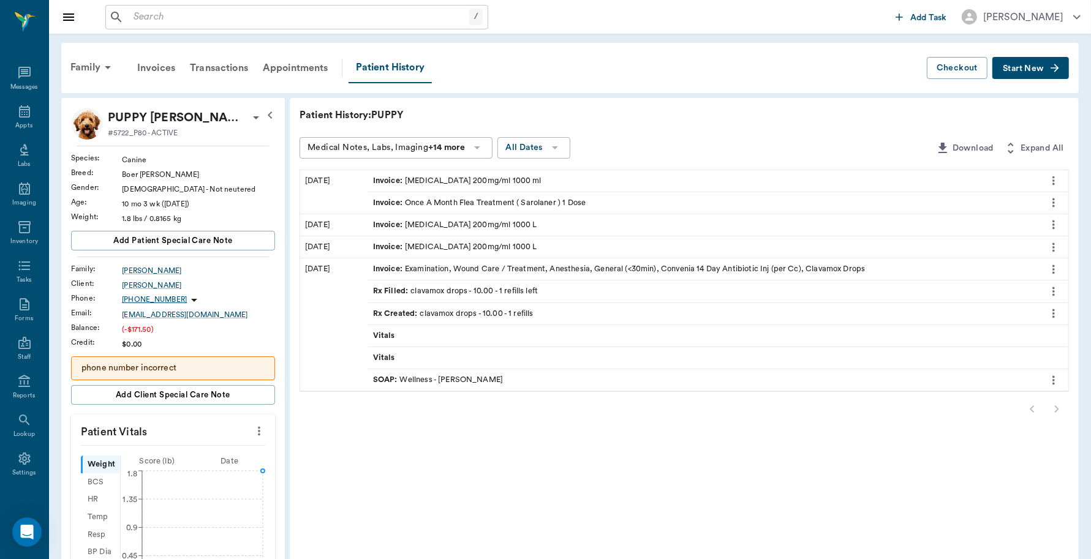
click at [485, 243] on div "Invoice : Fenbendazole 200mg/ml 1000 L" at bounding box center [455, 247] width 164 height 12
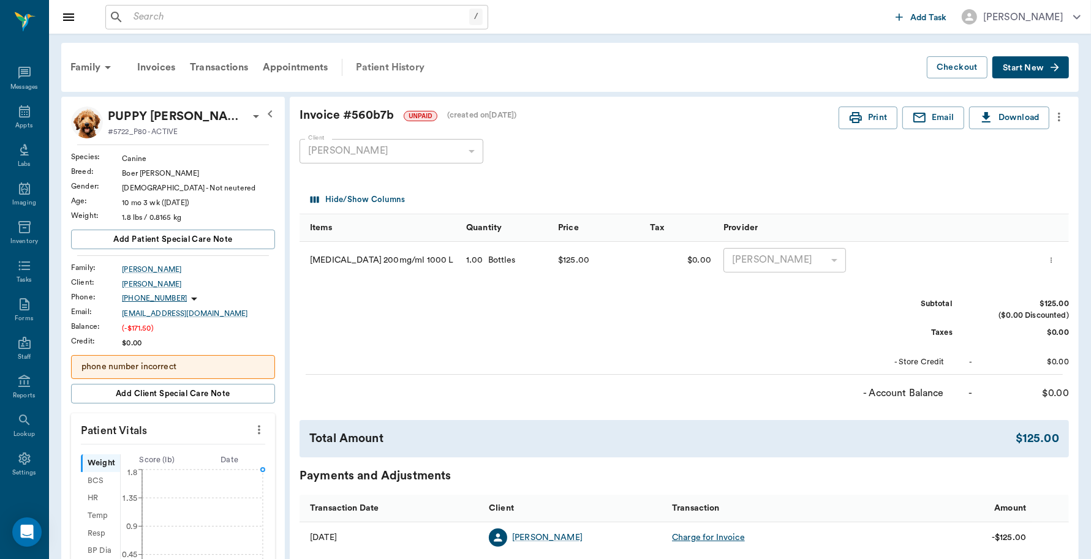
click at [392, 66] on div "Patient History" at bounding box center [389, 67] width 83 height 29
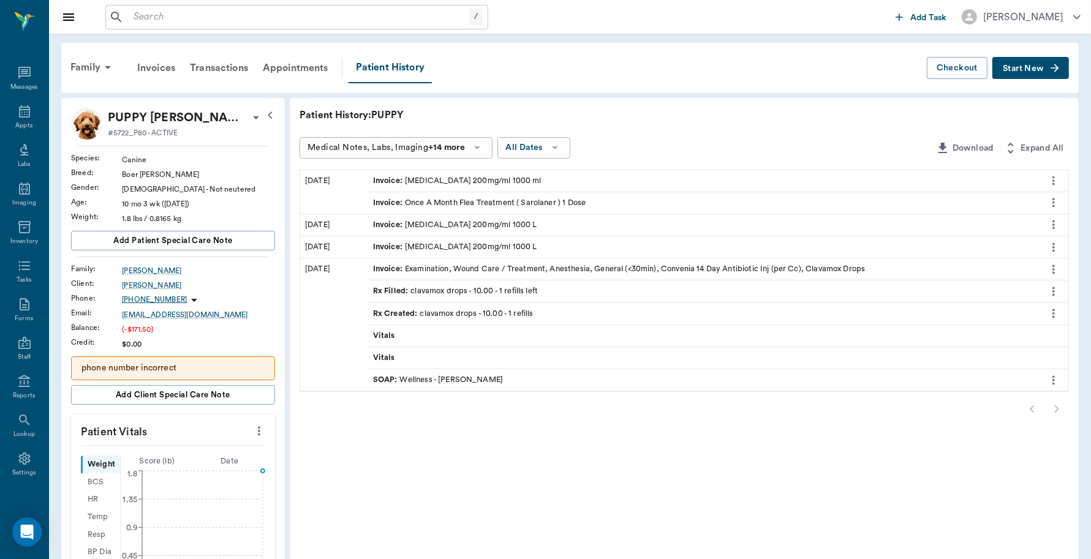
click at [424, 178] on div "Invoice : Fenbendazole 200mg/ml 1000 ml" at bounding box center [457, 181] width 168 height 12
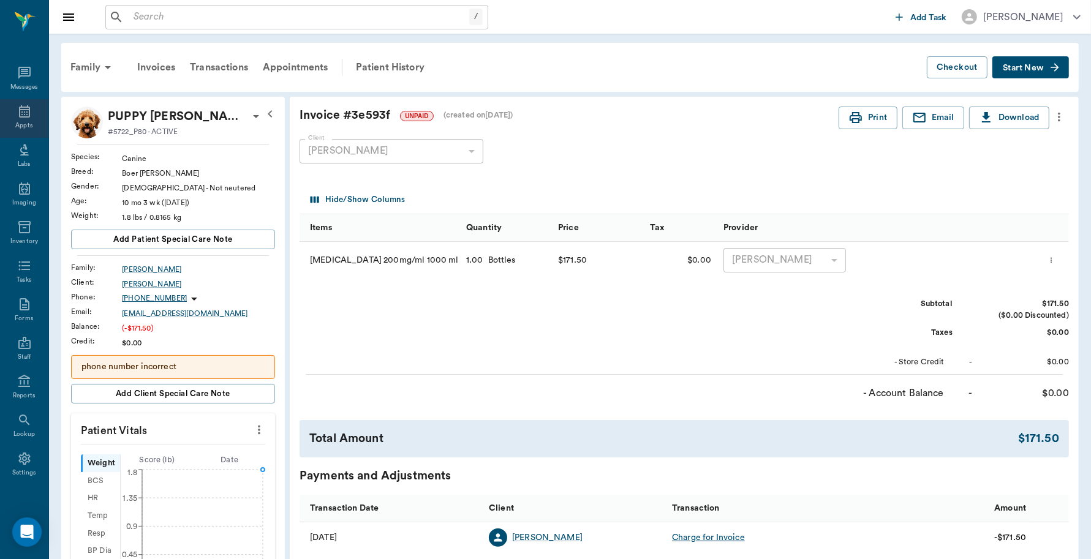
click at [21, 111] on icon at bounding box center [24, 111] width 15 height 15
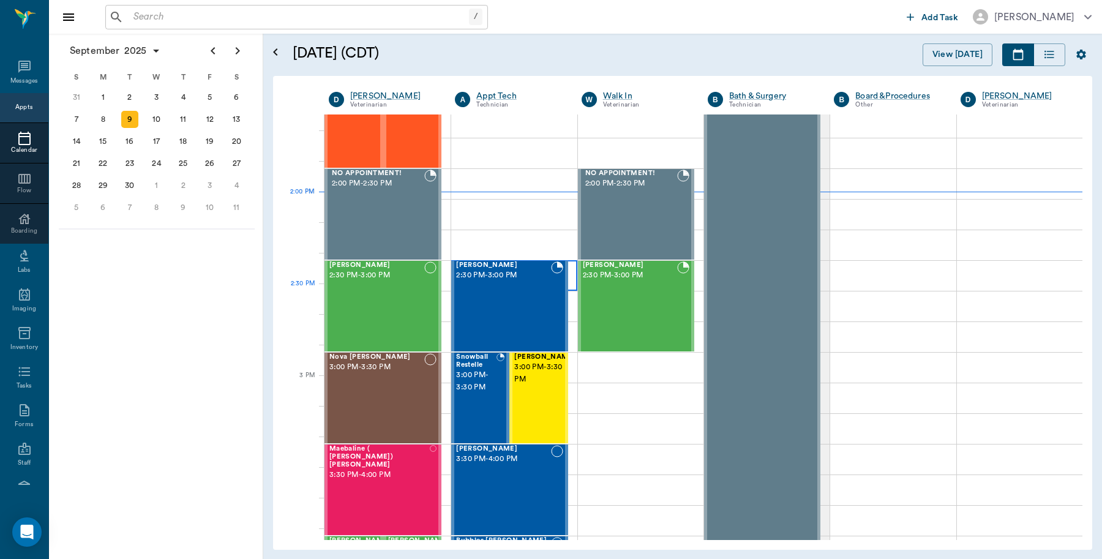
scroll to position [1027, 0]
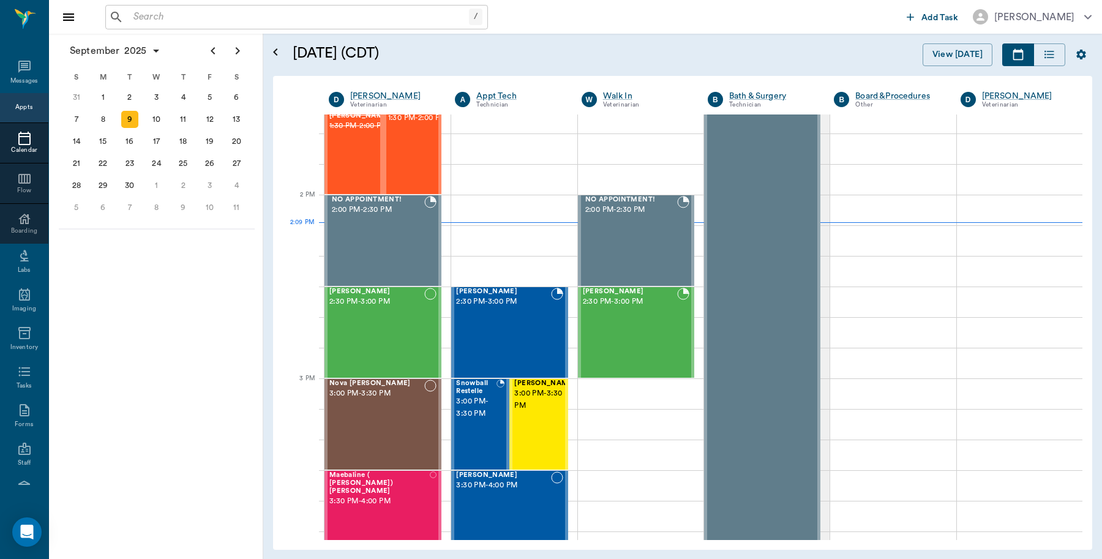
click at [307, 1] on div "/ ​ Add Task Dr. Bert Ellsworth" at bounding box center [575, 17] width 1053 height 34
click at [303, 19] on input "text" at bounding box center [299, 17] width 341 height 17
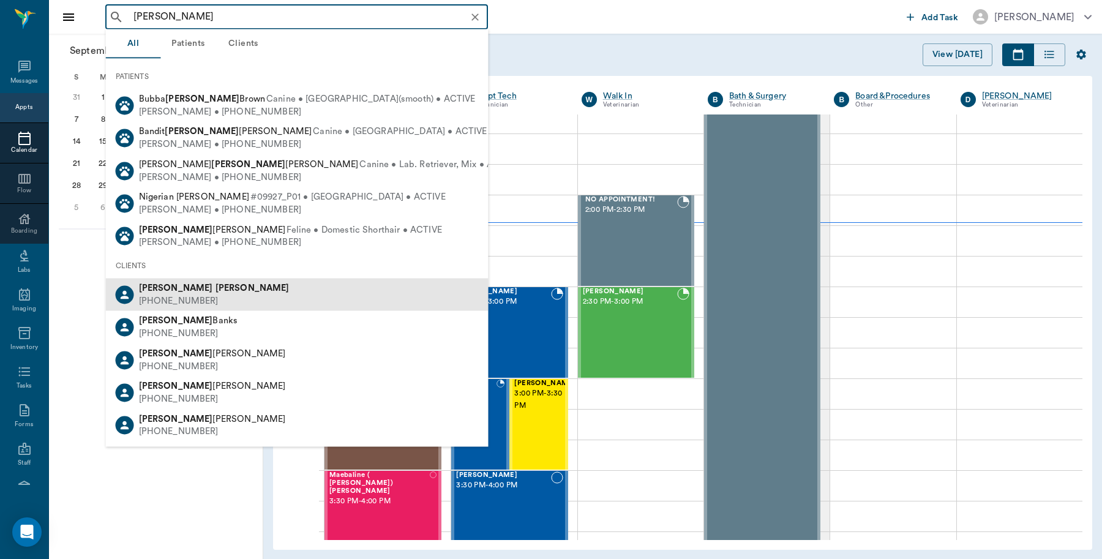
click at [193, 300] on div "(970) 216-9802" at bounding box center [214, 301] width 151 height 13
type input "Wayne Ni"
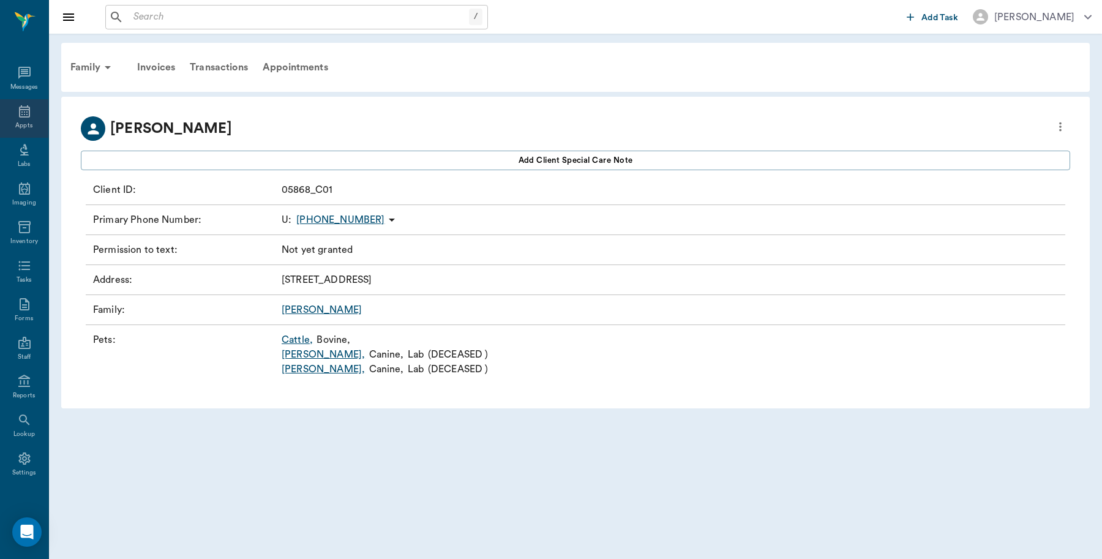
click at [23, 116] on icon at bounding box center [24, 111] width 11 height 12
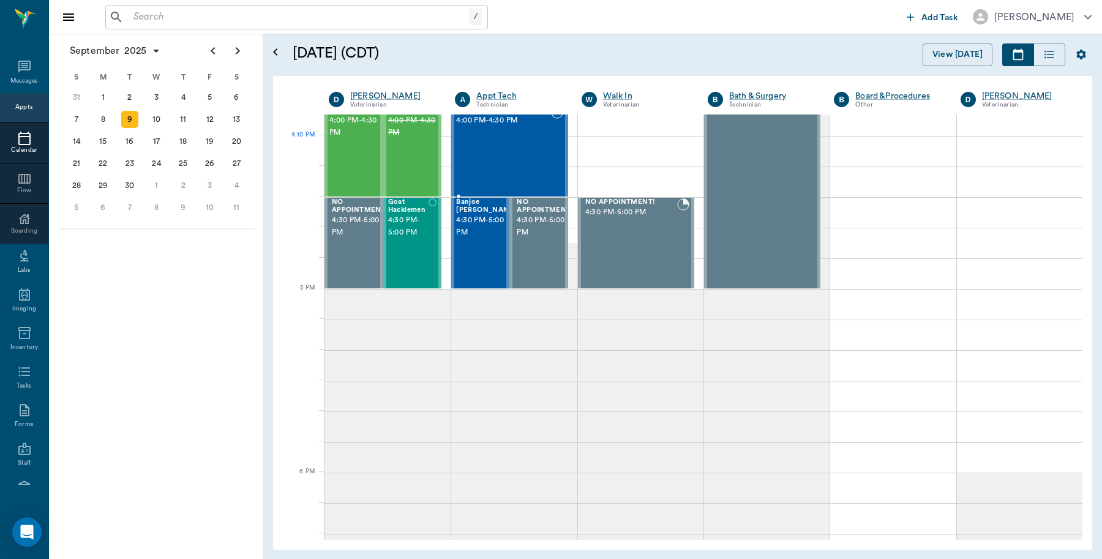
scroll to position [1485, 0]
click at [105, 121] on div "8" at bounding box center [102, 119] width 17 height 17
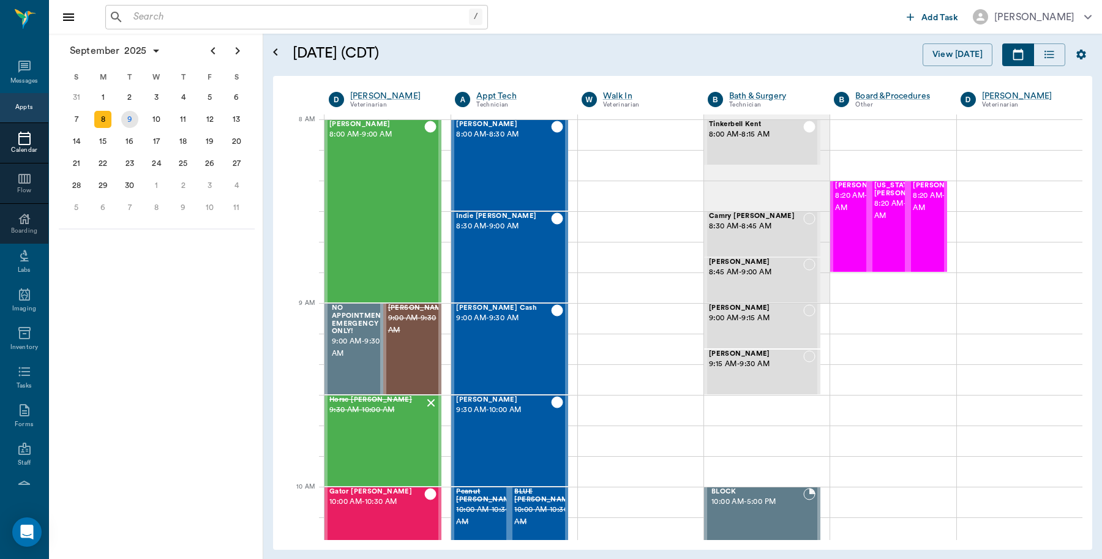
click at [130, 118] on div "9" at bounding box center [129, 119] width 17 height 17
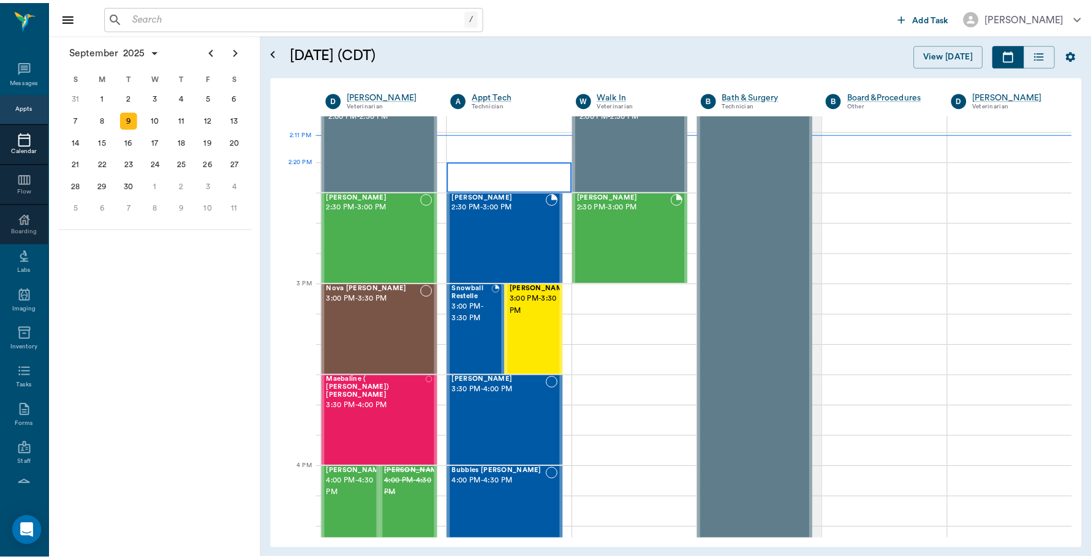
scroll to position [1155, 0]
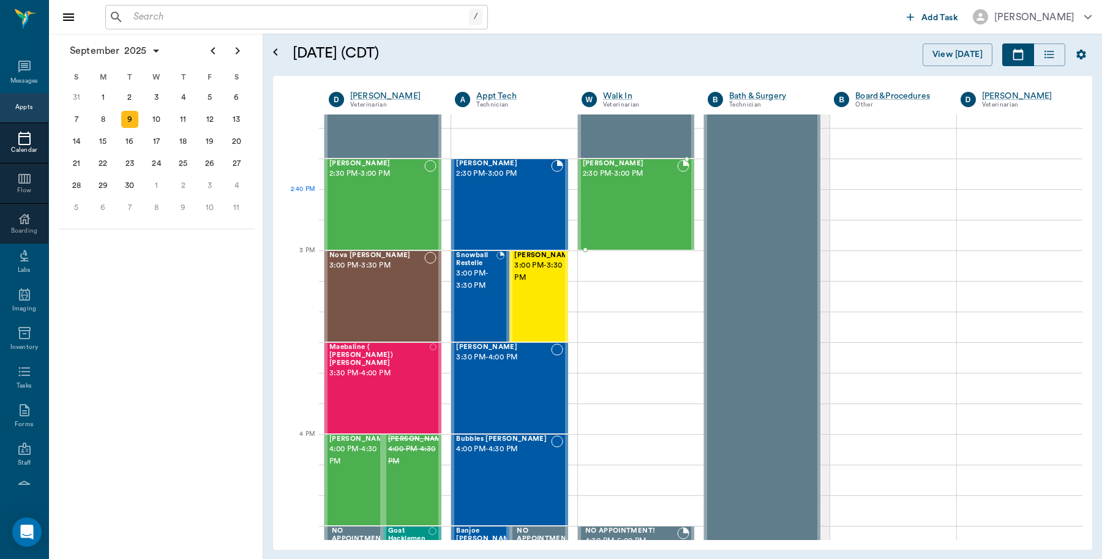
click at [625, 200] on div "Cleo Storey 2:30 PM - 3:00 PM" at bounding box center [630, 204] width 94 height 89
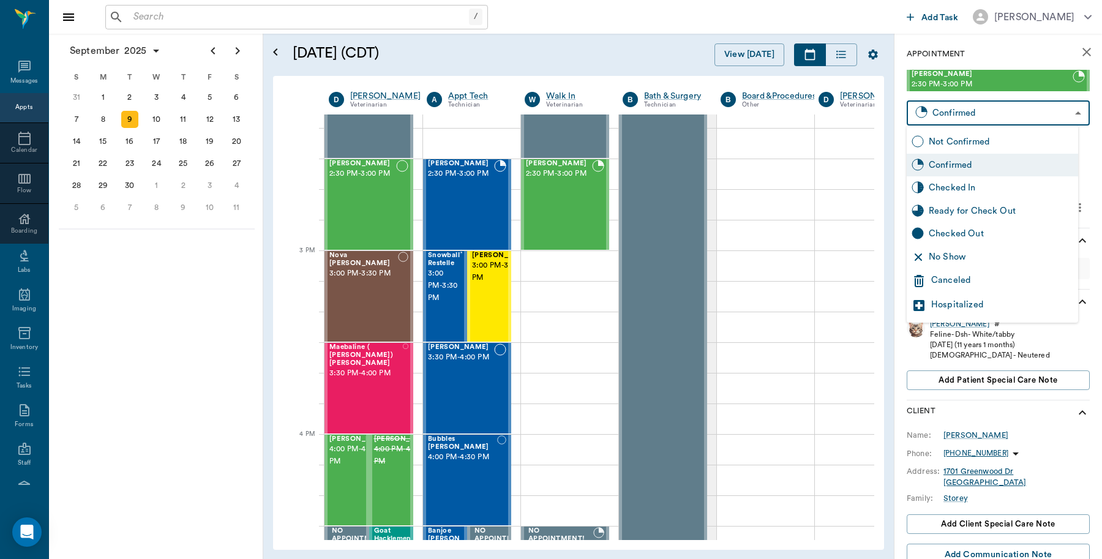
click at [1018, 115] on body "/ ​ Add Task Dr. Bert Ellsworth Nectar Messages Appts Calendar Flow Boarding La…" at bounding box center [551, 279] width 1102 height 559
click at [977, 184] on div "Checked In" at bounding box center [1001, 187] width 145 height 13
type input "CHECKED_IN"
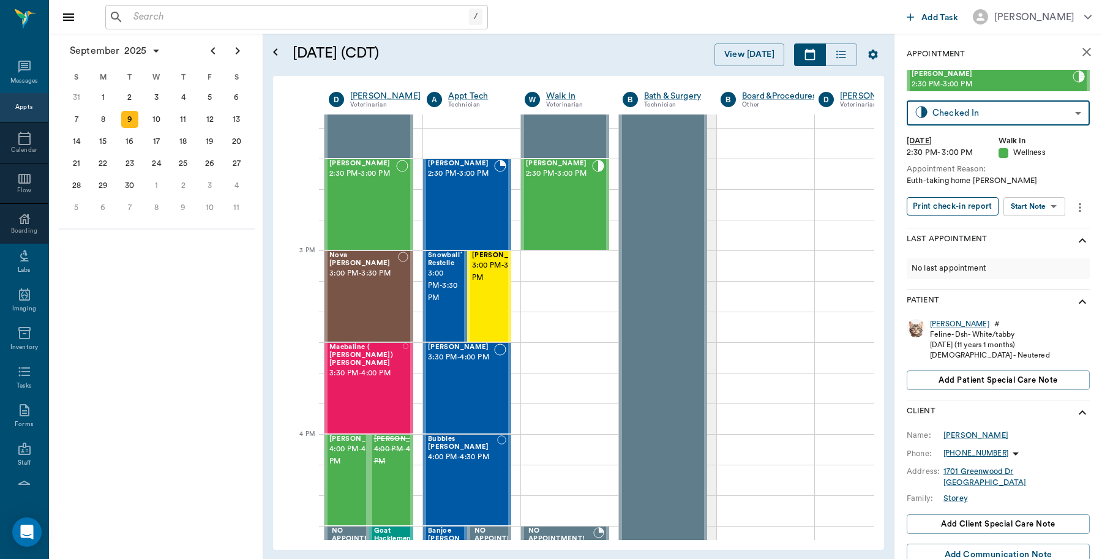
click at [935, 207] on button "Print check-in report" at bounding box center [953, 206] width 92 height 19
click at [941, 323] on div "Cleo" at bounding box center [959, 324] width 59 height 10
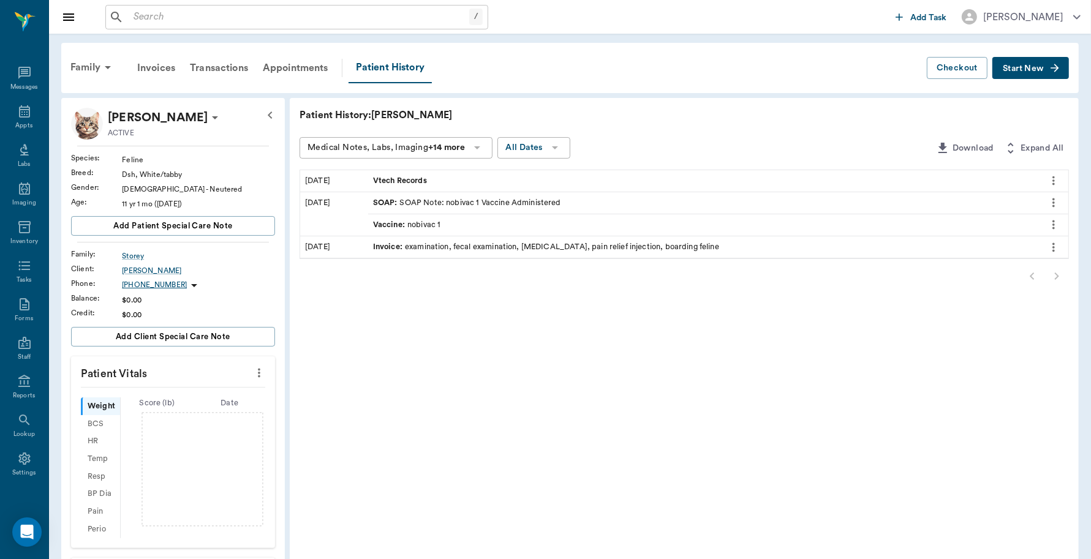
click at [1034, 69] on span "Start New" at bounding box center [1023, 69] width 41 height 0
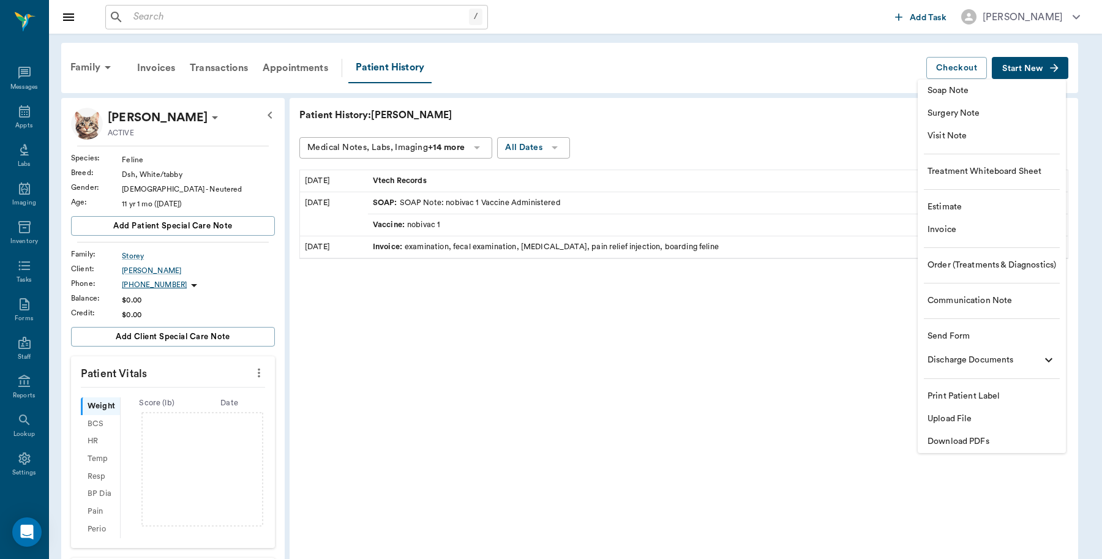
click at [952, 227] on span "Invoice" at bounding box center [992, 230] width 129 height 13
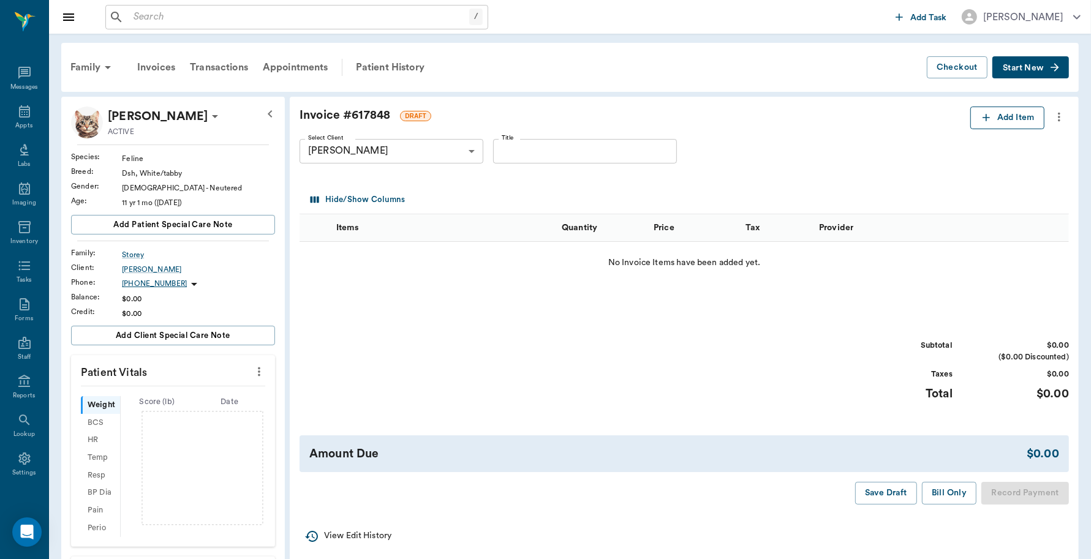
click at [993, 113] on button "Add Item" at bounding box center [1007, 118] width 74 height 23
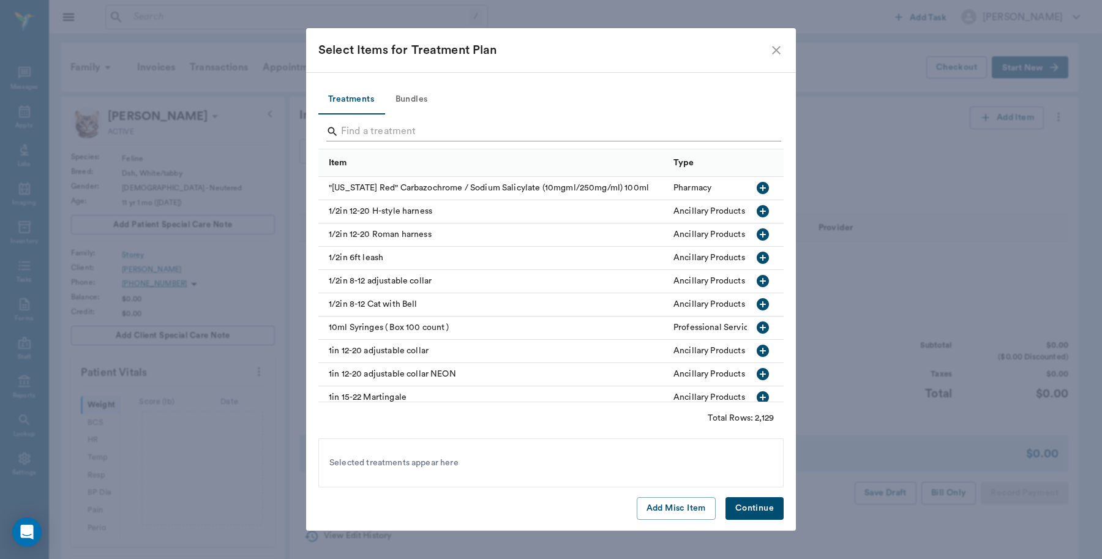
click at [418, 127] on input "Search" at bounding box center [552, 132] width 422 height 20
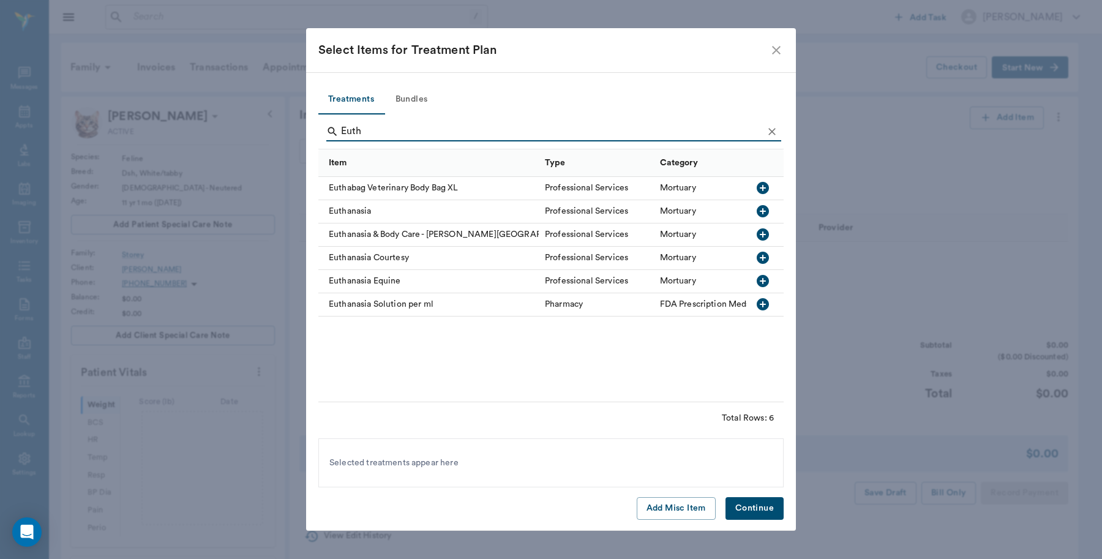
type input "Euth"
click at [761, 212] on icon "button" at bounding box center [763, 211] width 15 height 15
click at [766, 510] on button "Continue" at bounding box center [755, 508] width 58 height 23
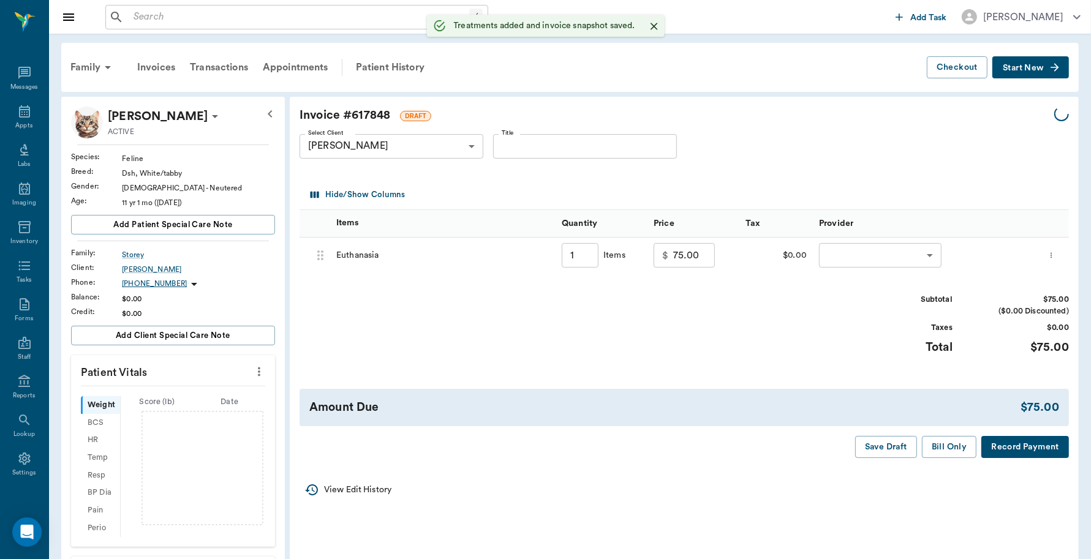
type input "1.00"
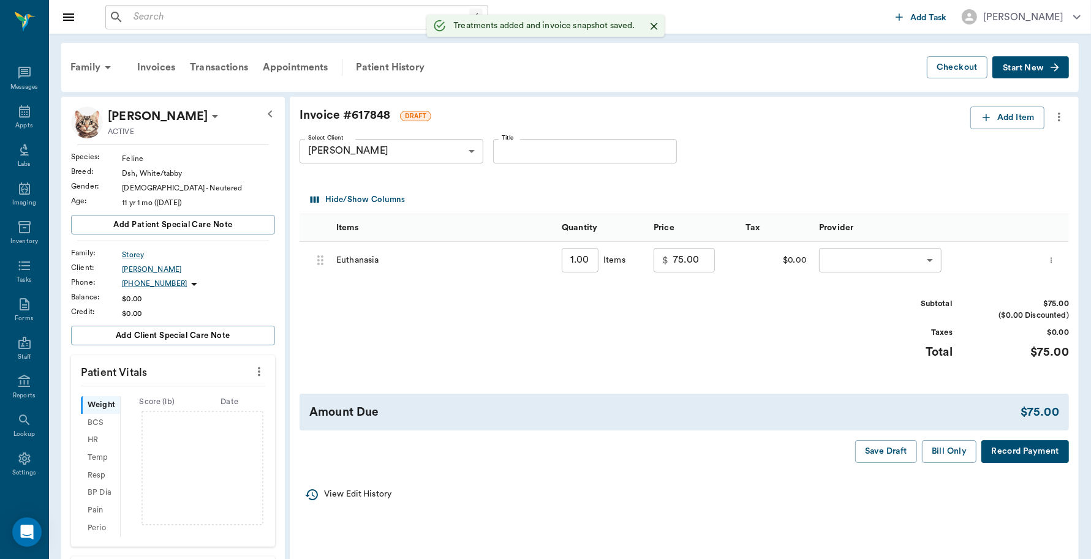
click at [876, 258] on body "/ ​ Add Task Dr. Bert Ellsworth Nectar Messages Appts Labs Imaging Inventory Ta…" at bounding box center [545, 409] width 1091 height 818
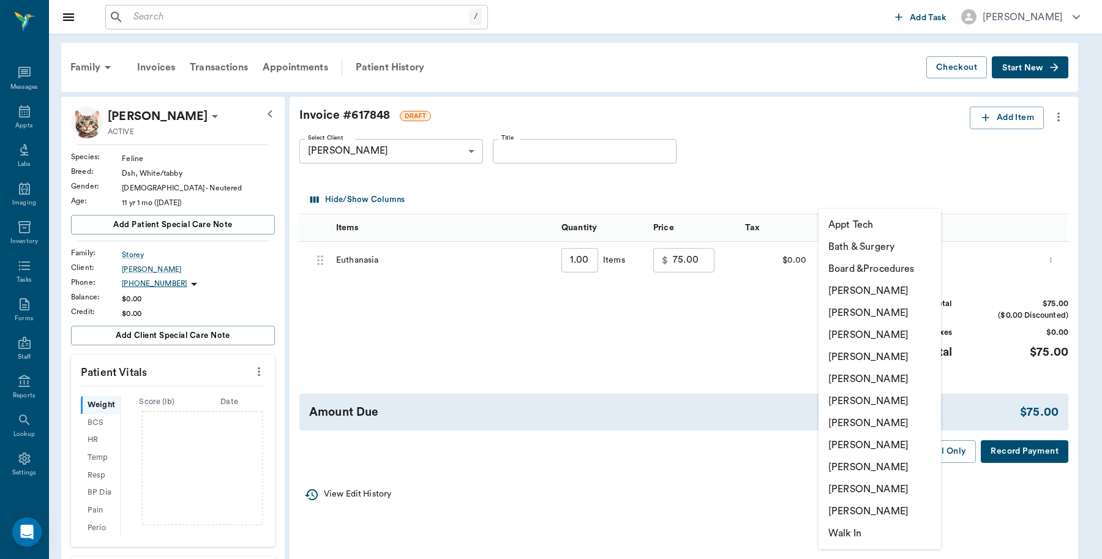
click at [870, 290] on li "[PERSON_NAME]" at bounding box center [880, 291] width 122 height 22
type input "none-6899ea08ed37b777db10de45"
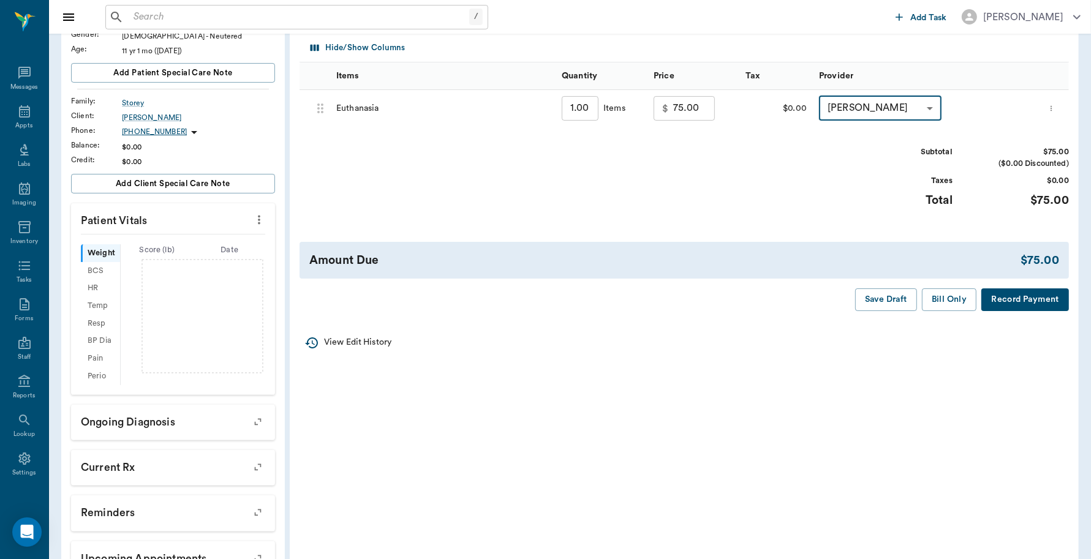
scroll to position [153, 0]
click at [1017, 293] on button "Record Payment" at bounding box center [1025, 298] width 88 height 23
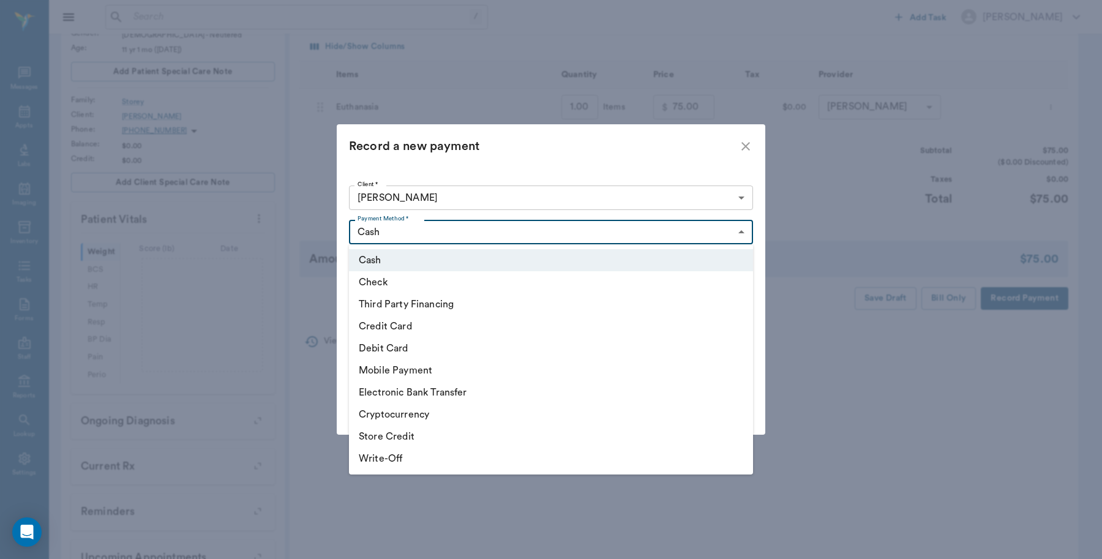
click at [402, 224] on body "/ ​ Add Task Dr. Bert Ellsworth Nectar Messages Appts Labs Imaging Inventory Ta…" at bounding box center [551, 256] width 1102 height 818
click at [402, 326] on li "Credit Card" at bounding box center [551, 326] width 404 height 22
type input "CREDIT_CARD"
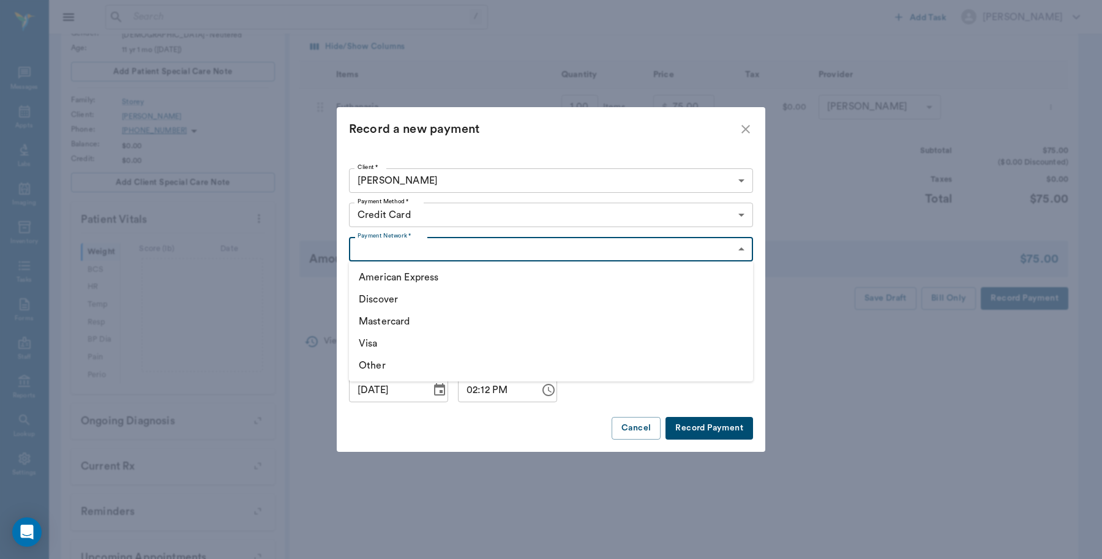
click at [439, 243] on body "/ ​ Add Task Dr. Bert Ellsworth Nectar Messages Appts Labs Imaging Inventory Ta…" at bounding box center [551, 256] width 1102 height 818
click at [377, 346] on li "Visa" at bounding box center [551, 344] width 404 height 22
type input "VISA"
click at [708, 423] on button "Record Payment" at bounding box center [710, 428] width 88 height 23
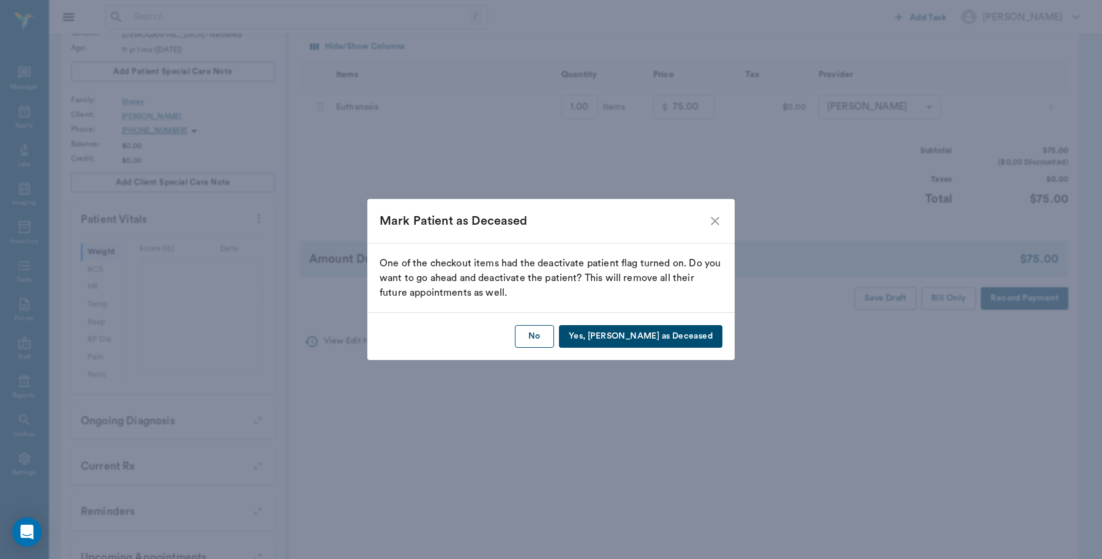
click at [554, 334] on button "No" at bounding box center [534, 336] width 39 height 23
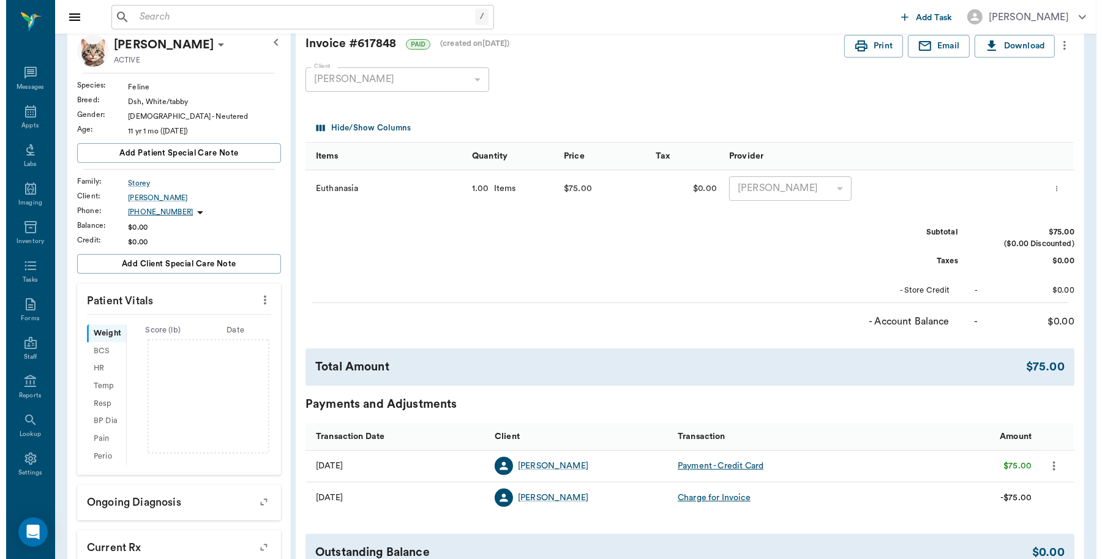
scroll to position [0, 0]
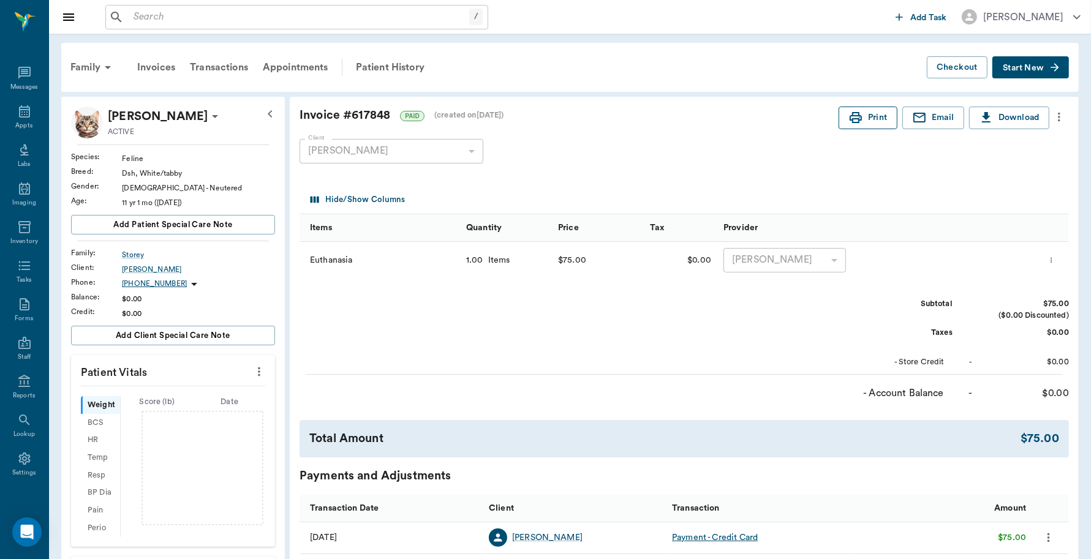
click at [865, 123] on button "Print" at bounding box center [867, 118] width 59 height 23
click at [871, 116] on button "Print" at bounding box center [867, 118] width 59 height 23
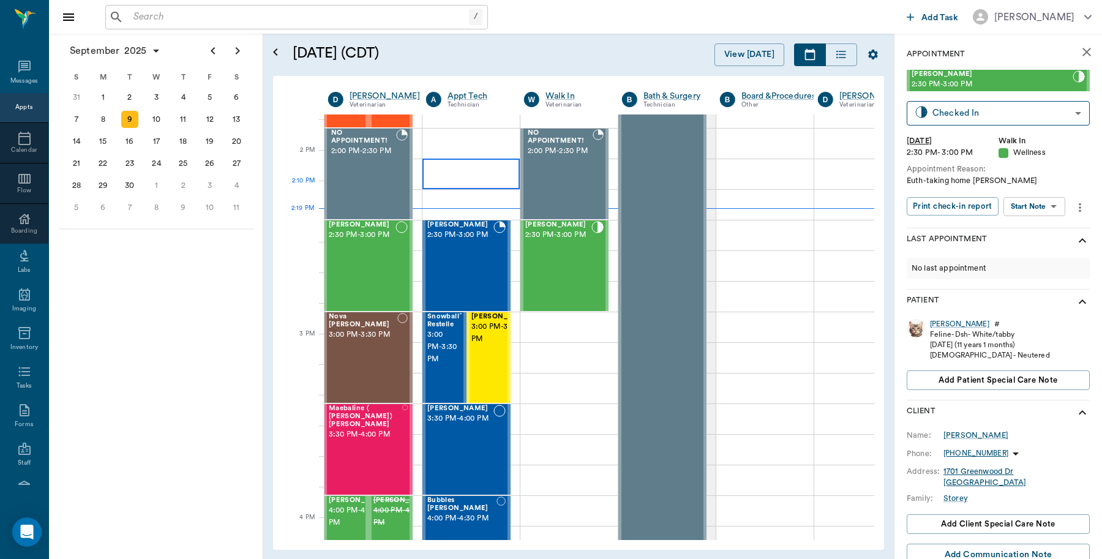
scroll to position [1072, 1]
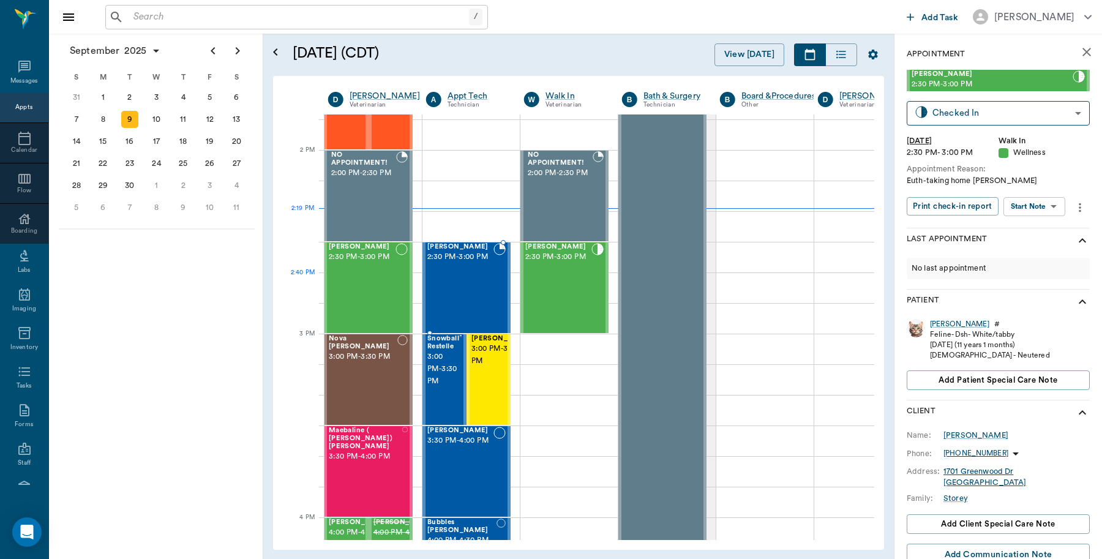
click at [464, 289] on div "Max Caudle 2:30 PM - 3:00 PM" at bounding box center [460, 287] width 66 height 89
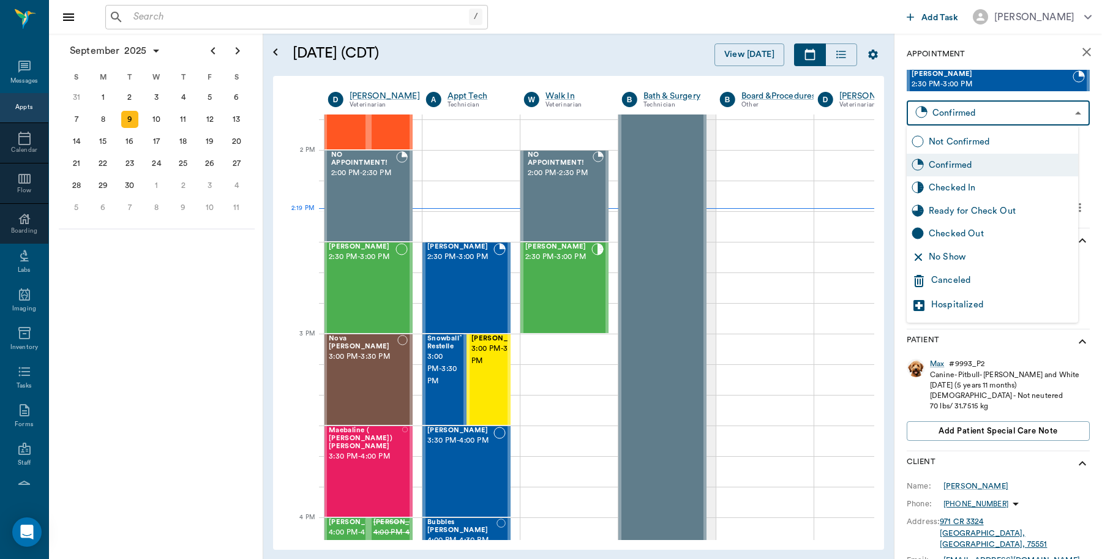
click at [966, 109] on body "/ ​ Add Task Dr. Bert Ellsworth Nectar Messages Appts Calendar Flow Boarding La…" at bounding box center [551, 279] width 1102 height 559
click at [962, 194] on div "Checked In" at bounding box center [1001, 187] width 145 height 13
type input "CHECKED_IN"
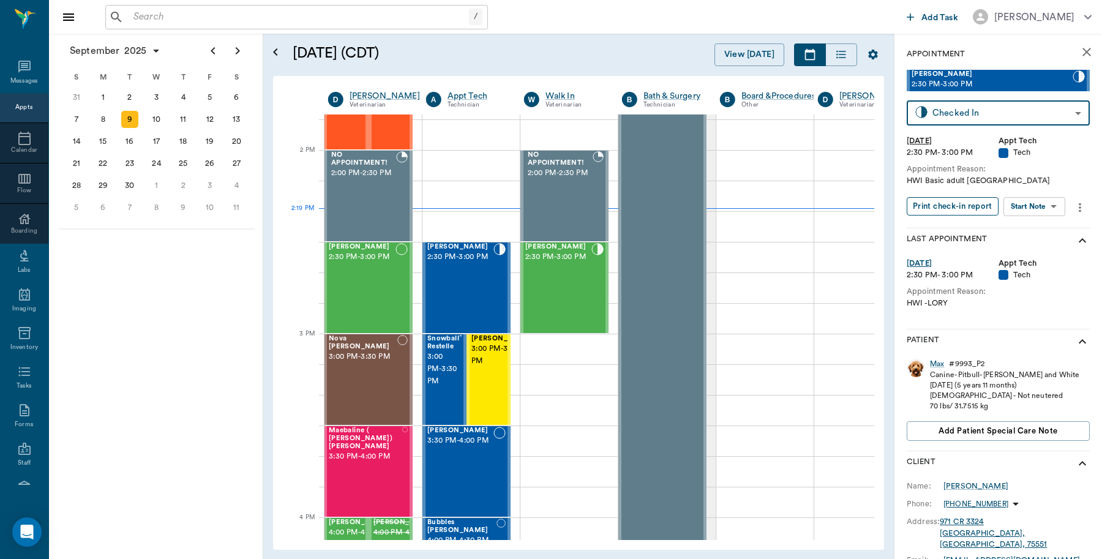
click at [968, 199] on button "Print check-in report" at bounding box center [953, 206] width 92 height 19
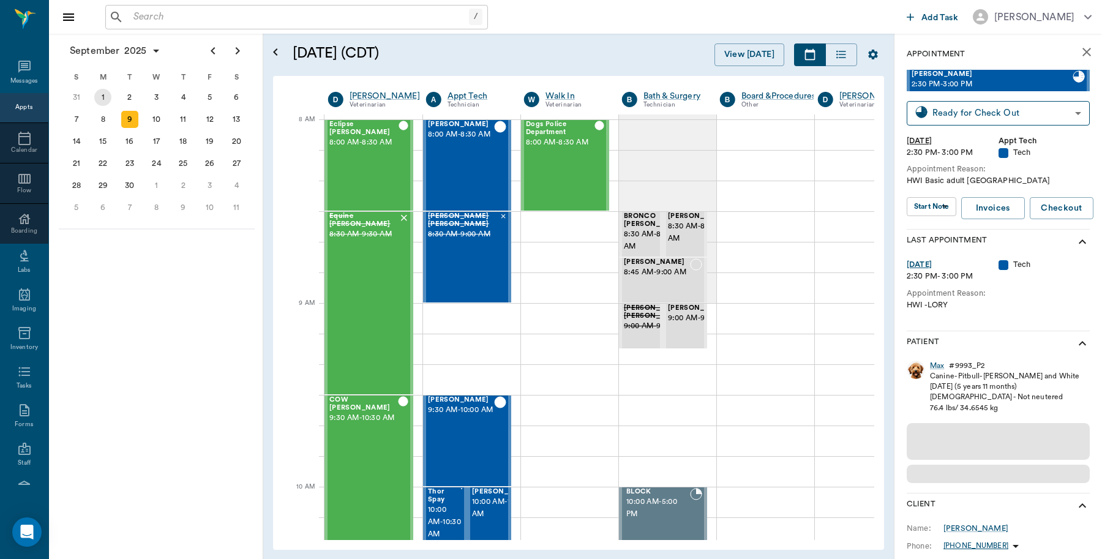
scroll to position [0, 1]
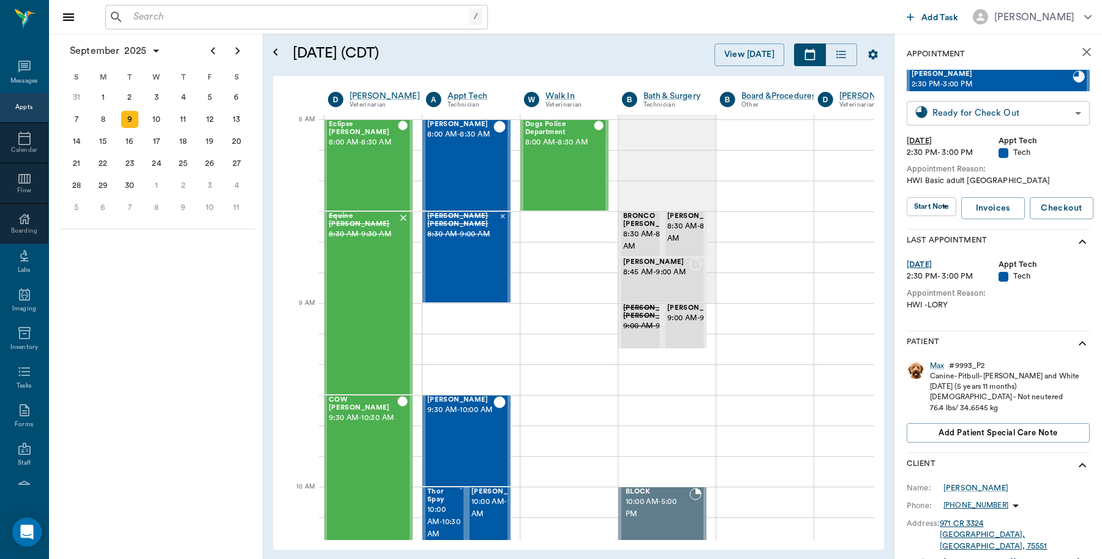
click at [999, 109] on body "/ ​ Add Task [PERSON_NAME] Nectar Messages Appts Calendar Flow Boarding Labs Im…" at bounding box center [551, 279] width 1102 height 559
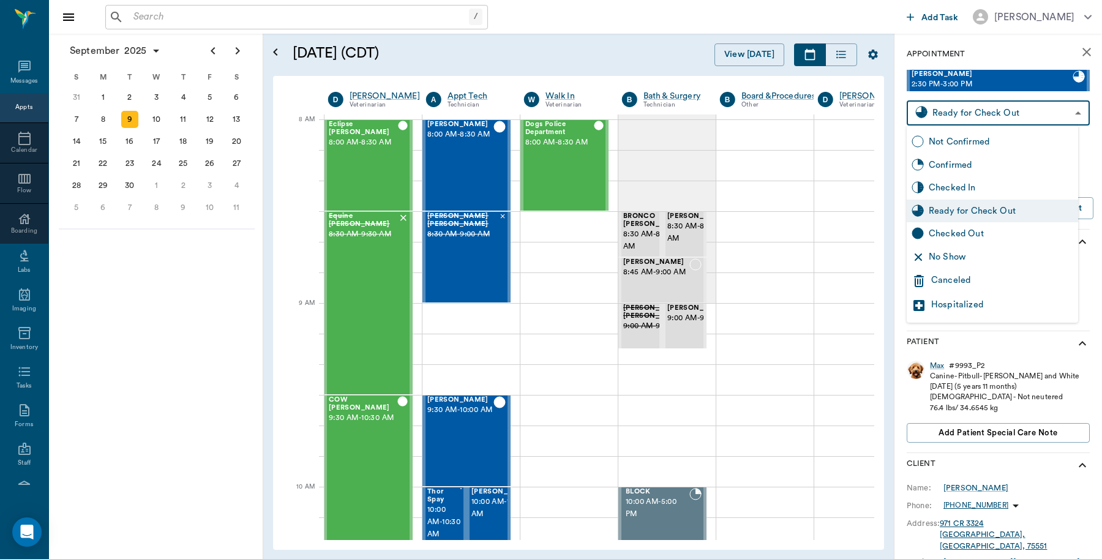
click at [948, 236] on div "Checked Out" at bounding box center [1001, 233] width 145 height 13
type input "CHECKED_OUT"
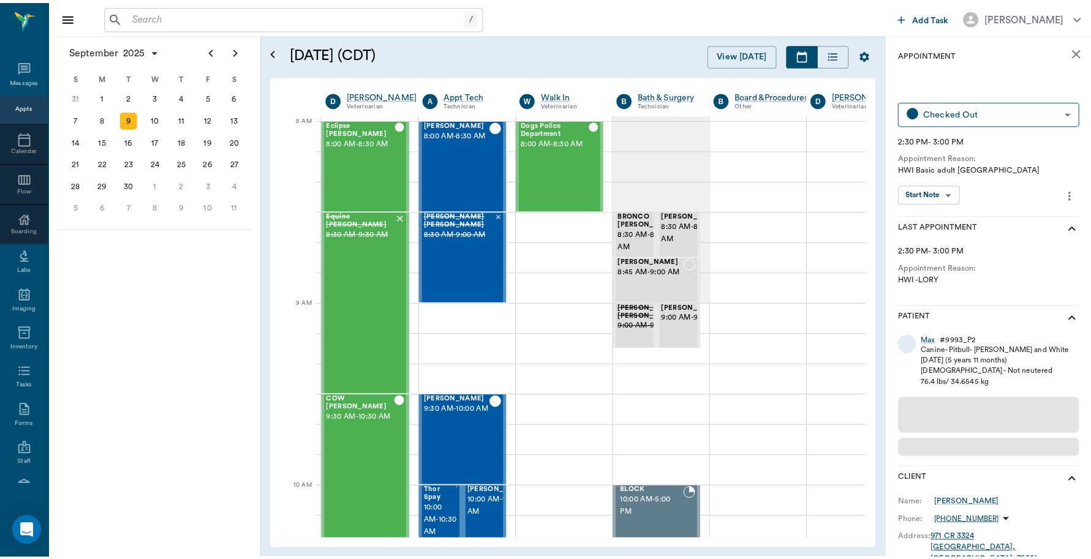
scroll to position [0, 1]
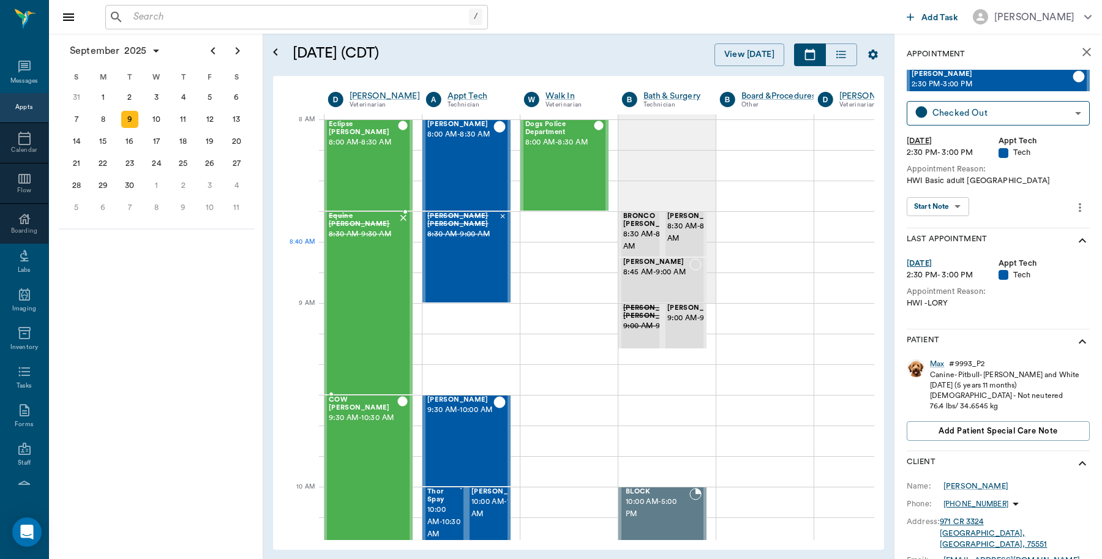
click at [384, 252] on div "Equine [PERSON_NAME] 8:30 AM - 9:30 AM" at bounding box center [363, 303] width 69 height 181
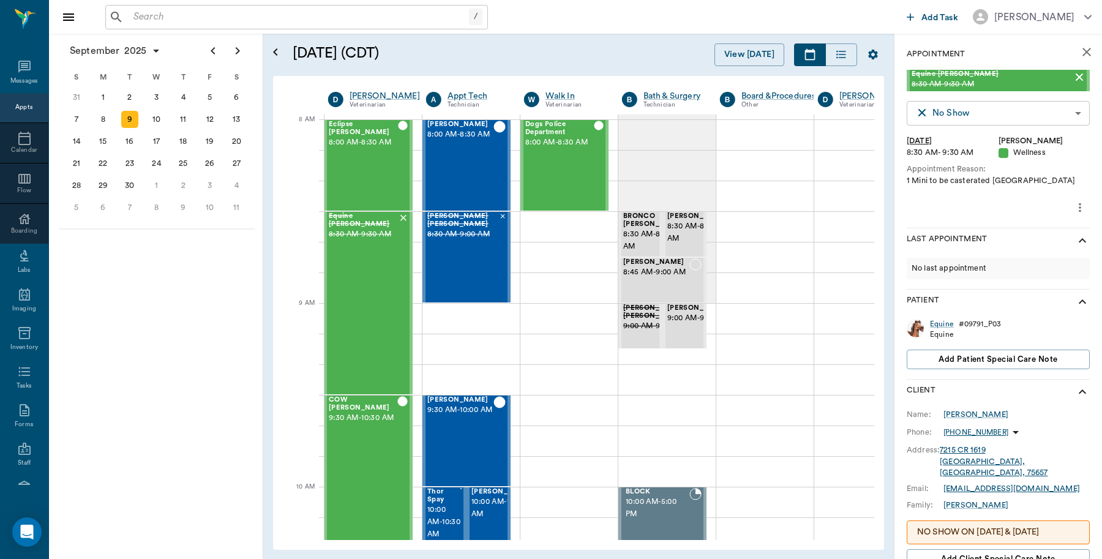
click at [1036, 108] on body "/ ​ Add Task [PERSON_NAME] Nectar Messages Appts Calendar Flow Boarding Labs Im…" at bounding box center [551, 279] width 1102 height 559
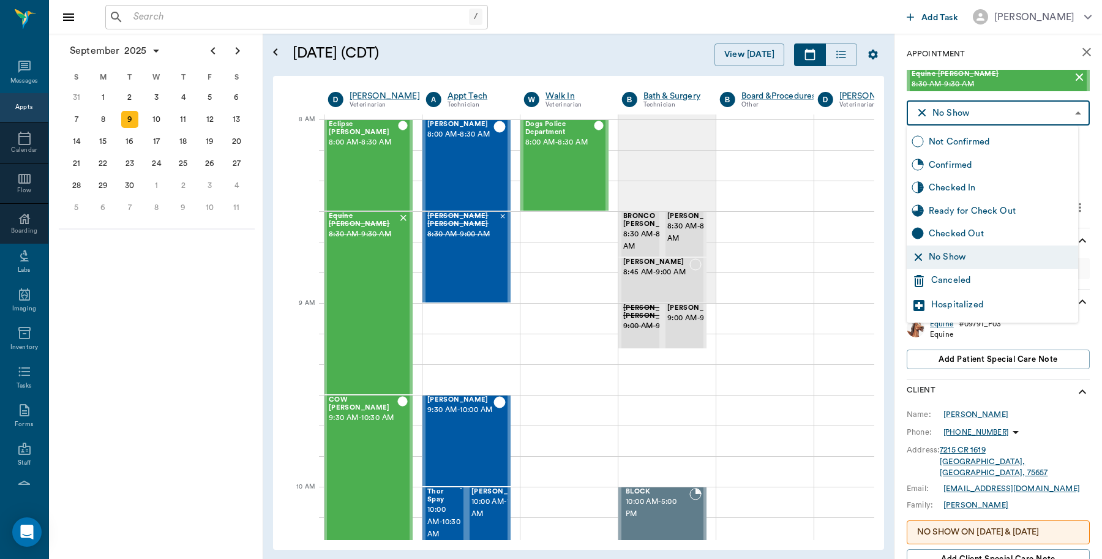
click at [954, 279] on div "Canceled" at bounding box center [1003, 281] width 142 height 15
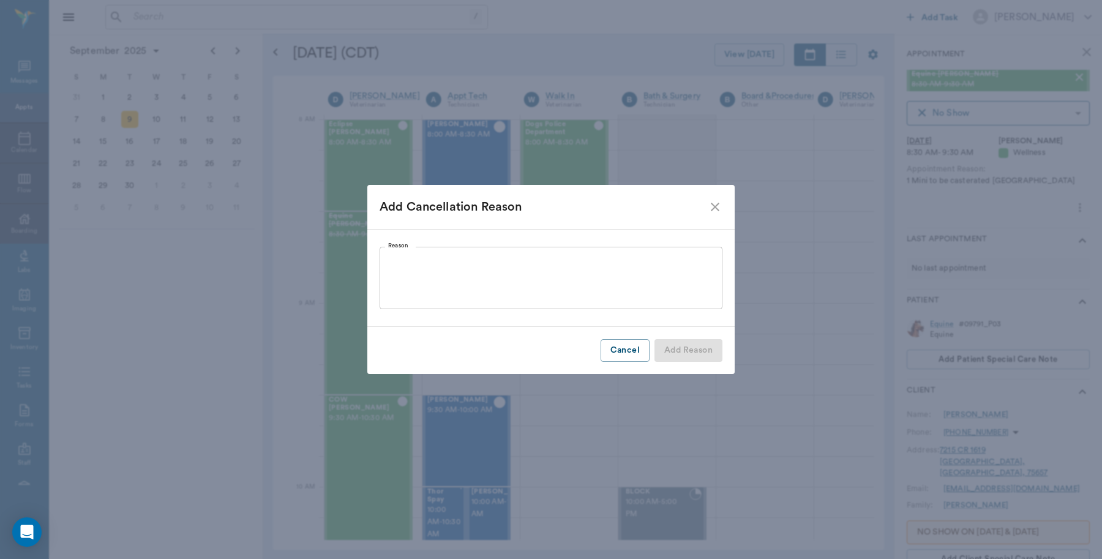
click at [527, 263] on textarea "Reason" at bounding box center [551, 278] width 326 height 42
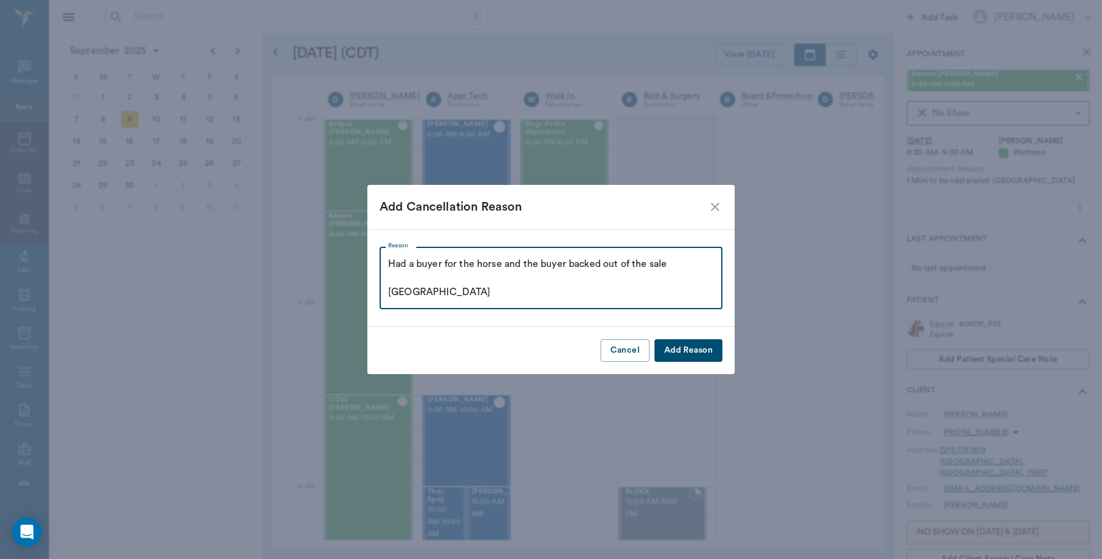
click at [388, 261] on textarea "Had a buyer for the horse and the buyer backed out of the sale [GEOGRAPHIC_DATA]" at bounding box center [551, 278] width 326 height 42
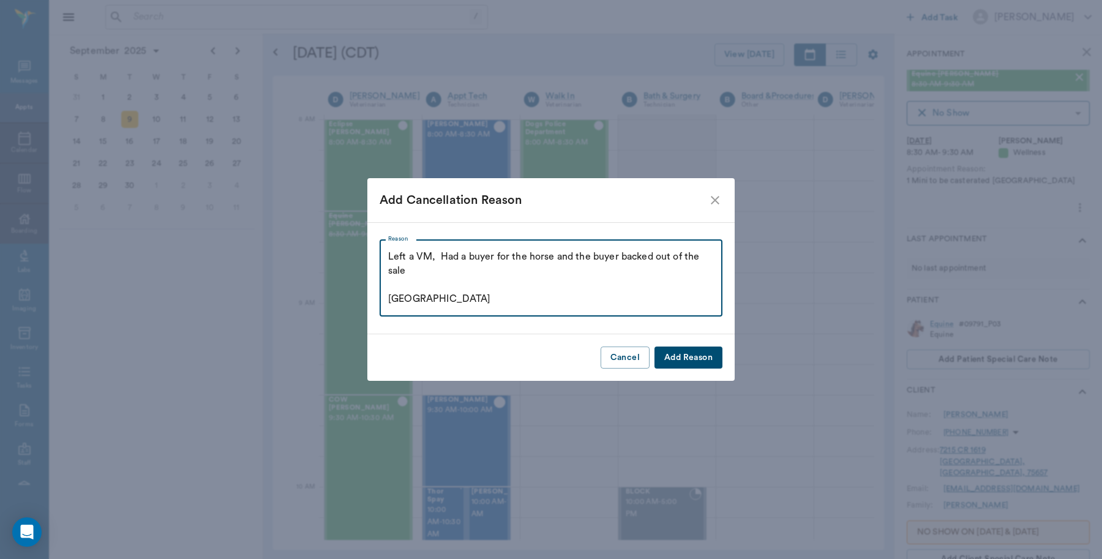
type textarea "Left a VM, Had a buyer for the horse and the buyer backed out of the sale [GEOG…"
click at [697, 359] on button "Add Reason" at bounding box center [689, 358] width 68 height 23
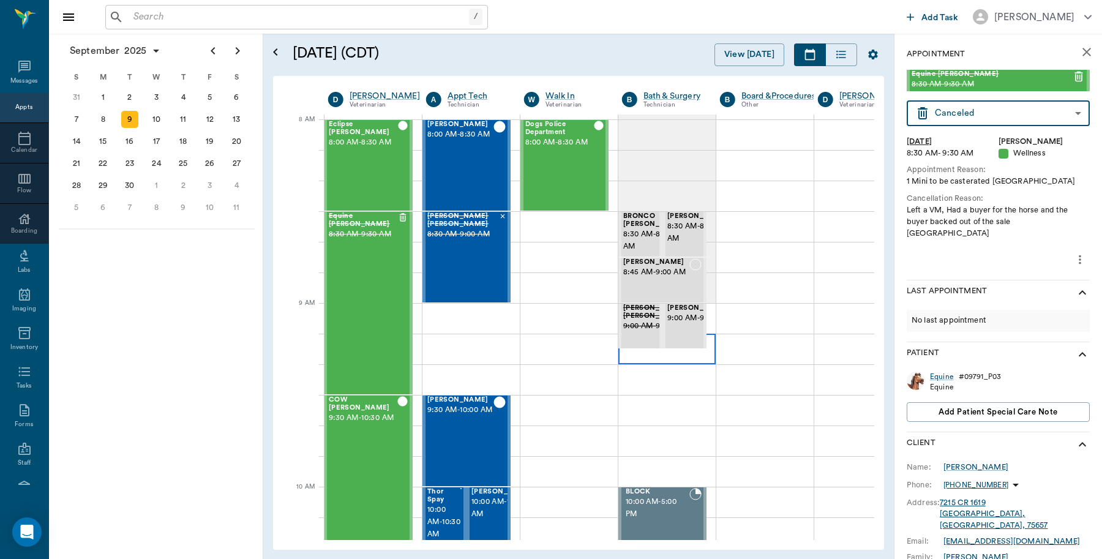
type input "CANCELED"
click at [172, 17] on input "text" at bounding box center [299, 17] width 341 height 17
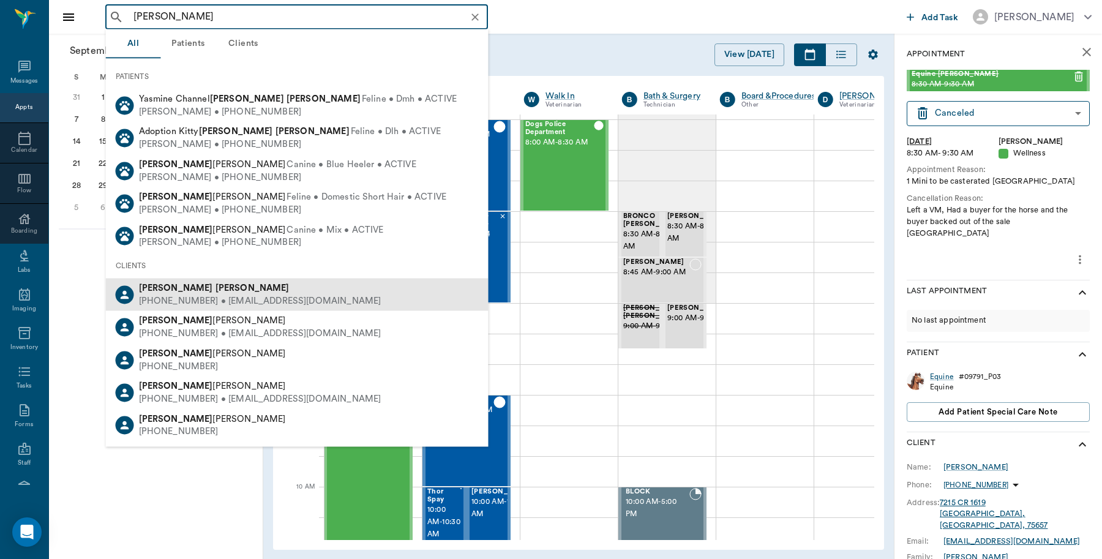
click at [179, 292] on div "[PERSON_NAME]" at bounding box center [260, 288] width 243 height 13
type input "[PERSON_NAME]"
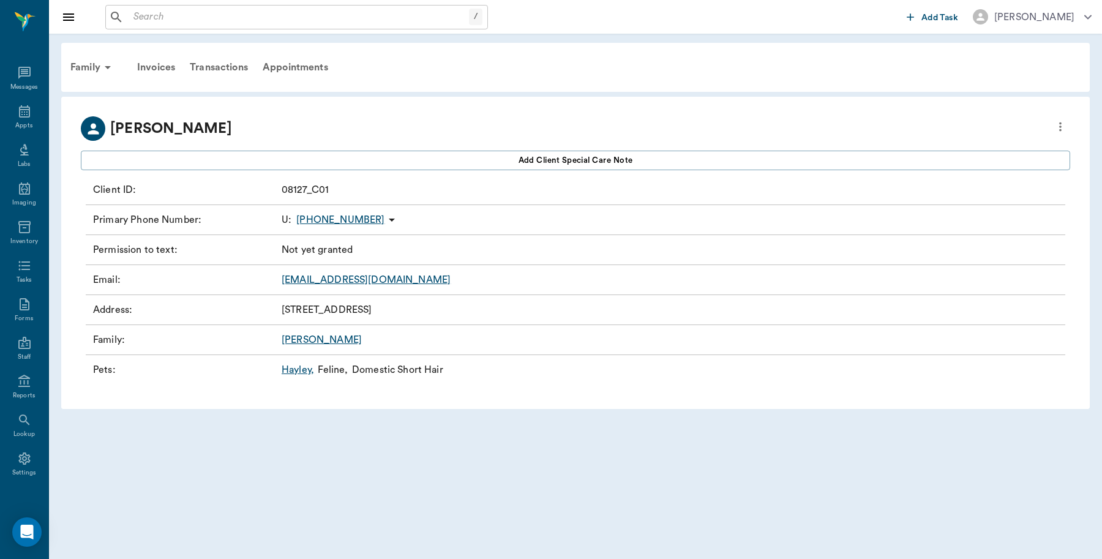
click at [302, 372] on link "[PERSON_NAME] ," at bounding box center [298, 370] width 32 height 15
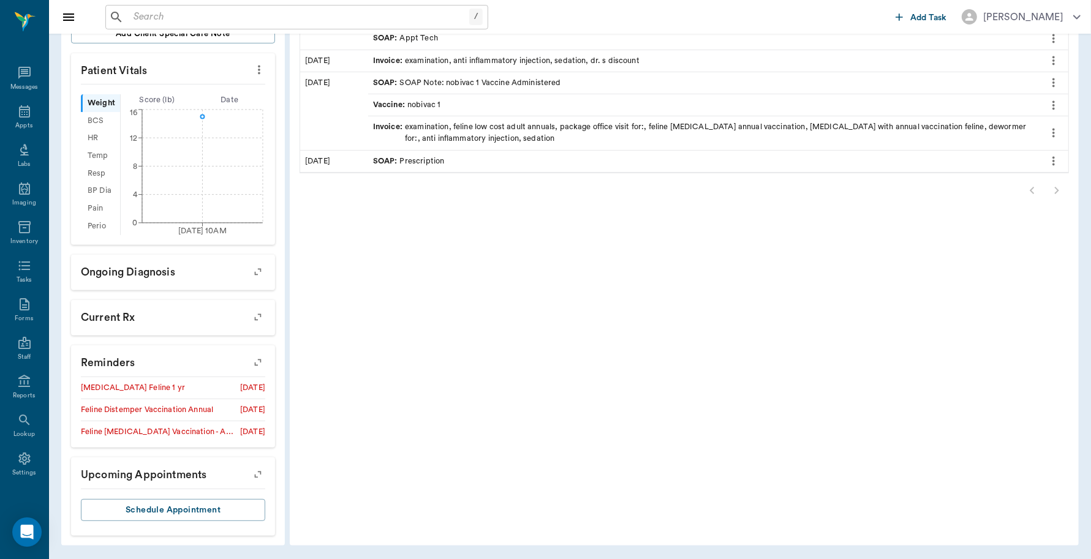
scroll to position [334, 0]
click at [21, 115] on icon at bounding box center [24, 111] width 15 height 15
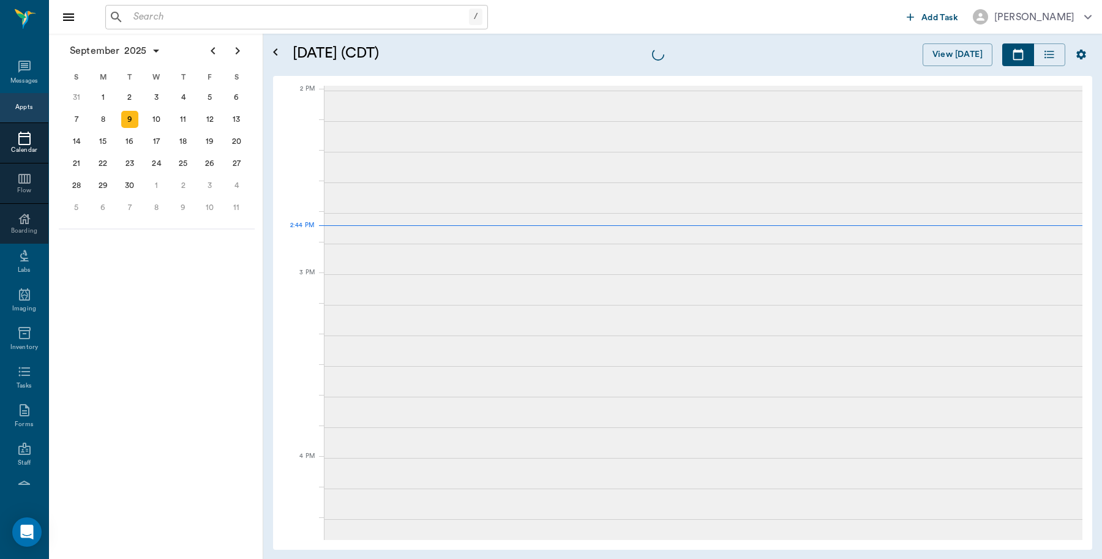
scroll to position [1102, 0]
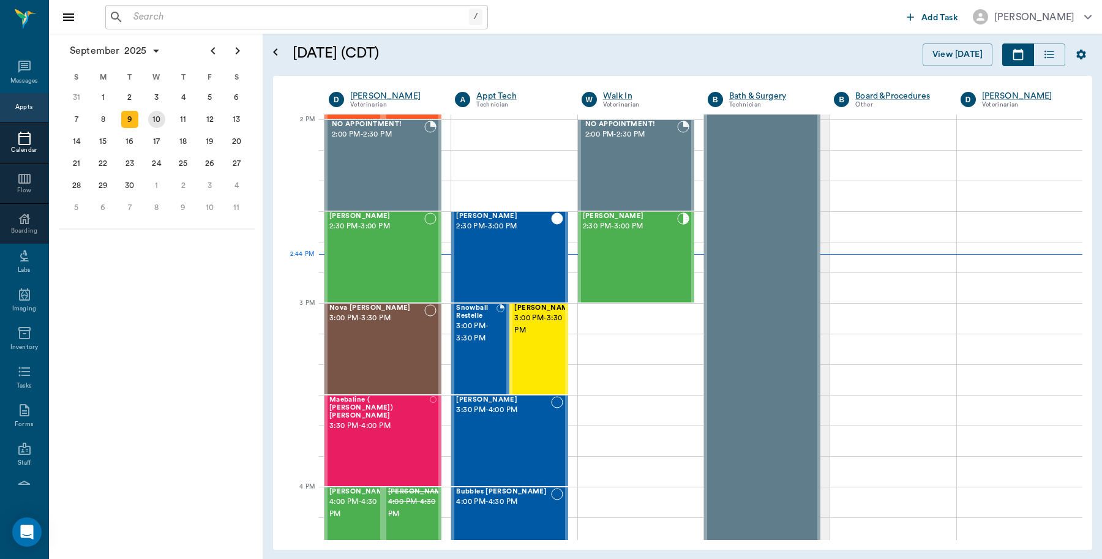
click at [158, 115] on div "10" at bounding box center [156, 119] width 17 height 17
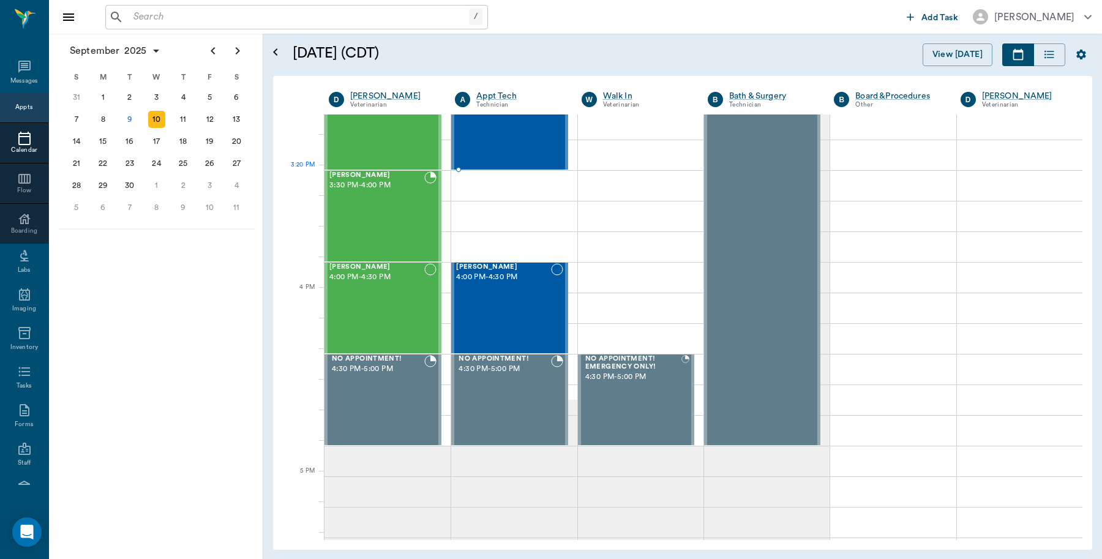
scroll to position [1301, 0]
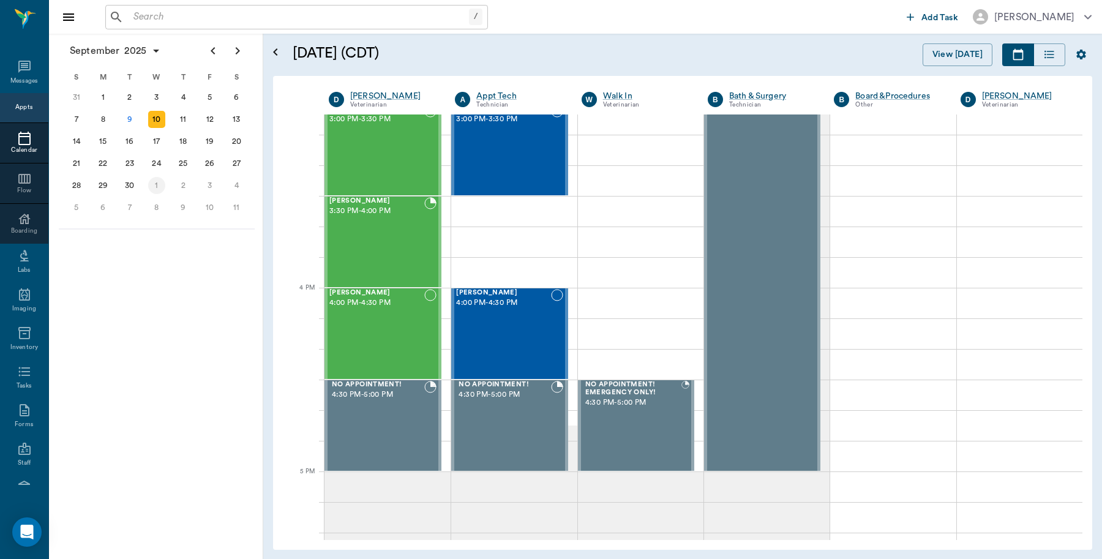
click at [148, 179] on div "1" at bounding box center [156, 185] width 17 height 17
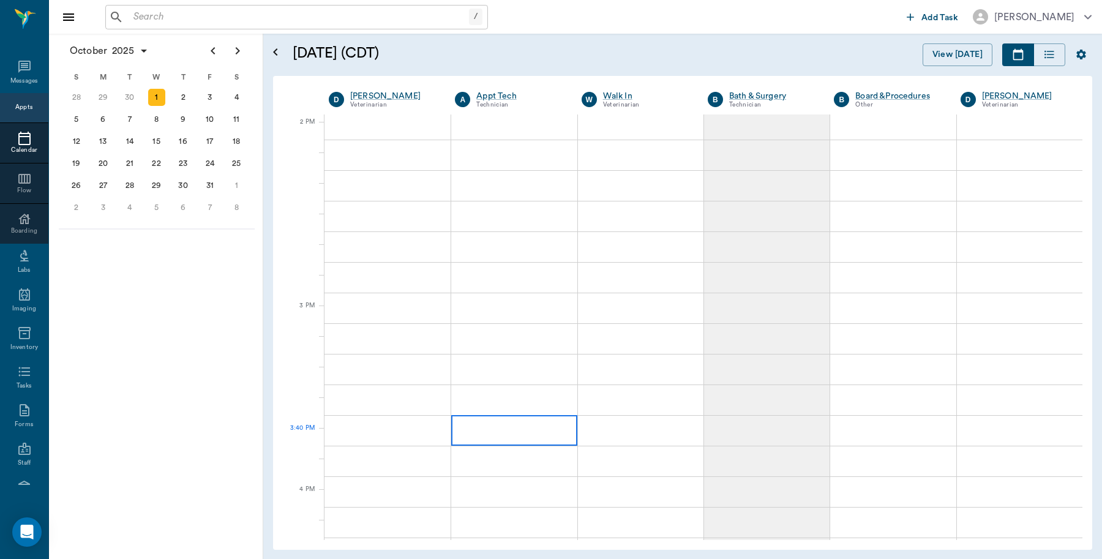
scroll to position [1225, 0]
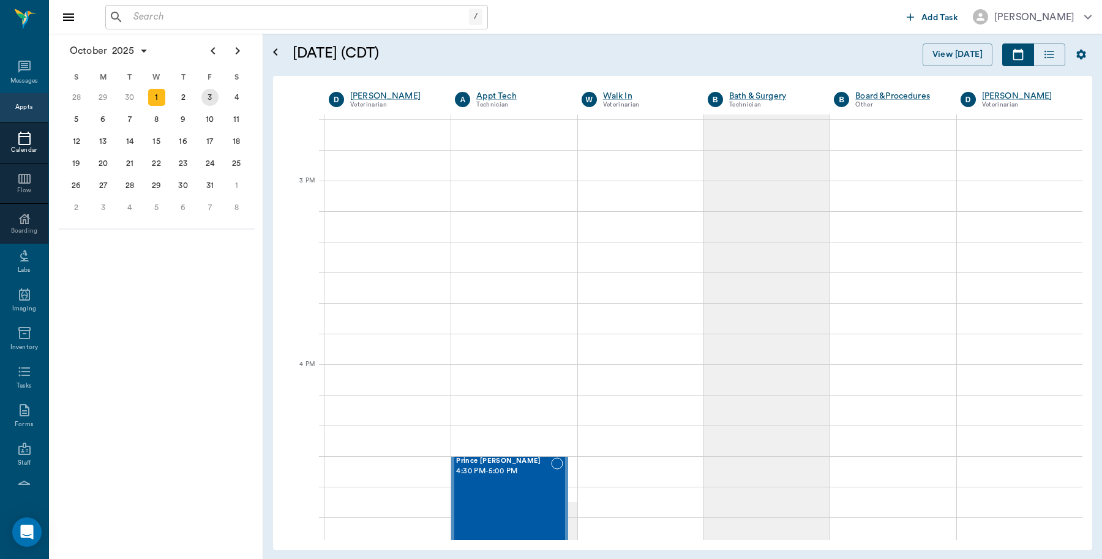
click at [209, 102] on div "3" at bounding box center [209, 97] width 17 height 17
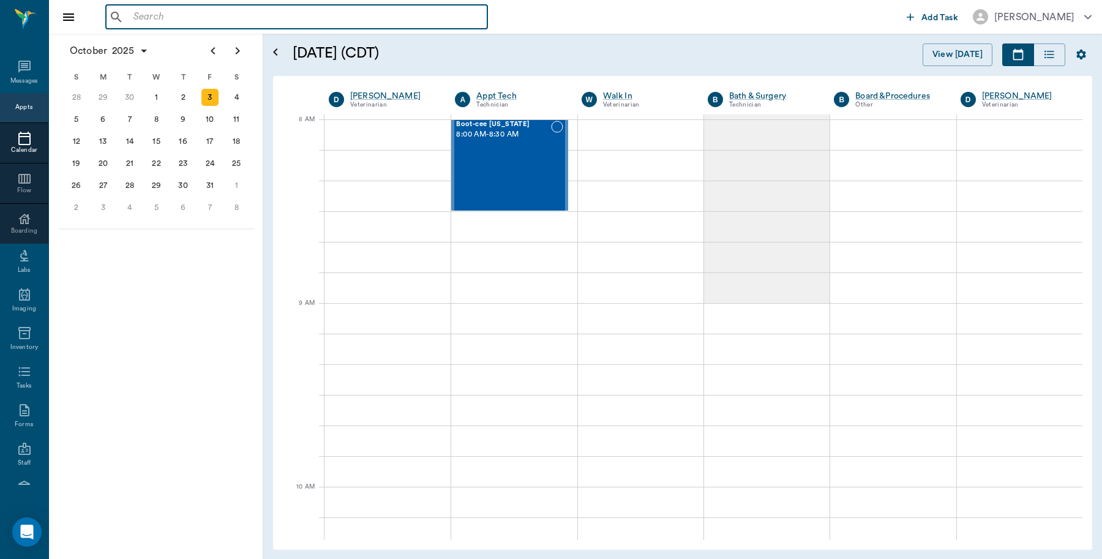
click at [260, 14] on input "text" at bounding box center [306, 17] width 354 height 17
type input "S"
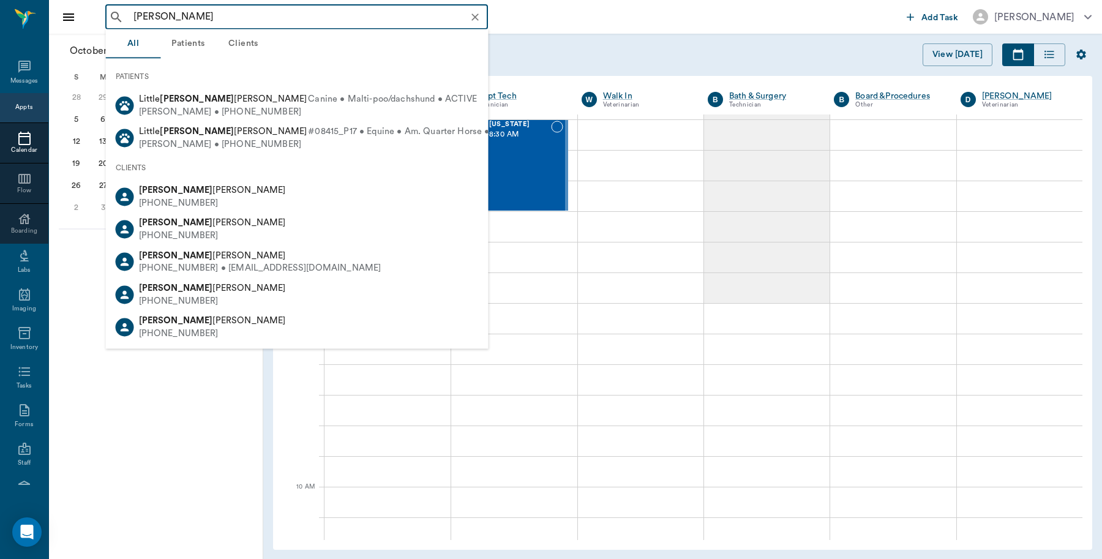
click at [187, 12] on input "[PERSON_NAME]" at bounding box center [307, 17] width 356 height 17
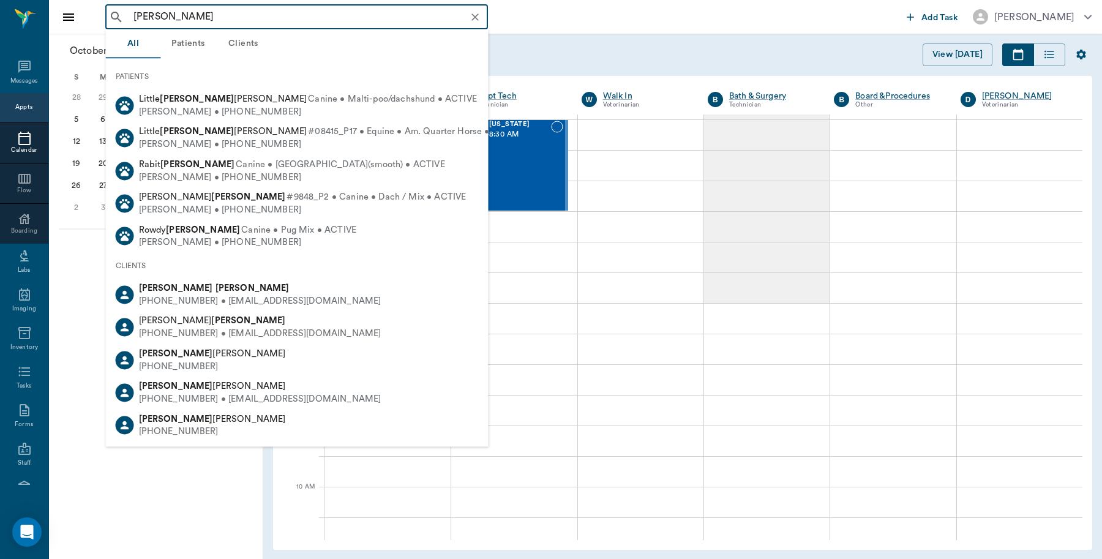
click at [187, 276] on div "CLIENTS" at bounding box center [297, 266] width 383 height 26
click at [216, 285] on b "[PERSON_NAME]" at bounding box center [253, 288] width 74 height 9
type input "[PERSON_NAME]"
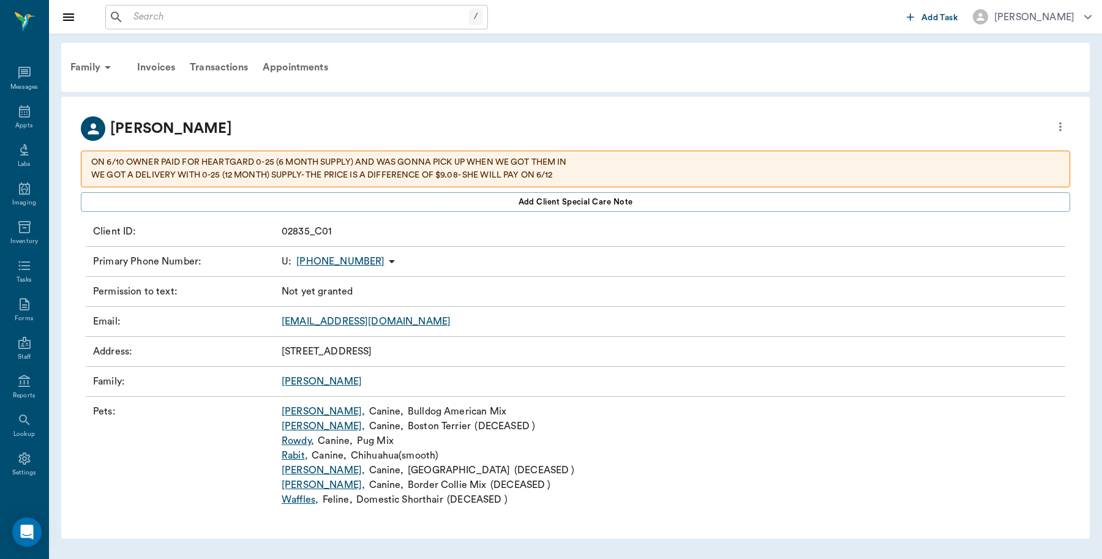
click at [297, 409] on link "[PERSON_NAME] ," at bounding box center [323, 411] width 83 height 15
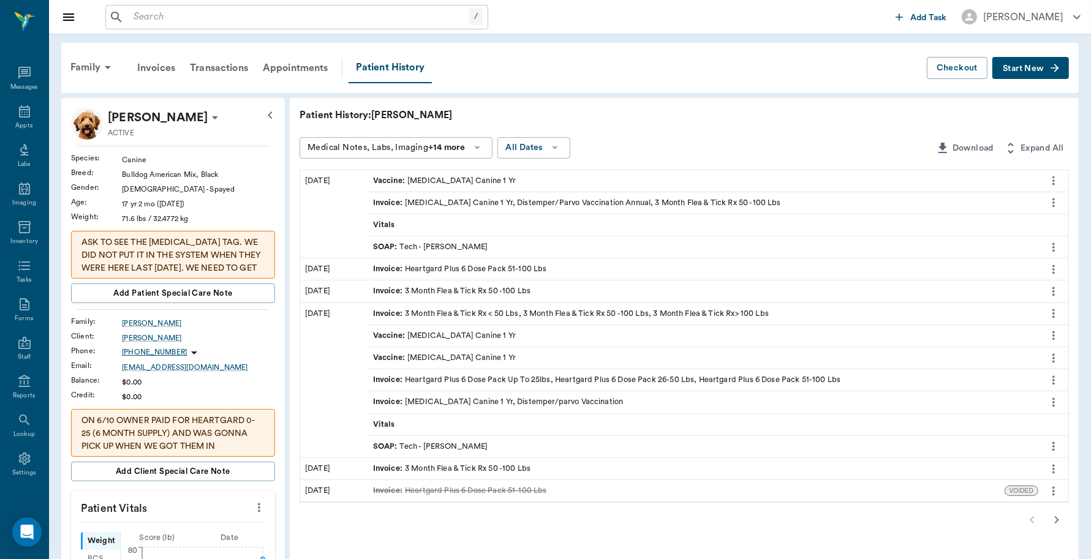
click at [1033, 69] on span "Start New" at bounding box center [1023, 69] width 41 height 0
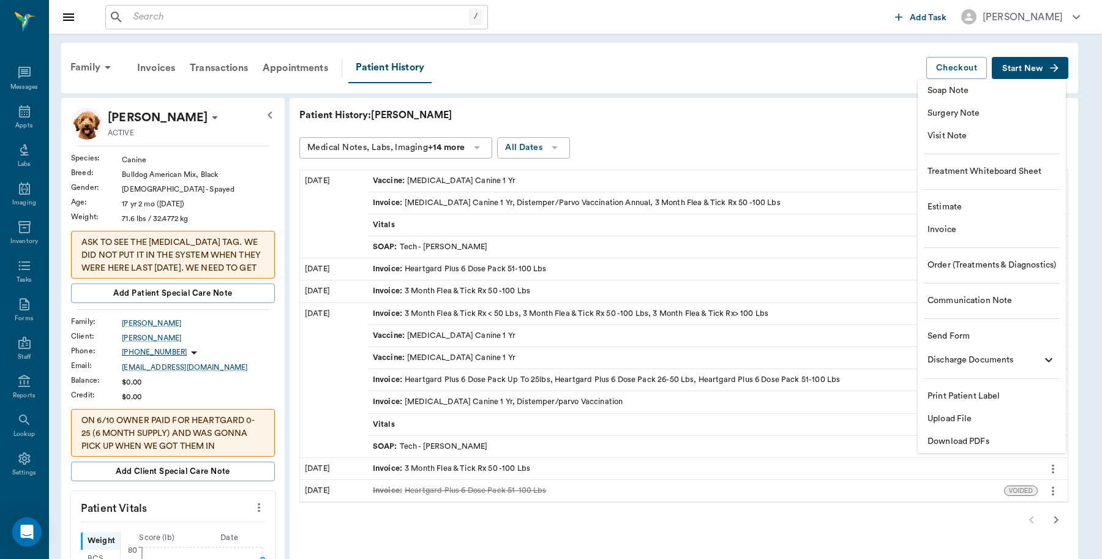
click at [945, 230] on span "Invoice" at bounding box center [992, 230] width 129 height 13
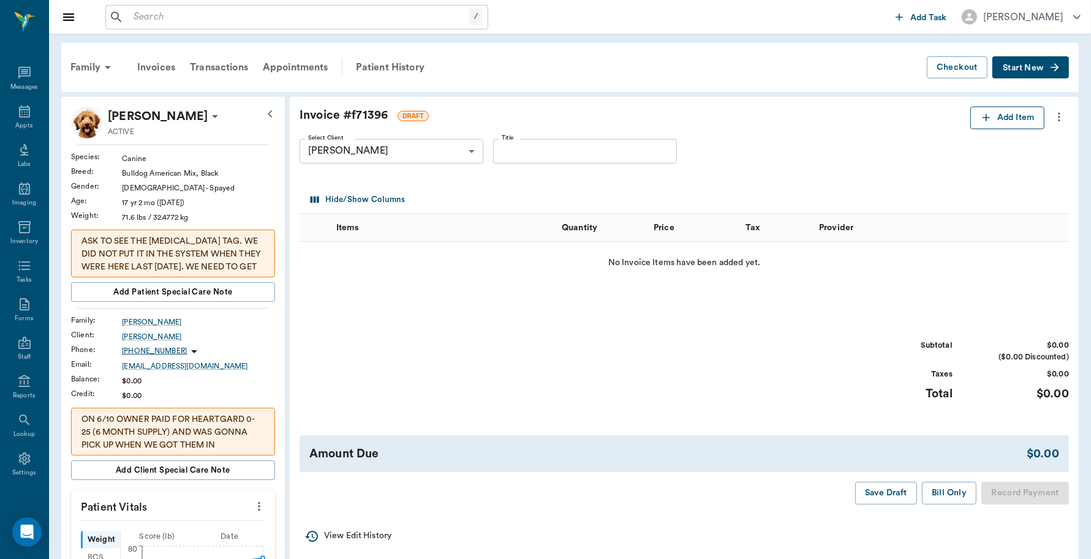
click at [1015, 121] on button "Add Item" at bounding box center [1007, 118] width 74 height 23
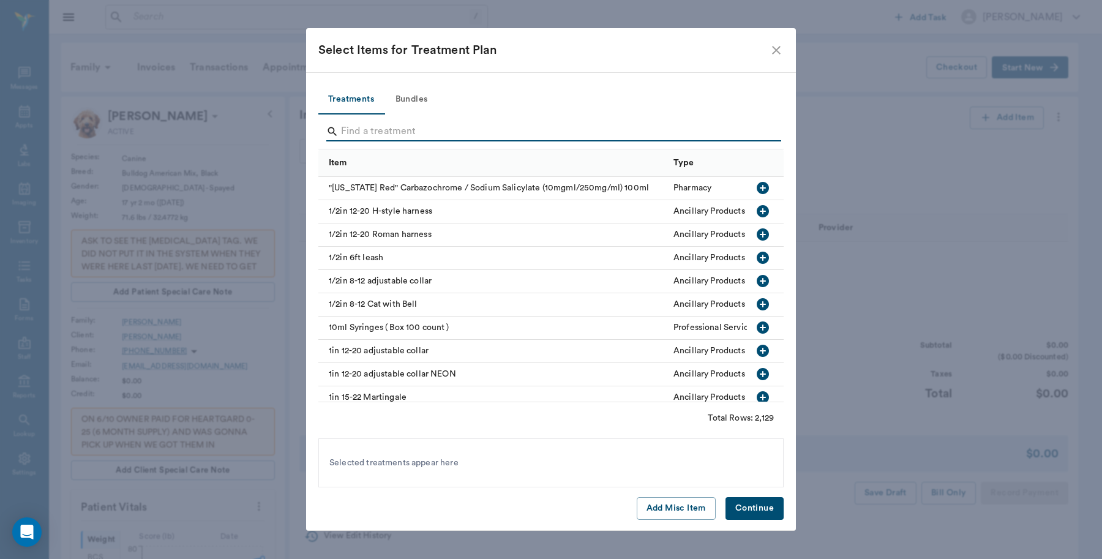
click at [431, 124] on input "Search" at bounding box center [552, 132] width 422 height 20
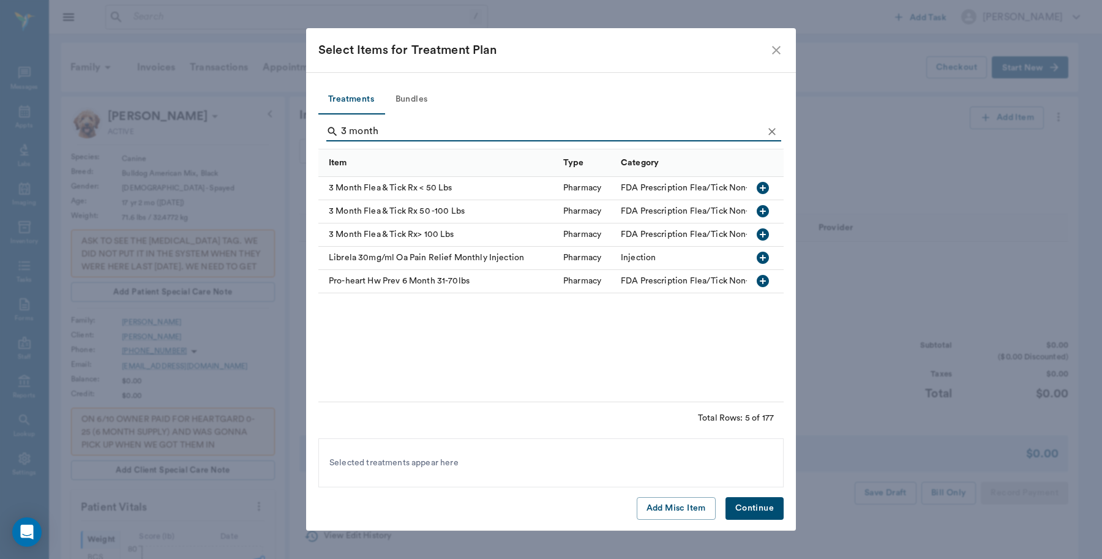
type input "3 month"
click at [762, 212] on icon "button" at bounding box center [763, 211] width 15 height 15
click at [758, 506] on button "Continue" at bounding box center [755, 508] width 58 height 23
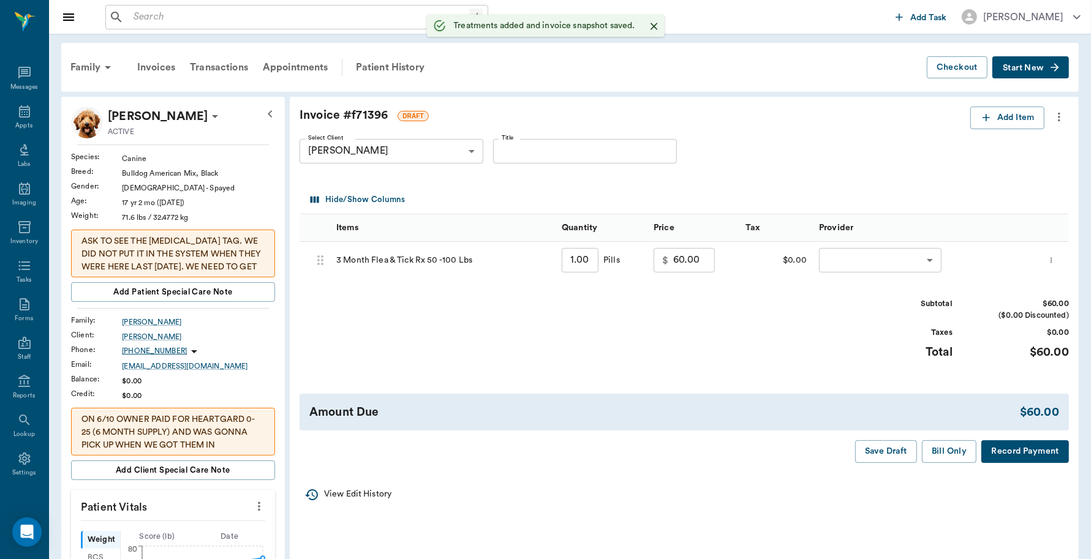
click at [594, 257] on input "1.00" at bounding box center [580, 260] width 37 height 24
type input "3"
type input "180.00"
type input "3"
type input "0.00"
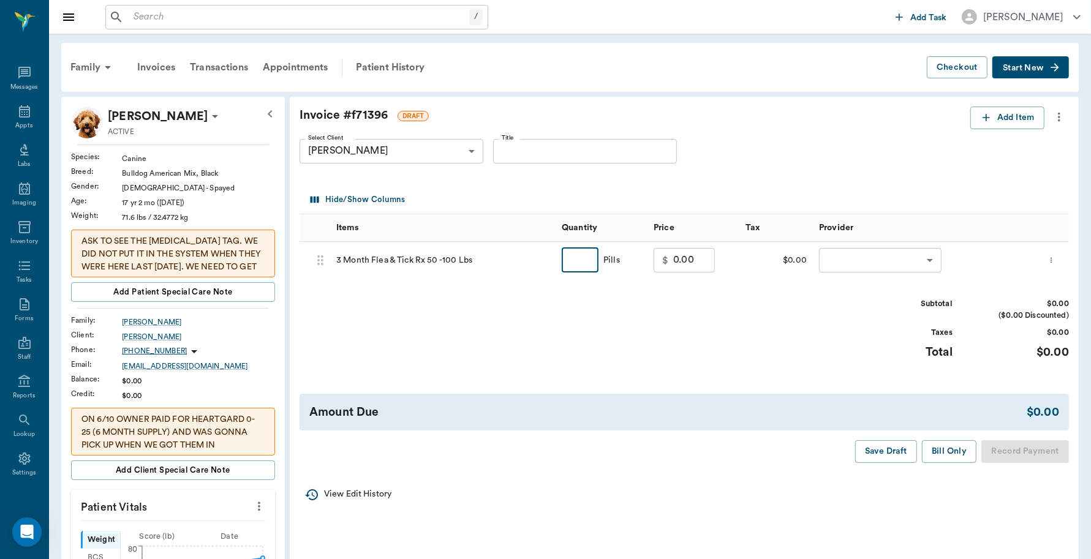
type input "1"
type input "60.00"
type input "1"
click at [1014, 113] on button "Add Item" at bounding box center [1007, 118] width 74 height 23
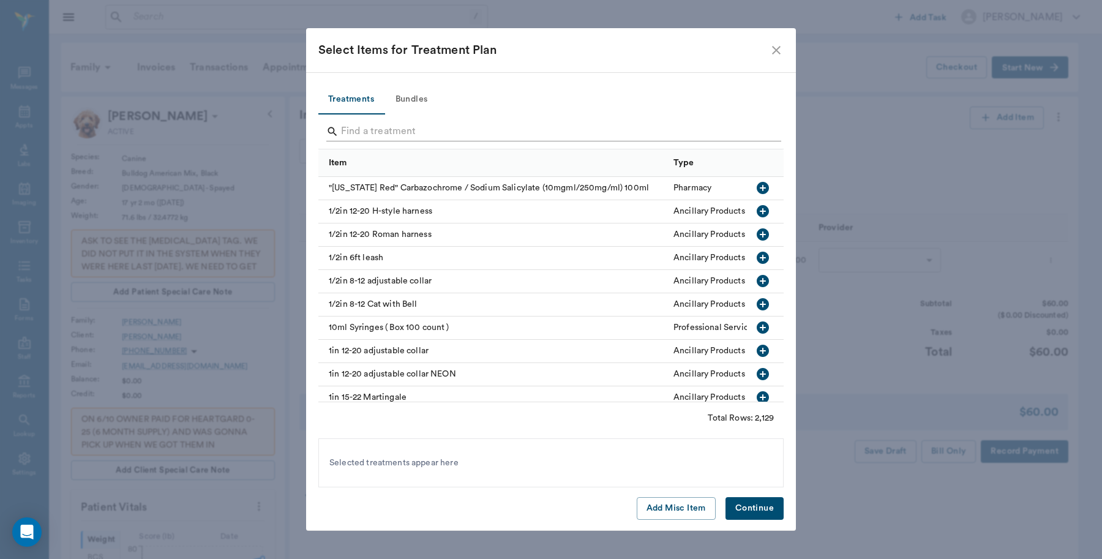
click at [391, 126] on input "Search" at bounding box center [552, 132] width 422 height 20
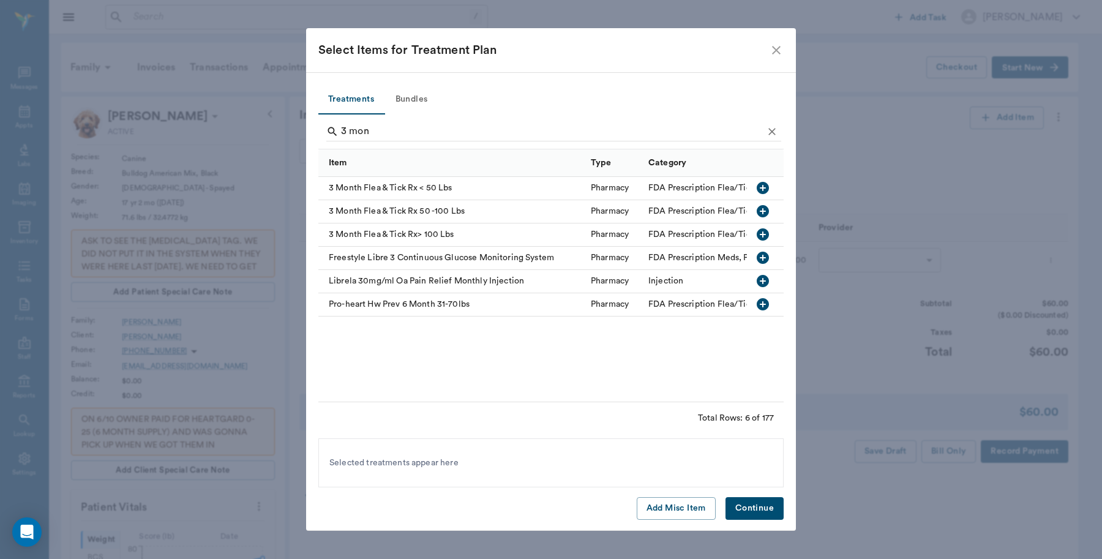
click at [405, 187] on div "3 Month Flea & Tick Rx < 50 Lbs" at bounding box center [451, 188] width 266 height 23
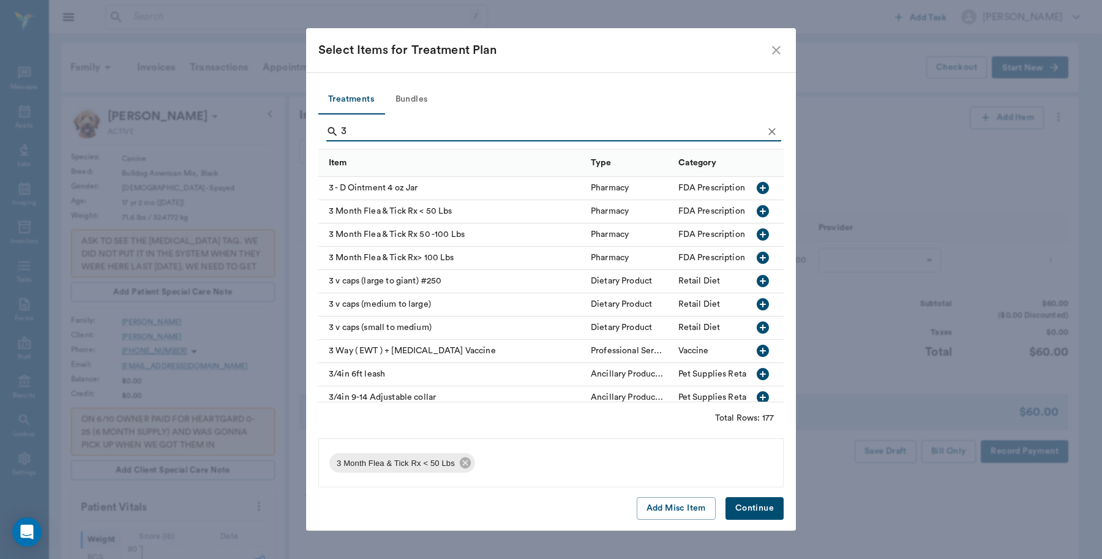
type input "3"
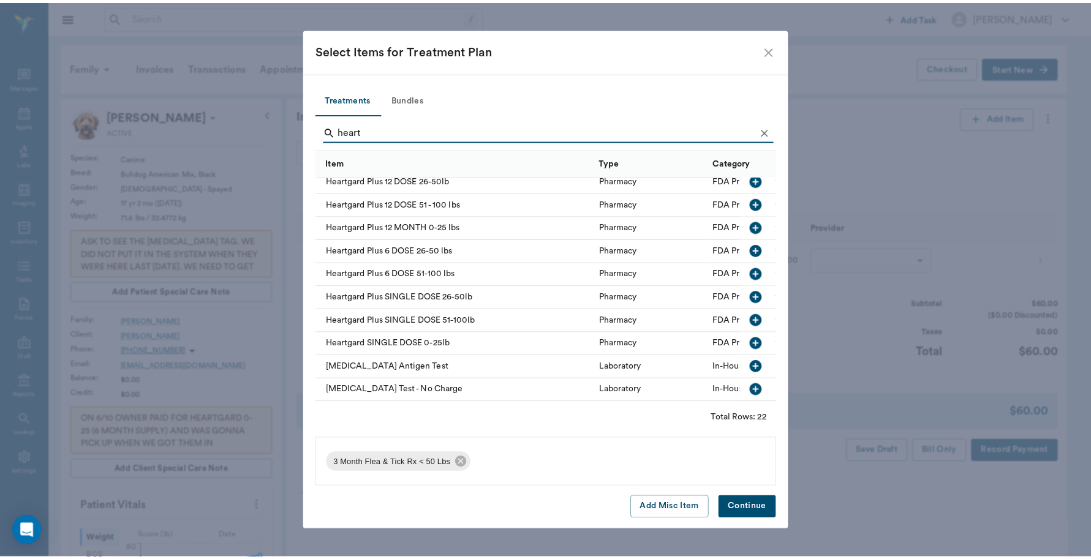
scroll to position [153, 0]
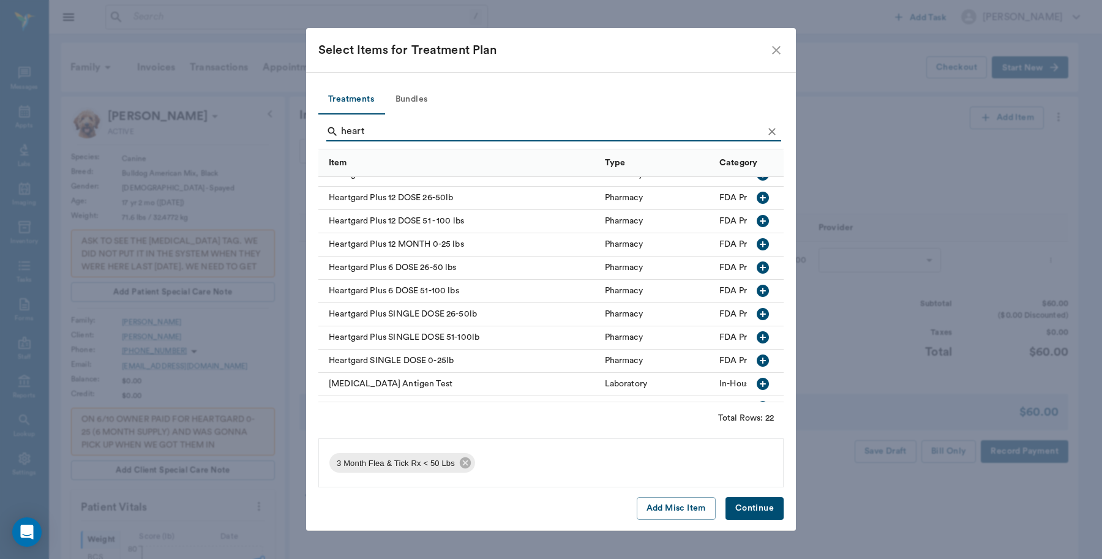
type input "heart"
click at [757, 269] on icon "button" at bounding box center [763, 268] width 12 height 12
click at [758, 504] on button "Continue" at bounding box center [755, 508] width 58 height 23
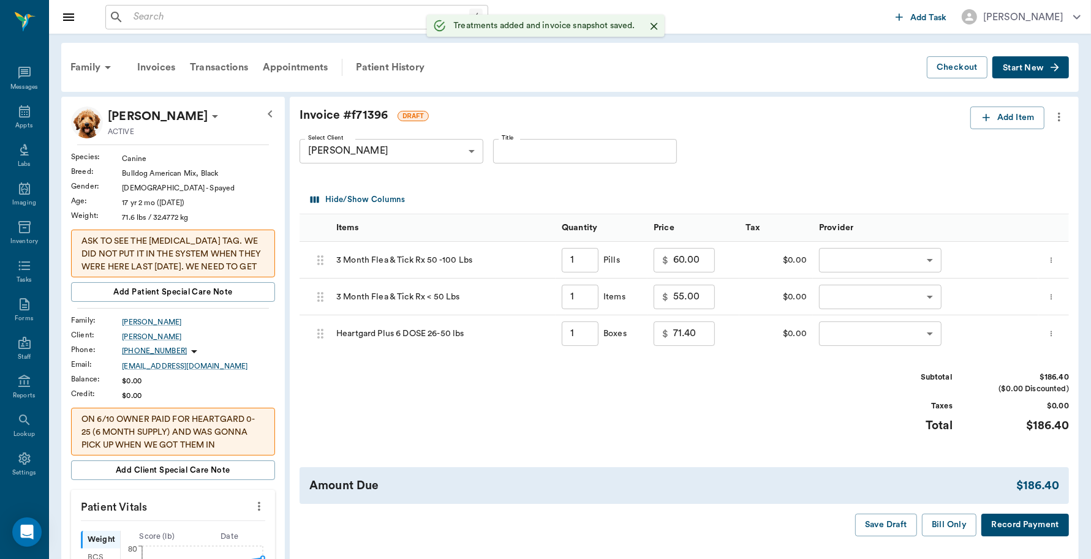
type input "1.00"
click at [582, 295] on input "1.00" at bounding box center [580, 297] width 37 height 24
type input "2"
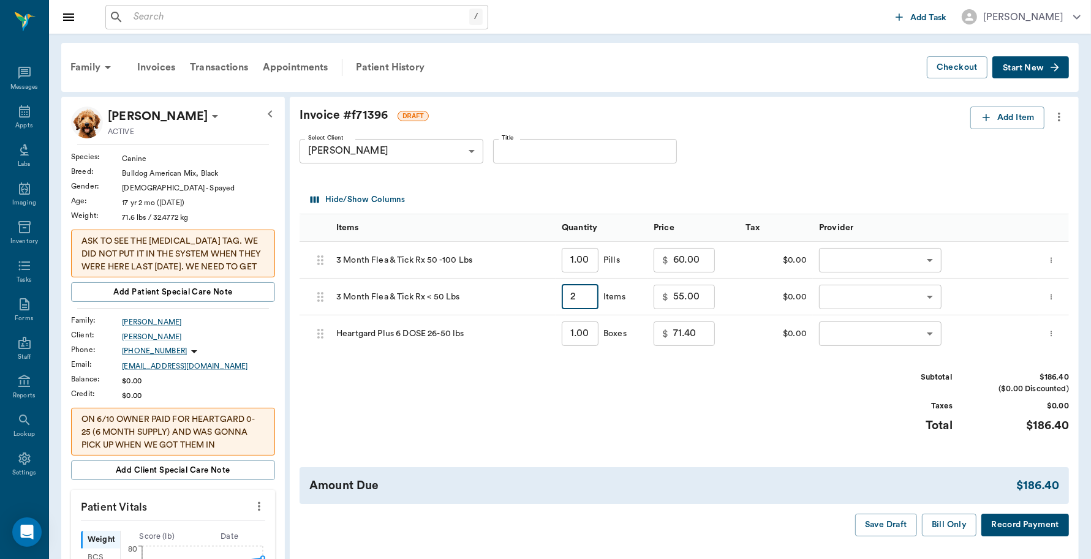
type input "110.00"
type input "2"
click at [834, 257] on body "/ ​ Add Task [PERSON_NAME] Nectar Messages Appts Labs Imaging Inventory Tasks F…" at bounding box center [545, 509] width 1091 height 1018
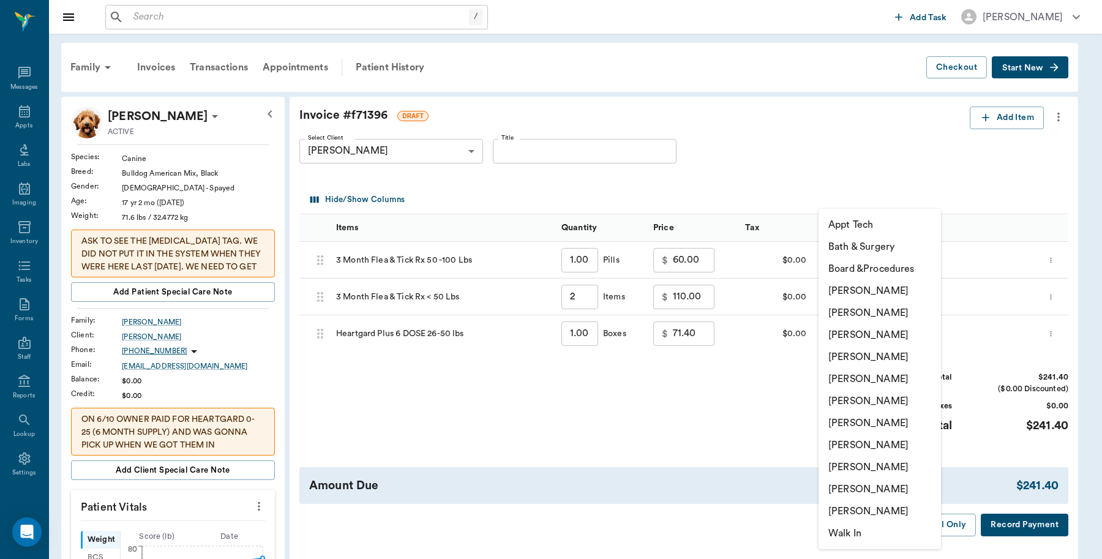
click at [867, 290] on li "[PERSON_NAME]" at bounding box center [880, 291] width 122 height 22
type input "none-6899ea08ed37b777db10de45"
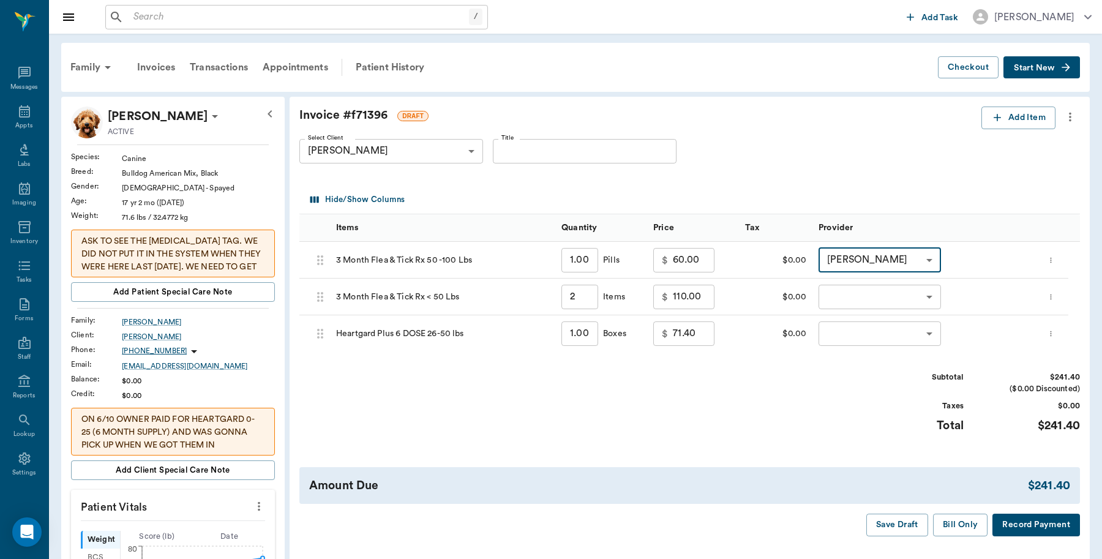
click at [867, 290] on body "/ ​ Add Task [PERSON_NAME] Nectar Messages Appts Labs Imaging Inventory Tasks F…" at bounding box center [551, 509] width 1102 height 1018
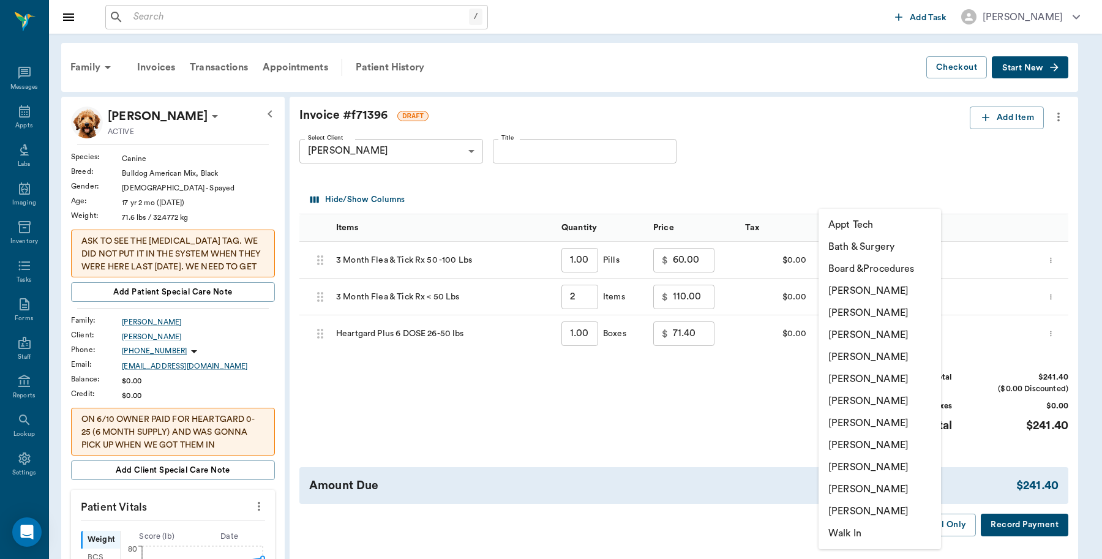
click at [864, 295] on li "[PERSON_NAME]" at bounding box center [880, 291] width 122 height 22
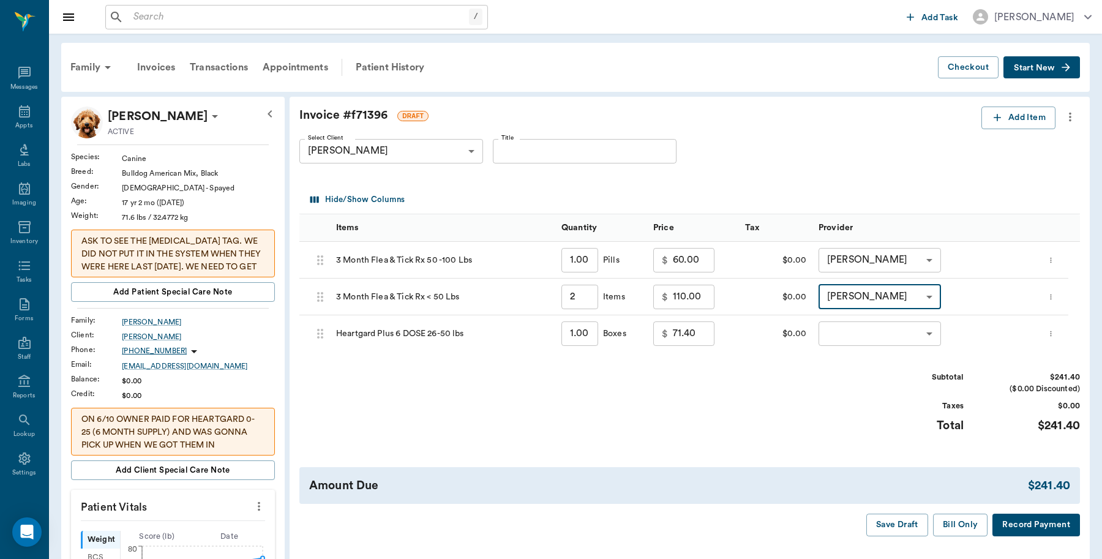
type input "none-6899ea08ed37b777db10de45"
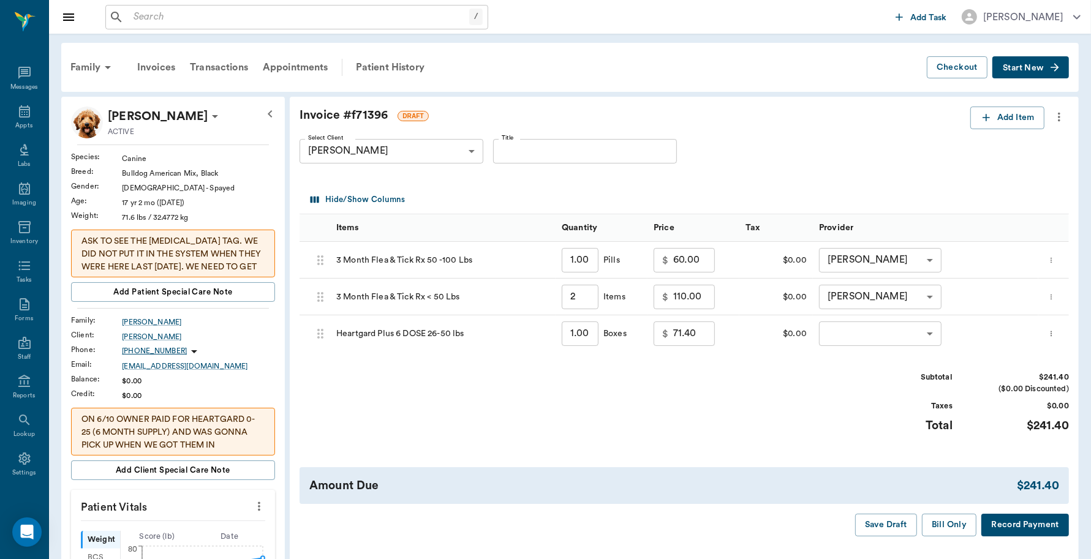
click at [865, 318] on div "​ ​" at bounding box center [925, 333] width 225 height 37
click at [862, 338] on body "/ ​ Add Task [PERSON_NAME] Nectar Messages Appts Labs Imaging Inventory Tasks F…" at bounding box center [545, 509] width 1091 height 1018
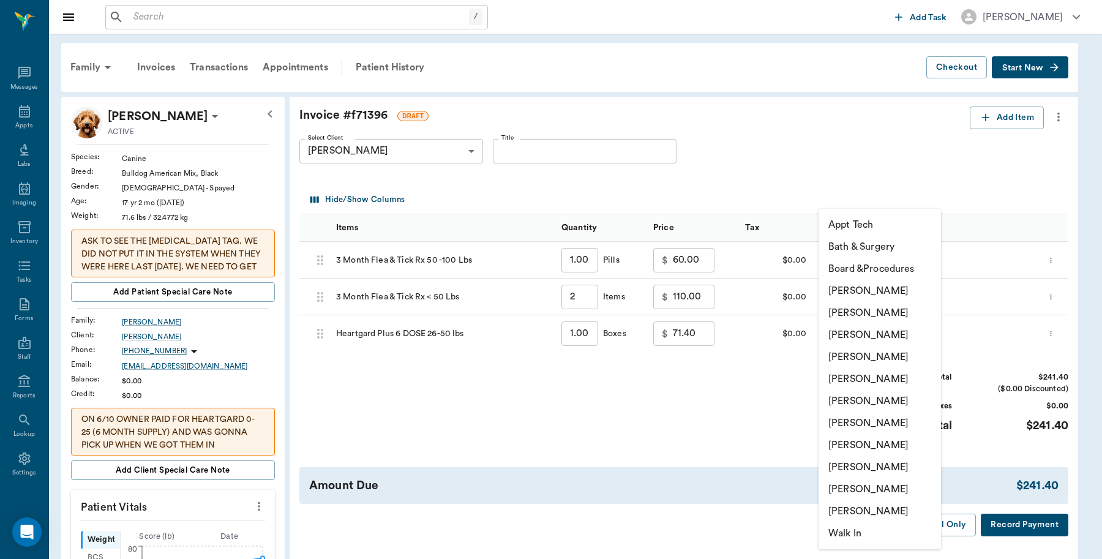
click at [867, 294] on li "[PERSON_NAME]" at bounding box center [880, 291] width 122 height 22
type input "none-6899ea08ed37b777db10de45"
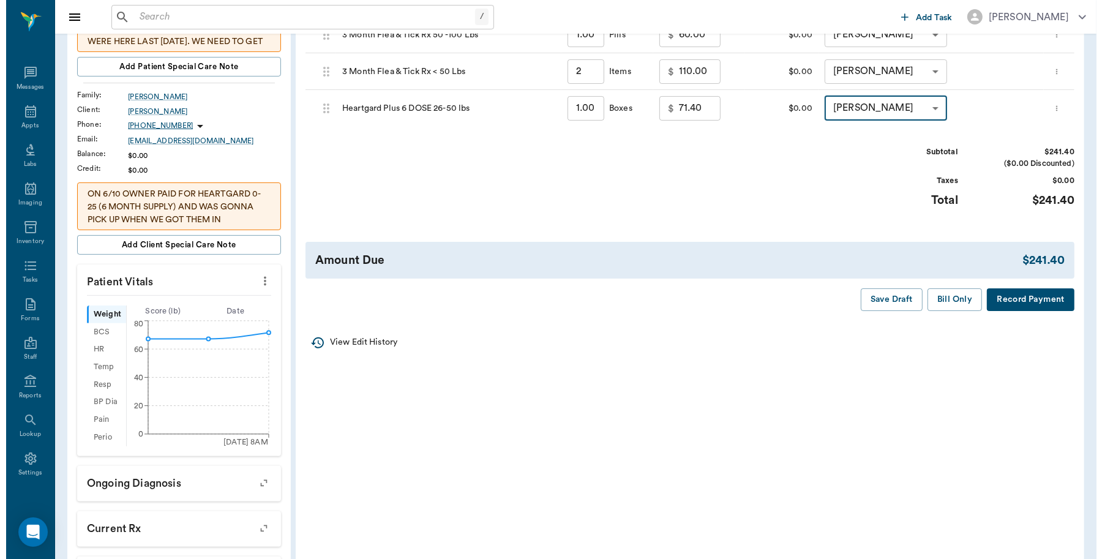
scroll to position [230, 0]
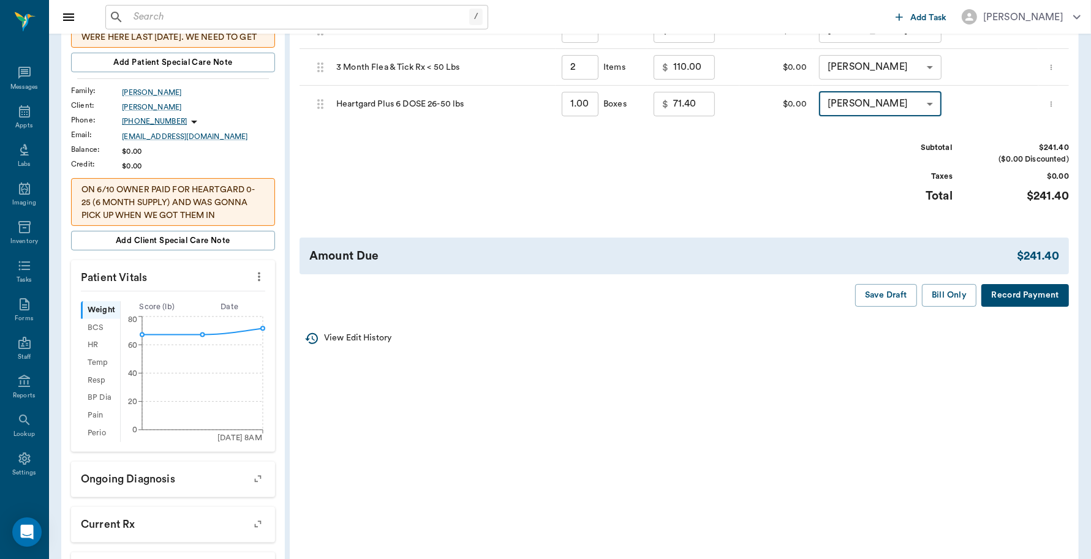
click at [1011, 297] on button "Record Payment" at bounding box center [1025, 295] width 88 height 23
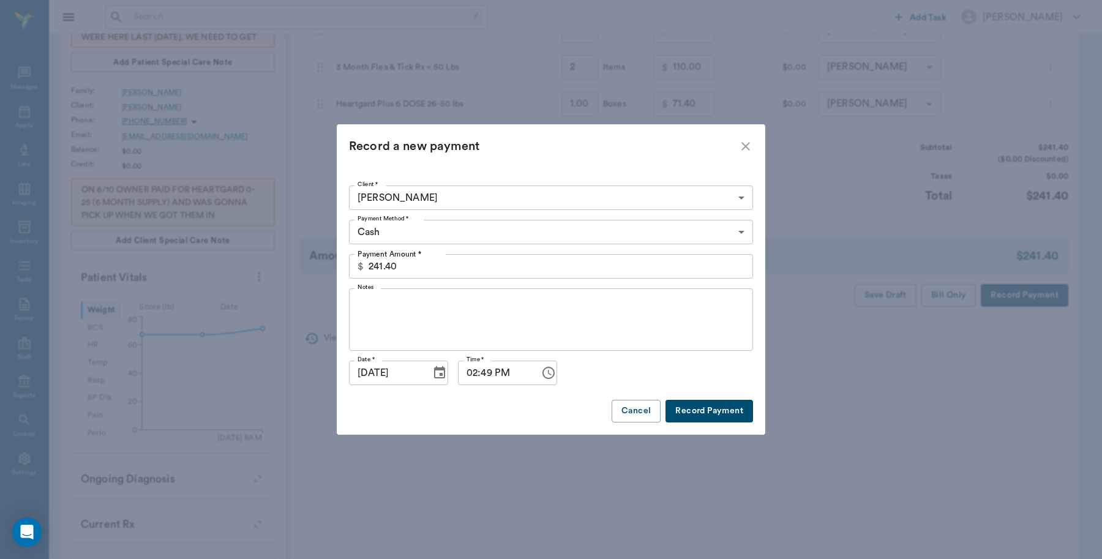
click at [431, 236] on body "/ ​ Add Task [PERSON_NAME] Nectar Messages Appts Labs Imaging Inventory Tasks F…" at bounding box center [551, 279] width 1102 height 1018
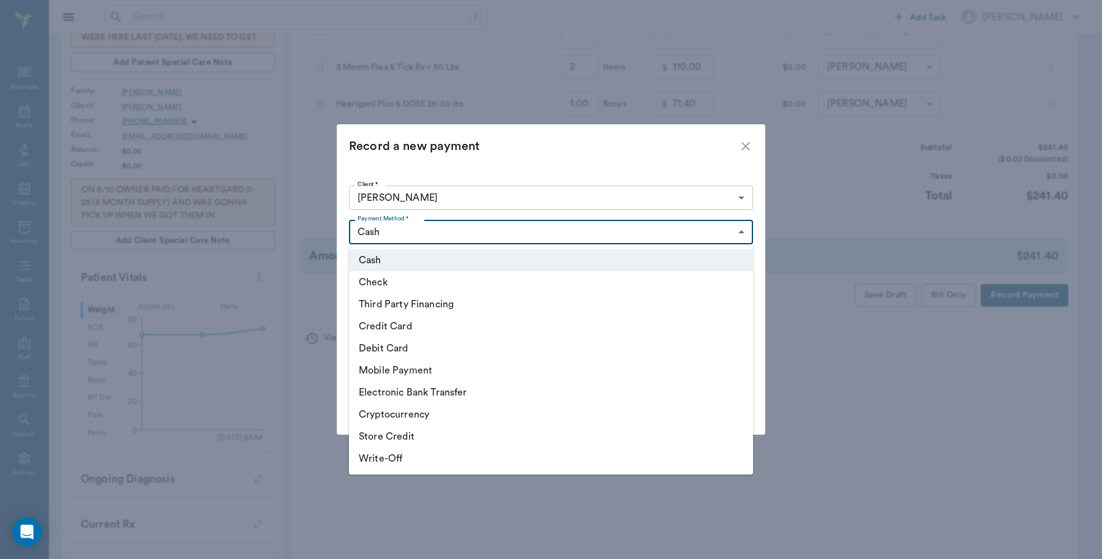
click at [399, 348] on li "Debit Card" at bounding box center [551, 348] width 404 height 22
type input "DEBIT_CARD"
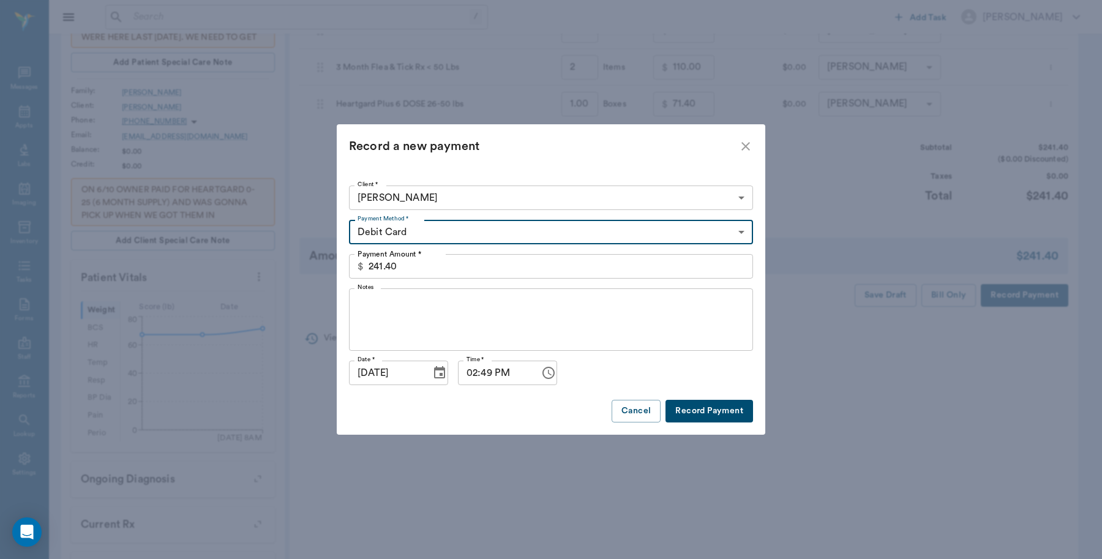
click at [721, 404] on button "Record Payment" at bounding box center [710, 411] width 88 height 23
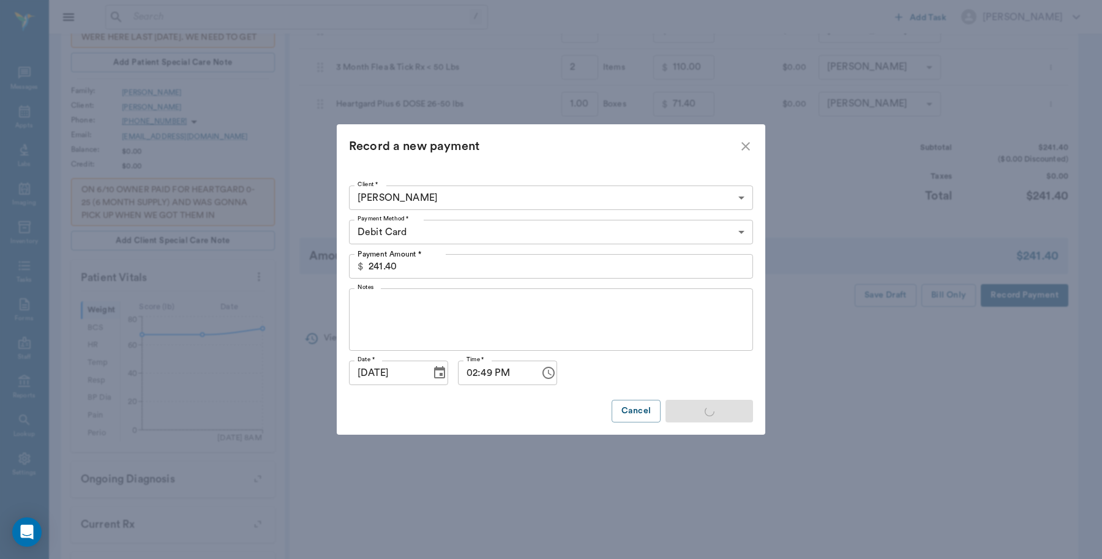
type input "2.00"
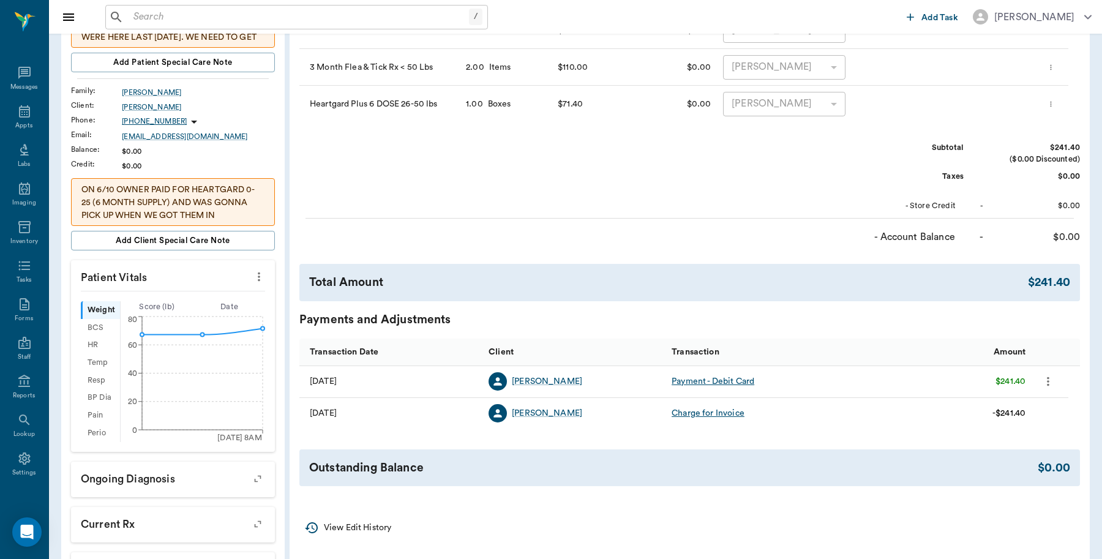
scroll to position [0, 0]
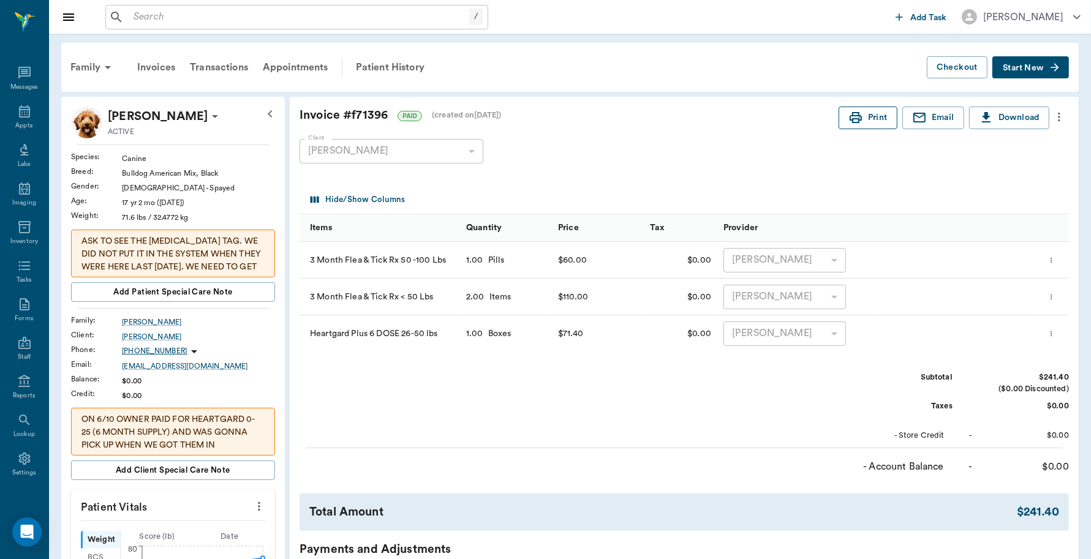
click at [876, 118] on button "Print" at bounding box center [867, 118] width 59 height 23
click at [17, 122] on div "Appts" at bounding box center [23, 125] width 17 height 9
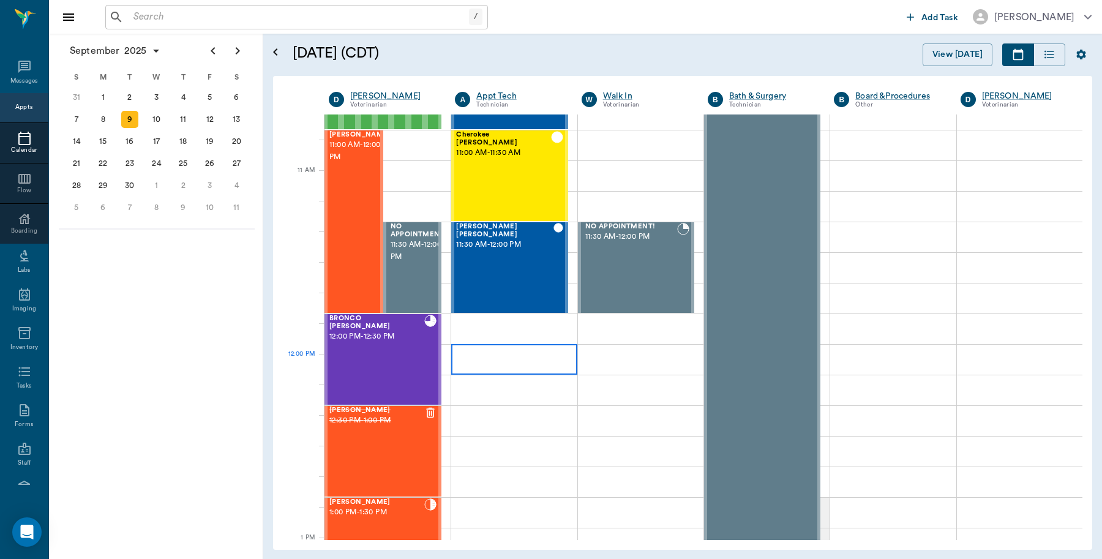
scroll to position [414, 0]
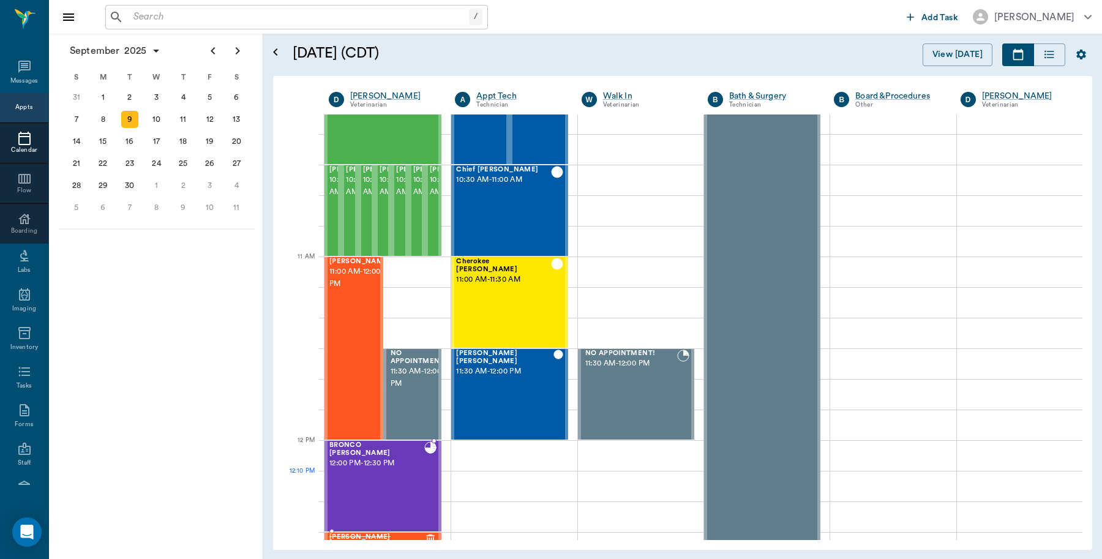
click at [367, 493] on div "BRONCO [PERSON_NAME] 12:00 PM - 12:30 PM" at bounding box center [376, 486] width 95 height 89
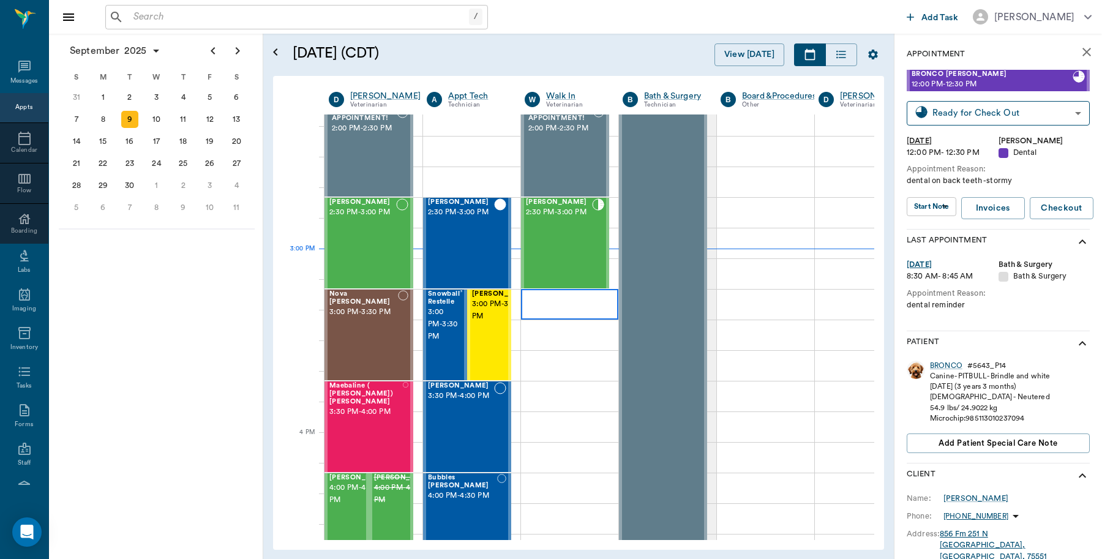
scroll to position [1103, 0]
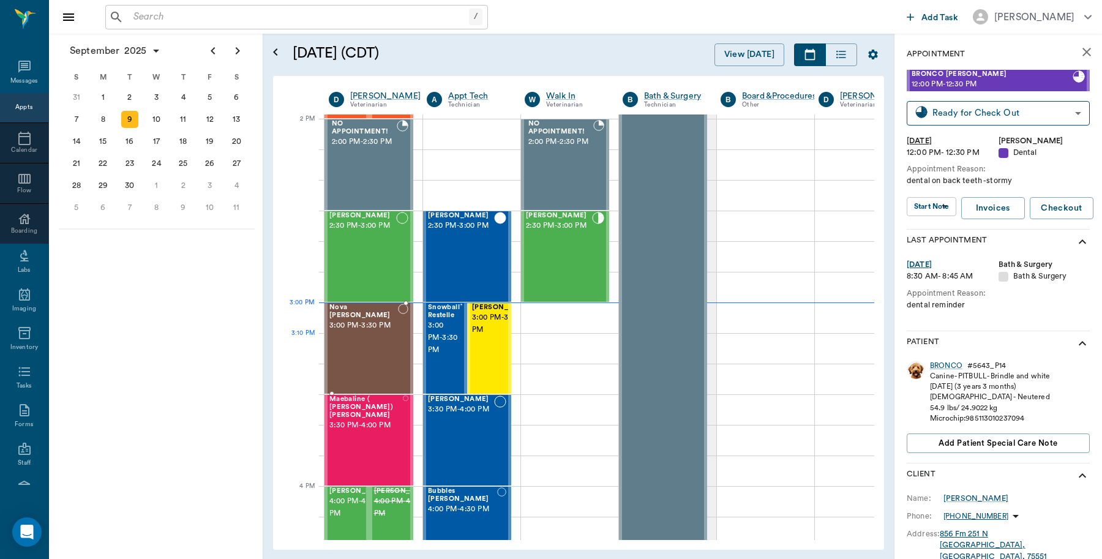
click at [388, 341] on div "Nova [PERSON_NAME] 3:00 PM - 3:30 PM" at bounding box center [363, 348] width 69 height 89
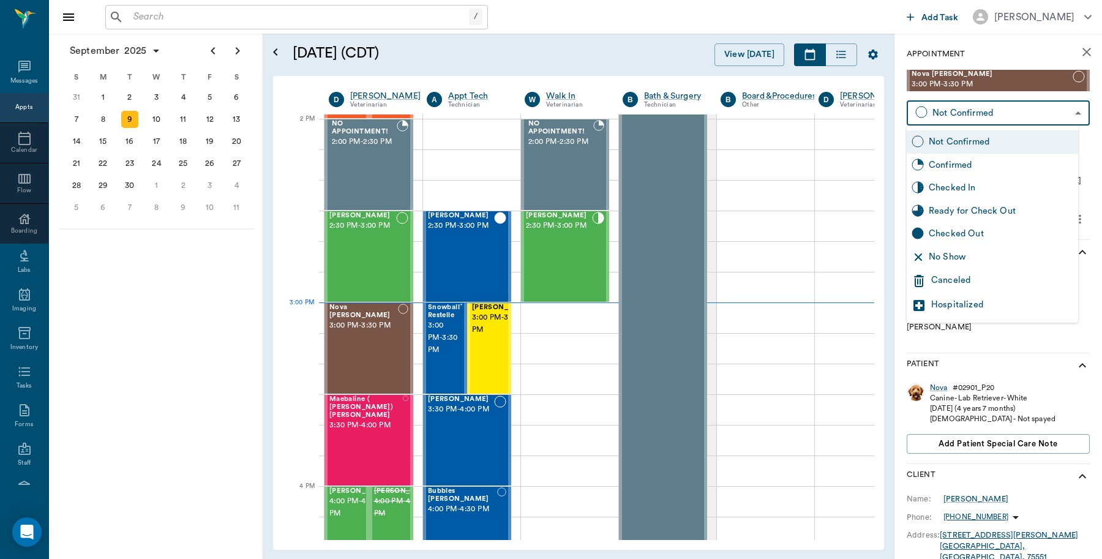
click at [971, 108] on body "/ ​ Add Task [PERSON_NAME] Nectar Messages Appts Calendar Flow Boarding Labs Im…" at bounding box center [551, 279] width 1102 height 559
click at [968, 184] on div "Checked In" at bounding box center [1001, 187] width 145 height 13
type input "CHECKED_IN"
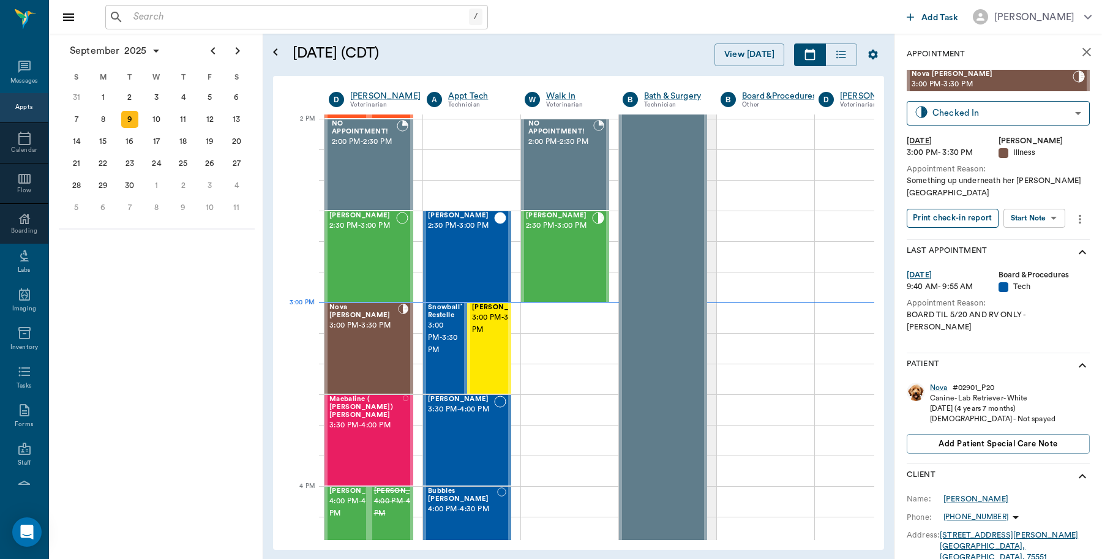
drag, startPoint x: 957, startPoint y: 209, endPoint x: 965, endPoint y: 215, distance: 9.2
click at [965, 215] on button "Print check-in report" at bounding box center [953, 218] width 92 height 19
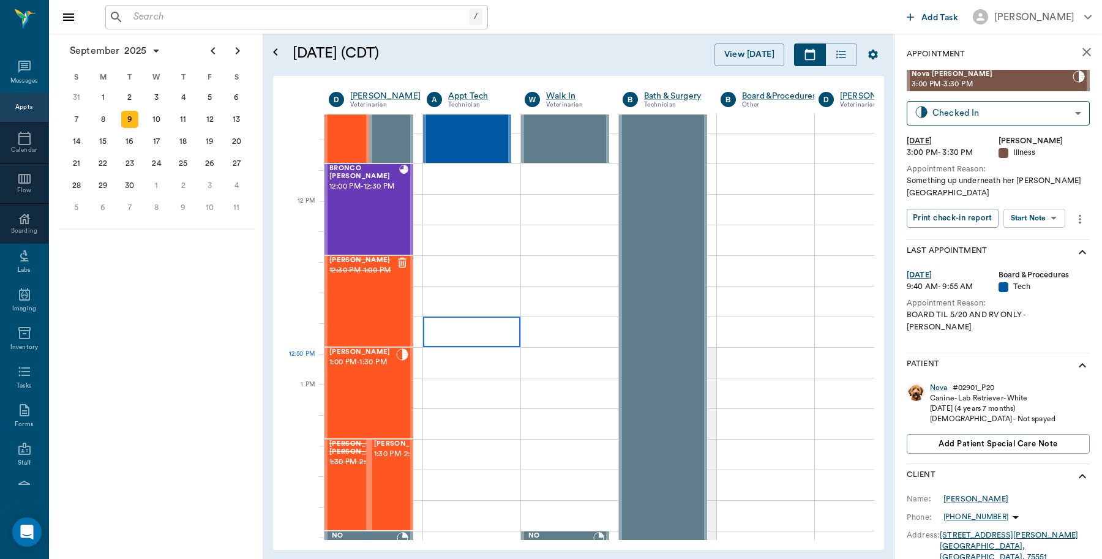
scroll to position [720, 0]
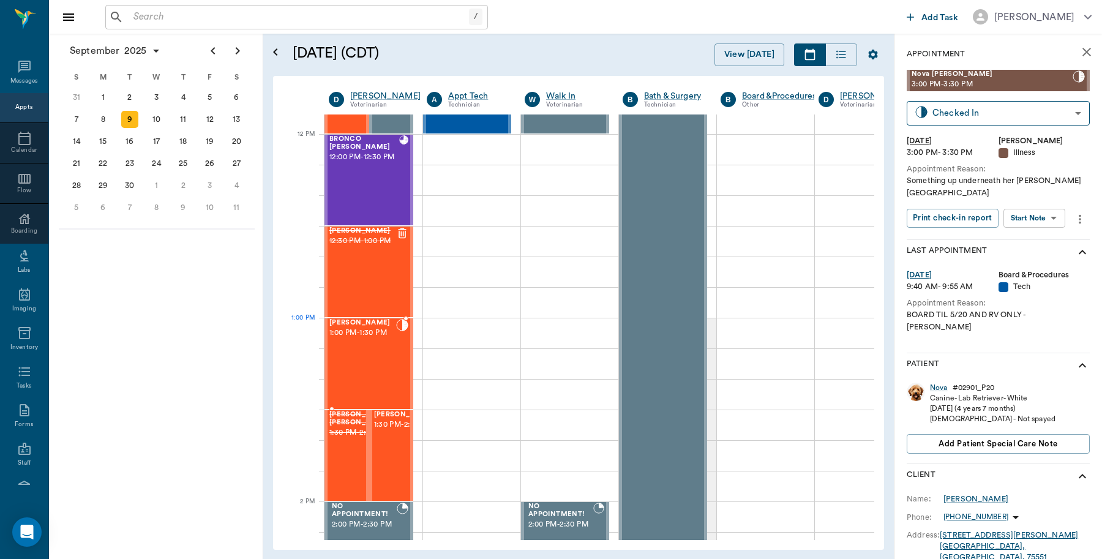
click at [361, 329] on span "1:00 PM - 1:30 PM" at bounding box center [362, 333] width 67 height 12
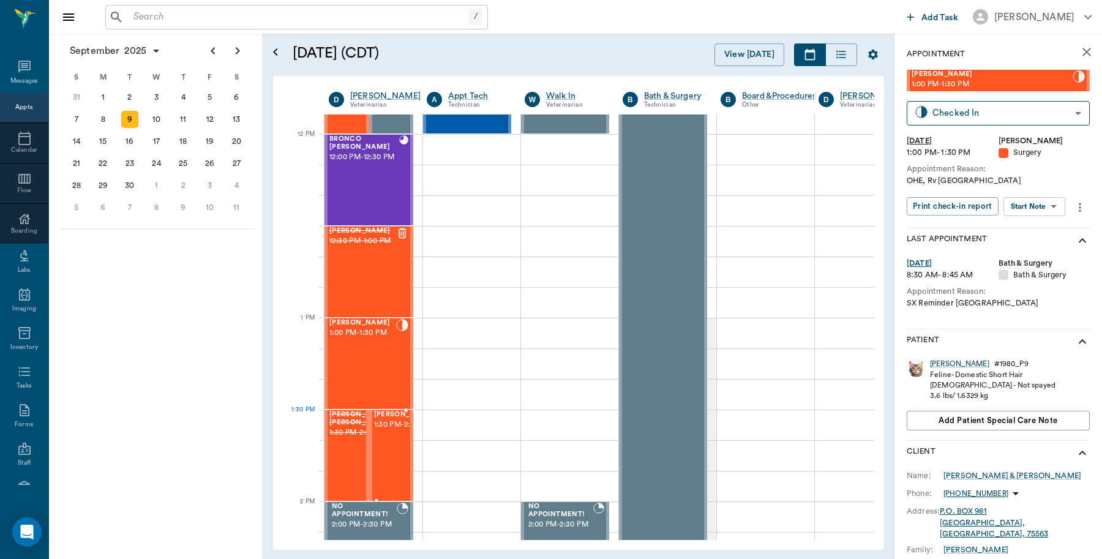
click at [378, 431] on span "1:30 PM - 2:00 PM" at bounding box center [404, 425] width 61 height 12
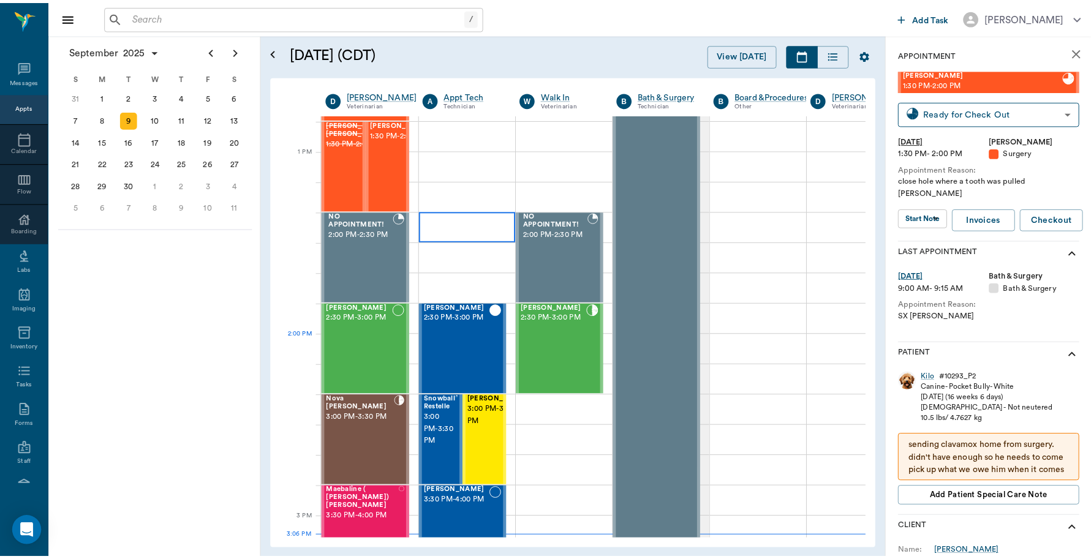
scroll to position [1103, 0]
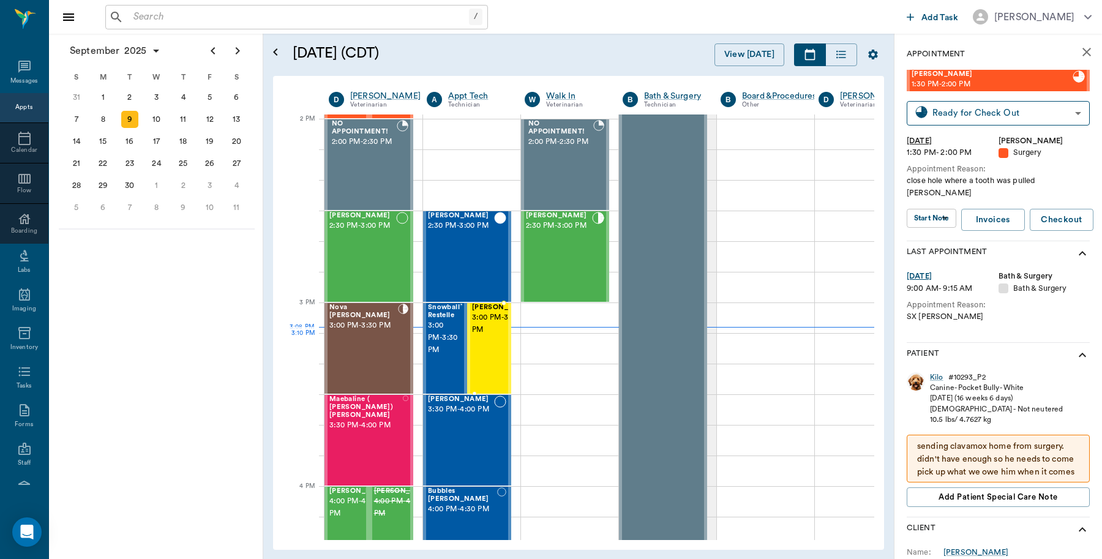
click at [494, 336] on span "3:00 PM - 3:30 PM" at bounding box center [502, 324] width 61 height 24
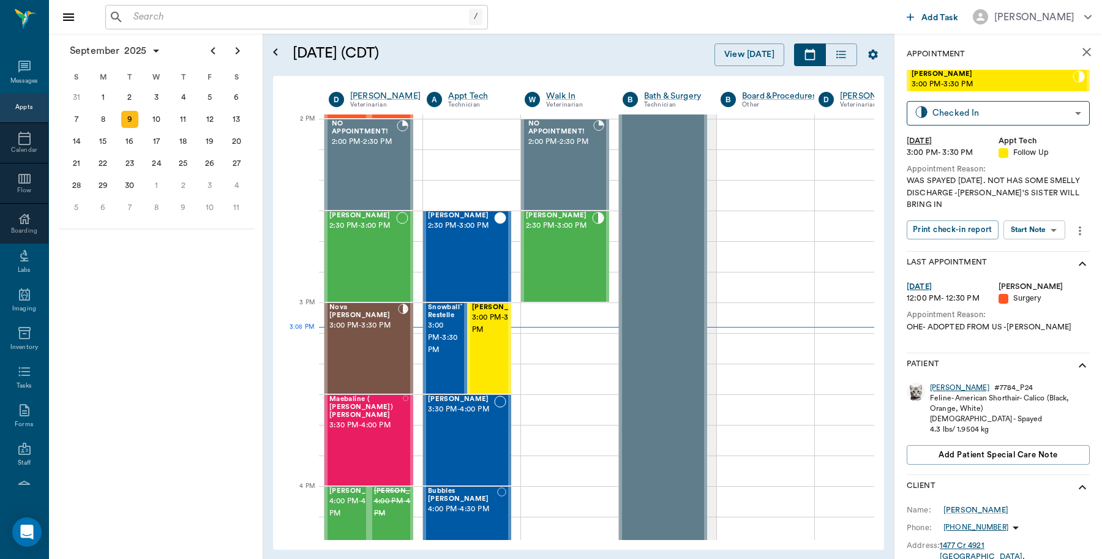
click at [951, 384] on div "JENNY" at bounding box center [959, 388] width 59 height 10
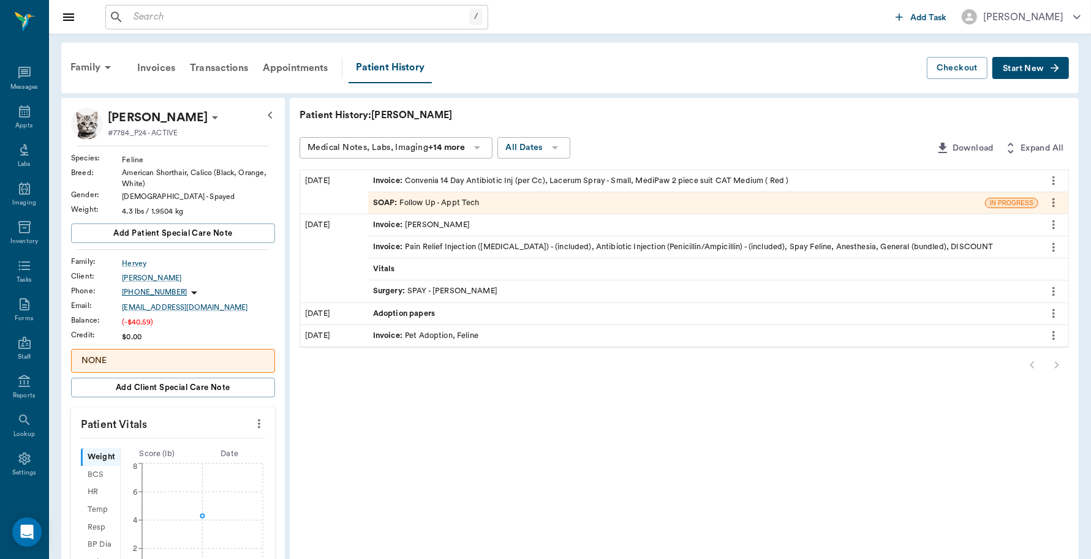
click at [669, 181] on div "Invoice : Convenia 14 Day Antibiotic Inj (per Cc), Lacerum Spray - Small, MediP…" at bounding box center [581, 181] width 416 height 12
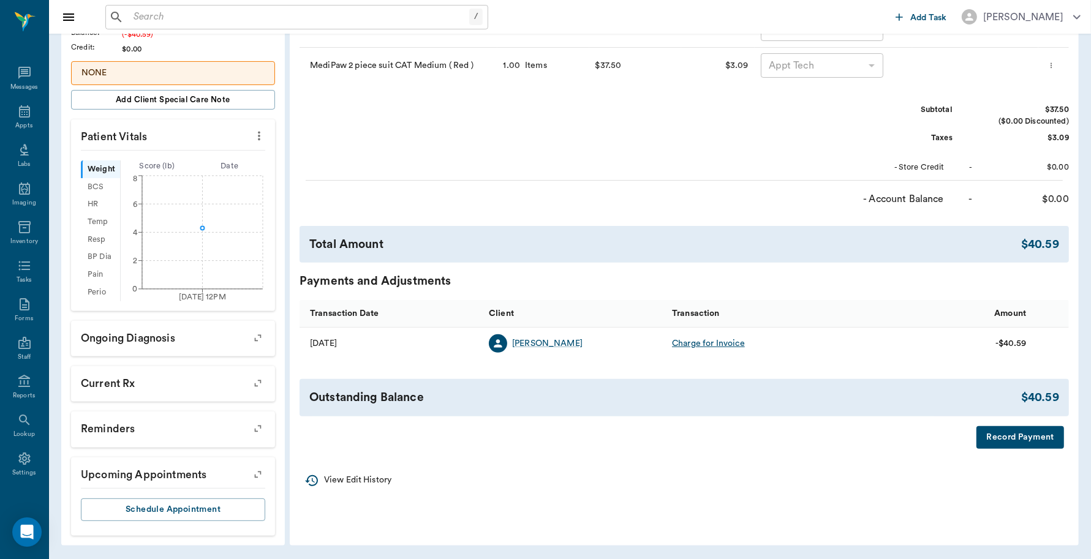
scroll to position [288, 0]
click at [997, 438] on button "Record Payment" at bounding box center [1020, 437] width 88 height 23
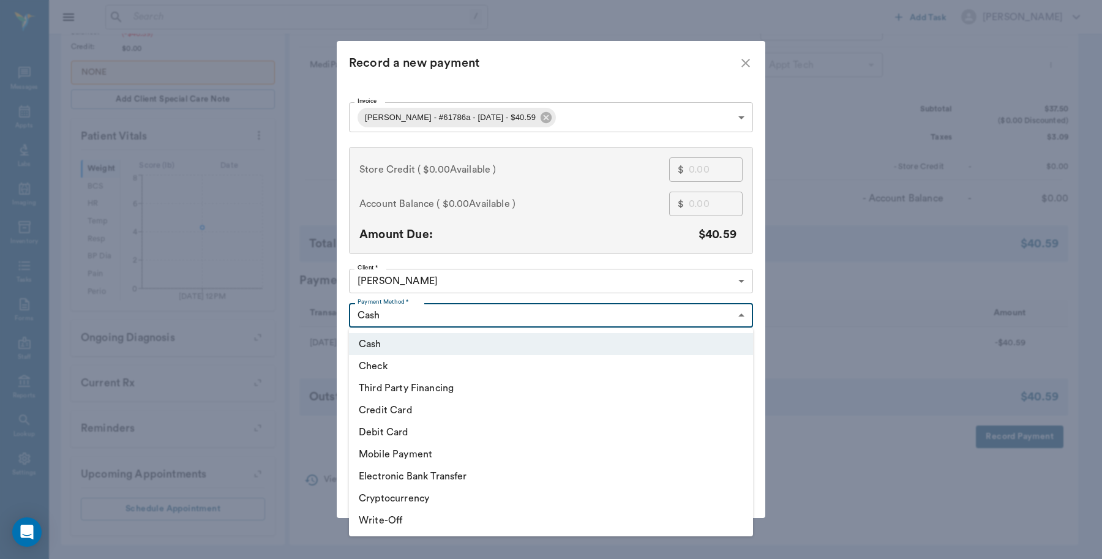
click at [551, 317] on body "/ ​ Add Task Dr. Bert Ellsworth Nectar Messages Appts Labs Imaging Inventory Ta…" at bounding box center [551, 136] width 1102 height 846
click at [413, 429] on li "Debit Card" at bounding box center [551, 432] width 404 height 22
type input "DEBIT_CARD"
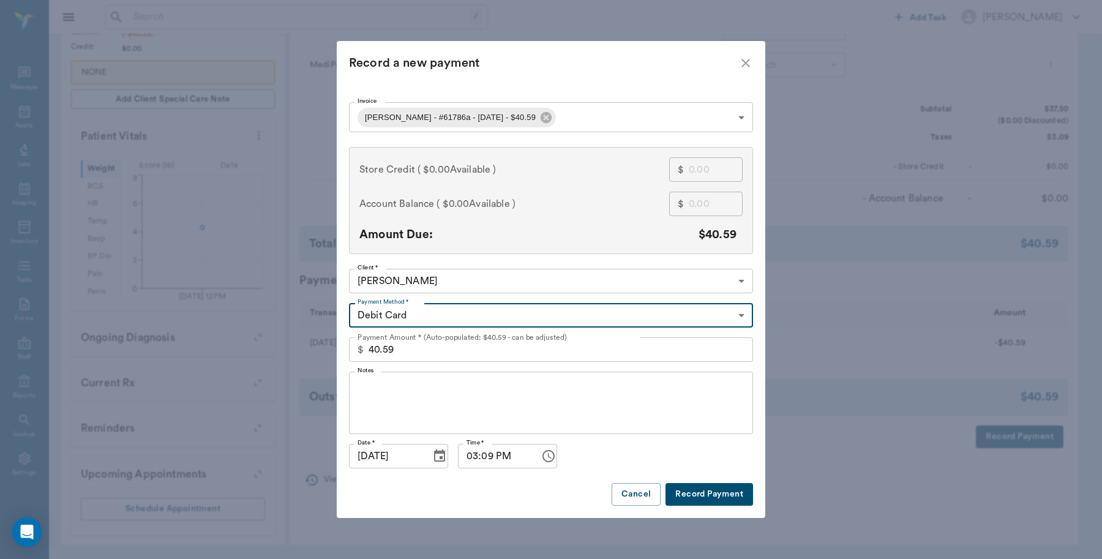
click at [717, 494] on button "Record Payment" at bounding box center [710, 494] width 88 height 23
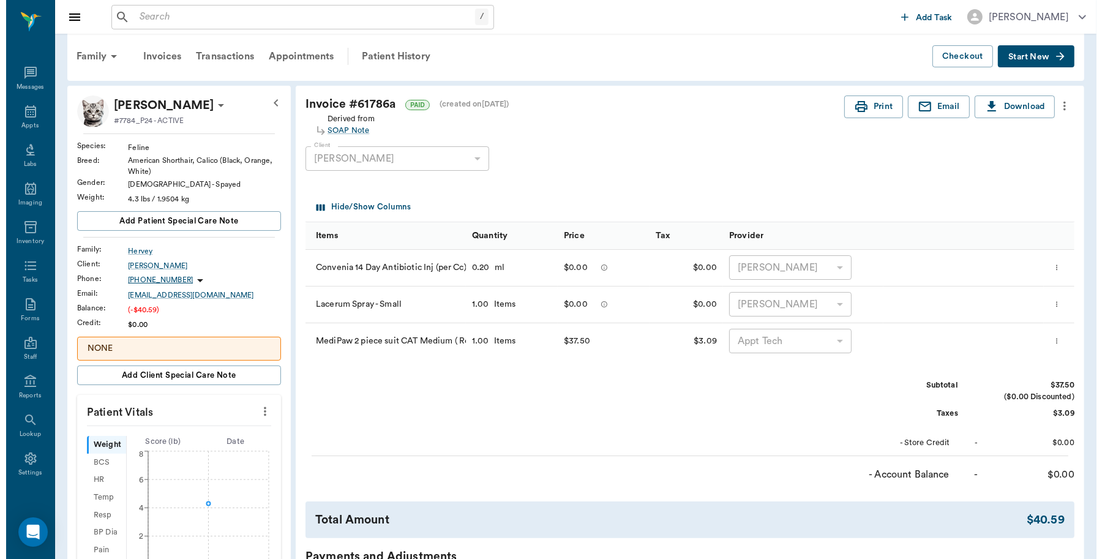
scroll to position [0, 0]
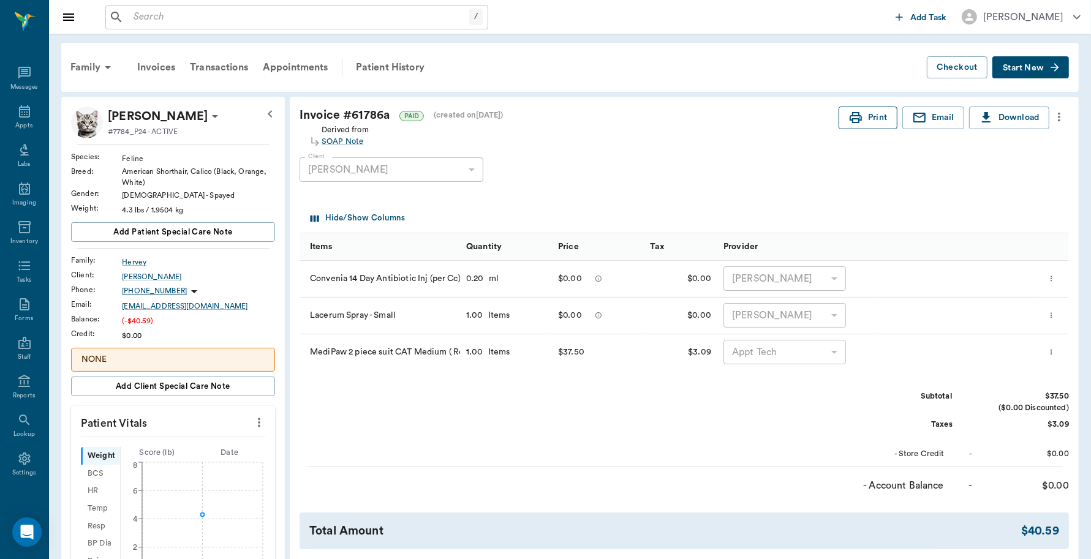
click at [860, 123] on icon "button" at bounding box center [855, 117] width 15 height 15
click at [22, 110] on icon at bounding box center [24, 111] width 15 height 15
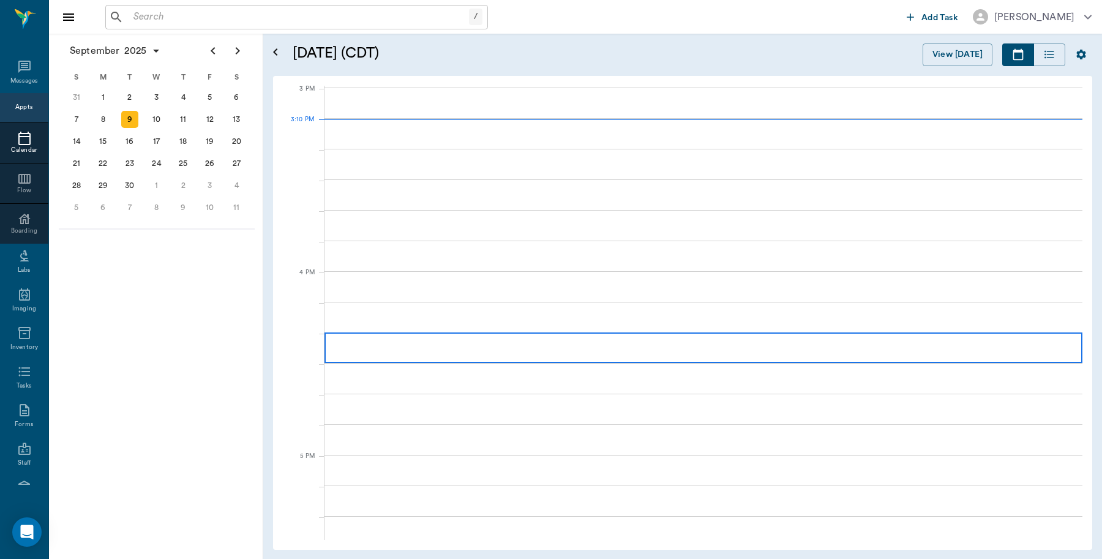
scroll to position [1287, 0]
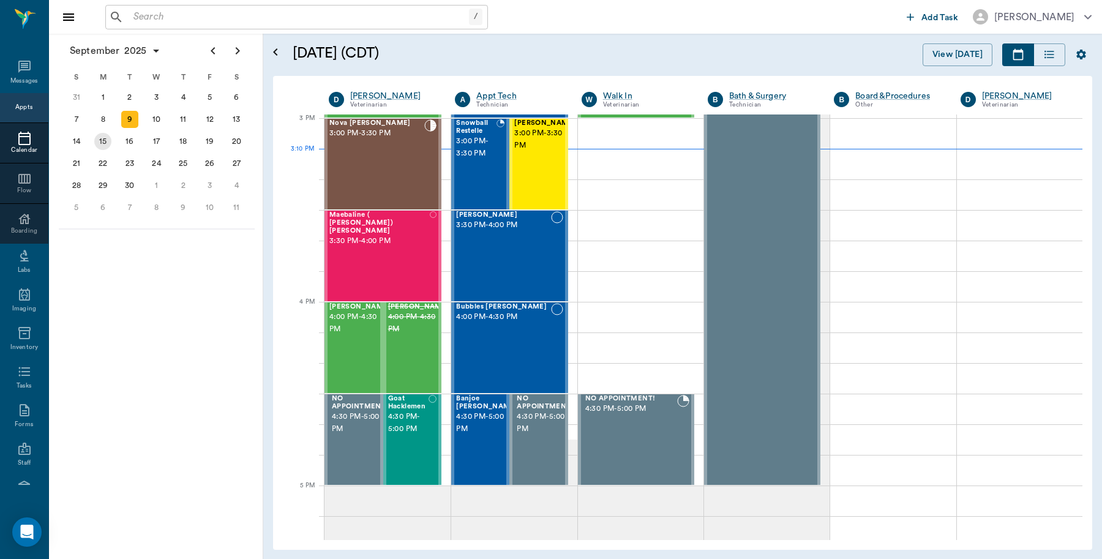
click at [102, 138] on div "15" at bounding box center [102, 141] width 17 height 17
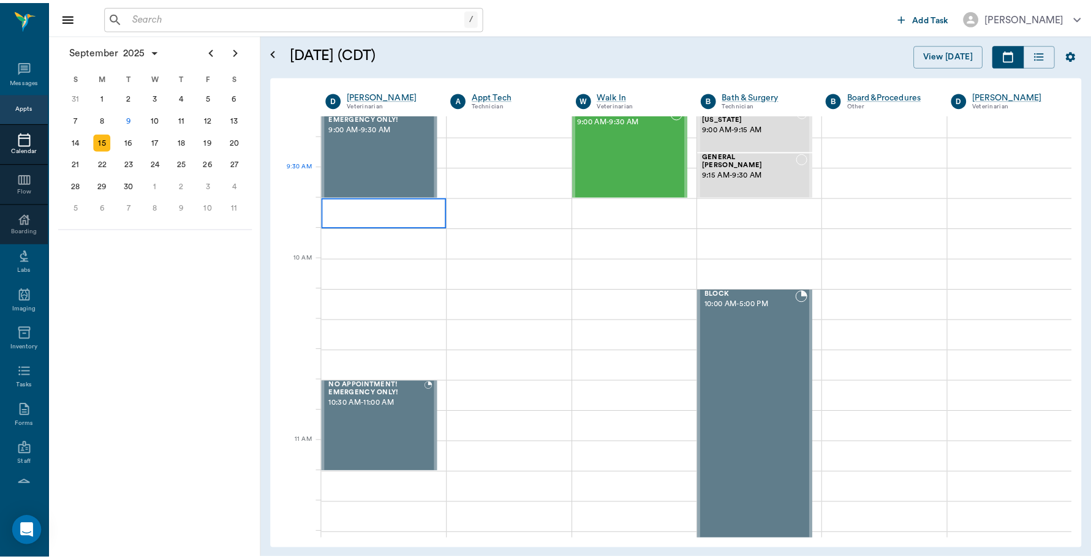
scroll to position [230, 0]
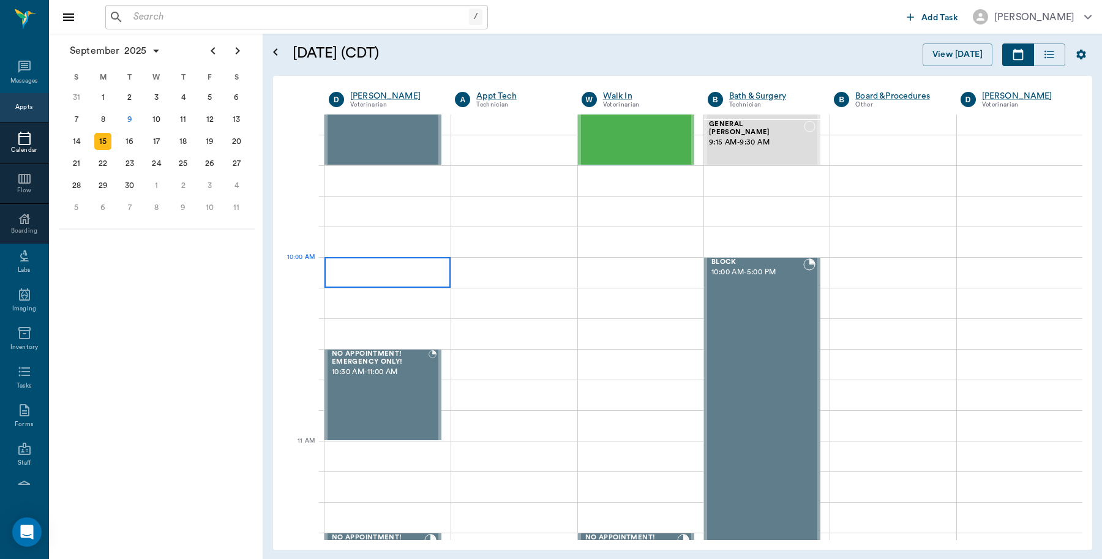
click at [432, 271] on div at bounding box center [388, 272] width 126 height 31
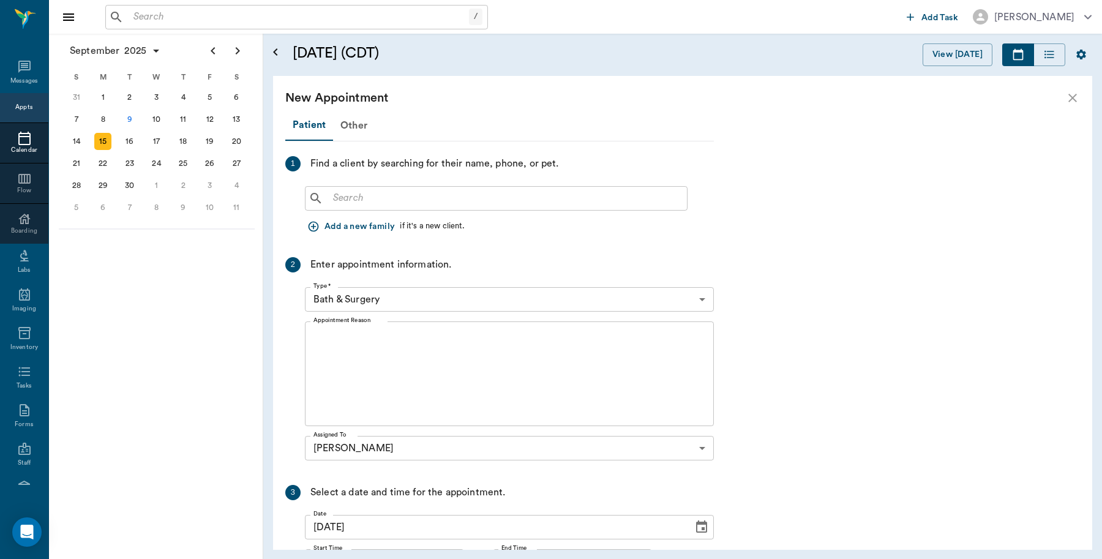
click at [402, 201] on input "text" at bounding box center [505, 198] width 354 height 17
click at [400, 204] on input "text" at bounding box center [505, 198] width 354 height 17
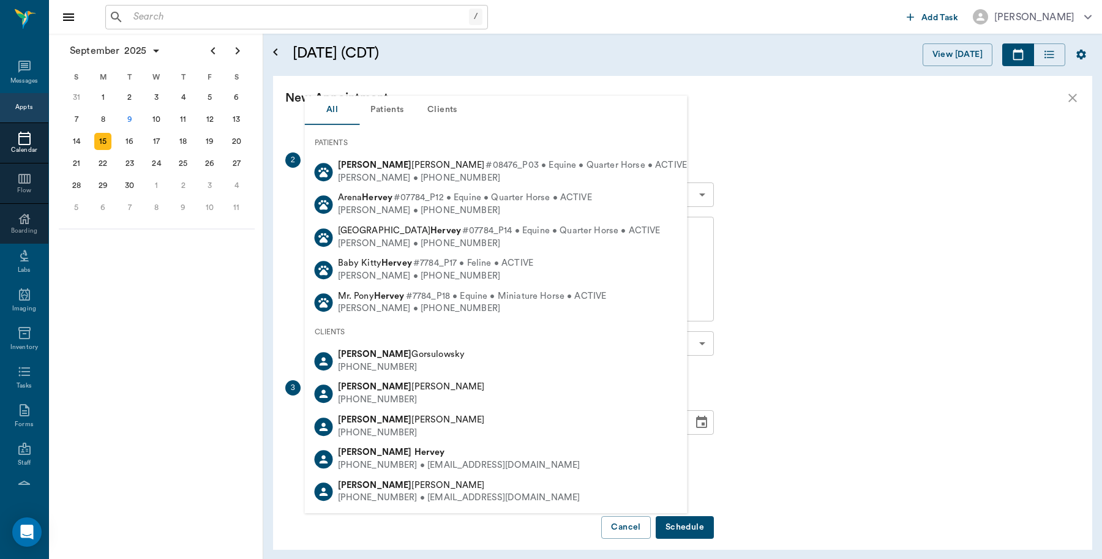
scroll to position [115, 0]
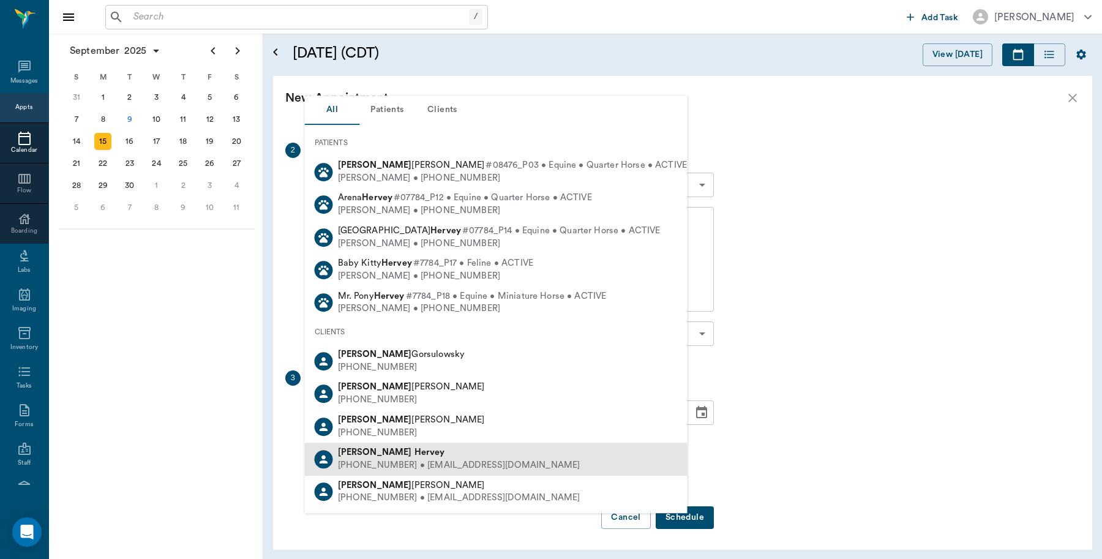
click at [387, 467] on div "(903) 733-7560 • megannhenry12@gmail.com" at bounding box center [459, 465] width 243 height 13
type input "Meghan Hervey"
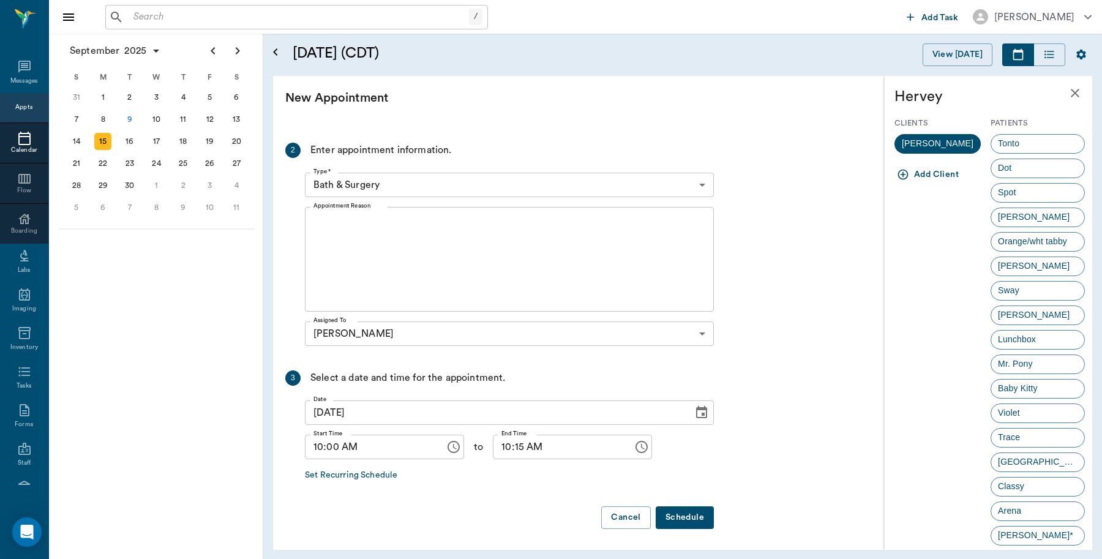
click at [423, 178] on body "/ ​ Add Task Dr. Bert Ellsworth Nectar Messages Appts Calendar Flow Boarding La…" at bounding box center [551, 279] width 1102 height 559
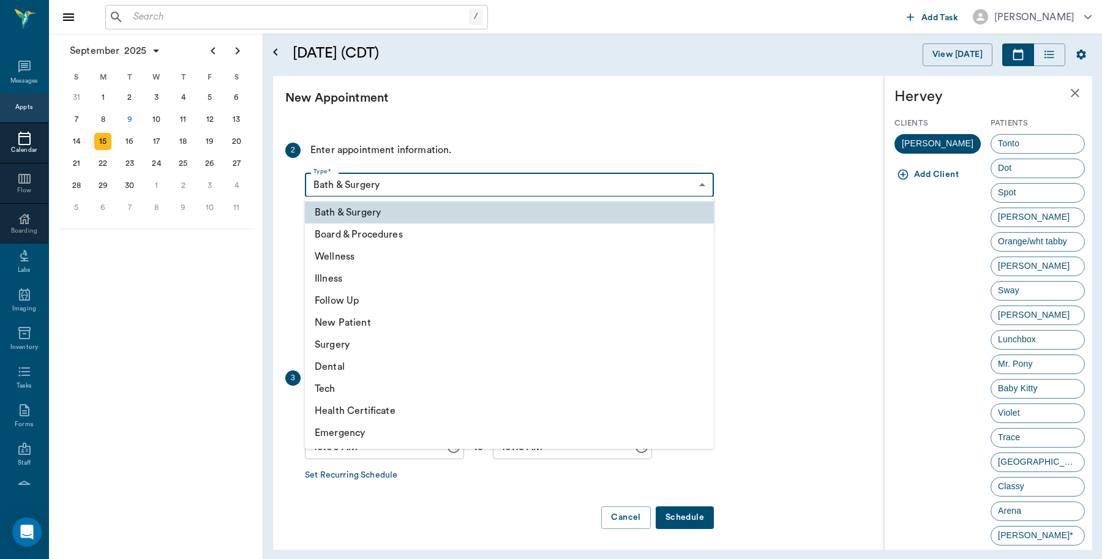
click at [341, 297] on li "Follow Up" at bounding box center [509, 301] width 409 height 22
type input "65d2be4f46e3a538d89b8c16"
type input "10:30 AM"
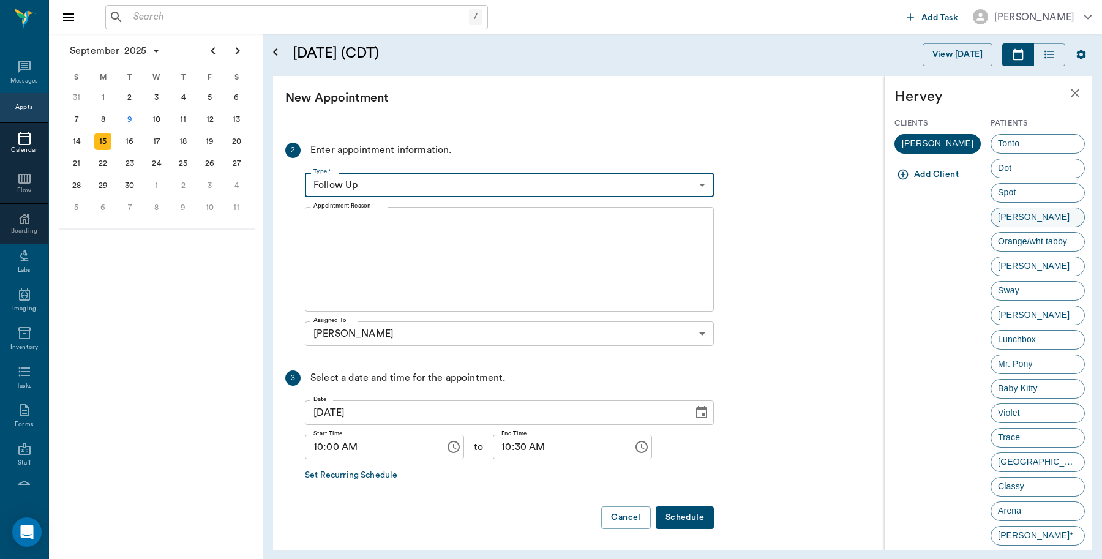
drag, startPoint x: 1039, startPoint y: 211, endPoint x: 1039, endPoint y: 219, distance: 8.0
click at [1039, 212] on div "JENNY" at bounding box center [1038, 218] width 94 height 20
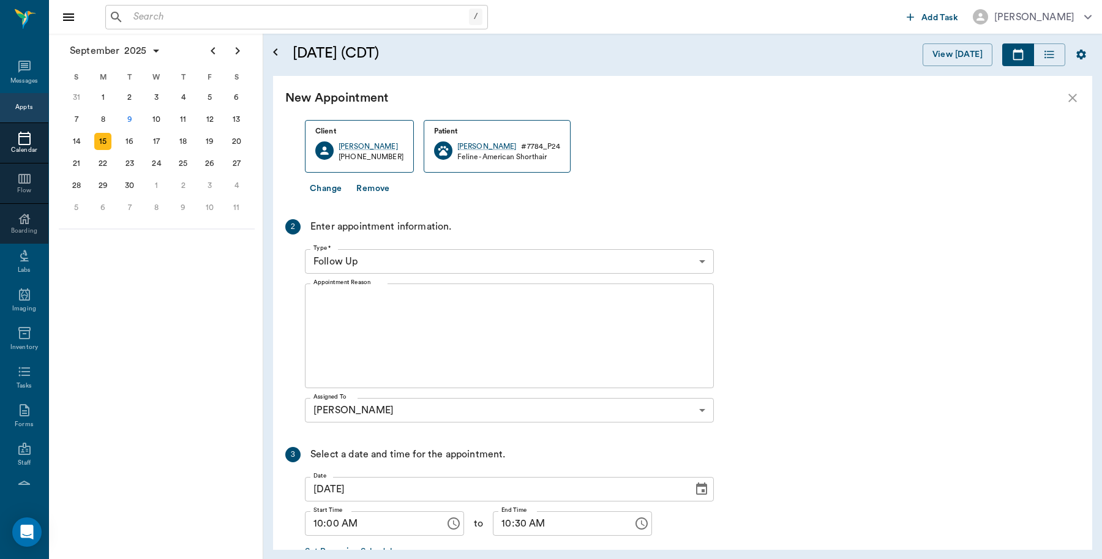
click at [441, 309] on textarea "Appointment Reason" at bounding box center [510, 336] width 392 height 85
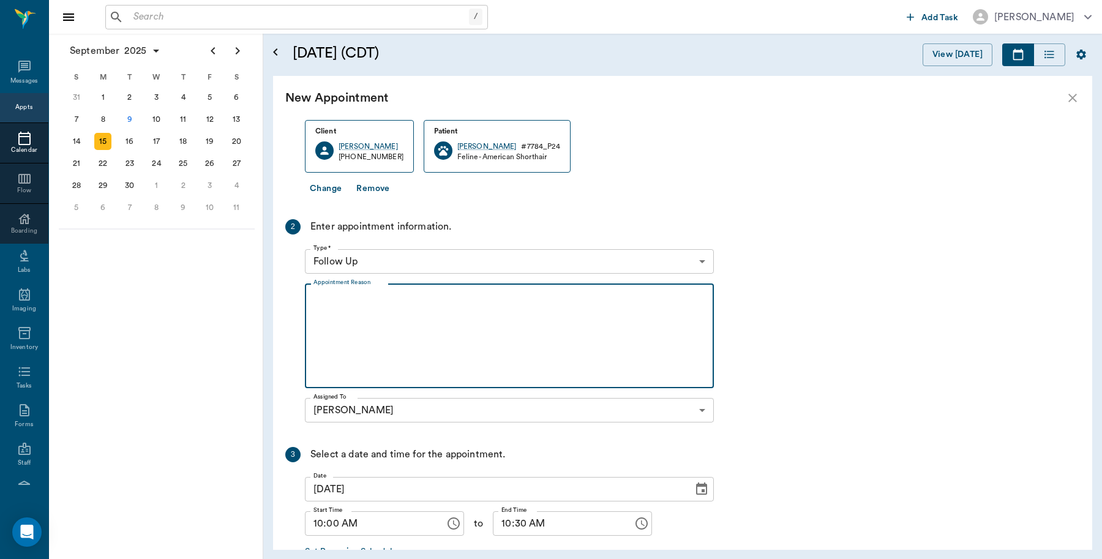
type textarea "F"
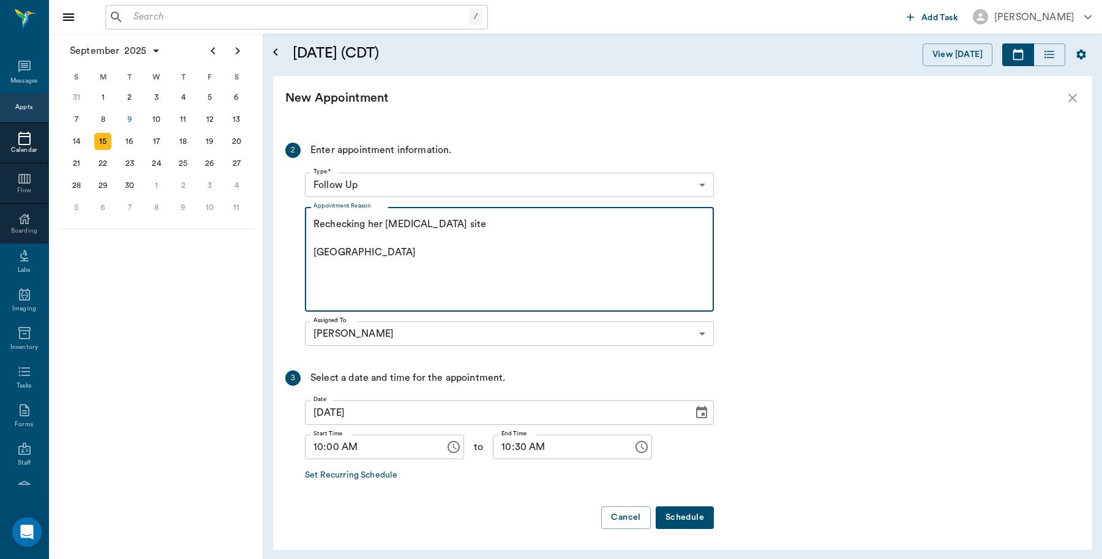
scroll to position [192, 0]
type textarea "Rechecking her incision site Caryn"
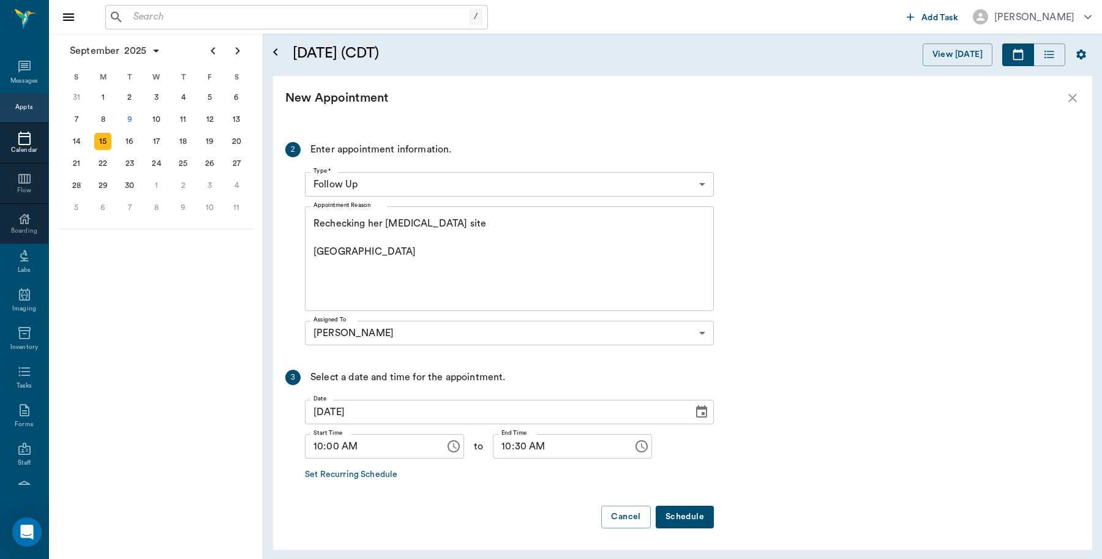
click at [688, 519] on button "Schedule" at bounding box center [685, 517] width 58 height 23
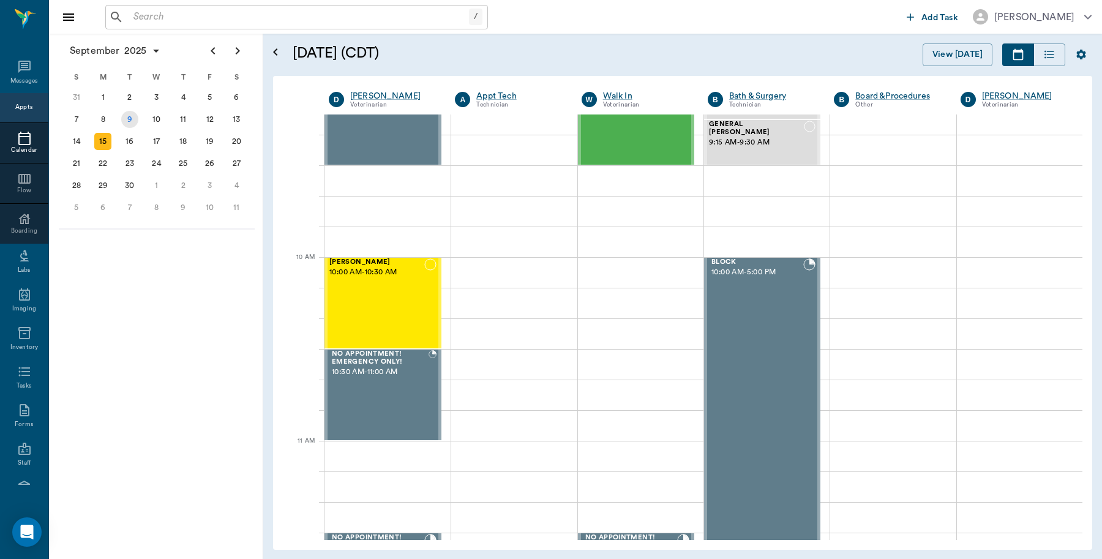
click at [124, 122] on div "9" at bounding box center [129, 119] width 17 height 17
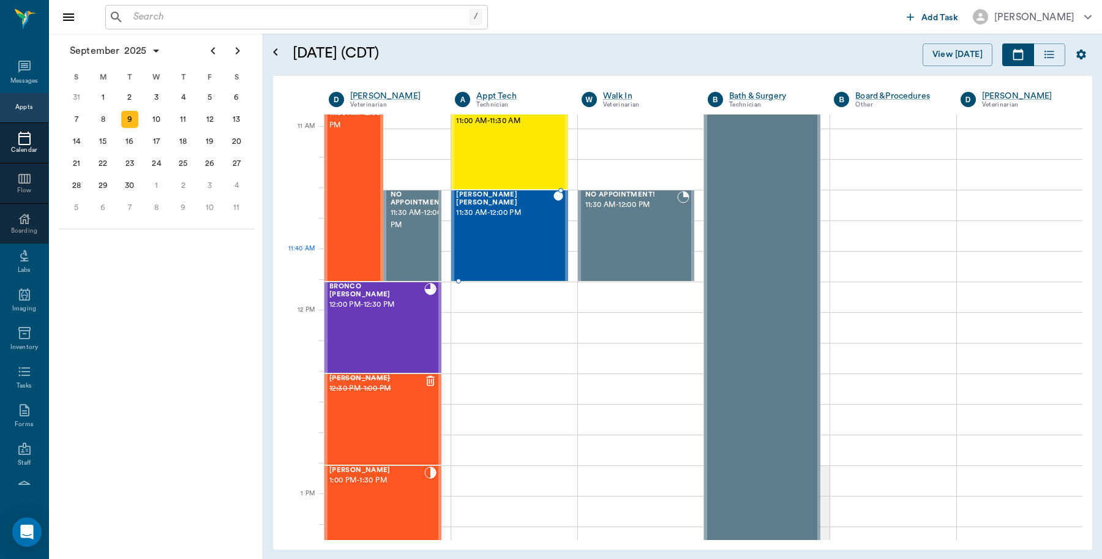
scroll to position [536, 0]
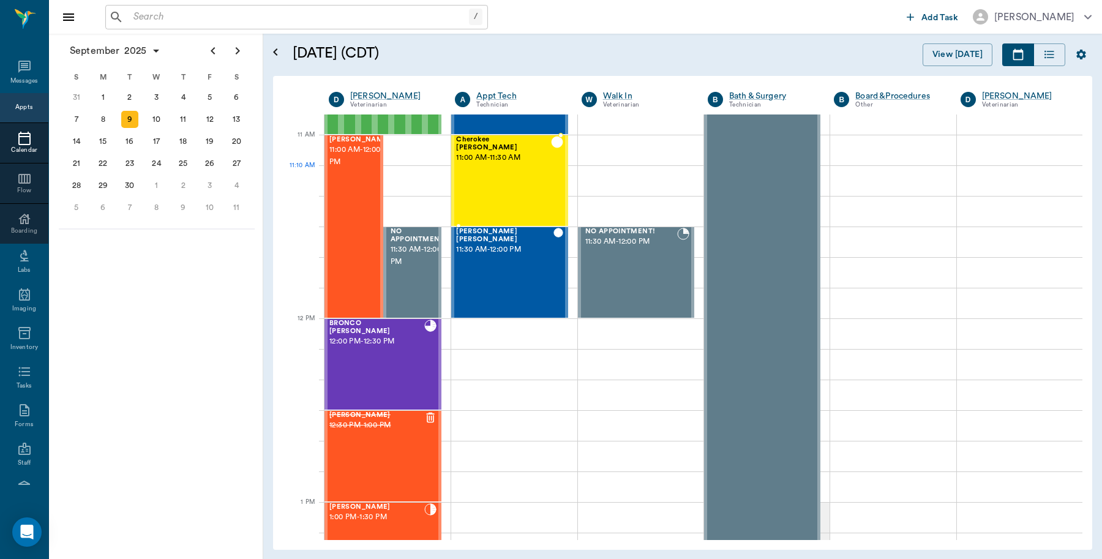
click at [505, 194] on div "Cherokee Farris 11:00 AM - 11:30 AM" at bounding box center [503, 180] width 95 height 89
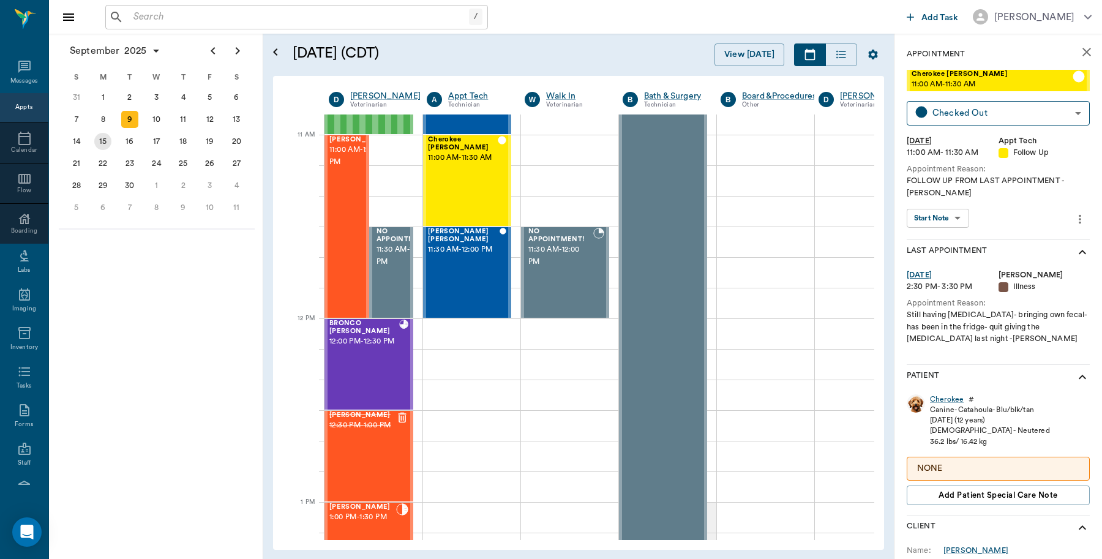
click at [111, 143] on div "15" at bounding box center [103, 141] width 27 height 22
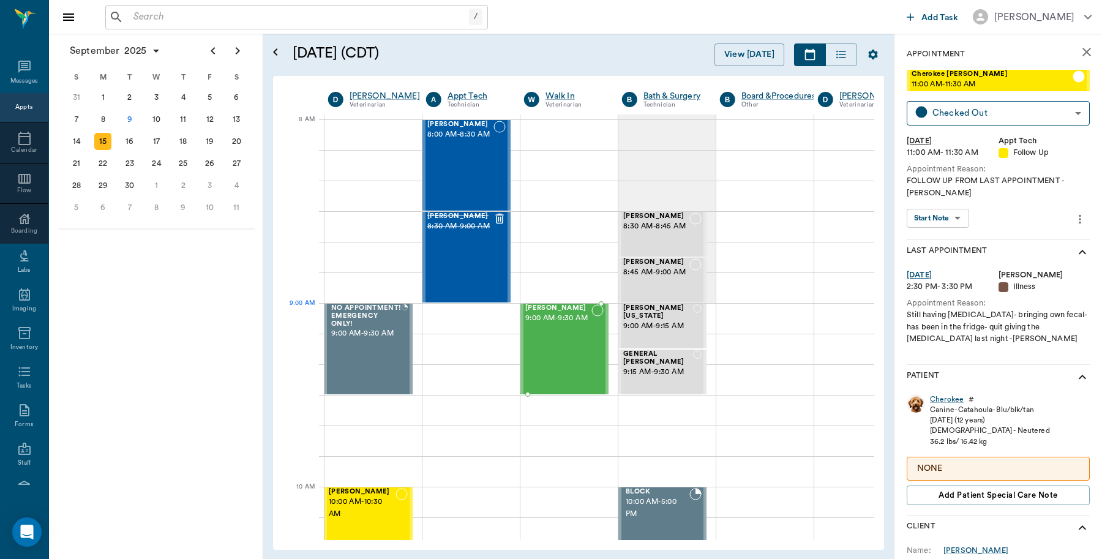
scroll to position [230, 1]
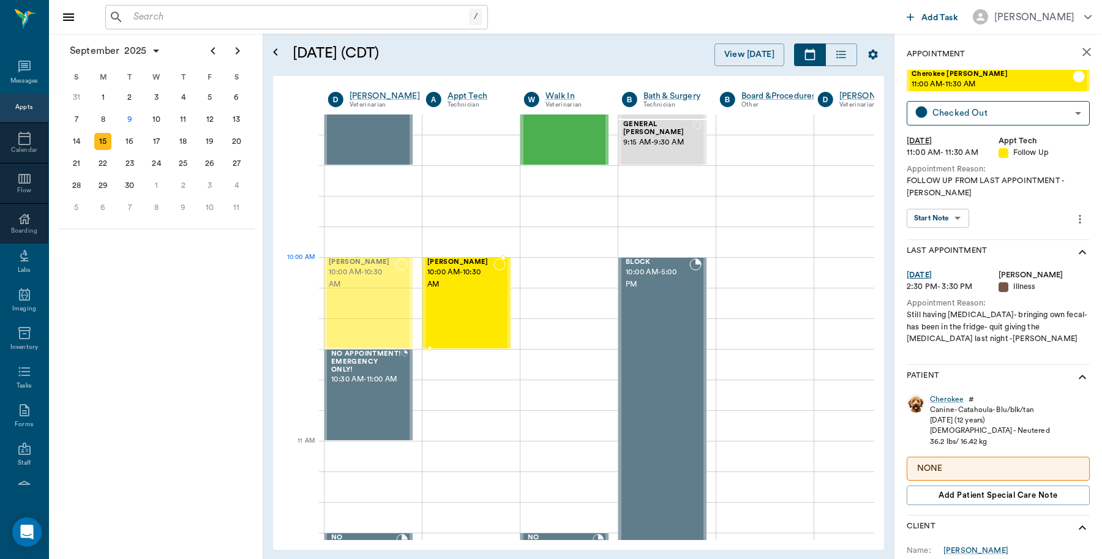
drag, startPoint x: 368, startPoint y: 268, endPoint x: 447, endPoint y: 276, distance: 79.3
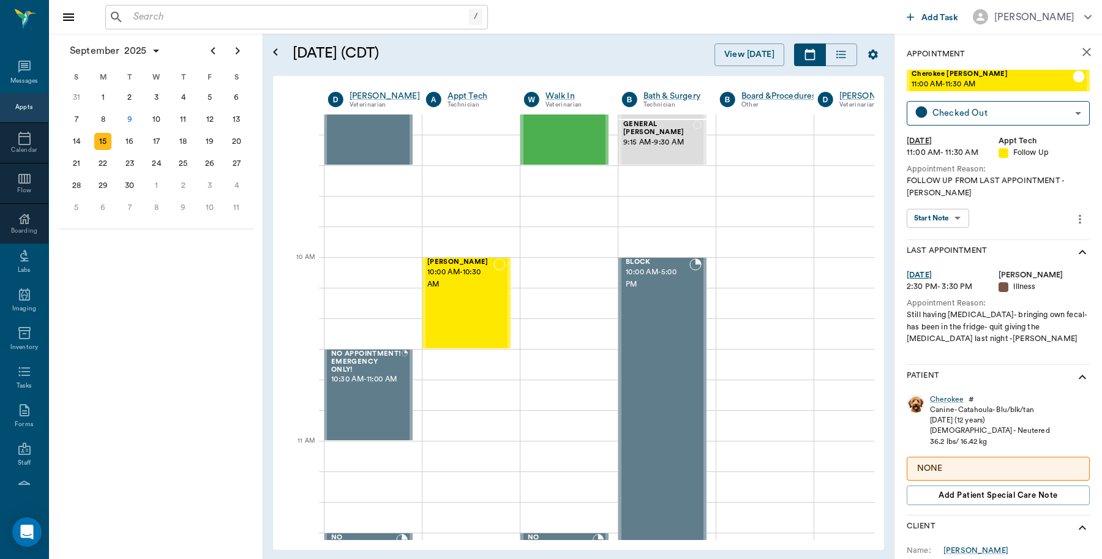
click at [1080, 50] on icon "close" at bounding box center [1087, 52] width 15 height 15
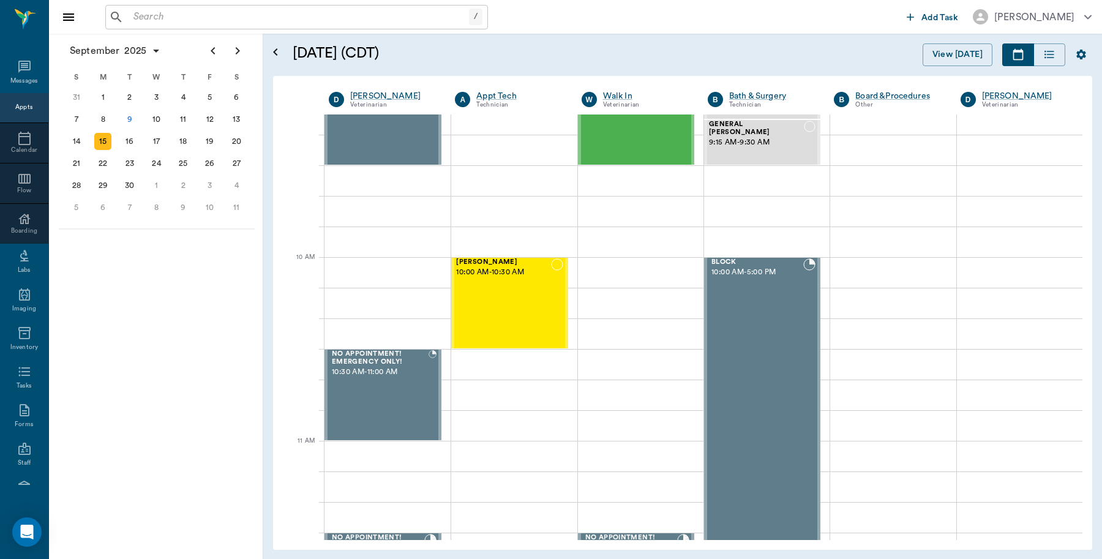
scroll to position [230, 0]
click at [127, 117] on div "9" at bounding box center [129, 119] width 17 height 17
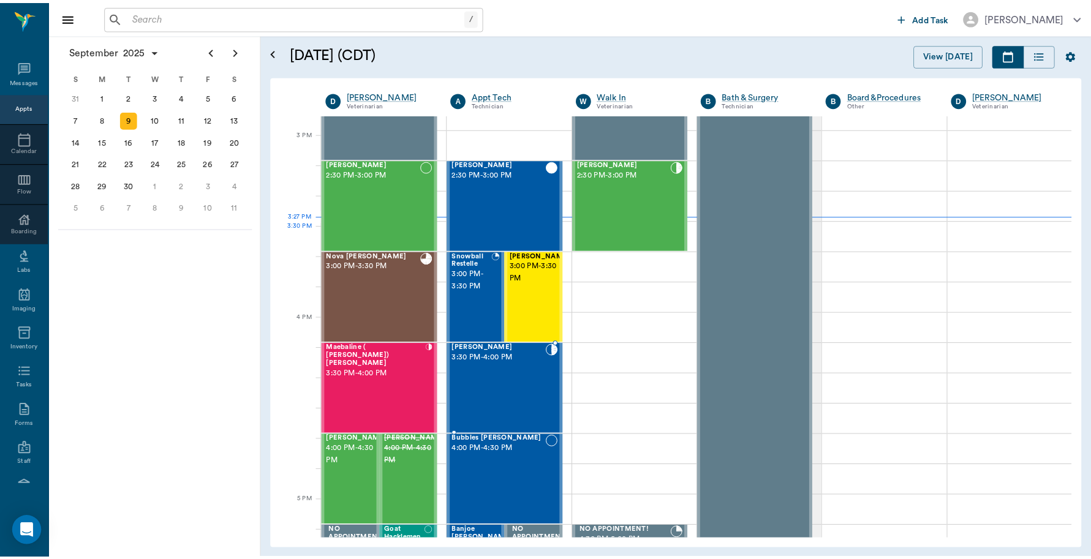
scroll to position [1148, 0]
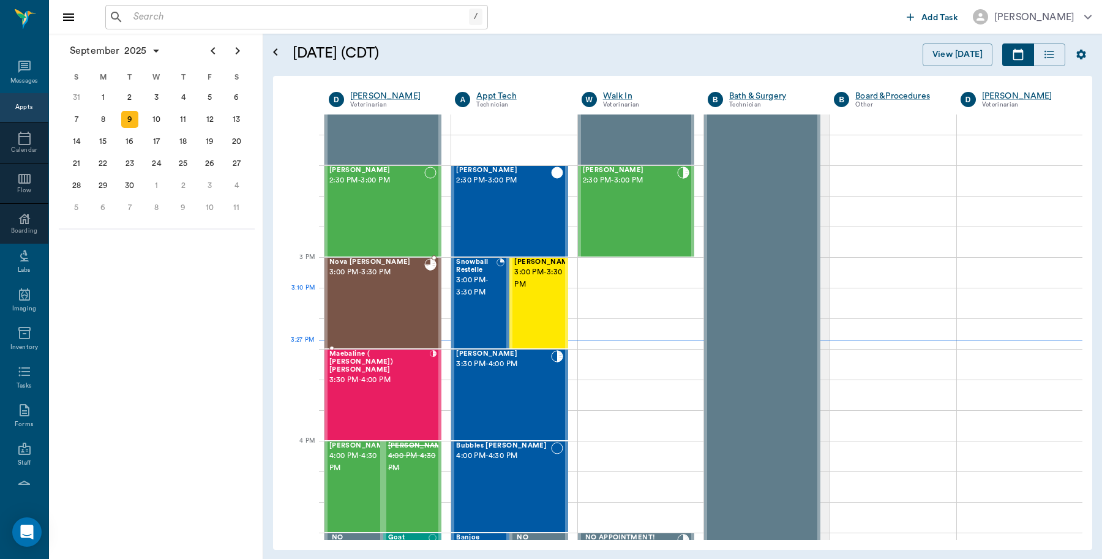
click at [339, 288] on div "Nova [PERSON_NAME] 3:00 PM - 3:30 PM" at bounding box center [376, 302] width 95 height 89
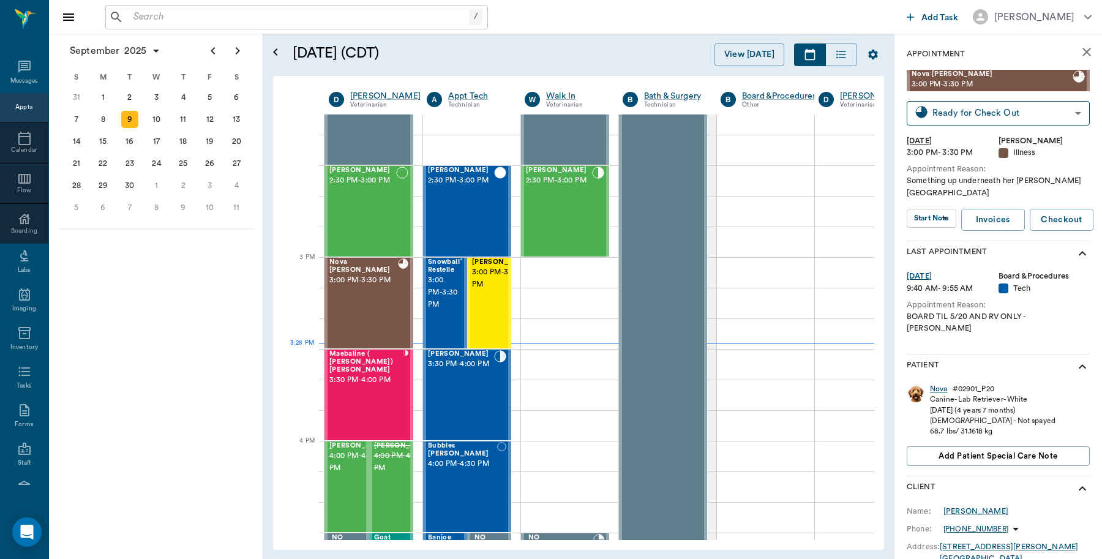
click at [935, 384] on div "Nova" at bounding box center [939, 389] width 18 height 10
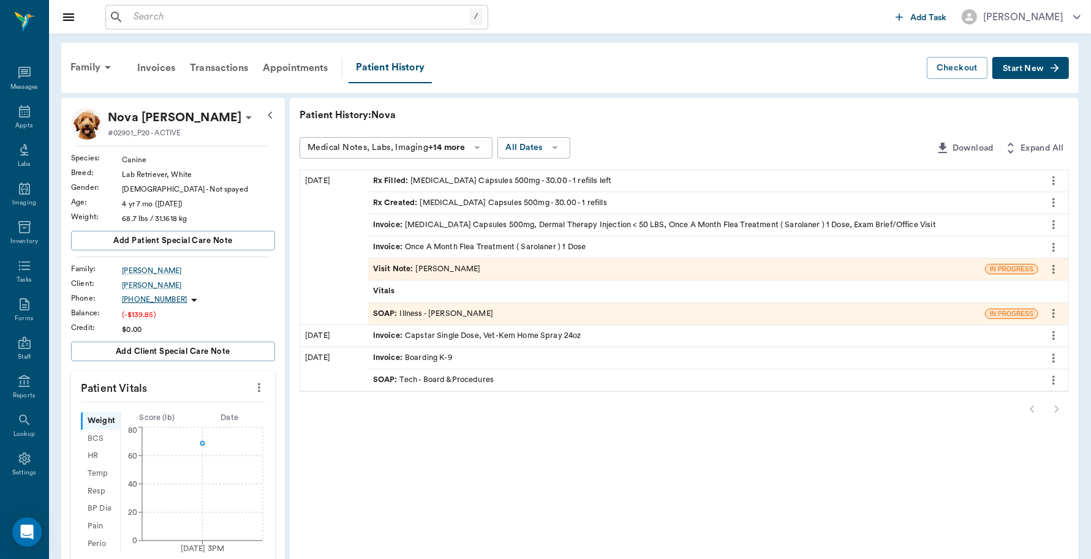
click at [634, 222] on div "Invoice : [MEDICAL_DATA] Capsules 500mg, Dermal Therapy Injection < 50 LBS, Onc…" at bounding box center [654, 225] width 563 height 12
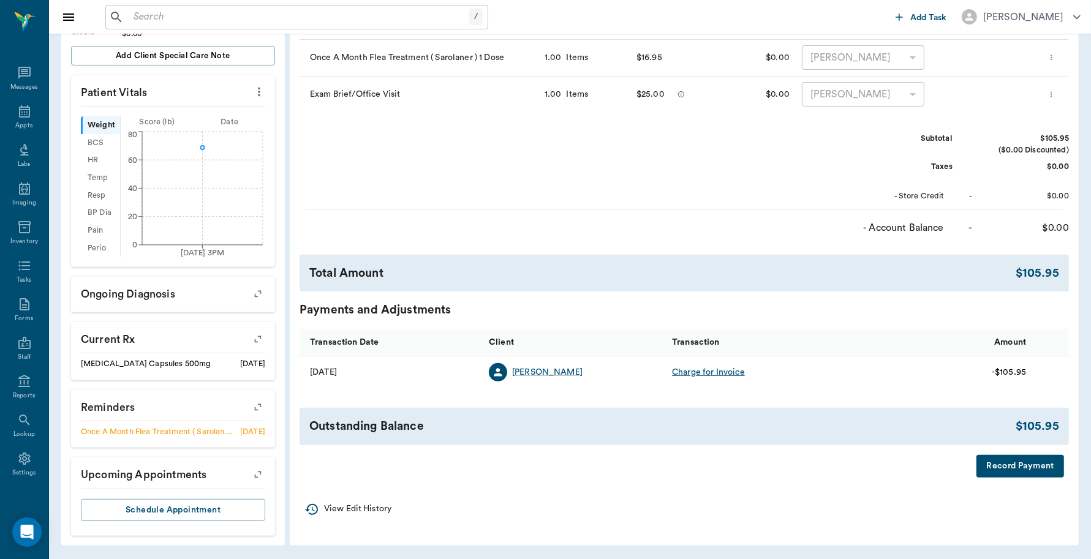
scroll to position [296, 0]
click at [1015, 467] on button "Record Payment" at bounding box center [1020, 465] width 88 height 23
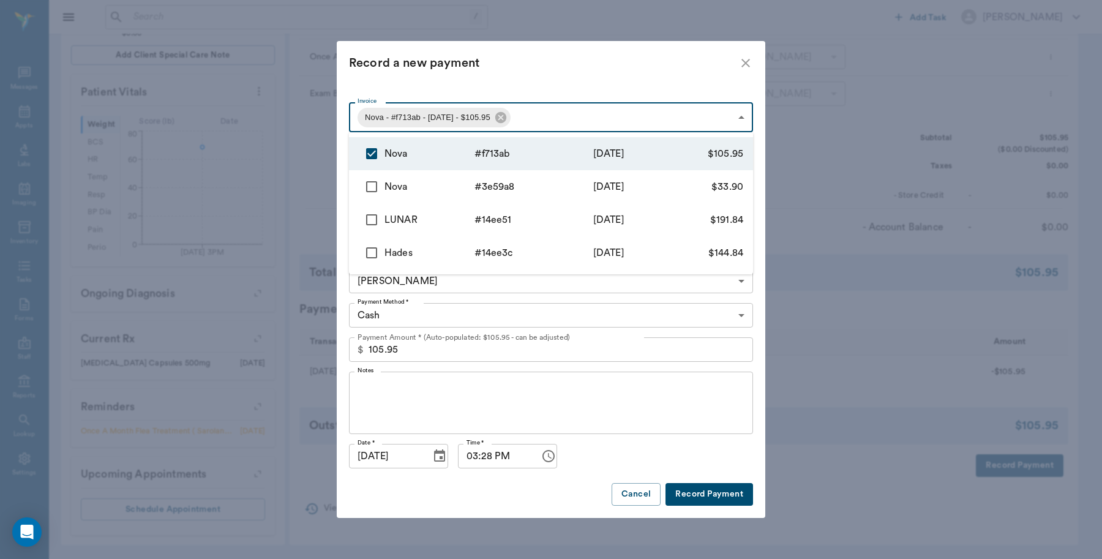
click at [533, 115] on body "/ ​ Add Task [PERSON_NAME] Nectar Messages Appts Labs Imaging Inventory Tasks F…" at bounding box center [551, 132] width 1102 height 854
click at [372, 187] on input "checkbox" at bounding box center [372, 187] width 26 height 26
checkbox input "true"
type input "68c08be0ddad57f4dff713ab,68c08a18bf9cc4c5503e59a8"
type input "139.85"
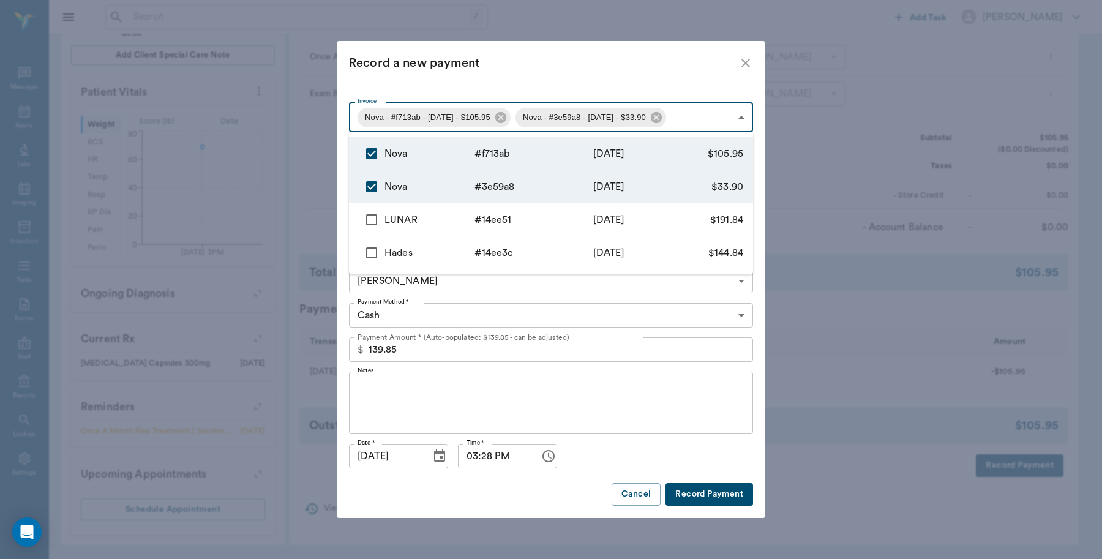
click at [608, 444] on div at bounding box center [551, 279] width 1102 height 559
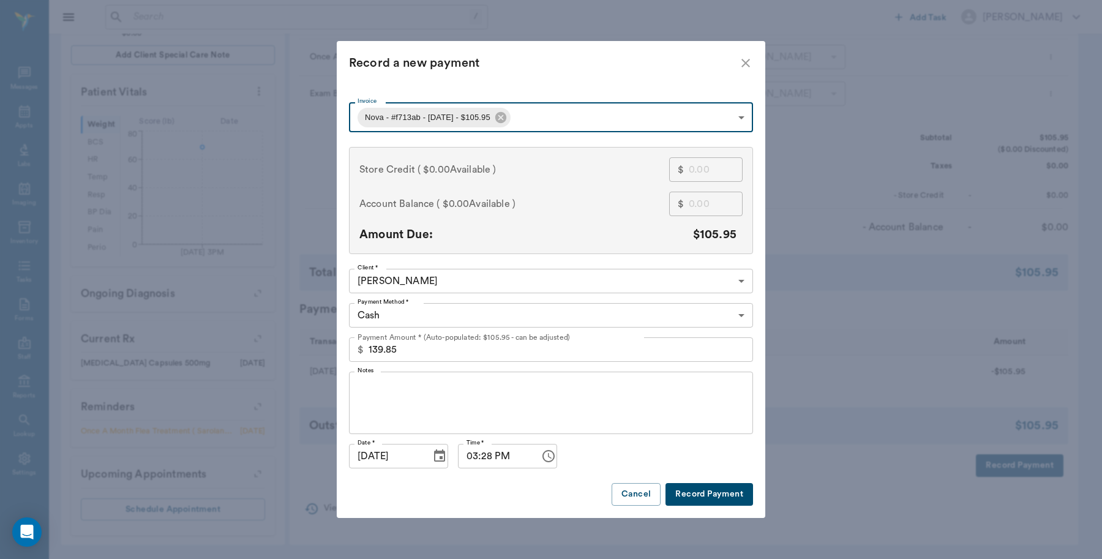
type input "68c08be0ddad57f4dff713ab"
type input "105.95"
click at [556, 115] on body "/ ​ Add Task [PERSON_NAME] Nectar Messages Appts Labs Imaging Inventory Tasks F…" at bounding box center [551, 132] width 1102 height 854
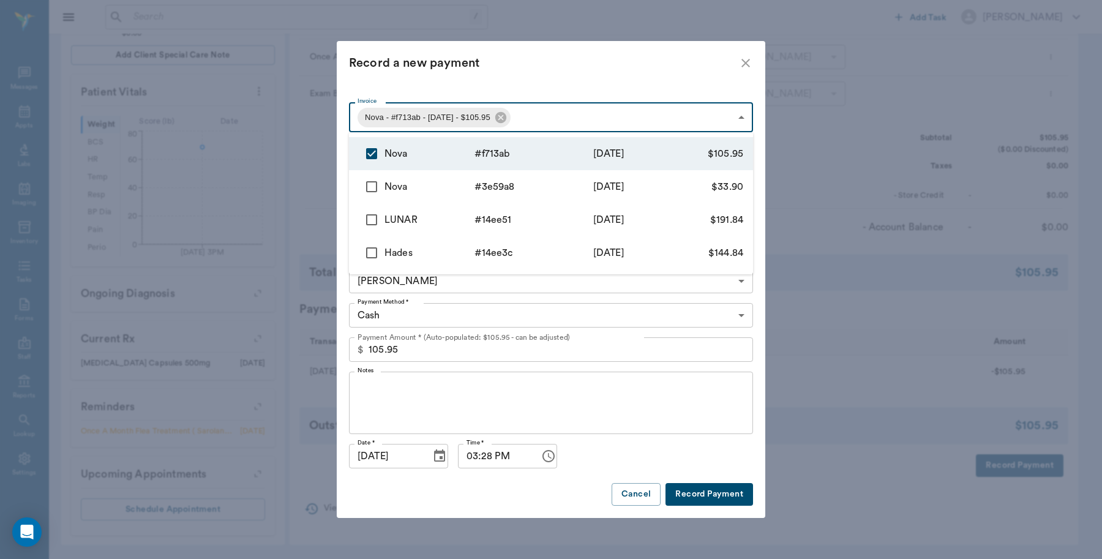
click at [375, 185] on input "checkbox" at bounding box center [372, 187] width 26 height 26
checkbox input "true"
type input "68c08be0ddad57f4dff713ab,68c08a18bf9cc4c5503e59a8"
type input "139.85"
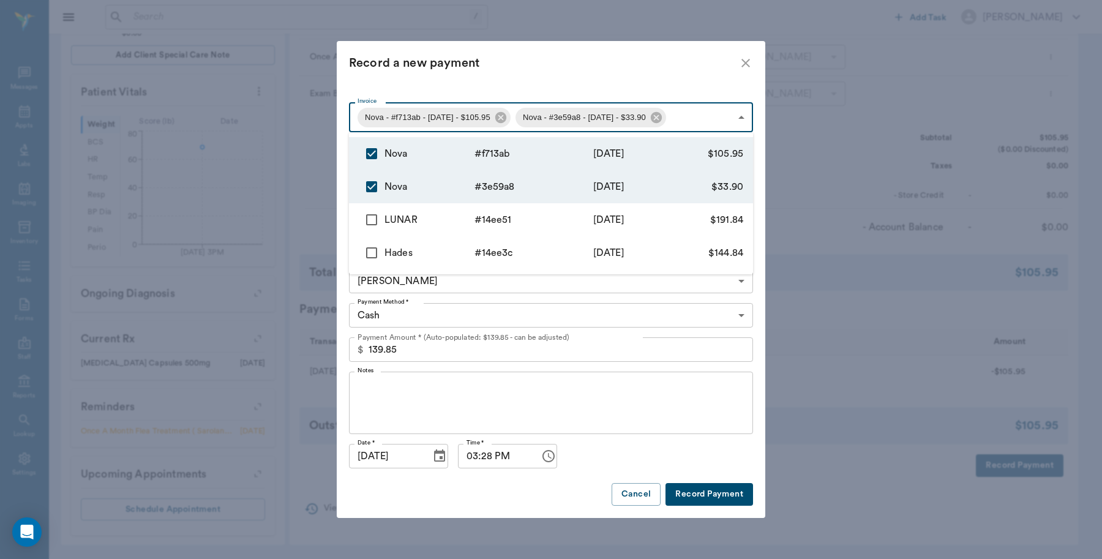
click at [571, 302] on div at bounding box center [551, 279] width 1102 height 559
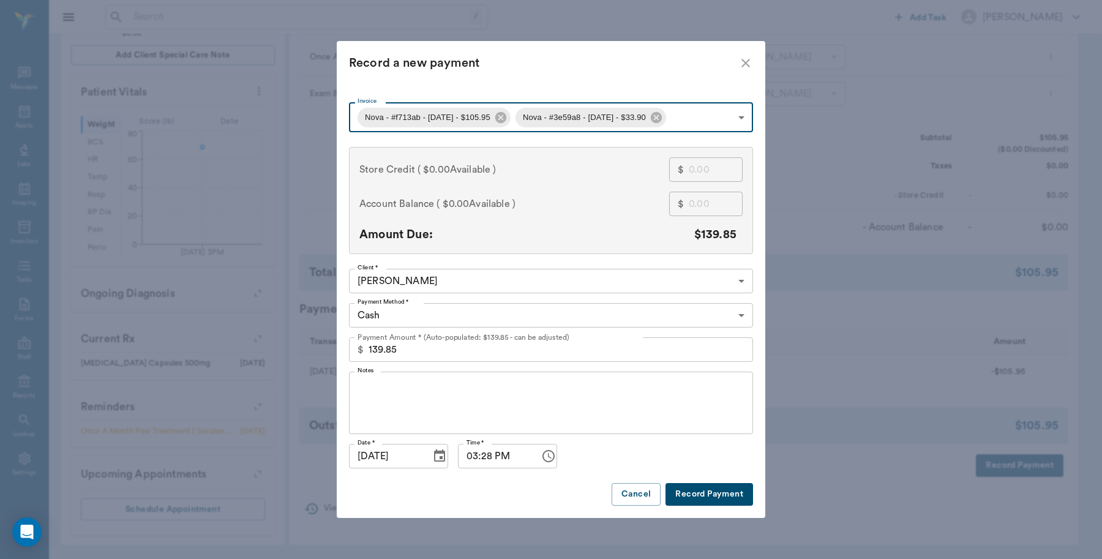
click at [481, 315] on body "/ ​ Add Task [PERSON_NAME] Nectar Messages Appts Labs Imaging Inventory Tasks F…" at bounding box center [551, 132] width 1102 height 854
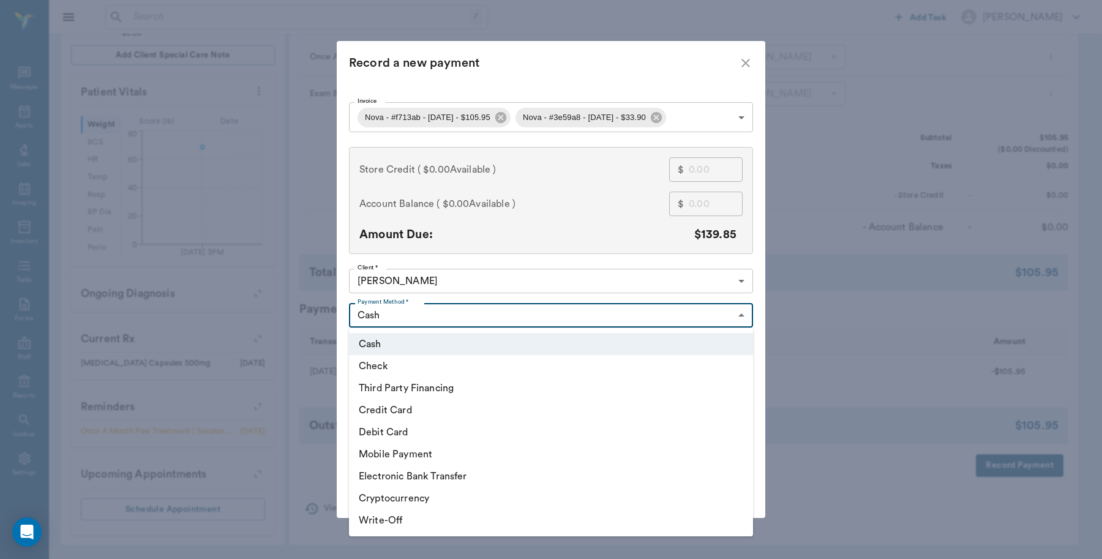
click at [408, 410] on li "Credit Card" at bounding box center [551, 410] width 404 height 22
type input "CREDIT_CARD"
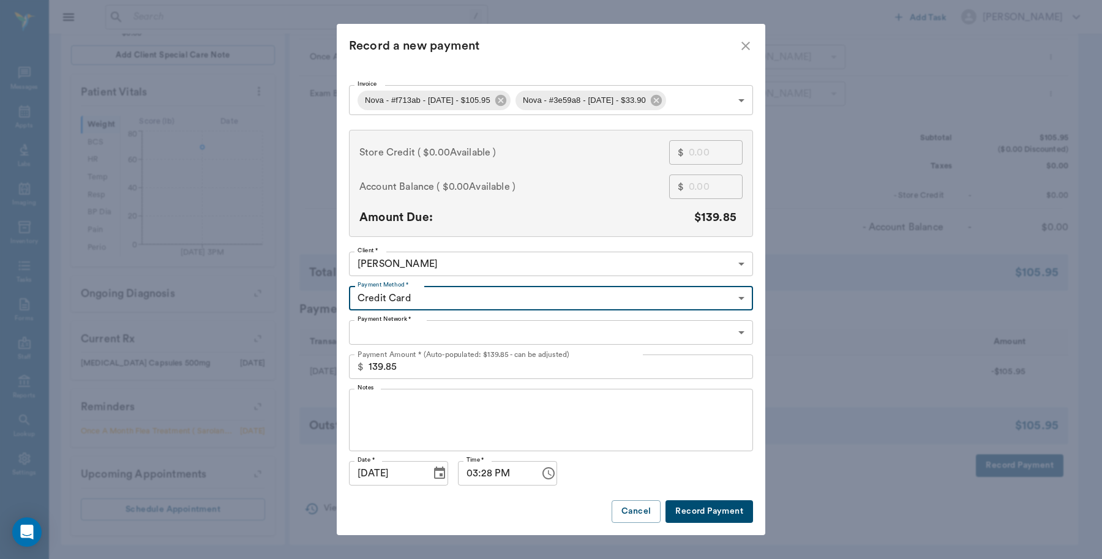
click at [408, 333] on body "/ ​ Add Task [PERSON_NAME] Nectar Messages Appts Labs Imaging Inventory Tasks F…" at bounding box center [551, 132] width 1102 height 854
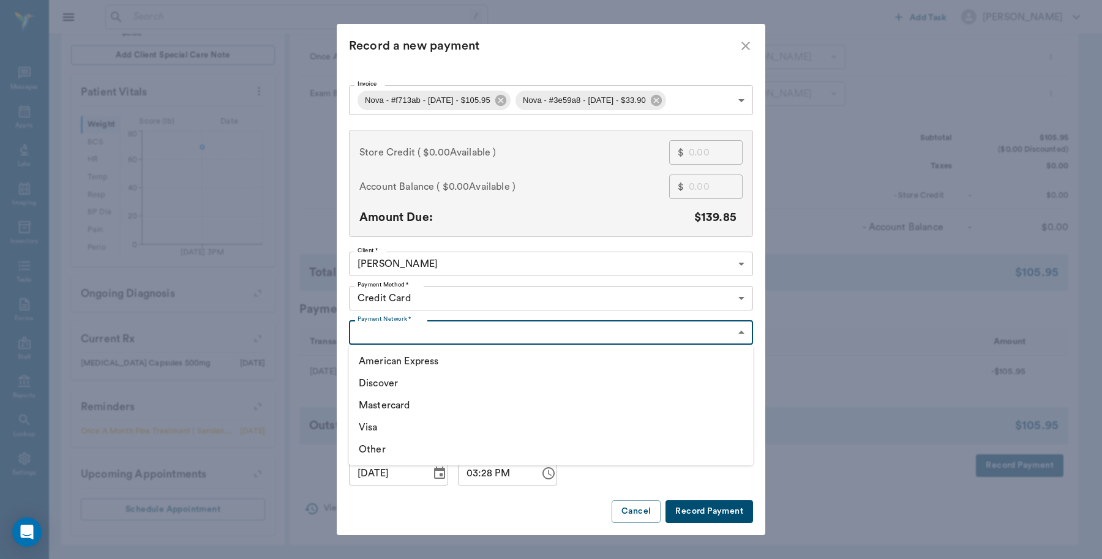
click at [397, 383] on li "Discover" at bounding box center [551, 383] width 404 height 22
type input "DISCOVER"
click at [708, 509] on button "Record Payment" at bounding box center [710, 511] width 88 height 23
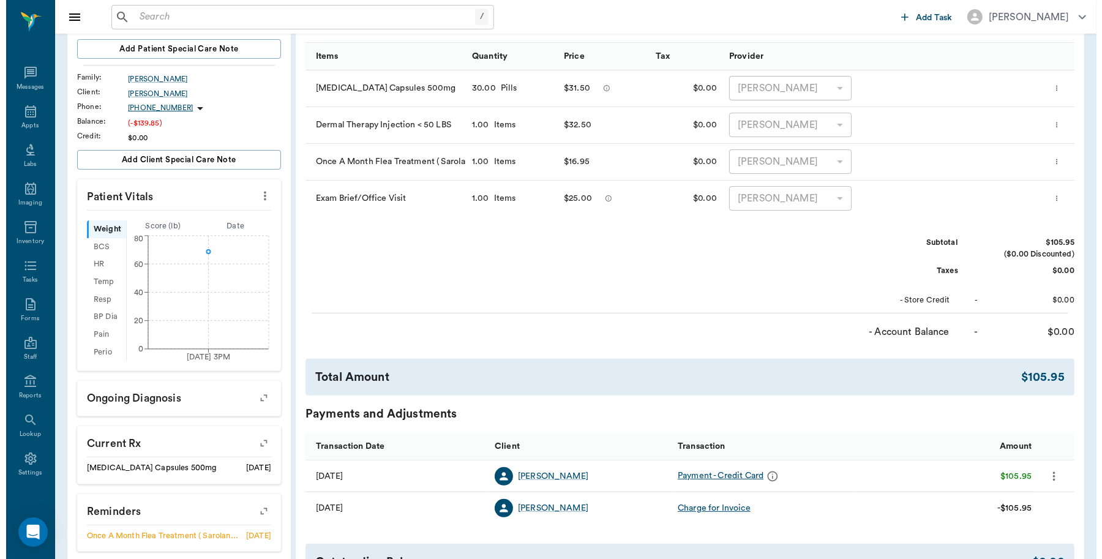
scroll to position [0, 0]
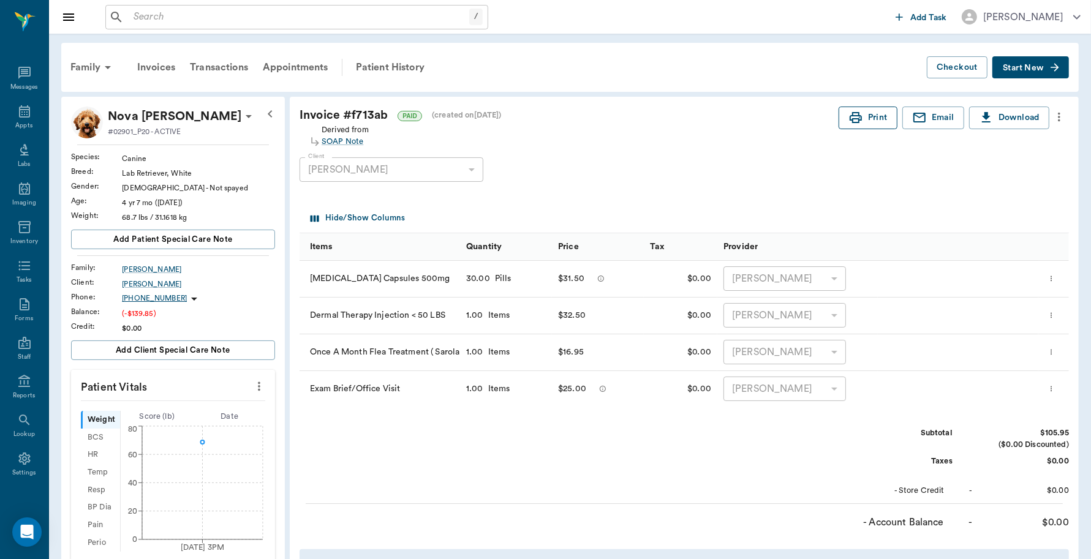
click at [860, 120] on icon "button" at bounding box center [855, 117] width 15 height 15
click at [159, 65] on div "Invoices" at bounding box center [156, 67] width 53 height 29
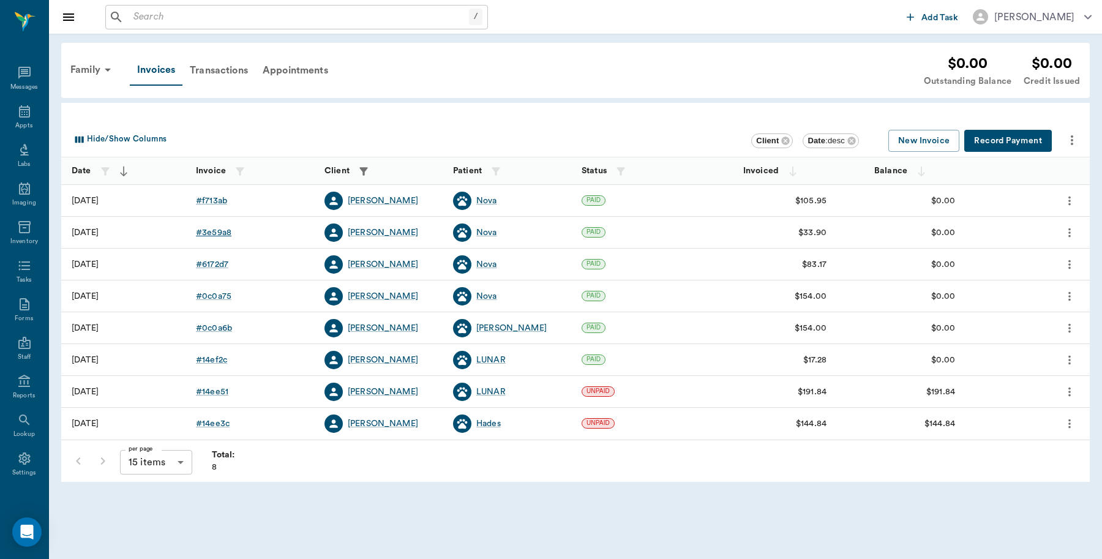
click at [224, 230] on div "# 3e59a8" at bounding box center [214, 233] width 36 height 12
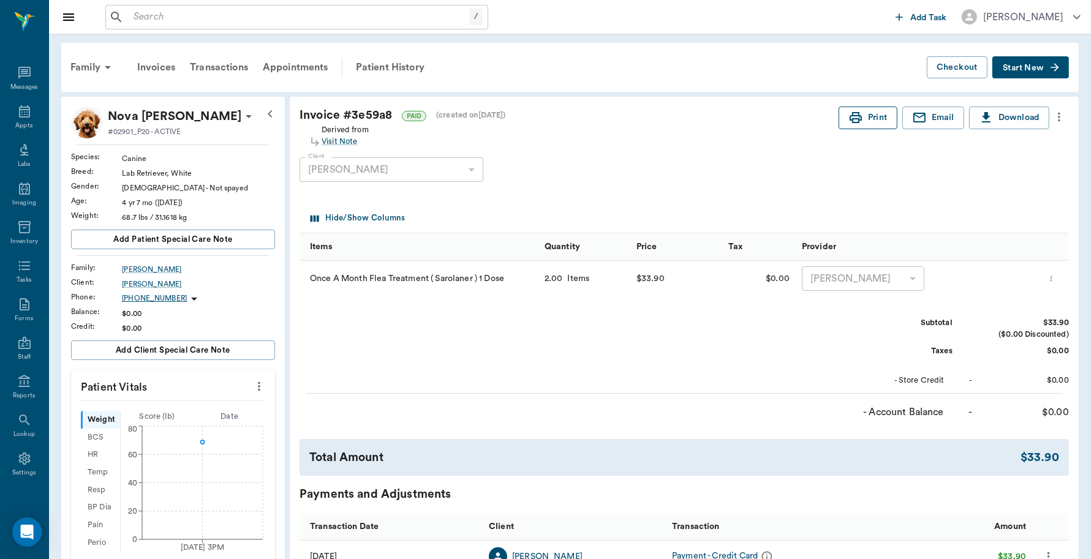
click at [864, 120] on button "Print" at bounding box center [867, 118] width 59 height 23
click at [21, 117] on icon at bounding box center [24, 111] width 11 height 12
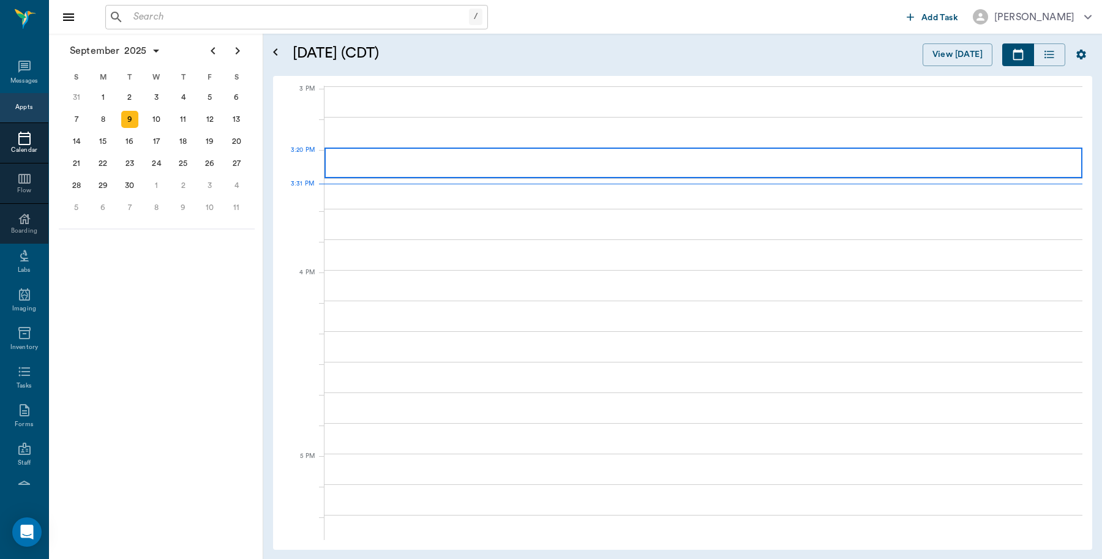
scroll to position [1287, 0]
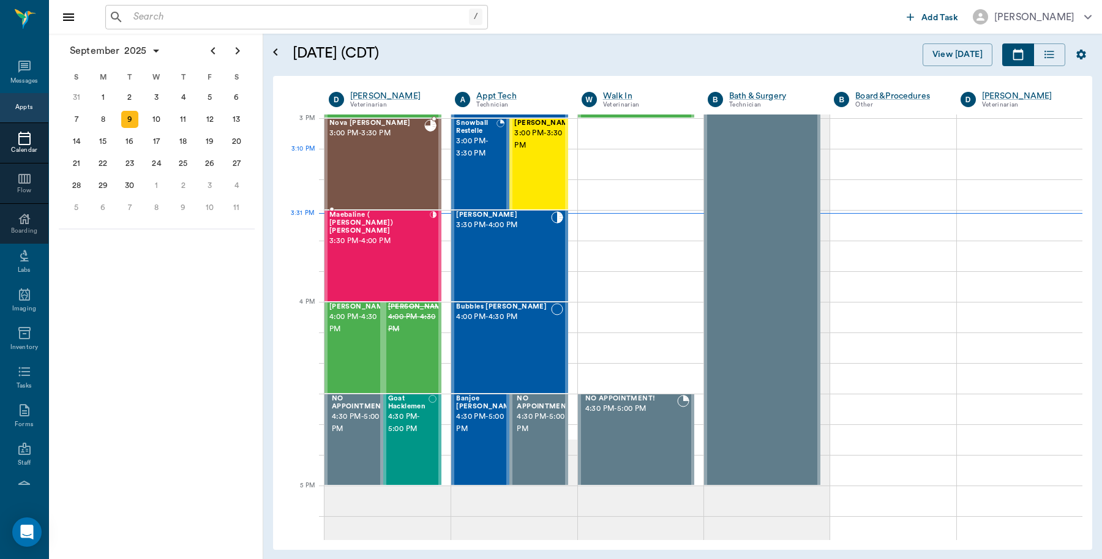
click at [397, 167] on div "Nova [PERSON_NAME] 3:00 PM - 3:30 PM" at bounding box center [376, 163] width 95 height 89
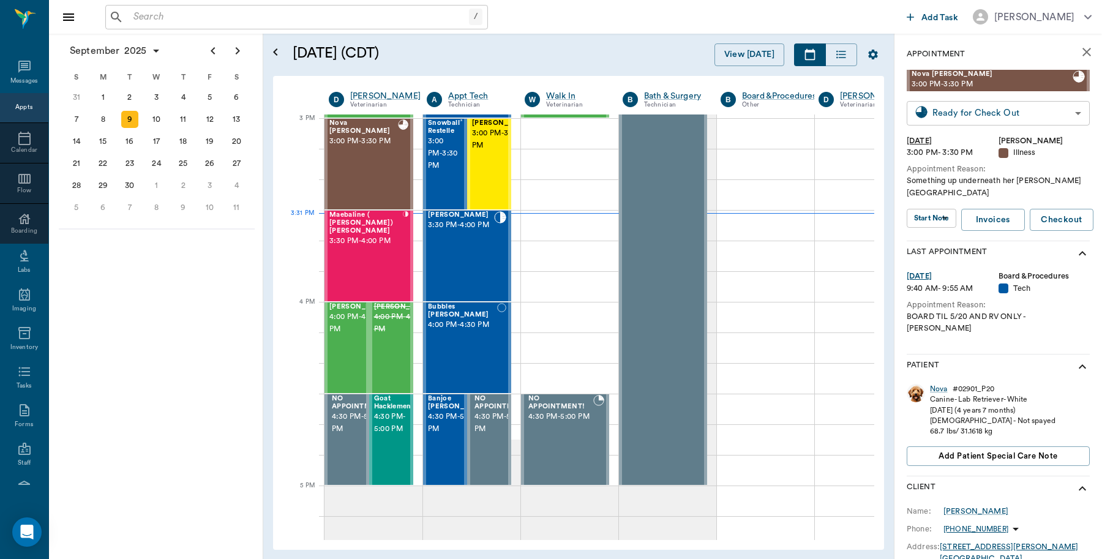
click at [1060, 115] on body "/ ​ Add Task [PERSON_NAME] Nectar Messages Appts Calendar Flow Boarding Labs Im…" at bounding box center [551, 279] width 1102 height 559
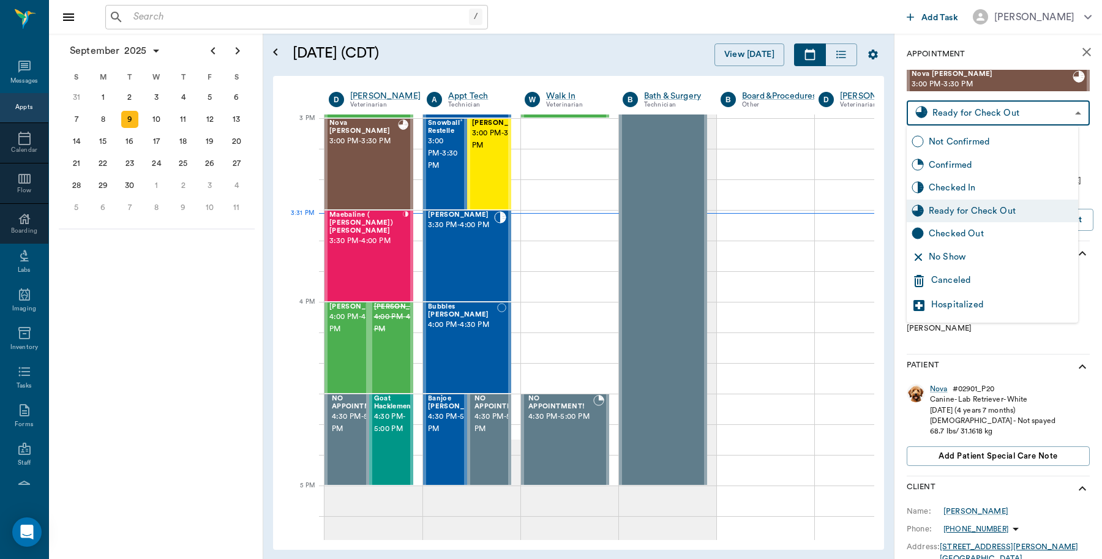
click at [984, 236] on div "Checked Out" at bounding box center [1001, 233] width 145 height 13
type input "CHECKED_OUT"
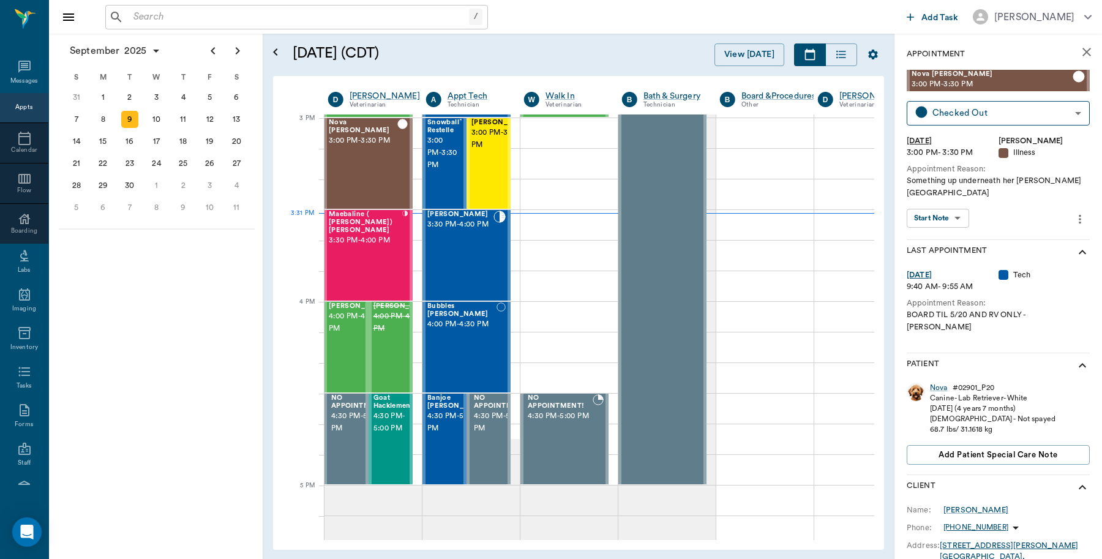
scroll to position [1287, 1]
click at [1083, 53] on icon "close" at bounding box center [1087, 52] width 9 height 9
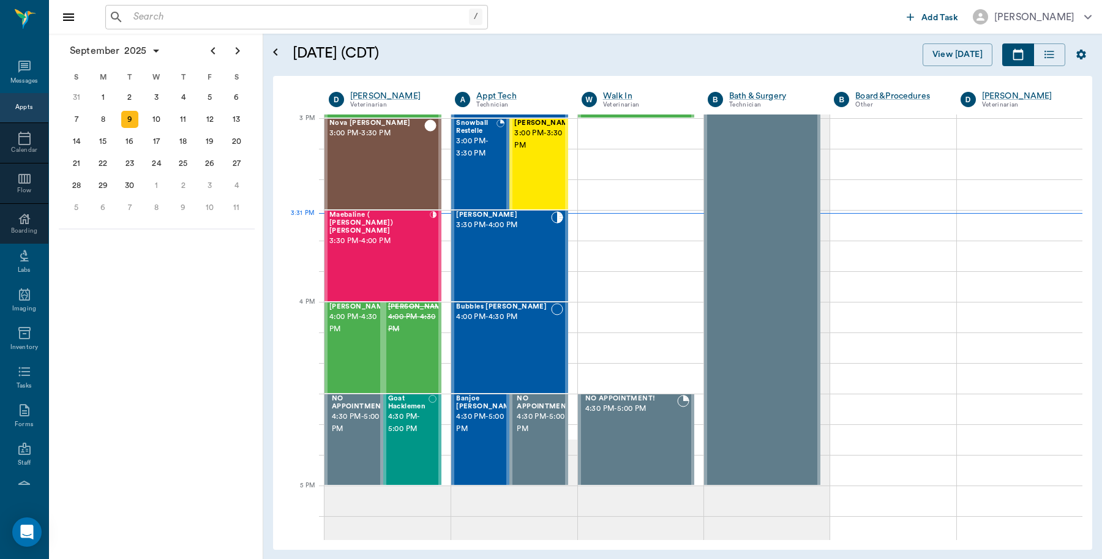
scroll to position [1287, 0]
click at [367, 329] on span "4:00 PM - 4:30 PM" at bounding box center [359, 323] width 61 height 24
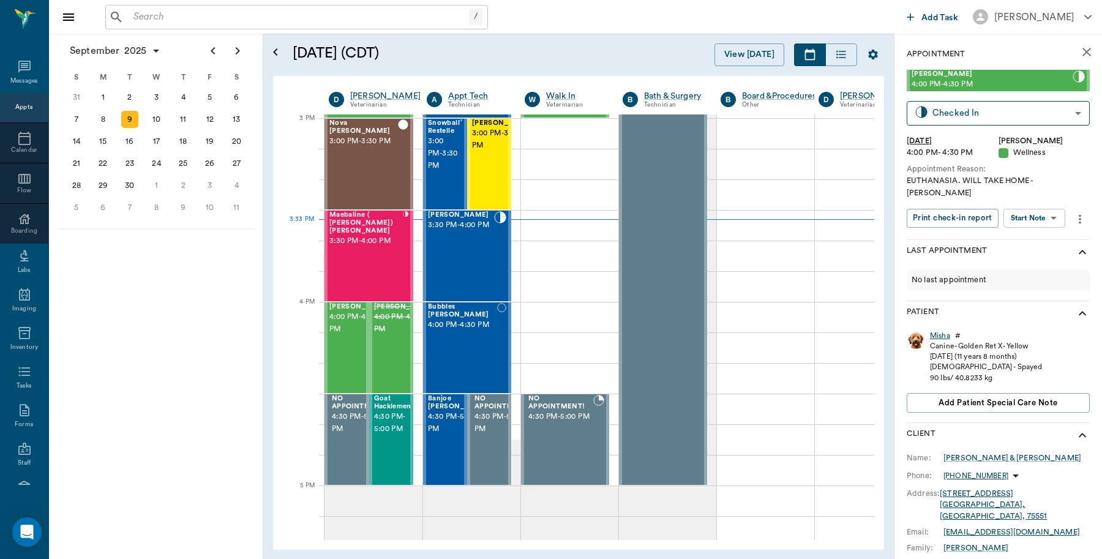
click at [938, 331] on div "Misha" at bounding box center [940, 336] width 20 height 10
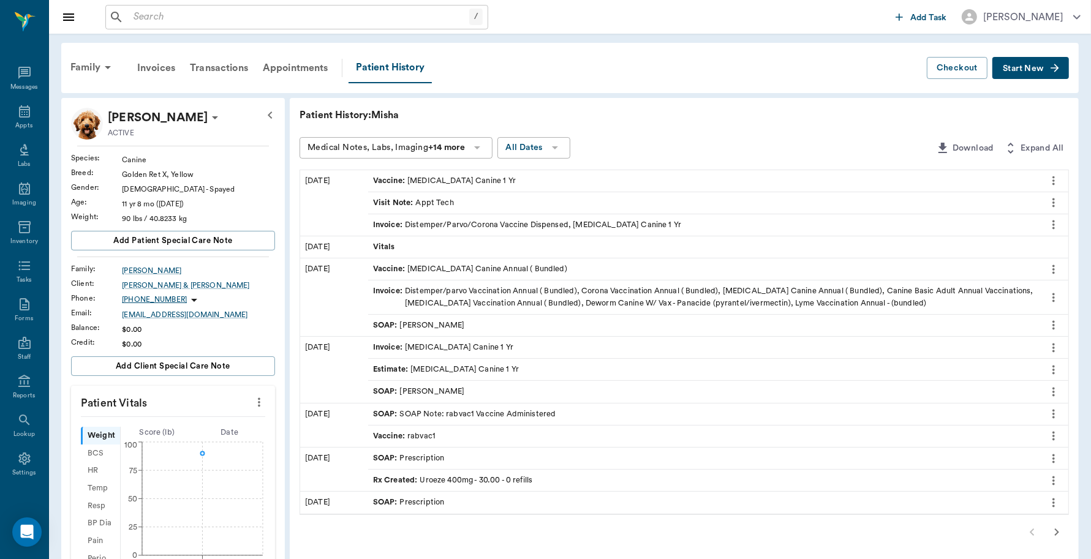
click at [1023, 69] on span "Start New" at bounding box center [1023, 69] width 41 height 0
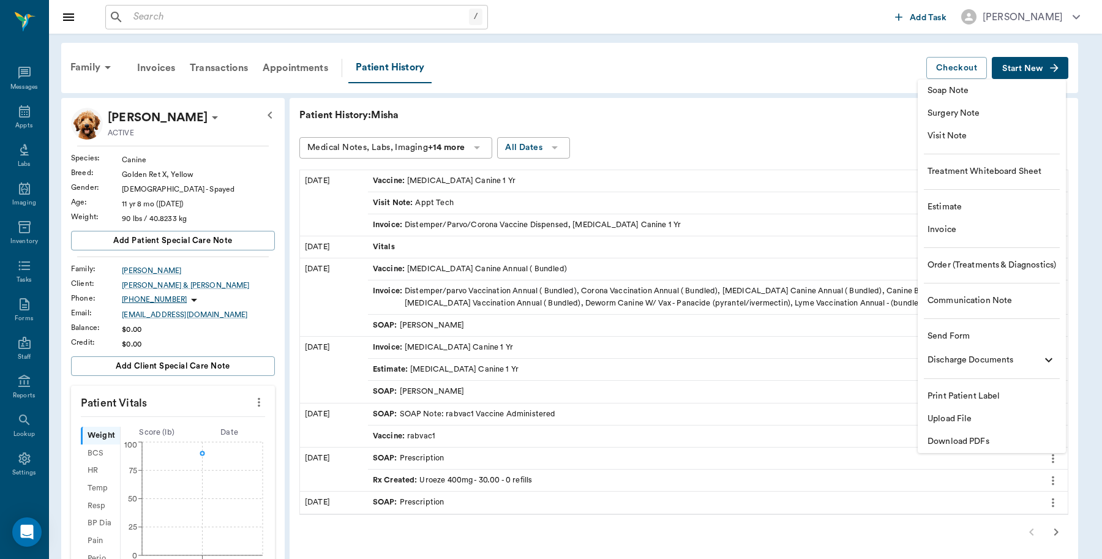
click at [957, 227] on span "Invoice" at bounding box center [992, 230] width 129 height 13
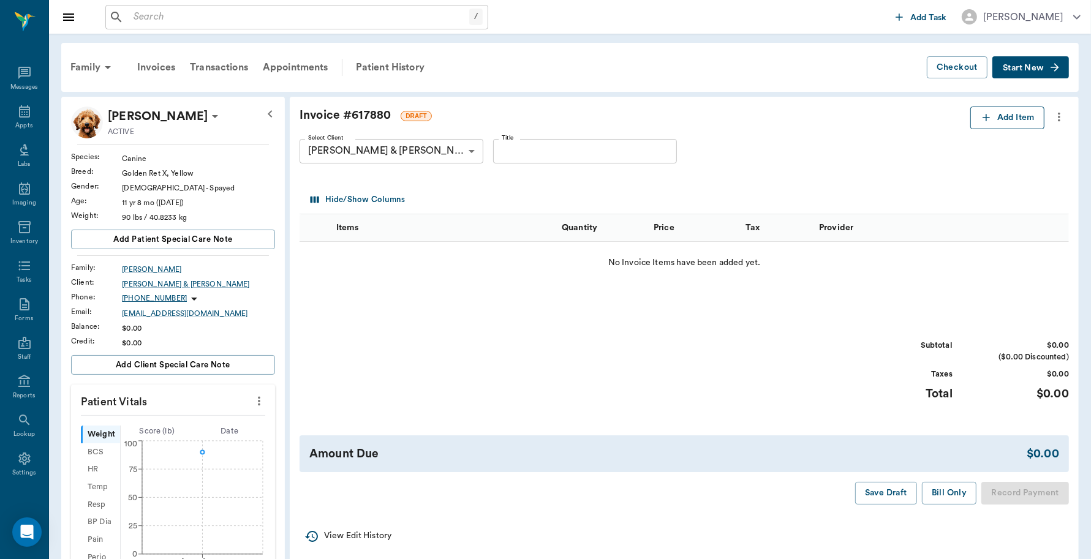
click at [1014, 119] on button "Add Item" at bounding box center [1007, 118] width 74 height 23
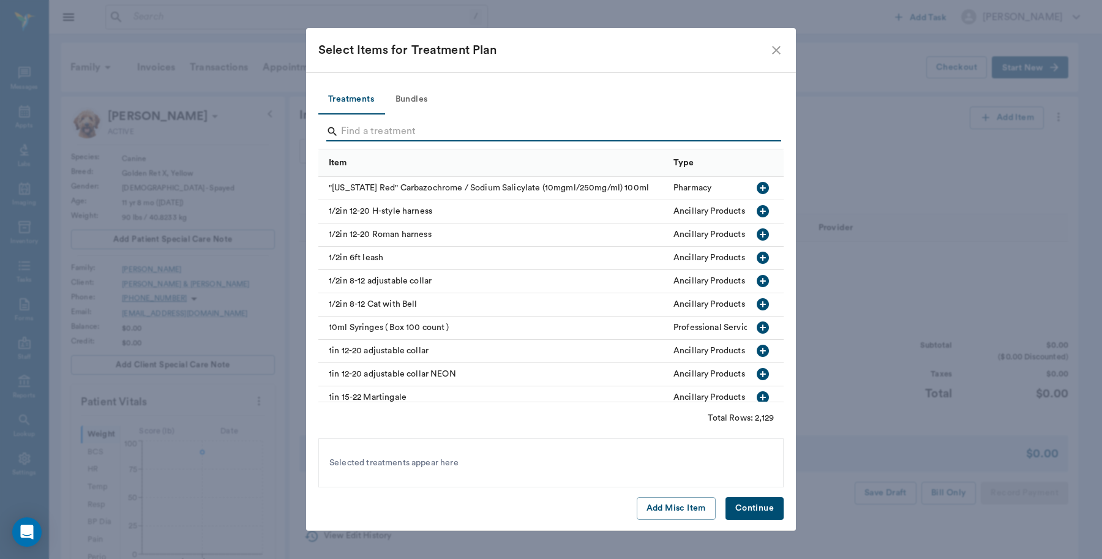
click at [396, 127] on input "Search" at bounding box center [552, 132] width 422 height 20
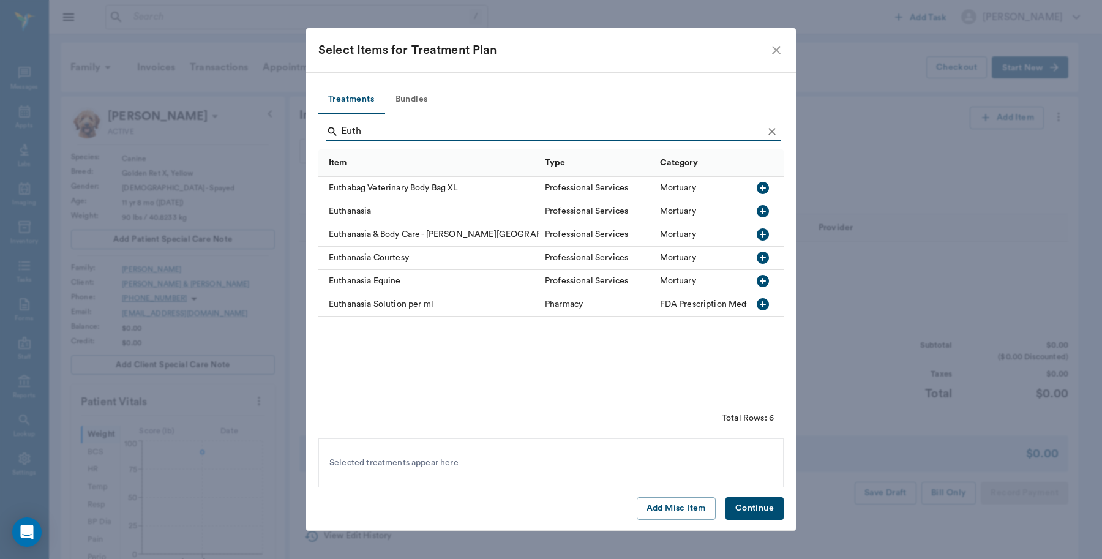
type input "Euth"
click at [761, 210] on icon "button" at bounding box center [763, 211] width 12 height 12
click at [747, 510] on button "Continue" at bounding box center [755, 508] width 58 height 23
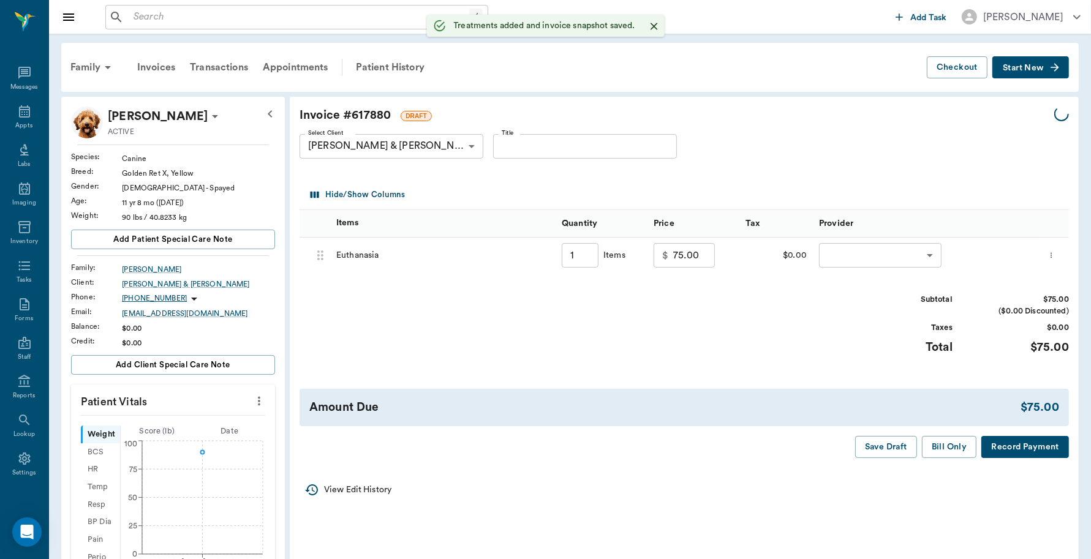
type input "1.00"
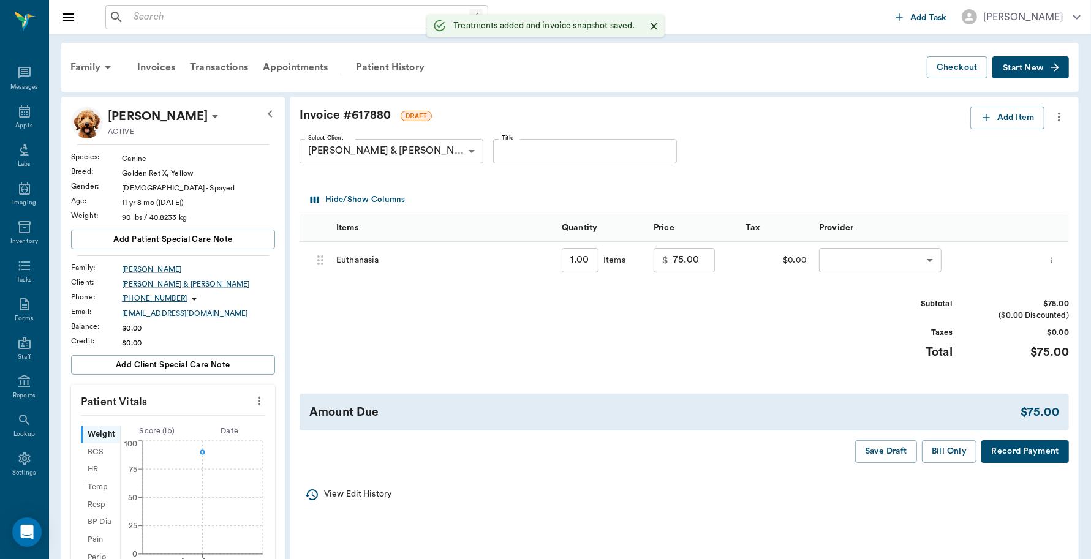
click at [827, 258] on body "/ ​ Add Task Dr. Bert Ellsworth Nectar Messages Appts Labs Imaging Inventory Ta…" at bounding box center [545, 468] width 1091 height 936
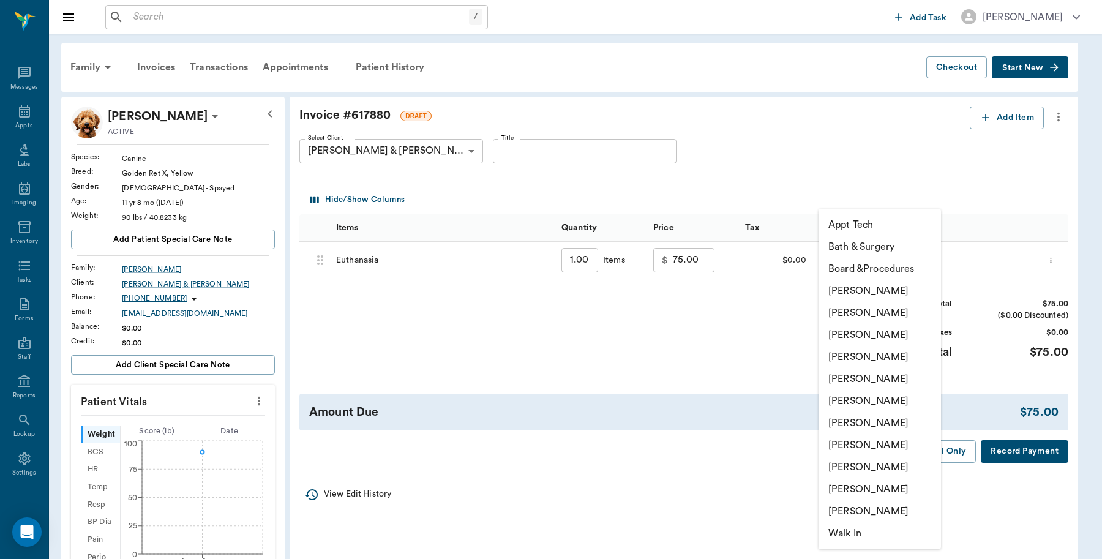
click at [850, 290] on li "[PERSON_NAME]" at bounding box center [880, 291] width 122 height 22
type input "none-6899ea08ed37b777db10de45"
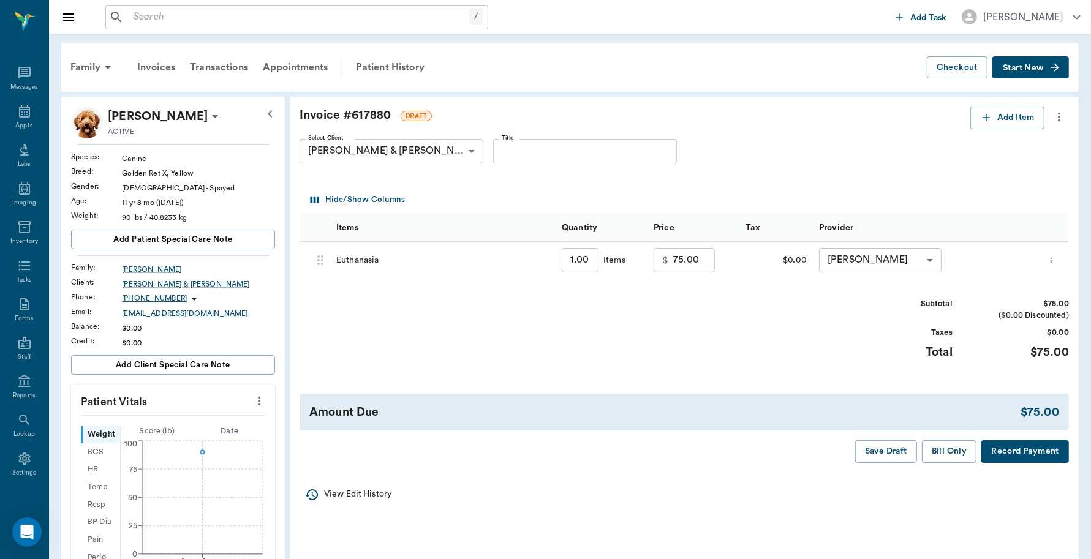
click at [1018, 446] on button "Record Payment" at bounding box center [1025, 451] width 88 height 23
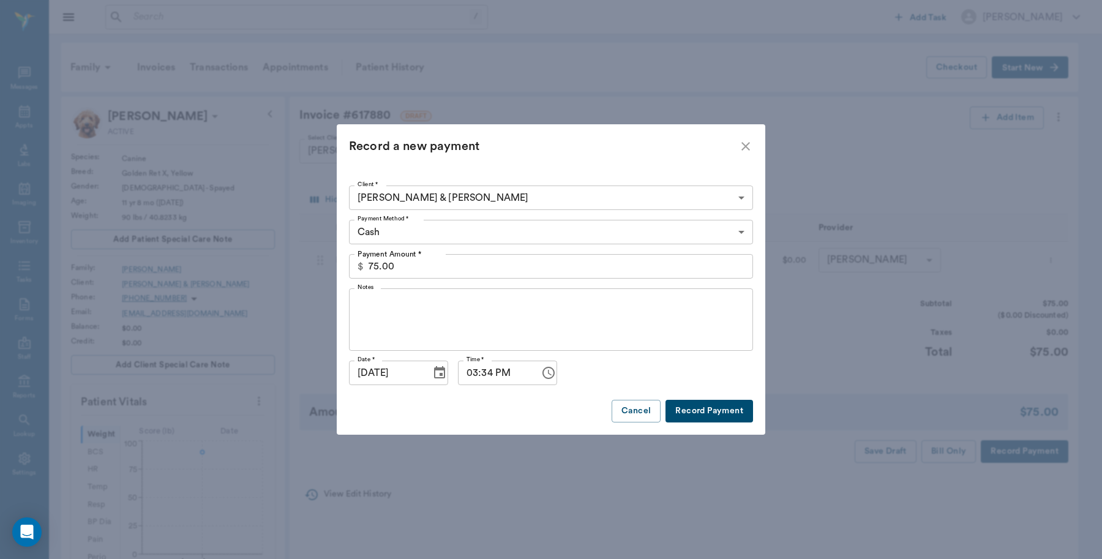
click at [435, 227] on body "/ ​ Add Task Dr. Bert Ellsworth Nectar Messages Appts Labs Imaging Inventory Ta…" at bounding box center [551, 468] width 1102 height 936
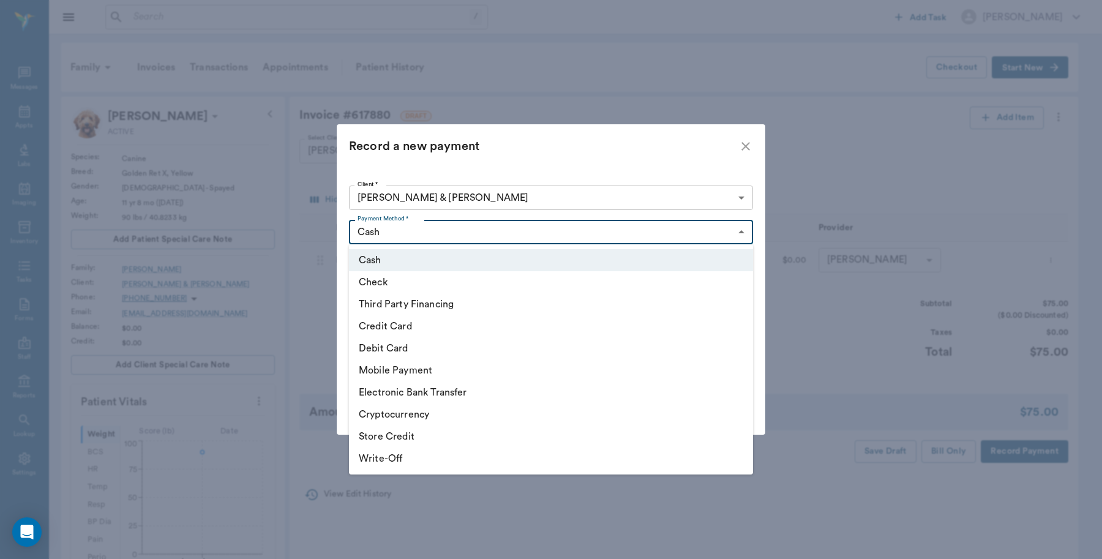
click at [424, 345] on li "Debit Card" at bounding box center [551, 348] width 404 height 22
type input "DEBIT_CARD"
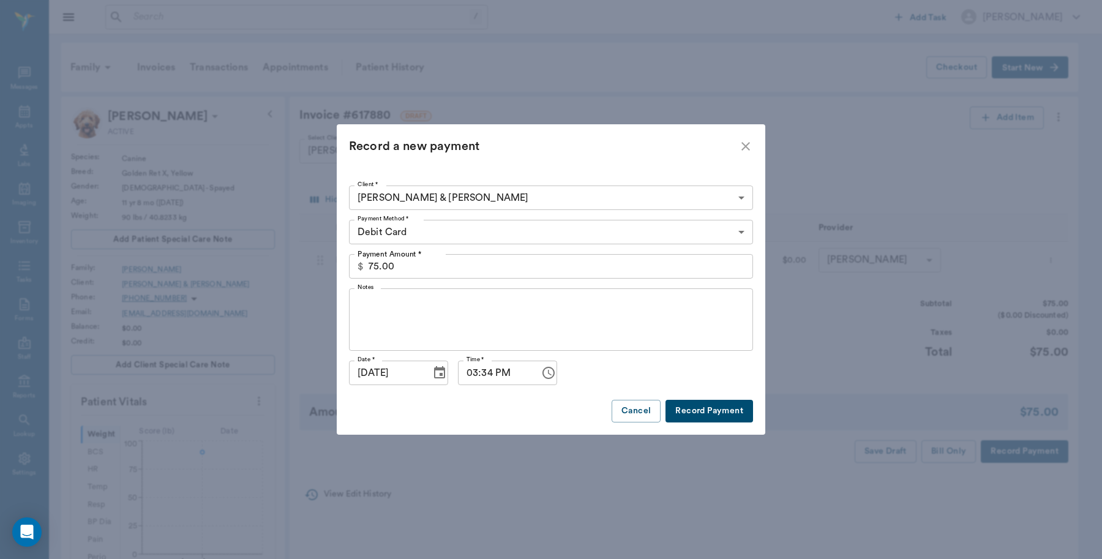
click at [706, 412] on button "Record Payment" at bounding box center [710, 411] width 88 height 23
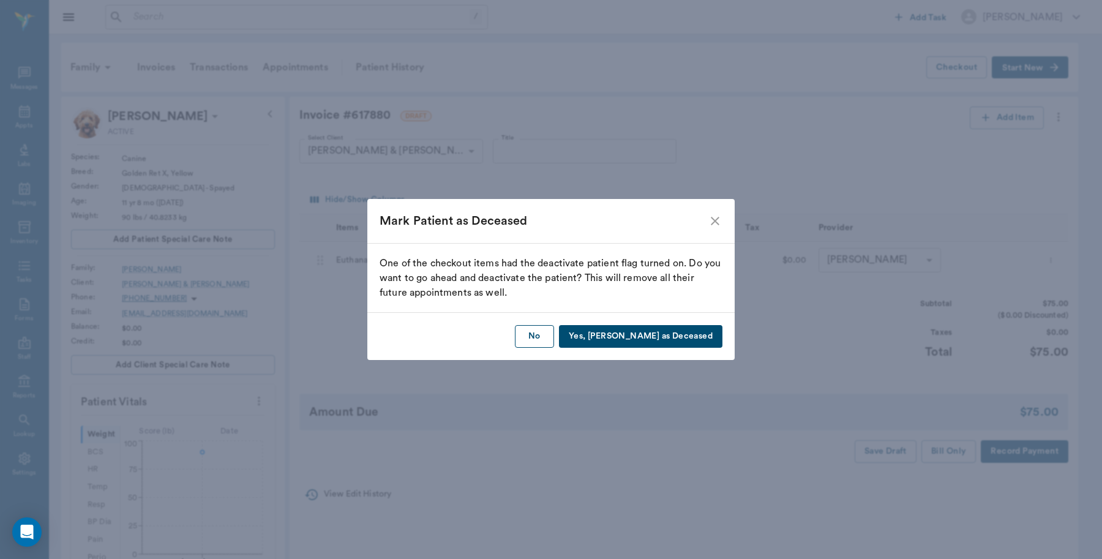
click at [554, 336] on button "No" at bounding box center [534, 336] width 39 height 23
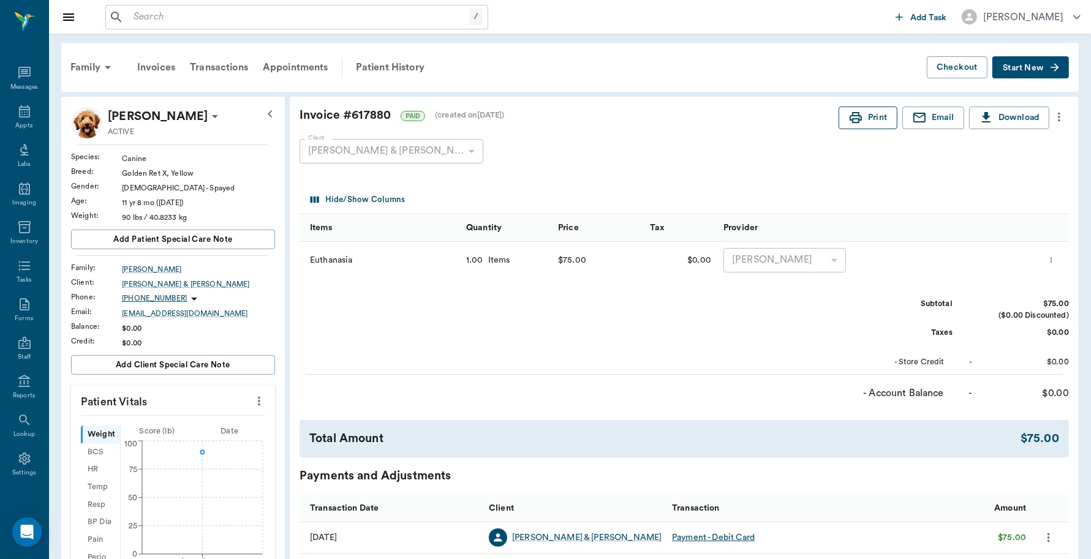
click at [878, 118] on button "Print" at bounding box center [867, 118] width 59 height 23
click at [8, 101] on div "Appts" at bounding box center [24, 118] width 48 height 39
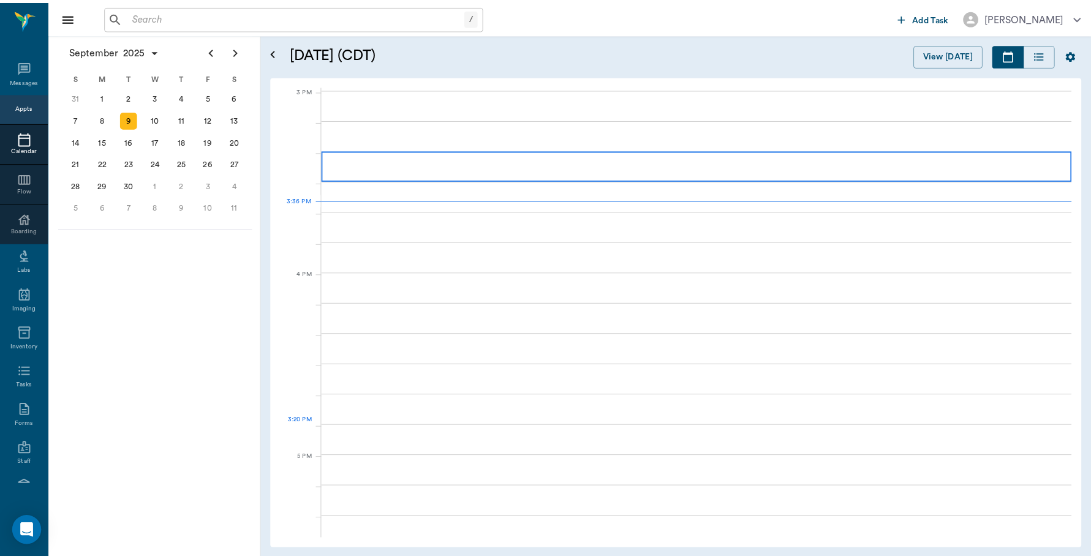
scroll to position [1286, 0]
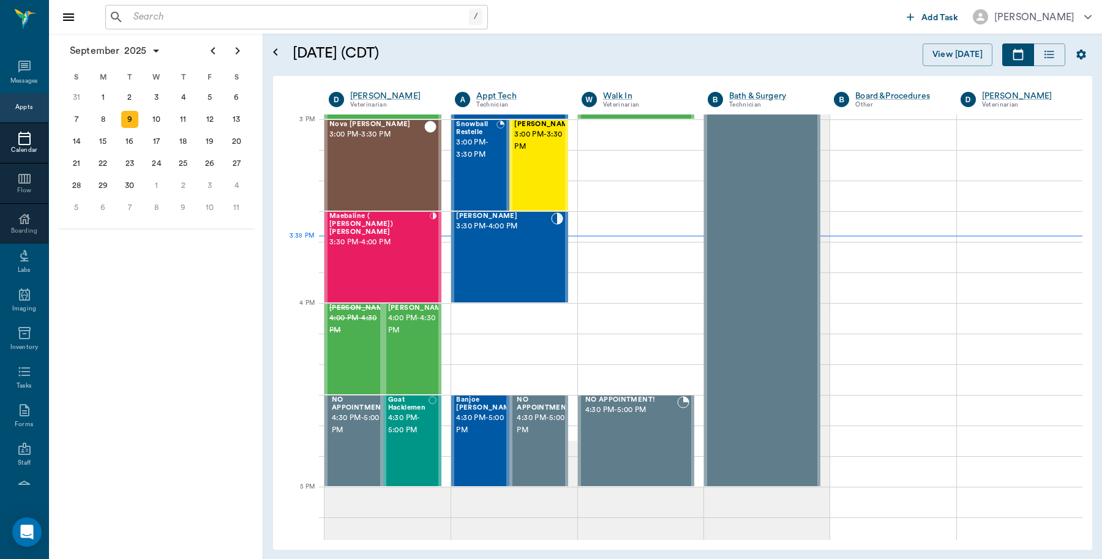
click at [194, 14] on input "text" at bounding box center [299, 17] width 341 height 17
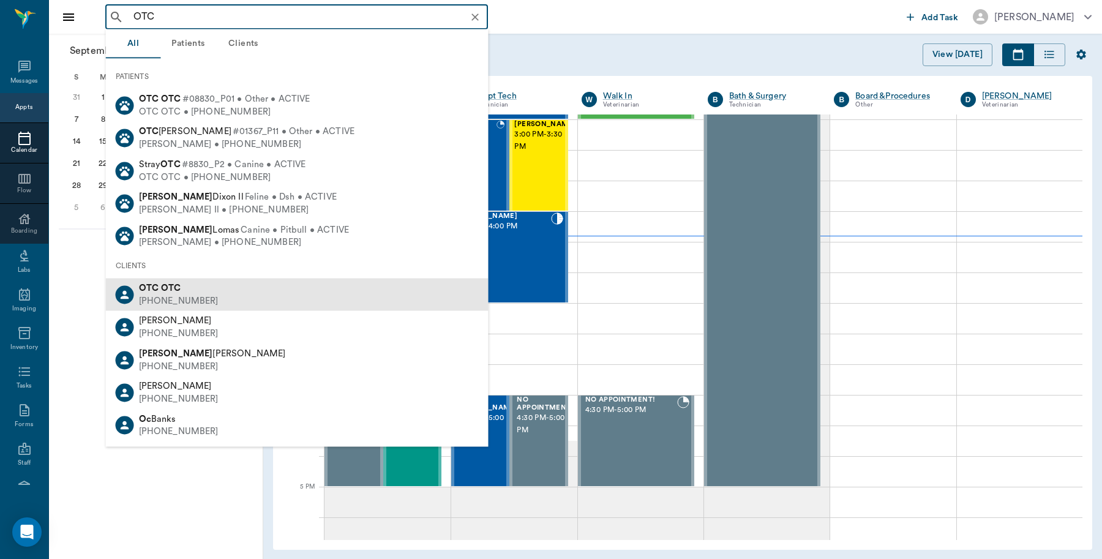
click at [153, 298] on div "[PHONE_NUMBER]" at bounding box center [179, 301] width 80 height 13
type input "OTC"
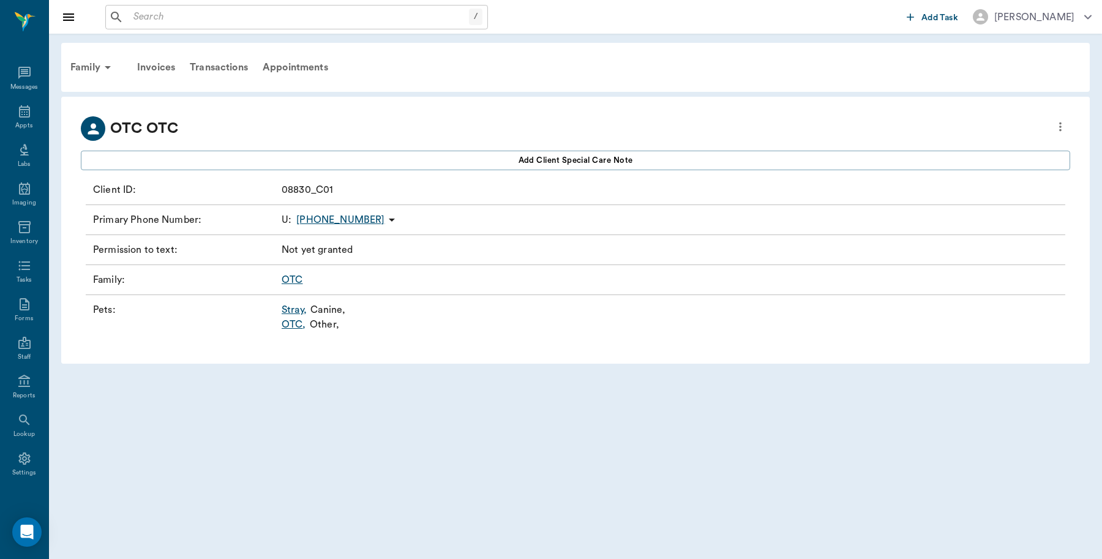
click at [296, 329] on link "OTC ," at bounding box center [294, 324] width 24 height 15
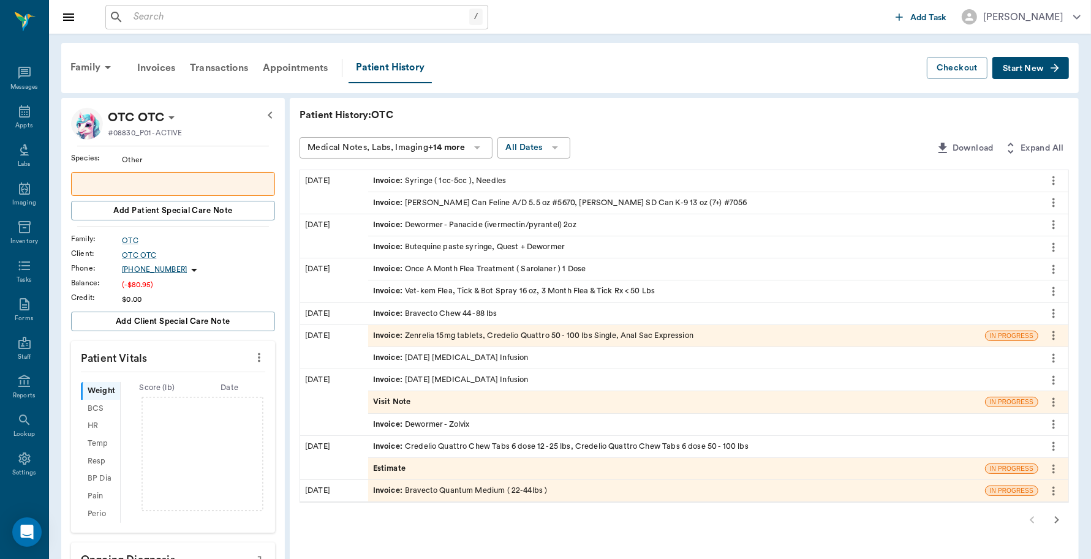
click at [1031, 69] on span "Start New" at bounding box center [1023, 69] width 41 height 0
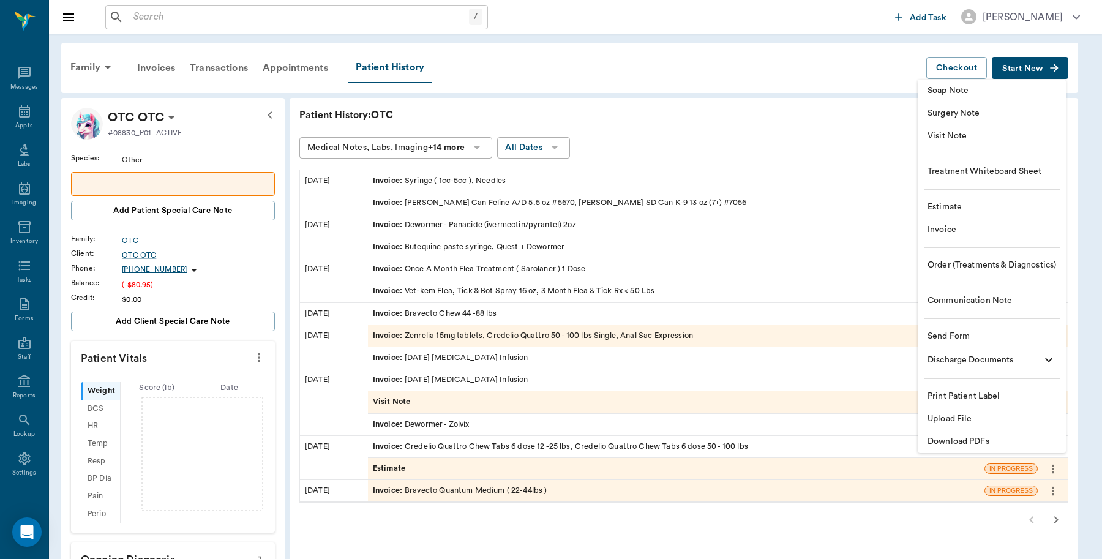
click at [944, 231] on span "Invoice" at bounding box center [992, 230] width 129 height 13
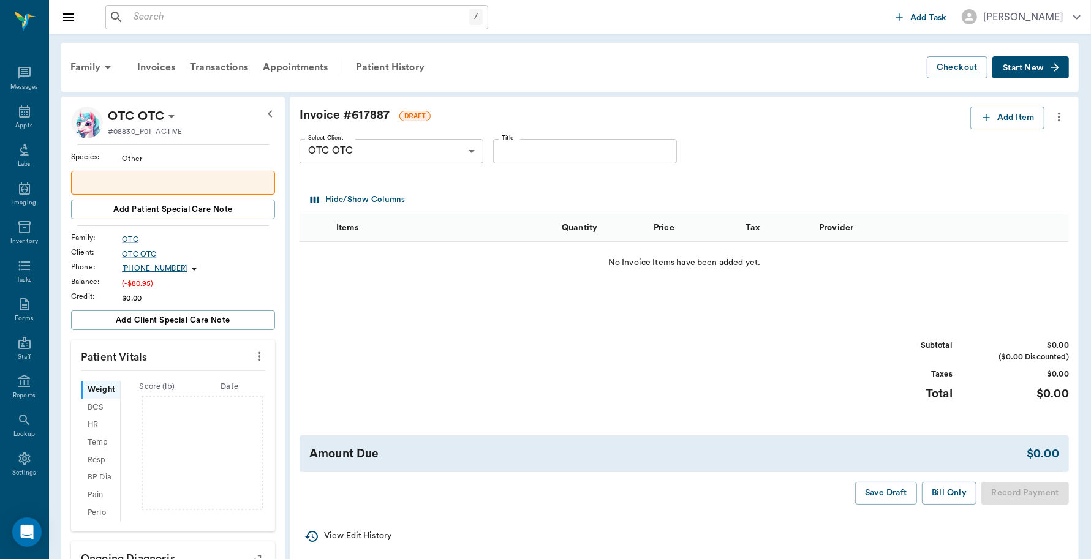
click at [1006, 134] on div "Select Client OTC OTC 63edb0a18bdb516679580383 Select Client Title Title" at bounding box center [674, 151] width 750 height 44
click at [1006, 124] on button "Add Item" at bounding box center [1007, 118] width 74 height 23
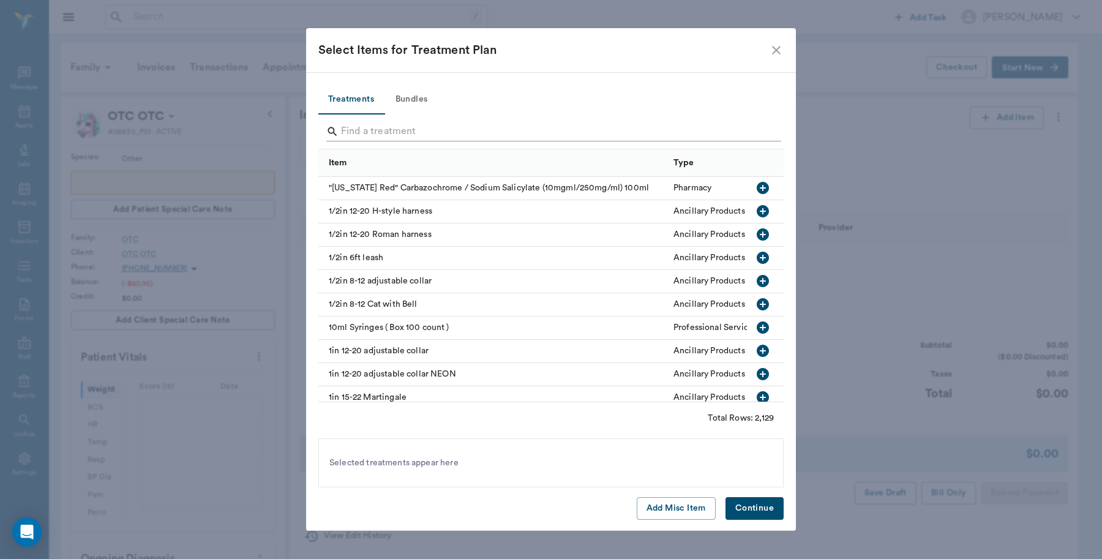
click at [431, 135] on input "Search" at bounding box center [552, 132] width 422 height 20
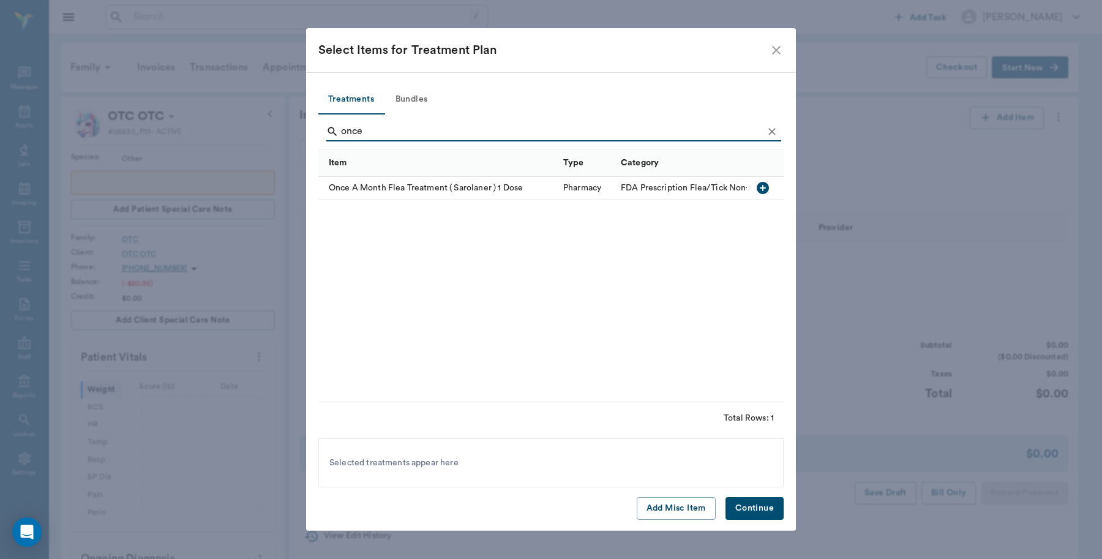
type input "once"
click at [764, 185] on icon "button" at bounding box center [763, 188] width 12 height 12
click at [766, 507] on button "Continue" at bounding box center [755, 508] width 58 height 23
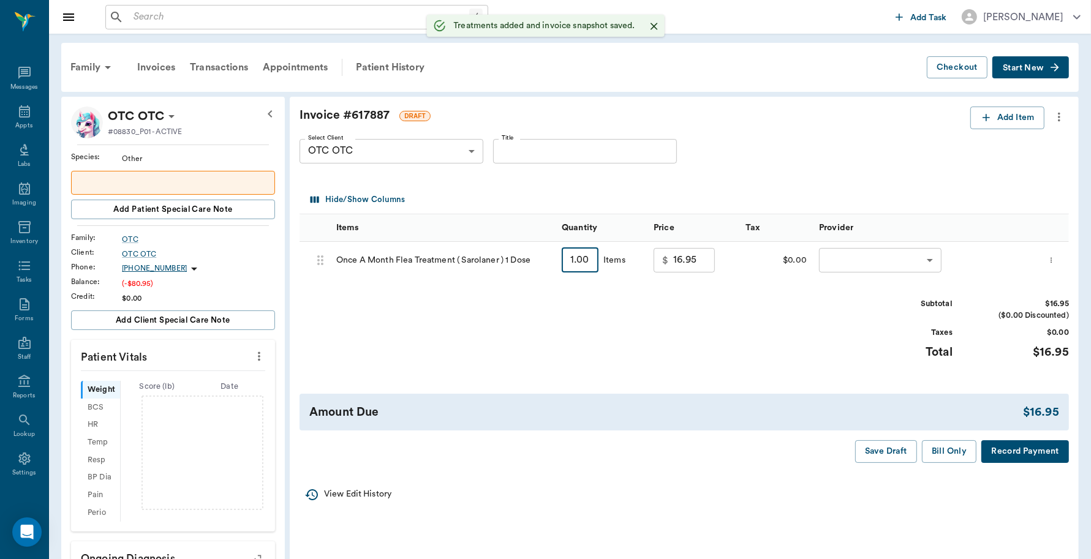
click at [588, 256] on input "1.00" at bounding box center [580, 260] width 37 height 24
type input "4"
type input "67.80"
type input "4"
click at [853, 249] on body "/ ​ Add Task Dr. Bert Ellsworth Nectar Messages Appts Labs Imaging Inventory Ta…" at bounding box center [545, 456] width 1091 height 913
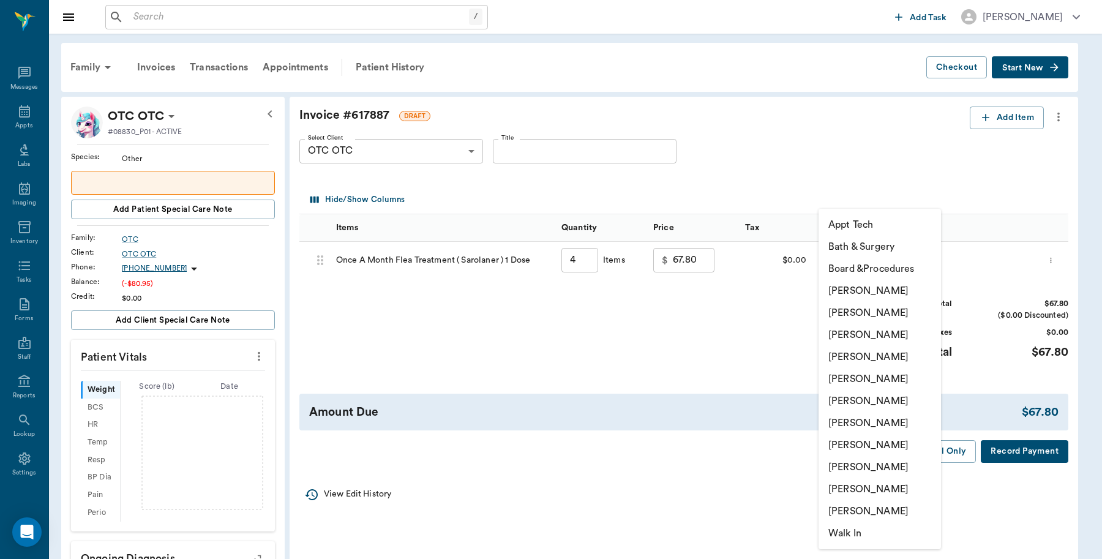
click at [855, 288] on li "[PERSON_NAME]" at bounding box center [880, 291] width 122 height 22
type input "none-6899ea08ed37b777db10de45"
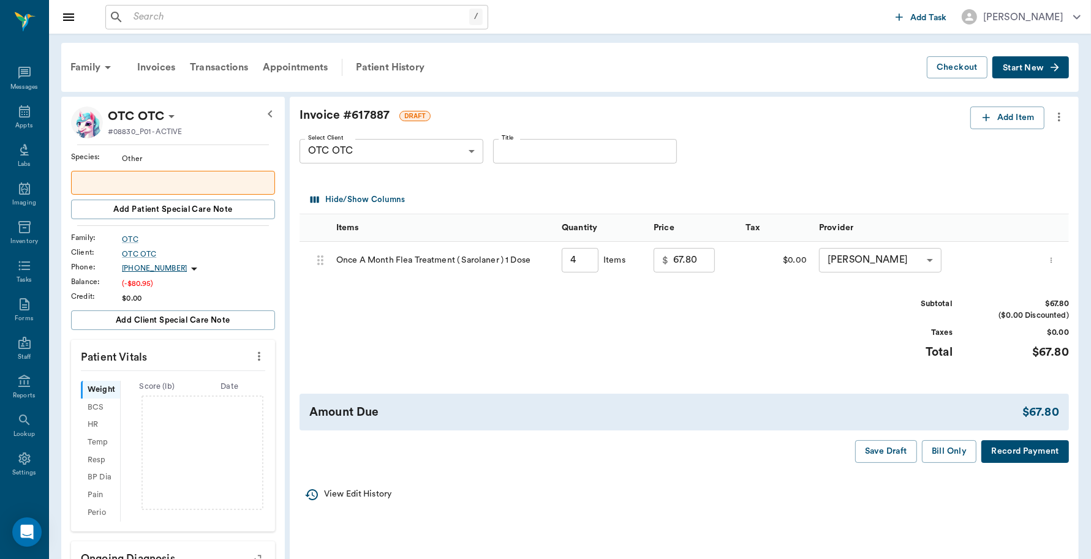
click at [1012, 448] on button "Record Payment" at bounding box center [1025, 451] width 88 height 23
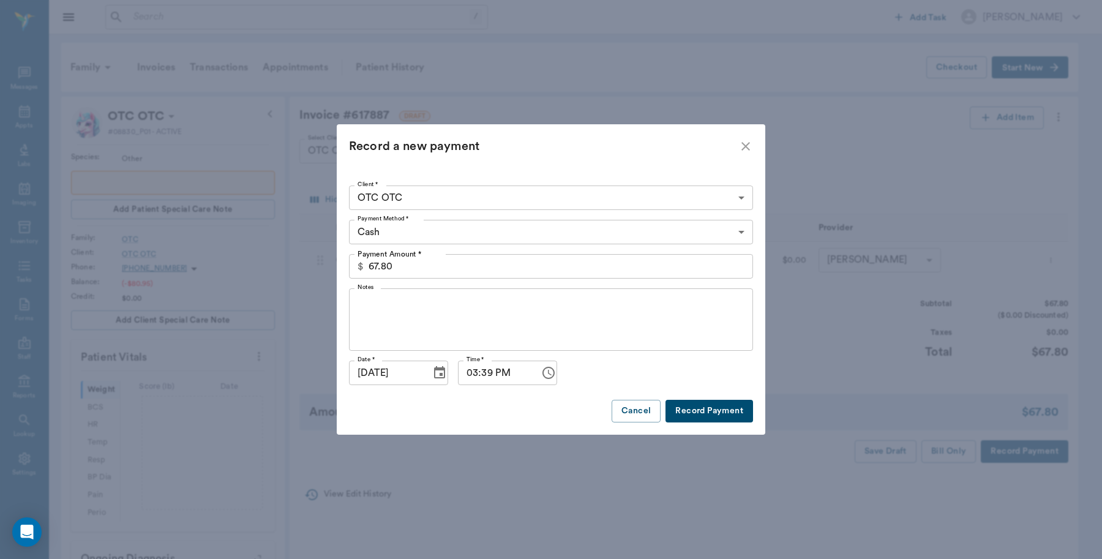
click at [436, 230] on body "/ ​ Add Task Dr. Bert Ellsworth Nectar Messages Appts Labs Imaging Inventory Ta…" at bounding box center [551, 456] width 1102 height 913
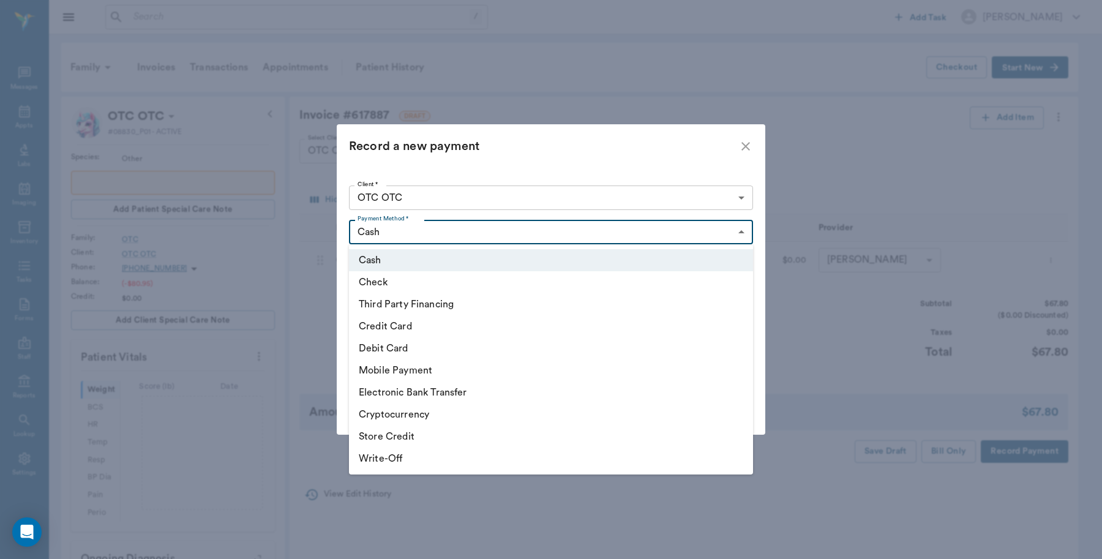
click at [398, 279] on li "Check" at bounding box center [551, 282] width 404 height 22
type input "CHECK"
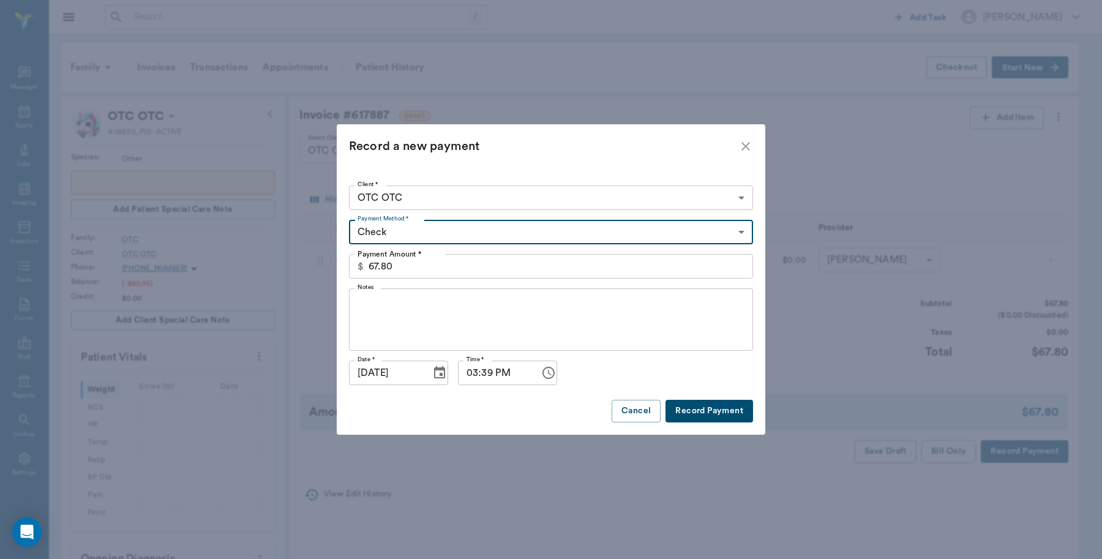
click at [416, 315] on textarea "Notes" at bounding box center [551, 320] width 387 height 42
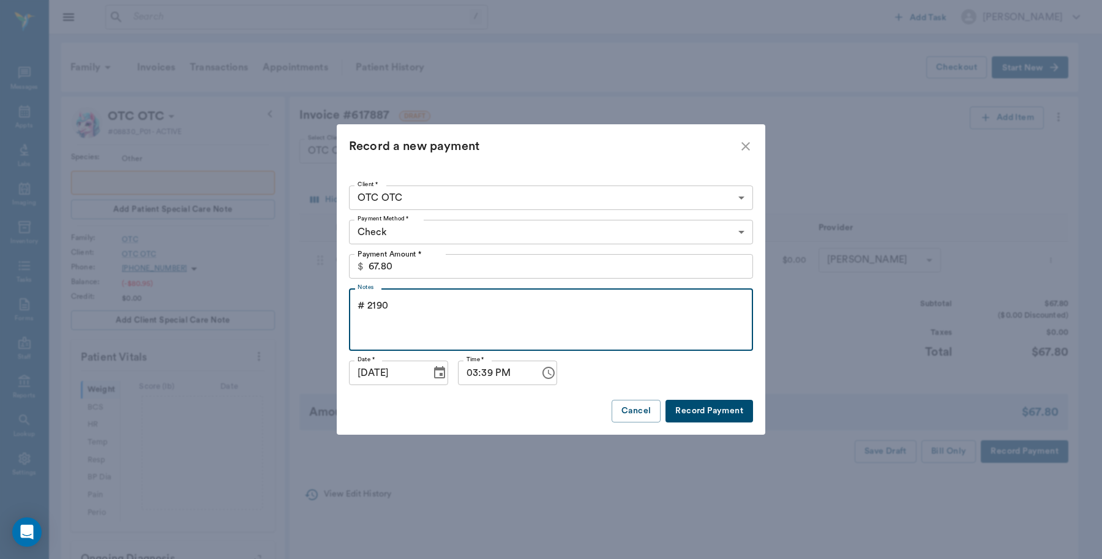
type textarea "# 2190"
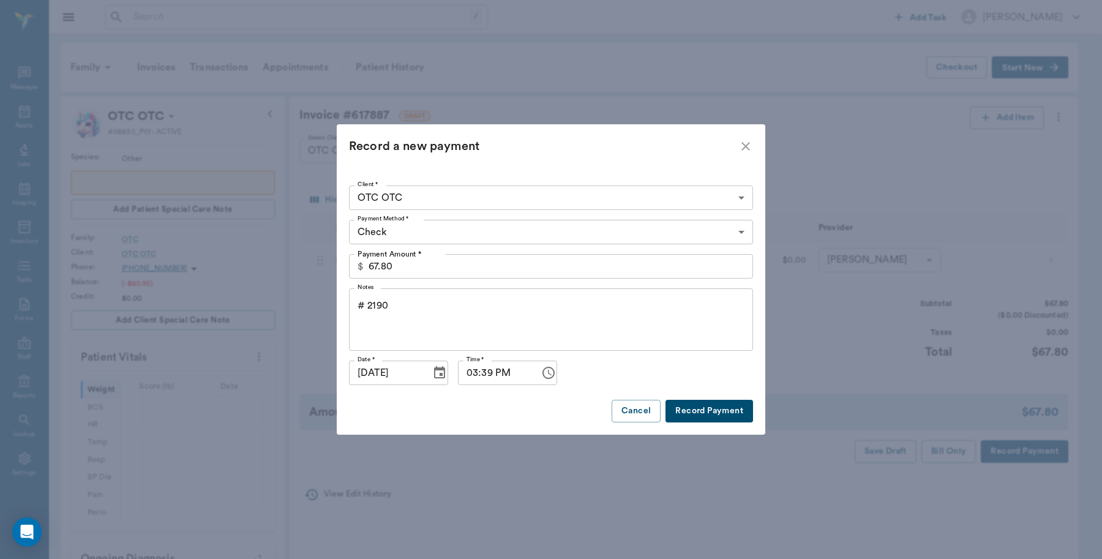
click at [717, 416] on button "Record Payment" at bounding box center [710, 411] width 88 height 23
type input "4.00"
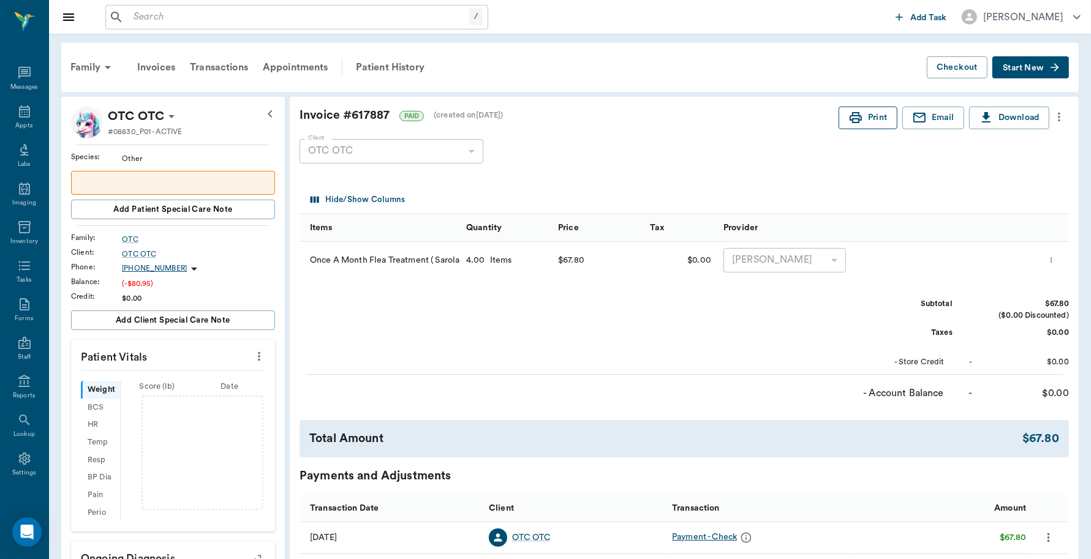
click at [853, 108] on button "Print" at bounding box center [867, 118] width 59 height 23
click at [20, 108] on icon at bounding box center [24, 111] width 15 height 15
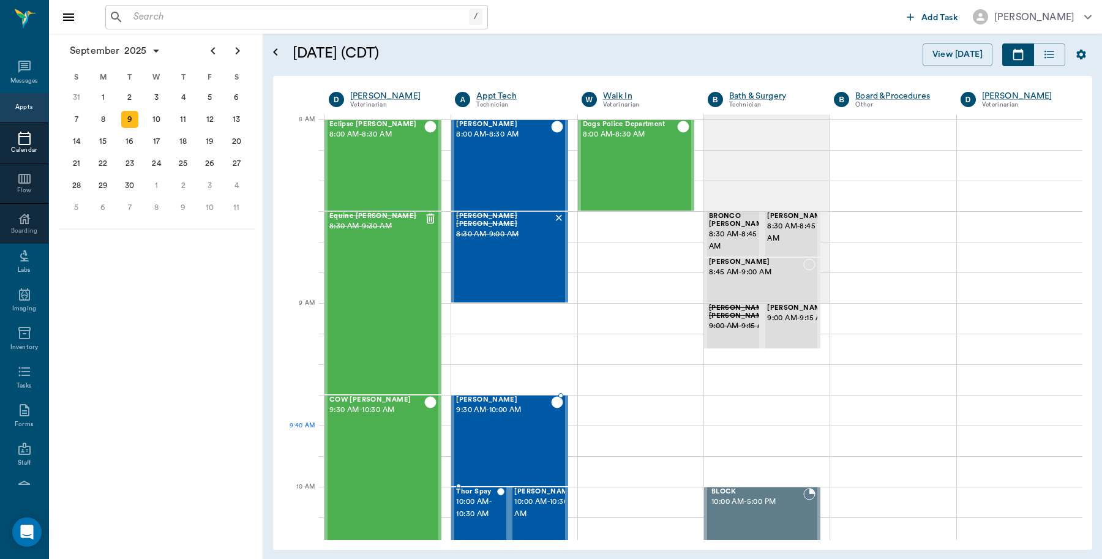
click at [506, 437] on div "[PERSON_NAME] 9:30 AM - 10:00 AM" at bounding box center [503, 440] width 94 height 89
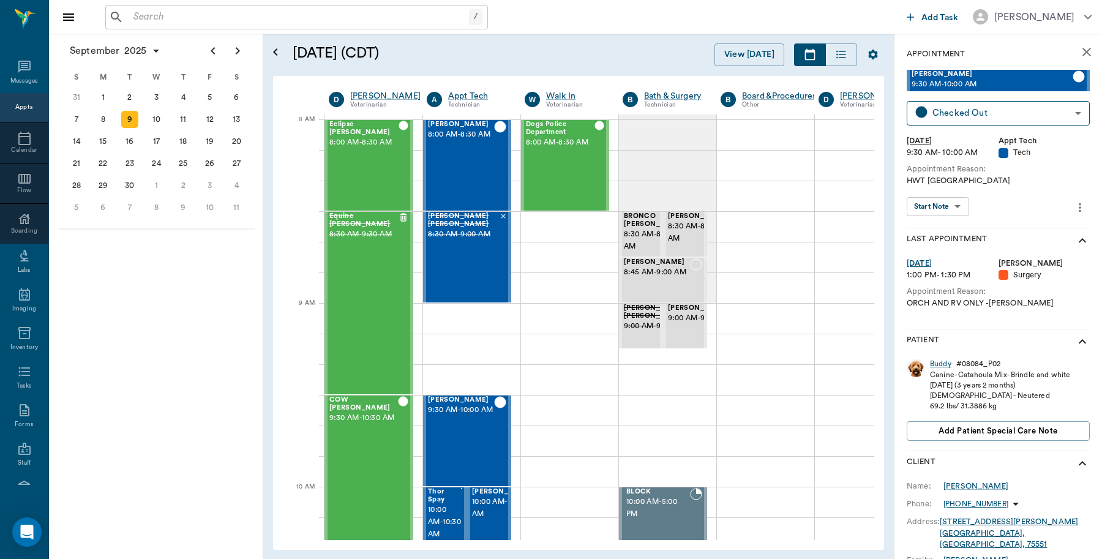
click at [935, 361] on div "Buddy" at bounding box center [940, 364] width 21 height 10
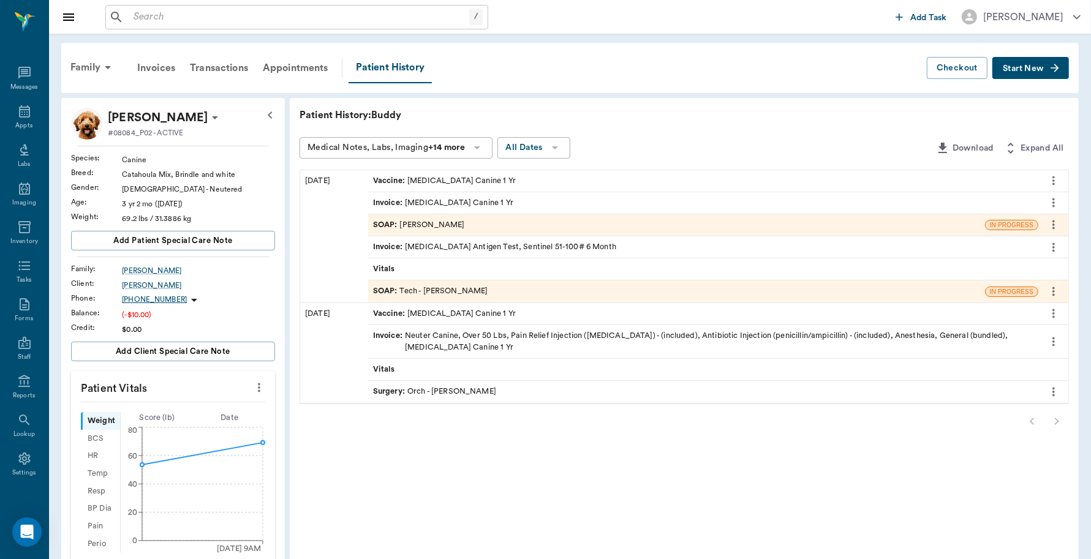
click at [518, 184] on div "Vaccine : [MEDICAL_DATA] Canine 1 Yr" at bounding box center [703, 180] width 670 height 21
click at [565, 218] on div "SOAP : [PERSON_NAME]" at bounding box center [676, 224] width 617 height 21
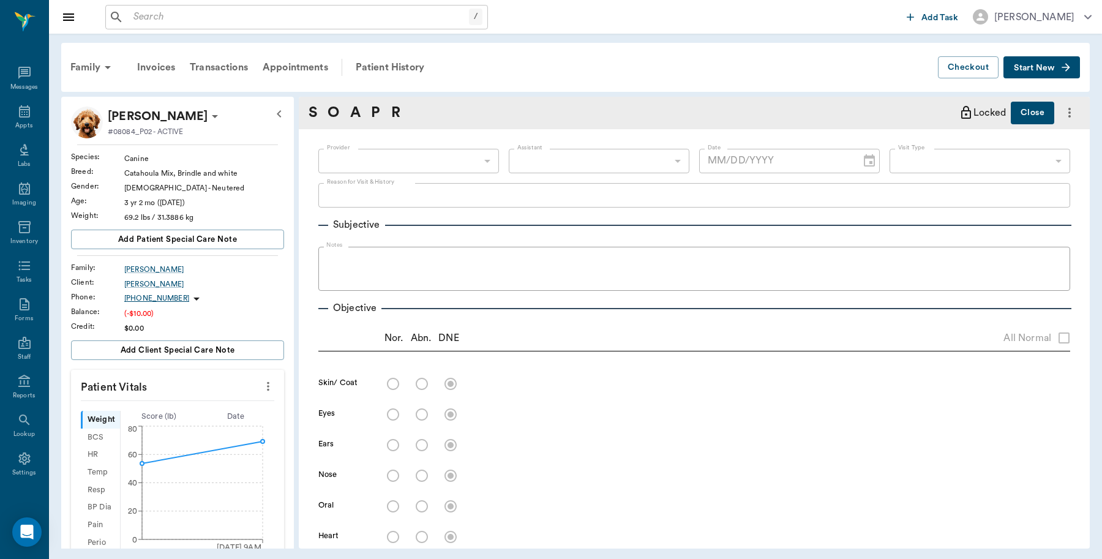
type input "682b670d8bdc6f7f8feef3db"
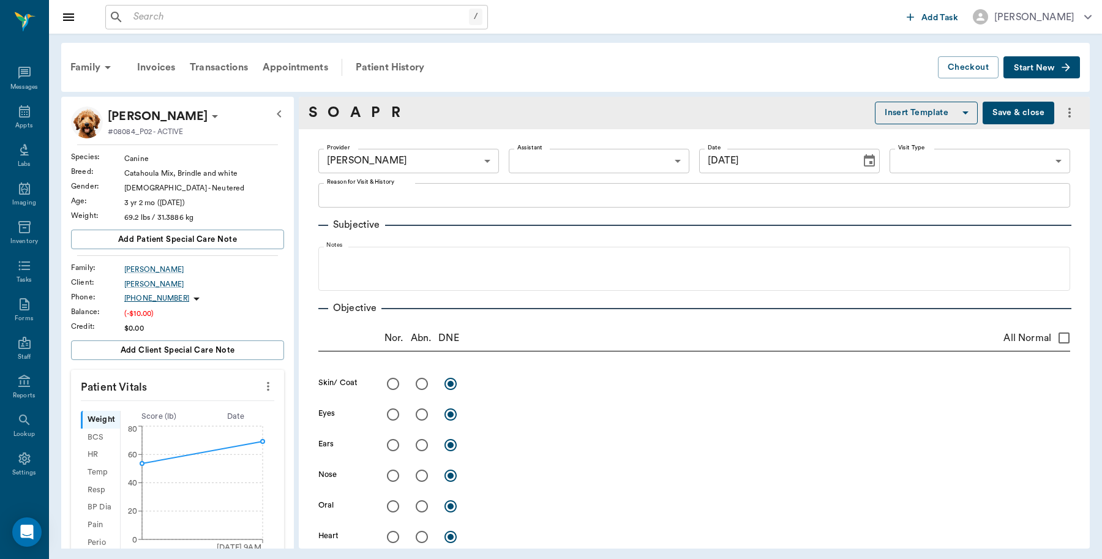
type input "[DATE]"
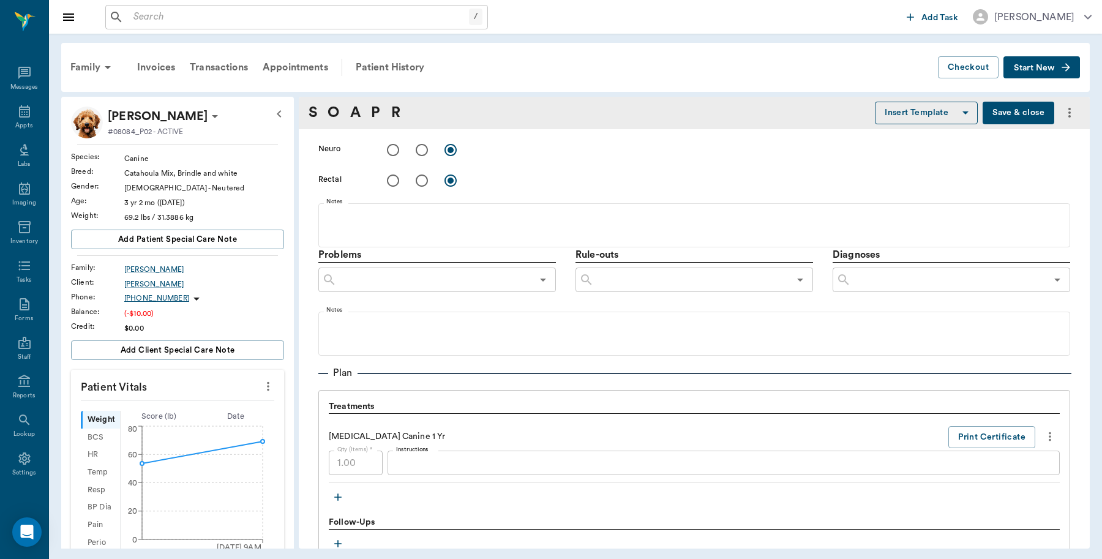
scroll to position [644, 0]
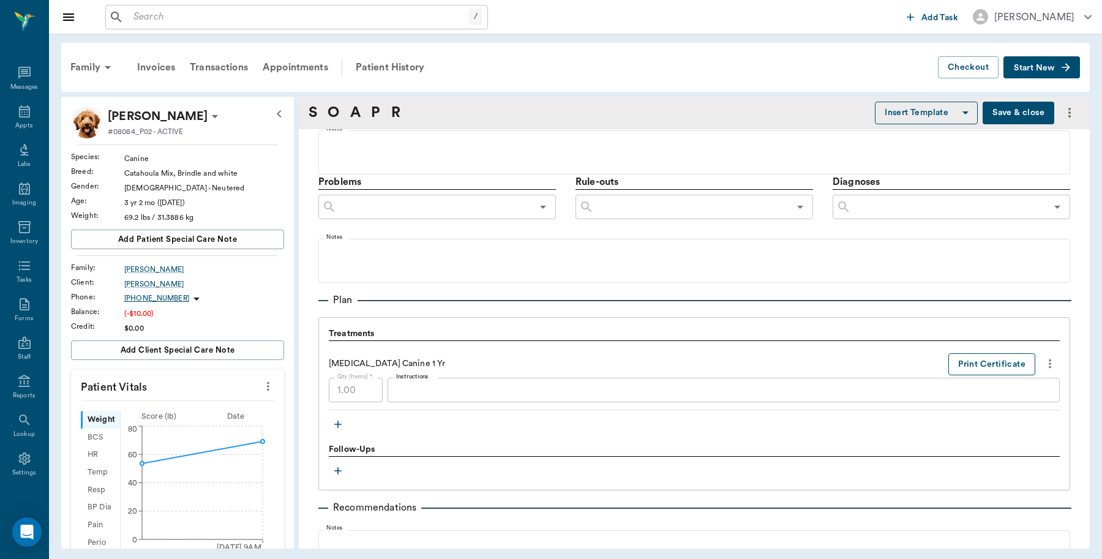
click at [968, 369] on button "Print Certificate" at bounding box center [992, 364] width 87 height 23
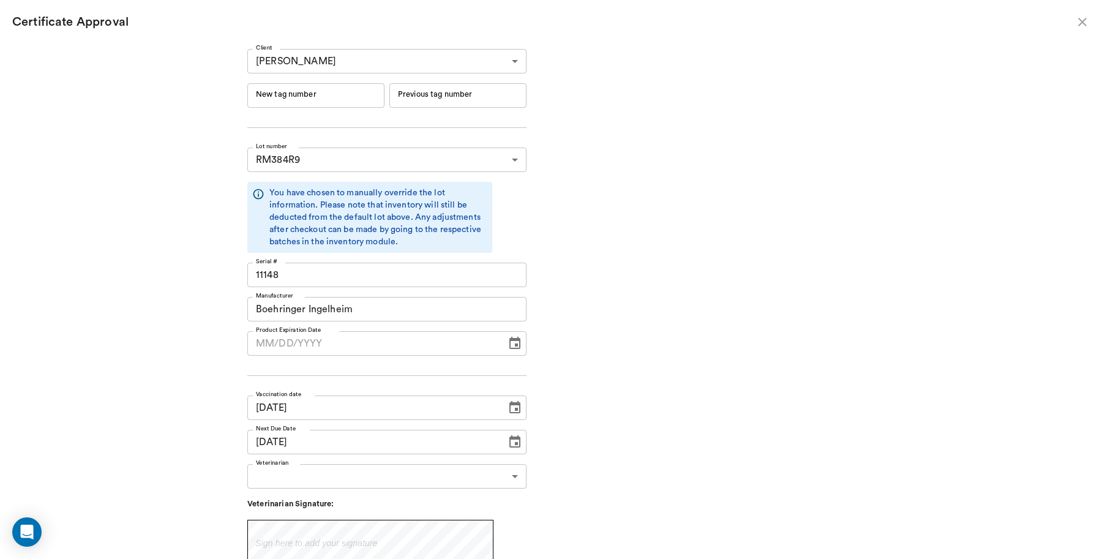
type input "[DATE]"
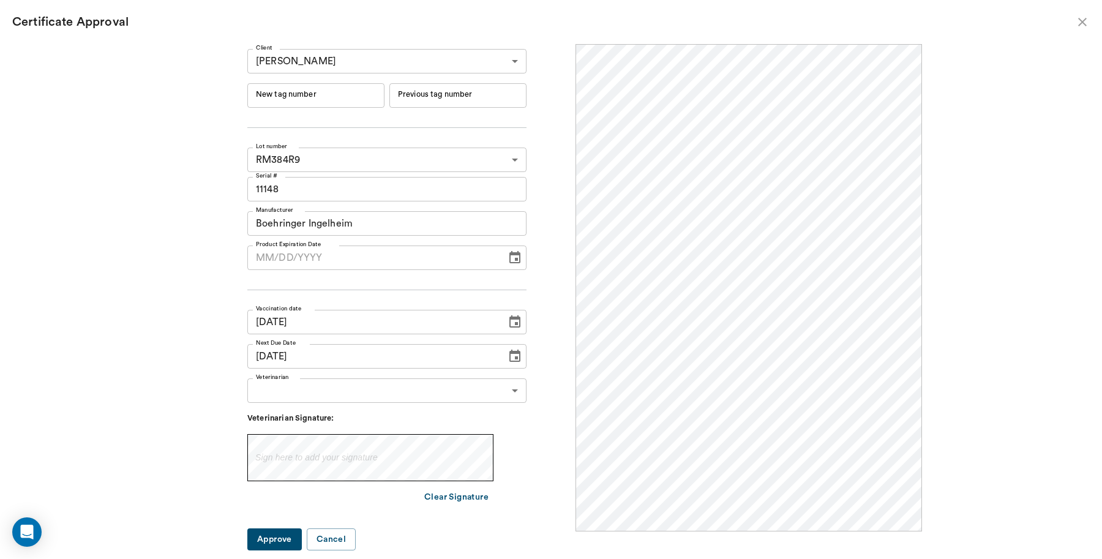
scroll to position [0, 0]
click at [300, 103] on input "New tag number" at bounding box center [315, 95] width 137 height 24
type input "251084"
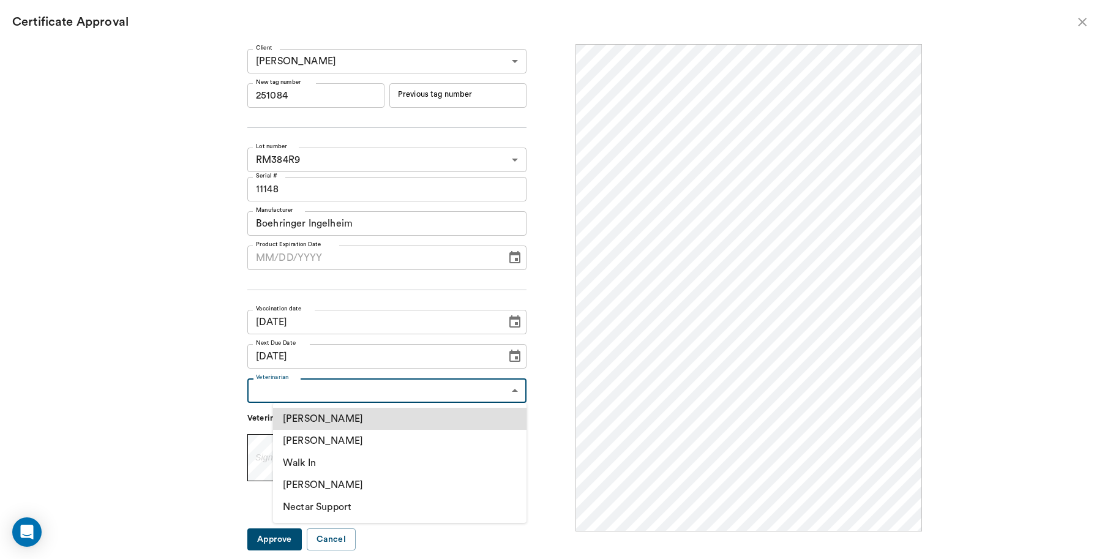
click at [351, 389] on body "/ ​ Add Task [PERSON_NAME] Nectar Messages Appts Labs Imaging Inventory Tasks F…" at bounding box center [551, 279] width 1102 height 559
click at [322, 439] on li "[PERSON_NAME]" at bounding box center [400, 441] width 254 height 22
type input "63ec2f075fda476ae8351a4d"
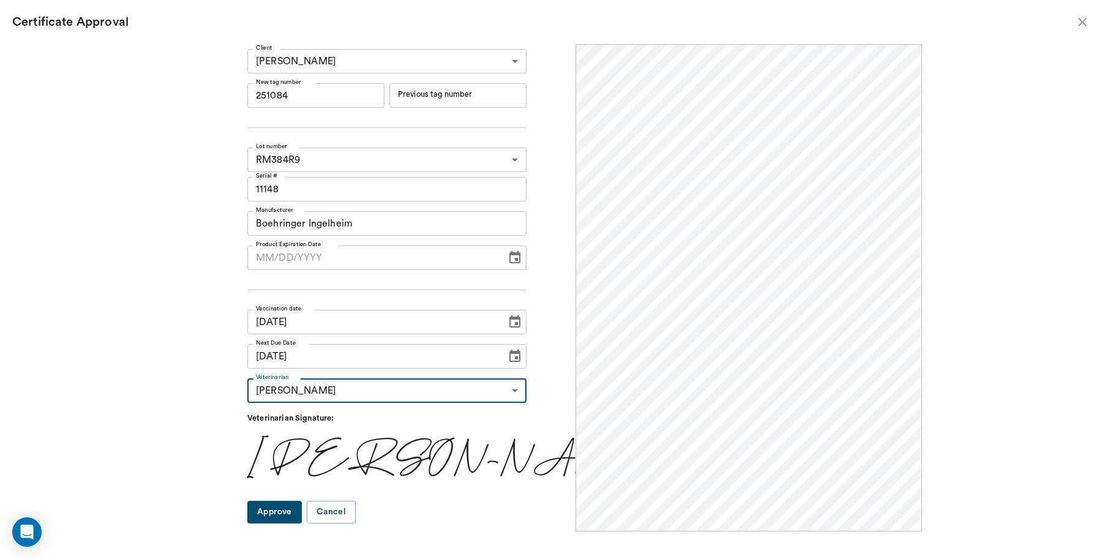
click at [301, 504] on button "Approve" at bounding box center [274, 512] width 55 height 23
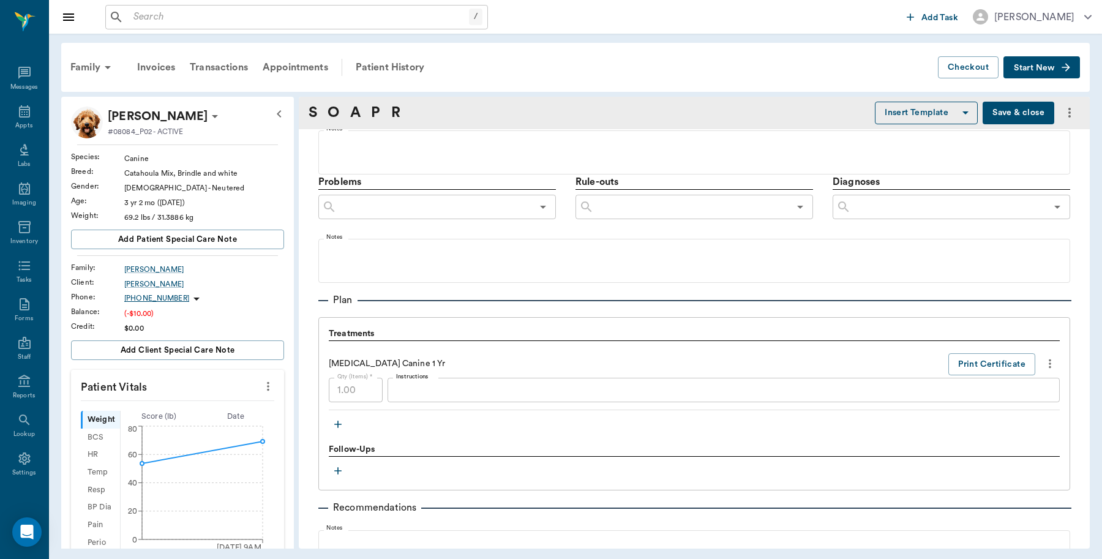
click at [997, 111] on button "Save & close" at bounding box center [1019, 113] width 72 height 23
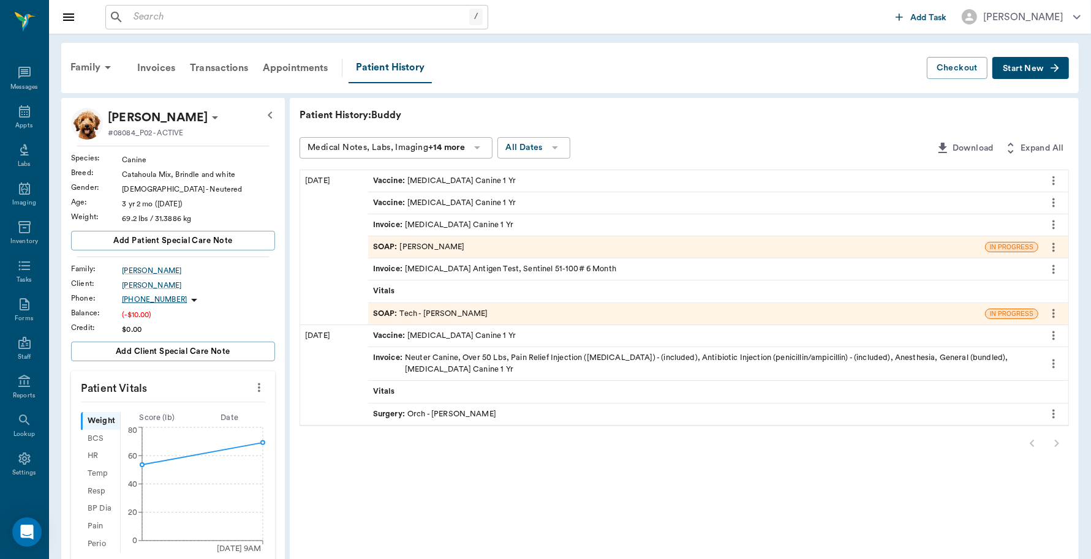
click at [435, 222] on div "Invoice : [MEDICAL_DATA] Canine 1 Yr" at bounding box center [443, 225] width 140 height 12
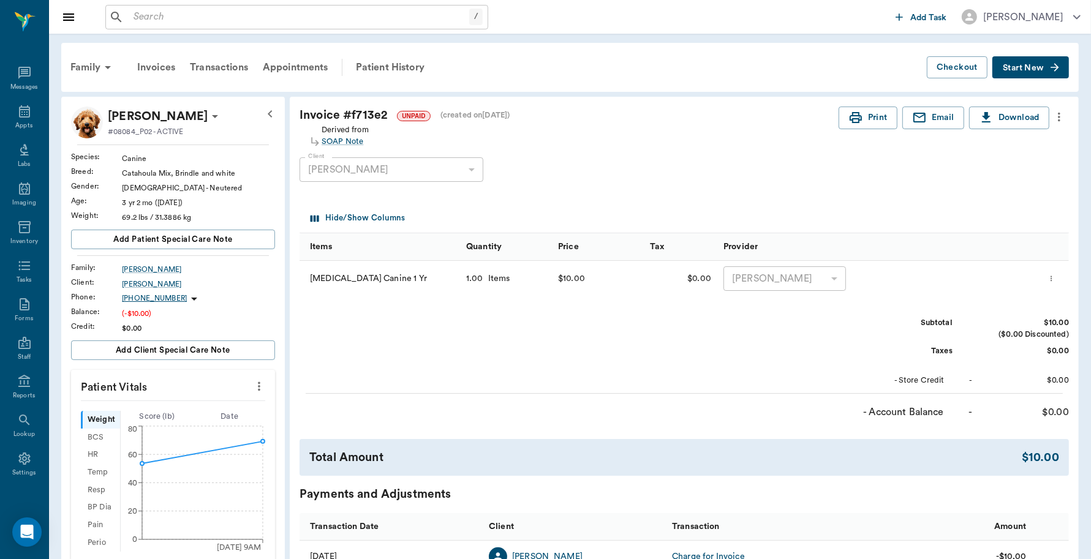
scroll to position [230, 0]
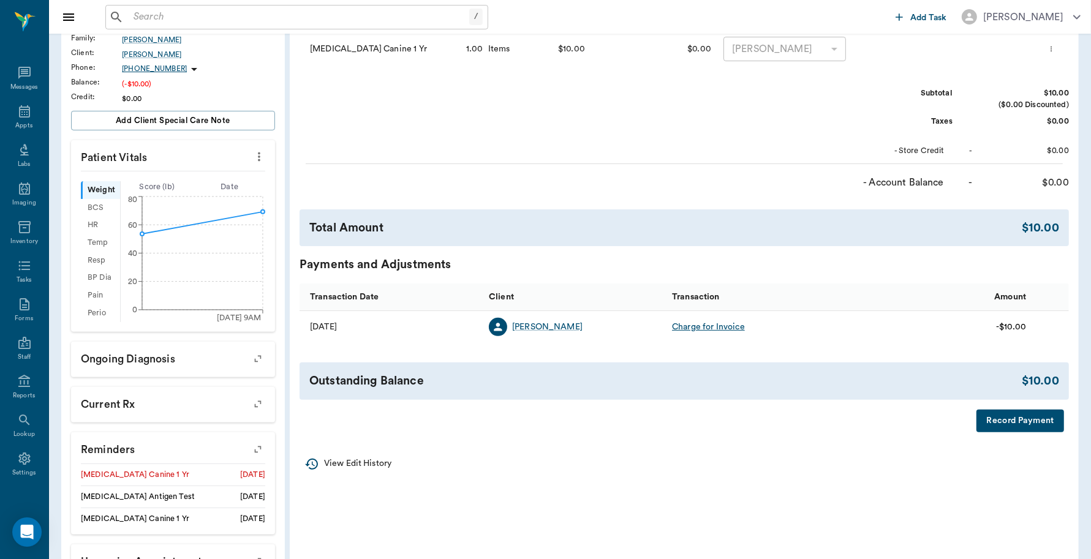
click at [1004, 421] on button "Record Payment" at bounding box center [1020, 421] width 88 height 23
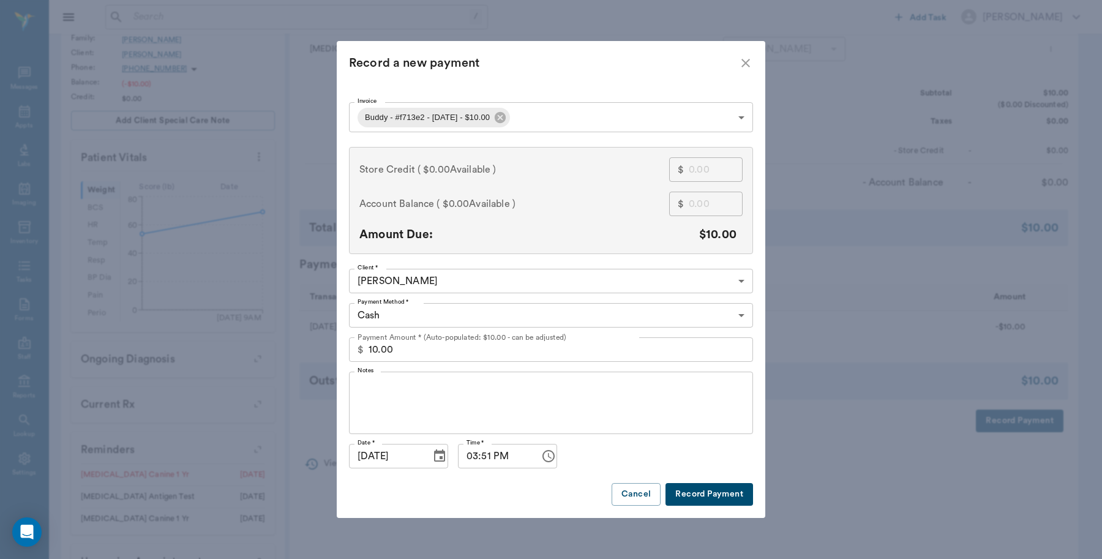
click at [706, 494] on button "Record Payment" at bounding box center [710, 494] width 88 height 23
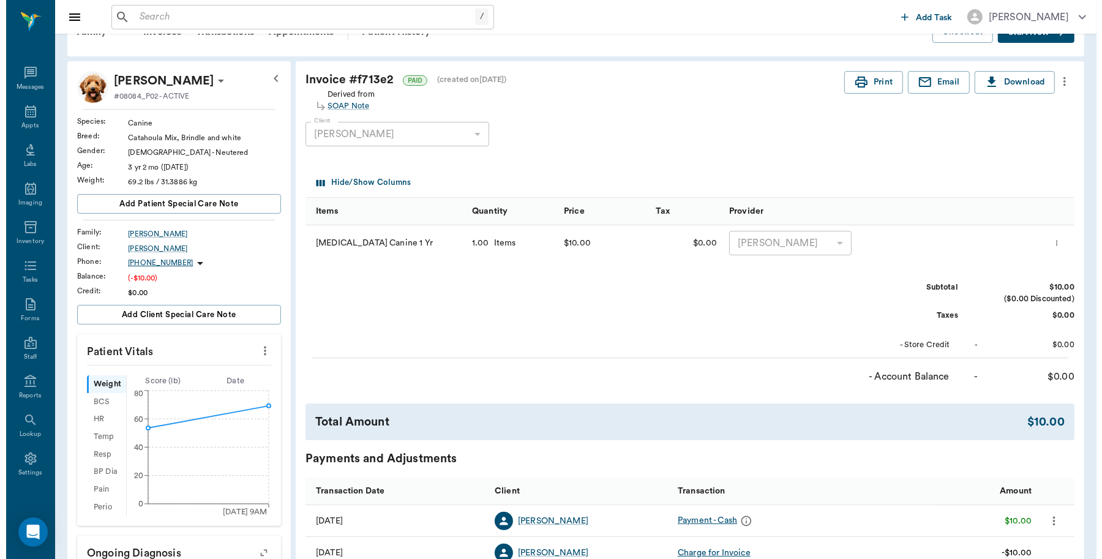
scroll to position [0, 0]
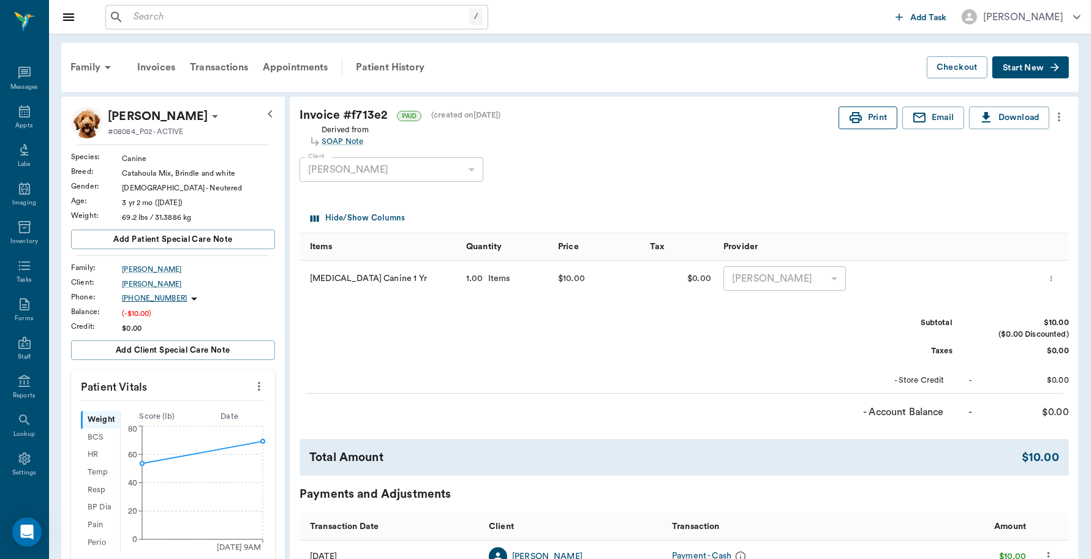
click at [870, 117] on button "Print" at bounding box center [867, 118] width 59 height 23
click at [19, 115] on icon at bounding box center [24, 111] width 15 height 15
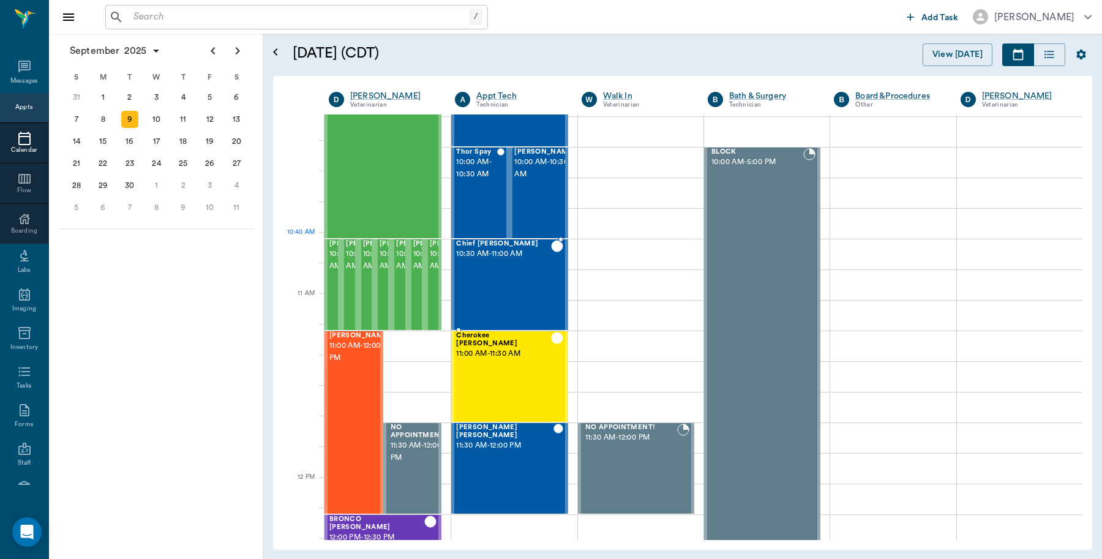
scroll to position [446, 0]
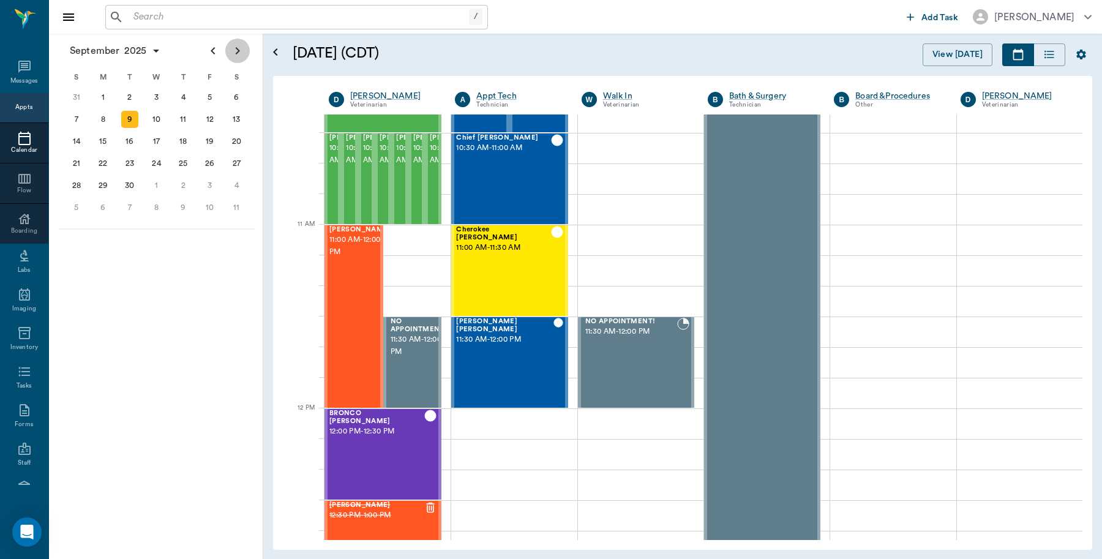
click at [233, 49] on icon "Next page" at bounding box center [237, 50] width 15 height 15
click at [215, 118] on div "10" at bounding box center [209, 119] width 17 height 17
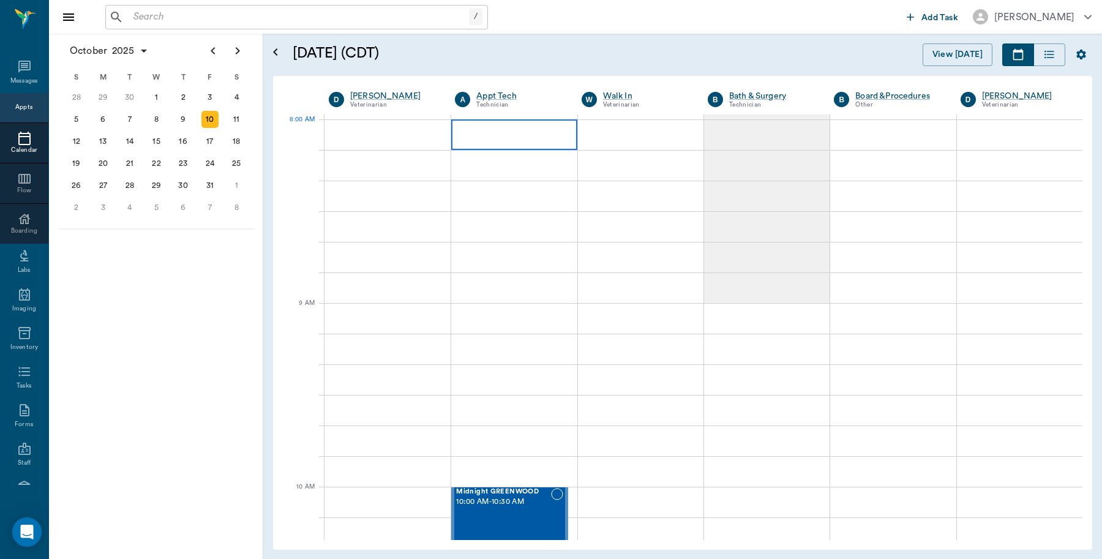
click at [500, 126] on div at bounding box center [514, 134] width 126 height 31
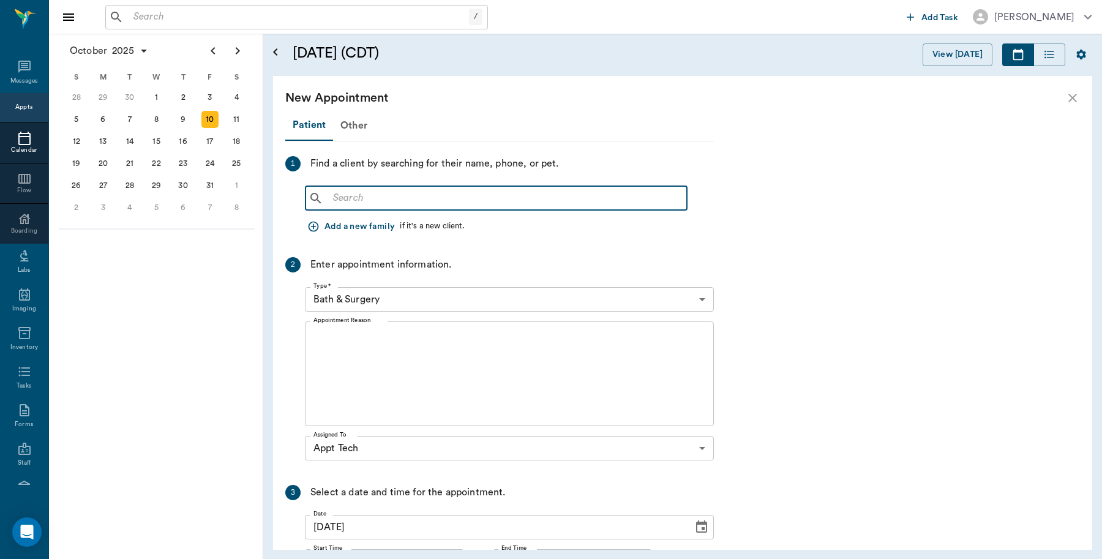
click at [393, 200] on input "text" at bounding box center [505, 198] width 354 height 17
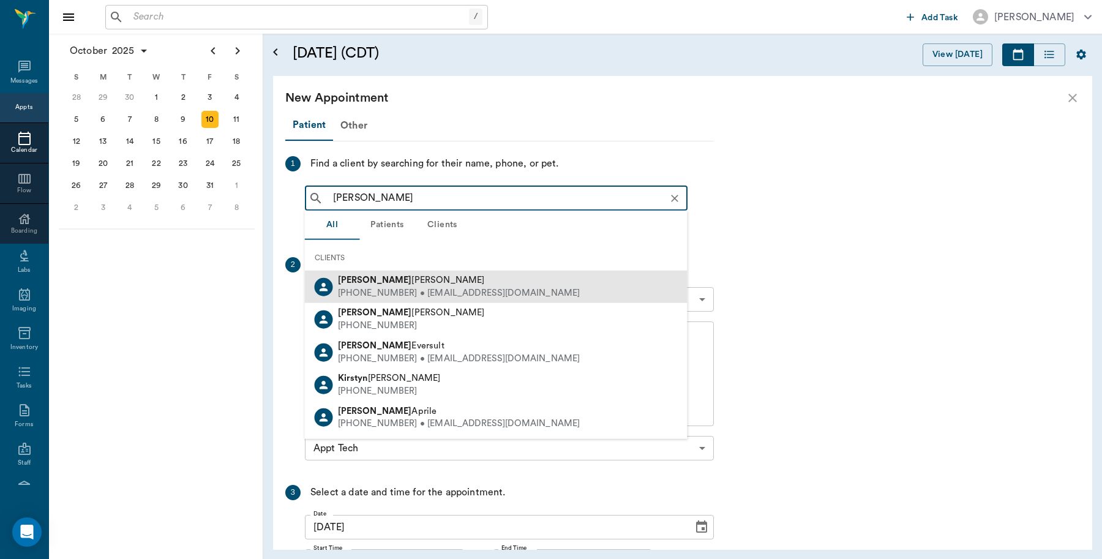
click at [429, 288] on div "[PHONE_NUMBER] • [EMAIL_ADDRESS][DOMAIN_NAME]" at bounding box center [459, 293] width 243 height 13
type input "[PERSON_NAME]"
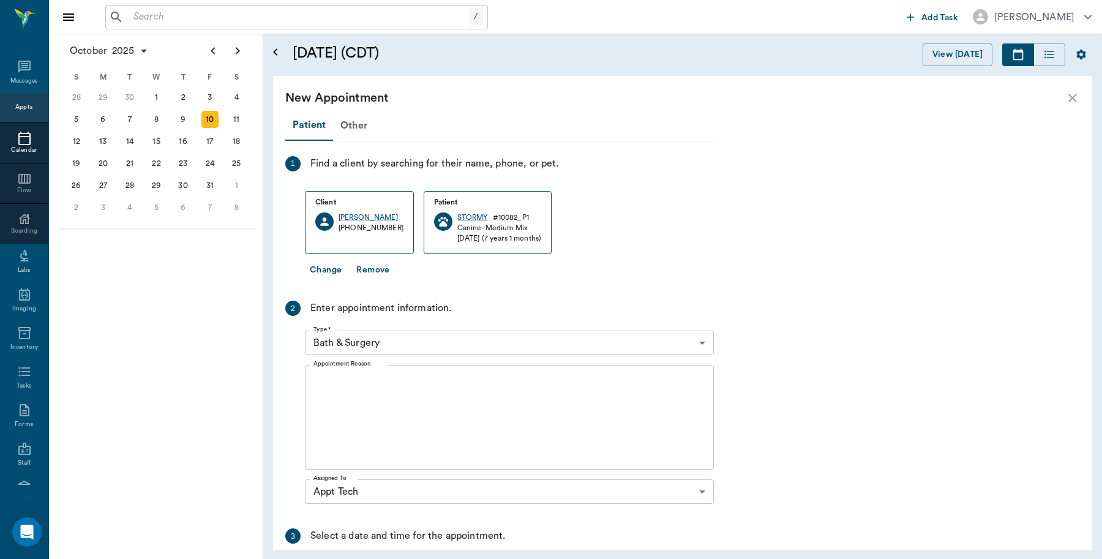
click at [410, 345] on body "/ ​ Add Task [PERSON_NAME] Nectar Messages Appts Calendar Flow Boarding Labs Im…" at bounding box center [551, 279] width 1102 height 559
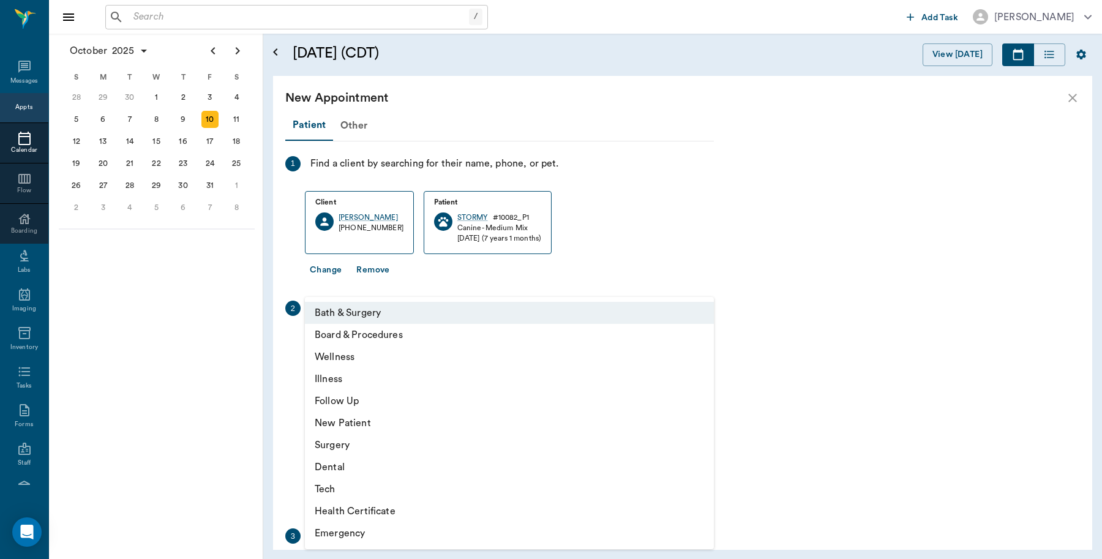
click at [333, 494] on li "Tech" at bounding box center [509, 489] width 409 height 22
type input "65d2be4f46e3a538d89b8c1a"
type input "08:30 AM"
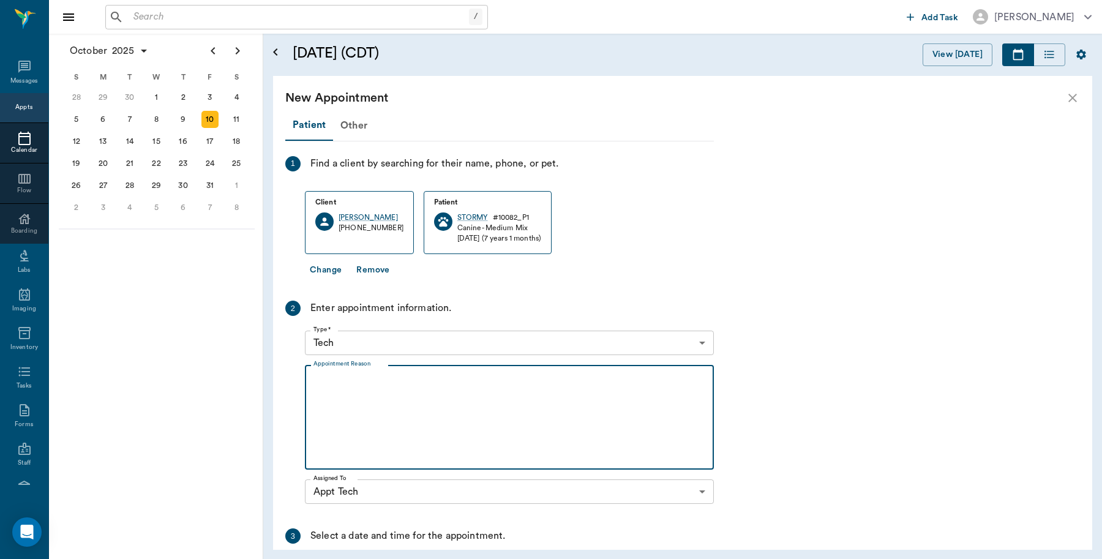
click at [386, 397] on textarea "Appointment Reason" at bounding box center [510, 417] width 392 height 85
click at [371, 383] on textarea "Basic Adult [GEOGRAPHIC_DATA]" at bounding box center [510, 417] width 392 height 85
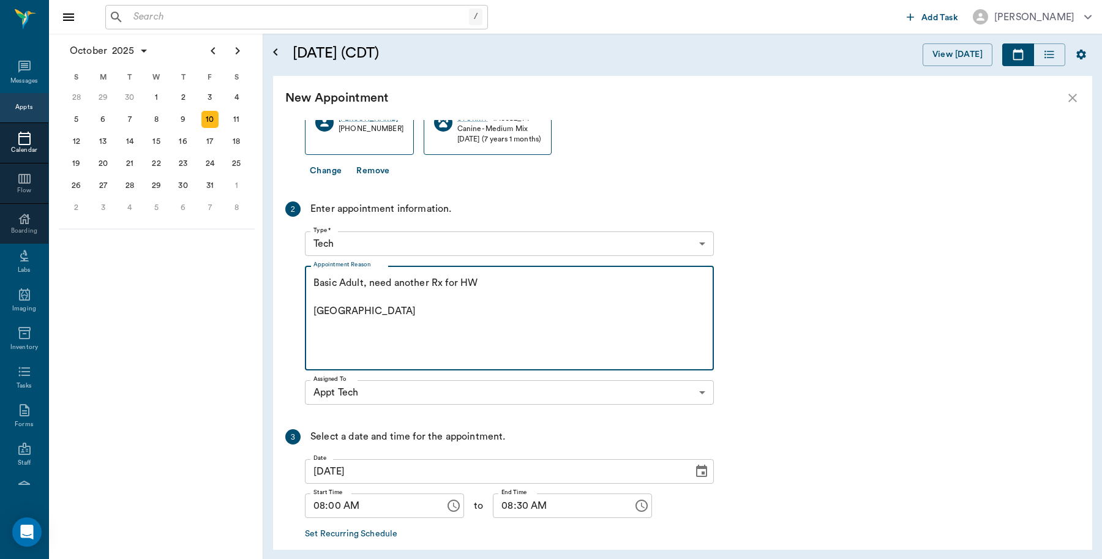
scroll to position [159, 0]
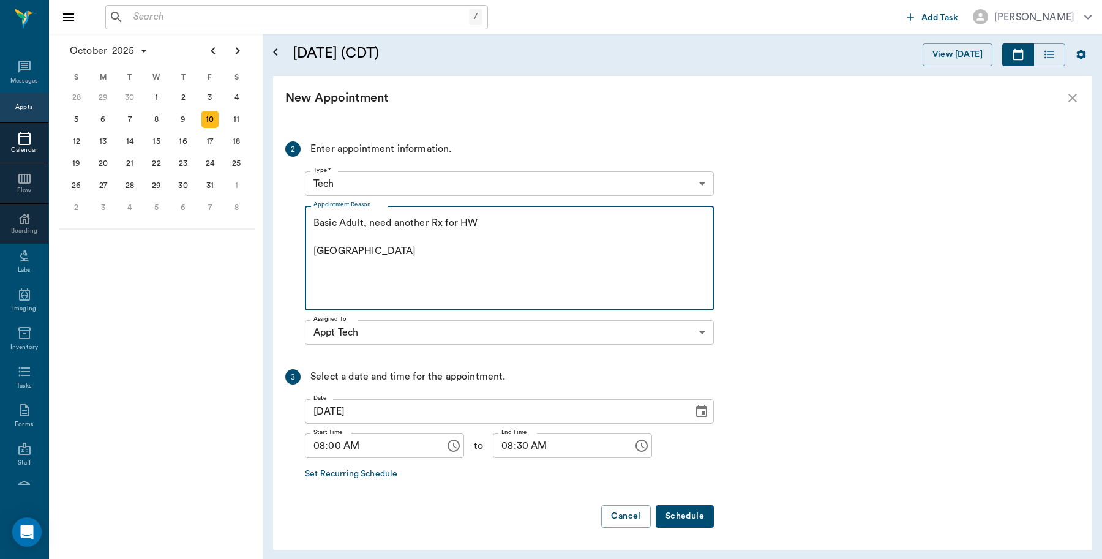
type textarea "Basic Adult, need another Rx for HW [GEOGRAPHIC_DATA]"
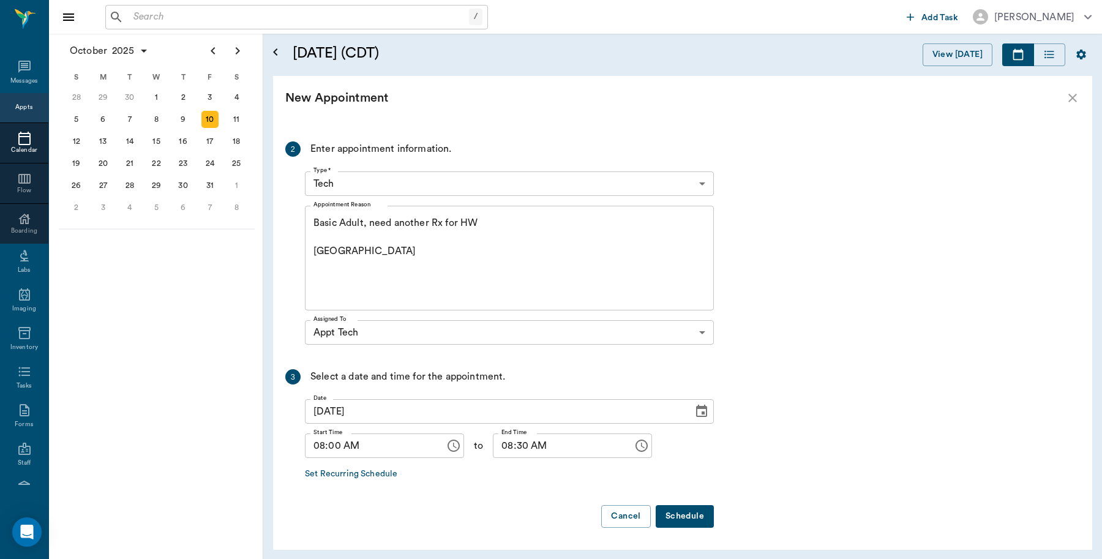
click at [685, 513] on button "Schedule" at bounding box center [685, 516] width 58 height 23
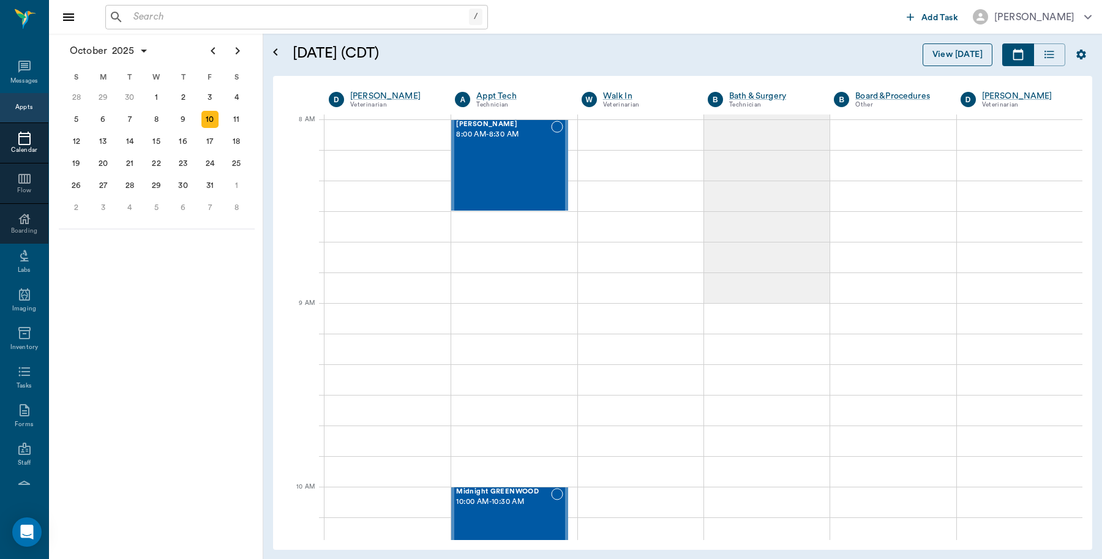
click at [954, 52] on button "View [DATE]" at bounding box center [958, 54] width 70 height 23
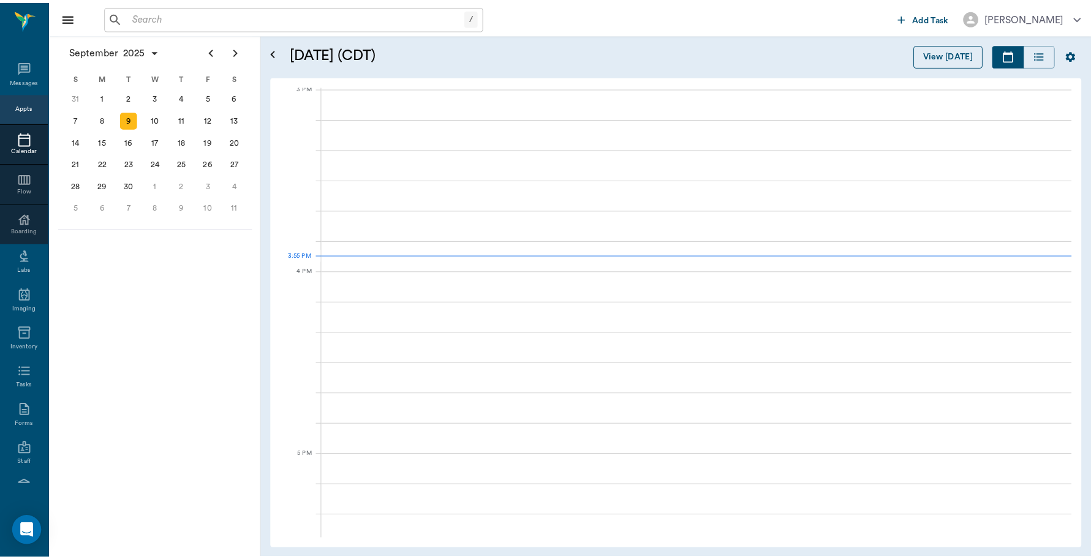
scroll to position [1288, 0]
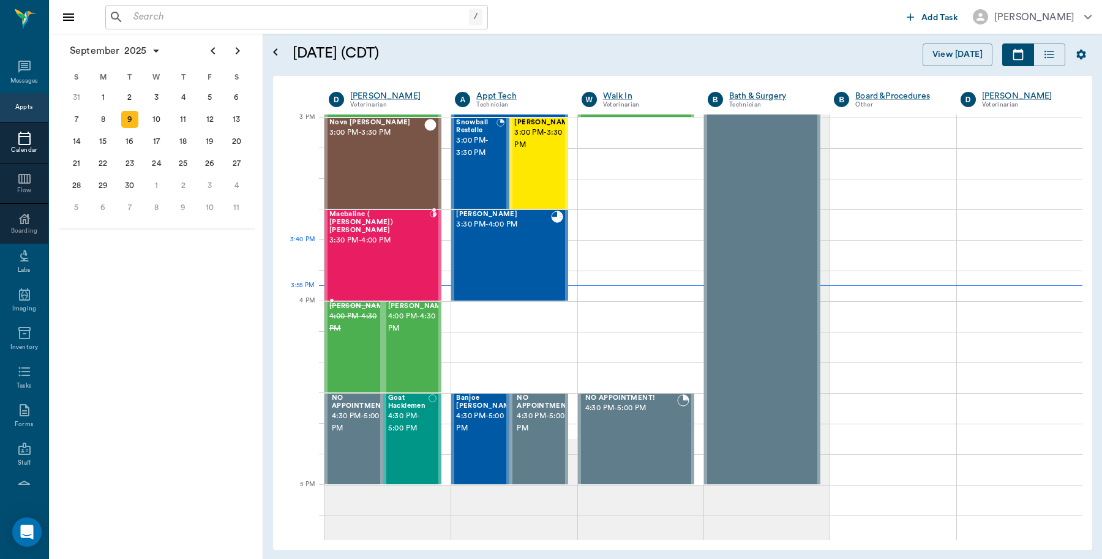
click at [372, 249] on div "Maebaline ( Mable) Thompson 3:30 PM - 4:00 PM" at bounding box center [379, 255] width 100 height 89
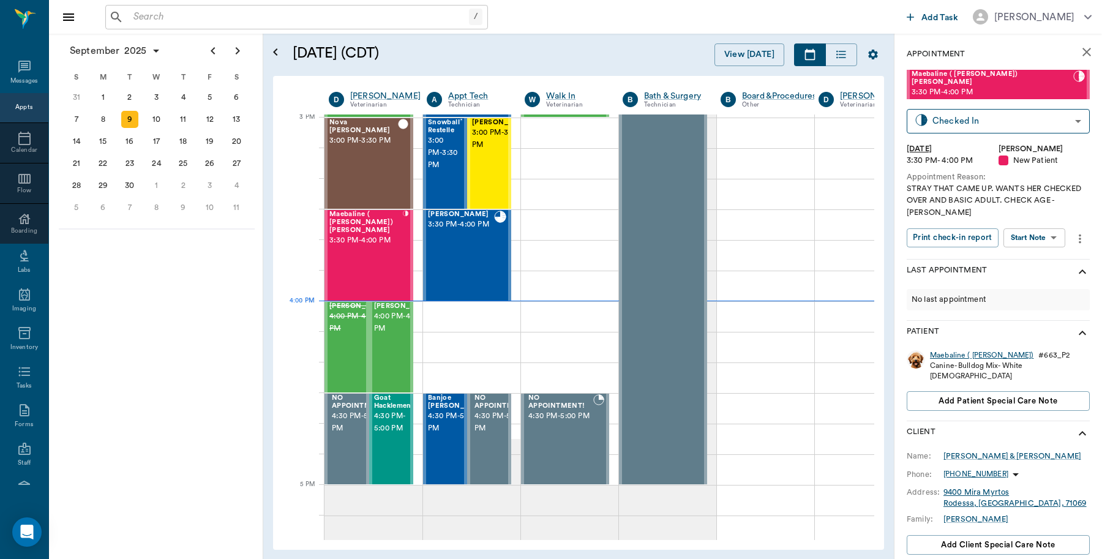
click at [944, 350] on div "Maebaline ( Mable)" at bounding box center [982, 355] width 104 height 10
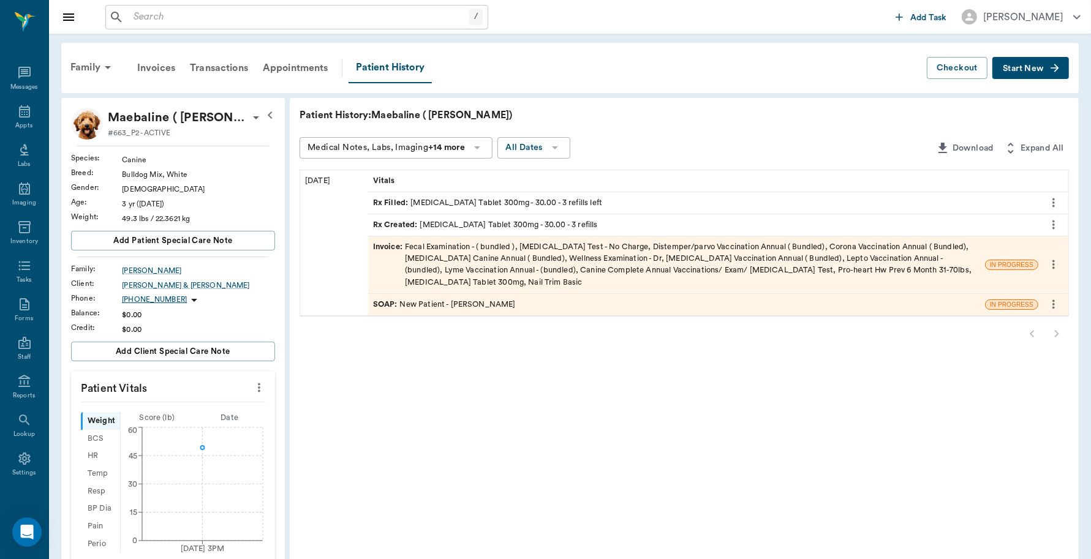
click at [611, 256] on div "Invoice : Fecal Examination - ( bundled ), Heartworm Test - No Charge, Distempe…" at bounding box center [676, 264] width 607 height 47
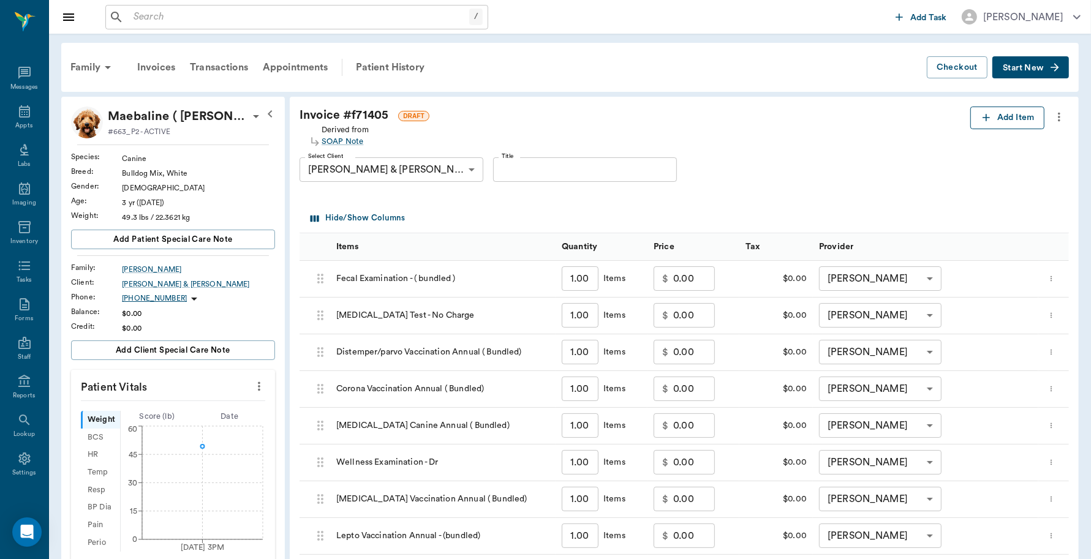
click at [971, 118] on button "Add Item" at bounding box center [1007, 118] width 74 height 23
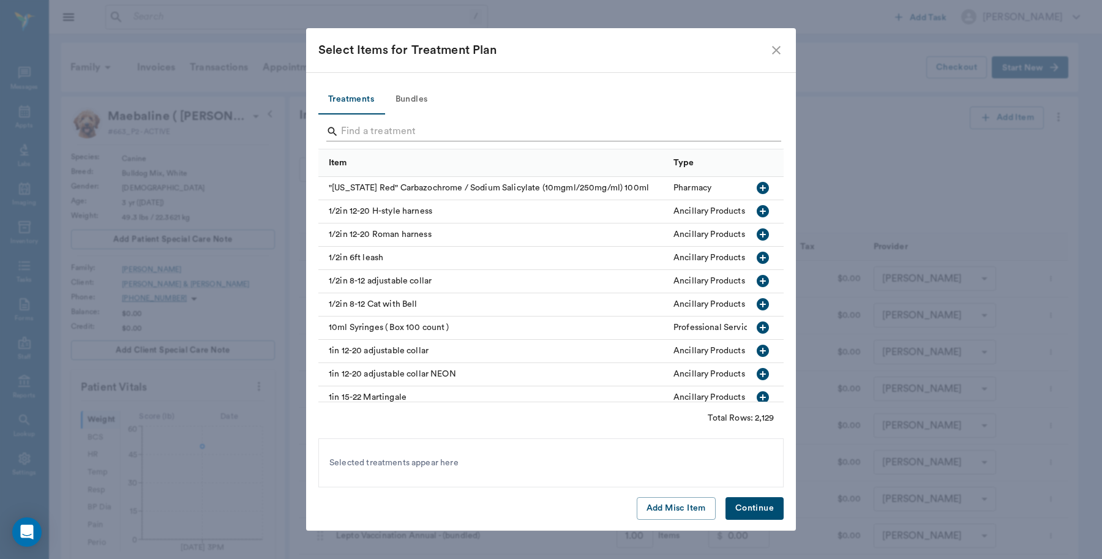
click at [485, 129] on input "Search" at bounding box center [552, 132] width 422 height 20
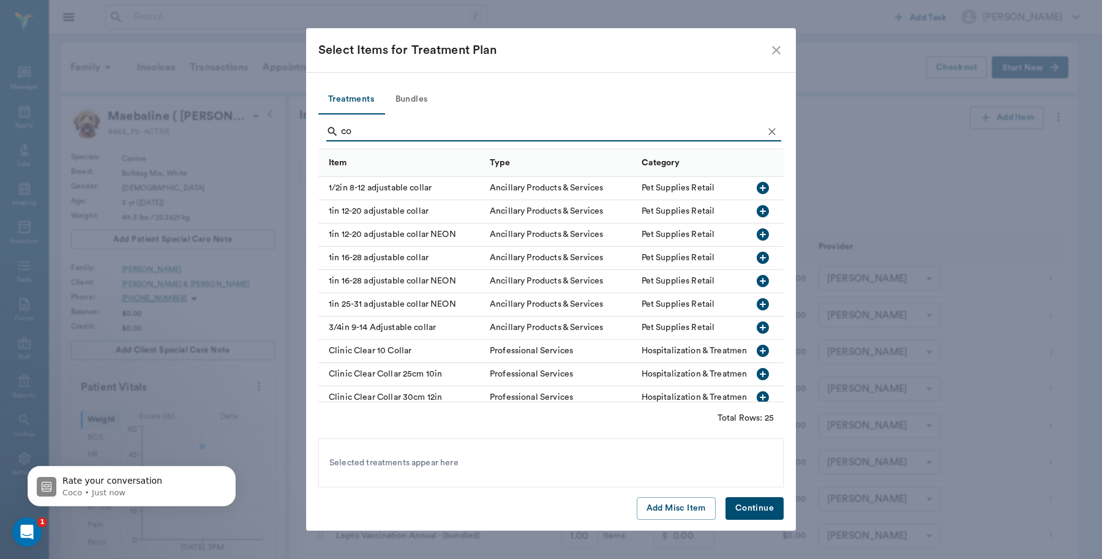
type input "c"
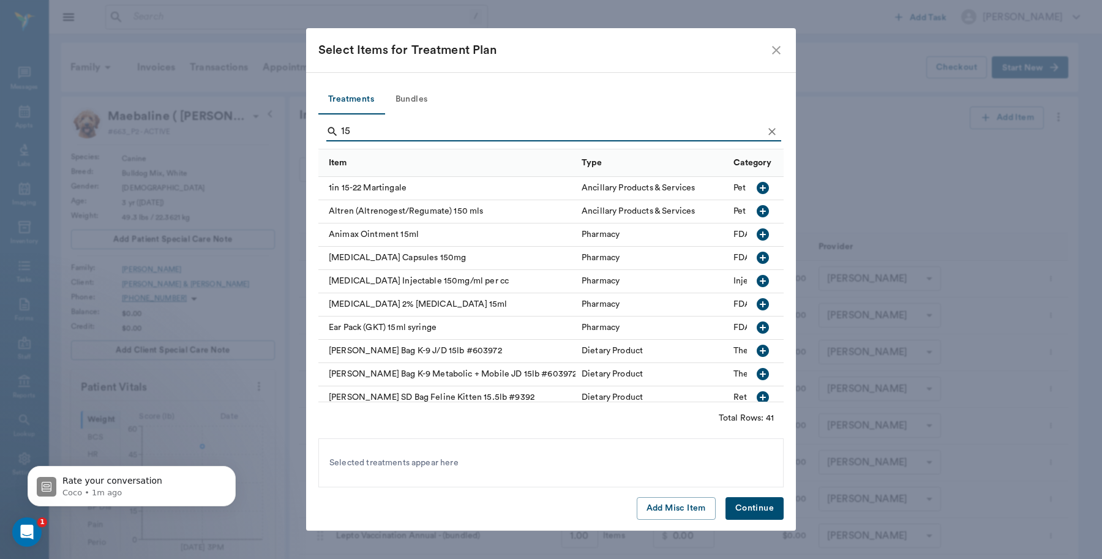
type input "15"
click at [757, 183] on icon "button" at bounding box center [763, 188] width 12 height 12
click at [751, 509] on button "Continue" at bounding box center [755, 508] width 58 height 23
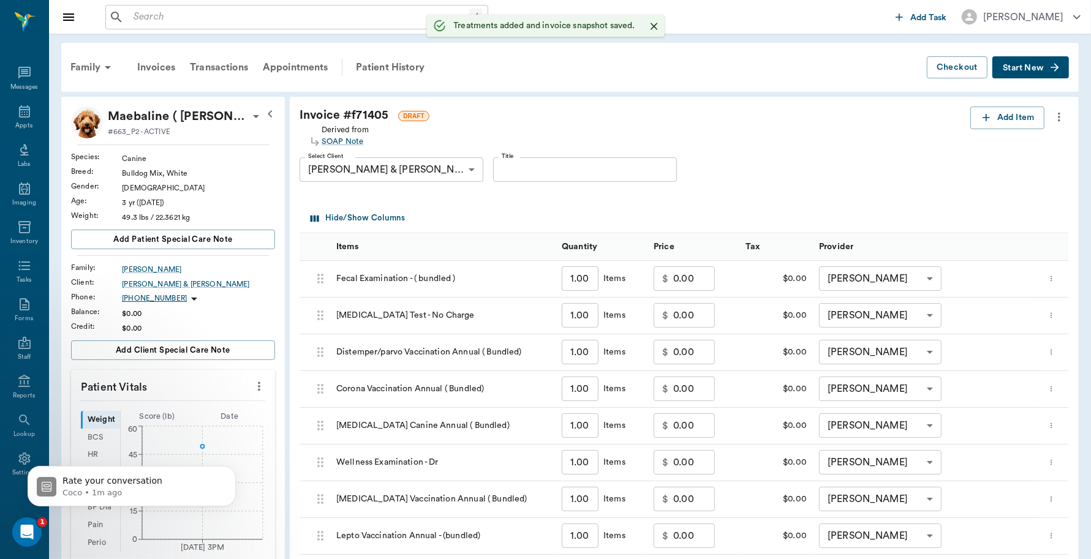
type input "1.00"
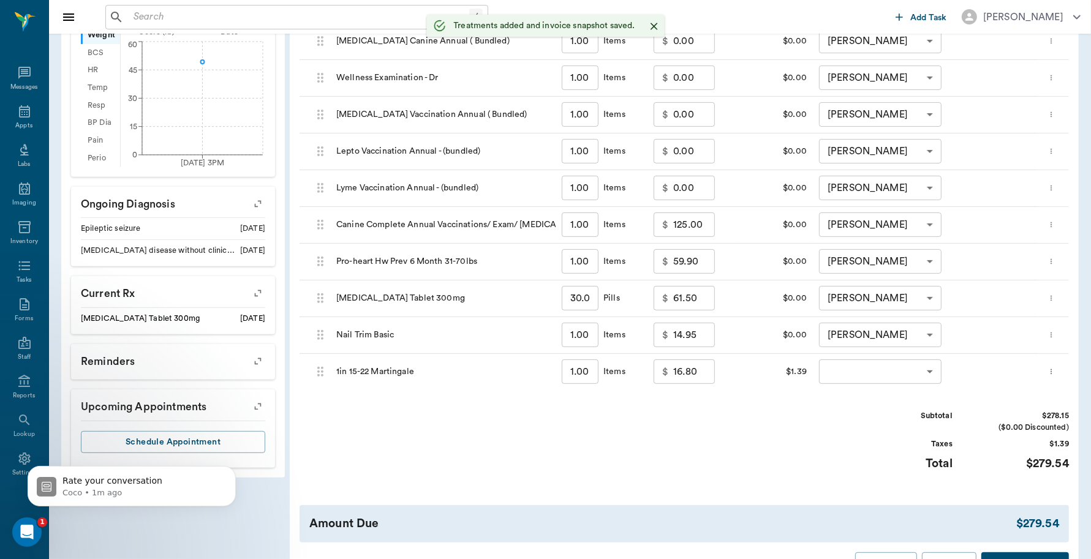
scroll to position [469, 0]
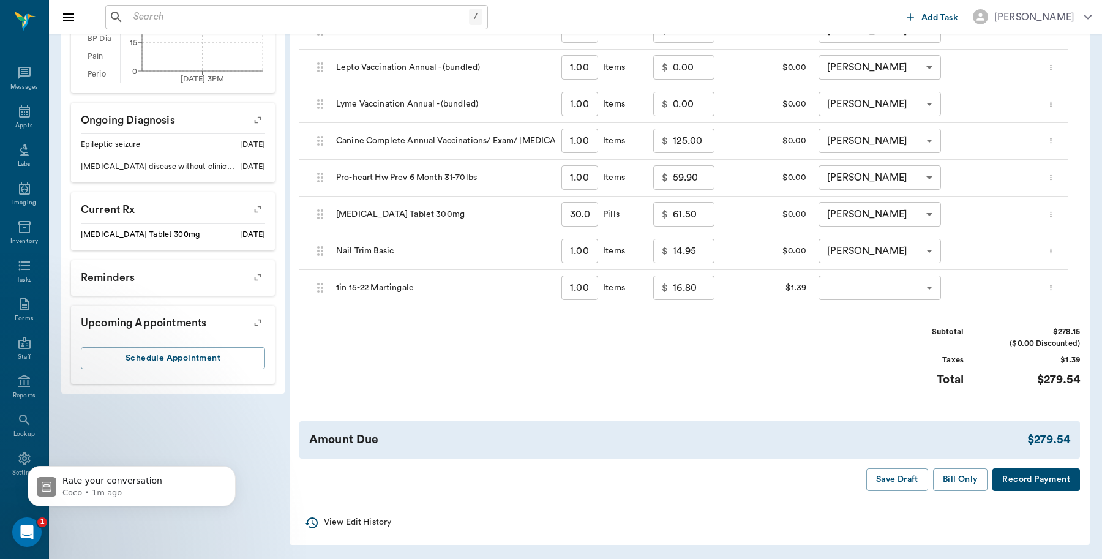
click at [881, 286] on body "/ ​ Add Task Dr. Bert Ellsworth Nectar Messages Appts Labs Imaging Inventory Ta…" at bounding box center [551, 45] width 1102 height 1028
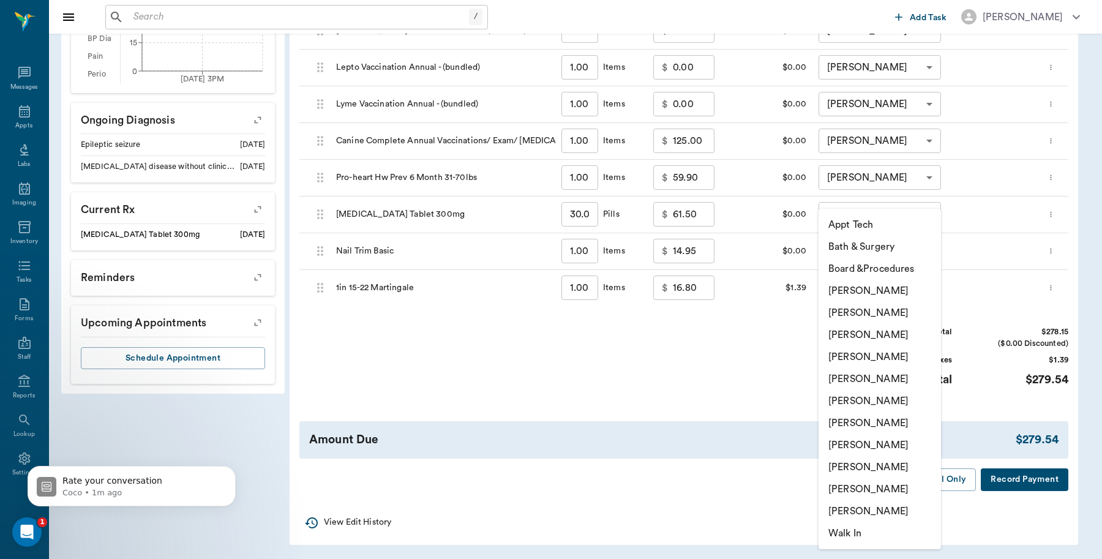
click at [902, 290] on li "Caryn Watson" at bounding box center [880, 291] width 122 height 22
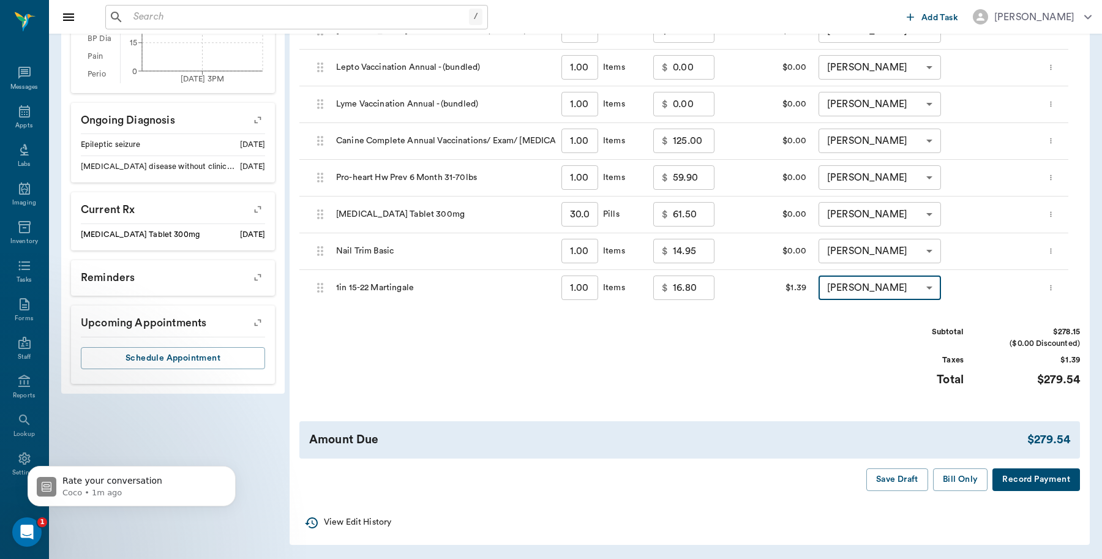
type input "none-6899ea08ed37b777db10de45"
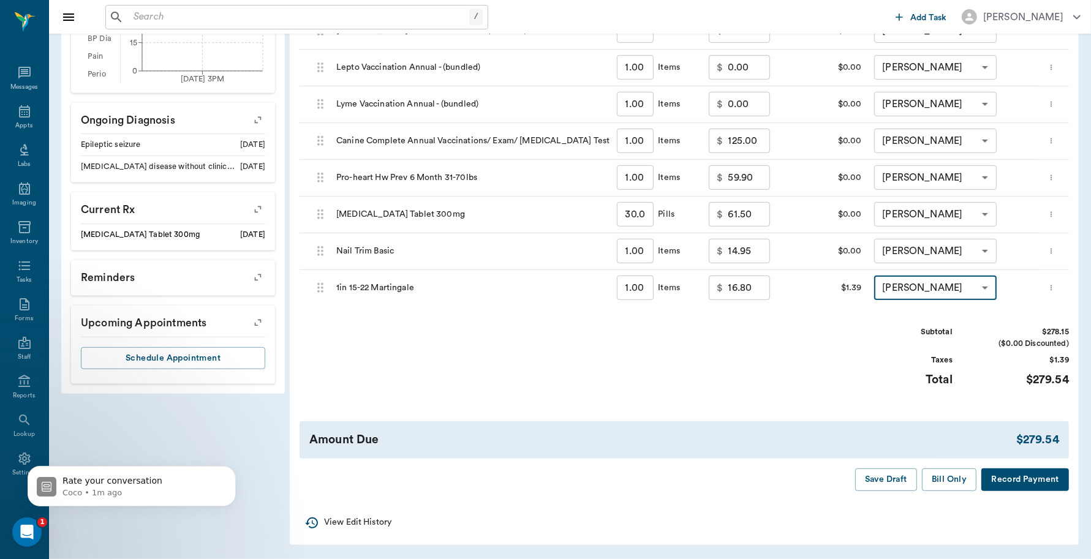
click at [1029, 480] on button "Record Payment" at bounding box center [1025, 480] width 88 height 23
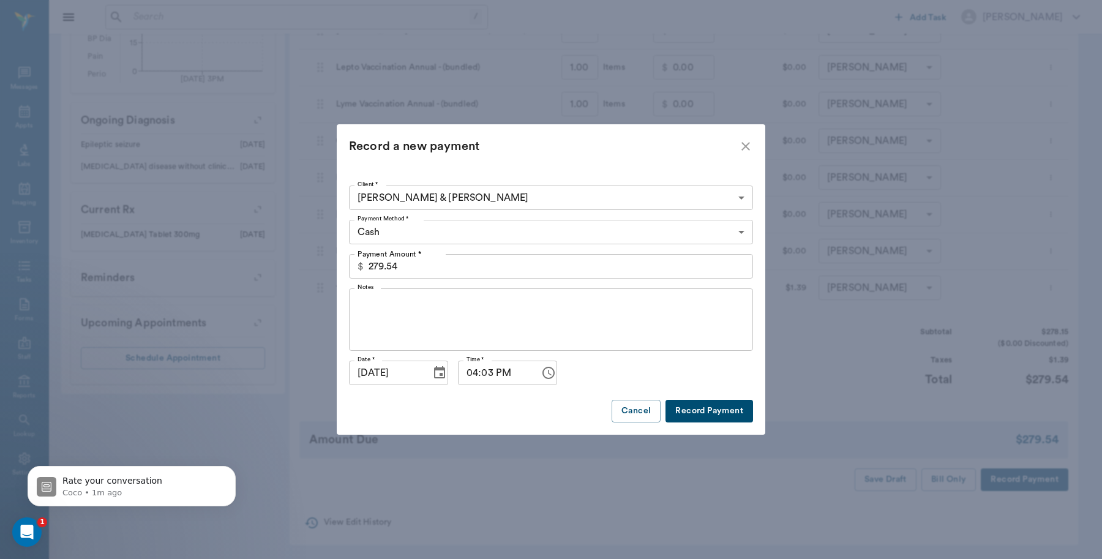
click at [467, 228] on body "/ ​ Add Task Dr. Bert Ellsworth Nectar Messages Appts Labs Imaging Inventory Ta…" at bounding box center [551, 45] width 1102 height 1028
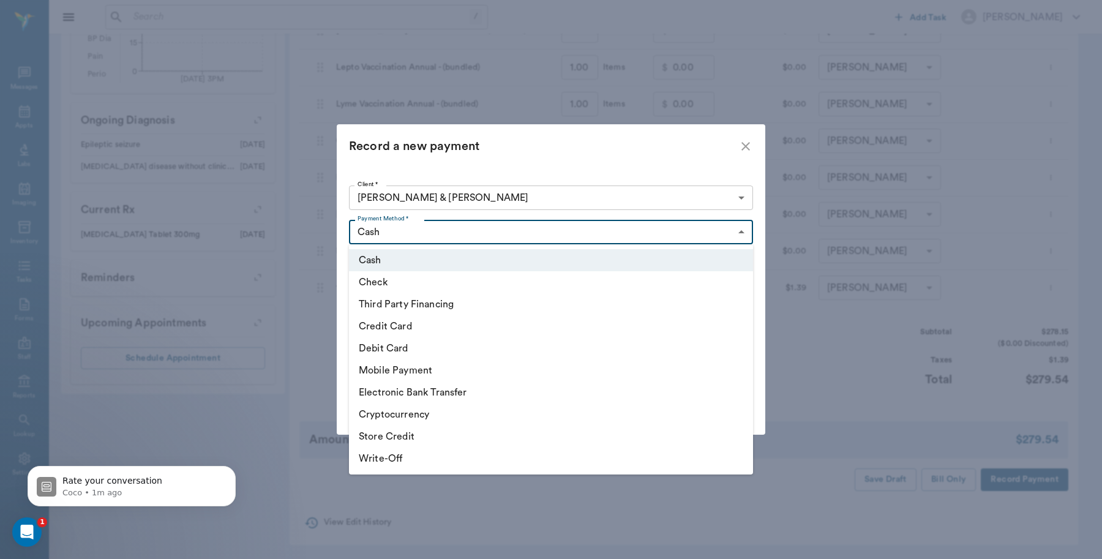
click at [421, 331] on li "Credit Card" at bounding box center [551, 326] width 404 height 22
type input "CREDIT_CARD"
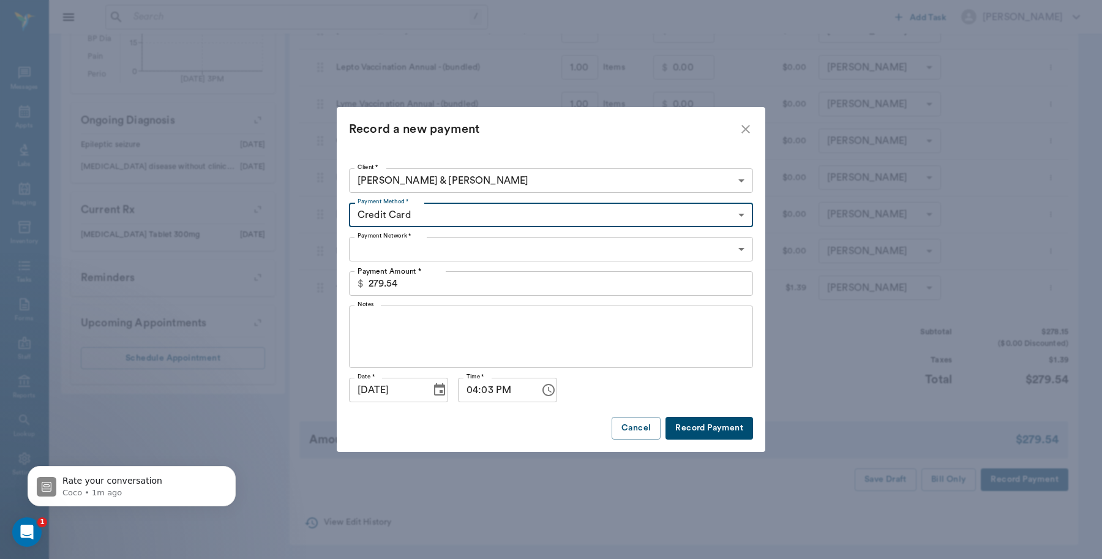
click at [426, 258] on body "/ ​ Add Task Dr. Bert Ellsworth Nectar Messages Appts Labs Imaging Inventory Ta…" at bounding box center [551, 45] width 1102 height 1028
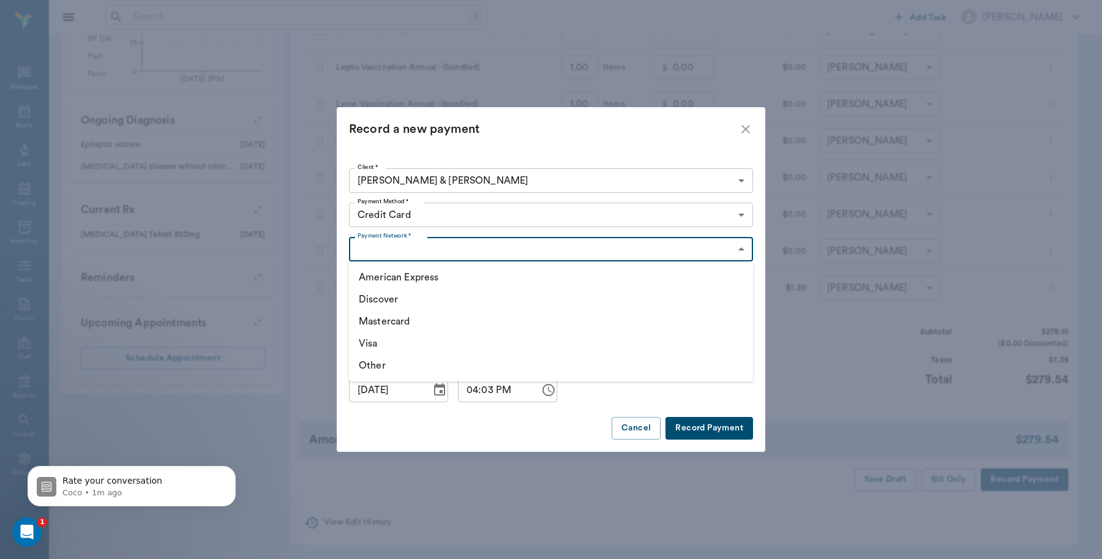
click at [396, 344] on li "Visa" at bounding box center [551, 344] width 404 height 22
type input "VISA"
click at [723, 430] on button "Record Payment" at bounding box center [710, 428] width 88 height 23
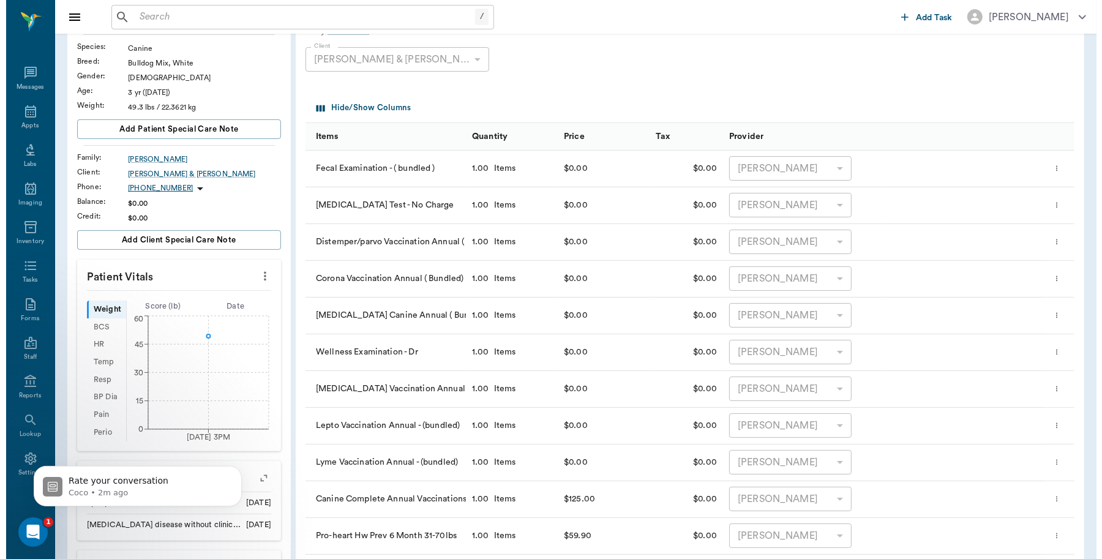
scroll to position [0, 0]
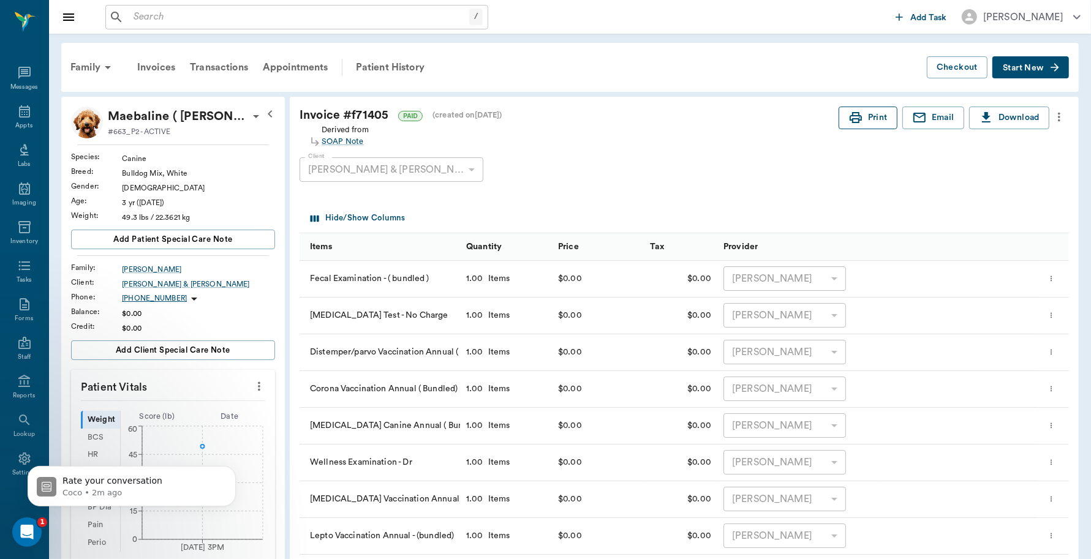
click at [859, 113] on icon "button" at bounding box center [855, 117] width 15 height 15
click at [80, 62] on div "Family" at bounding box center [92, 67] width 59 height 29
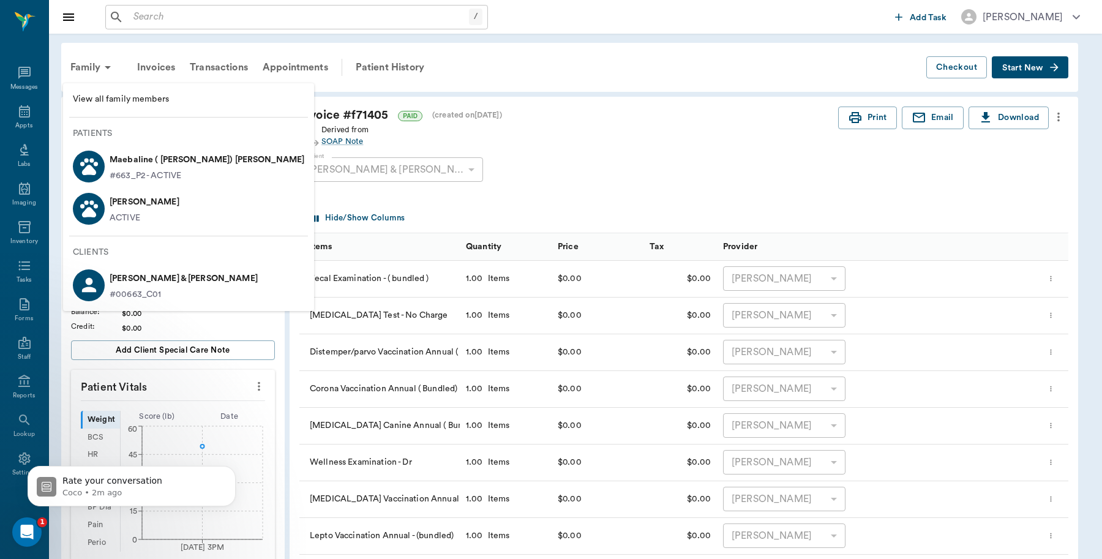
click at [118, 157] on p "Maebaline ( [PERSON_NAME]) [PERSON_NAME]" at bounding box center [207, 160] width 195 height 20
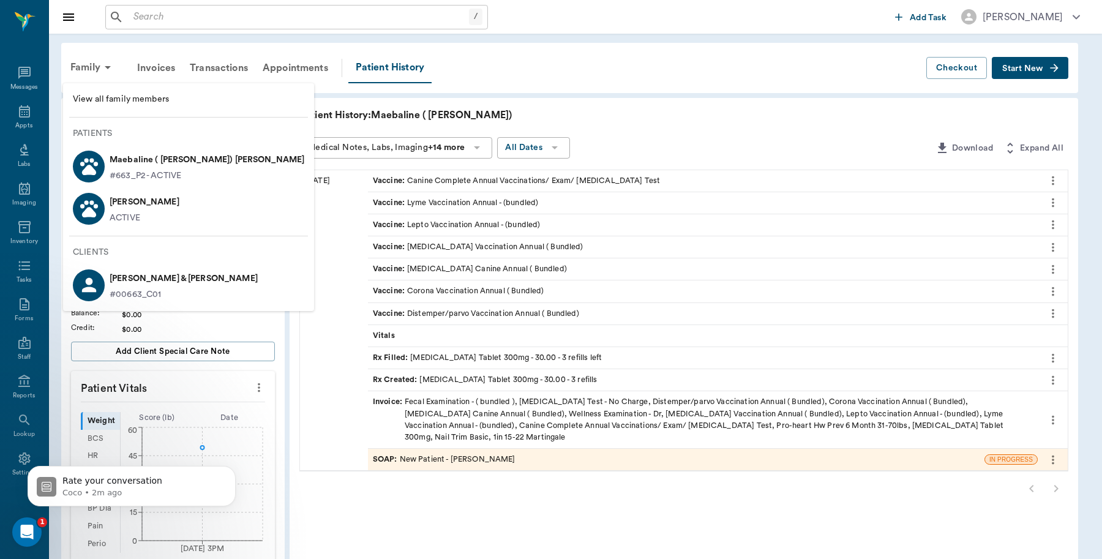
click at [505, 444] on div at bounding box center [551, 279] width 1102 height 559
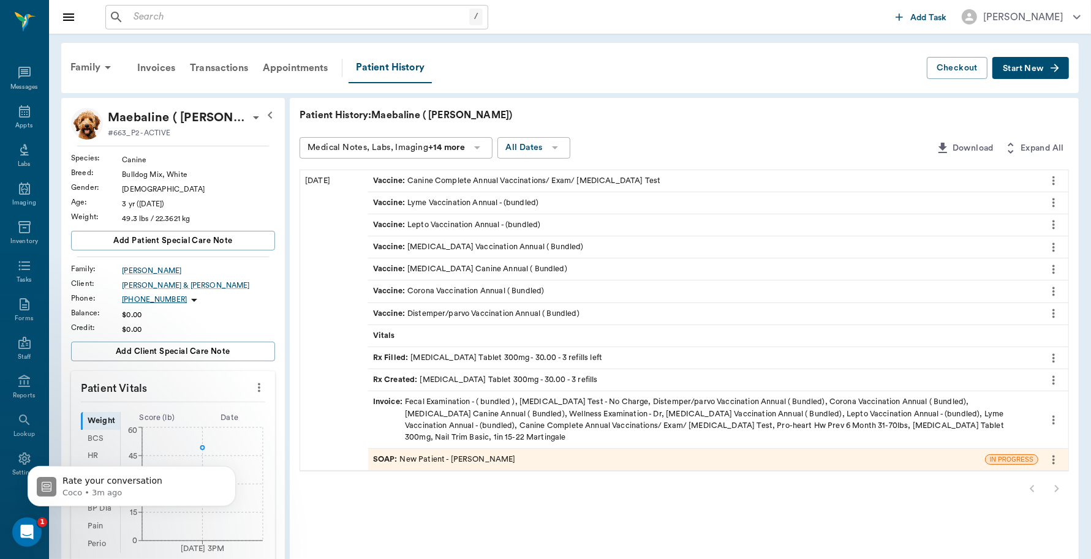
click at [518, 450] on div "SOAP : New Patient - Dr. Bert Ellsworth" at bounding box center [676, 459] width 617 height 21
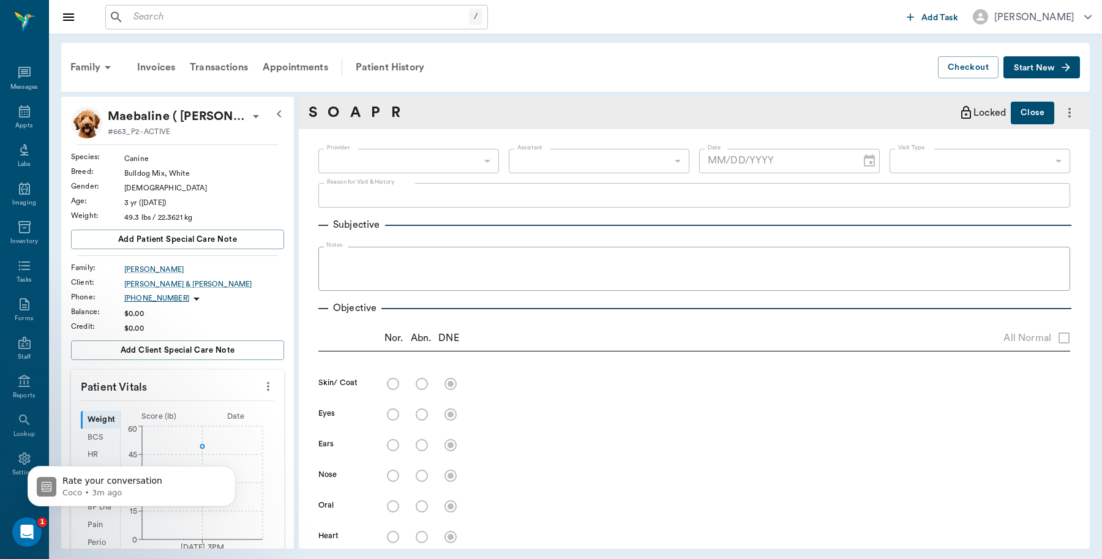
type input "63ec2f075fda476ae8351a4d"
type input "65d2be4f46e3a538d89b8c17"
type textarea "STRAY THAT CAME UP. WANTS HER CHECKED OVER AND BASIC ADULT. CHECK AGE -LORY"
radio input "true"
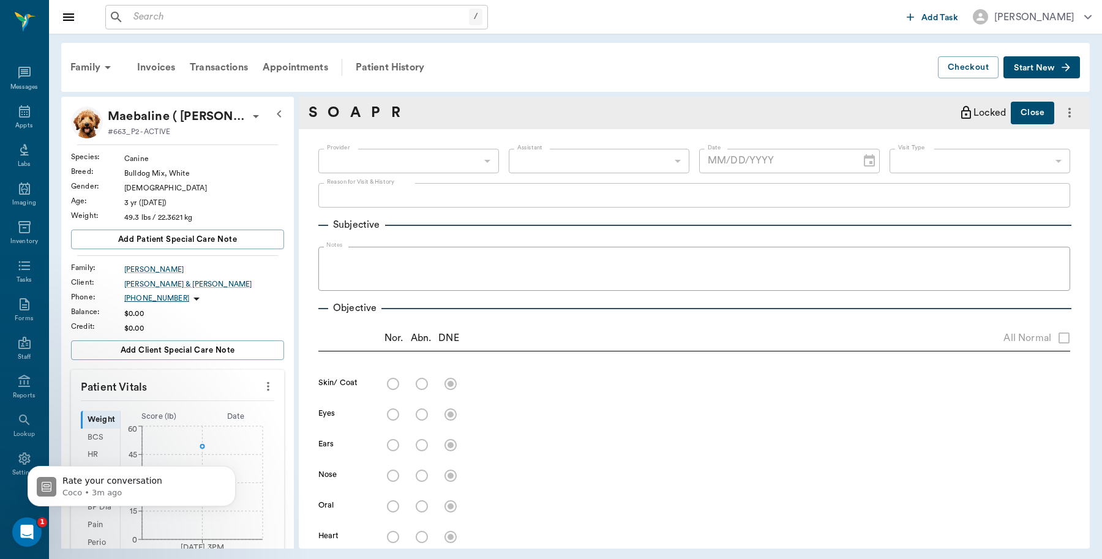
radio input "true"
type textarea "increased heart rate"
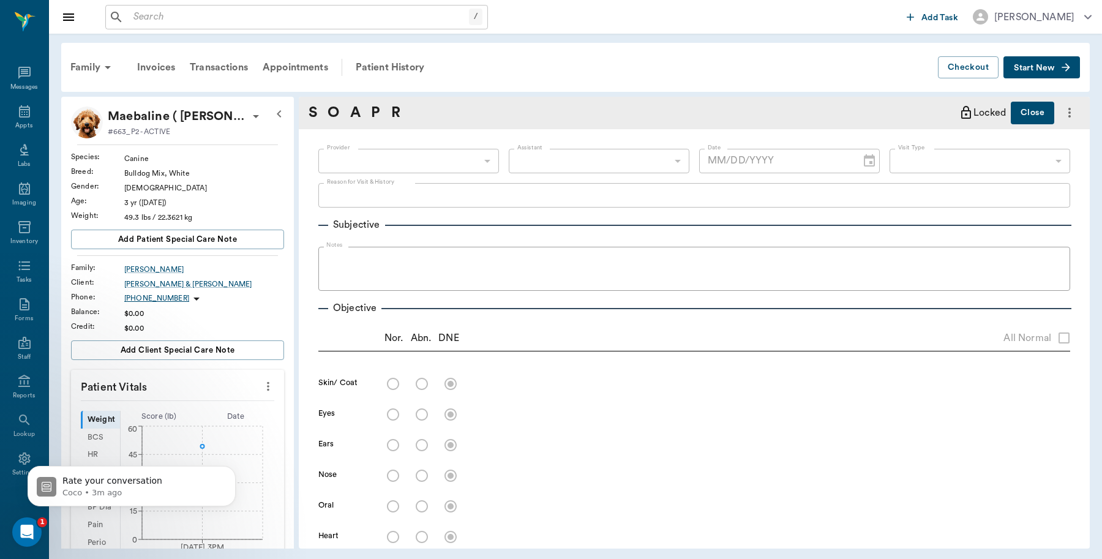
radio input "true"
type textarea "increased respiration rate"
radio input "true"
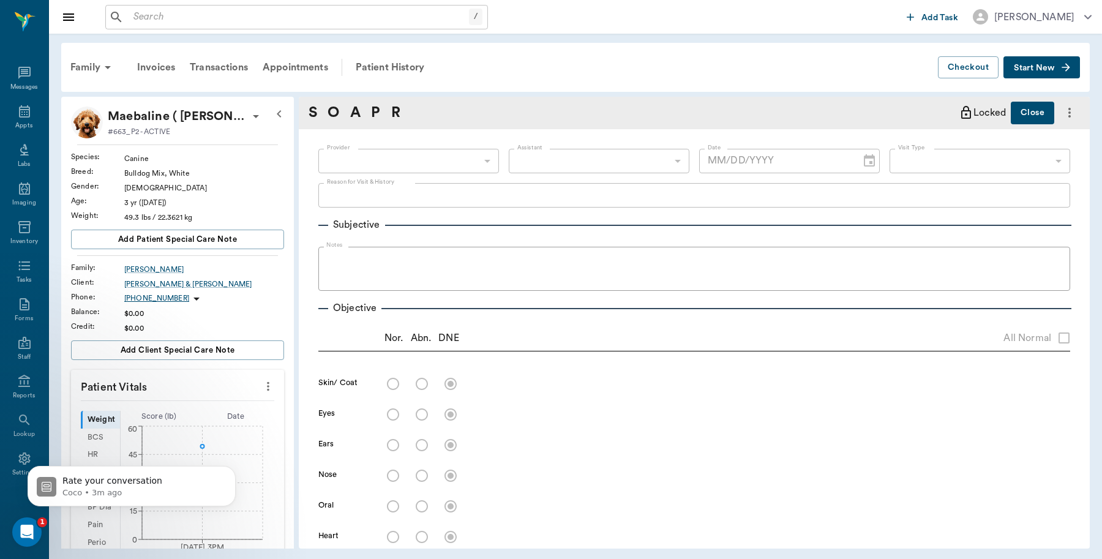
radio input "true"
type textarea "O describe what sounds like epileptic seizures, not very often, short duration …"
radio input "true"
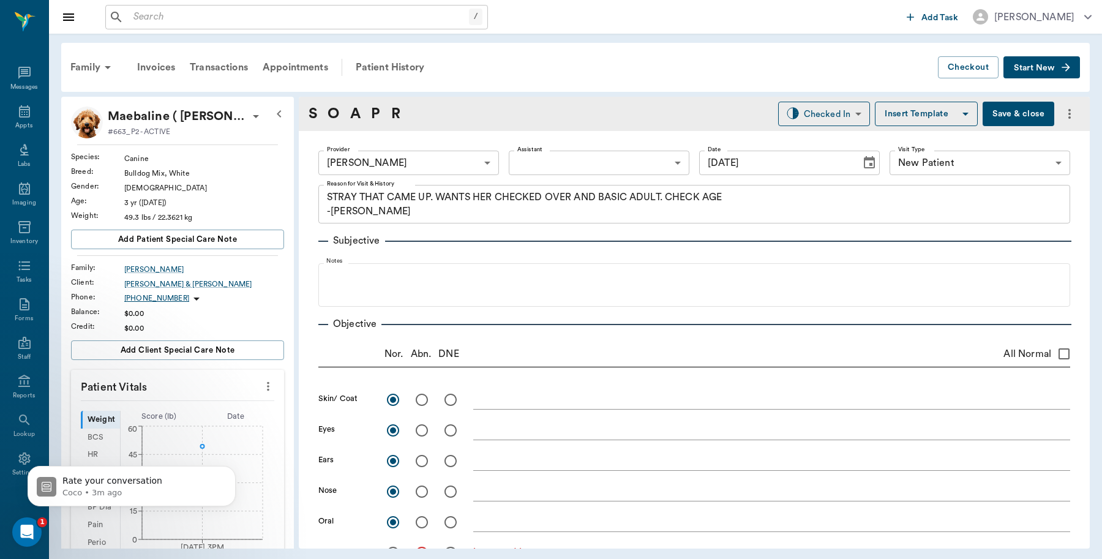
type input "[DATE]"
type input "CHECKED_OUT"
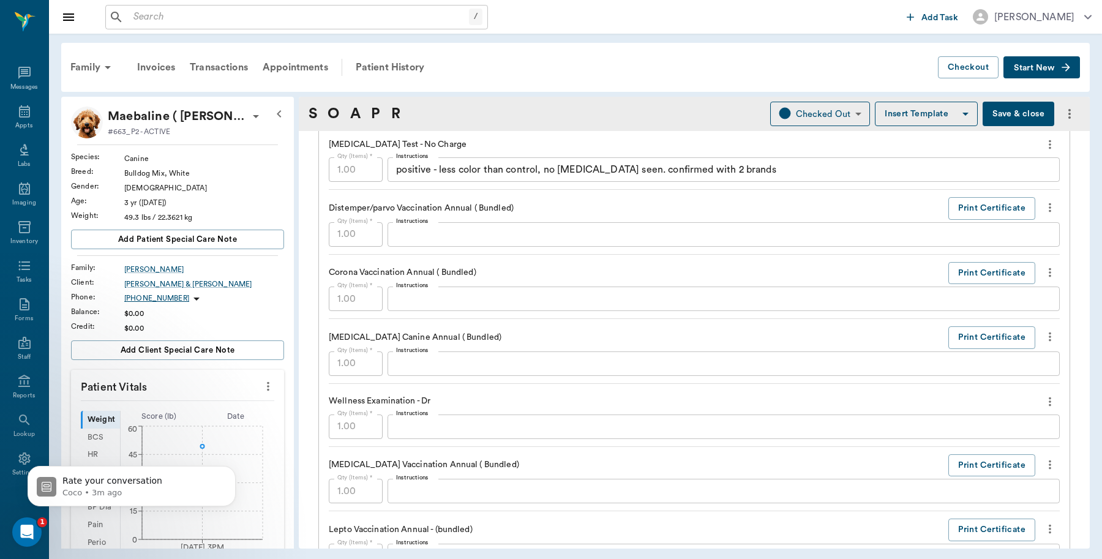
scroll to position [995, 0]
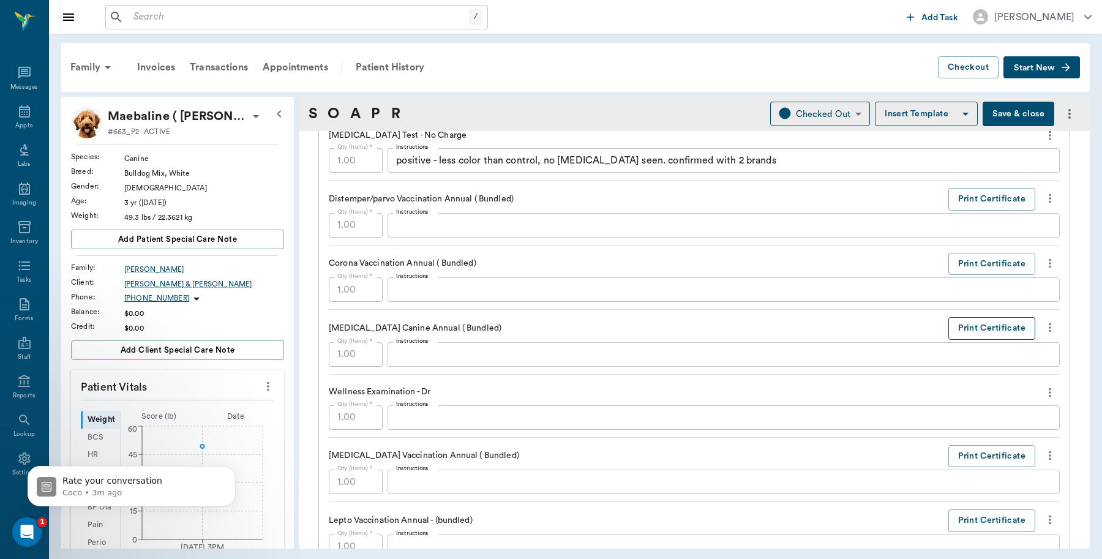
click at [966, 331] on button "Print Certificate" at bounding box center [992, 328] width 87 height 23
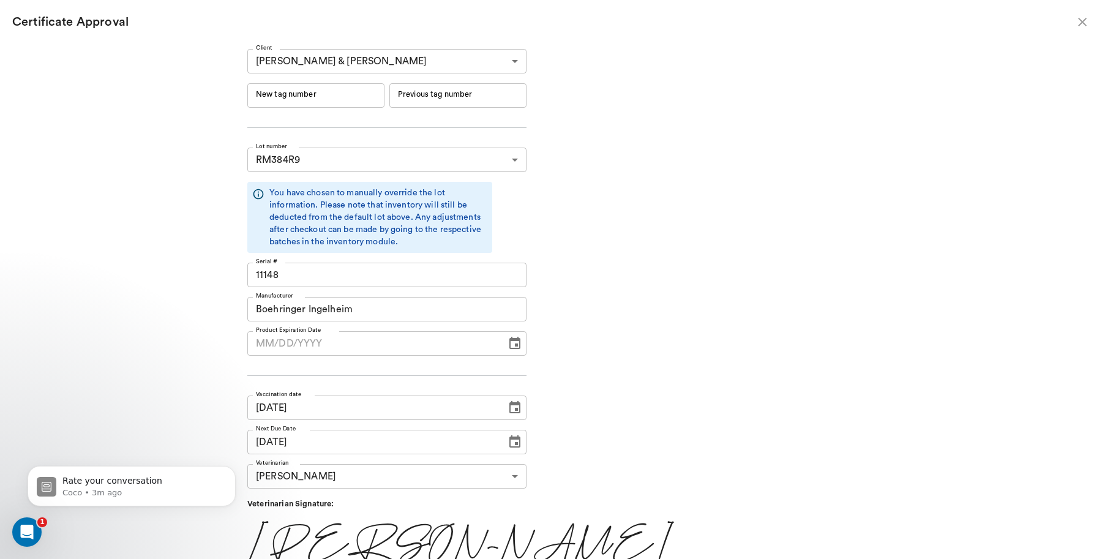
type input "06/19/2026"
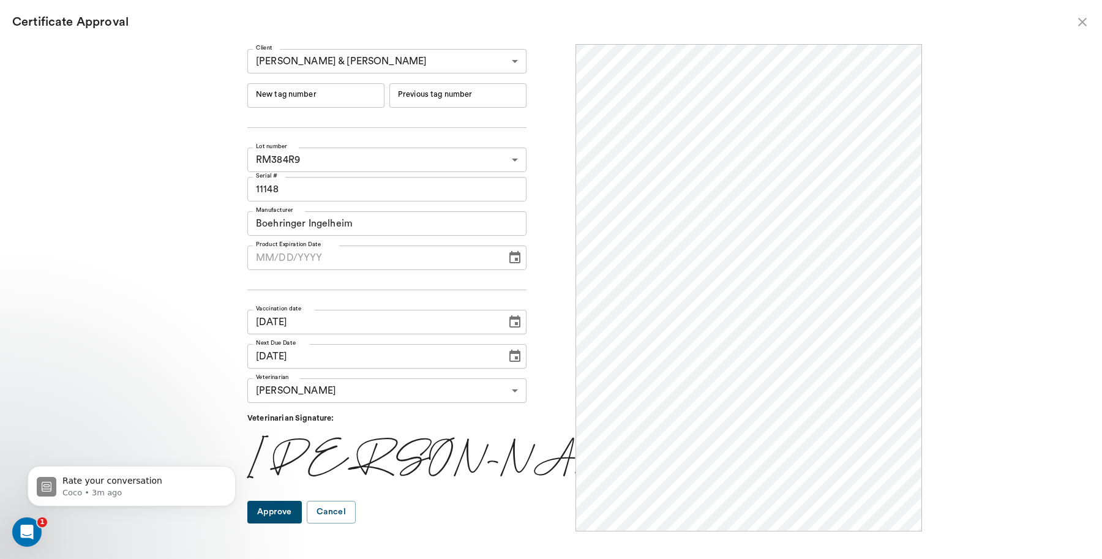
scroll to position [0, 0]
click at [348, 96] on input "New tag number" at bounding box center [315, 95] width 137 height 24
type input "251085"
click at [302, 511] on button "Approve" at bounding box center [274, 512] width 55 height 23
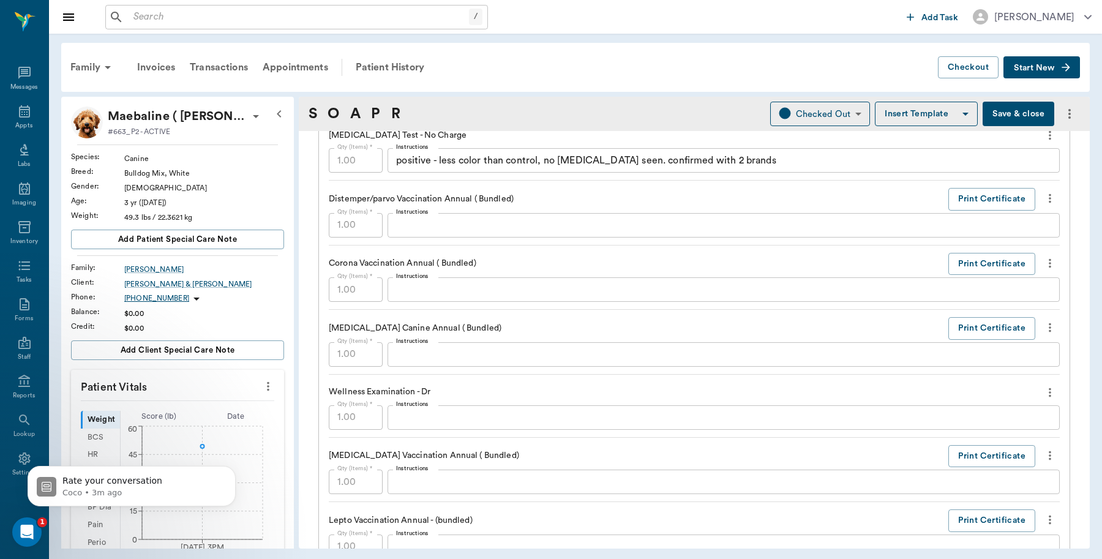
click at [1017, 111] on button "Save & close" at bounding box center [1019, 114] width 72 height 24
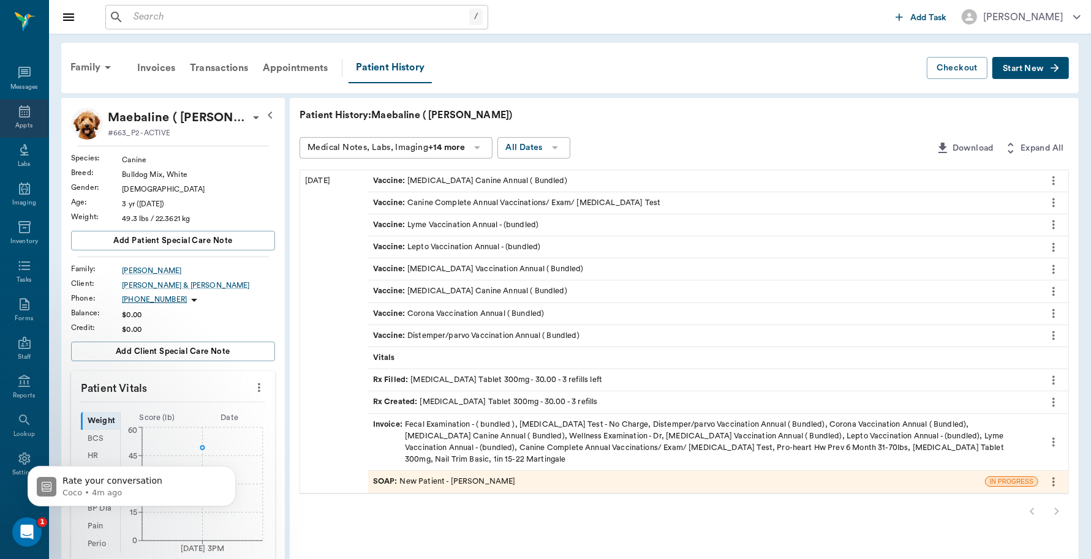
click at [17, 114] on icon at bounding box center [24, 111] width 15 height 15
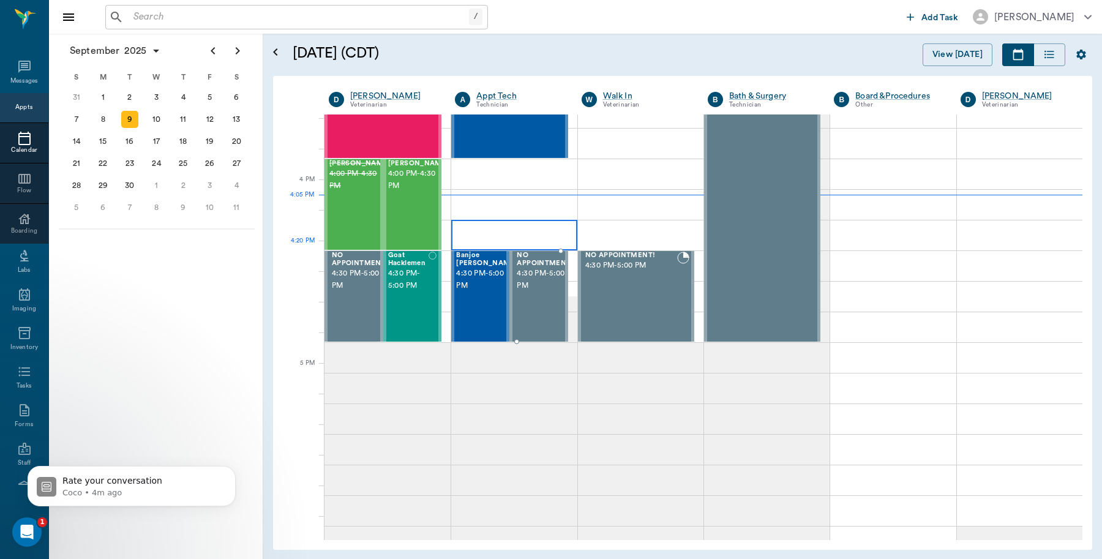
scroll to position [1396, 0]
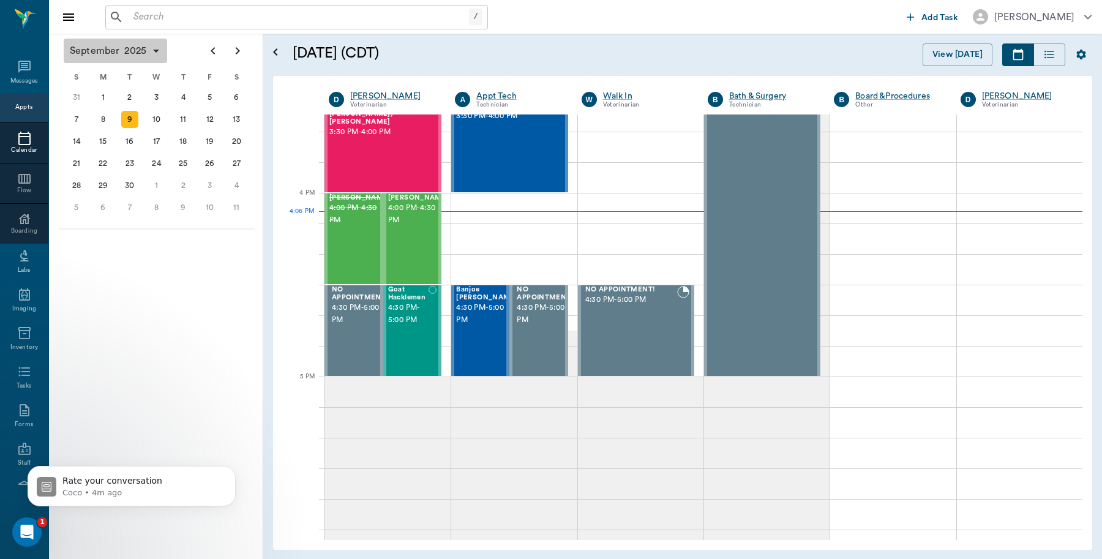
click at [147, 49] on span "2025" at bounding box center [135, 50] width 27 height 17
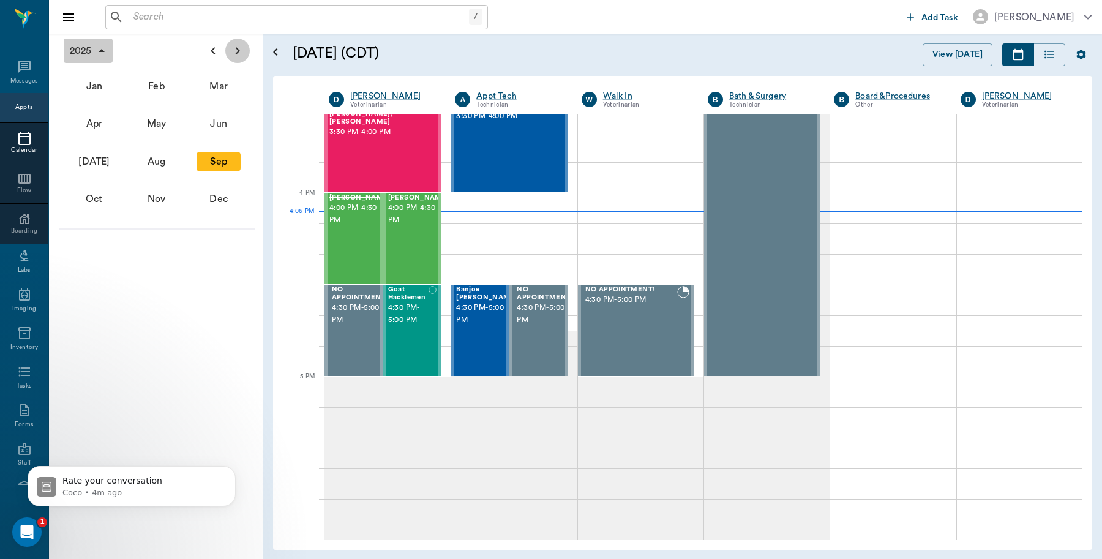
click at [240, 52] on icon "Next page" at bounding box center [237, 50] width 15 height 15
click at [220, 83] on div "Mar" at bounding box center [219, 87] width 44 height 20
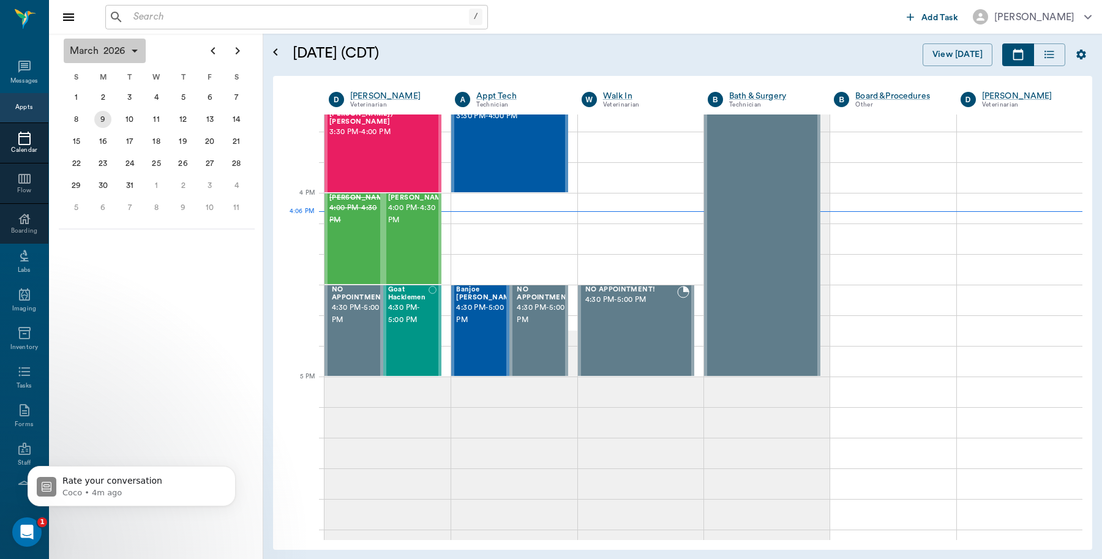
click at [96, 119] on div "9" at bounding box center [102, 119] width 17 height 17
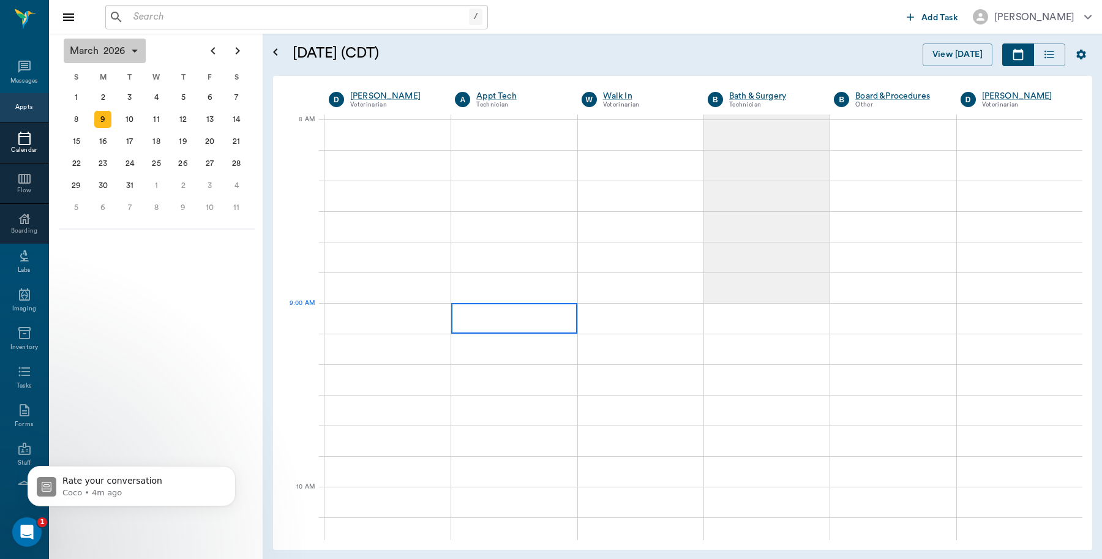
click at [498, 310] on div at bounding box center [514, 318] width 126 height 31
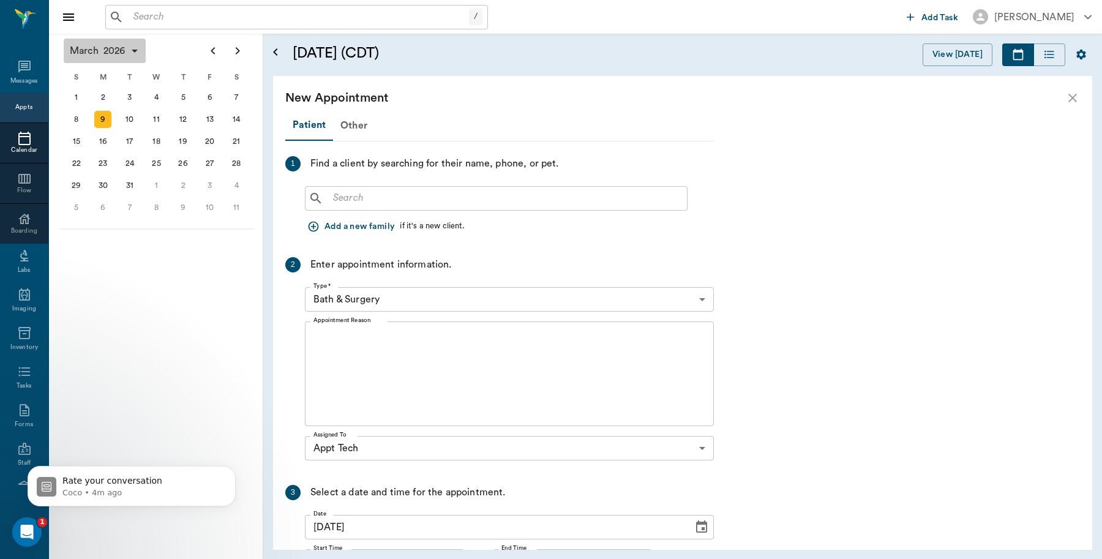
click at [438, 199] on input "text" at bounding box center [505, 198] width 354 height 17
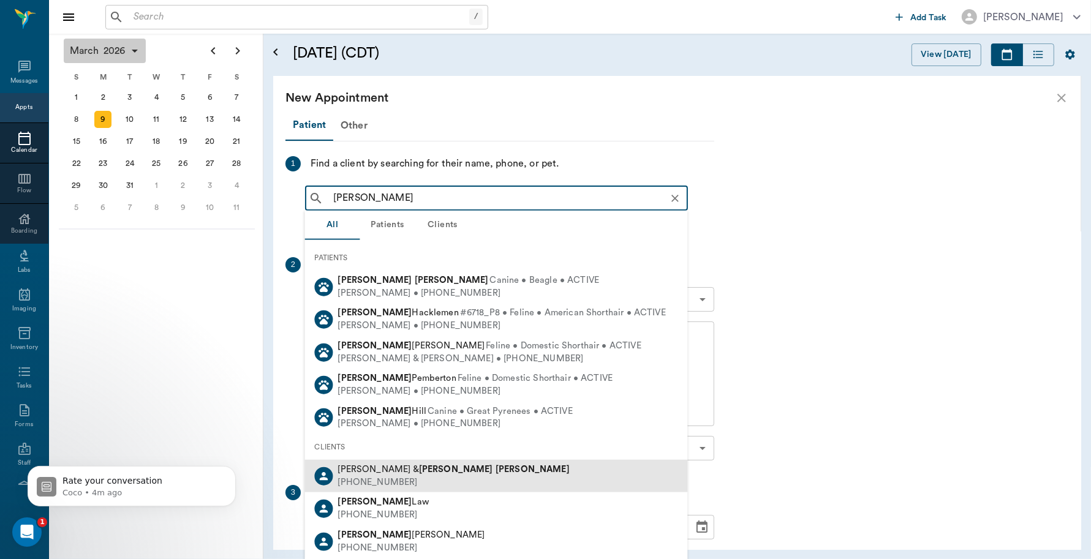
click at [495, 470] on b "Thompson" at bounding box center [532, 469] width 74 height 9
type input "Sammy Th"
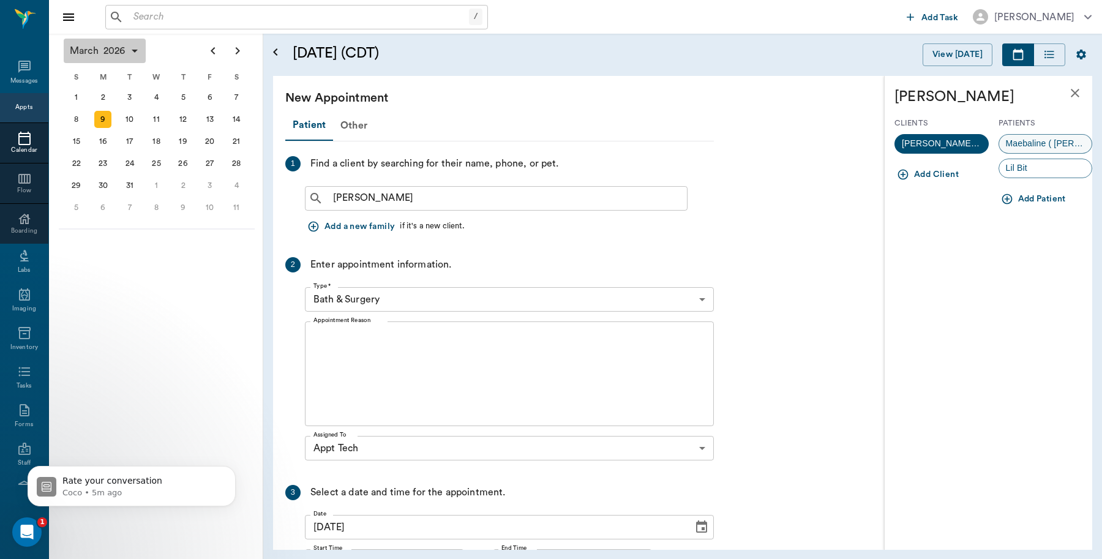
click at [1038, 147] on span "Maebaline ( Mable)" at bounding box center [1045, 143] width 93 height 13
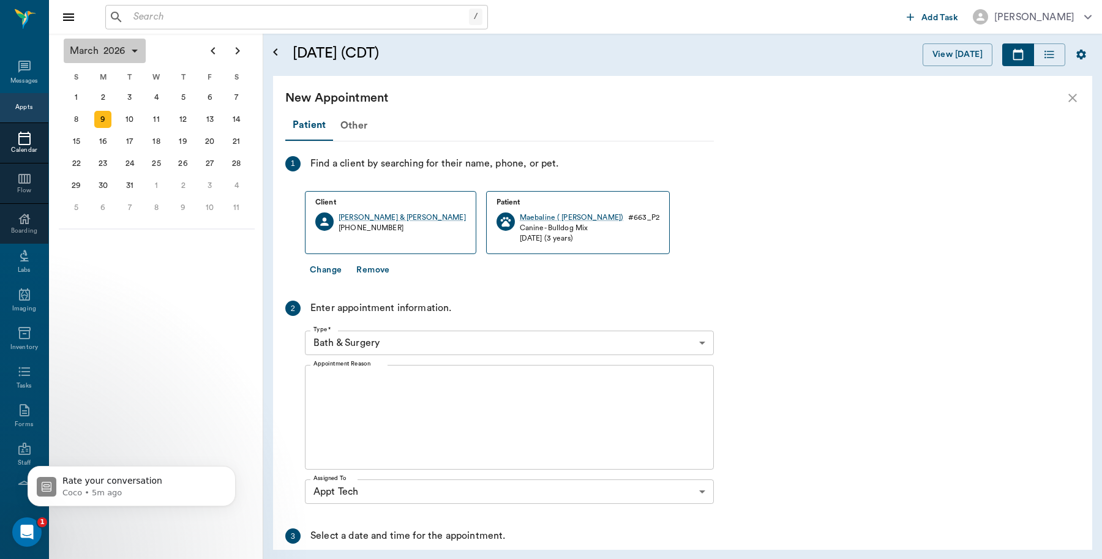
click at [397, 345] on body "/ ​ Add Task Dr. Bert Ellsworth Nectar Messages Appts Calendar Flow Boarding La…" at bounding box center [551, 279] width 1102 height 559
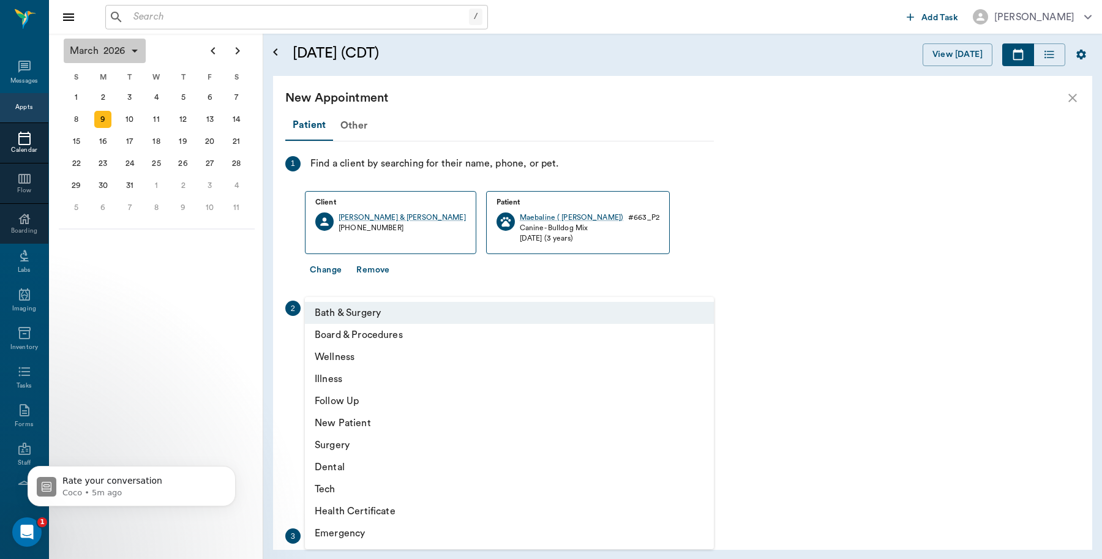
click at [344, 488] on li "Tech" at bounding box center [509, 489] width 409 height 22
type input "65d2be4f46e3a538d89b8c1a"
type input "09:30 AM"
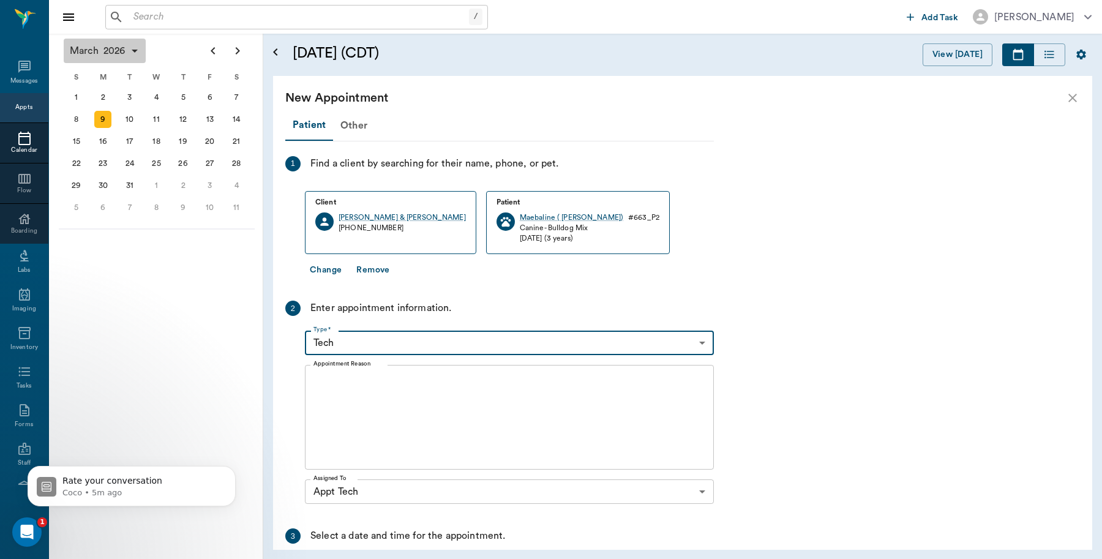
click at [407, 382] on textarea "Appointment Reason" at bounding box center [510, 417] width 392 height 85
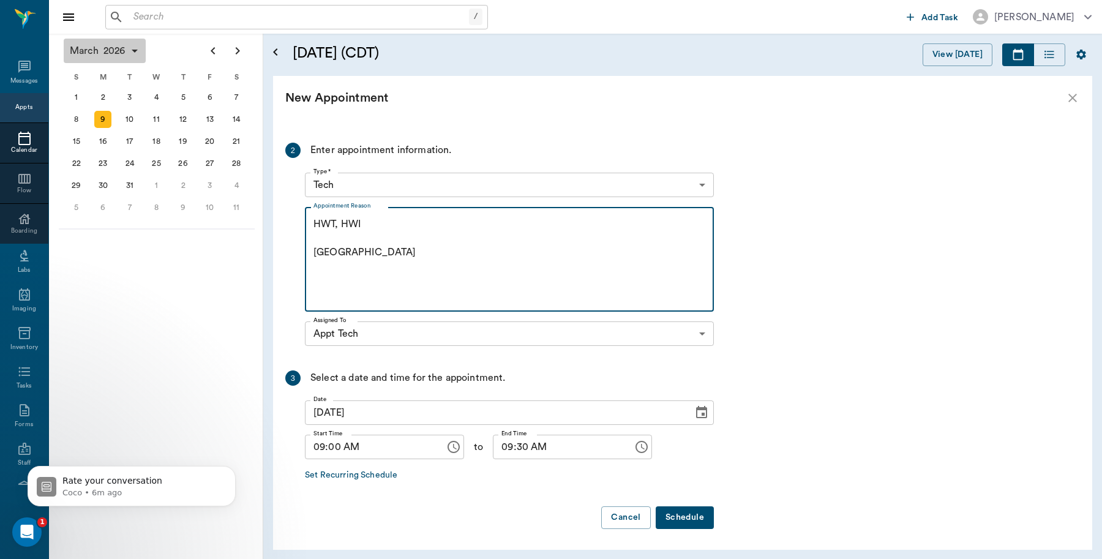
scroll to position [159, 0]
type textarea "HWT, HWI Caryn"
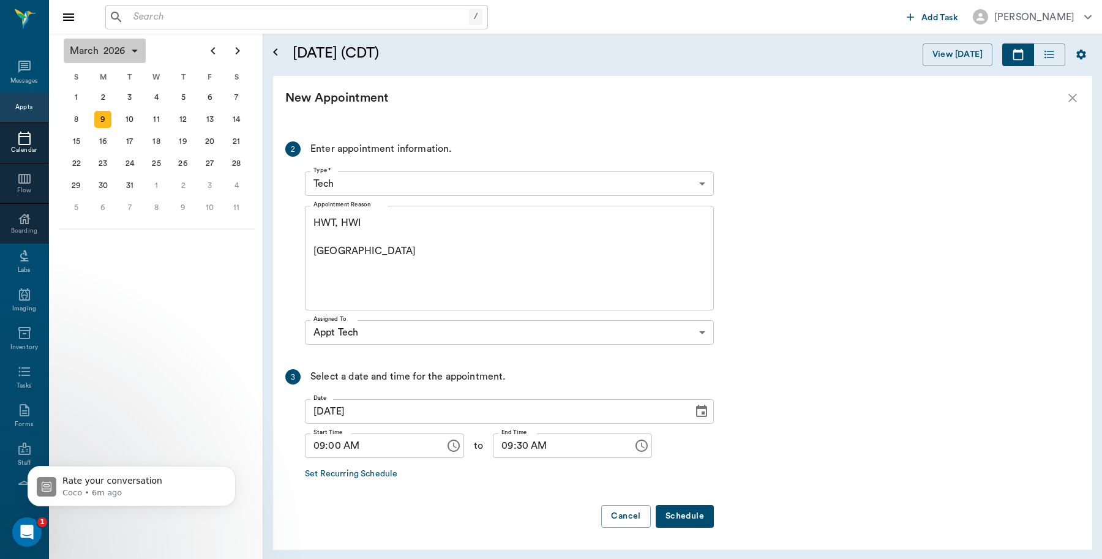
click at [676, 509] on button "Schedule" at bounding box center [685, 516] width 58 height 23
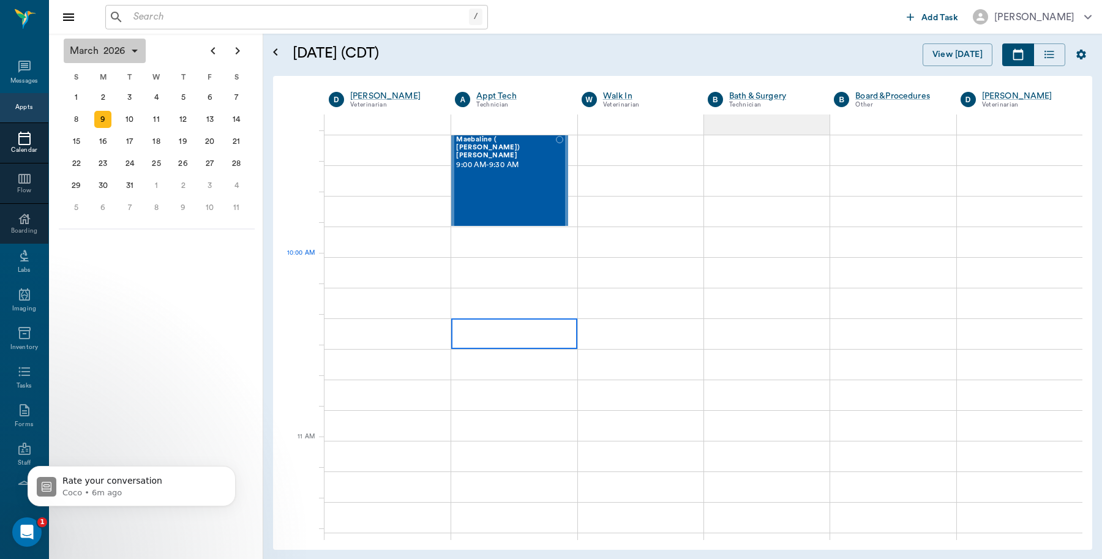
scroll to position [153, 0]
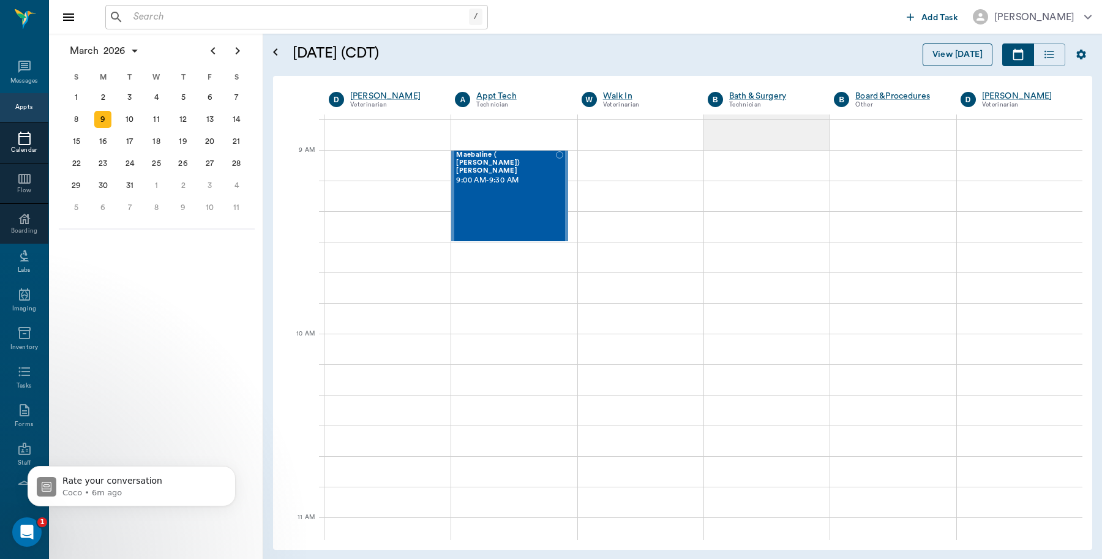
click at [950, 53] on button "View [DATE]" at bounding box center [958, 54] width 70 height 23
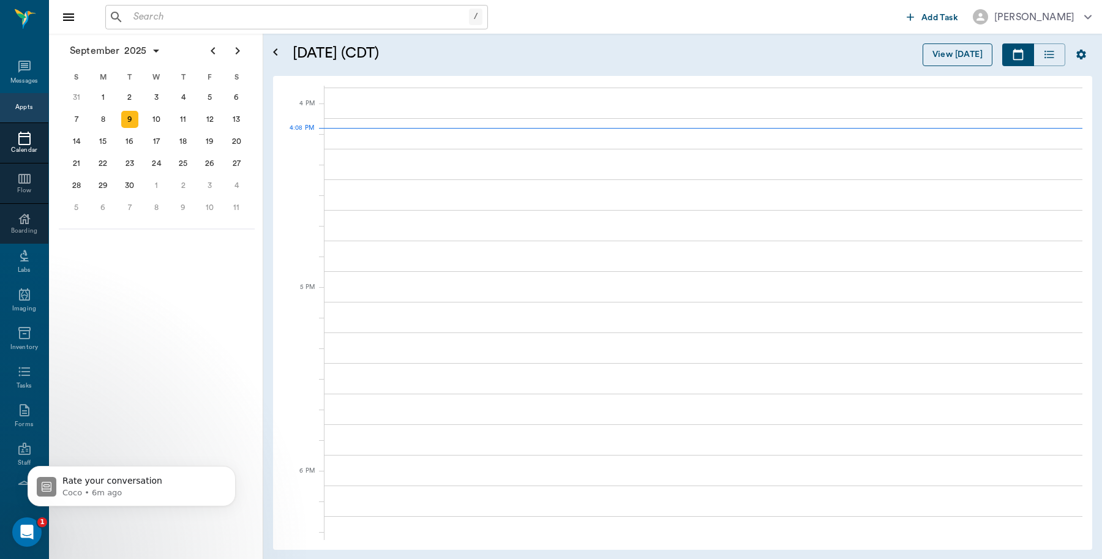
scroll to position [1470, 0]
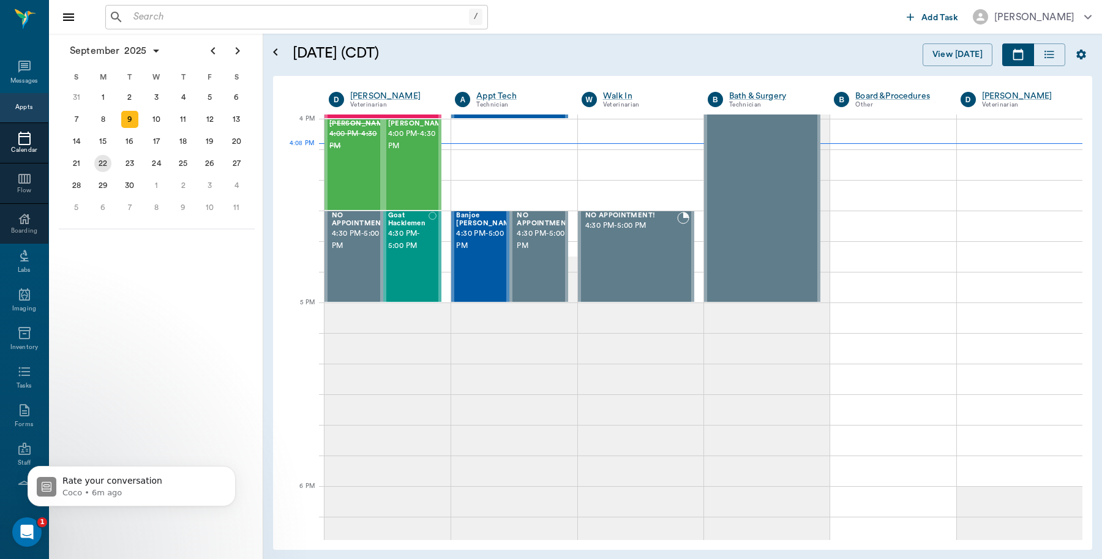
click at [105, 161] on div "22" at bounding box center [102, 163] width 17 height 17
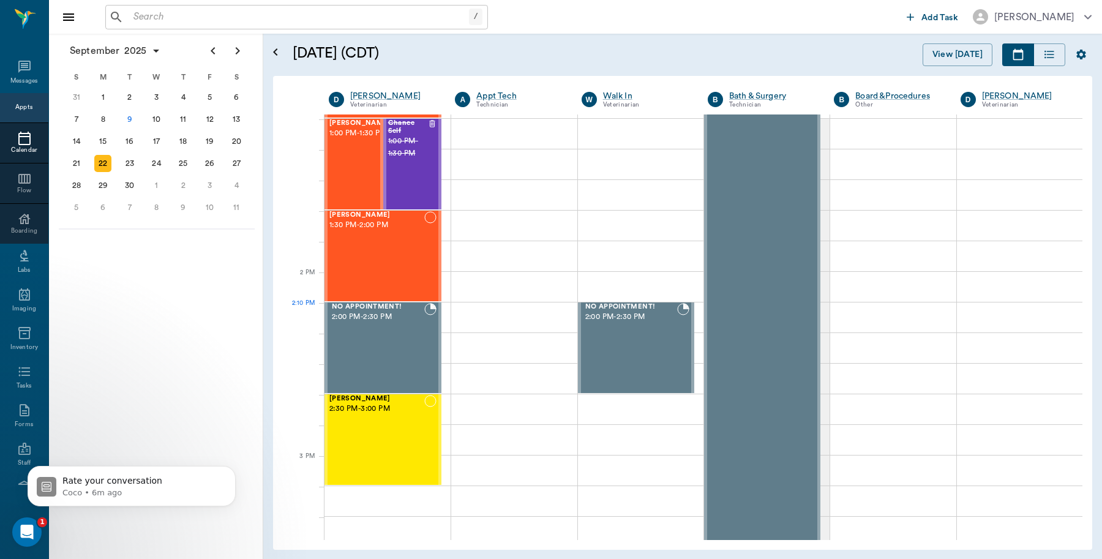
scroll to position [919, 0]
click at [126, 159] on div "23" at bounding box center [129, 163] width 17 height 17
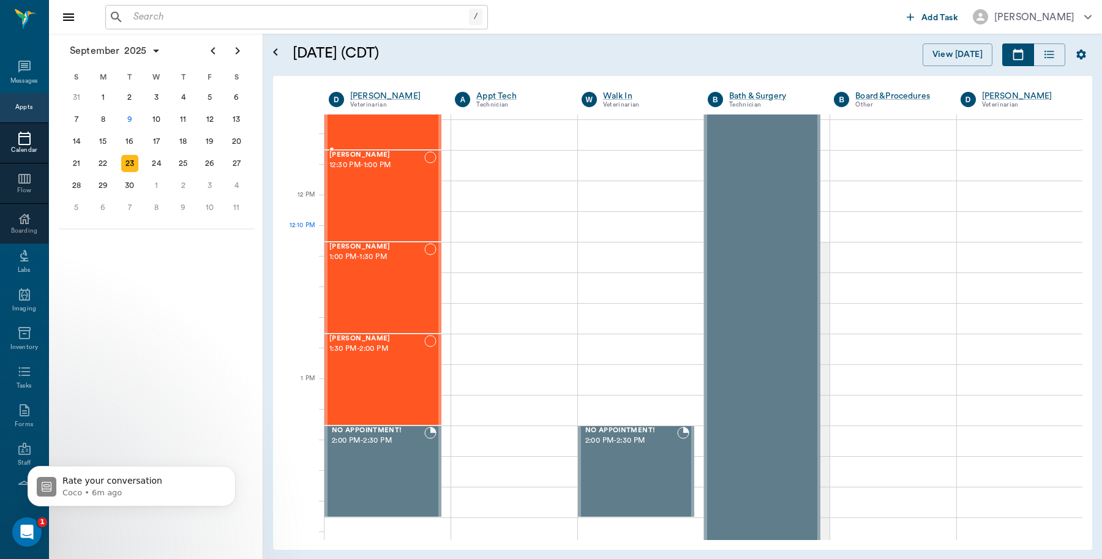
scroll to position [842, 0]
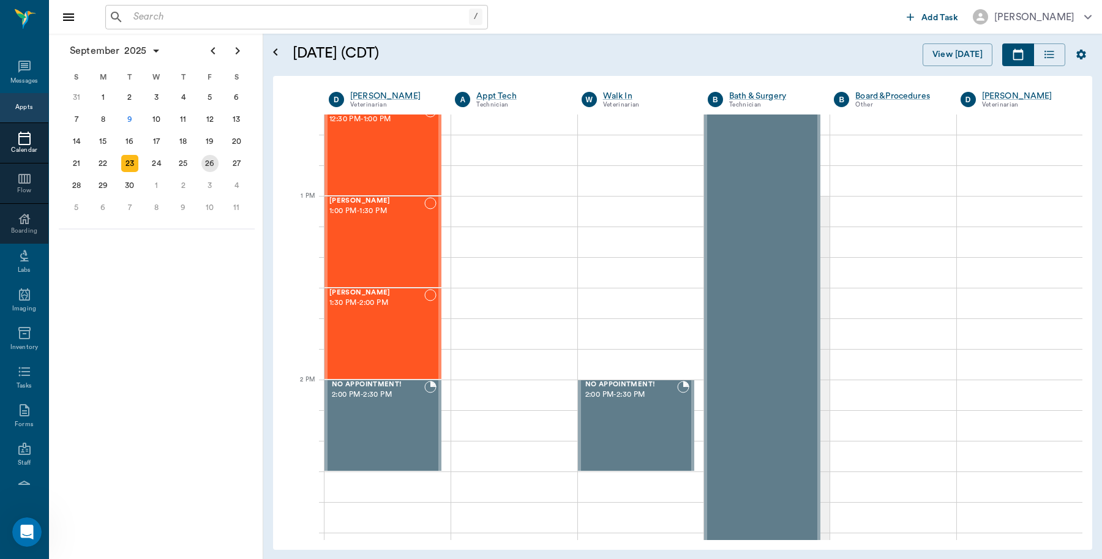
click at [211, 158] on div "26" at bounding box center [209, 163] width 17 height 17
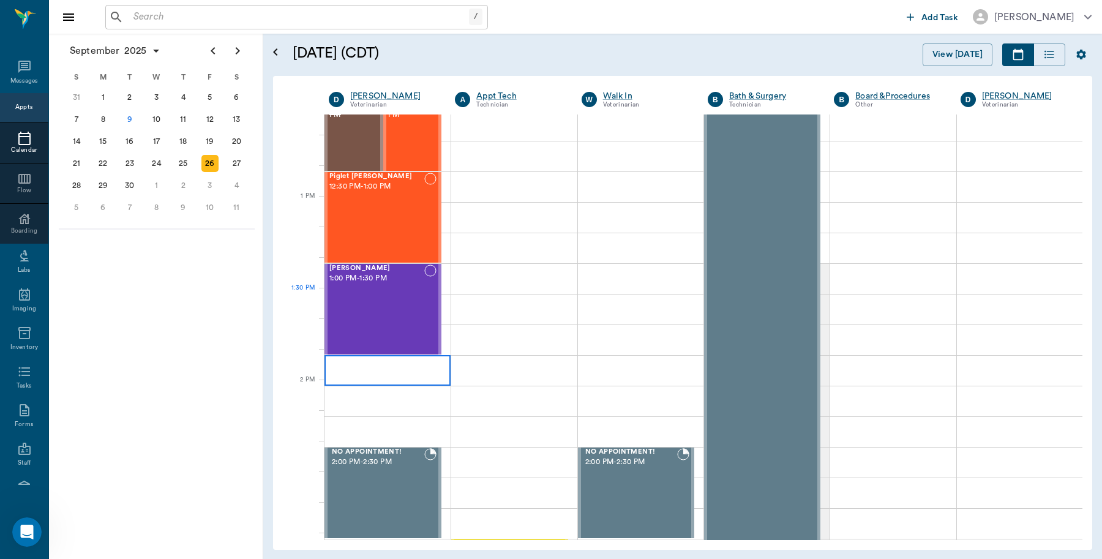
scroll to position [842, 0]
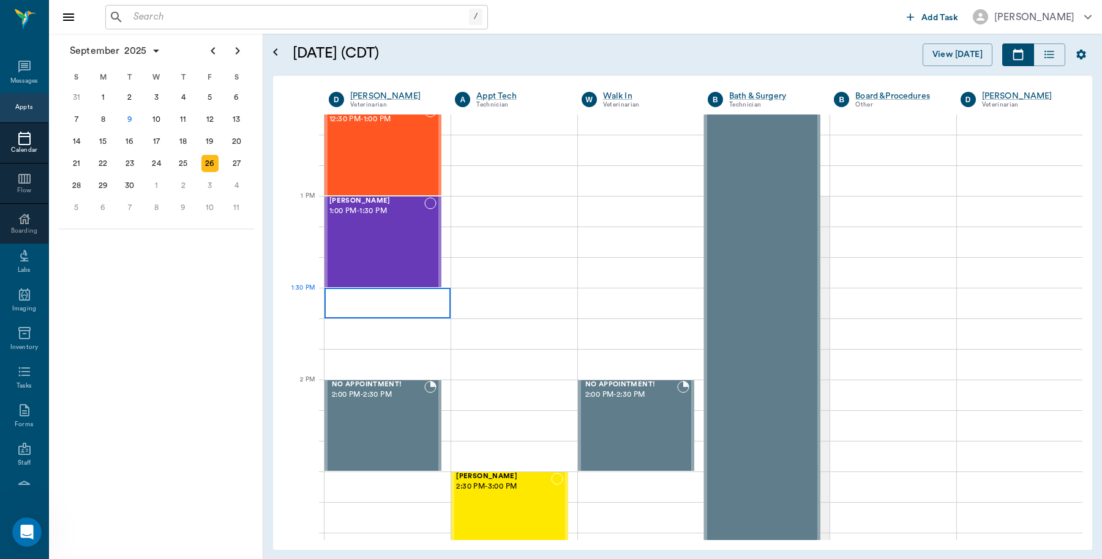
click at [381, 310] on div at bounding box center [388, 303] width 126 height 31
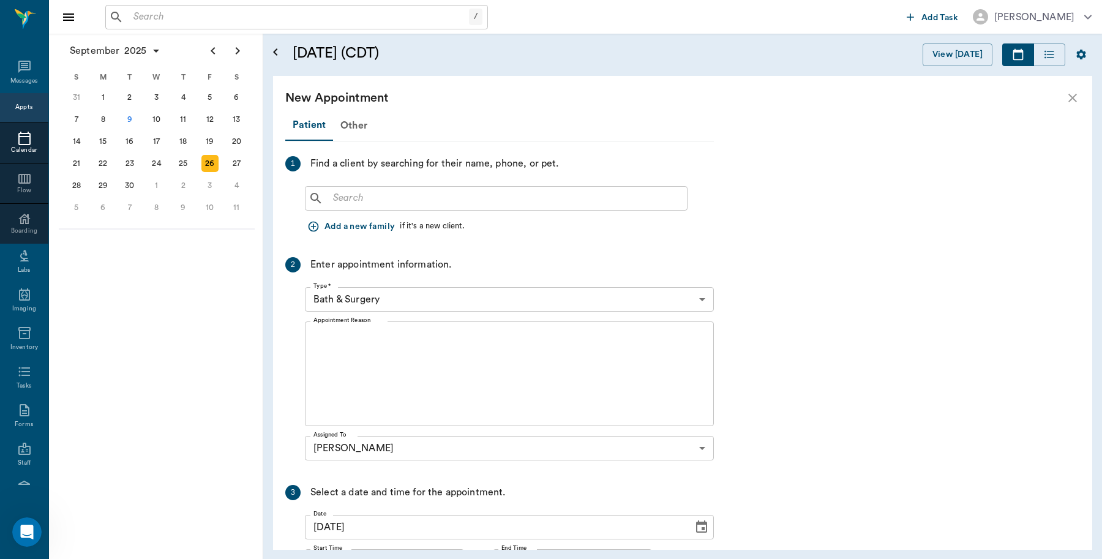
click at [389, 193] on input "text" at bounding box center [505, 198] width 354 height 17
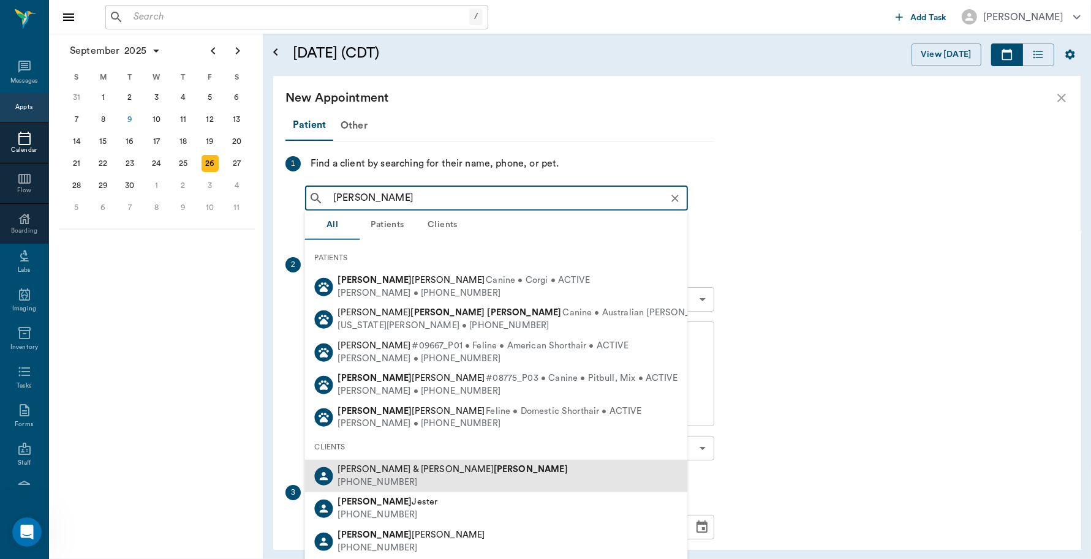
click at [420, 475] on div "Lori & Sammy Thompson" at bounding box center [453, 470] width 230 height 13
type input "Lori Thom"
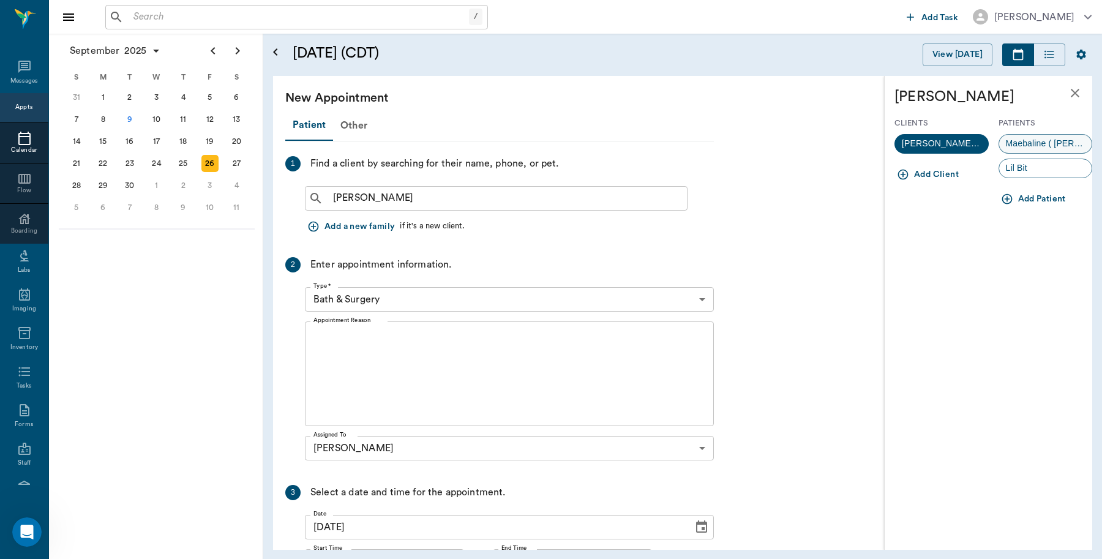
click at [1056, 145] on span "Maebaline ( Mable)" at bounding box center [1045, 143] width 93 height 13
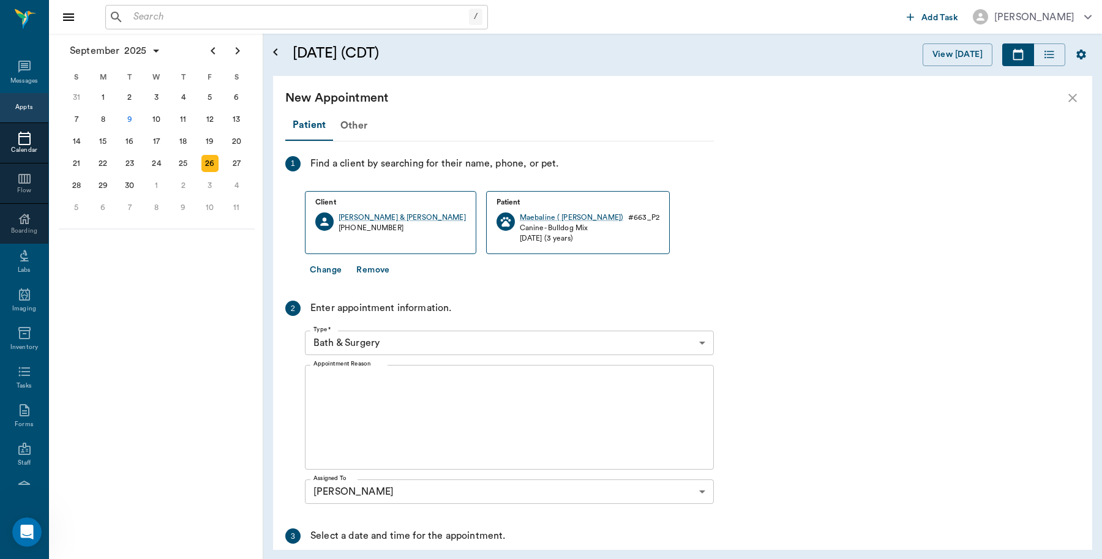
click at [430, 356] on div "Type * Bath & Surgery 67479aab0de4f58b269e34fc Type *" at bounding box center [509, 343] width 409 height 34
click at [432, 339] on body "/ ​ Add Task Dr. Bert Ellsworth Nectar Messages Appts Calendar Flow Boarding La…" at bounding box center [551, 279] width 1102 height 559
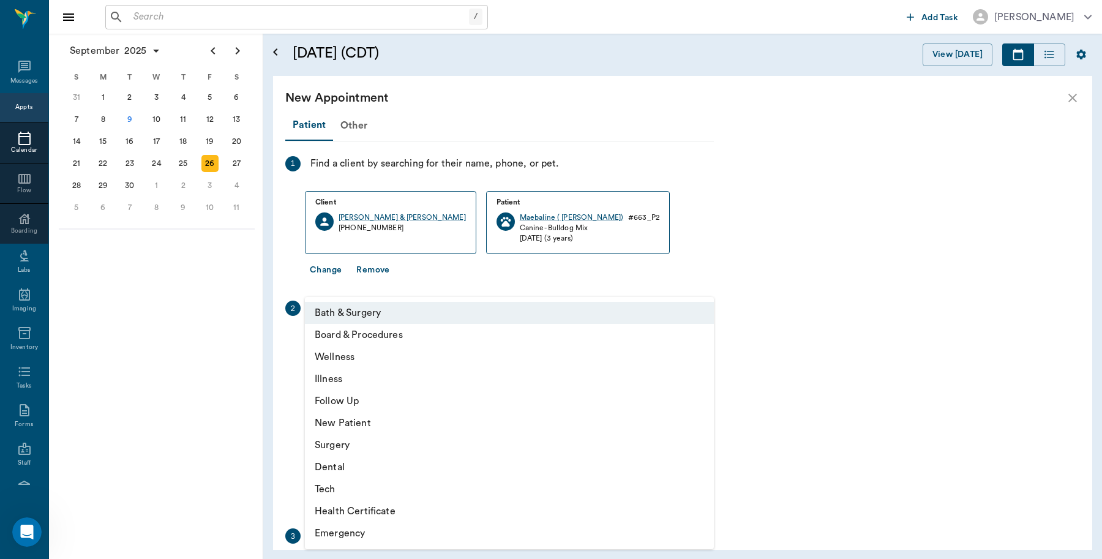
click at [353, 446] on li "Surgery" at bounding box center [509, 445] width 409 height 22
type input "65d2be4f46e3a538d89b8c18"
type input "02:00 PM"
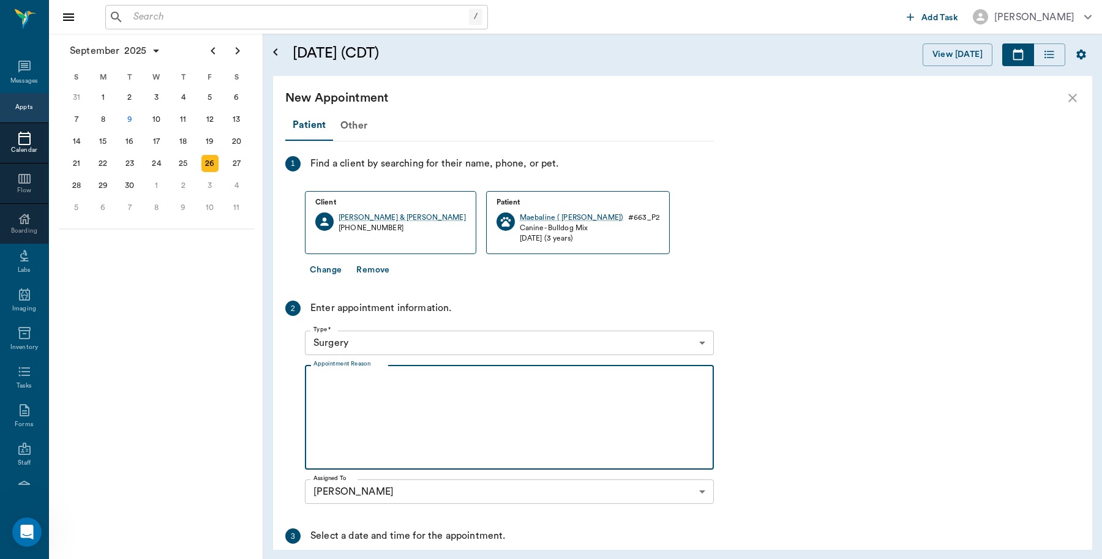
drag, startPoint x: 378, startPoint y: 408, endPoint x: 386, endPoint y: 399, distance: 12.1
click at [381, 405] on textarea "Appointment Reason" at bounding box center [510, 417] width 392 height 85
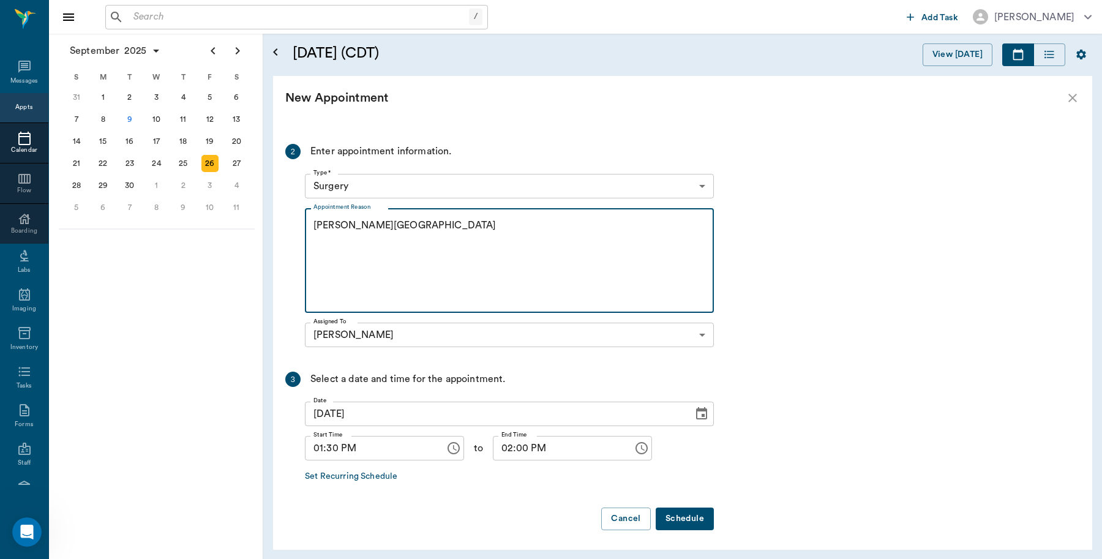
scroll to position [159, 0]
type textarea "OHE Caryn"
click at [696, 518] on button "Schedule" at bounding box center [685, 516] width 58 height 23
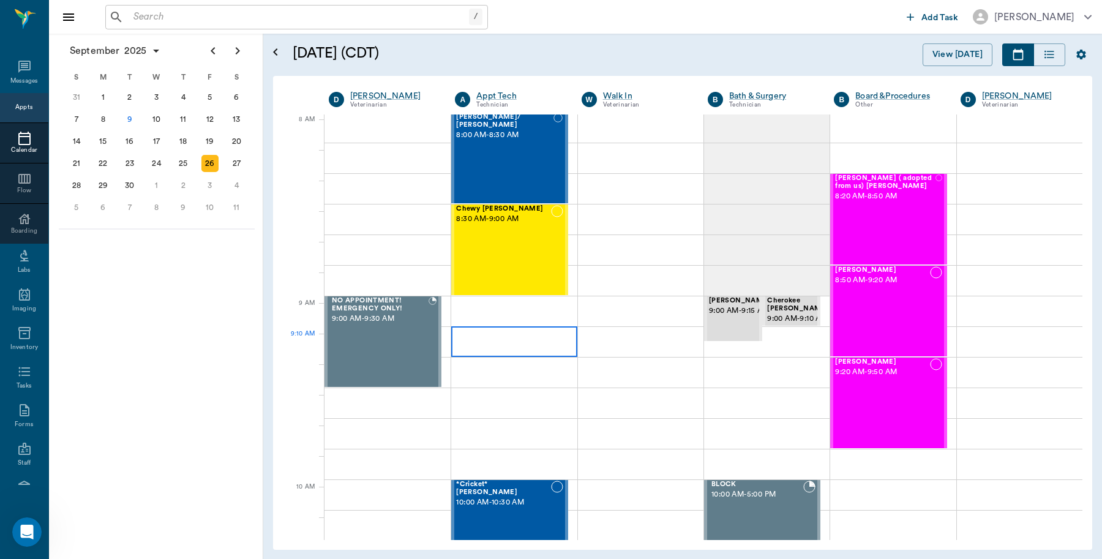
scroll to position [0, 0]
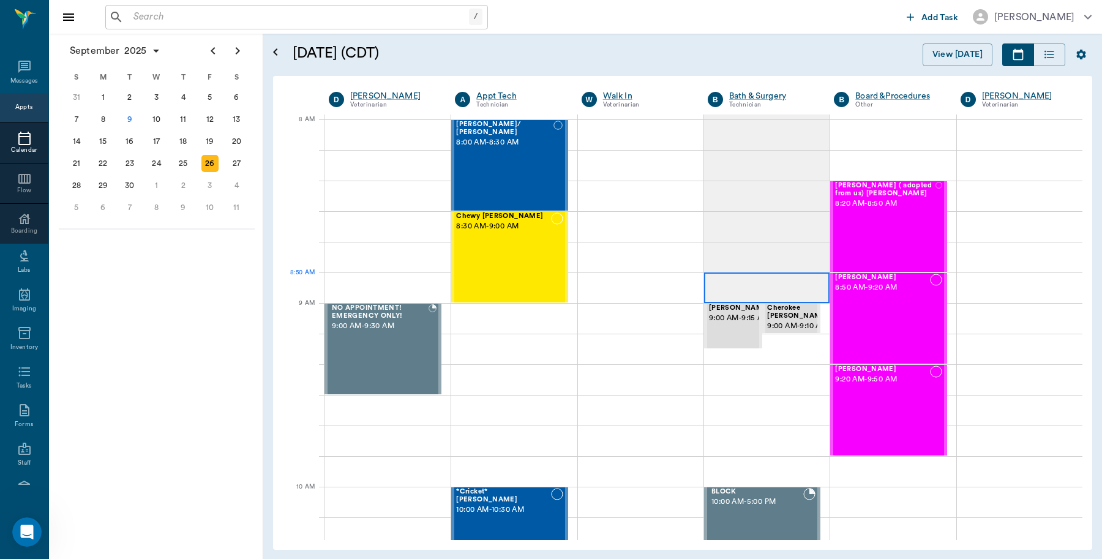
click at [729, 279] on div at bounding box center [767, 288] width 126 height 31
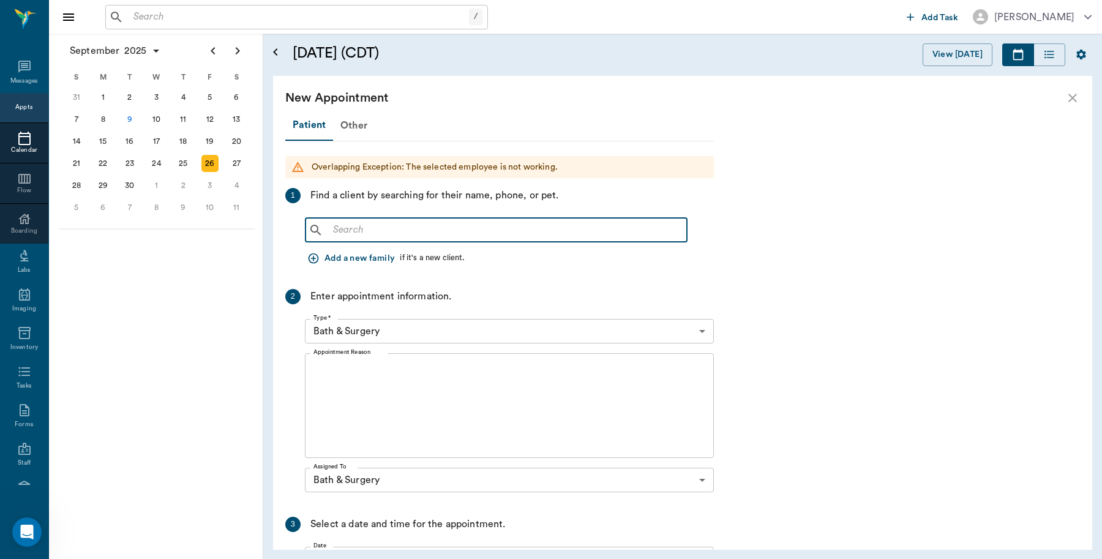
click at [398, 230] on input "text" at bounding box center [505, 230] width 354 height 17
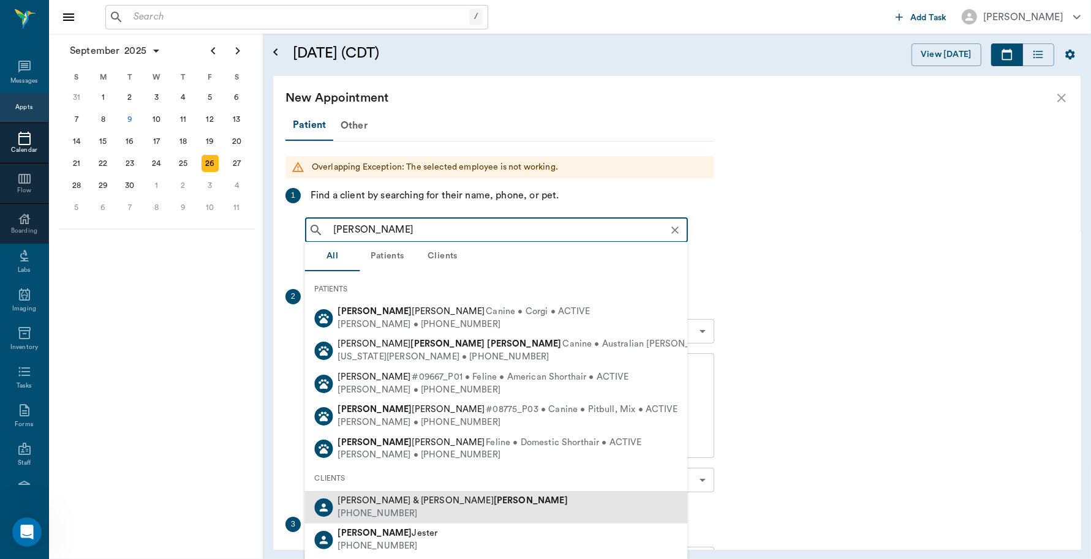
click at [383, 504] on span "Lori & Sammy Thompson" at bounding box center [453, 500] width 230 height 9
type input "Lori Thom"
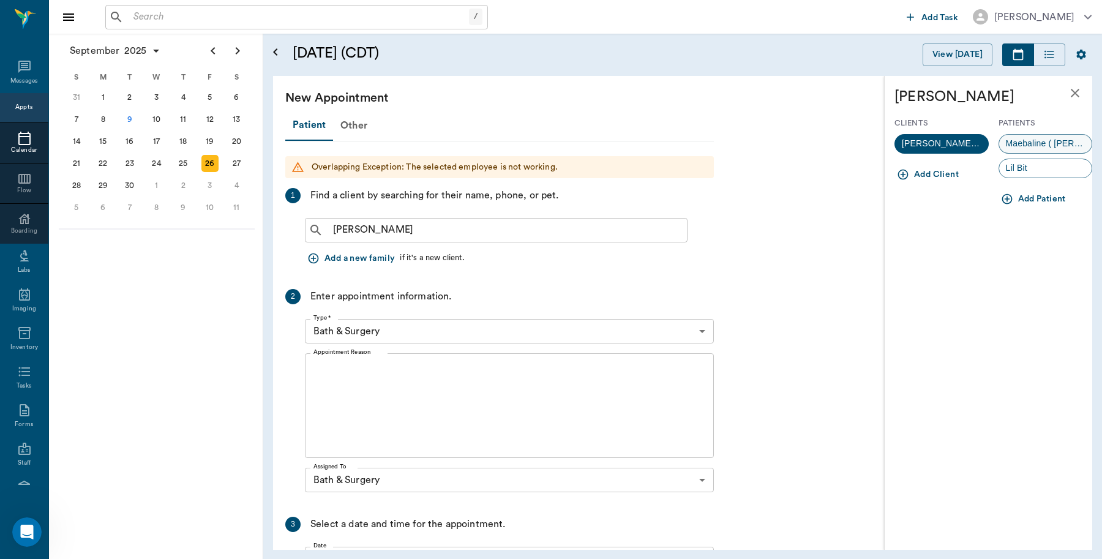
click at [1042, 145] on span "Maebaline ( Mable)" at bounding box center [1045, 143] width 93 height 13
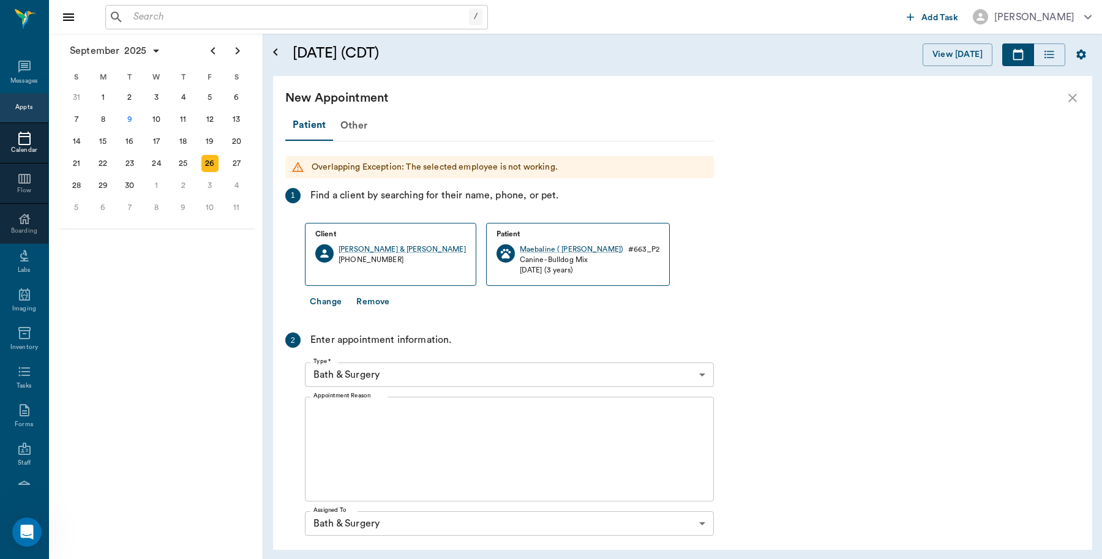
click at [399, 429] on textarea "Appointment Reason" at bounding box center [510, 449] width 392 height 85
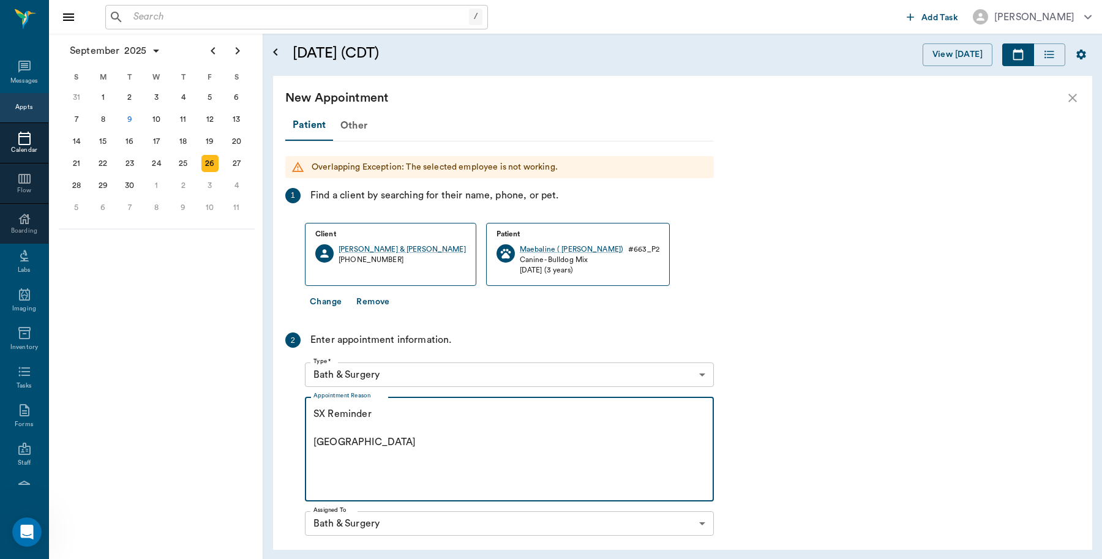
scroll to position [190, 0]
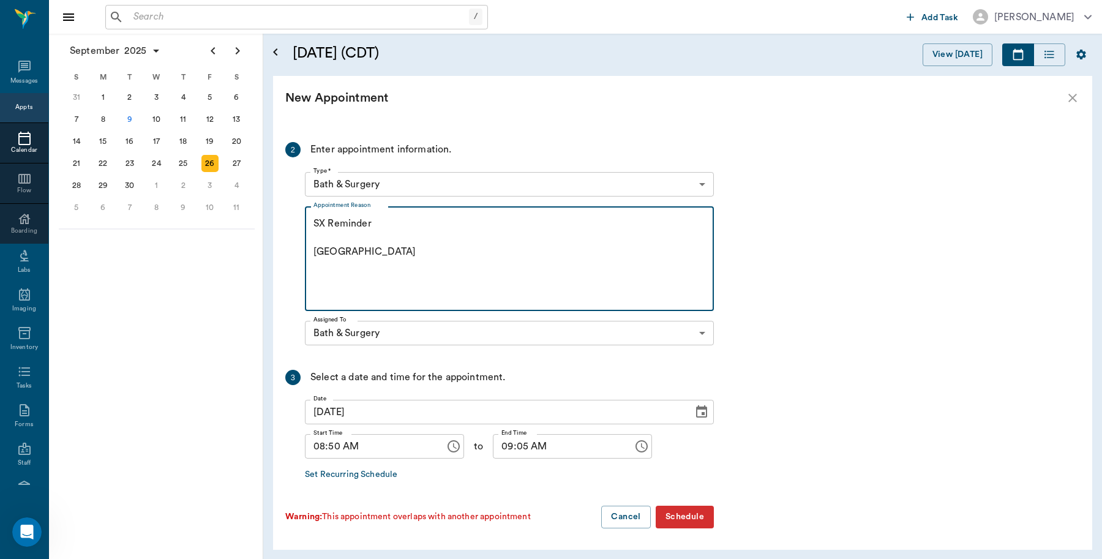
type textarea "SX Reminder Caryn"
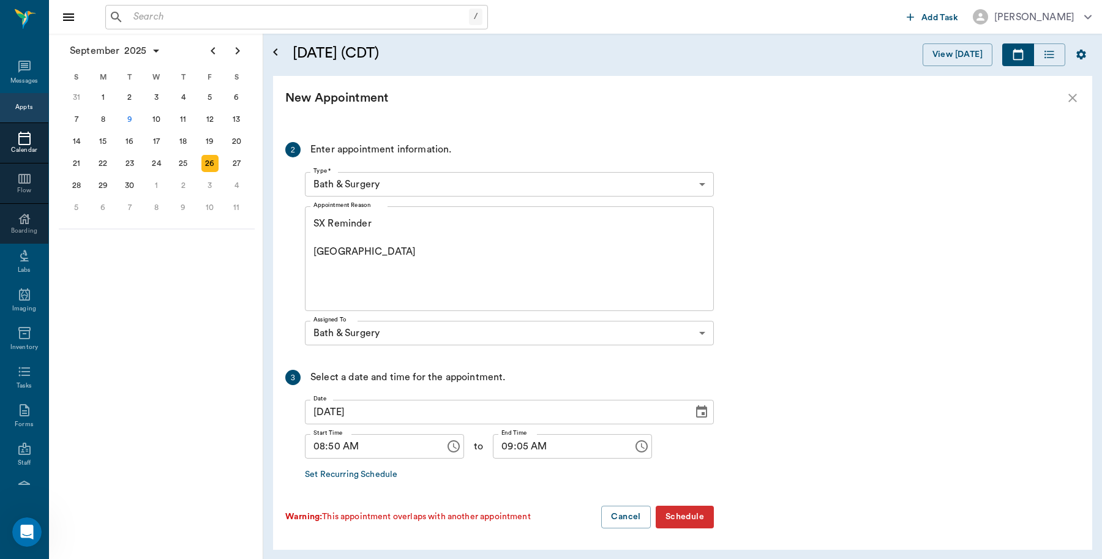
click at [685, 512] on button "Schedule" at bounding box center [685, 517] width 58 height 23
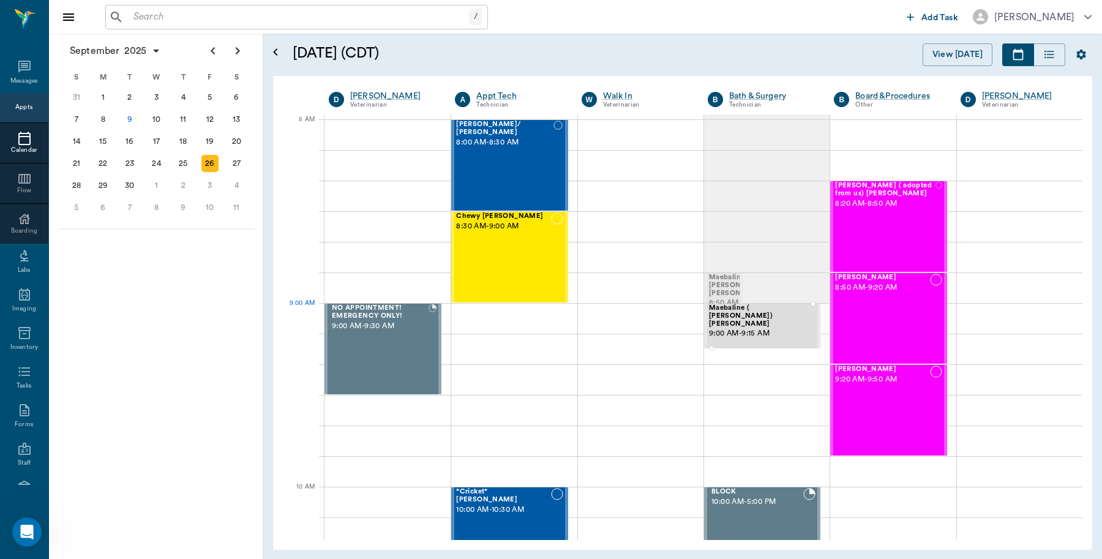
drag, startPoint x: 720, startPoint y: 292, endPoint x: 744, endPoint y: 312, distance: 31.8
drag, startPoint x: 760, startPoint y: 325, endPoint x: 746, endPoint y: 293, distance: 35.4
drag, startPoint x: 798, startPoint y: 322, endPoint x: 795, endPoint y: 308, distance: 14.4
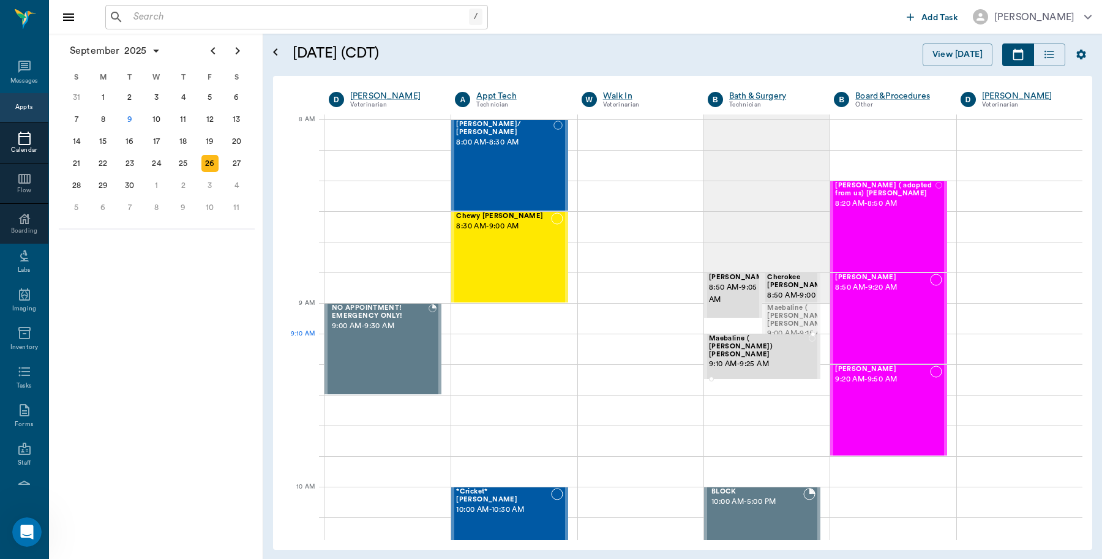
drag, startPoint x: 780, startPoint y: 319, endPoint x: 772, endPoint y: 344, distance: 25.8
click at [126, 112] on div "9" at bounding box center [129, 119] width 17 height 17
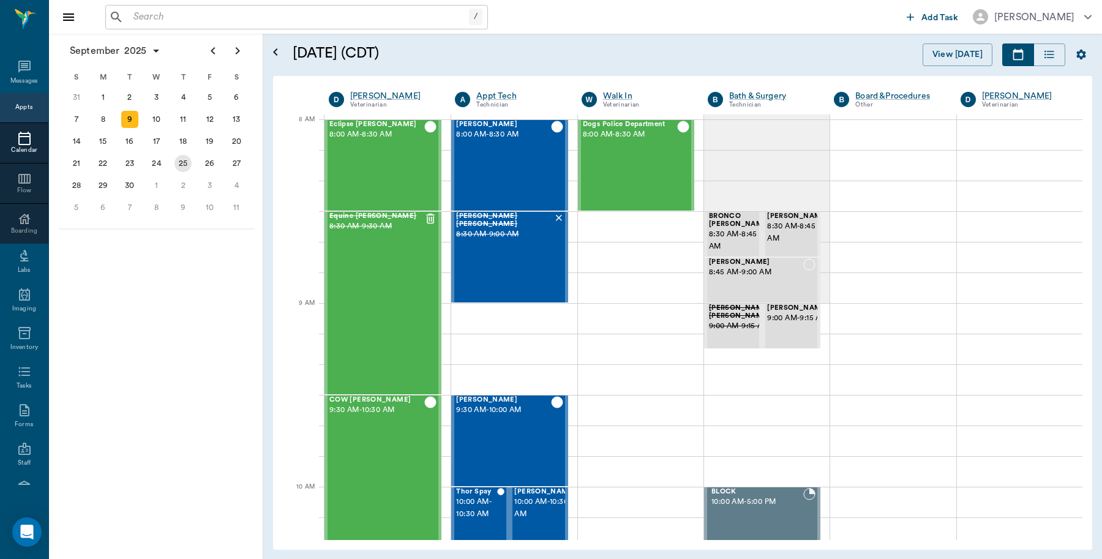
click at [185, 160] on div "25" at bounding box center [183, 163] width 17 height 17
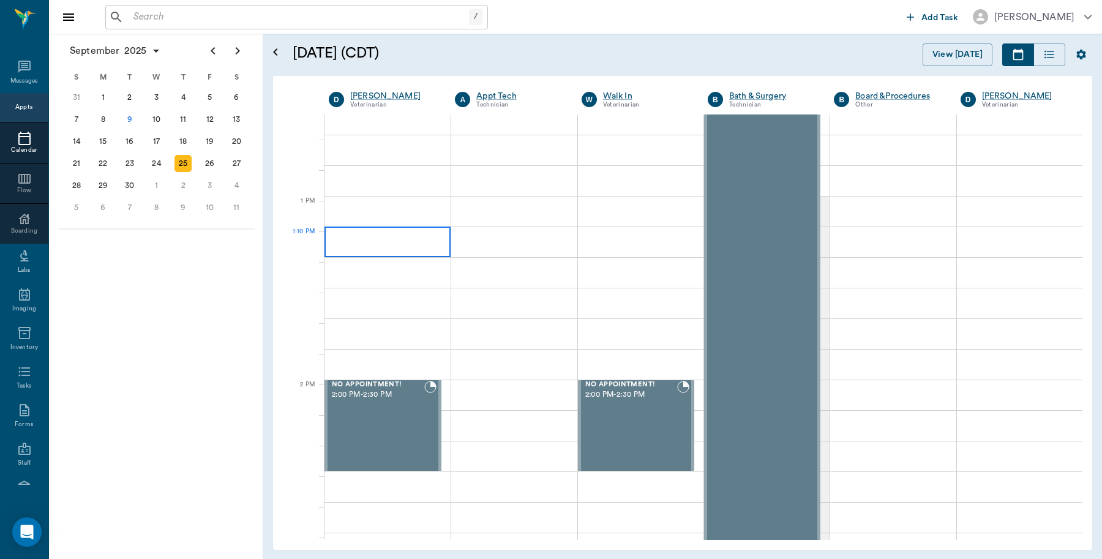
scroll to position [766, 0]
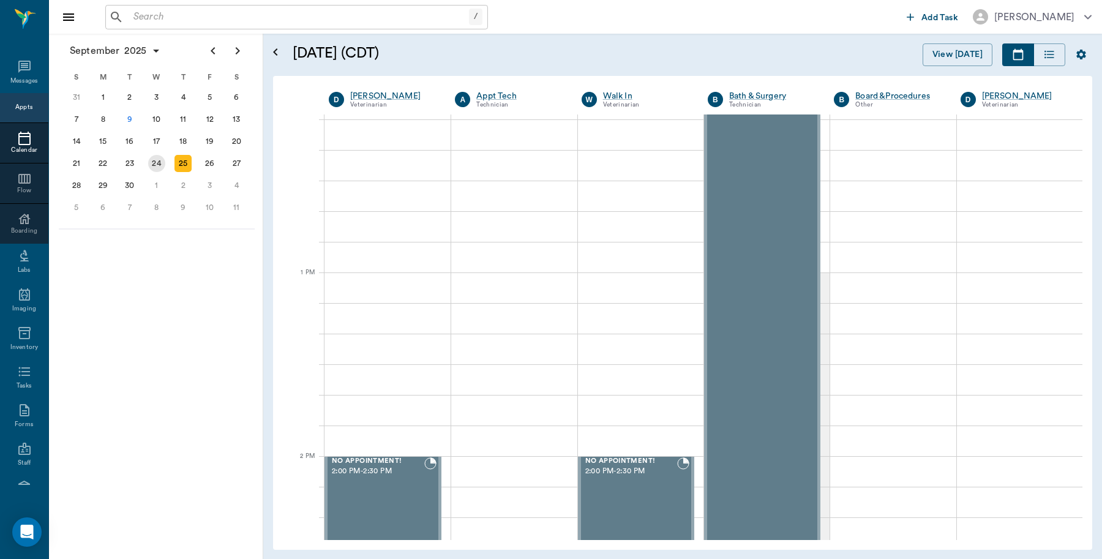
click at [157, 163] on div "24" at bounding box center [156, 163] width 17 height 17
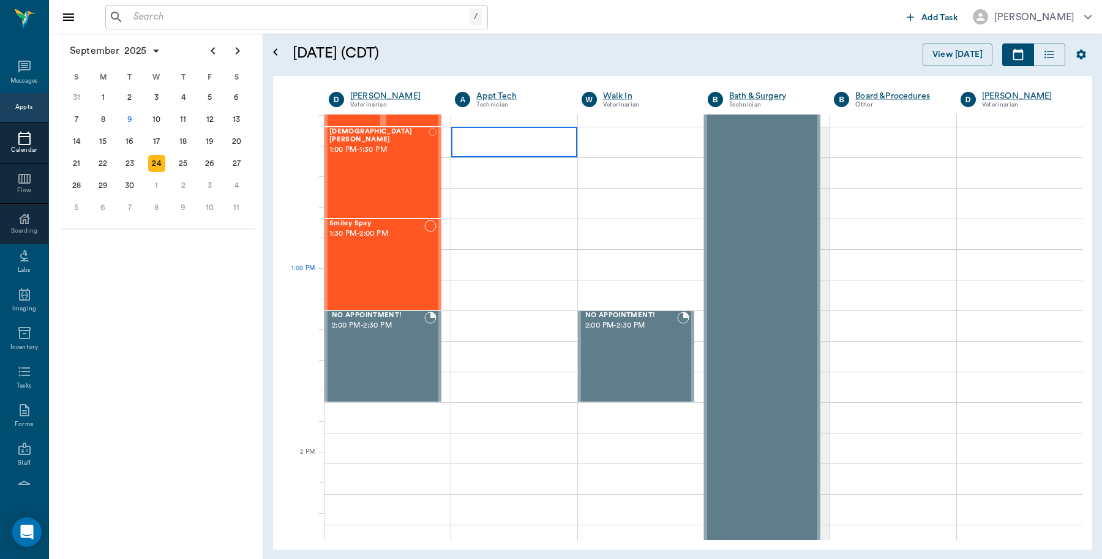
scroll to position [919, 0]
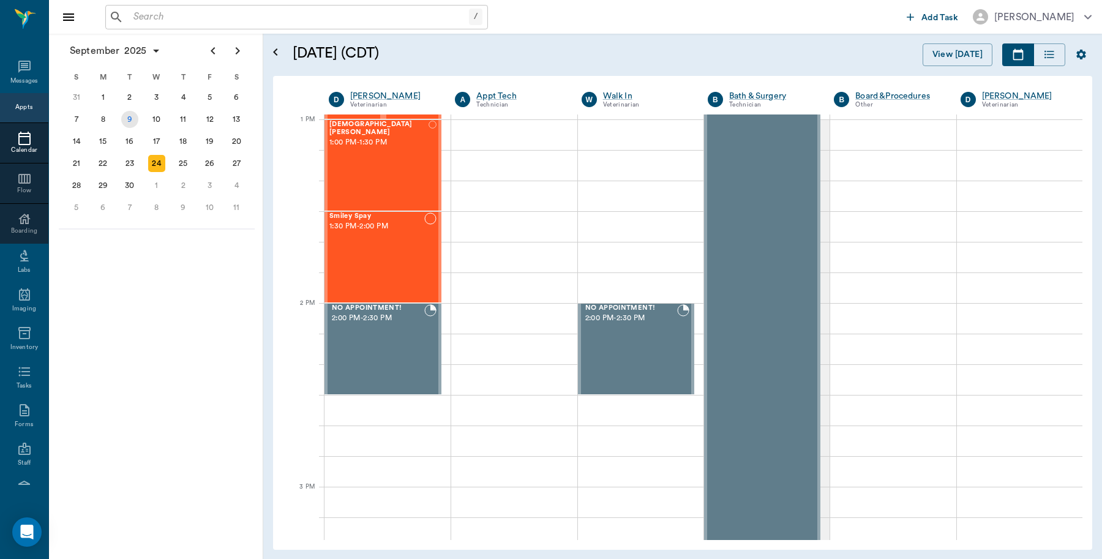
click at [130, 116] on div "9" at bounding box center [129, 119] width 17 height 17
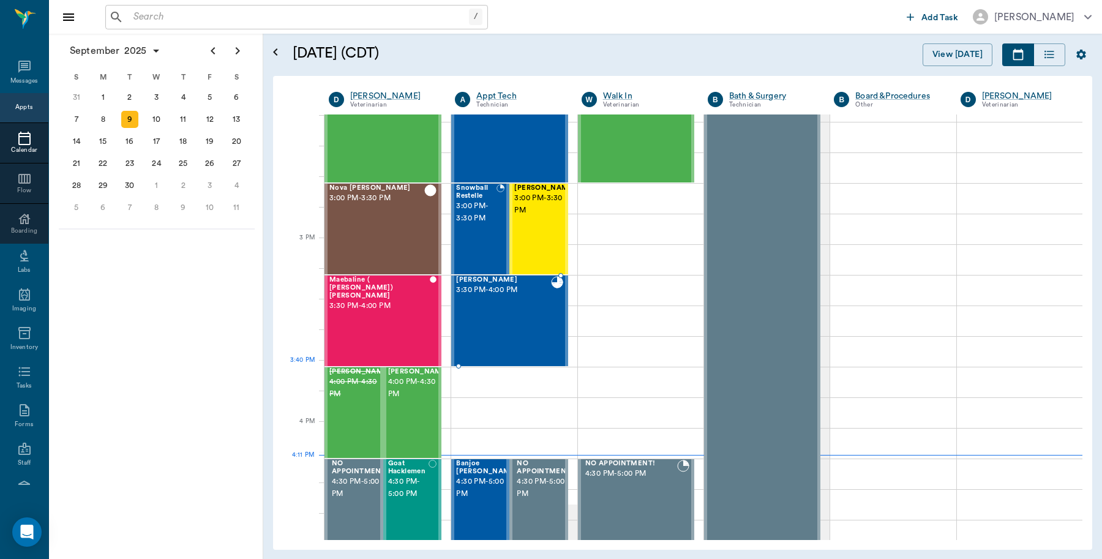
scroll to position [1225, 0]
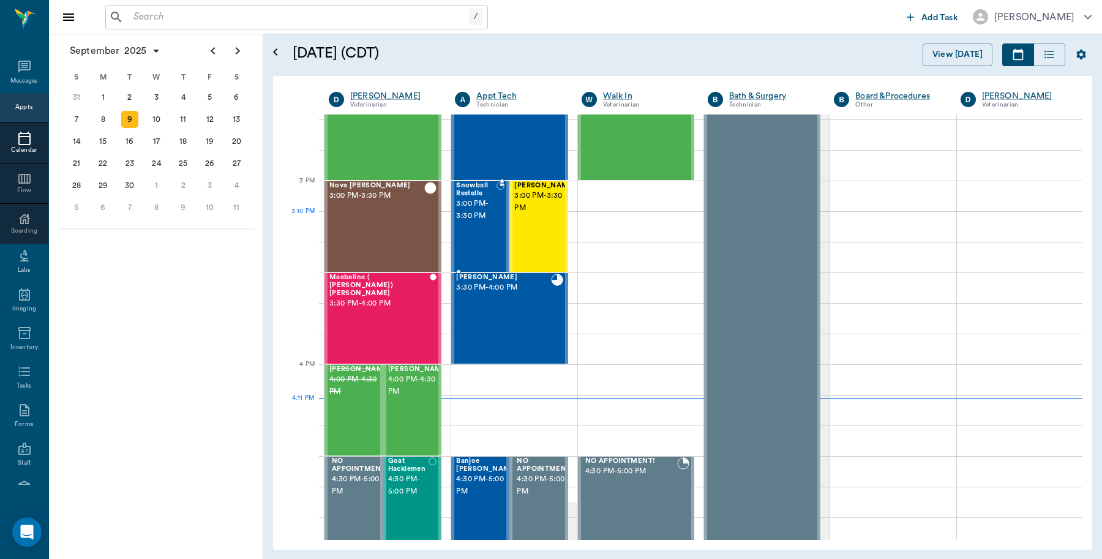
click at [484, 227] on div "Snowball Restelle 3:00 PM - 3:30 PM" at bounding box center [476, 226] width 40 height 89
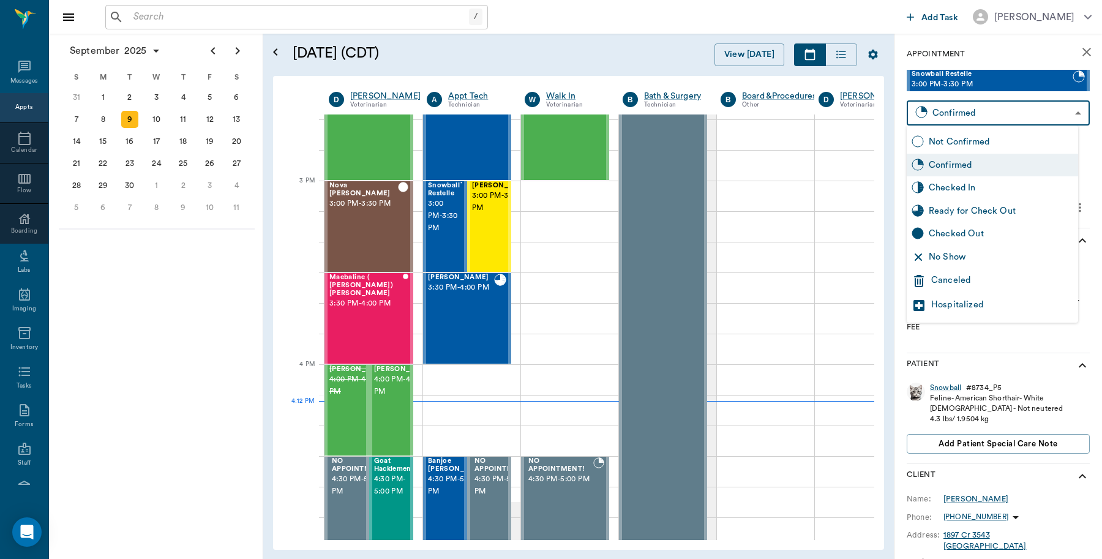
click at [999, 111] on body "/ ​ Add Task [PERSON_NAME] Nectar Messages Appts Calendar Flow Boarding Labs Im…" at bounding box center [551, 279] width 1102 height 559
click at [972, 259] on div "No Show" at bounding box center [1001, 256] width 145 height 13
type input "NO_SHOW"
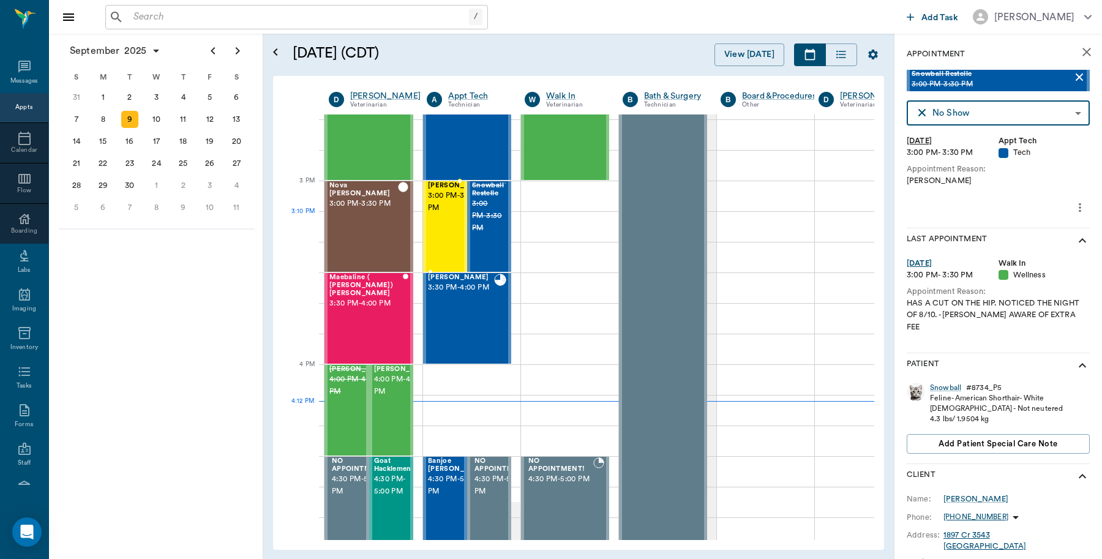
click at [451, 214] on span "3:00 PM - 3:30 PM" at bounding box center [458, 202] width 61 height 24
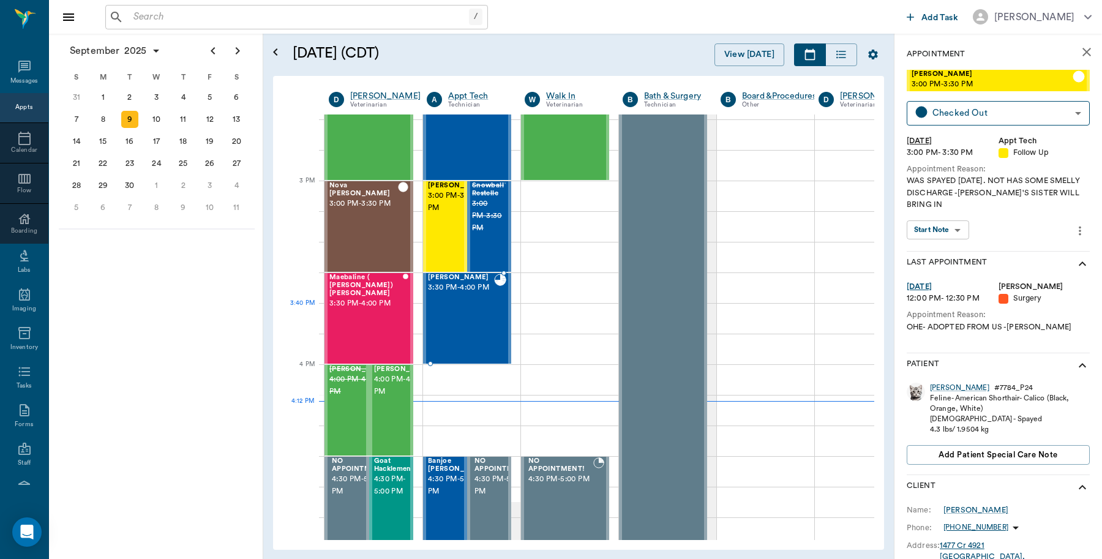
click at [479, 294] on span "3:30 PM - 4:00 PM" at bounding box center [461, 288] width 66 height 12
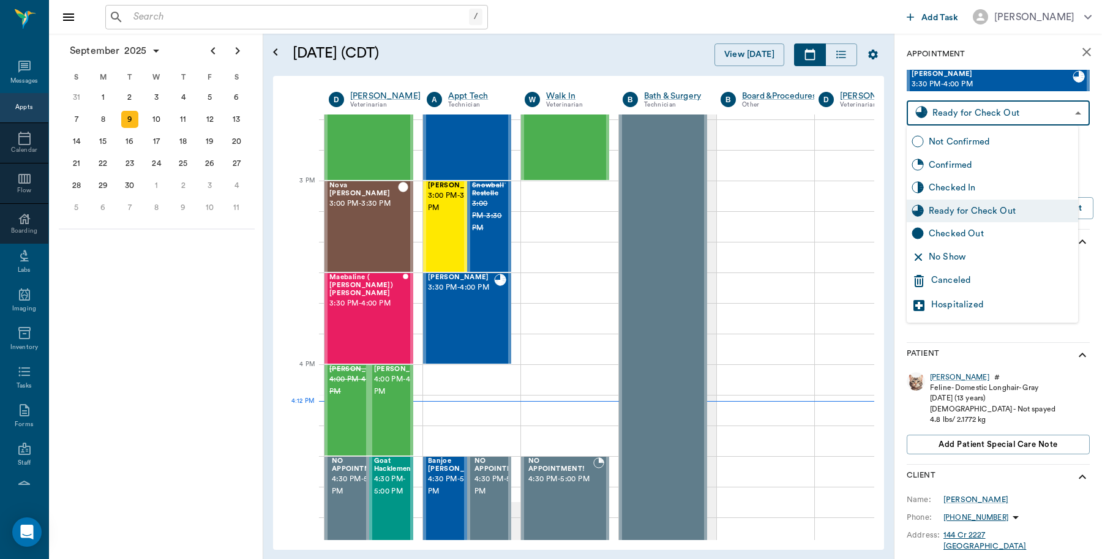
click at [945, 109] on body "/ ​ Add Task [PERSON_NAME] Nectar Messages Appts Calendar Flow Boarding Labs Im…" at bounding box center [551, 279] width 1102 height 559
click at [938, 233] on div "Checked Out" at bounding box center [1001, 233] width 145 height 13
type input "CHECKED_OUT"
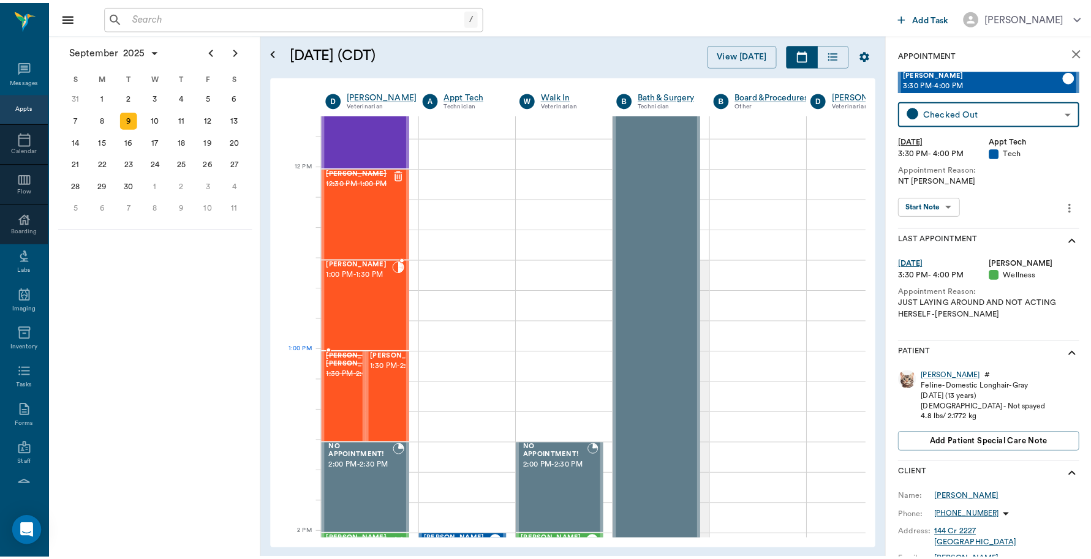
scroll to position [689, 0]
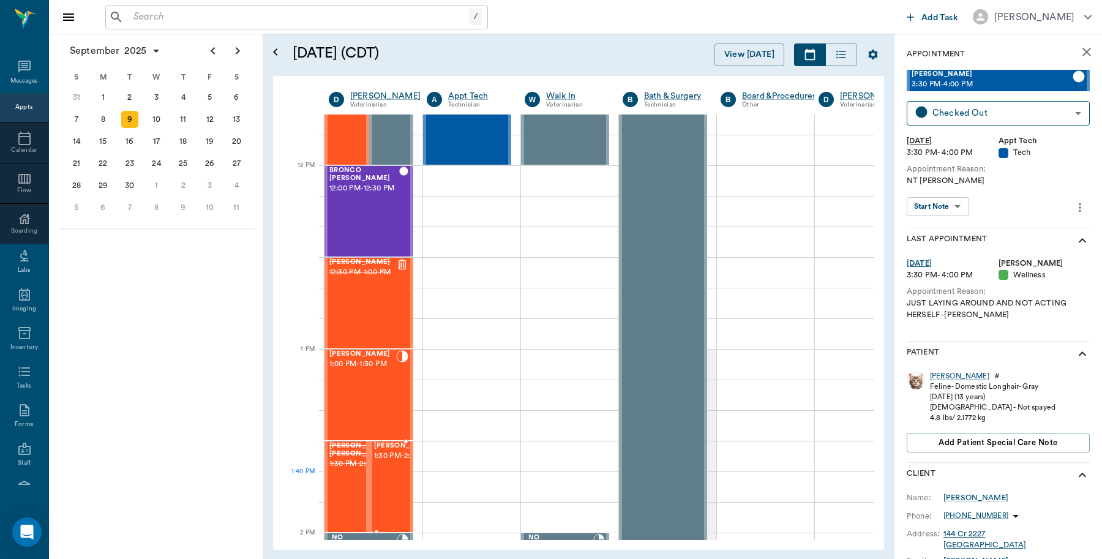
click at [399, 462] on span "1:30 PM - 2:00 PM" at bounding box center [404, 456] width 61 height 12
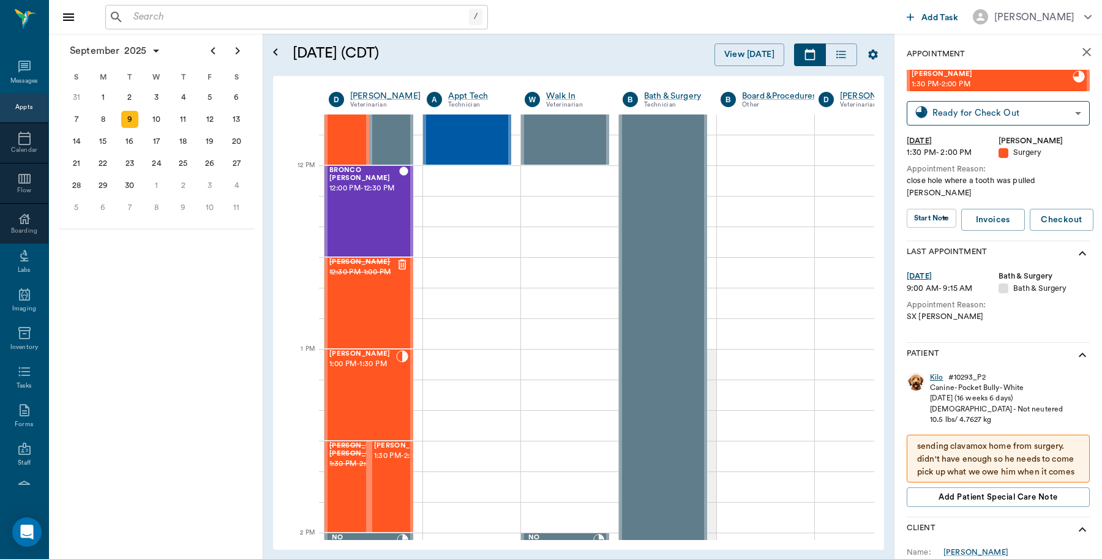
click at [934, 372] on div "Kilo" at bounding box center [936, 377] width 13 height 10
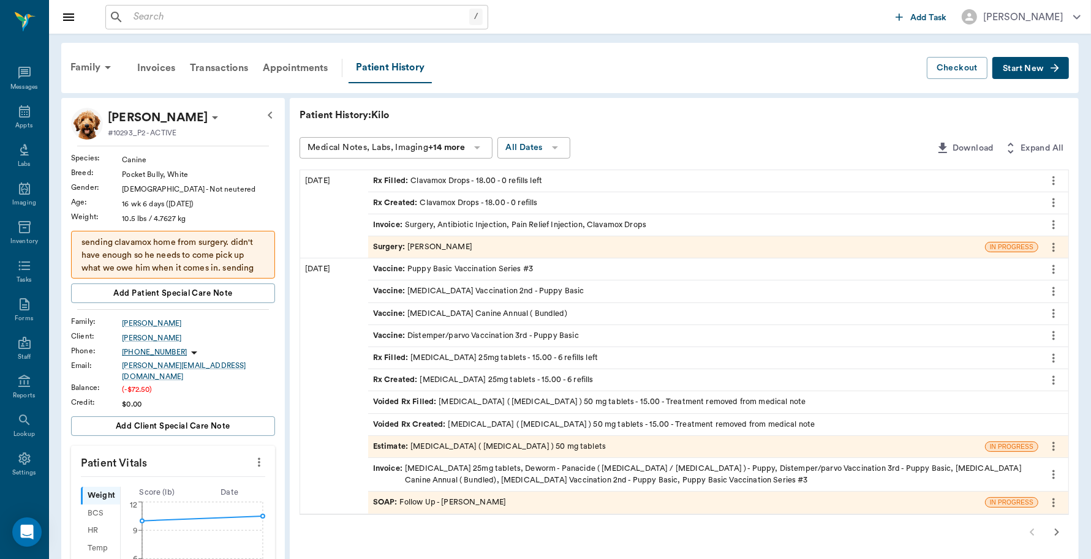
click at [465, 221] on div "Invoice : Surgery, Antibiotic Injection, Pain Relief Injection, Clavamox Drops" at bounding box center [509, 225] width 273 height 12
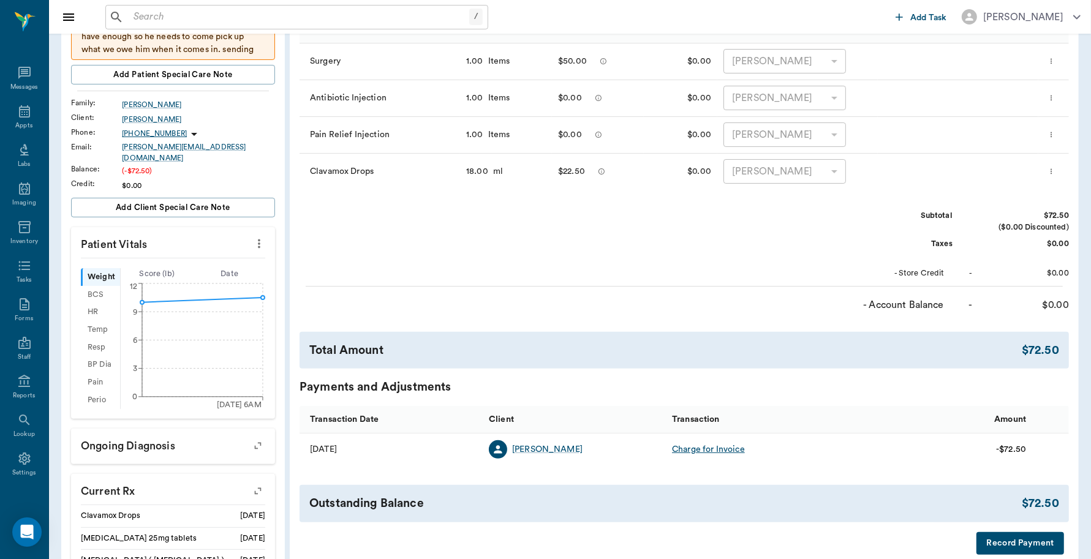
scroll to position [230, 0]
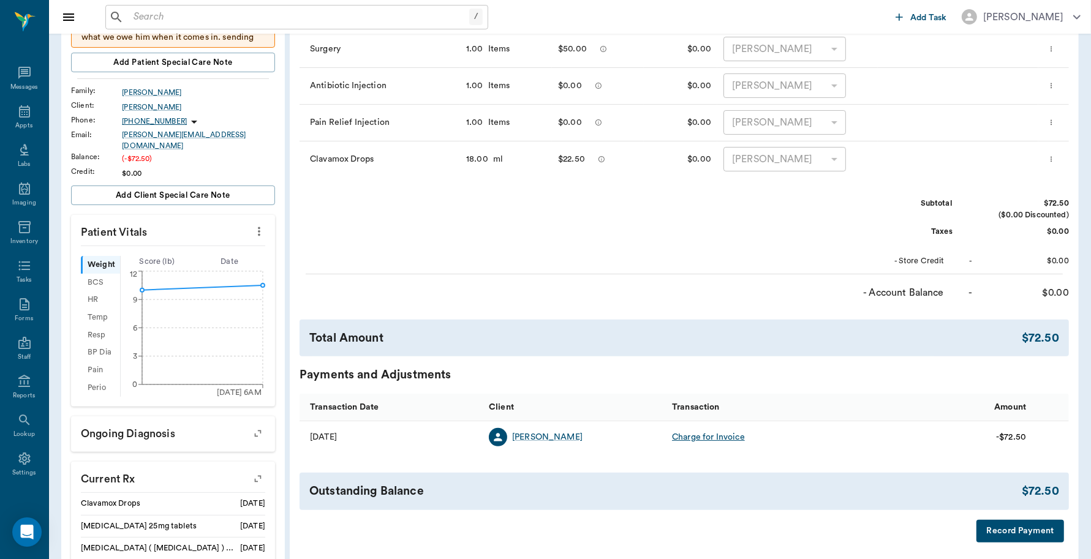
click at [1015, 532] on button "Record Payment" at bounding box center [1020, 531] width 88 height 23
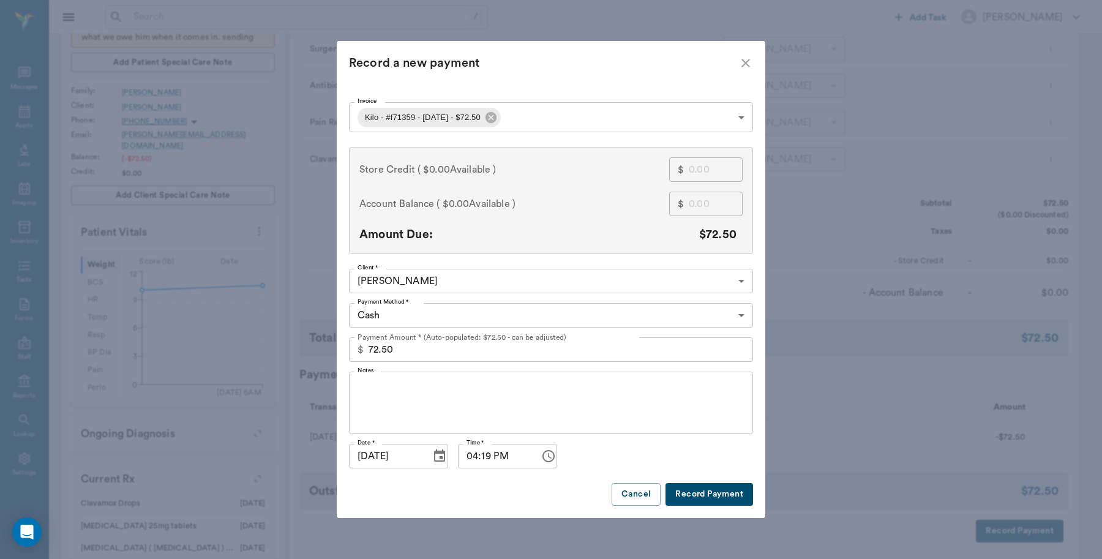
click at [462, 312] on body "/ ​ Add Task [PERSON_NAME] Nectar Messages Appts Labs Imaging Inventory Tasks F…" at bounding box center [551, 290] width 1102 height 1040
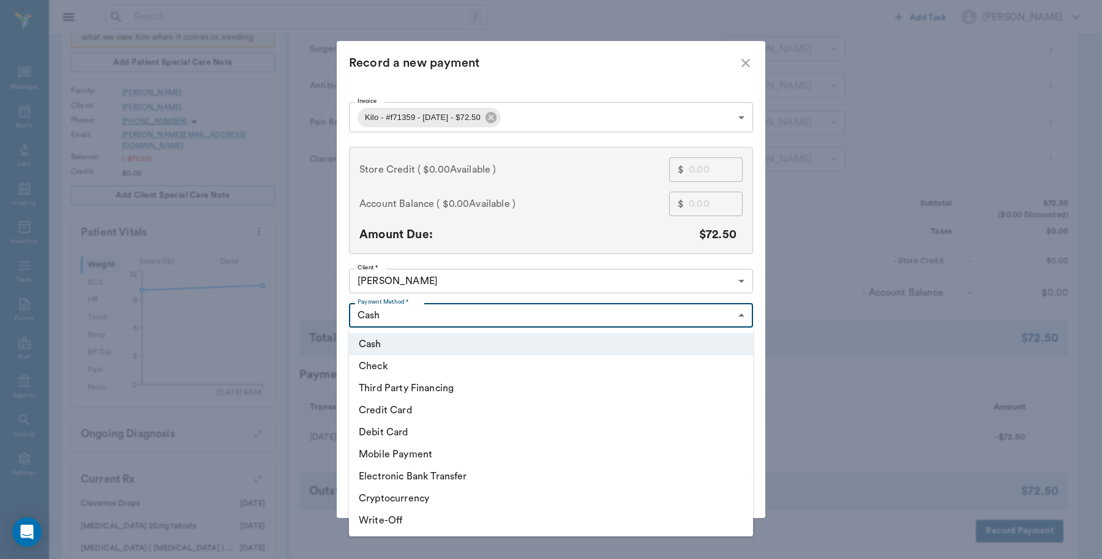
click at [424, 429] on li "Debit Card" at bounding box center [551, 432] width 404 height 22
type input "DEBIT_CARD"
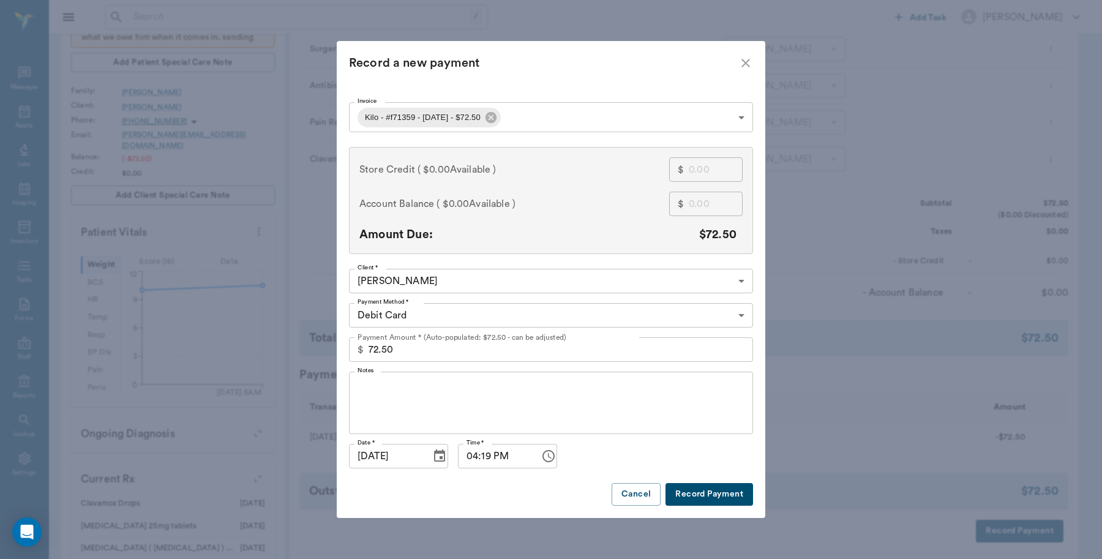
click at [706, 496] on button "Record Payment" at bounding box center [710, 494] width 88 height 23
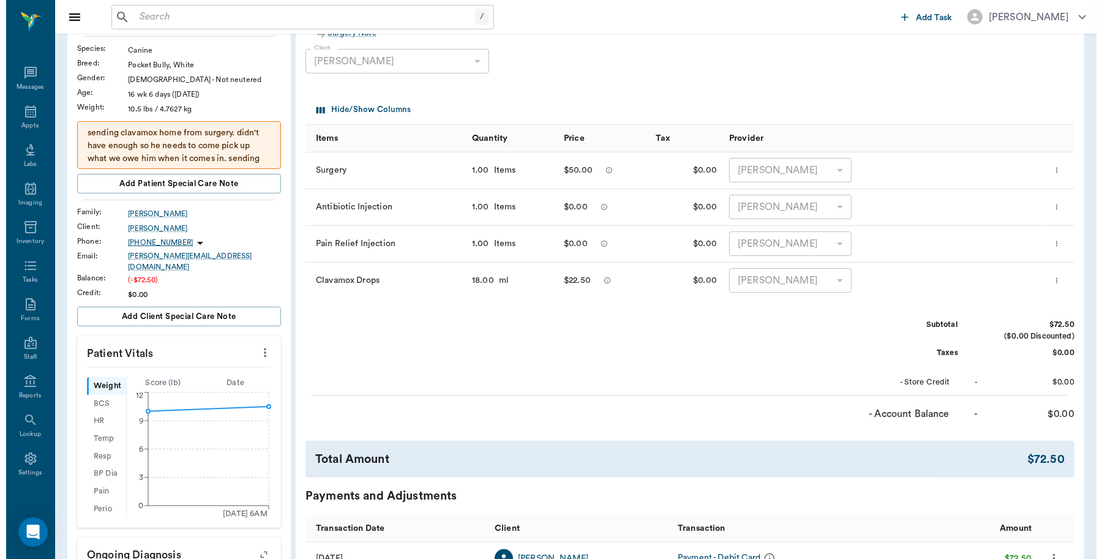
scroll to position [0, 0]
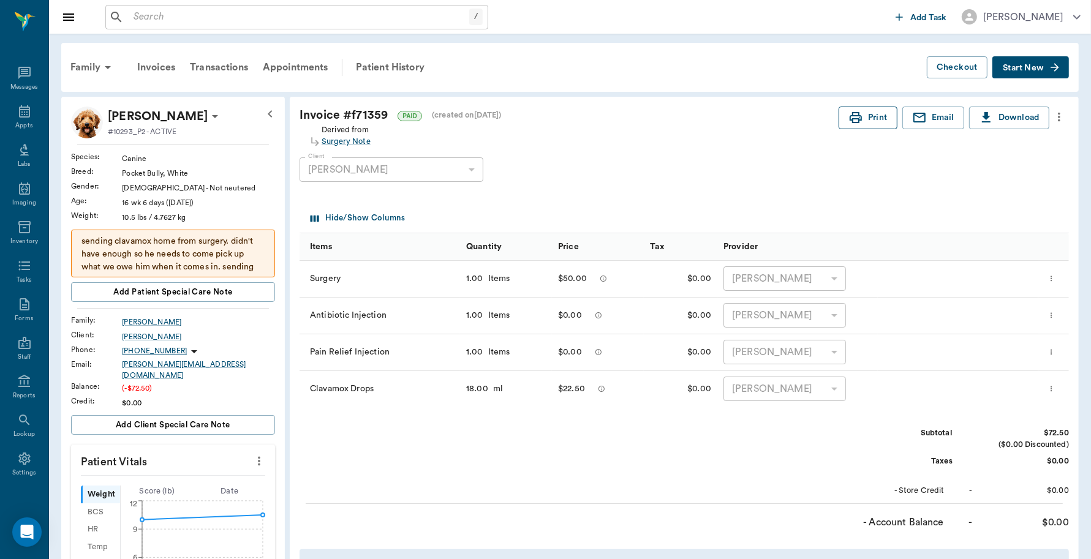
click at [871, 117] on button "Print" at bounding box center [867, 118] width 59 height 23
click at [18, 83] on div "Messages" at bounding box center [24, 87] width 28 height 9
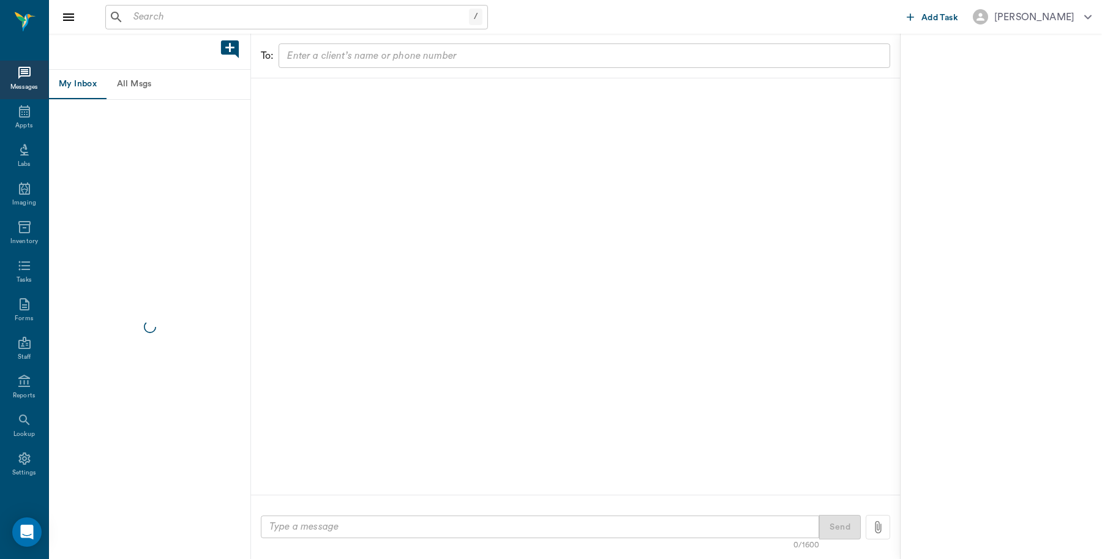
click at [18, 83] on div "Messages" at bounding box center [24, 87] width 28 height 9
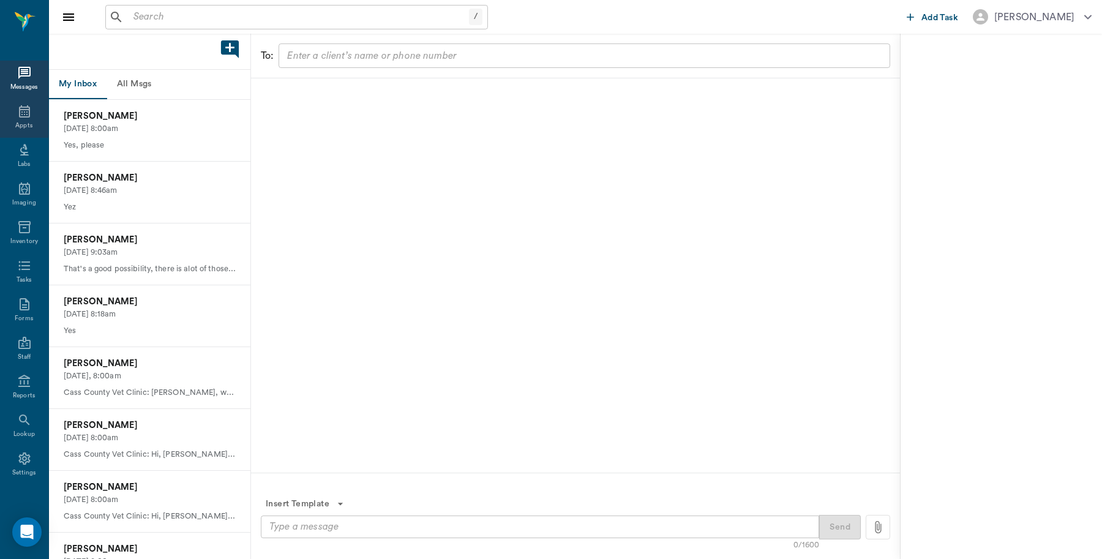
click at [23, 121] on div "Appts" at bounding box center [23, 125] width 17 height 9
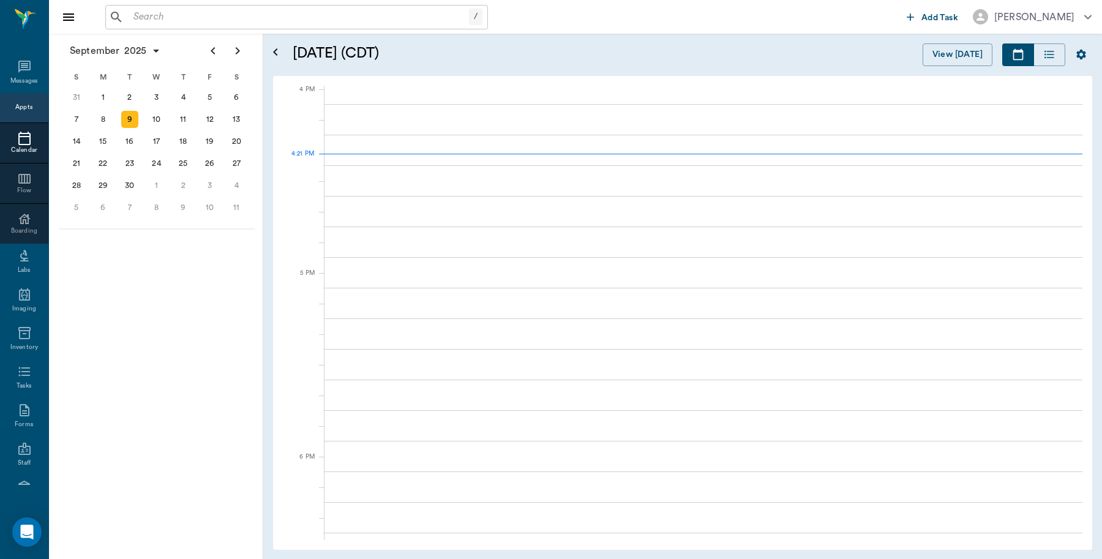
scroll to position [1470, 0]
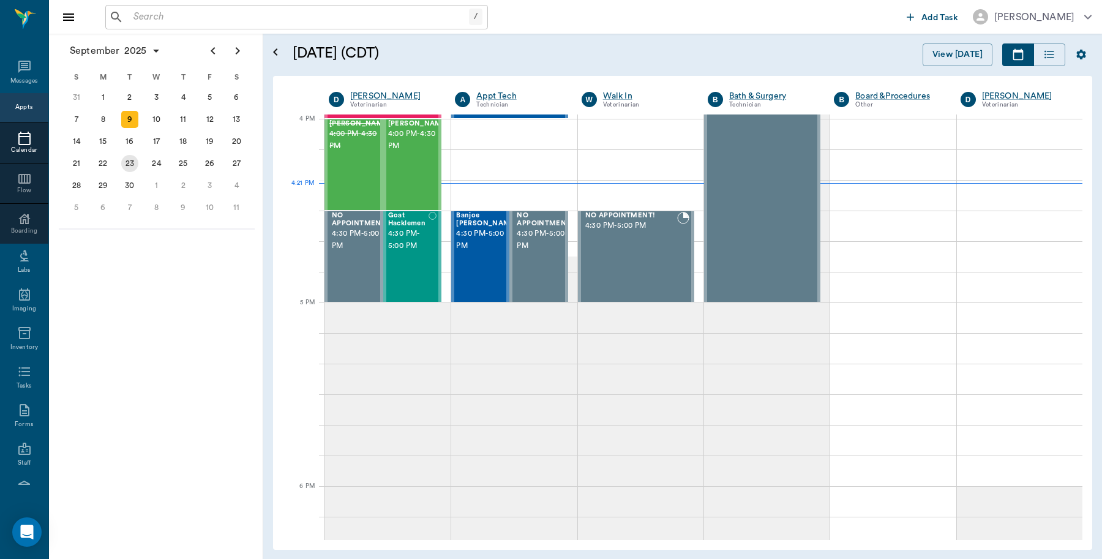
click at [132, 162] on div "23" at bounding box center [129, 163] width 17 height 17
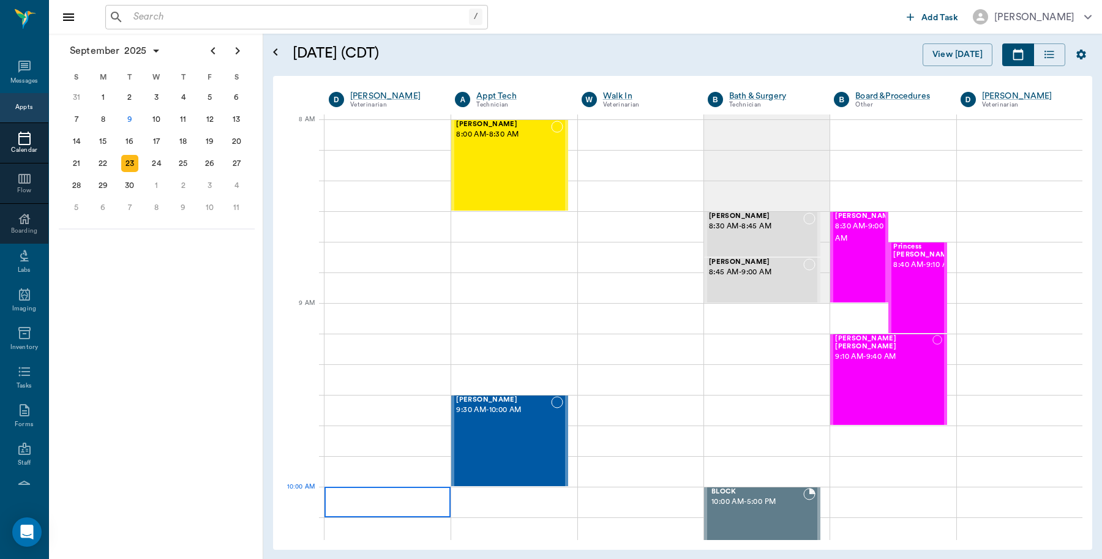
click at [353, 497] on div at bounding box center [388, 502] width 126 height 31
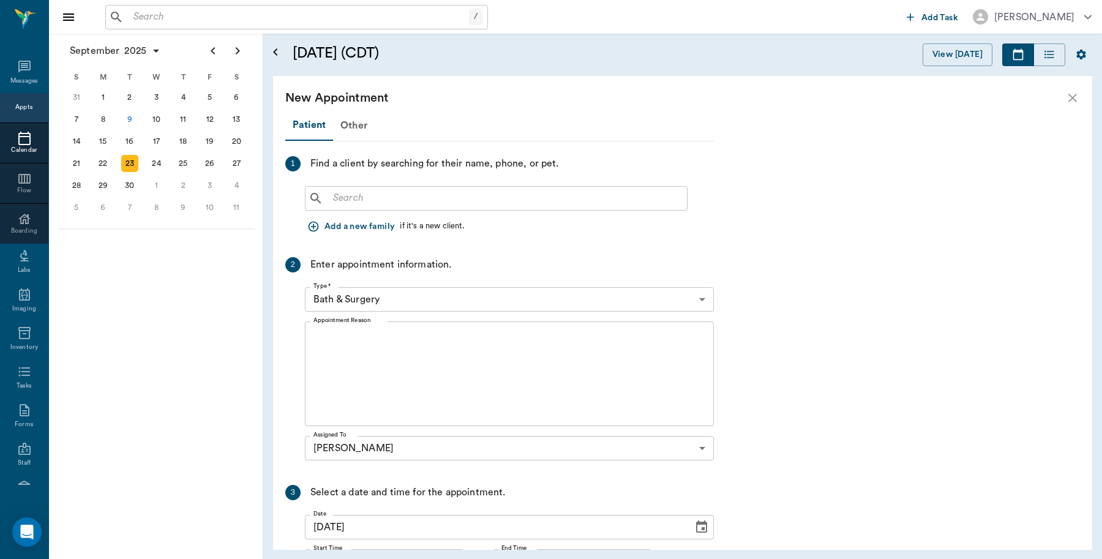
click at [340, 199] on input "text" at bounding box center [505, 198] width 354 height 17
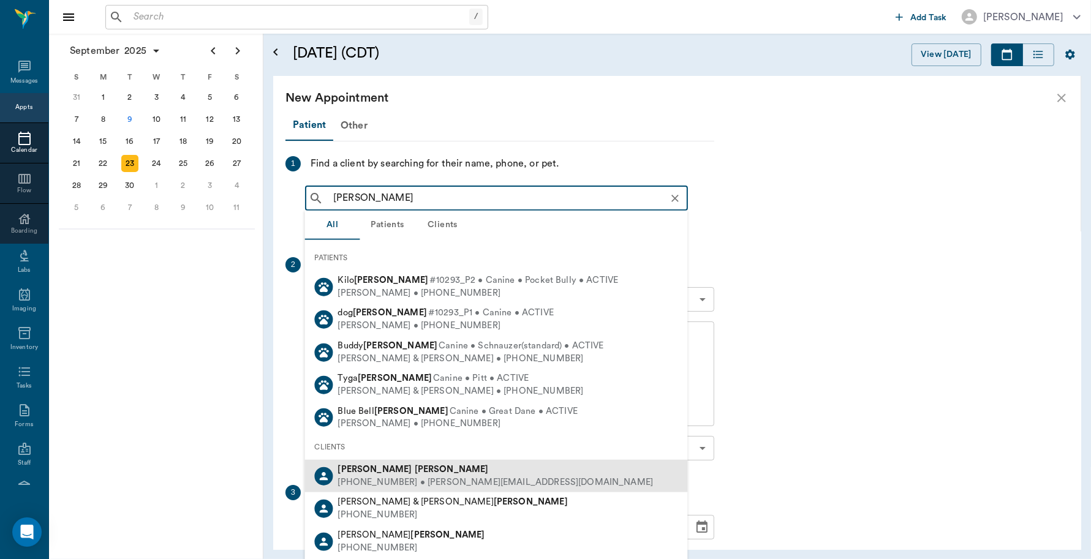
click at [415, 473] on b "[PERSON_NAME]" at bounding box center [452, 469] width 74 height 9
type input "[PERSON_NAME]"
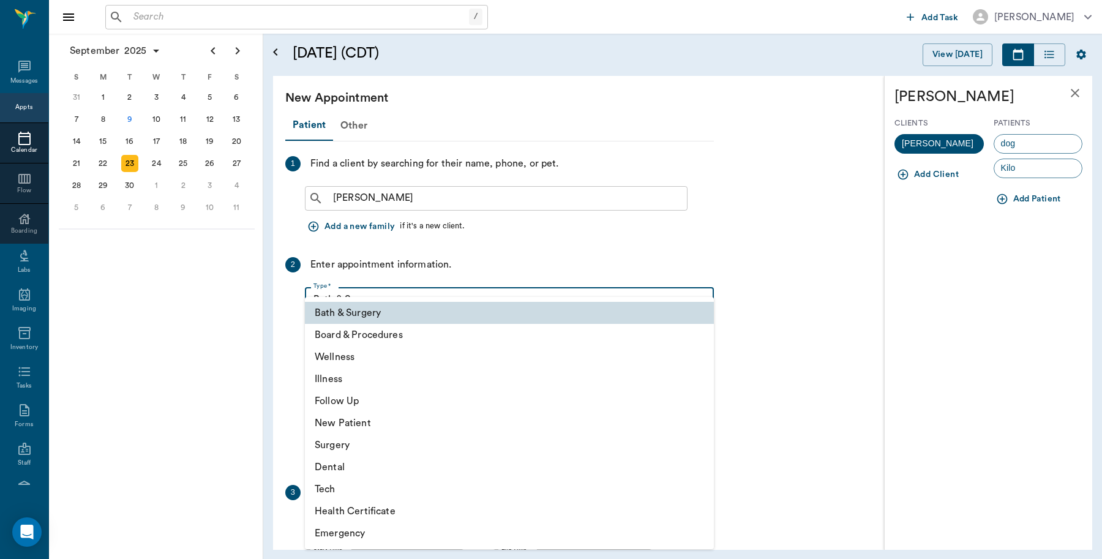
click at [702, 299] on body "/ ​ Add Task [PERSON_NAME] Nectar Messages Appts Calendar Flow Boarding Labs Im…" at bounding box center [551, 279] width 1102 height 559
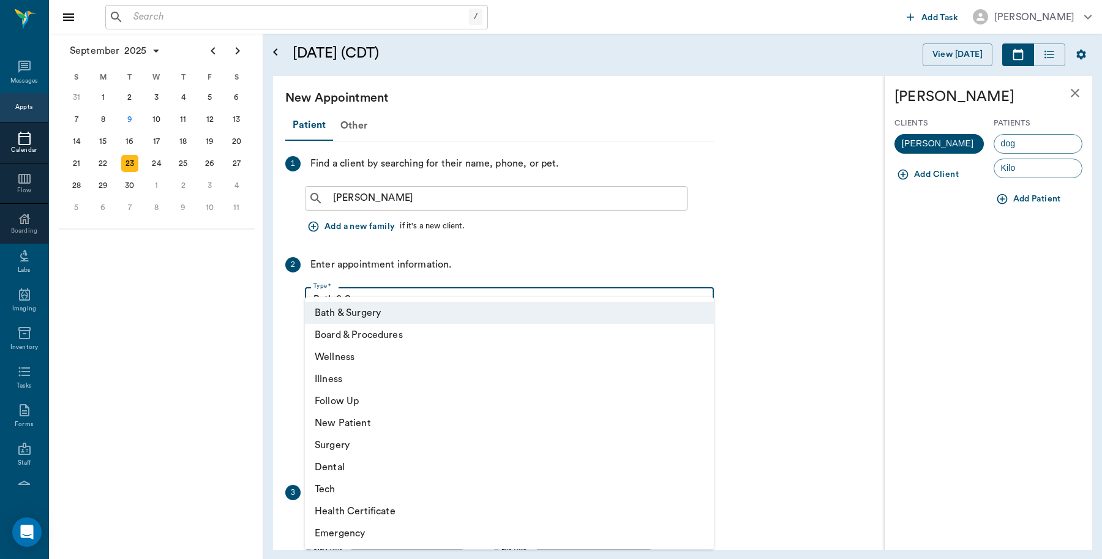
click at [362, 402] on li "Follow Up" at bounding box center [509, 401] width 409 height 22
type input "65d2be4f46e3a538d89b8c16"
type input "10:30 AM"
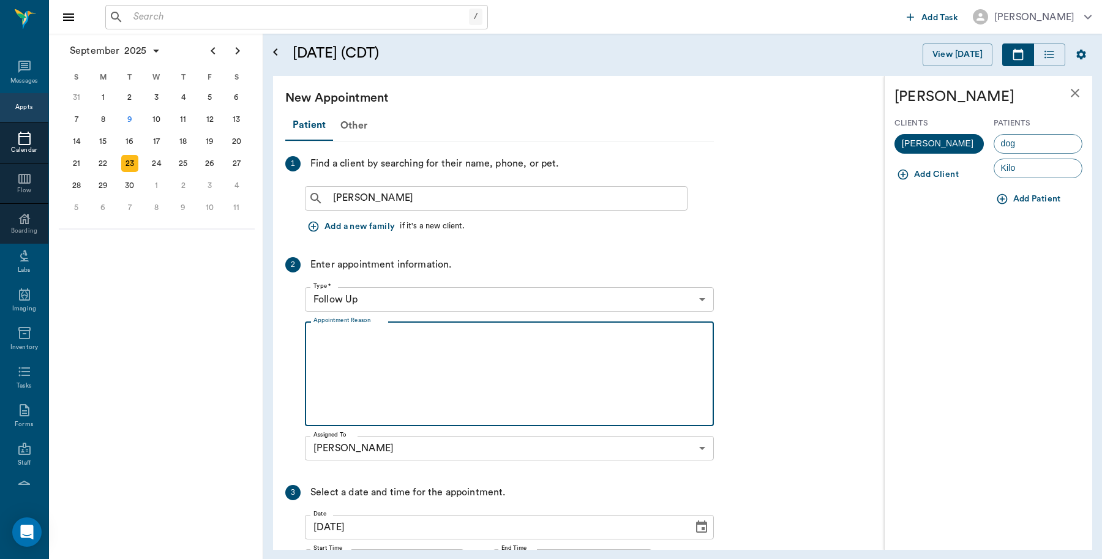
click at [318, 341] on textarea "Appointment Reason" at bounding box center [510, 374] width 392 height 85
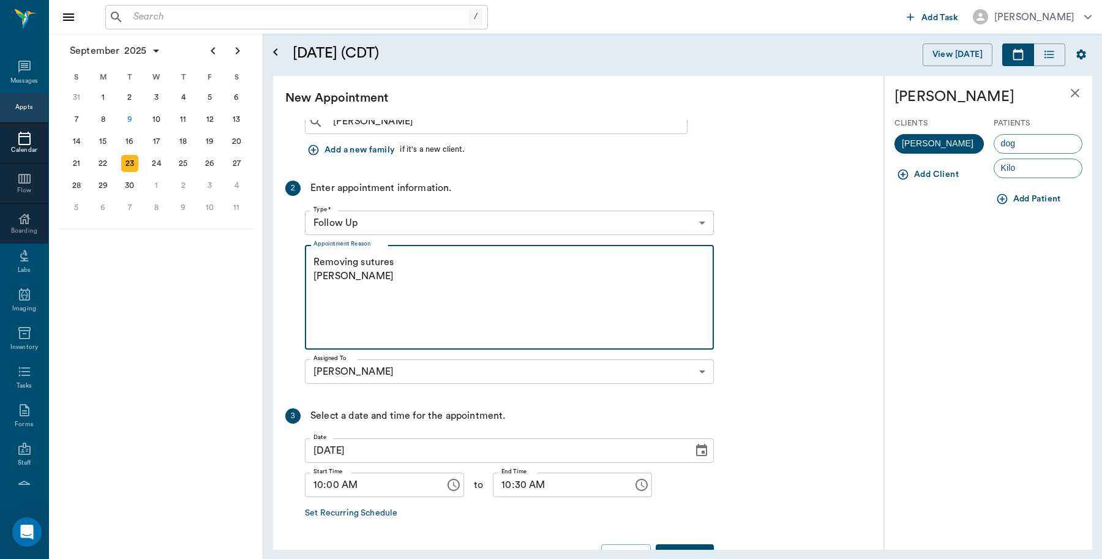
scroll to position [115, 0]
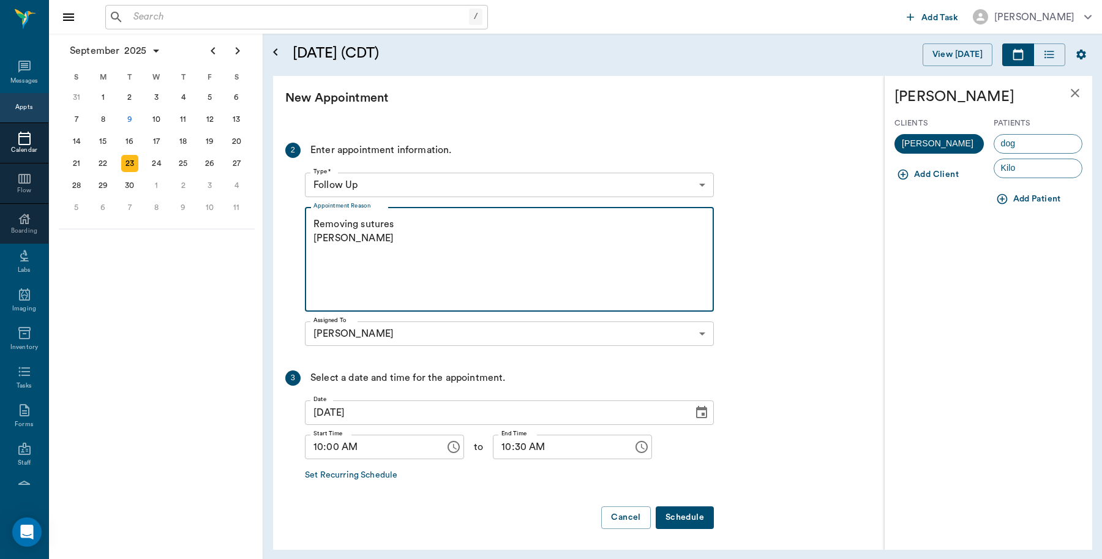
type textarea "Removing sutures [PERSON_NAME]"
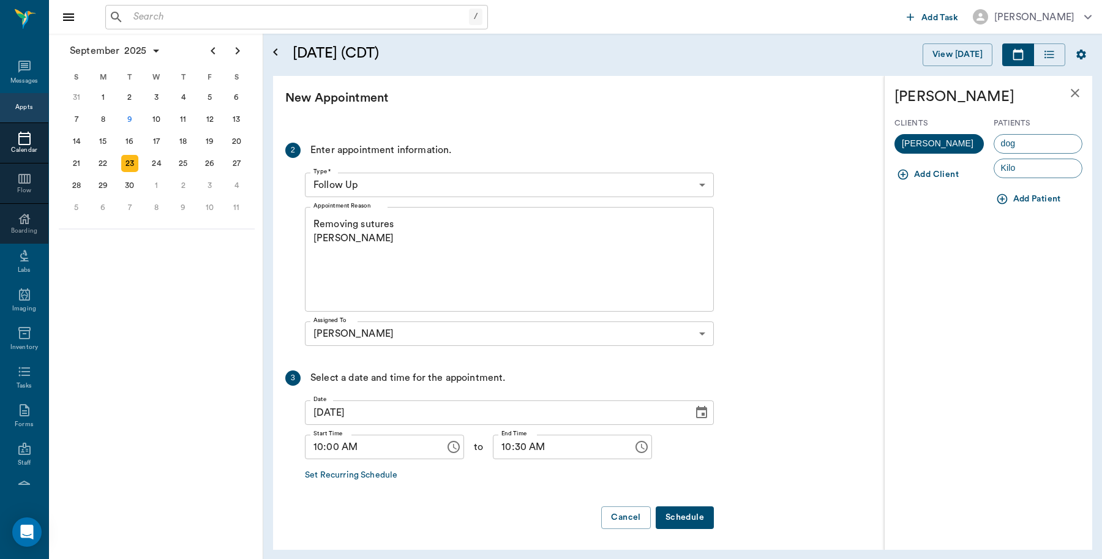
drag, startPoint x: 690, startPoint y: 515, endPoint x: 913, endPoint y: 366, distance: 267.5
click at [714, 366] on div "Patient Other 1 Find a client by searching for their name, phone, or pet. [PERS…" at bounding box center [499, 267] width 429 height 543
click at [1018, 170] on span "Kilo" at bounding box center [1009, 168] width 28 height 13
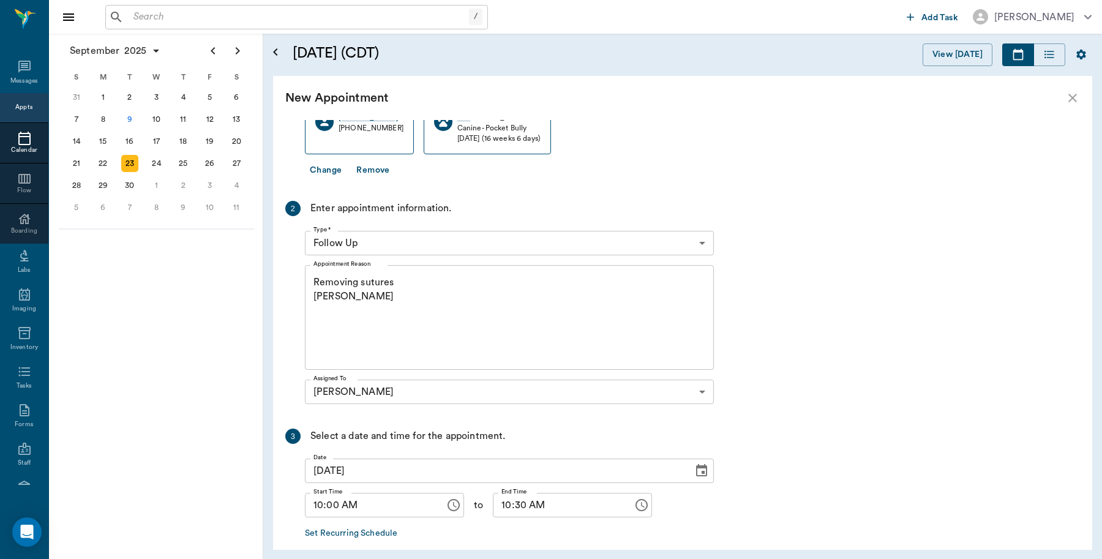
scroll to position [216, 0]
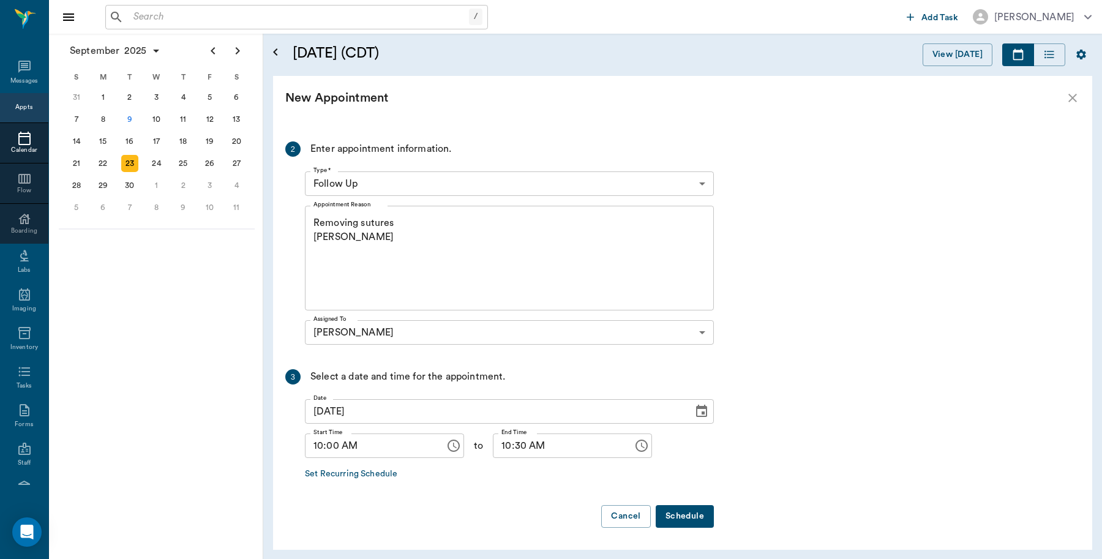
click at [682, 518] on button "Schedule" at bounding box center [685, 516] width 58 height 23
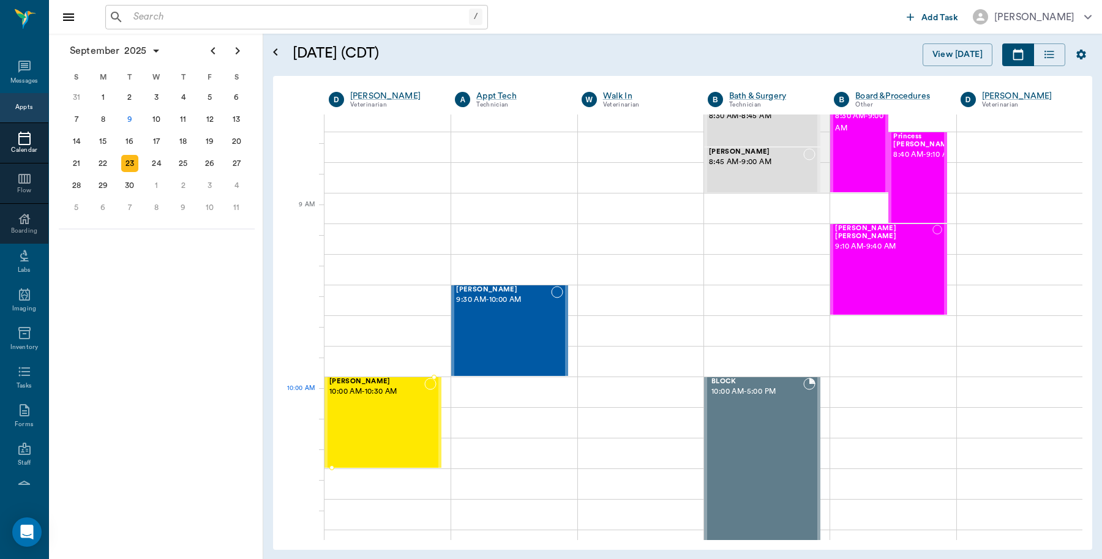
scroll to position [77, 0]
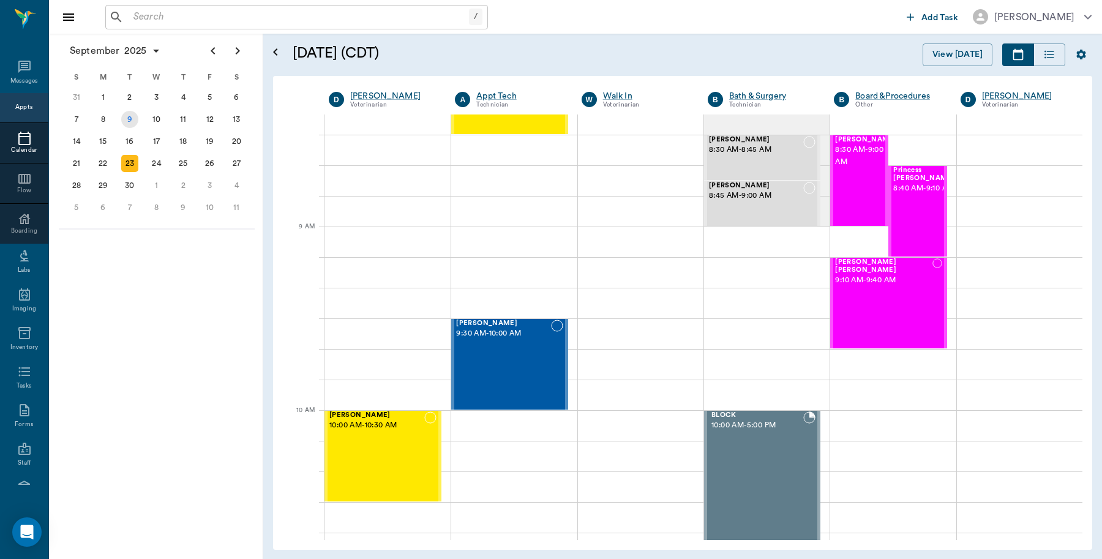
click at [129, 118] on div "9" at bounding box center [129, 119] width 17 height 17
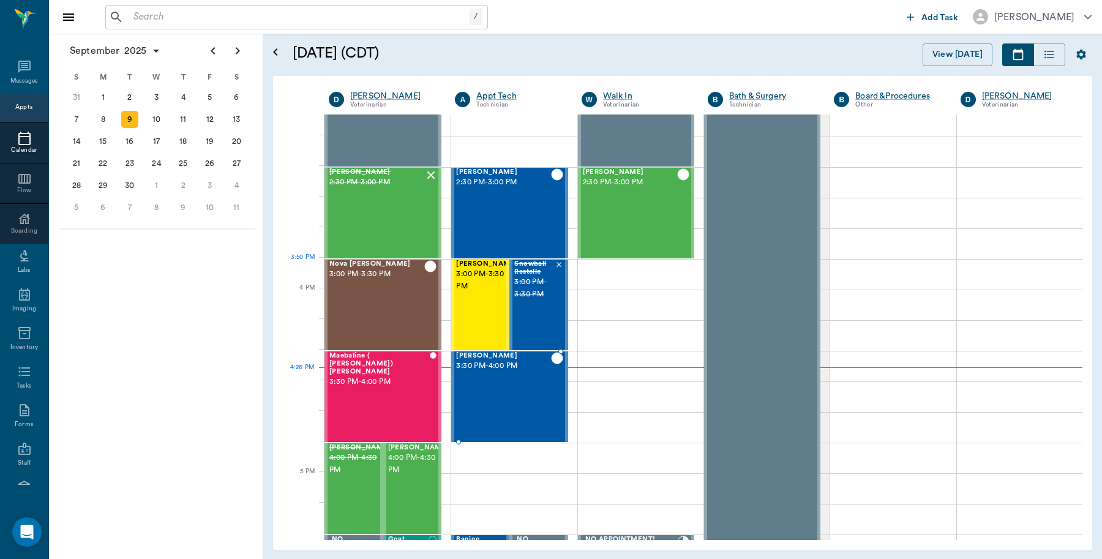
scroll to position [1301, 0]
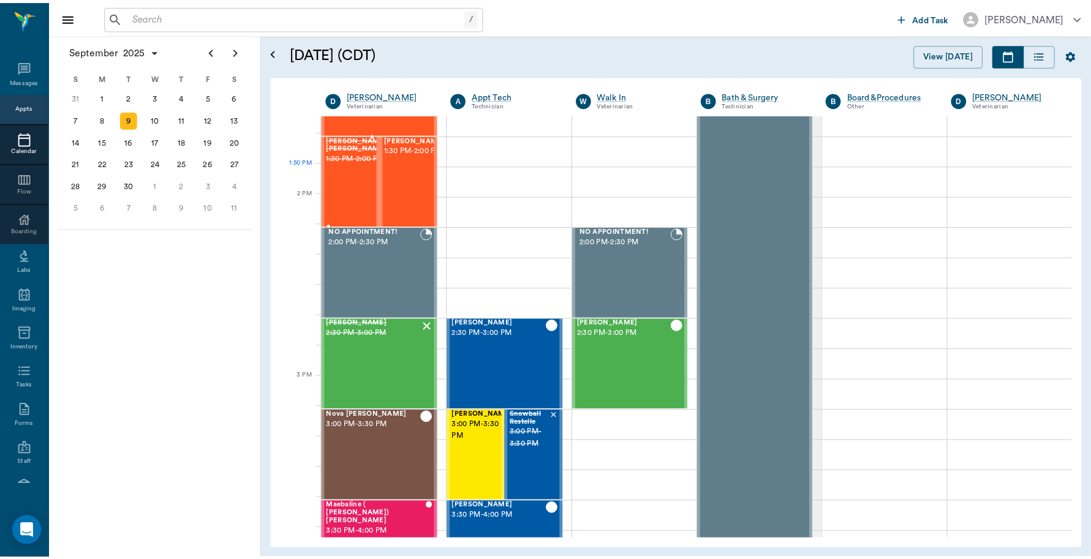
scroll to position [1455, 0]
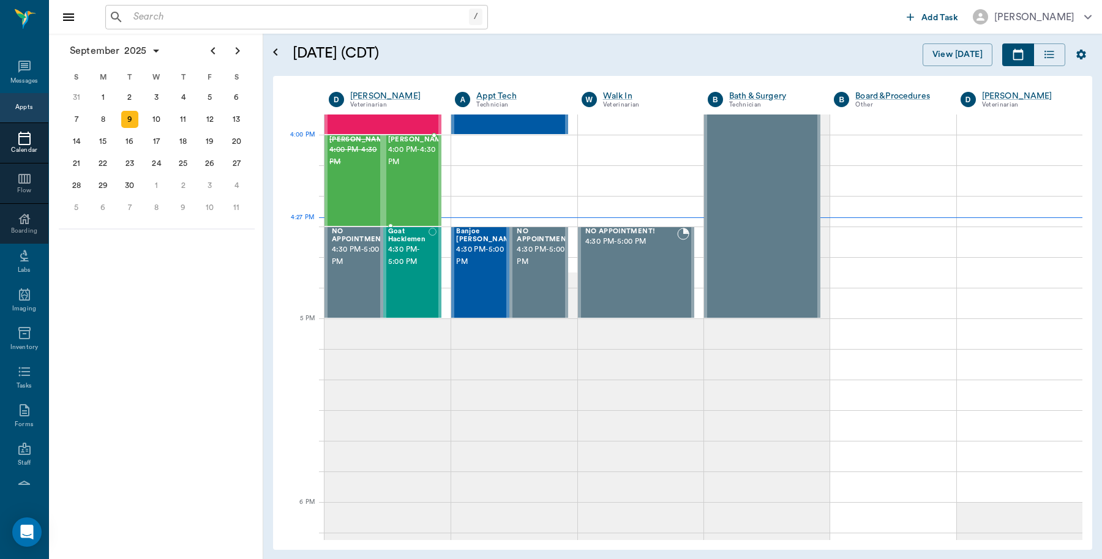
click at [416, 165] on span "4:00 PM - 4:30 PM" at bounding box center [418, 156] width 61 height 24
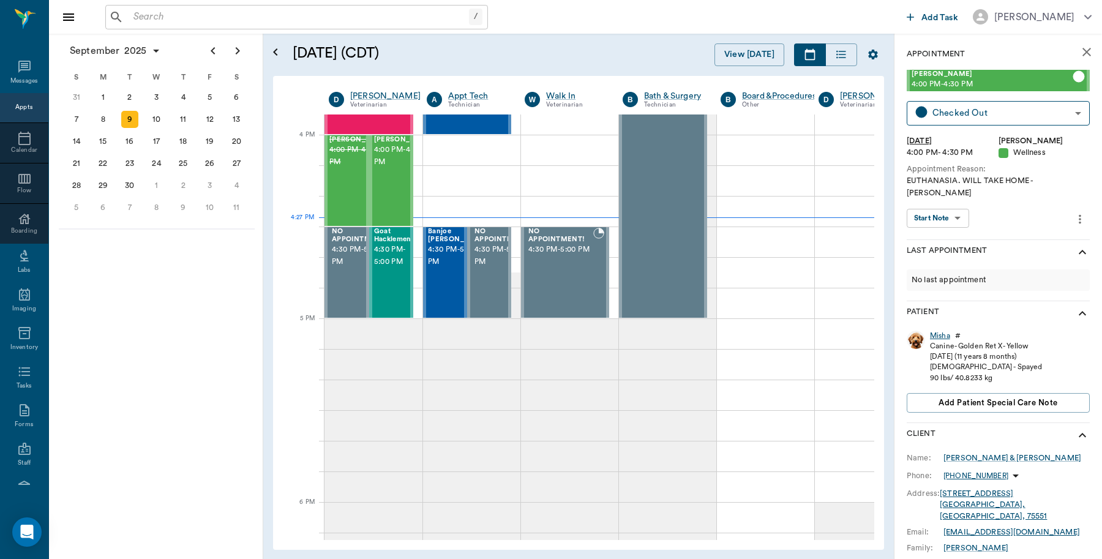
click at [941, 331] on div "Misha" at bounding box center [940, 336] width 20 height 10
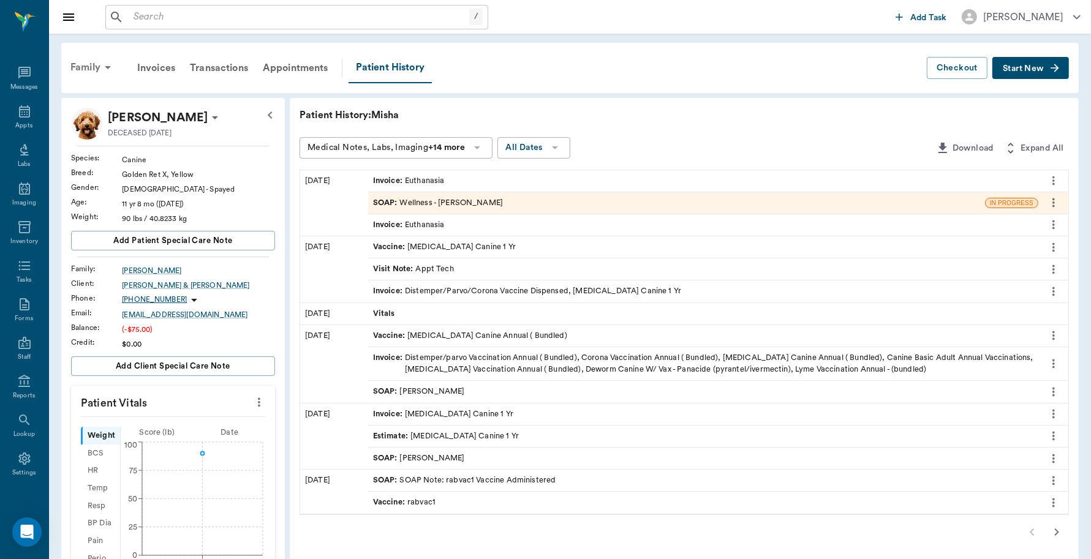
click at [86, 67] on div "Family" at bounding box center [92, 67] width 59 height 29
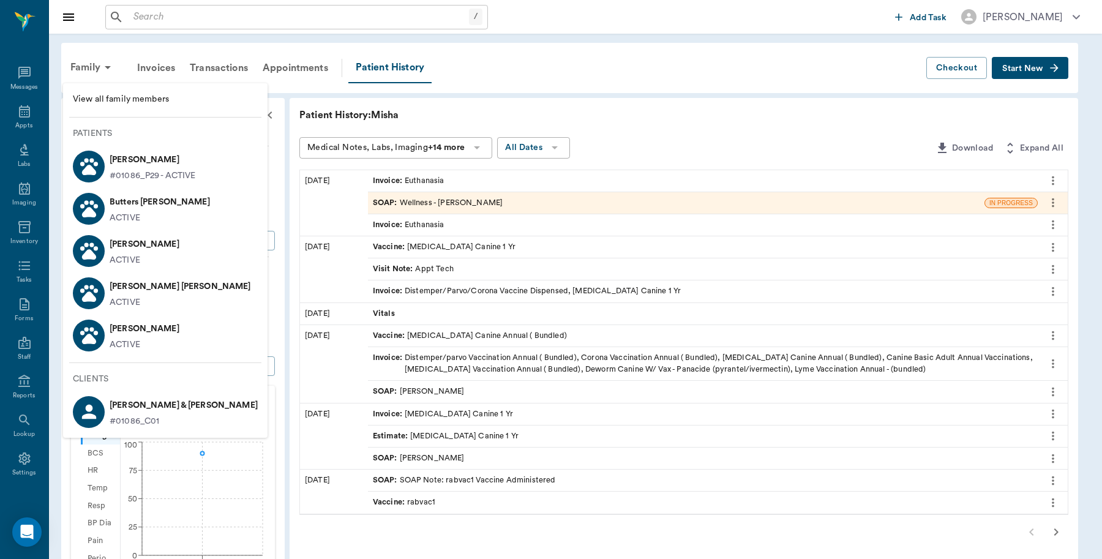
click at [137, 92] on li "View all family members" at bounding box center [165, 99] width 205 height 23
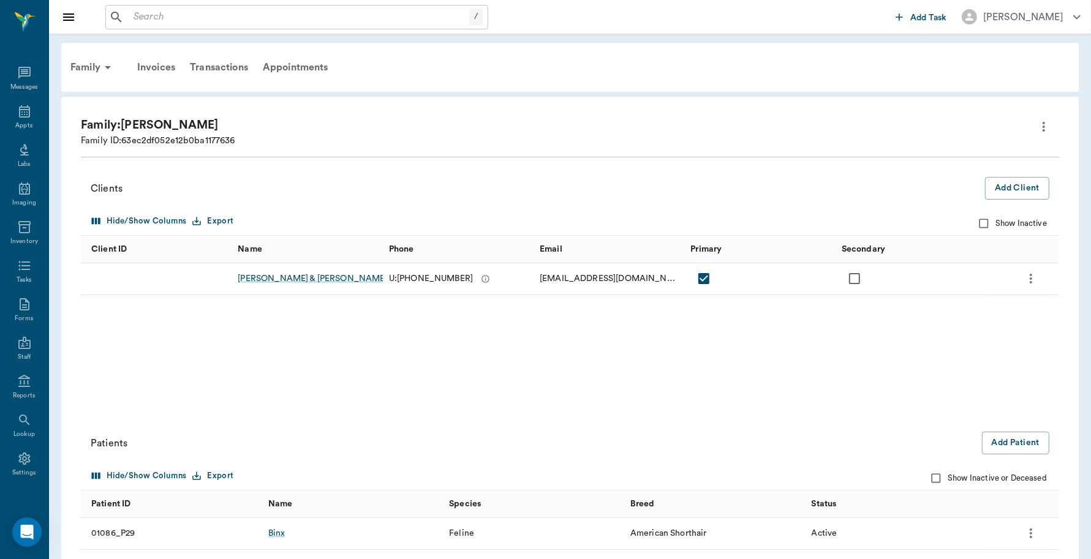
click at [936, 480] on input "Show Inactive or Deceased" at bounding box center [935, 478] width 23 height 23
checkbox input "true"
click at [15, 124] on div "Appts" at bounding box center [23, 125] width 17 height 9
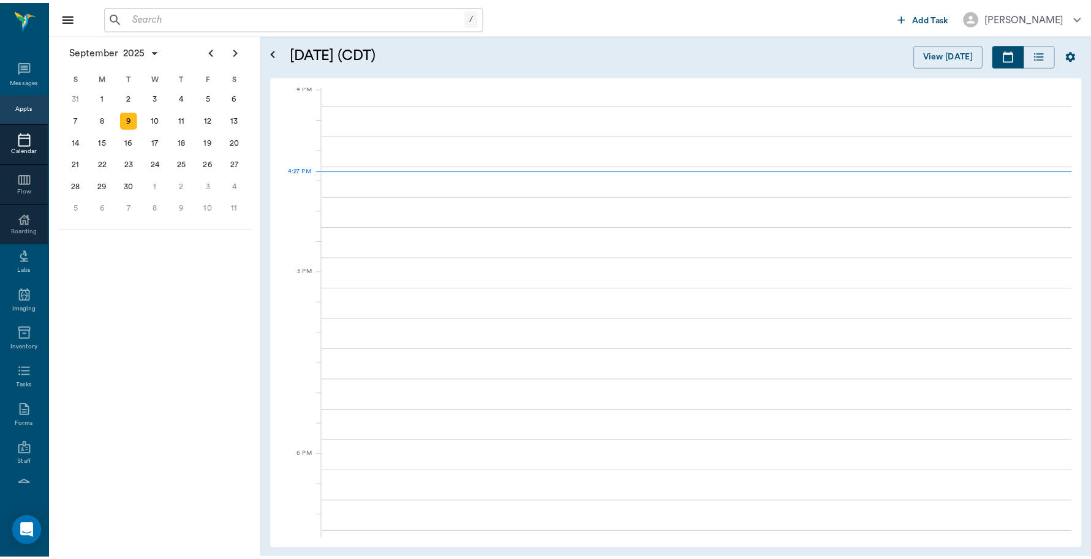
scroll to position [1473, 0]
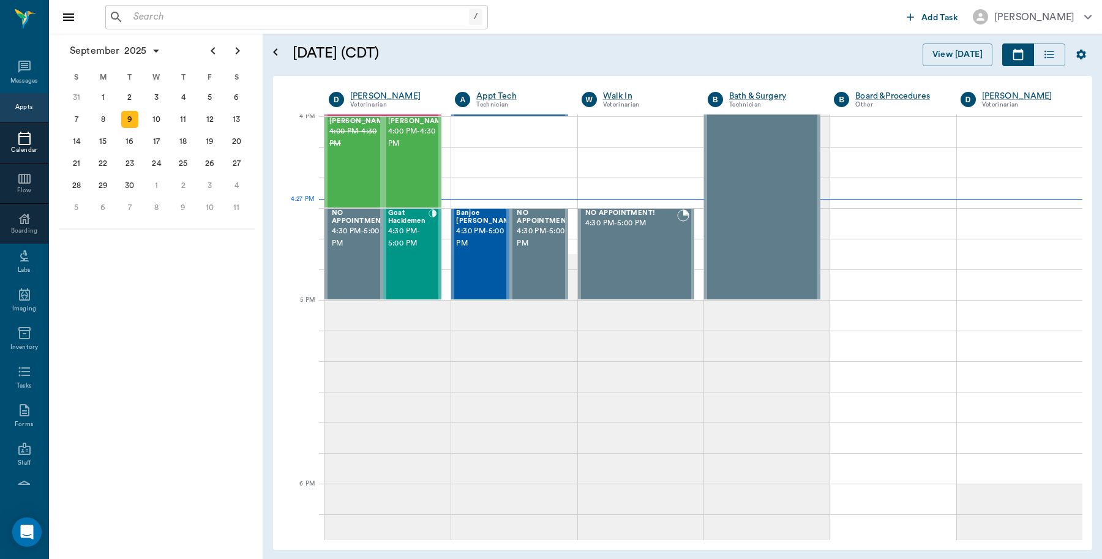
click at [194, 10] on input "text" at bounding box center [299, 17] width 341 height 17
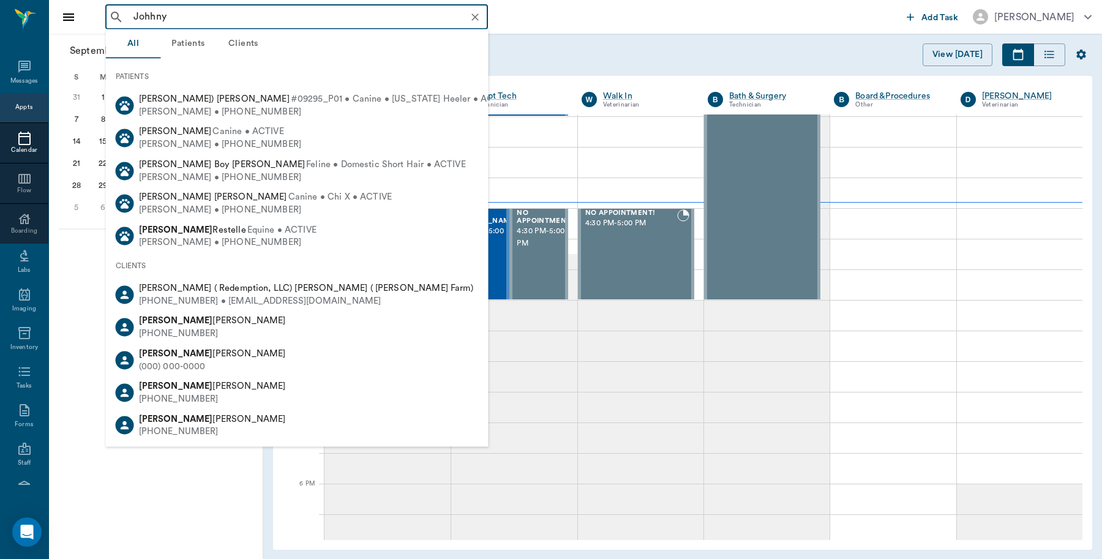
type input "Johhny"
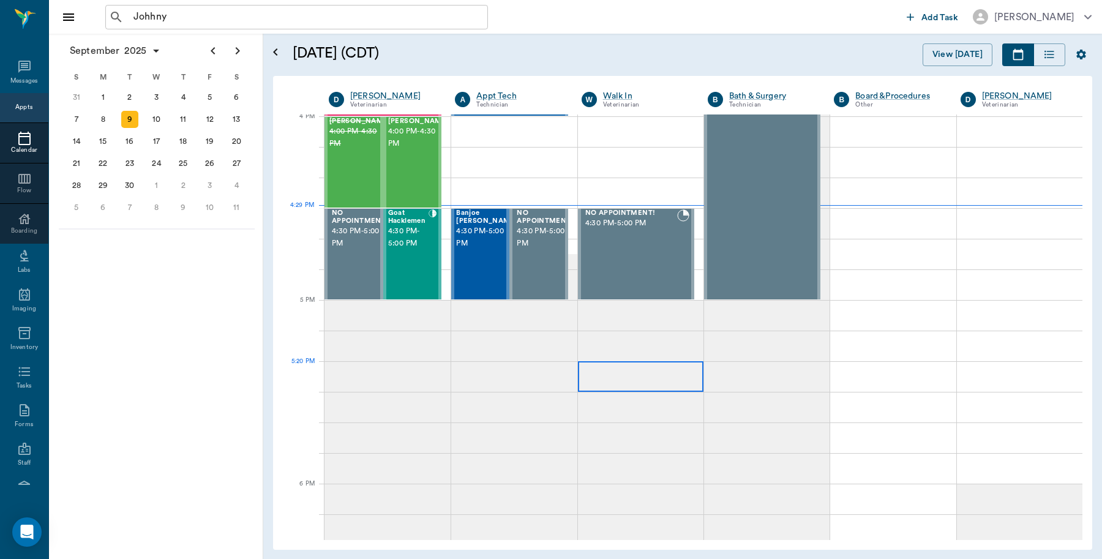
click at [646, 372] on div at bounding box center [641, 376] width 126 height 31
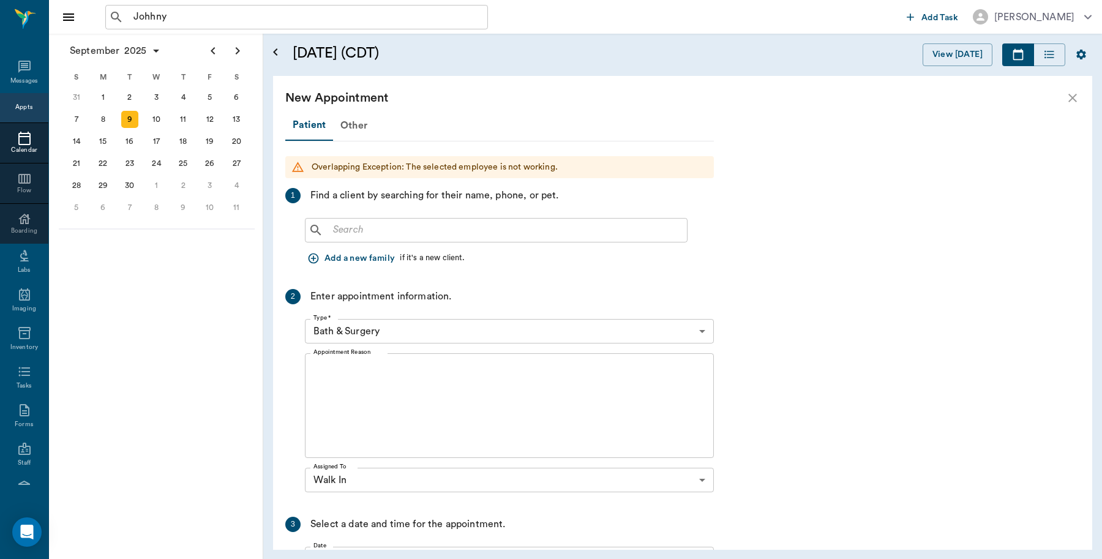
click at [1073, 97] on icon "close" at bounding box center [1073, 98] width 9 height 9
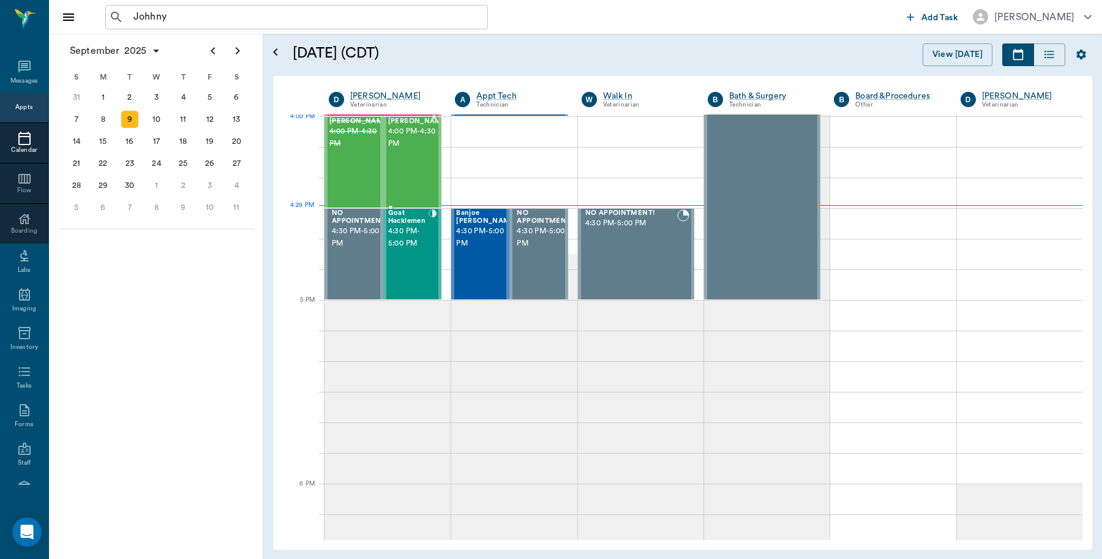
click at [424, 145] on span "4:00 PM - 4:30 PM" at bounding box center [418, 138] width 61 height 24
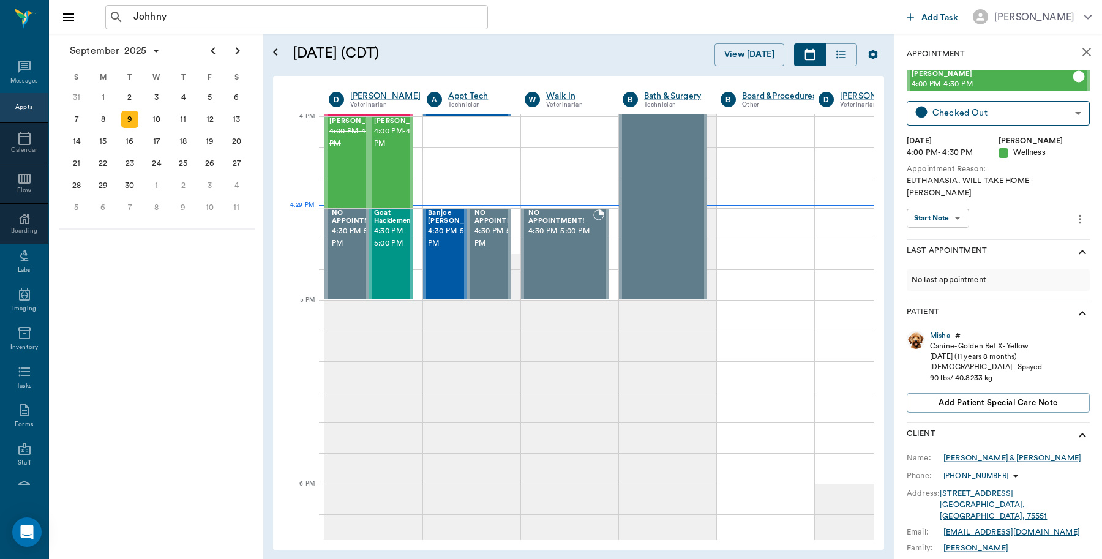
click at [947, 331] on div "Misha" at bounding box center [940, 336] width 20 height 10
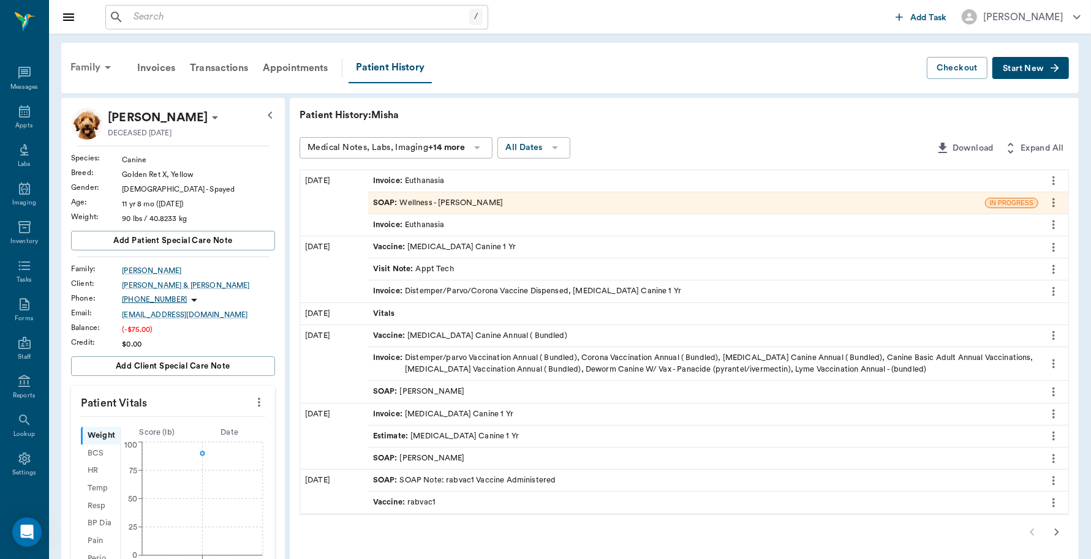
click at [83, 61] on div "Family" at bounding box center [92, 67] width 59 height 29
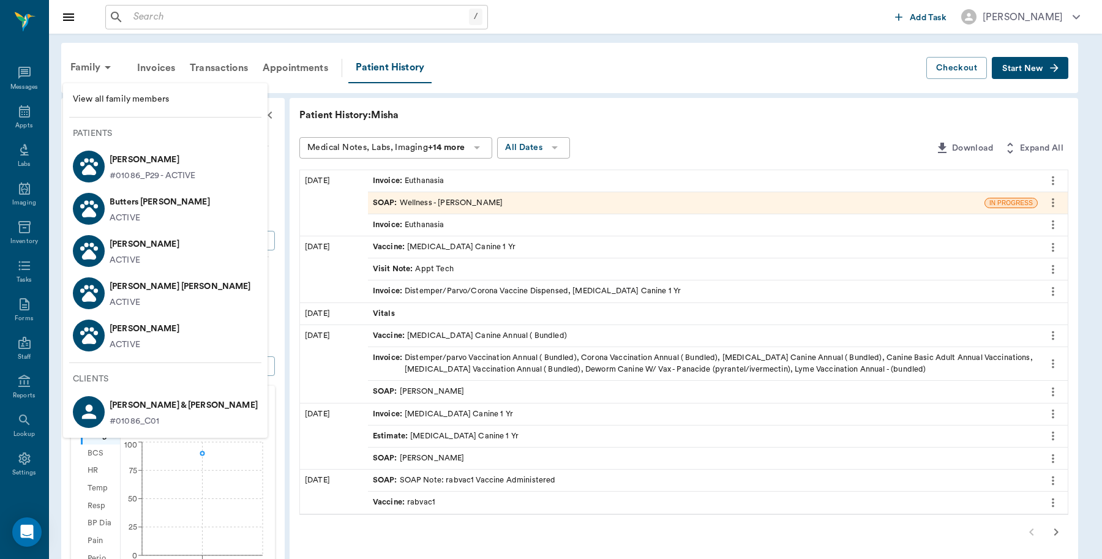
click at [132, 105] on span "View all family members" at bounding box center [165, 99] width 185 height 13
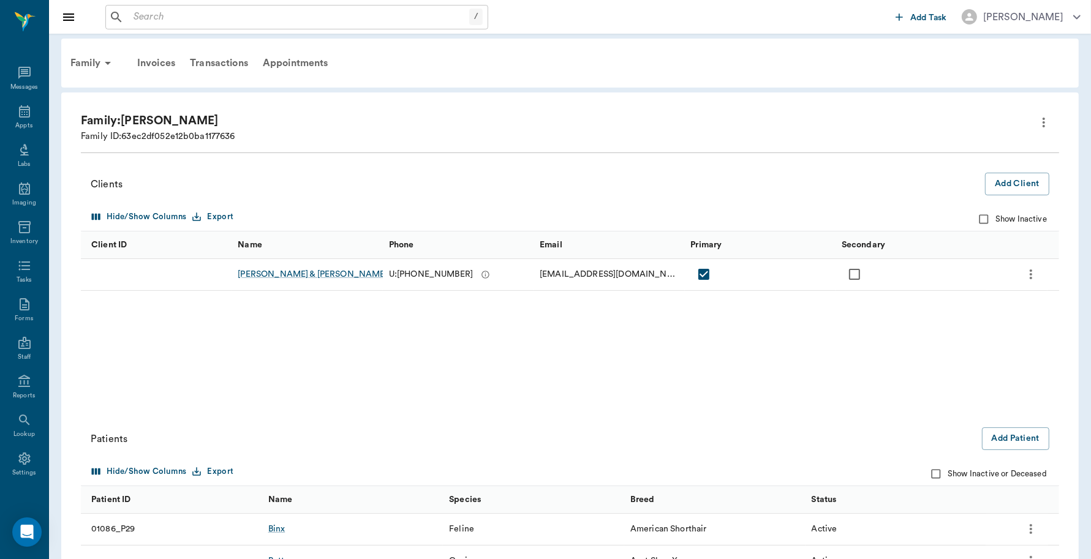
scroll to position [142, 0]
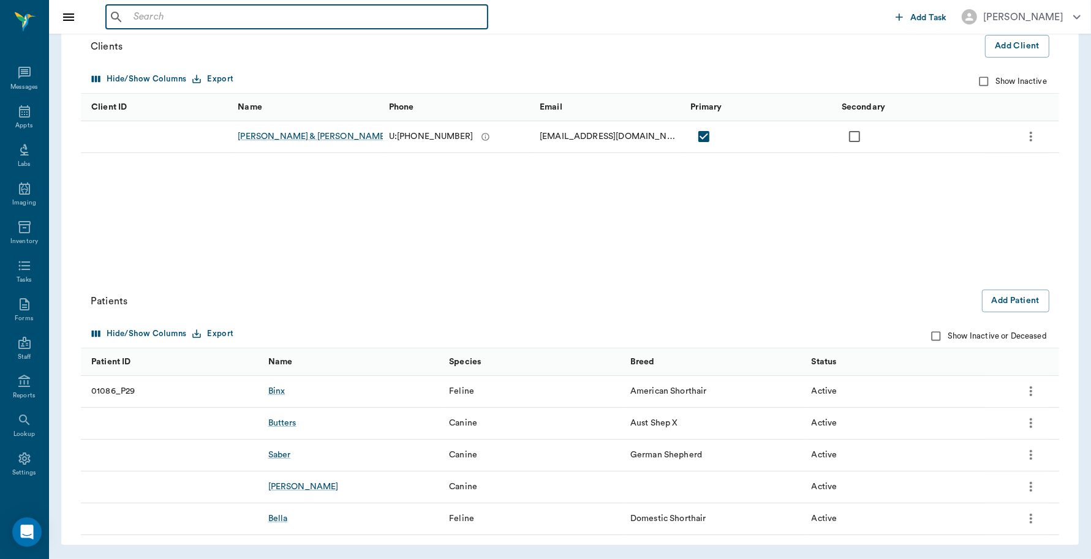
click at [141, 17] on input "text" at bounding box center [306, 17] width 354 height 17
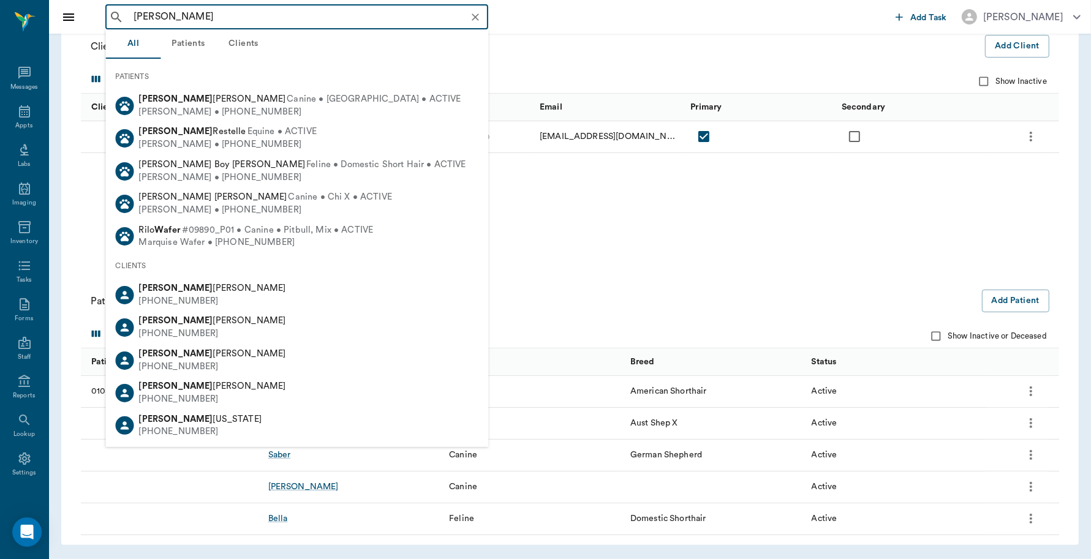
drag, startPoint x: 166, startPoint y: 15, endPoint x: 89, endPoint y: 31, distance: 78.8
click at [89, 31] on div "[PERSON_NAME] ​ Add Task [PERSON_NAME]" at bounding box center [570, 17] width 1042 height 34
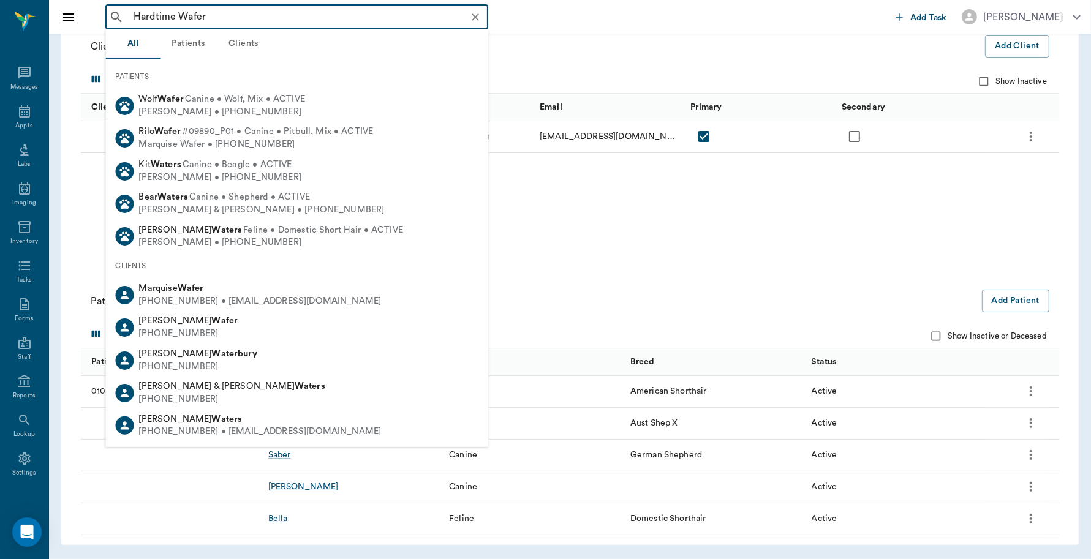
drag, startPoint x: 228, startPoint y: 15, endPoint x: 0, endPoint y: 31, distance: 229.0
click at [0, 31] on div "Hardtime Wafer ​ Add Task [PERSON_NAME] Nectar Messages Appts Labs Imaging Inve…" at bounding box center [545, 208] width 1091 height 701
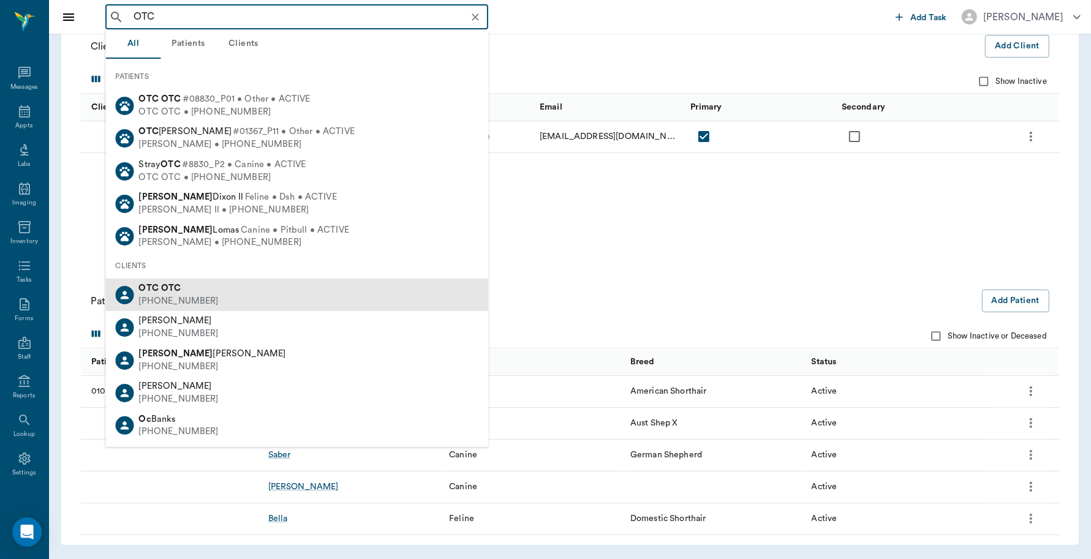
click at [179, 296] on div "[PHONE_NUMBER]" at bounding box center [179, 301] width 80 height 13
type input "OTC"
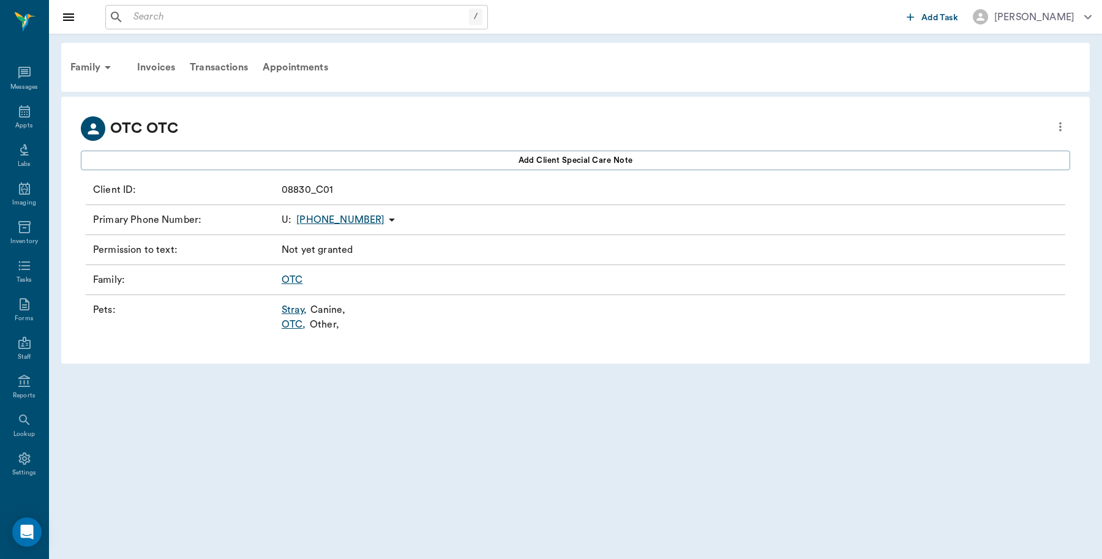
click at [289, 322] on link "OTC ," at bounding box center [294, 324] width 24 height 15
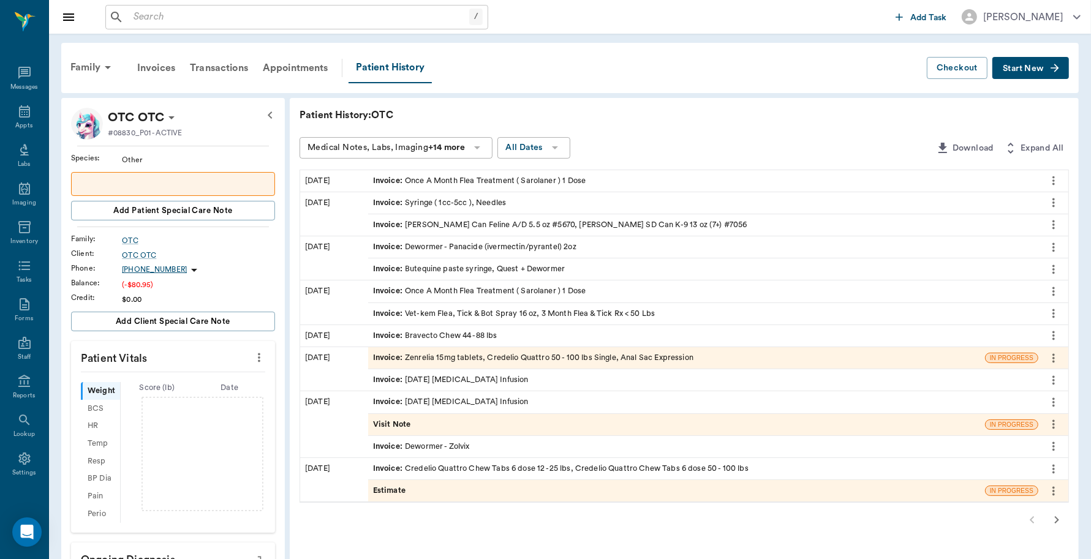
click at [1034, 69] on span "Start New" at bounding box center [1023, 69] width 41 height 0
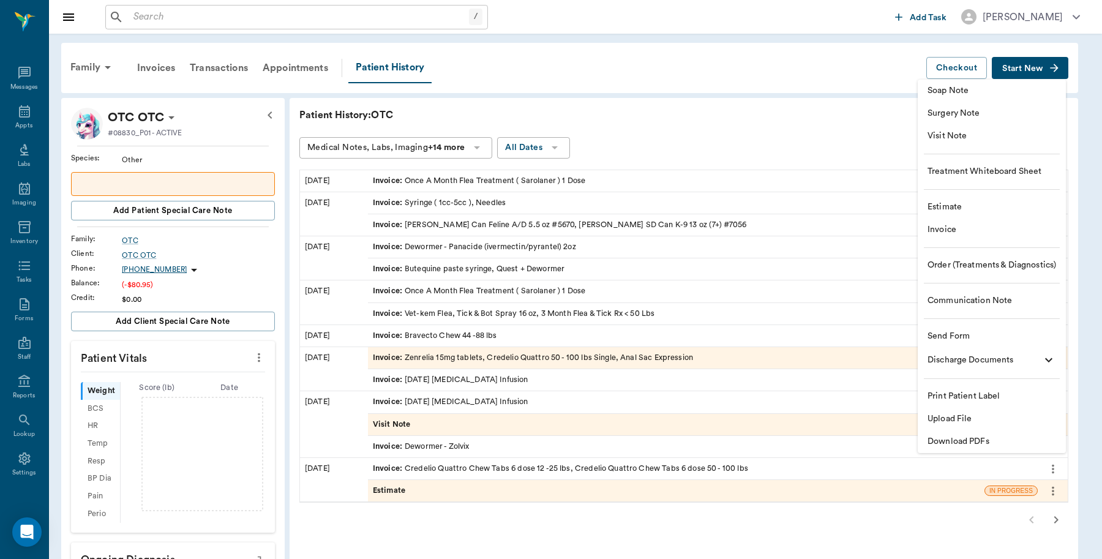
click at [954, 231] on span "Invoice" at bounding box center [992, 230] width 129 height 13
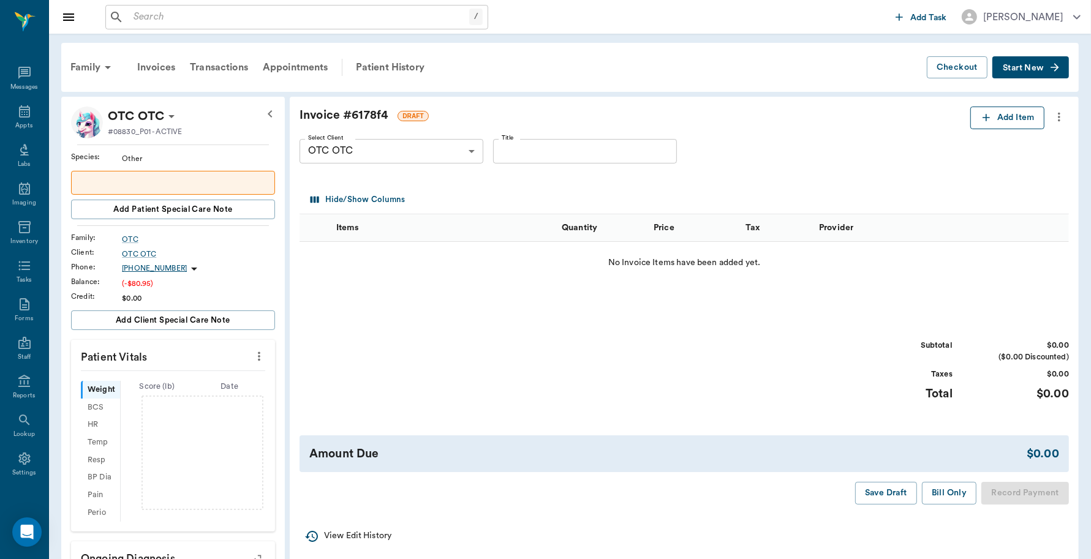
click at [1009, 123] on button "Add Item" at bounding box center [1007, 118] width 74 height 23
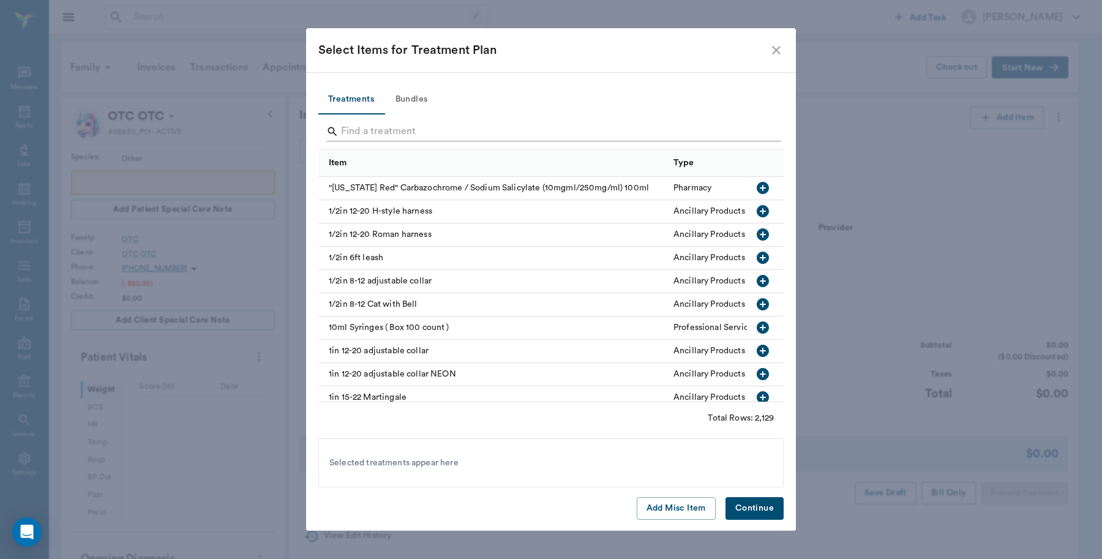
click at [400, 132] on input "Search" at bounding box center [552, 132] width 422 height 20
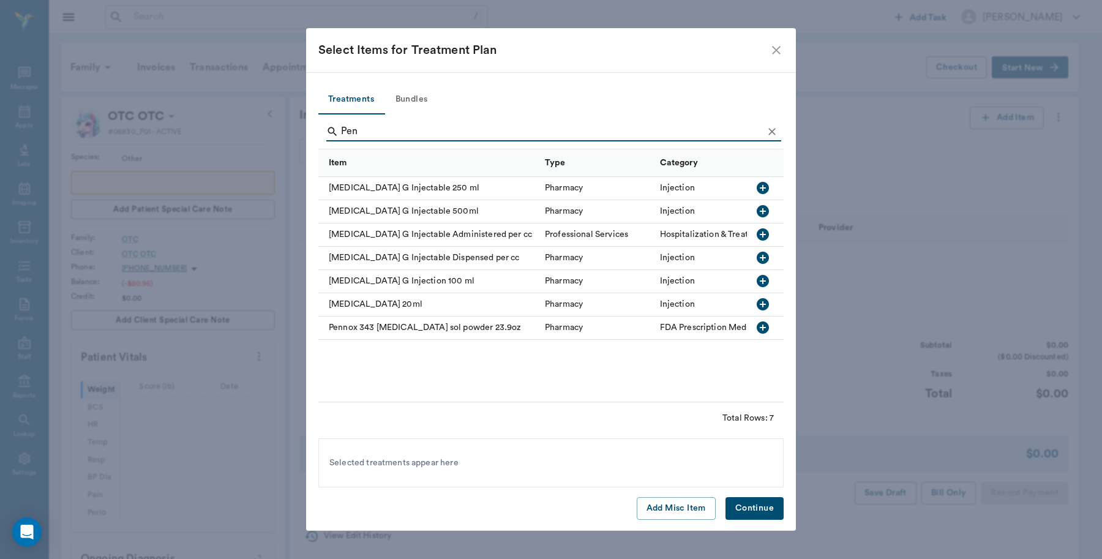
type input "Pen"
click at [448, 185] on div "[MEDICAL_DATA] G Injectable 250 ml" at bounding box center [428, 188] width 220 height 23
click at [754, 501] on button "Continue" at bounding box center [755, 508] width 58 height 23
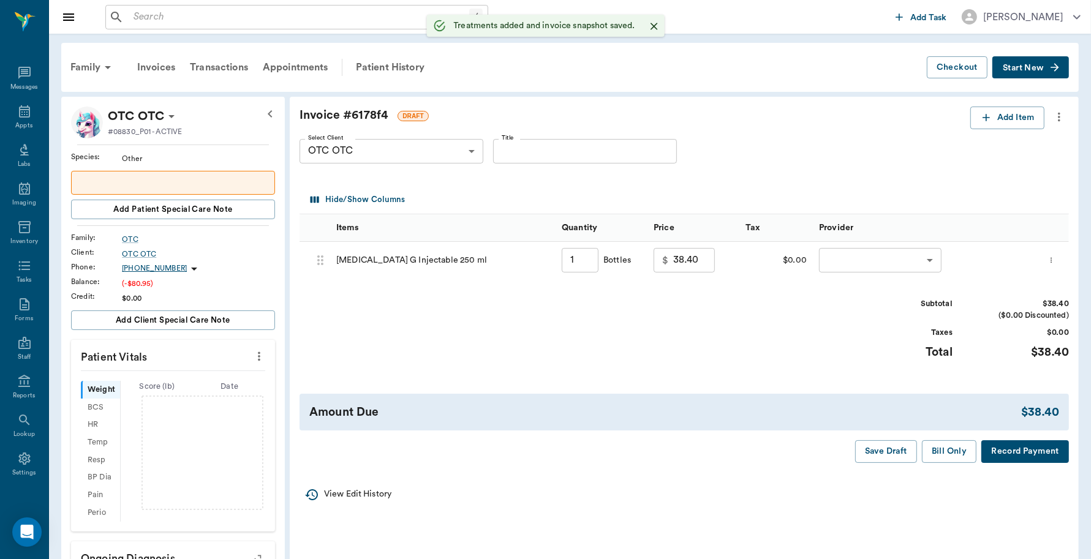
type input "1.00"
click at [884, 262] on body "/ ​ Add Task [PERSON_NAME] Nectar Messages Appts Labs Imaging Inventory Tasks F…" at bounding box center [545, 456] width 1091 height 913
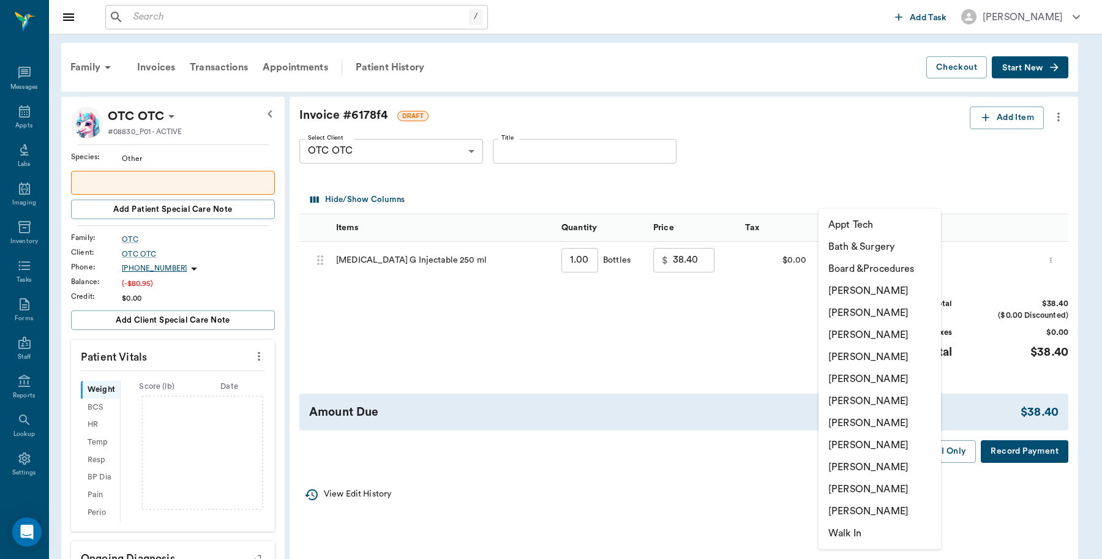
click at [860, 290] on li "[PERSON_NAME]" at bounding box center [880, 291] width 122 height 22
type input "none-6899ea08ed37b777db10de45"
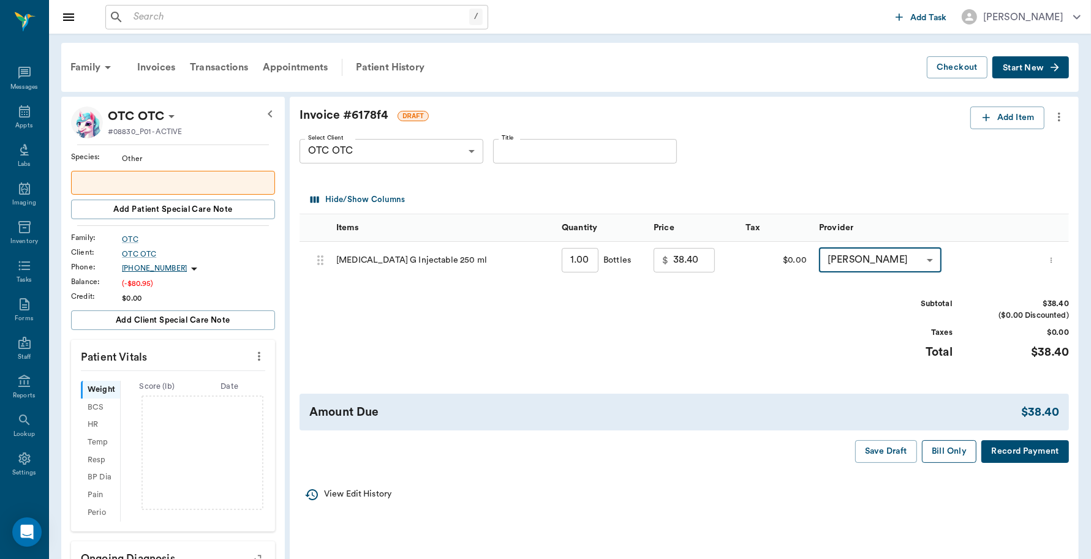
click at [951, 449] on button "Bill Only" at bounding box center [949, 451] width 55 height 23
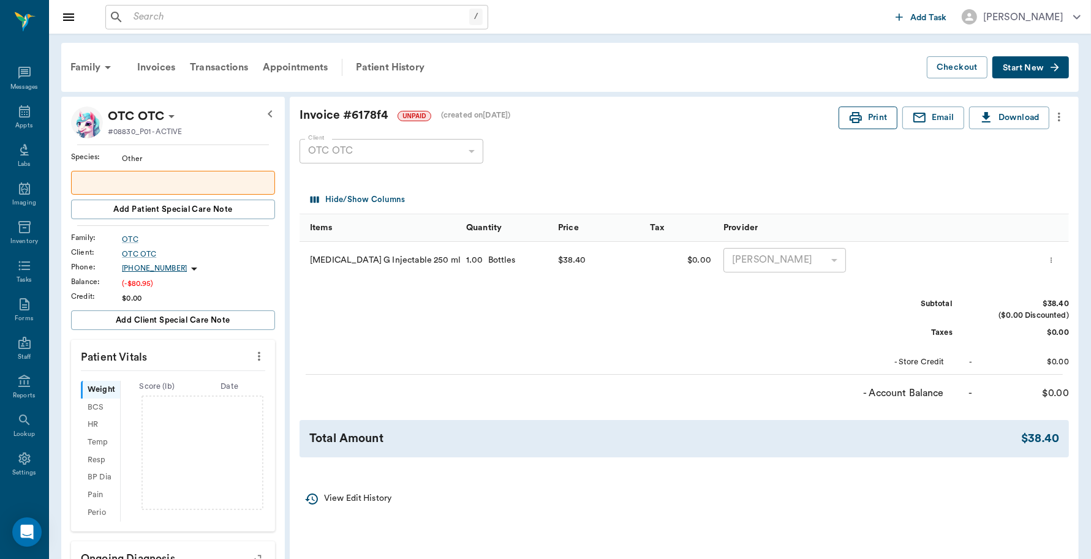
click at [853, 117] on icon "button" at bounding box center [855, 117] width 15 height 15
click at [934, 72] on button "Checkout" at bounding box center [957, 67] width 61 height 23
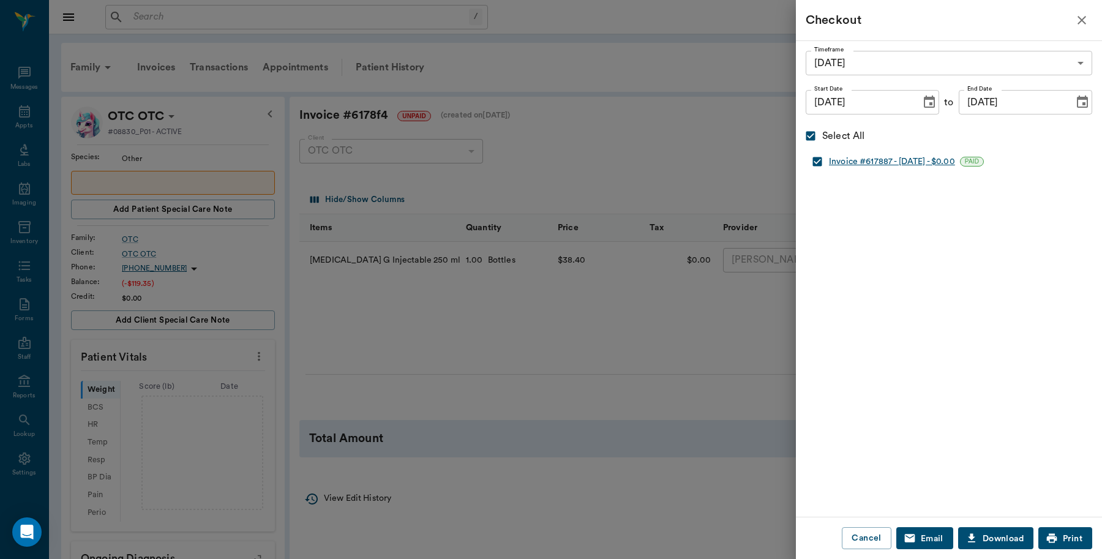
click at [919, 160] on div "Invoice #617887 - [DATE] - $0.00" at bounding box center [892, 162] width 126 height 12
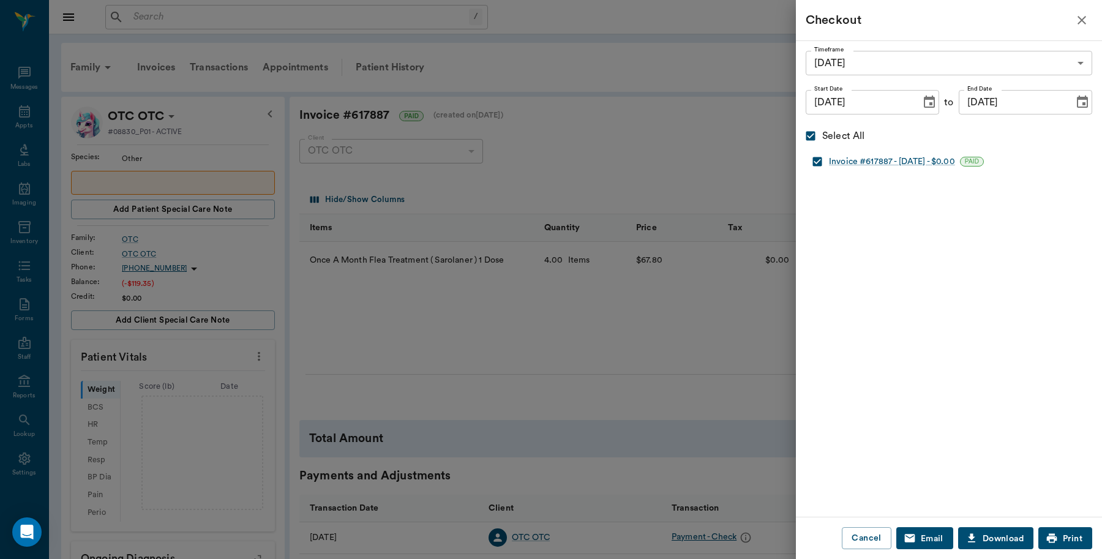
click at [1079, 21] on icon "button" at bounding box center [1082, 20] width 15 height 15
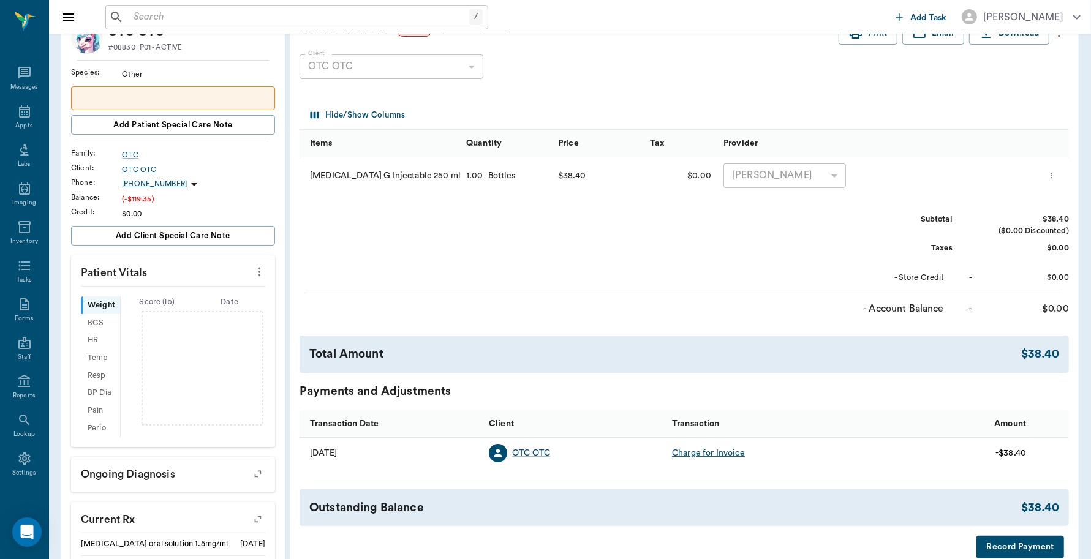
scroll to position [50, 0]
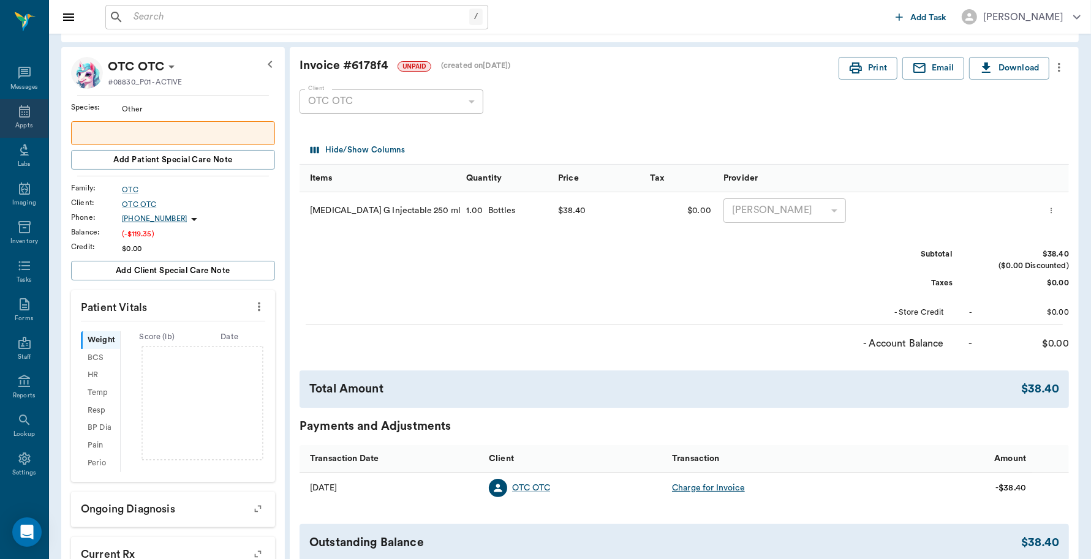
click at [17, 109] on icon at bounding box center [24, 111] width 15 height 15
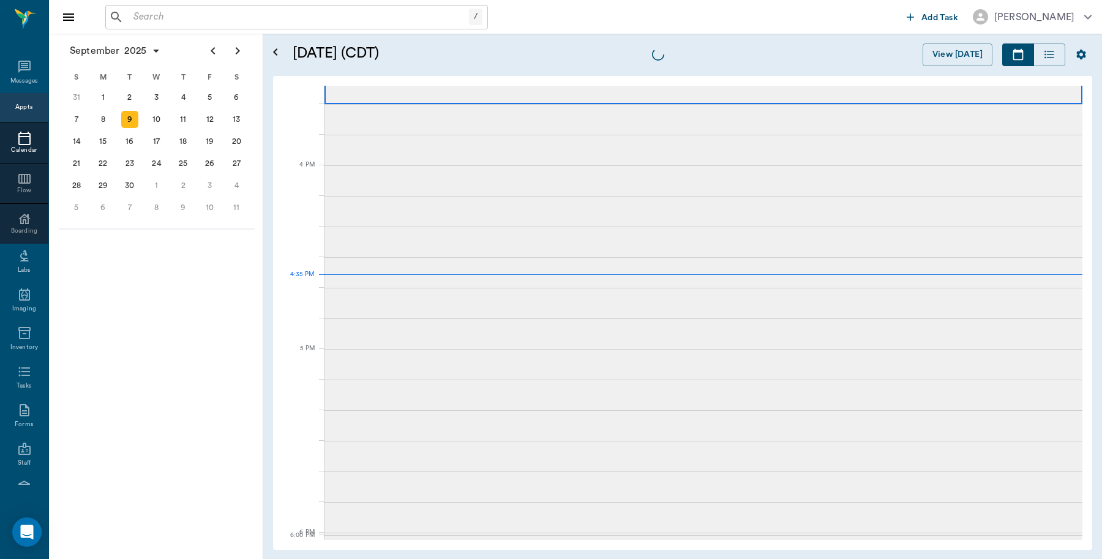
scroll to position [1470, 0]
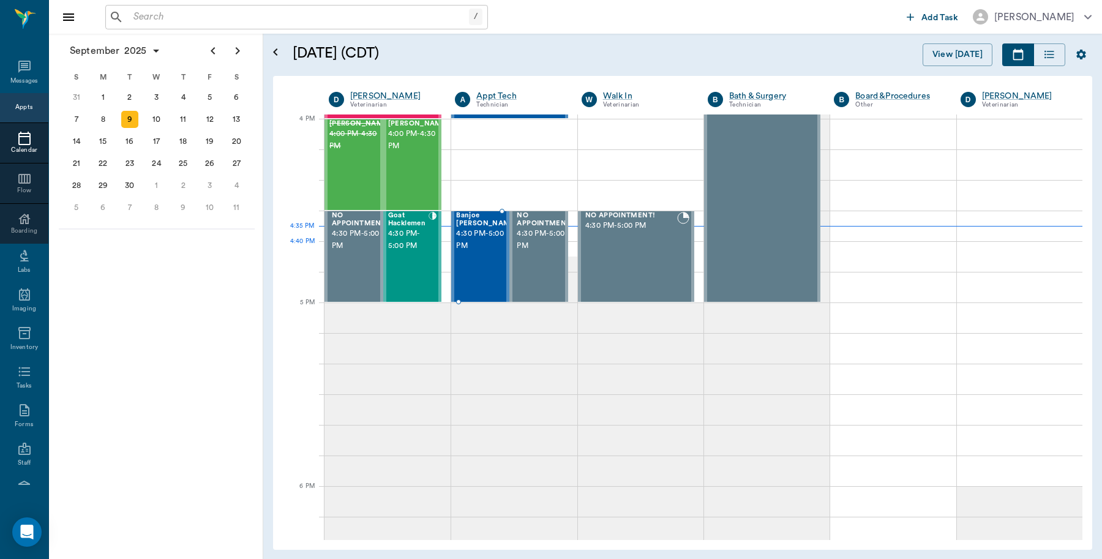
click at [472, 245] on span "4:30 PM - 5:00 PM" at bounding box center [486, 240] width 61 height 24
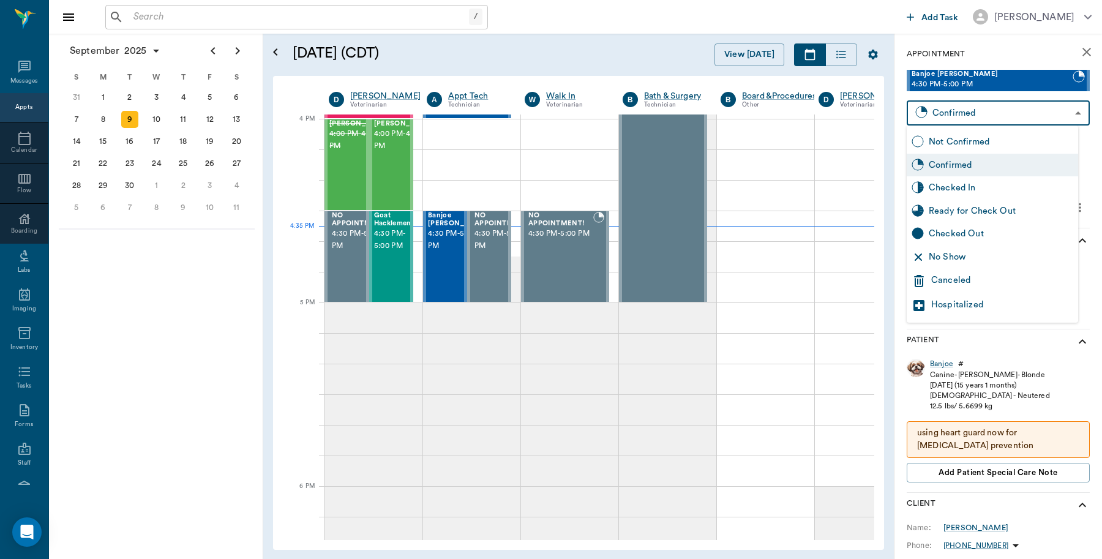
click at [960, 110] on body "/ ​ Add Task [PERSON_NAME] Nectar Messages Appts Calendar Flow Boarding Labs Im…" at bounding box center [551, 279] width 1102 height 559
click at [962, 185] on div "Checked In" at bounding box center [1001, 187] width 145 height 13
type input "CHECKED_IN"
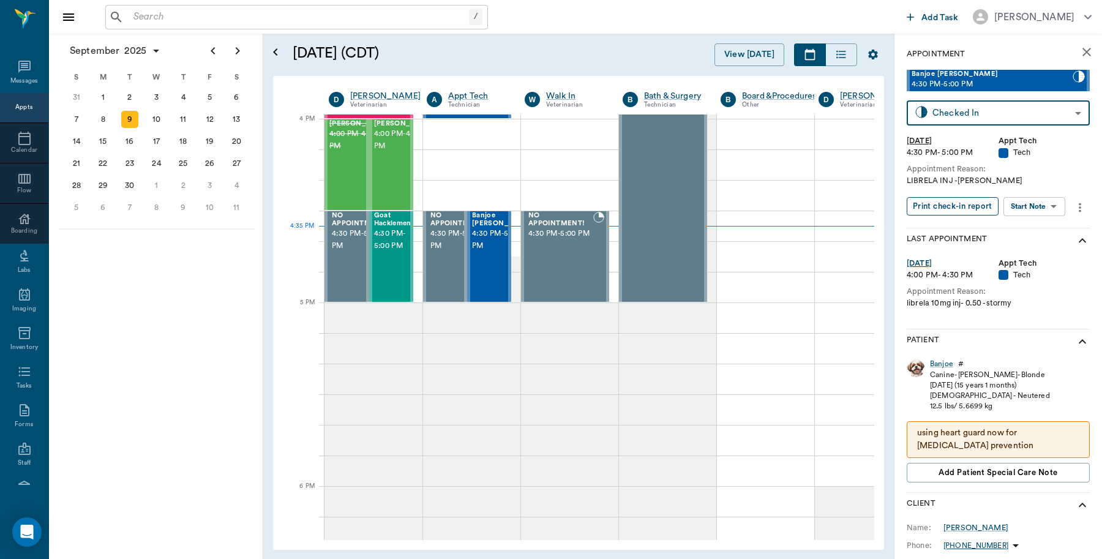
click at [948, 211] on button "Print check-in report" at bounding box center [953, 206] width 92 height 19
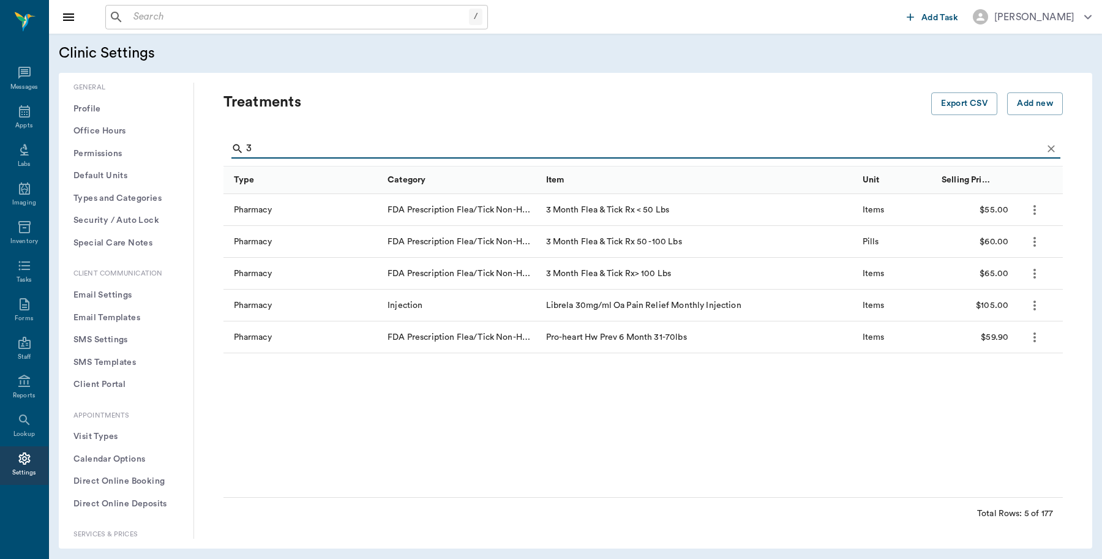
type input "3"
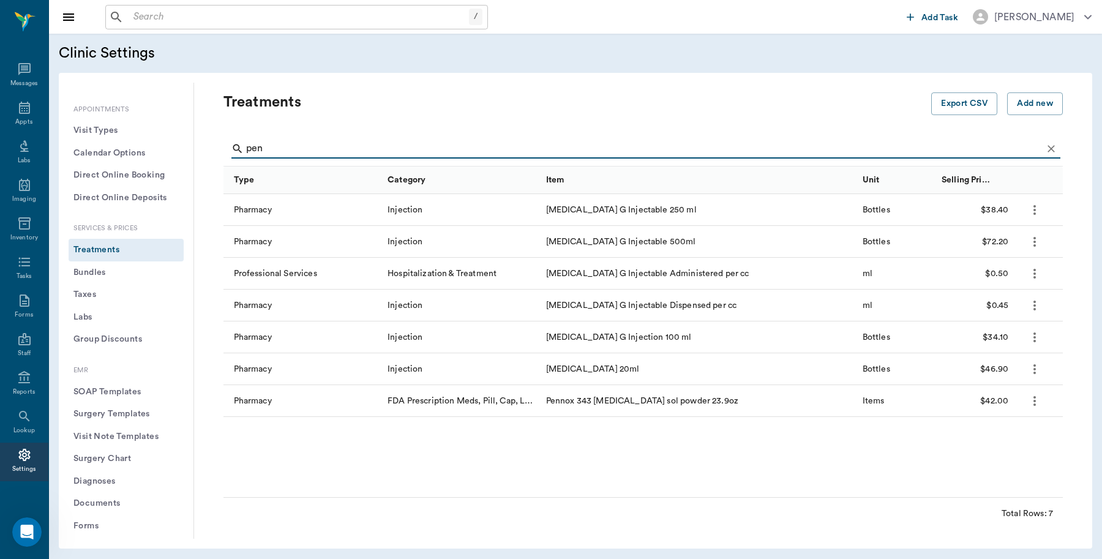
type input "pen"
click at [167, 24] on input "text" at bounding box center [299, 17] width 341 height 17
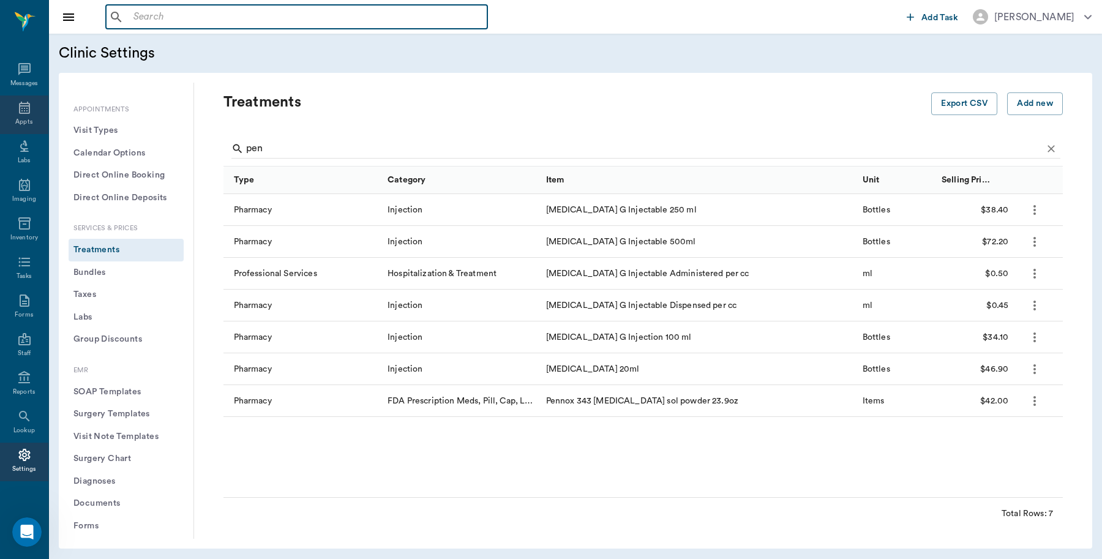
click at [17, 109] on icon at bounding box center [24, 107] width 15 height 15
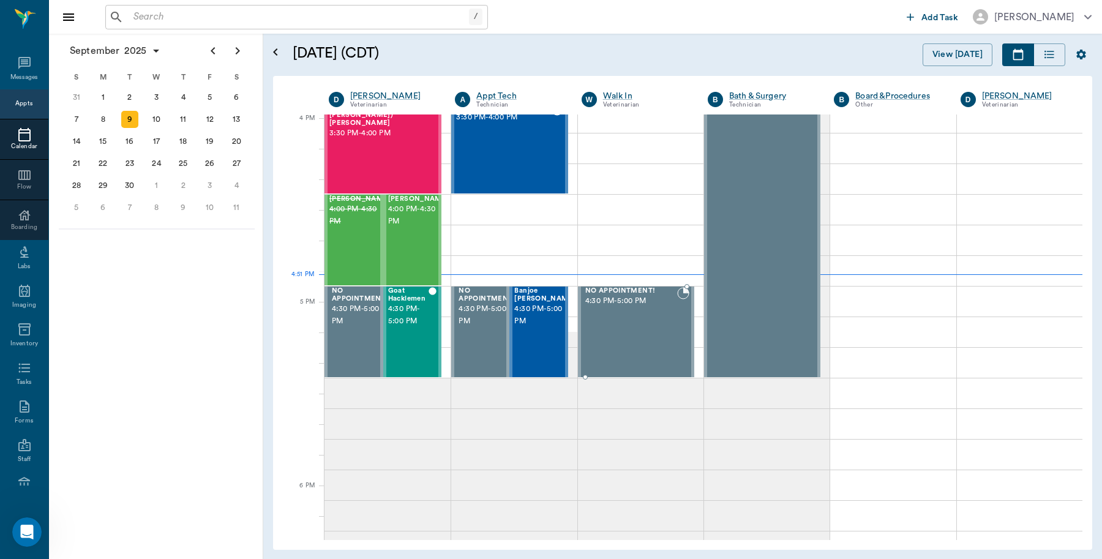
scroll to position [1471, 0]
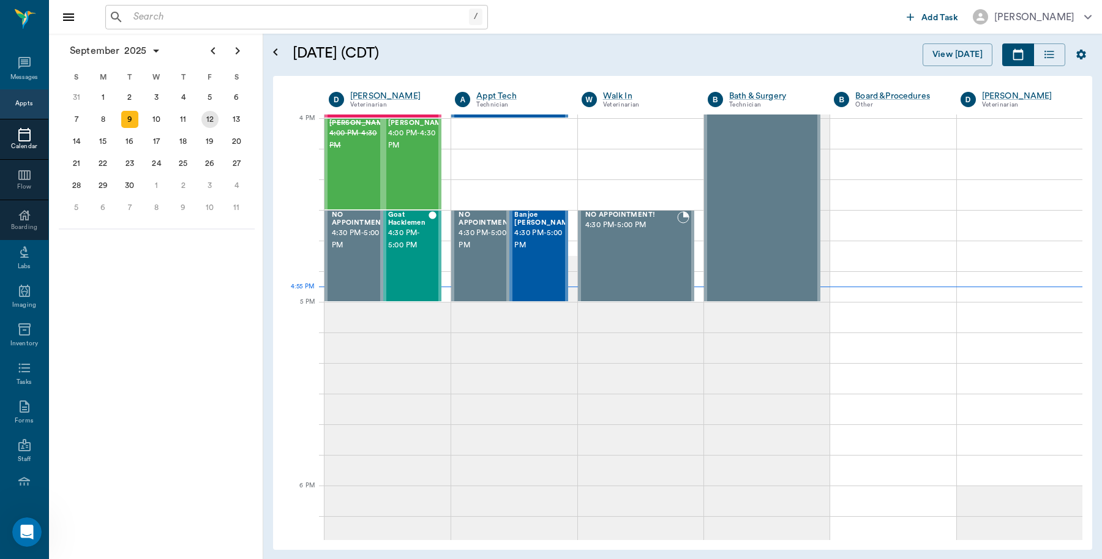
click at [213, 116] on div "12" at bounding box center [209, 119] width 17 height 17
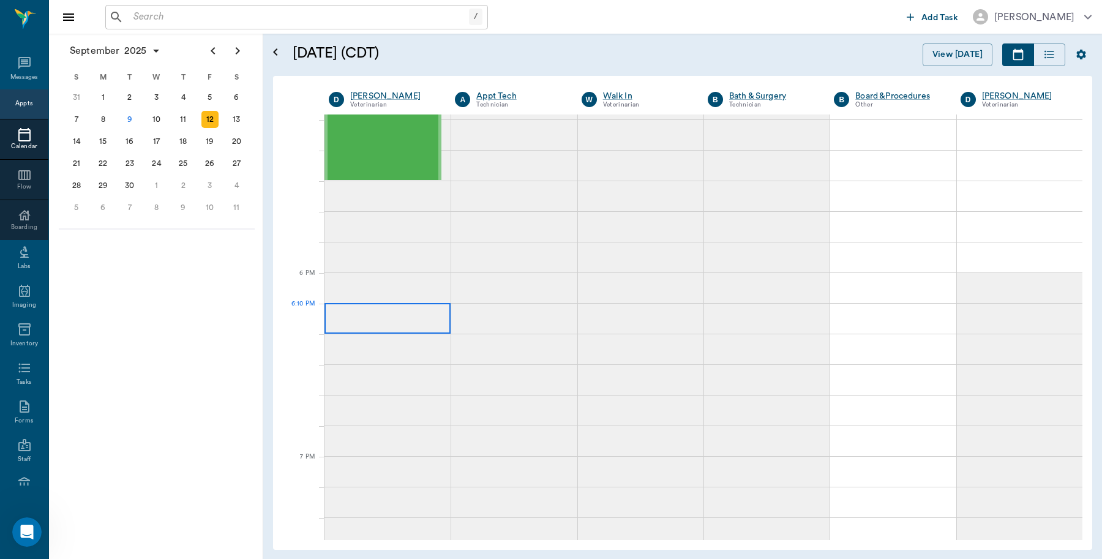
scroll to position [1455, 0]
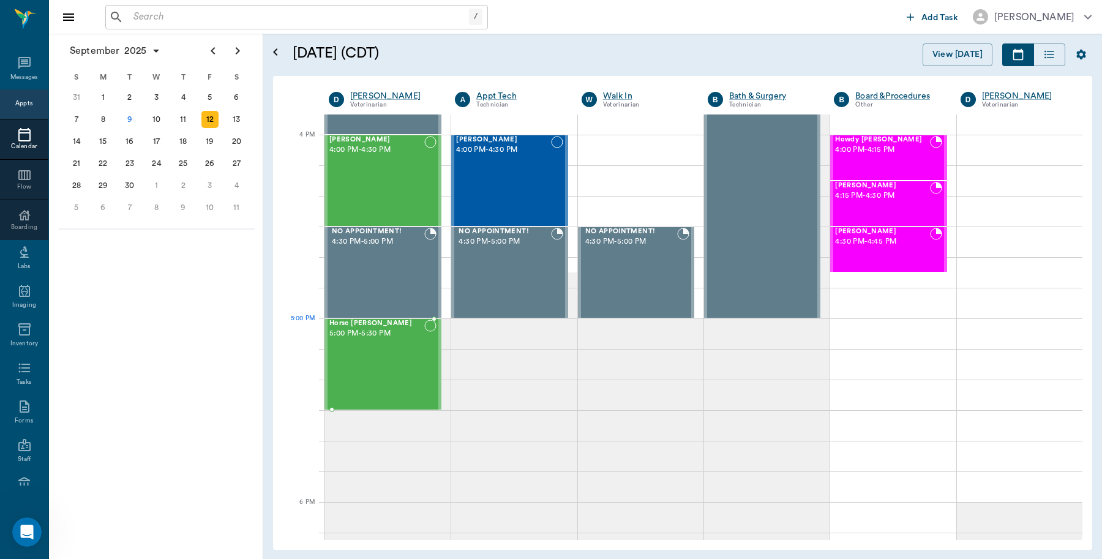
click at [392, 349] on div "Horse [PERSON_NAME] 5:00 PM - 5:30 PM" at bounding box center [376, 364] width 95 height 89
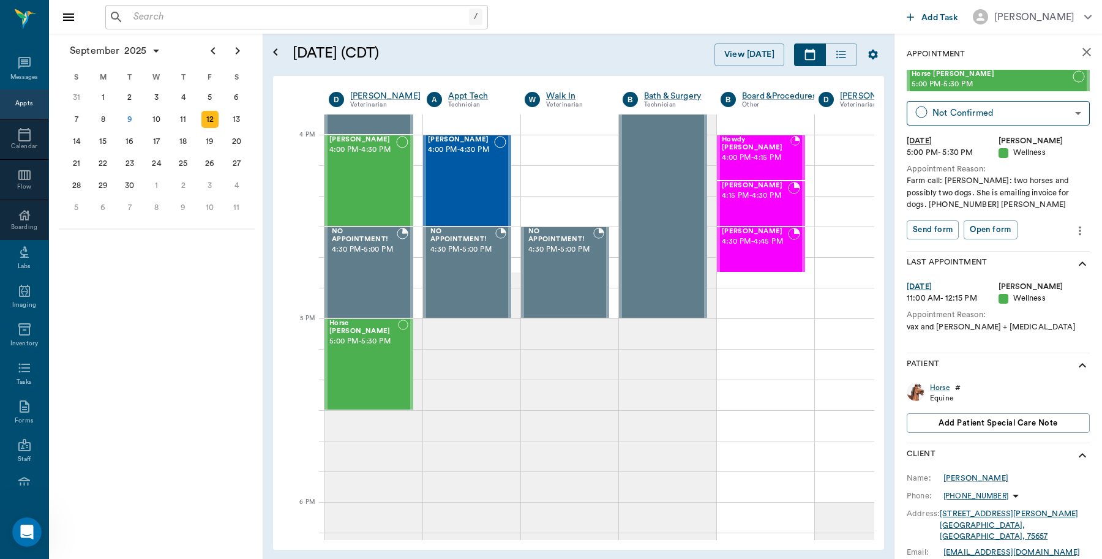
click at [211, 97] on div "5" at bounding box center [209, 97] width 17 height 17
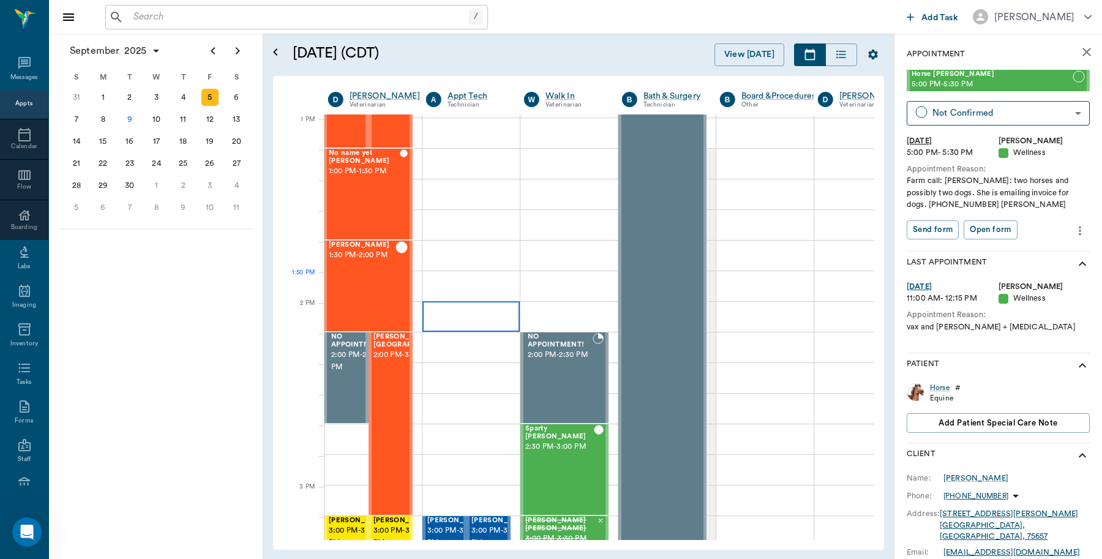
scroll to position [919, 1]
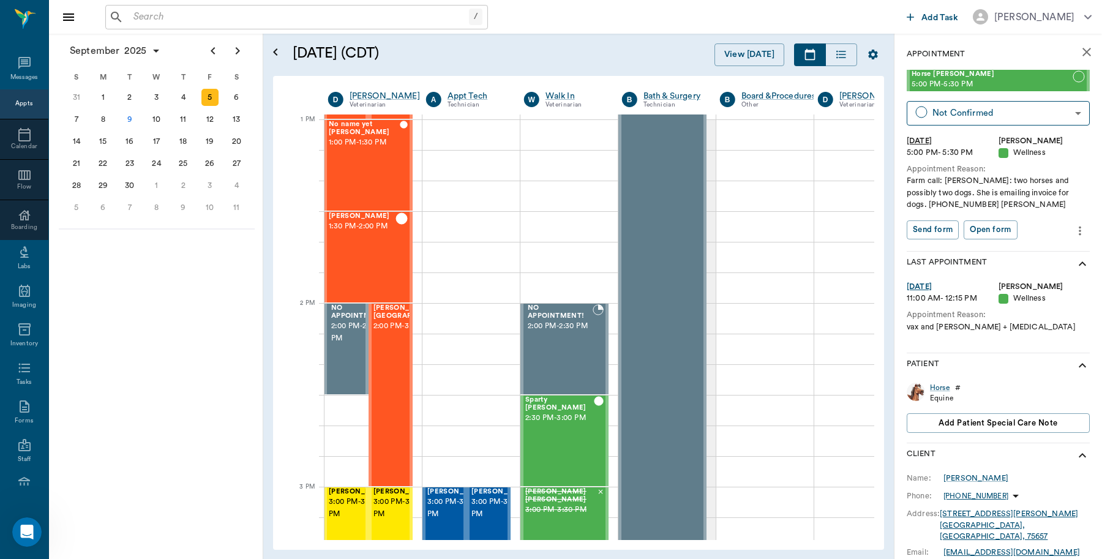
drag, startPoint x: 1081, startPoint y: 52, endPoint x: 991, endPoint y: 102, distance: 102.8
click at [1081, 50] on icon "close" at bounding box center [1087, 52] width 15 height 15
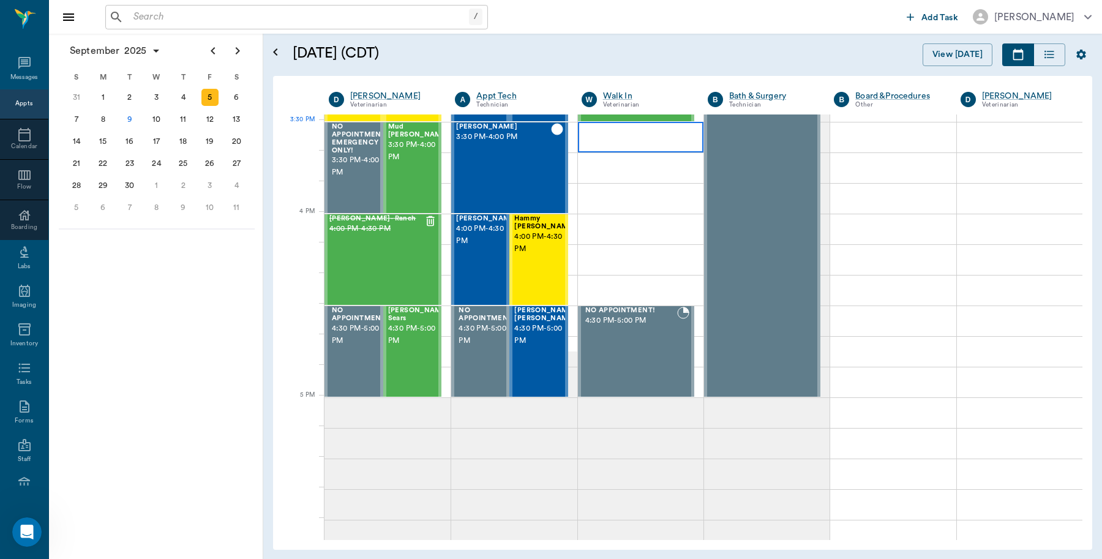
scroll to position [1378, 0]
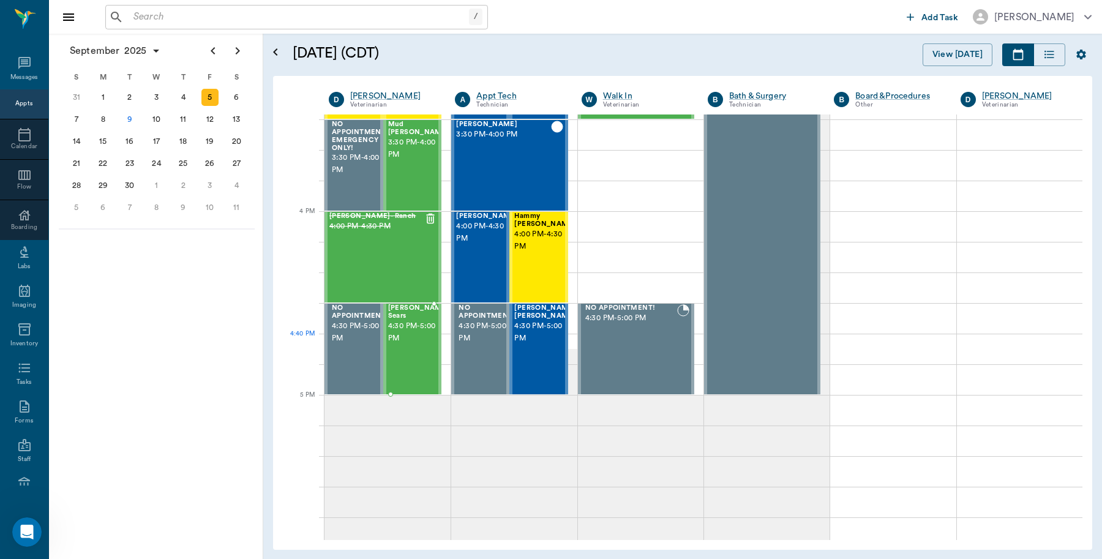
click at [412, 335] on span "4:30 PM - 5:00 PM" at bounding box center [418, 332] width 61 height 24
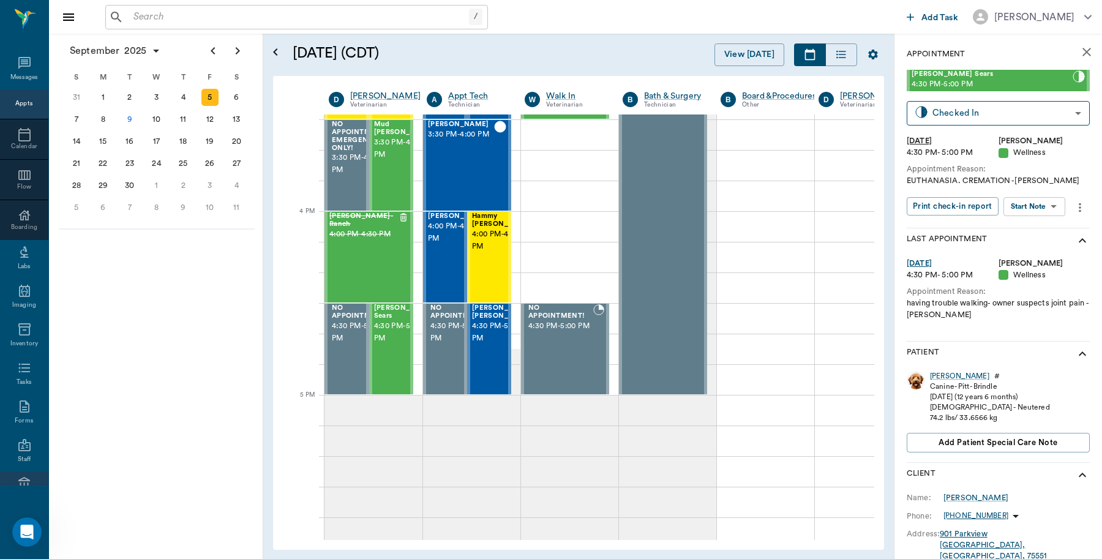
scroll to position [109, 0]
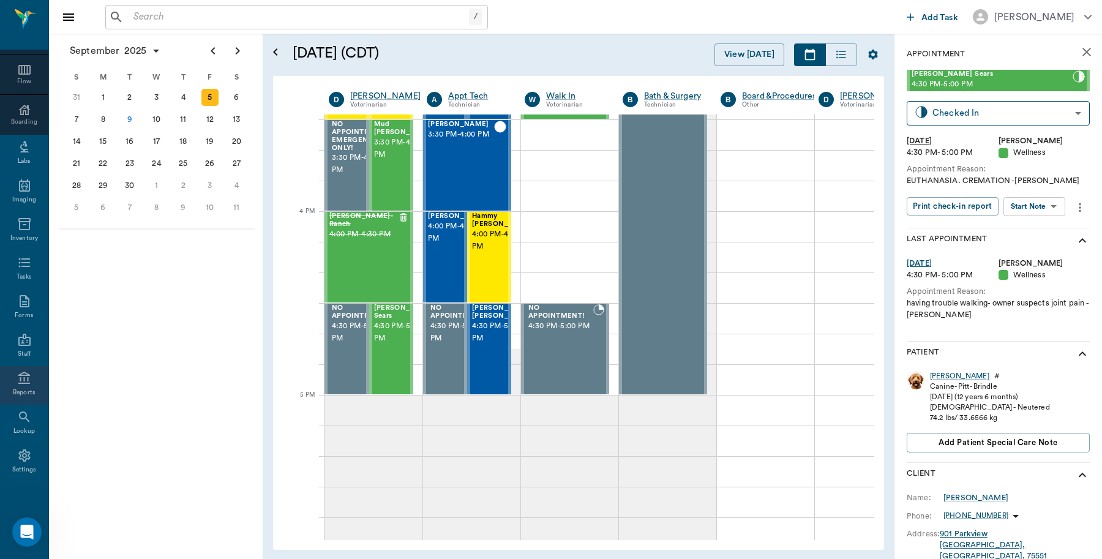
drag, startPoint x: 20, startPoint y: 380, endPoint x: 25, endPoint y: 386, distance: 8.2
click at [20, 380] on icon at bounding box center [24, 378] width 15 height 15
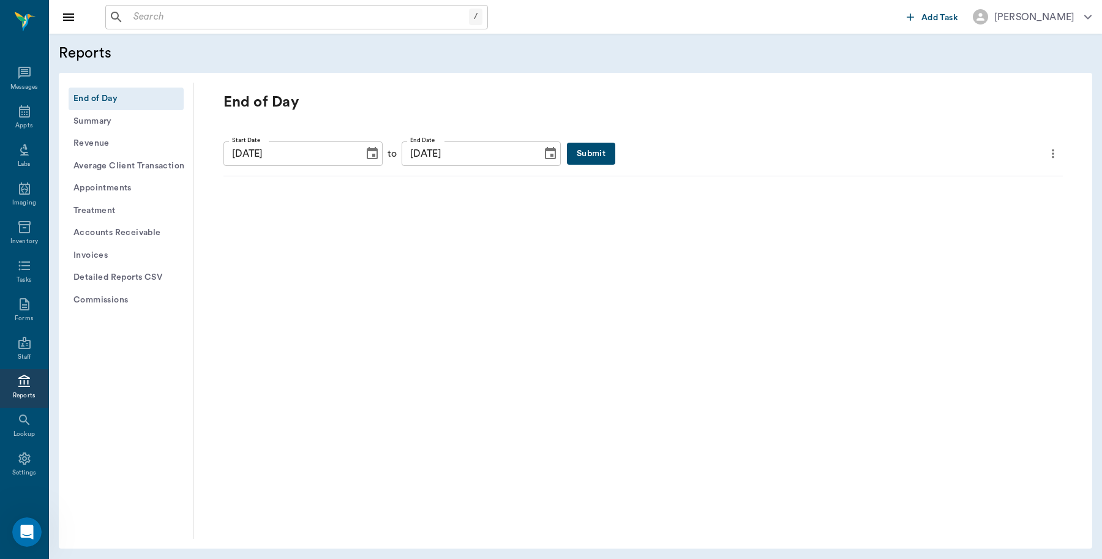
click at [573, 149] on button "Submit" at bounding box center [591, 154] width 48 height 23
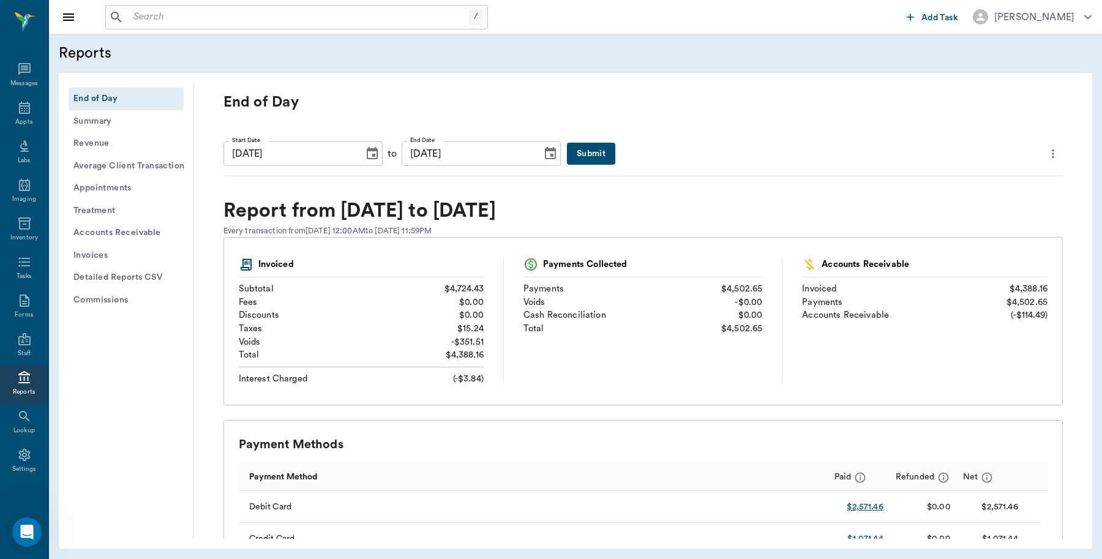
click at [1047, 156] on icon "more" at bounding box center [1053, 153] width 13 height 15
click at [966, 227] on span "Print Report" at bounding box center [983, 223] width 117 height 13
click at [1047, 157] on icon "more" at bounding box center [1053, 153] width 13 height 15
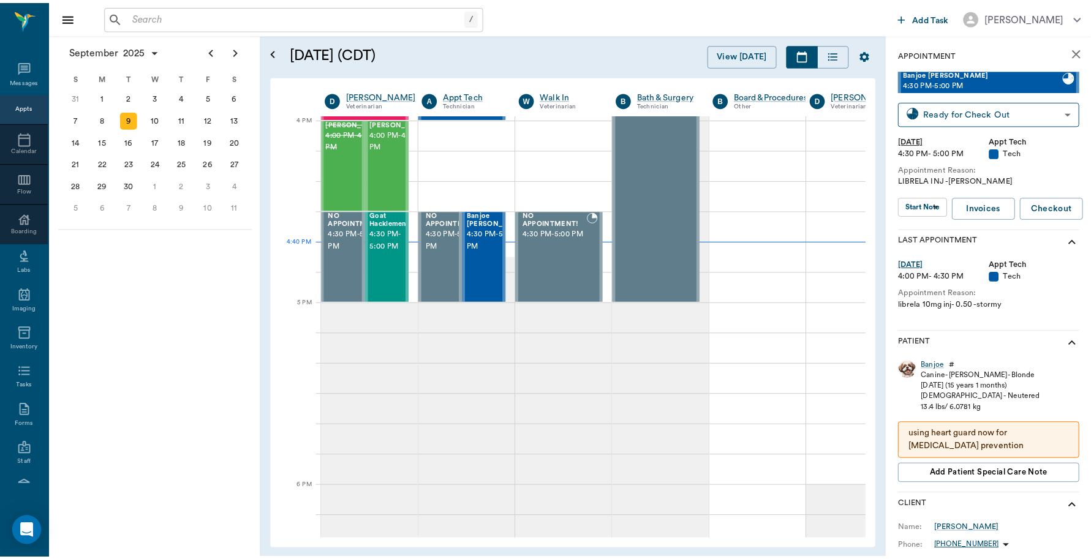
scroll to position [77, 0]
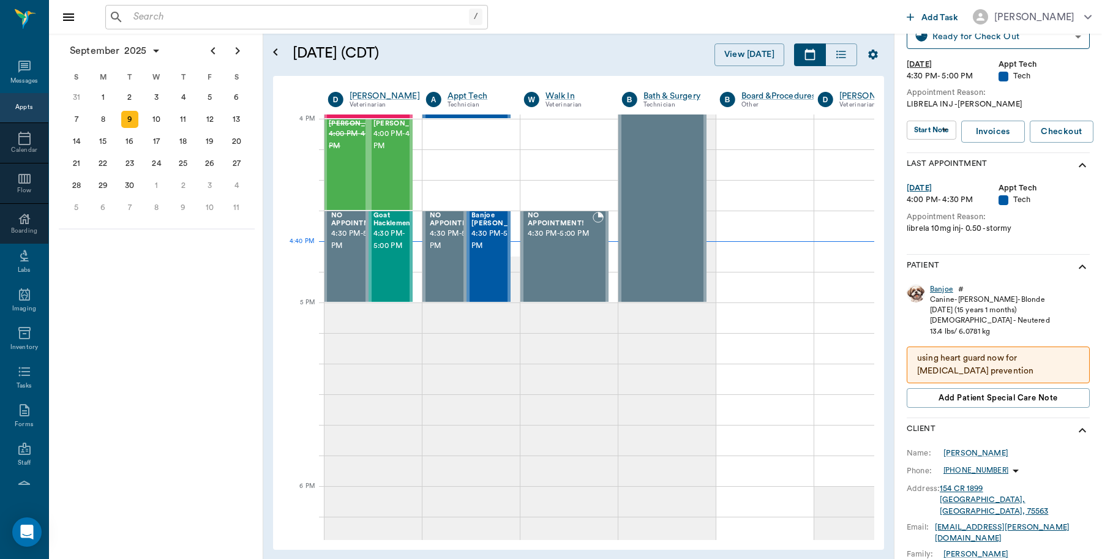
click at [950, 292] on div "Banjoe" at bounding box center [941, 289] width 23 height 10
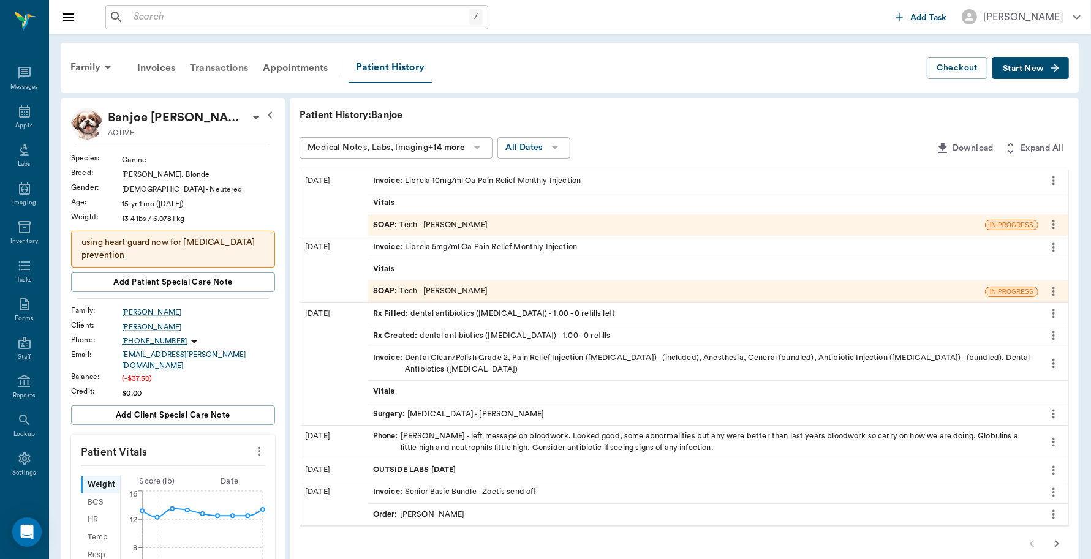
click at [249, 74] on div "Transactions" at bounding box center [219, 67] width 73 height 29
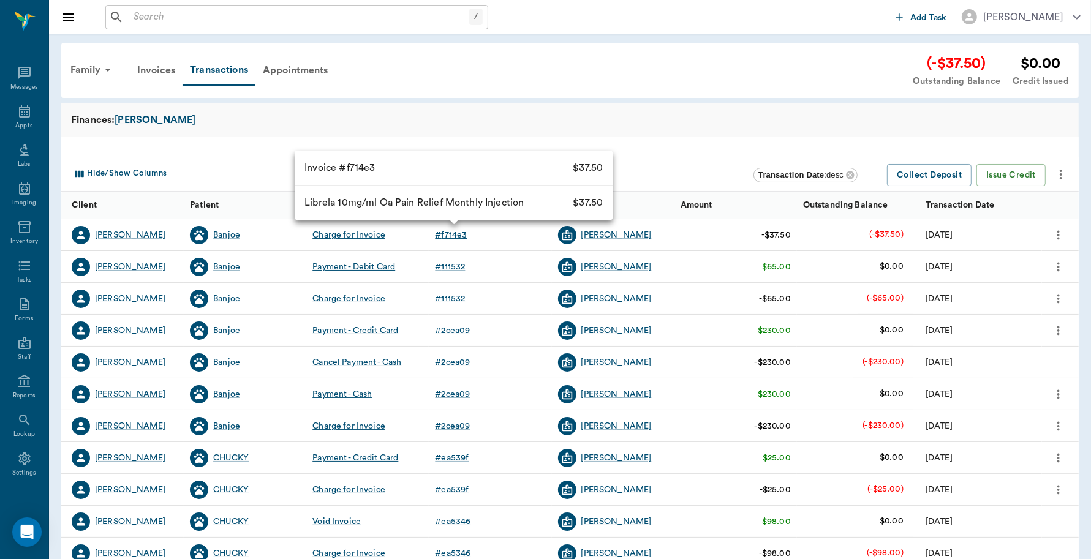
click at [465, 236] on div "# f714e3" at bounding box center [451, 235] width 32 height 12
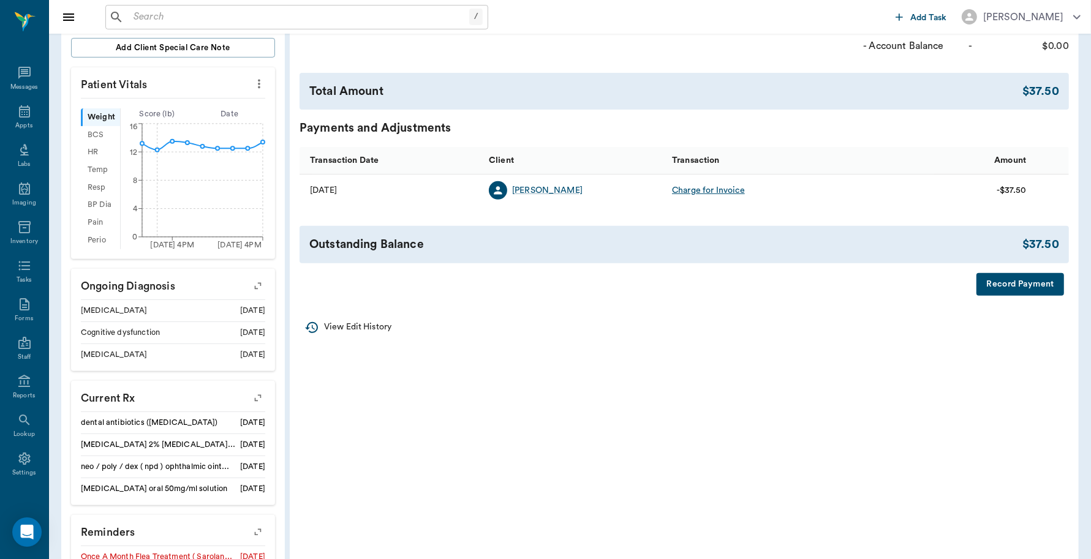
scroll to position [383, 0]
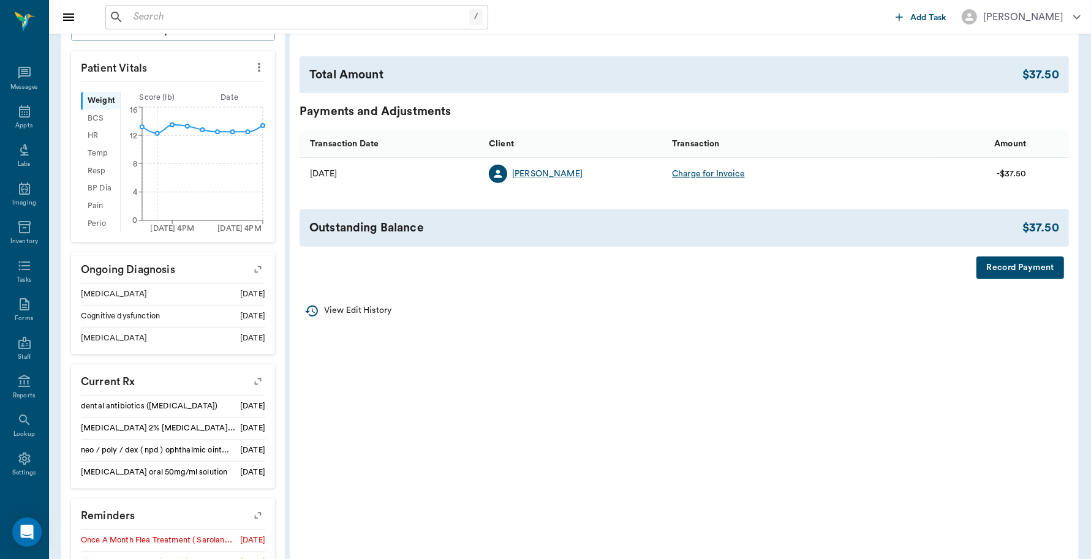
click at [1026, 265] on button "Record Payment" at bounding box center [1020, 268] width 88 height 23
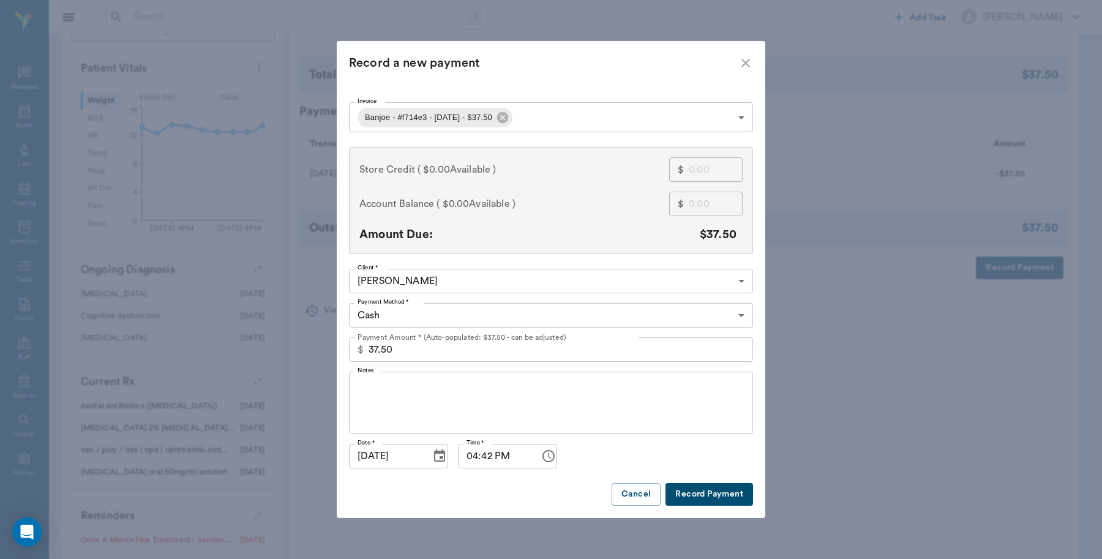
click at [447, 311] on body "/ ​ Add Task Dr. Bert Ellsworth Nectar Messages Appts Labs Imaging Inventory Ta…" at bounding box center [551, 176] width 1102 height 1118
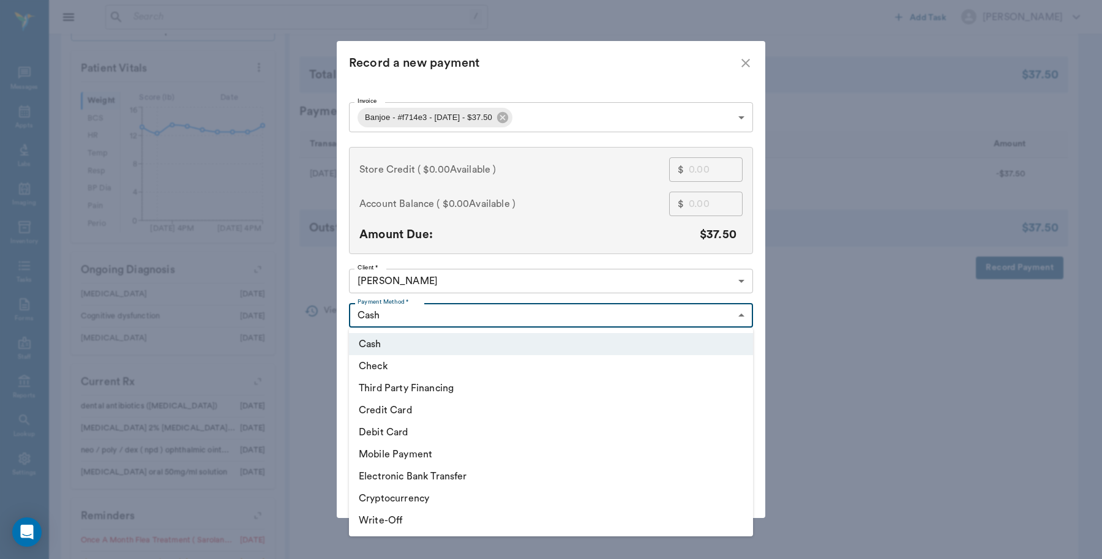
drag, startPoint x: 420, startPoint y: 431, endPoint x: 393, endPoint y: 426, distance: 27.9
click at [416, 431] on li "Debit Card" at bounding box center [551, 432] width 404 height 22
type input "DEBIT_CARD"
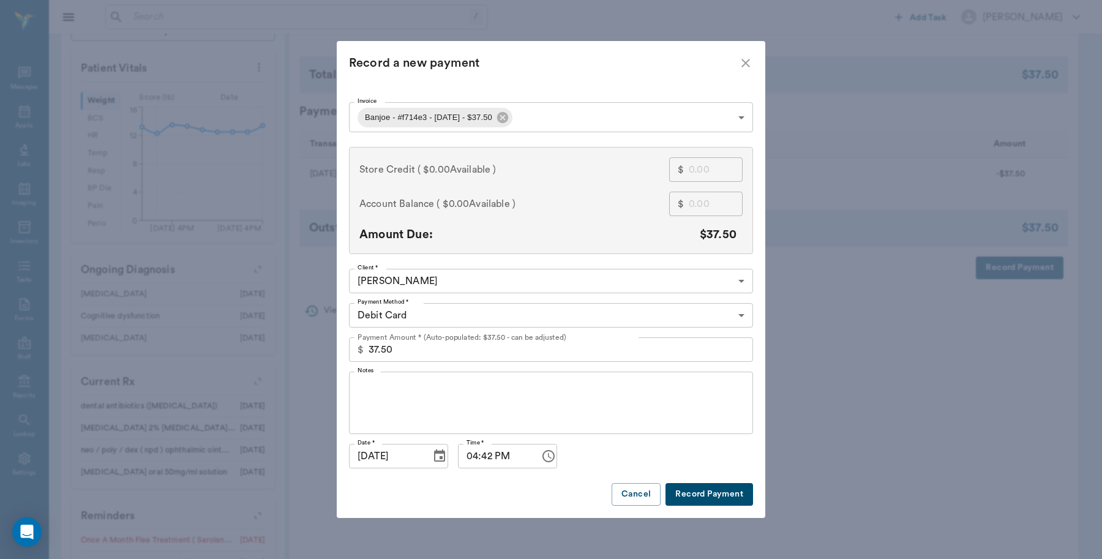
click at [723, 498] on button "Record Payment" at bounding box center [710, 494] width 88 height 23
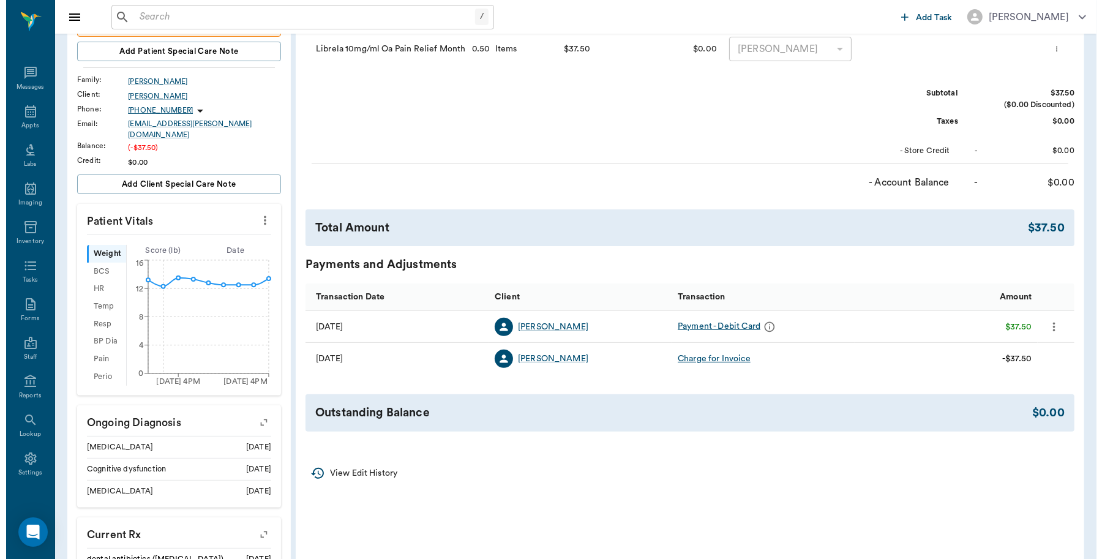
scroll to position [0, 0]
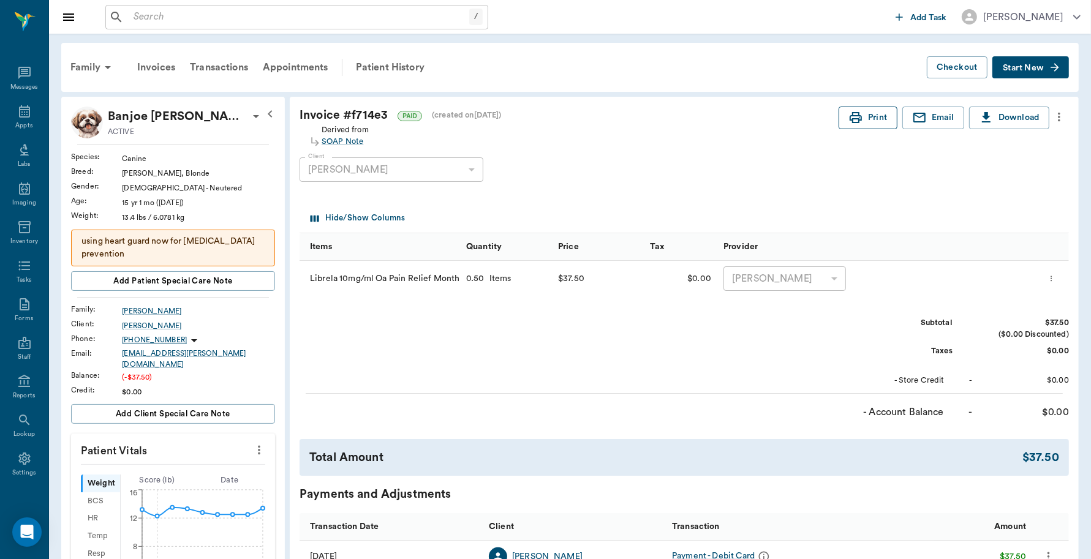
click at [867, 120] on button "Print" at bounding box center [867, 118] width 59 height 23
click at [19, 120] on div "Appts" at bounding box center [24, 118] width 48 height 39
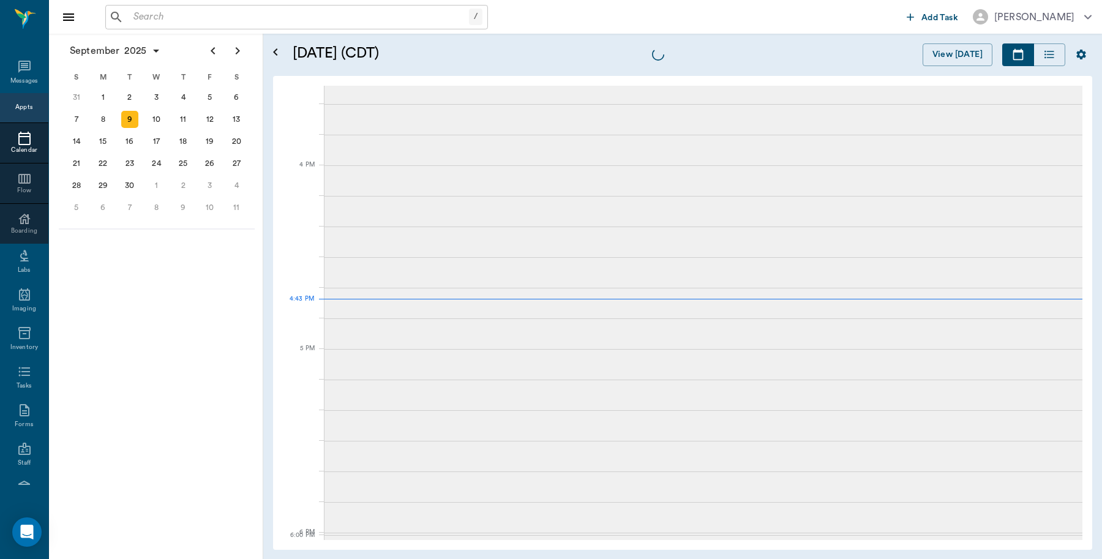
scroll to position [1470, 0]
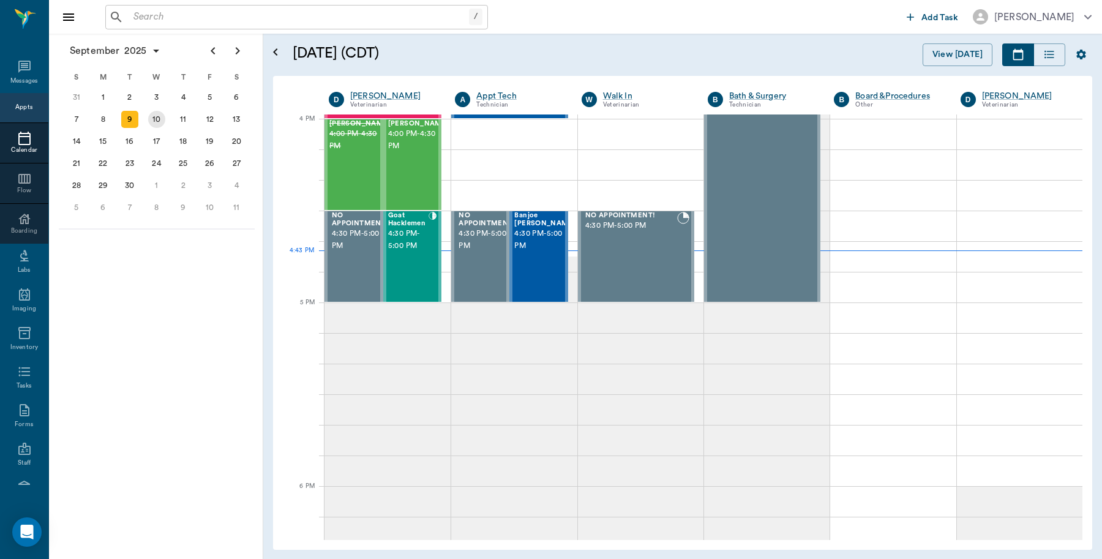
click at [156, 120] on div "10" at bounding box center [156, 119] width 17 height 17
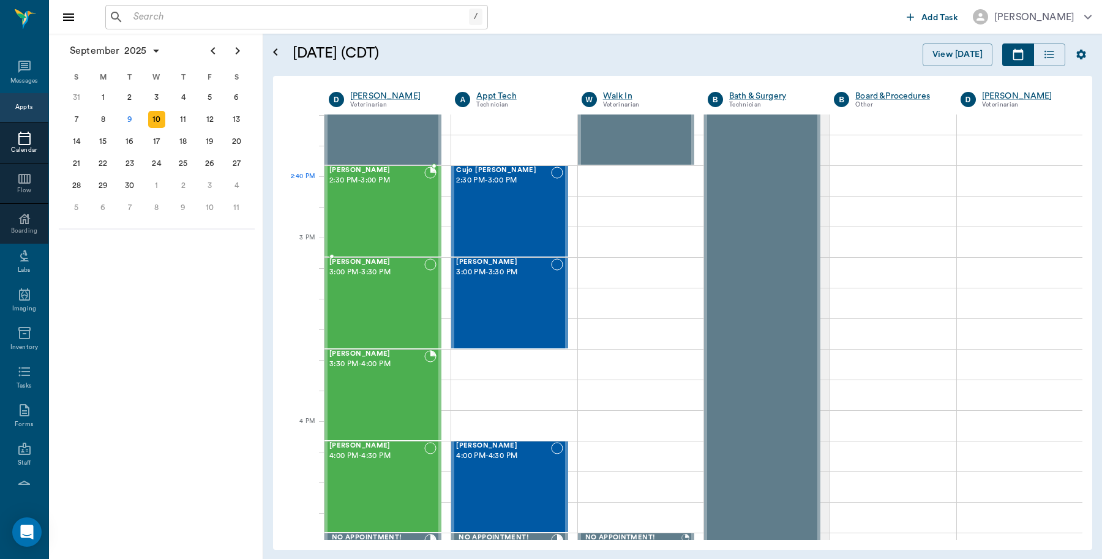
scroll to position [1531, 0]
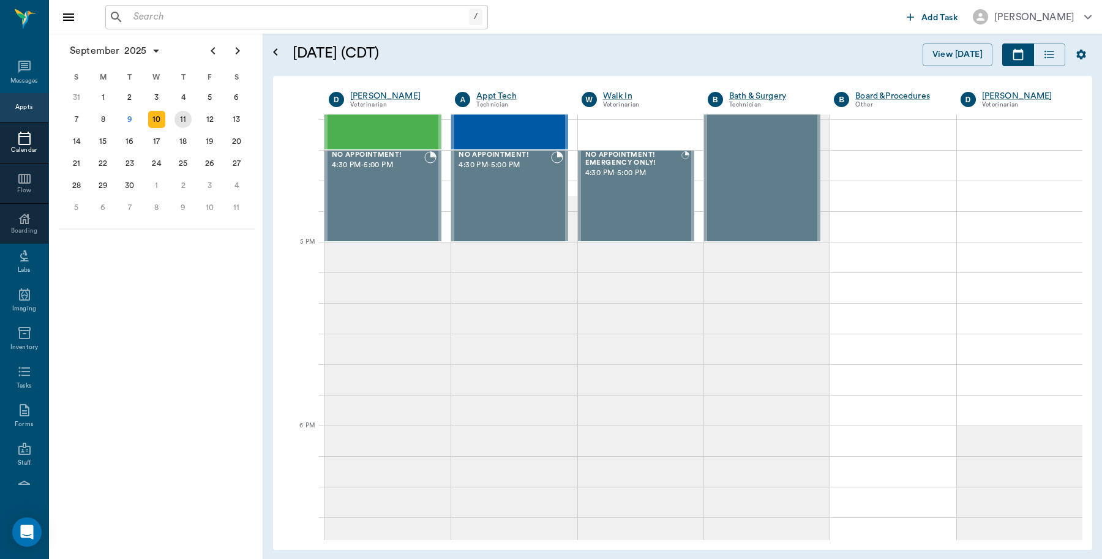
click at [181, 121] on div "11" at bounding box center [183, 119] width 17 height 17
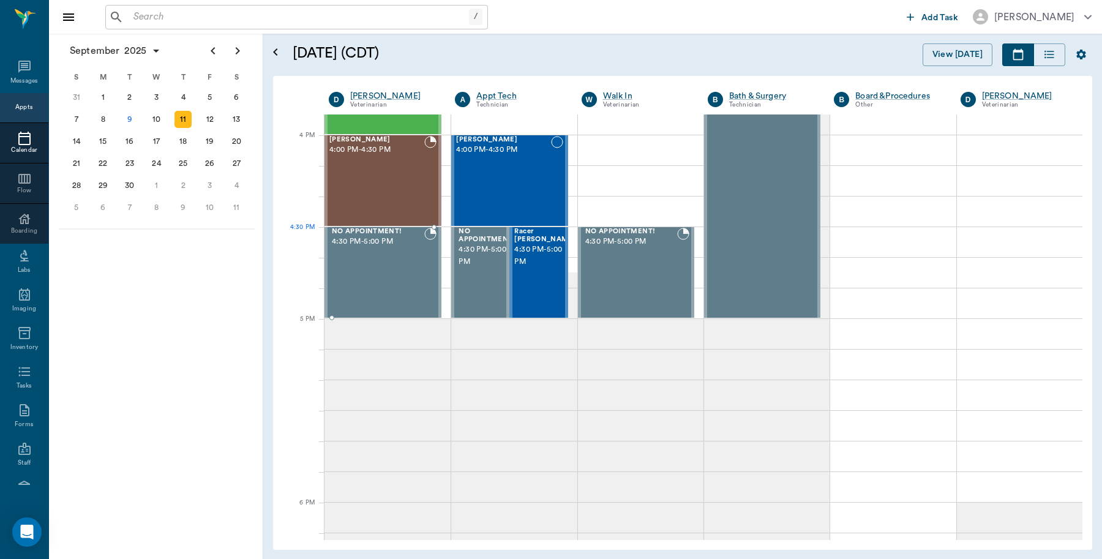
scroll to position [1378, 0]
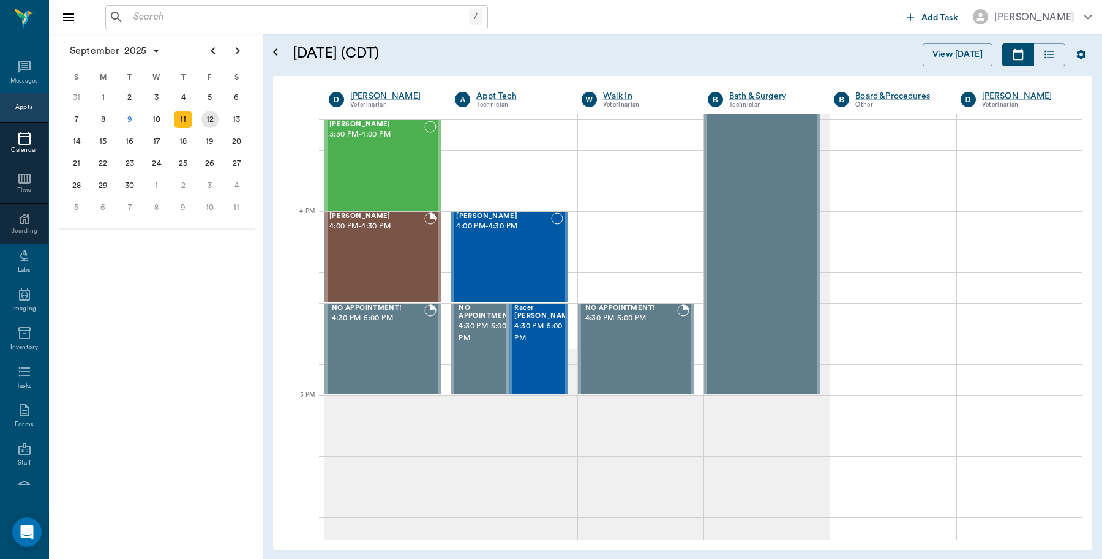
click at [202, 118] on div "12" at bounding box center [209, 119] width 17 height 17
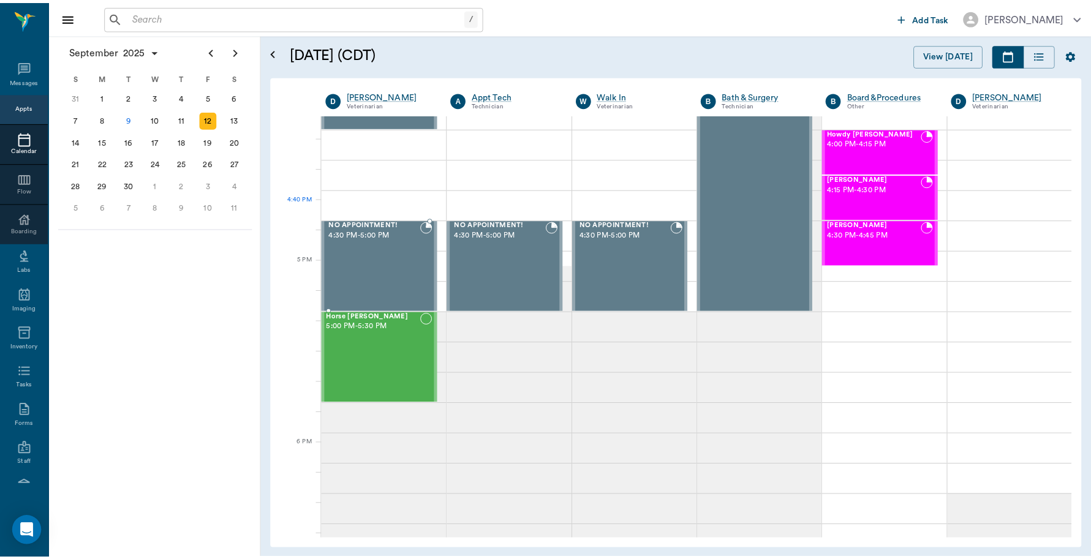
scroll to position [1455, 0]
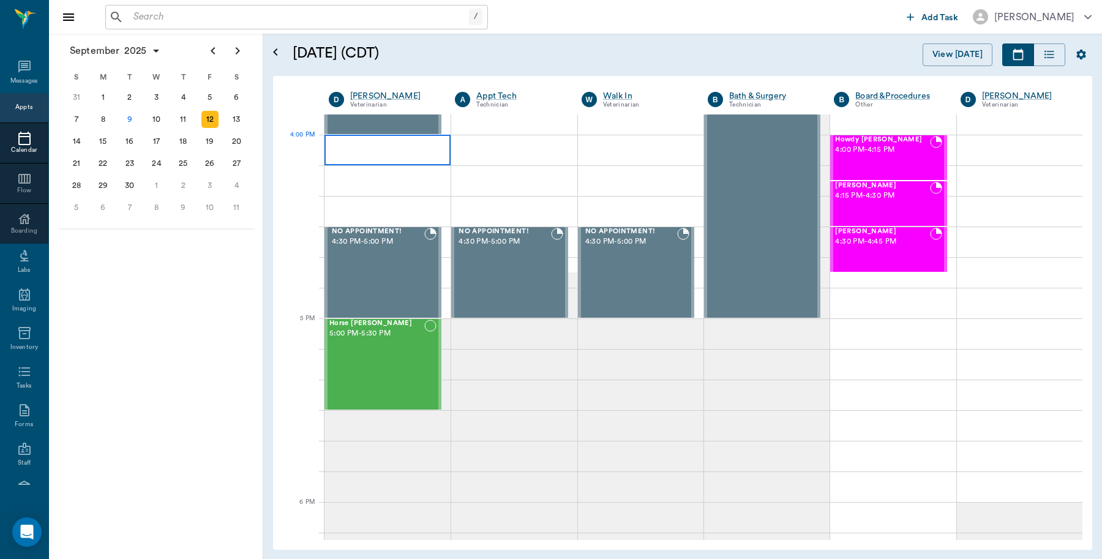
click at [383, 147] on div at bounding box center [388, 150] width 126 height 31
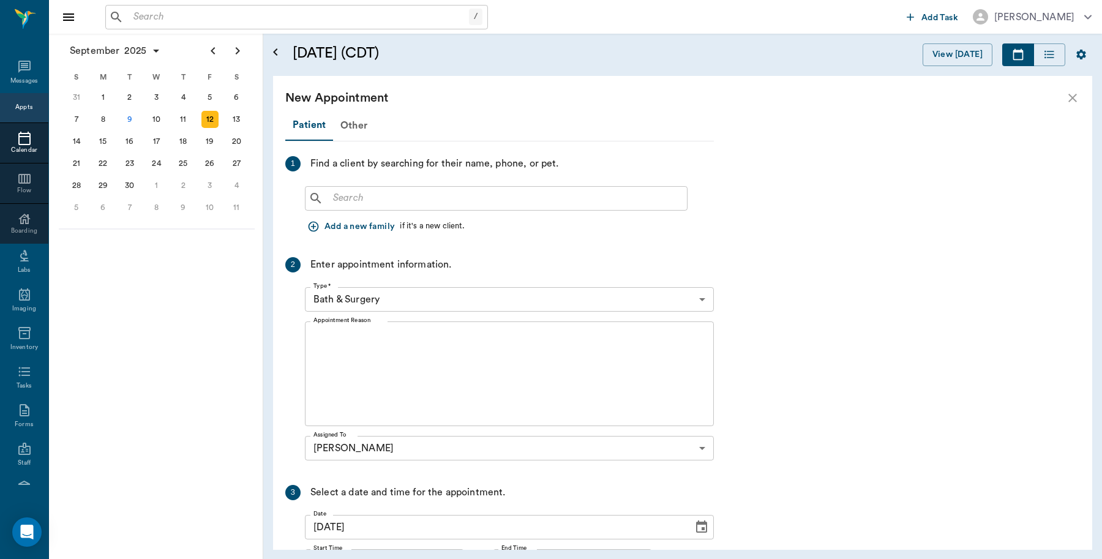
click at [385, 206] on div "​" at bounding box center [496, 198] width 383 height 24
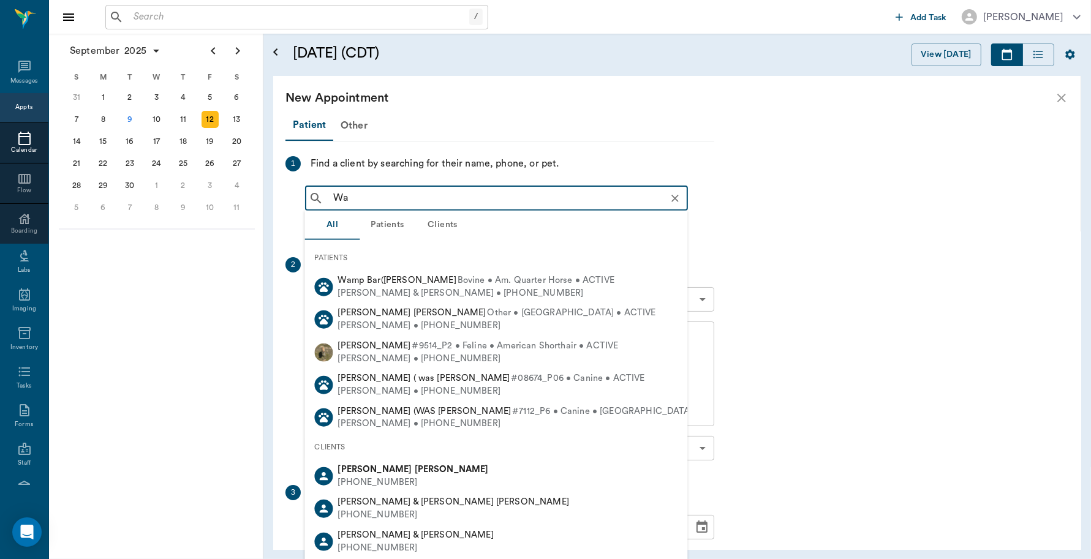
type input "W"
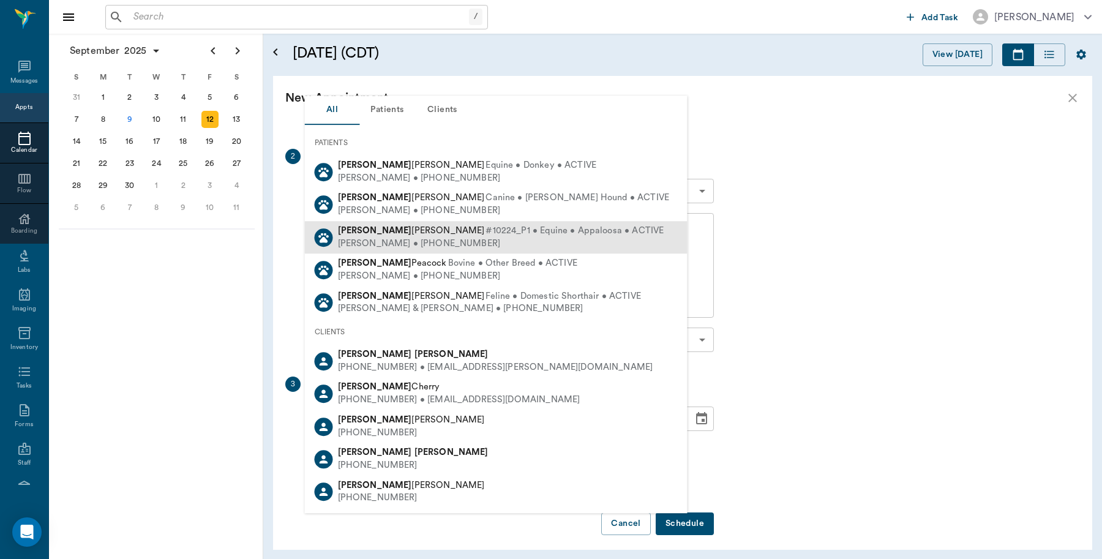
scroll to position [115, 0]
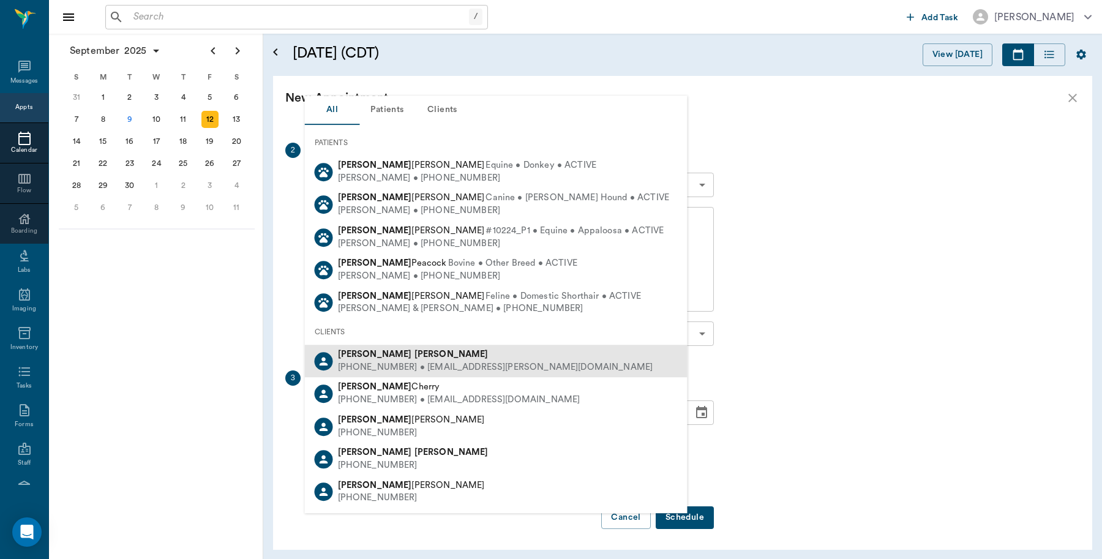
click at [375, 359] on div "Jessica Walker" at bounding box center [495, 354] width 315 height 13
type input "Brayn and Jessica Walker"
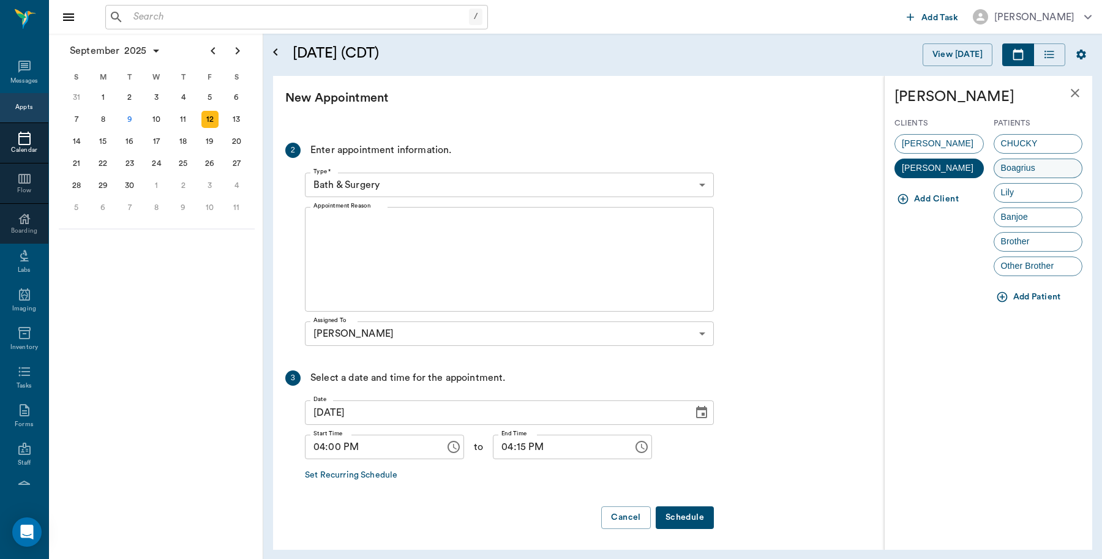
click at [1043, 169] on div "Boagrius" at bounding box center [1038, 169] width 89 height 20
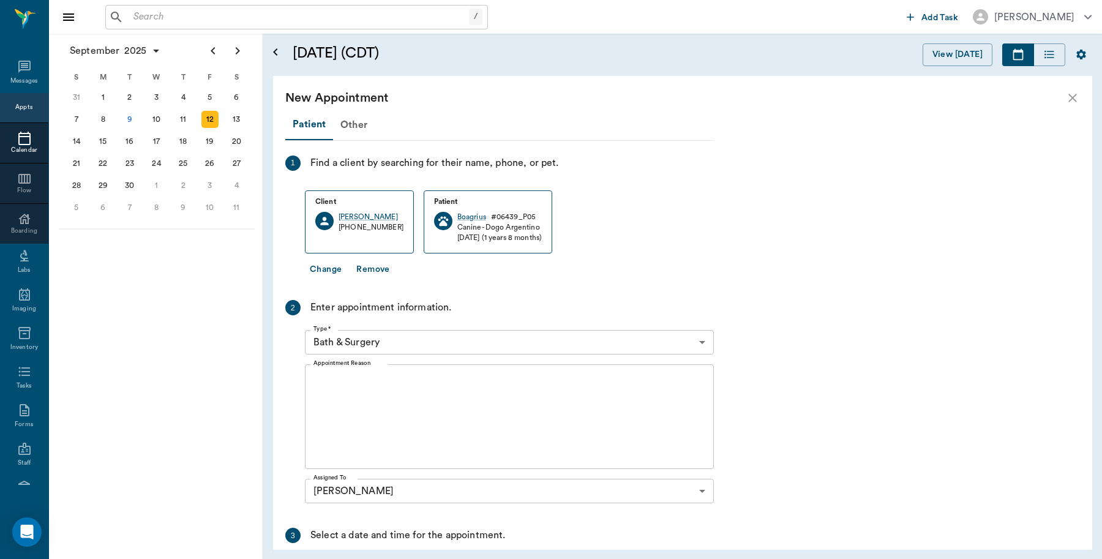
scroll to position [0, 0]
click at [407, 342] on body "/ ​ Add Task Dr. Bert Ellsworth Nectar Messages Appts Calendar Flow Boarding La…" at bounding box center [551, 279] width 1102 height 559
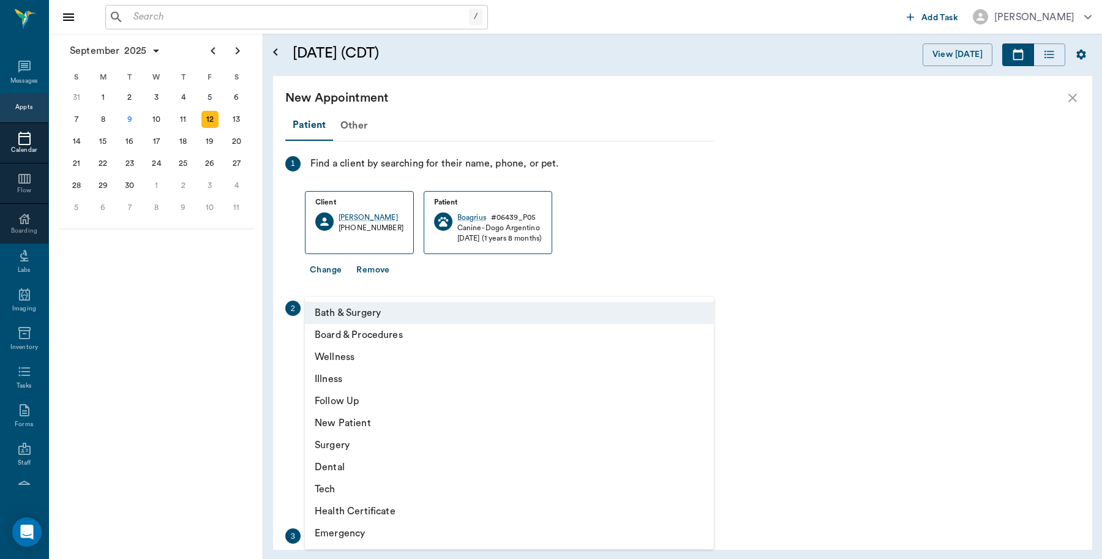
click at [359, 355] on li "Wellness" at bounding box center [509, 357] width 409 height 22
type input "65d2be4f46e3a538d89b8c14"
type input "04:30 PM"
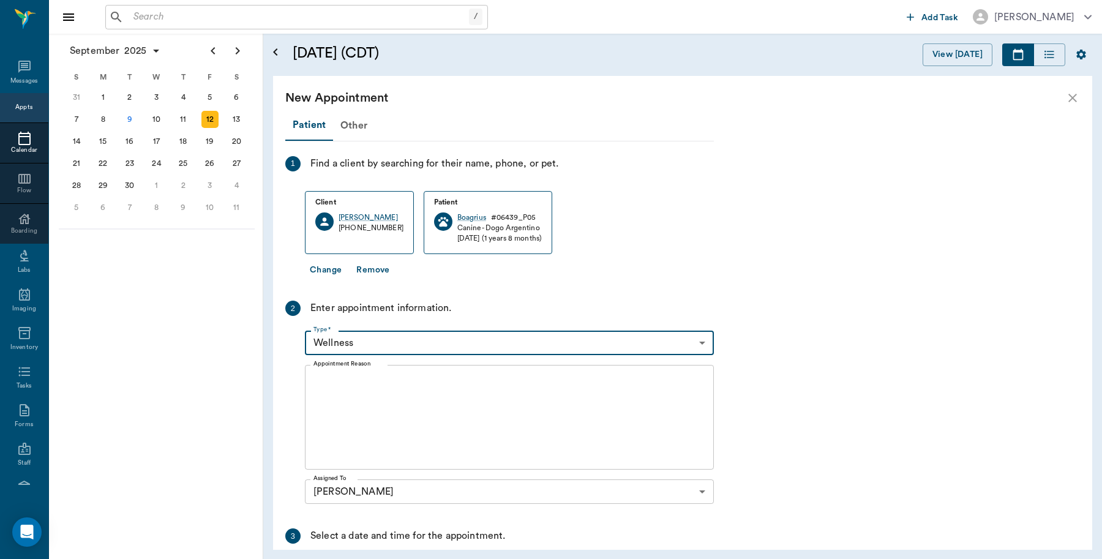
click at [390, 391] on textarea "Appointment Reason" at bounding box center [510, 417] width 392 height 85
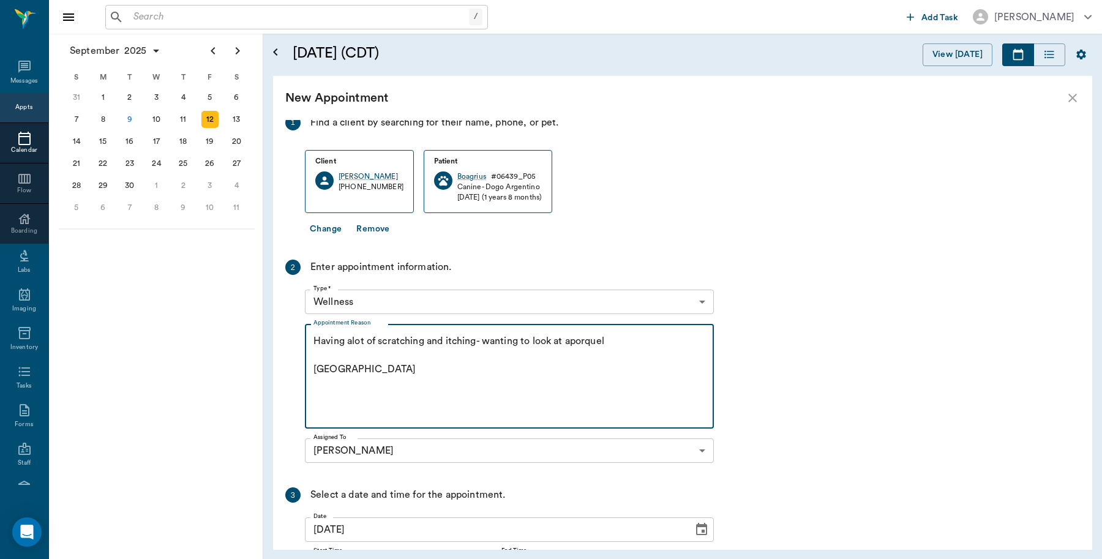
scroll to position [159, 0]
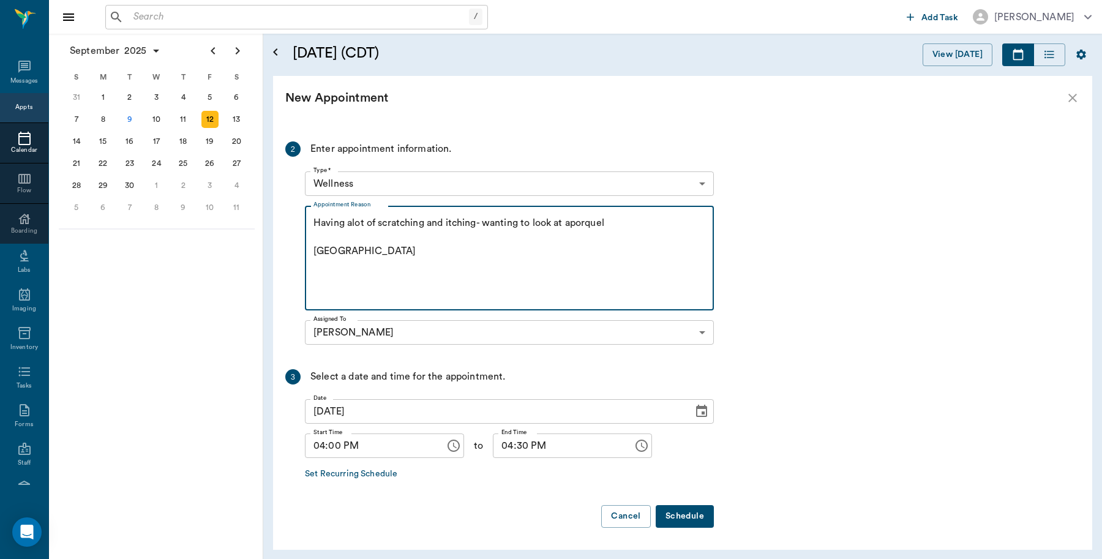
type textarea "Having alot of scratching and itching- wanting to look at aporquel Caryn"
click at [687, 518] on button "Schedule" at bounding box center [685, 516] width 58 height 23
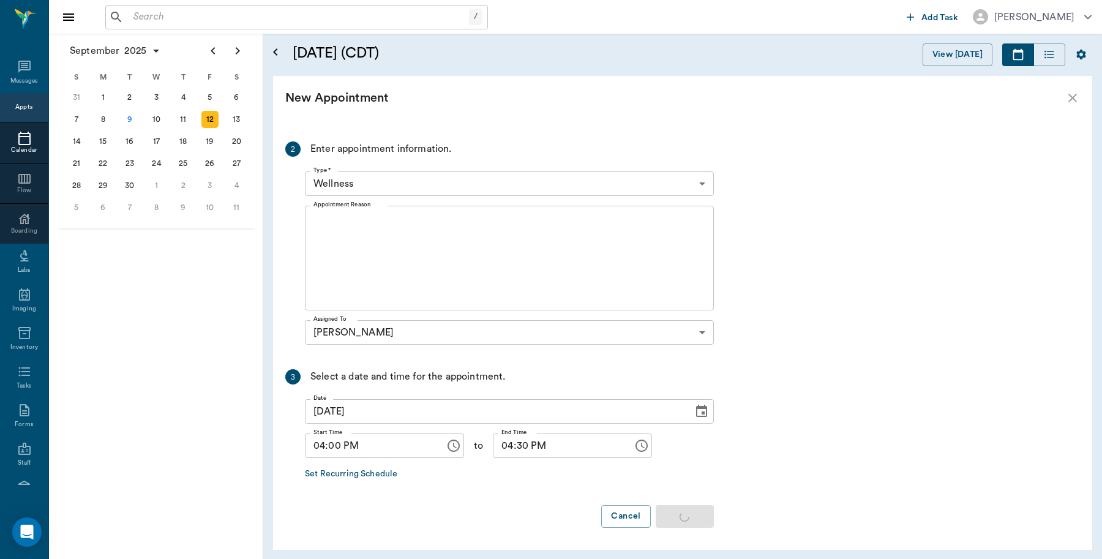
scroll to position [0, 0]
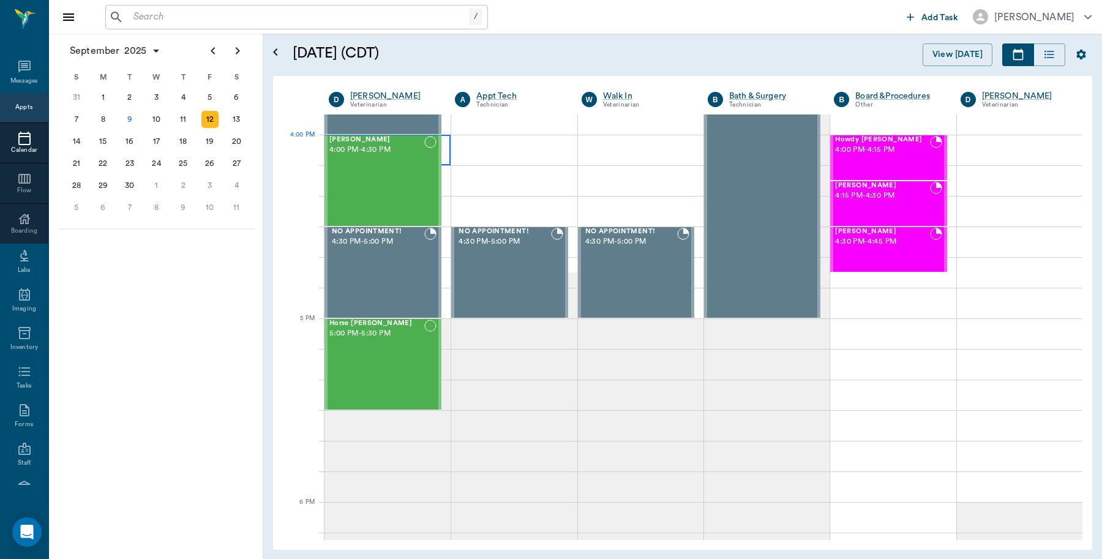
click at [447, 151] on div at bounding box center [388, 150] width 126 height 31
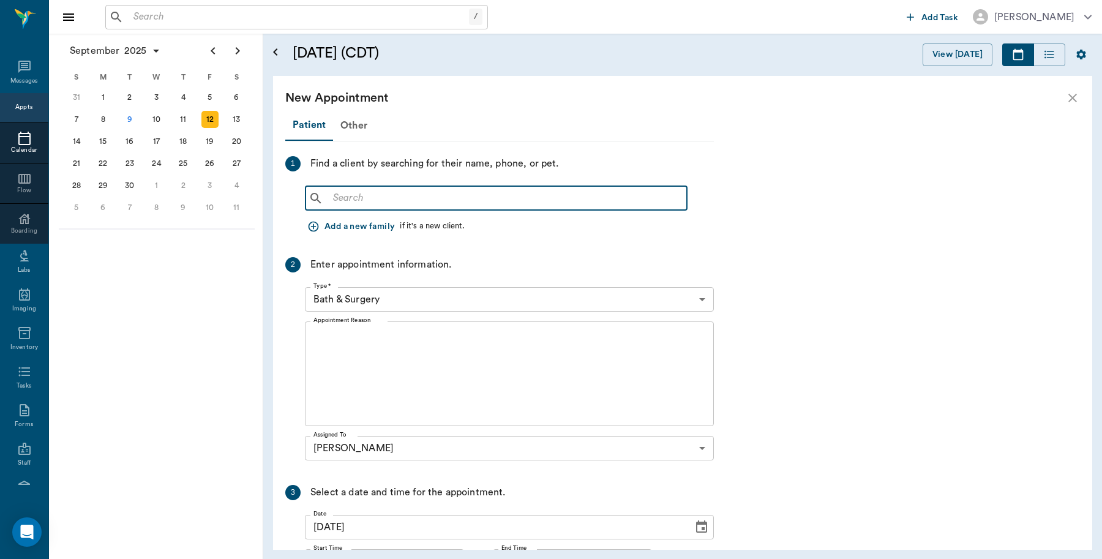
click at [502, 200] on input "text" at bounding box center [505, 198] width 354 height 17
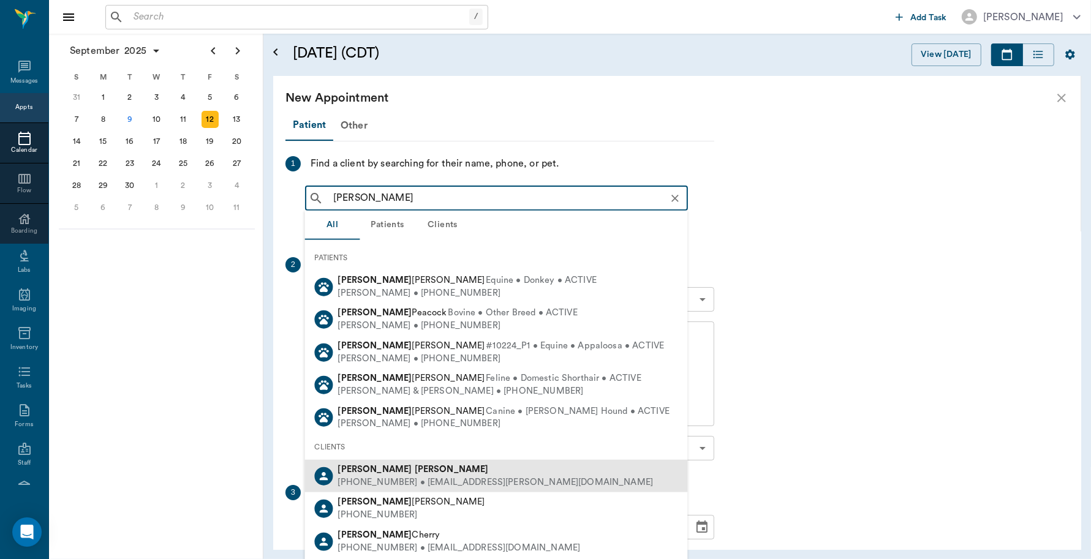
click at [406, 467] on div "Jessica Walker" at bounding box center [495, 470] width 315 height 13
type input "Jessica Walker"
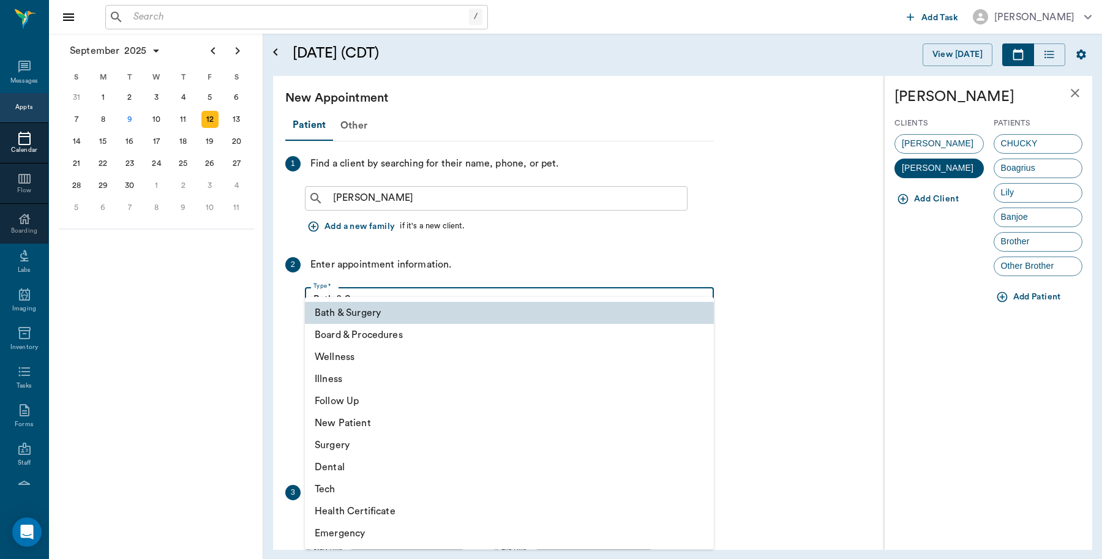
click at [429, 294] on body "/ ​ Add Task Dr. Bert Ellsworth Nectar Messages Appts Calendar Flow Boarding La…" at bounding box center [551, 279] width 1102 height 559
click at [350, 490] on li "Tech" at bounding box center [509, 489] width 409 height 22
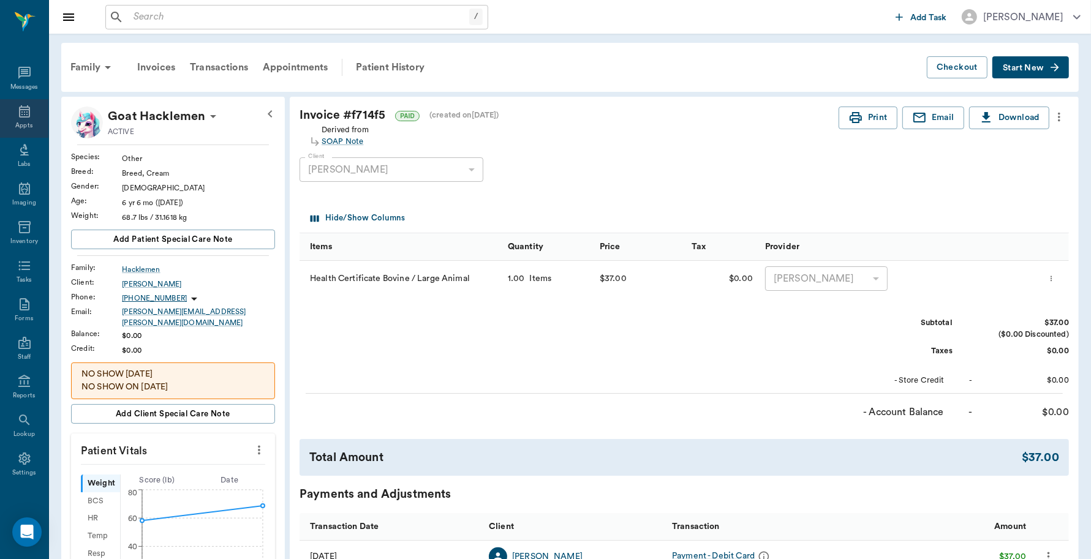
click at [23, 115] on icon at bounding box center [24, 111] width 11 height 12
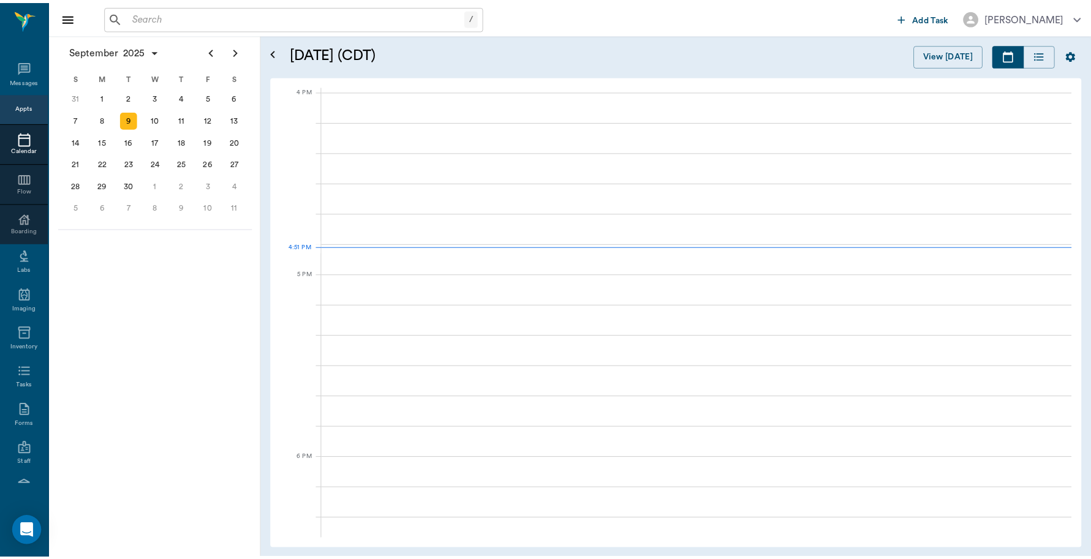
scroll to position [1470, 0]
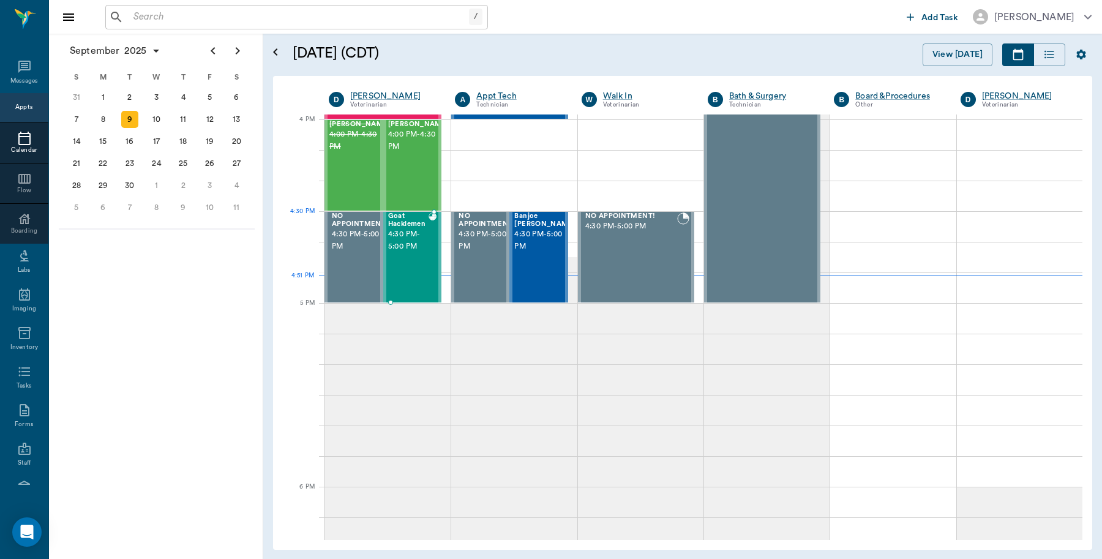
click at [418, 239] on span "4:30 PM - 5:00 PM" at bounding box center [408, 240] width 40 height 24
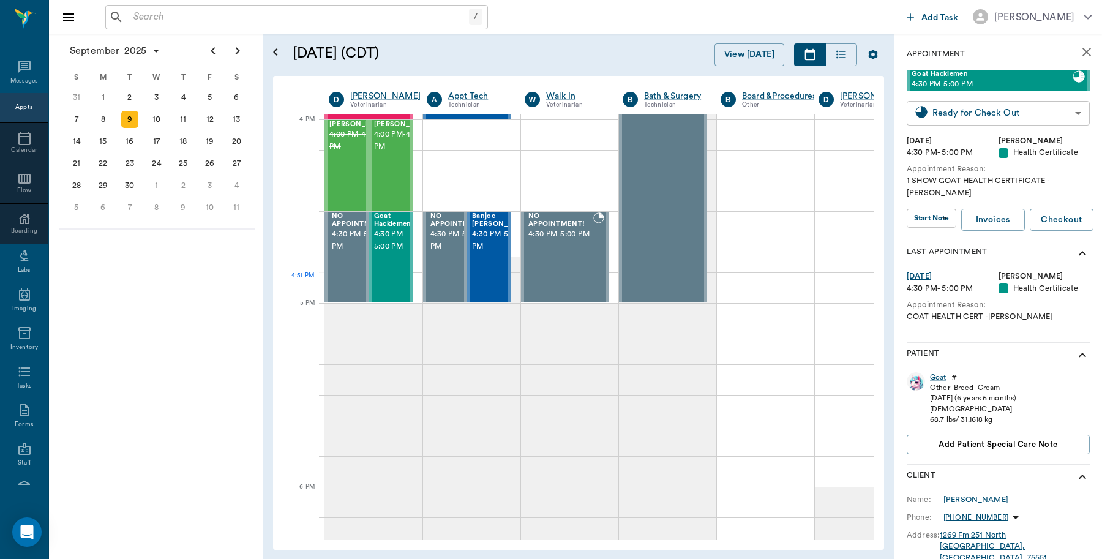
click at [1042, 110] on body "/ ​ Add Task Dr. Bert Ellsworth Nectar Messages Appts Calendar Flow Boarding La…" at bounding box center [551, 279] width 1102 height 559
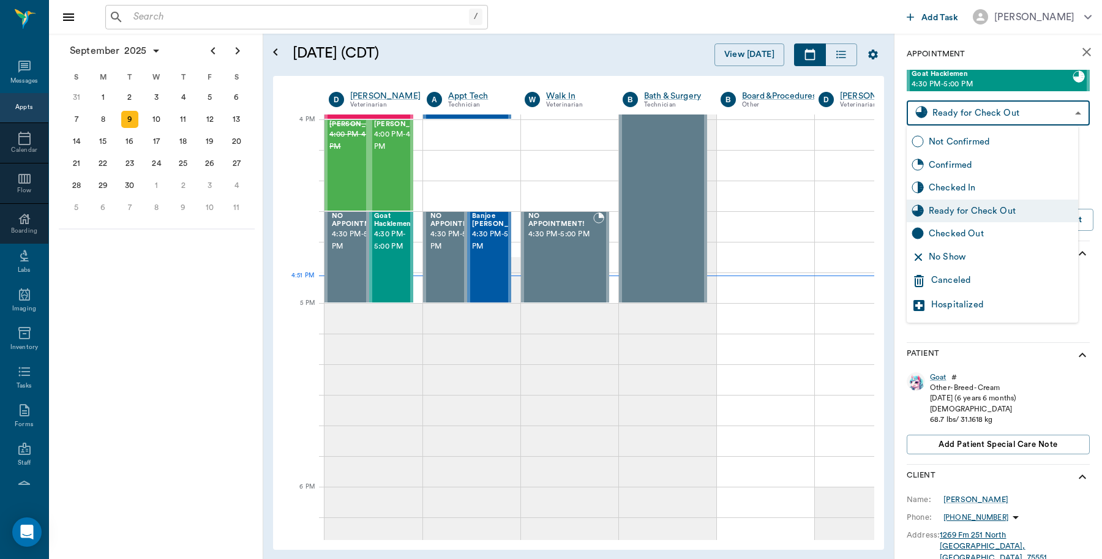
click at [960, 234] on div "Checked Out" at bounding box center [1001, 233] width 145 height 13
type input "CHECKED_OUT"
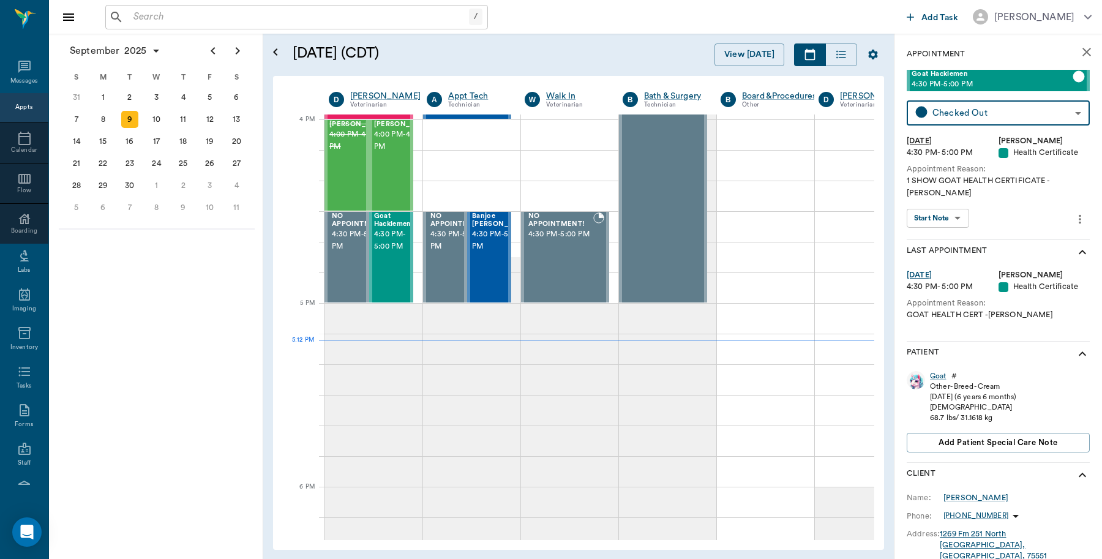
click at [215, 5] on div "/ ​" at bounding box center [296, 17] width 383 height 24
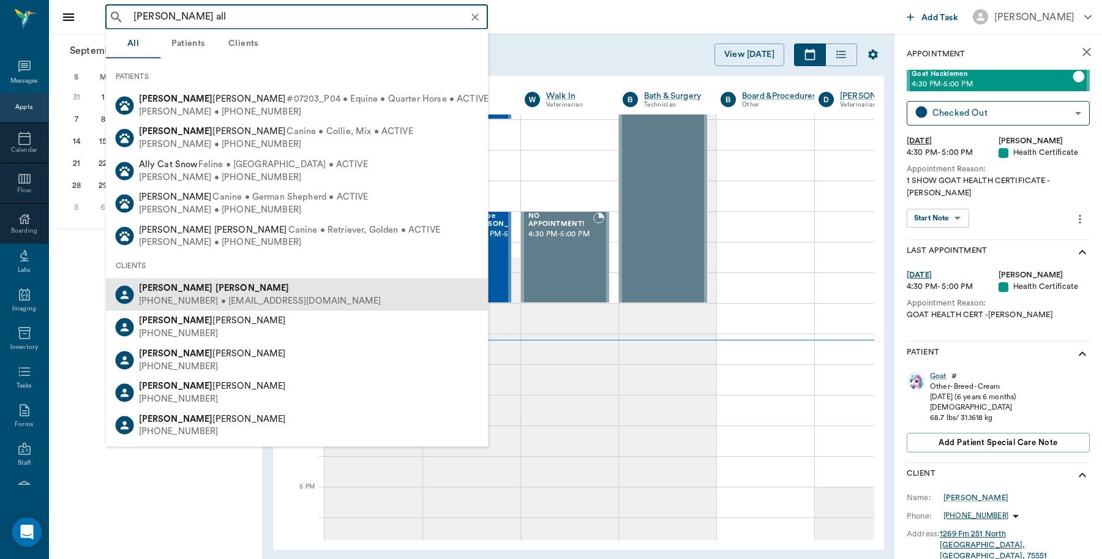
click at [170, 298] on div "(818) 554-0323 • ginaallman31@gmail.com" at bounding box center [260, 301] width 243 height 13
type input "gina all"
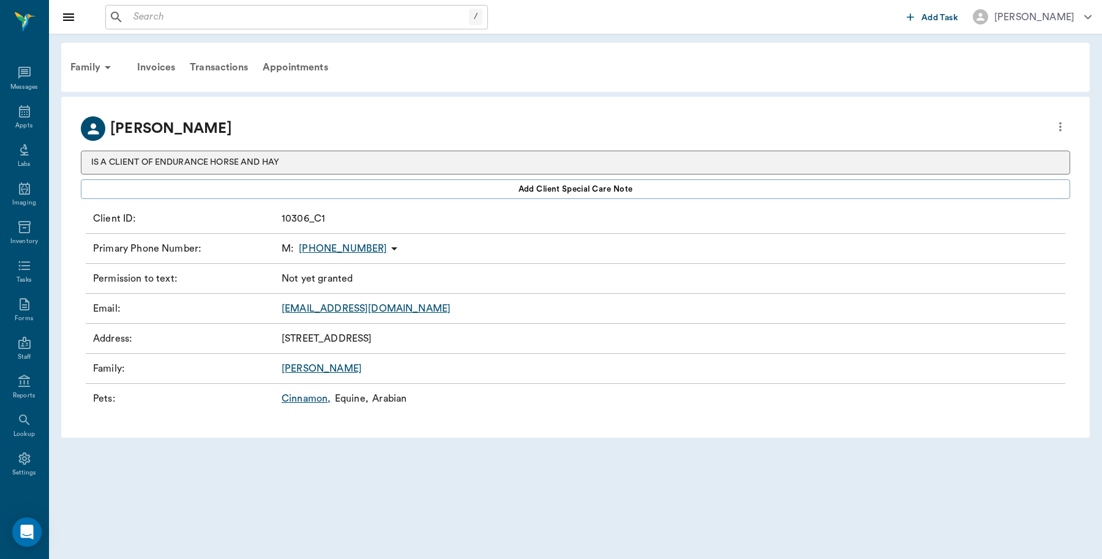
click at [307, 396] on link "Cinnamon ," at bounding box center [306, 398] width 49 height 15
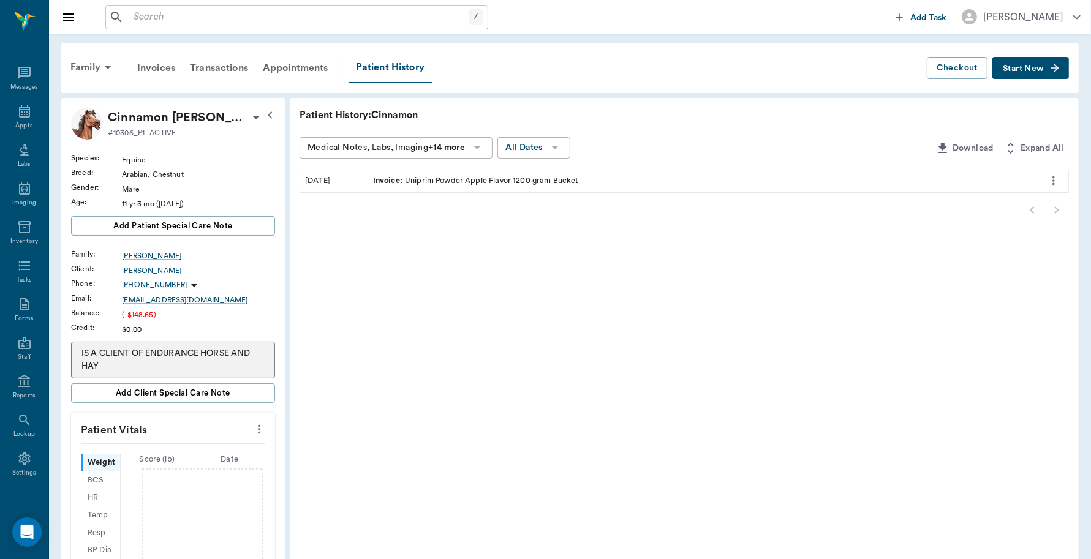
click at [610, 187] on div "Invoice : Uniprim Powder Apple Flavor 1200 gram Bucket" at bounding box center [703, 180] width 670 height 21
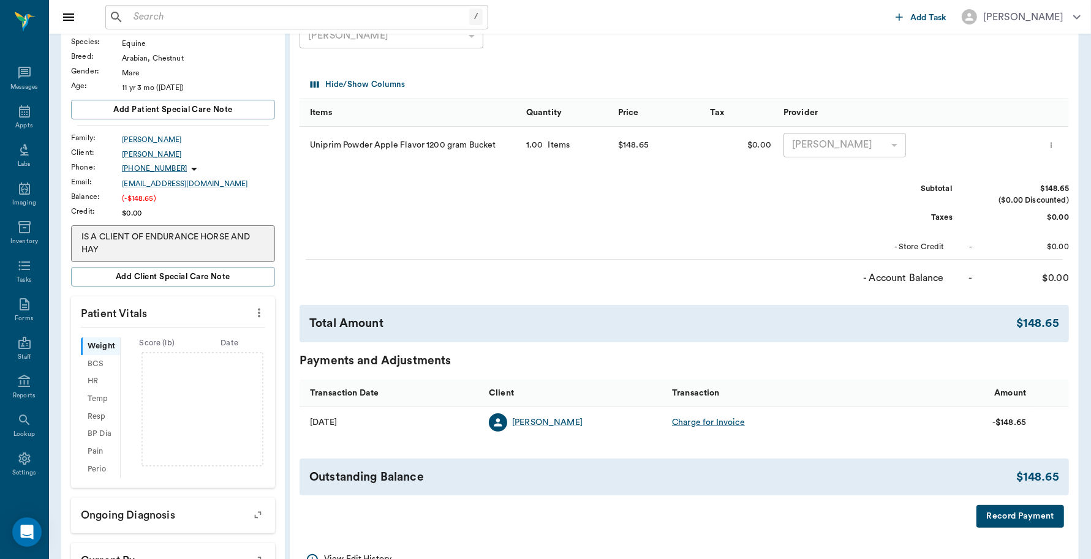
scroll to position [153, 0]
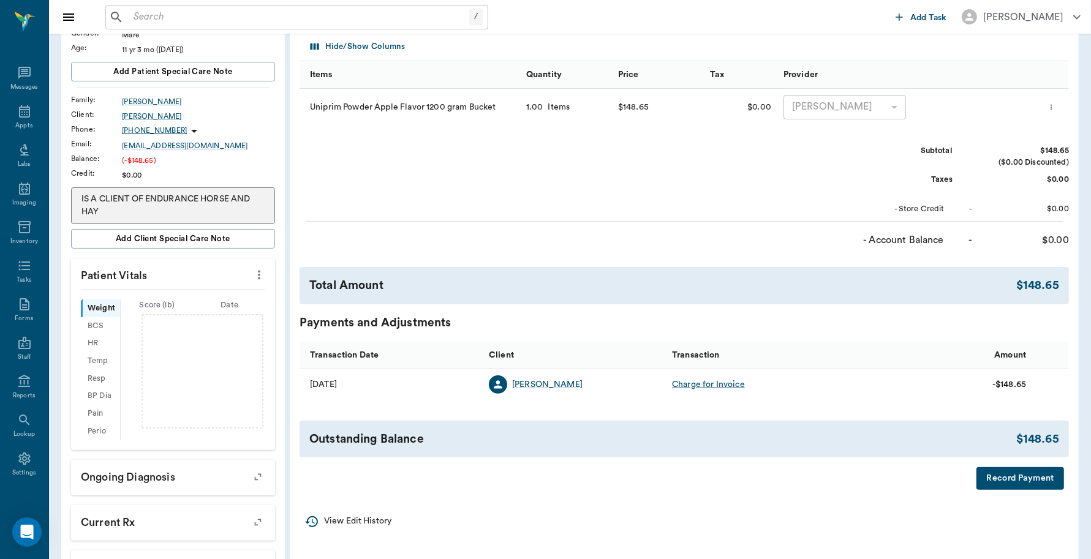
click at [1032, 476] on button "Record Payment" at bounding box center [1020, 478] width 88 height 23
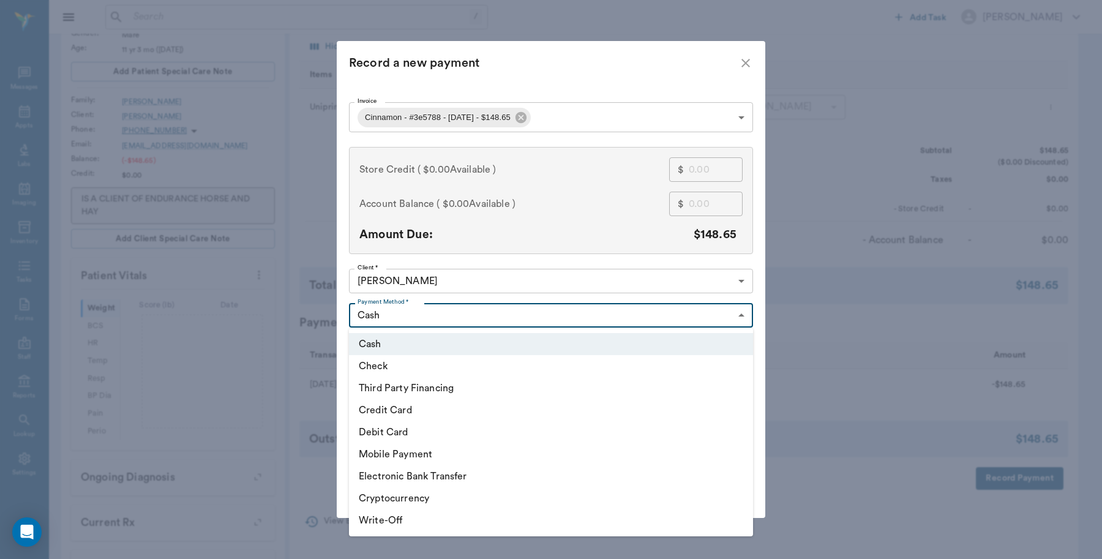
click at [415, 315] on body "/ ​ Add Task Dr. Bert Ellsworth Nectar Messages Appts Labs Imaging Inventory Ta…" at bounding box center [551, 273] width 1102 height 852
click at [406, 427] on li "Debit Card" at bounding box center [551, 432] width 404 height 22
type input "DEBIT_CARD"
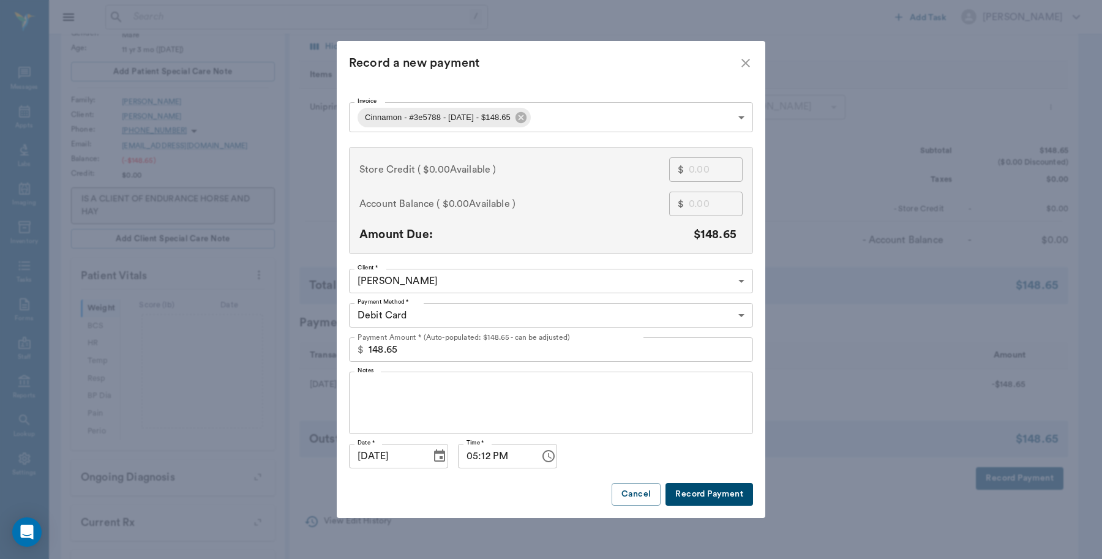
click at [724, 494] on button "Record Payment" at bounding box center [710, 494] width 88 height 23
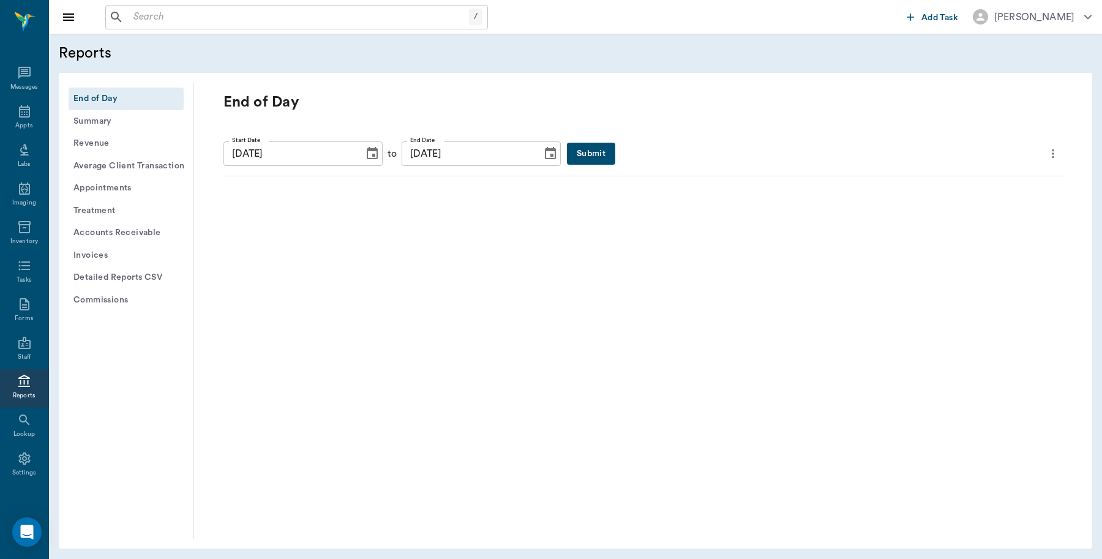
scroll to position [4, 0]
click at [574, 158] on button "Submit" at bounding box center [591, 154] width 48 height 23
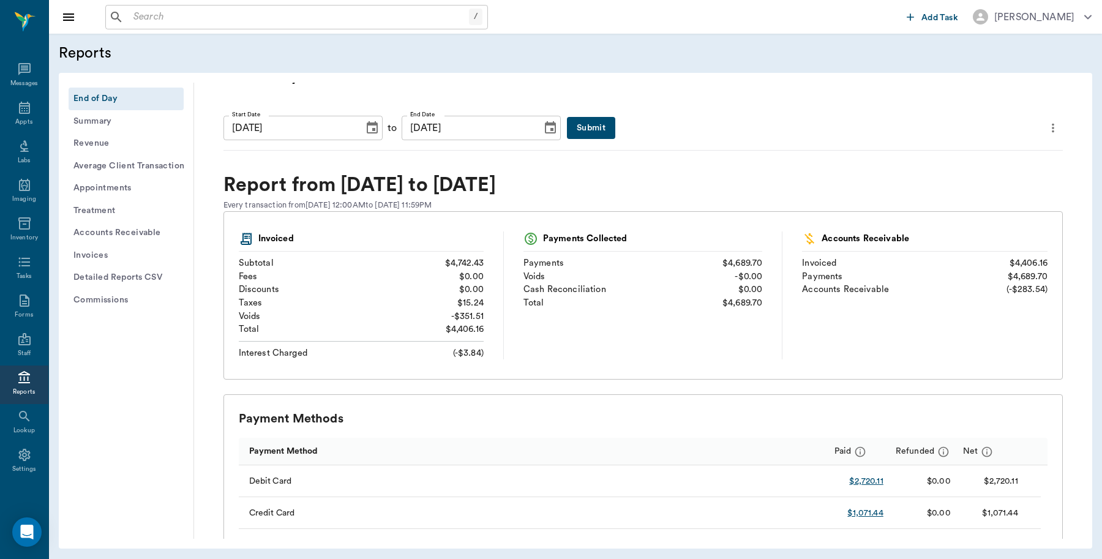
scroll to position [0, 0]
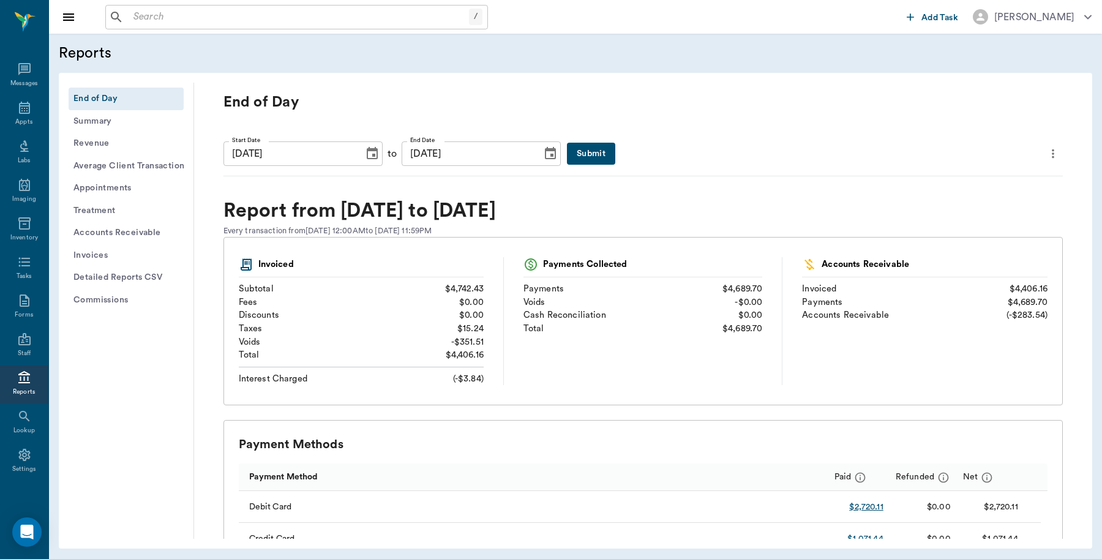
click at [1047, 149] on icon "more" at bounding box center [1053, 153] width 13 height 15
click at [971, 218] on span "Print Report" at bounding box center [983, 223] width 117 height 13
click at [126, 273] on button "Detailed Reports CSV" at bounding box center [126, 277] width 115 height 23
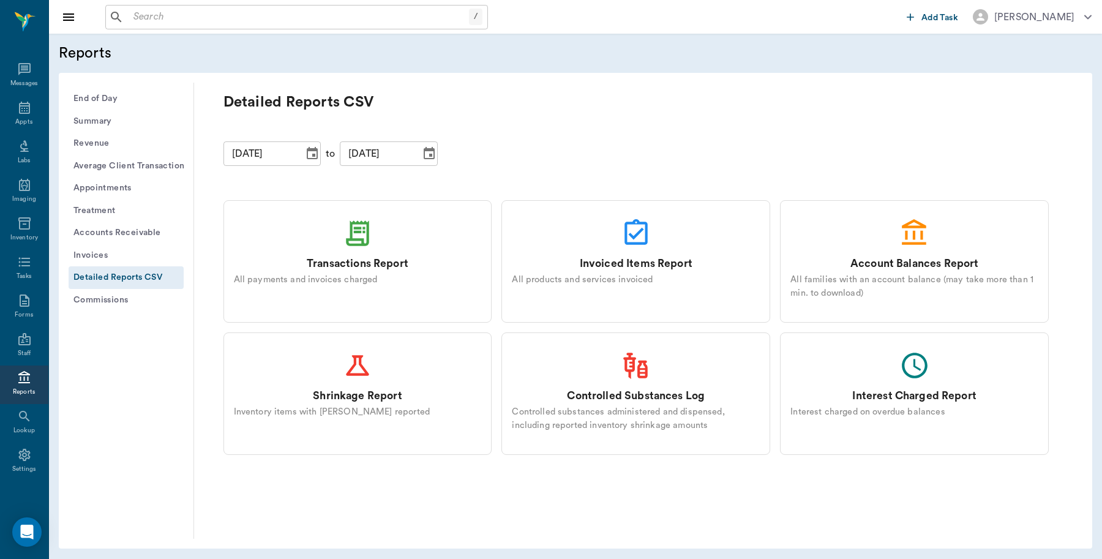
click at [337, 258] on div "Transactions Report" at bounding box center [358, 264] width 102 height 16
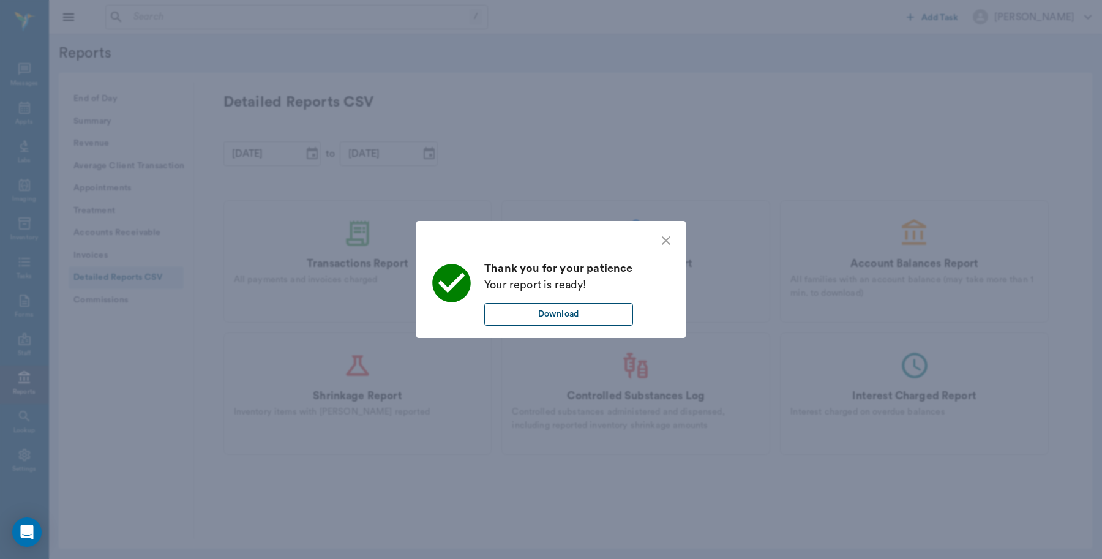
click at [543, 323] on button "Download" at bounding box center [558, 314] width 149 height 23
click at [589, 106] on div "Thank you for your patience Your report is ready! Download" at bounding box center [551, 279] width 1102 height 559
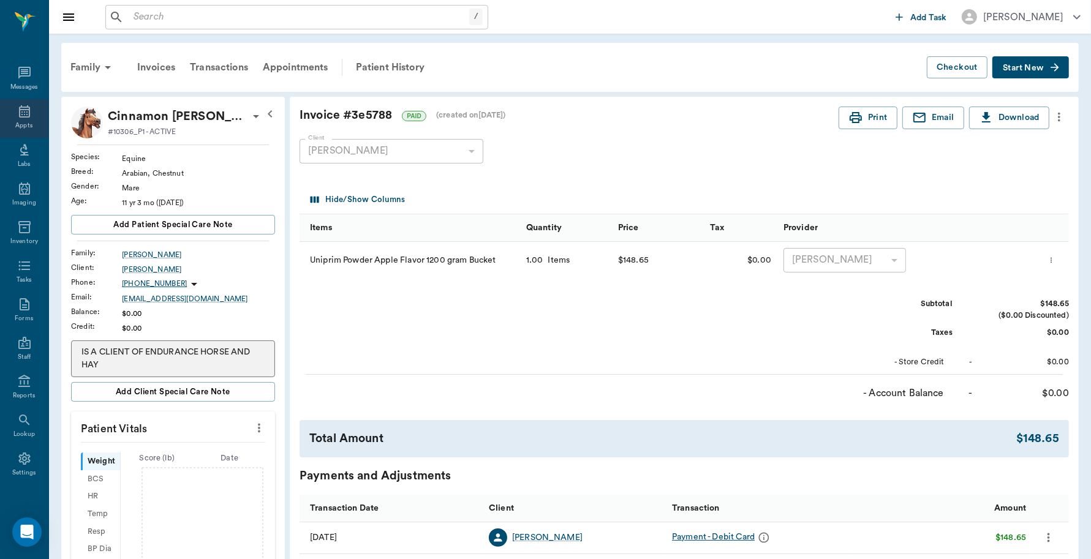
click at [17, 111] on icon at bounding box center [24, 111] width 15 height 15
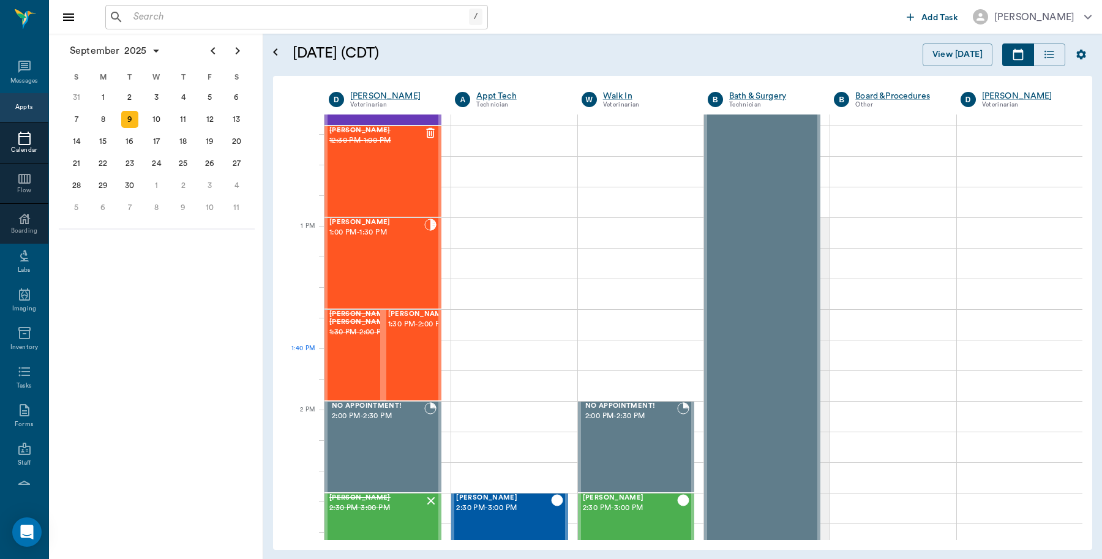
scroll to position [812, 0]
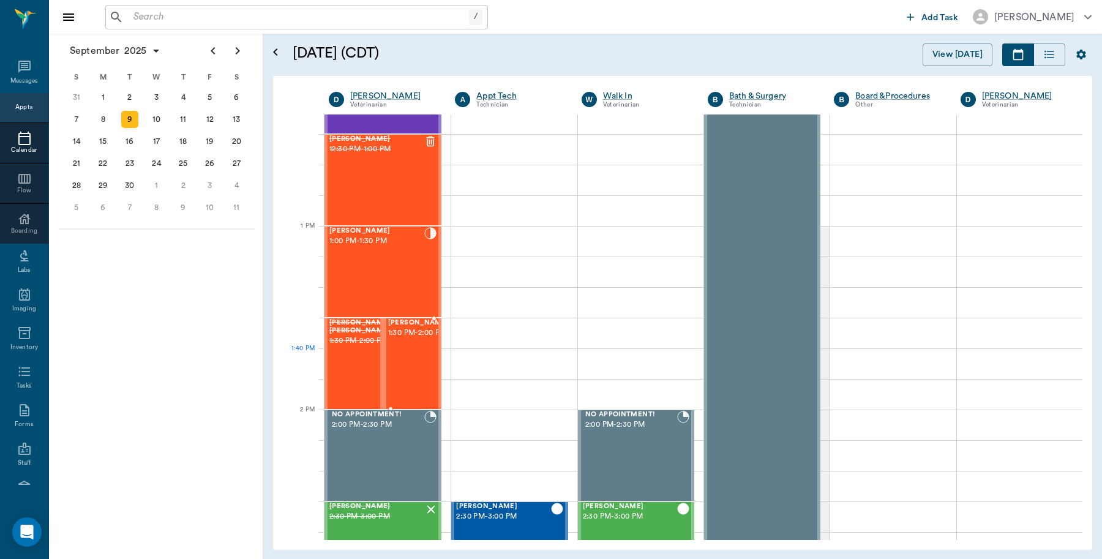
click at [426, 339] on span "1:30 PM - 2:00 PM" at bounding box center [418, 333] width 61 height 12
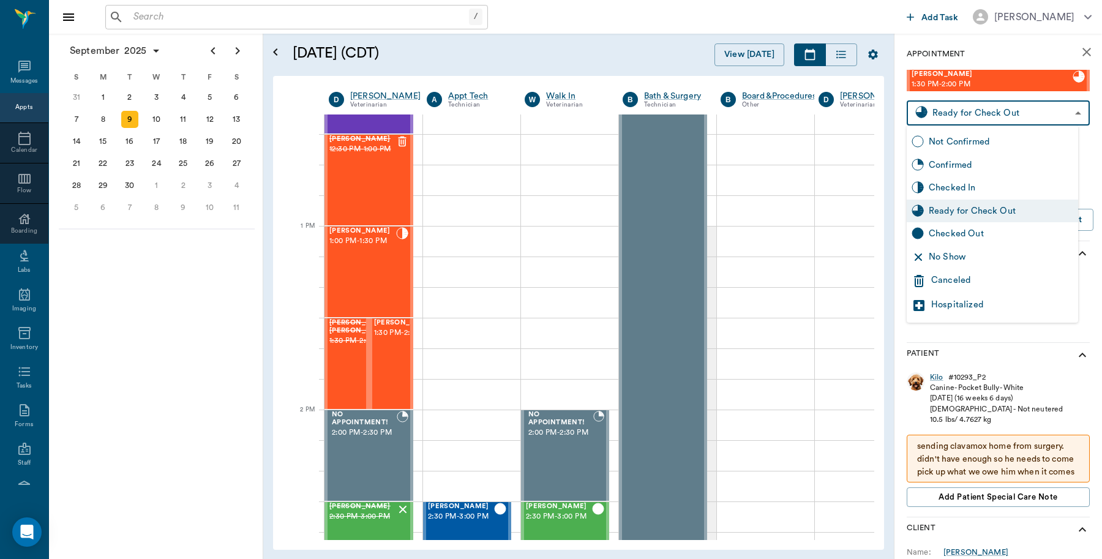
click at [1032, 109] on body "/ ​ Add Task [PERSON_NAME] Nectar Messages Appts Calendar Flow Boarding Labs Im…" at bounding box center [551, 279] width 1102 height 559
click at [960, 236] on div "Checked Out" at bounding box center [1001, 233] width 145 height 13
type input "CHECKED_OUT"
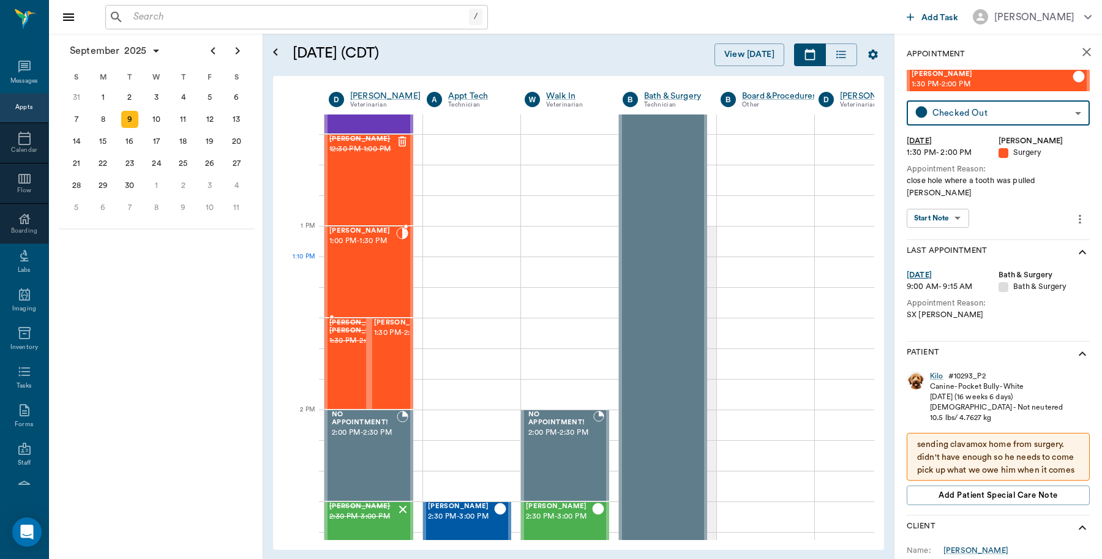
click at [378, 267] on div "[PERSON_NAME] 1:00 PM - 1:30 PM" at bounding box center [362, 271] width 67 height 89
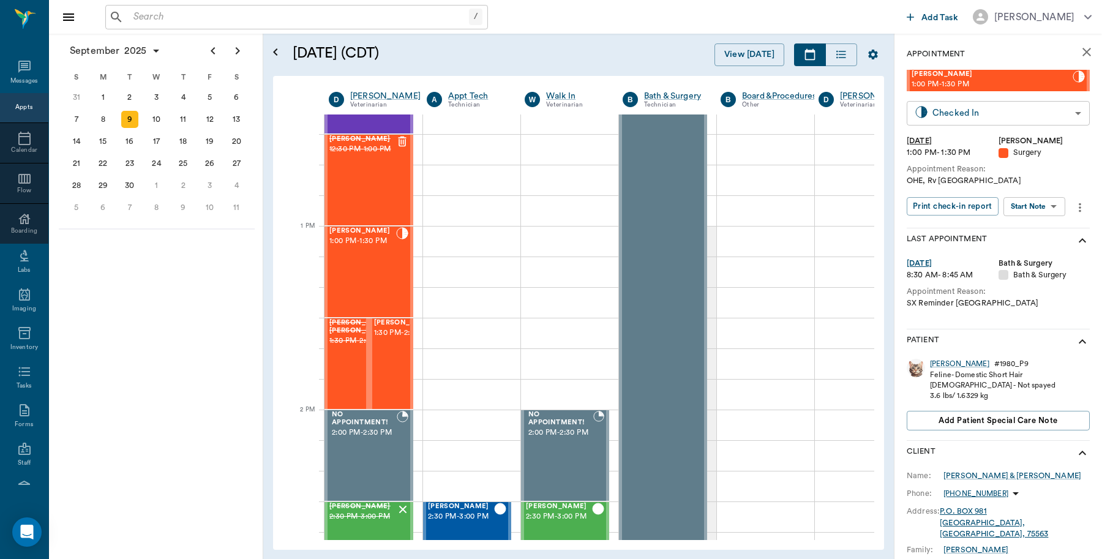
click at [950, 111] on body "/ ​ Add Task [PERSON_NAME] Nectar Messages Appts Calendar Flow Boarding Labs Im…" at bounding box center [551, 279] width 1102 height 559
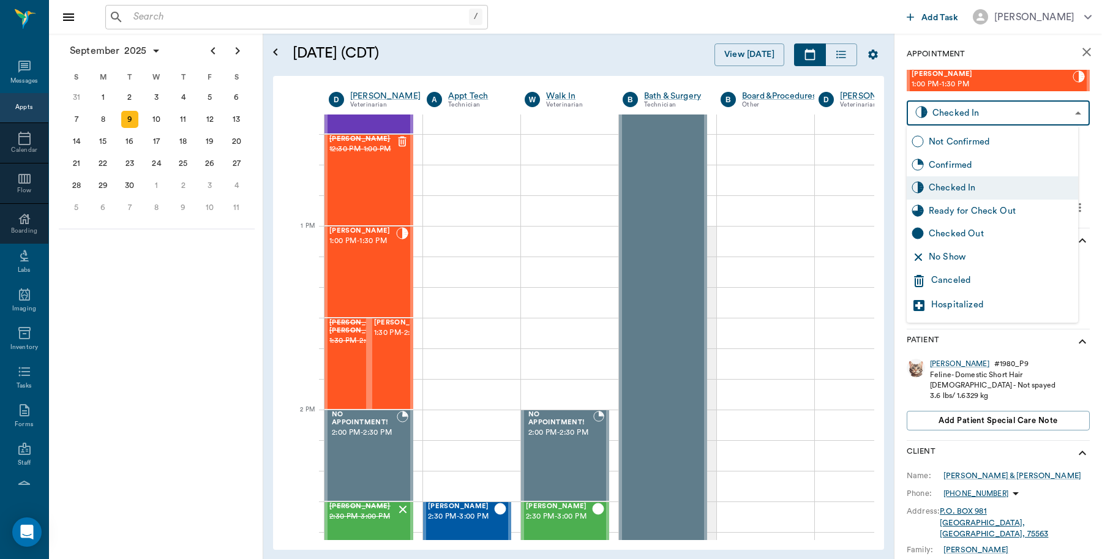
click at [949, 231] on div "Checked Out" at bounding box center [1001, 233] width 145 height 13
type input "CHECKED_OUT"
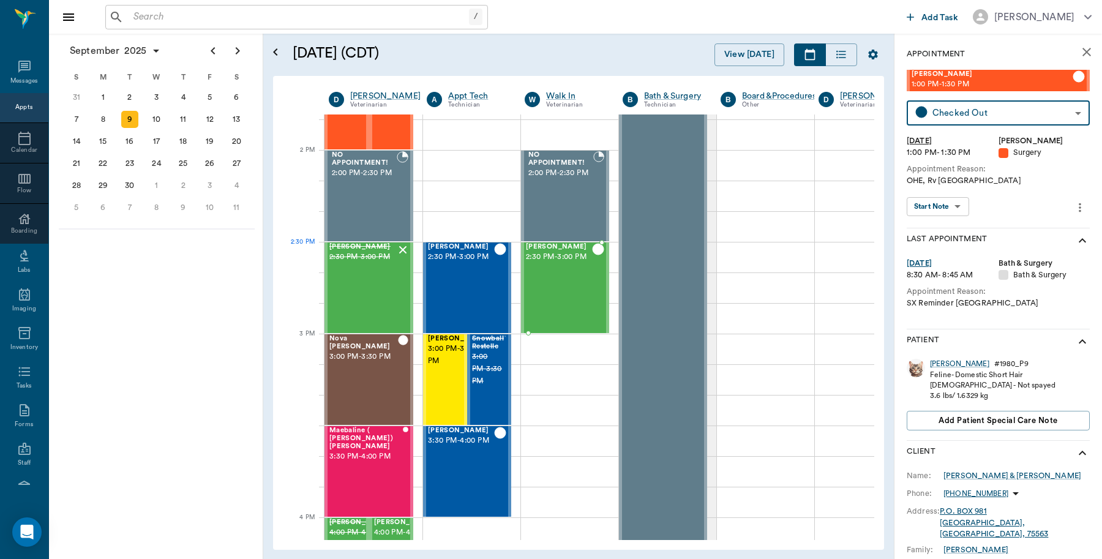
scroll to position [1378, 0]
